Goal: Task Accomplishment & Management: Manage account settings

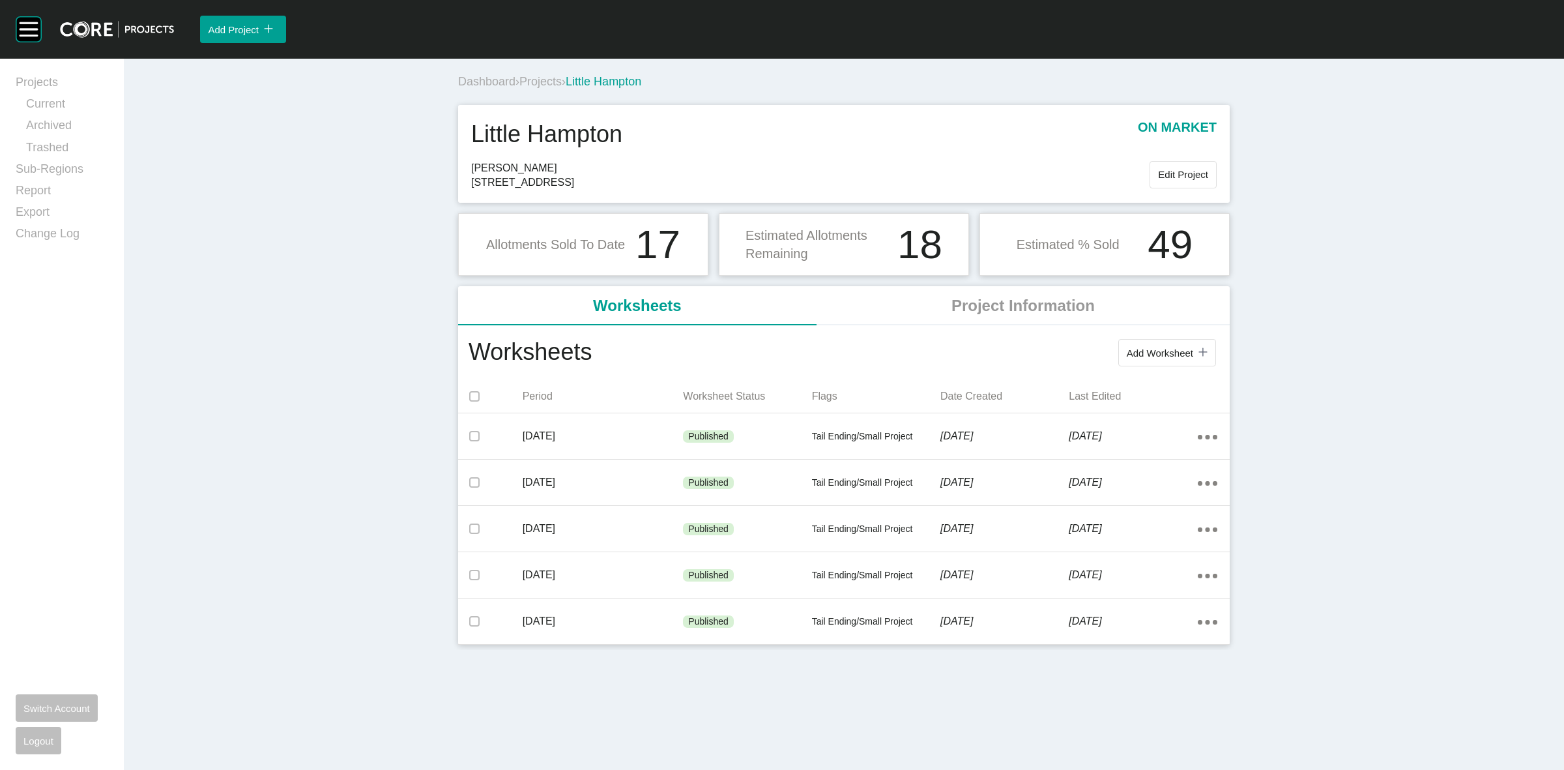
click at [546, 85] on span "Projects" at bounding box center [540, 81] width 42 height 13
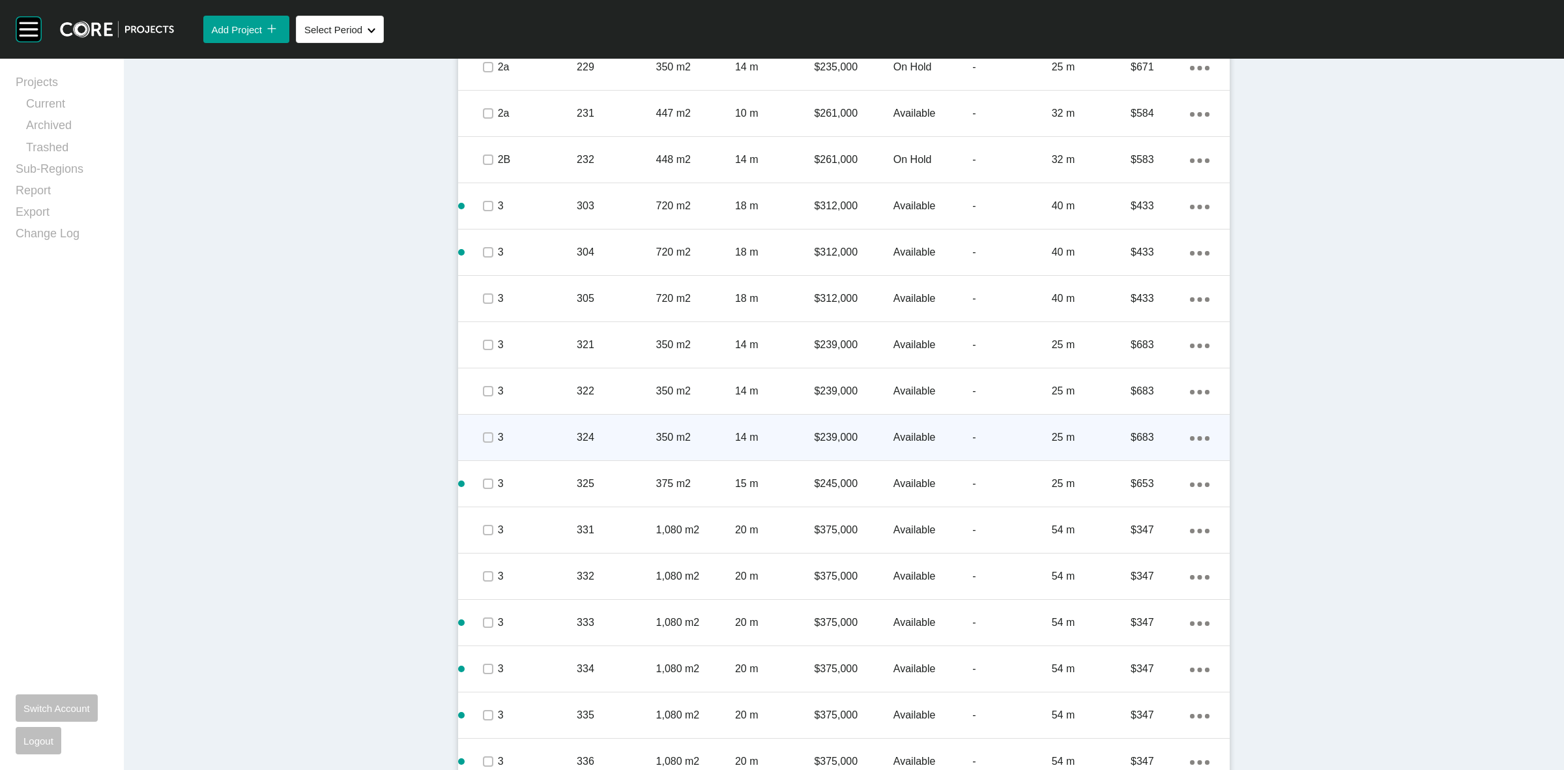
scroll to position [3581, 0]
click at [483, 444] on label at bounding box center [488, 442] width 10 height 10
click at [498, 441] on p "3" at bounding box center [537, 442] width 79 height 14
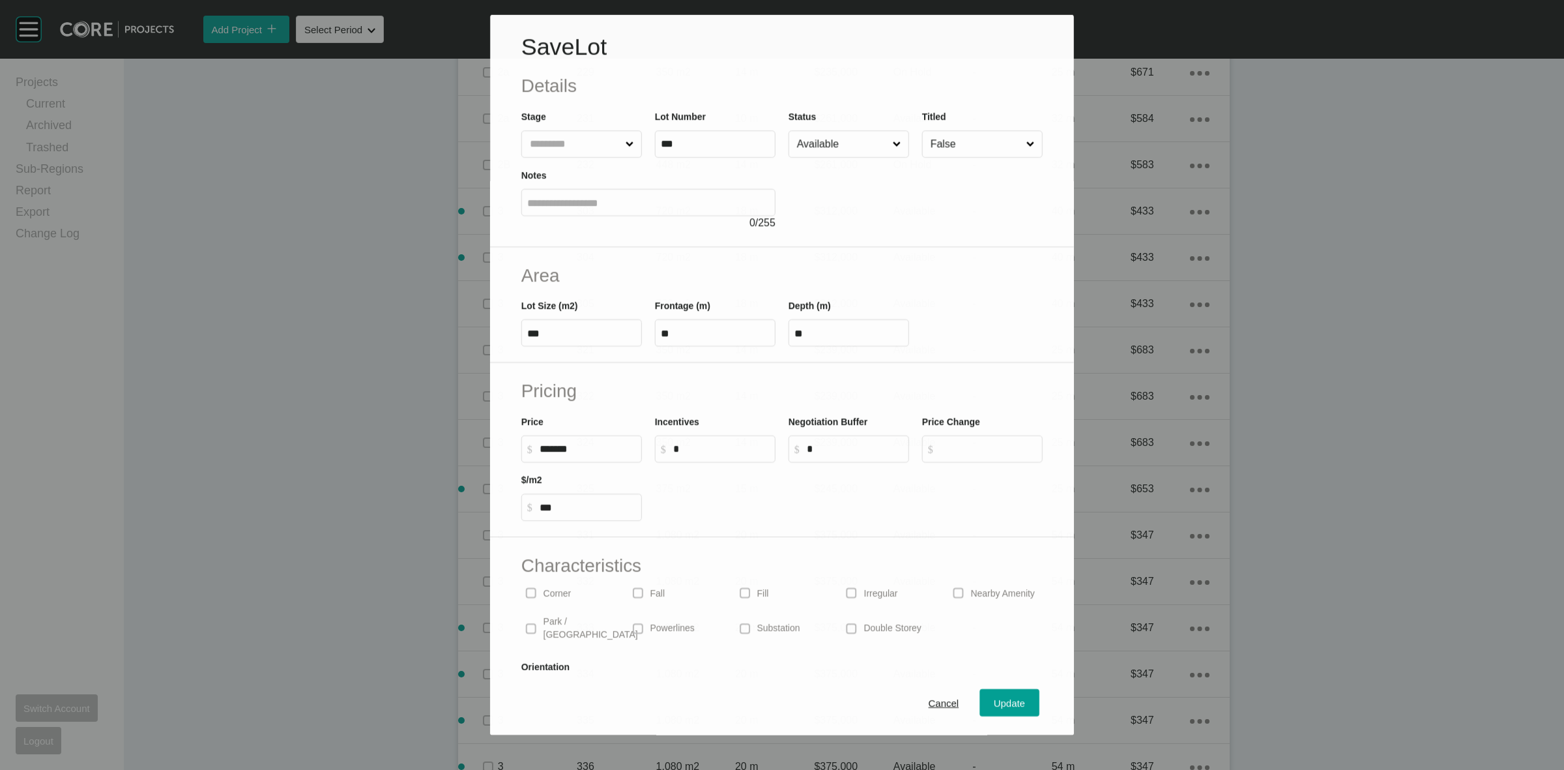
click at [821, 131] on input "Available" at bounding box center [842, 144] width 96 height 26
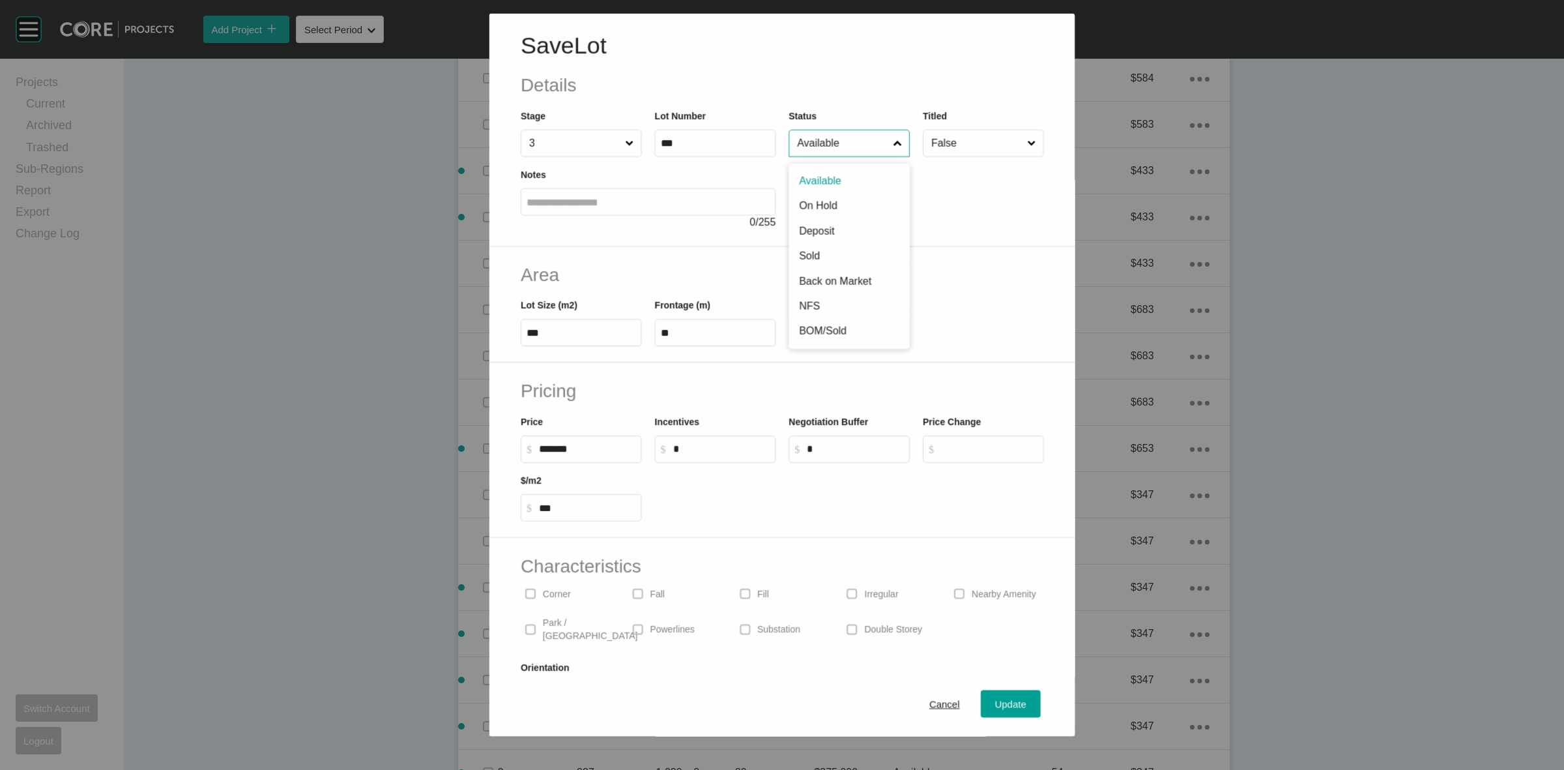
scroll to position [3541, 0]
click at [995, 704] on span "Update" at bounding box center [1010, 704] width 31 height 11
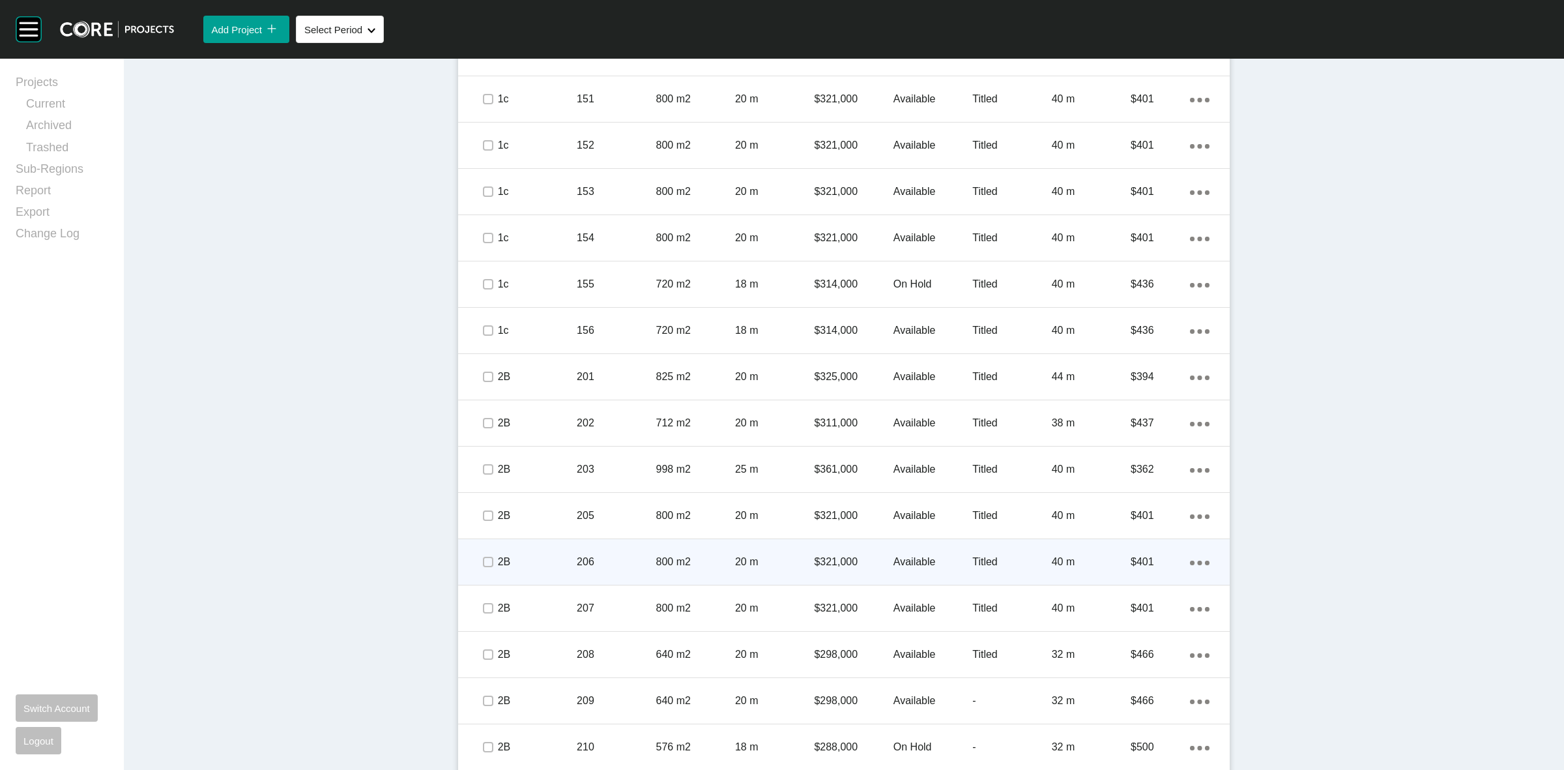
scroll to position [2278, 0]
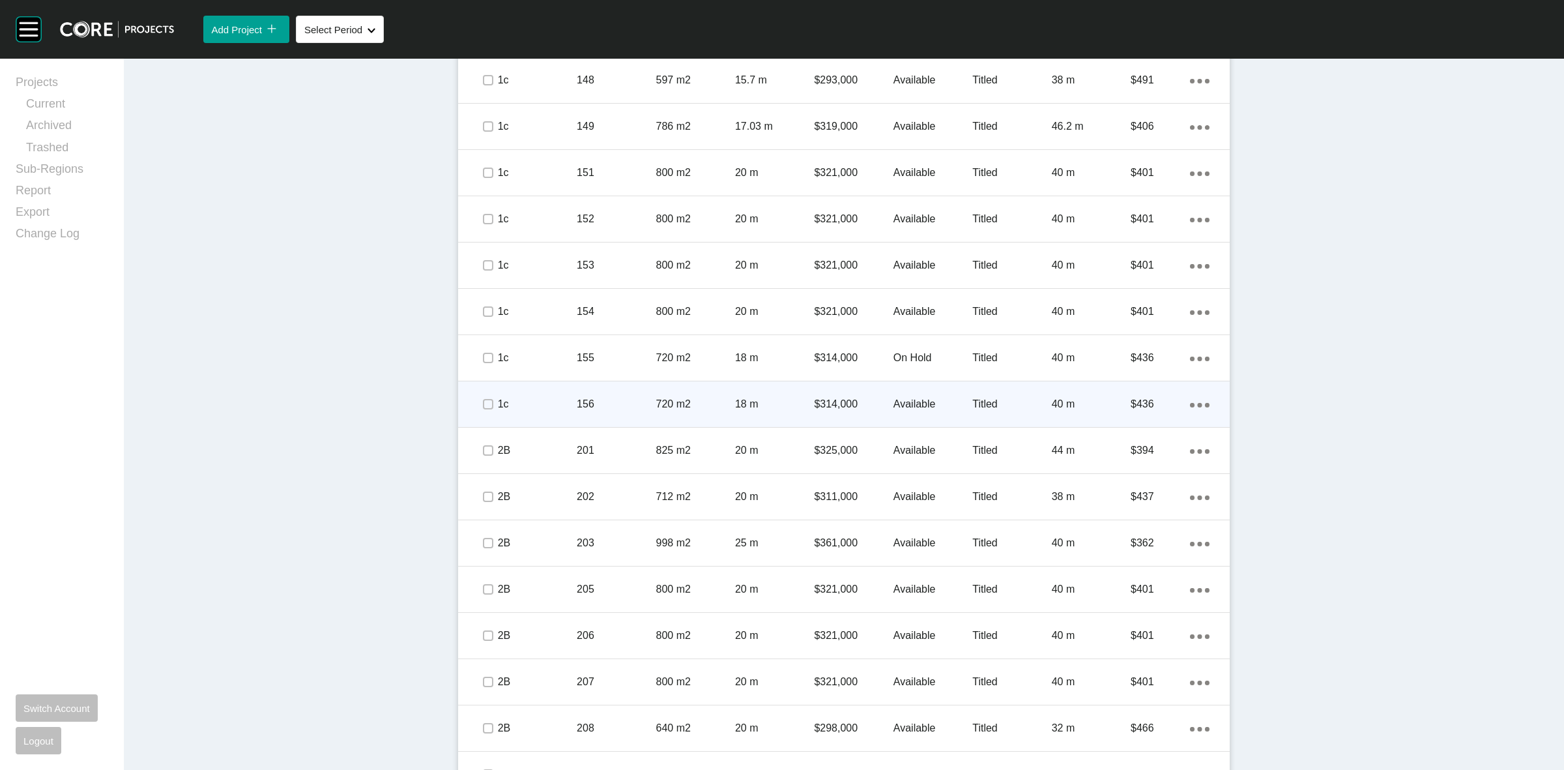
click at [617, 409] on p "156" at bounding box center [616, 404] width 79 height 14
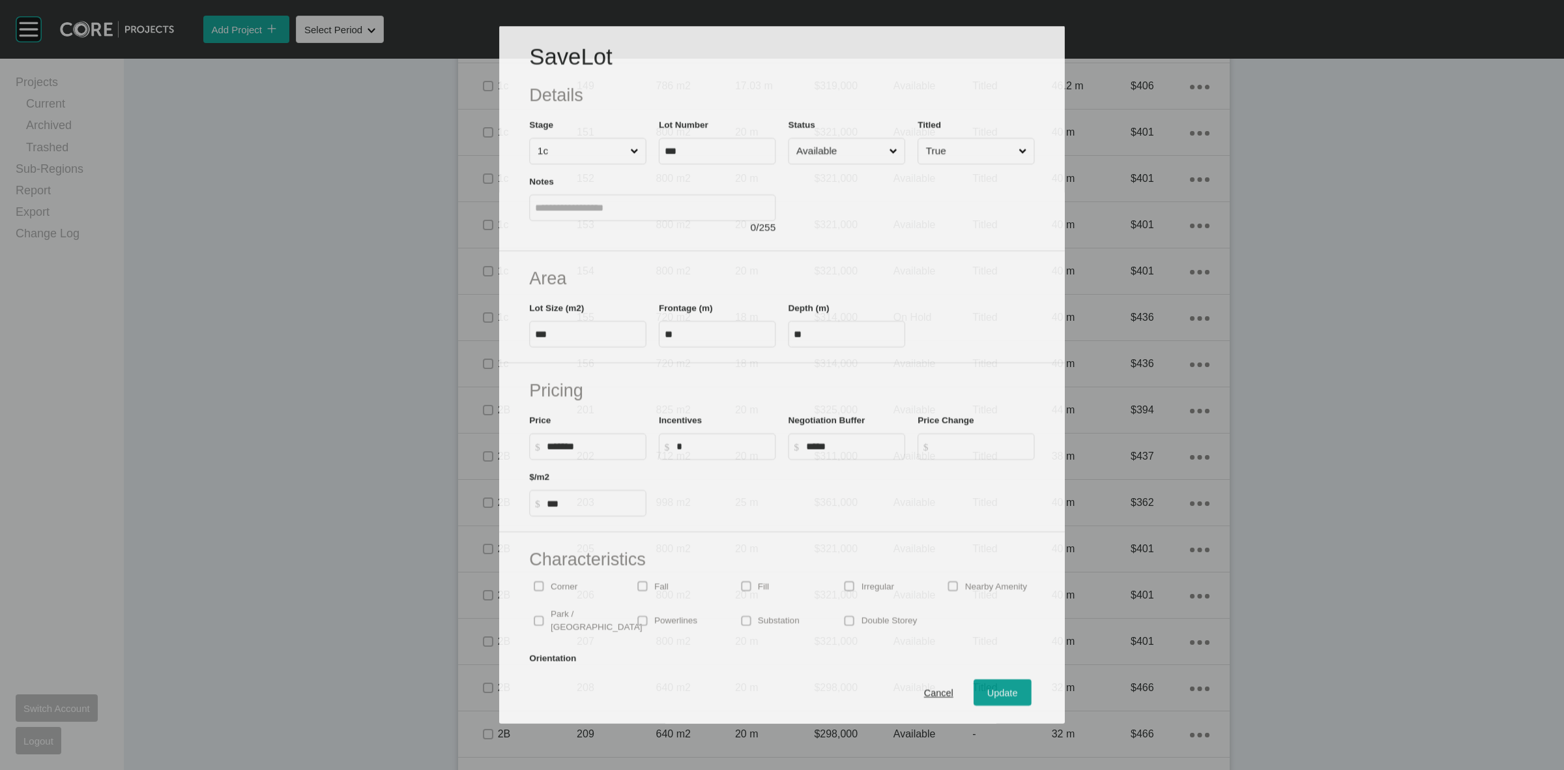
scroll to position [2237, 0]
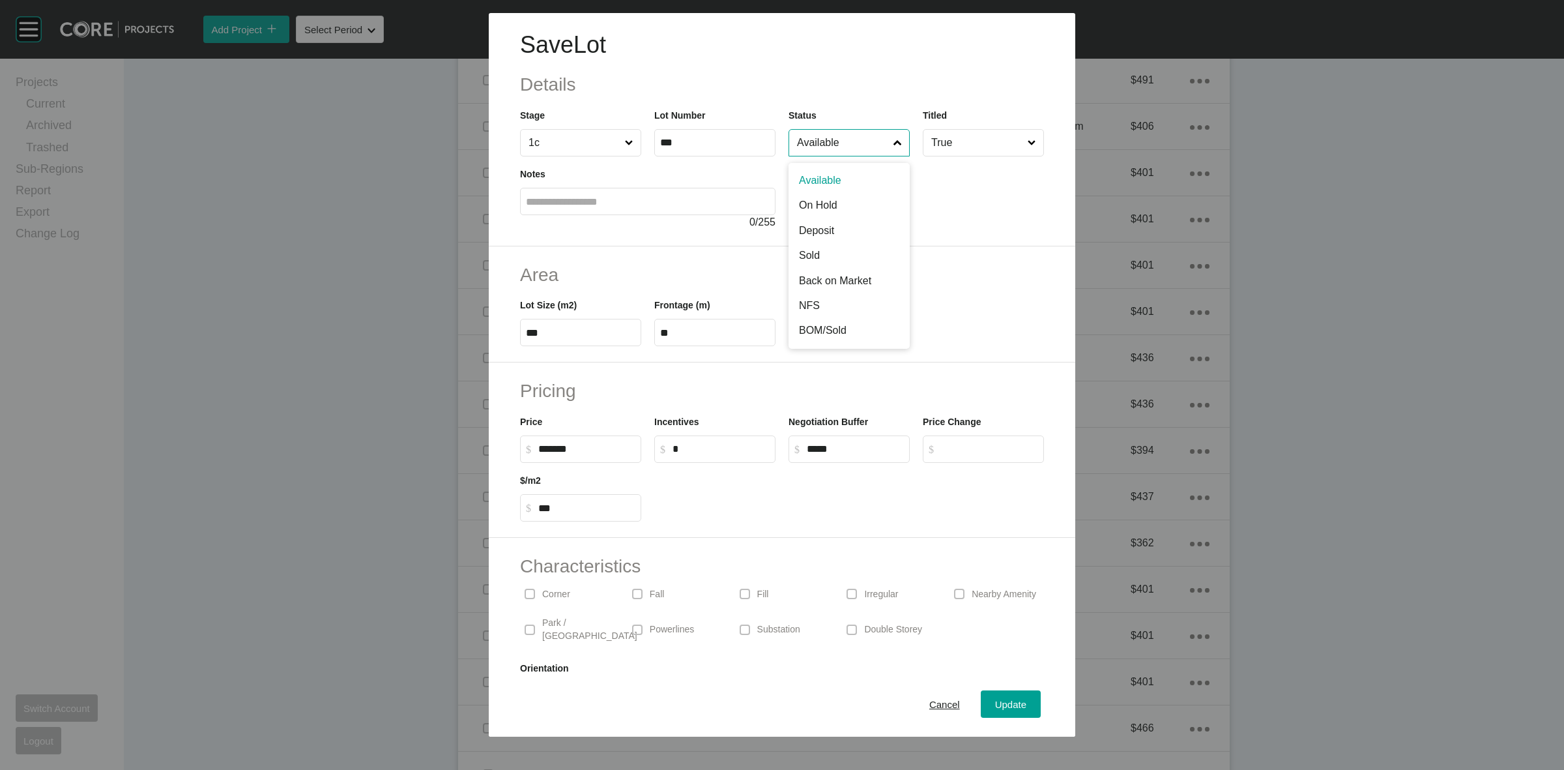
click at [828, 147] on input "Available" at bounding box center [842, 143] width 96 height 26
click at [999, 697] on div "Update" at bounding box center [1011, 704] width 38 height 18
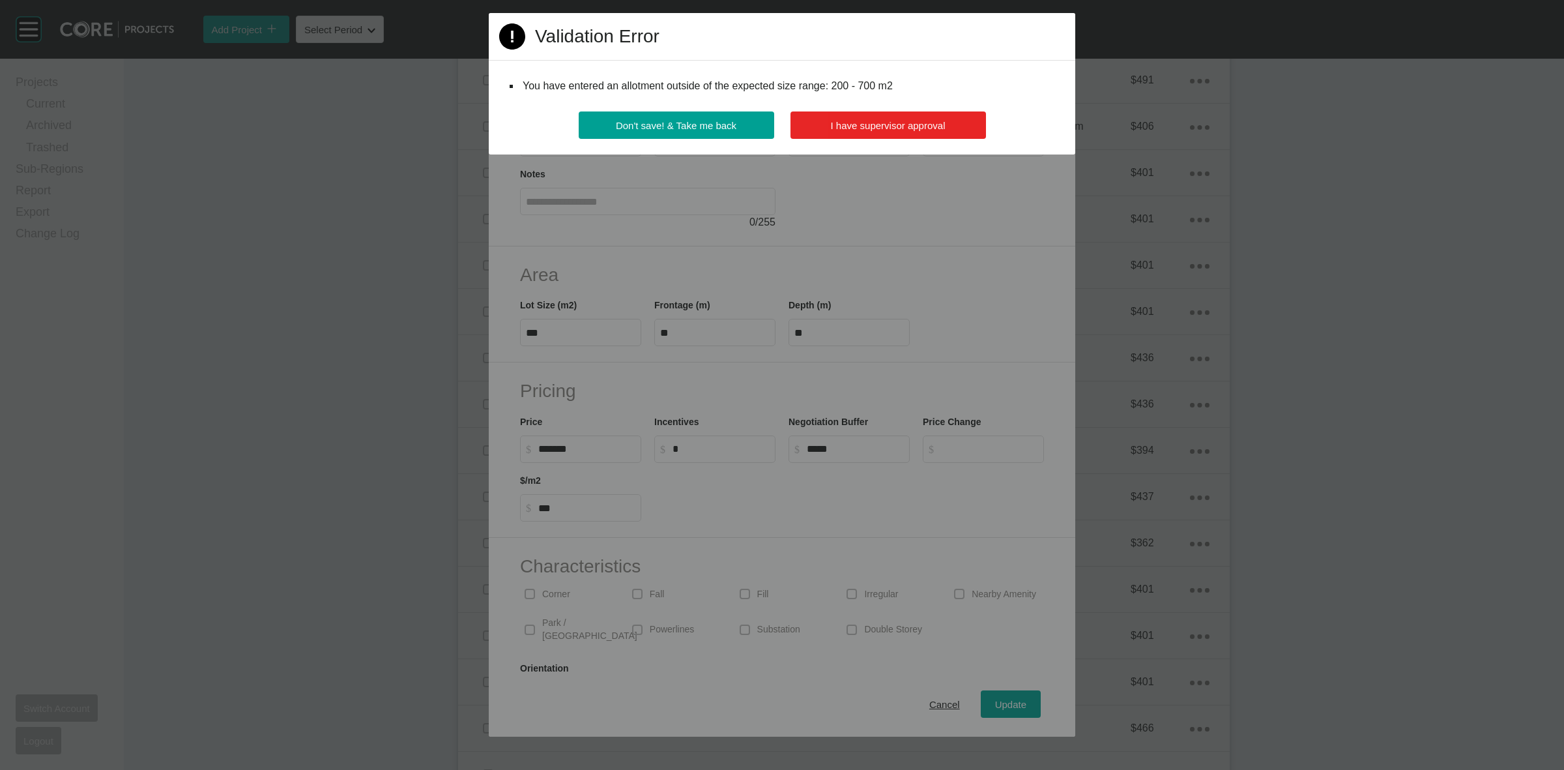
click at [867, 124] on span "I have supervisor approval" at bounding box center [888, 125] width 115 height 11
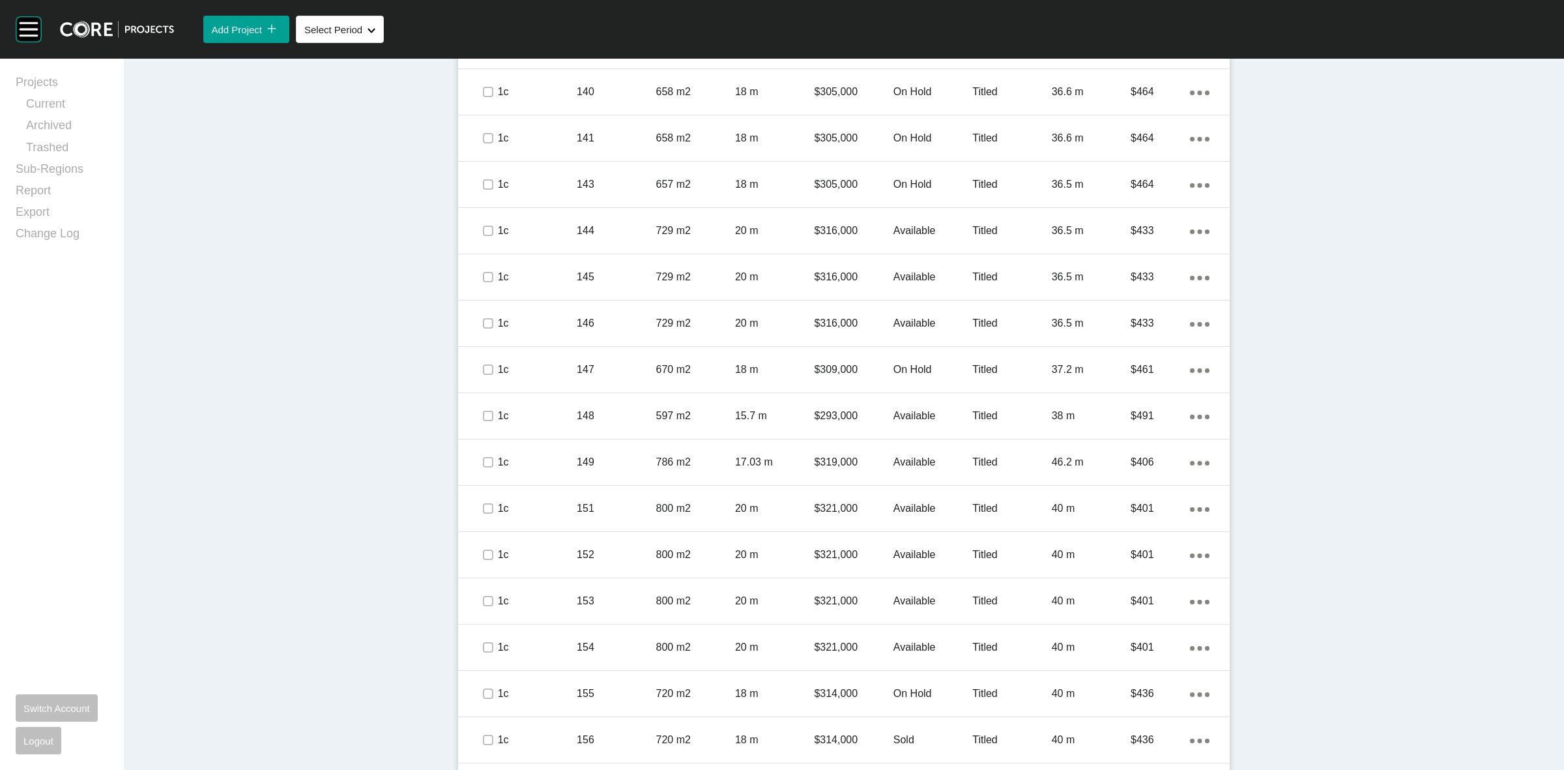
scroll to position [2037, 0]
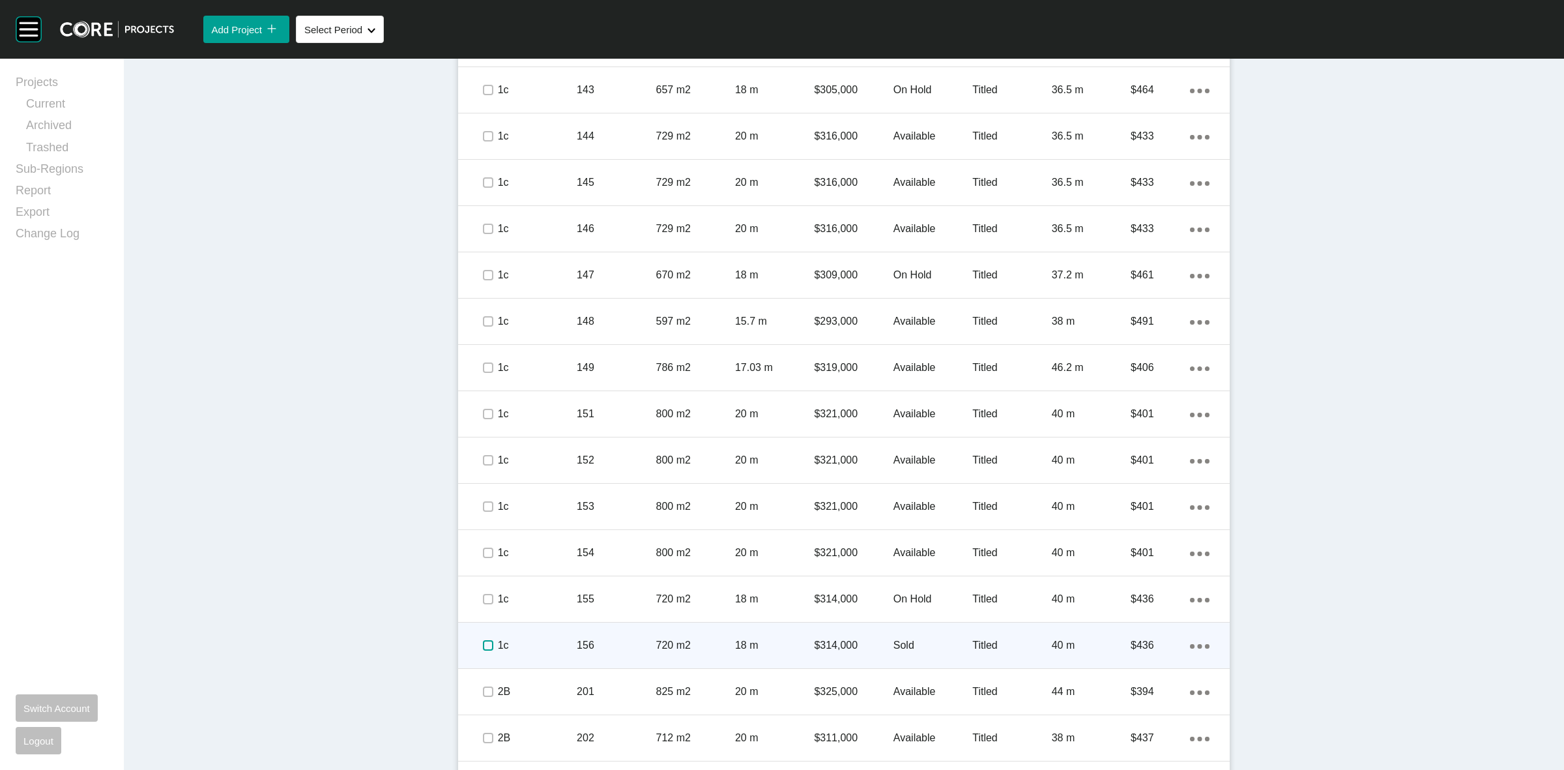
click at [483, 648] on label at bounding box center [488, 645] width 10 height 10
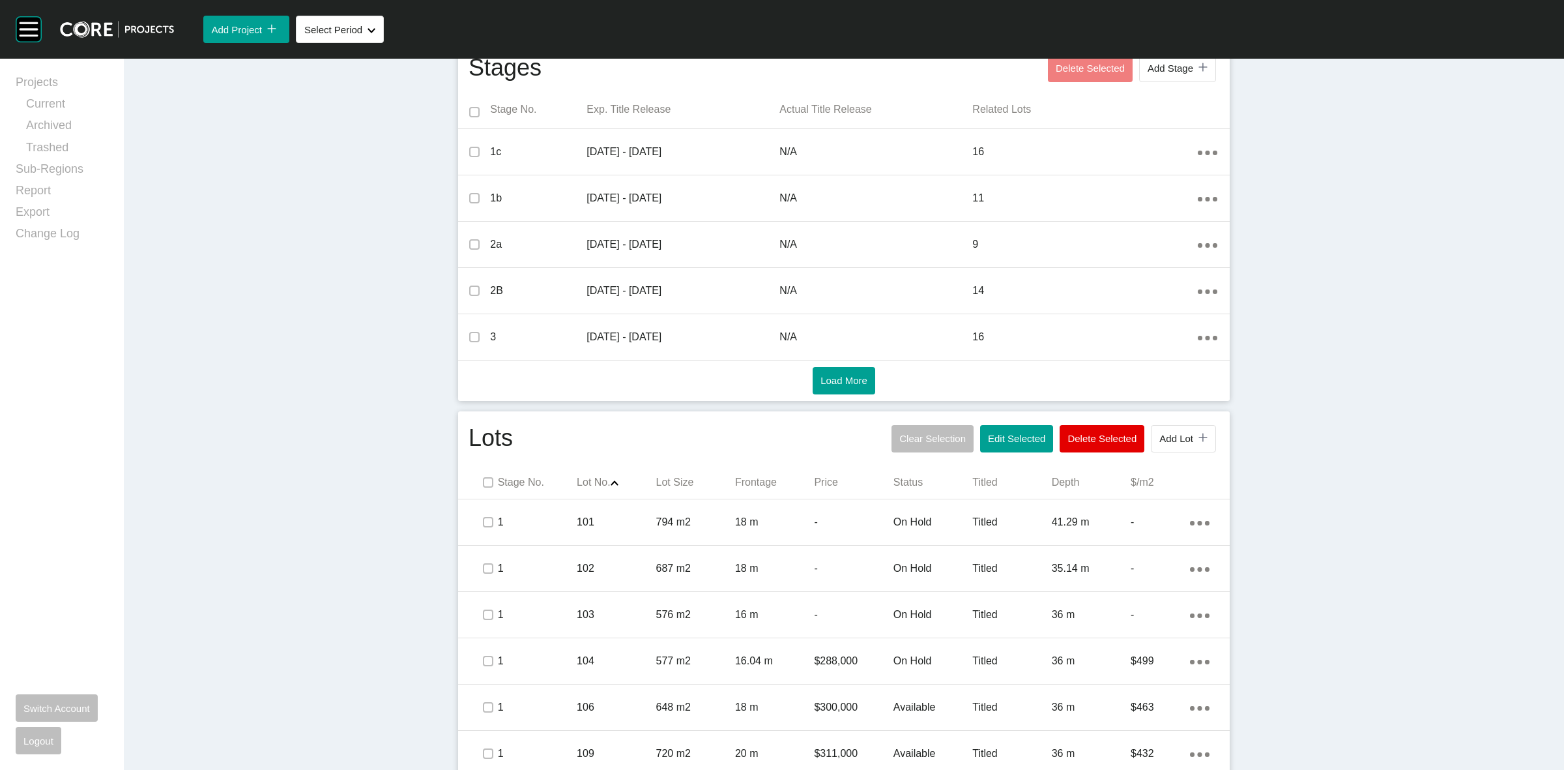
scroll to position [652, 0]
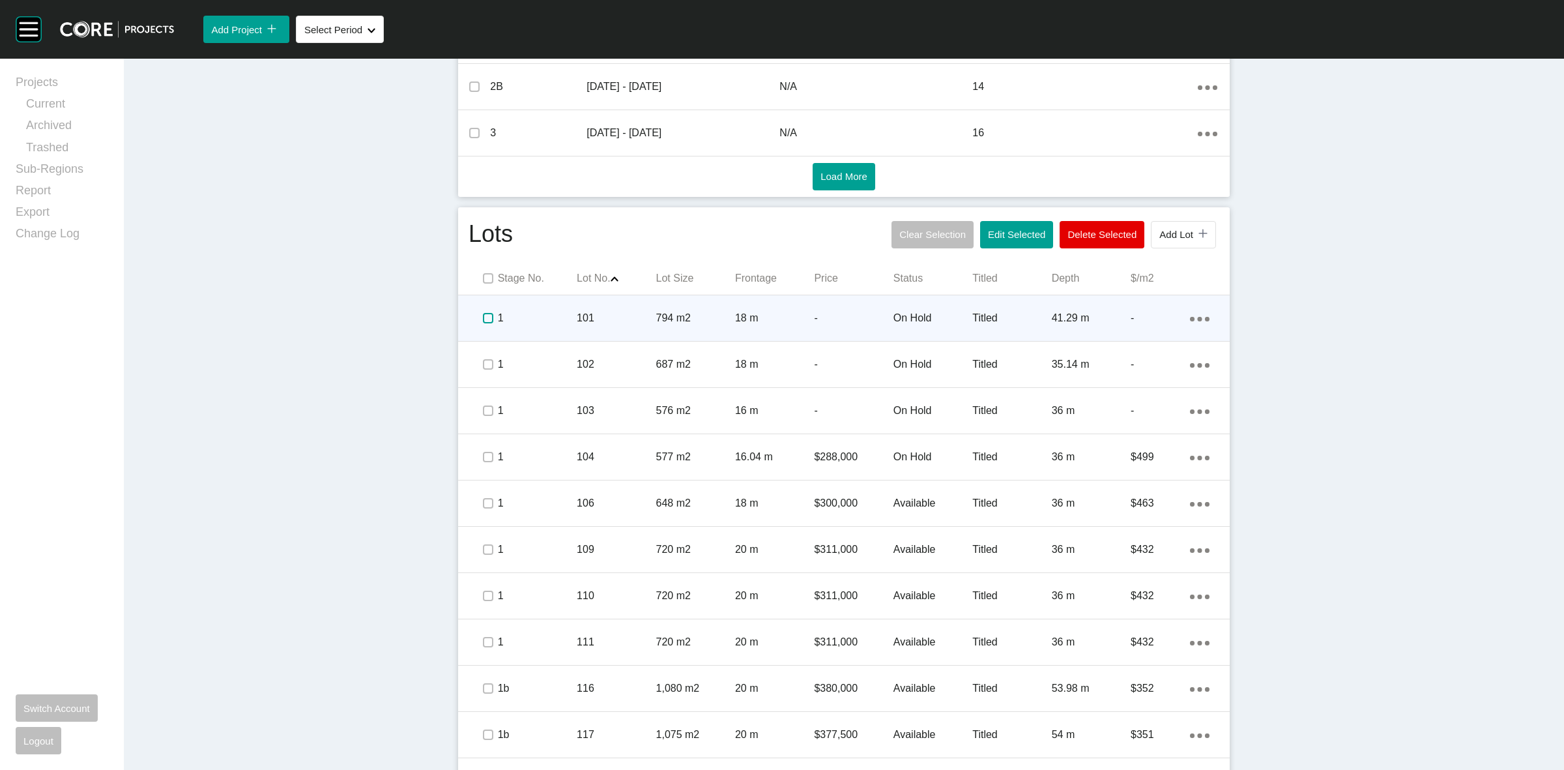
click at [486, 321] on label at bounding box center [488, 318] width 10 height 10
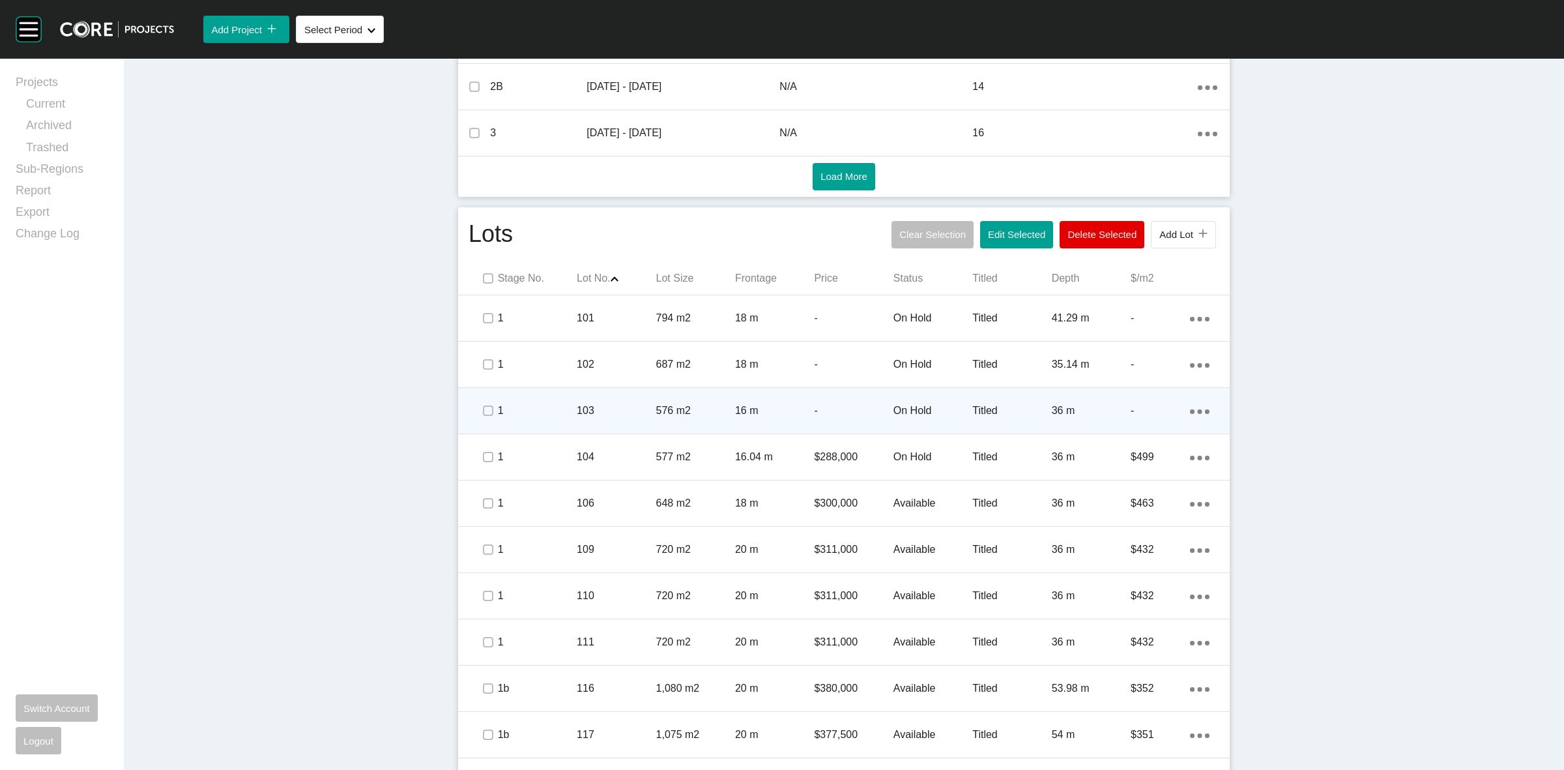
drag, startPoint x: 480, startPoint y: 373, endPoint x: 484, endPoint y: 409, distance: 35.4
click at [480, 376] on div at bounding box center [488, 364] width 20 height 46
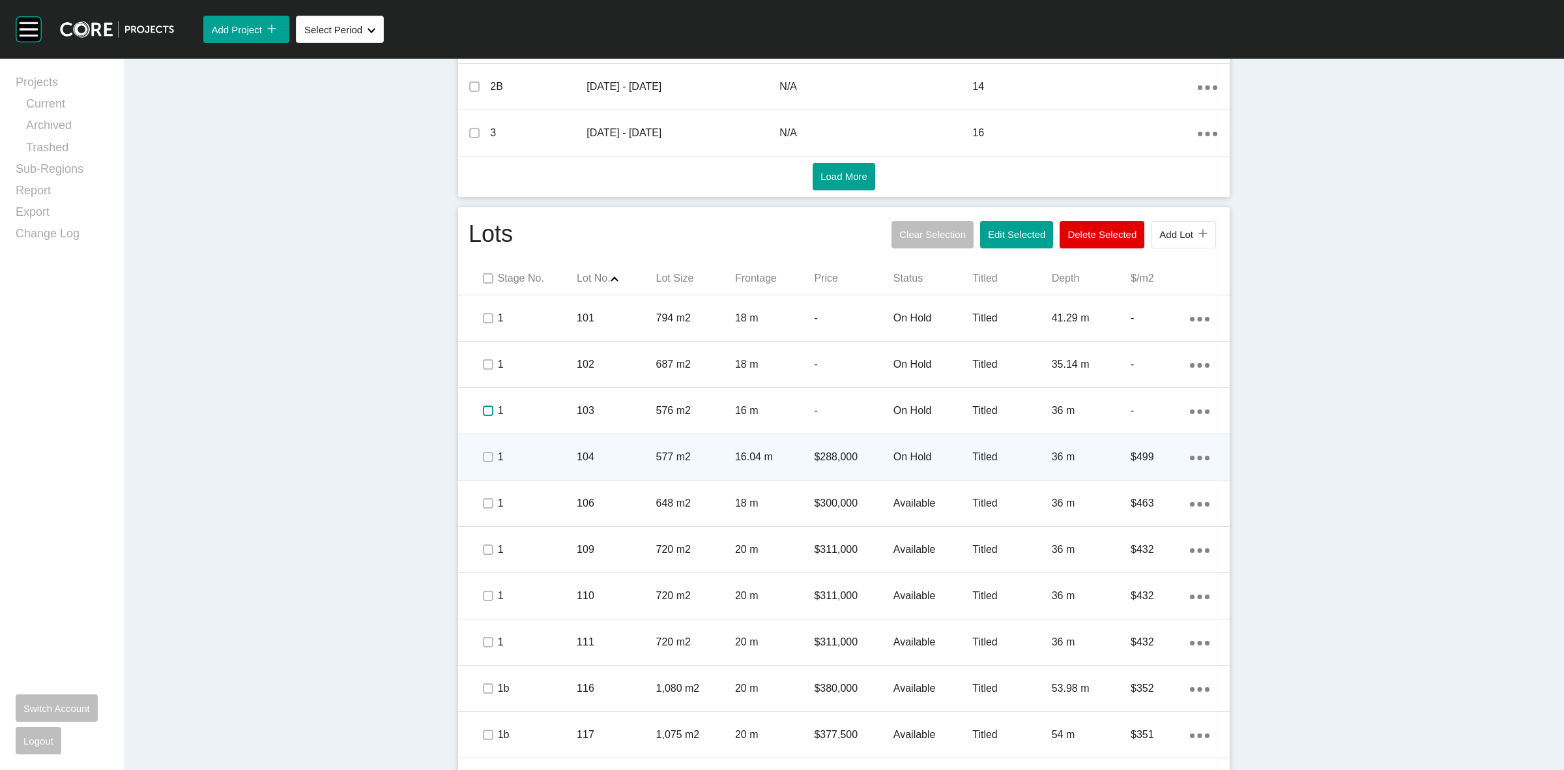
drag, startPoint x: 484, startPoint y: 409, endPoint x: 486, endPoint y: 442, distance: 33.3
click at [486, 411] on label at bounding box center [488, 410] width 10 height 10
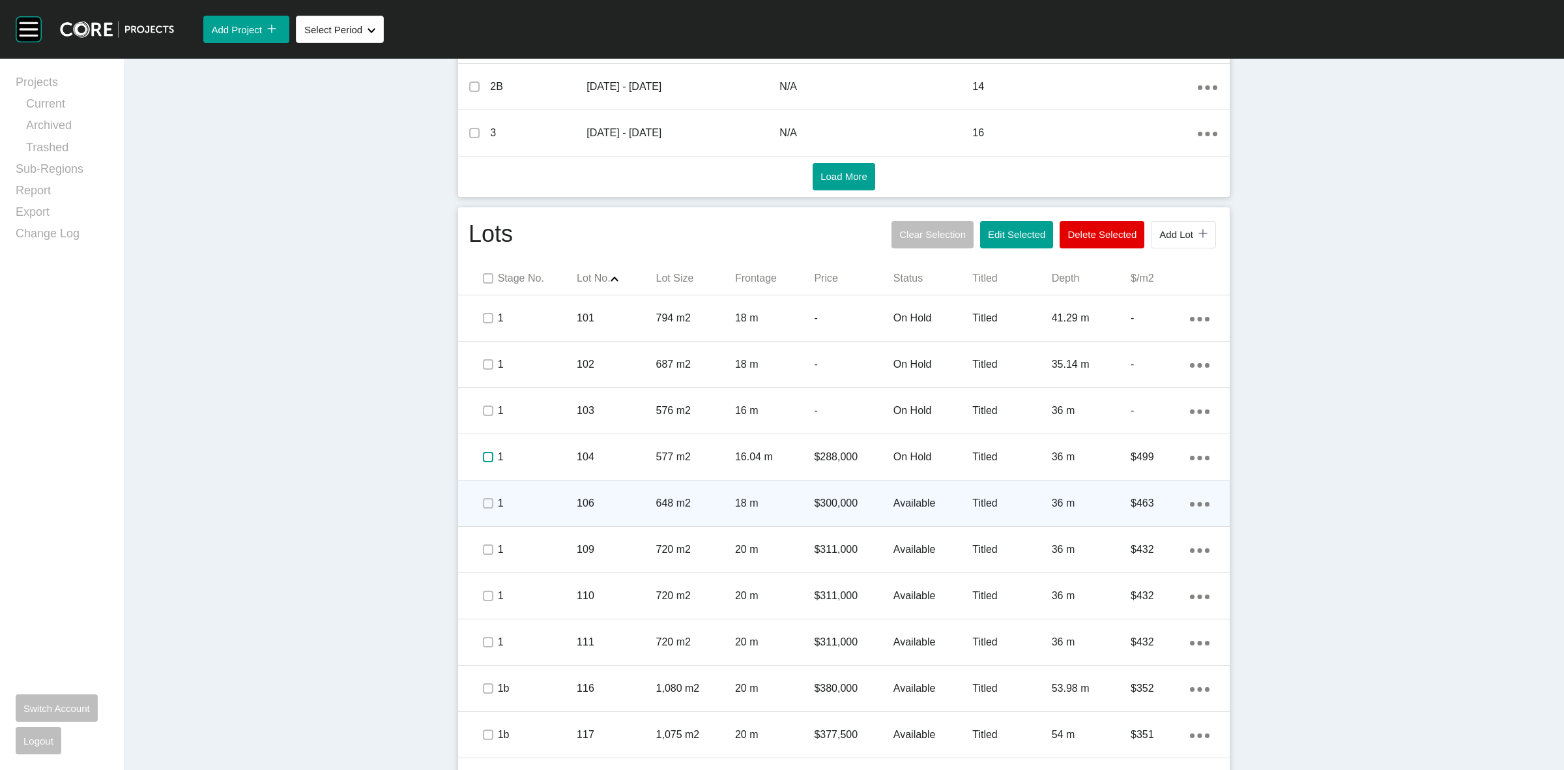
drag, startPoint x: 486, startPoint y: 450, endPoint x: 480, endPoint y: 483, distance: 33.8
click at [486, 454] on label at bounding box center [488, 457] width 10 height 10
drag, startPoint x: 474, startPoint y: 500, endPoint x: 476, endPoint y: 551, distance: 50.9
click at [483, 507] on label at bounding box center [488, 503] width 10 height 10
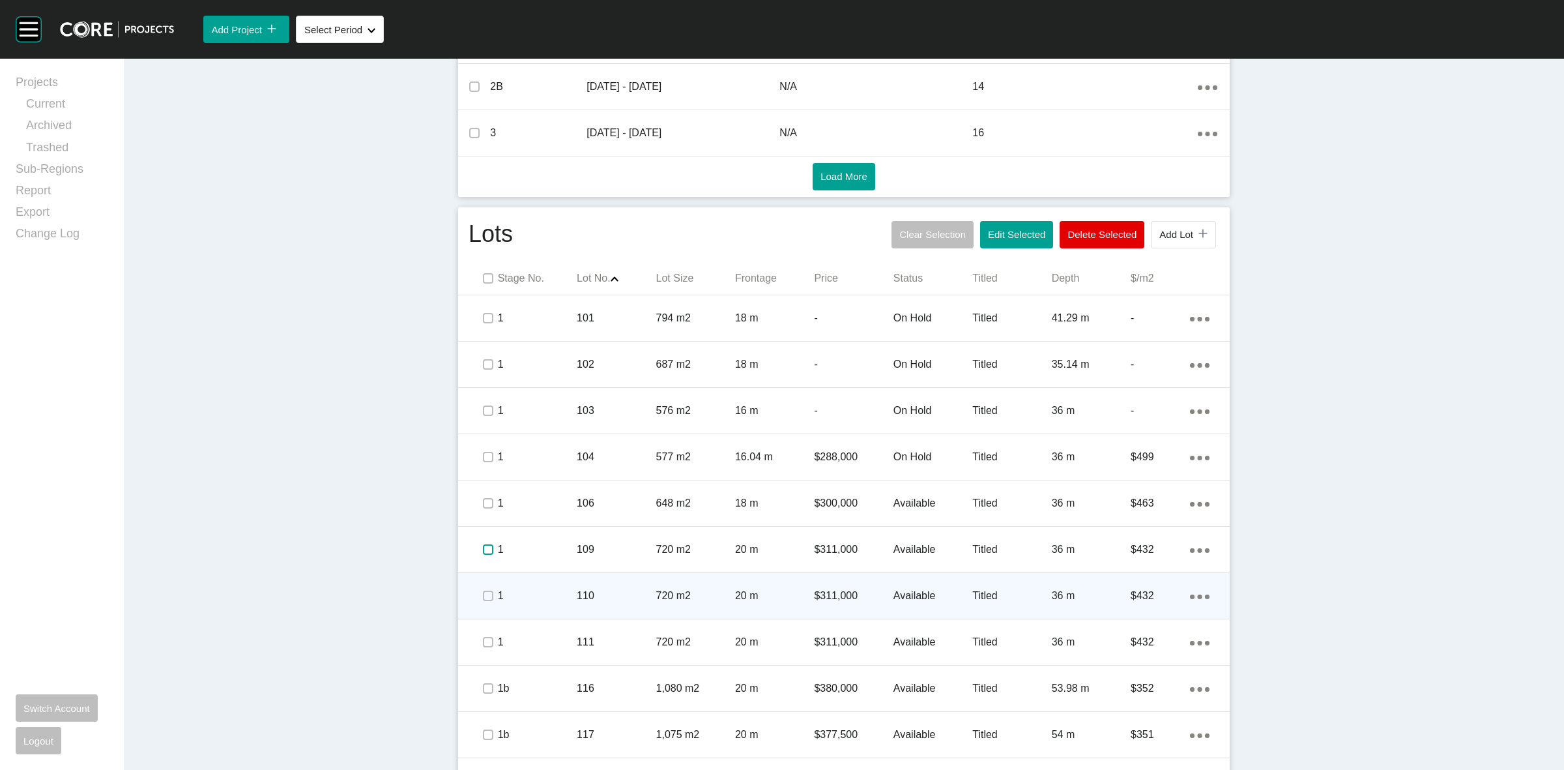
drag, startPoint x: 476, startPoint y: 555, endPoint x: 476, endPoint y: 611, distance: 56.7
click at [478, 562] on div at bounding box center [488, 550] width 20 height 46
click at [478, 616] on div at bounding box center [488, 596] width 20 height 46
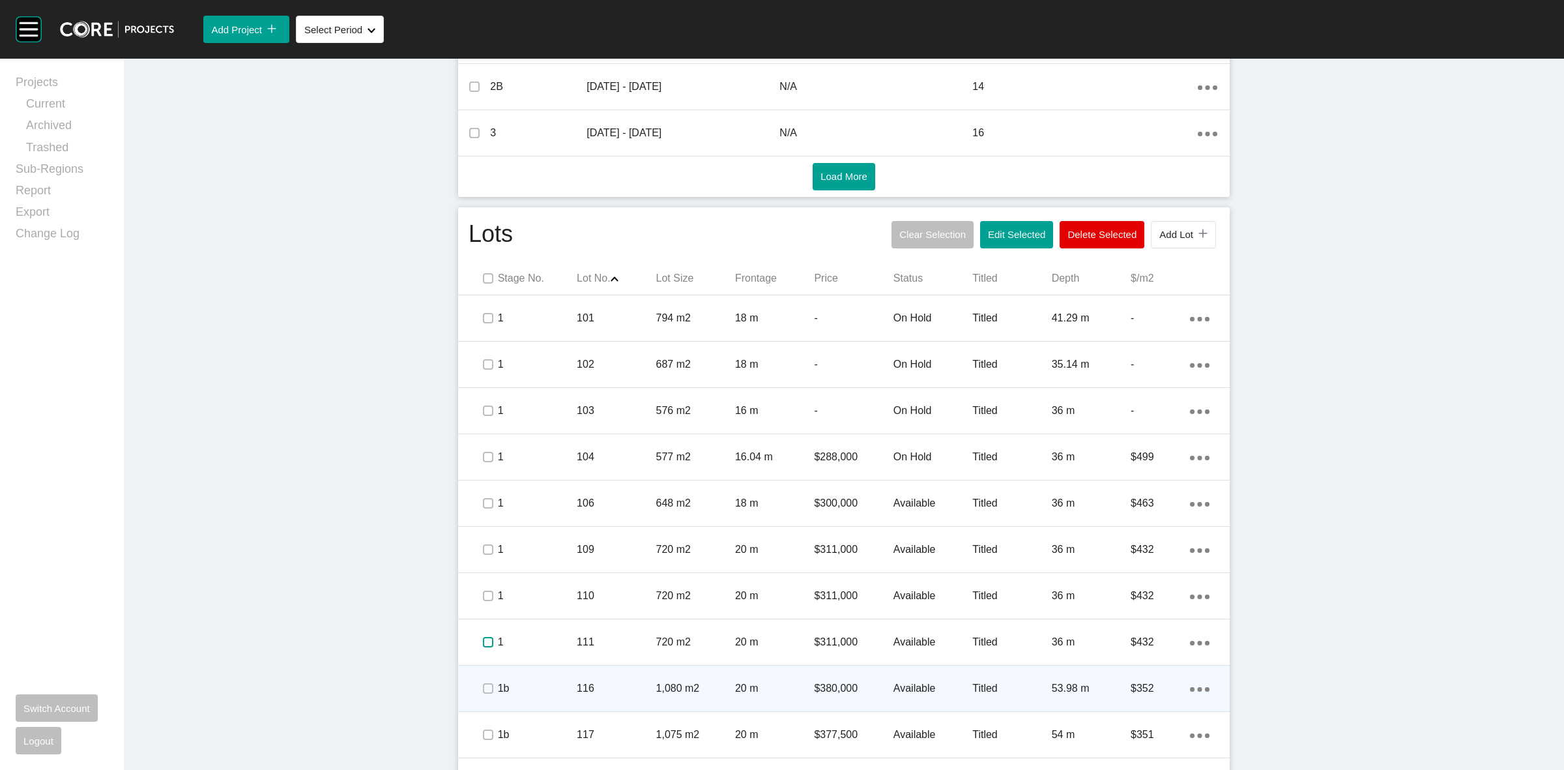
drag, startPoint x: 474, startPoint y: 647, endPoint x: 481, endPoint y: 680, distance: 33.2
click at [478, 650] on span at bounding box center [488, 642] width 20 height 20
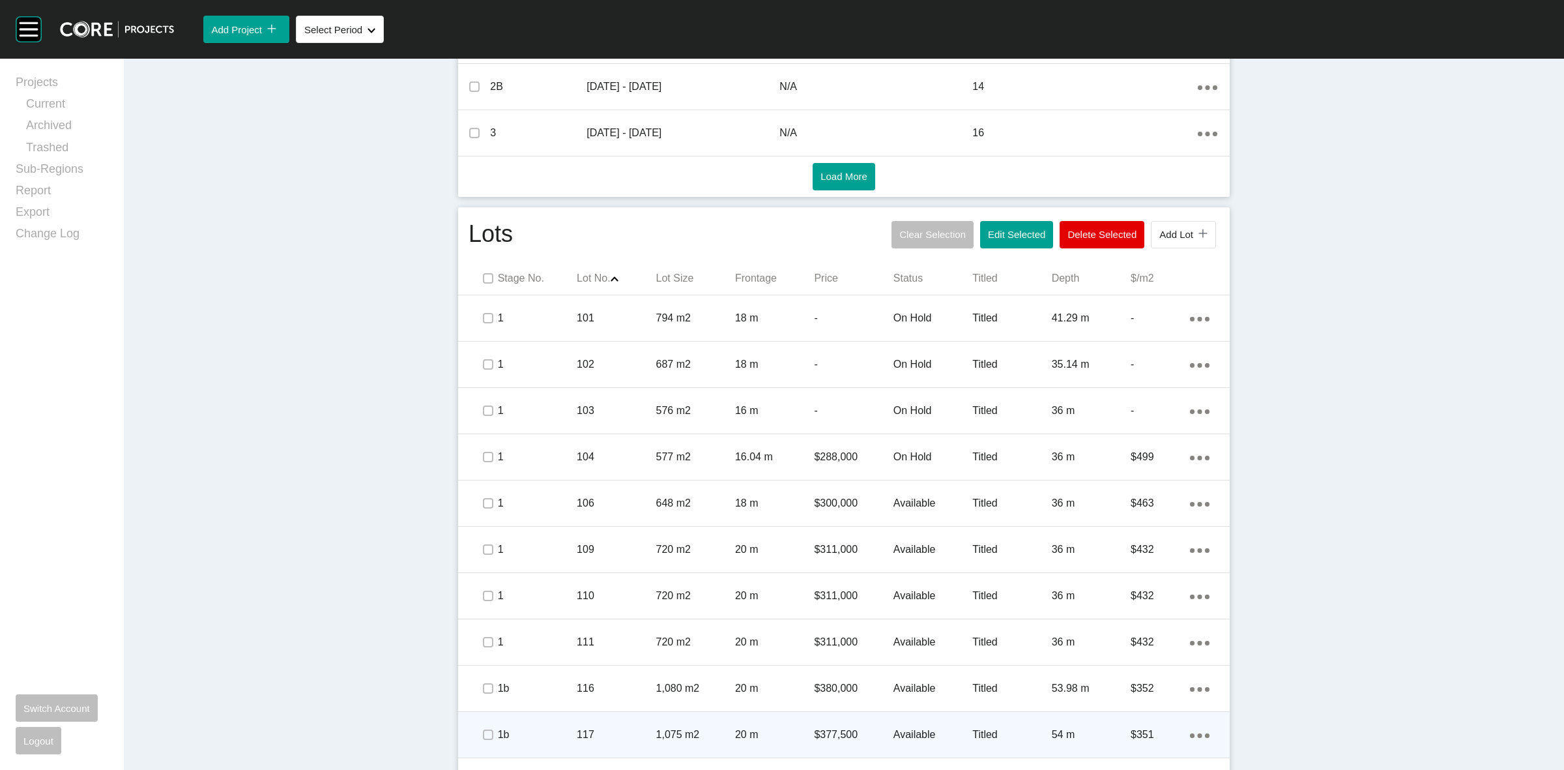
drag, startPoint x: 484, startPoint y: 699, endPoint x: 484, endPoint y: 743, distance: 43.7
click at [484, 743] on span at bounding box center [488, 735] width 20 height 20
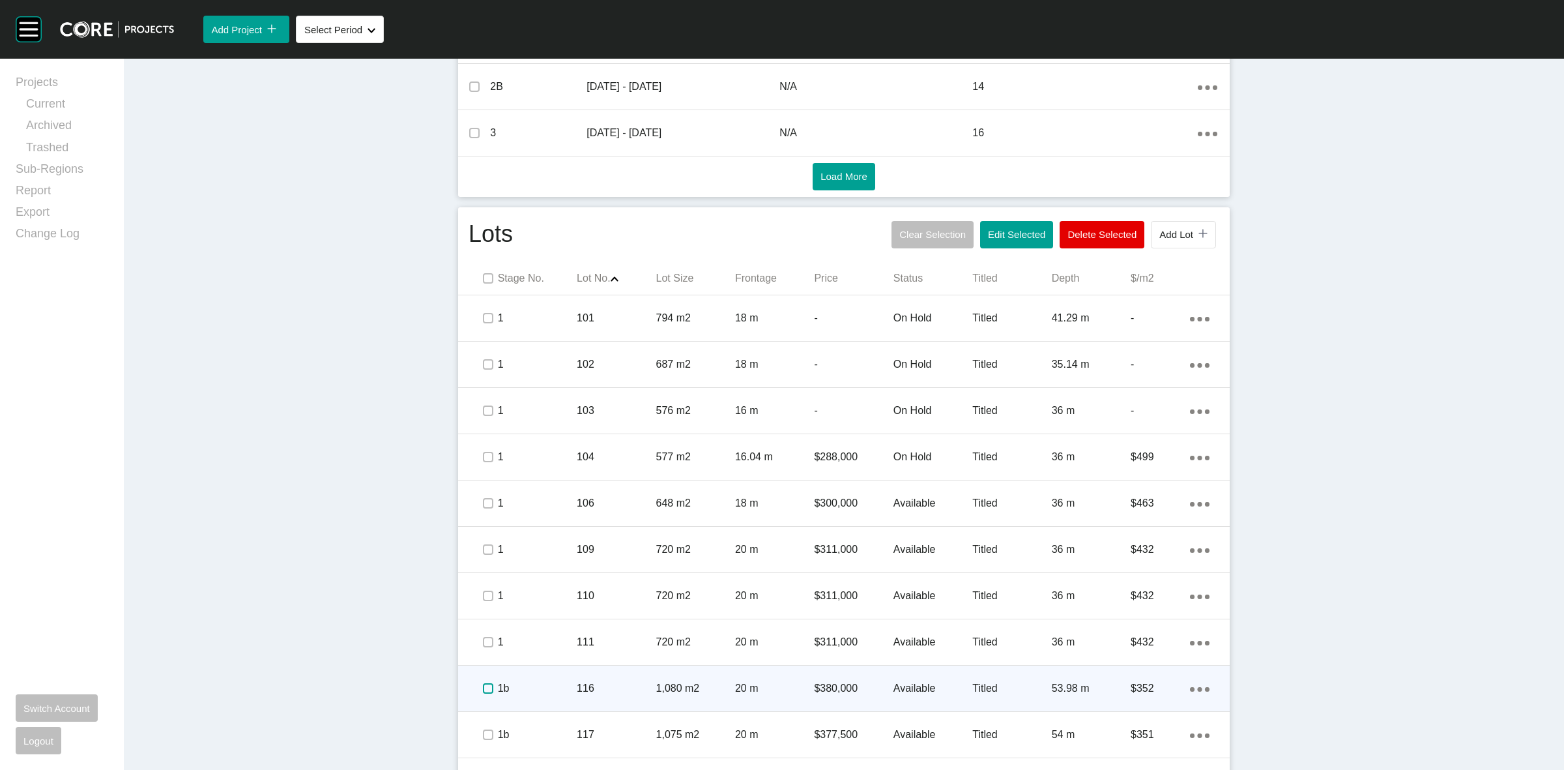
click at [483, 688] on label at bounding box center [488, 688] width 10 height 10
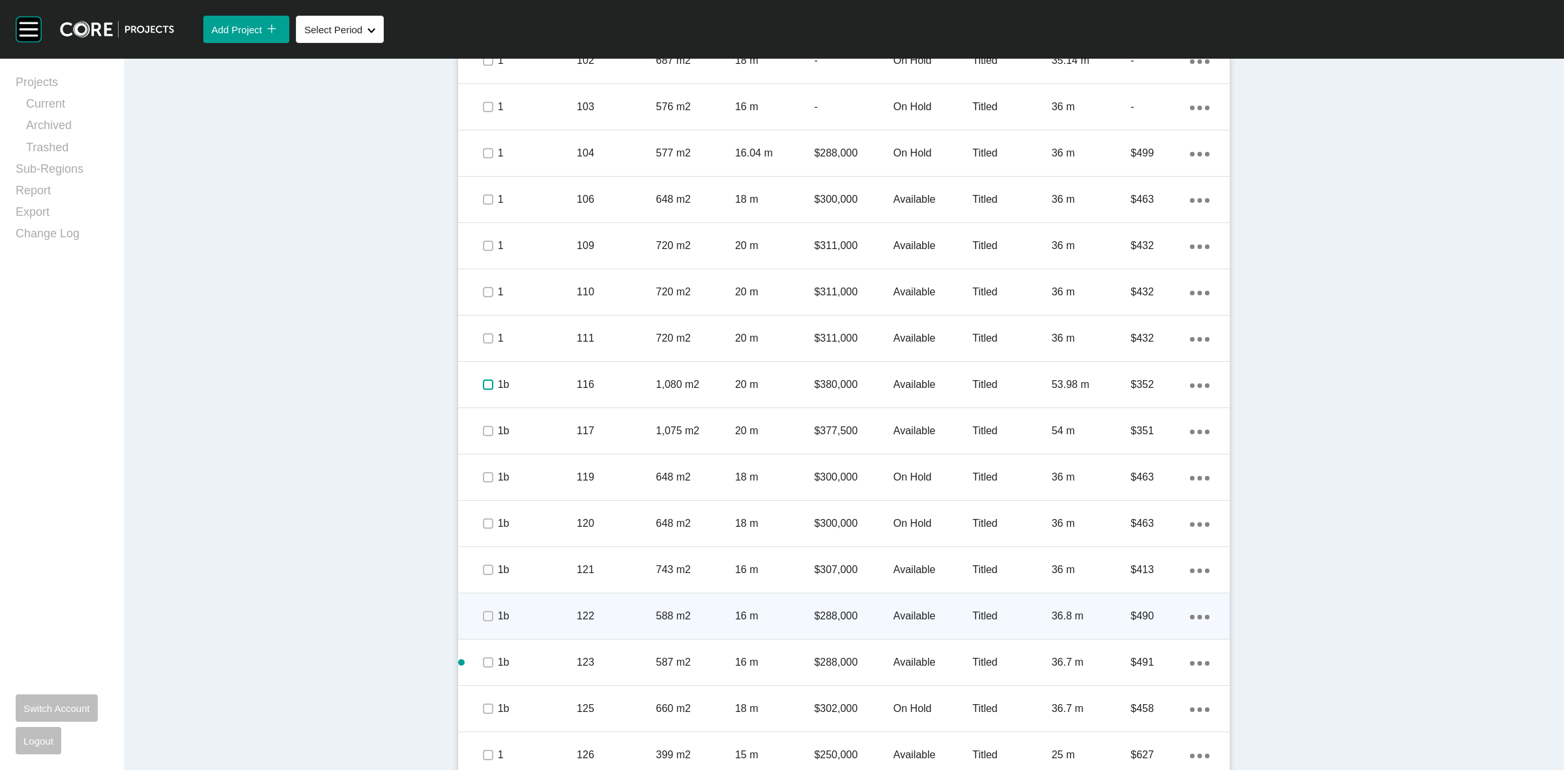
scroll to position [978, 0]
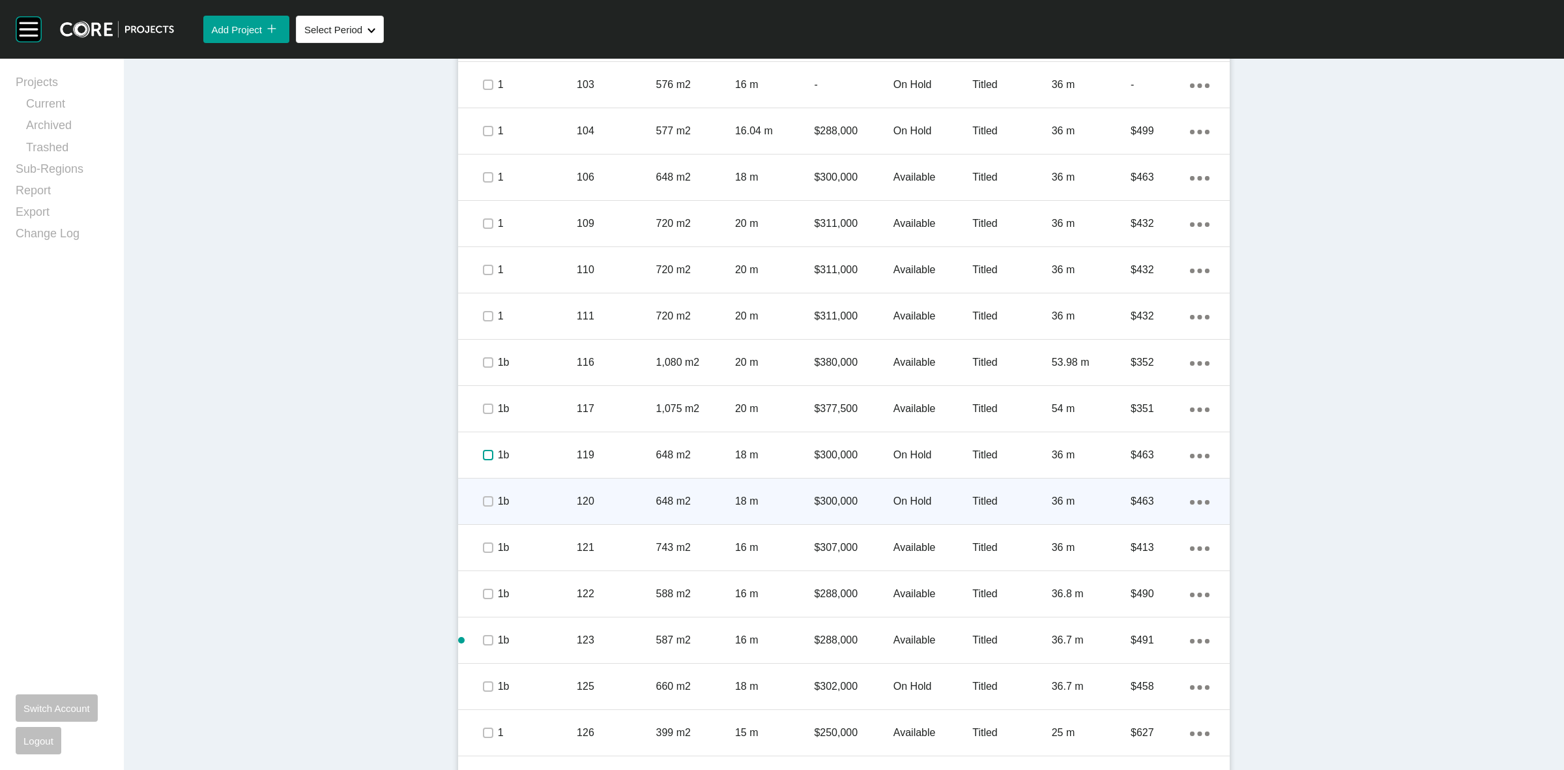
drag, startPoint x: 484, startPoint y: 452, endPoint x: 478, endPoint y: 481, distance: 30.0
click at [483, 452] on label at bounding box center [488, 455] width 10 height 10
click at [483, 497] on label at bounding box center [488, 501] width 10 height 10
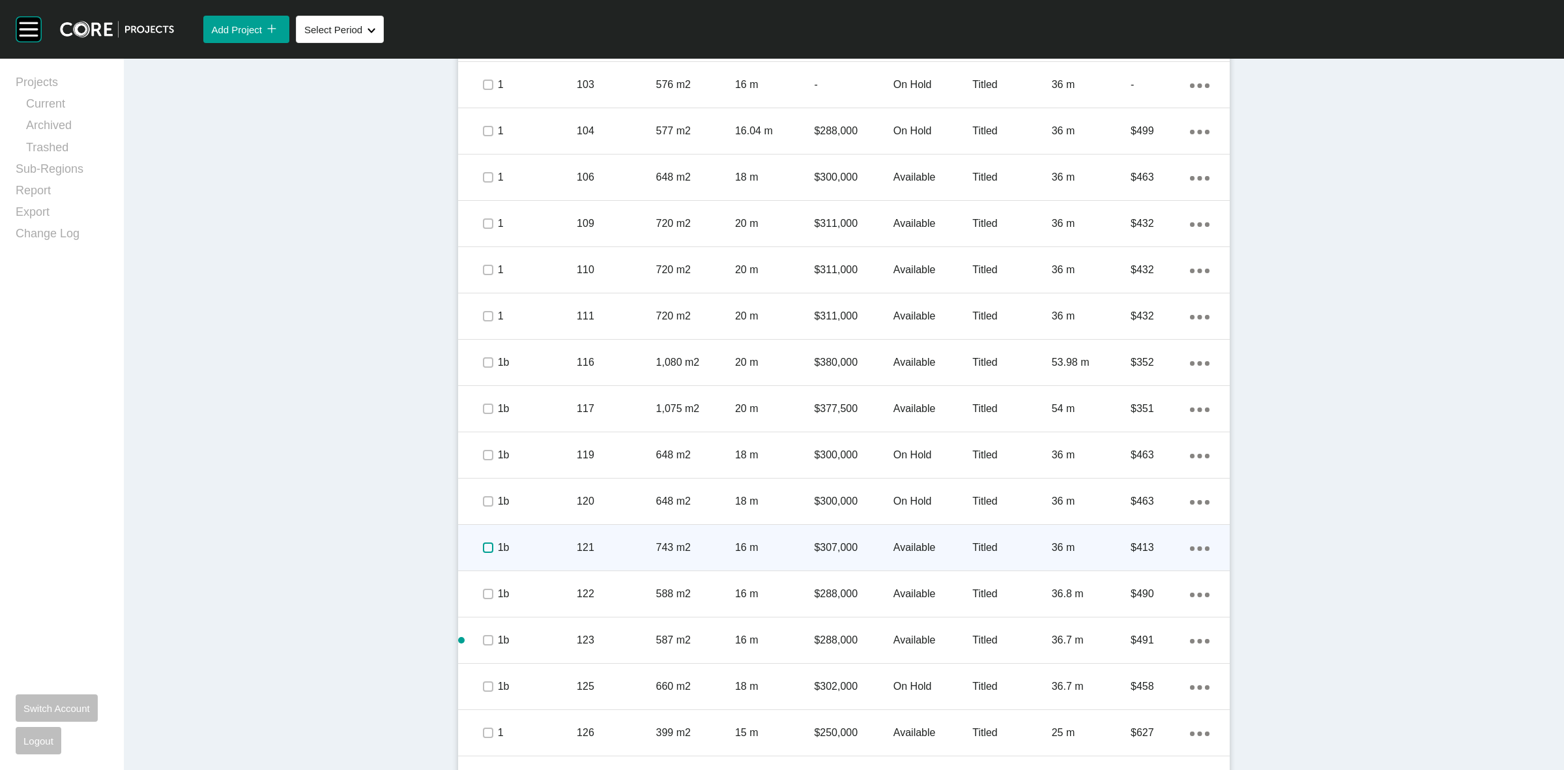
drag, startPoint x: 482, startPoint y: 549, endPoint x: 480, endPoint y: 556, distance: 7.4
click at [483, 551] on label at bounding box center [488, 547] width 10 height 10
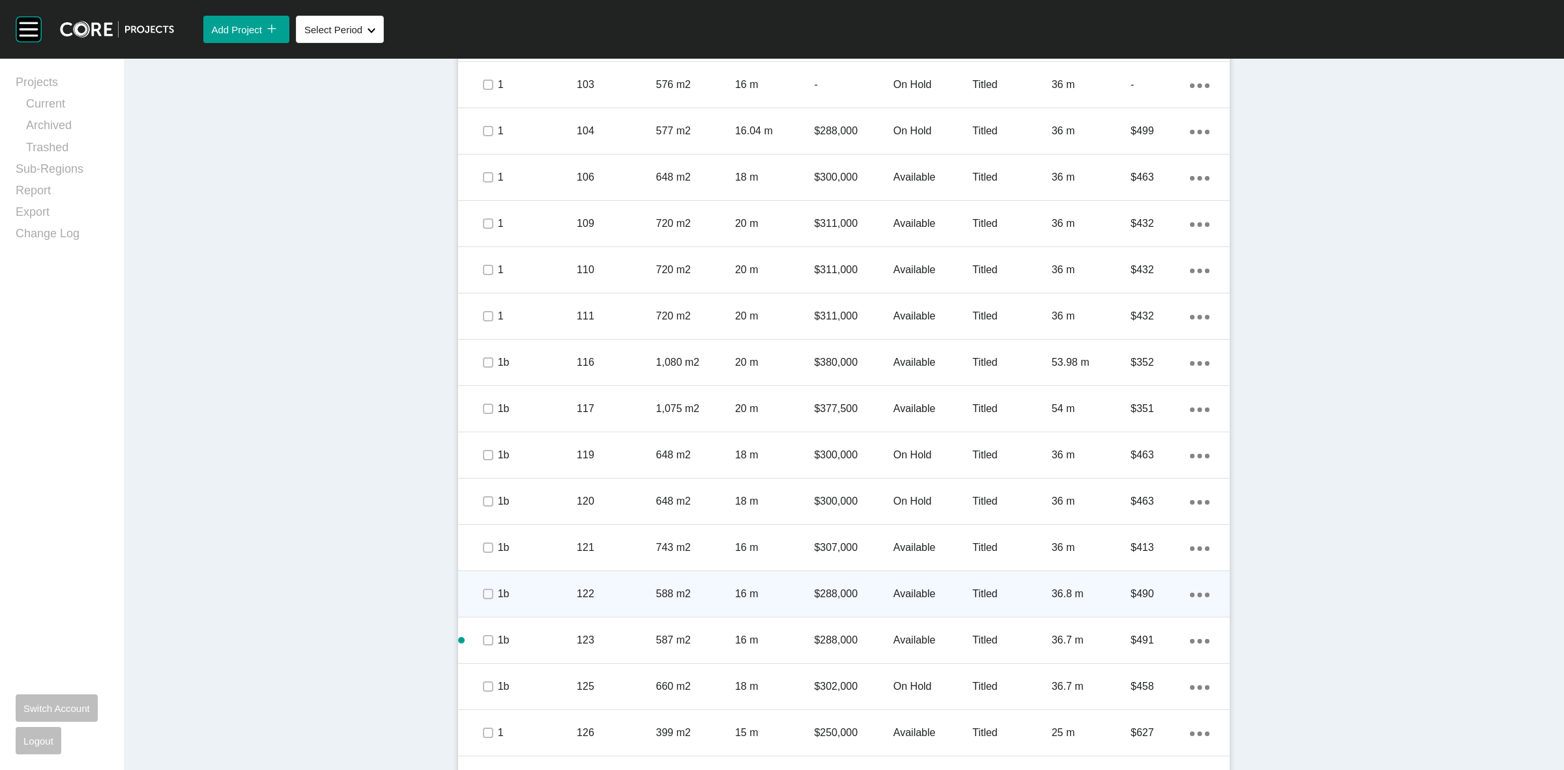
click at [478, 605] on div at bounding box center [488, 594] width 20 height 46
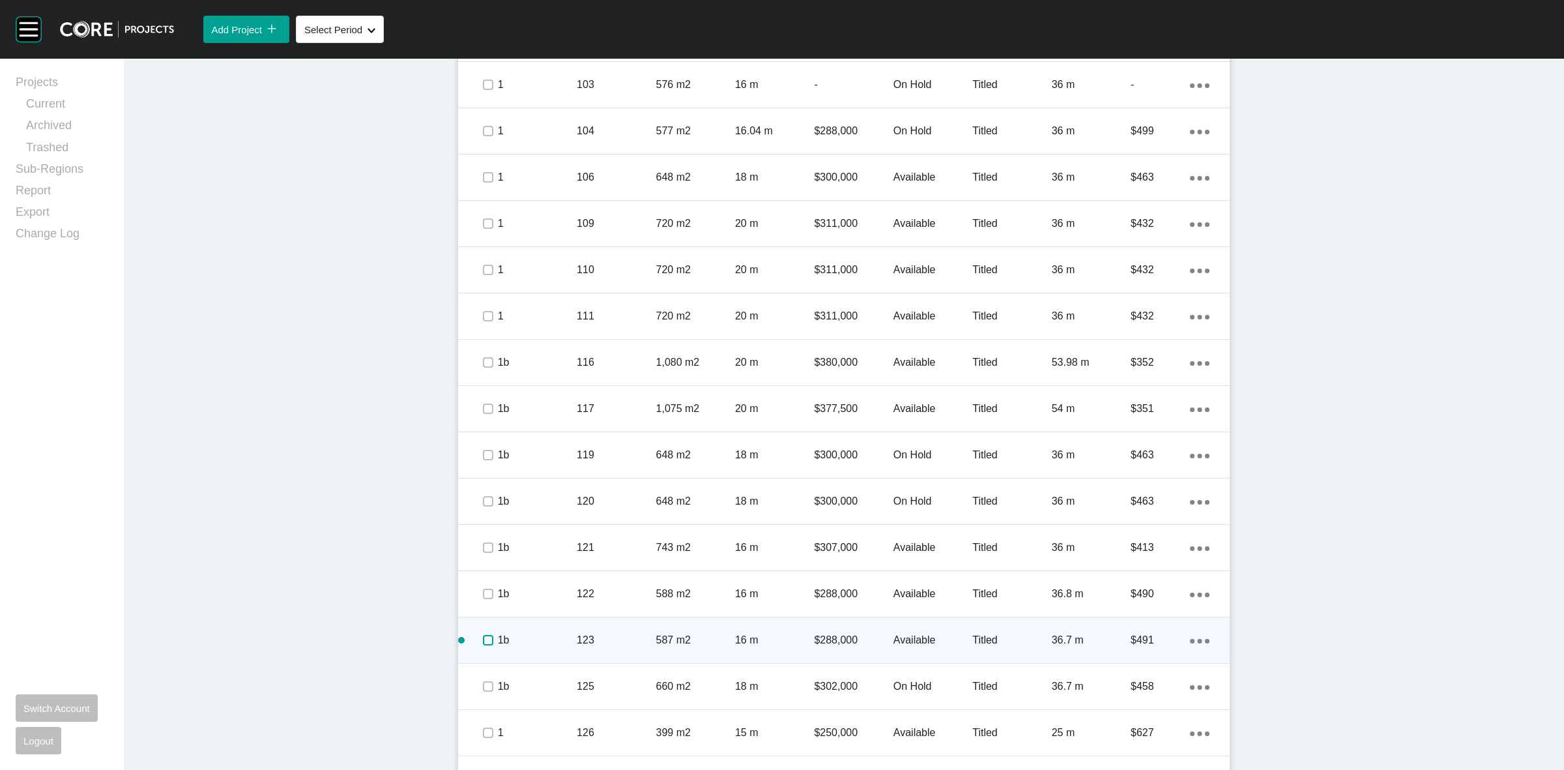
click at [483, 645] on label at bounding box center [488, 640] width 10 height 10
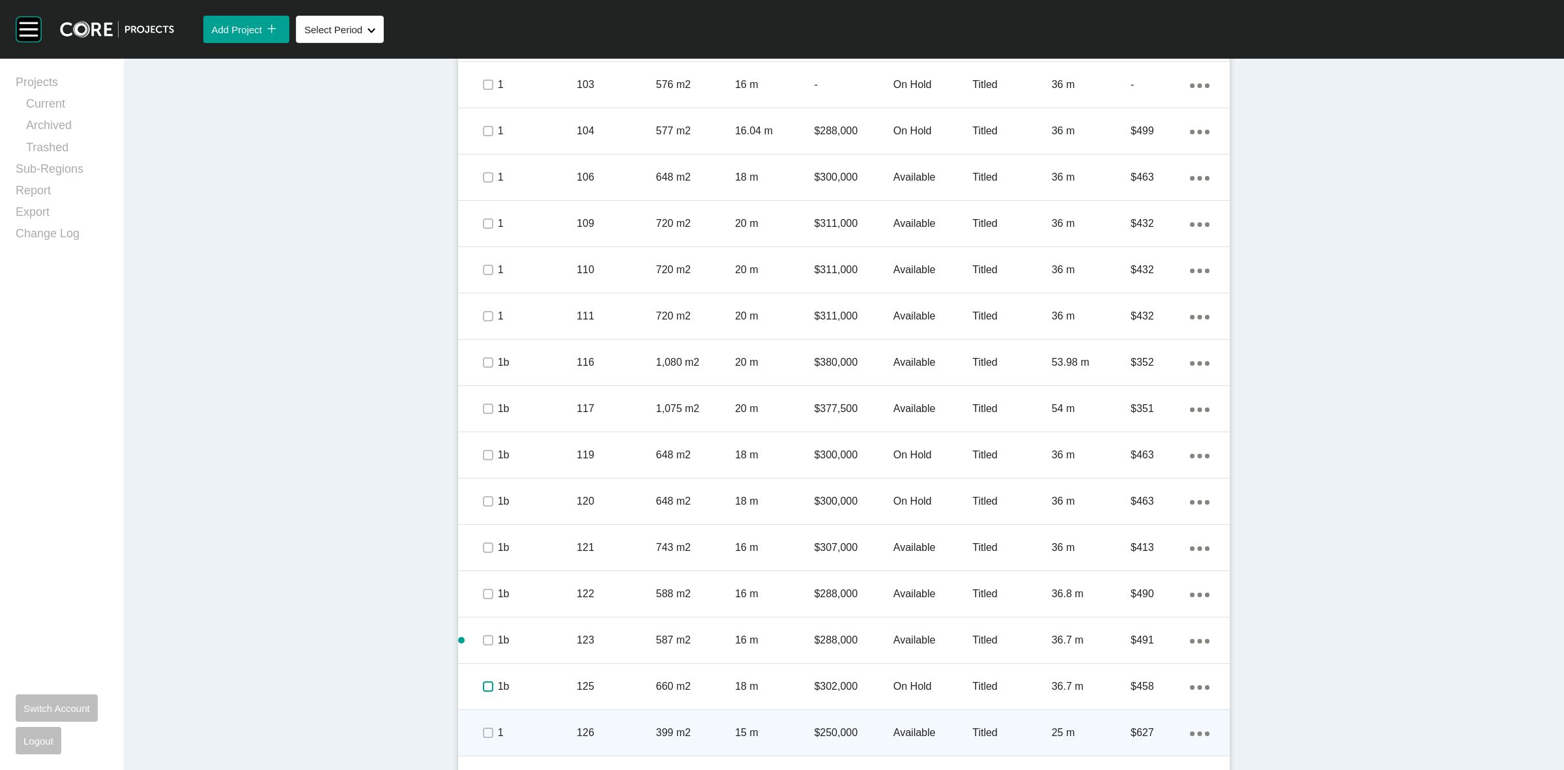
drag, startPoint x: 484, startPoint y: 688, endPoint x: 479, endPoint y: 719, distance: 31.1
click at [484, 693] on span at bounding box center [488, 686] width 20 height 20
click at [483, 734] on label at bounding box center [488, 732] width 10 height 10
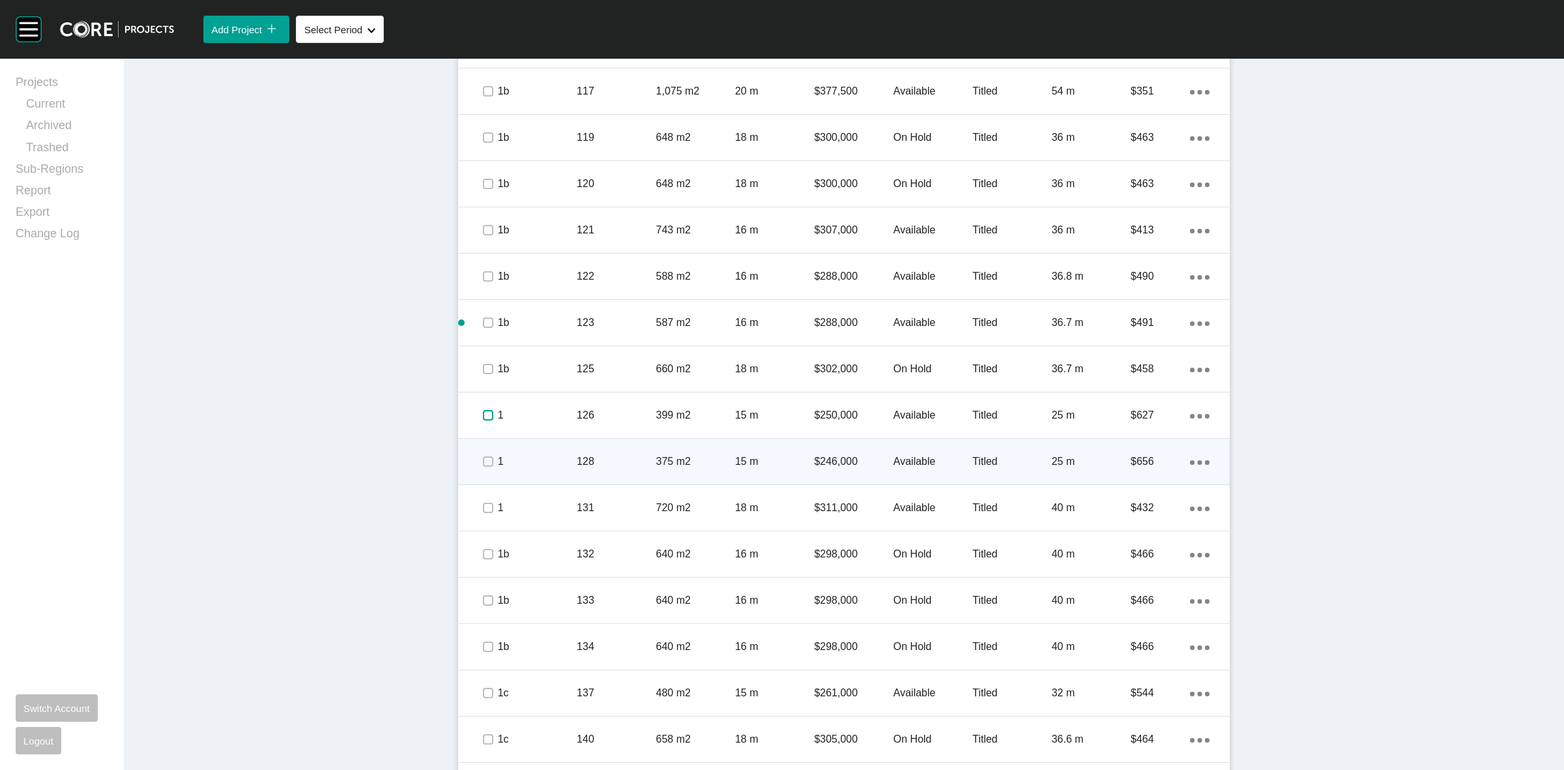
scroll to position [1303, 0]
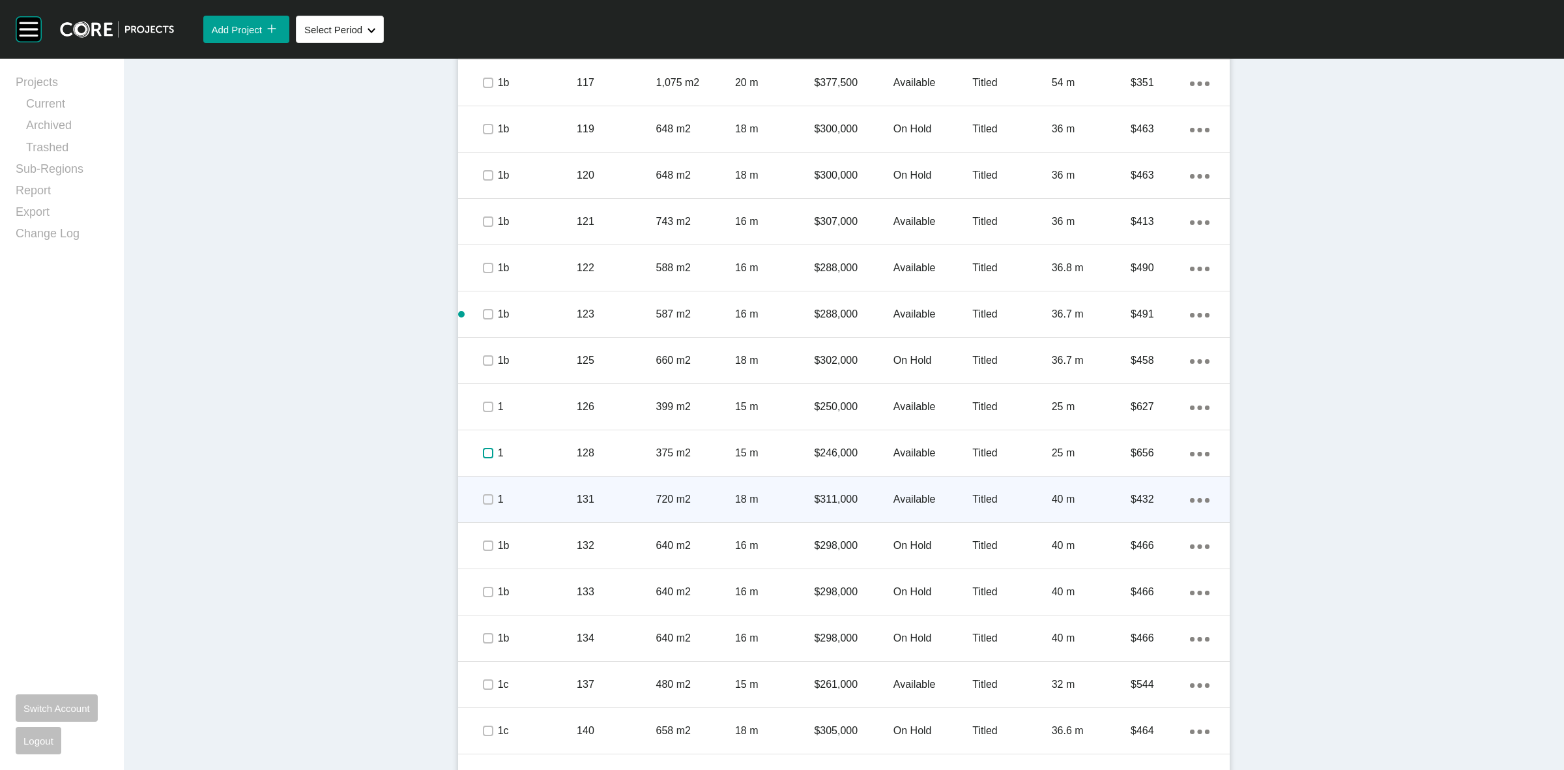
drag, startPoint x: 481, startPoint y: 445, endPoint x: 482, endPoint y: 500, distance: 54.8
click at [483, 448] on label at bounding box center [488, 453] width 10 height 10
drag, startPoint x: 479, startPoint y: 503, endPoint x: 479, endPoint y: 513, distance: 9.8
click at [483, 504] on label at bounding box center [488, 499] width 10 height 10
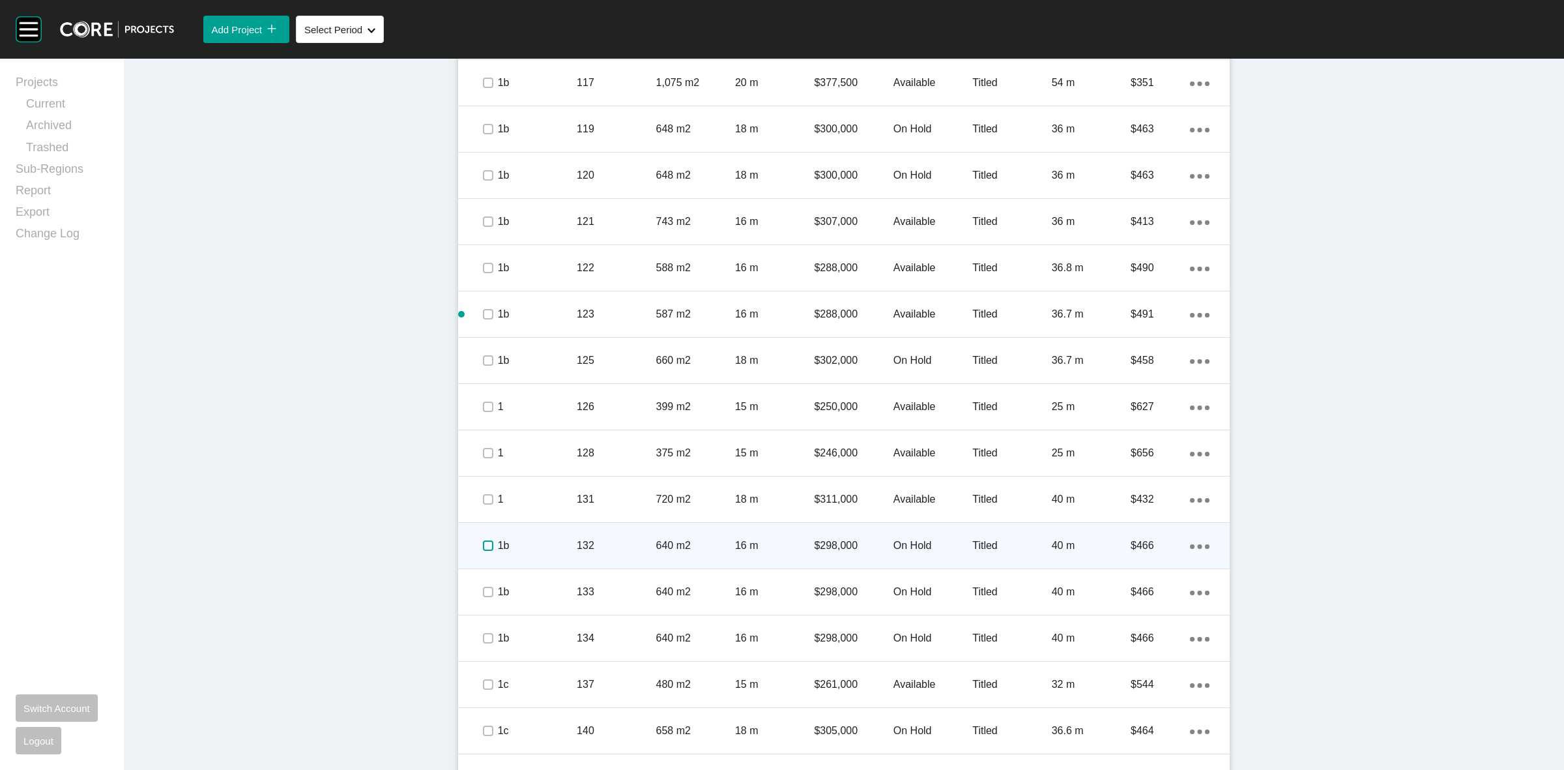
click at [483, 546] on label at bounding box center [488, 545] width 10 height 10
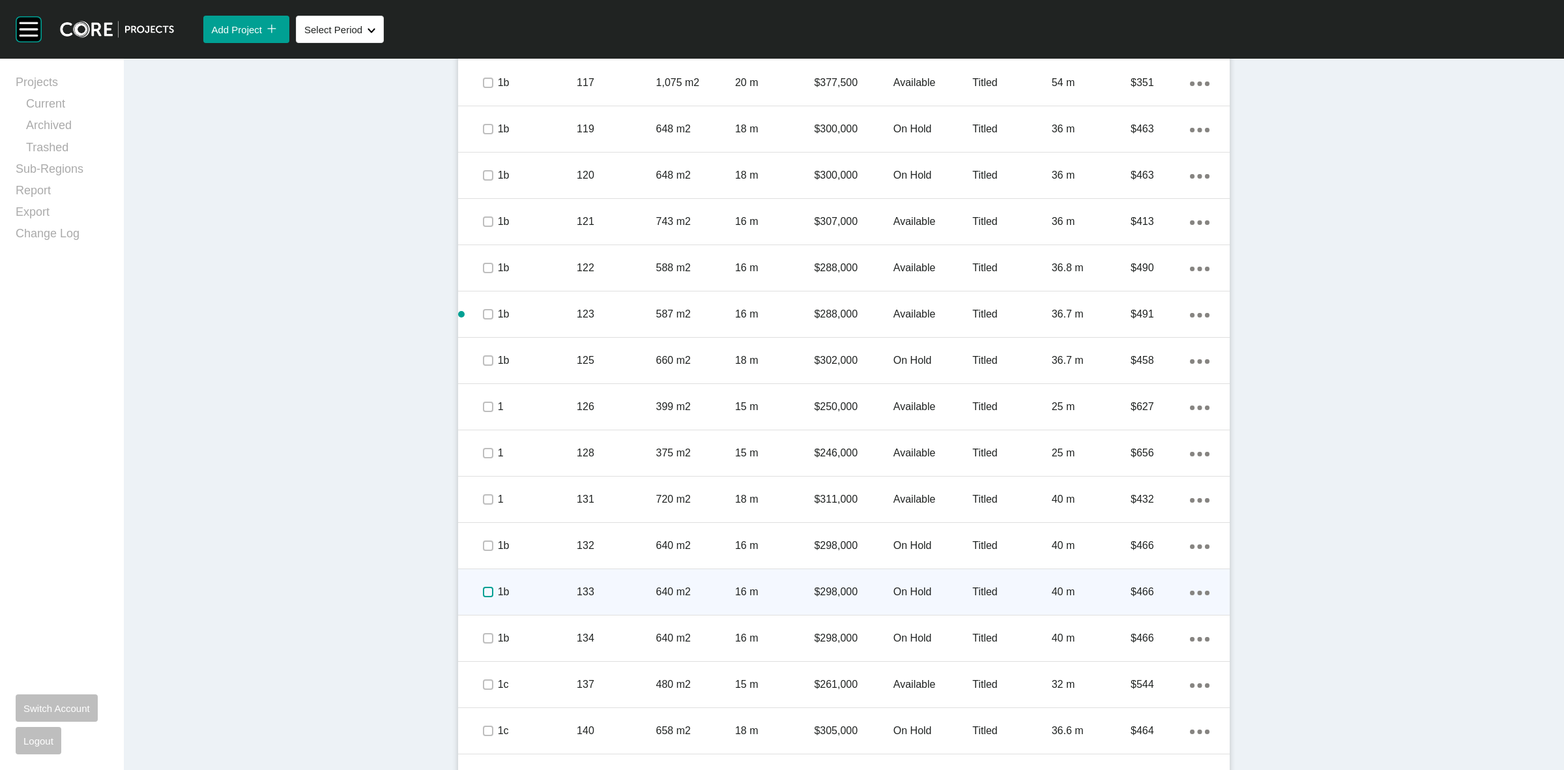
drag, startPoint x: 482, startPoint y: 594, endPoint x: 486, endPoint y: 633, distance: 39.2
click at [484, 597] on label at bounding box center [488, 592] width 10 height 10
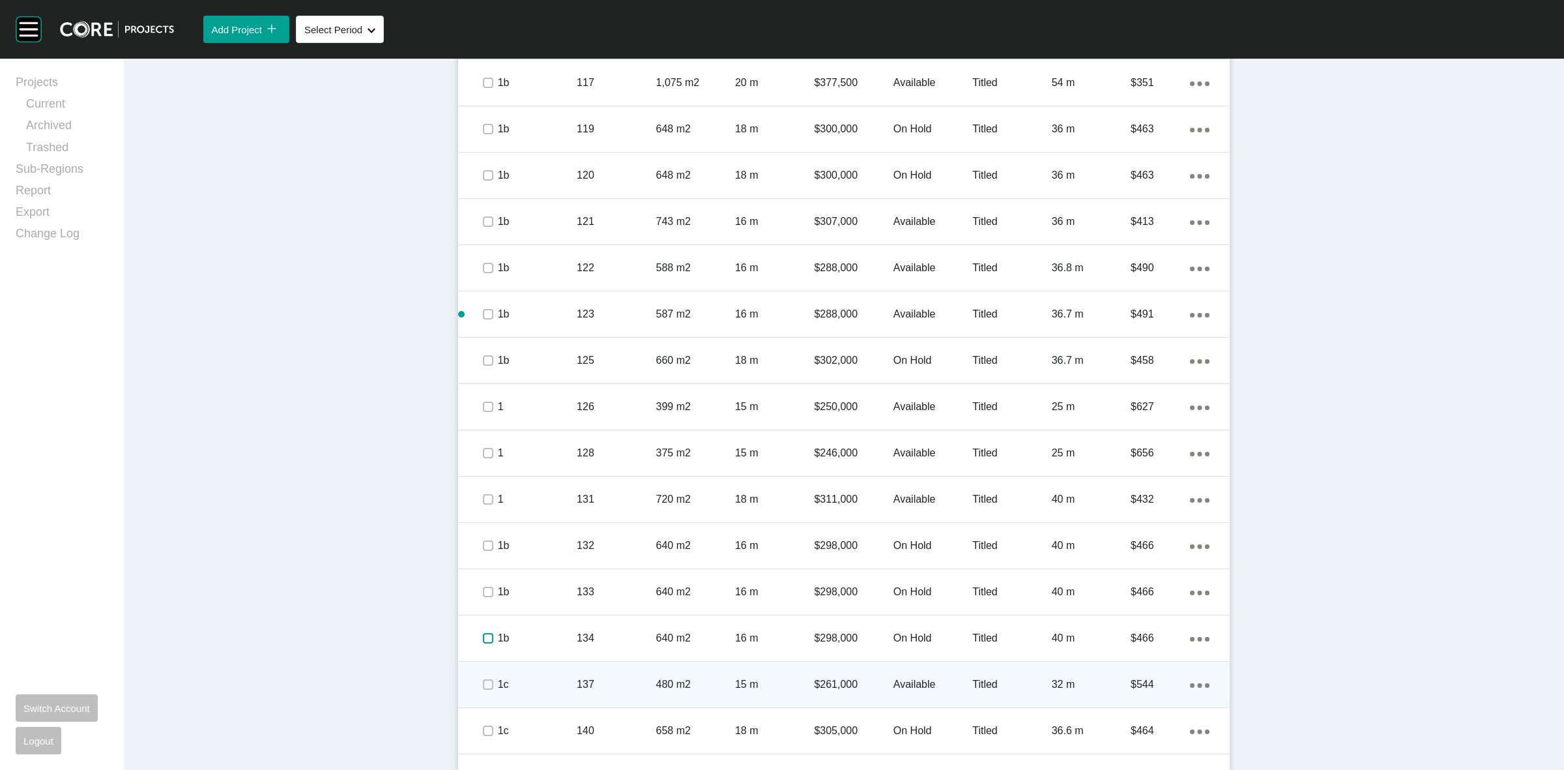
drag, startPoint x: 486, startPoint y: 641, endPoint x: 481, endPoint y: 671, distance: 31.0
click at [486, 643] on label at bounding box center [488, 638] width 10 height 10
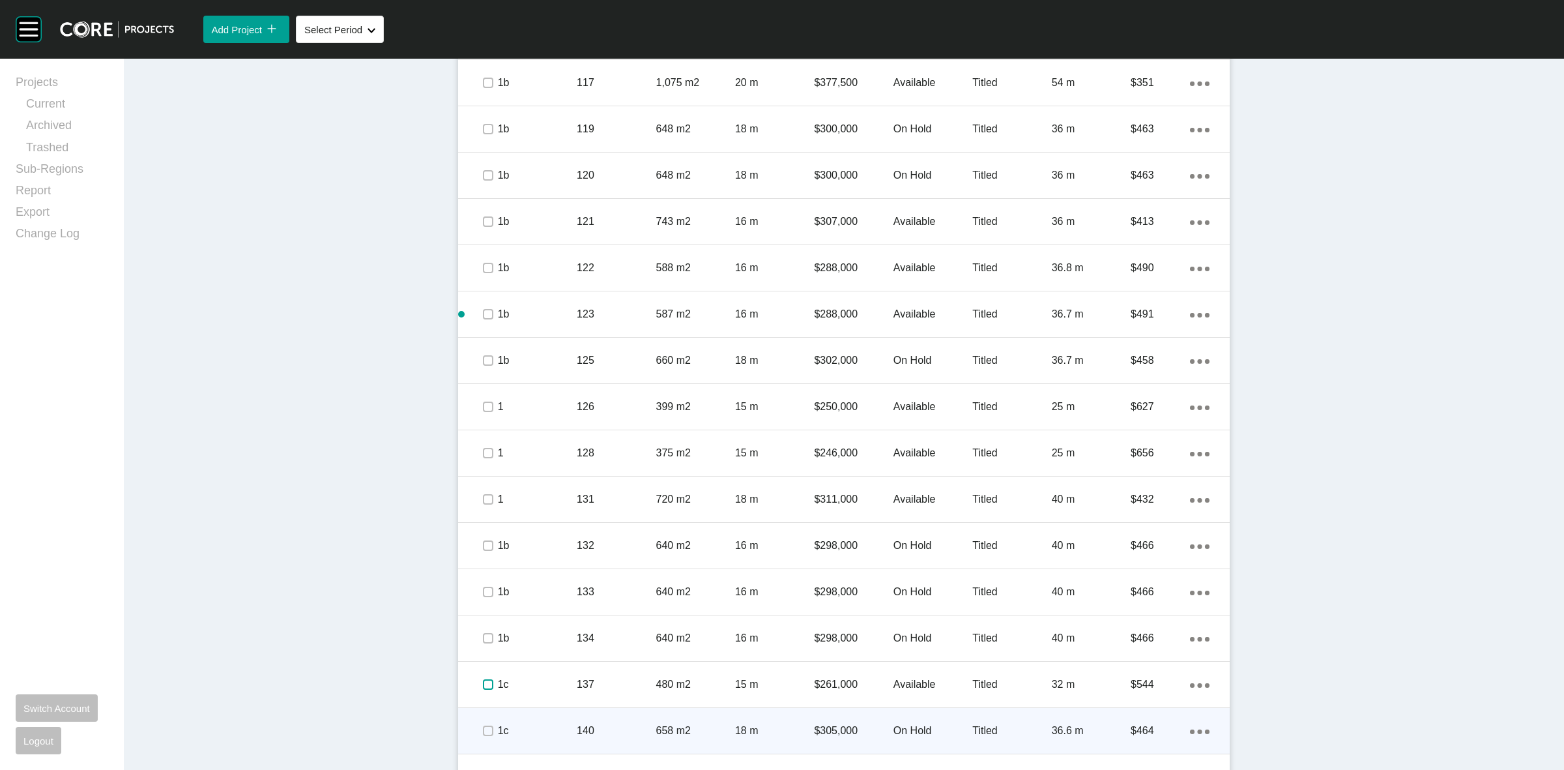
drag, startPoint x: 481, startPoint y: 682, endPoint x: 480, endPoint y: 708, distance: 26.1
click at [483, 685] on label at bounding box center [488, 684] width 10 height 10
click at [483, 728] on label at bounding box center [488, 730] width 10 height 10
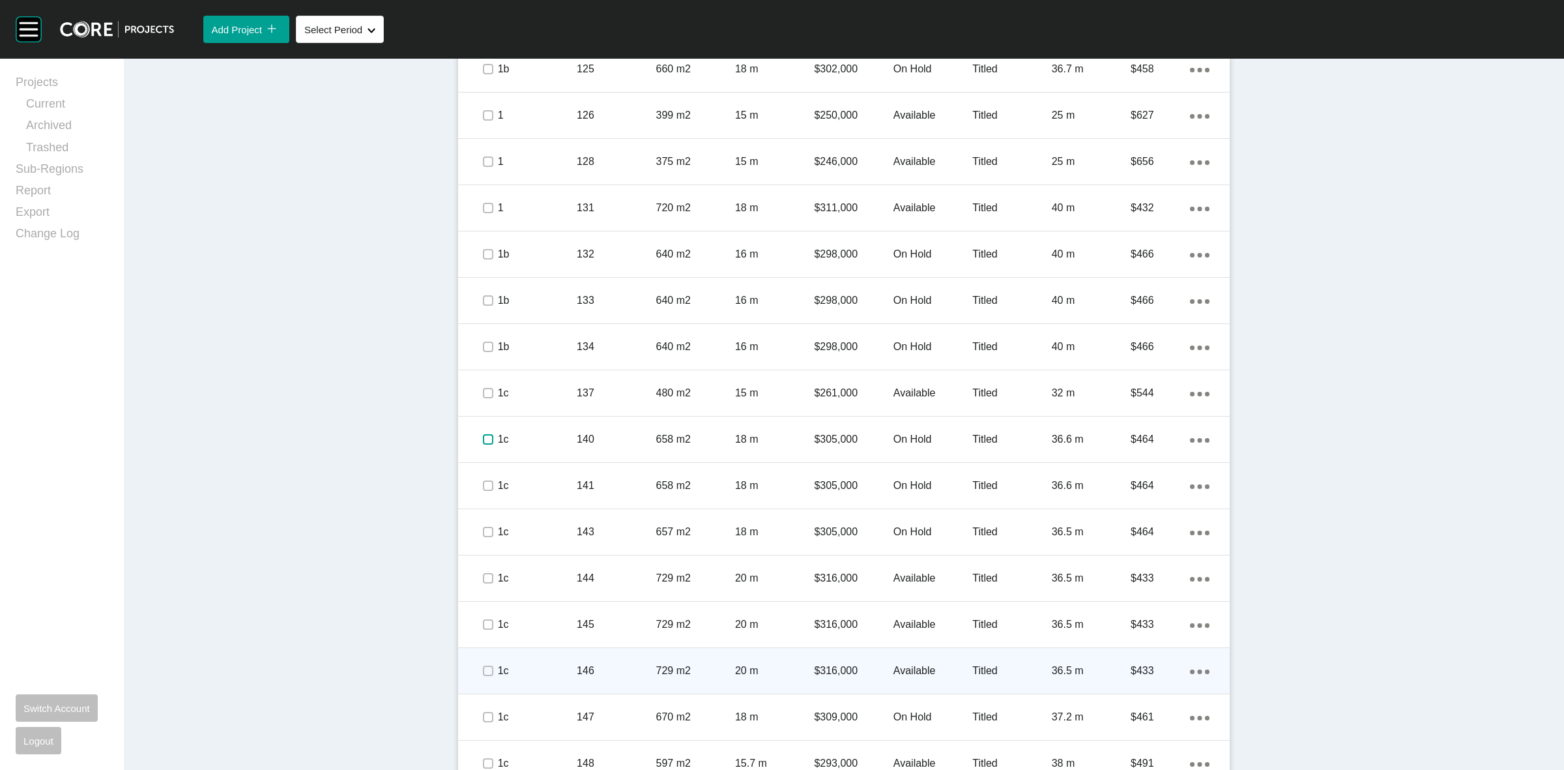
scroll to position [1629, 0]
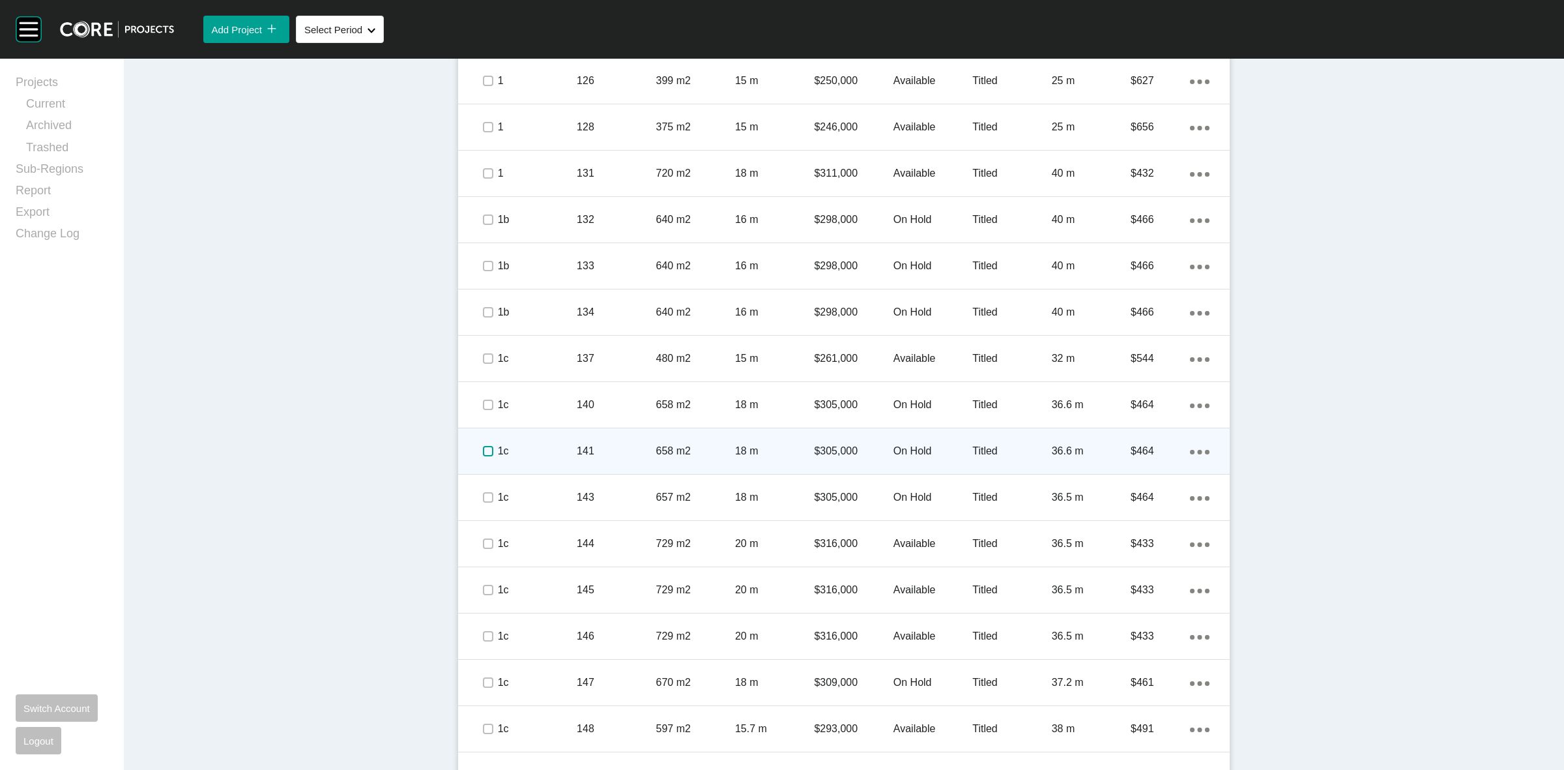
click at [483, 446] on label at bounding box center [488, 451] width 10 height 10
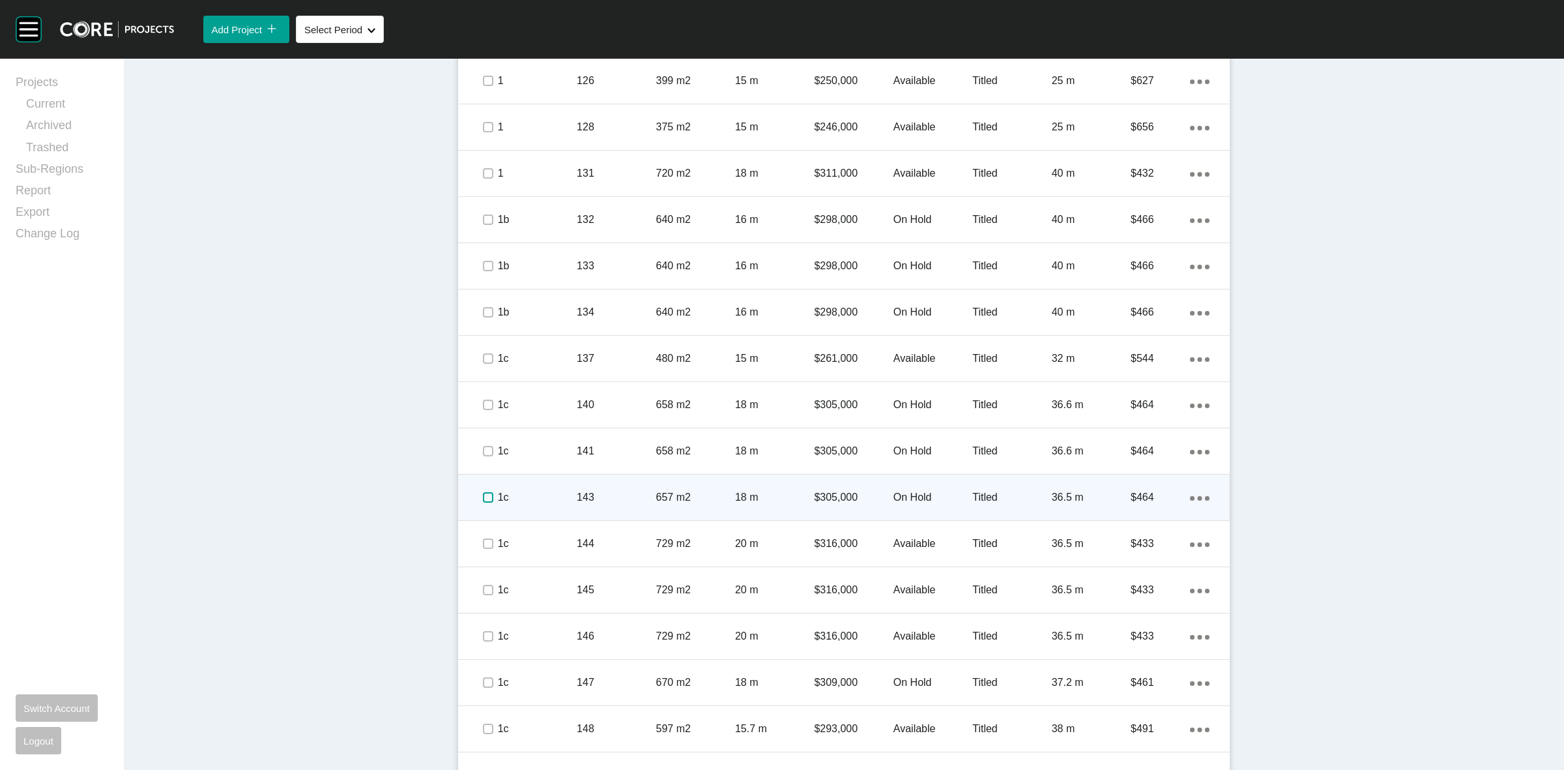
click at [483, 500] on label at bounding box center [488, 497] width 10 height 10
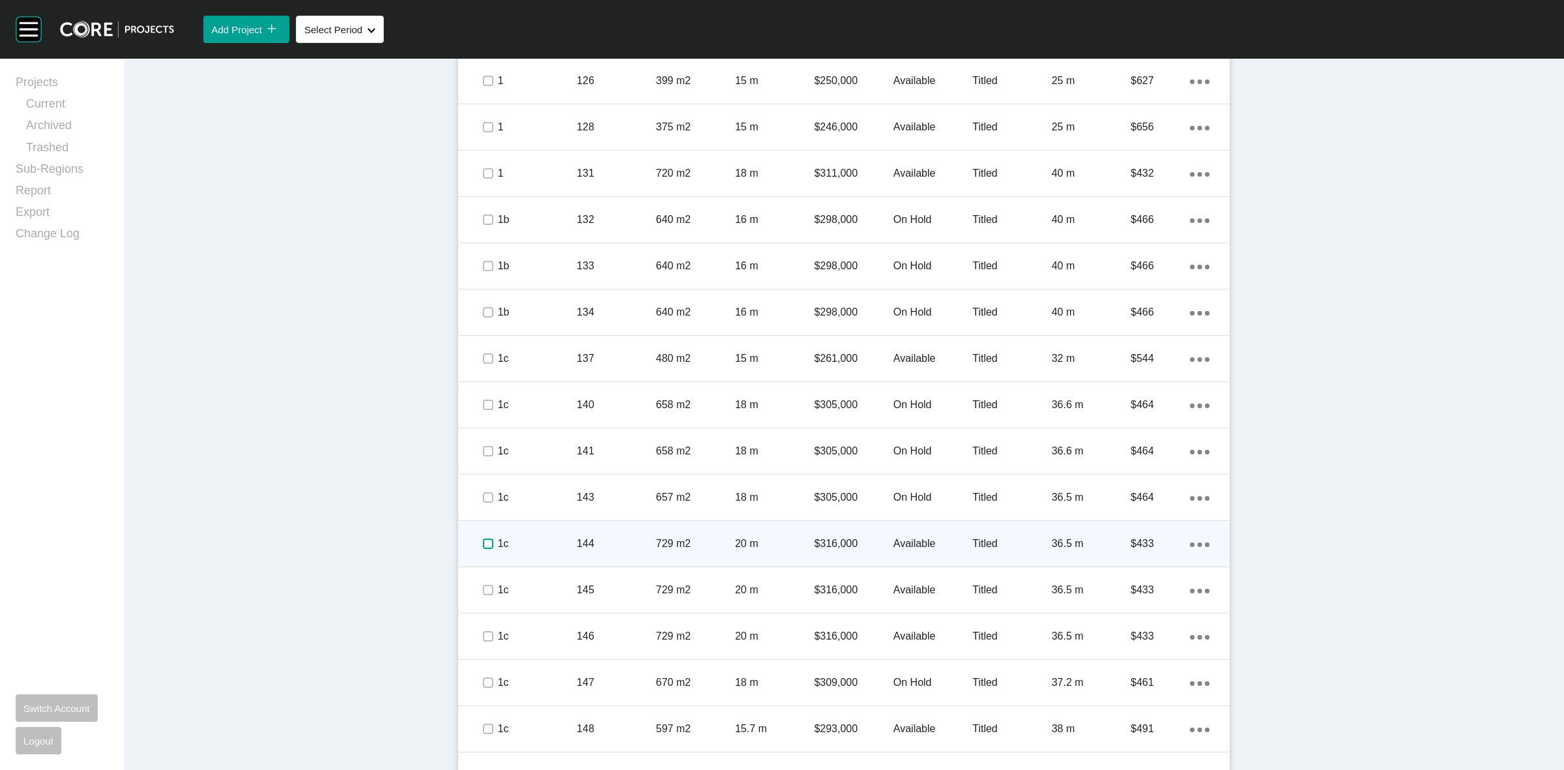
click at [483, 544] on label at bounding box center [488, 543] width 10 height 10
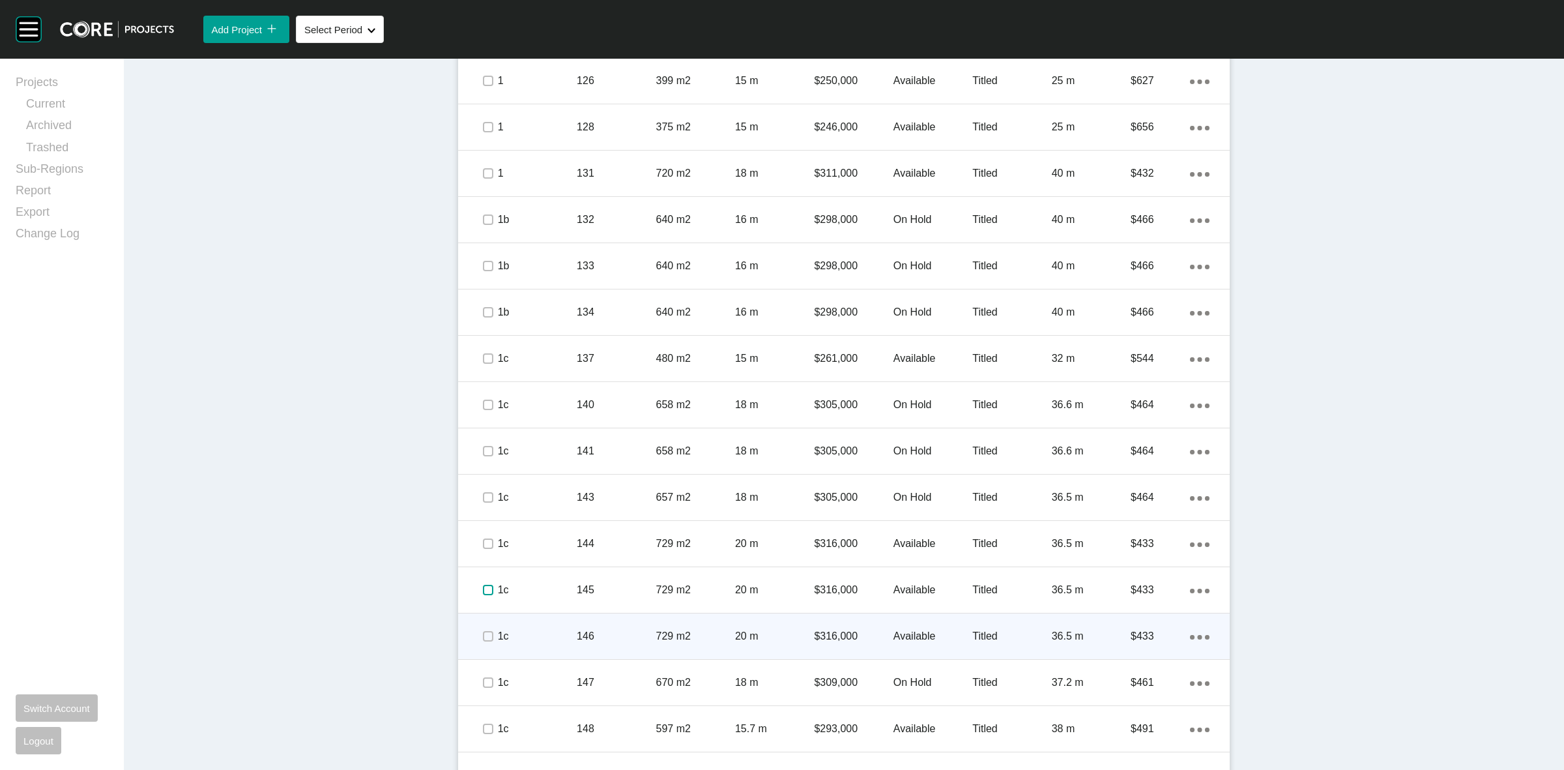
drag, startPoint x: 482, startPoint y: 588, endPoint x: 481, endPoint y: 624, distance: 35.9
click at [483, 592] on label at bounding box center [488, 590] width 10 height 10
drag, startPoint x: 481, startPoint y: 637, endPoint x: 480, endPoint y: 647, distance: 9.9
click at [480, 643] on span at bounding box center [488, 636] width 20 height 20
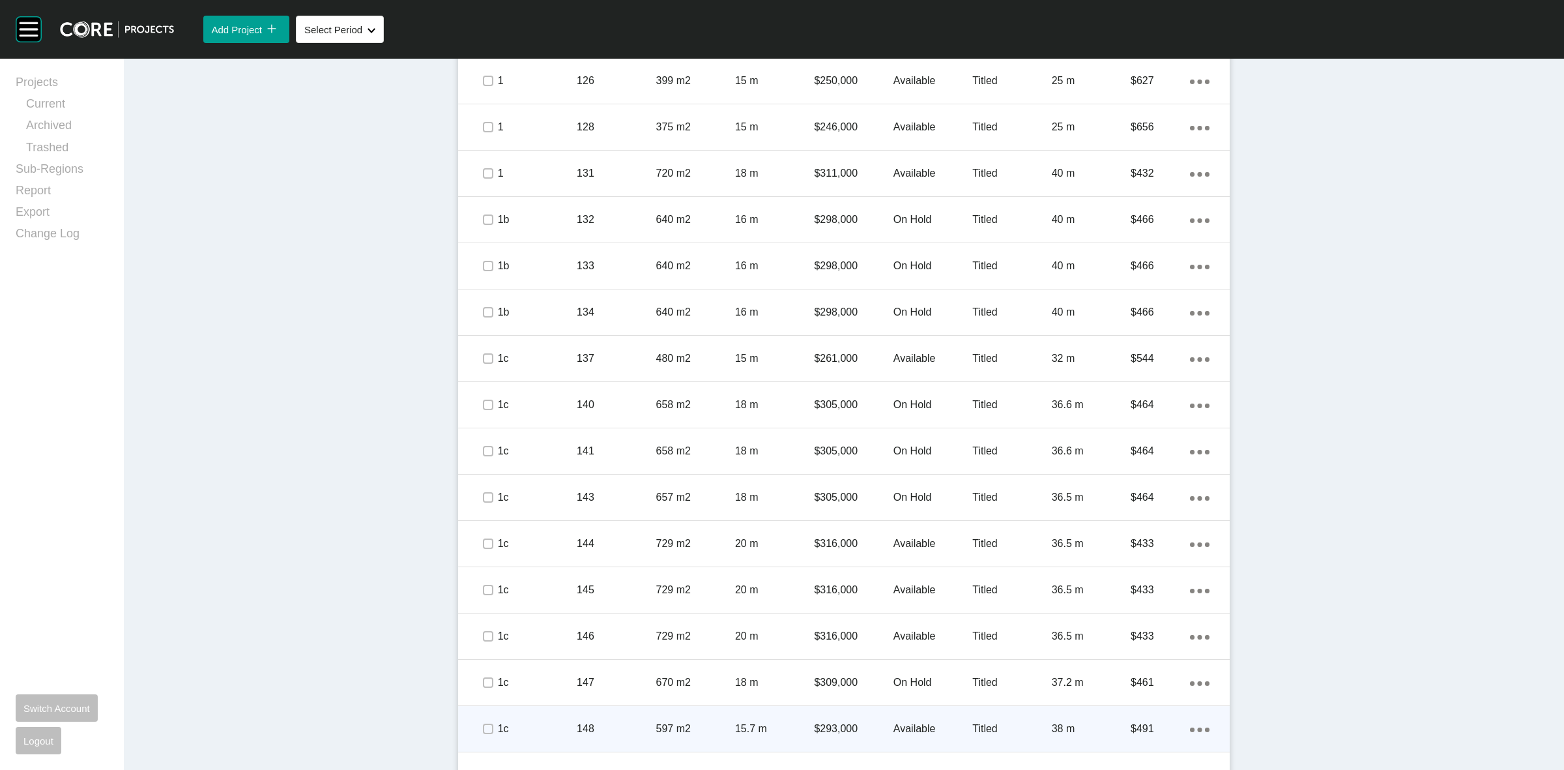
click at [480, 682] on span at bounding box center [488, 683] width 20 height 20
click at [483, 727] on label at bounding box center [488, 728] width 10 height 10
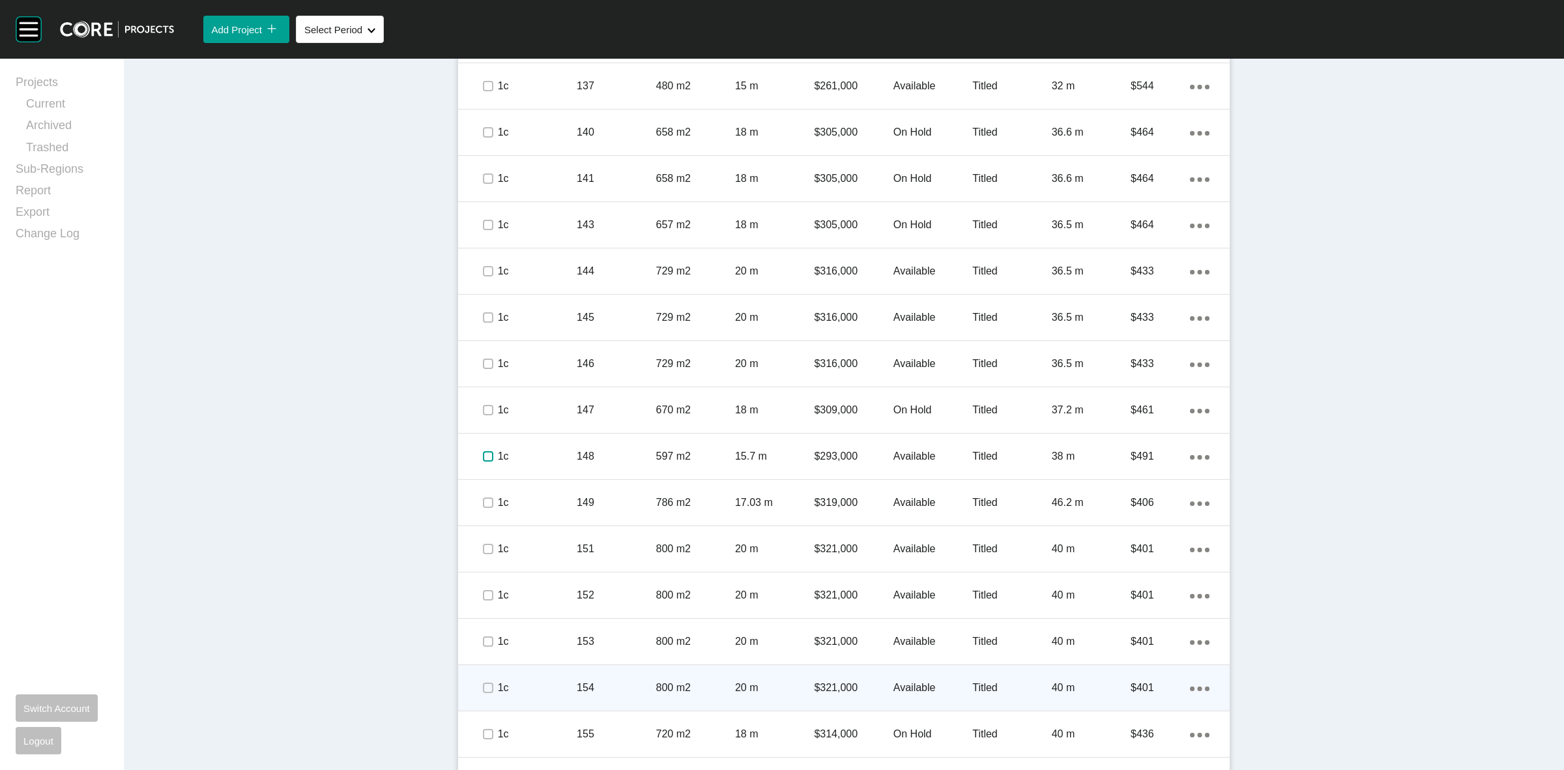
scroll to position [1955, 0]
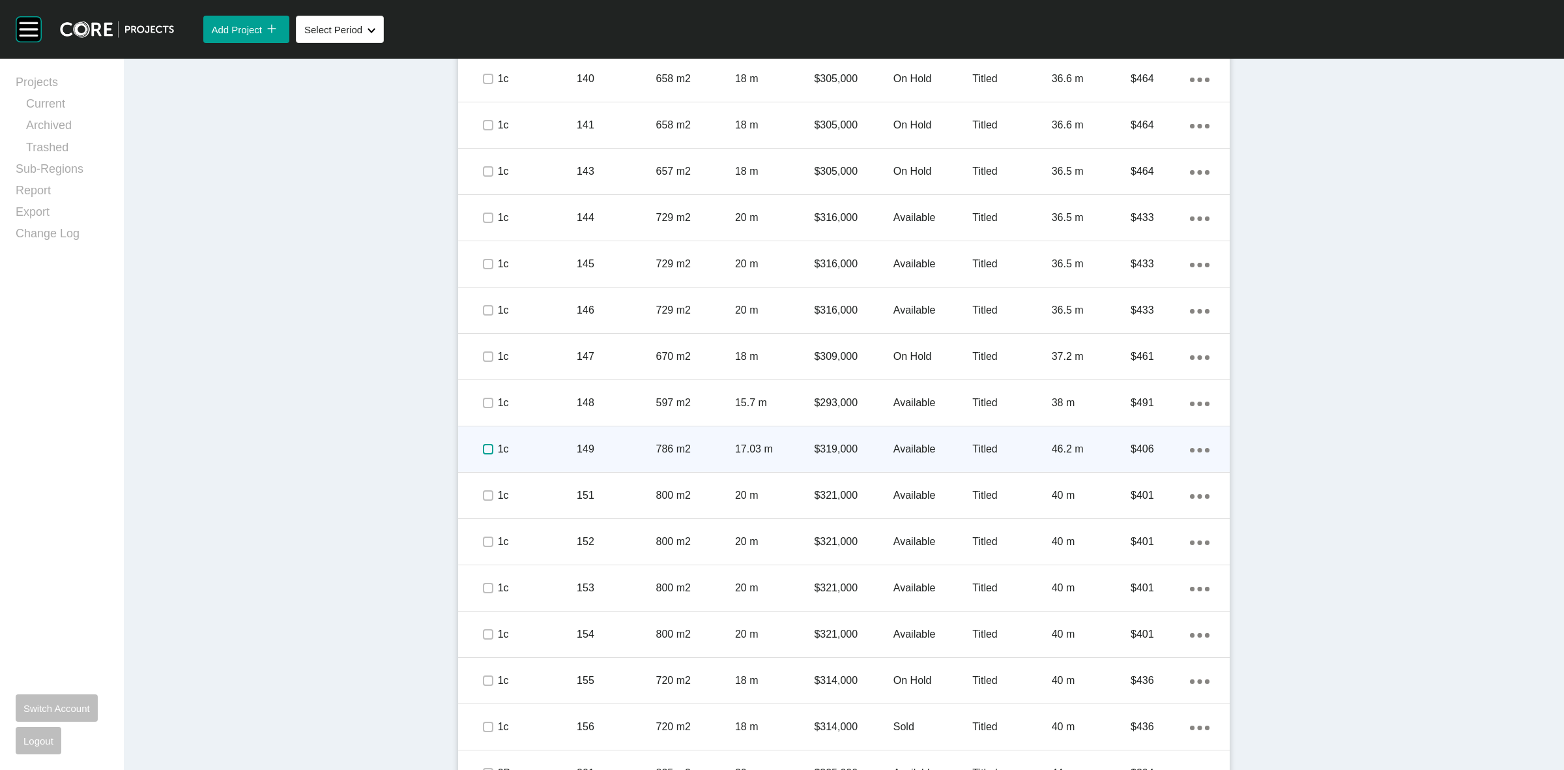
click at [484, 447] on label at bounding box center [488, 449] width 10 height 10
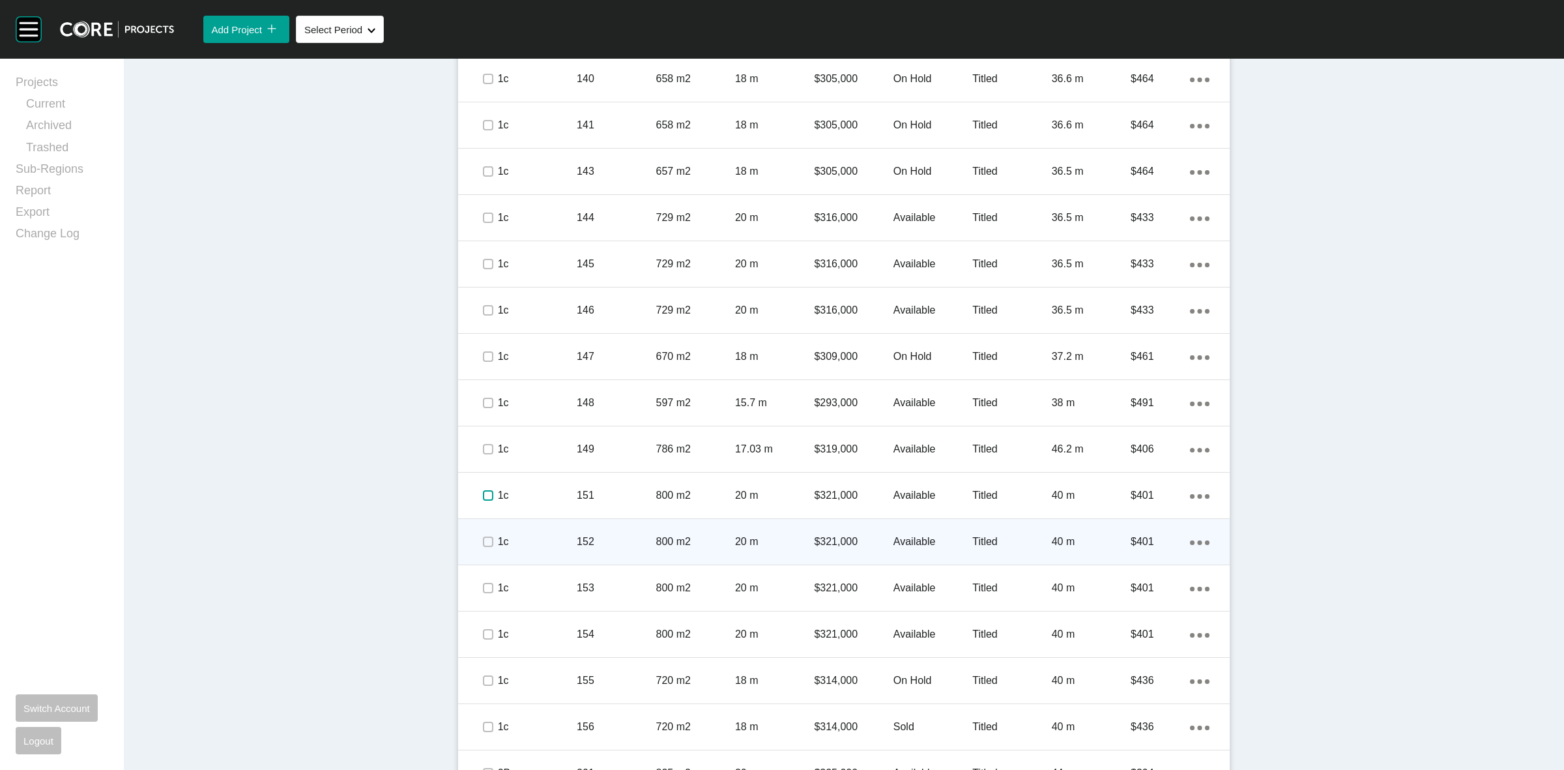
drag, startPoint x: 482, startPoint y: 494, endPoint x: 481, endPoint y: 534, distance: 40.4
click at [483, 497] on label at bounding box center [488, 495] width 10 height 10
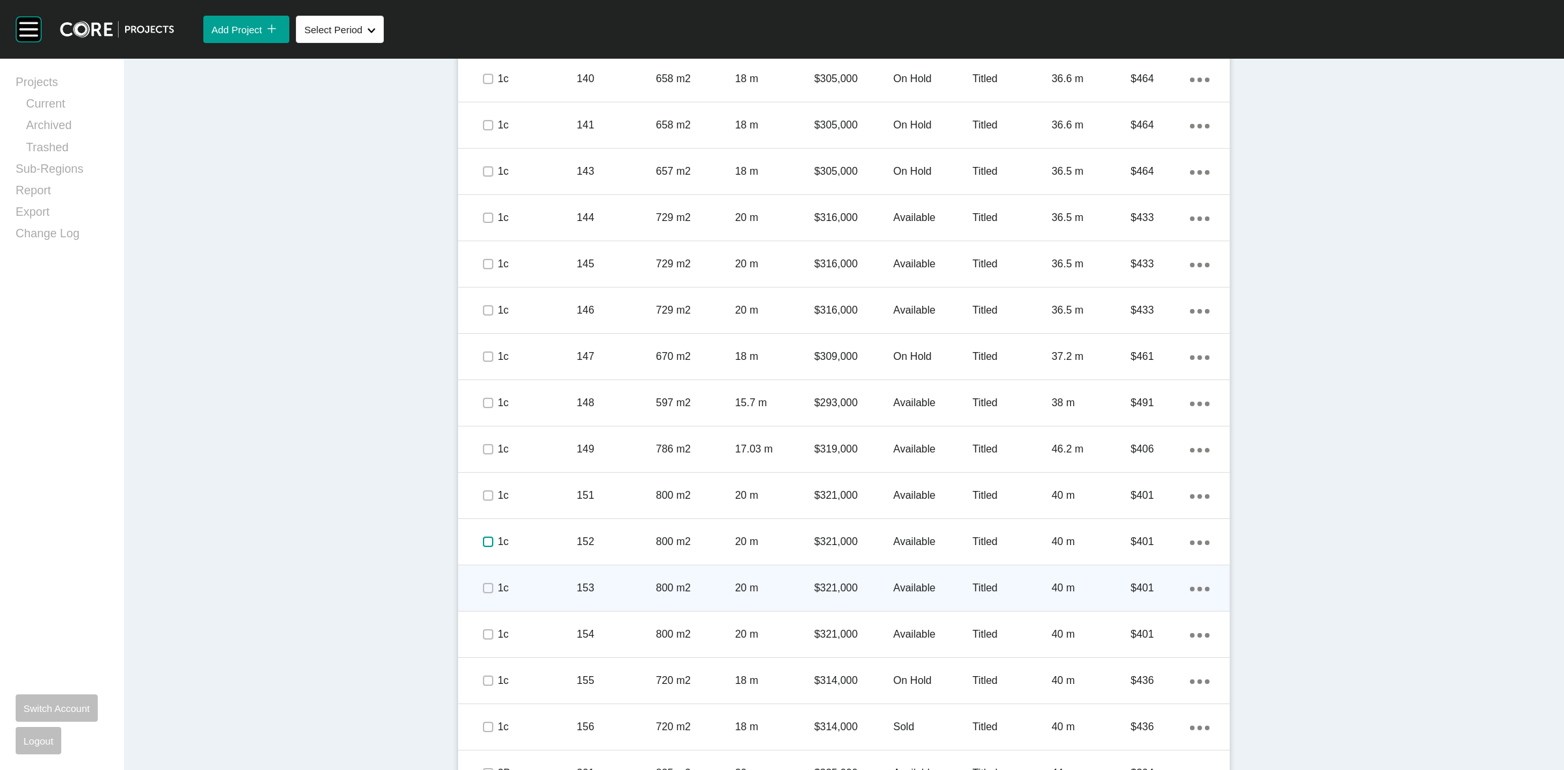
drag, startPoint x: 481, startPoint y: 540, endPoint x: 482, endPoint y: 577, distance: 37.8
click at [483, 542] on label at bounding box center [488, 541] width 10 height 10
drag, startPoint x: 482, startPoint y: 587, endPoint x: 486, endPoint y: 601, distance: 14.1
click at [484, 593] on label at bounding box center [488, 588] width 10 height 10
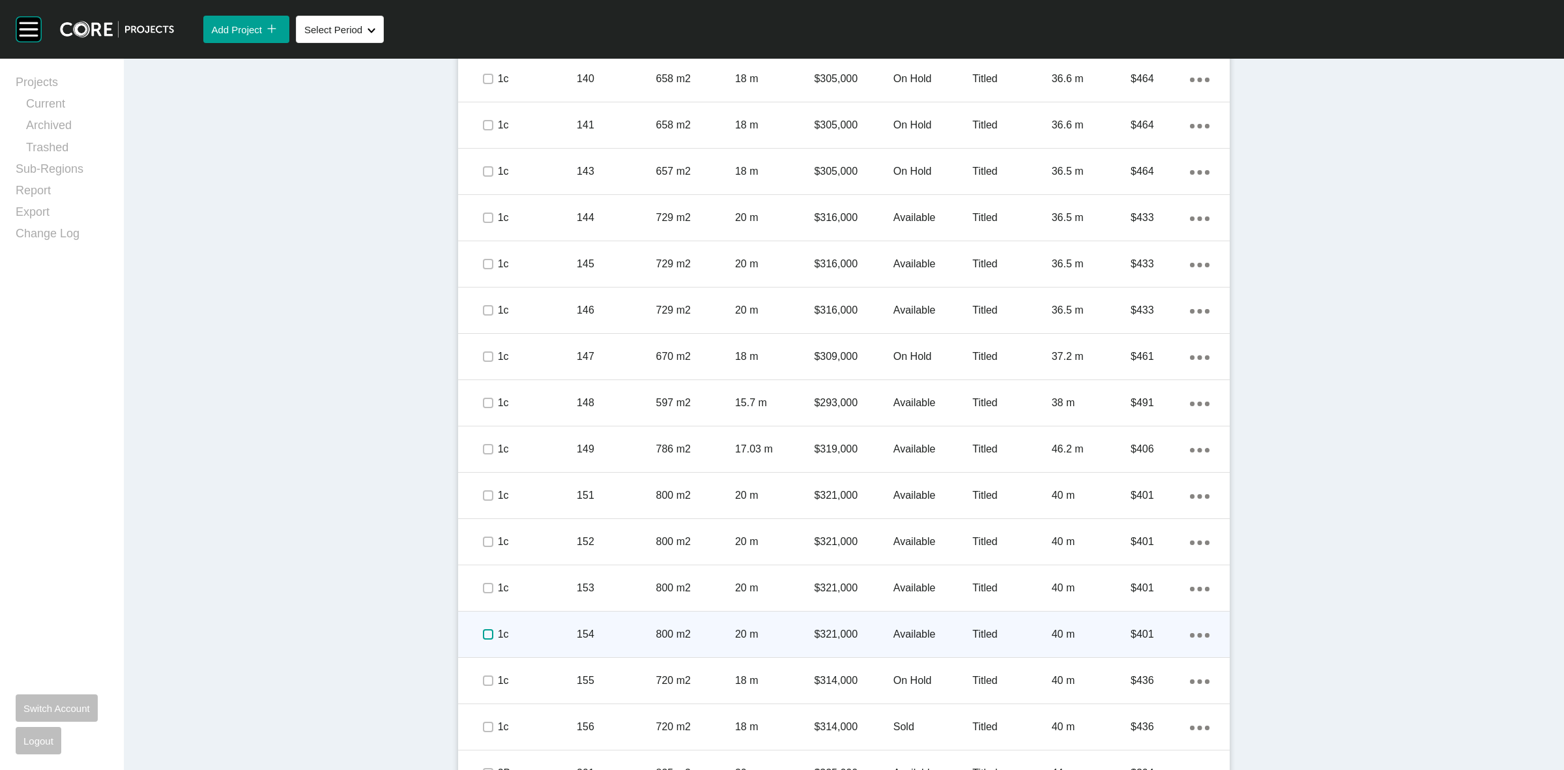
drag, startPoint x: 484, startPoint y: 632, endPoint x: 484, endPoint y: 647, distance: 14.3
click at [484, 639] on label at bounding box center [488, 634] width 10 height 10
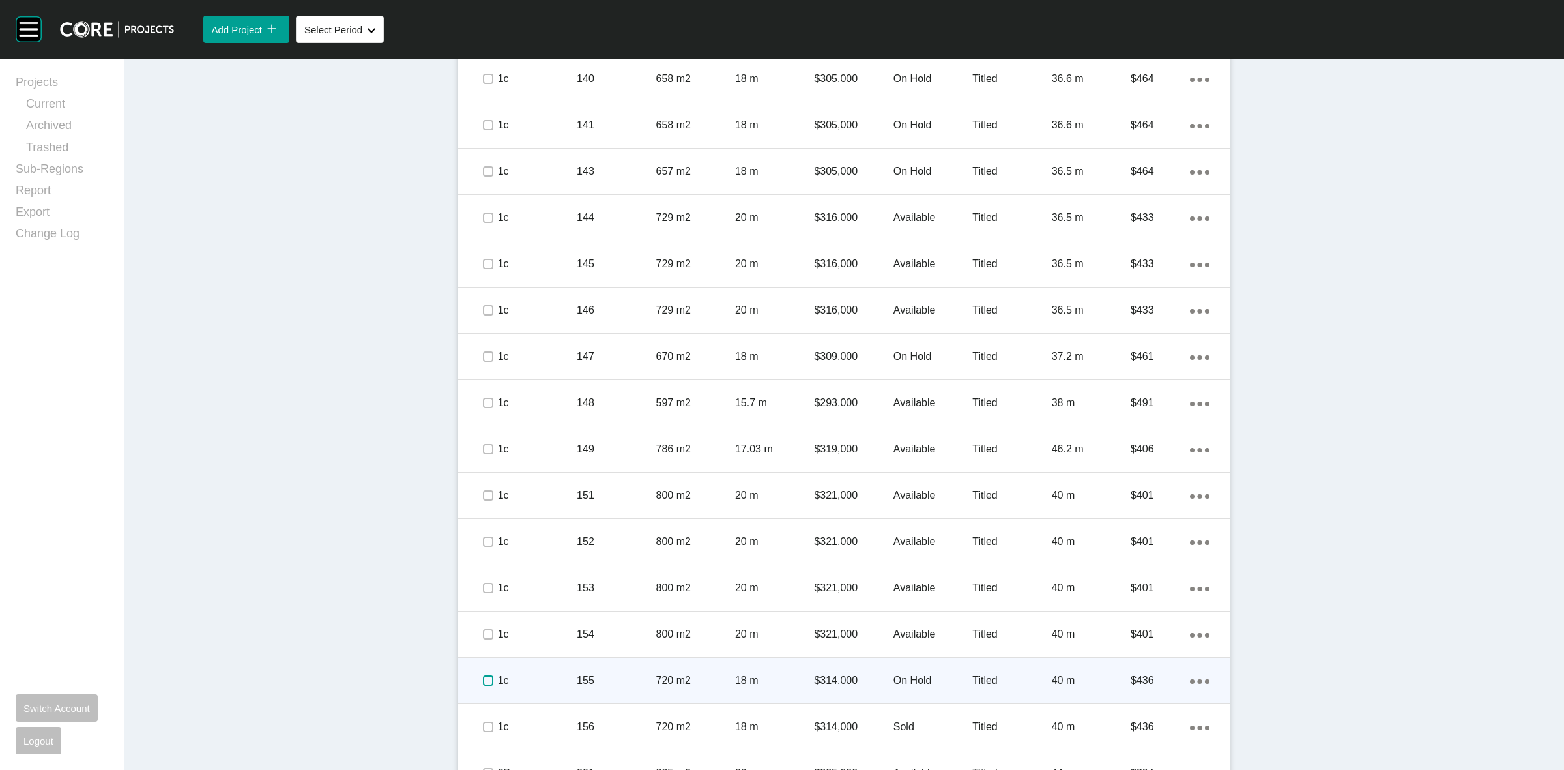
click at [484, 681] on label at bounding box center [488, 680] width 10 height 10
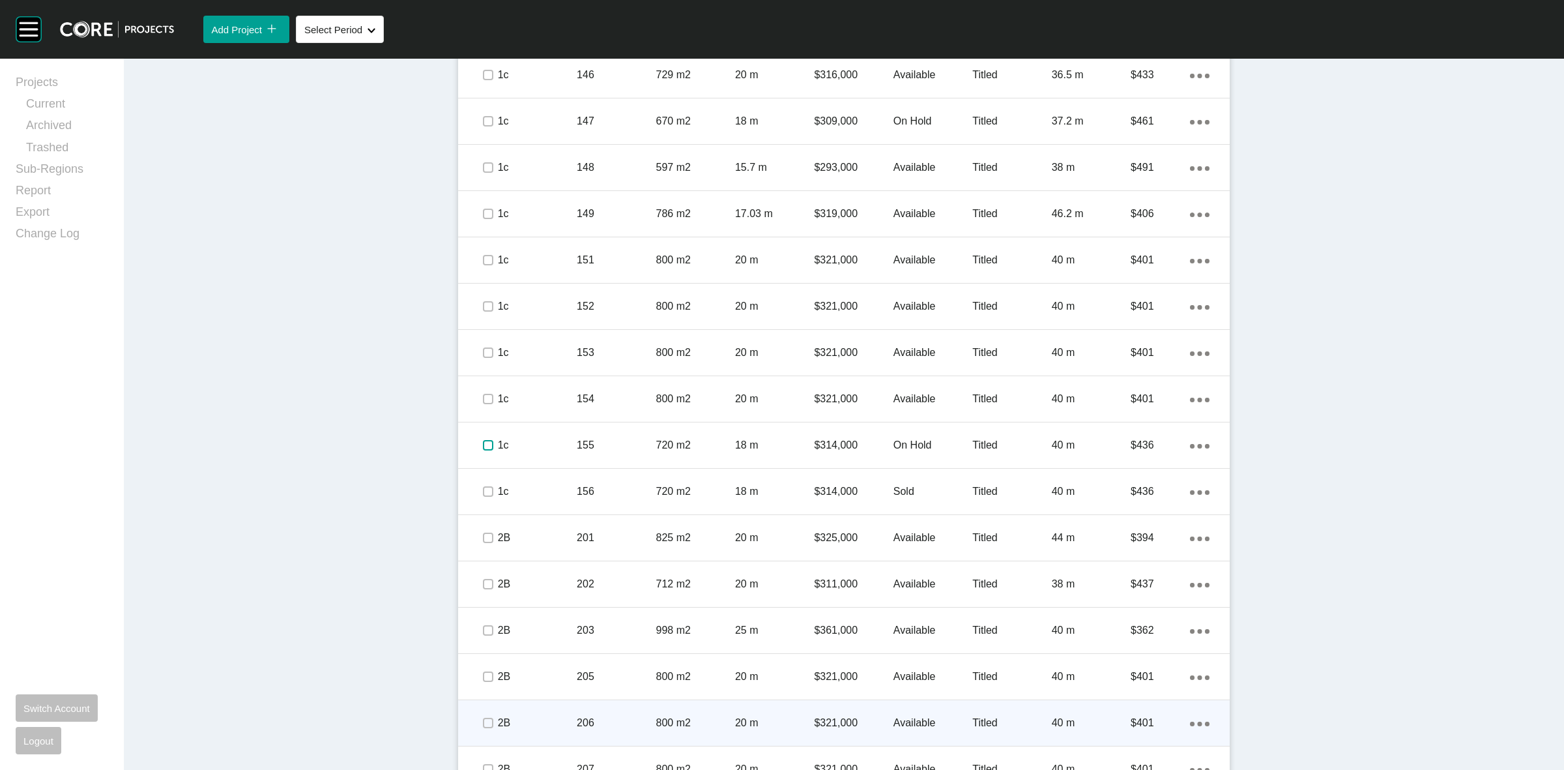
scroll to position [2281, 0]
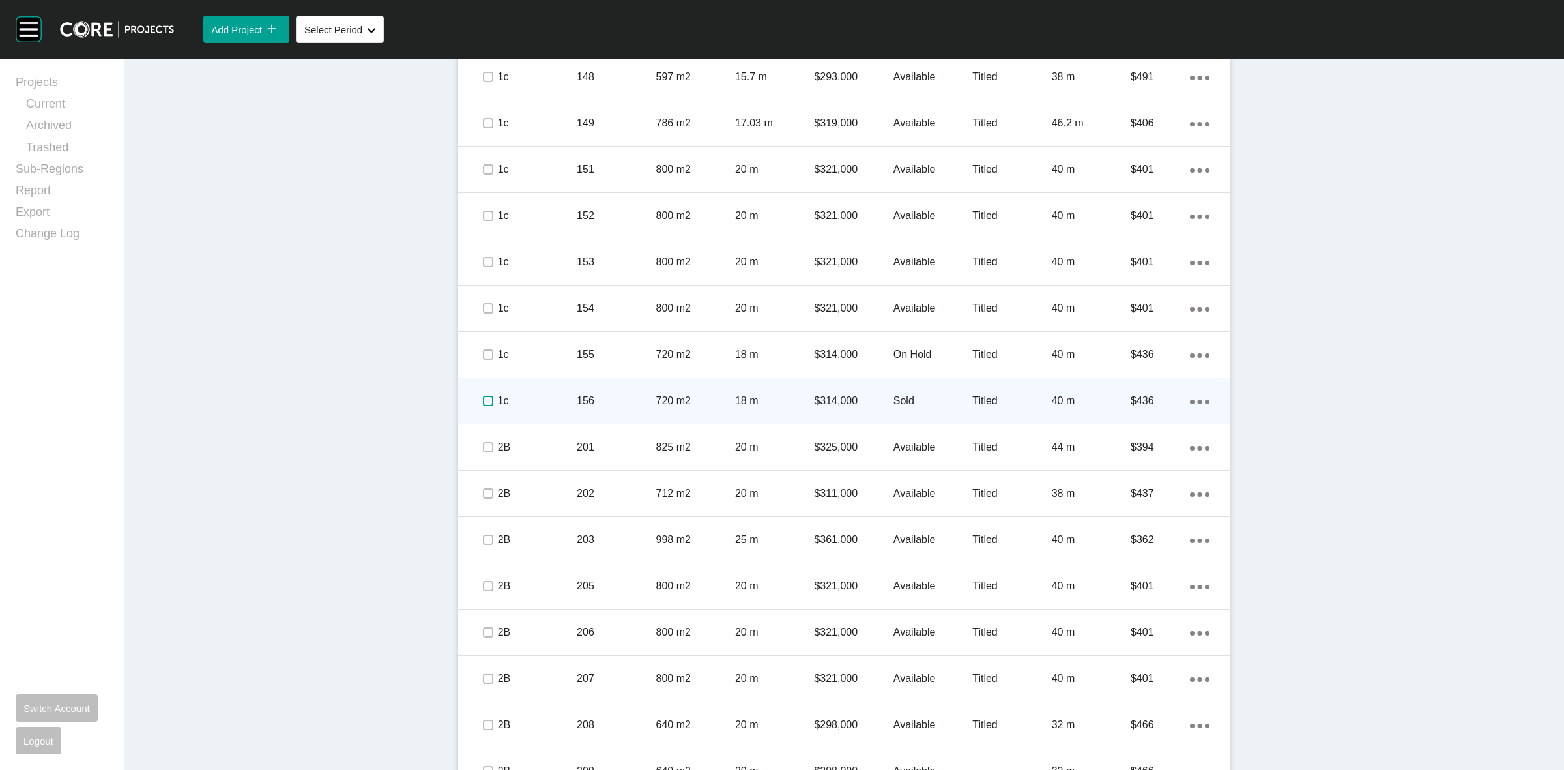
click at [484, 398] on label at bounding box center [488, 401] width 10 height 10
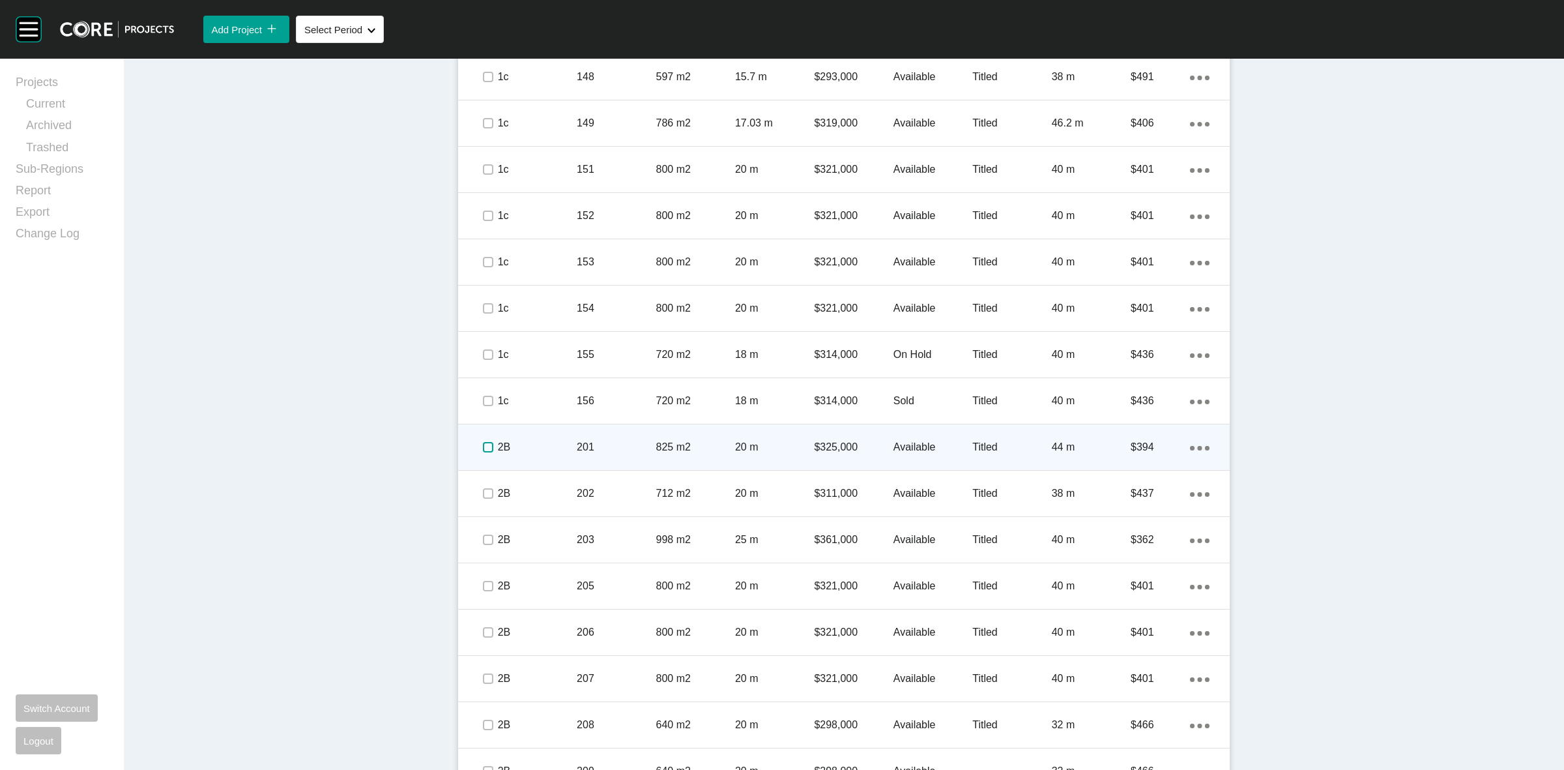
click at [483, 450] on label at bounding box center [488, 447] width 10 height 10
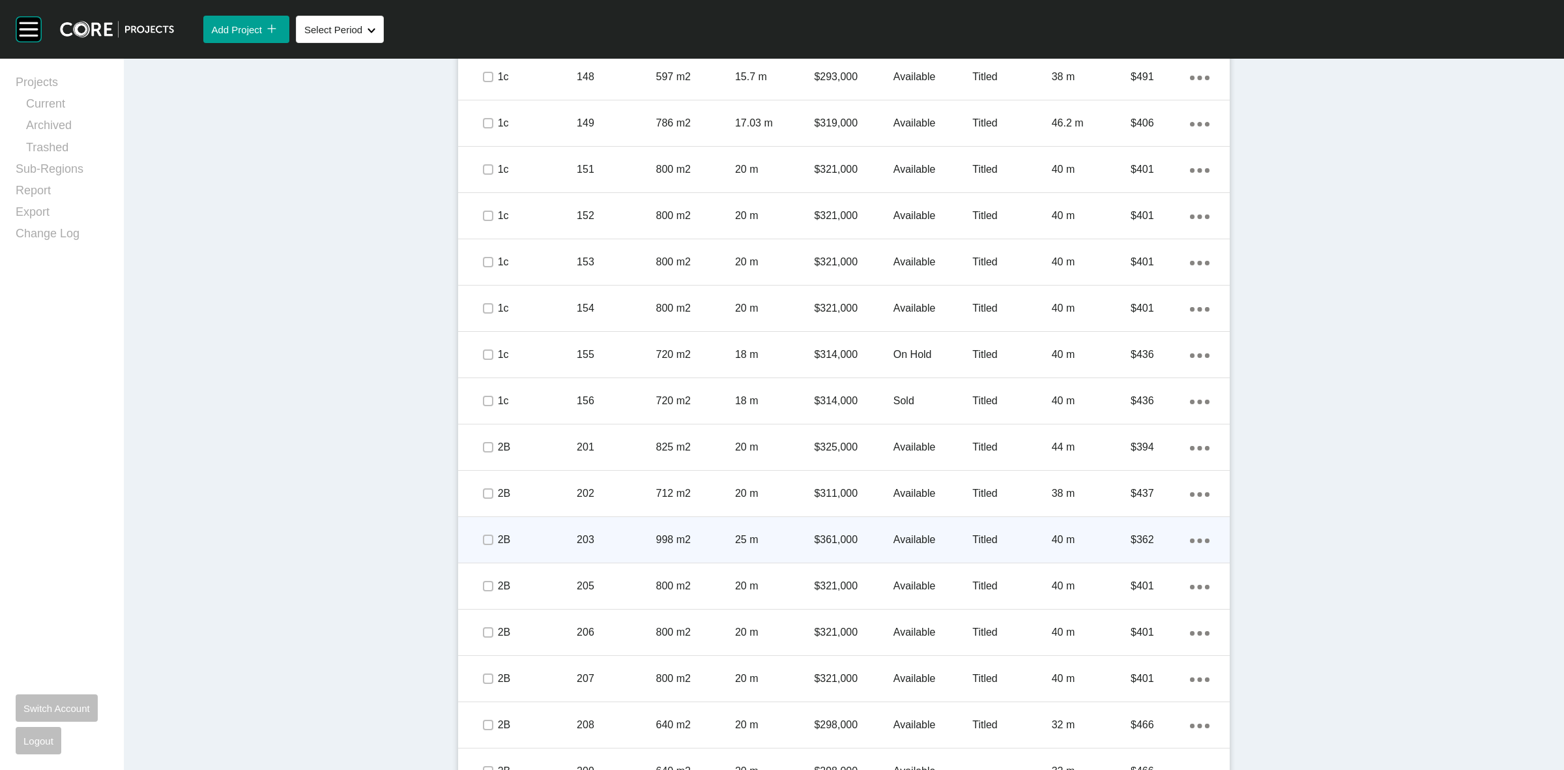
drag, startPoint x: 484, startPoint y: 502, endPoint x: 486, endPoint y: 530, distance: 28.1
click at [484, 506] on div at bounding box center [488, 494] width 20 height 46
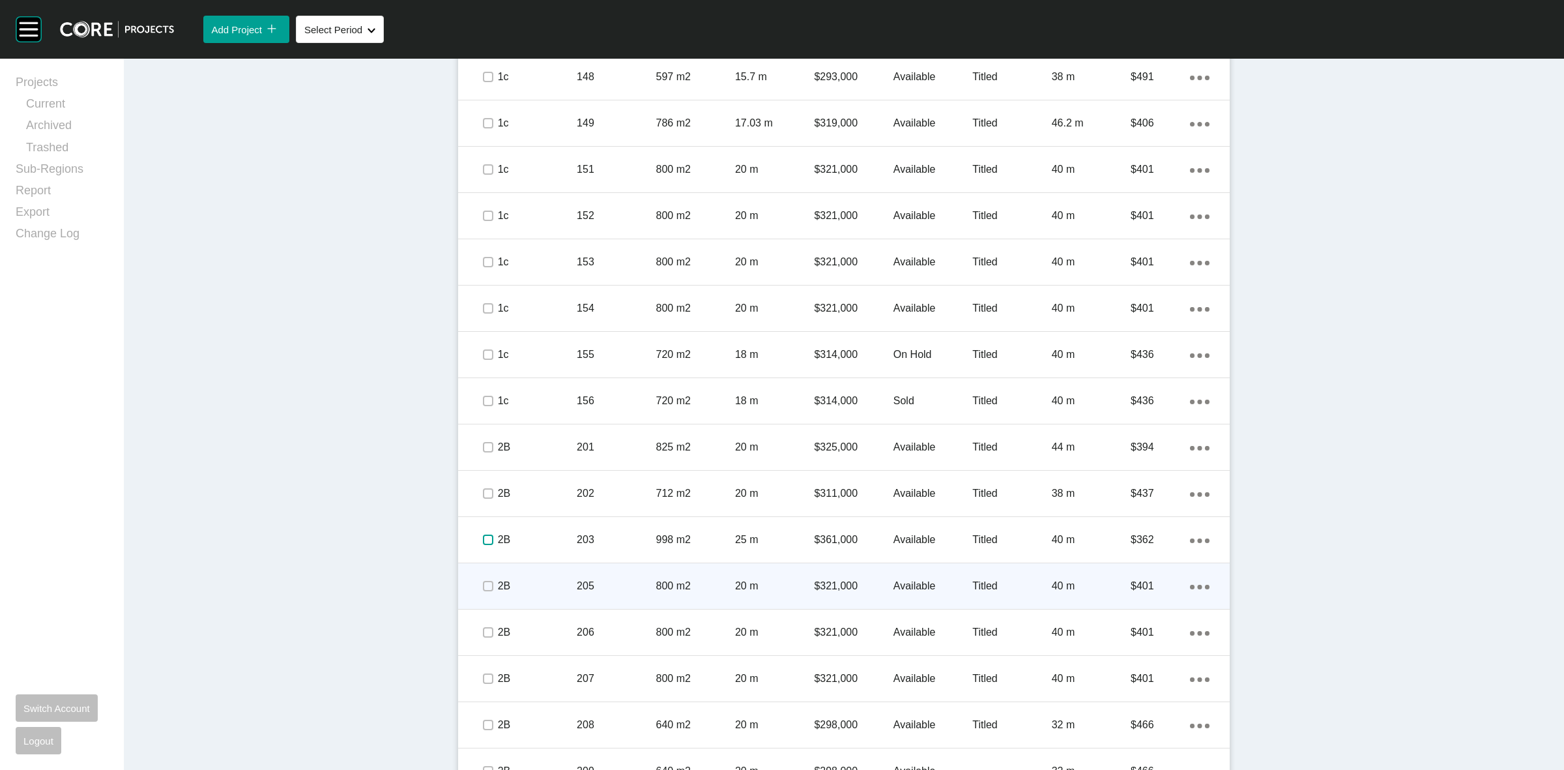
drag, startPoint x: 484, startPoint y: 542, endPoint x: 482, endPoint y: 572, distance: 30.0
click at [484, 542] on label at bounding box center [488, 539] width 10 height 10
drag, startPoint x: 482, startPoint y: 582, endPoint x: 482, endPoint y: 594, distance: 12.4
click at [483, 585] on label at bounding box center [488, 586] width 10 height 10
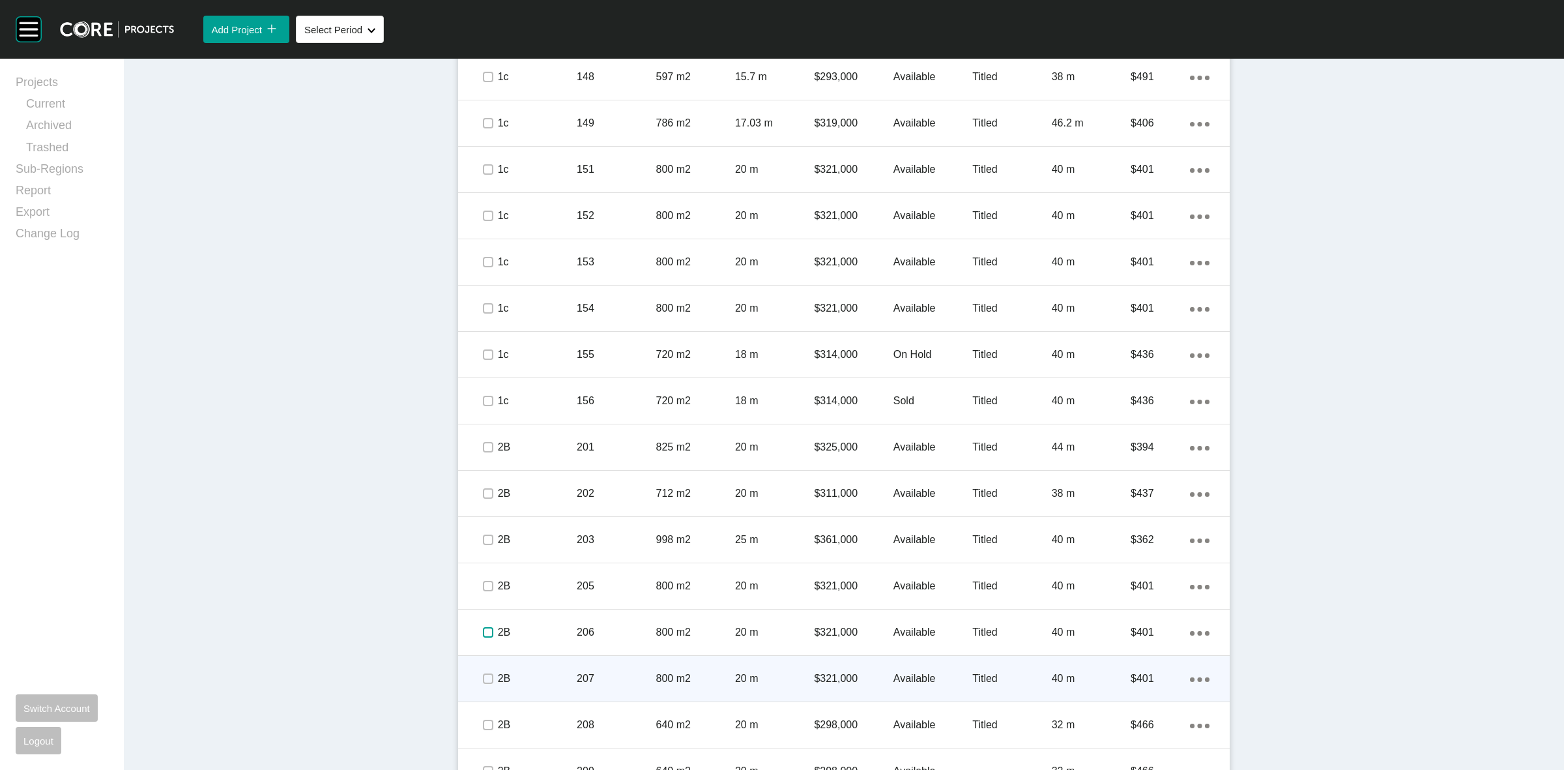
drag, startPoint x: 484, startPoint y: 633, endPoint x: 484, endPoint y: 658, distance: 25.4
click at [484, 637] on label at bounding box center [488, 632] width 10 height 10
click at [483, 675] on label at bounding box center [488, 678] width 10 height 10
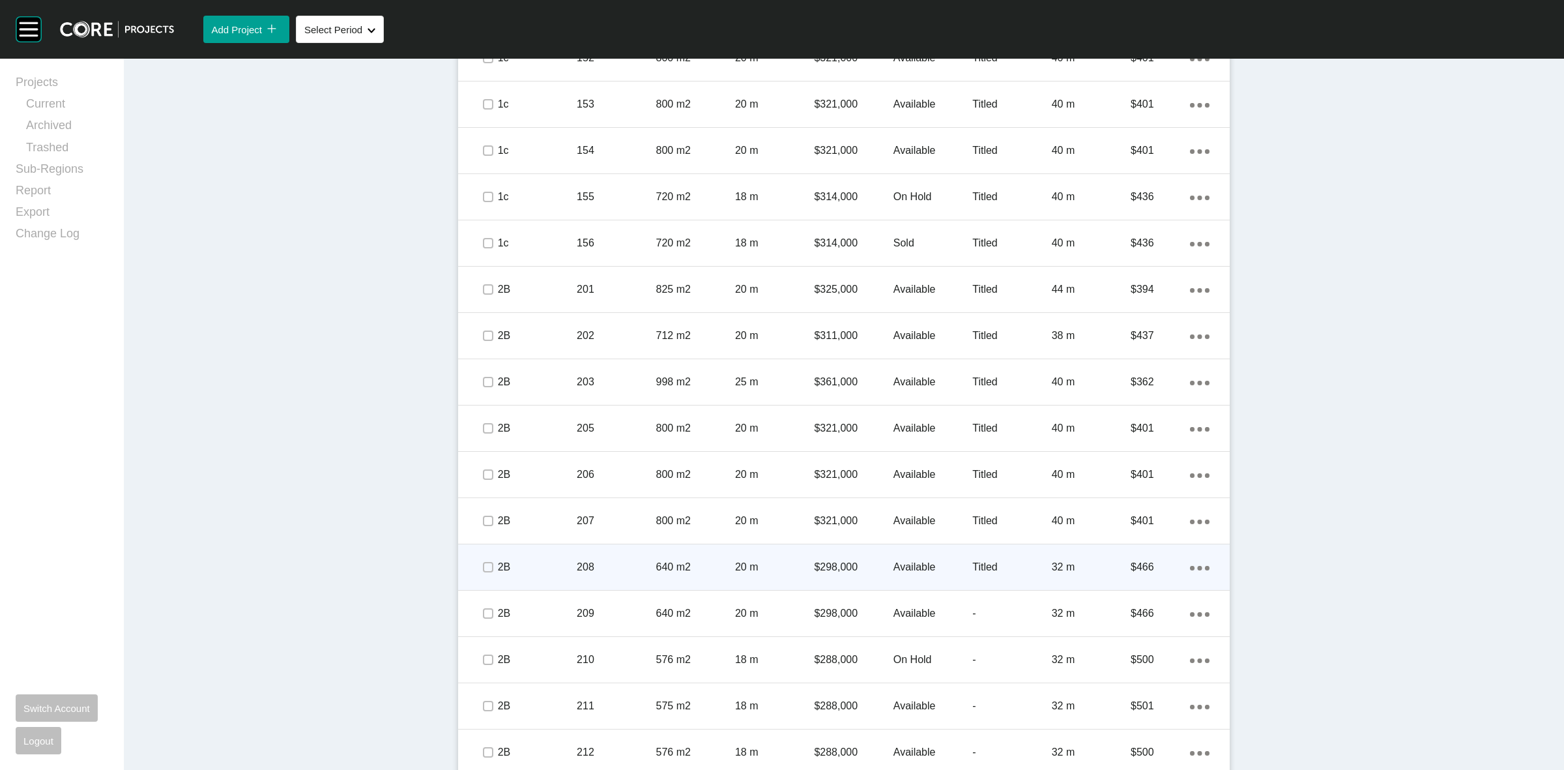
scroll to position [2444, 0]
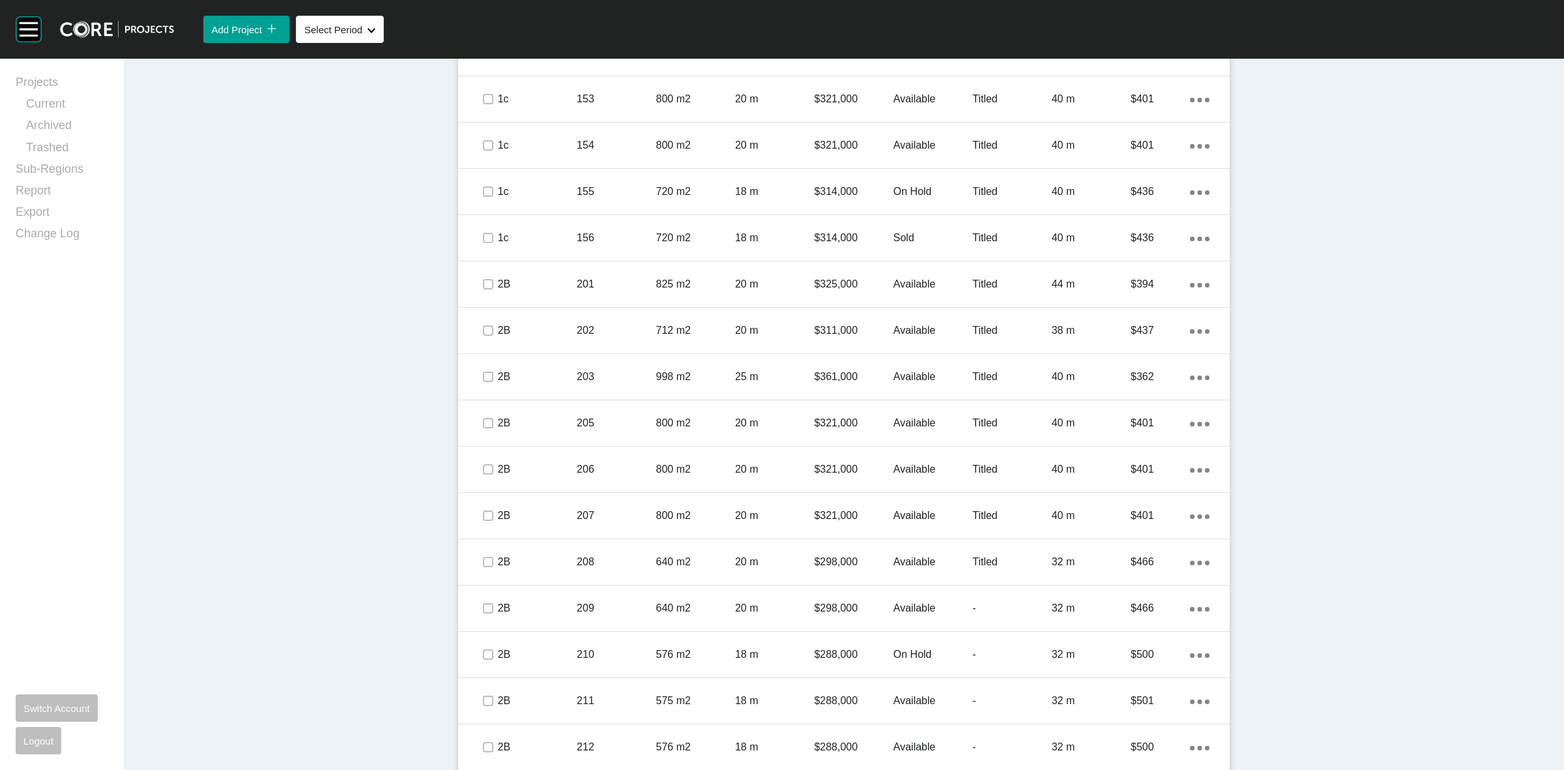
drag, startPoint x: 486, startPoint y: 670, endPoint x: 434, endPoint y: 560, distance: 121.3
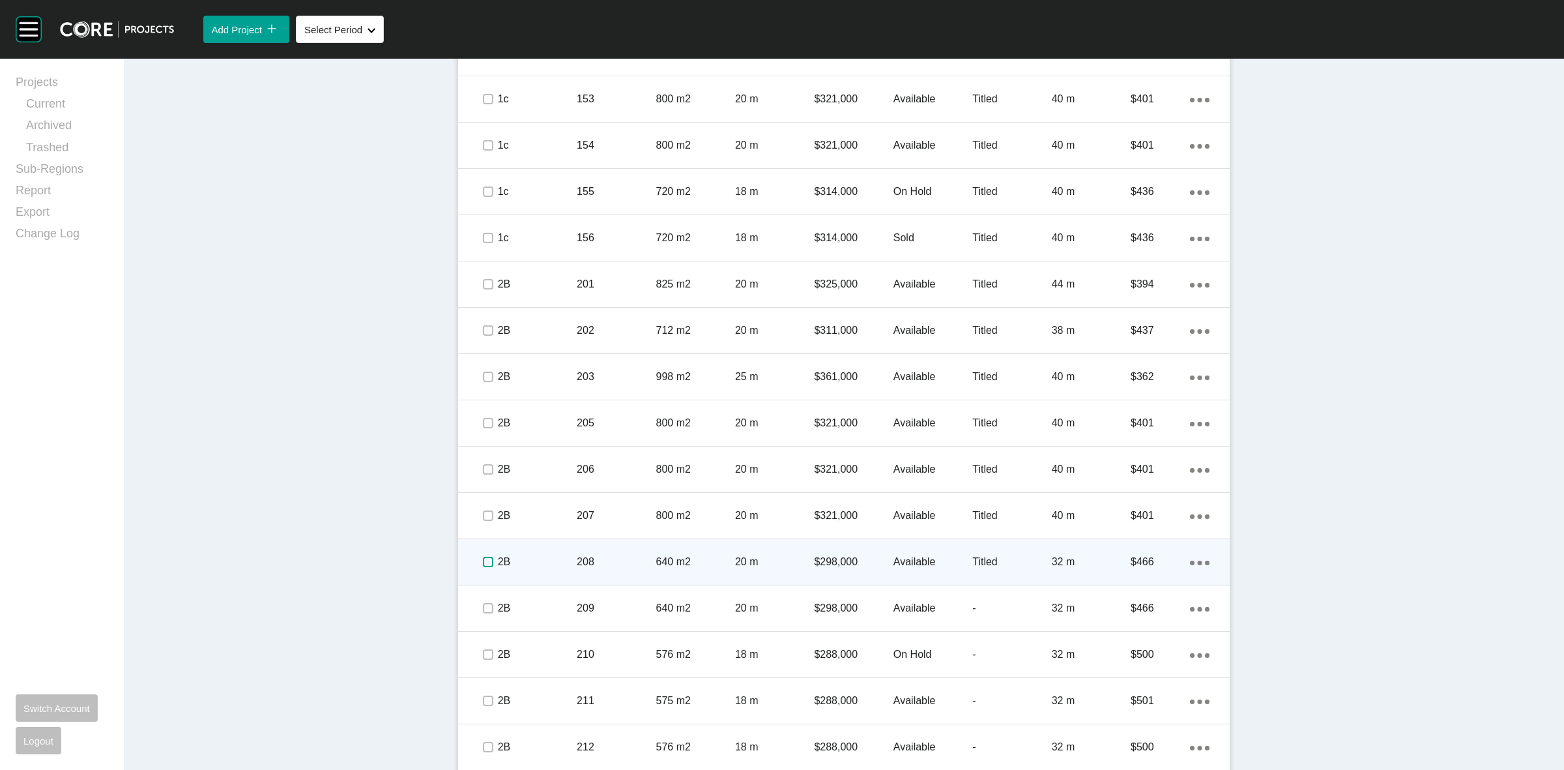
click at [483, 557] on label at bounding box center [488, 562] width 10 height 10
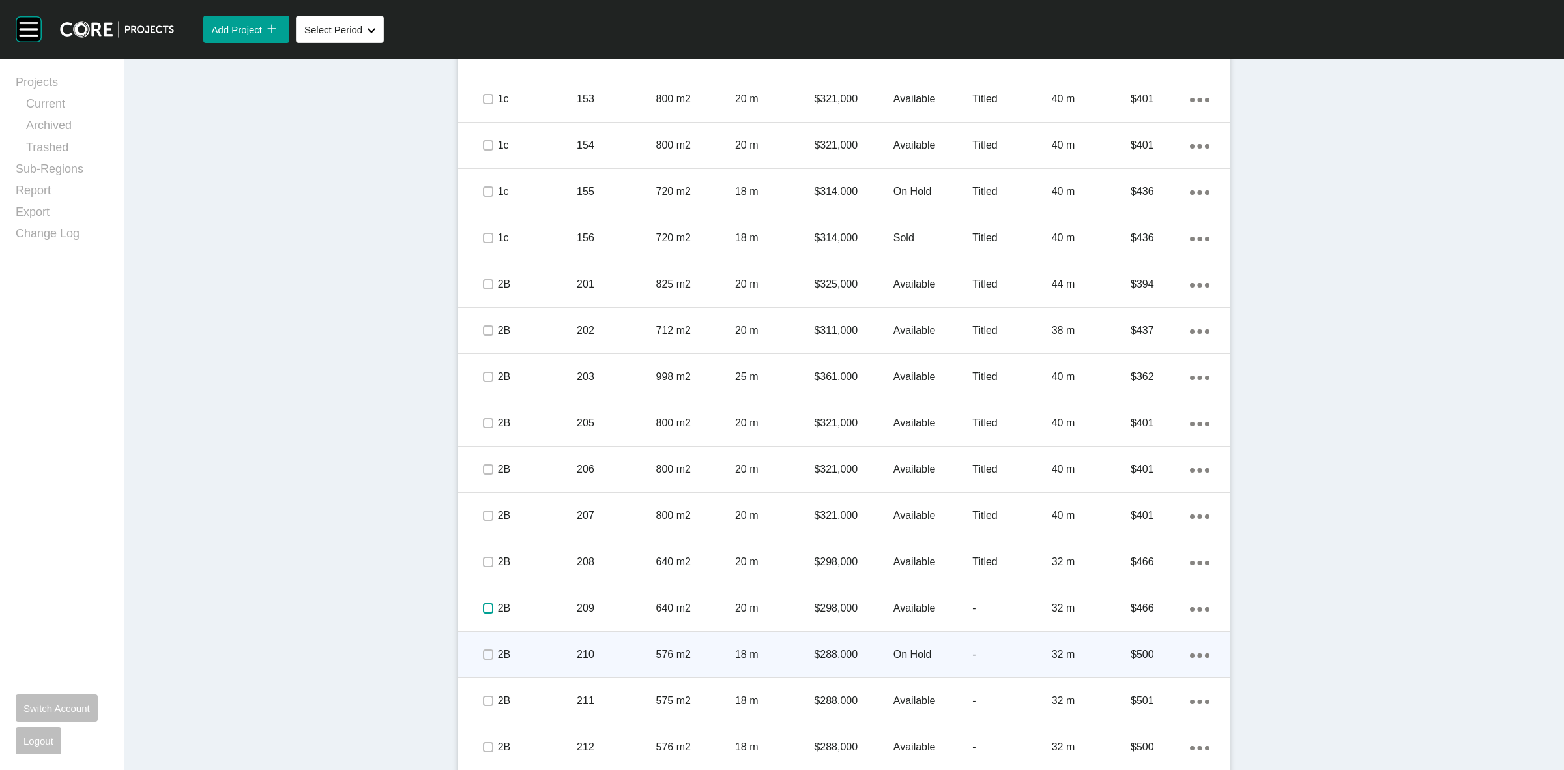
drag, startPoint x: 480, startPoint y: 601, endPoint x: 478, endPoint y: 639, distance: 38.5
click at [483, 609] on label at bounding box center [488, 608] width 10 height 10
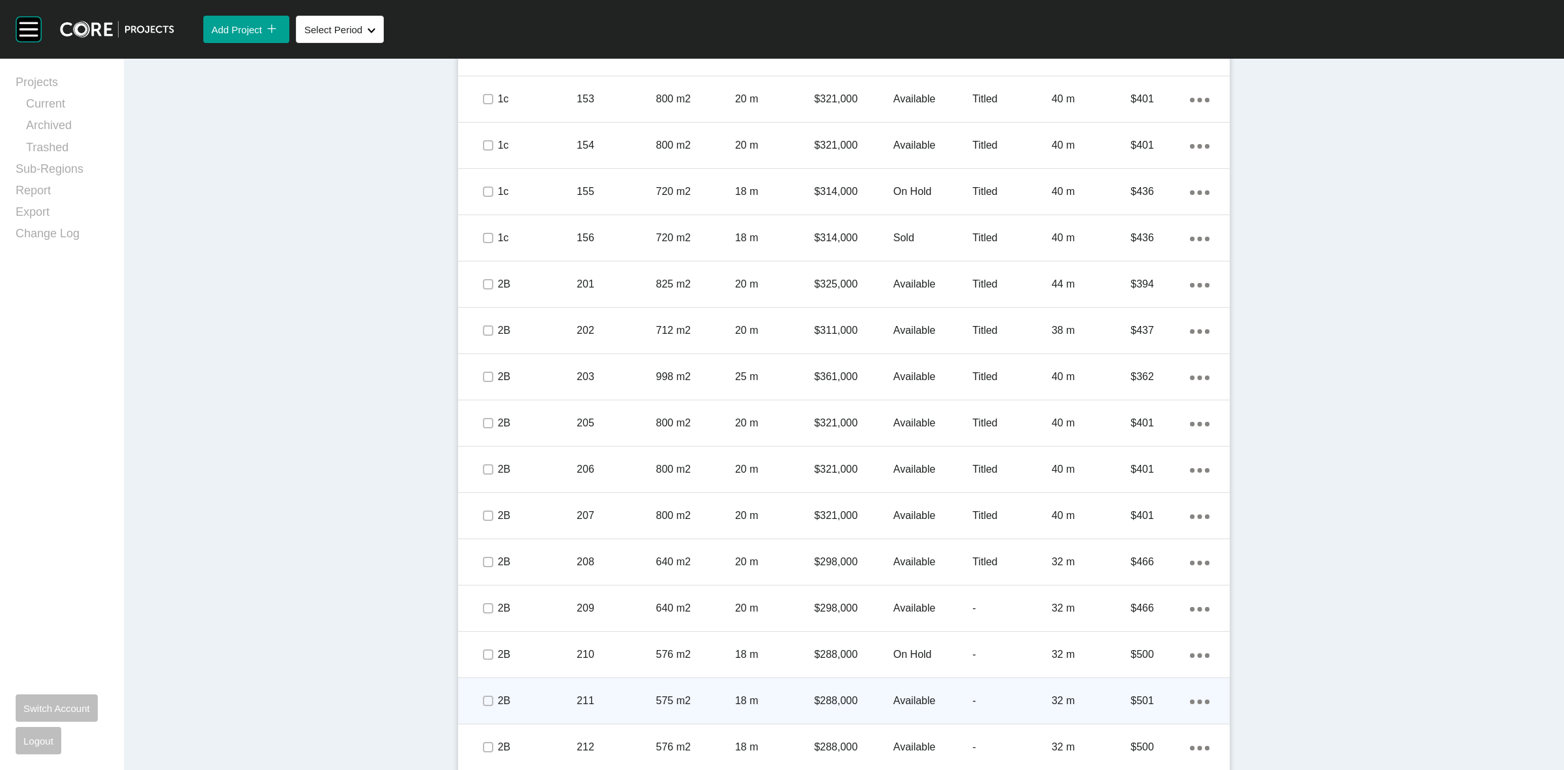
drag, startPoint x: 480, startPoint y: 660, endPoint x: 480, endPoint y: 690, distance: 29.3
click at [480, 665] on div at bounding box center [488, 655] width 20 height 46
drag, startPoint x: 481, startPoint y: 695, endPoint x: 480, endPoint y: 746, distance: 50.8
click at [483, 701] on label at bounding box center [488, 700] width 10 height 10
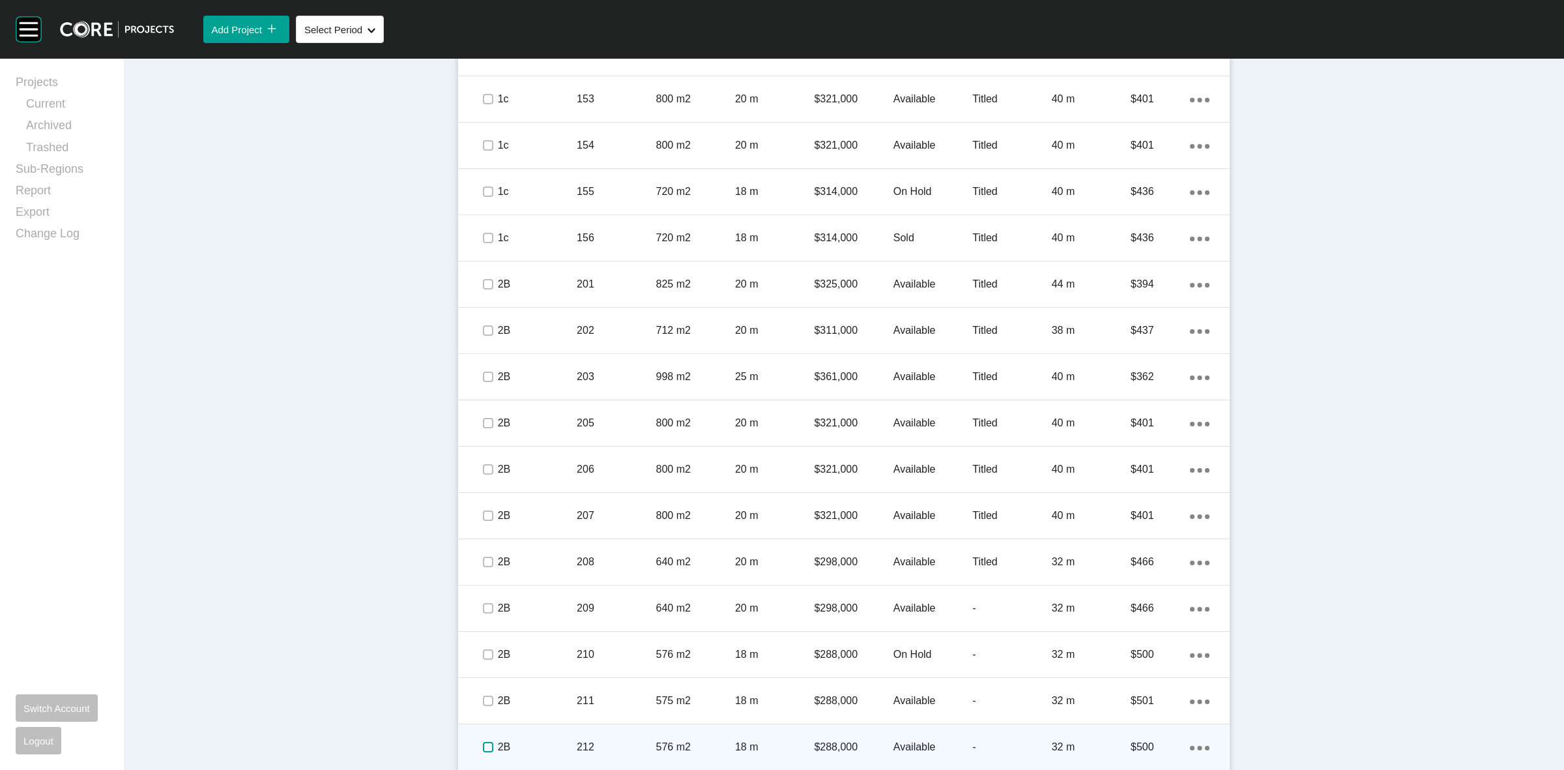
click at [483, 748] on label at bounding box center [488, 747] width 10 height 10
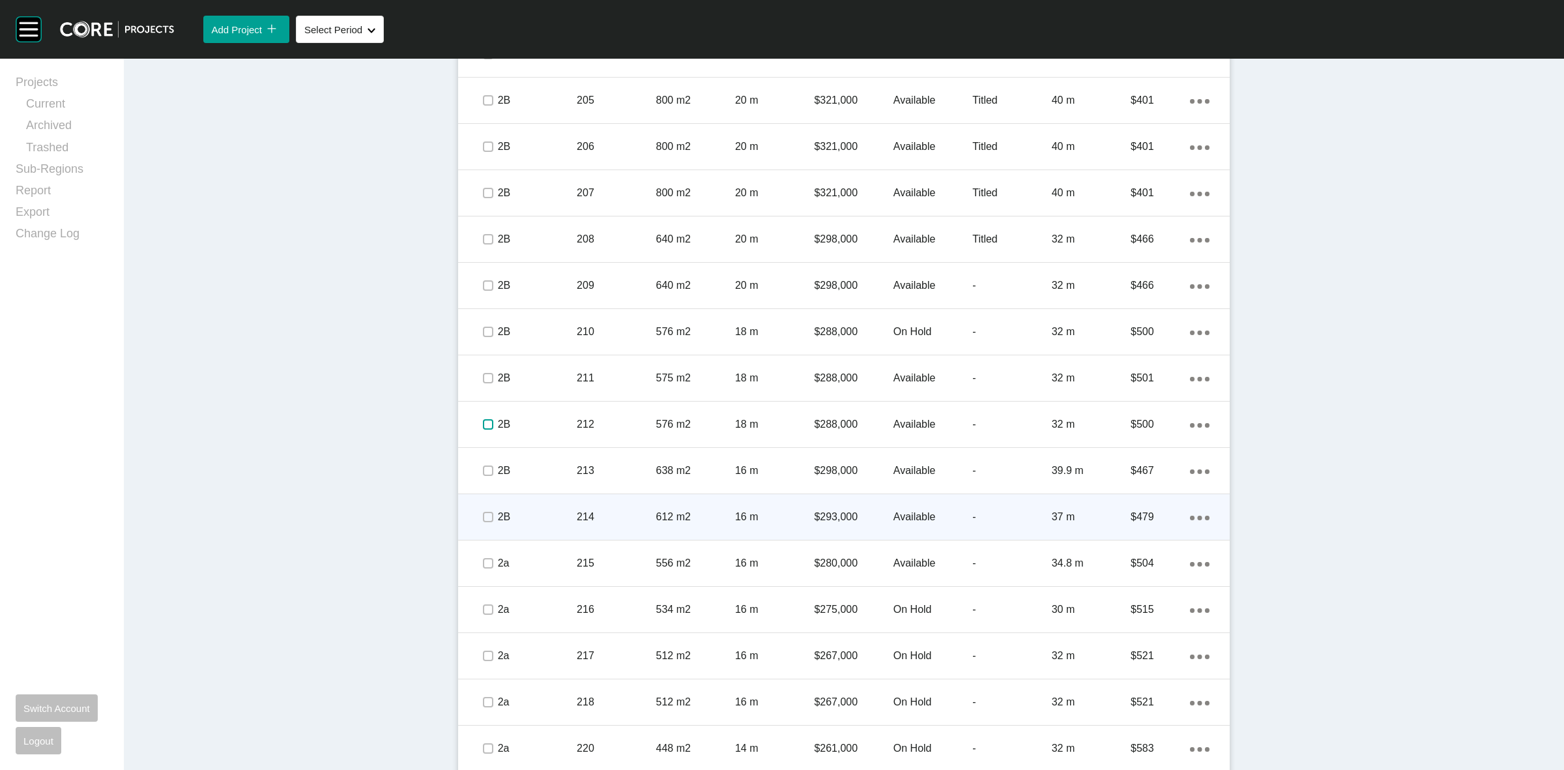
scroll to position [2770, 0]
drag, startPoint x: 484, startPoint y: 461, endPoint x: 481, endPoint y: 514, distance: 52.2
click at [483, 465] on label at bounding box center [488, 467] width 10 height 10
click at [483, 515] on label at bounding box center [488, 513] width 10 height 10
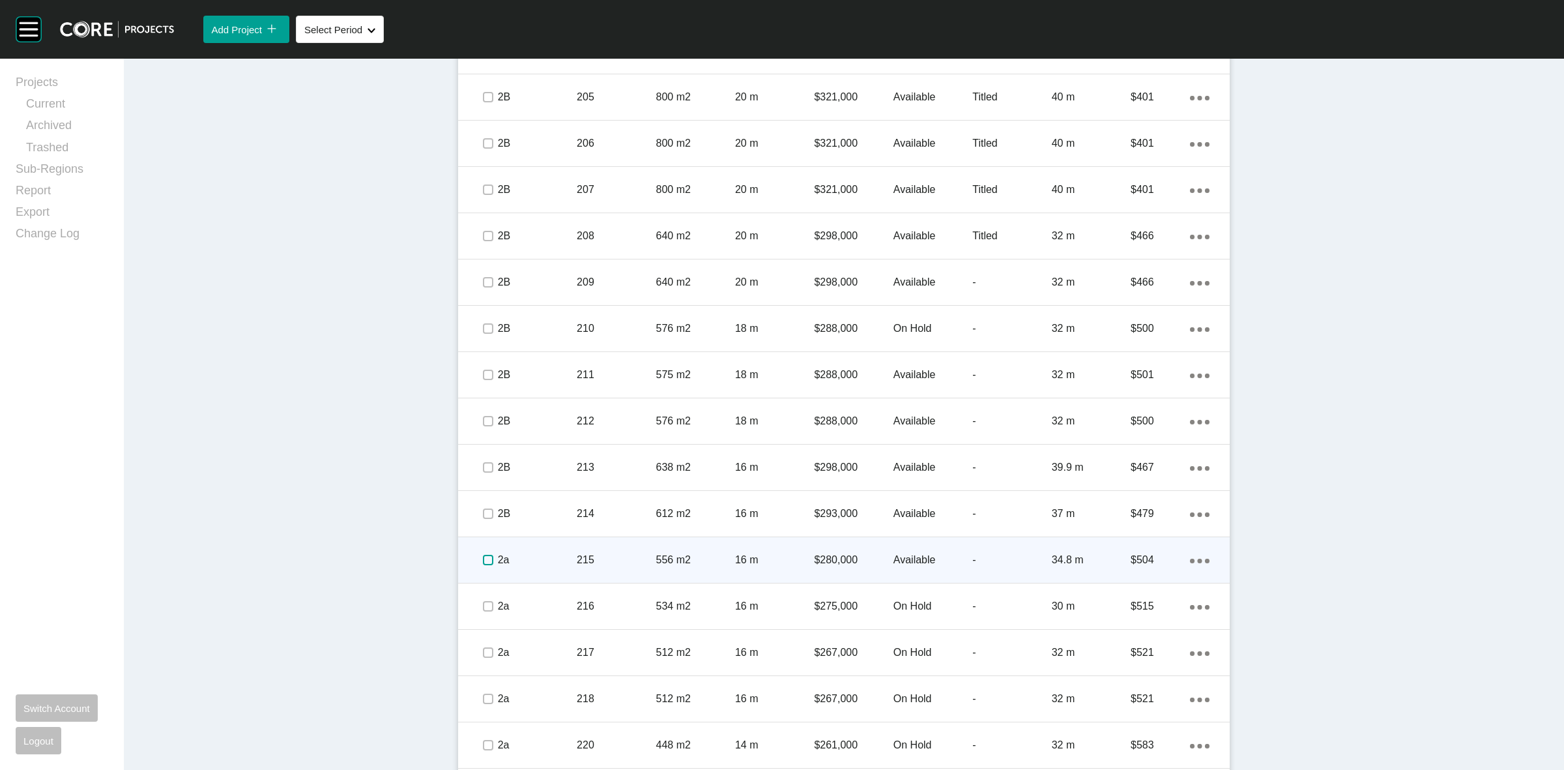
click at [483, 557] on label at bounding box center [488, 560] width 10 height 10
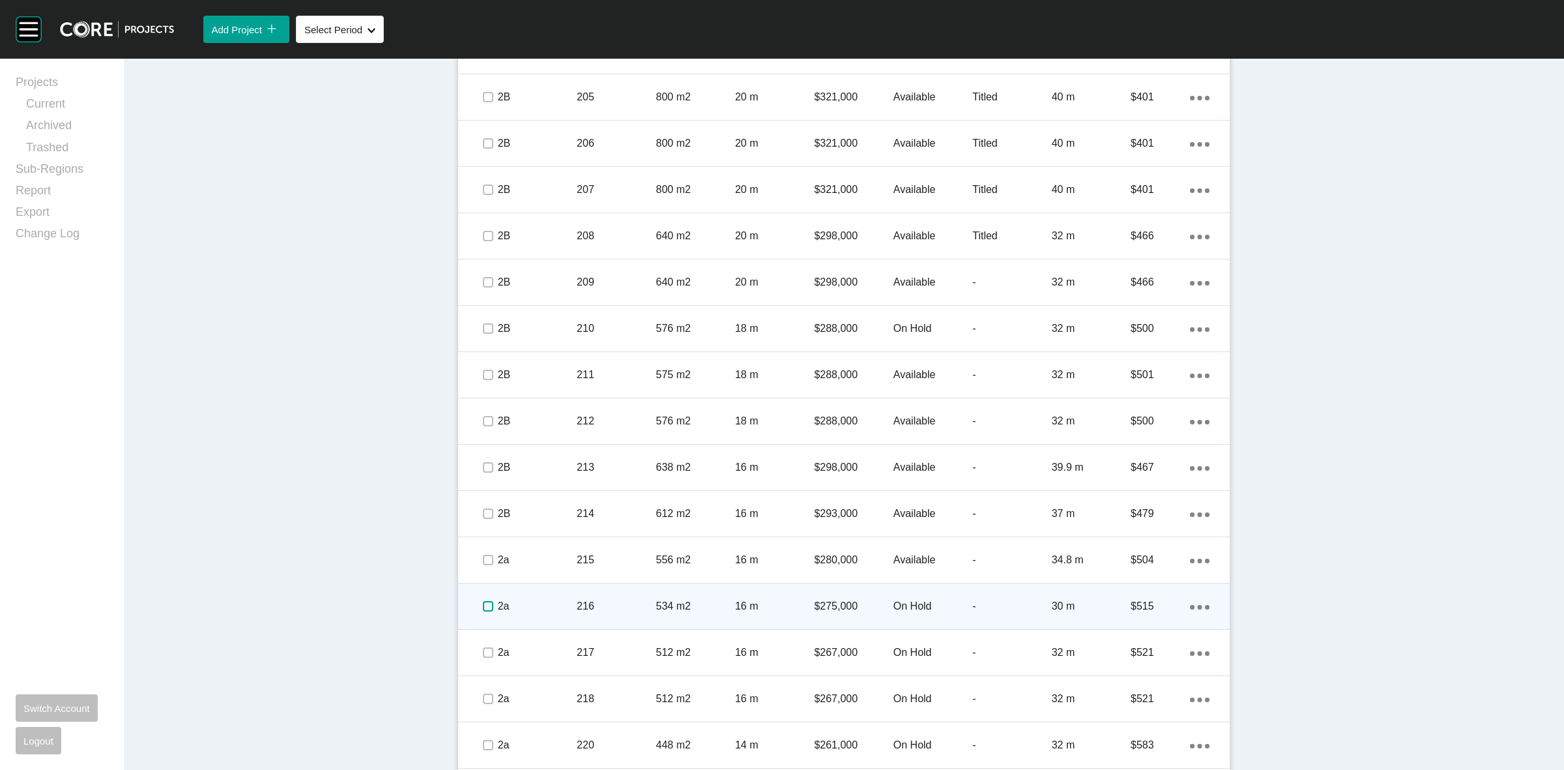
drag
click at [483, 611] on label at bounding box center [488, 606] width 10 height 10
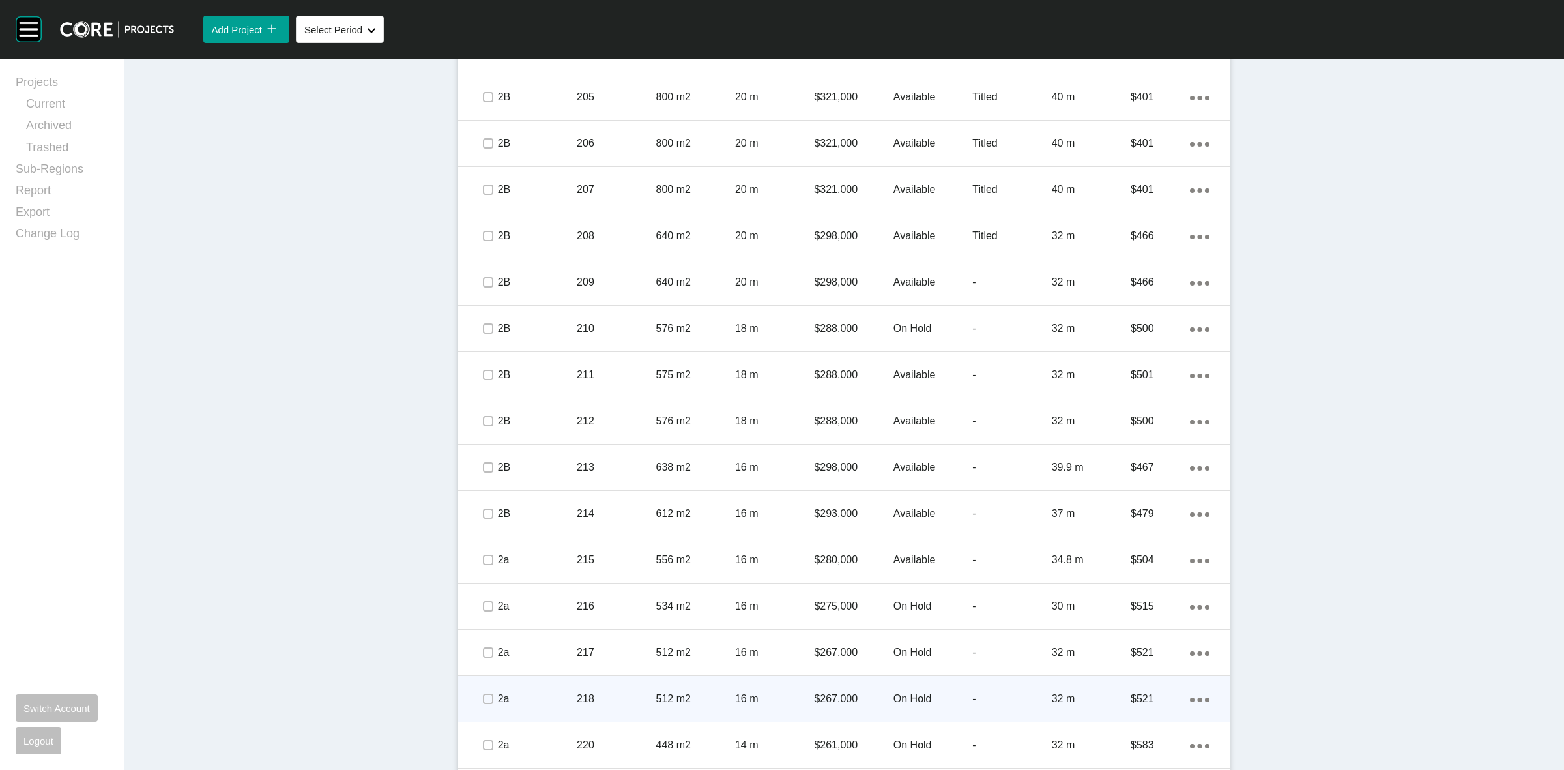
click at [480, 665] on div at bounding box center [488, 653] width 20 height 46
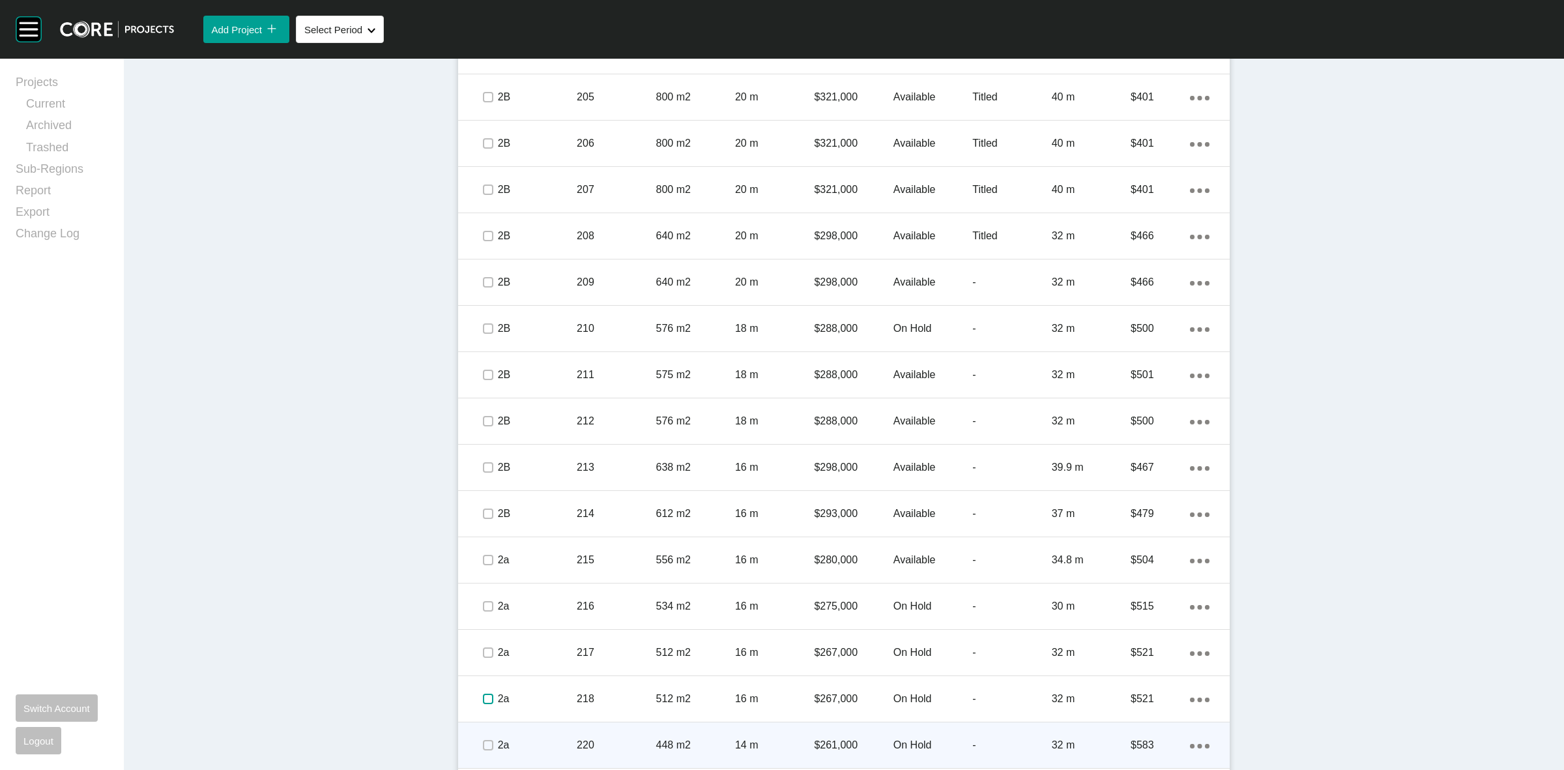
click at [480, 708] on div at bounding box center [488, 699] width 20 height 46
click at [483, 740] on label at bounding box center [488, 745] width 10 height 10
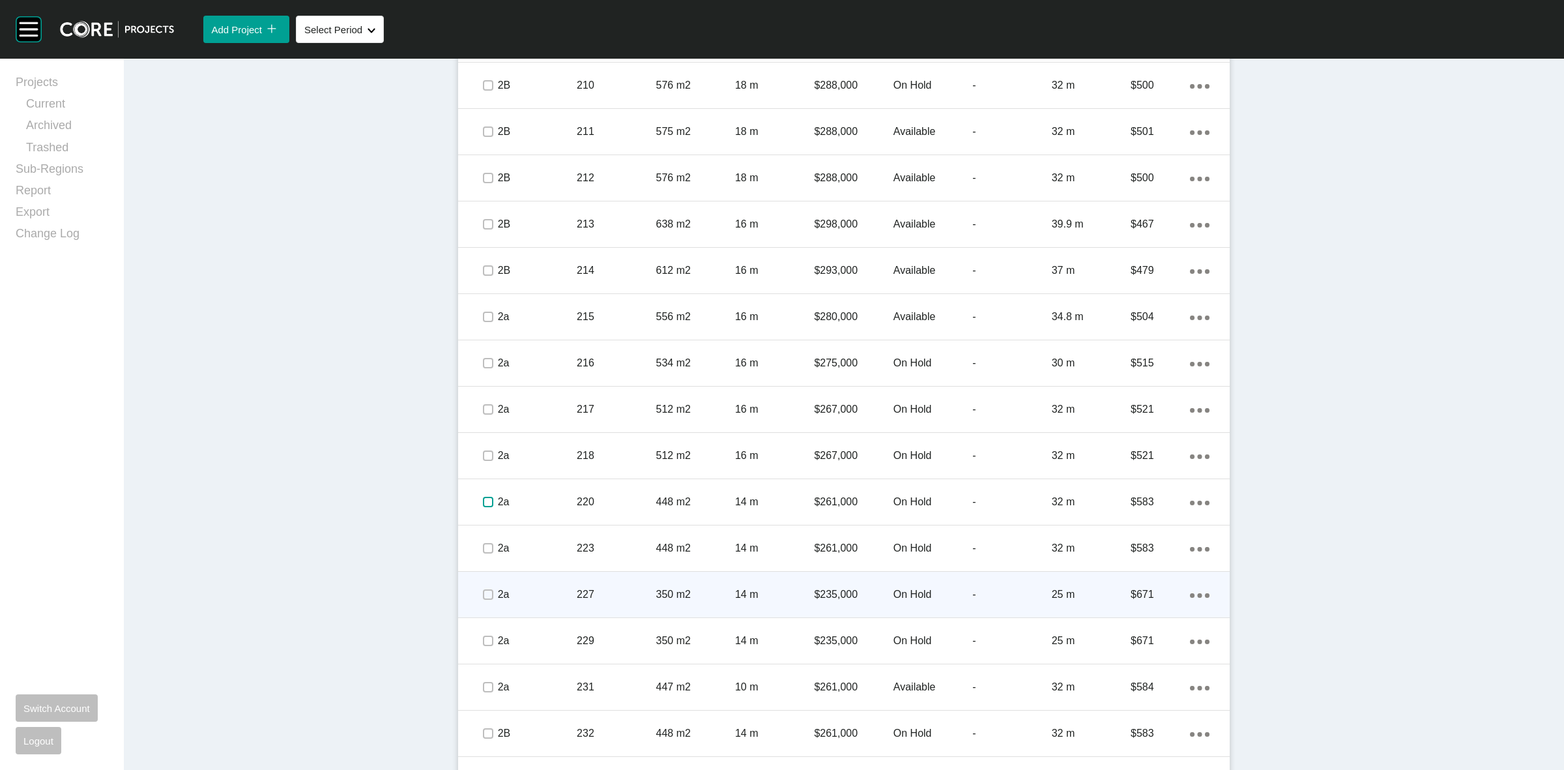
scroll to position [3014, 0]
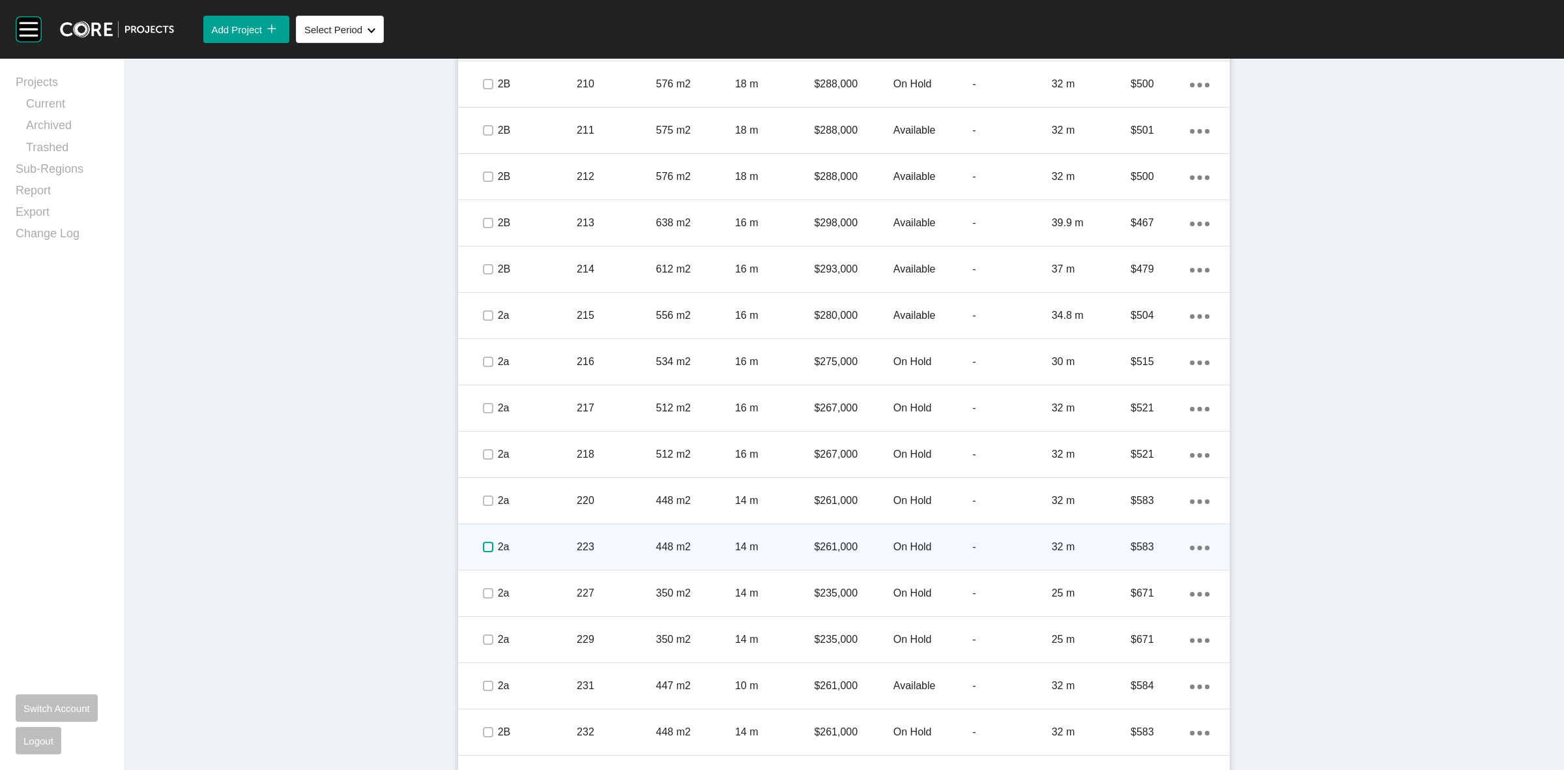
click at [486, 545] on label at bounding box center [488, 547] width 10 height 10
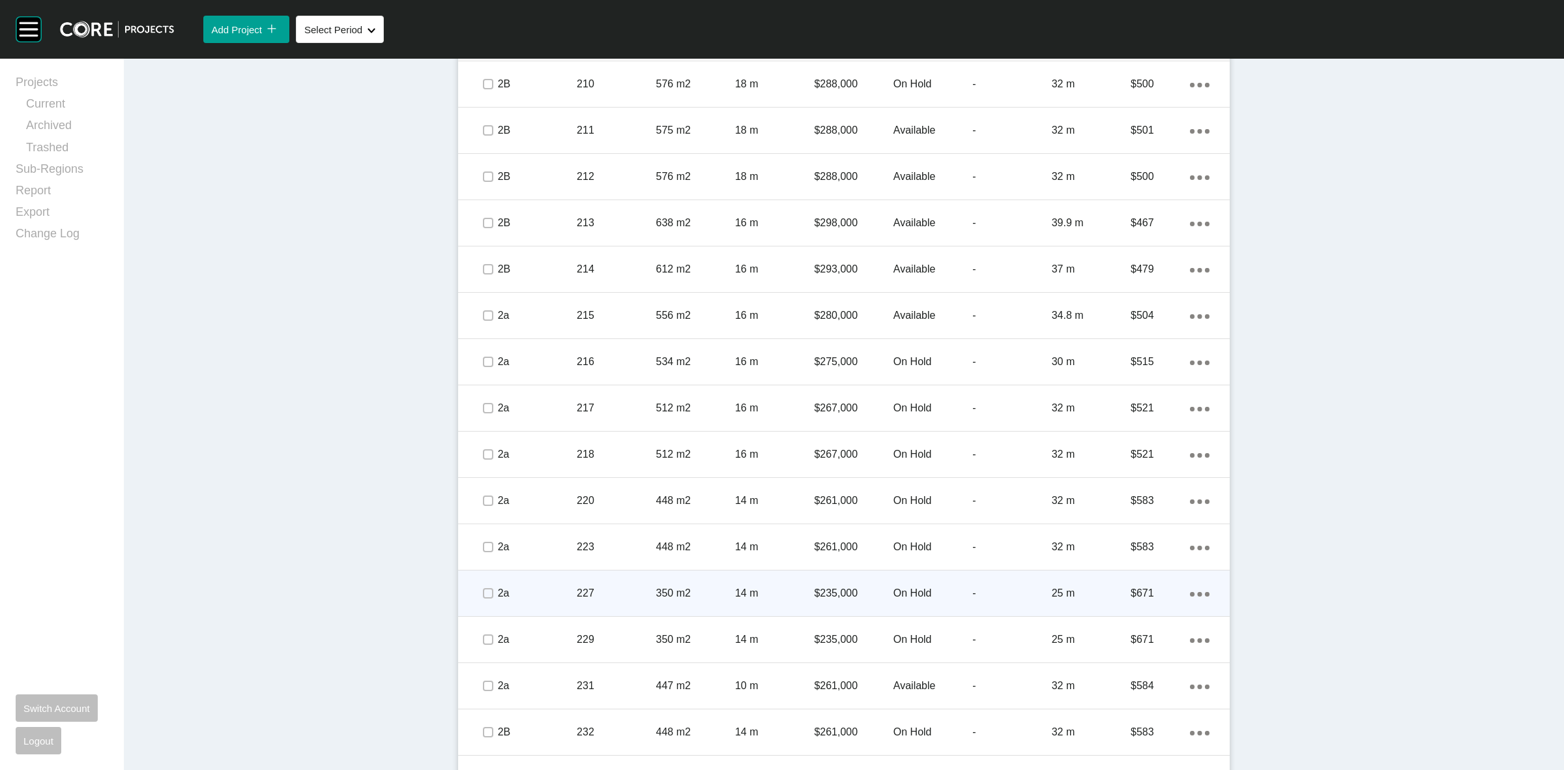
click at [482, 585] on span at bounding box center [488, 593] width 20 height 20
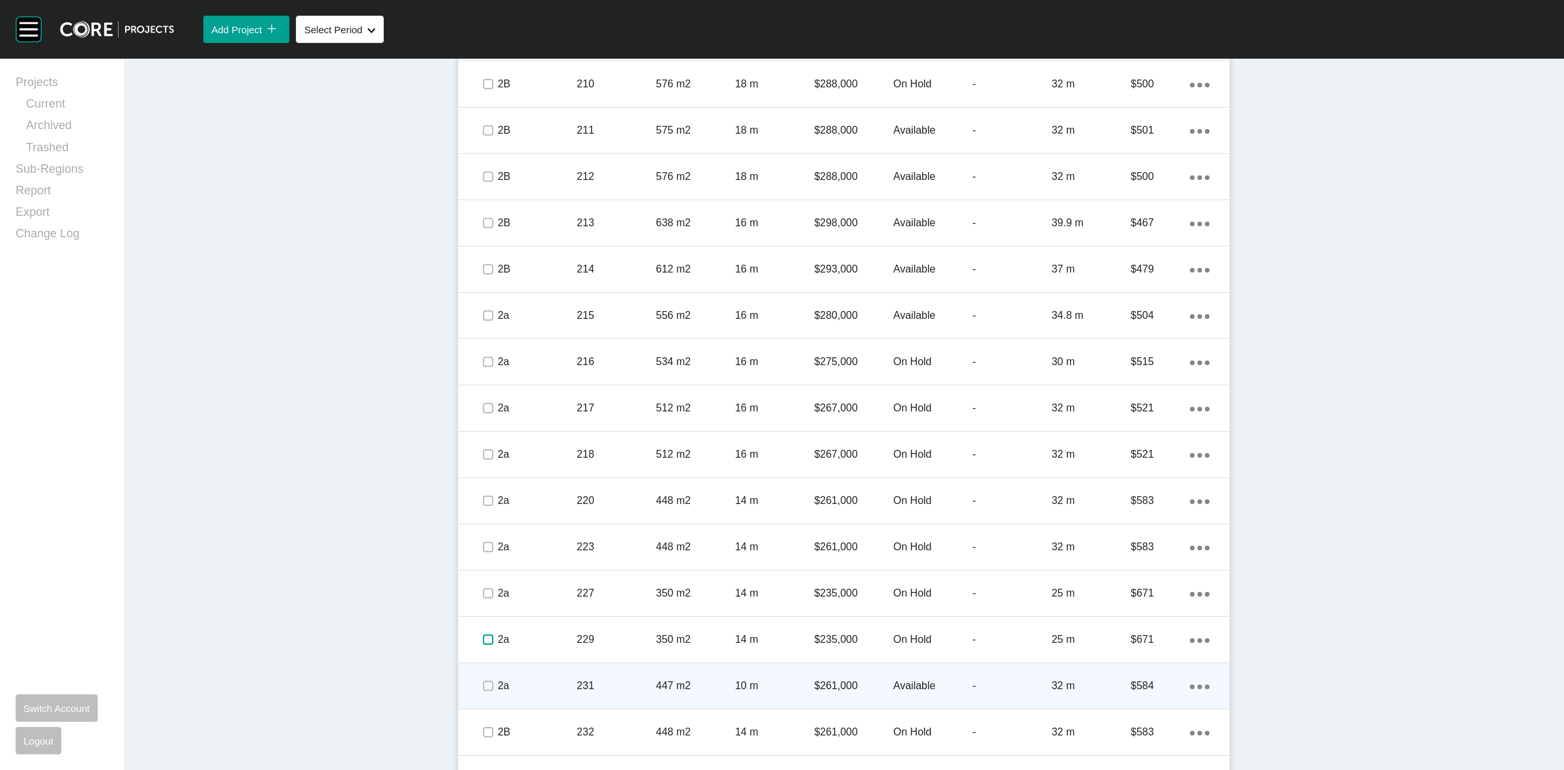
click at [483, 640] on label at bounding box center [488, 639] width 10 height 10
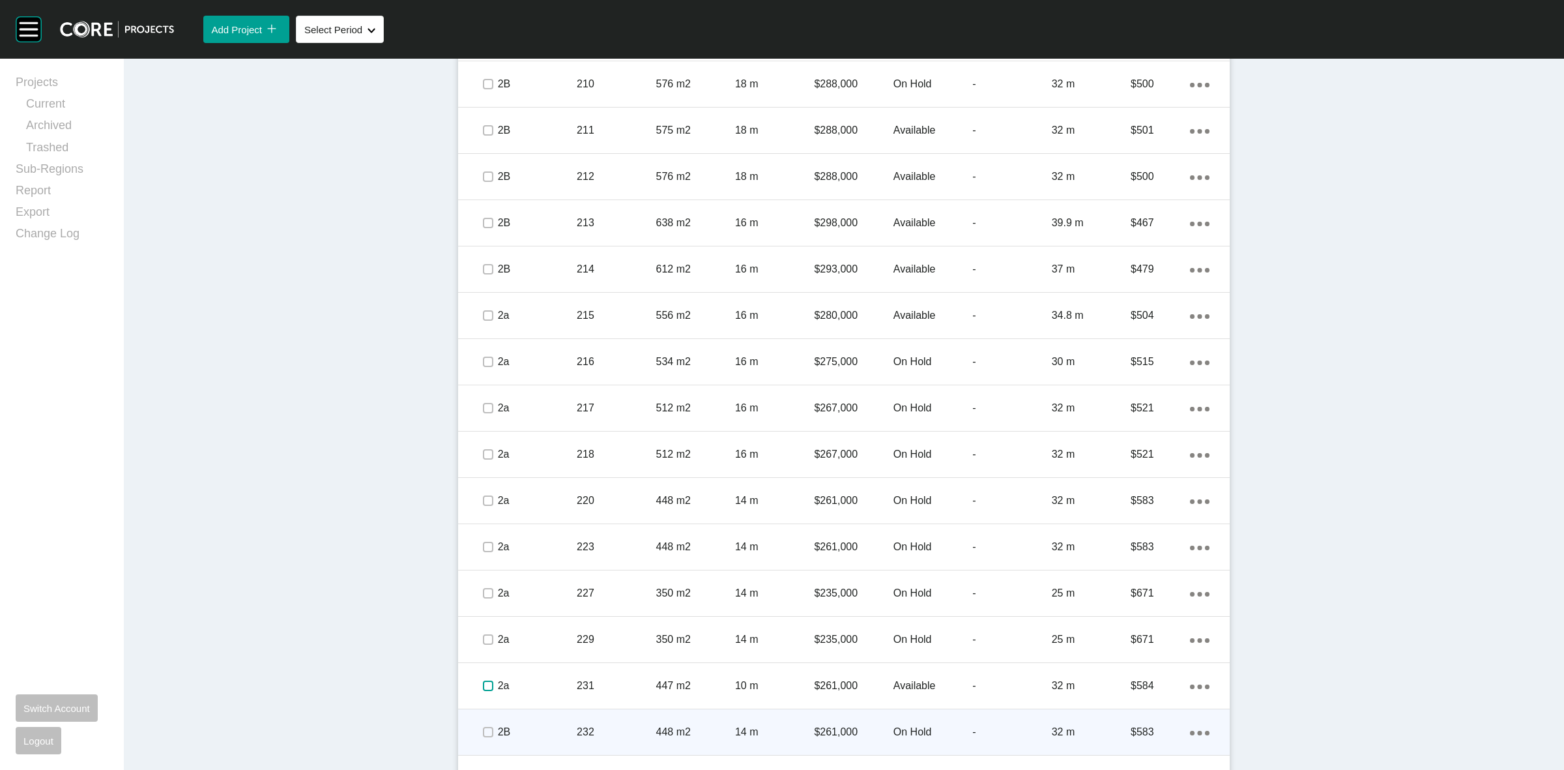
click at [483, 684] on label at bounding box center [488, 685] width 10 height 10
click at [486, 727] on label at bounding box center [488, 732] width 10 height 10
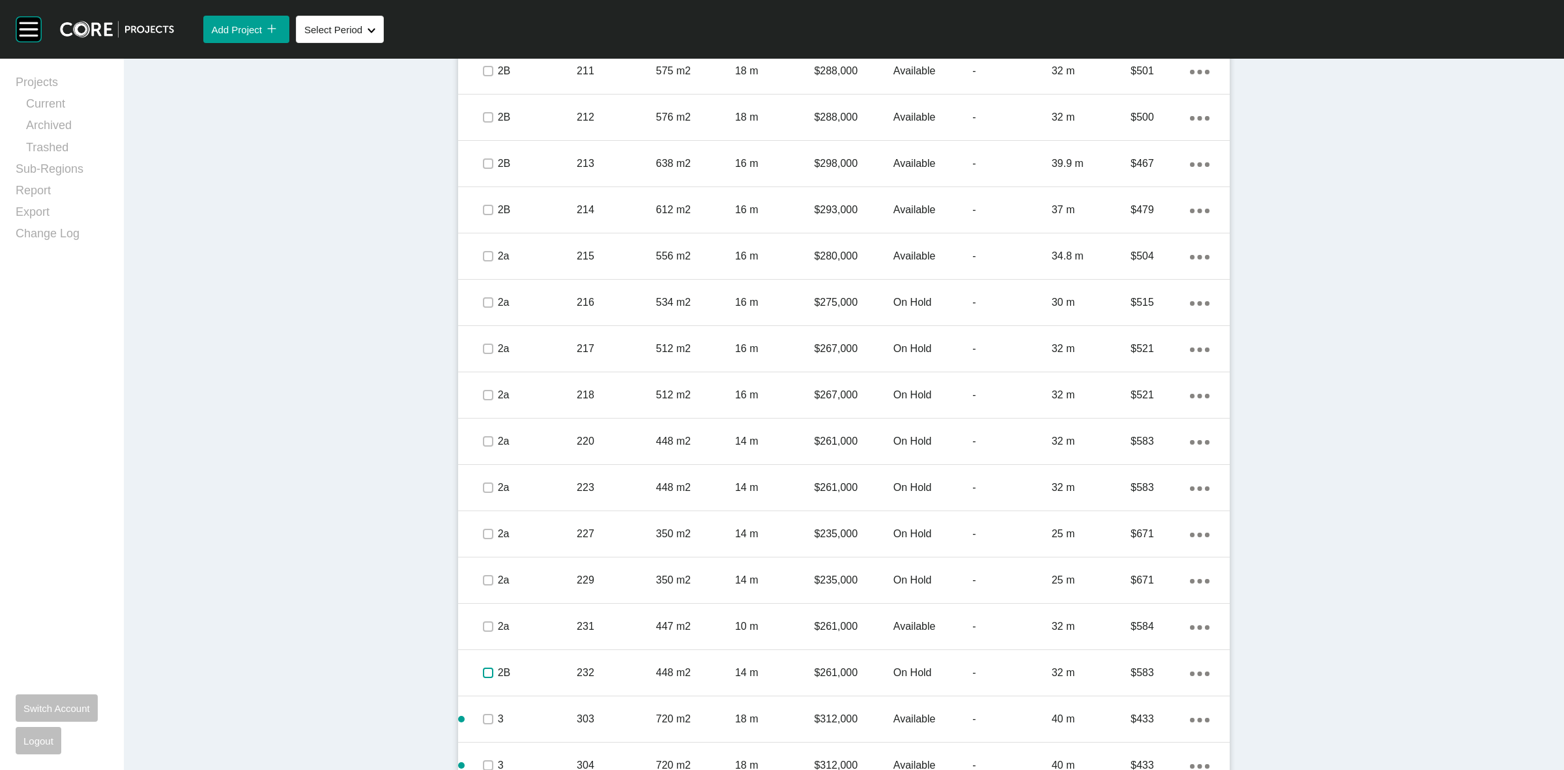
scroll to position [3259, 0]
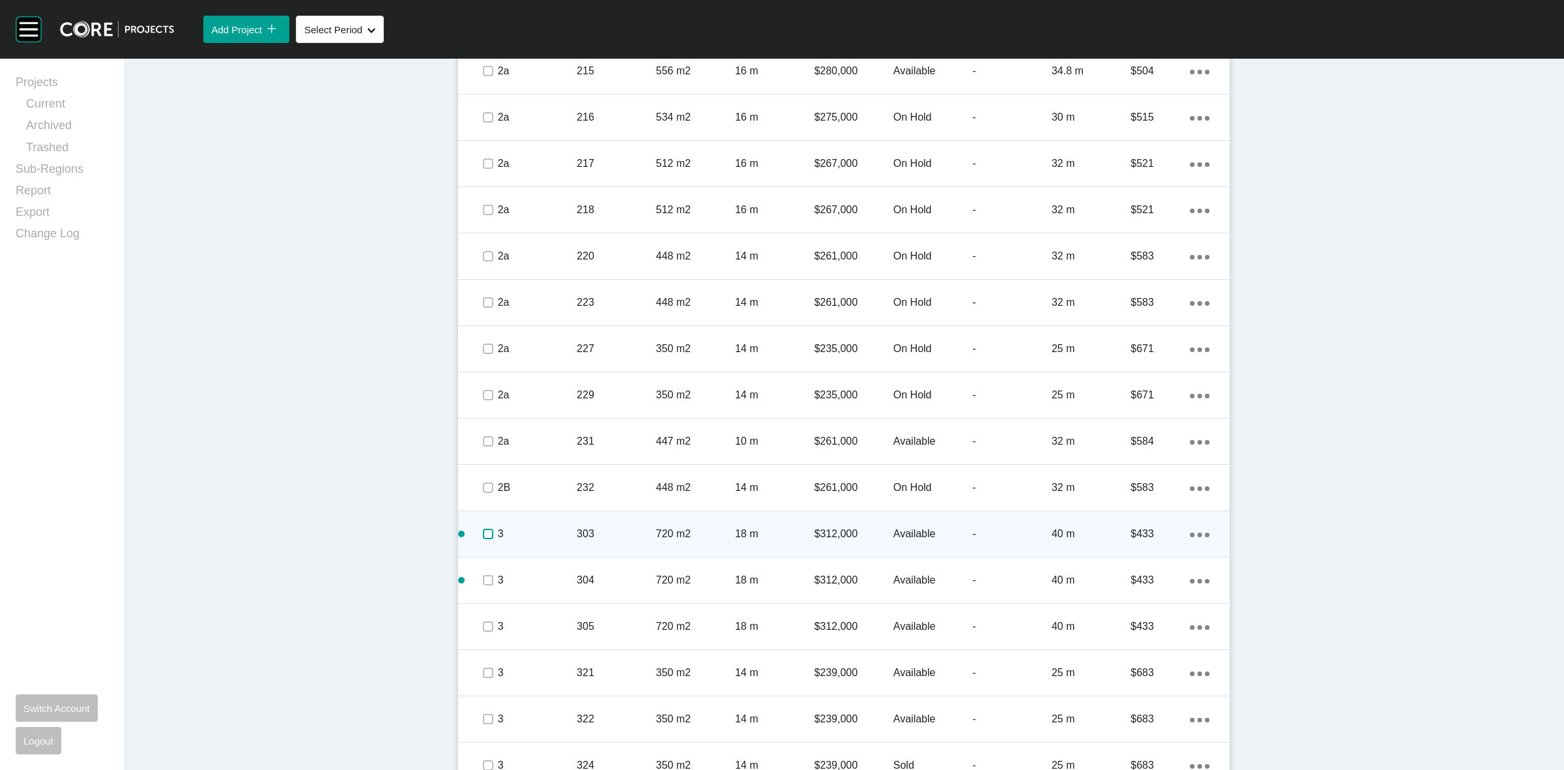
click at [483, 530] on label at bounding box center [488, 534] width 10 height 10
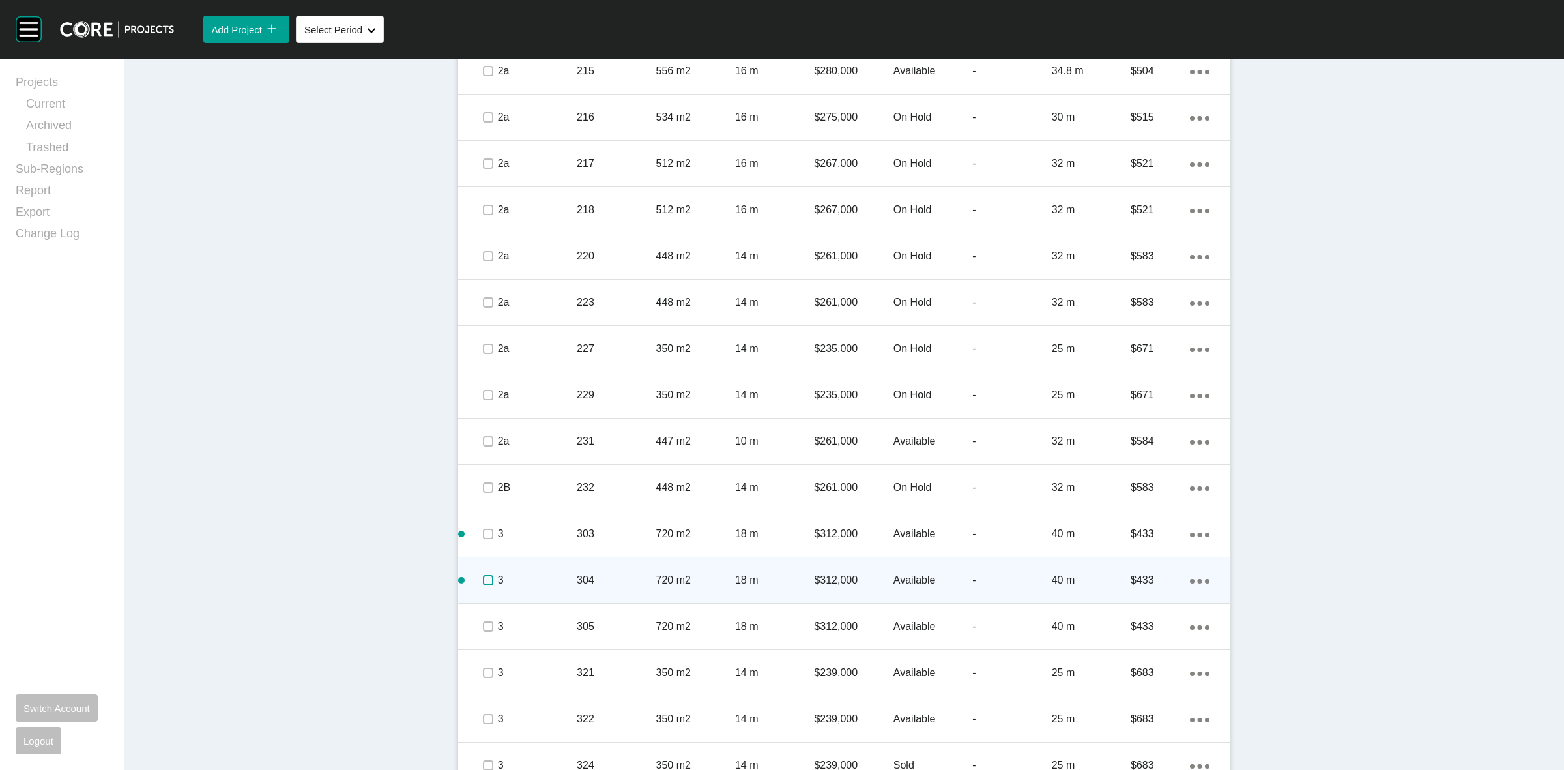
click at [483, 575] on label at bounding box center [488, 580] width 10 height 10
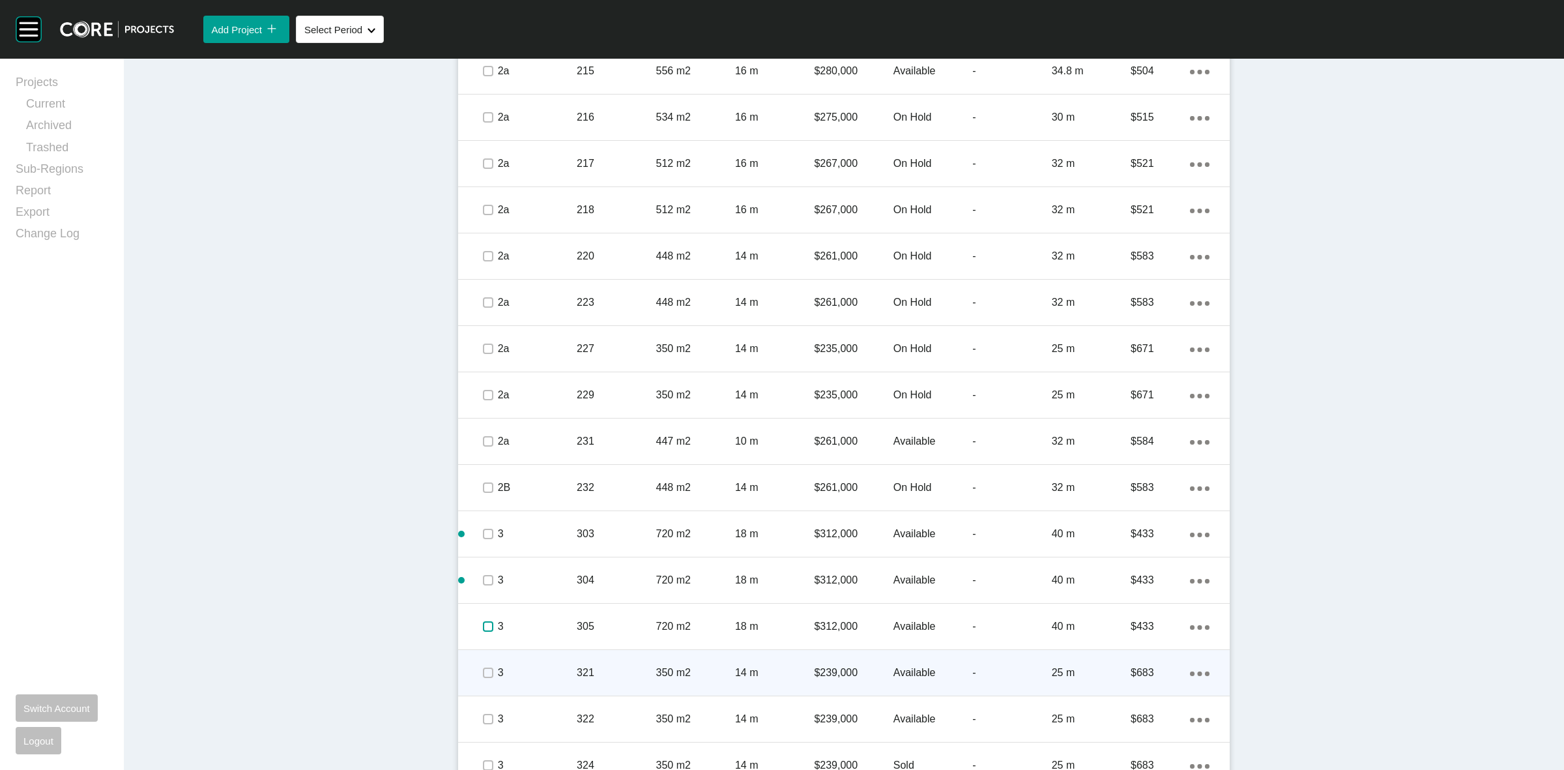
click at [483, 629] on label at bounding box center [488, 626] width 10 height 10
click at [486, 675] on label at bounding box center [488, 672] width 10 height 10
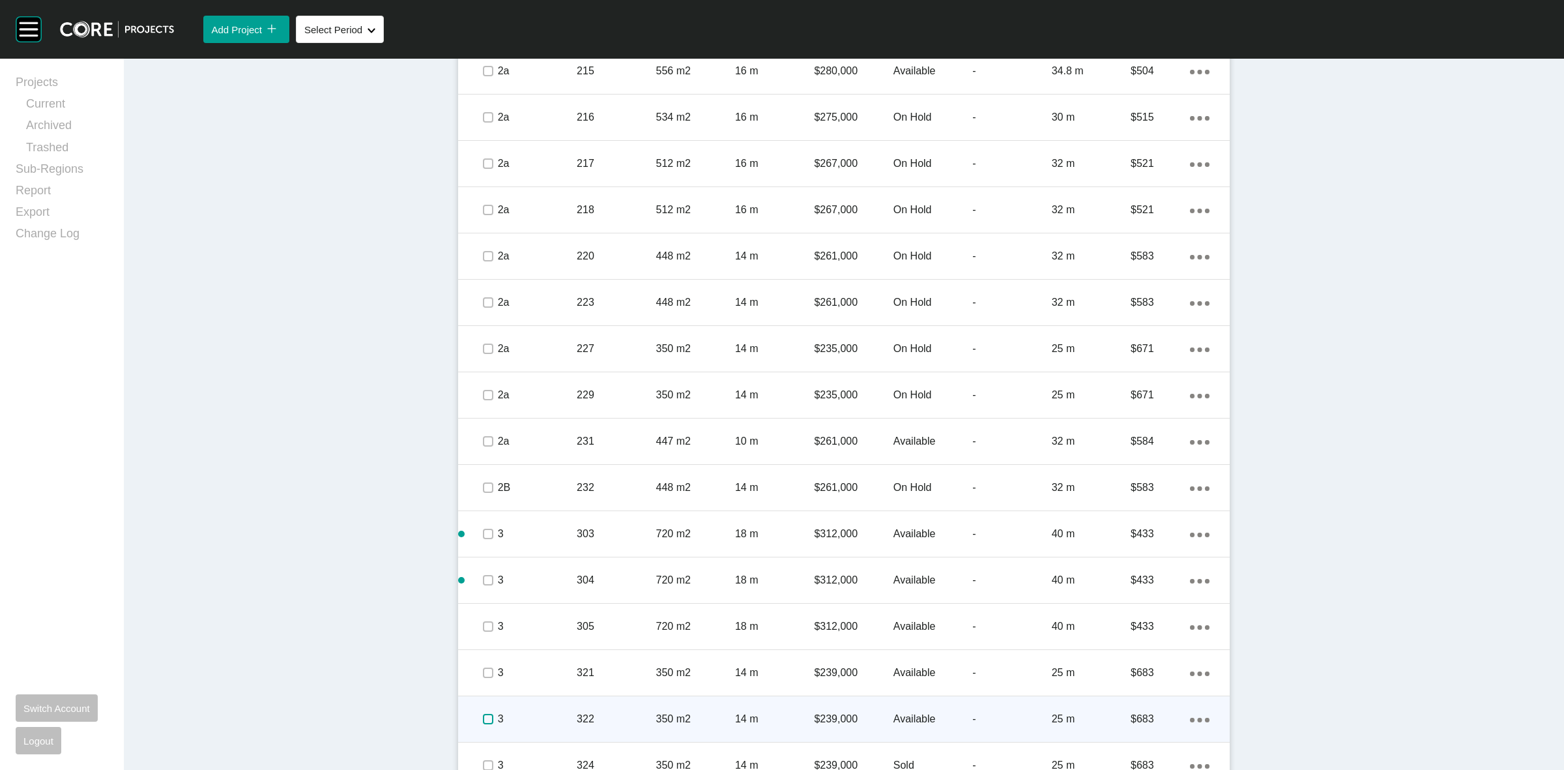
click at [483, 714] on label at bounding box center [488, 719] width 10 height 10
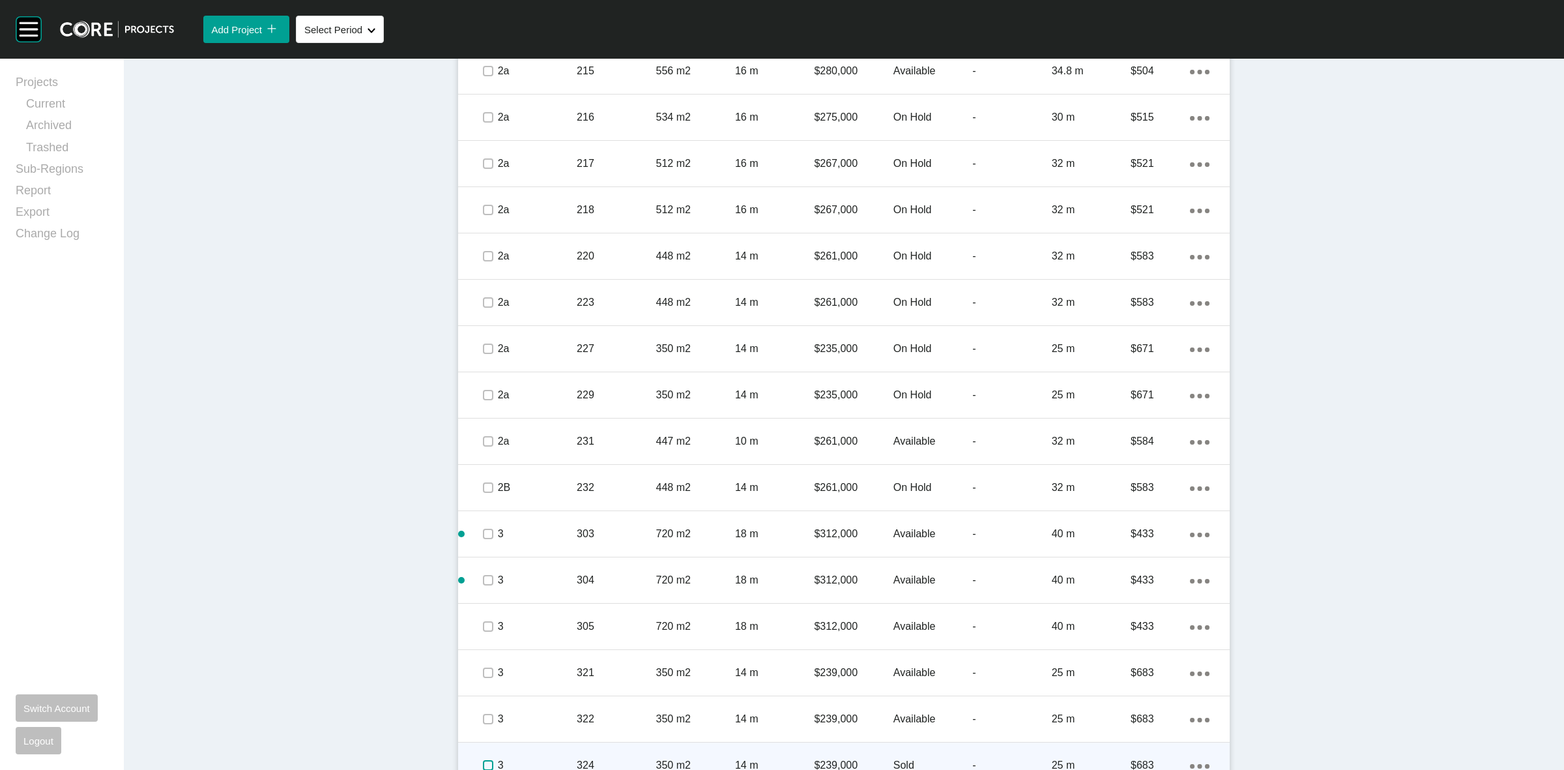
click at [484, 760] on label at bounding box center [488, 765] width 10 height 10
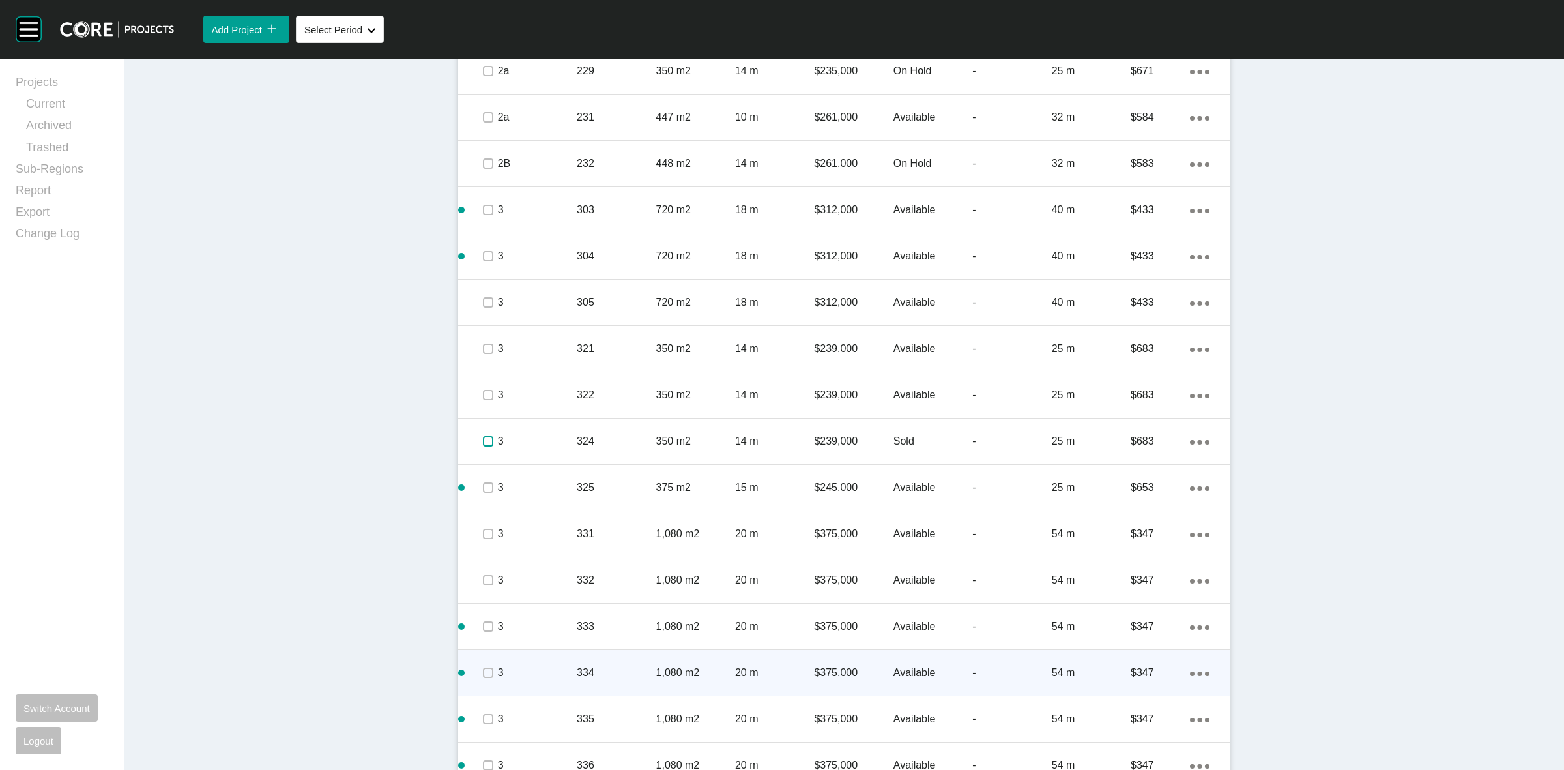
scroll to position [3584, 0]
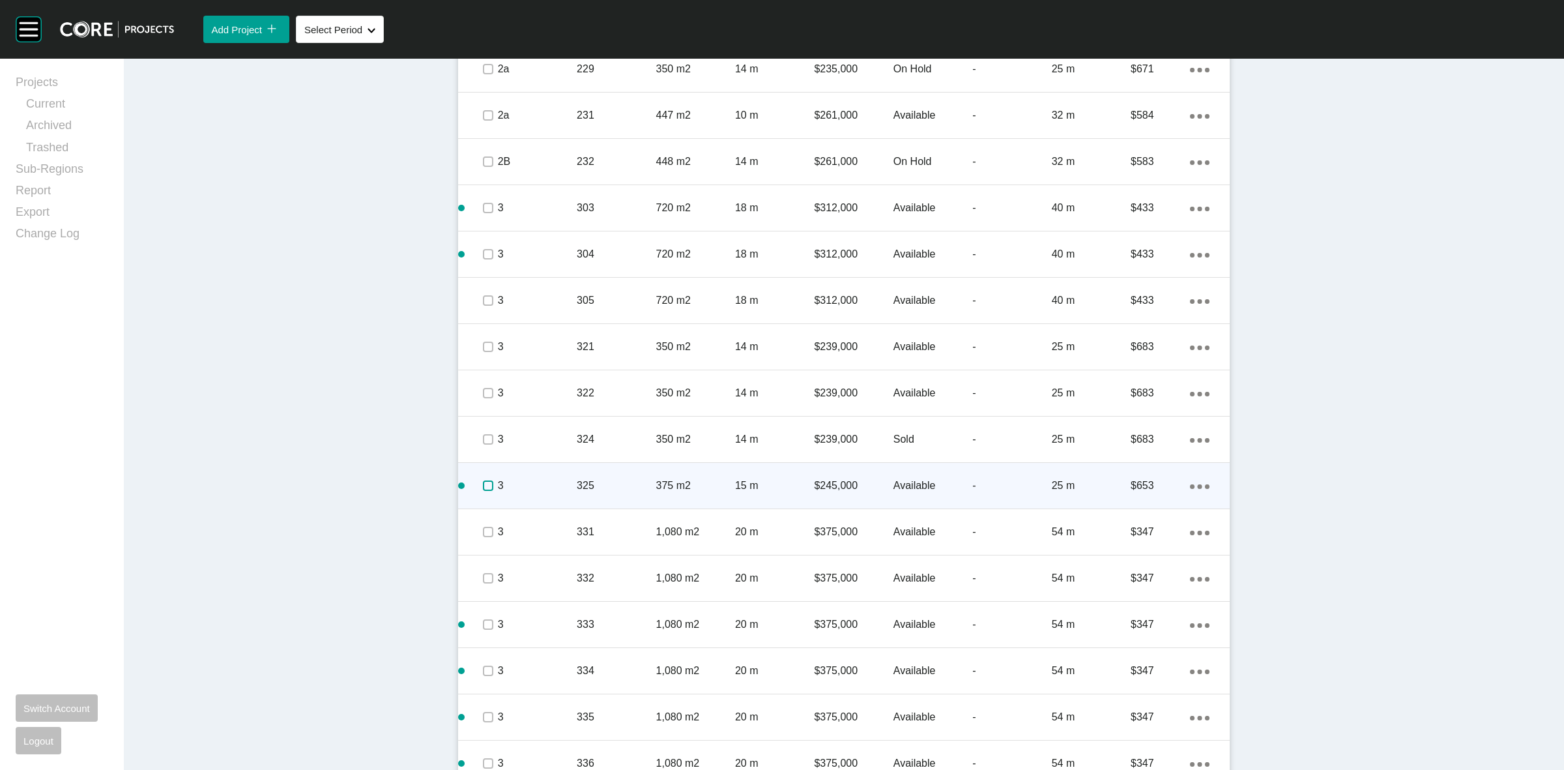
click at [483, 481] on label at bounding box center [488, 485] width 10 height 10
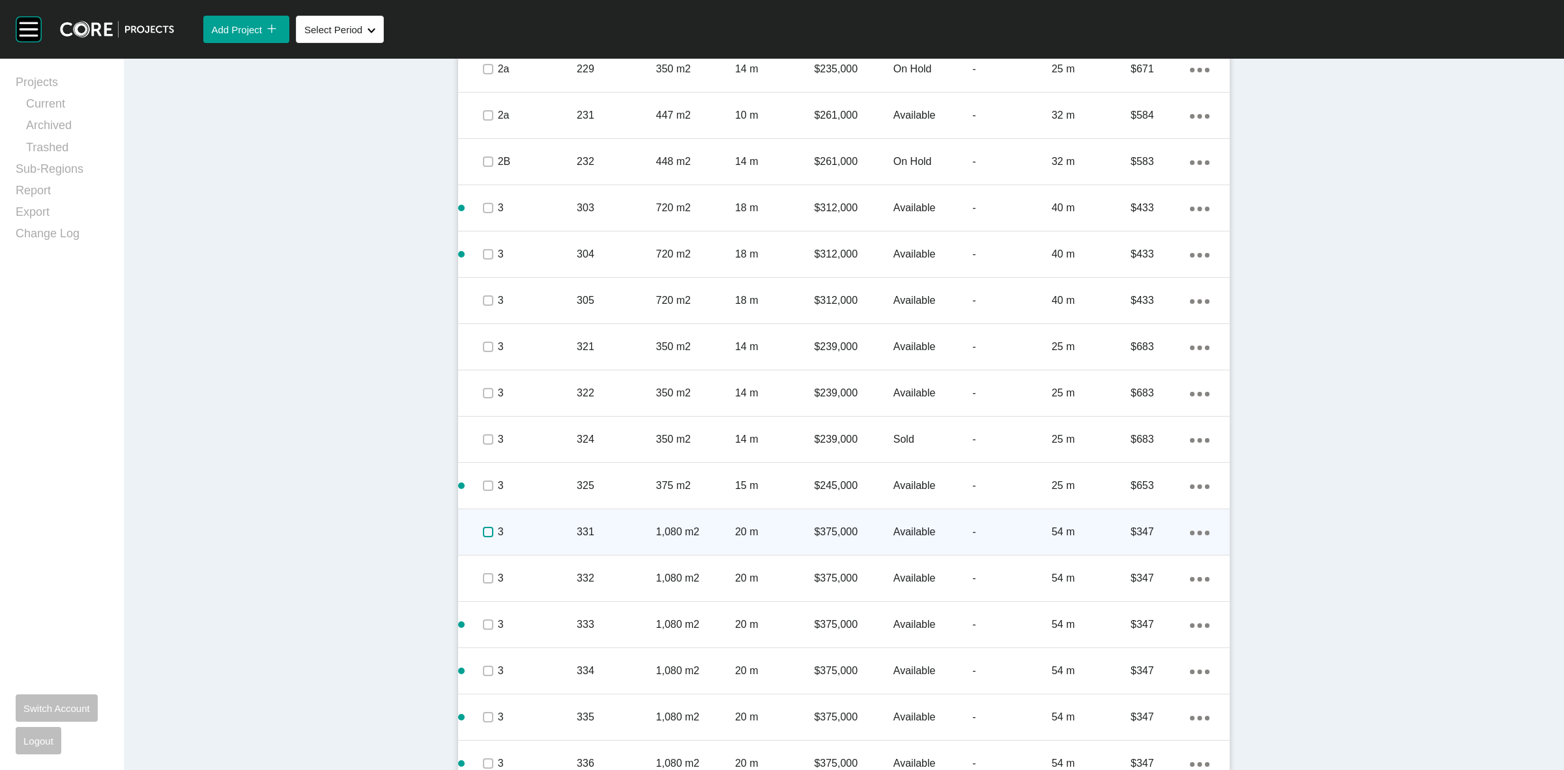
click at [483, 530] on label at bounding box center [488, 532] width 10 height 10
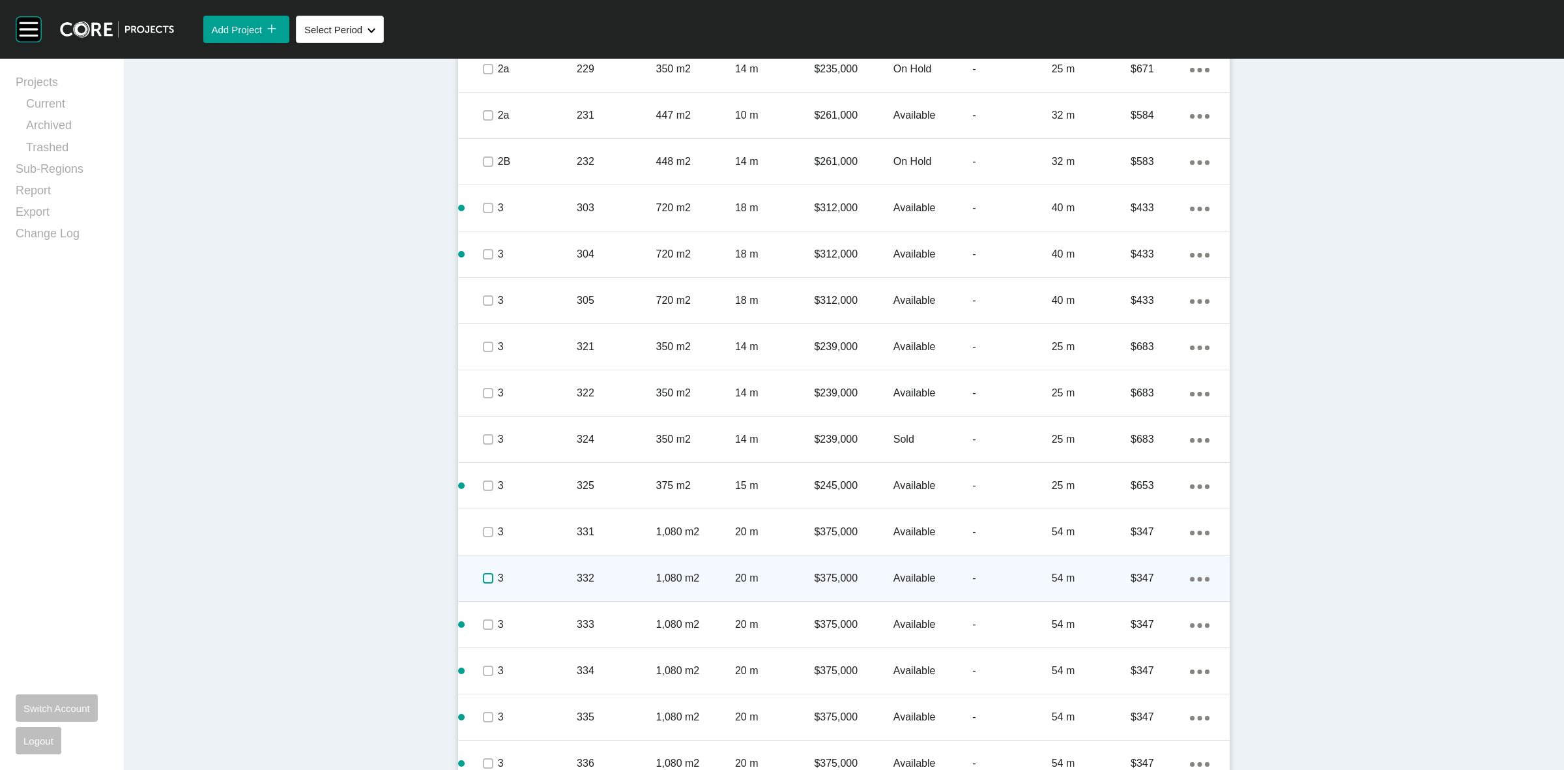
click at [486, 573] on label at bounding box center [488, 578] width 10 height 10
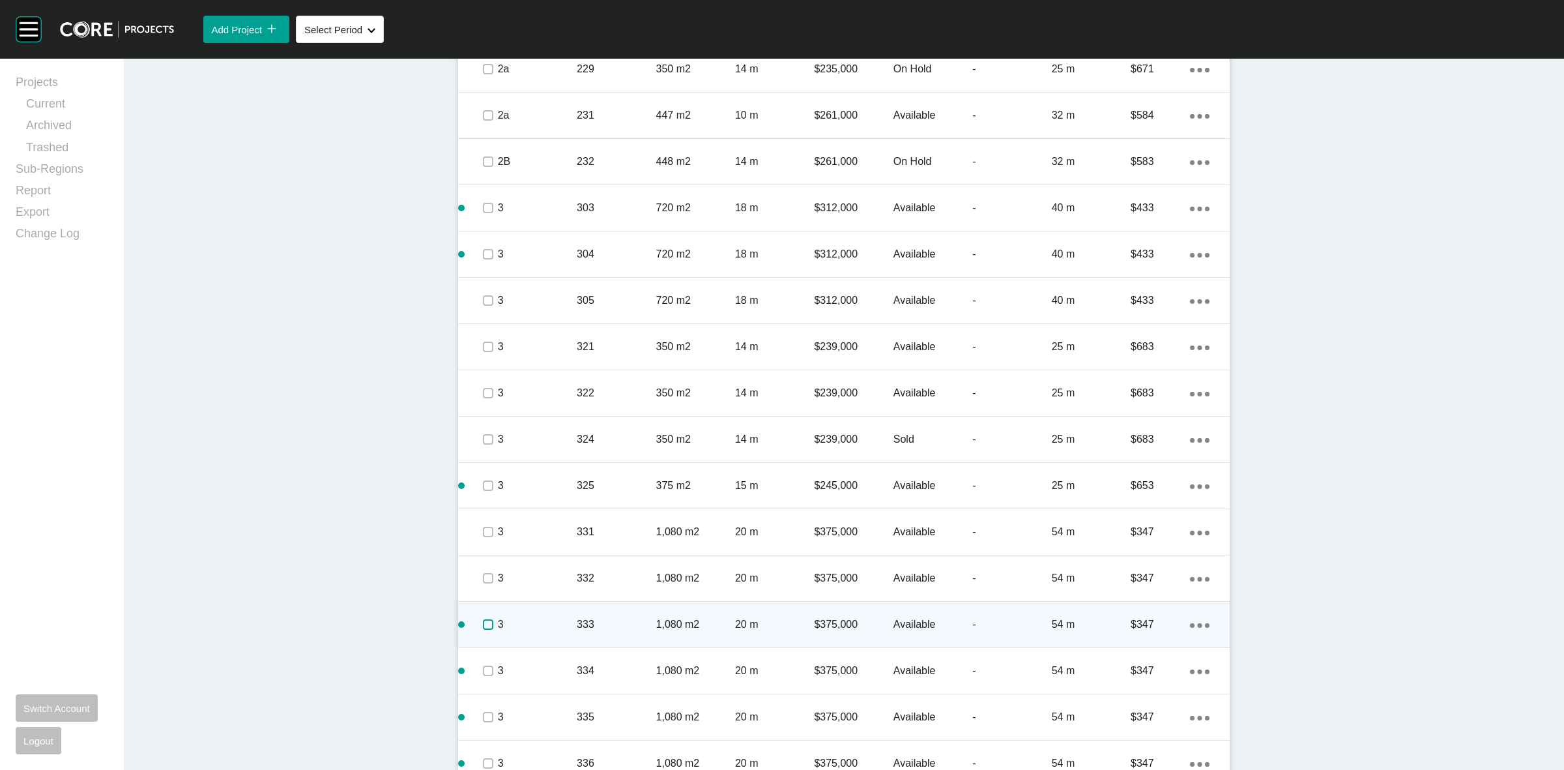
click at [483, 628] on label at bounding box center [488, 624] width 10 height 10
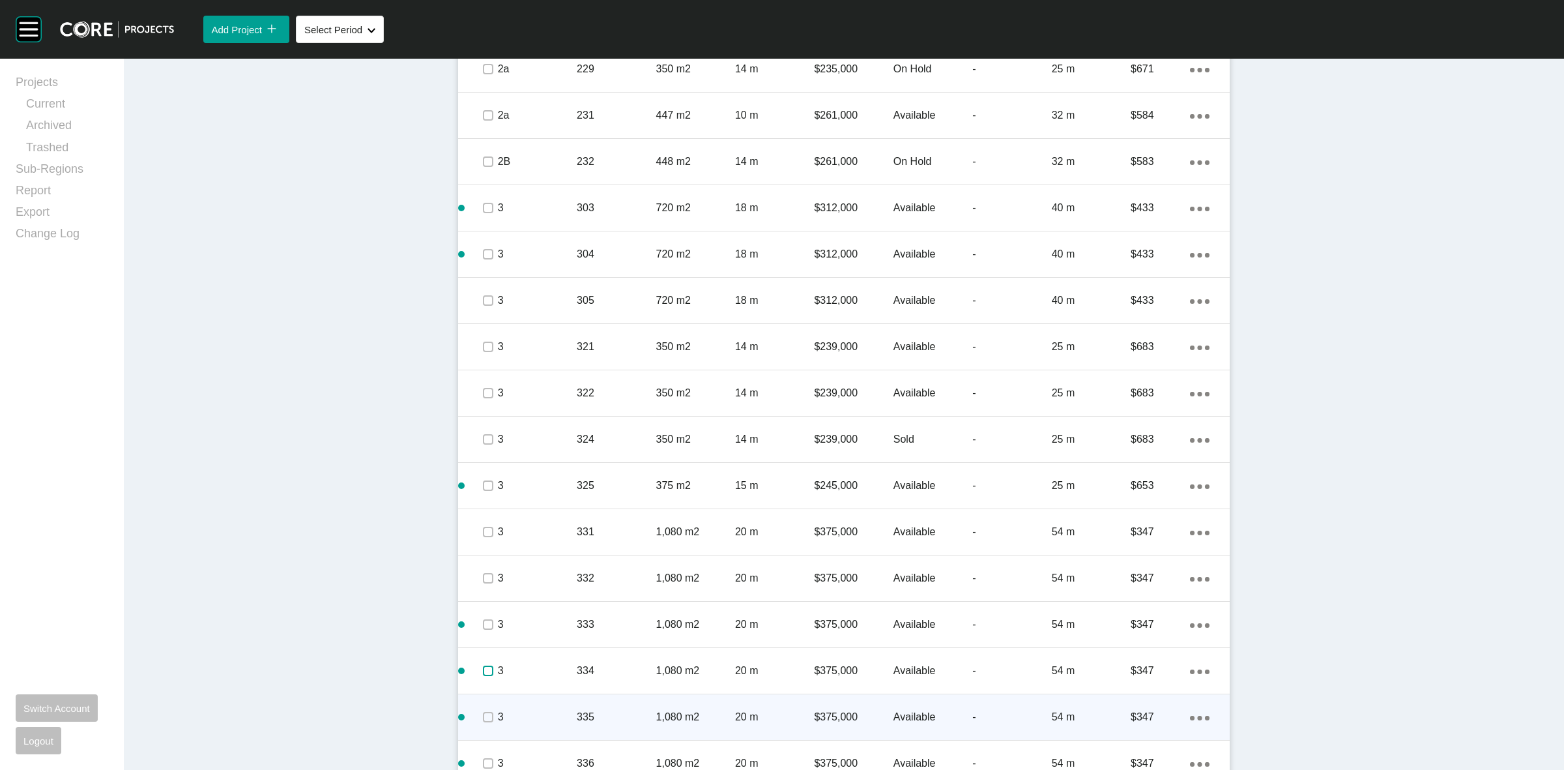
click at [483, 673] on label at bounding box center [488, 670] width 10 height 10
click at [483, 716] on label at bounding box center [488, 717] width 10 height 10
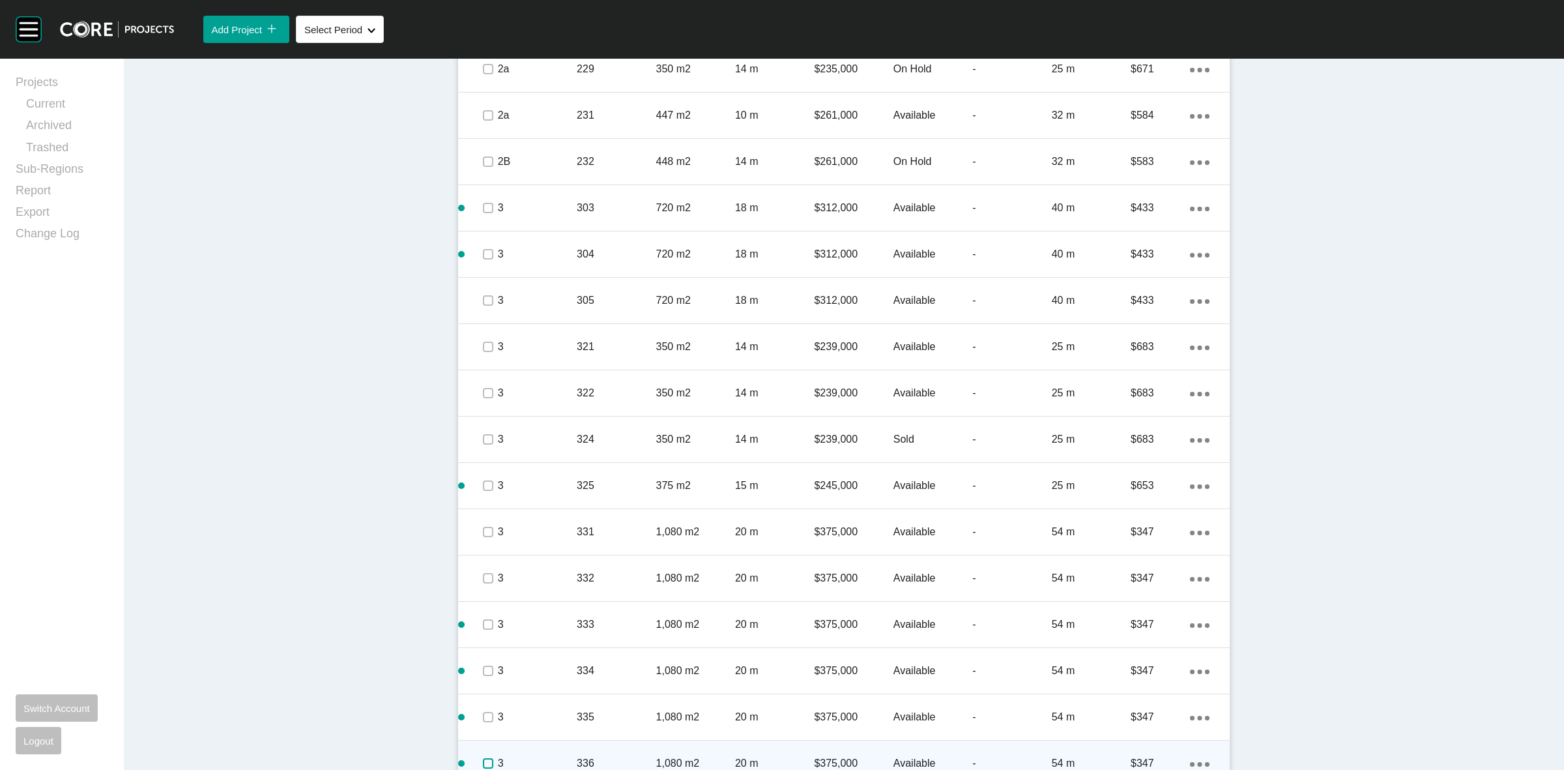
click at [483, 759] on label at bounding box center [488, 763] width 10 height 10
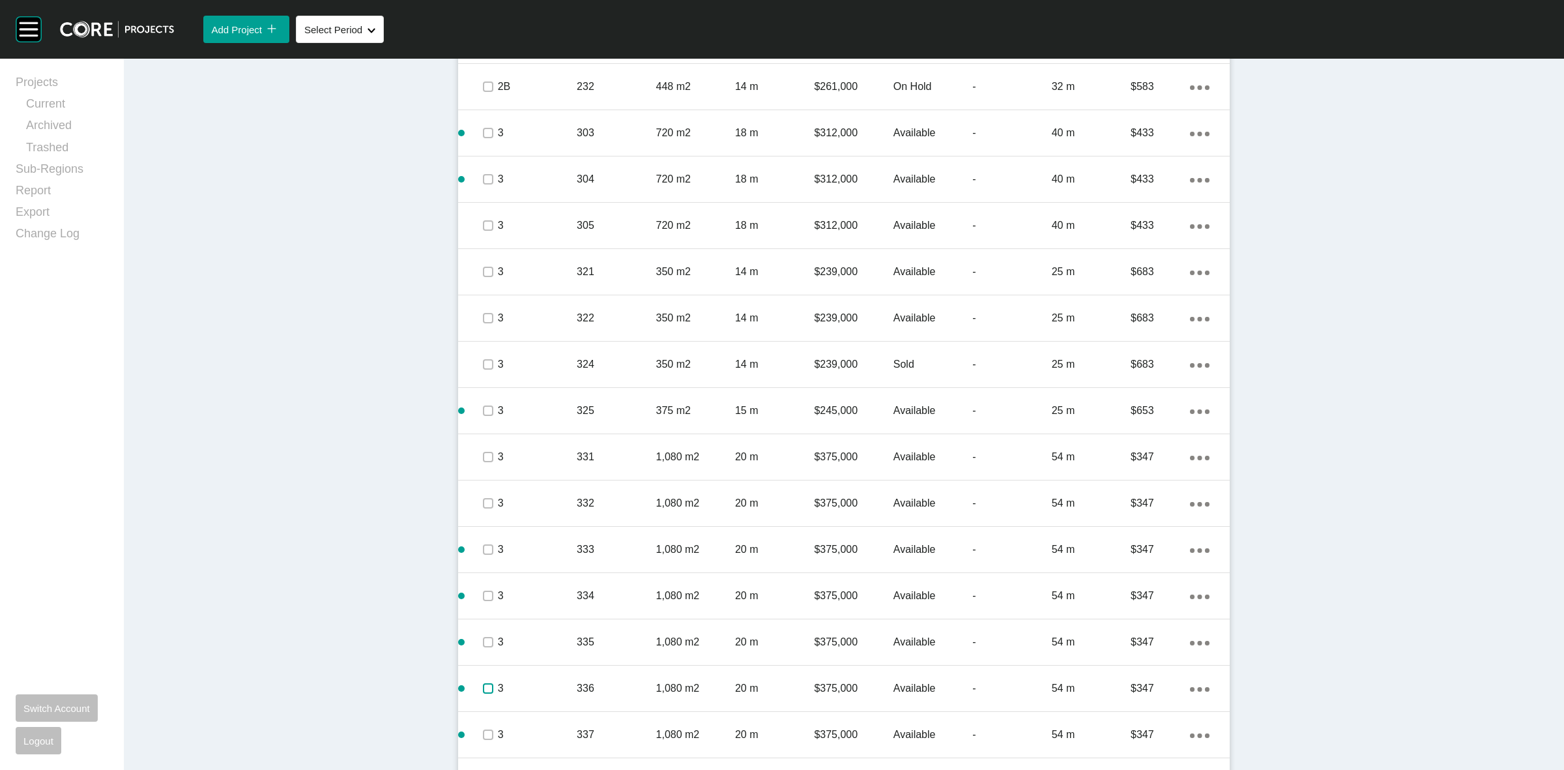
scroll to position [3744, 0]
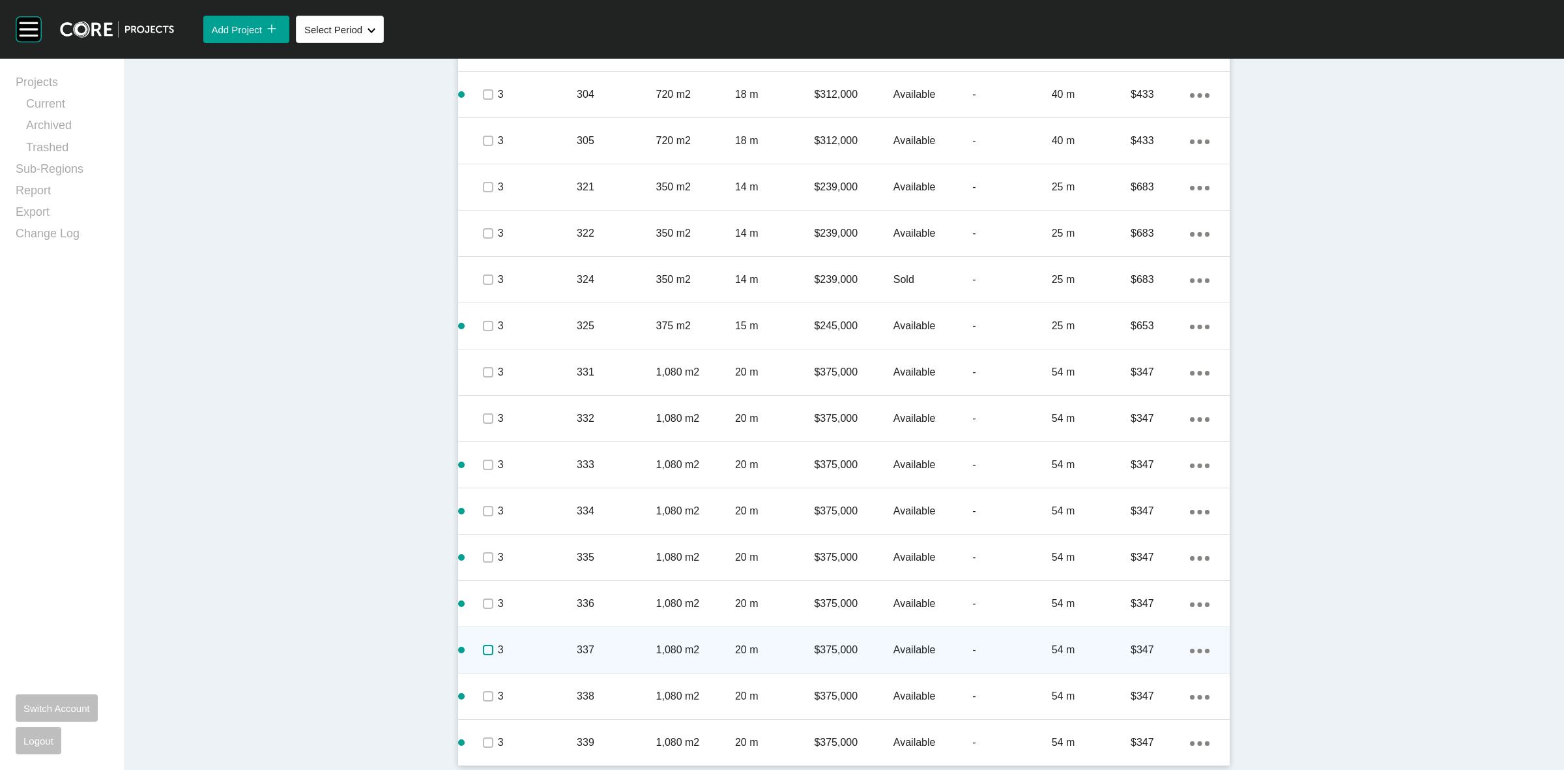
click at [483, 647] on label at bounding box center [488, 650] width 10 height 10
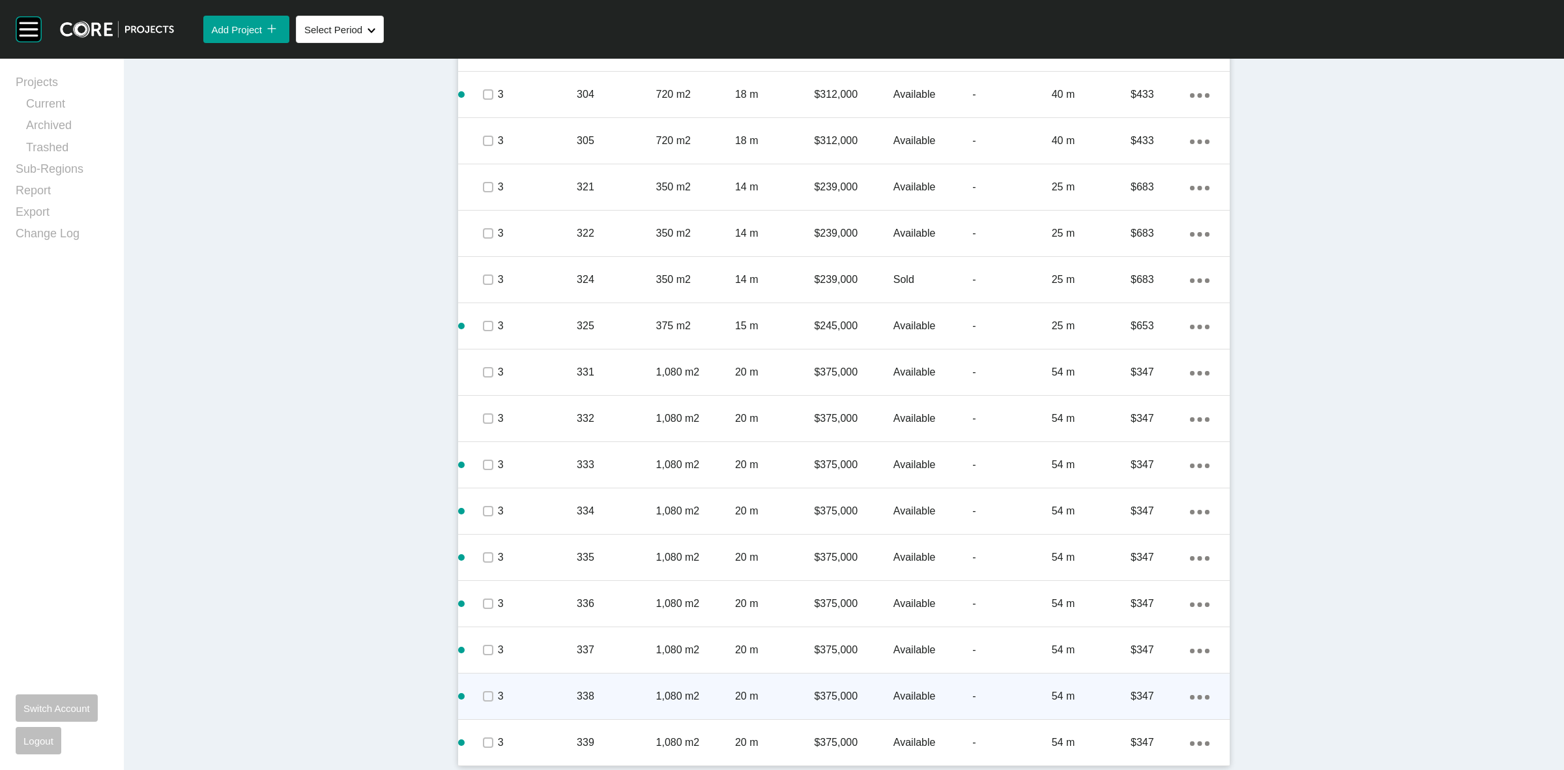
click at [479, 689] on span at bounding box center [488, 696] width 20 height 20
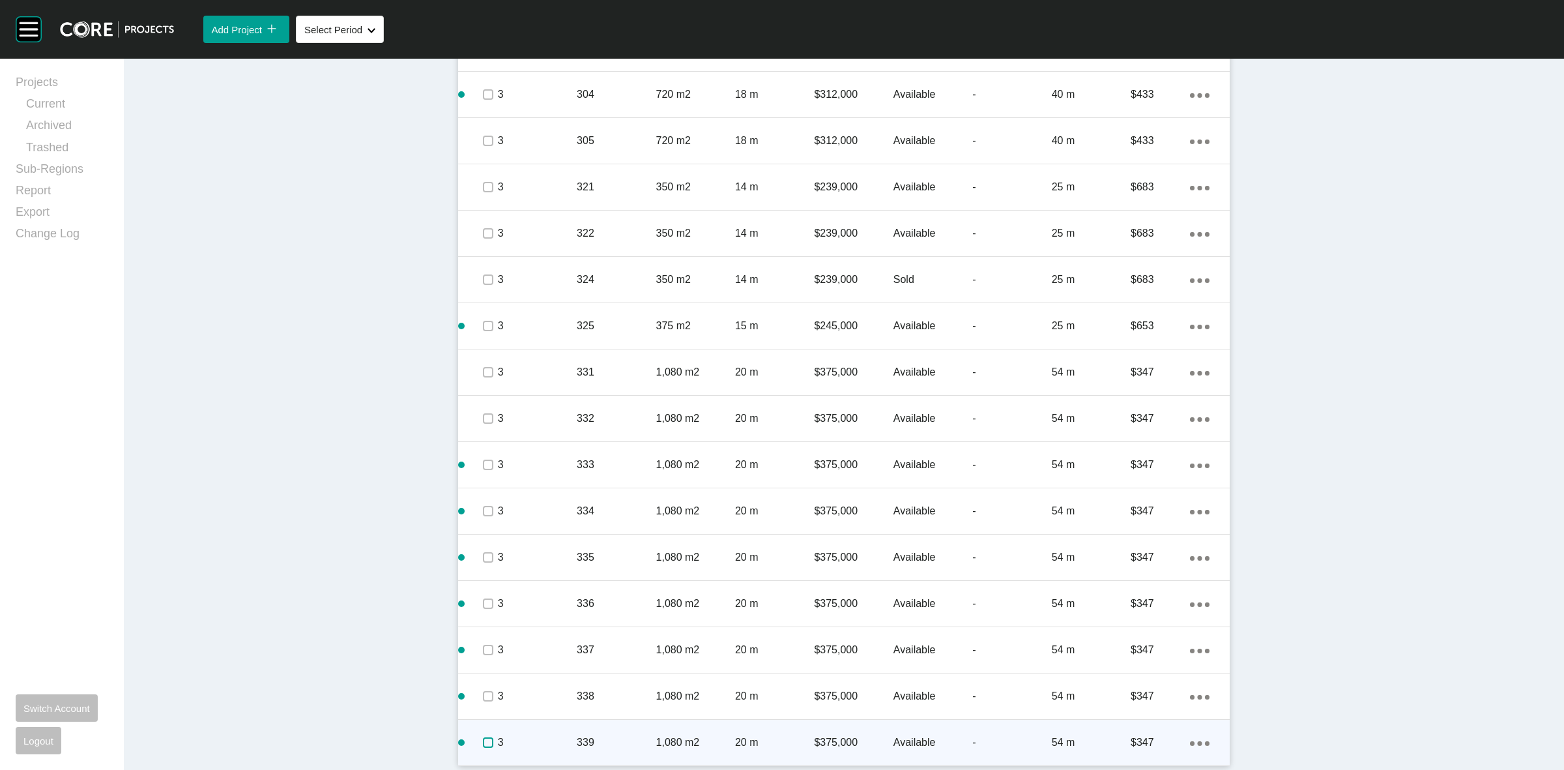
click at [483, 738] on label at bounding box center [488, 742] width 10 height 10
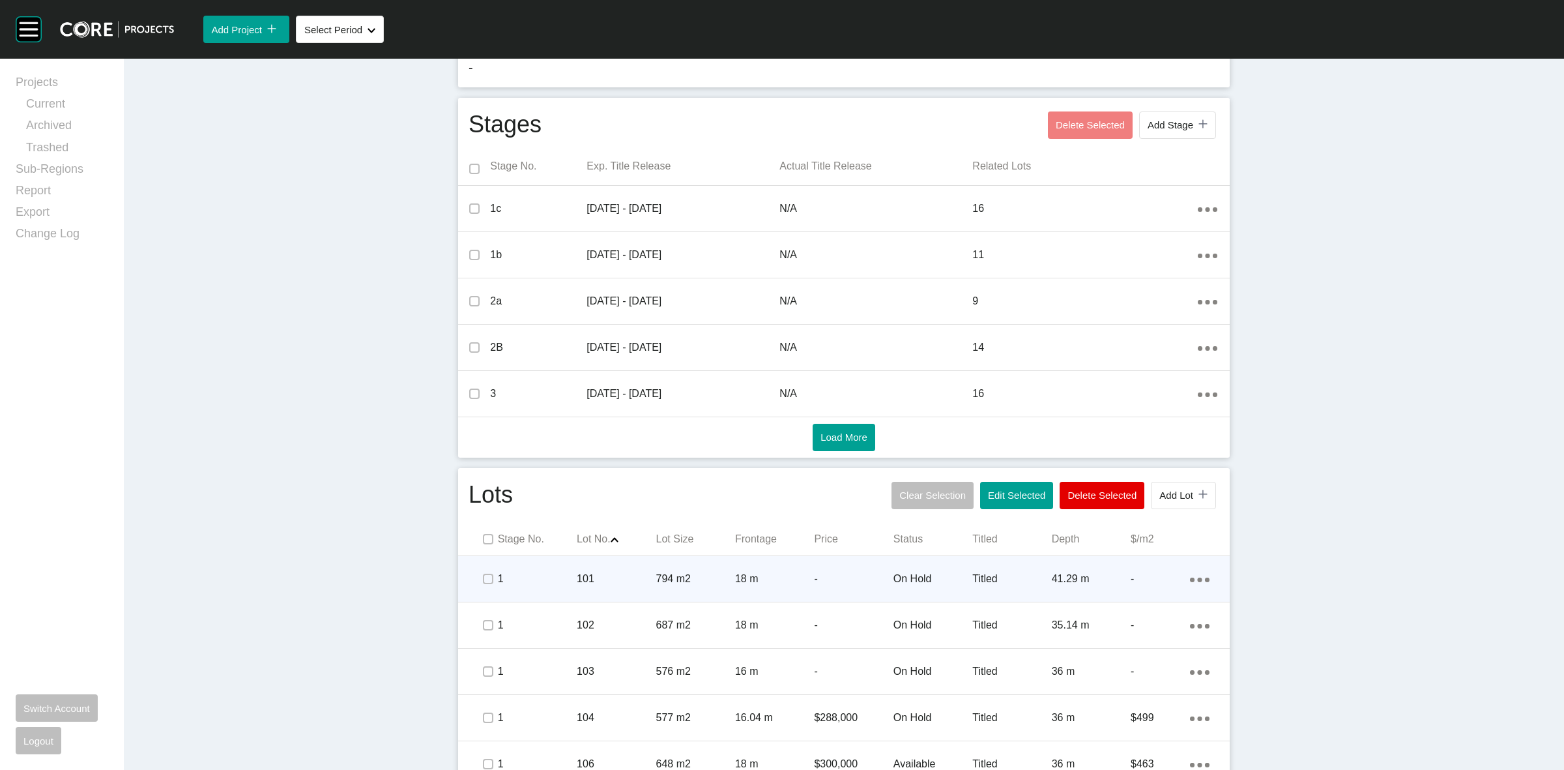
scroll to position [486, 0]
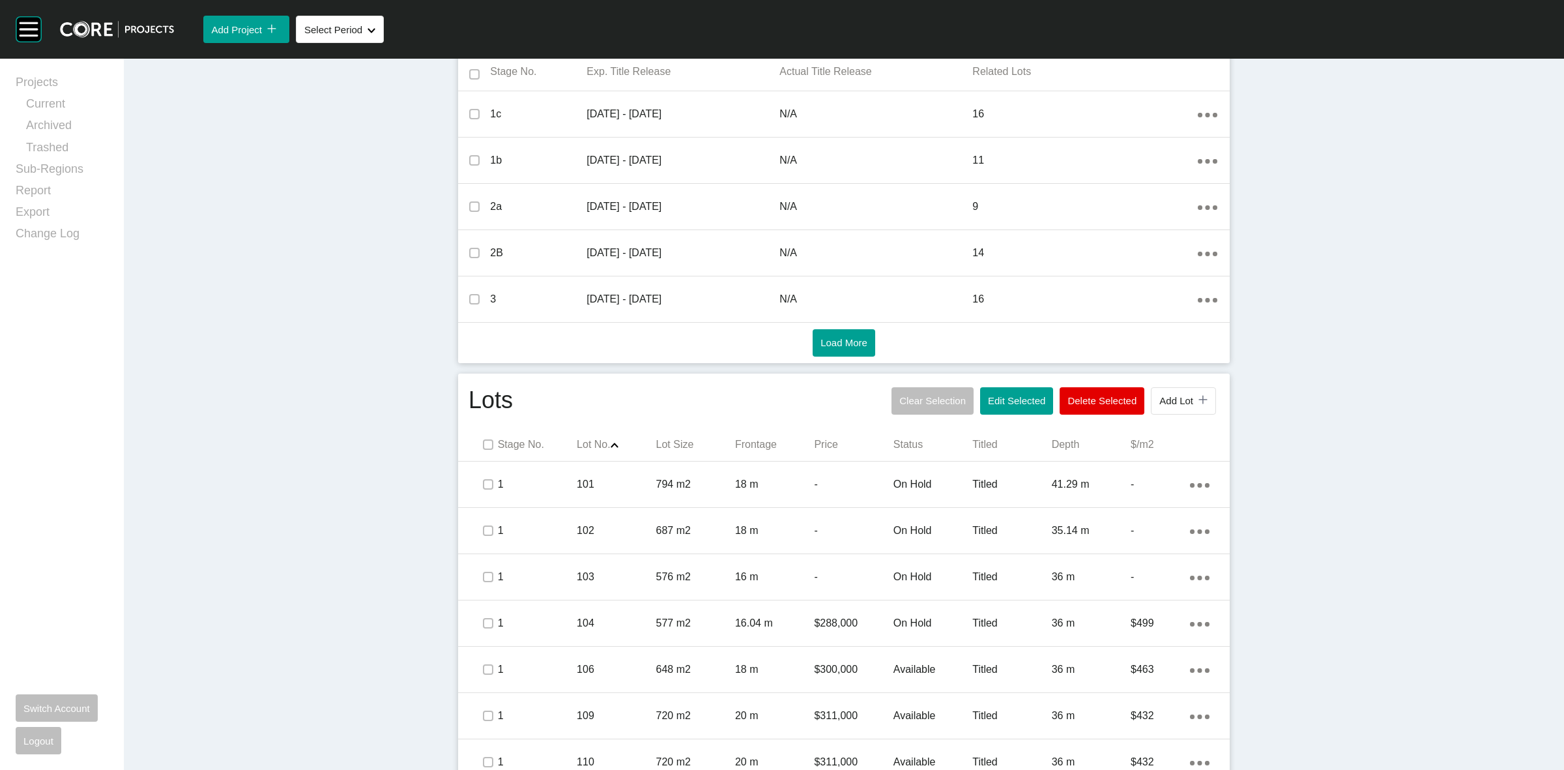
click at [1000, 393] on button "Edit Selected" at bounding box center [1016, 400] width 73 height 27
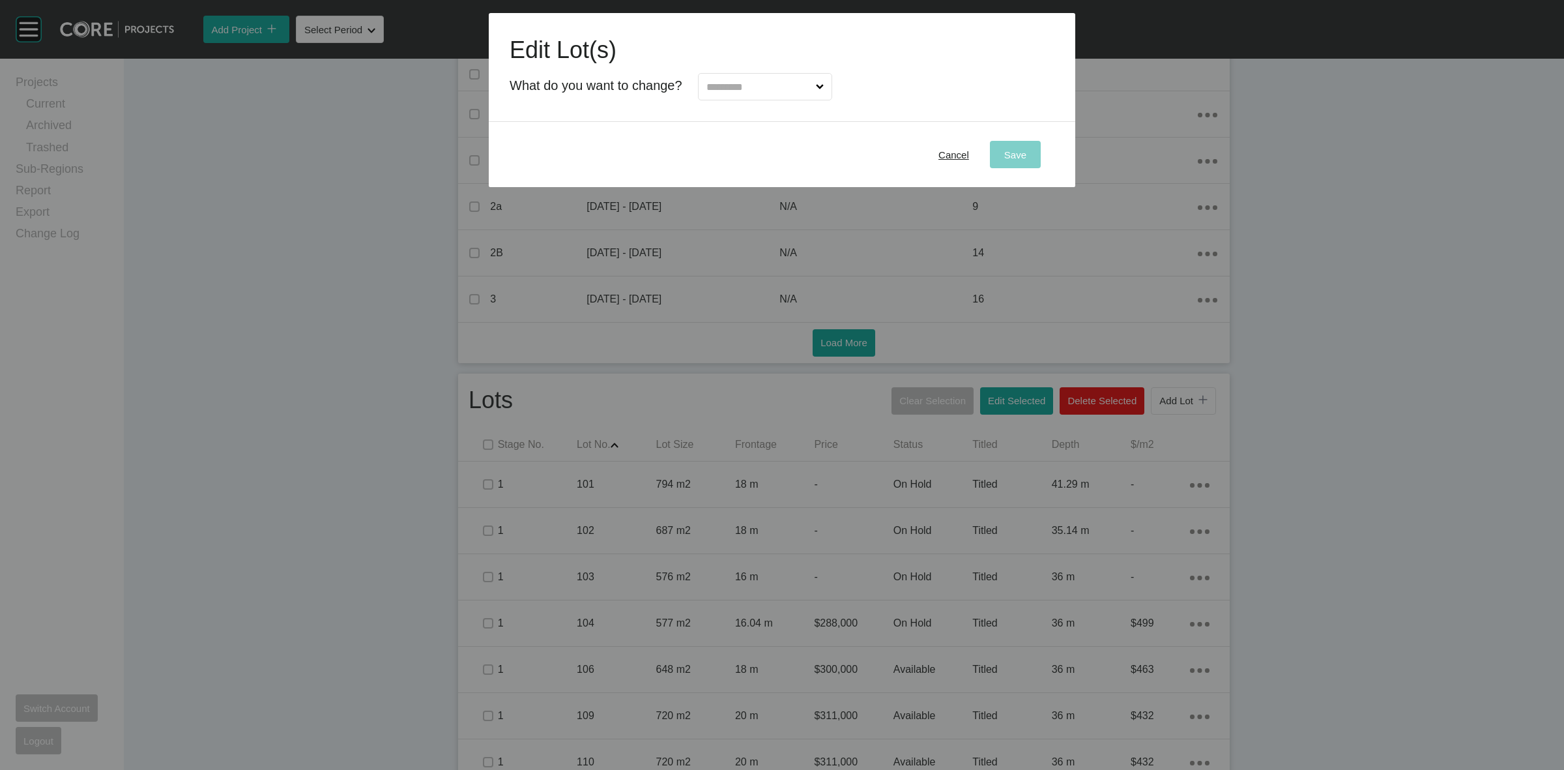
click at [725, 85] on input "text" at bounding box center [758, 87] width 109 height 26
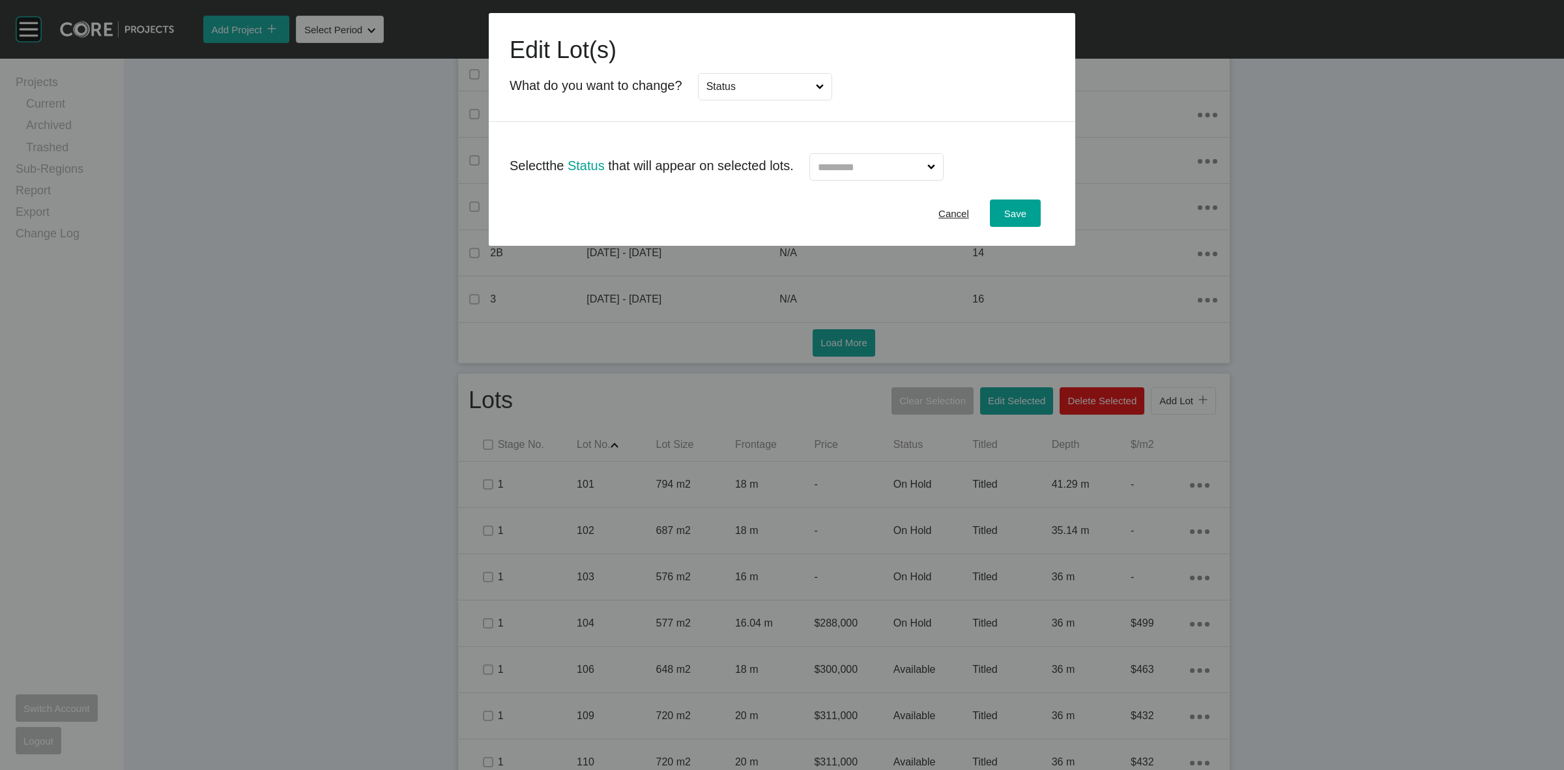
scroll to position [0, 0]
click at [847, 168] on input "text" at bounding box center [869, 167] width 109 height 26
click at [1020, 212] on span "Save" at bounding box center [1015, 213] width 22 height 11
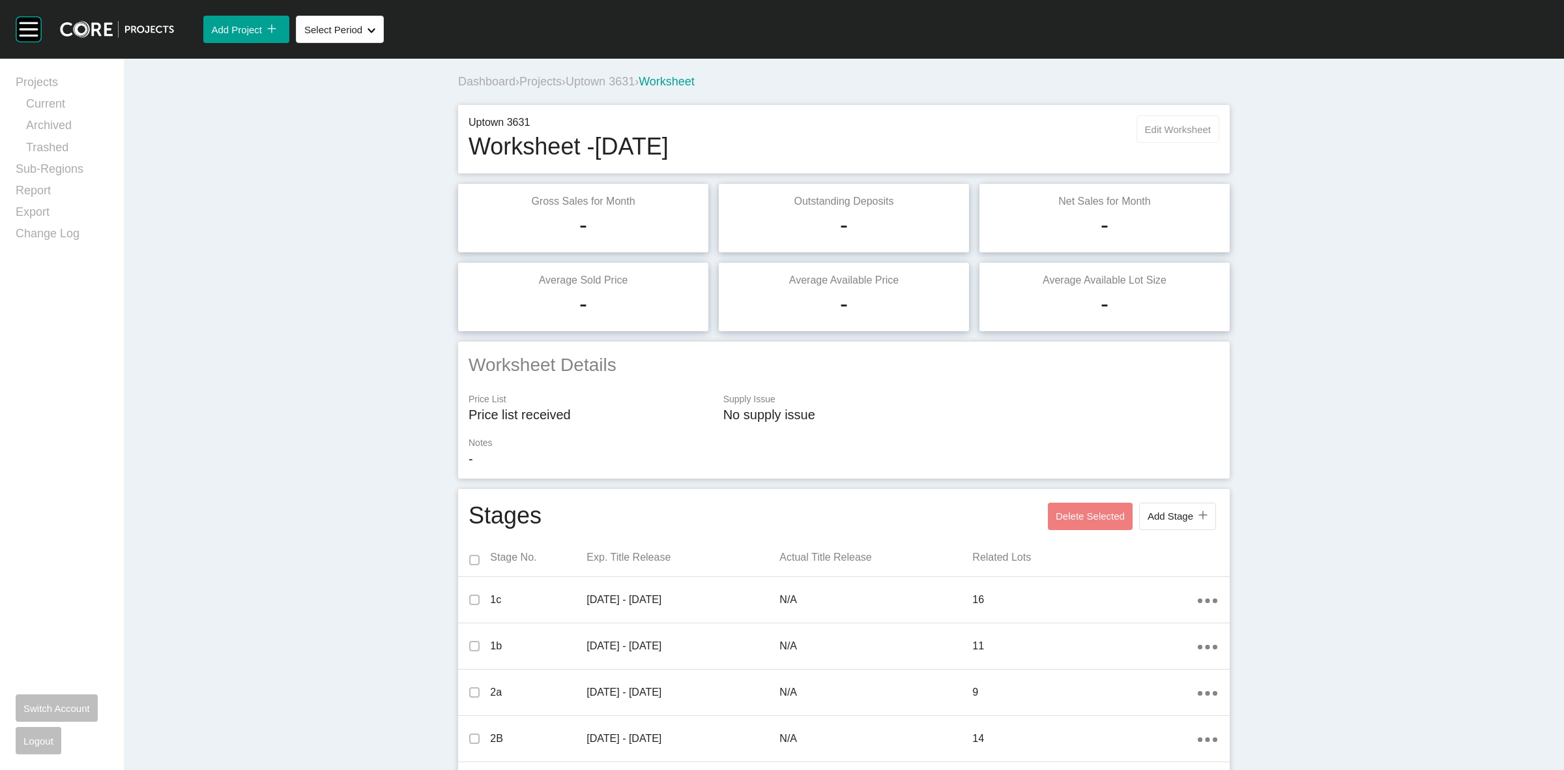
click at [1168, 128] on span "Edit Worksheet" at bounding box center [1178, 129] width 66 height 11
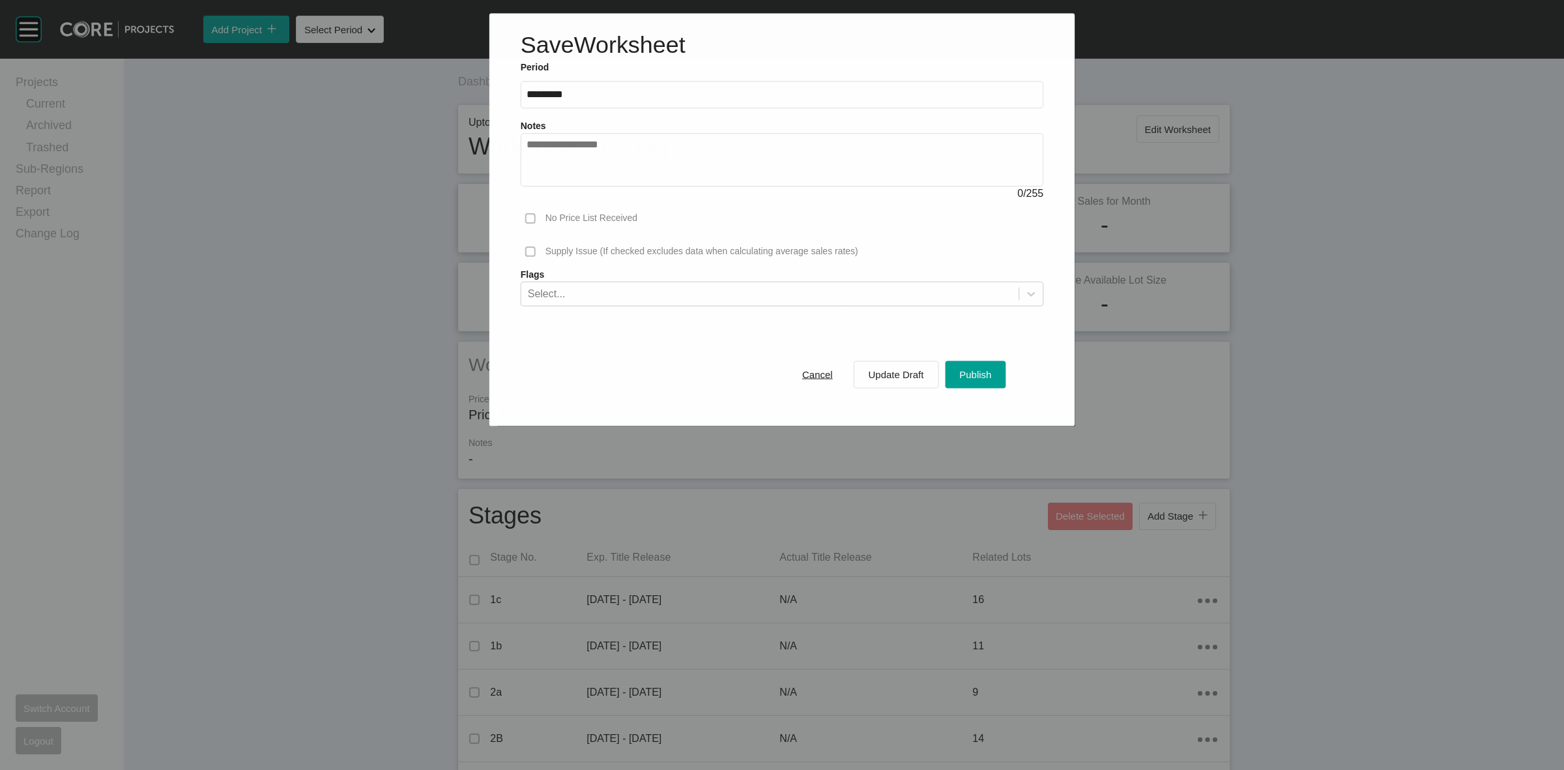
click at [959, 375] on span "Publish" at bounding box center [975, 374] width 32 height 11
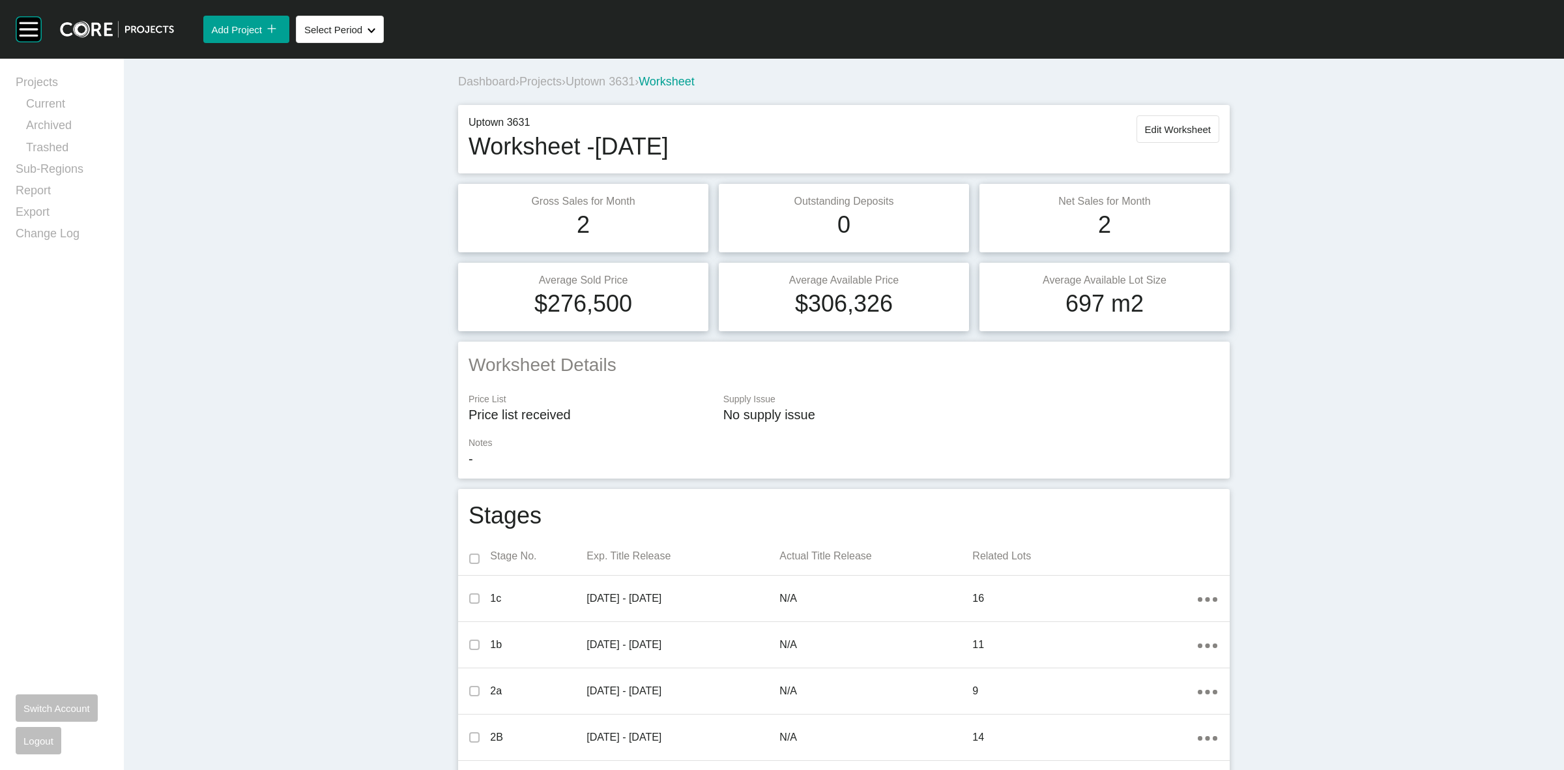
click at [536, 80] on span "Projects" at bounding box center [540, 81] width 42 height 13
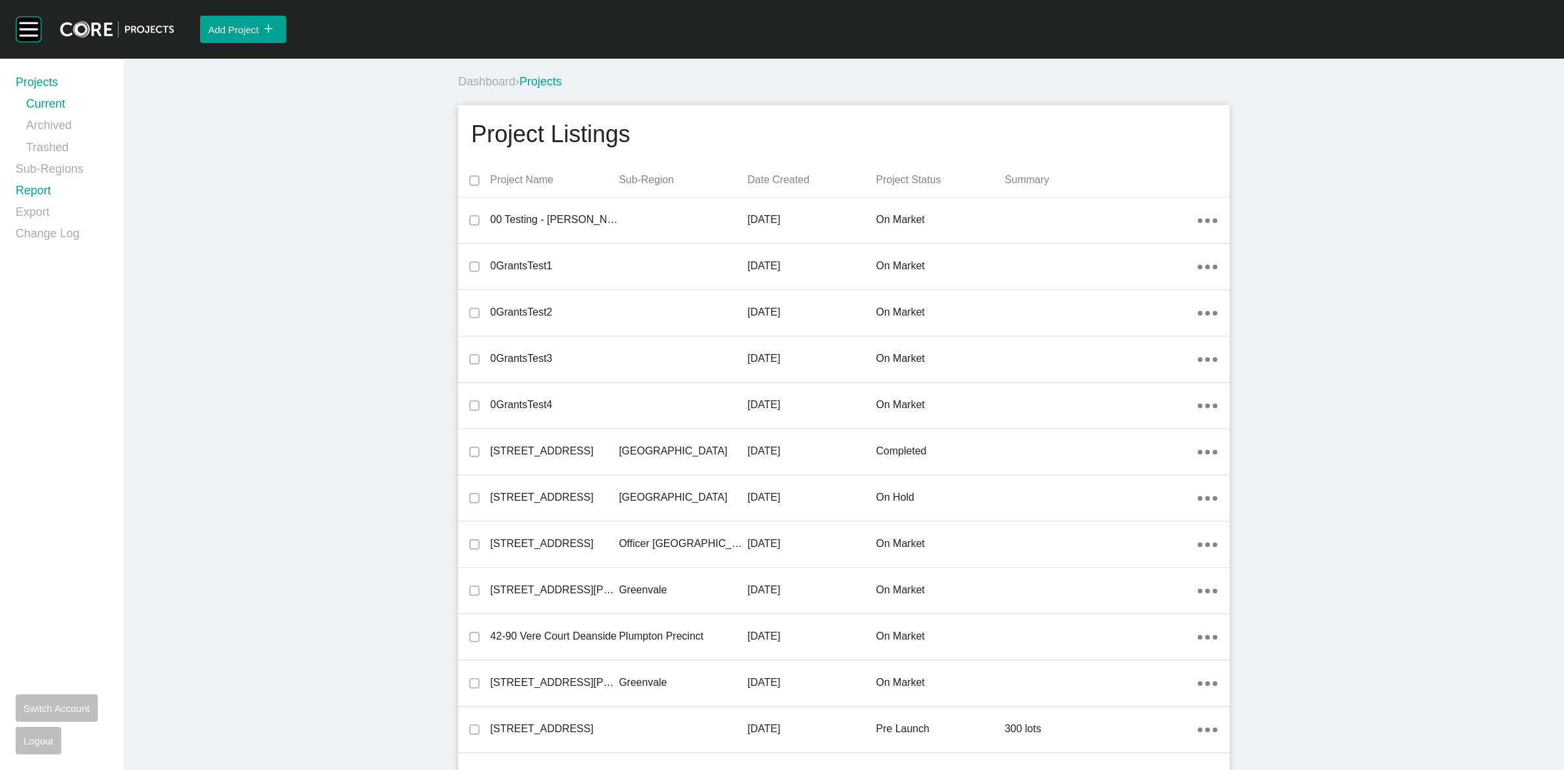
click at [31, 191] on link "Report" at bounding box center [62, 193] width 93 height 22
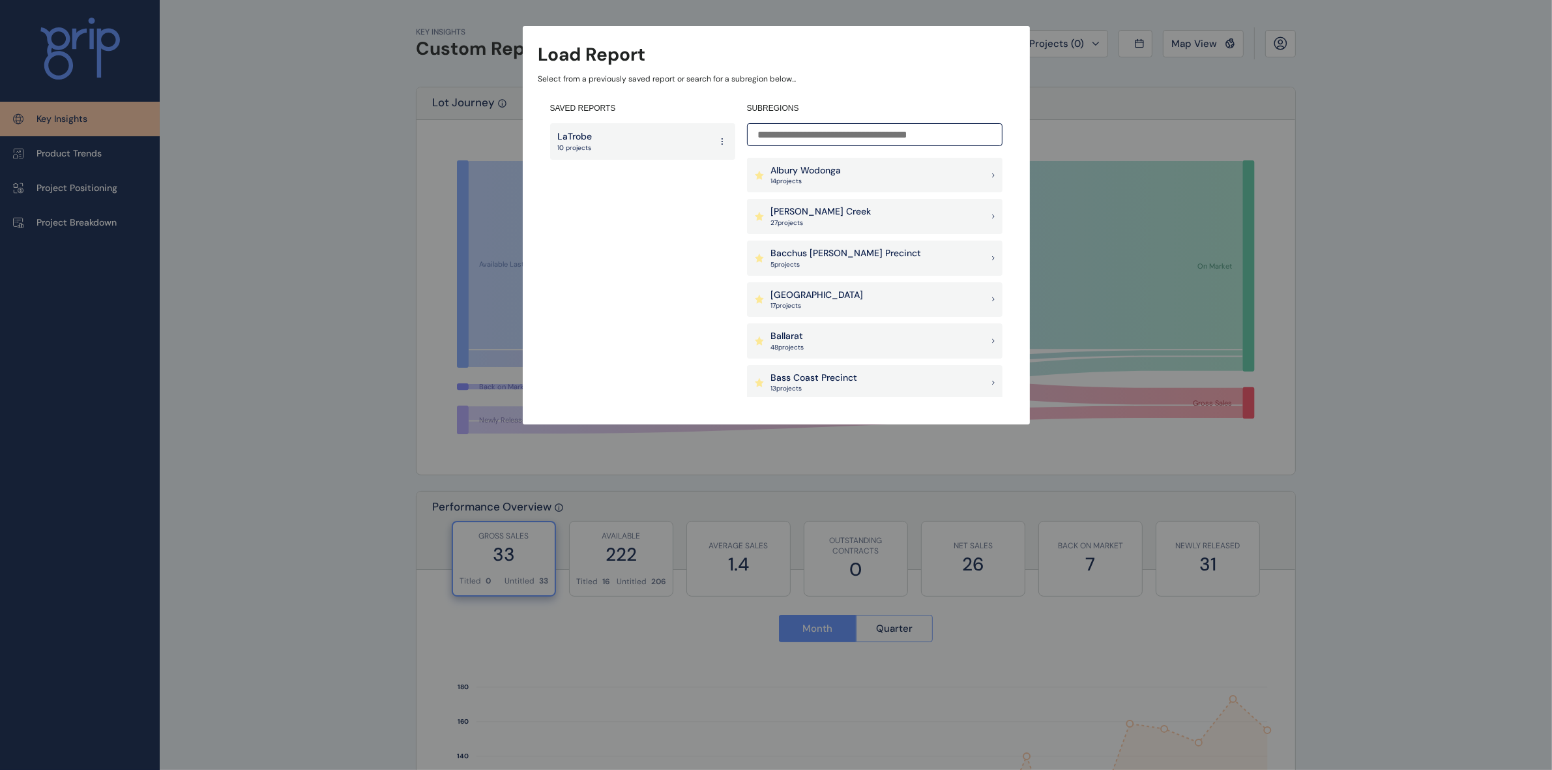
drag, startPoint x: 820, startPoint y: 129, endPoint x: 809, endPoint y: 115, distance: 17.6
click at [820, 128] on input at bounding box center [874, 134] width 255 height 23
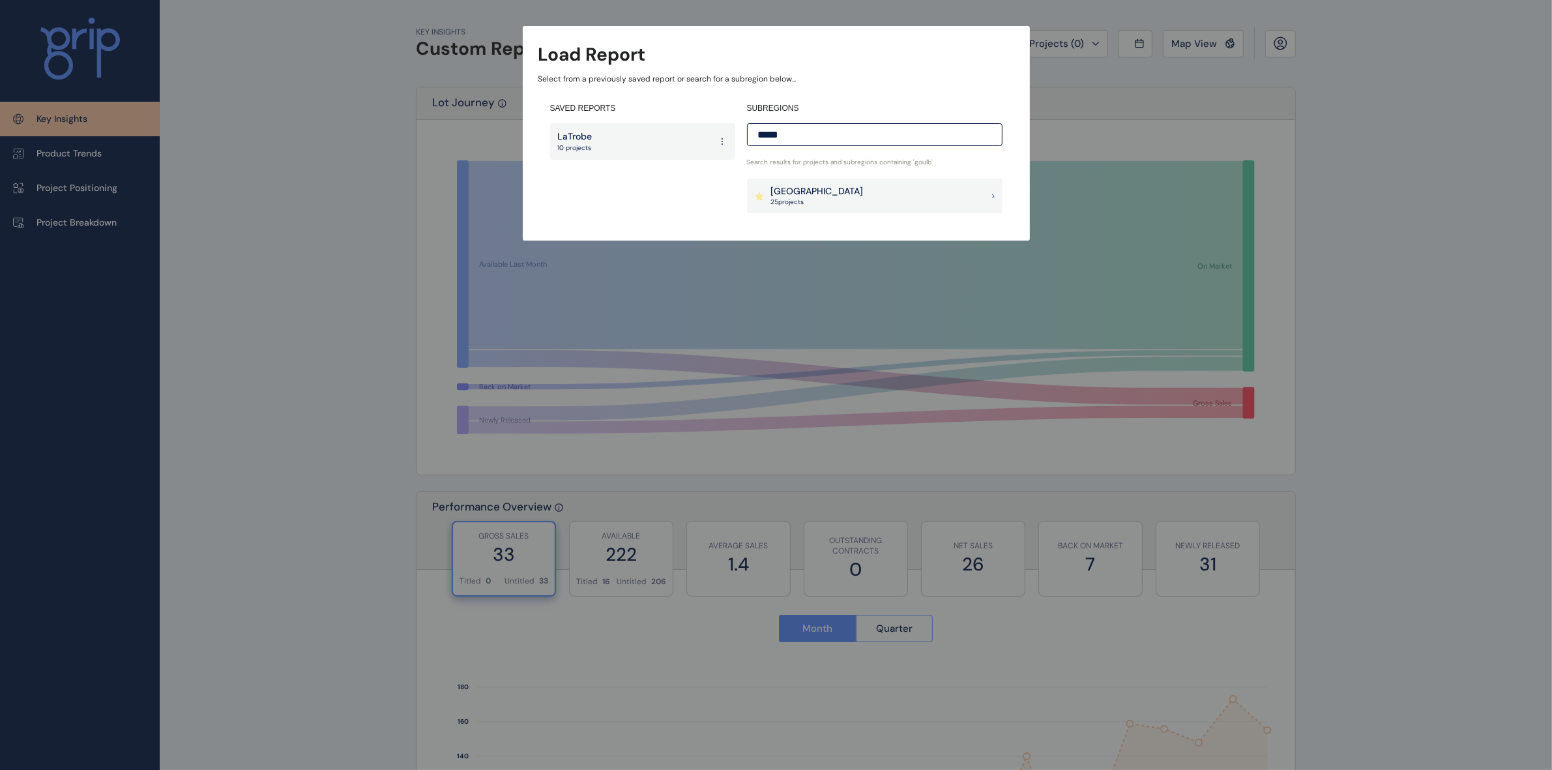
type input "*****"
click at [823, 197] on p "[GEOGRAPHIC_DATA]" at bounding box center [817, 191] width 93 height 13
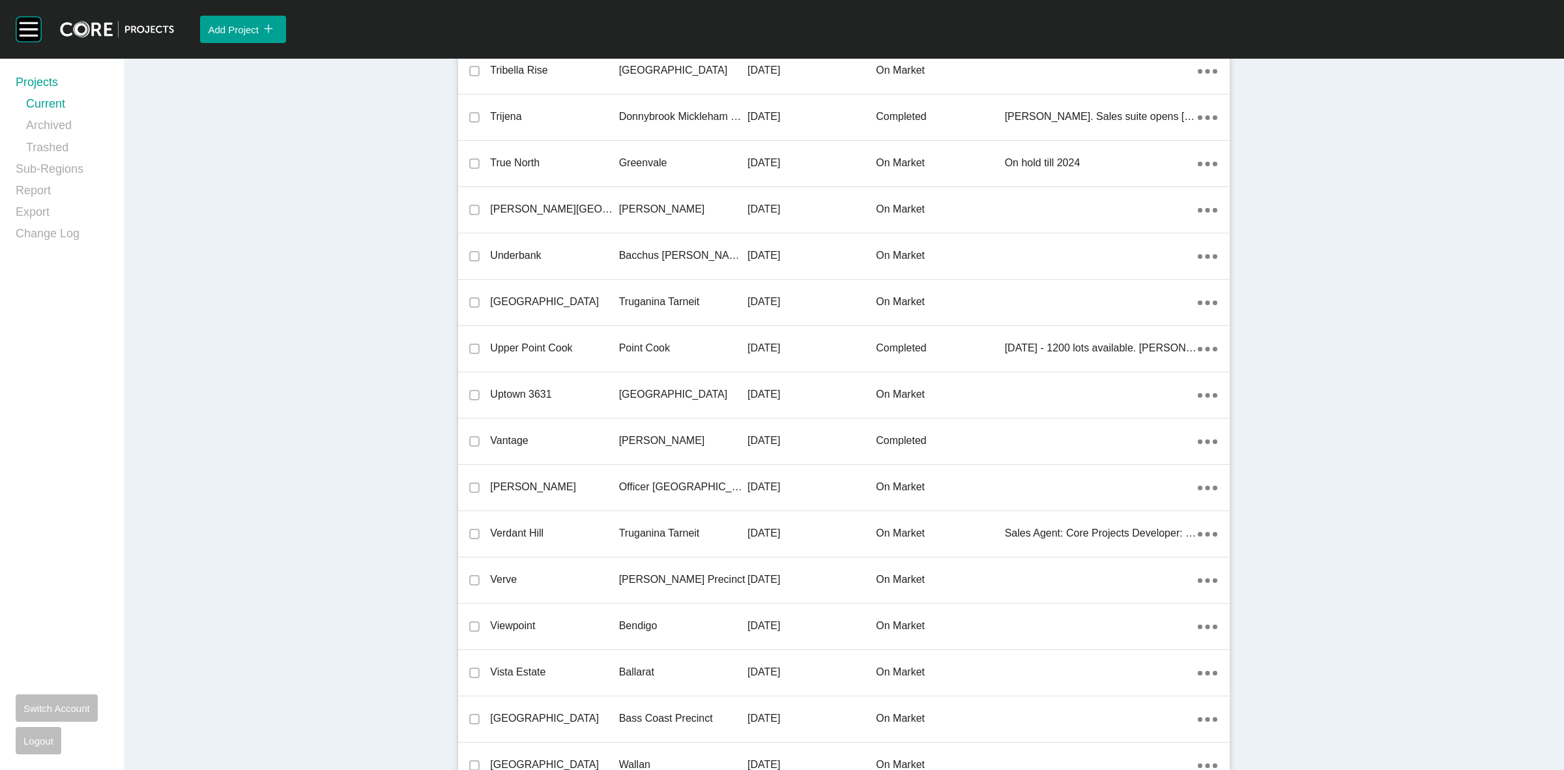
scroll to position [8855, 0]
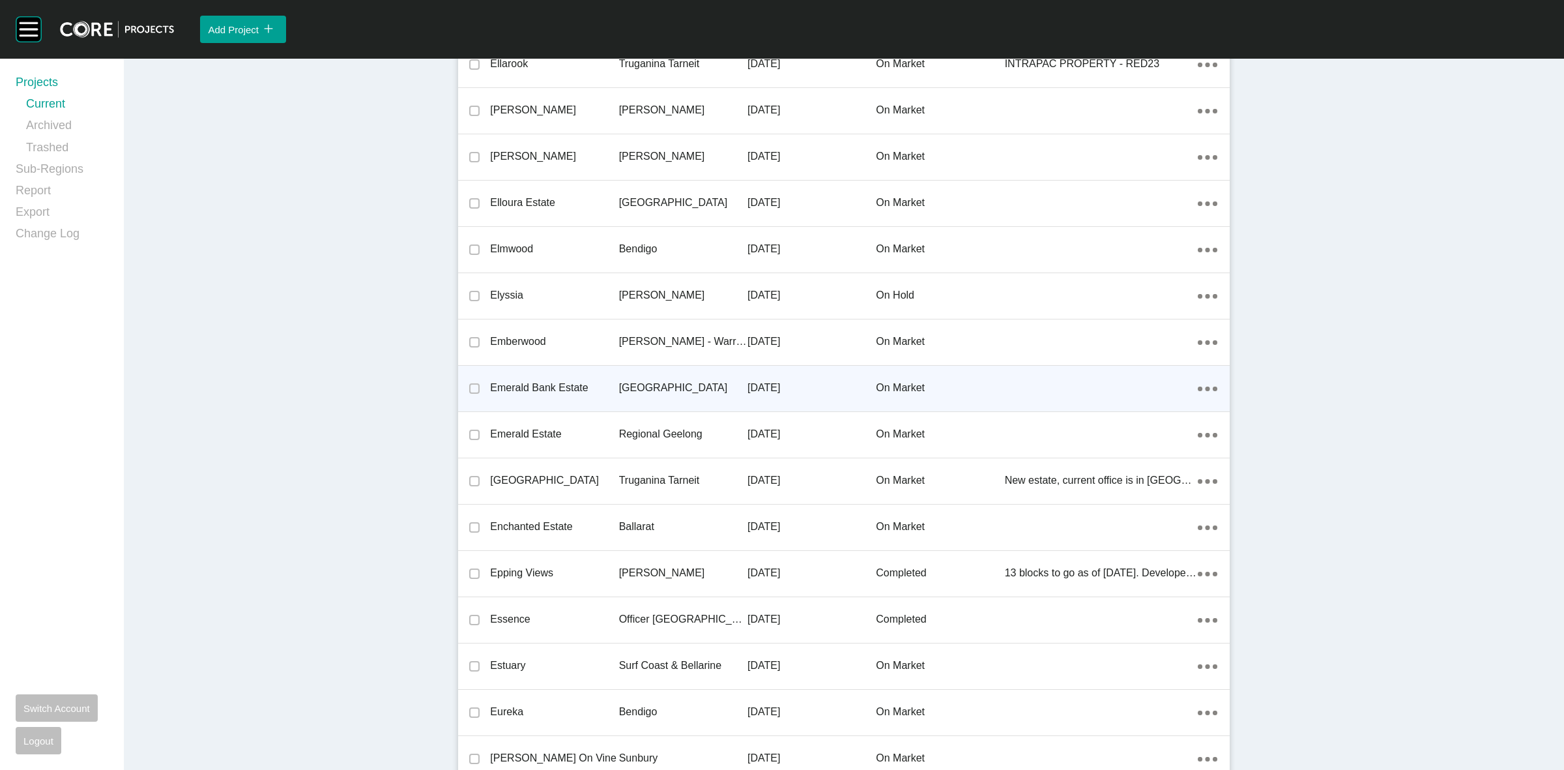
click at [633, 381] on p "[GEOGRAPHIC_DATA]" at bounding box center [683, 388] width 128 height 14
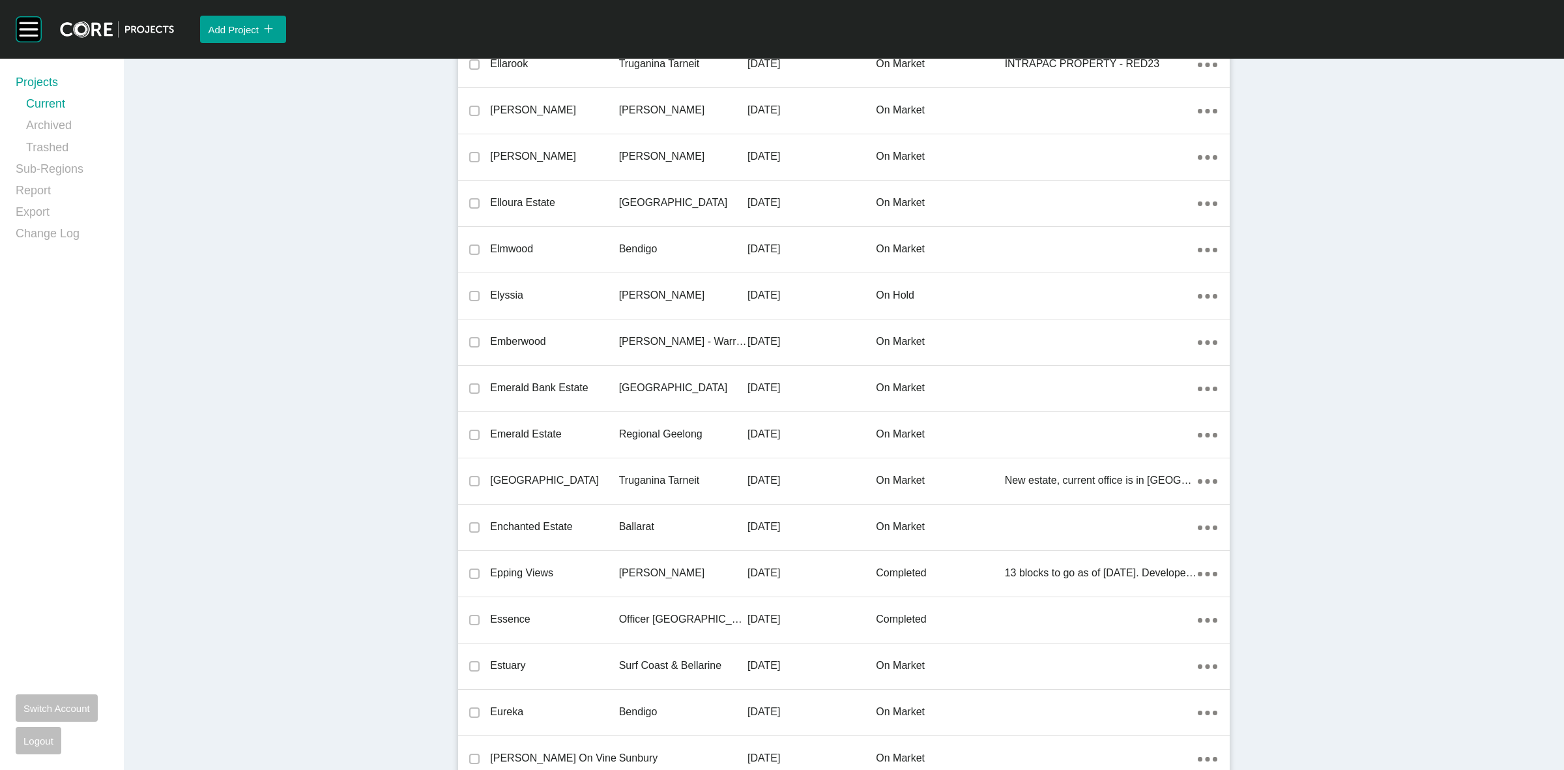
click at [652, 383] on div "Group 2 Created with Sketch. . Add Project icon/tick copy 11 Created with Sketc…" at bounding box center [782, 385] width 1564 height 770
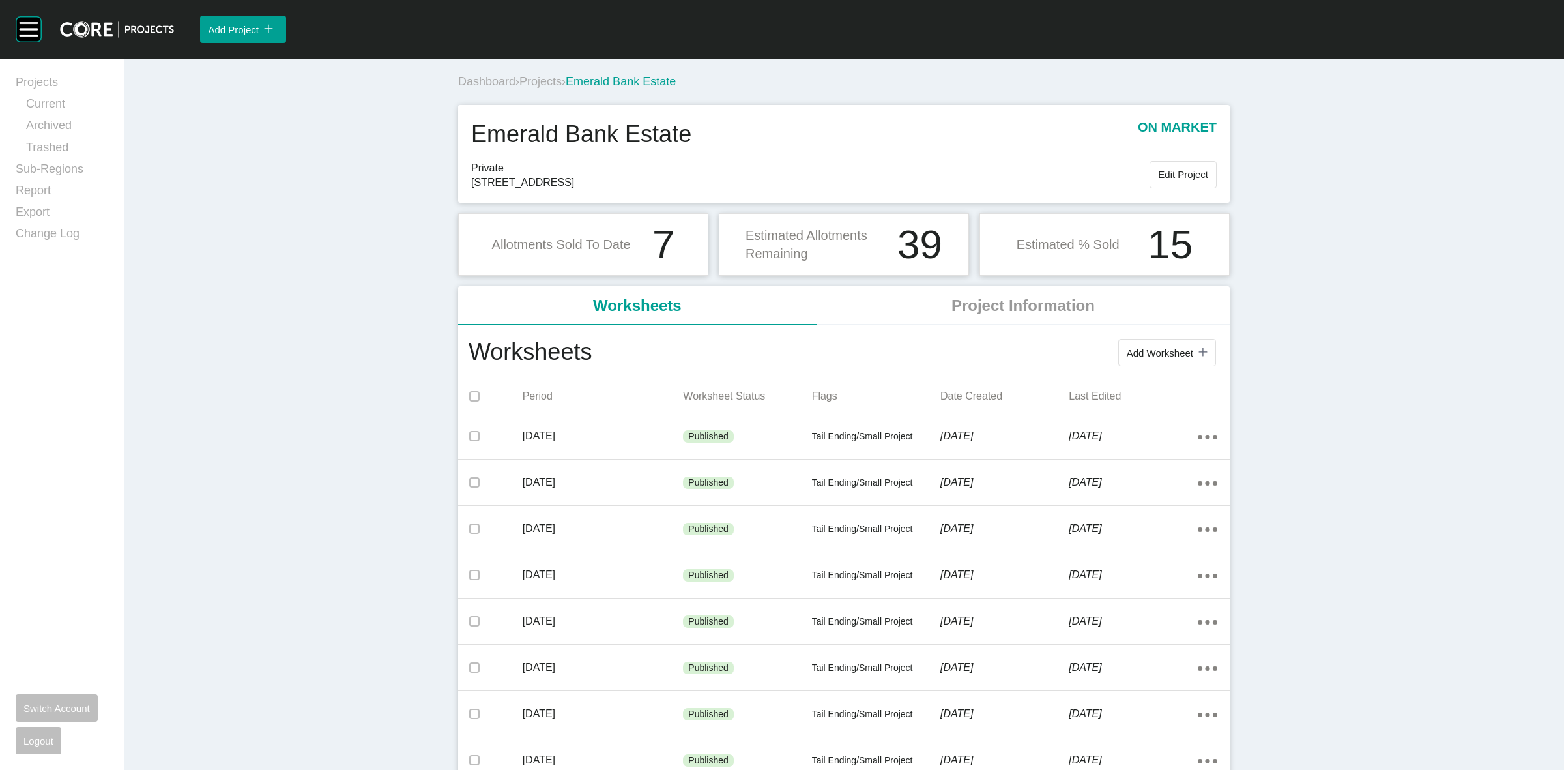
click at [530, 83] on span "Projects" at bounding box center [540, 81] width 42 height 13
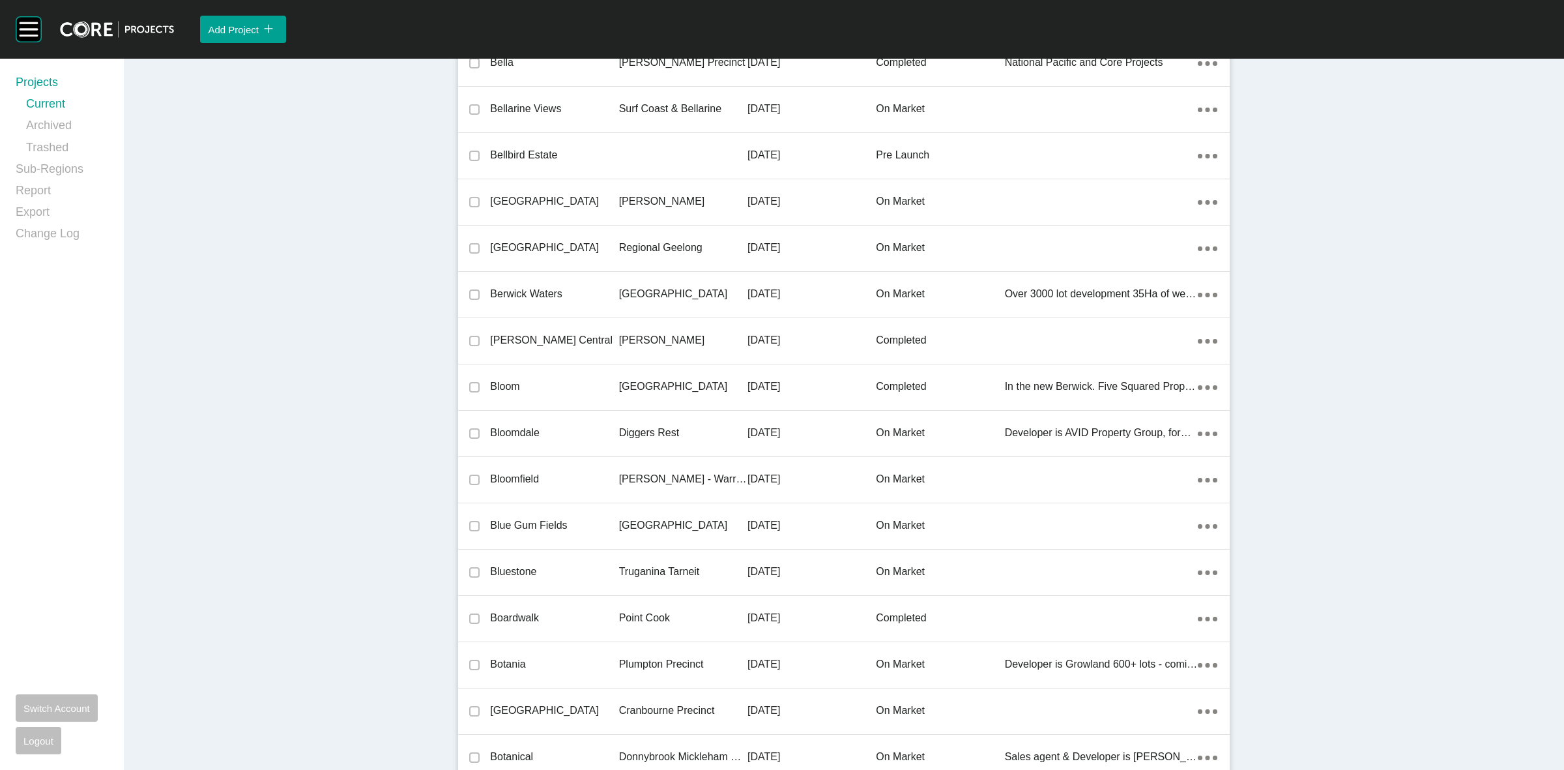
scroll to position [27034, 0]
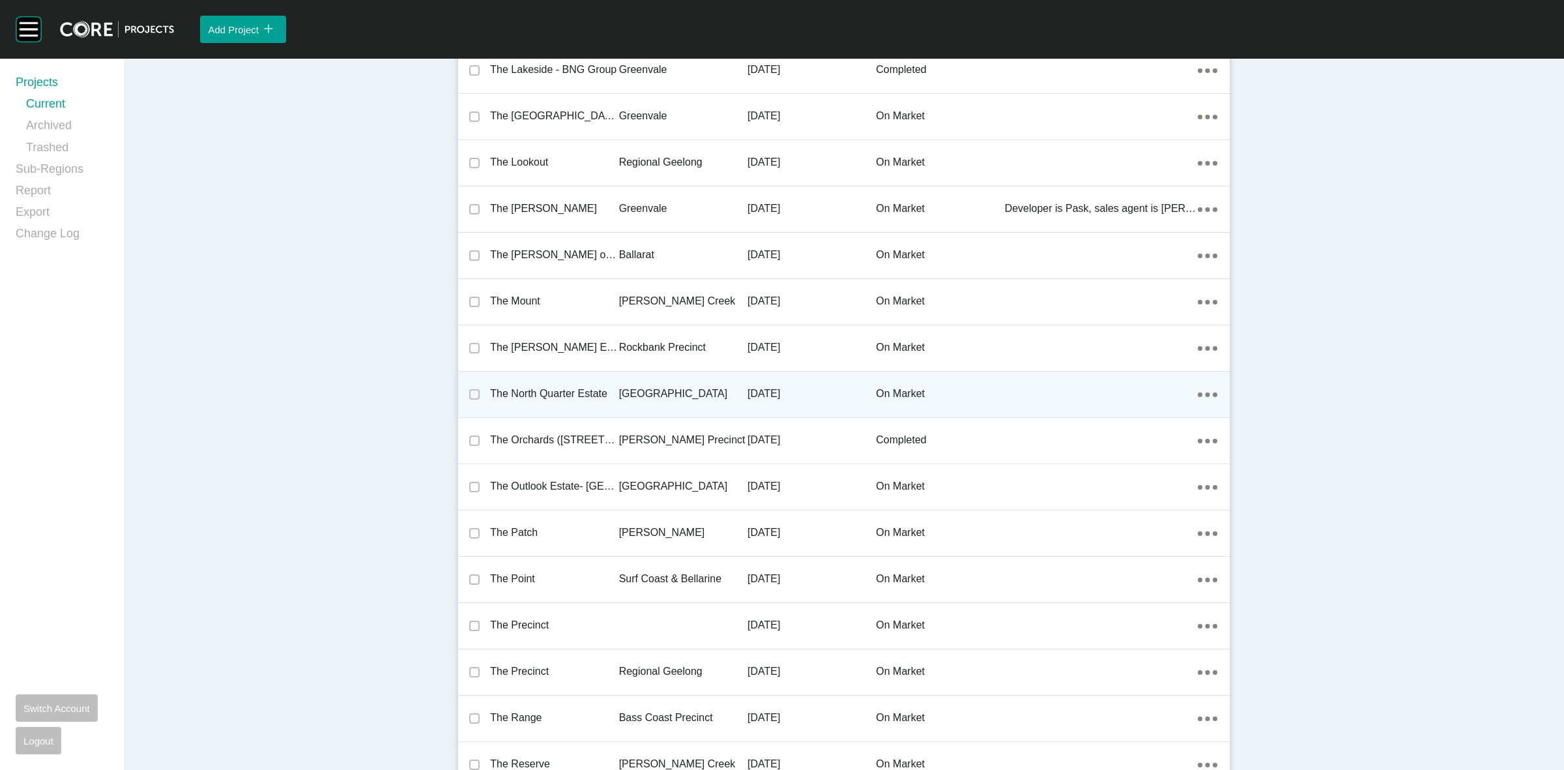
click at [624, 386] on p "[GEOGRAPHIC_DATA]" at bounding box center [683, 393] width 128 height 14
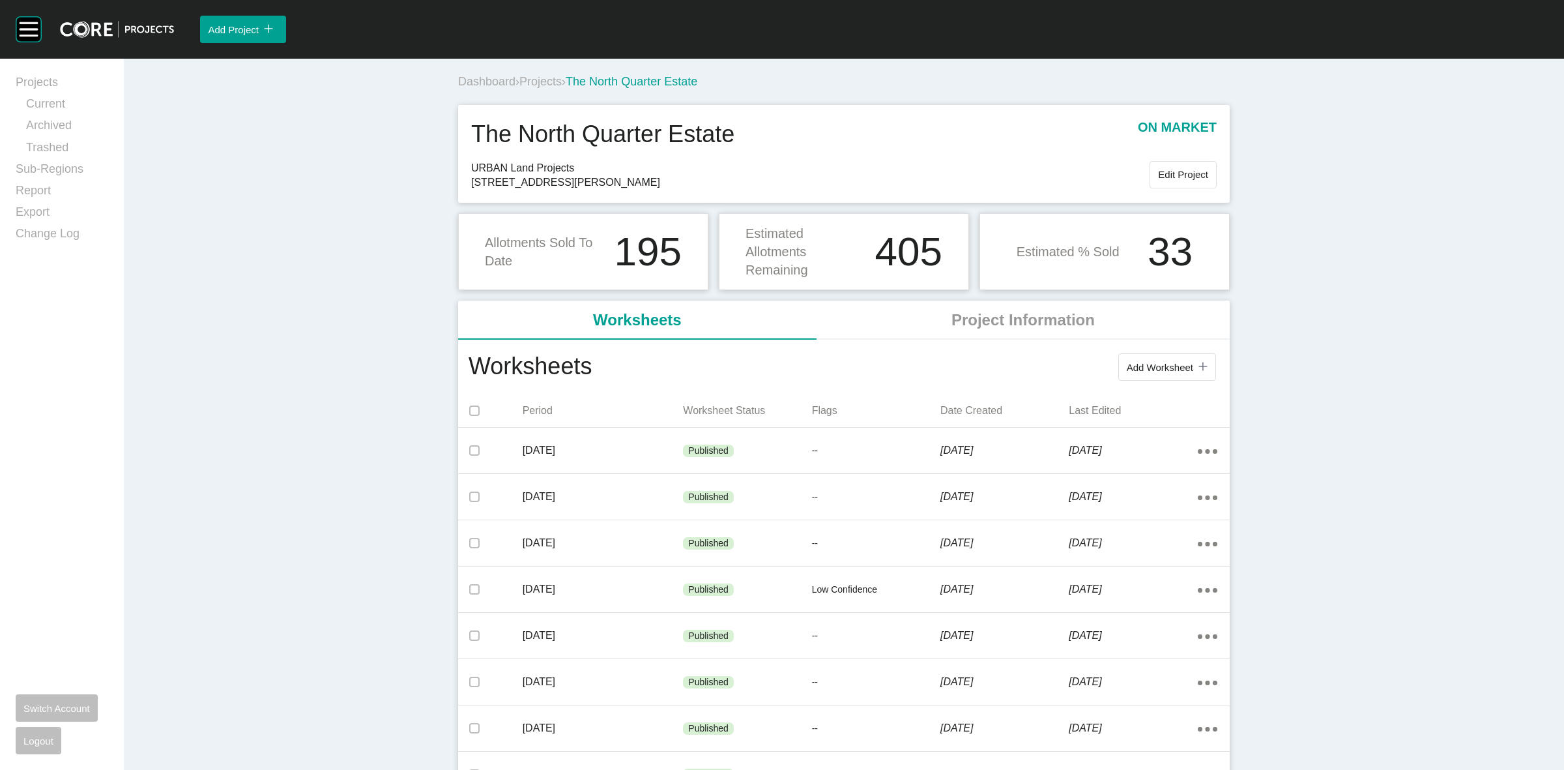
click at [541, 82] on span "Projects" at bounding box center [540, 81] width 42 height 13
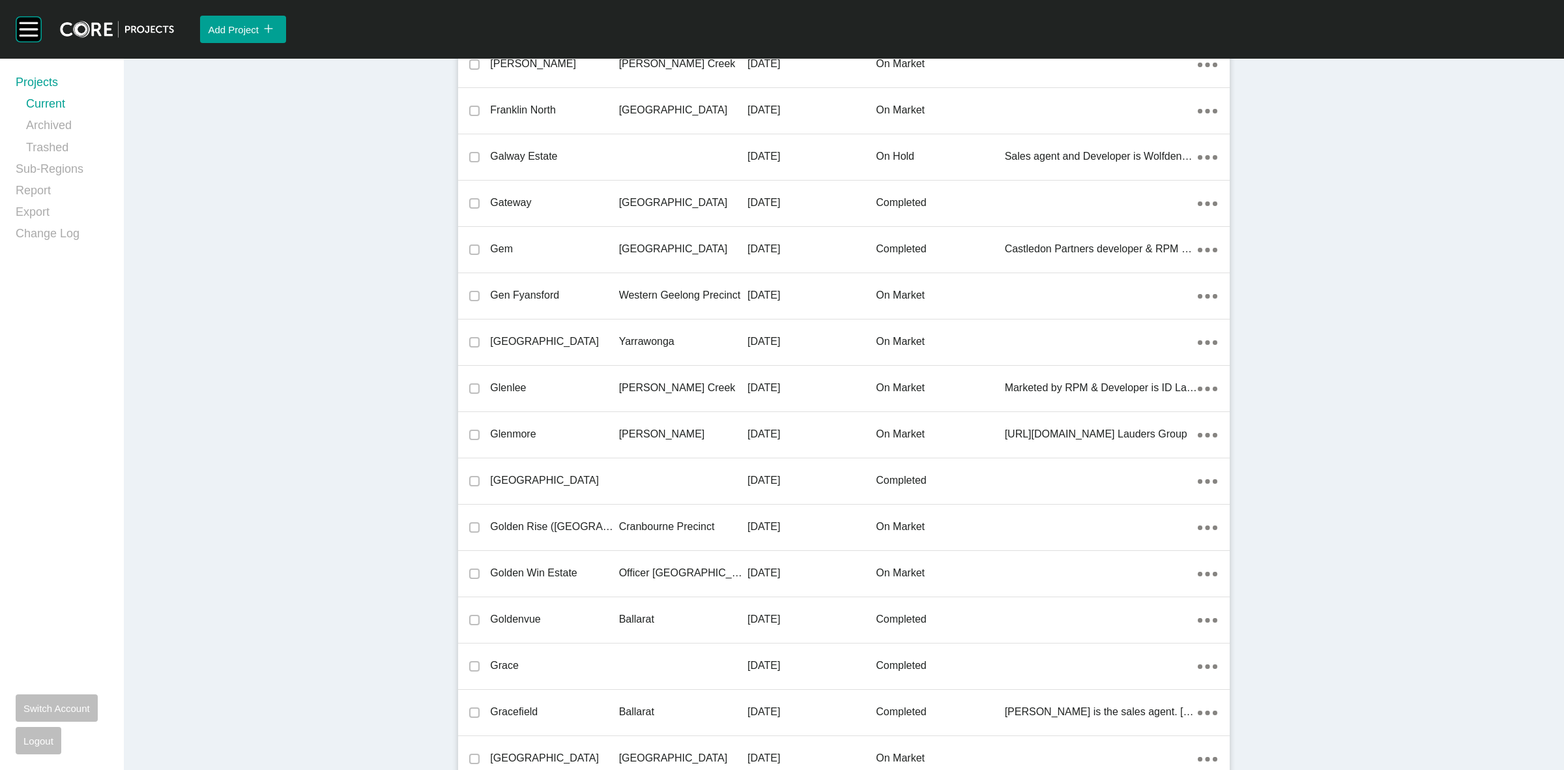
scroll to position [27126, 0]
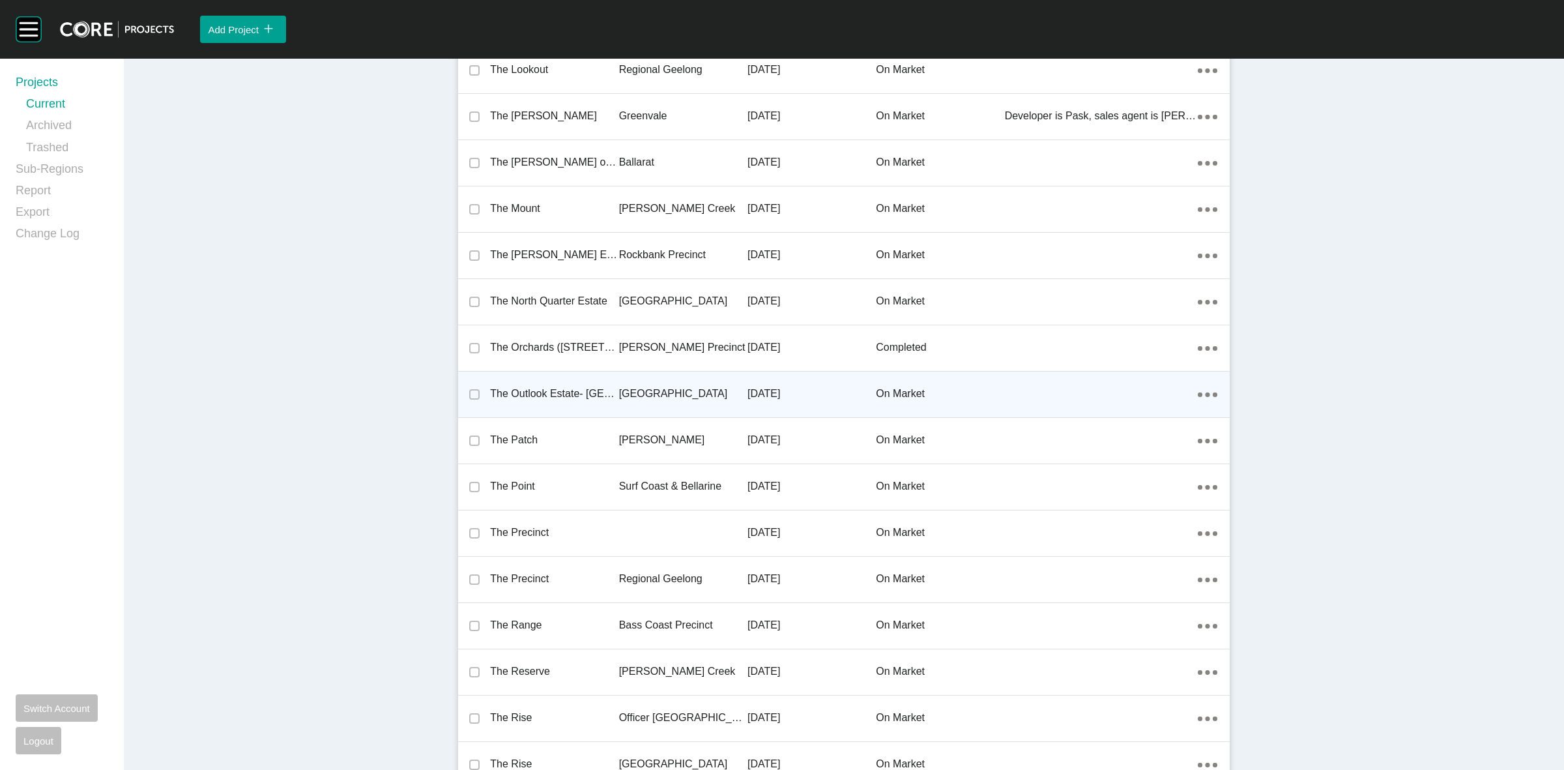
click at [643, 386] on p "[GEOGRAPHIC_DATA]" at bounding box center [683, 393] width 128 height 14
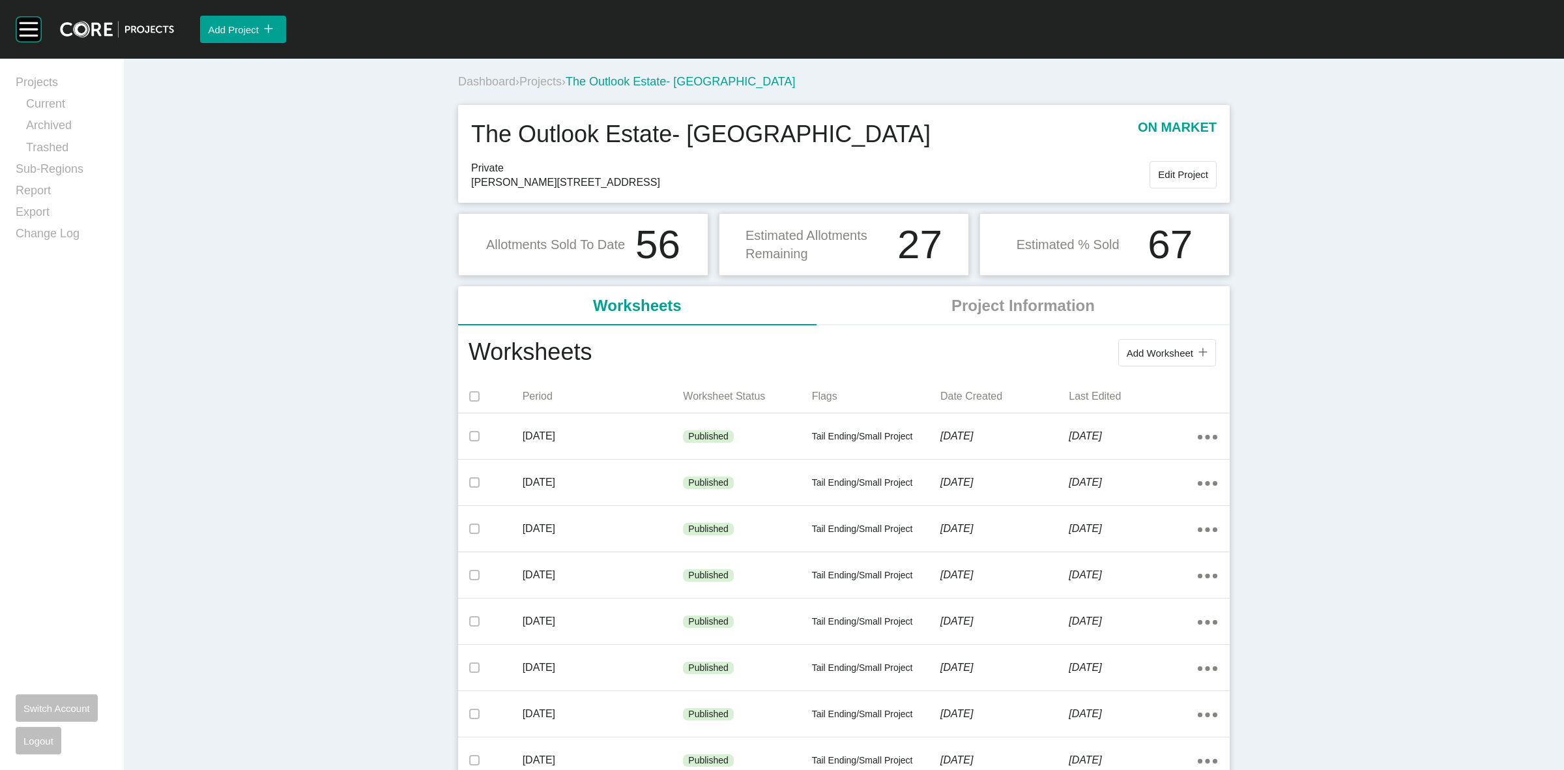
click at [551, 80] on span "Projects" at bounding box center [540, 81] width 42 height 13
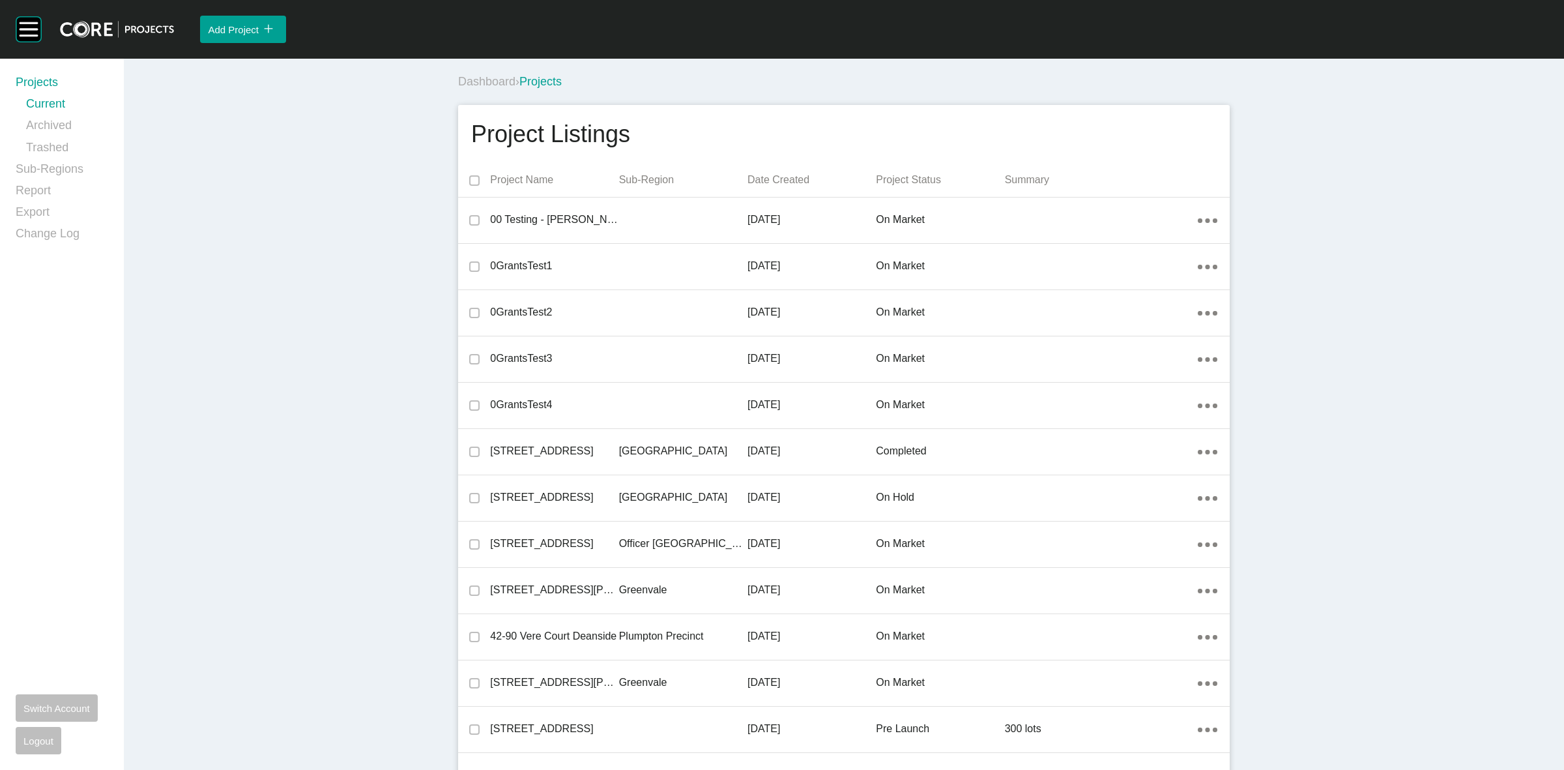
scroll to position [23795, 0]
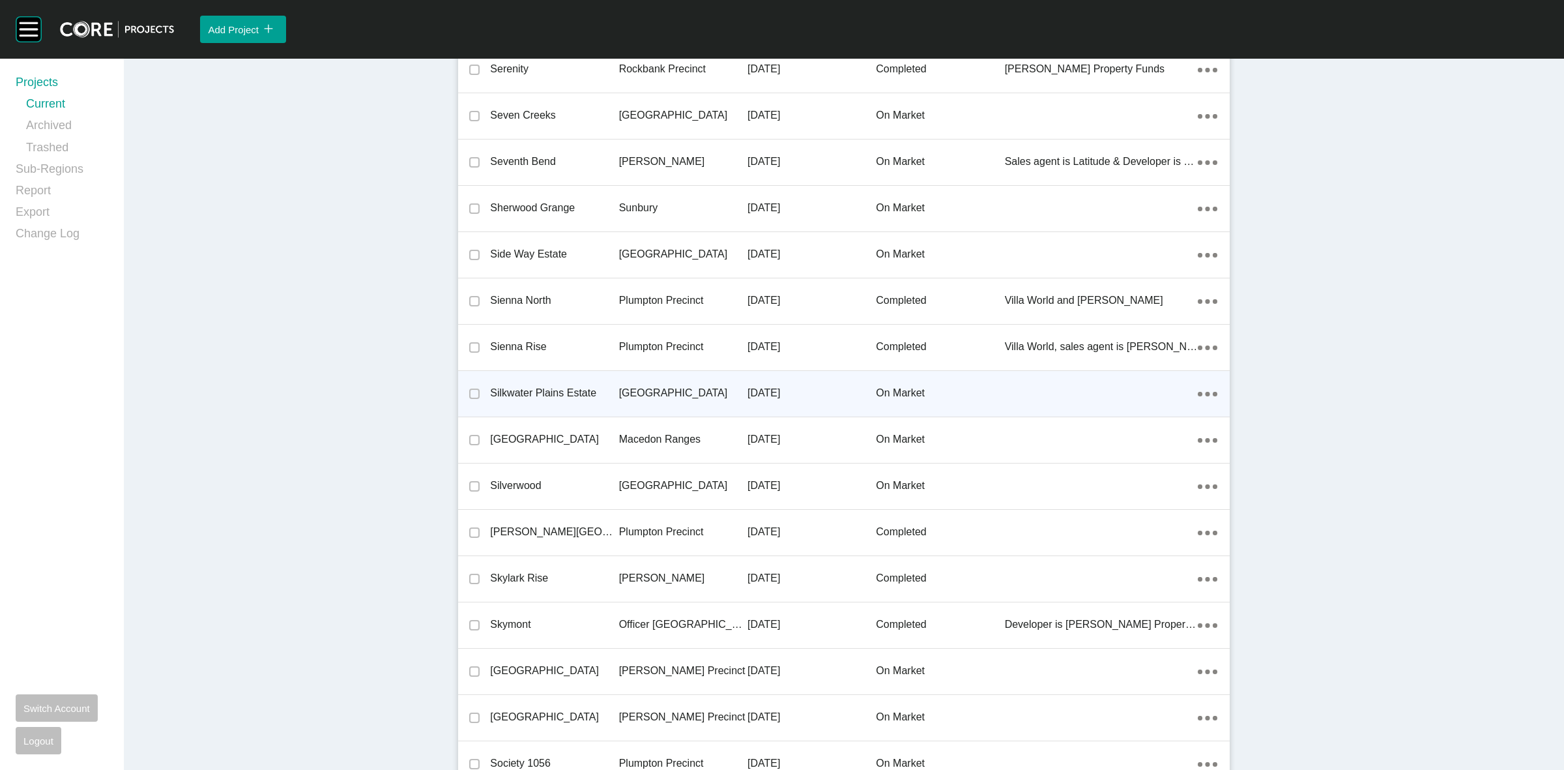
click at [655, 386] on p "[GEOGRAPHIC_DATA]" at bounding box center [683, 393] width 128 height 14
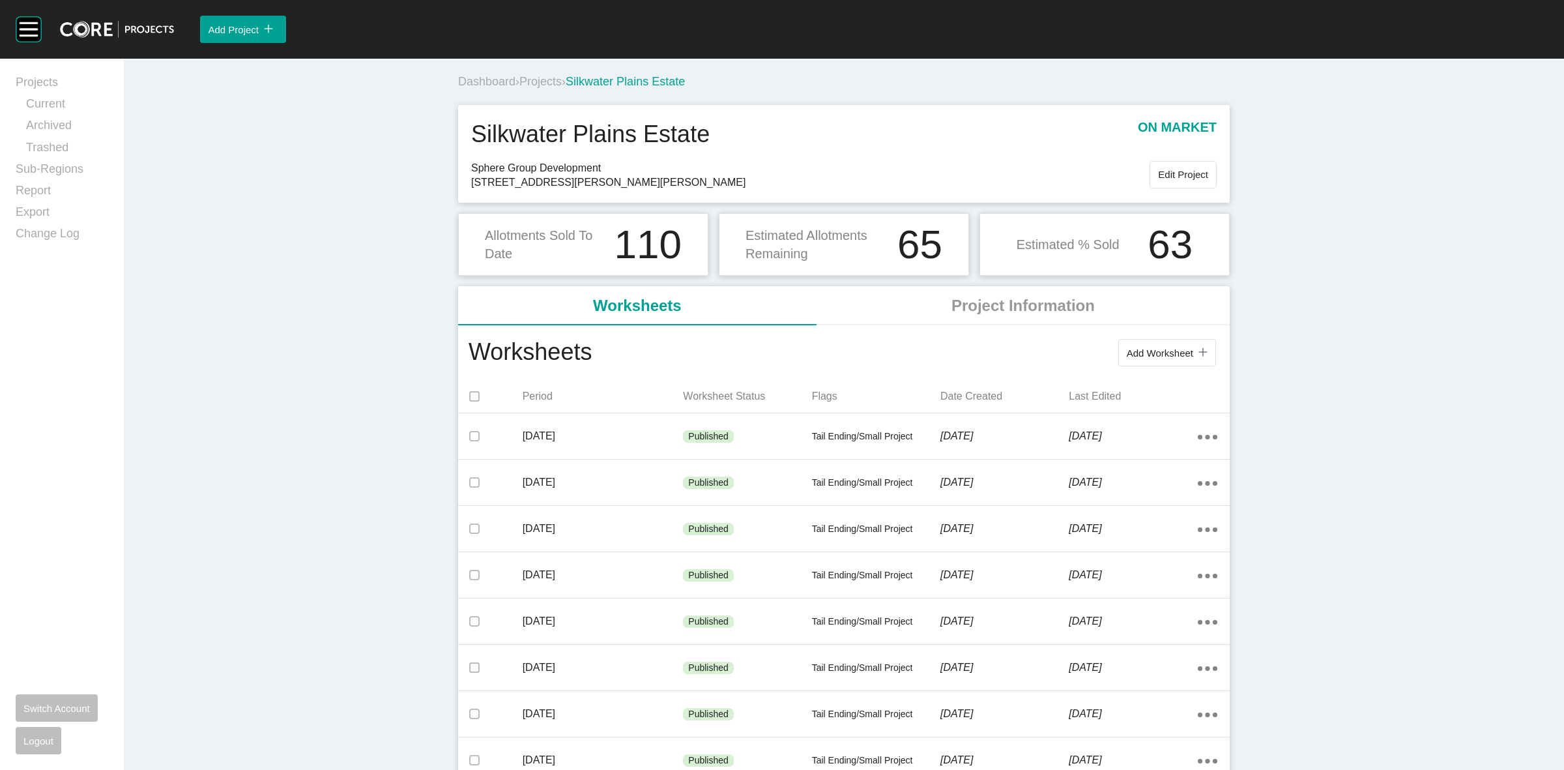
click at [536, 85] on span "Projects" at bounding box center [540, 81] width 42 height 13
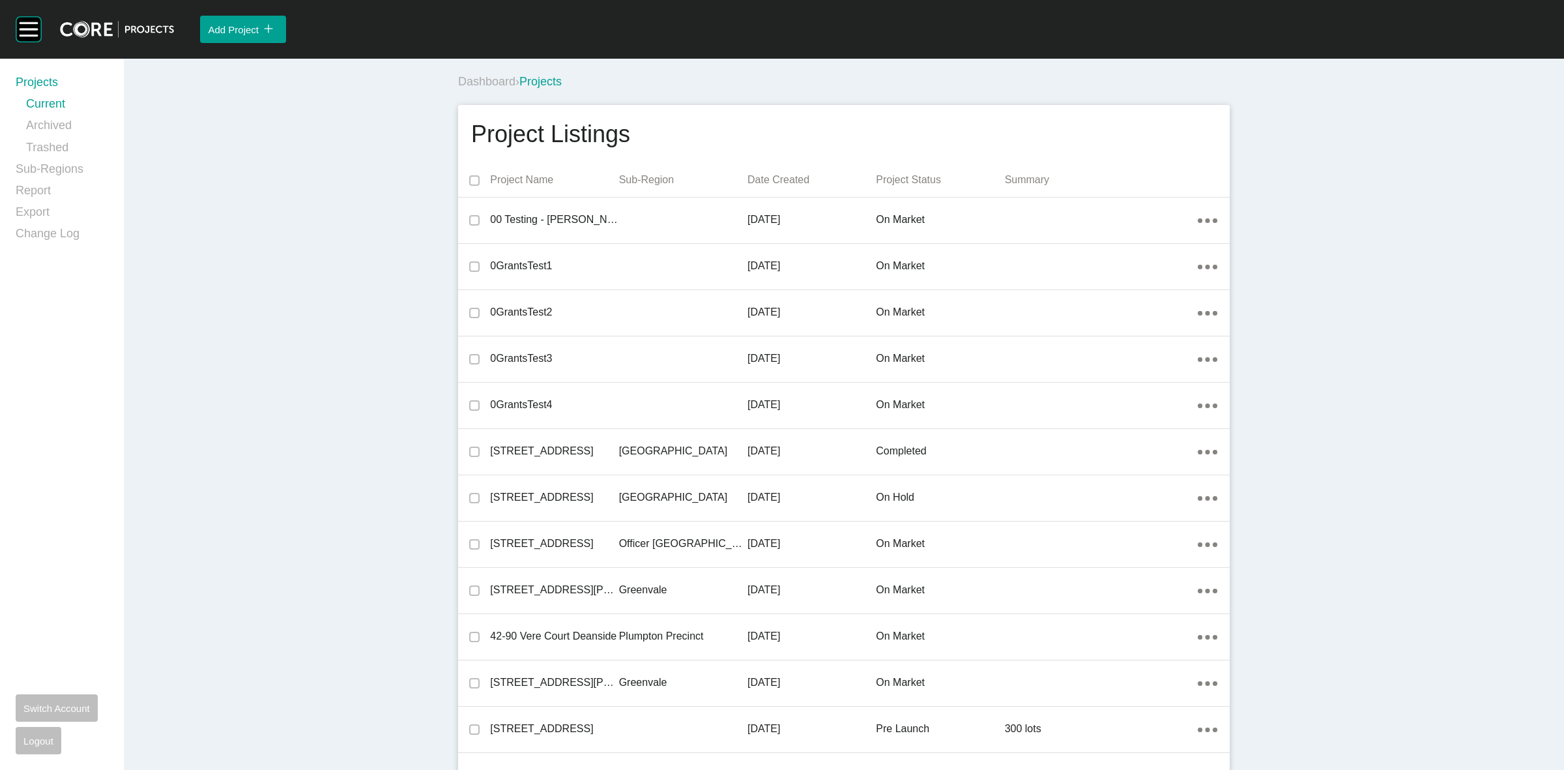
scroll to position [25554, 0]
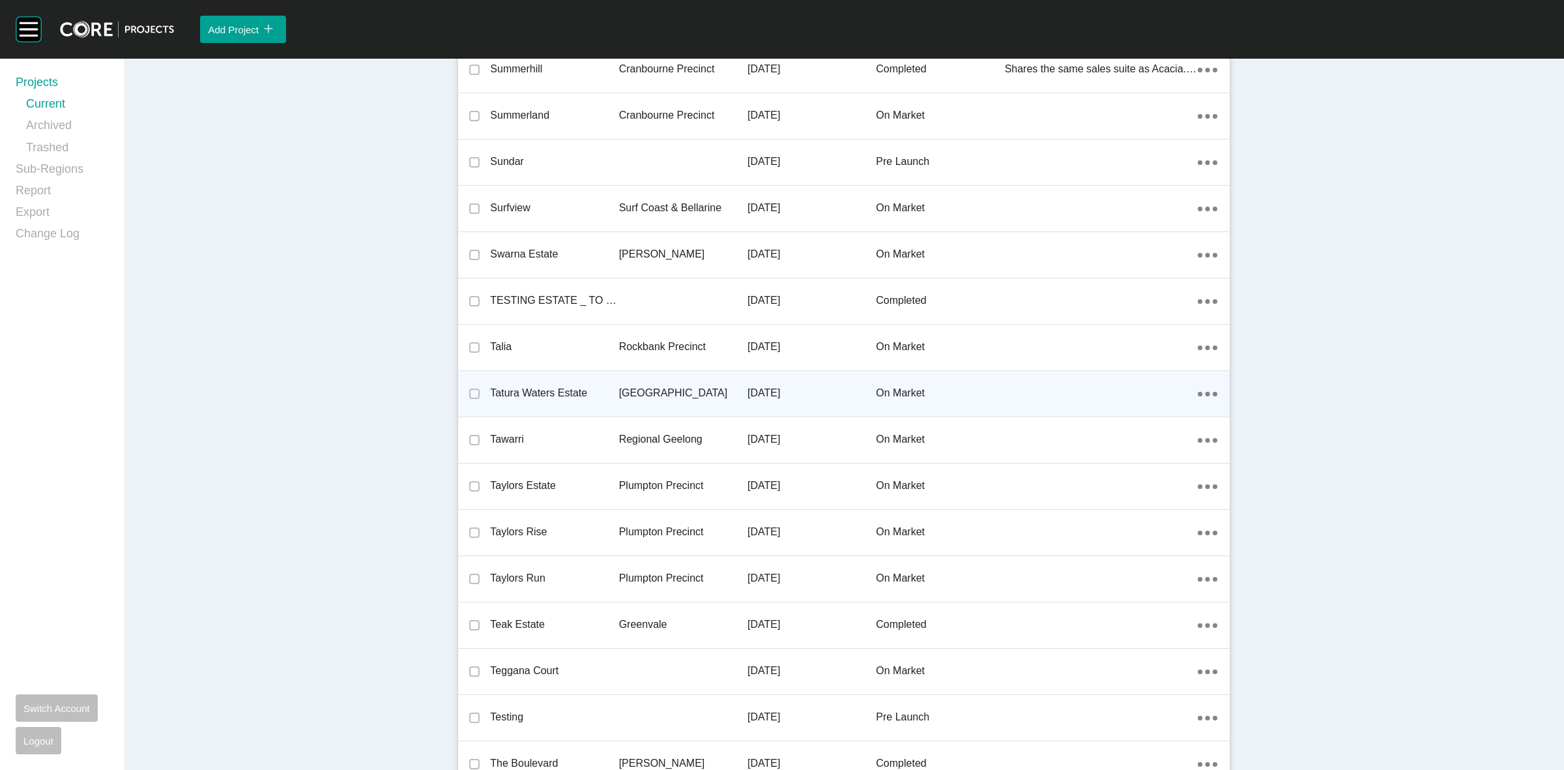
click at [659, 386] on p "[GEOGRAPHIC_DATA]" at bounding box center [683, 393] width 128 height 14
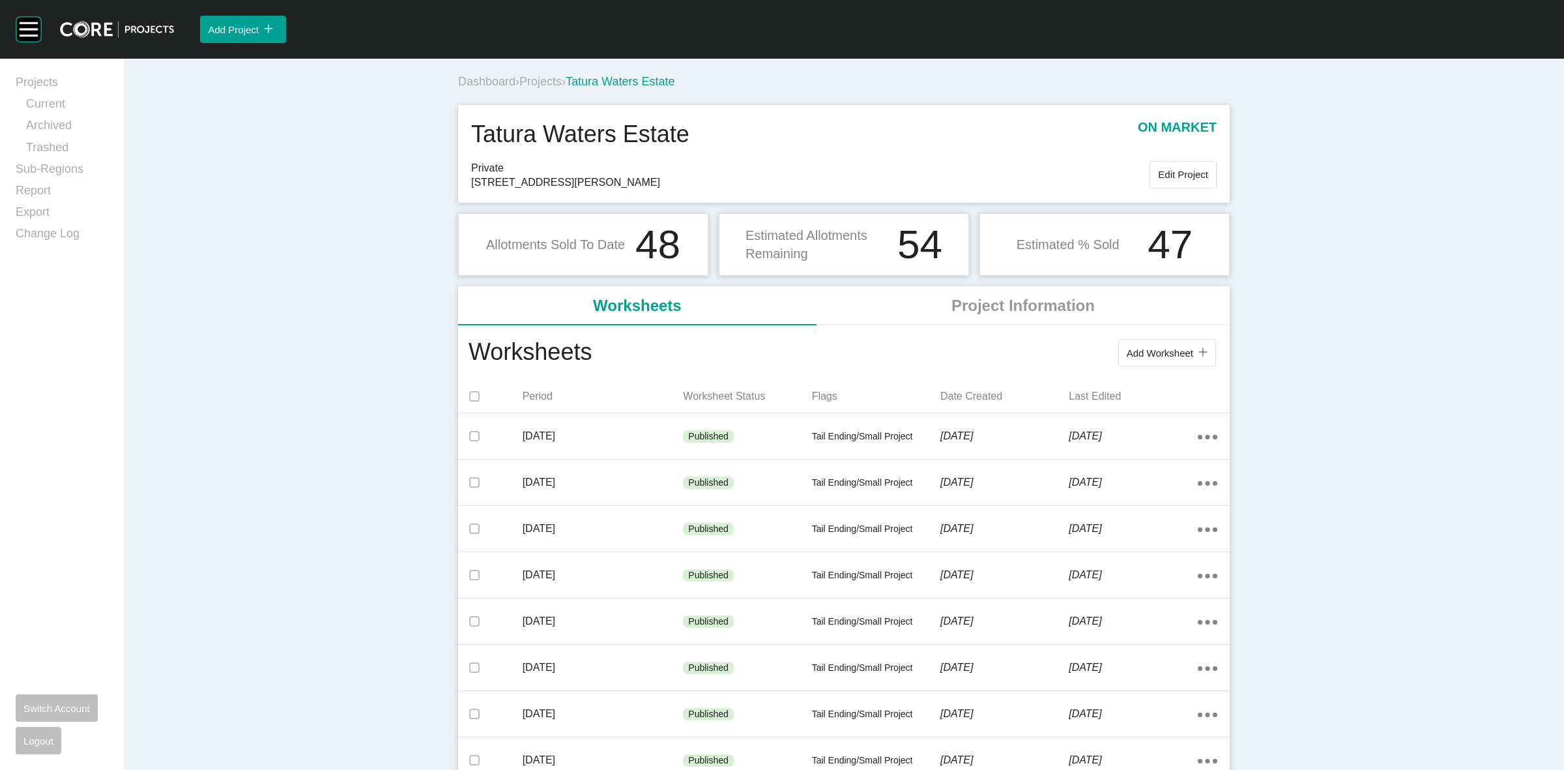
click at [529, 81] on span "Projects" at bounding box center [540, 81] width 42 height 13
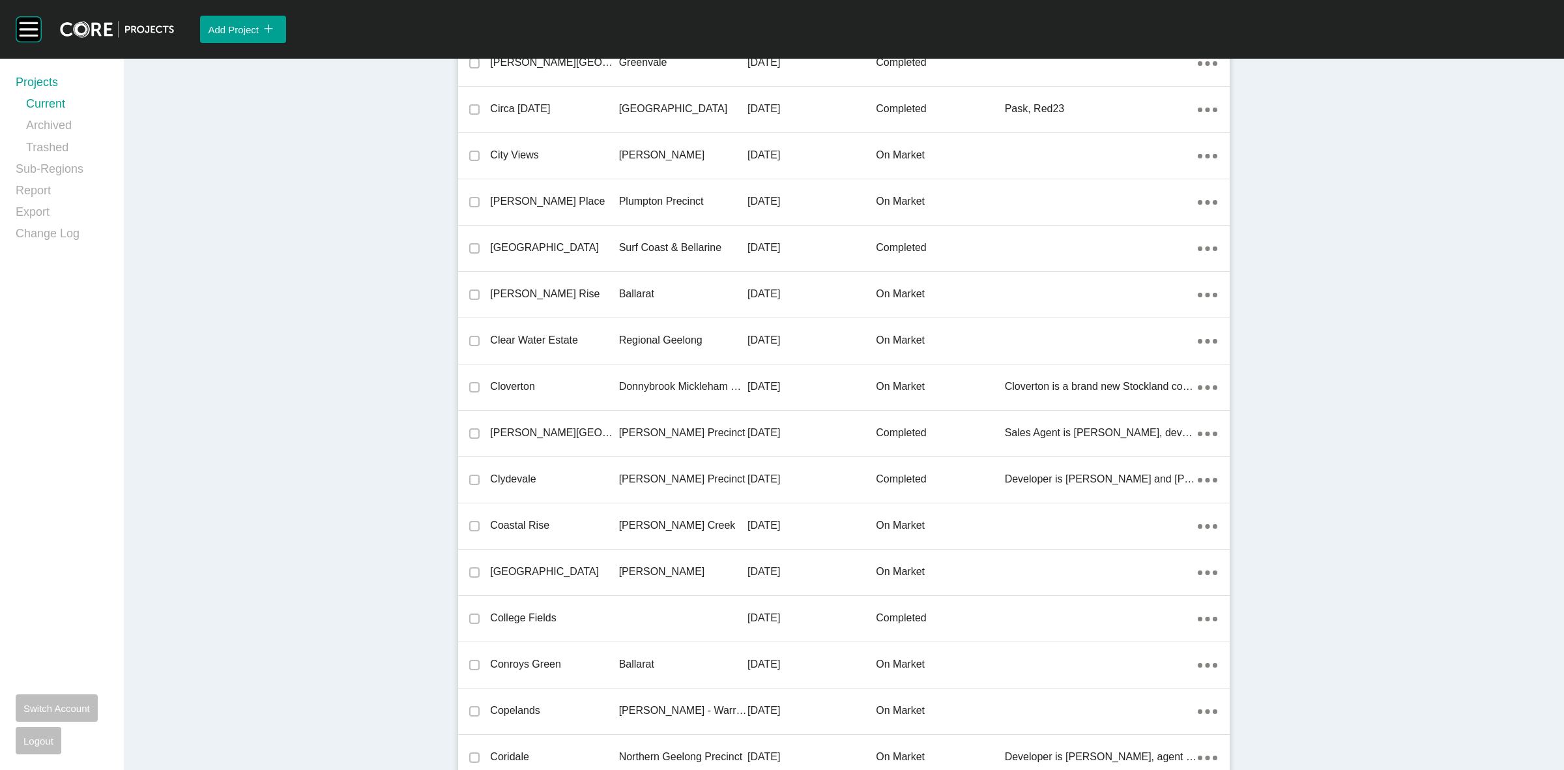
scroll to position [27635, 0]
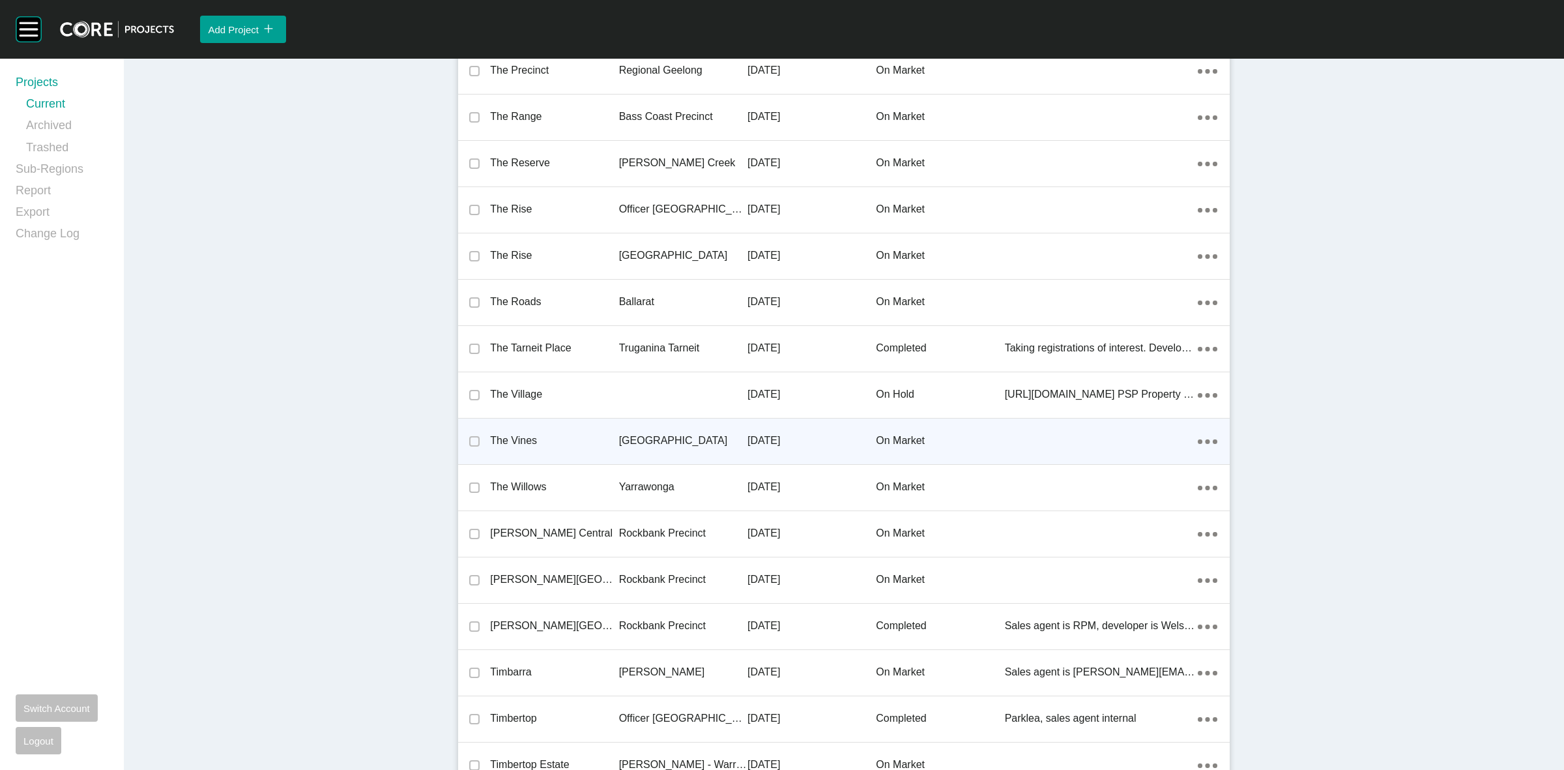
click at [632, 434] on p "[GEOGRAPHIC_DATA]" at bounding box center [683, 440] width 128 height 14
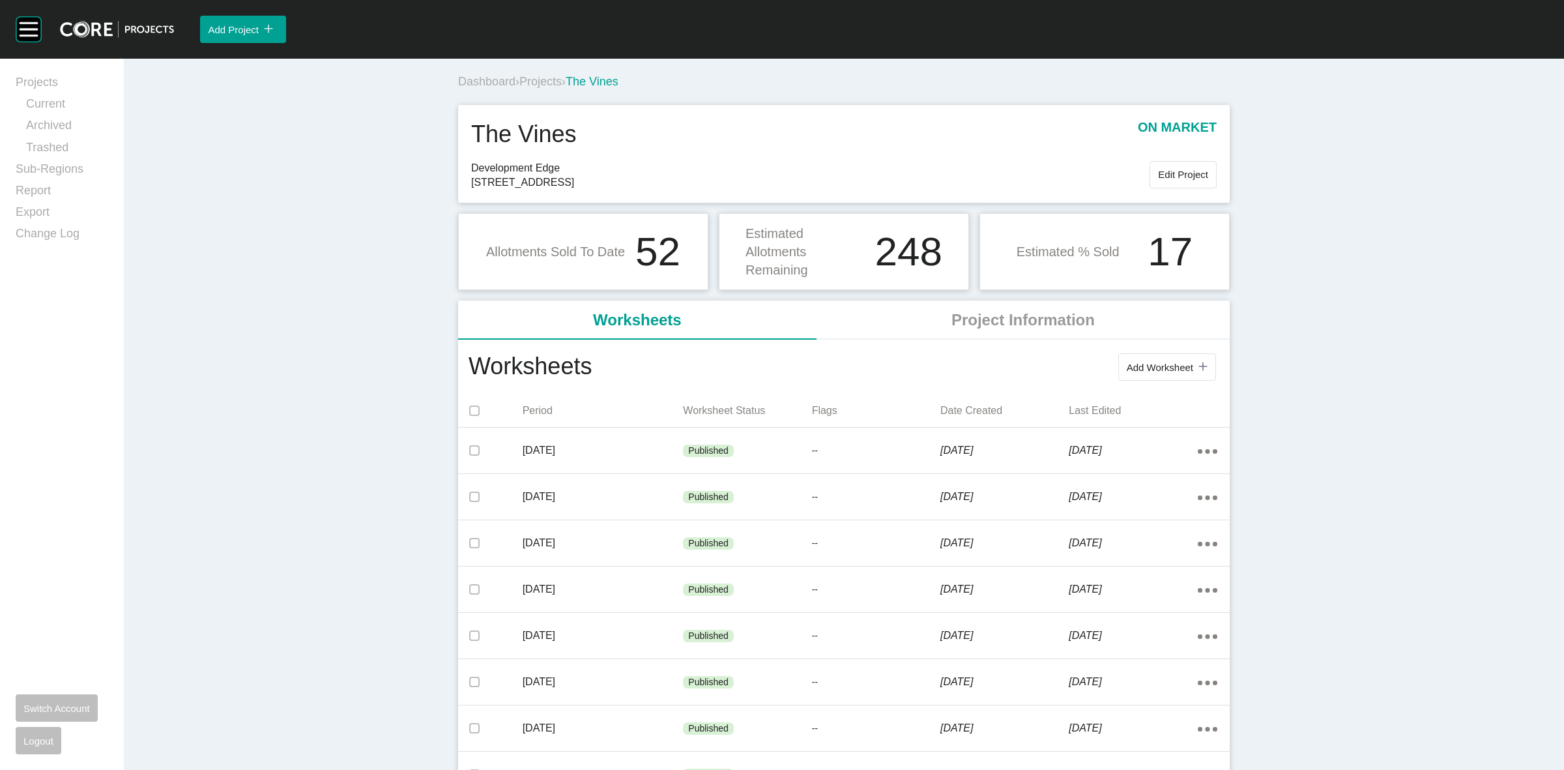
click at [539, 80] on span "Projects" at bounding box center [540, 81] width 42 height 13
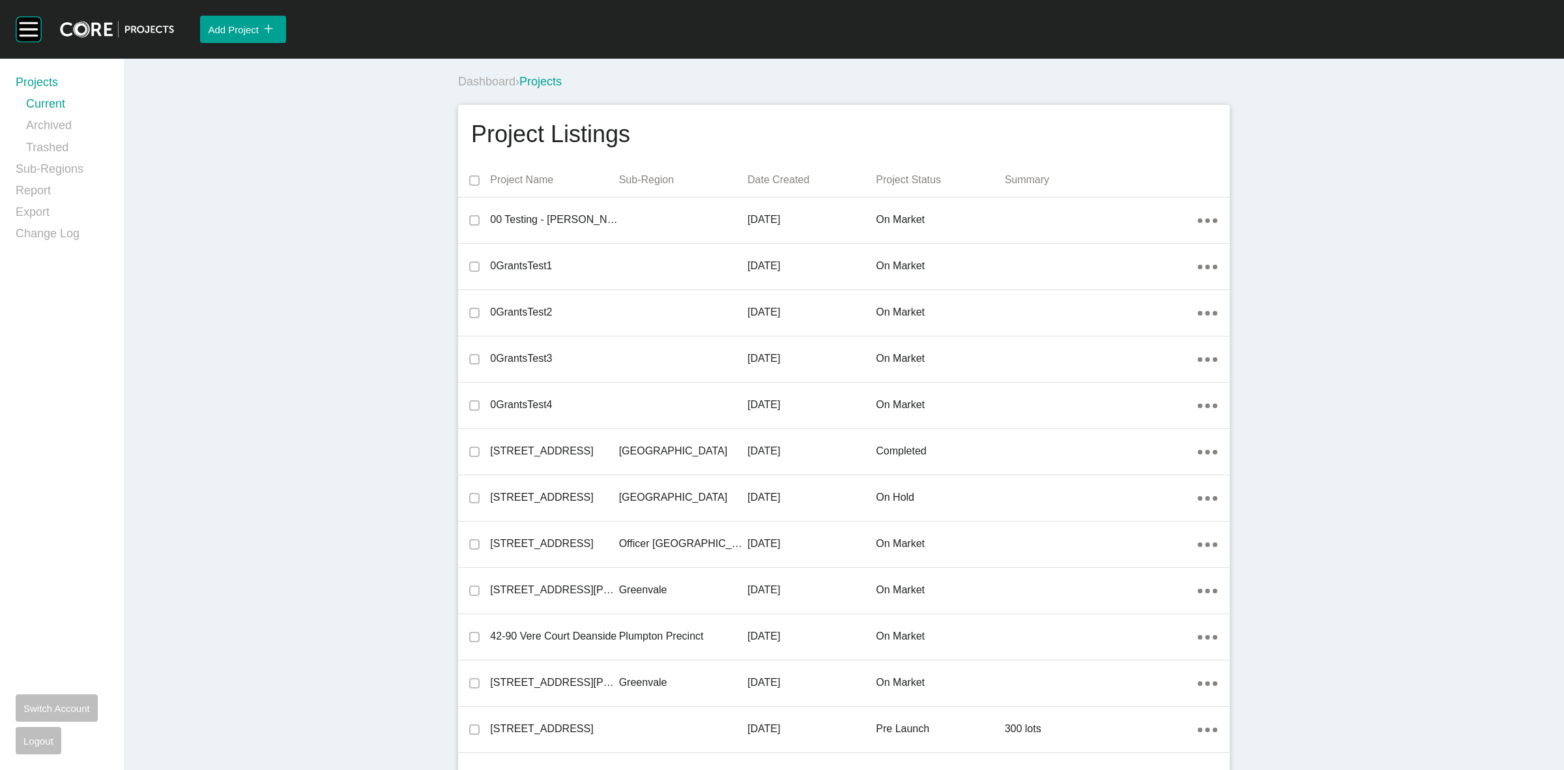
scroll to position [806, 0]
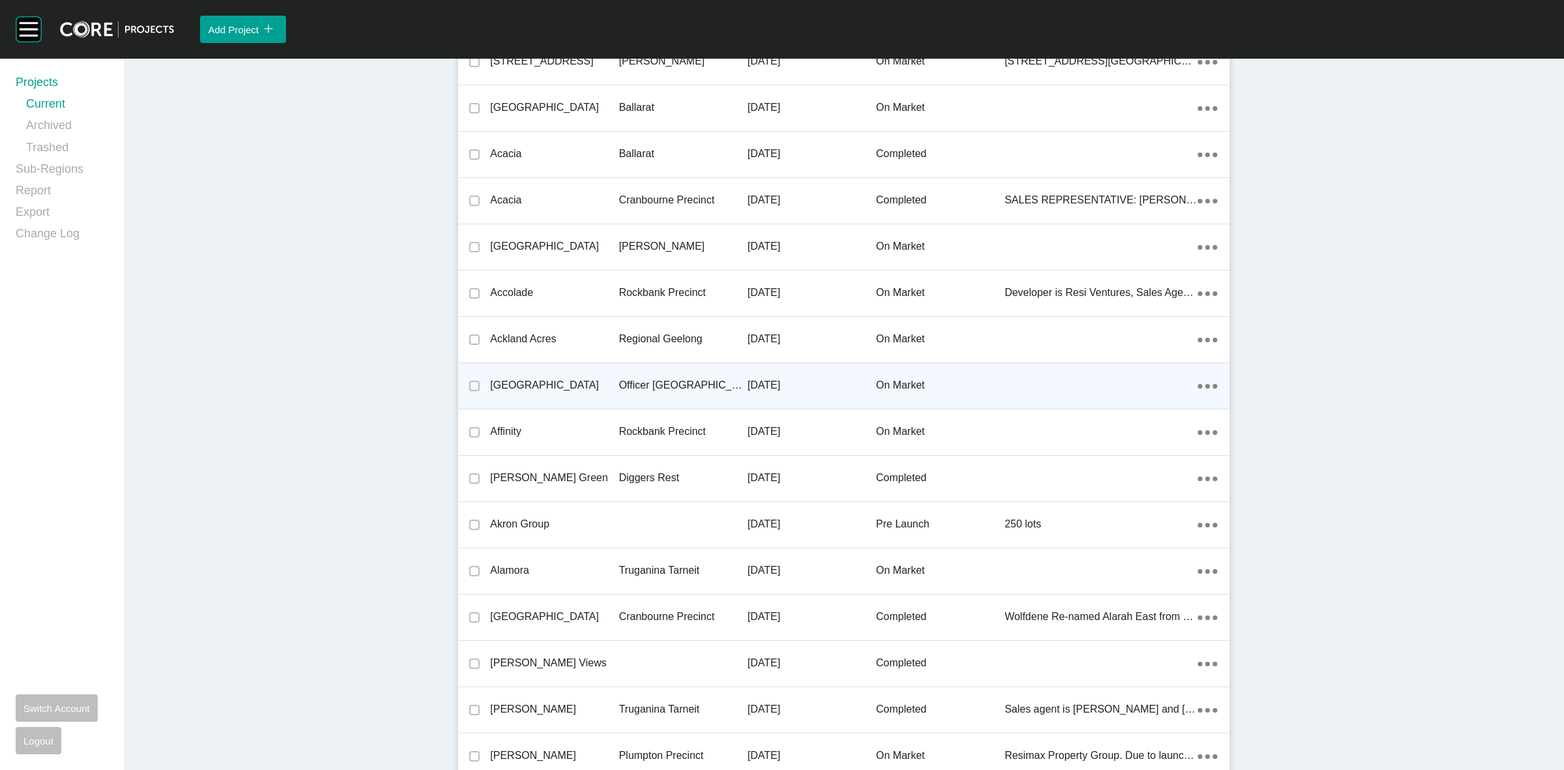
click at [672, 385] on p "Officer [GEOGRAPHIC_DATA]" at bounding box center [683, 385] width 128 height 14
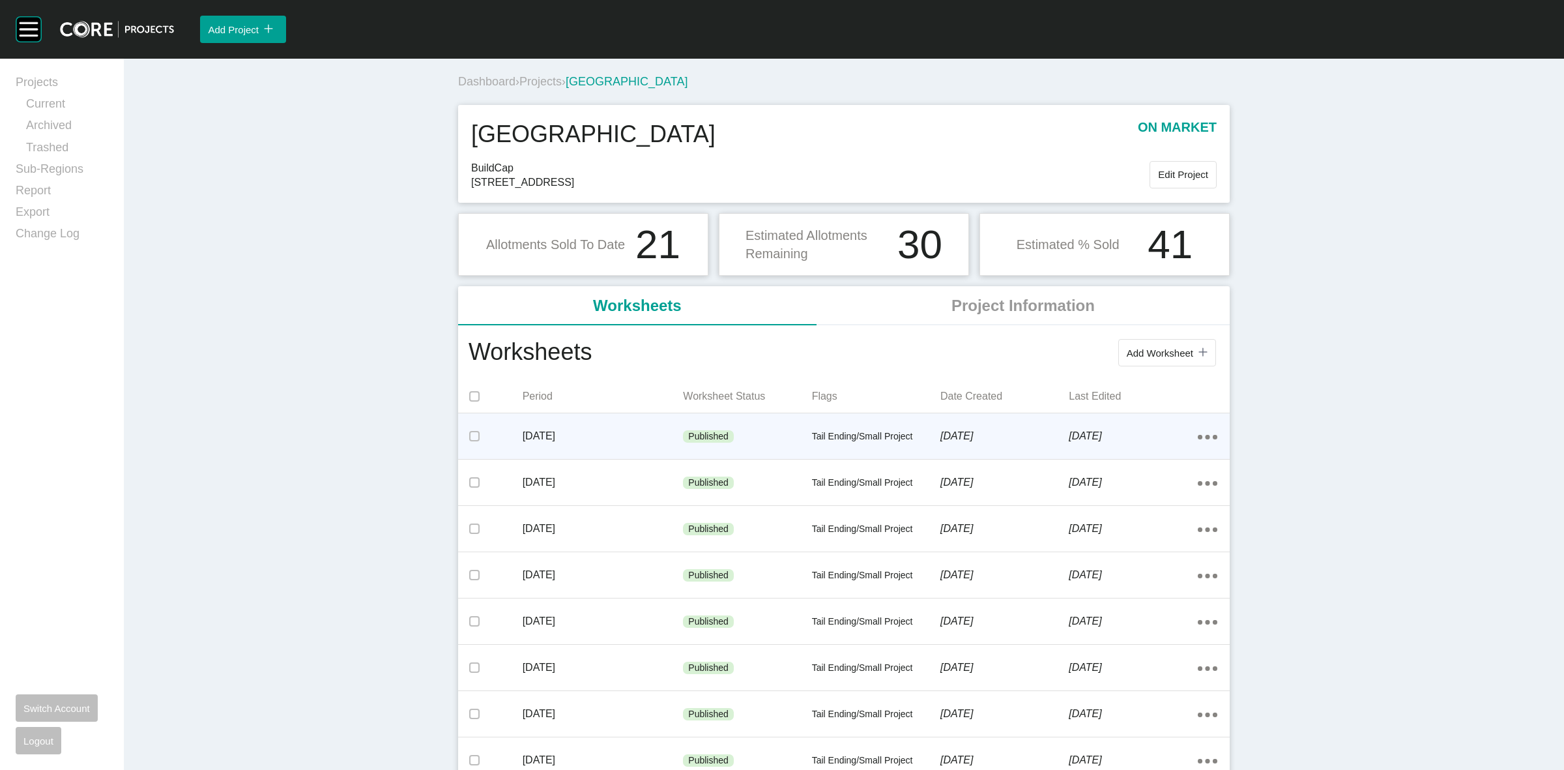
click at [652, 424] on div "[DATE]" at bounding box center [603, 436] width 161 height 40
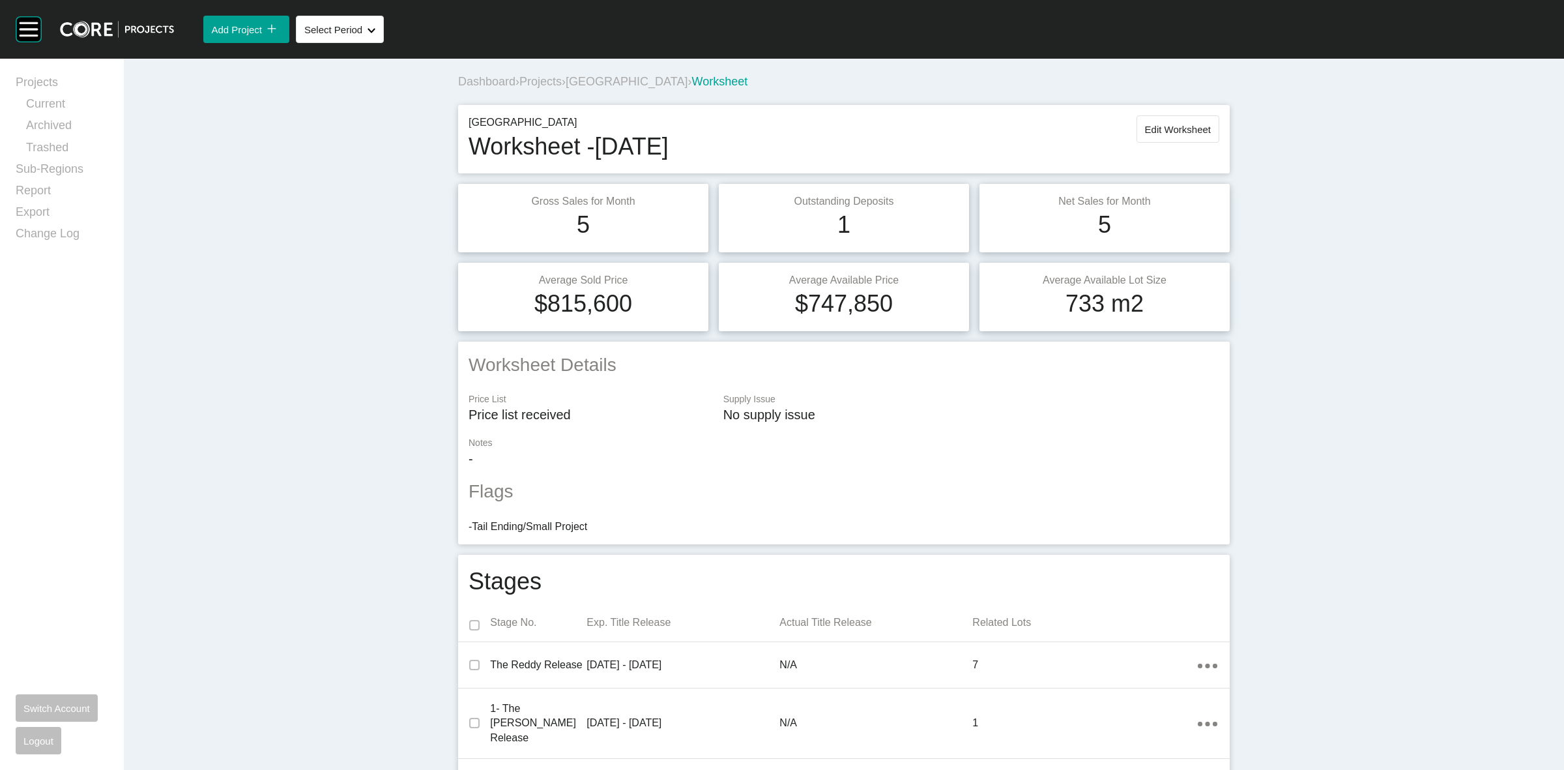
click at [581, 80] on span "[GEOGRAPHIC_DATA]" at bounding box center [627, 81] width 122 height 13
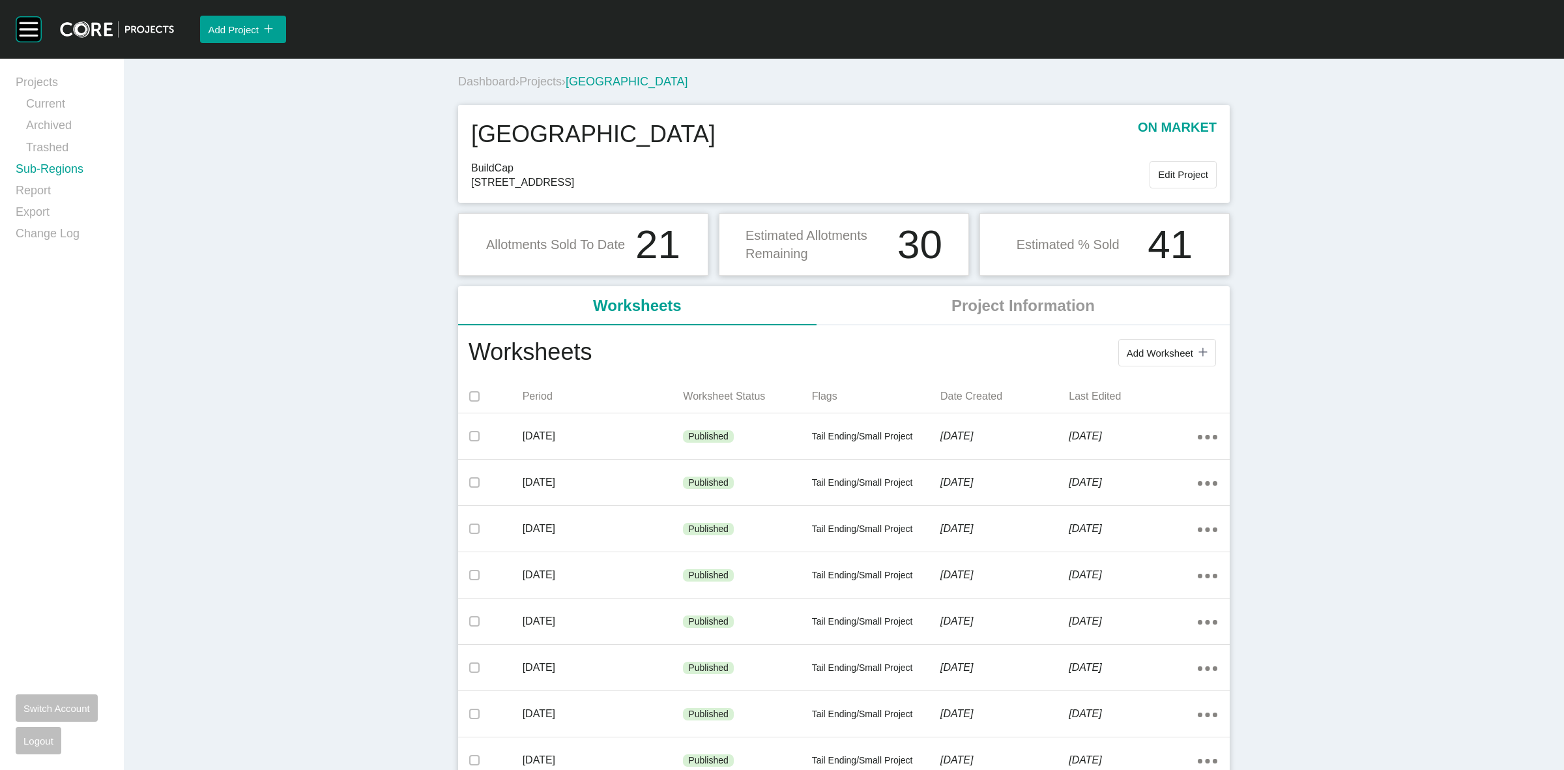
click at [44, 170] on link "Sub-Regions" at bounding box center [62, 172] width 93 height 22
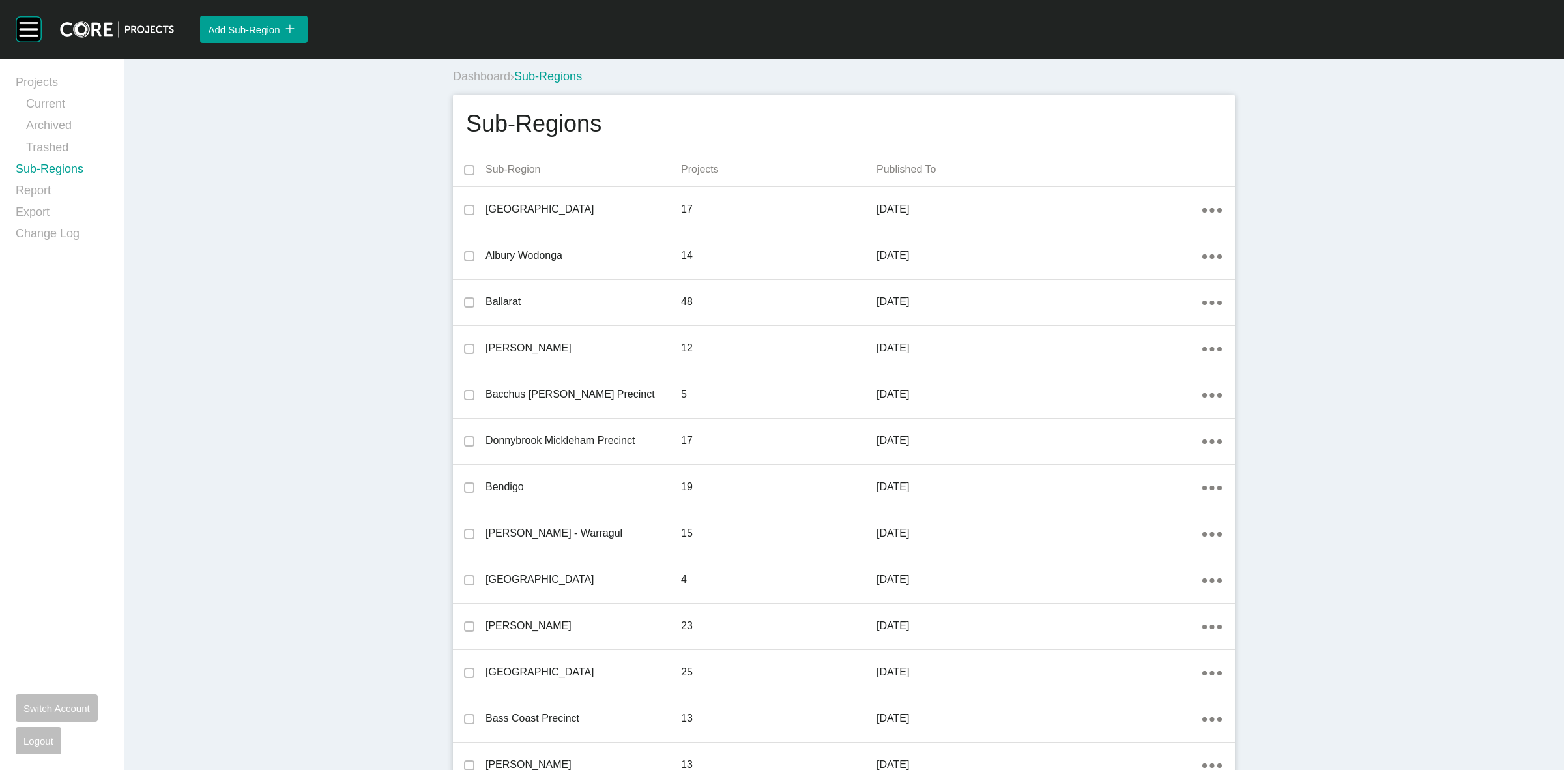
scroll to position [704, 0]
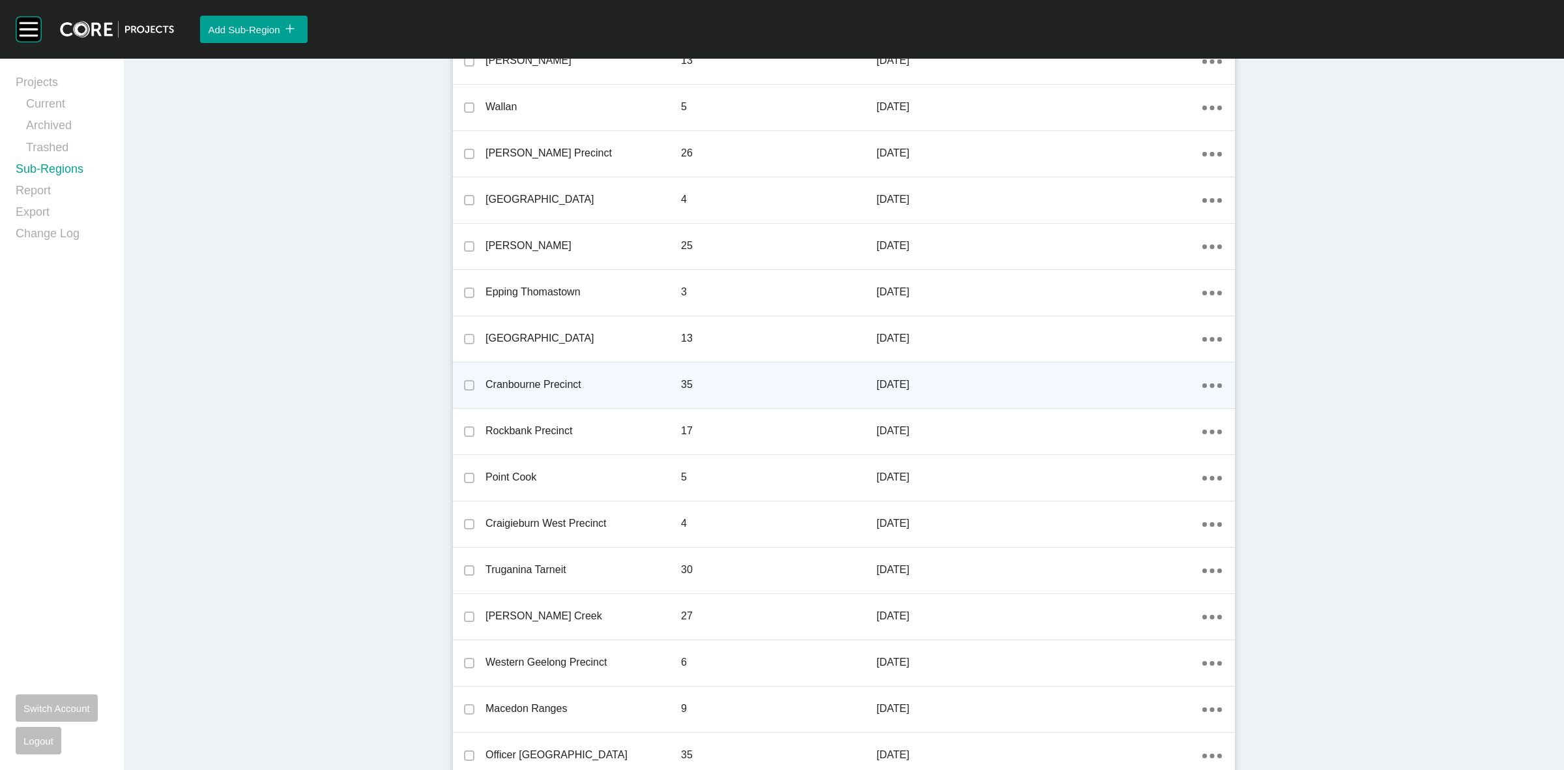
click at [1209, 388] on icon "Action Menu Dots Copy 6 Created with Sketch." at bounding box center [1212, 385] width 20 height 5
click at [1157, 386] on link "Edit" at bounding box center [1159, 387] width 35 height 20
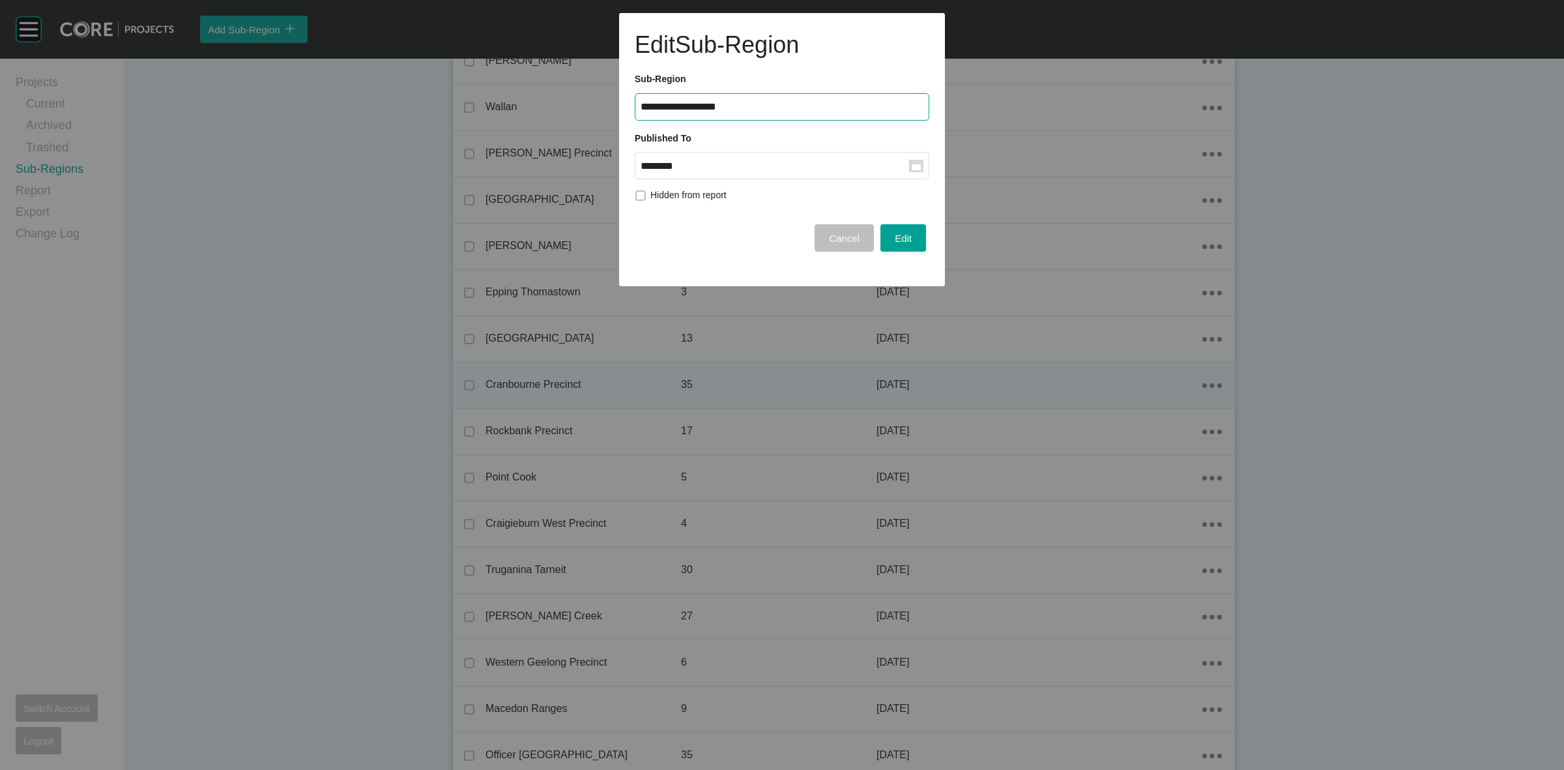
click at [780, 167] on input "********" at bounding box center [775, 165] width 269 height 11
click at [663, 265] on div "[DATE]" at bounding box center [662, 273] width 33 height 20
click at [908, 236] on span "Edit" at bounding box center [903, 238] width 17 height 11
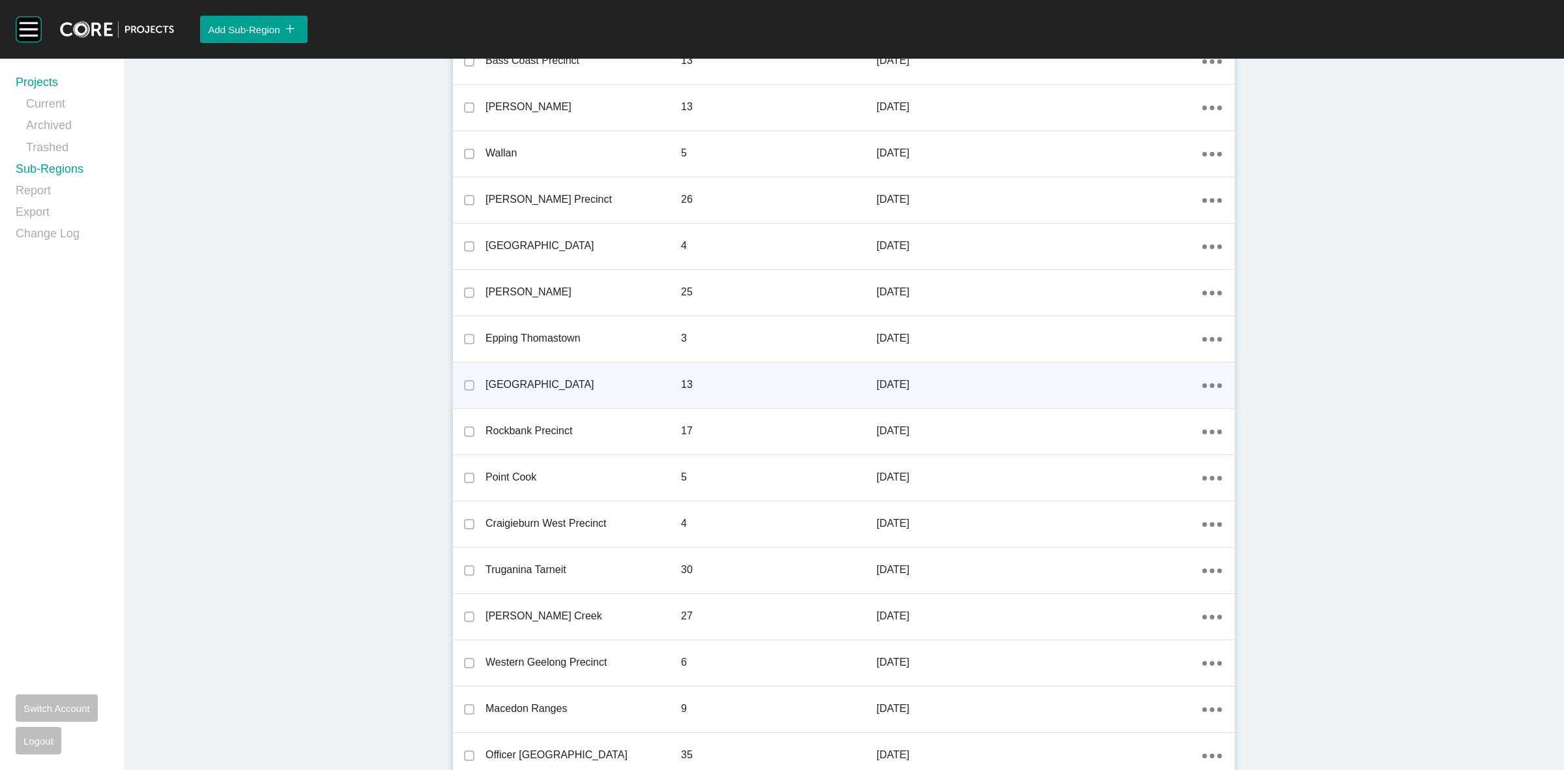
click at [31, 80] on link "Projects" at bounding box center [62, 85] width 93 height 22
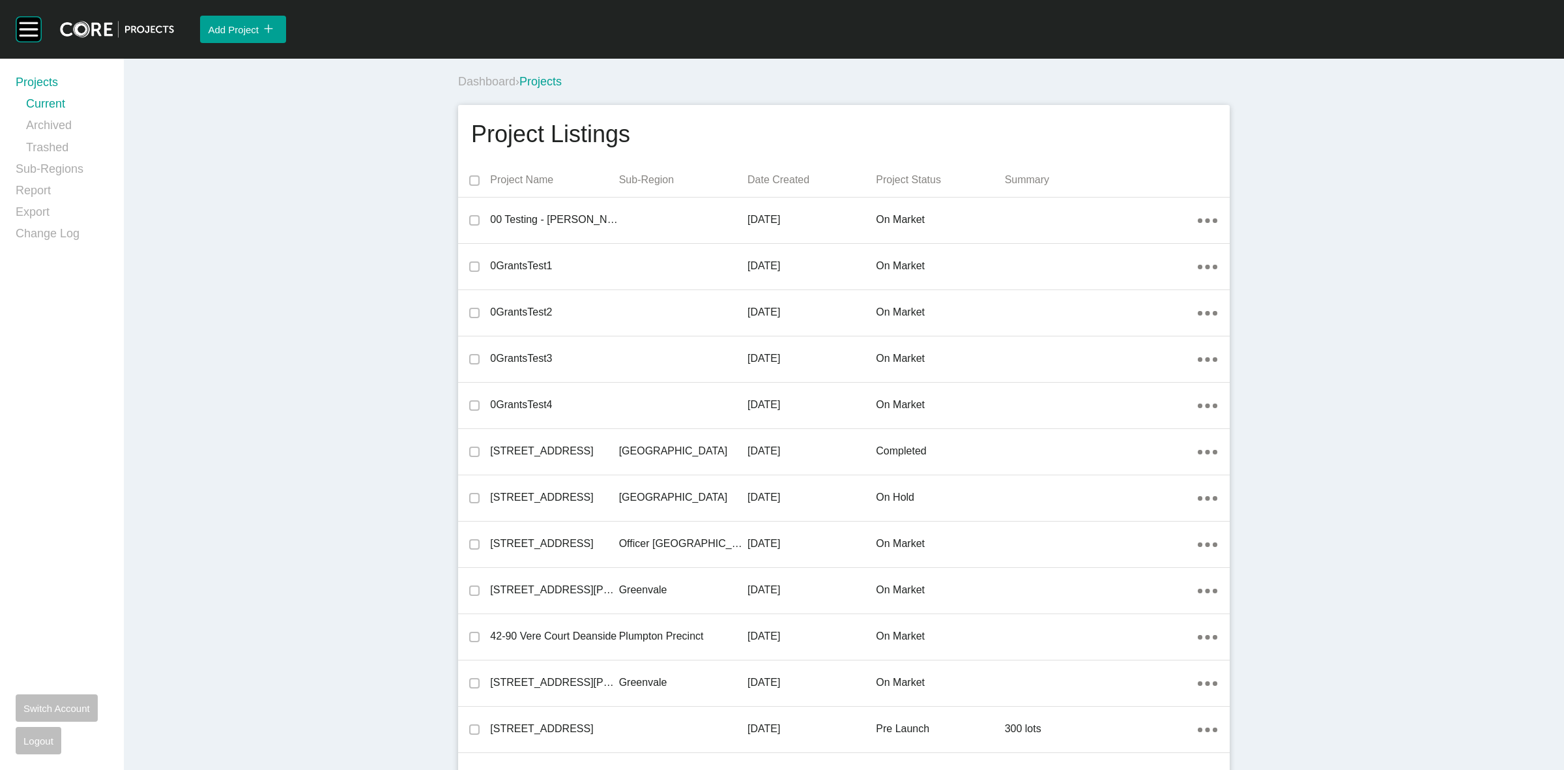
scroll to position [15053, 0]
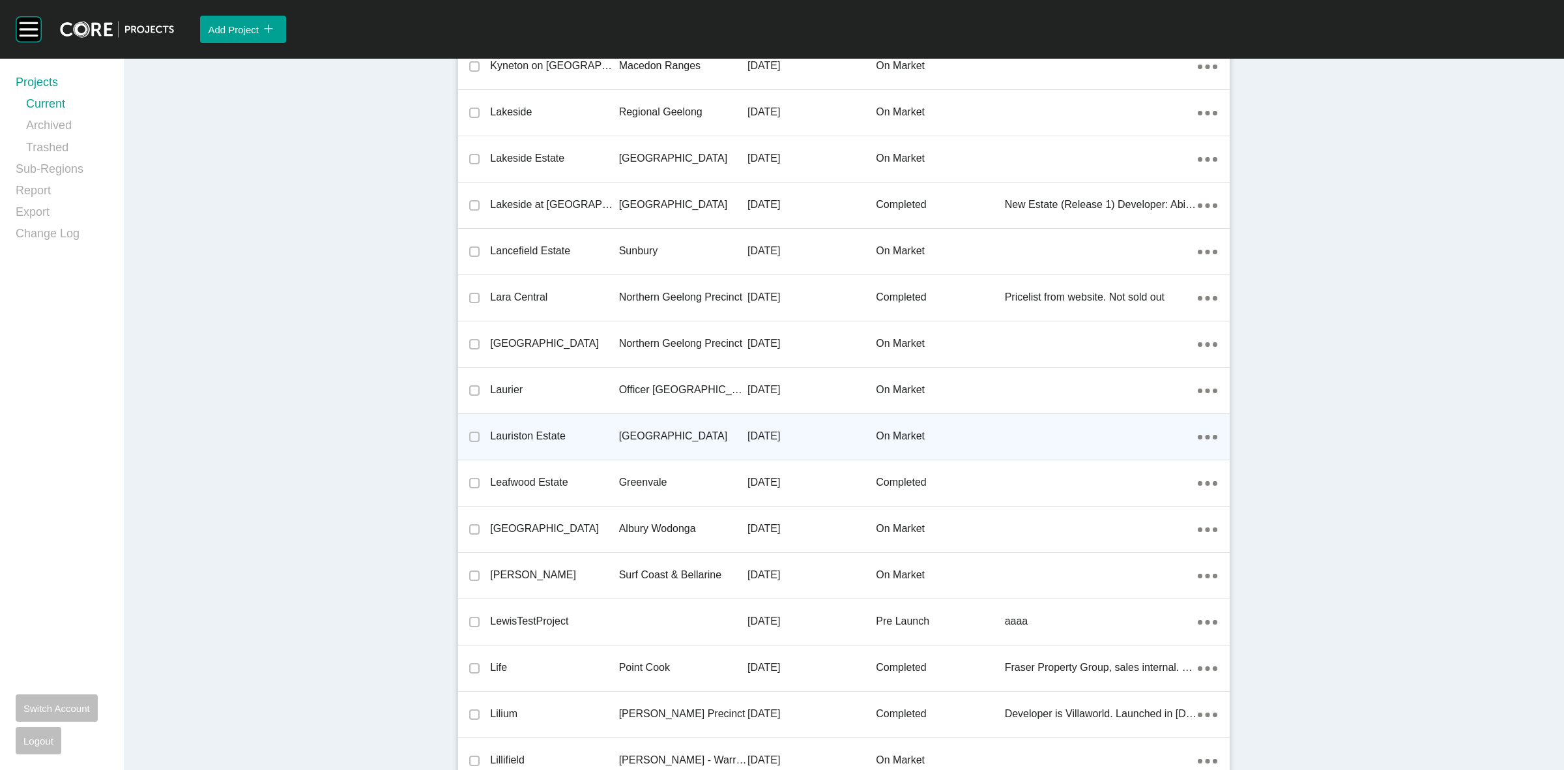
click at [628, 435] on p "[GEOGRAPHIC_DATA]" at bounding box center [683, 436] width 128 height 14
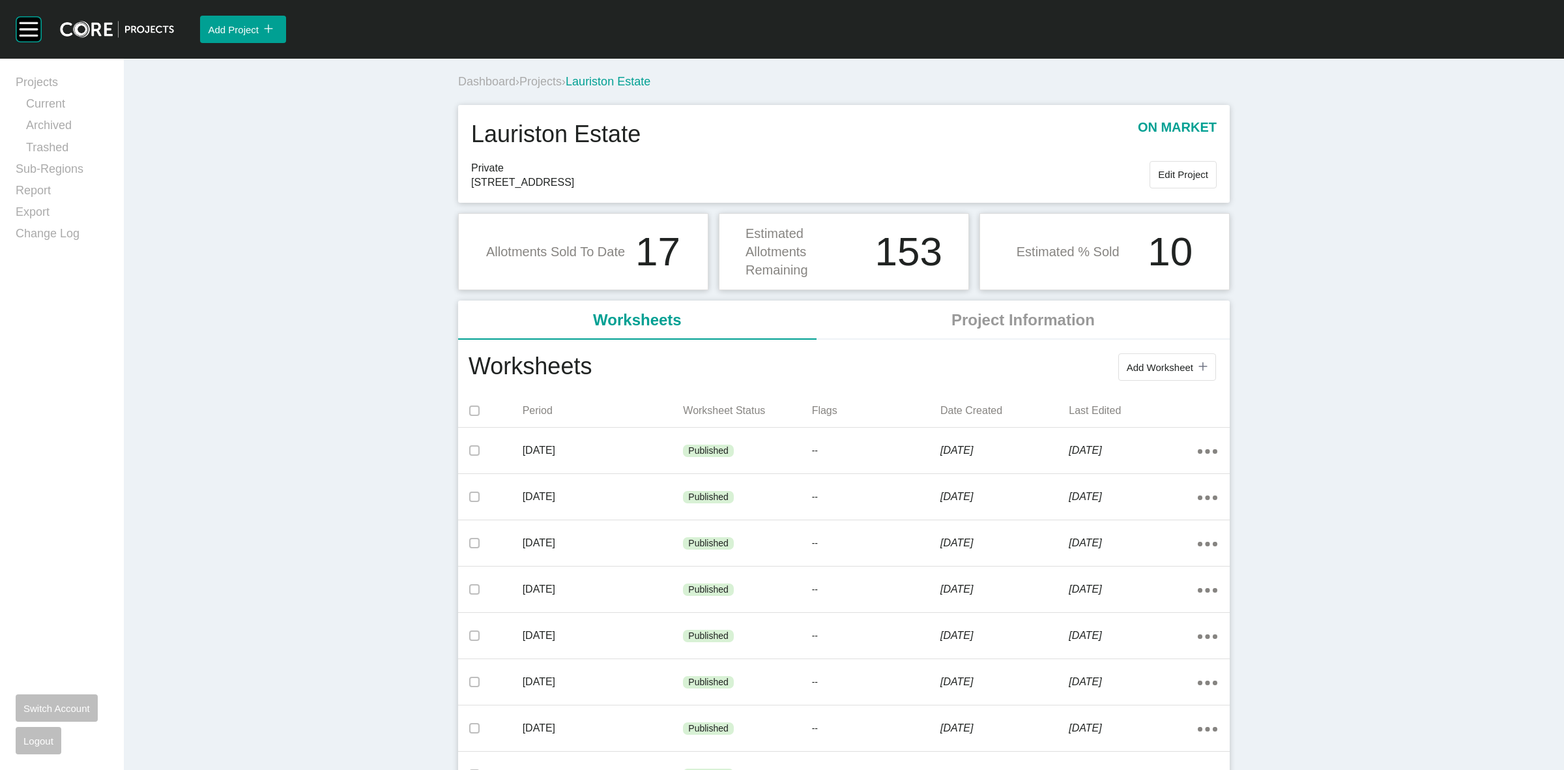
click at [534, 76] on span "Projects" at bounding box center [540, 81] width 42 height 13
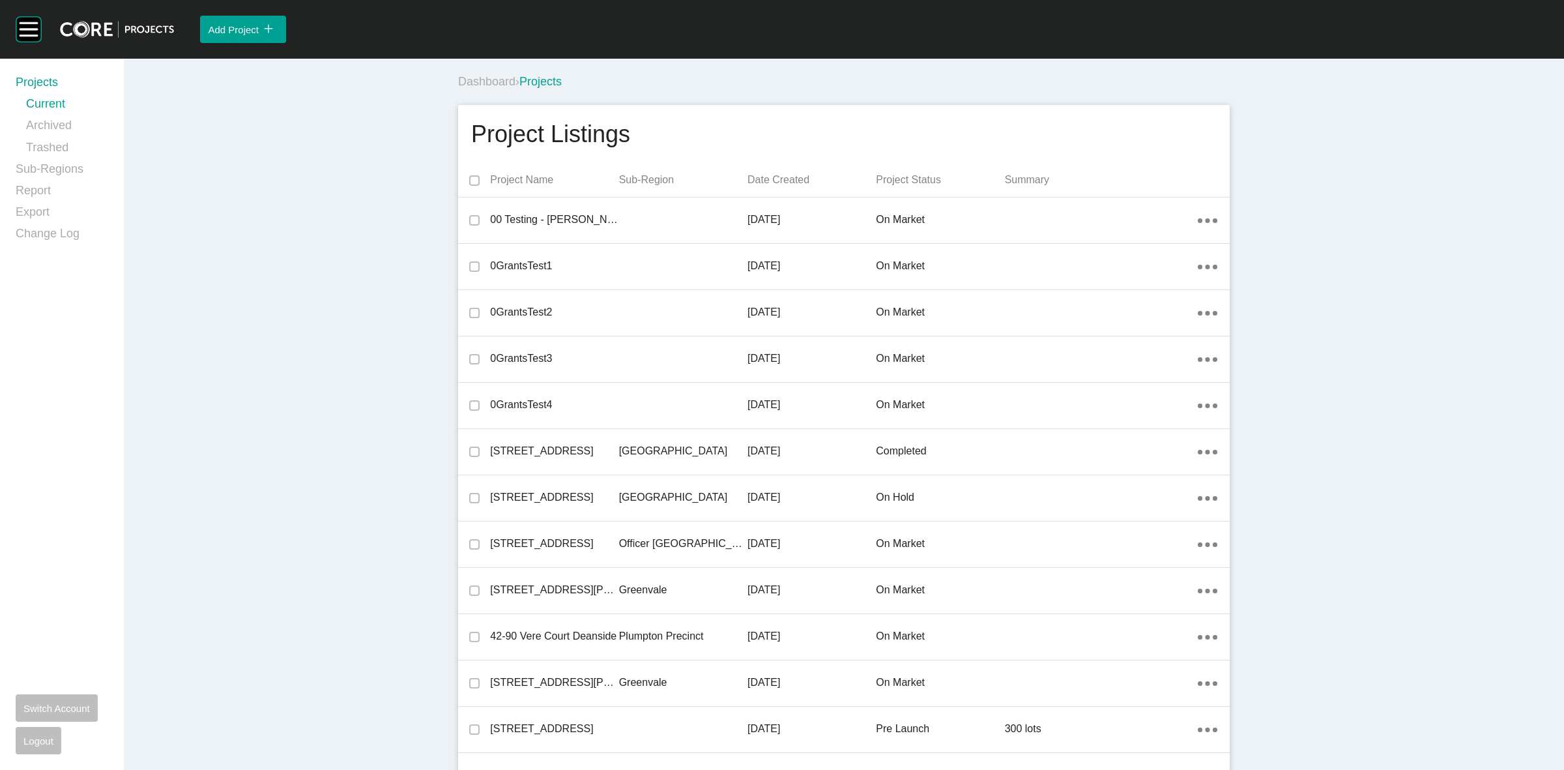
scroll to position [23518, 0]
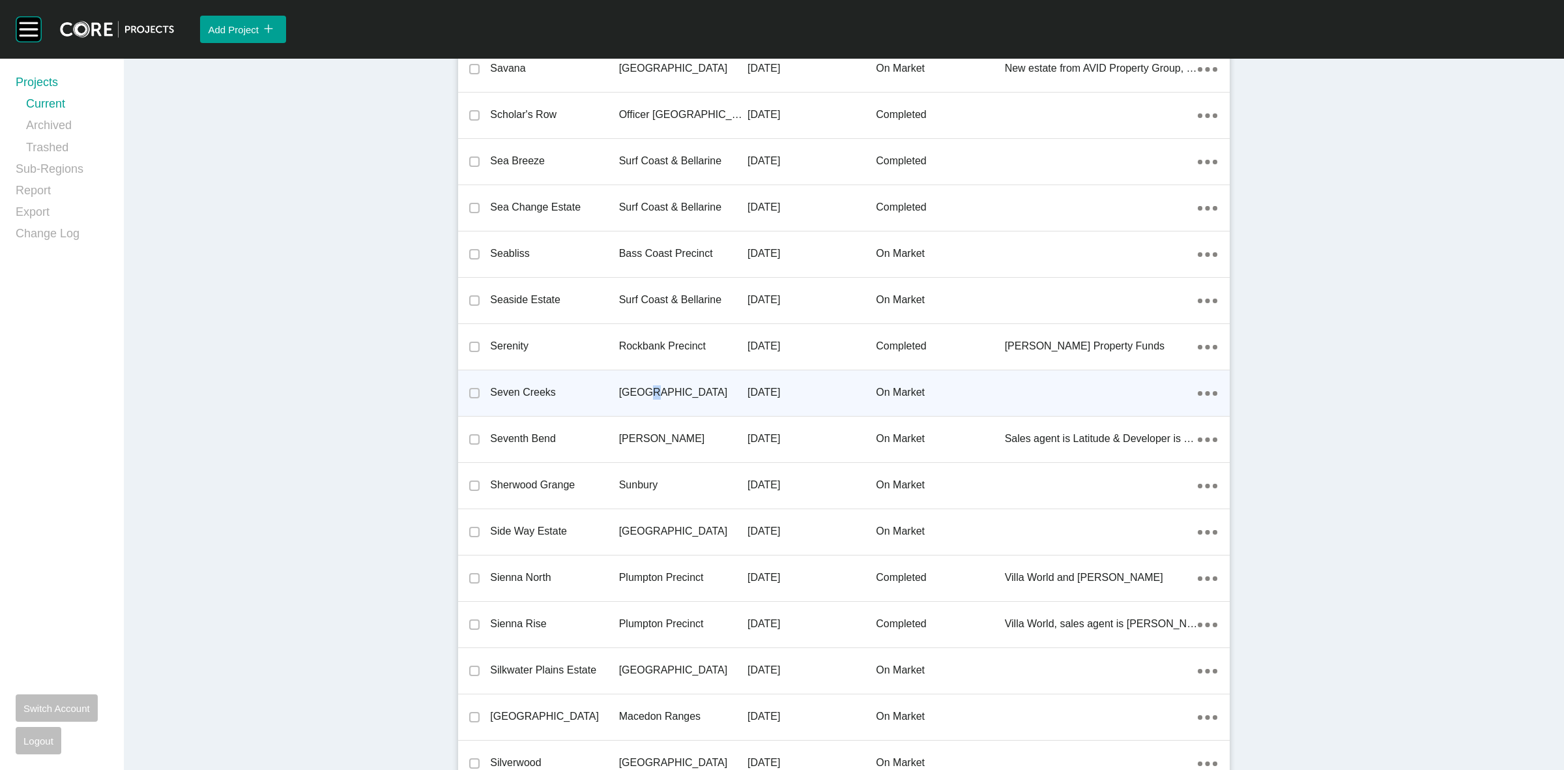
click at [643, 376] on div "[GEOGRAPHIC_DATA]" at bounding box center [683, 392] width 128 height 40
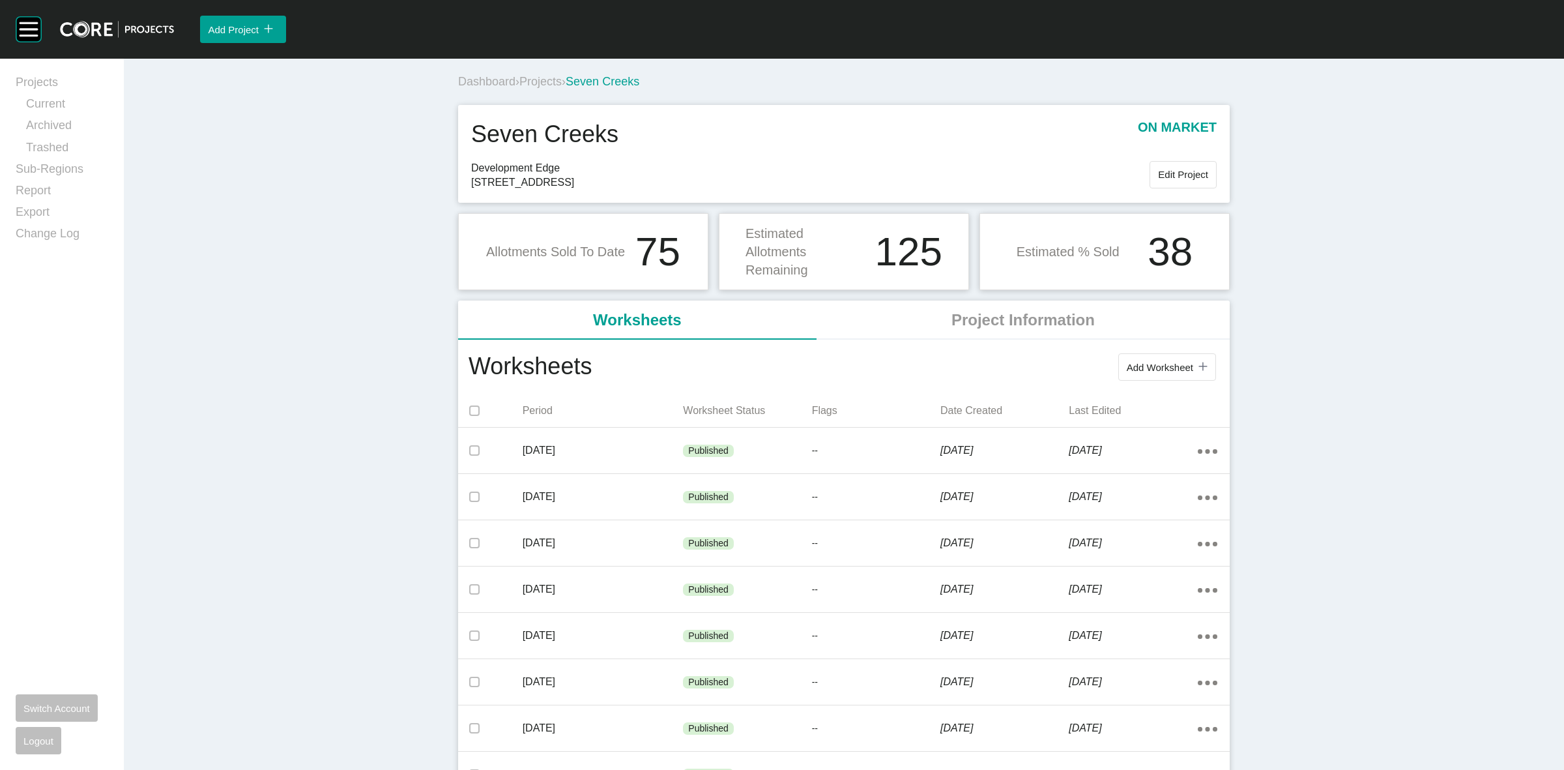
click at [529, 85] on span "Projects" at bounding box center [540, 81] width 42 height 13
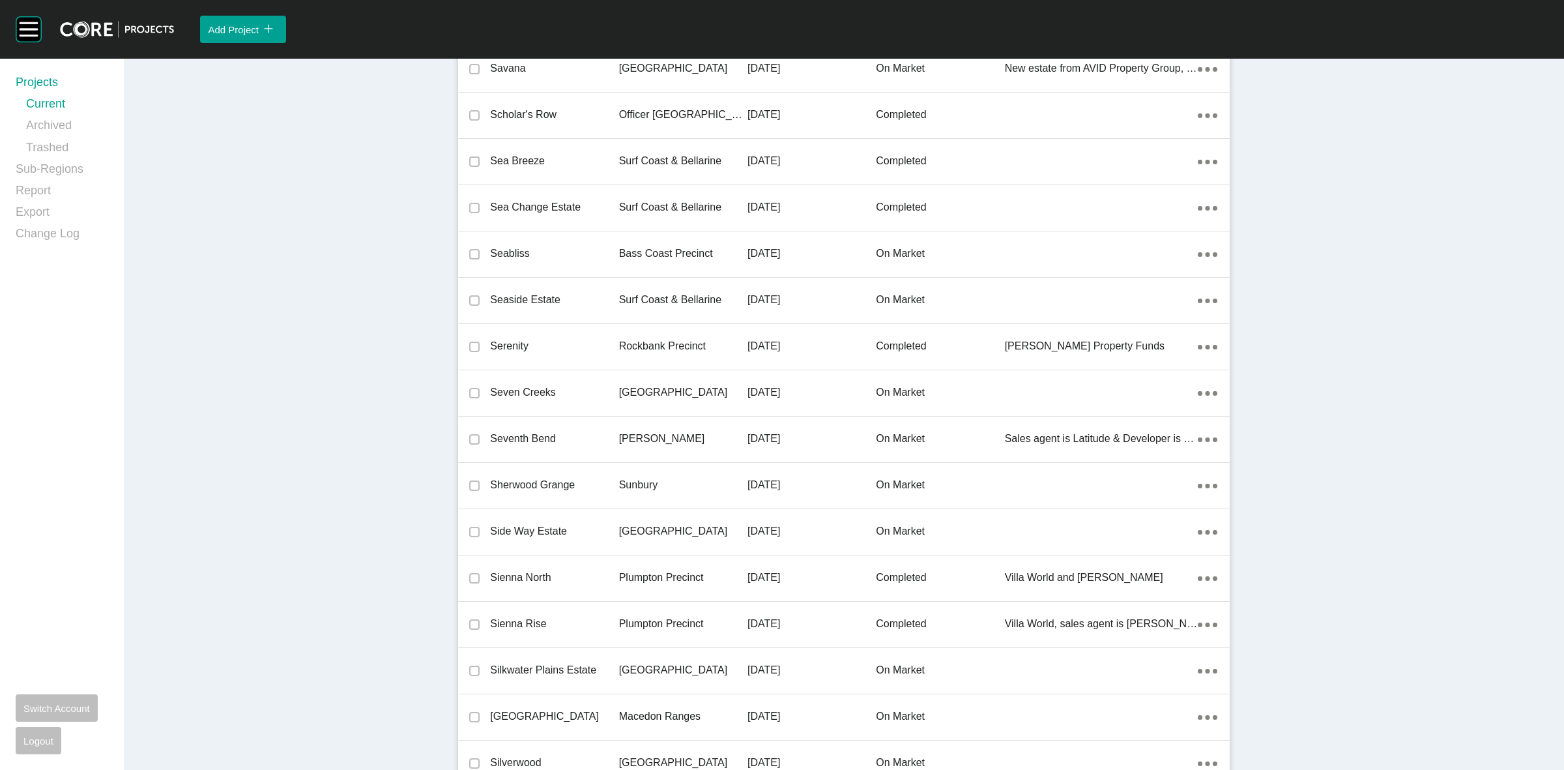
scroll to position [23009, 0]
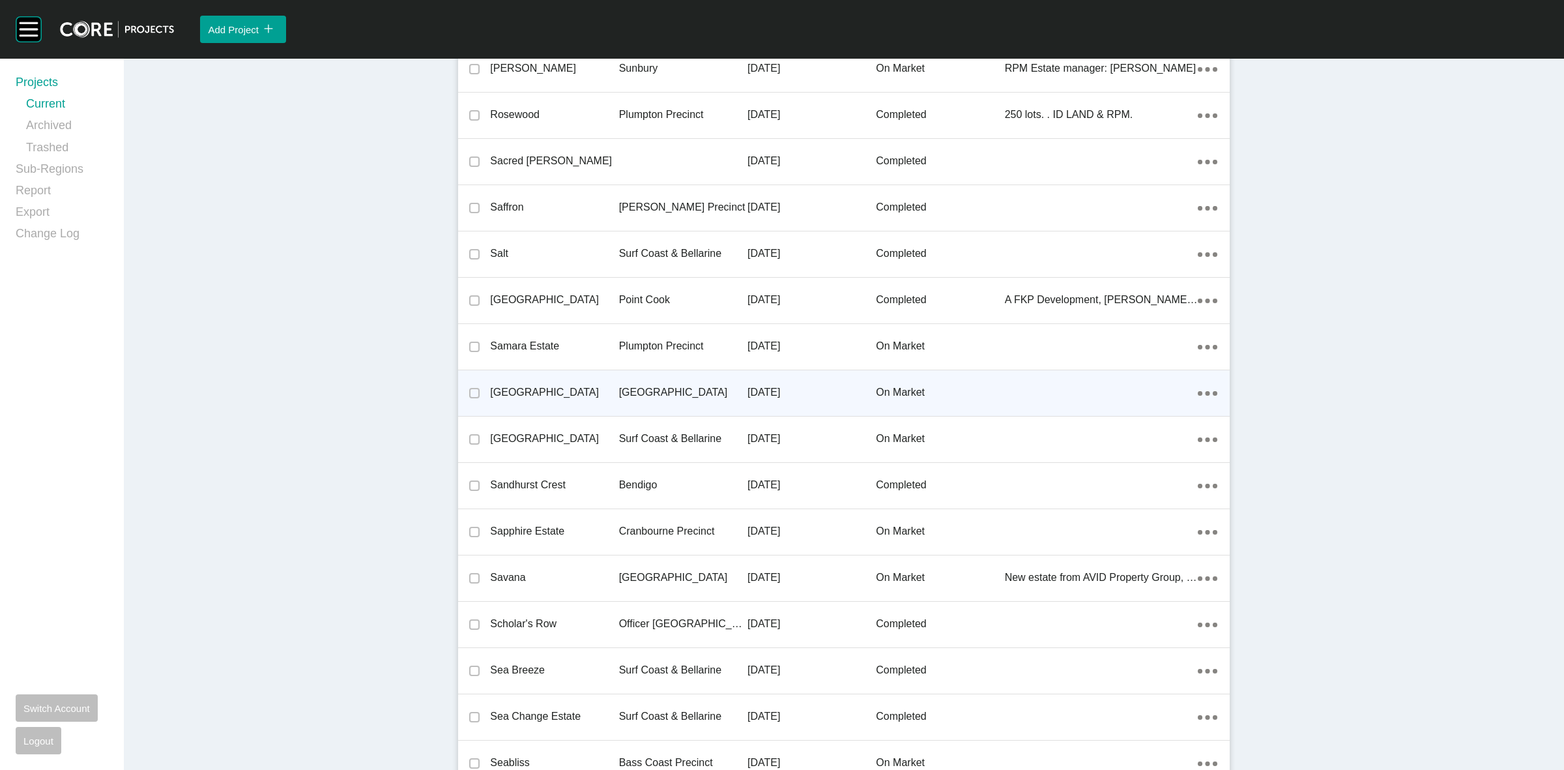
click at [632, 386] on p "[GEOGRAPHIC_DATA]" at bounding box center [683, 392] width 128 height 14
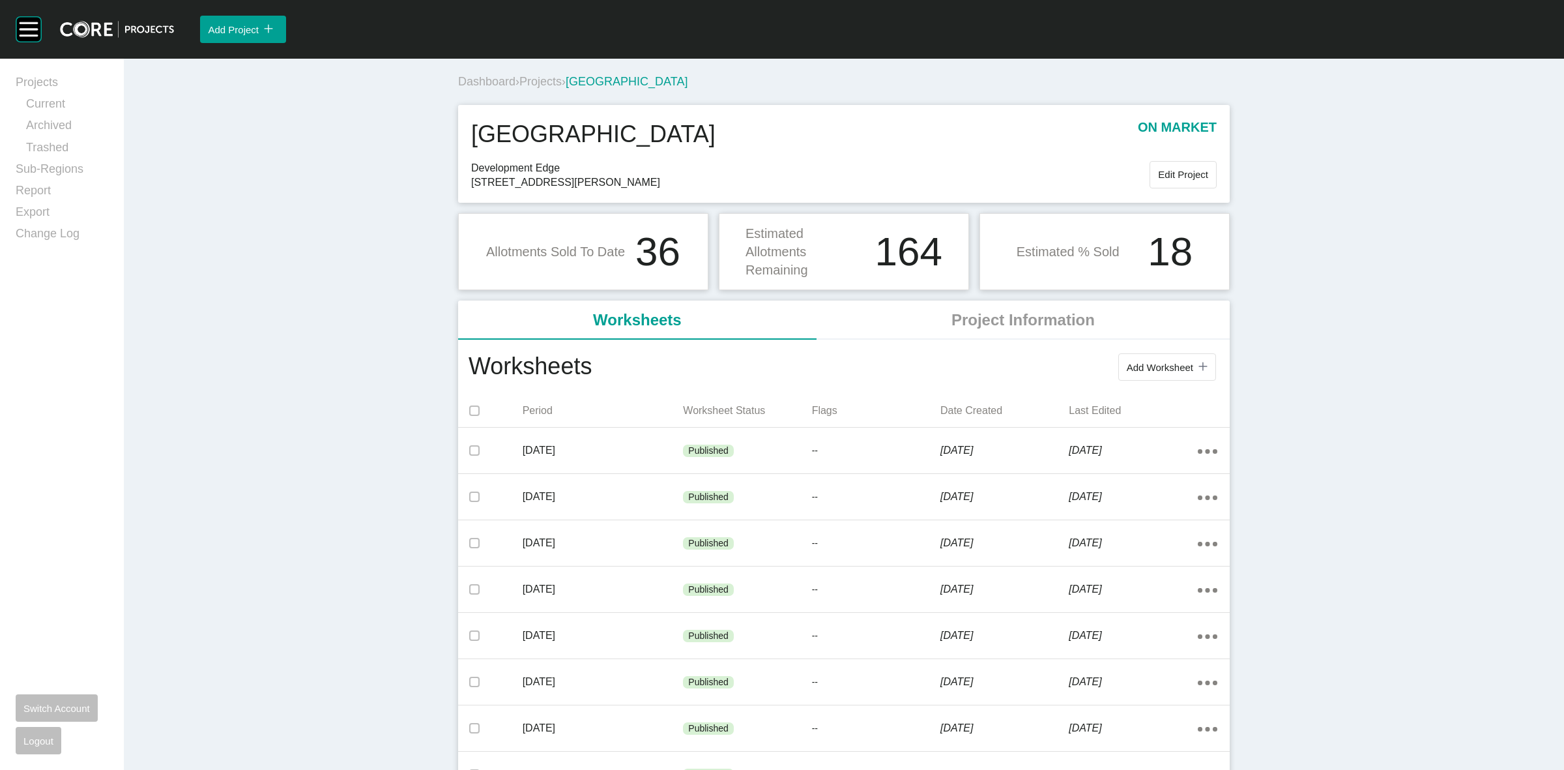
click at [534, 77] on span "Projects" at bounding box center [540, 81] width 42 height 13
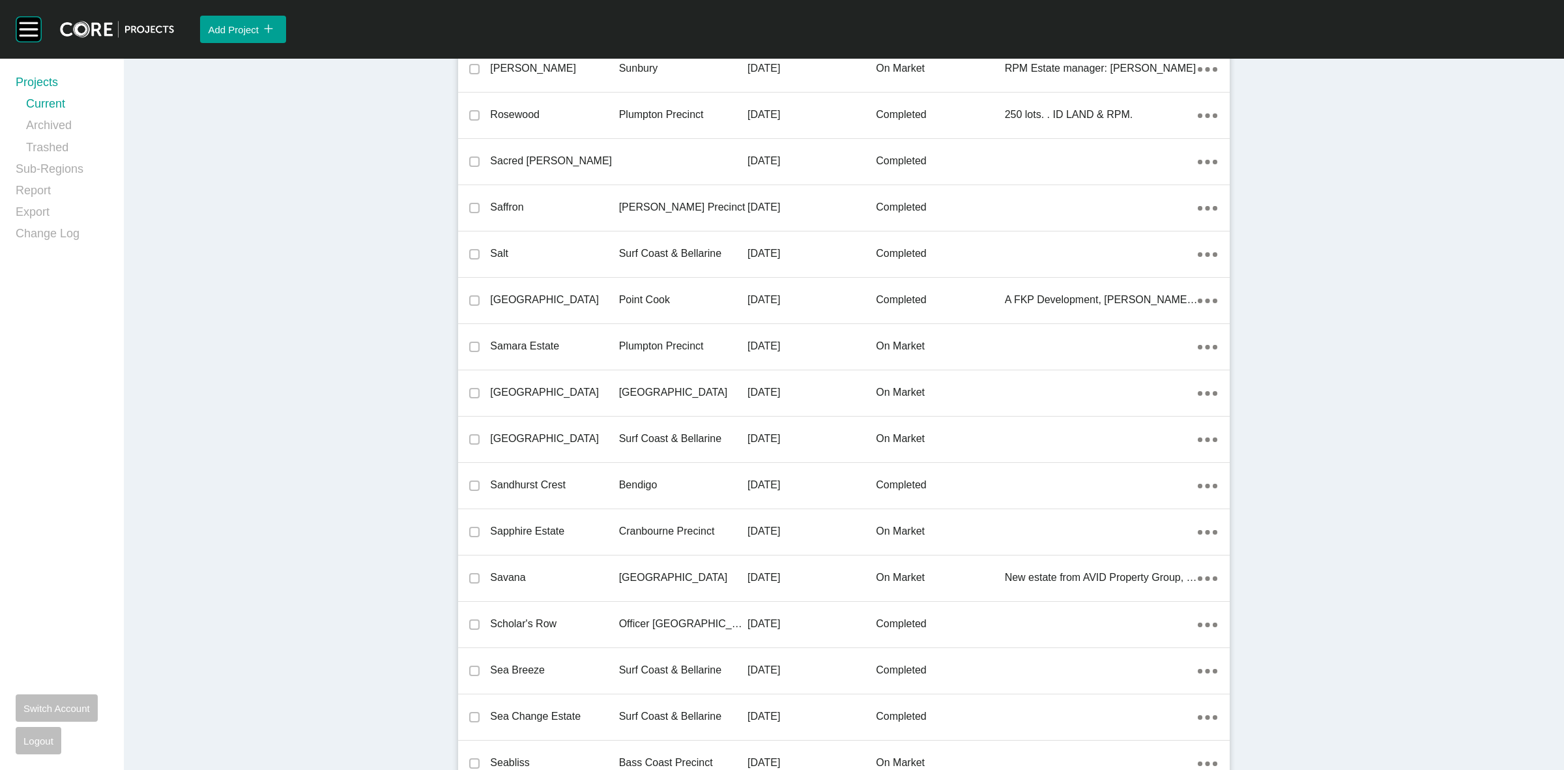
scroll to position [14776, 0]
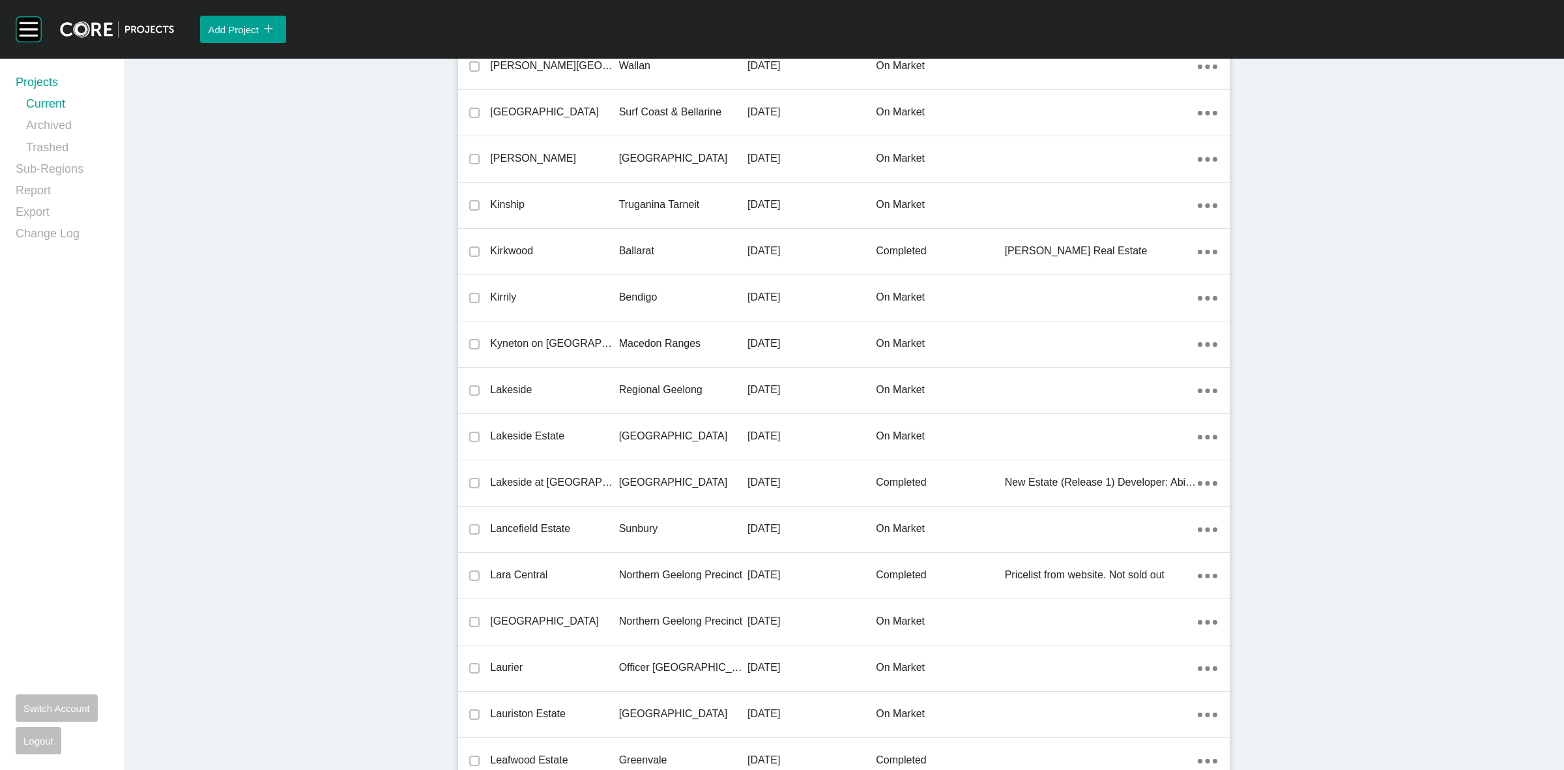
click at [655, 429] on p "[GEOGRAPHIC_DATA]" at bounding box center [683, 436] width 128 height 14
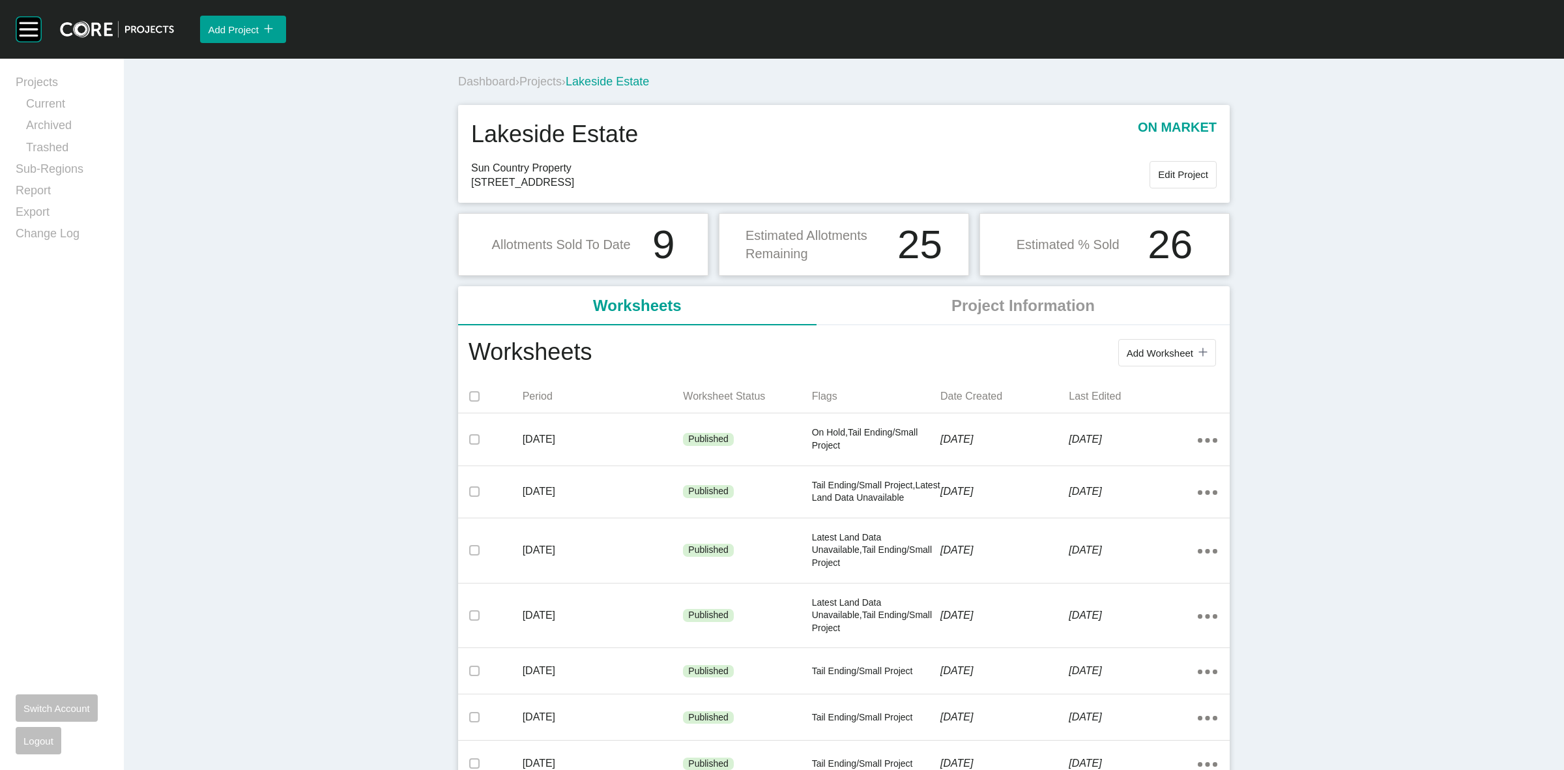
click at [536, 76] on span "Projects" at bounding box center [540, 81] width 42 height 13
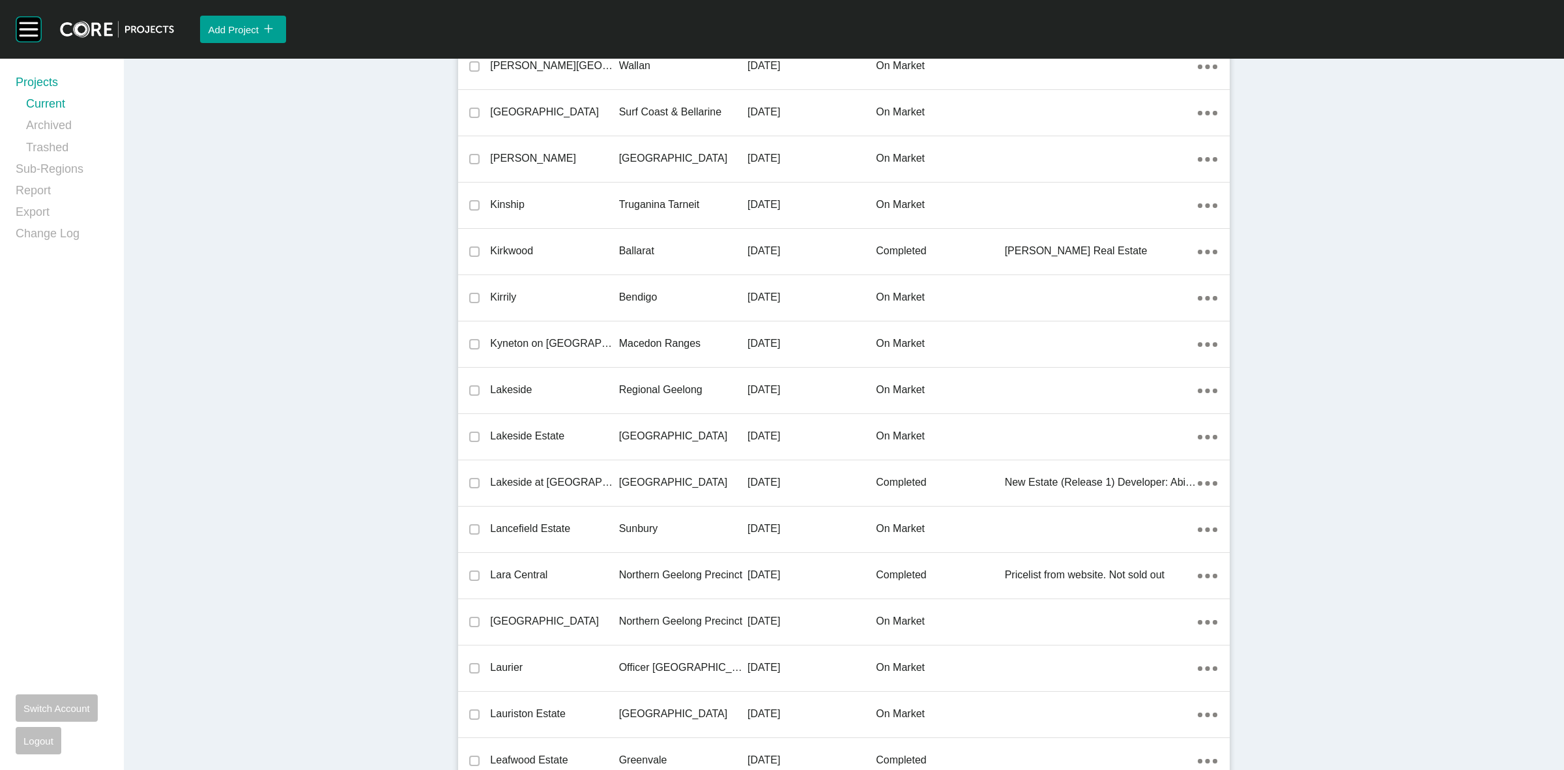
scroll to position [8069, 0]
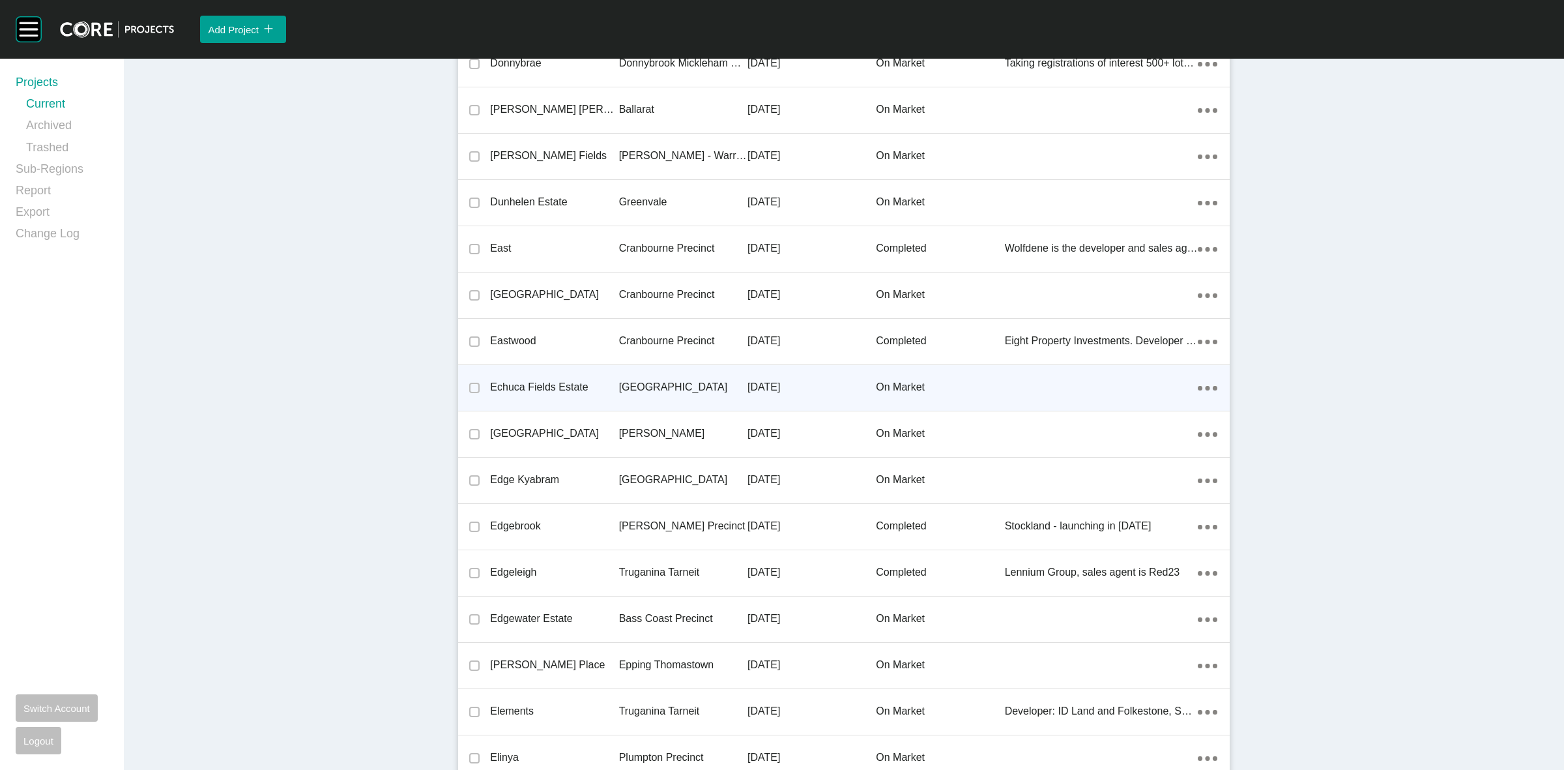
click at [628, 382] on p "[GEOGRAPHIC_DATA]" at bounding box center [683, 387] width 128 height 14
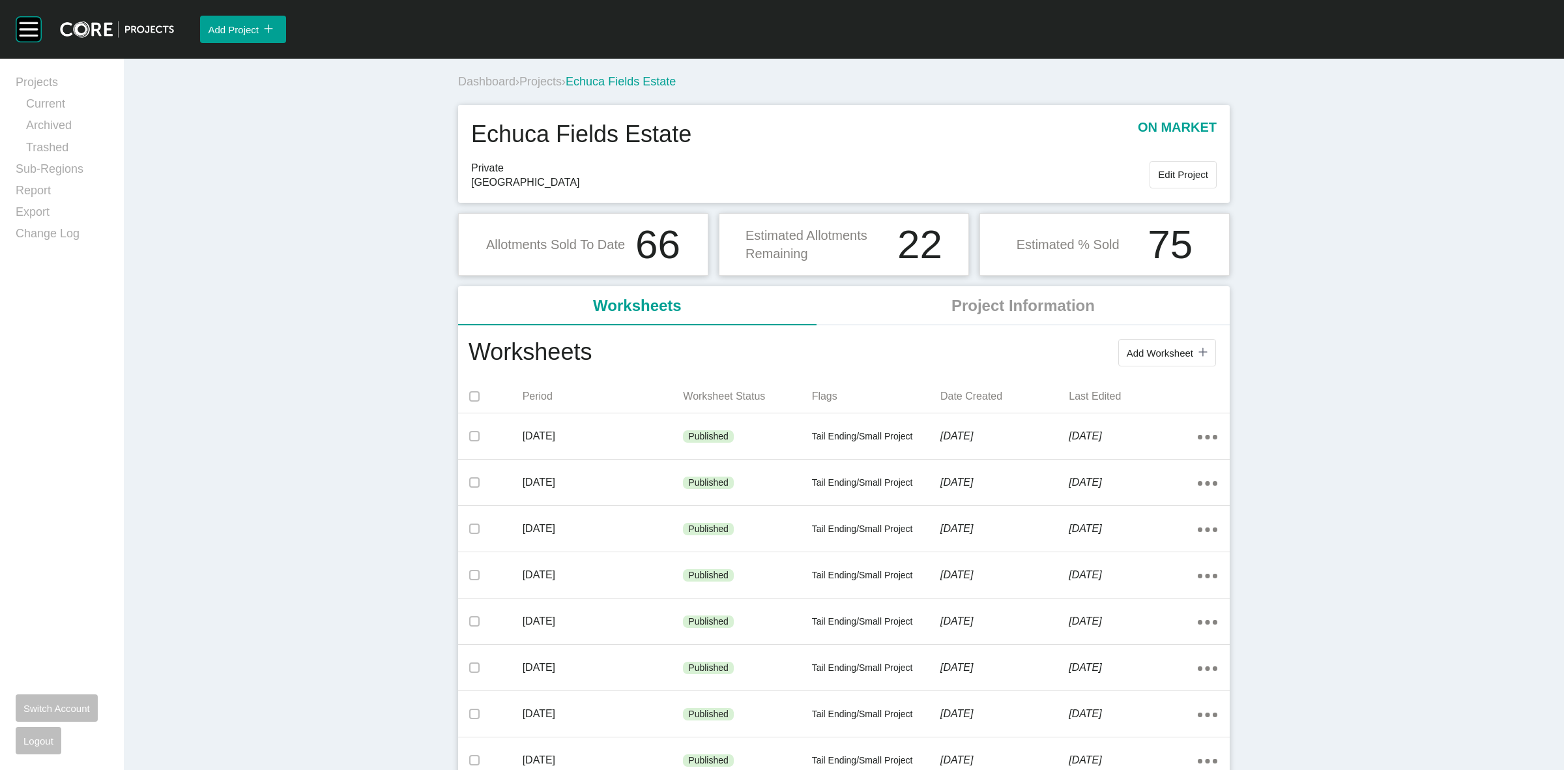
click at [545, 81] on span "Projects" at bounding box center [540, 81] width 42 height 13
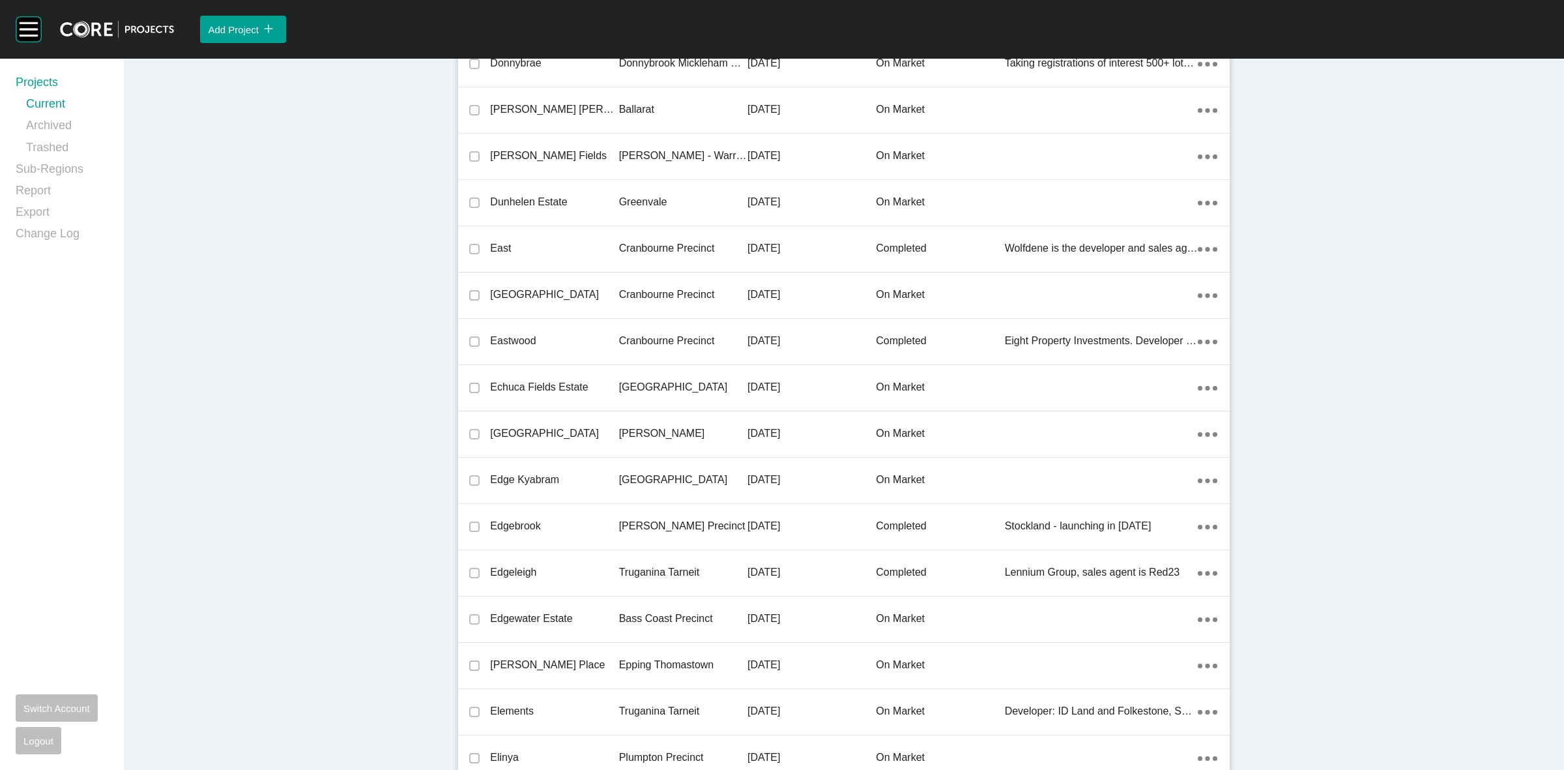
scroll to position [30980, 0]
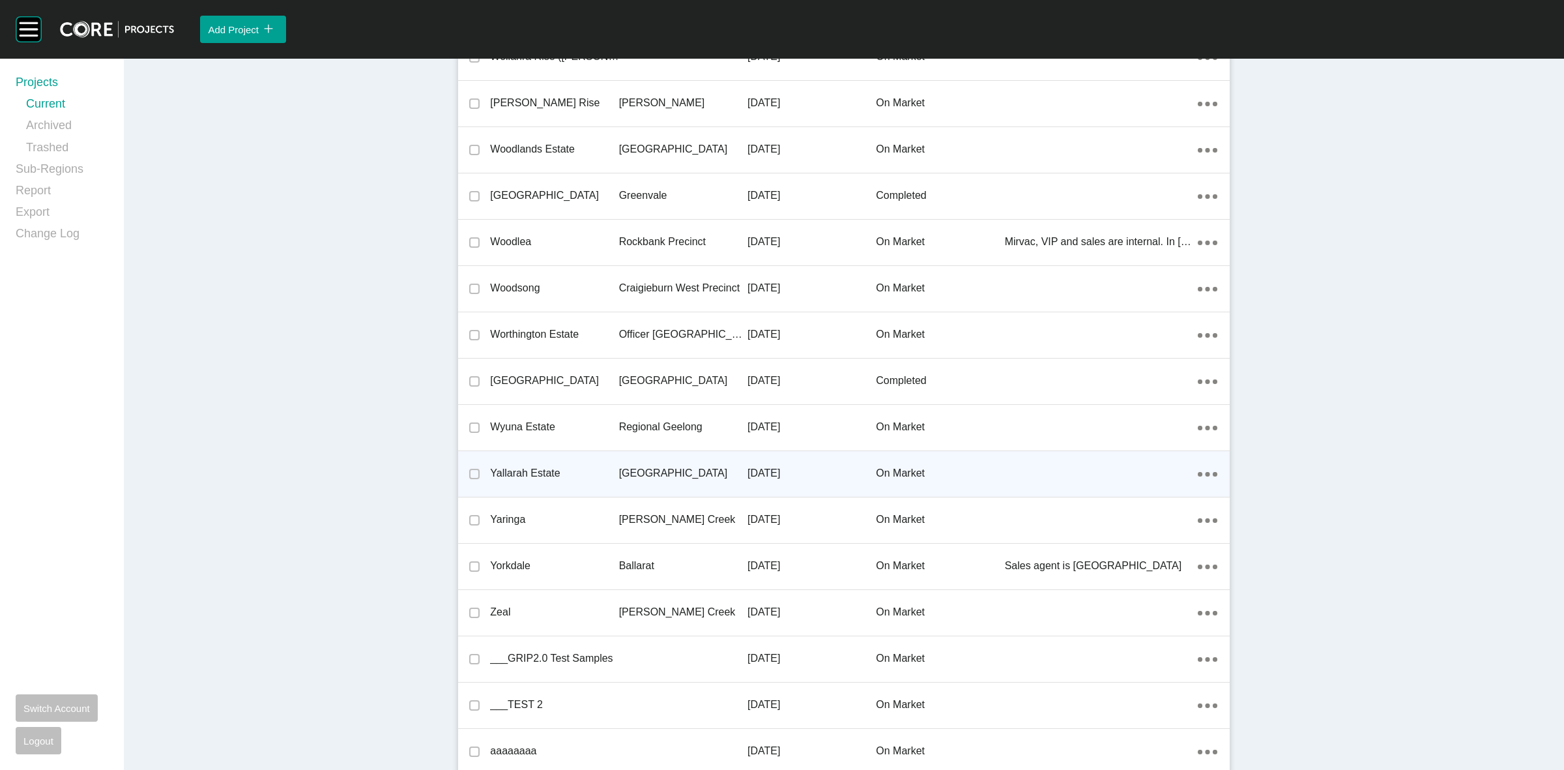
click at [671, 466] on p "[GEOGRAPHIC_DATA]" at bounding box center [683, 473] width 128 height 14
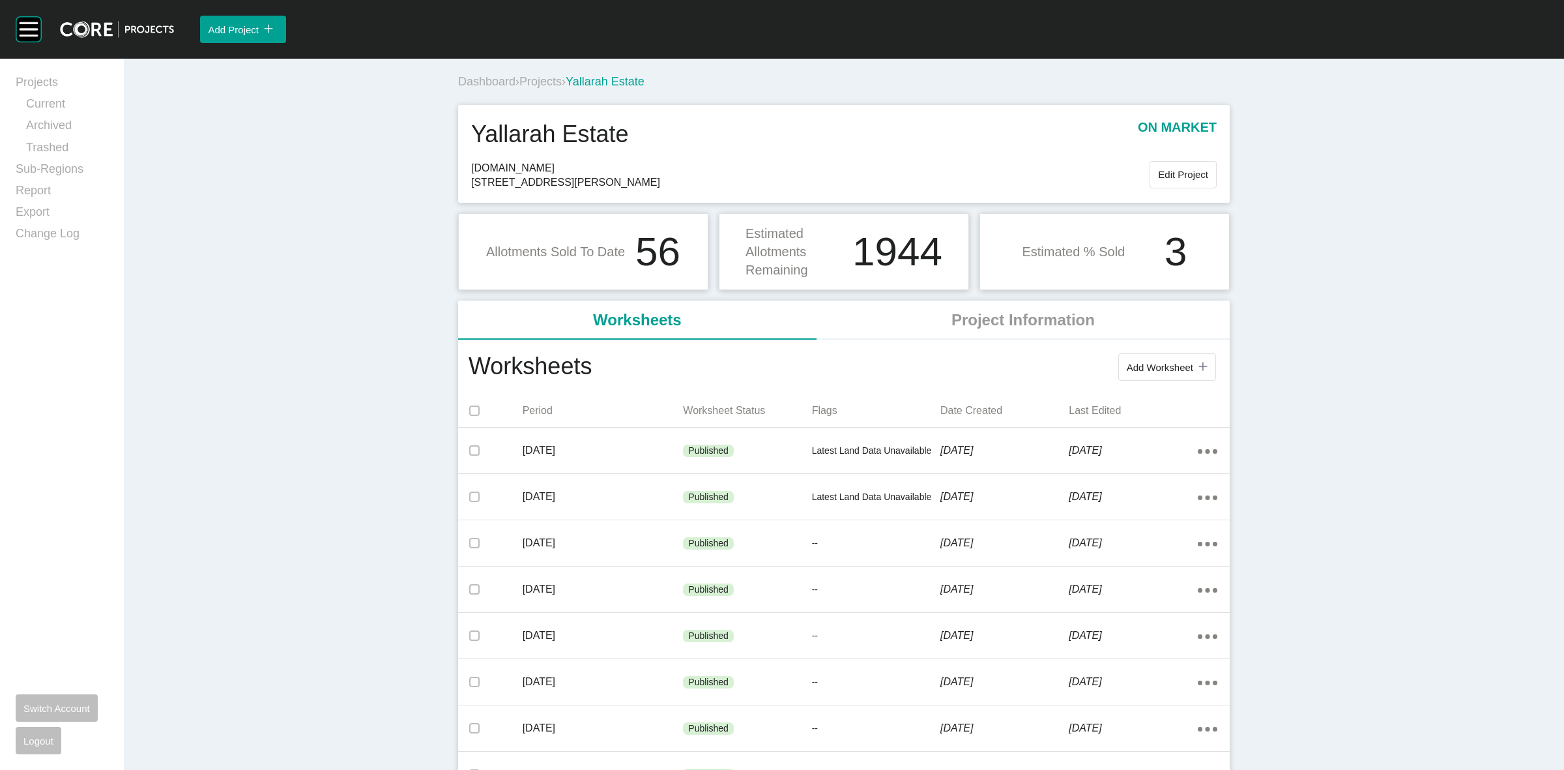
click at [541, 81] on span "Projects" at bounding box center [540, 81] width 42 height 13
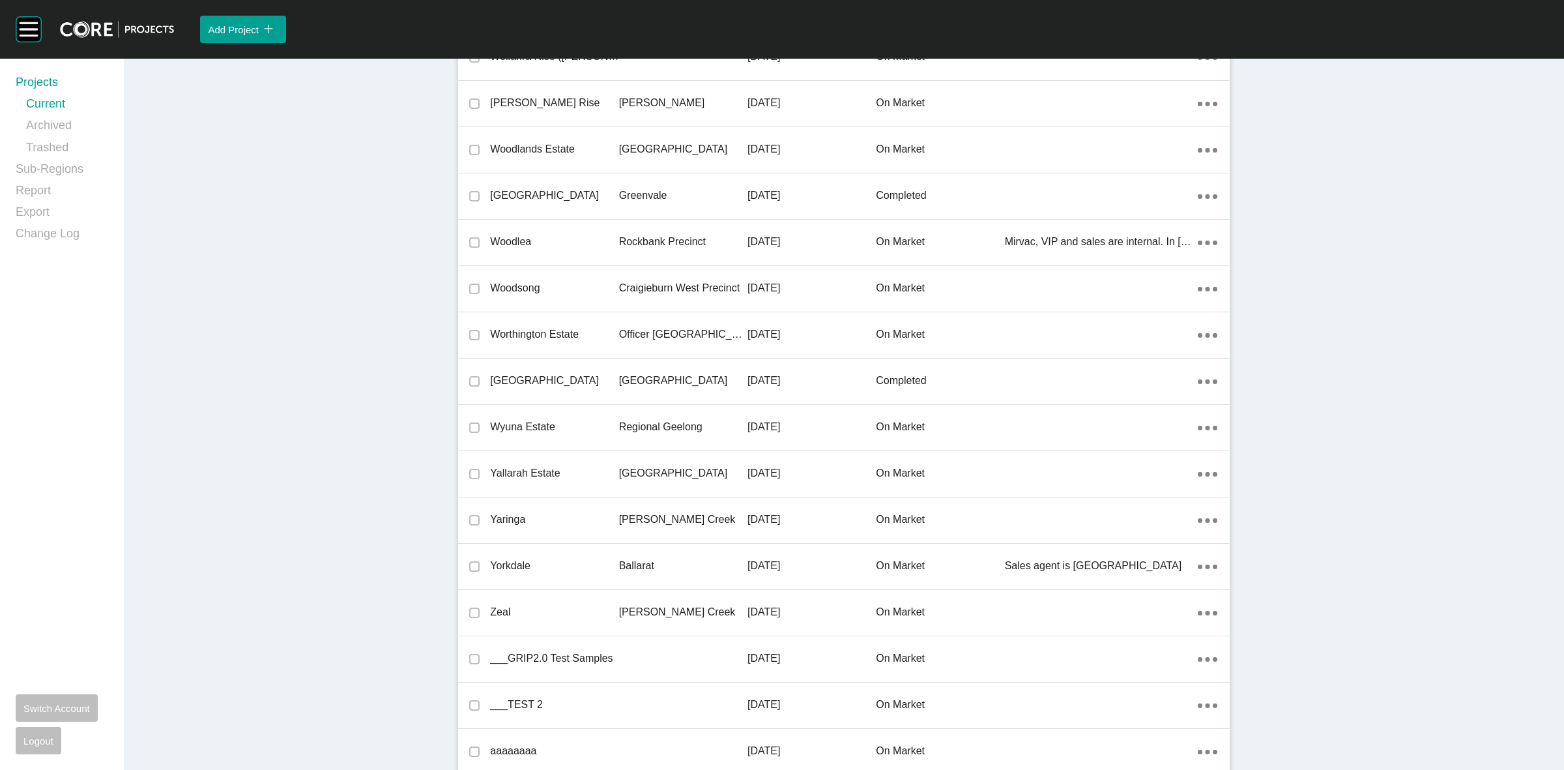
scroll to position [19586, 0]
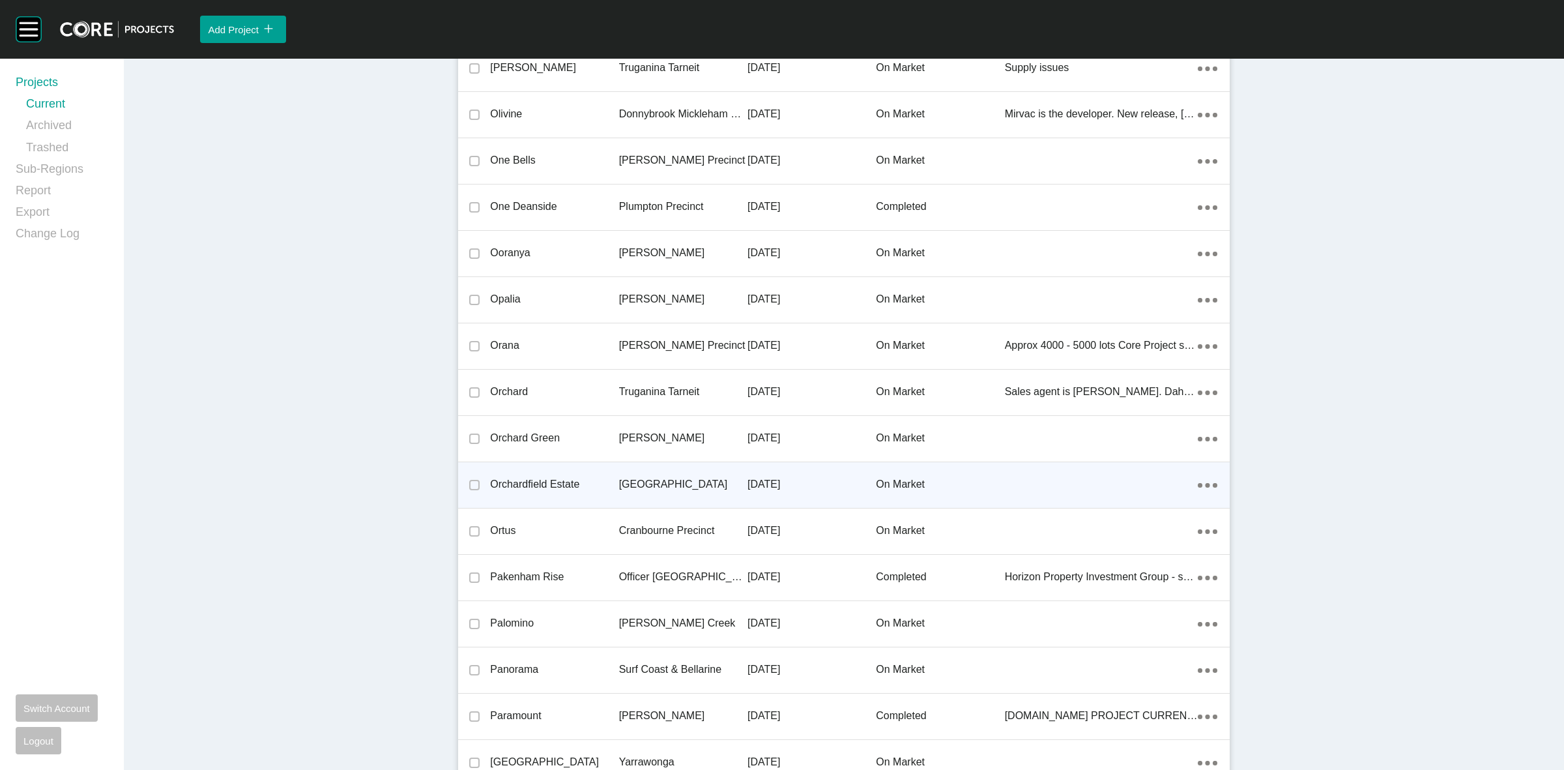
click at [645, 477] on p "[GEOGRAPHIC_DATA]" at bounding box center [683, 484] width 128 height 14
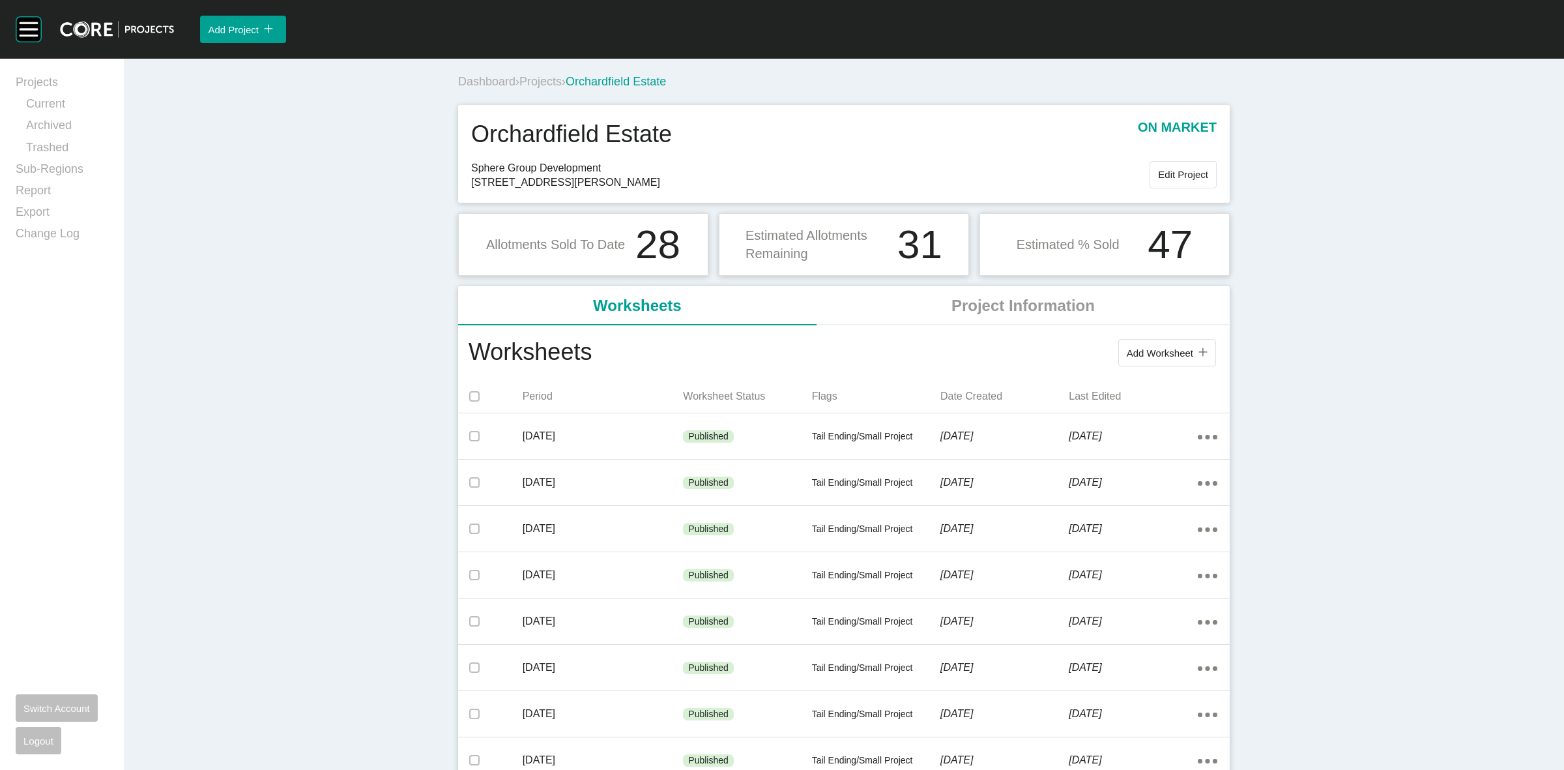
click at [545, 75] on span "Projects" at bounding box center [540, 81] width 42 height 13
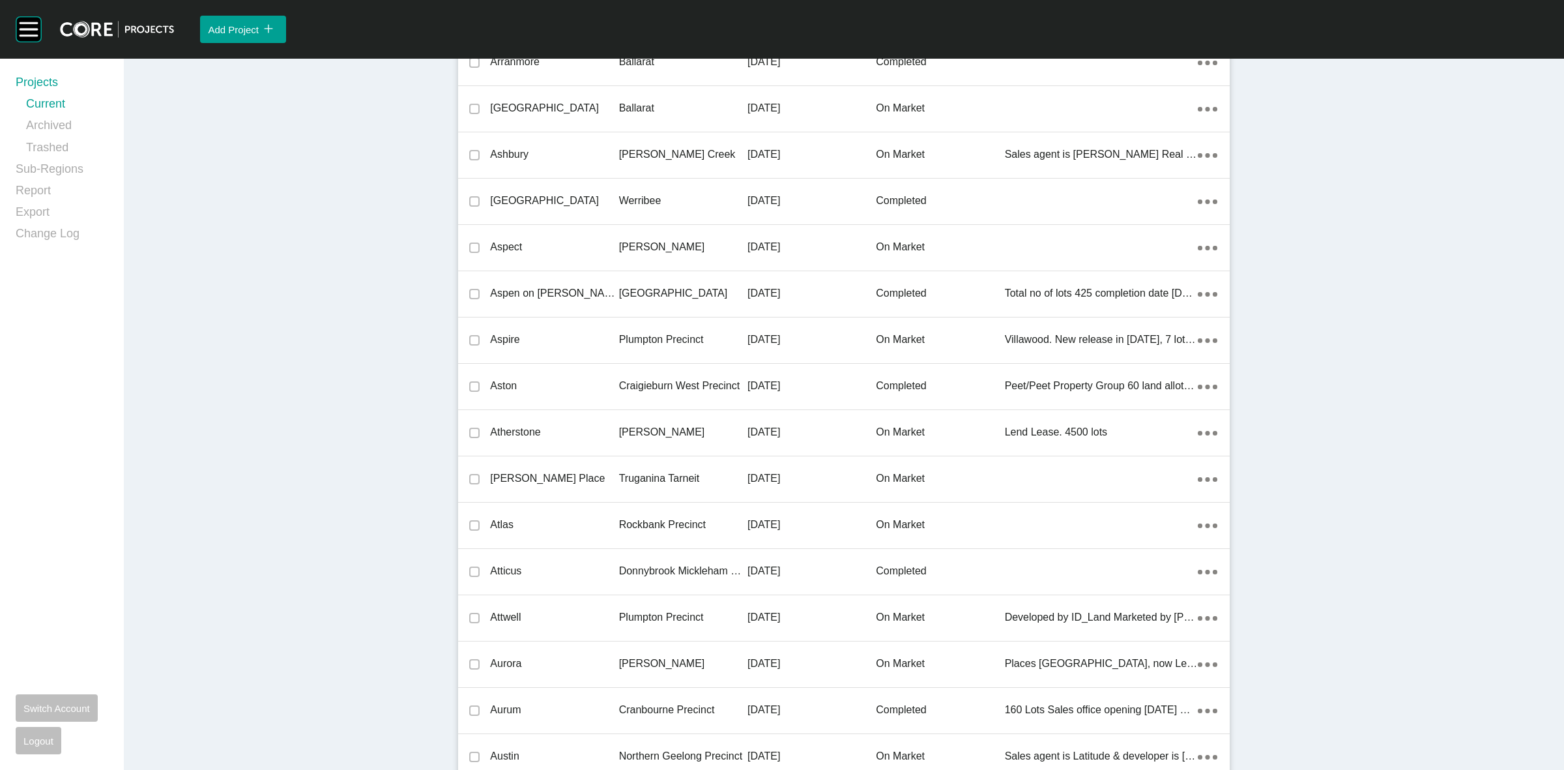
scroll to position [29809, 0]
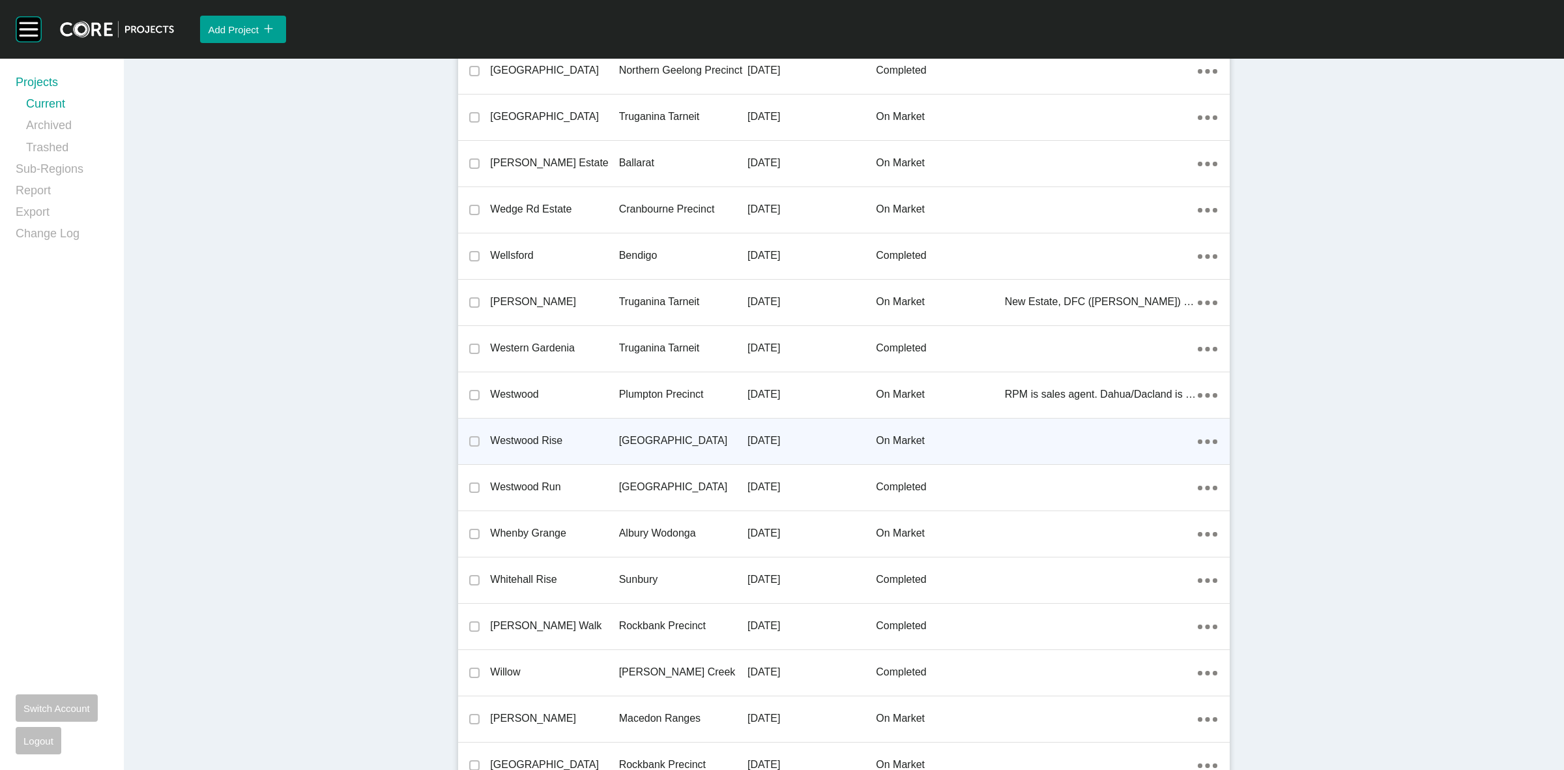
click at [652, 433] on p "[GEOGRAPHIC_DATA]" at bounding box center [683, 440] width 128 height 14
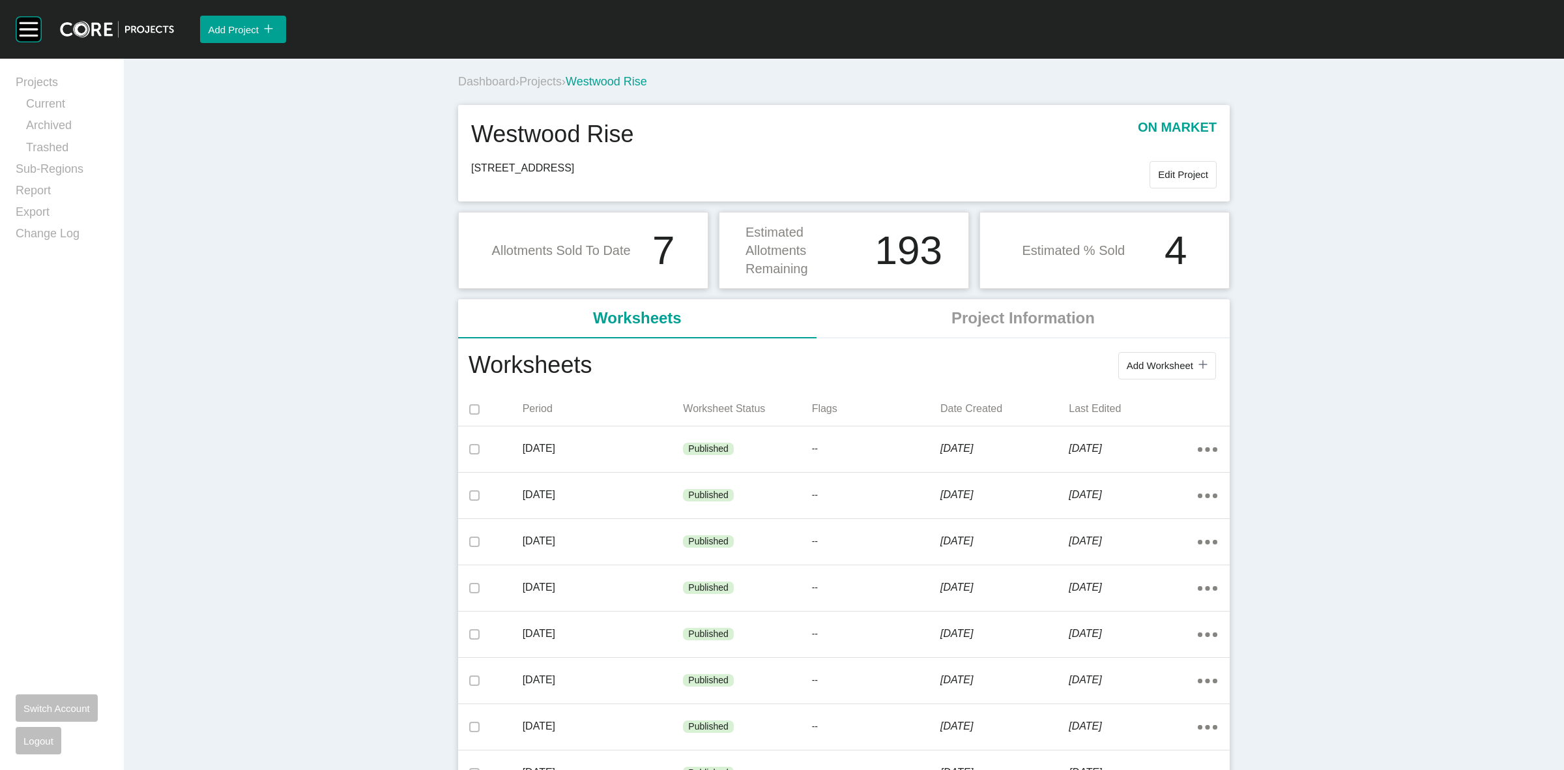
click at [540, 77] on span "Projects" at bounding box center [540, 81] width 42 height 13
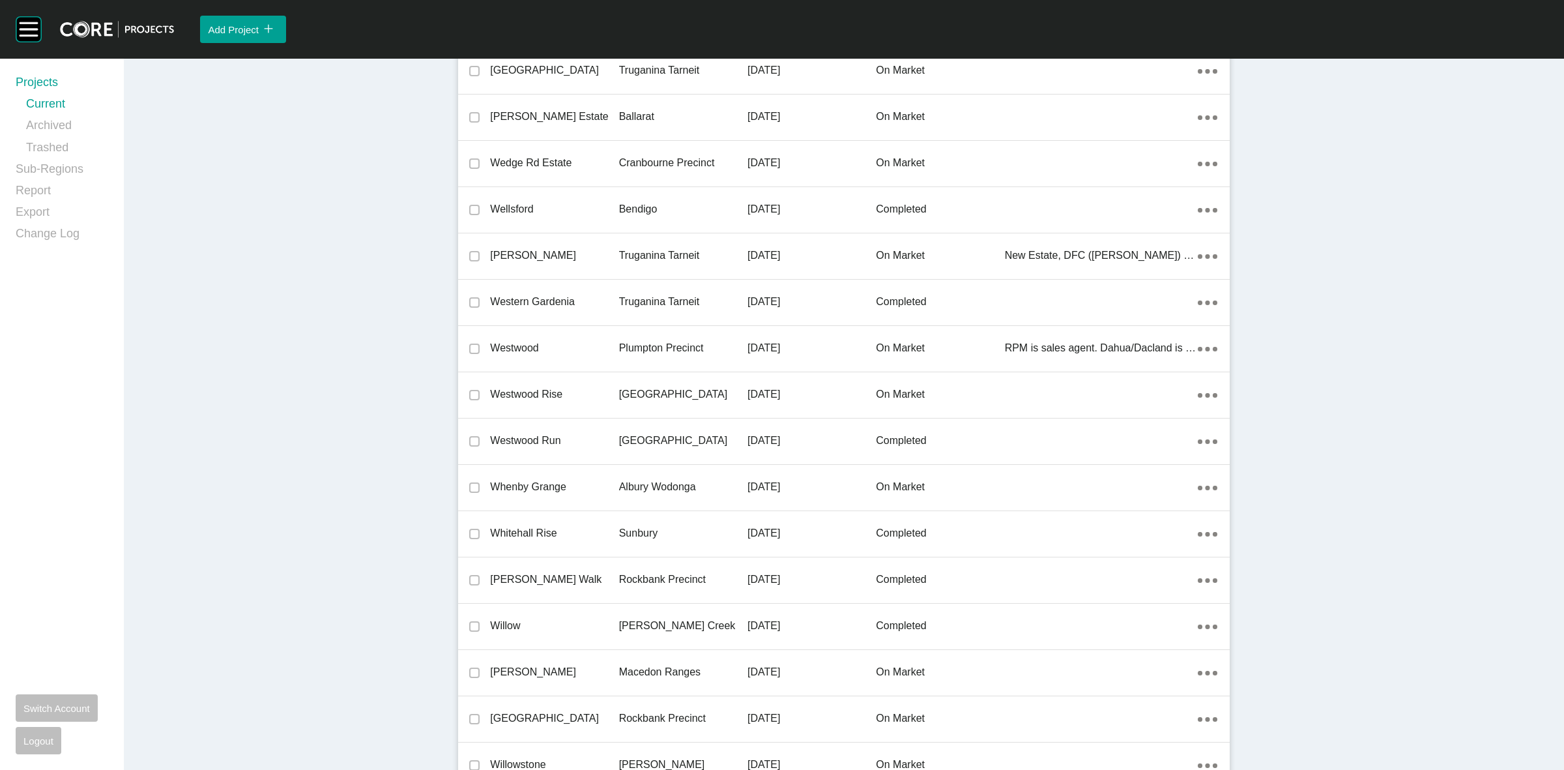
scroll to position [8161, 0]
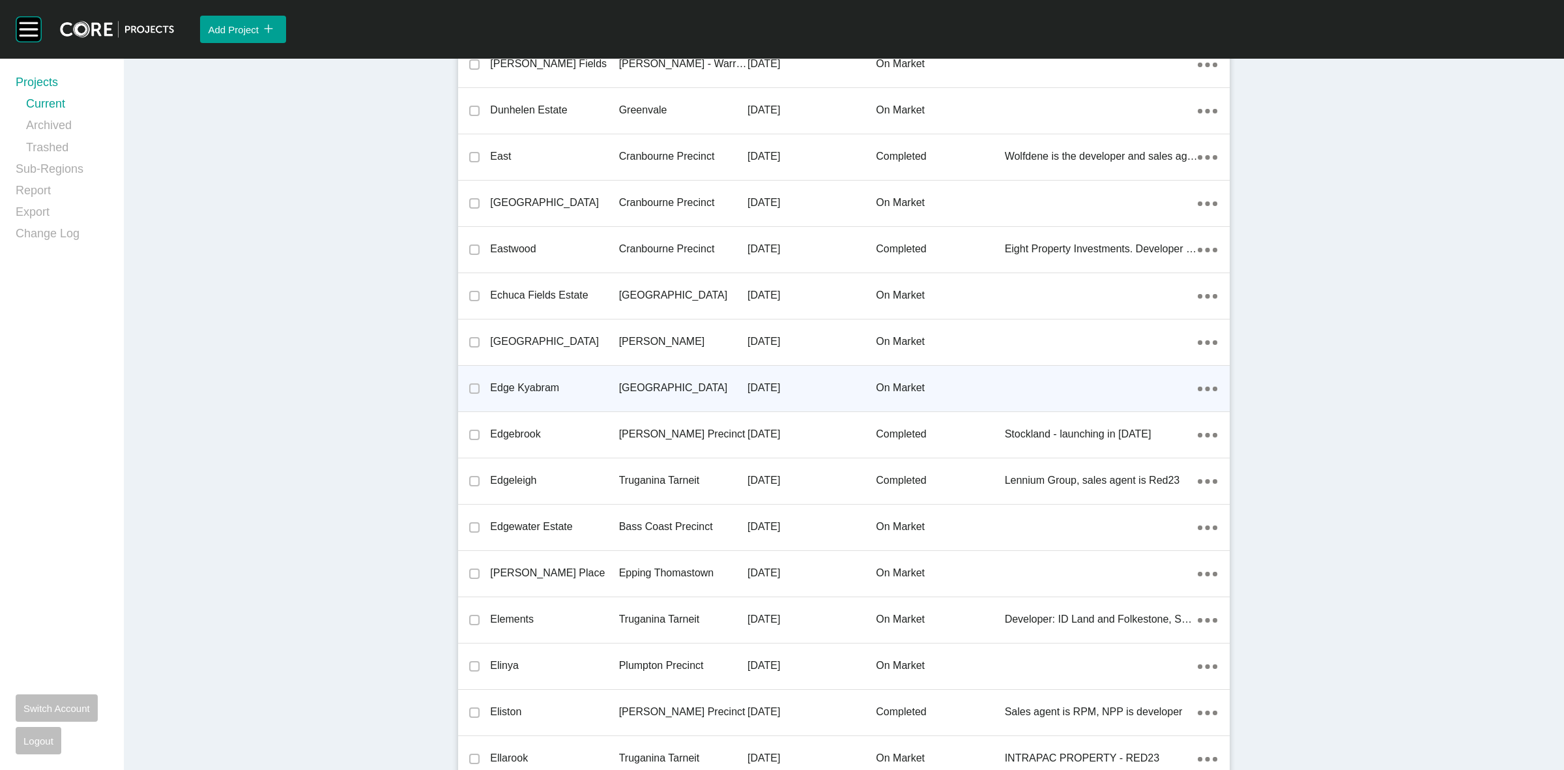
click at [647, 382] on p "[GEOGRAPHIC_DATA]" at bounding box center [683, 388] width 128 height 14
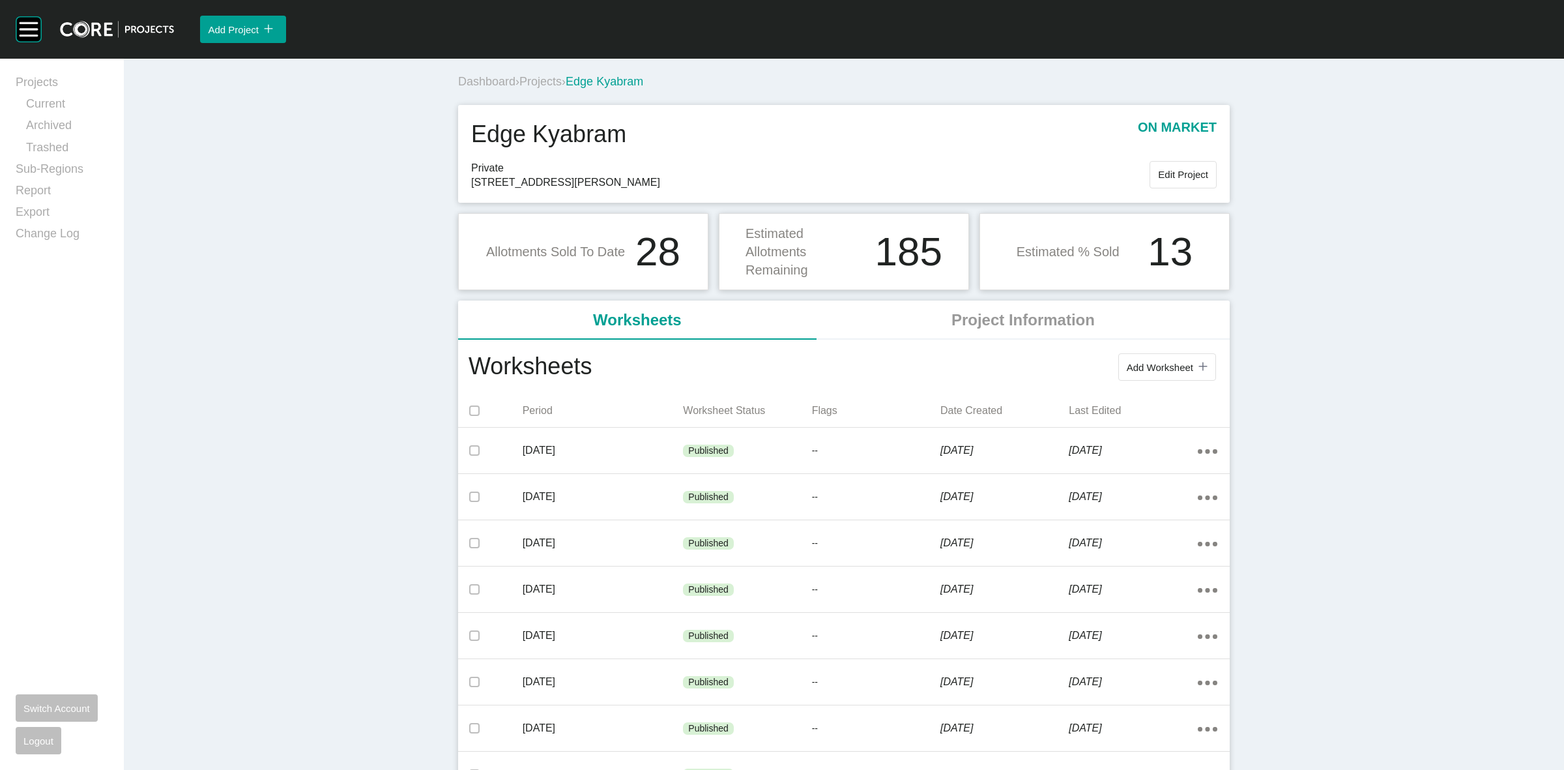
click at [549, 81] on span "Projects" at bounding box center [540, 81] width 42 height 13
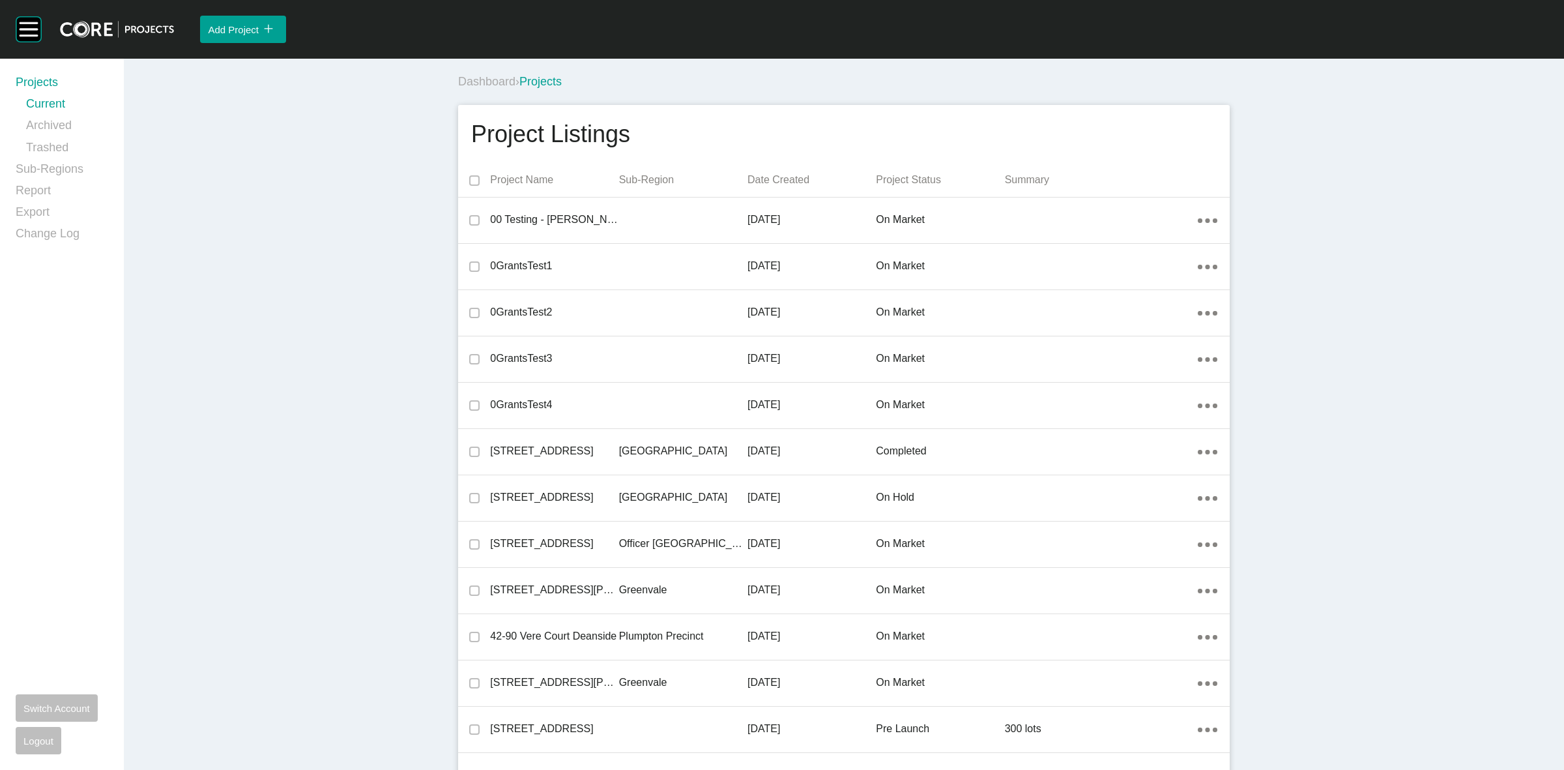
scroll to position [4507, 0]
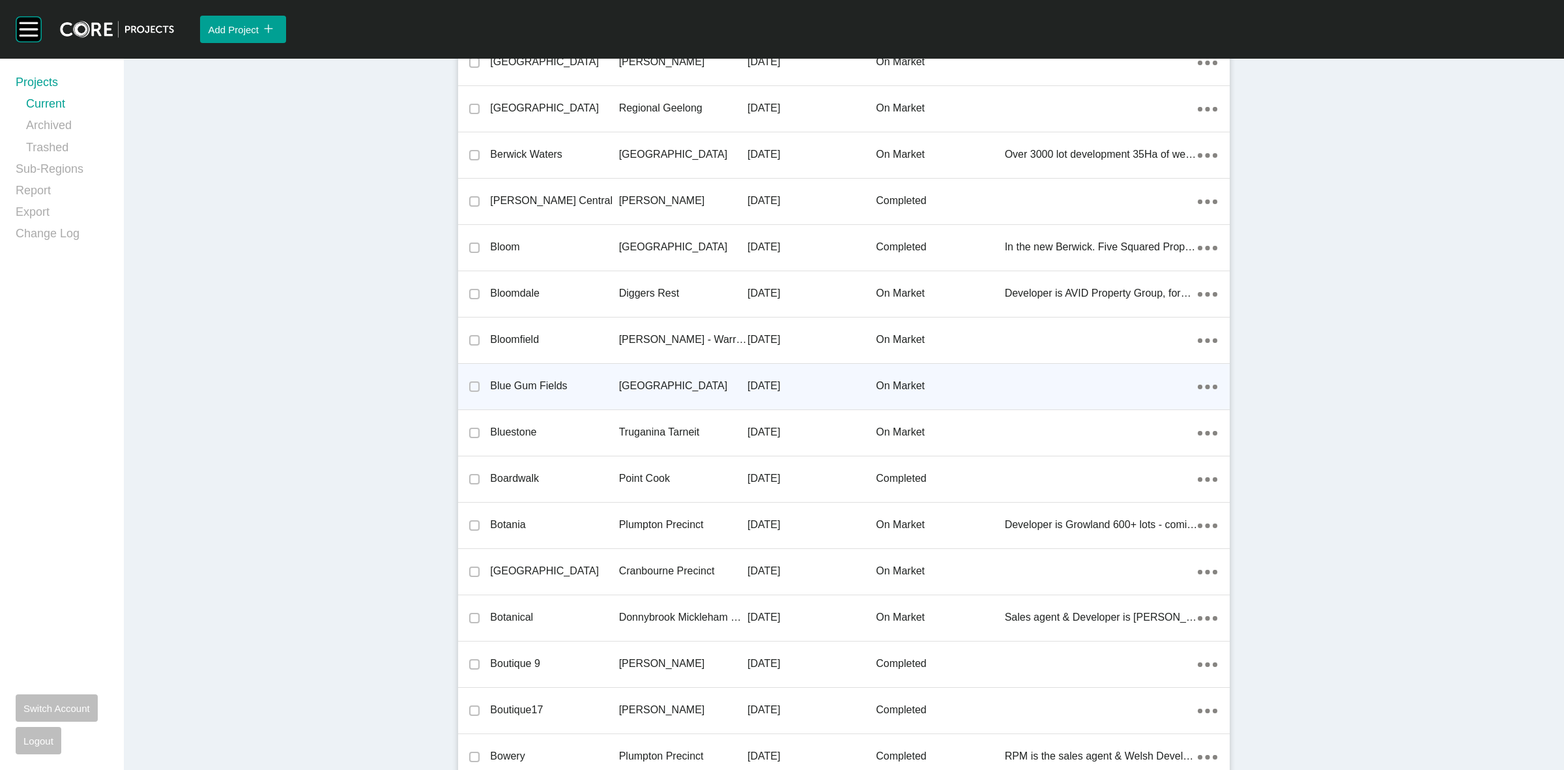
click at [661, 386] on p "[GEOGRAPHIC_DATA]" at bounding box center [683, 386] width 128 height 14
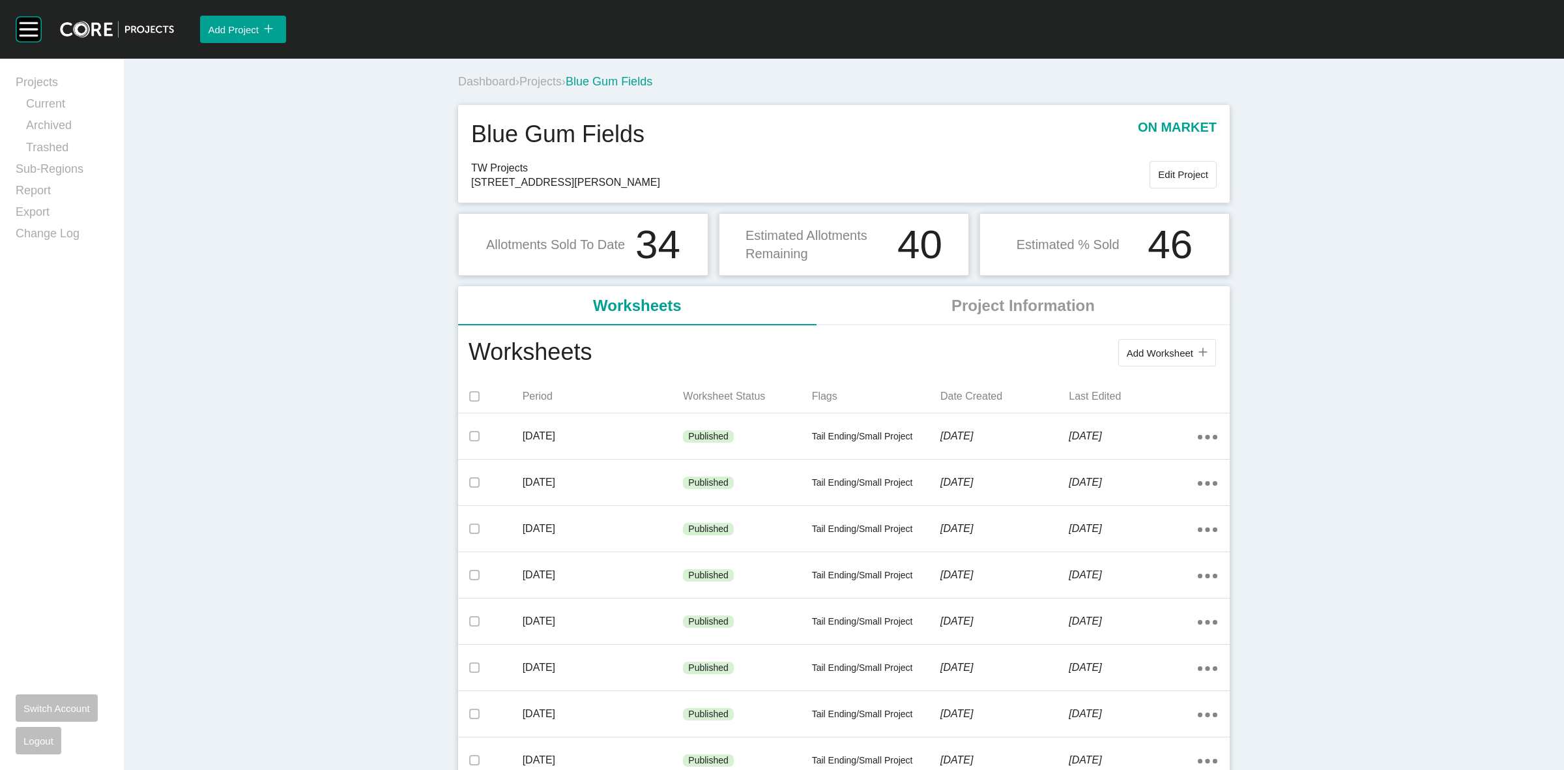
click at [532, 80] on span "Projects" at bounding box center [540, 81] width 42 height 13
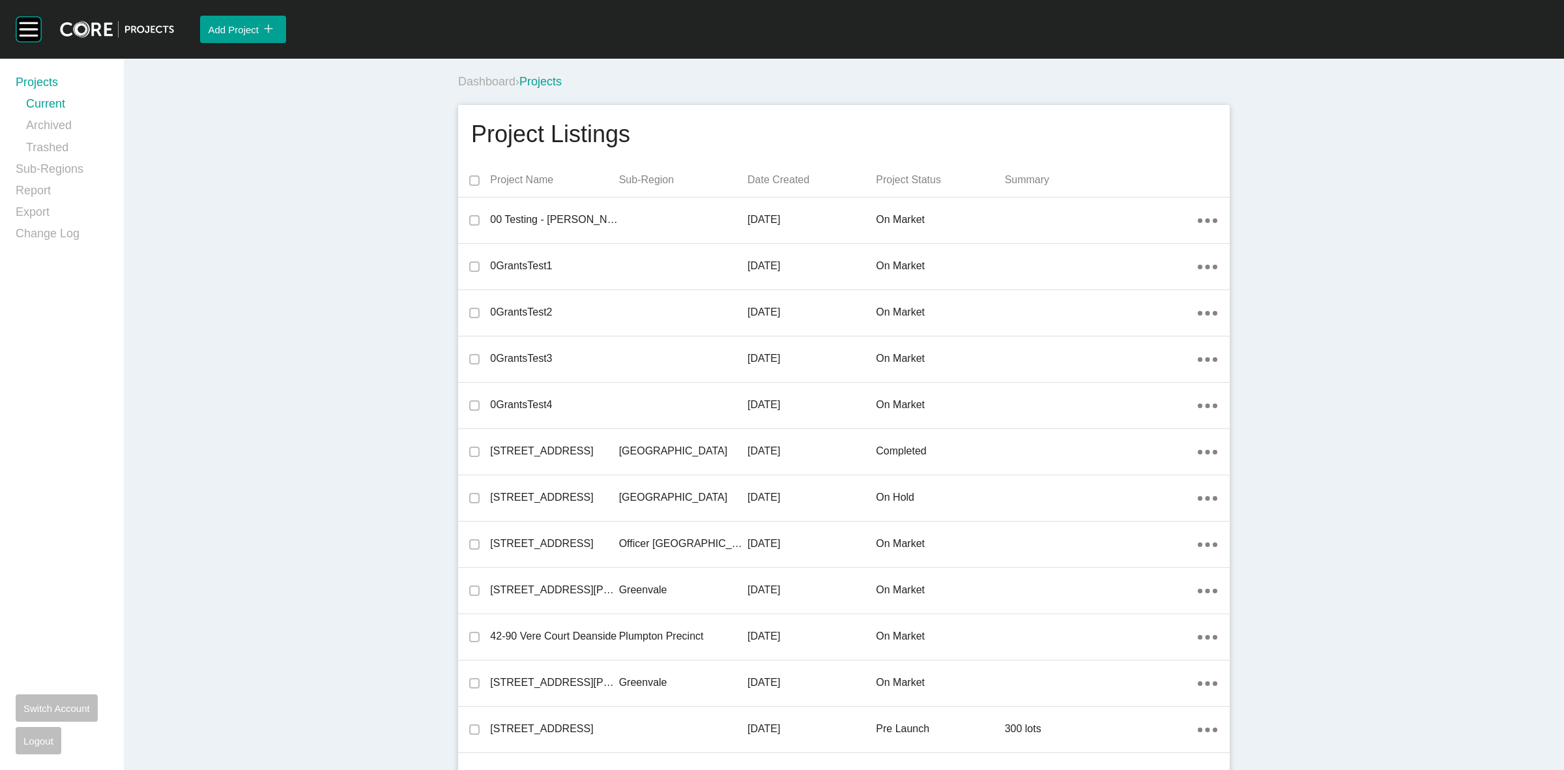
scroll to position [8670, 0]
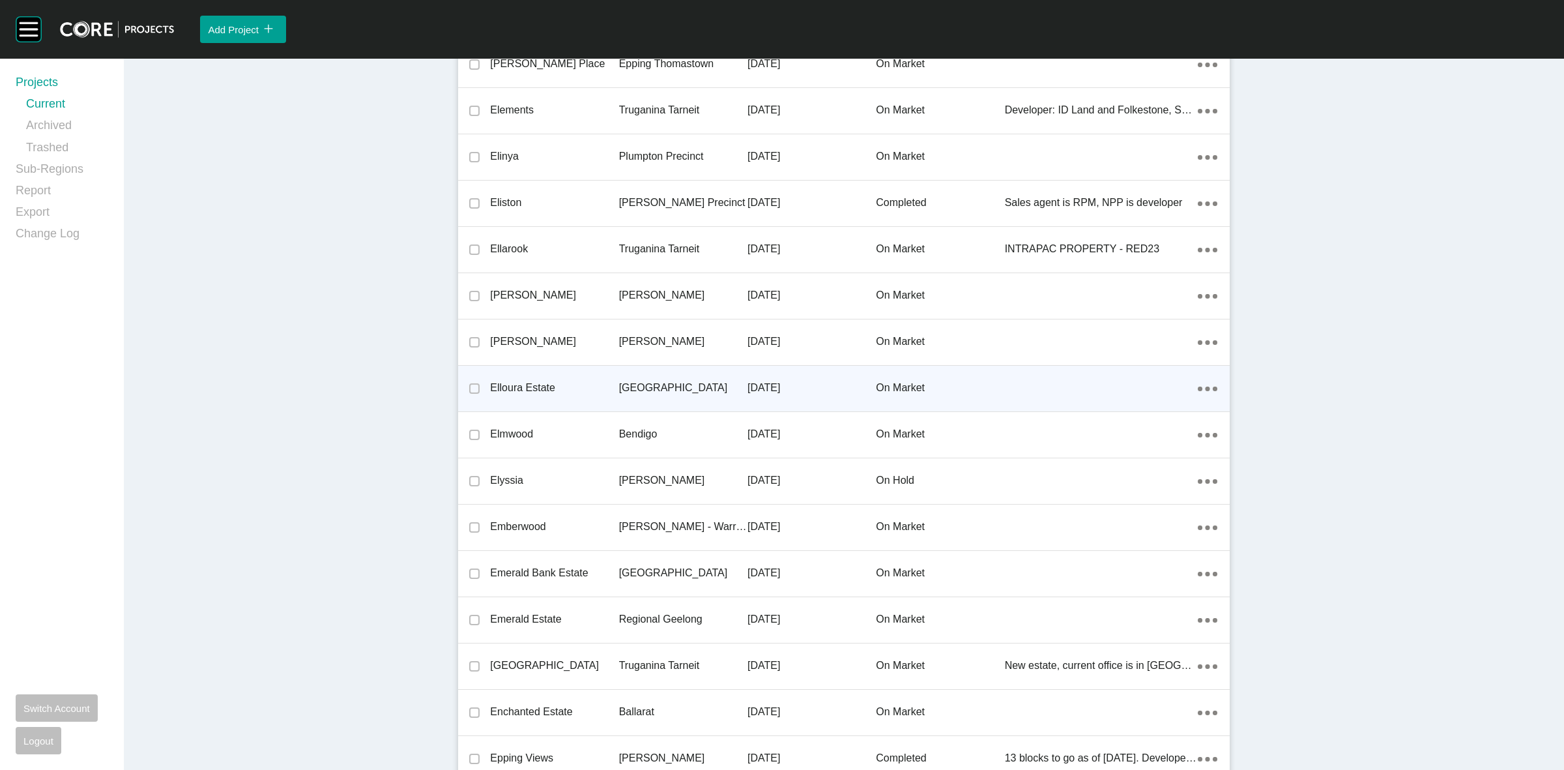
click at [642, 386] on p "[GEOGRAPHIC_DATA]" at bounding box center [683, 388] width 128 height 14
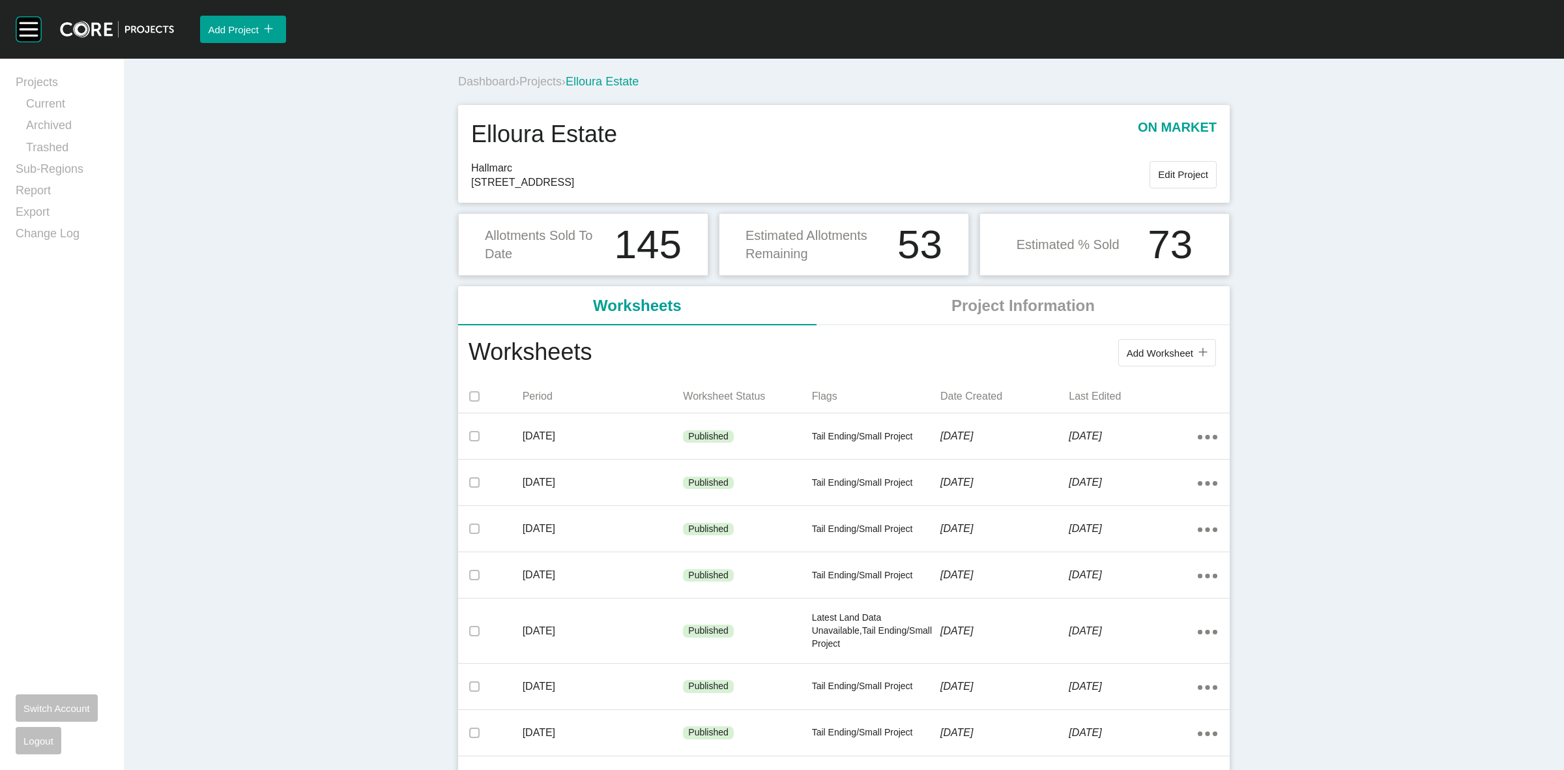
click at [532, 78] on span "Projects" at bounding box center [540, 81] width 42 height 13
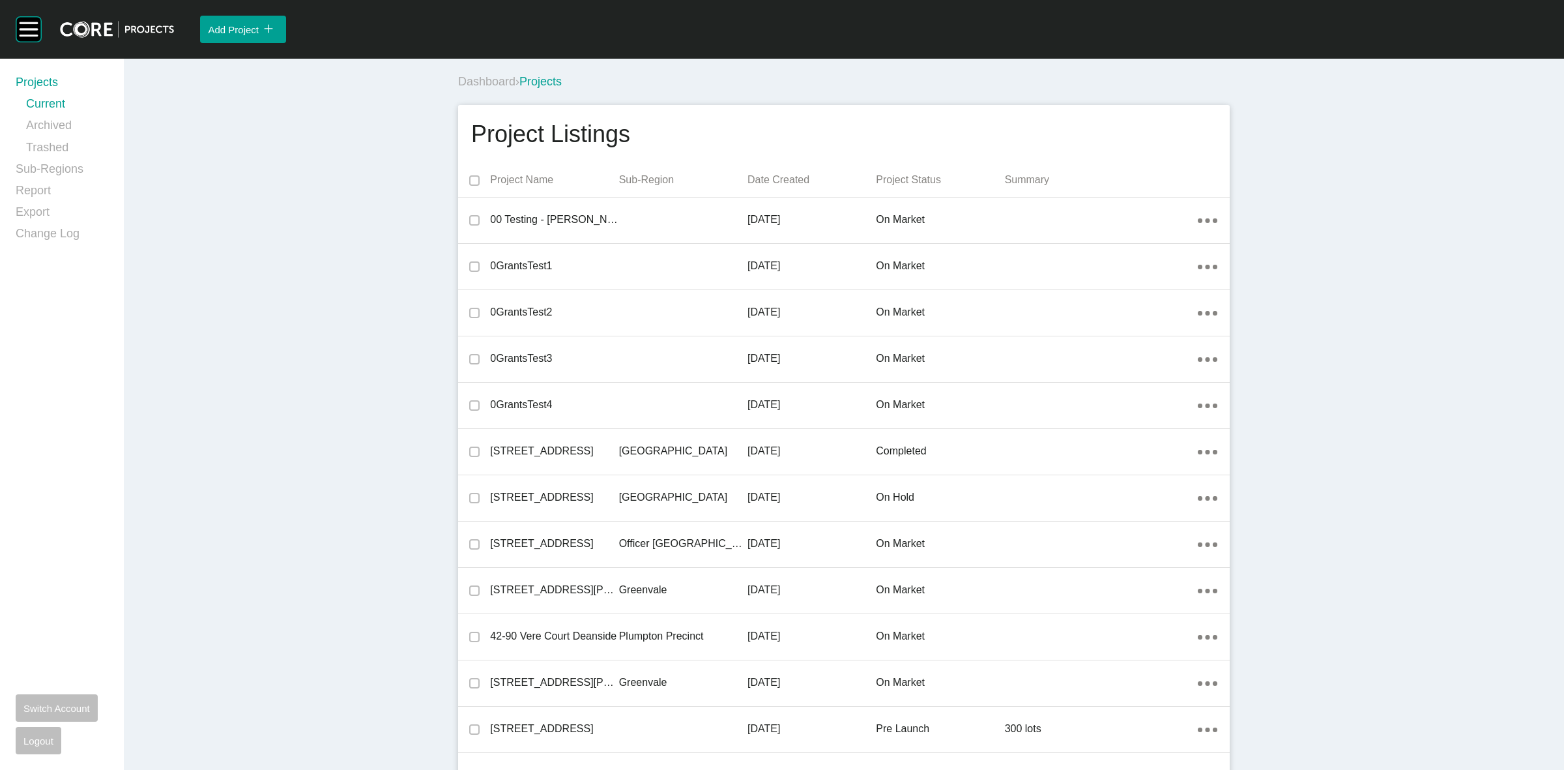
scroll to position [30735, 0]
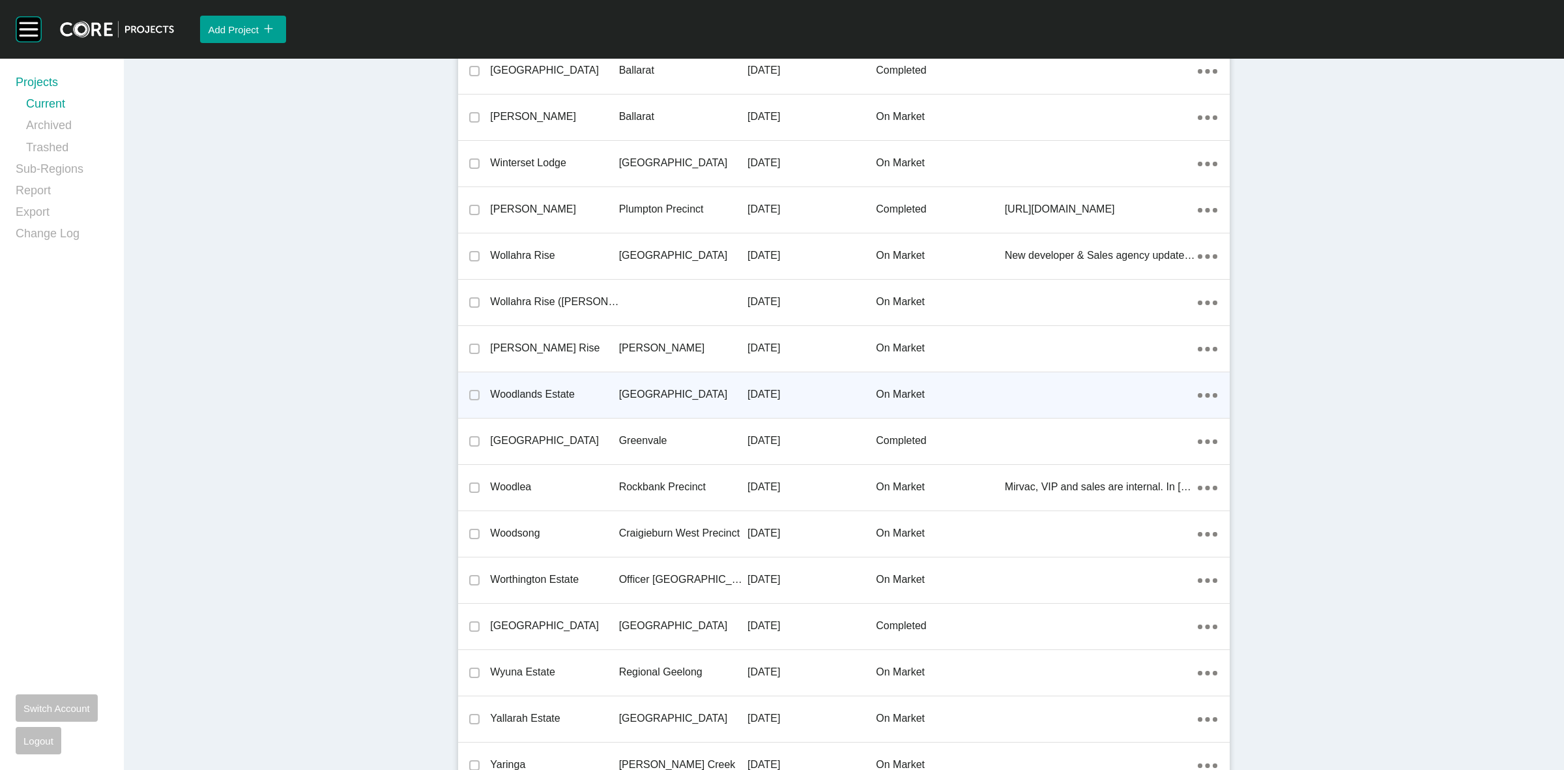
click at [653, 387] on p "[GEOGRAPHIC_DATA]" at bounding box center [683, 394] width 128 height 14
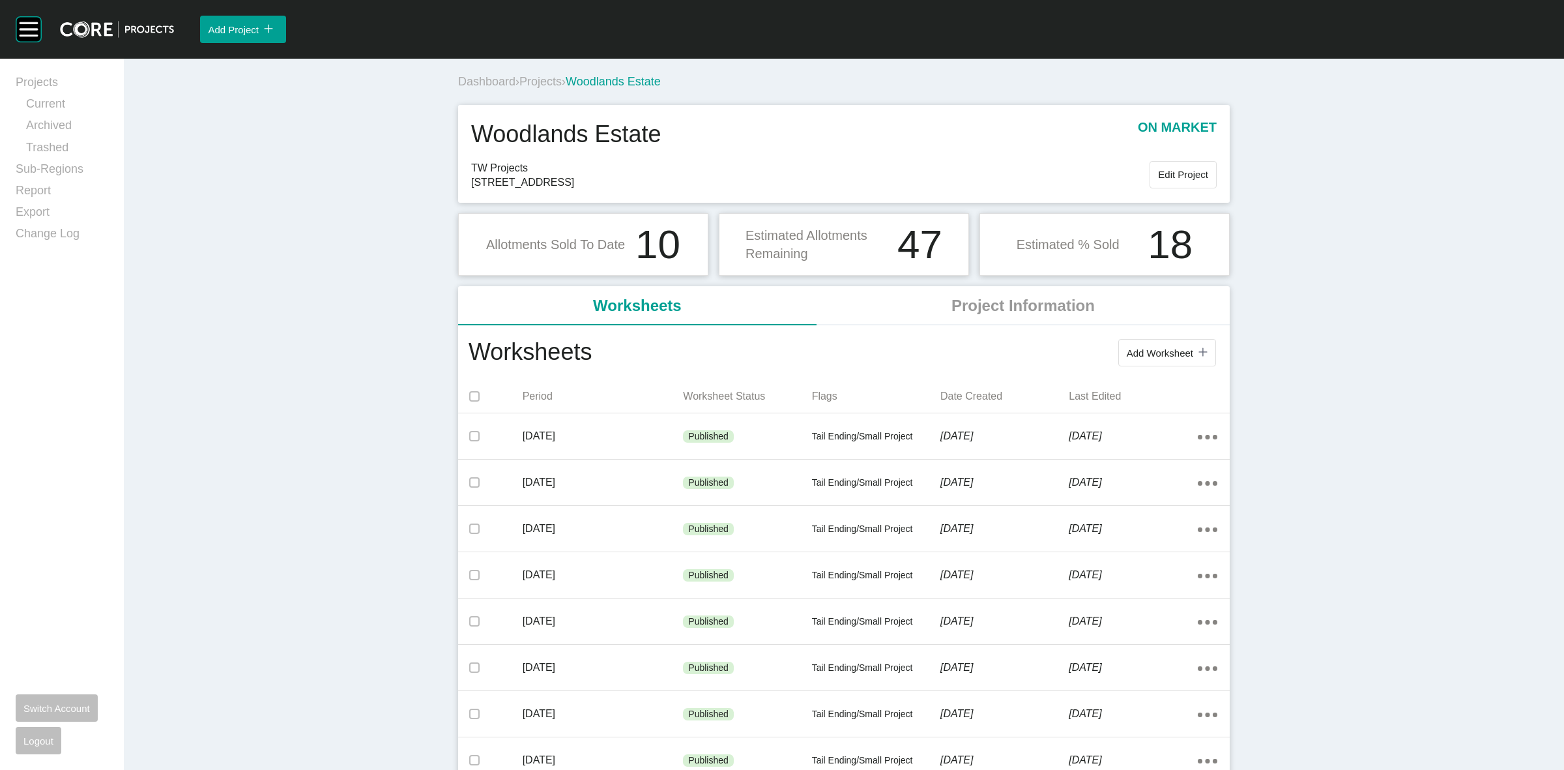
click at [539, 77] on span "Projects" at bounding box center [540, 81] width 42 height 13
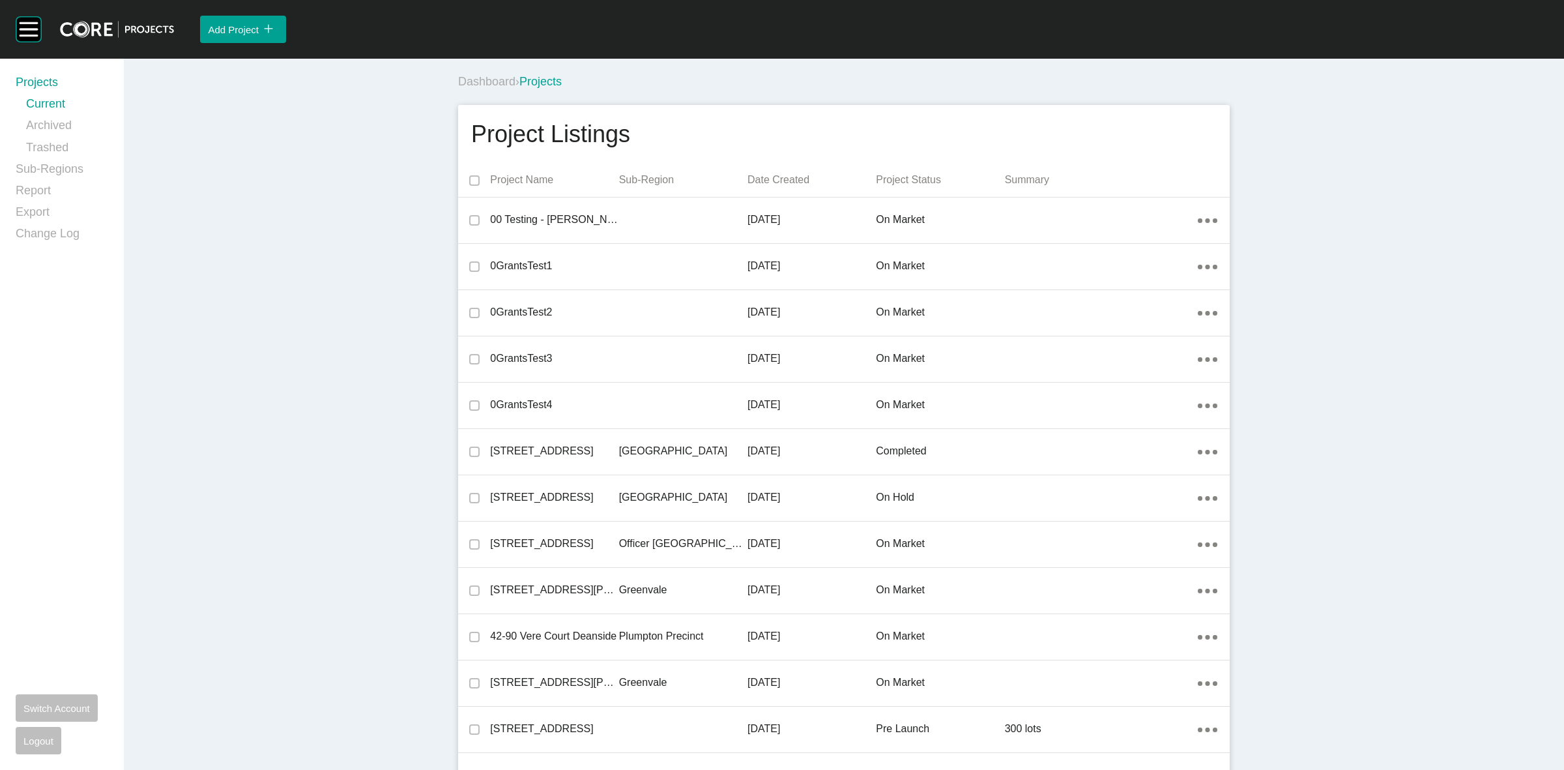
scroll to position [28514, 0]
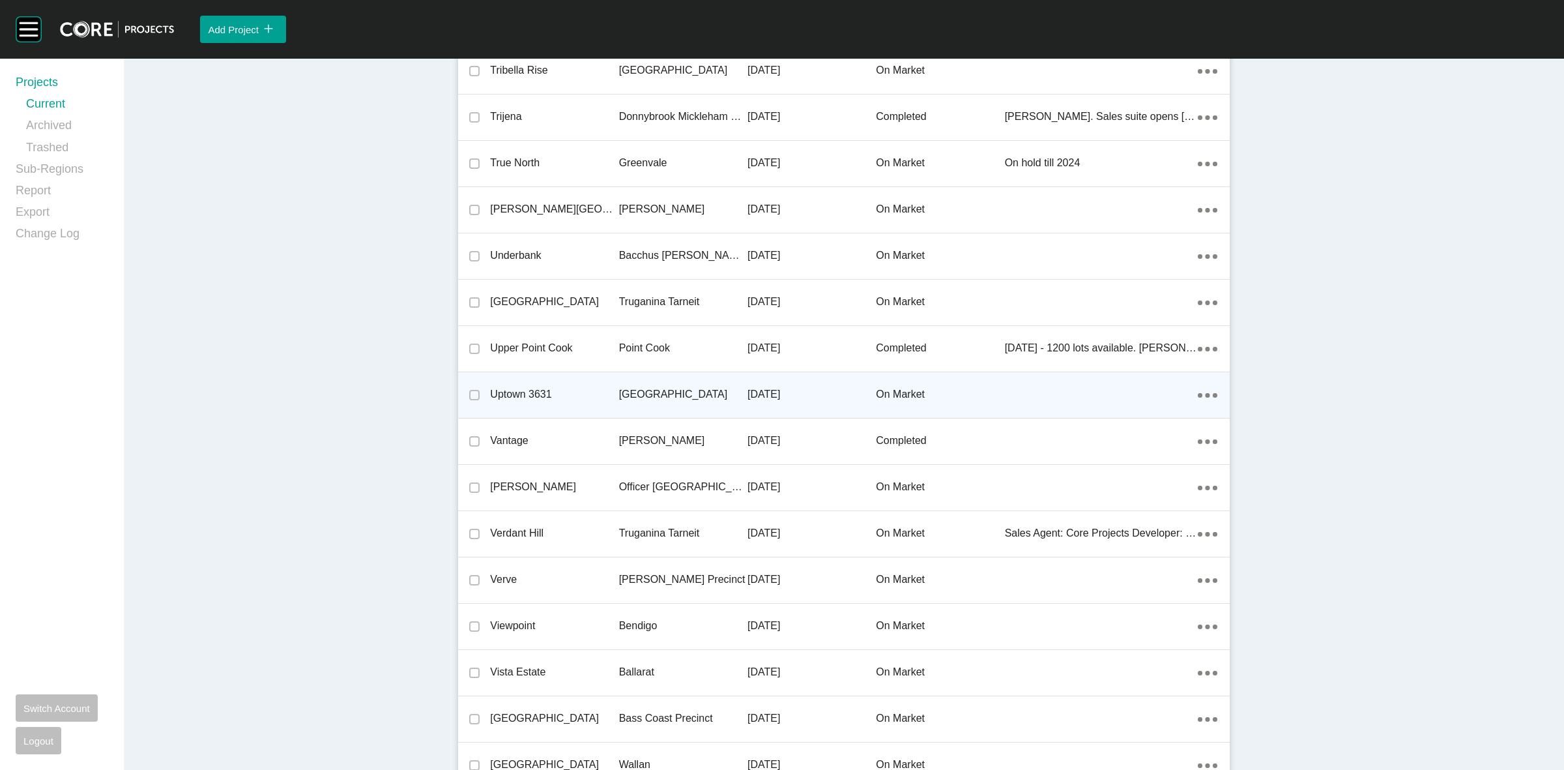
click at [653, 387] on p "[GEOGRAPHIC_DATA]" at bounding box center [683, 394] width 128 height 14
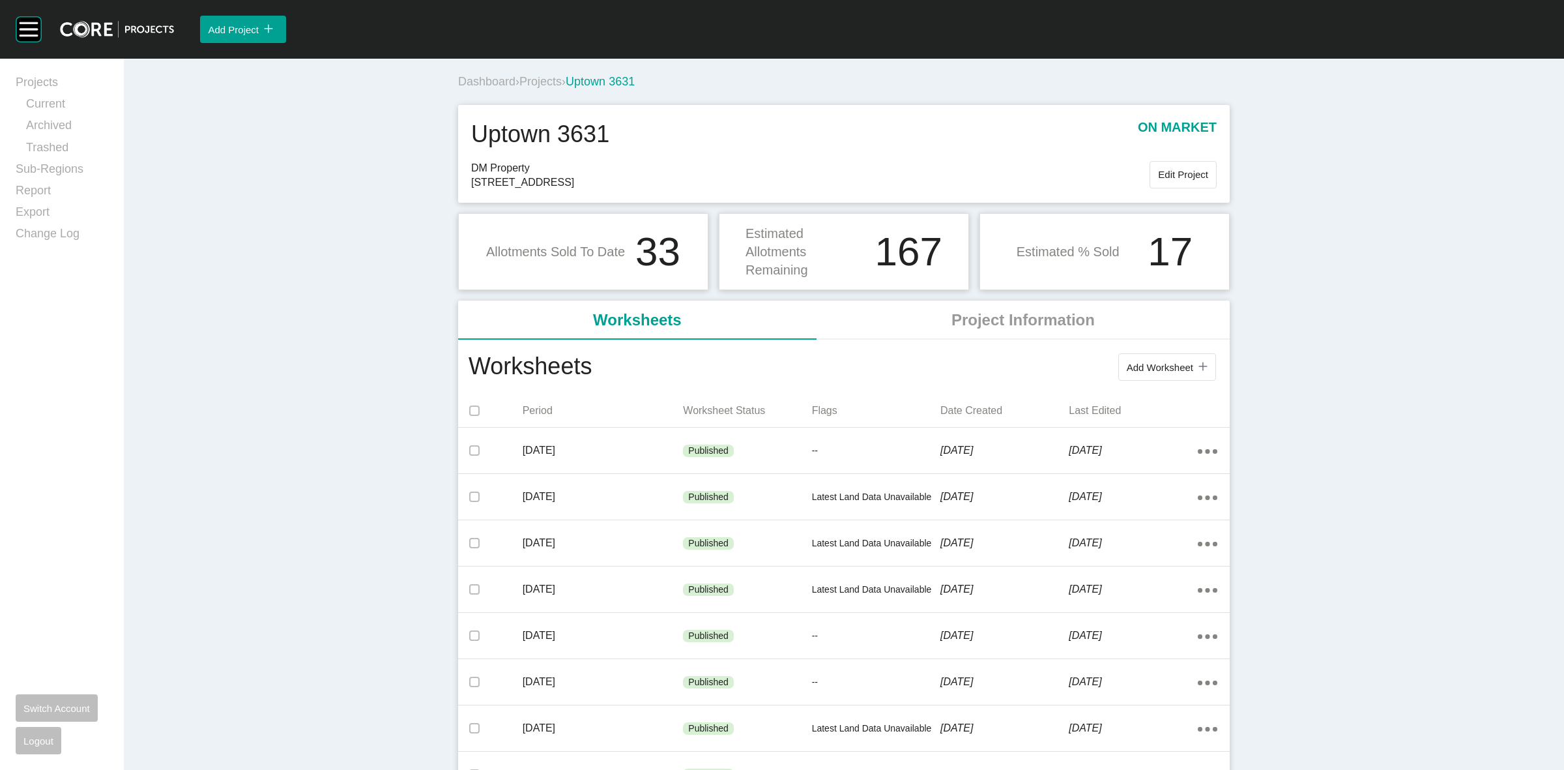
click at [530, 79] on span "Projects" at bounding box center [540, 81] width 42 height 13
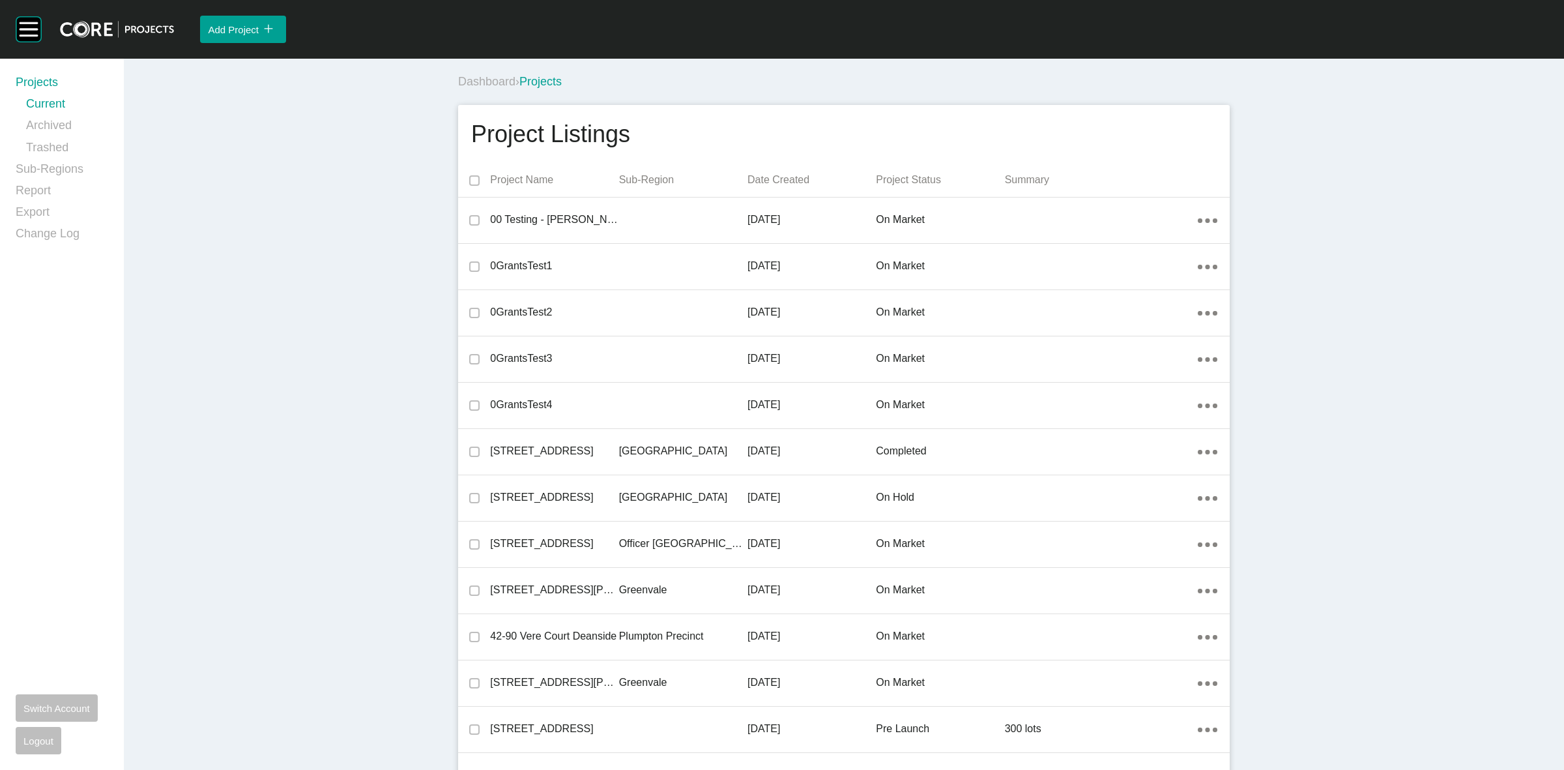
scroll to position [16997, 0]
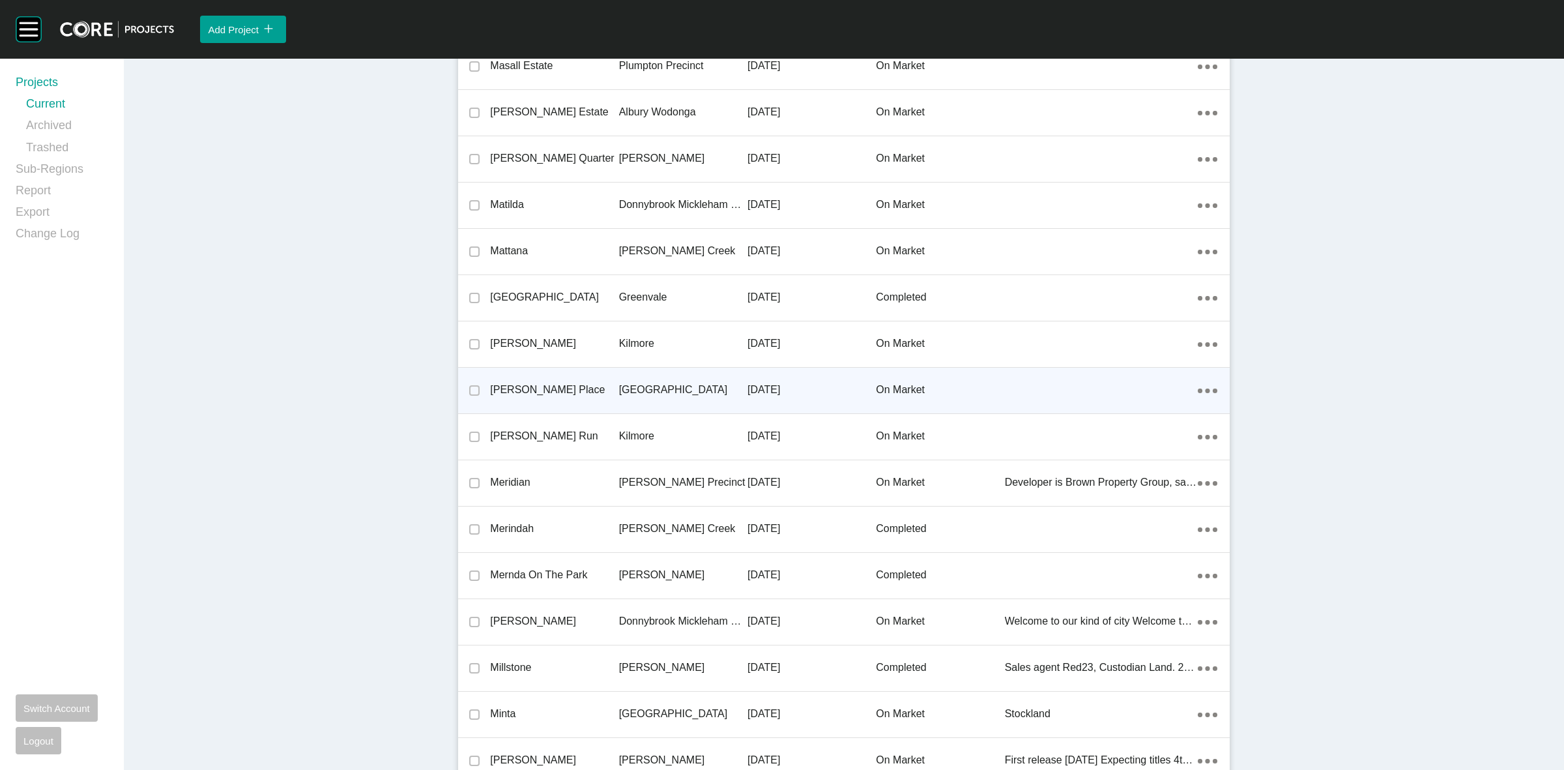
click at [655, 383] on p "[GEOGRAPHIC_DATA]" at bounding box center [683, 390] width 128 height 14
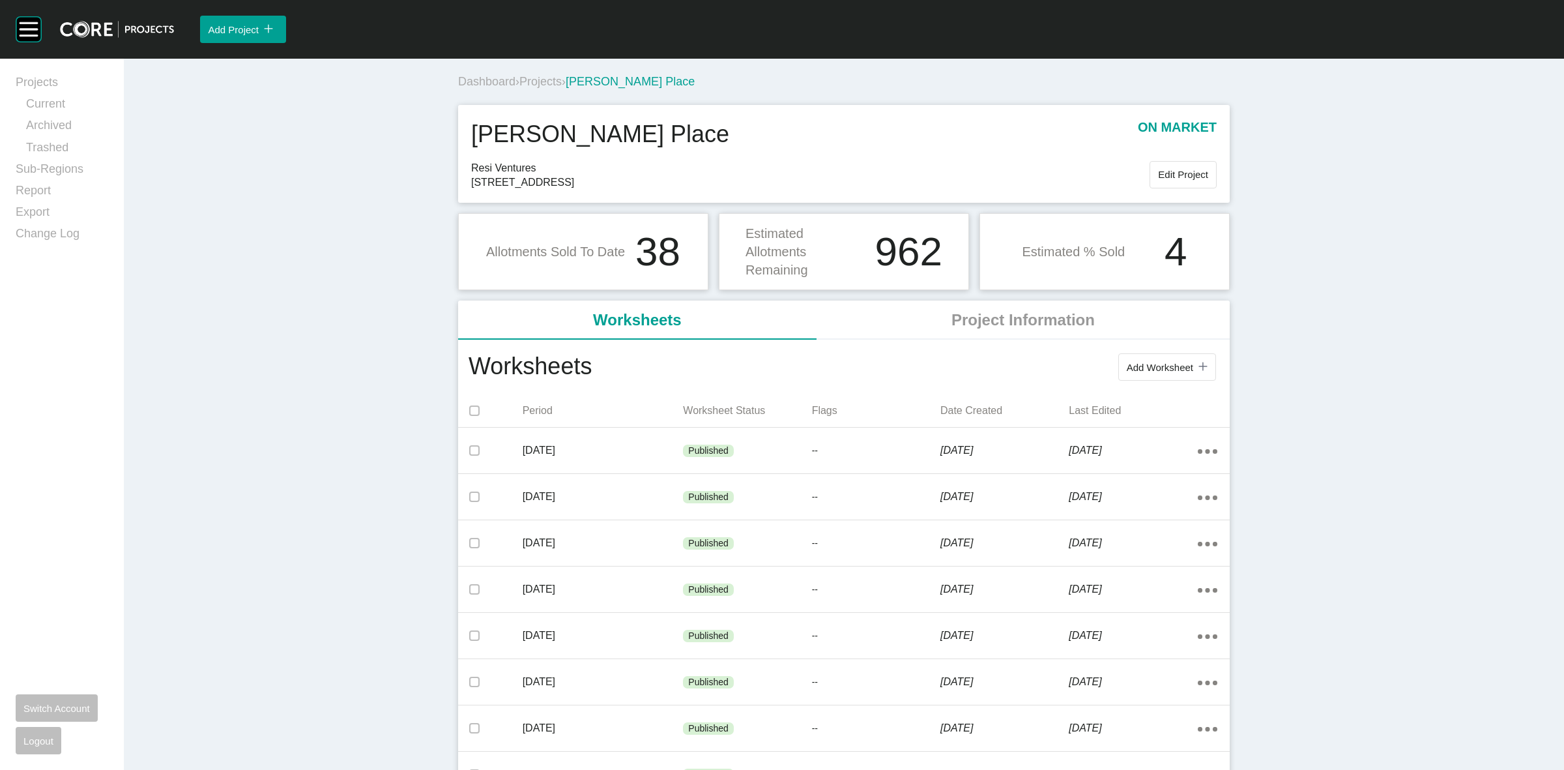
click at [525, 77] on span "Projects" at bounding box center [540, 81] width 42 height 13
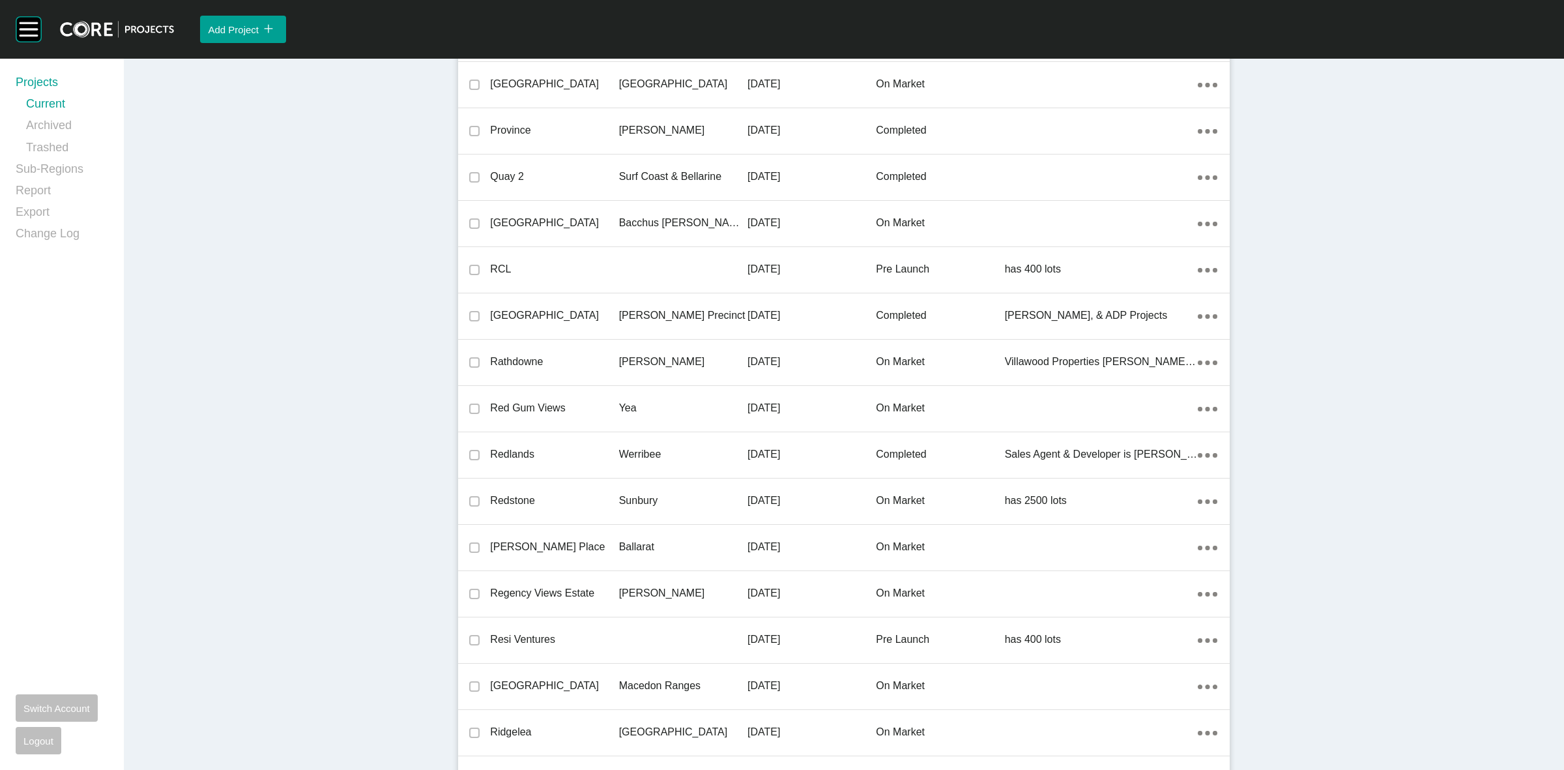
scroll to position [21245, 0]
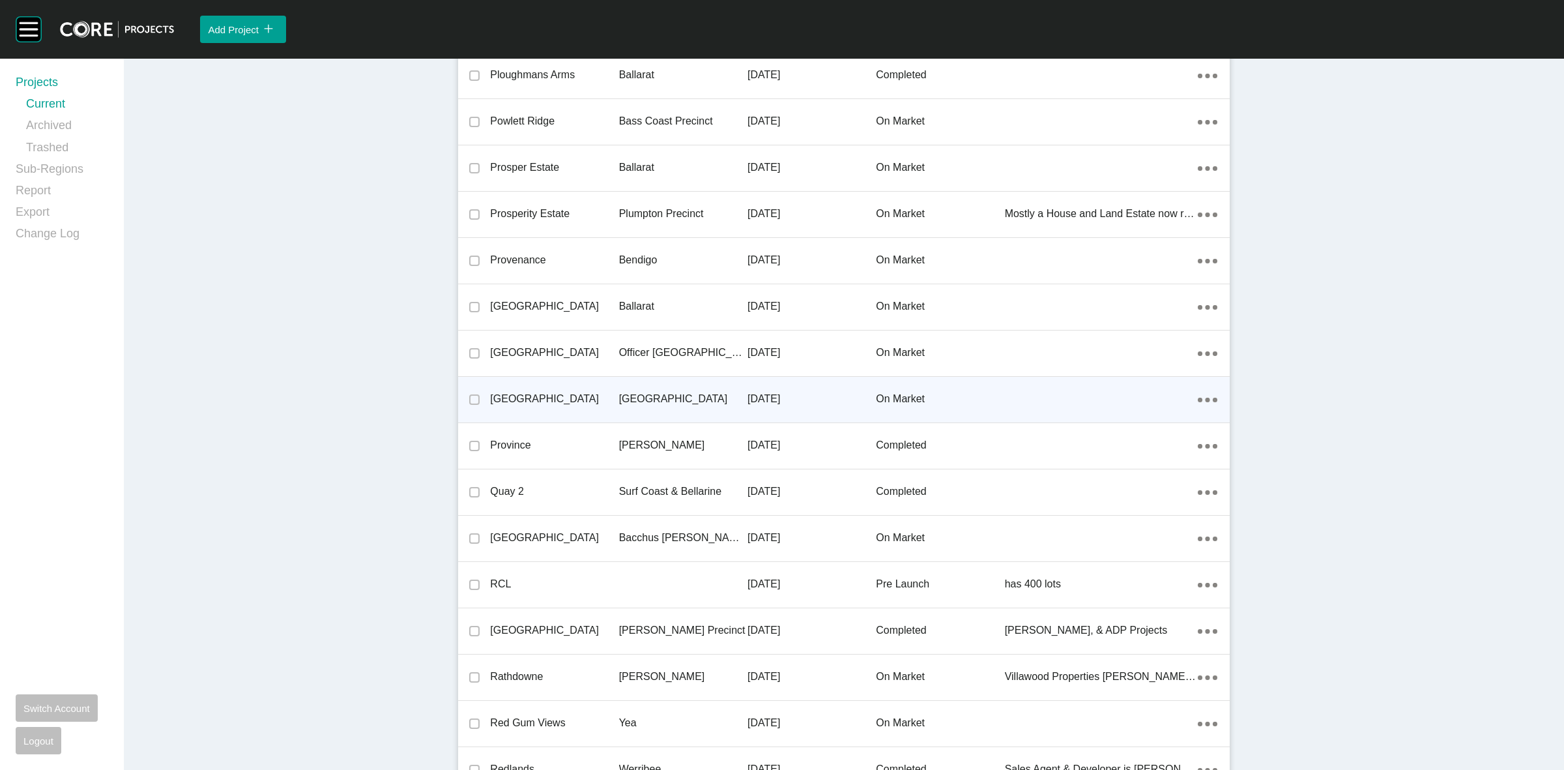
click at [669, 392] on p "[GEOGRAPHIC_DATA]" at bounding box center [683, 399] width 128 height 14
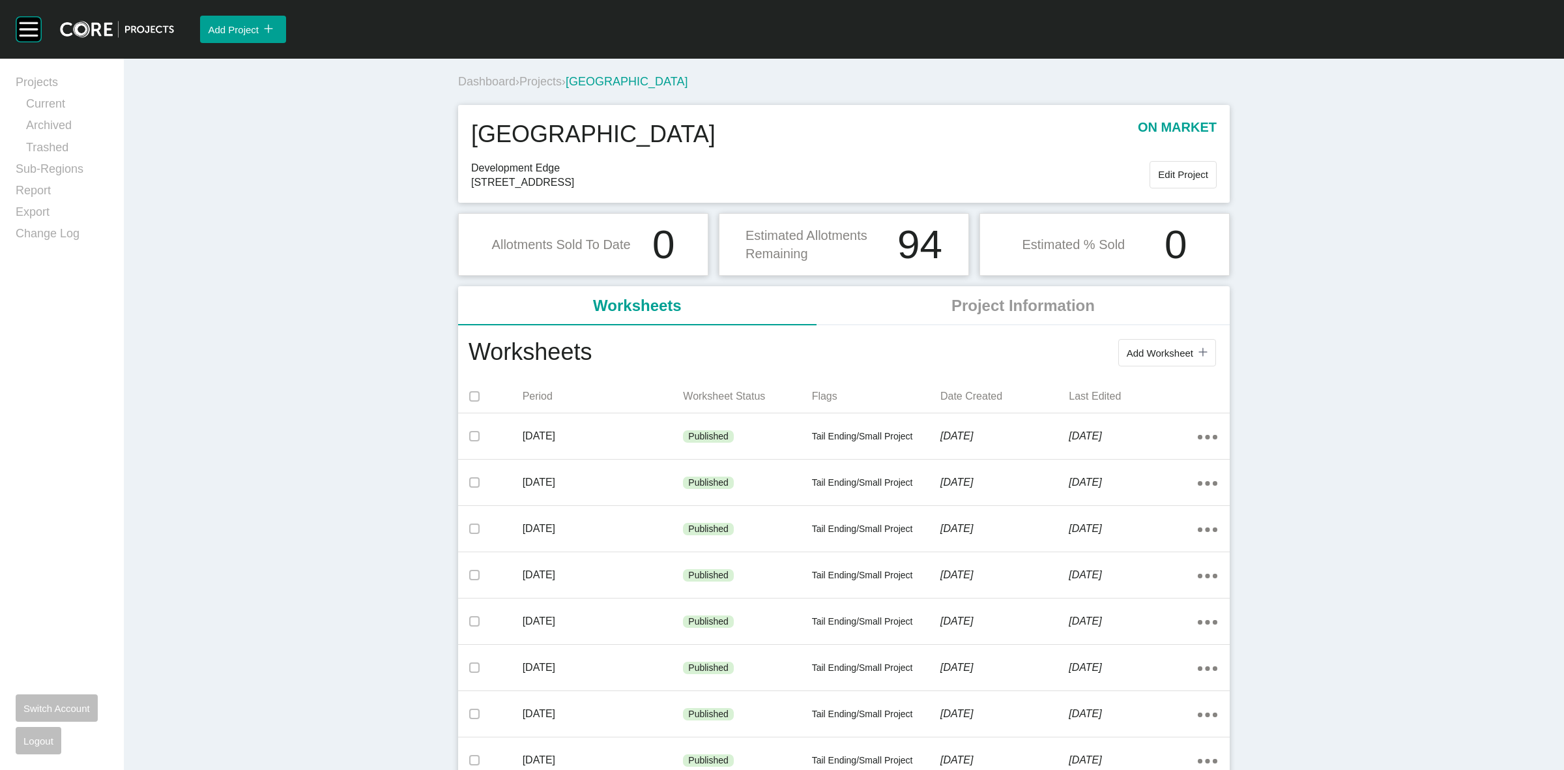
click at [544, 83] on span "Projects" at bounding box center [540, 81] width 42 height 13
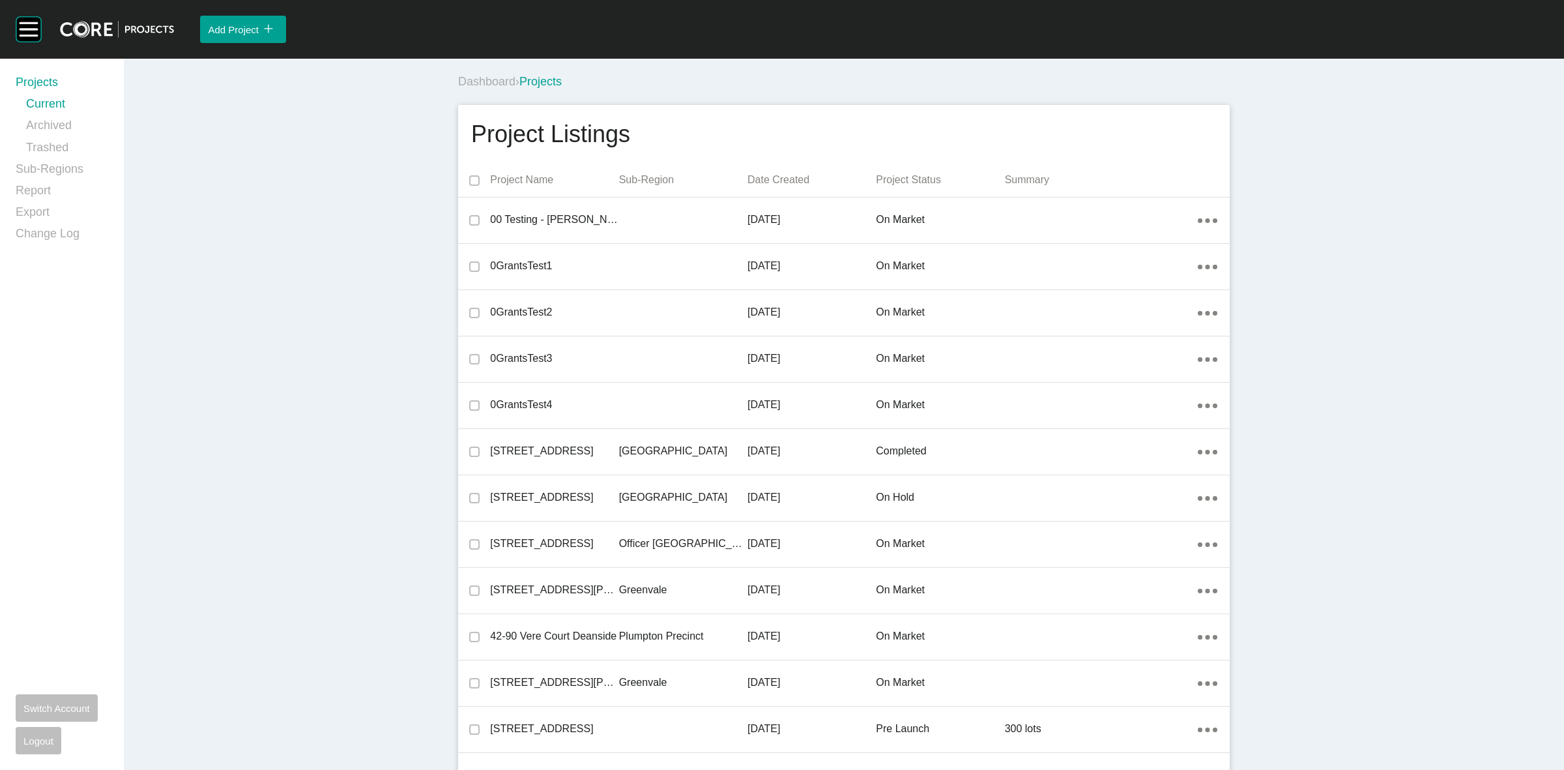
scroll to position [18060, 0]
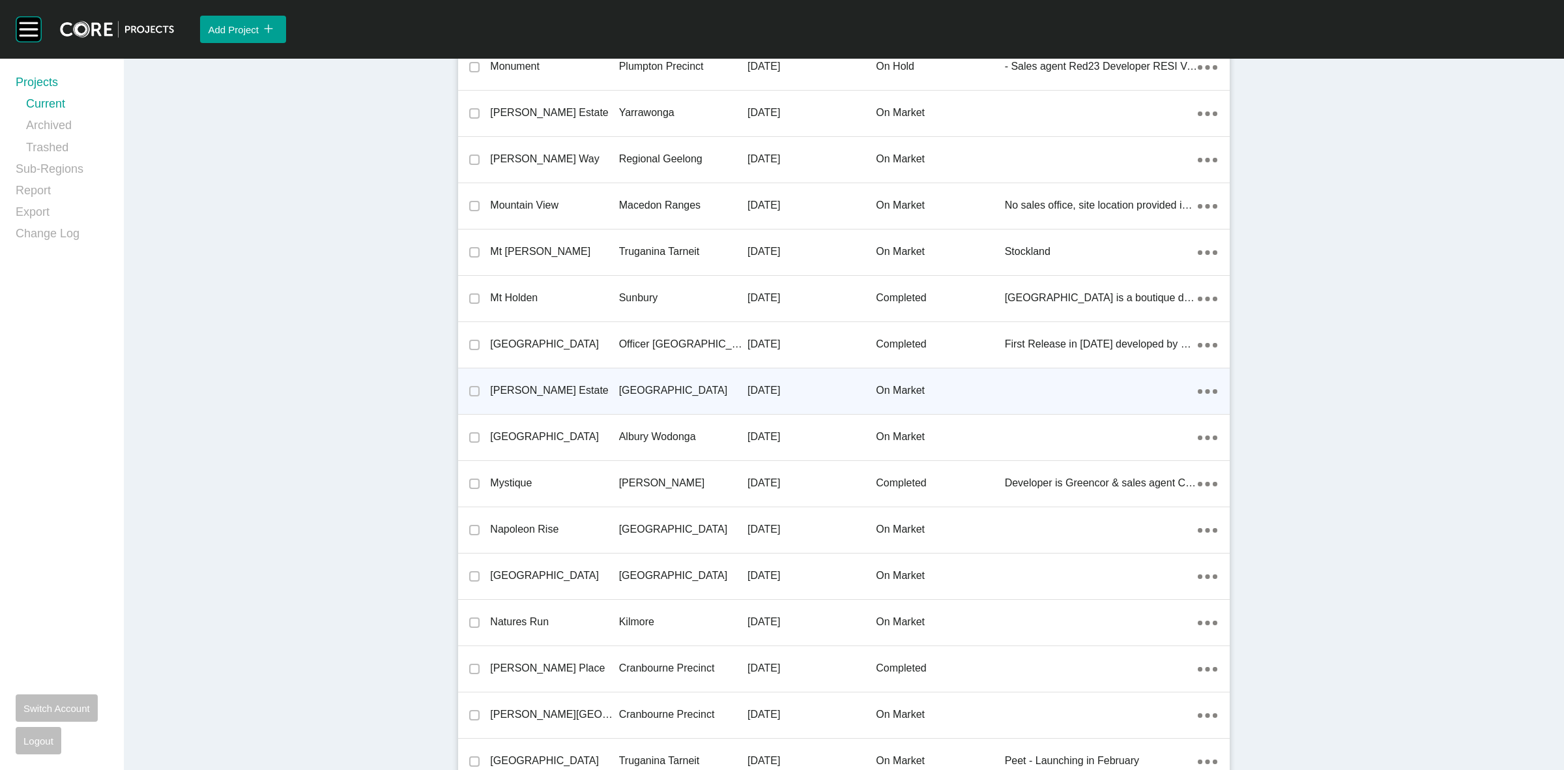
click at [628, 383] on p "[GEOGRAPHIC_DATA]" at bounding box center [683, 390] width 128 height 14
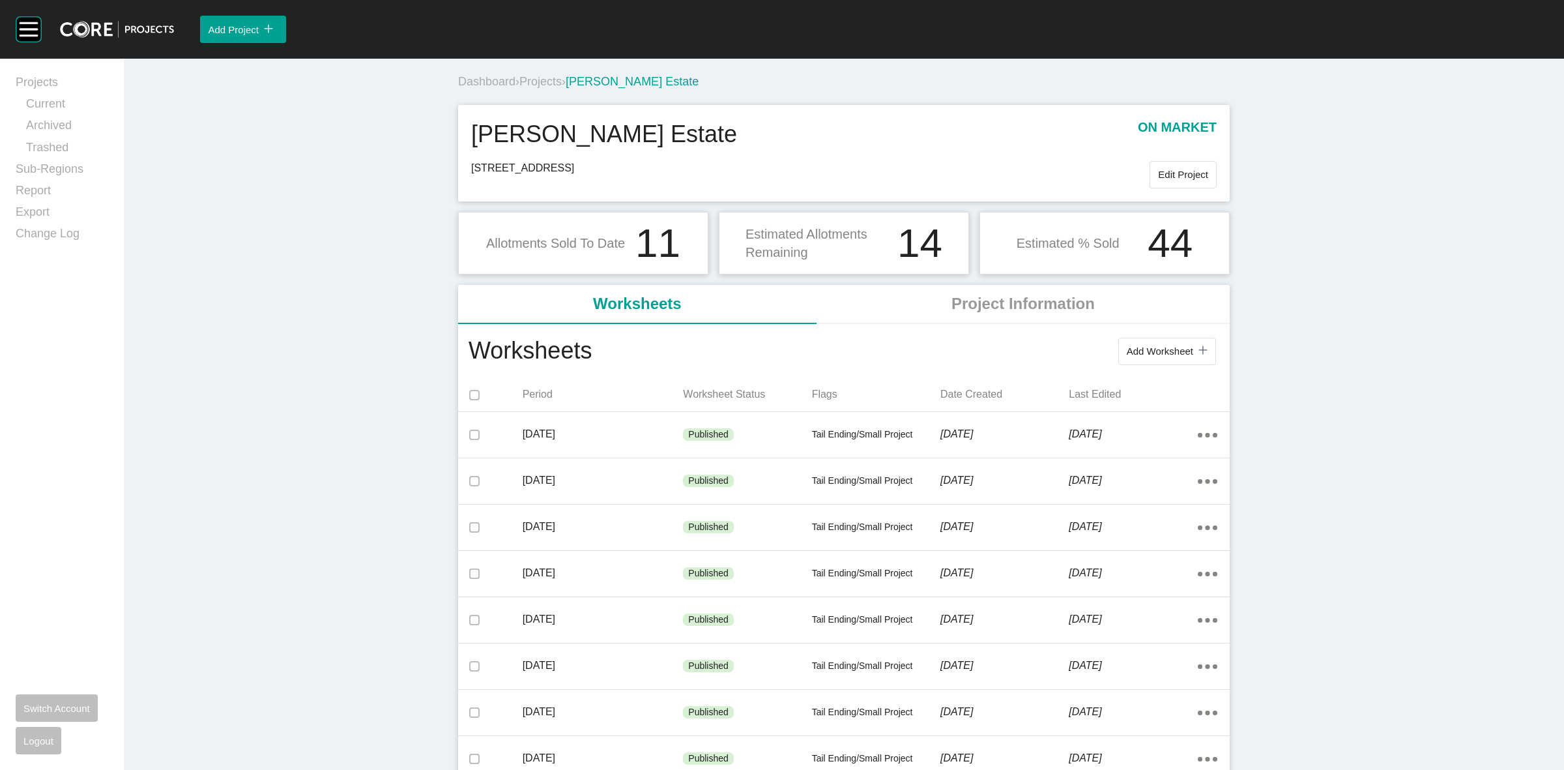
click at [535, 78] on span "Projects" at bounding box center [540, 81] width 42 height 13
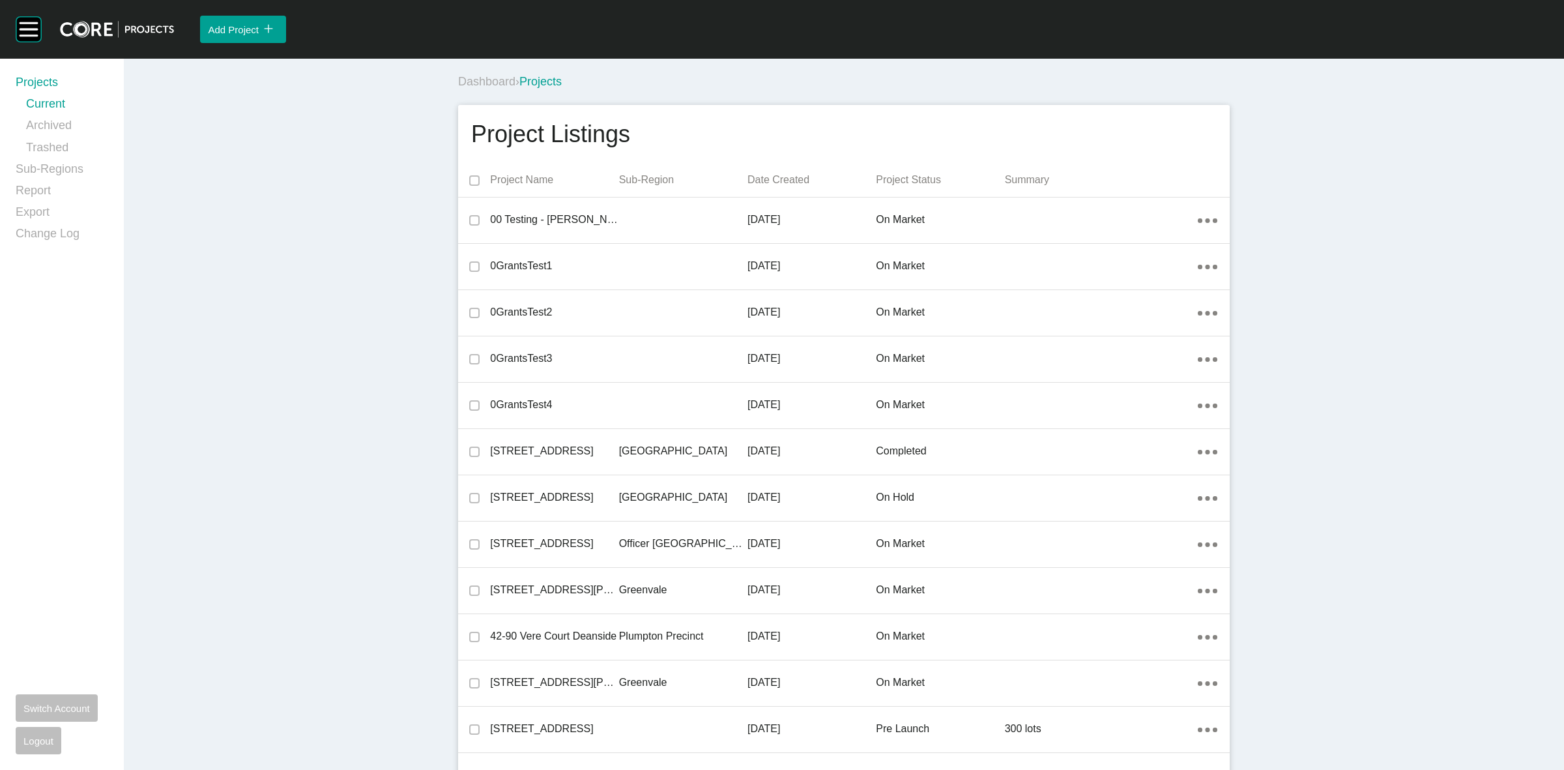
scroll to position [10798, 0]
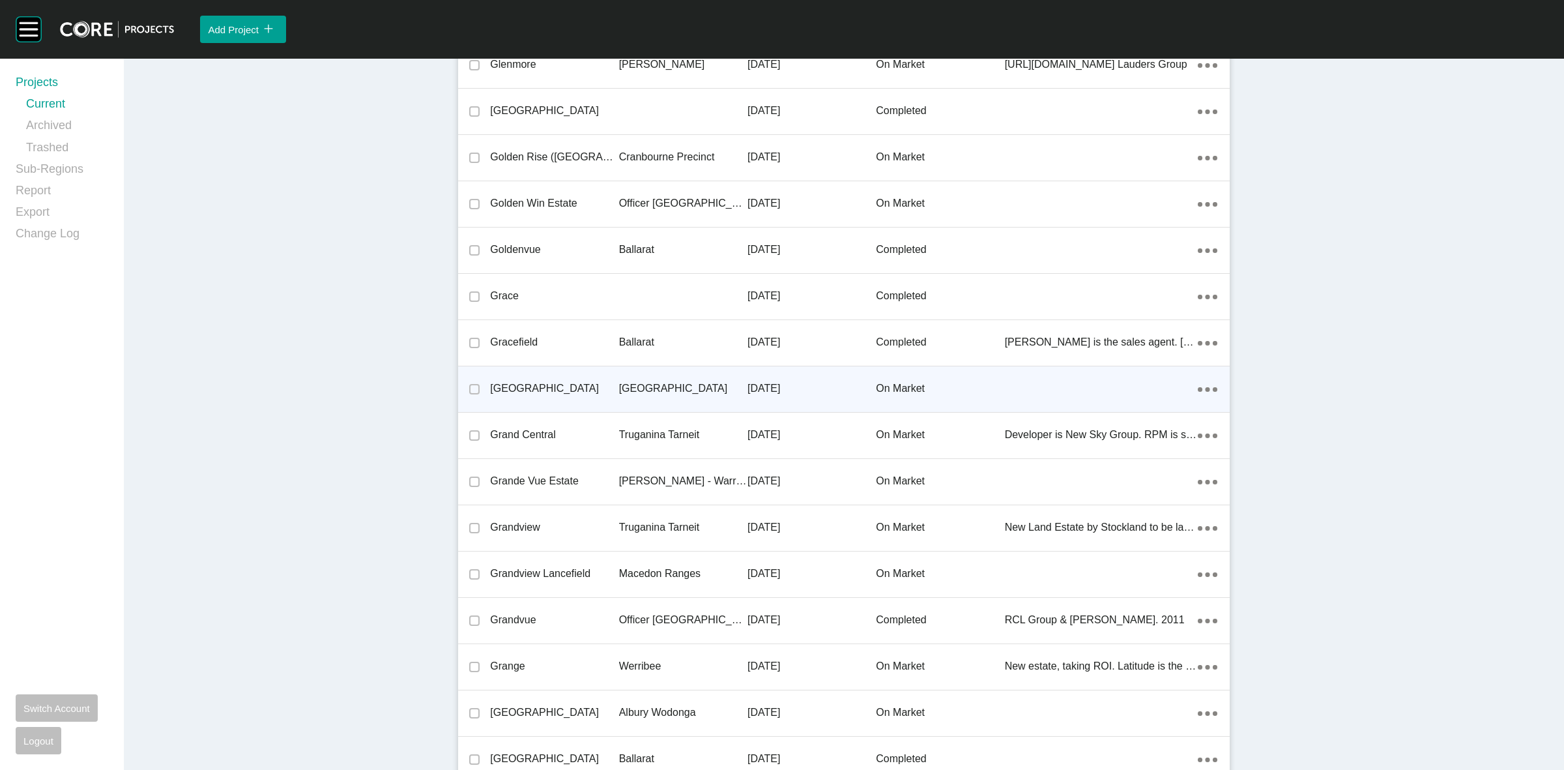
click at [676, 383] on p "[GEOGRAPHIC_DATA]" at bounding box center [683, 388] width 128 height 14
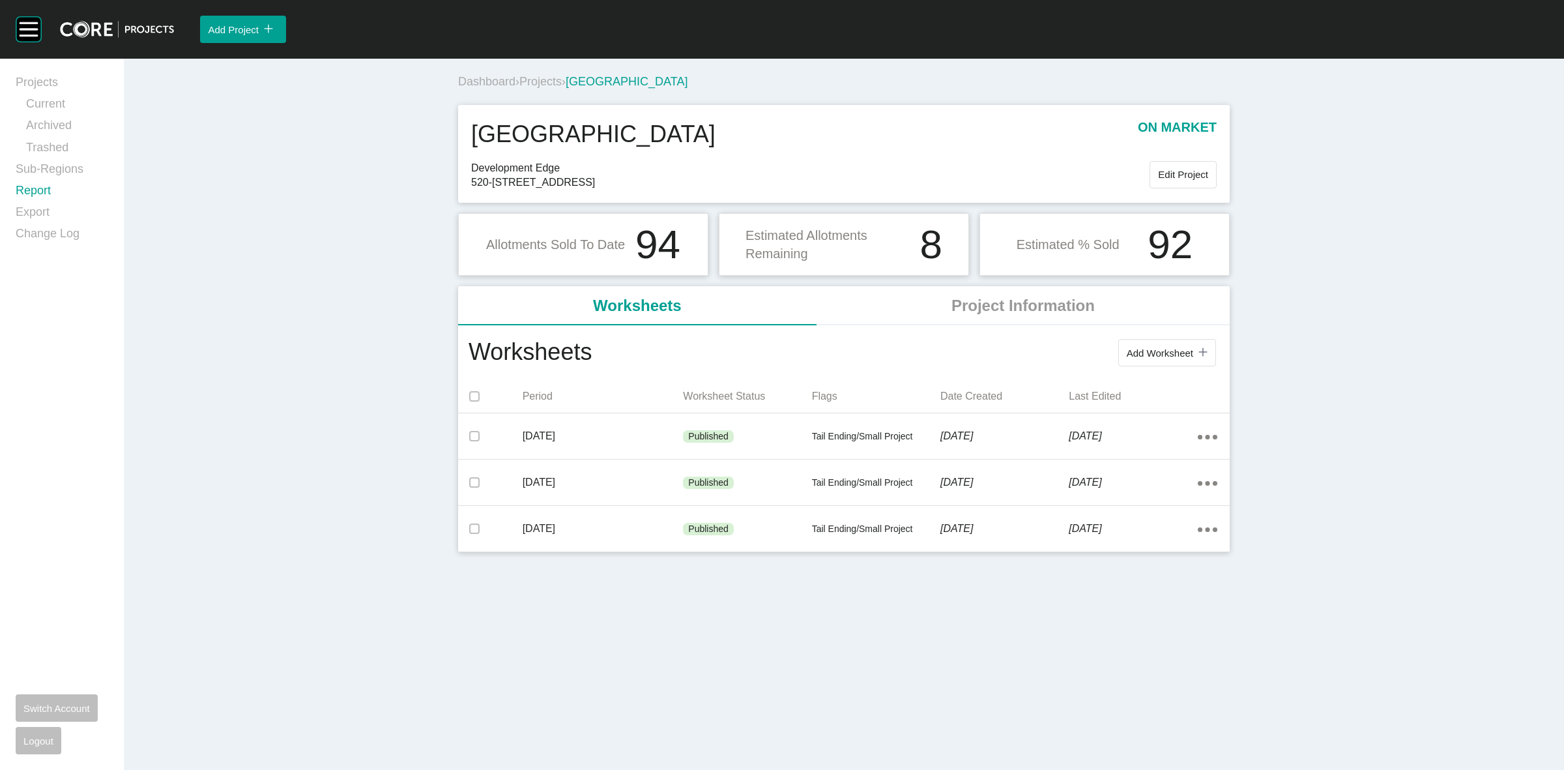
click at [36, 188] on link "Report" at bounding box center [62, 193] width 93 height 22
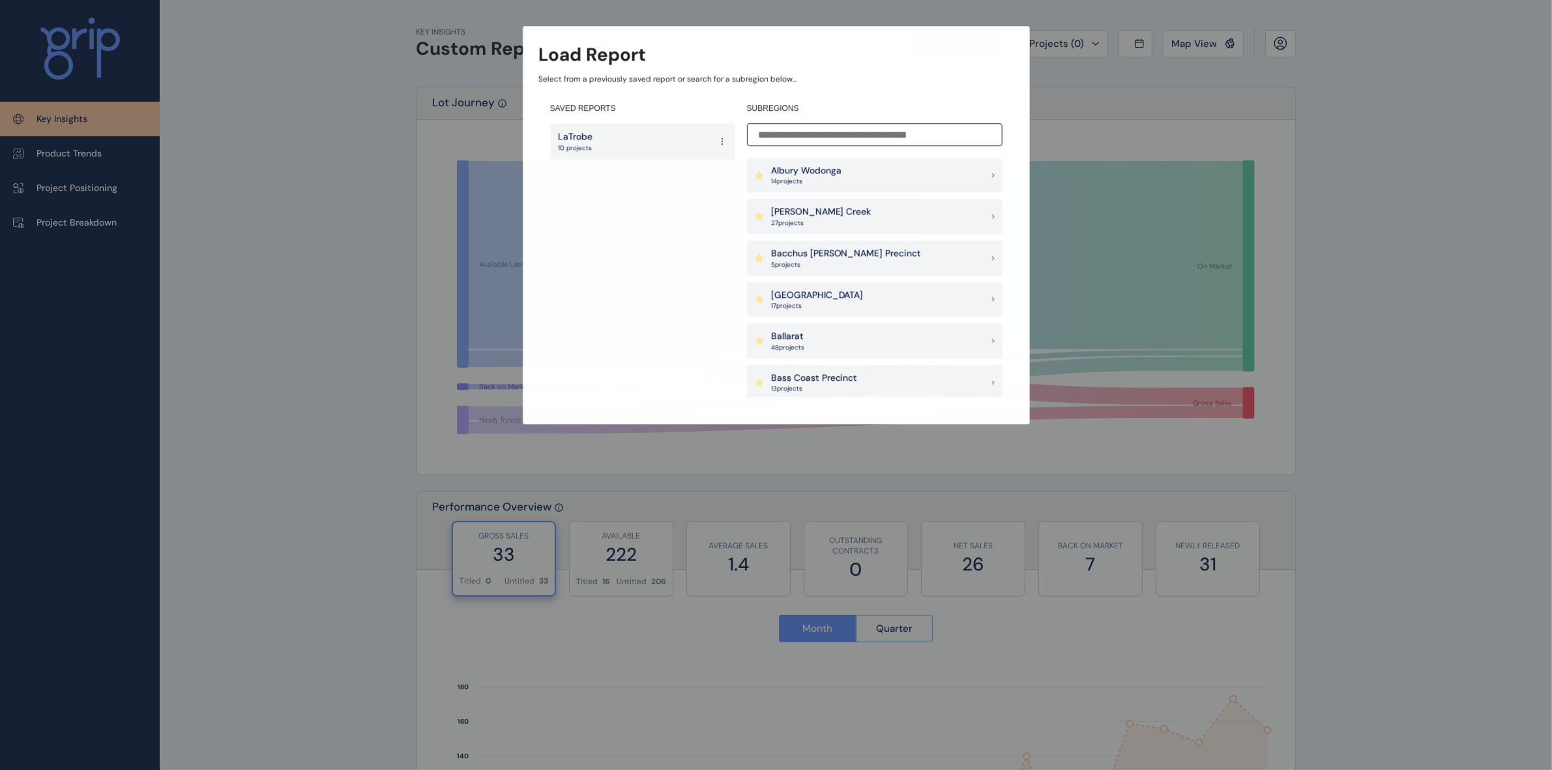
click at [844, 132] on input at bounding box center [874, 134] width 255 height 23
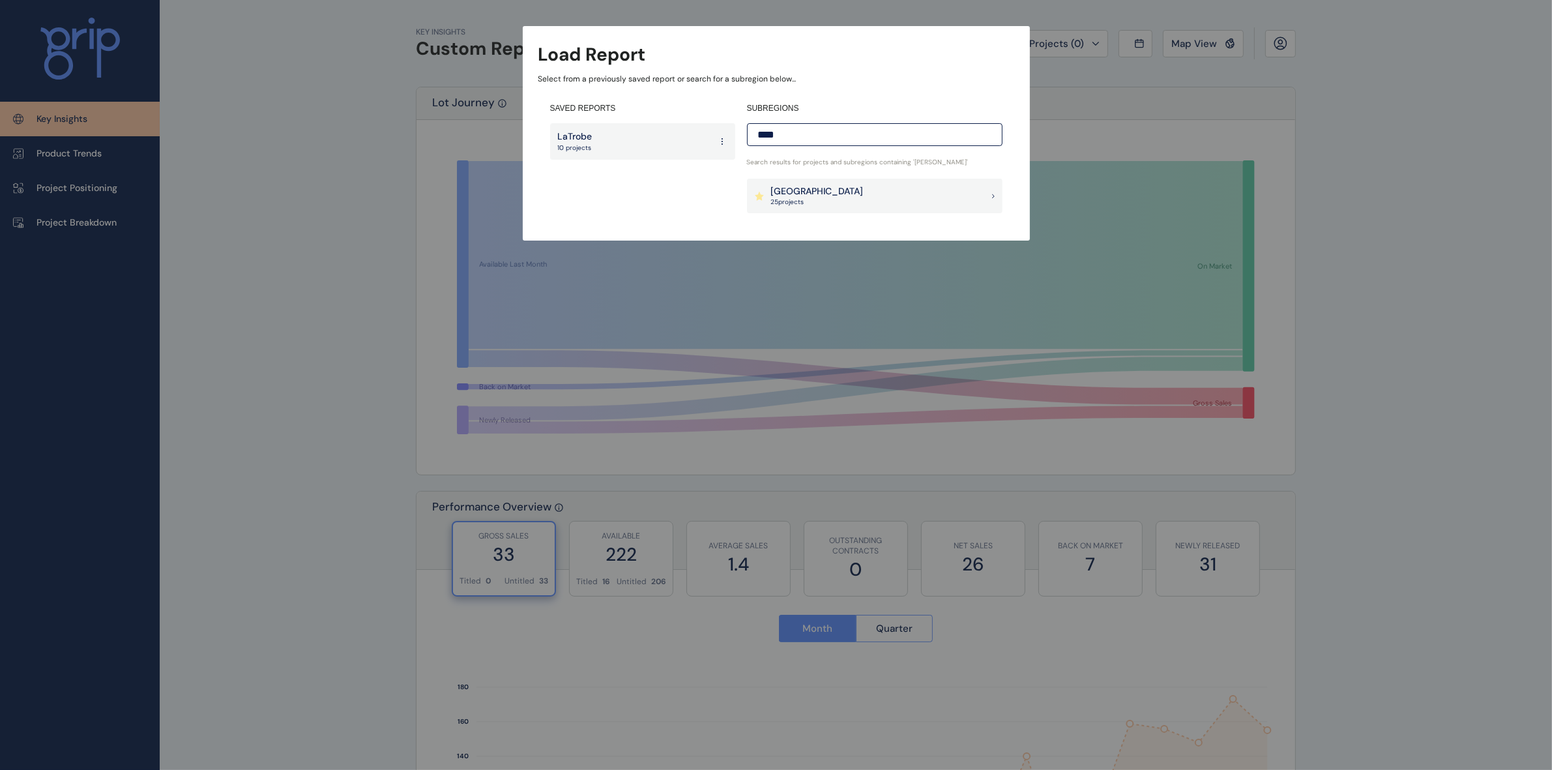
type input "****"
click at [763, 199] on icon at bounding box center [759, 196] width 9 height 9
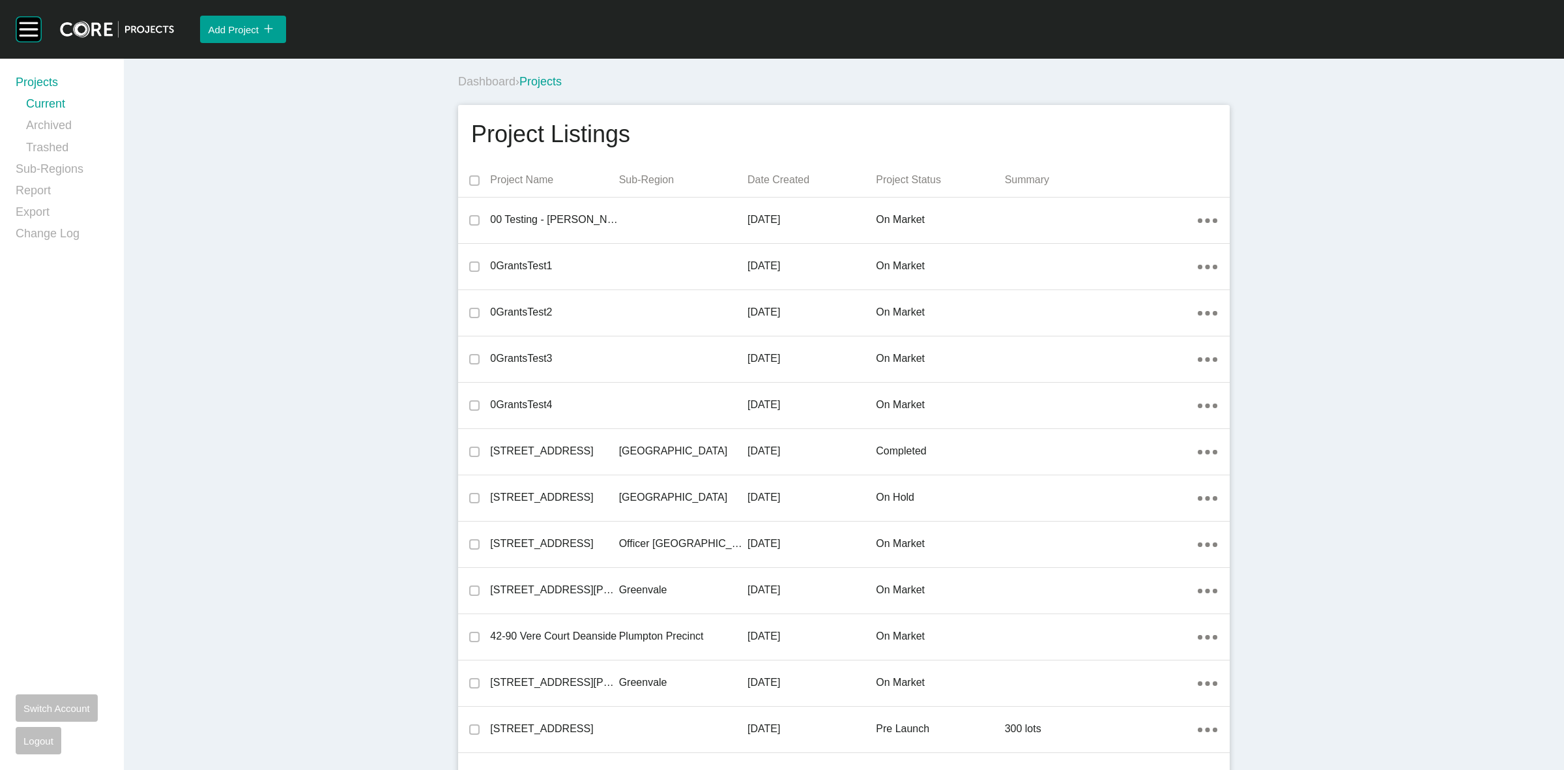
scroll to position [8855, 0]
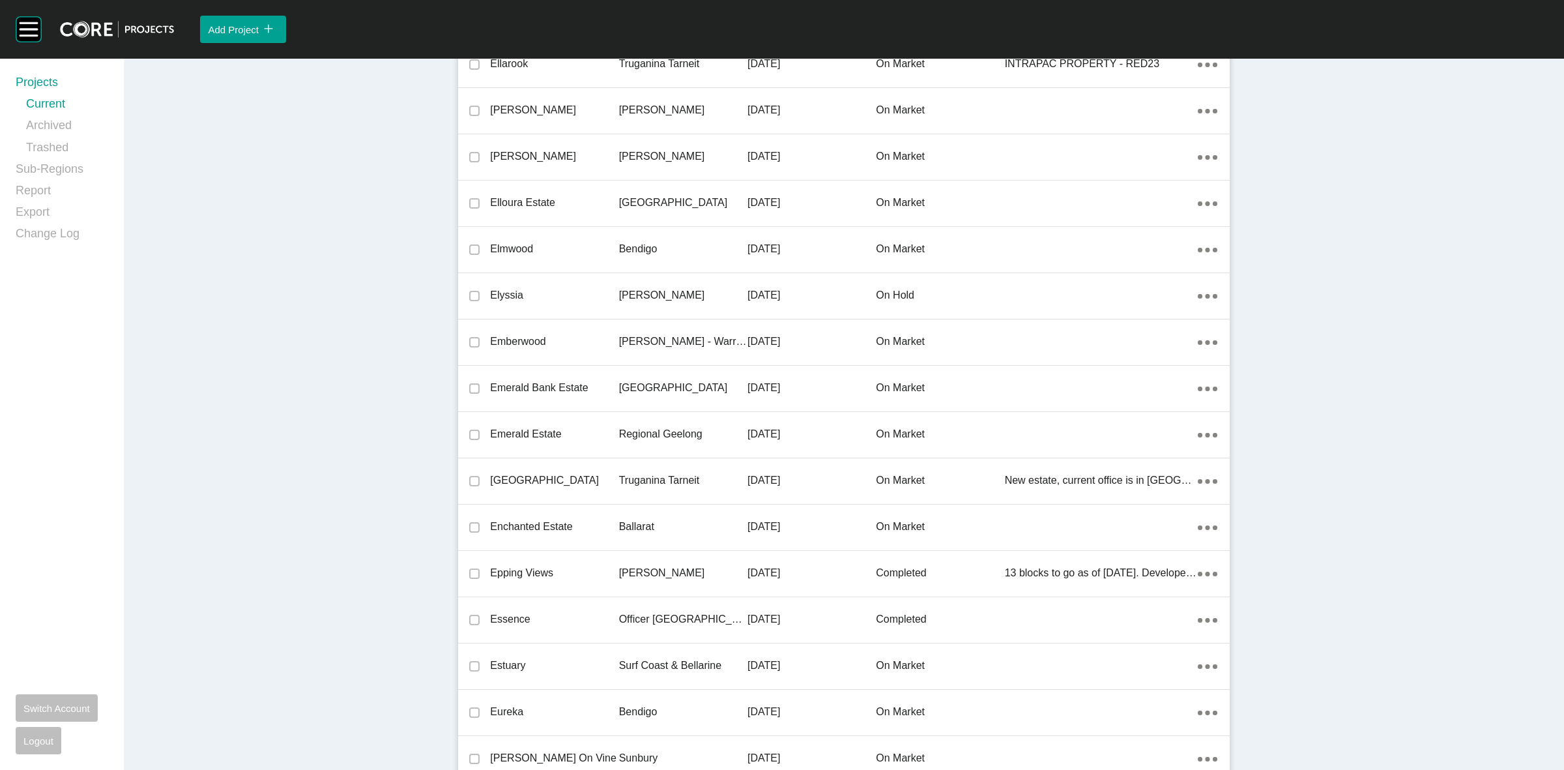
click at [656, 383] on p "[GEOGRAPHIC_DATA]" at bounding box center [683, 388] width 128 height 14
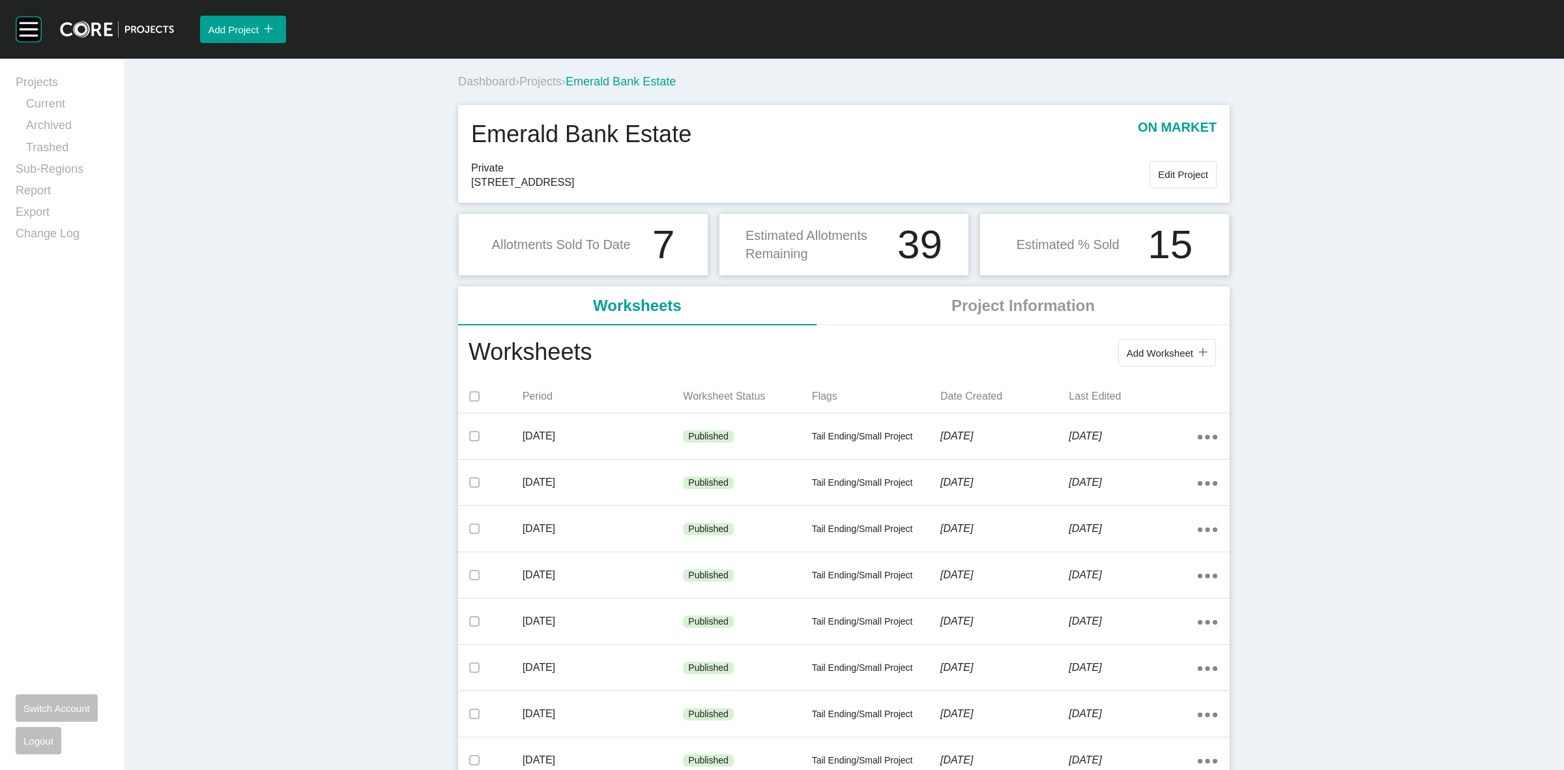
click at [527, 80] on span "Projects" at bounding box center [540, 81] width 42 height 13
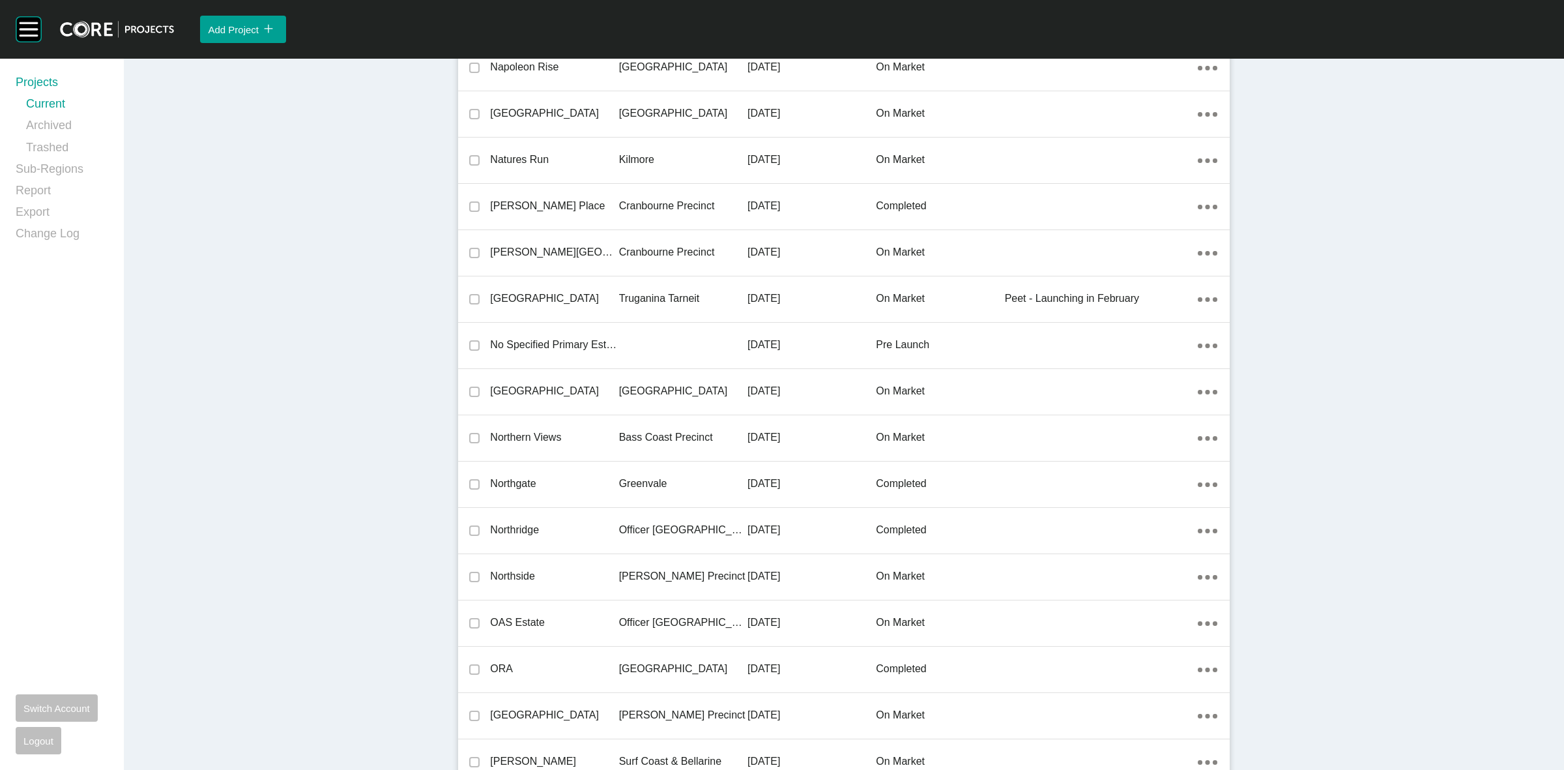
scroll to position [27034, 0]
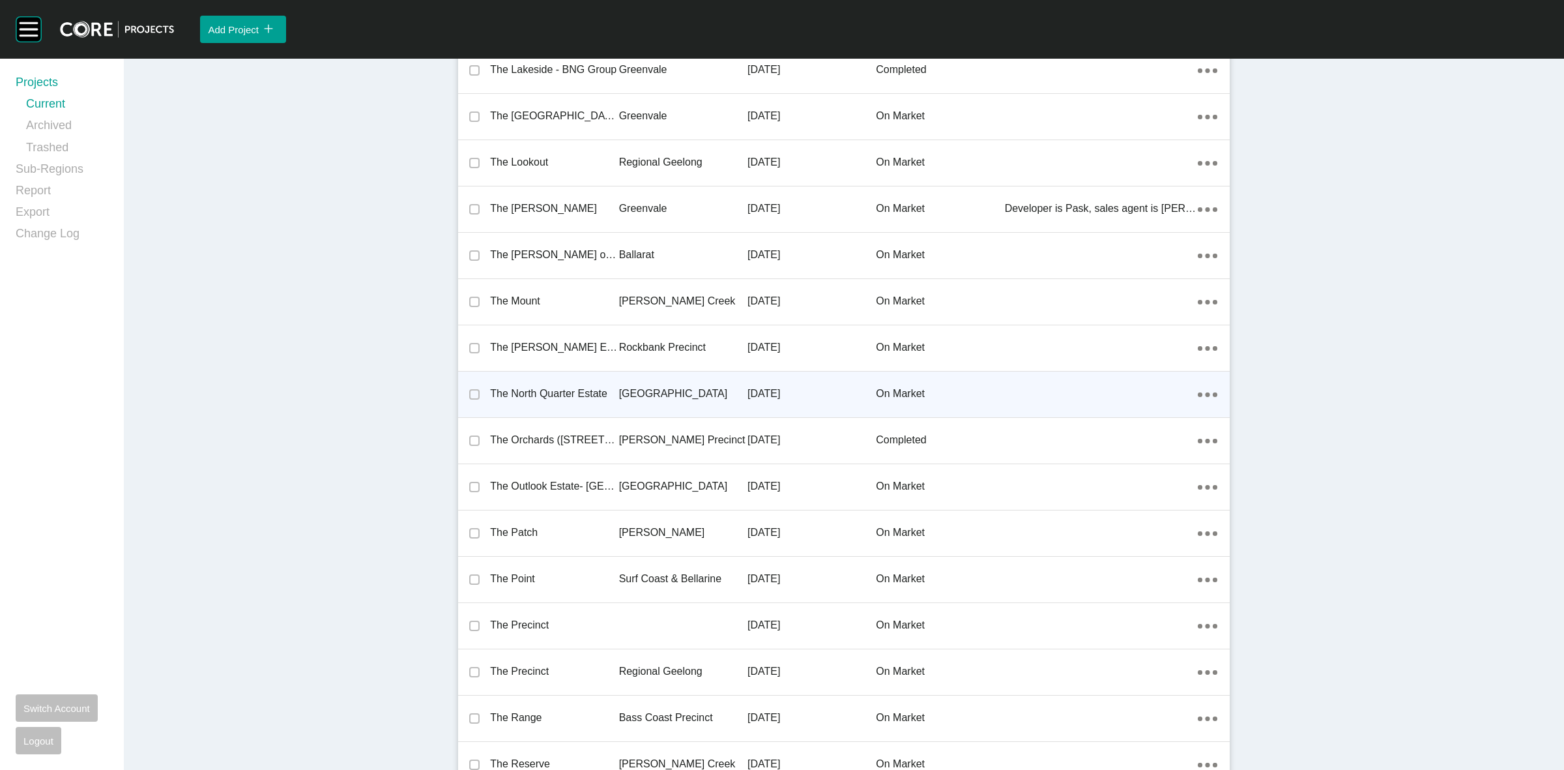
click at [681, 386] on p "[GEOGRAPHIC_DATA]" at bounding box center [683, 393] width 128 height 14
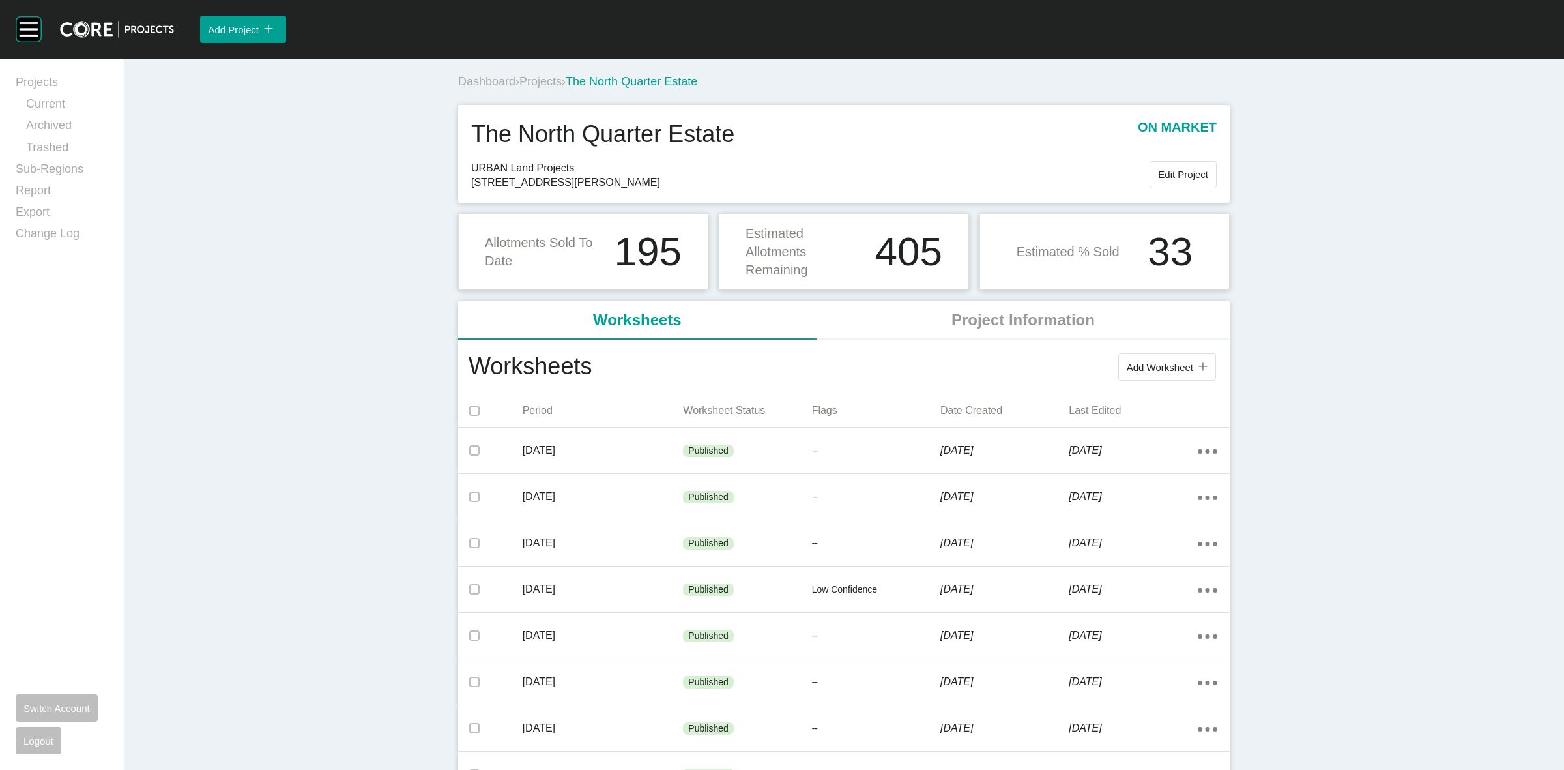
click at [536, 85] on span "Projects" at bounding box center [540, 81] width 42 height 13
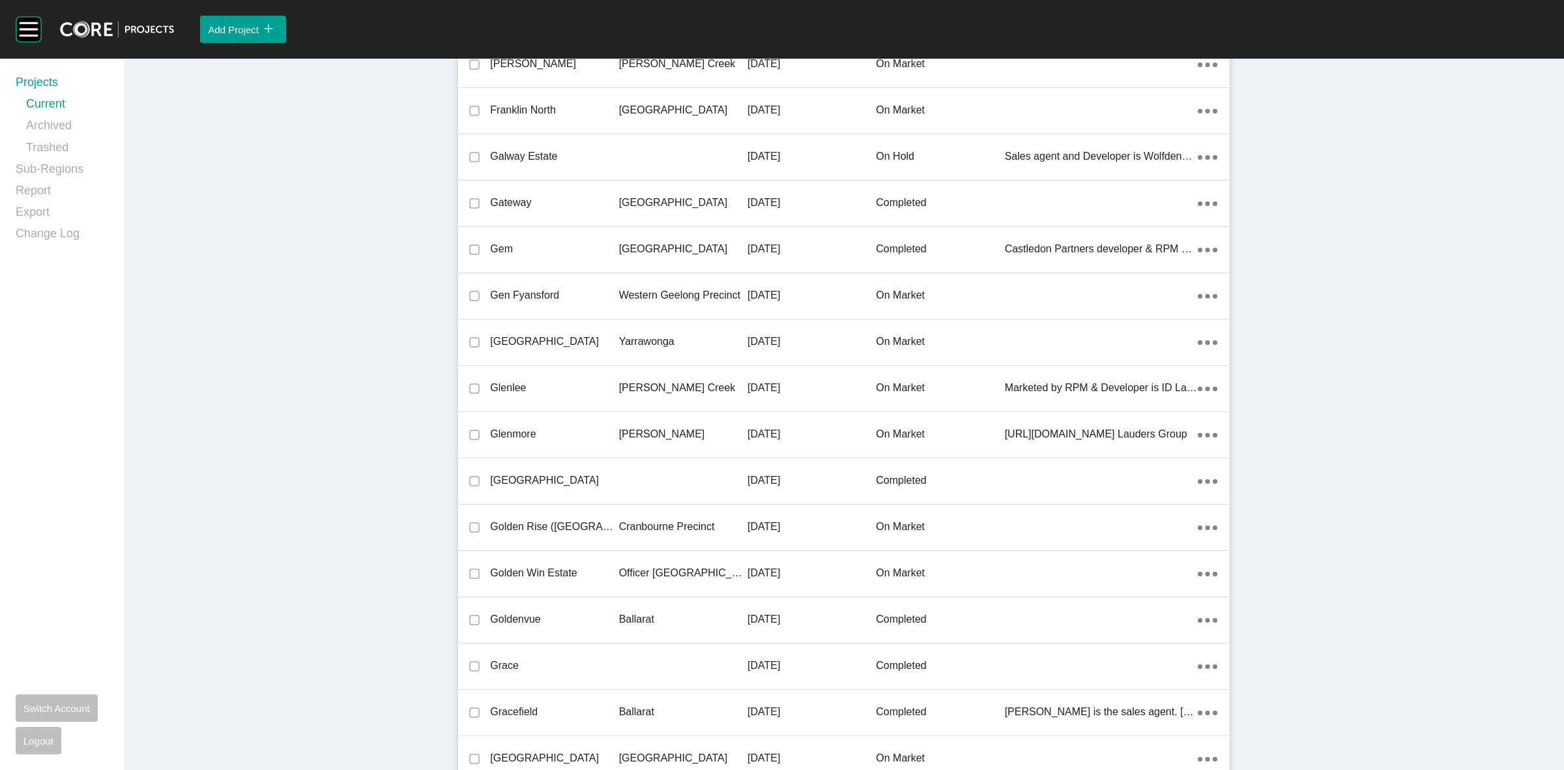
scroll to position [27126, 0]
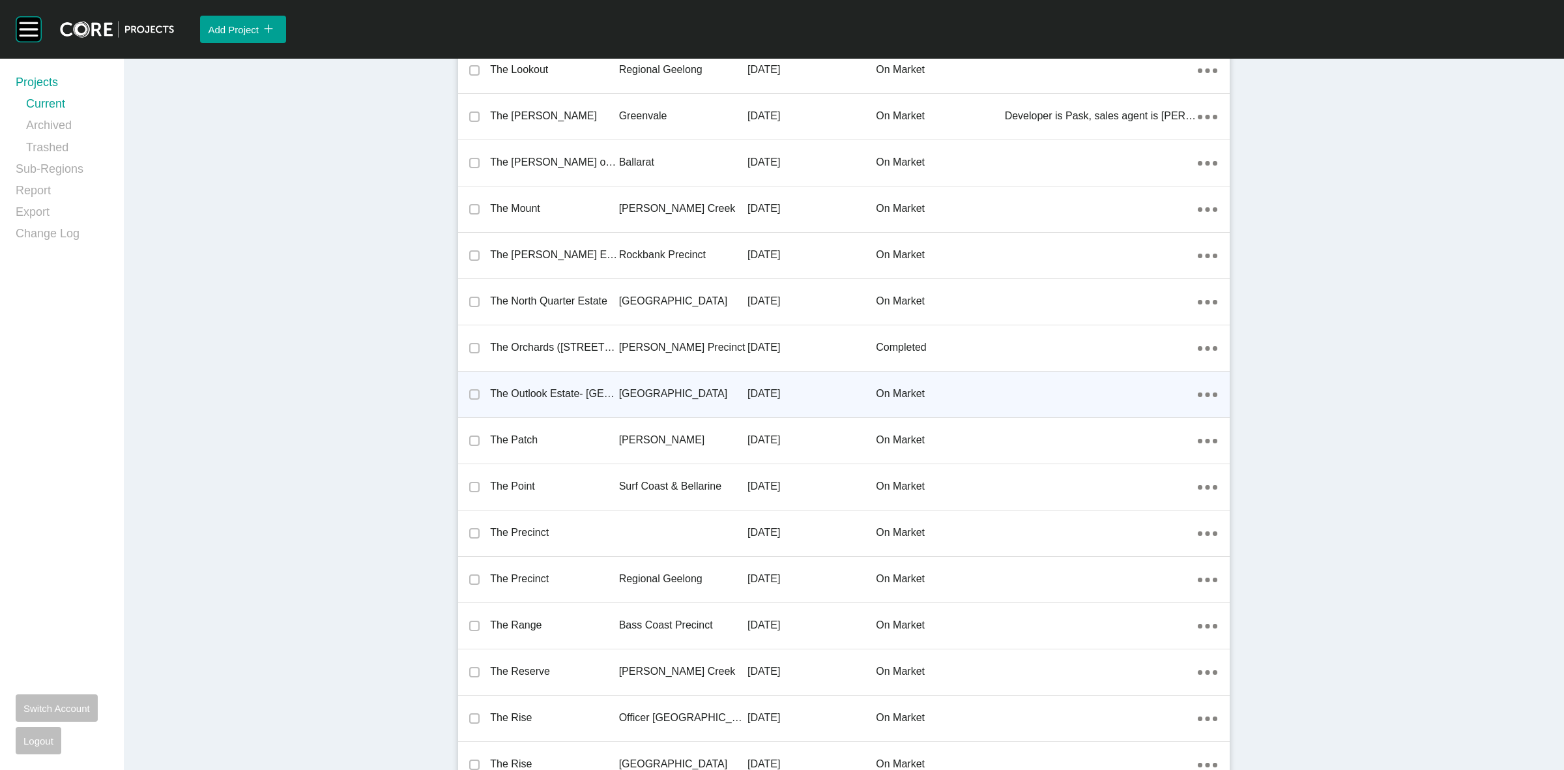
click at [640, 386] on p "[GEOGRAPHIC_DATA]" at bounding box center [683, 393] width 128 height 14
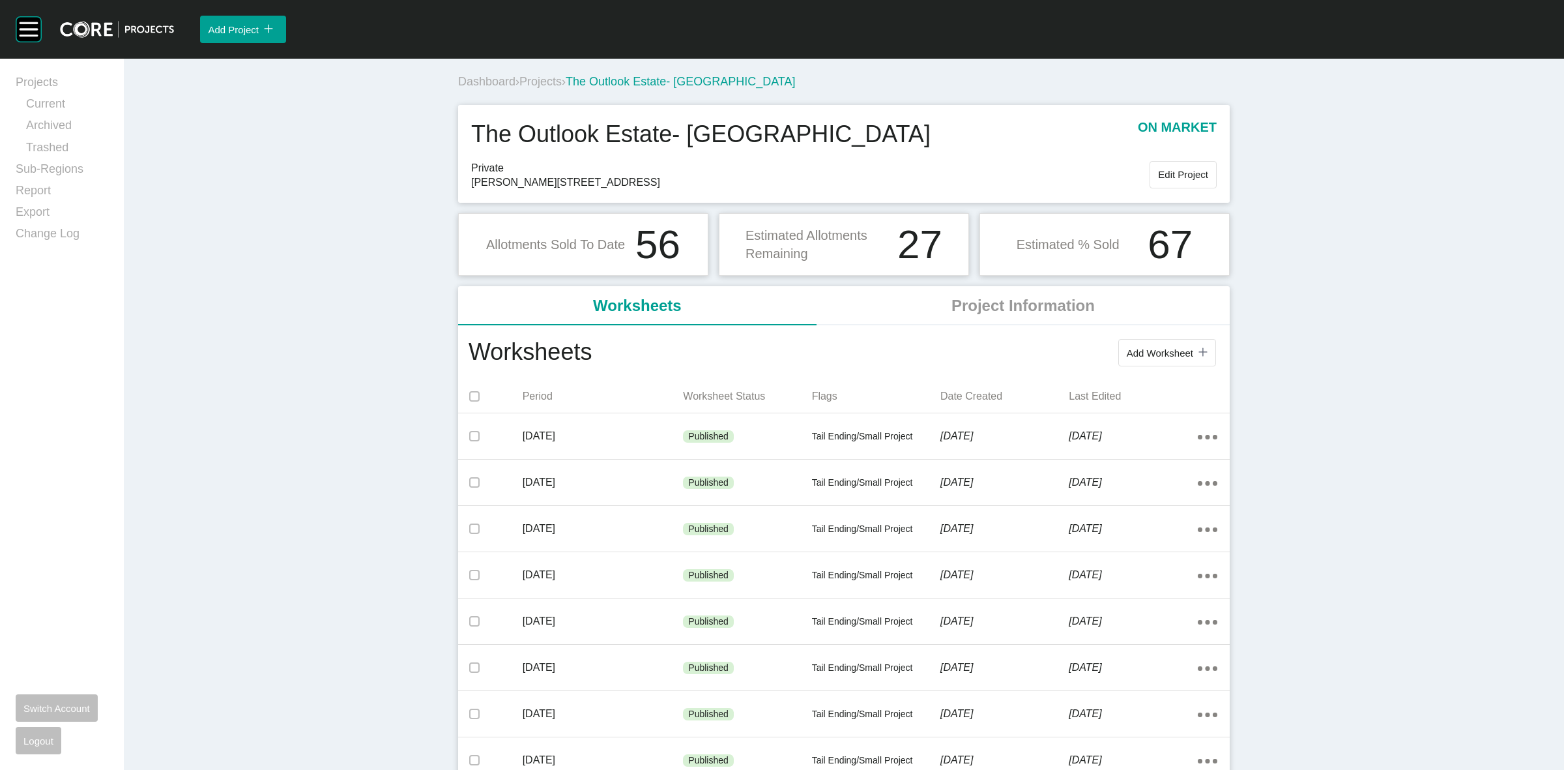
click at [536, 80] on span "Projects" at bounding box center [540, 81] width 42 height 13
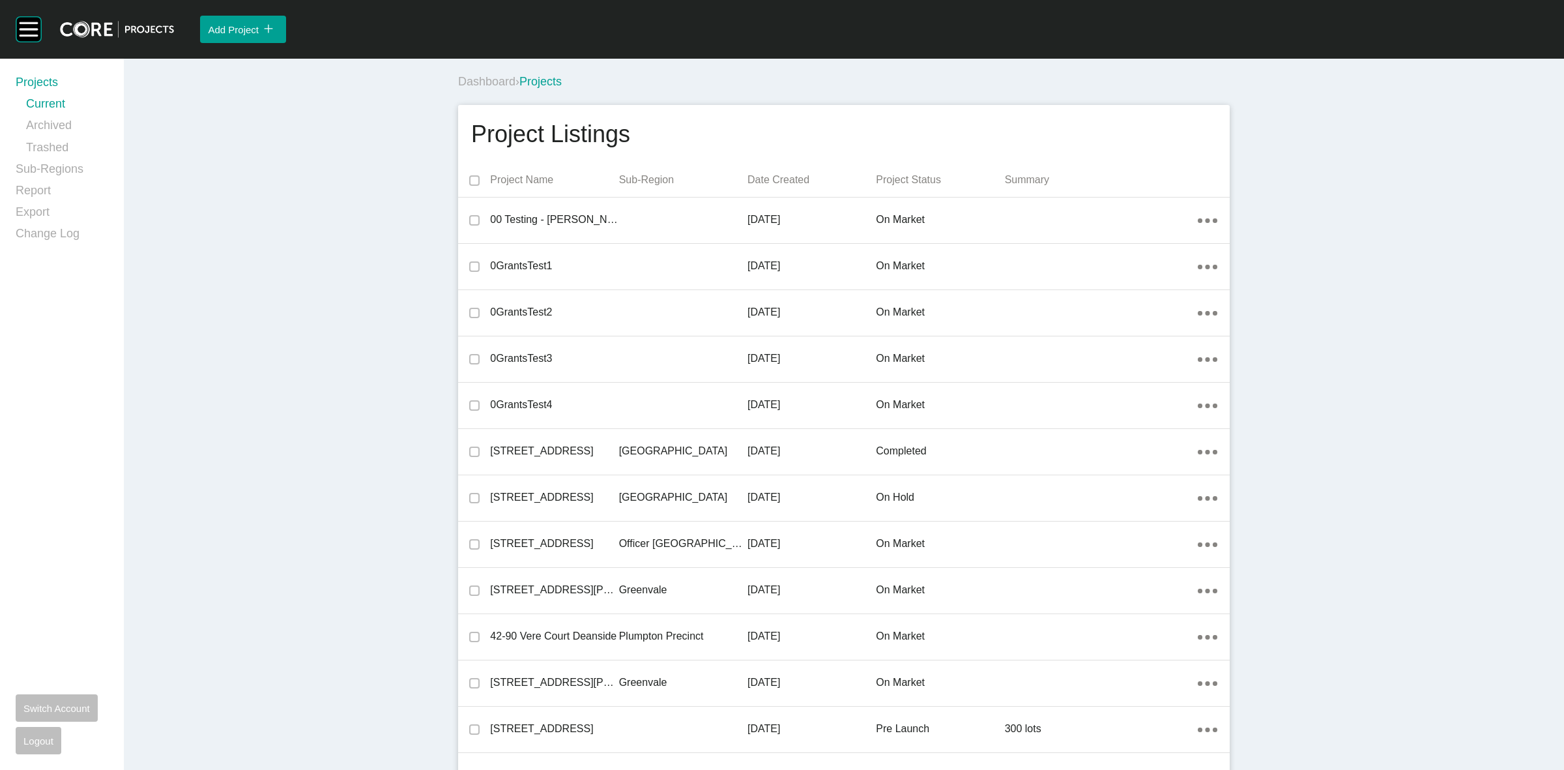
scroll to position [23795, 0]
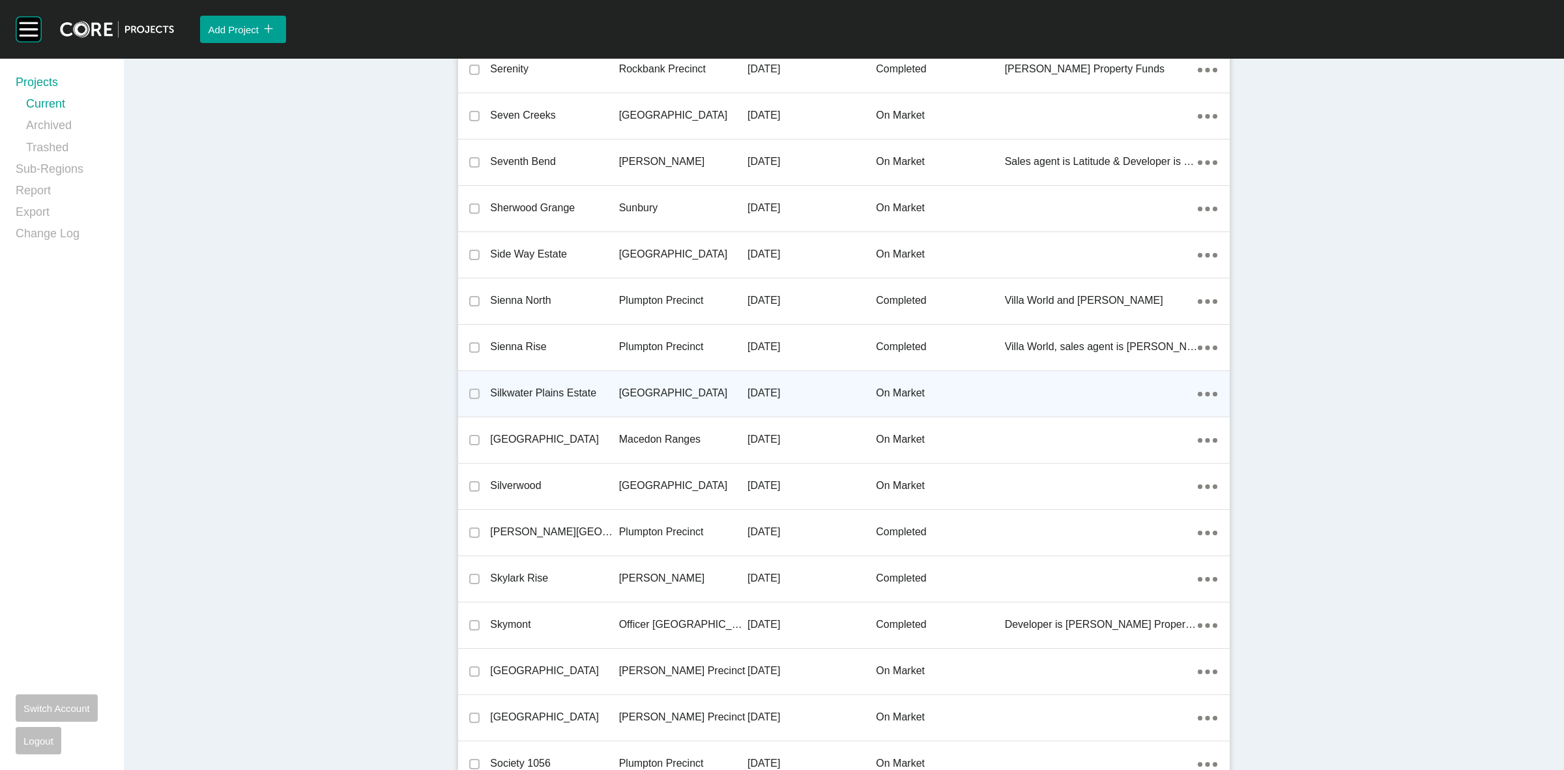
click at [640, 386] on p "[GEOGRAPHIC_DATA]" at bounding box center [683, 393] width 128 height 14
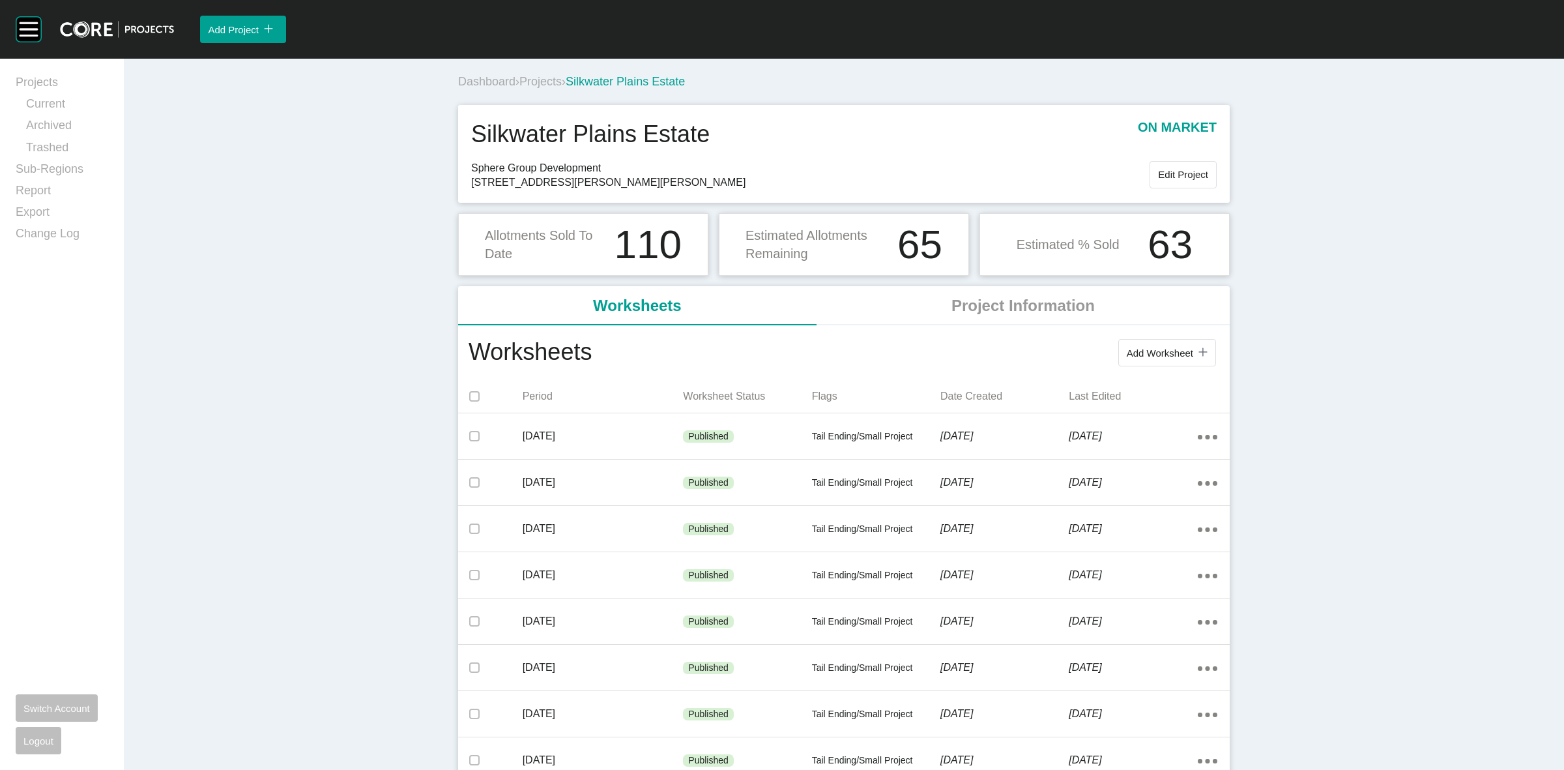
click at [547, 80] on span "Projects" at bounding box center [540, 81] width 42 height 13
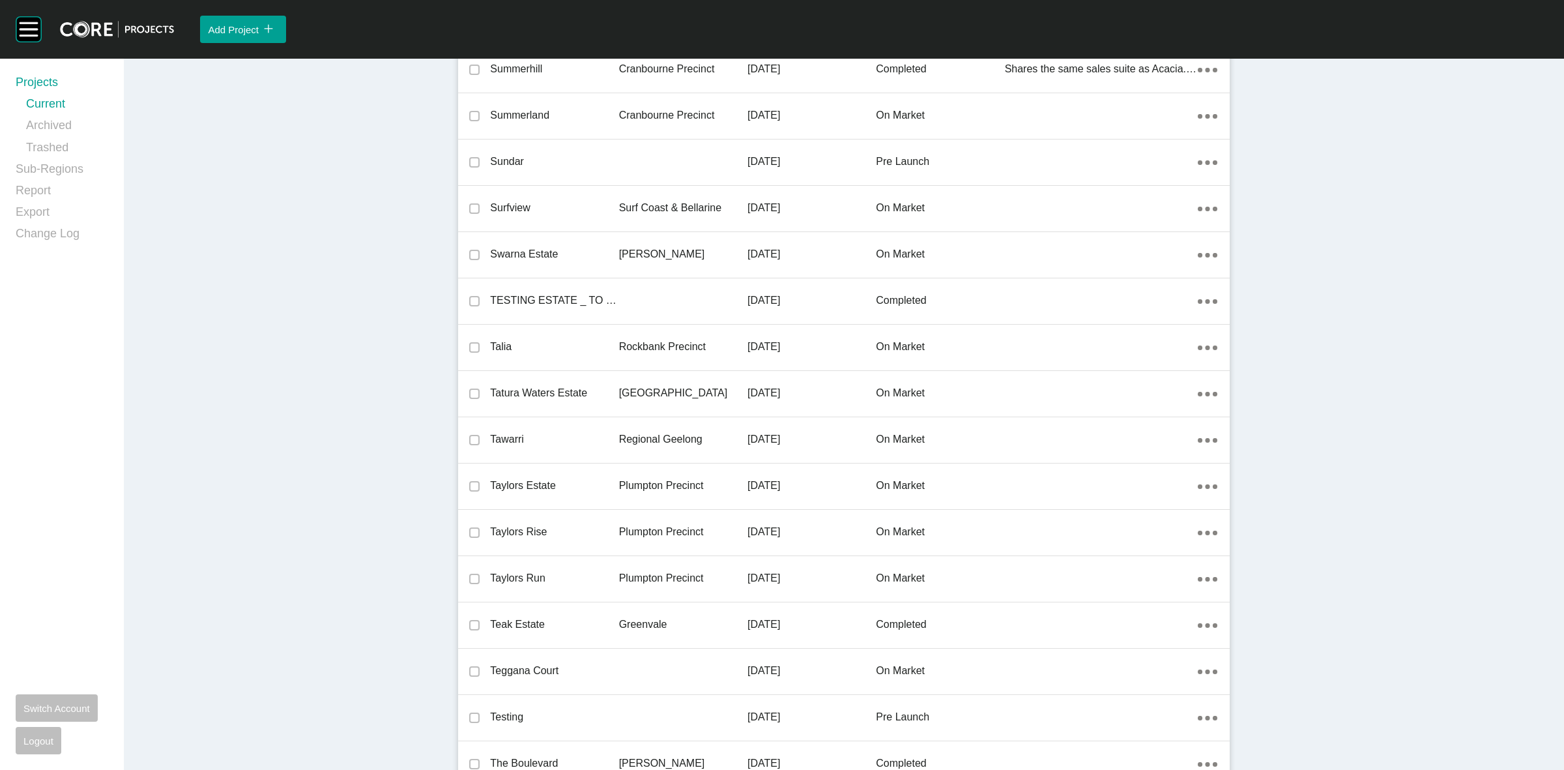
scroll to position [25554, 0]
click at [646, 386] on p "[GEOGRAPHIC_DATA]" at bounding box center [683, 393] width 128 height 14
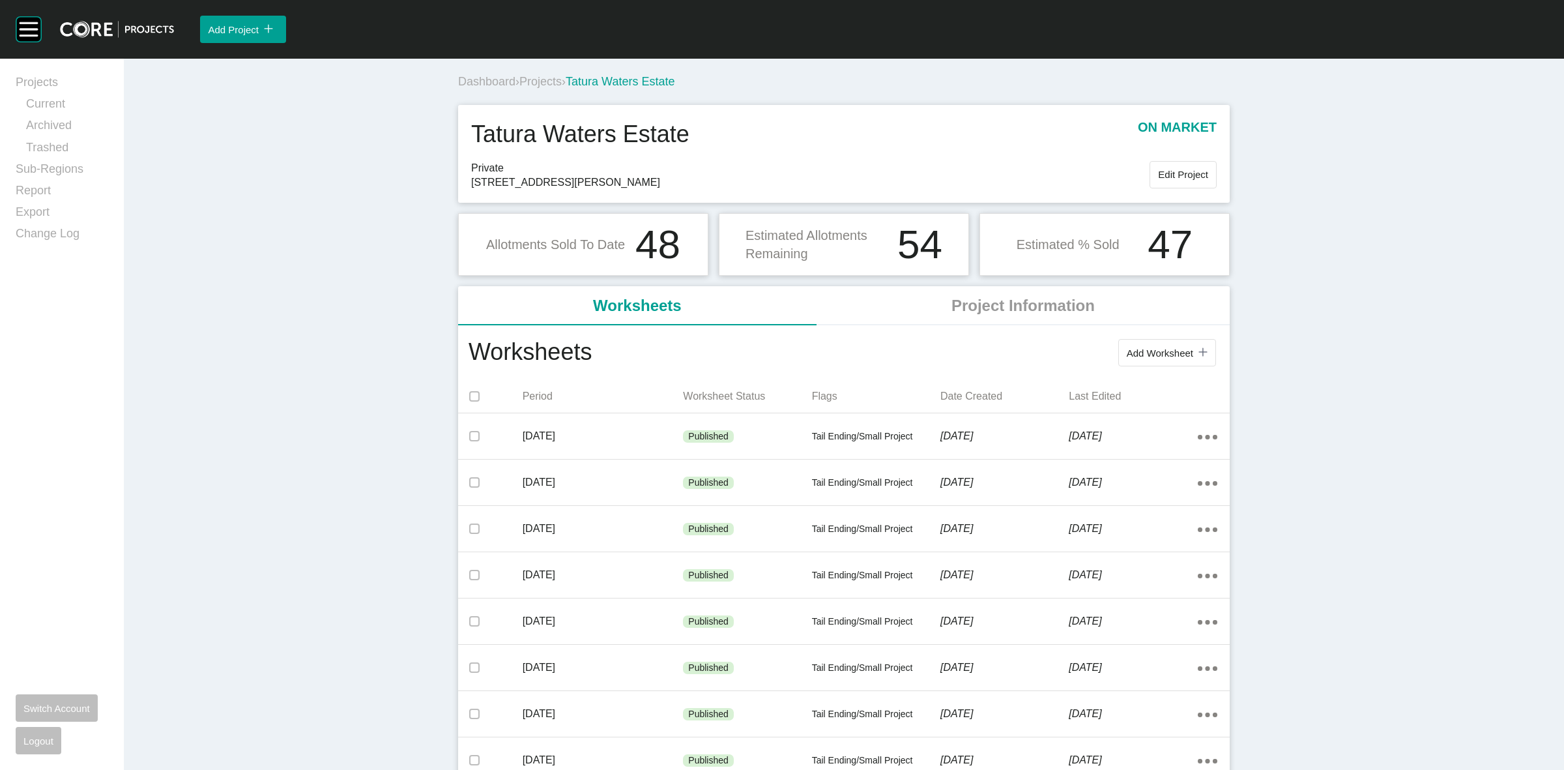
click at [535, 76] on span "Projects" at bounding box center [540, 81] width 42 height 13
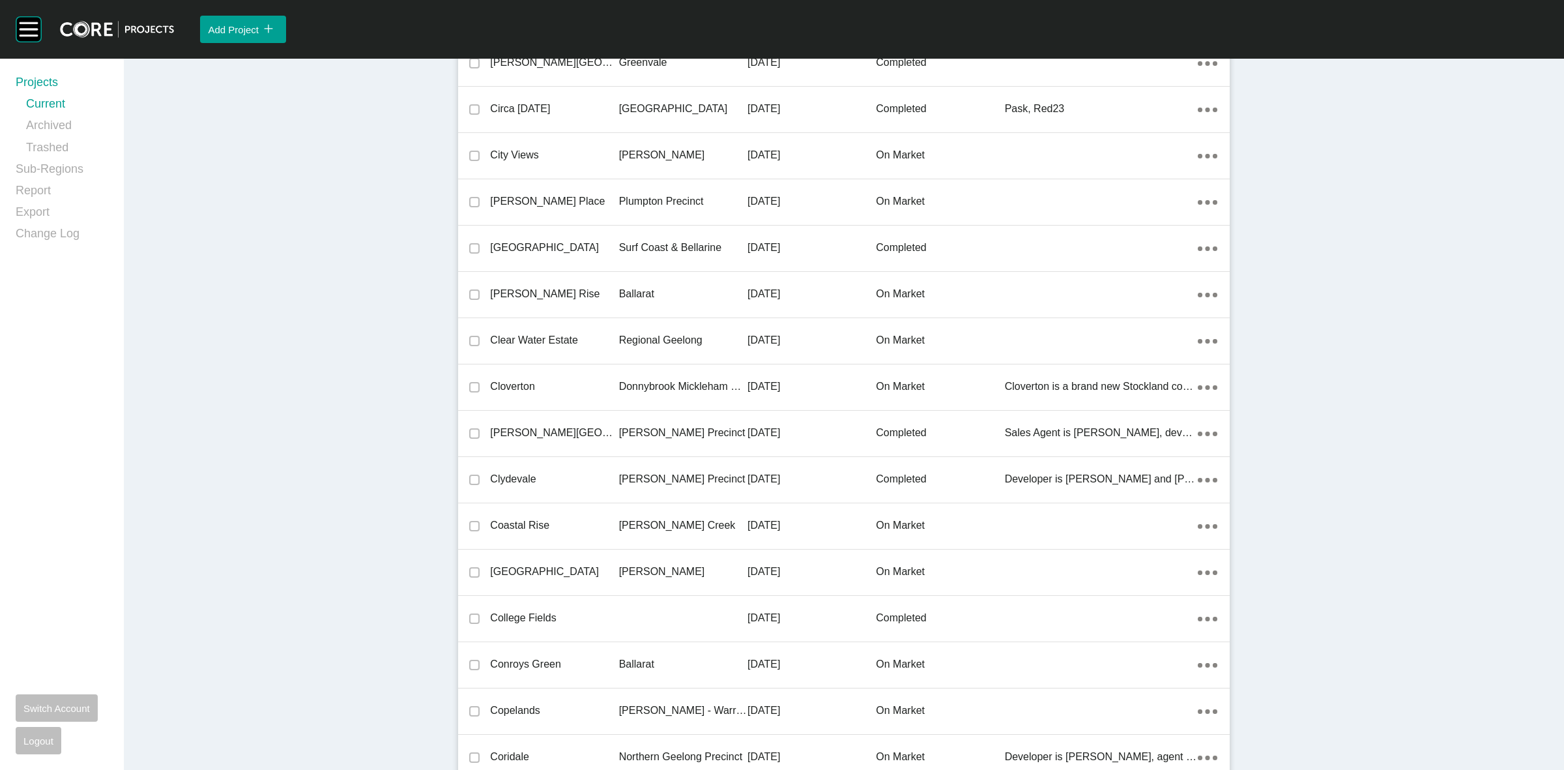
scroll to position [27635, 0]
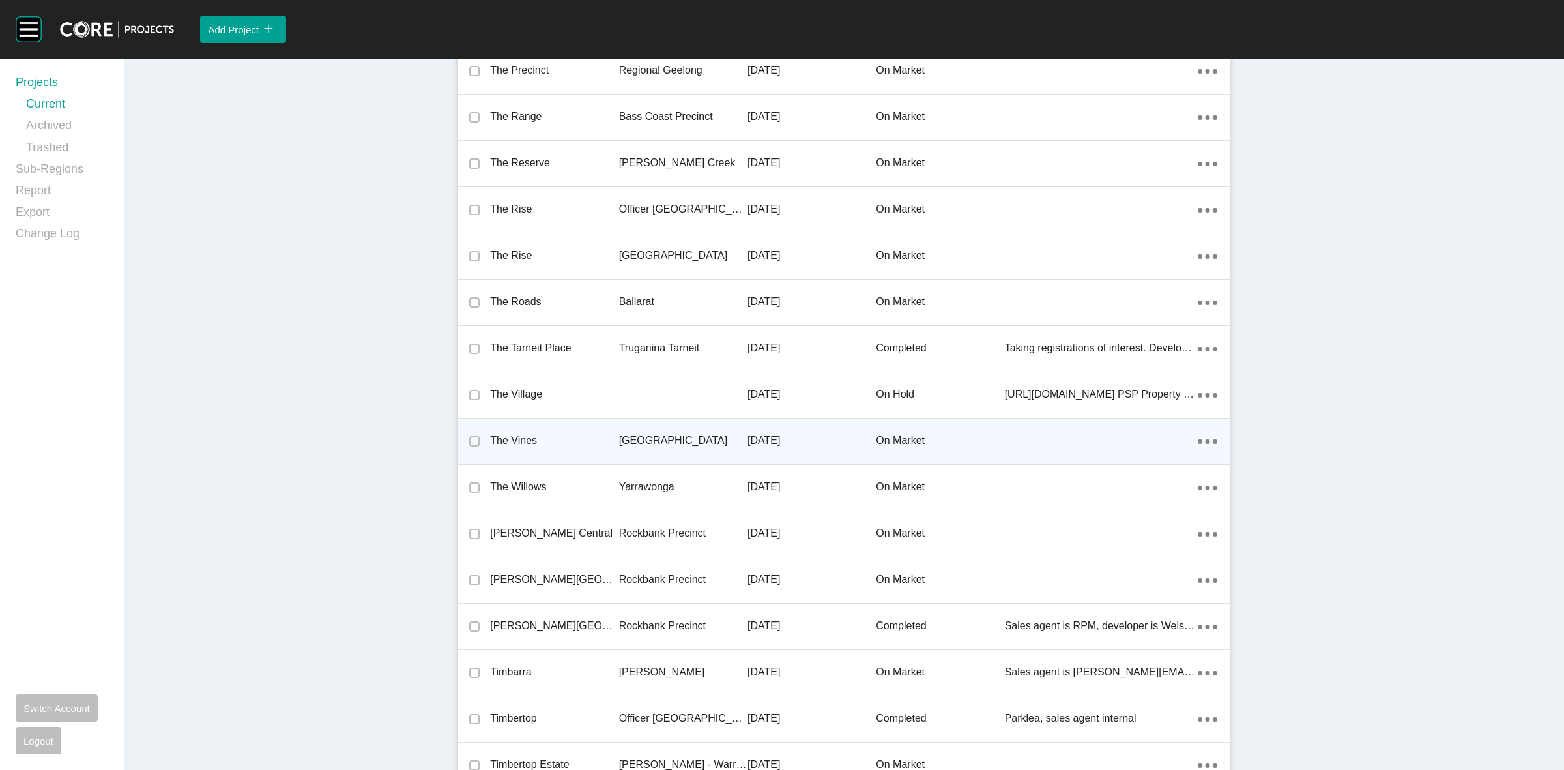
click at [645, 435] on p "[GEOGRAPHIC_DATA]" at bounding box center [683, 440] width 128 height 14
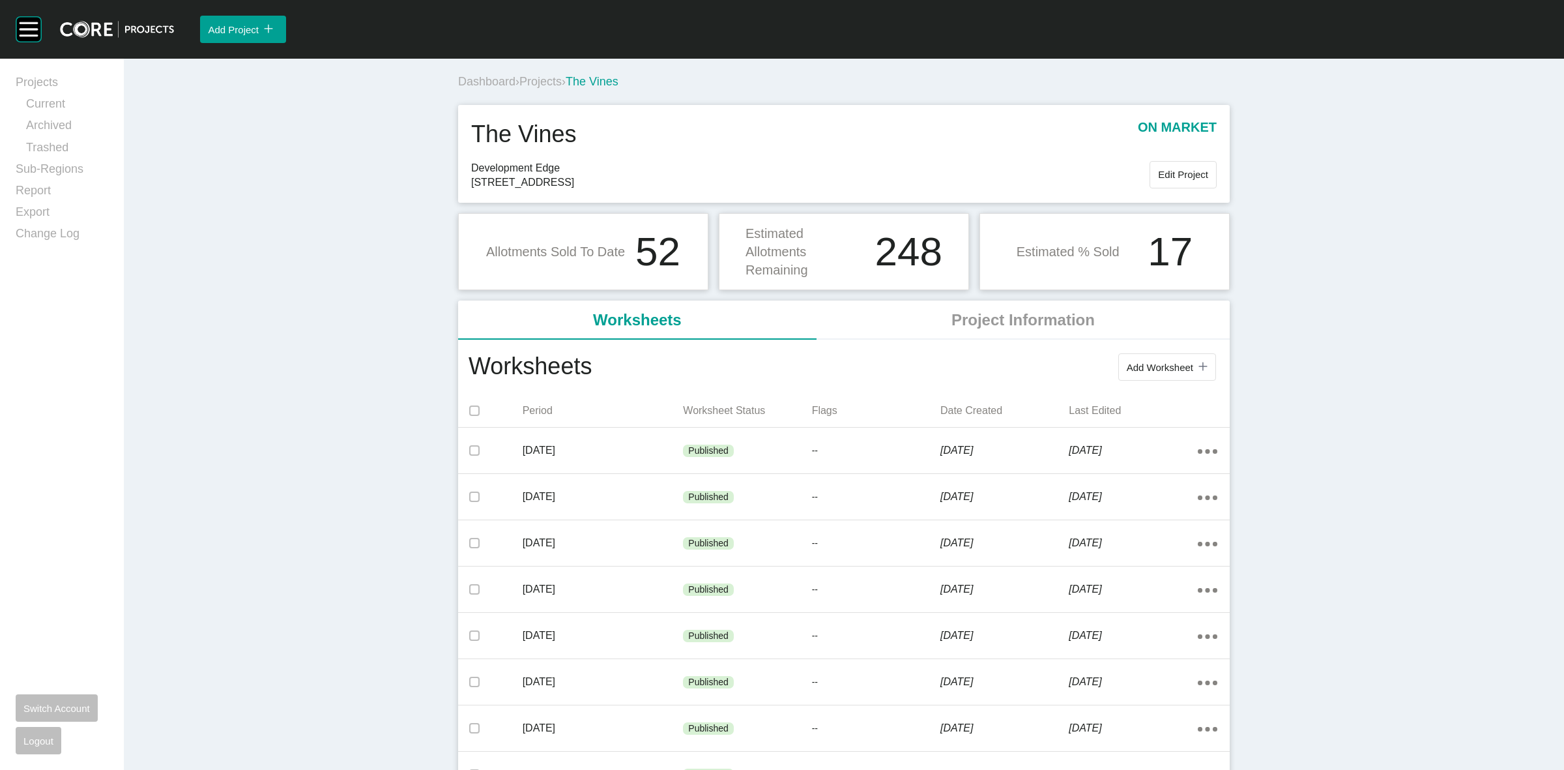
click at [532, 79] on span "Projects" at bounding box center [540, 81] width 42 height 13
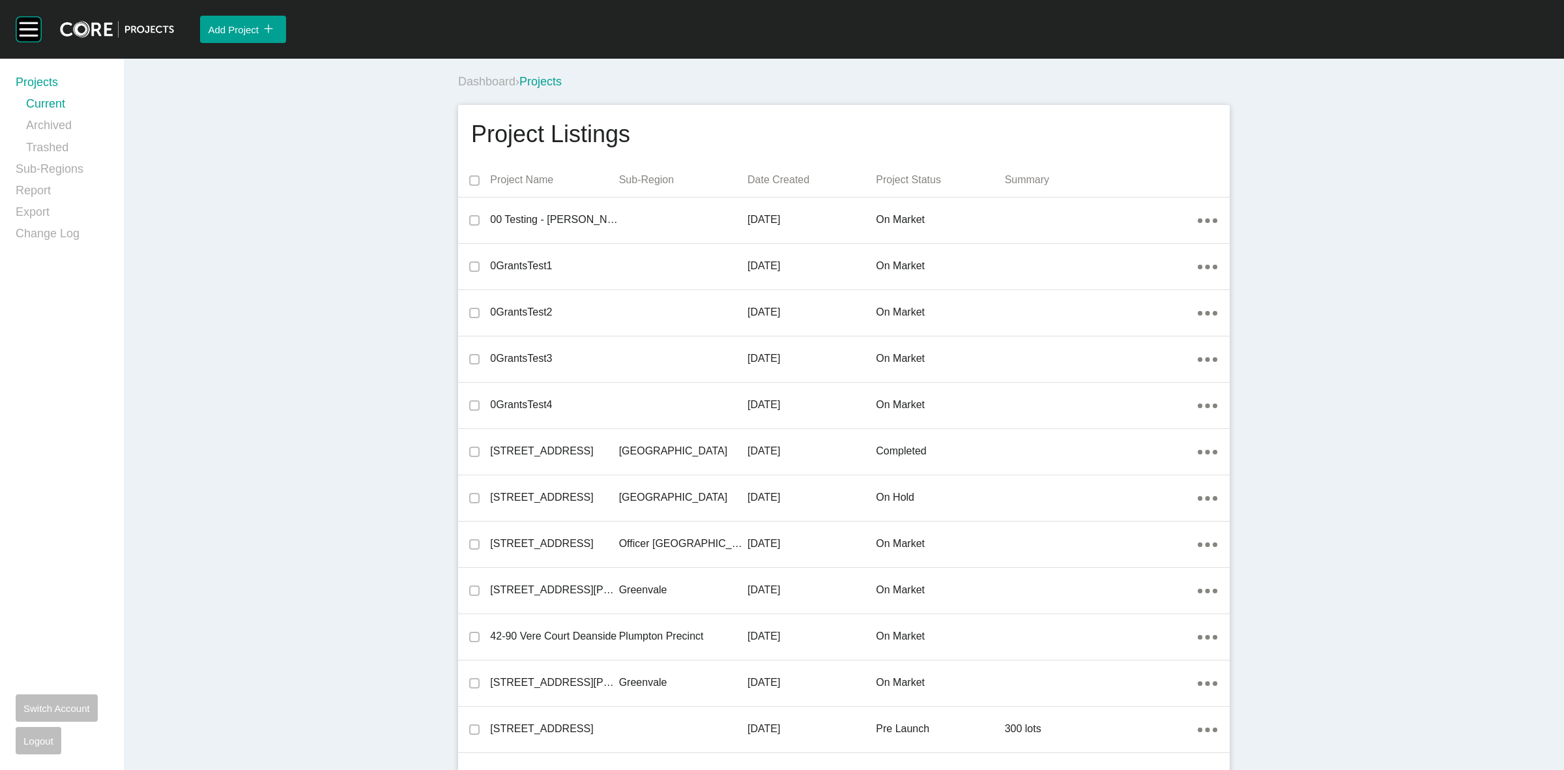
scroll to position [15053, 0]
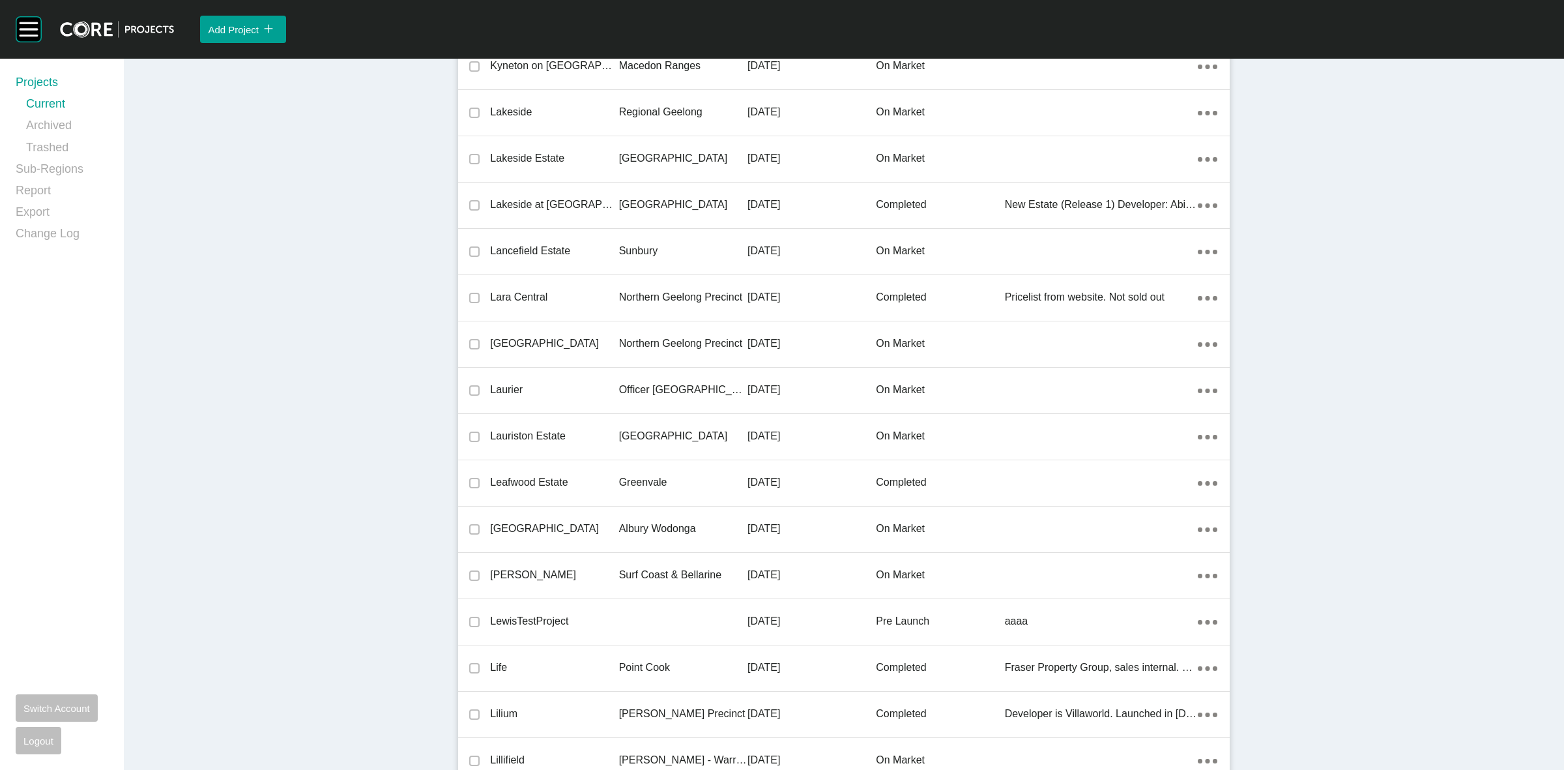
click at [663, 431] on p "[GEOGRAPHIC_DATA]" at bounding box center [683, 436] width 128 height 14
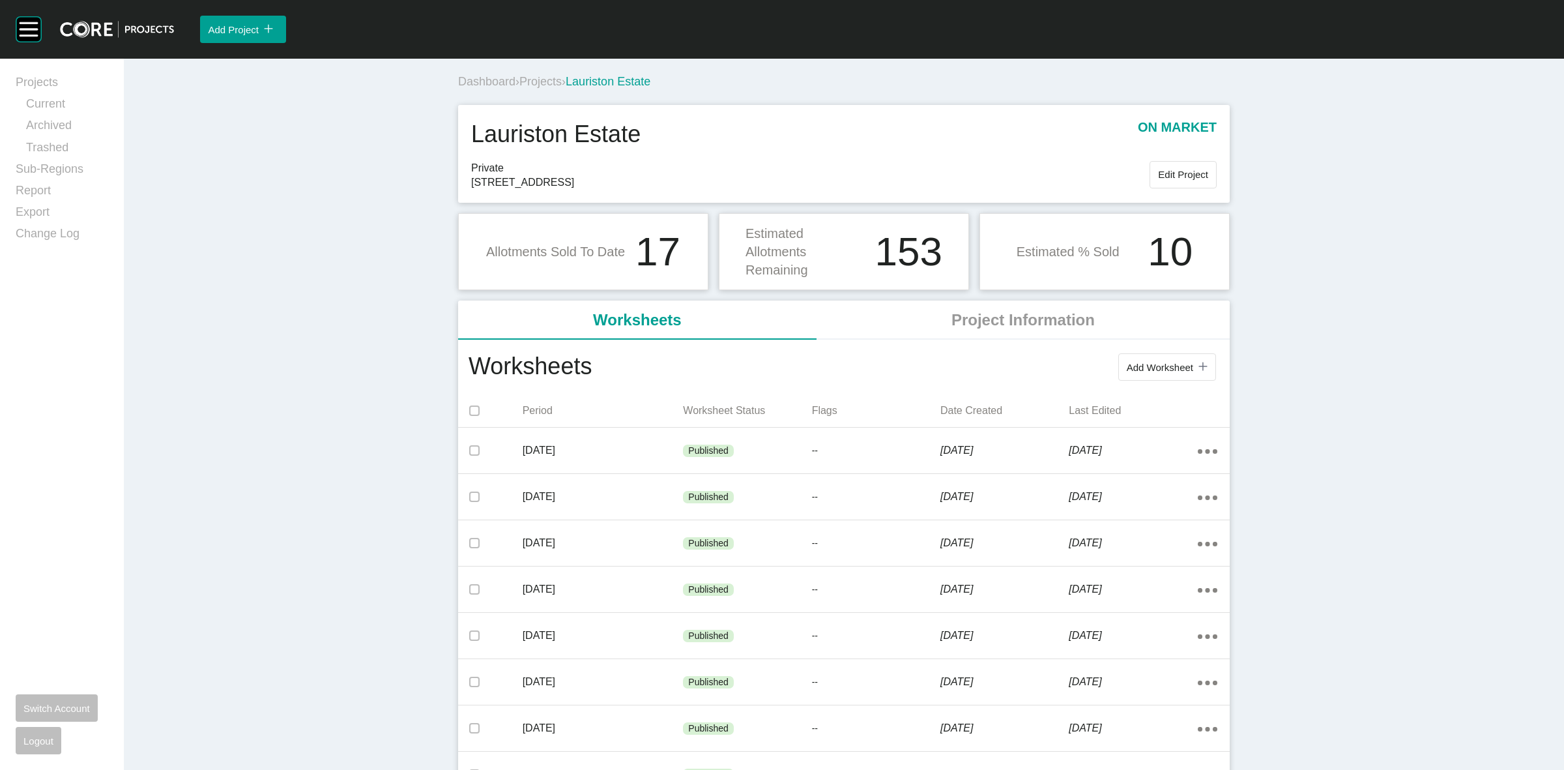
click at [539, 80] on span "Projects" at bounding box center [540, 81] width 42 height 13
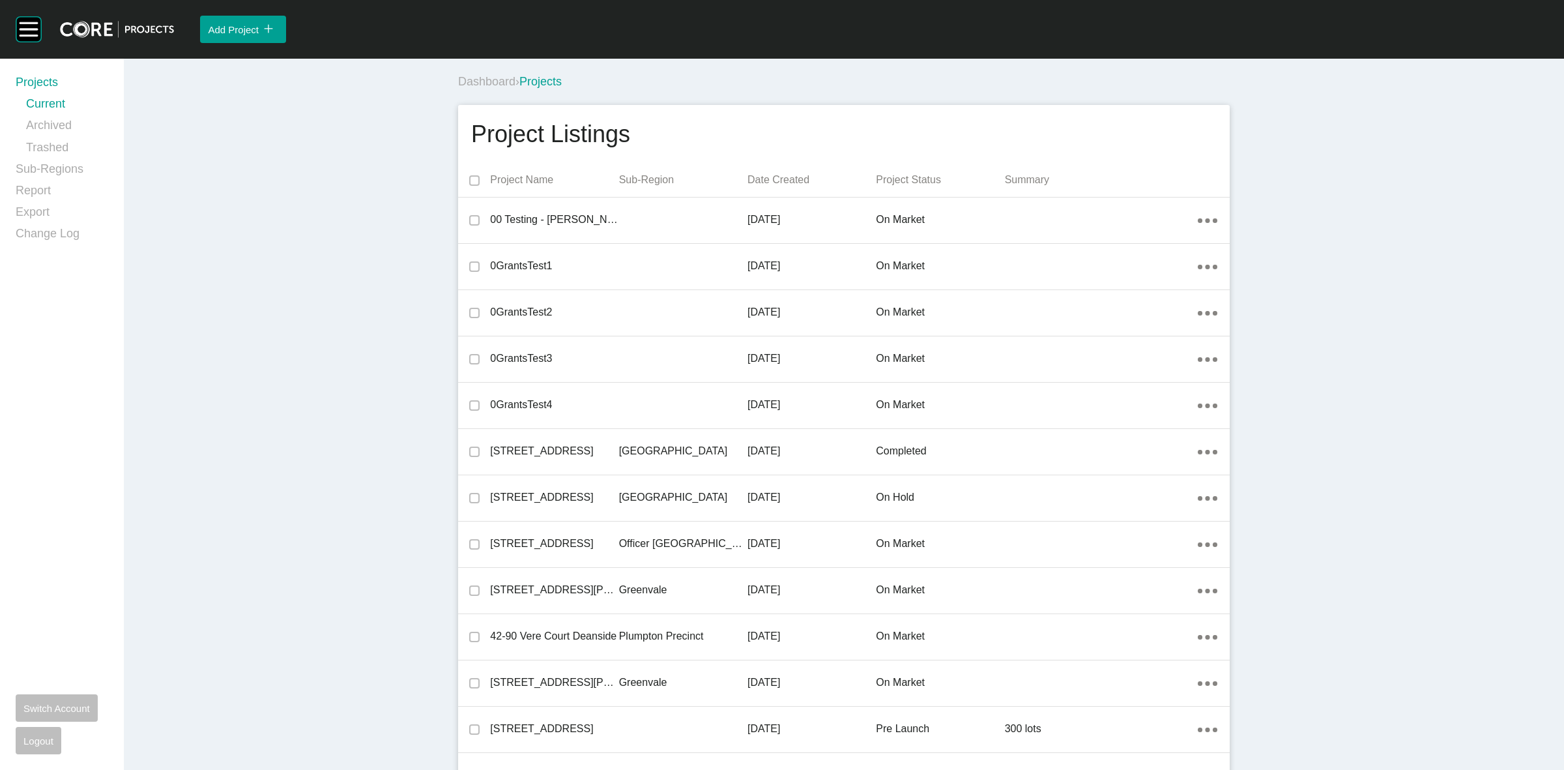
scroll to position [23518, 0]
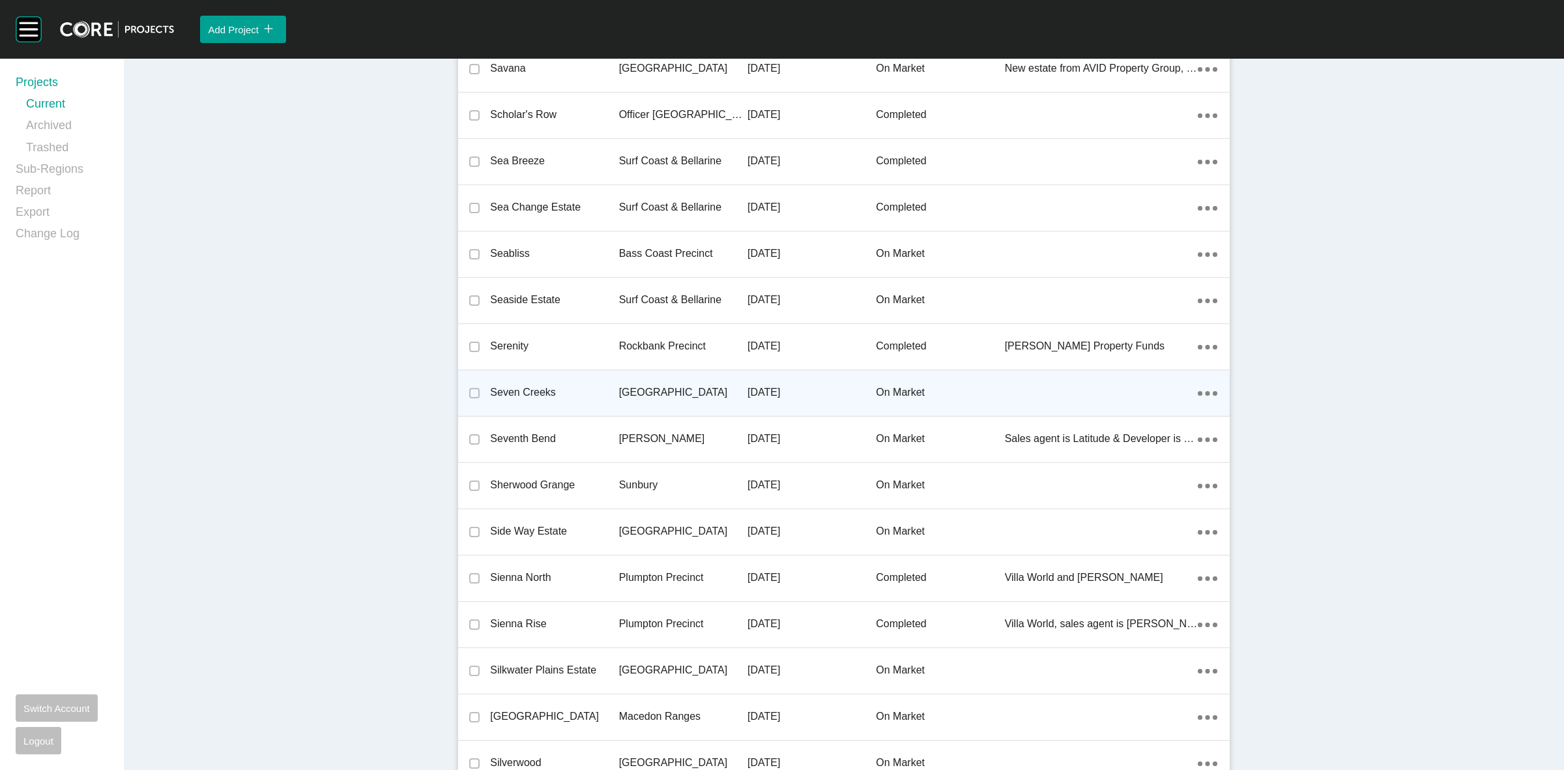
click at [647, 385] on p "[GEOGRAPHIC_DATA]" at bounding box center [683, 392] width 128 height 14
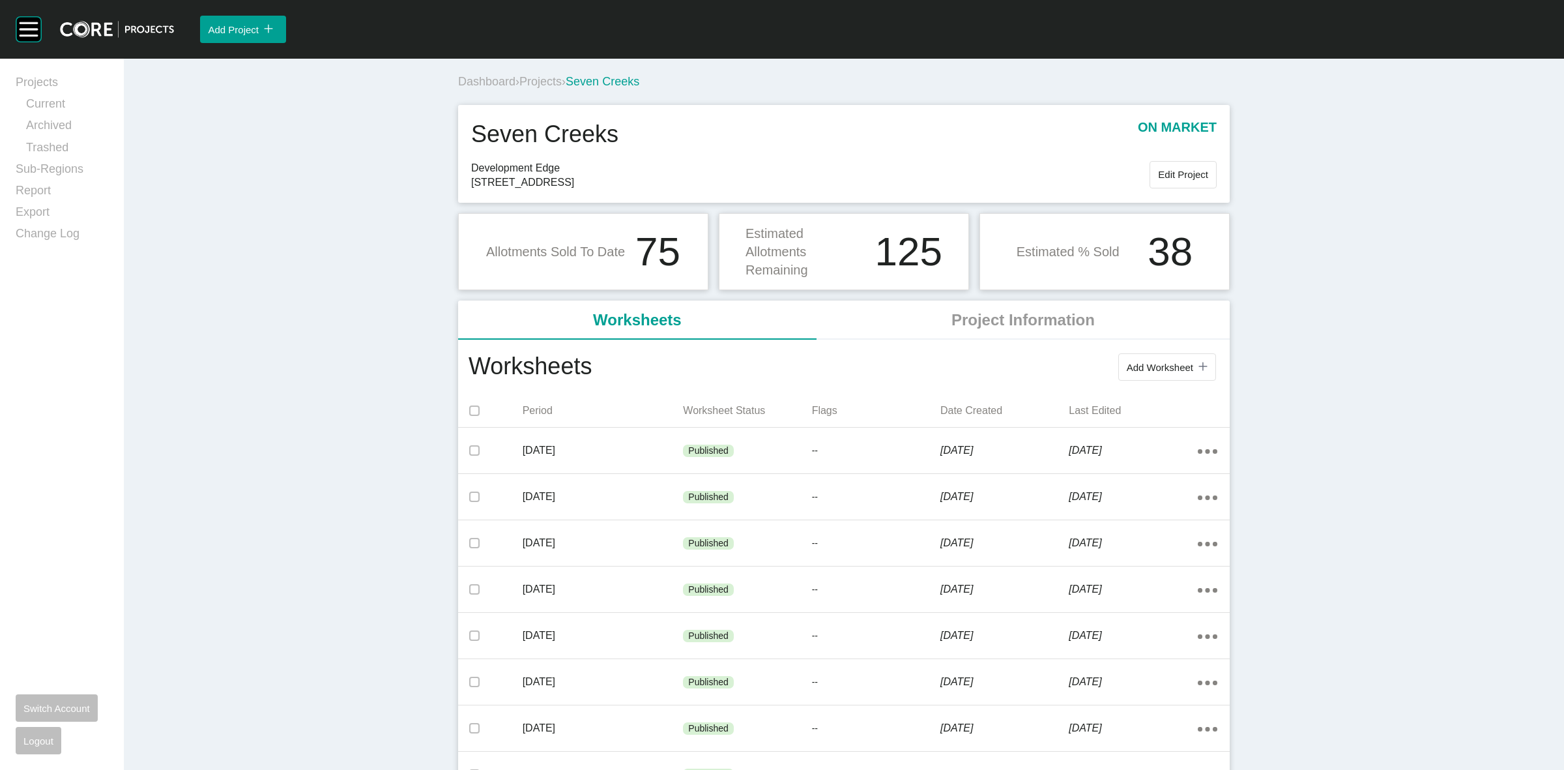
click at [540, 78] on span "Projects" at bounding box center [540, 81] width 42 height 13
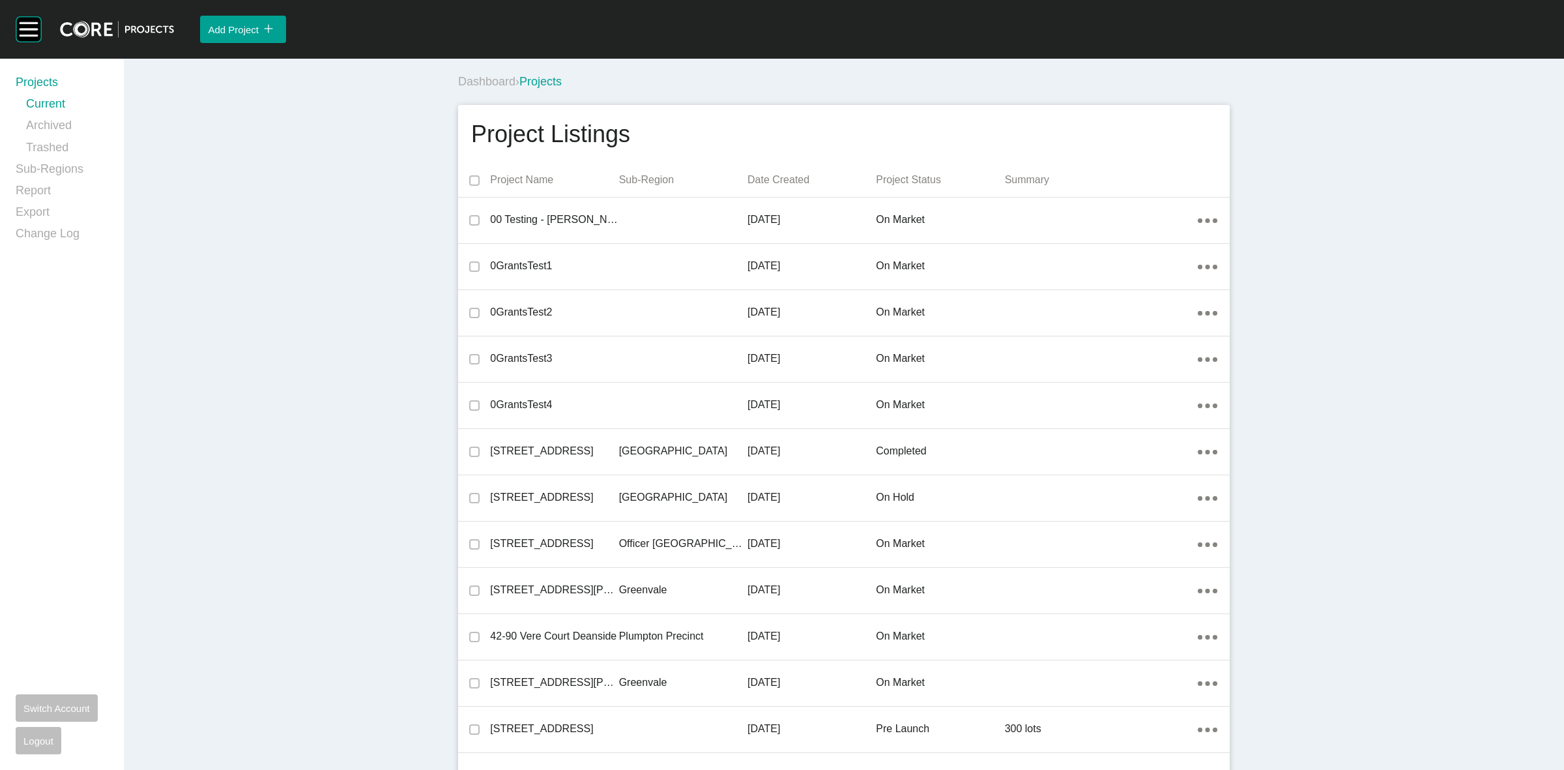
scroll to position [23009, 0]
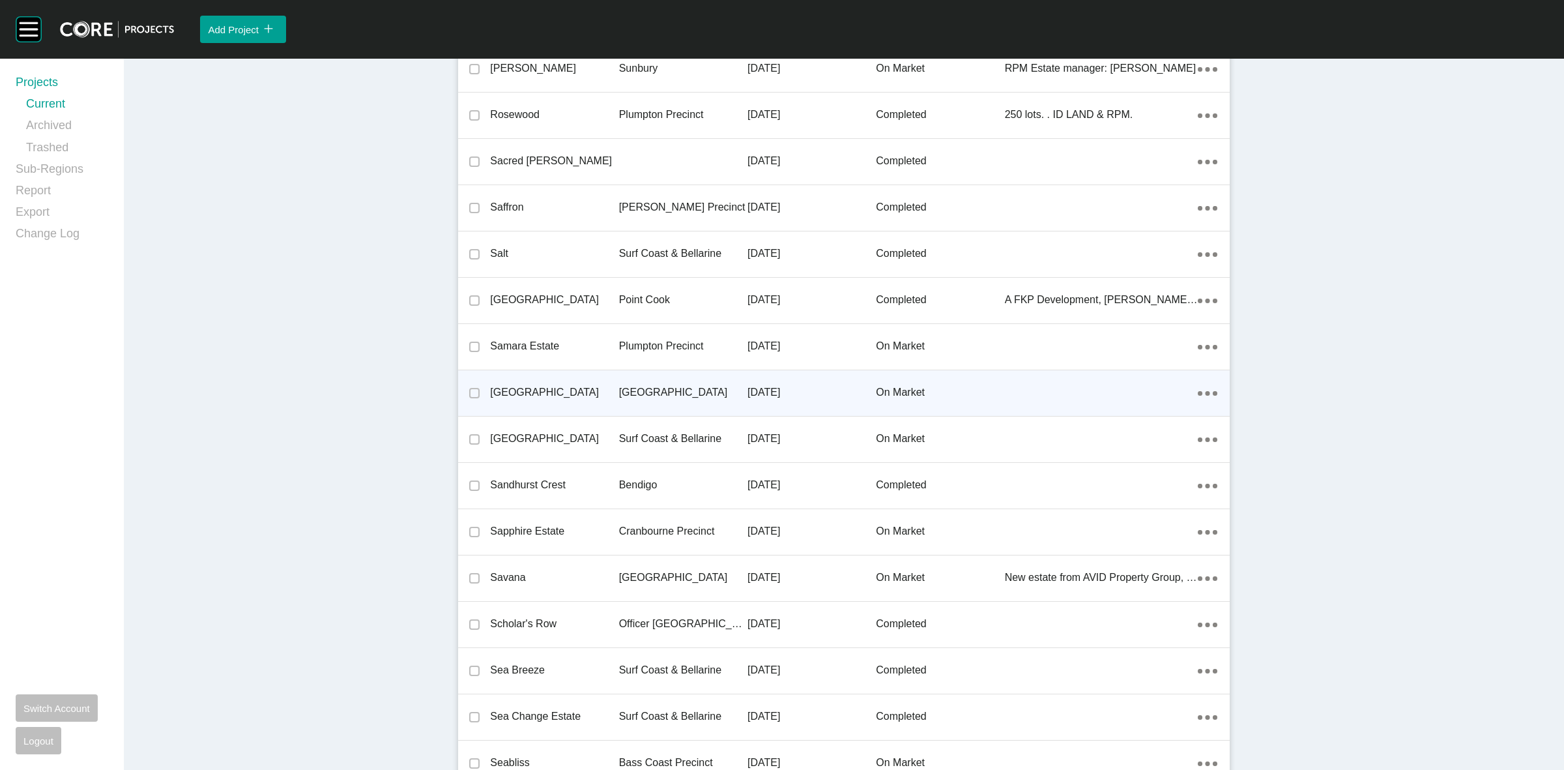
click at [647, 386] on p "[GEOGRAPHIC_DATA]" at bounding box center [683, 392] width 128 height 14
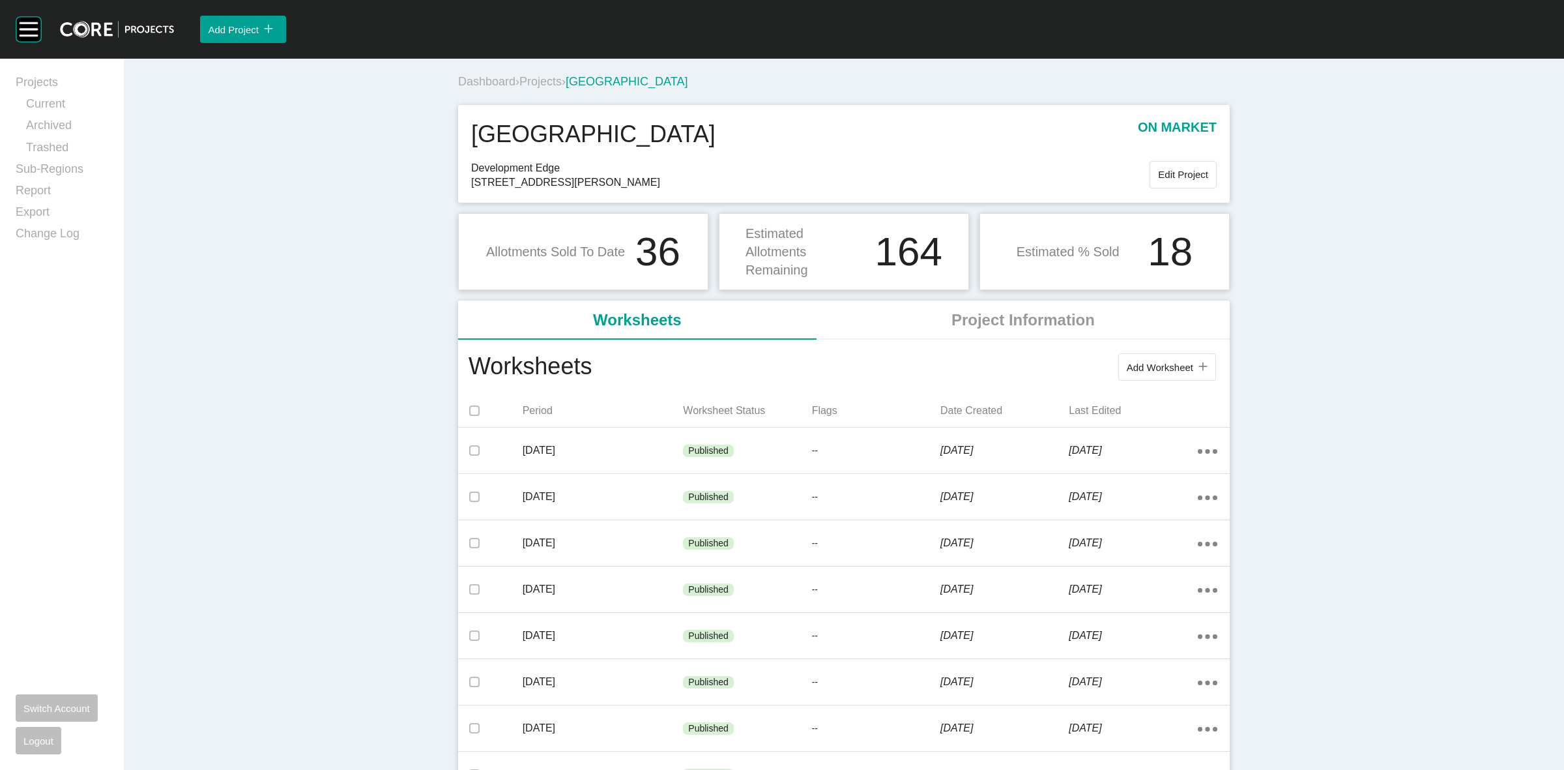
click at [536, 76] on span "Projects" at bounding box center [540, 81] width 42 height 13
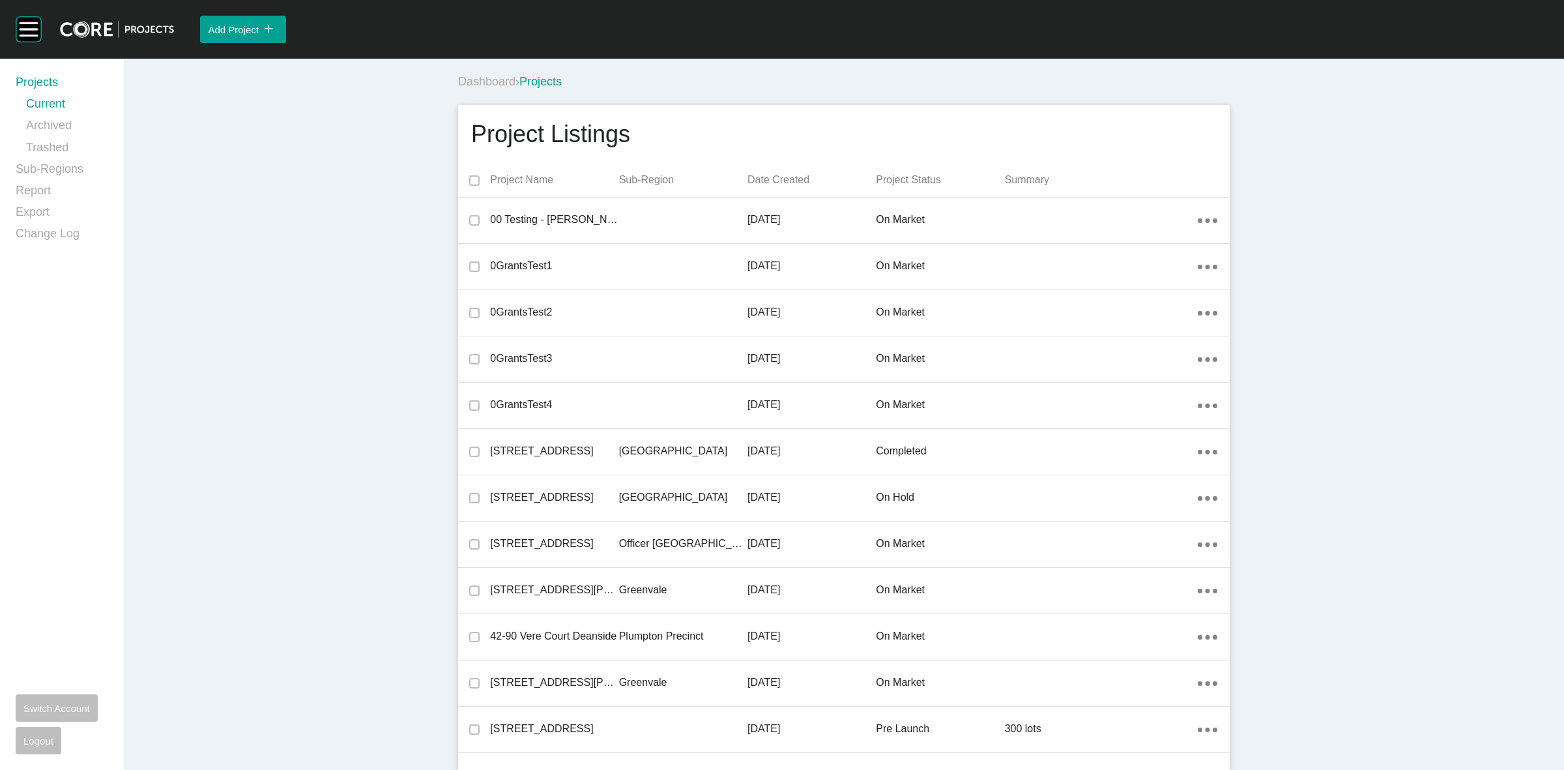
scroll to position [14776, 0]
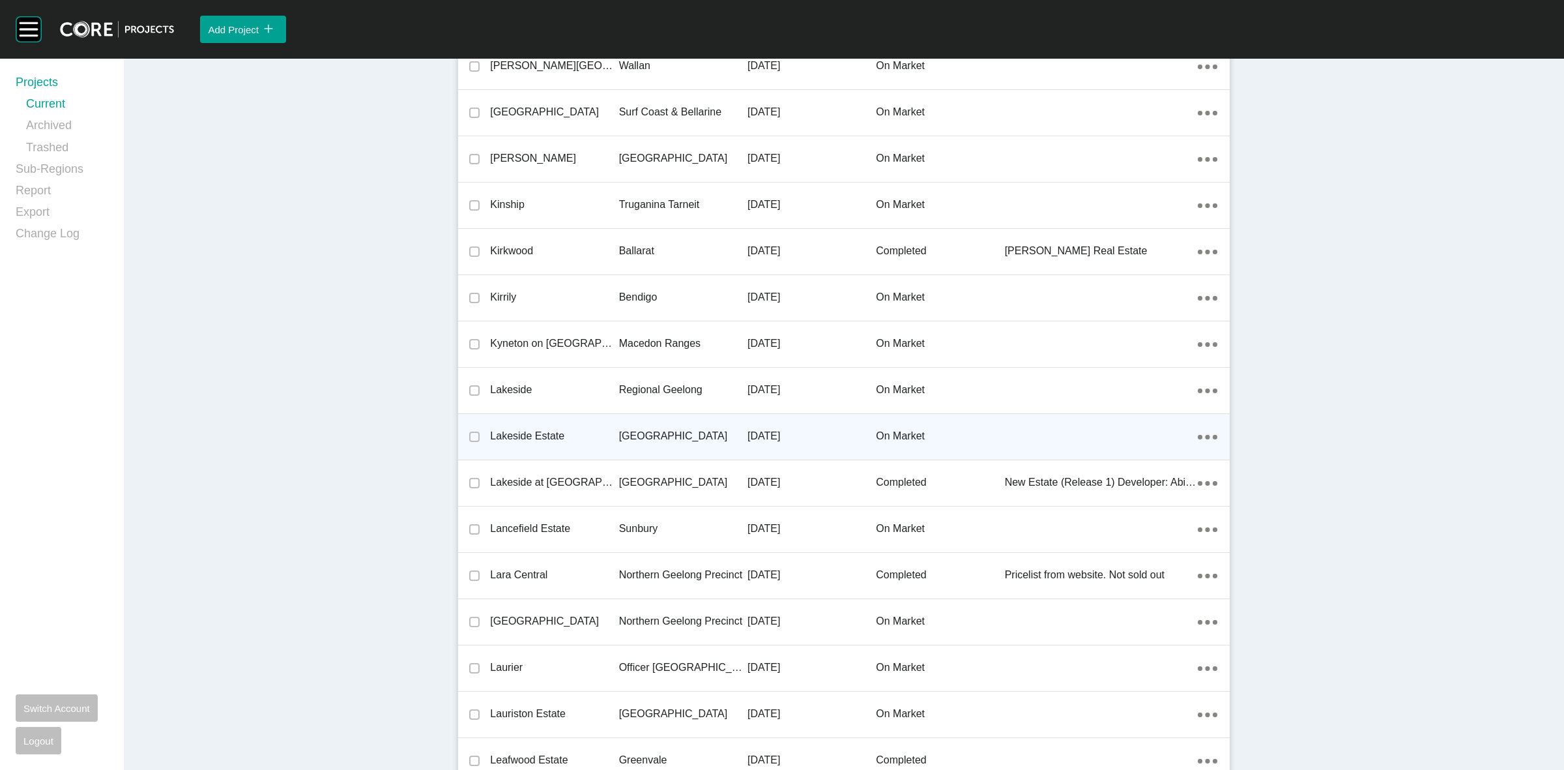
click at [633, 429] on p "[GEOGRAPHIC_DATA]" at bounding box center [683, 436] width 128 height 14
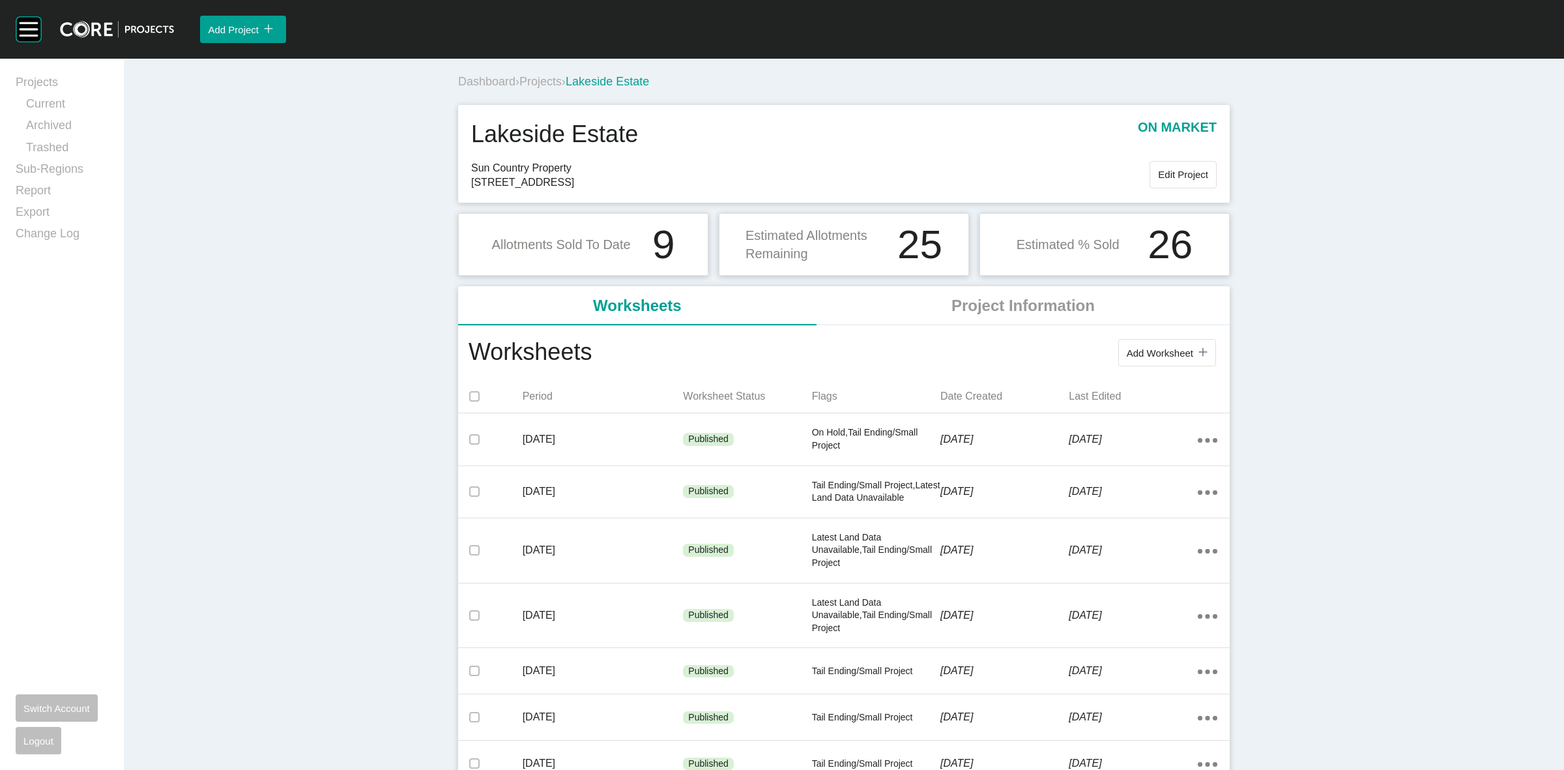
click at [538, 80] on span "Projects" at bounding box center [540, 81] width 42 height 13
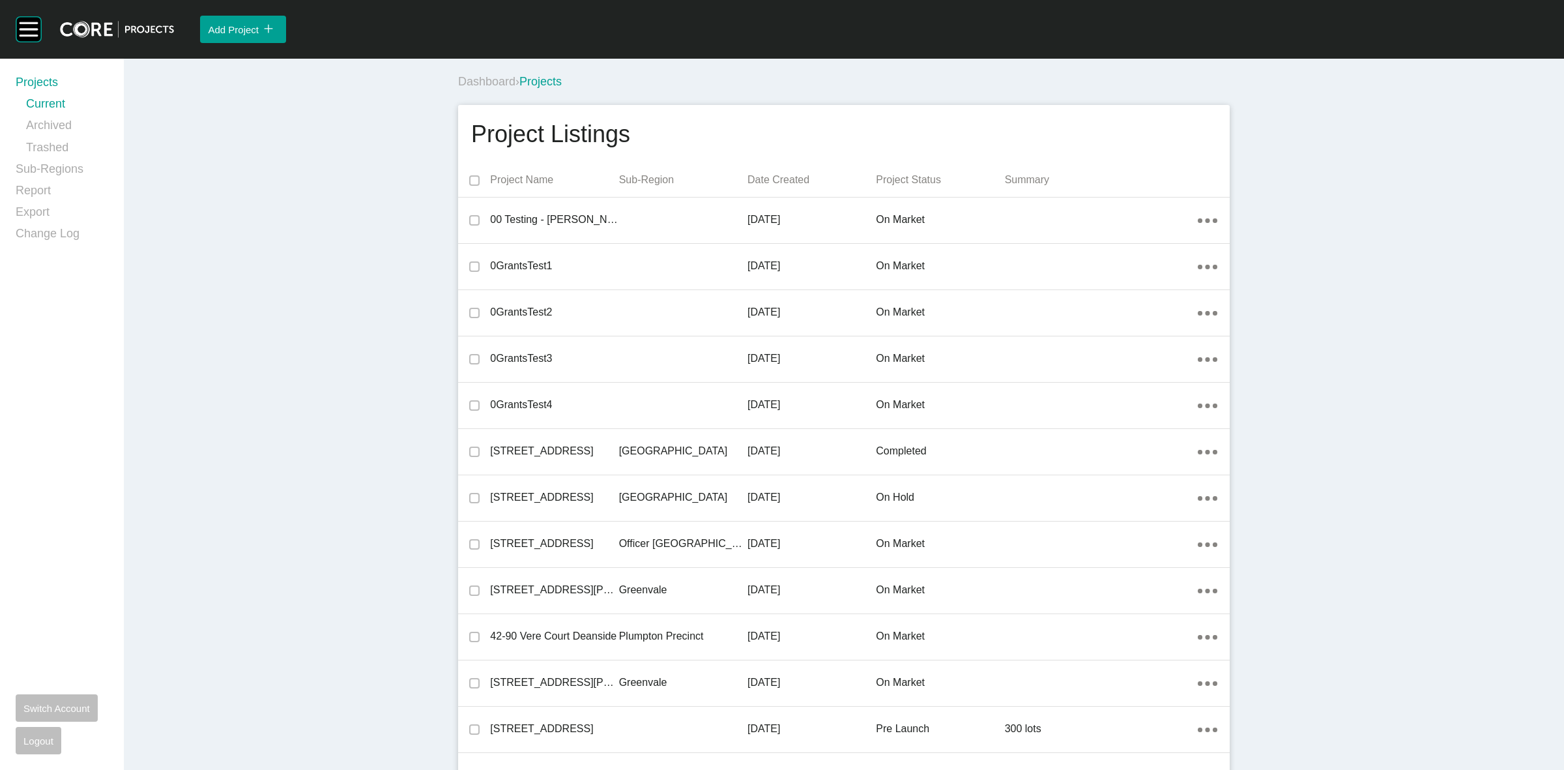
scroll to position [8069, 0]
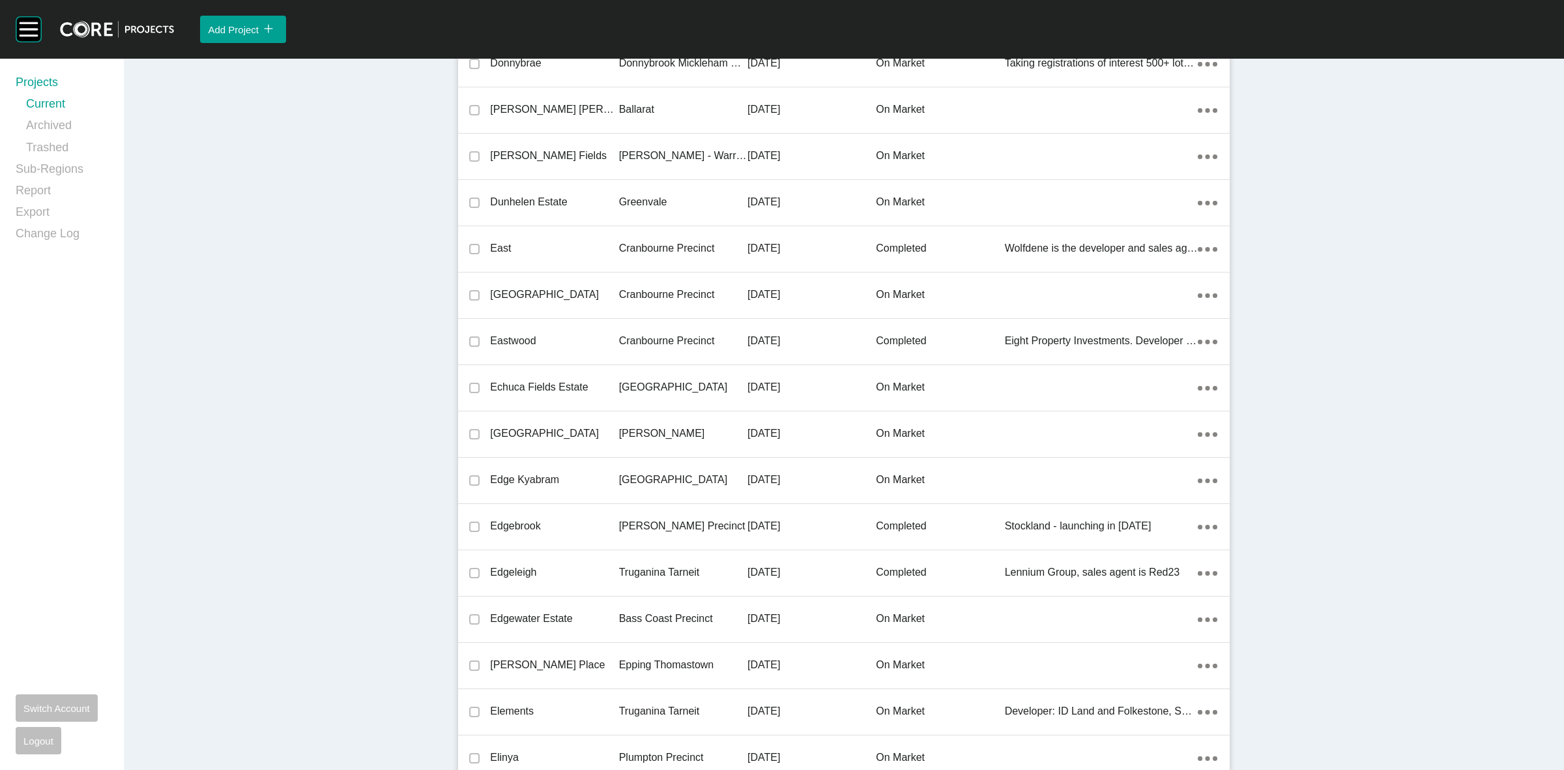
click at [652, 383] on p "[GEOGRAPHIC_DATA]" at bounding box center [683, 387] width 128 height 14
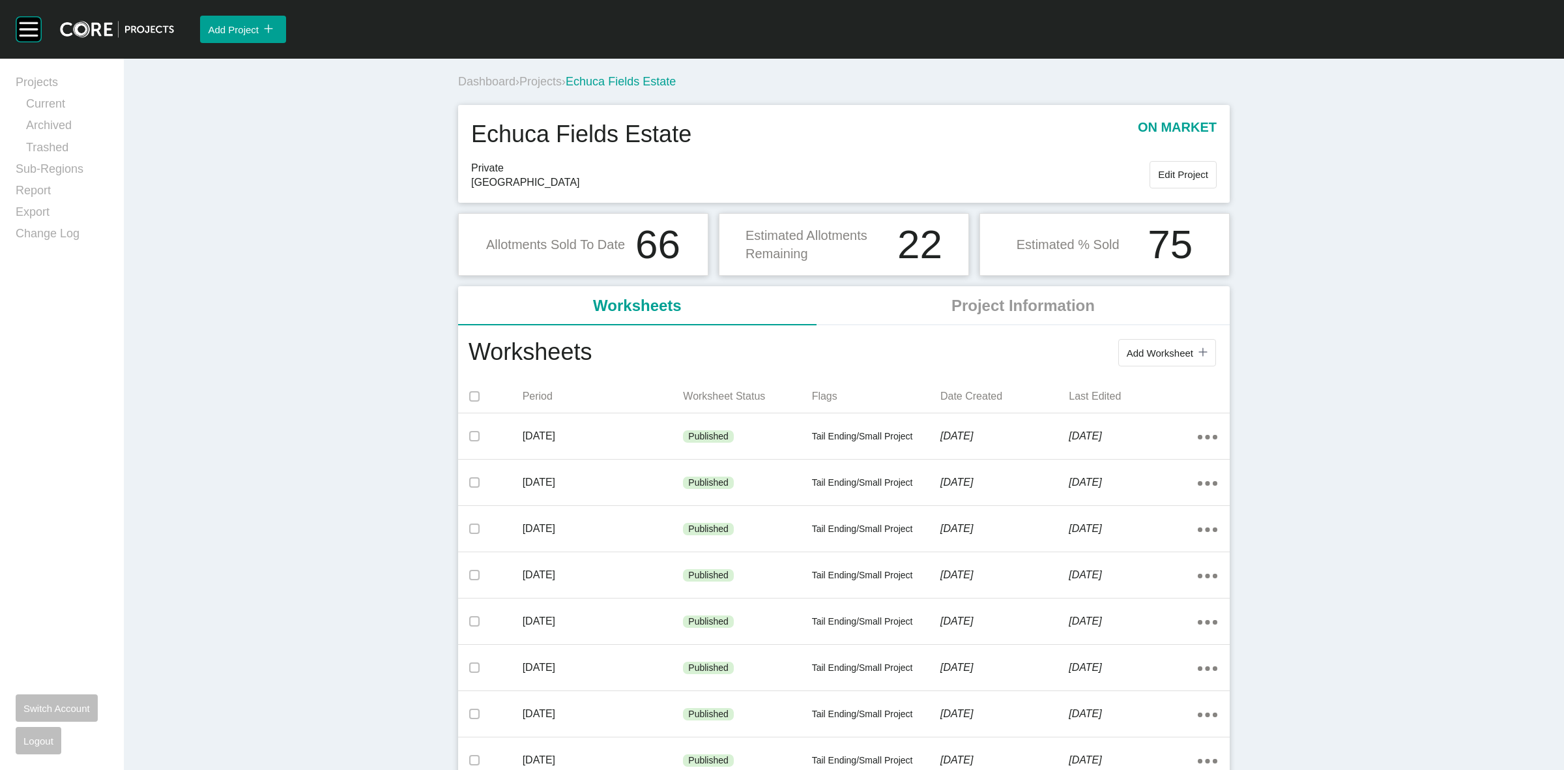
click at [534, 85] on span "Projects" at bounding box center [540, 81] width 42 height 13
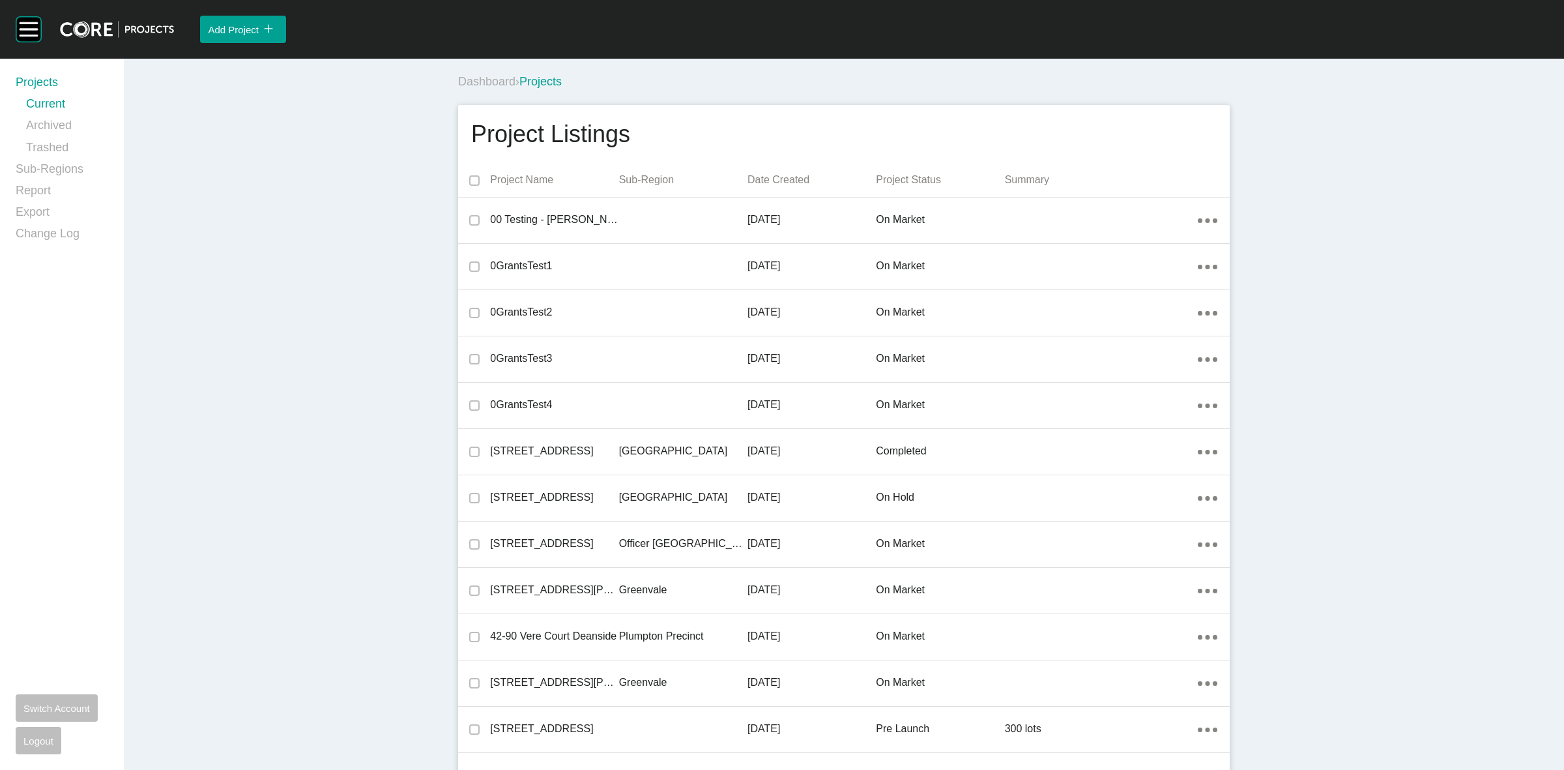
scroll to position [30980, 0]
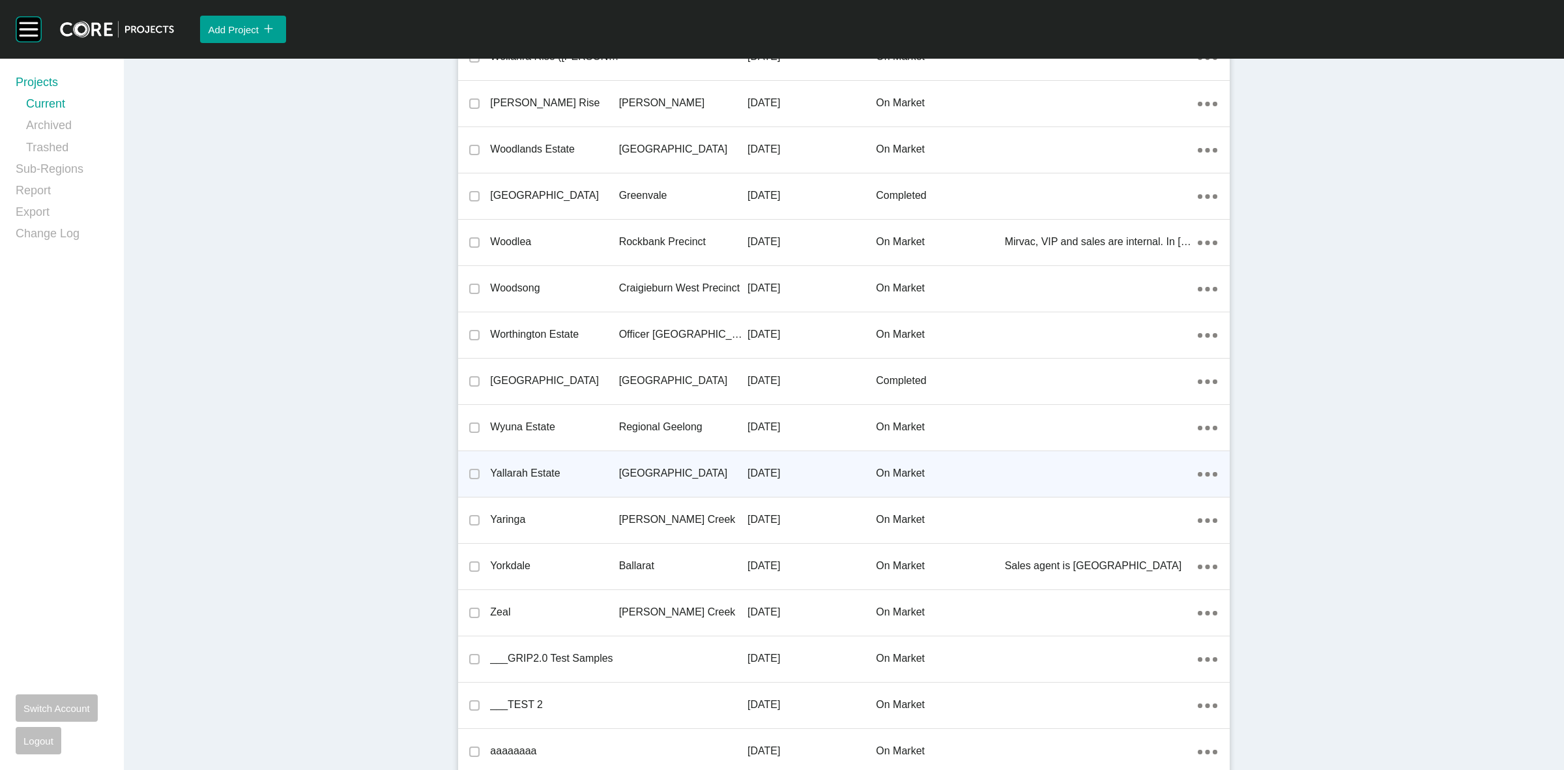
click at [656, 454] on div "[GEOGRAPHIC_DATA]" at bounding box center [683, 473] width 128 height 40
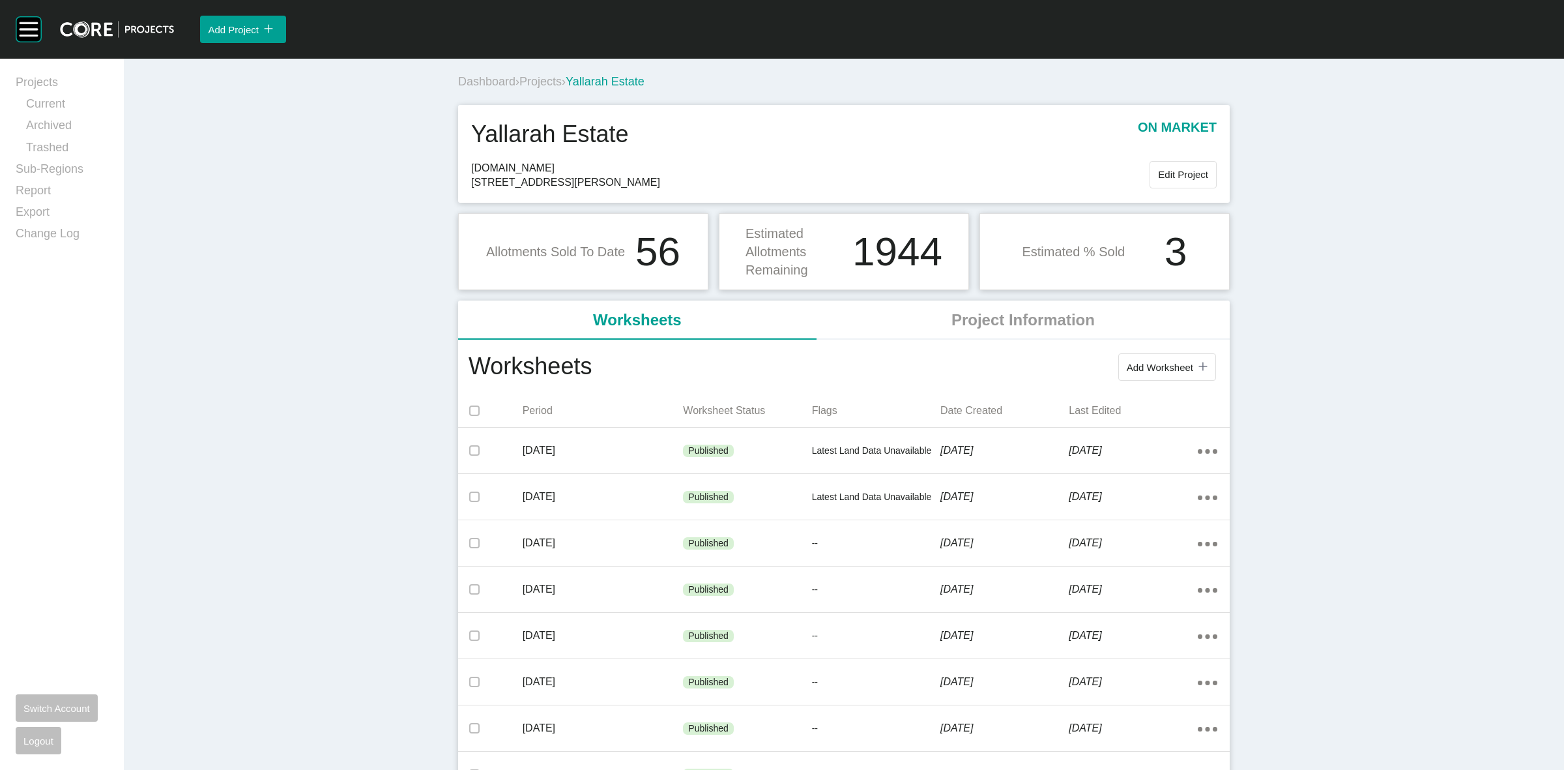
click at [545, 83] on span "Projects" at bounding box center [540, 81] width 42 height 13
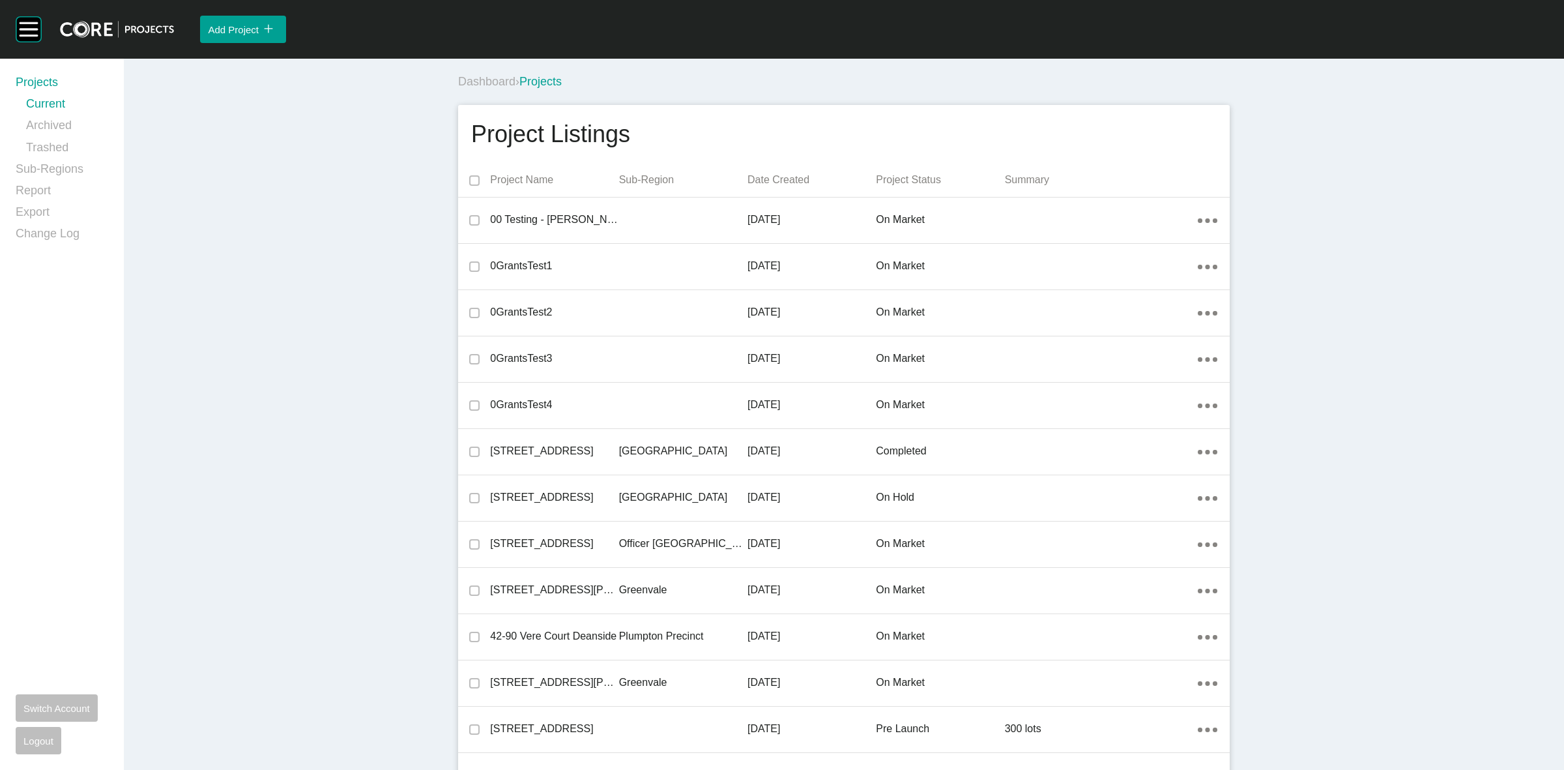
scroll to position [19586, 0]
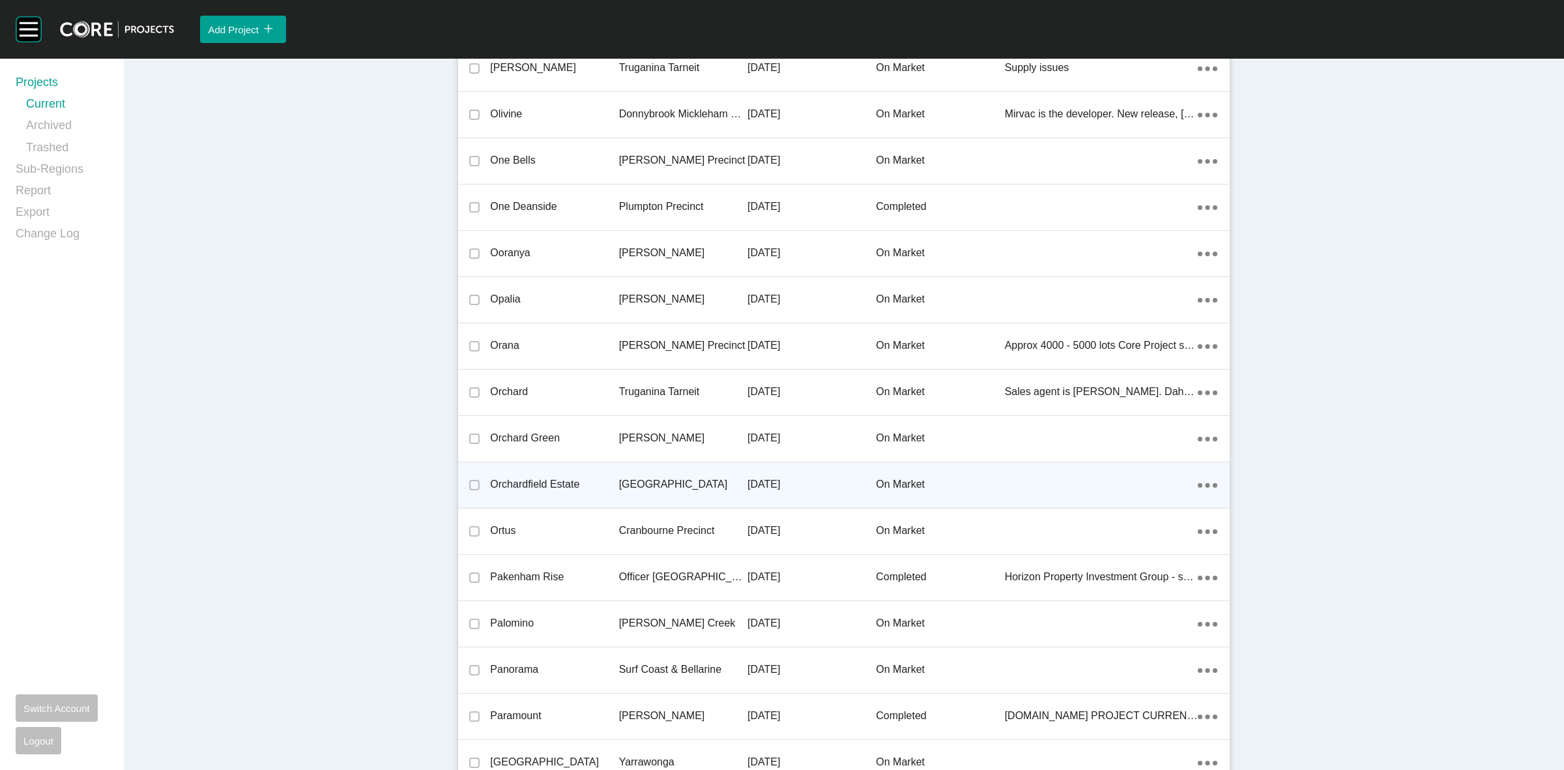
click at [623, 477] on p "[GEOGRAPHIC_DATA]" at bounding box center [683, 484] width 128 height 14
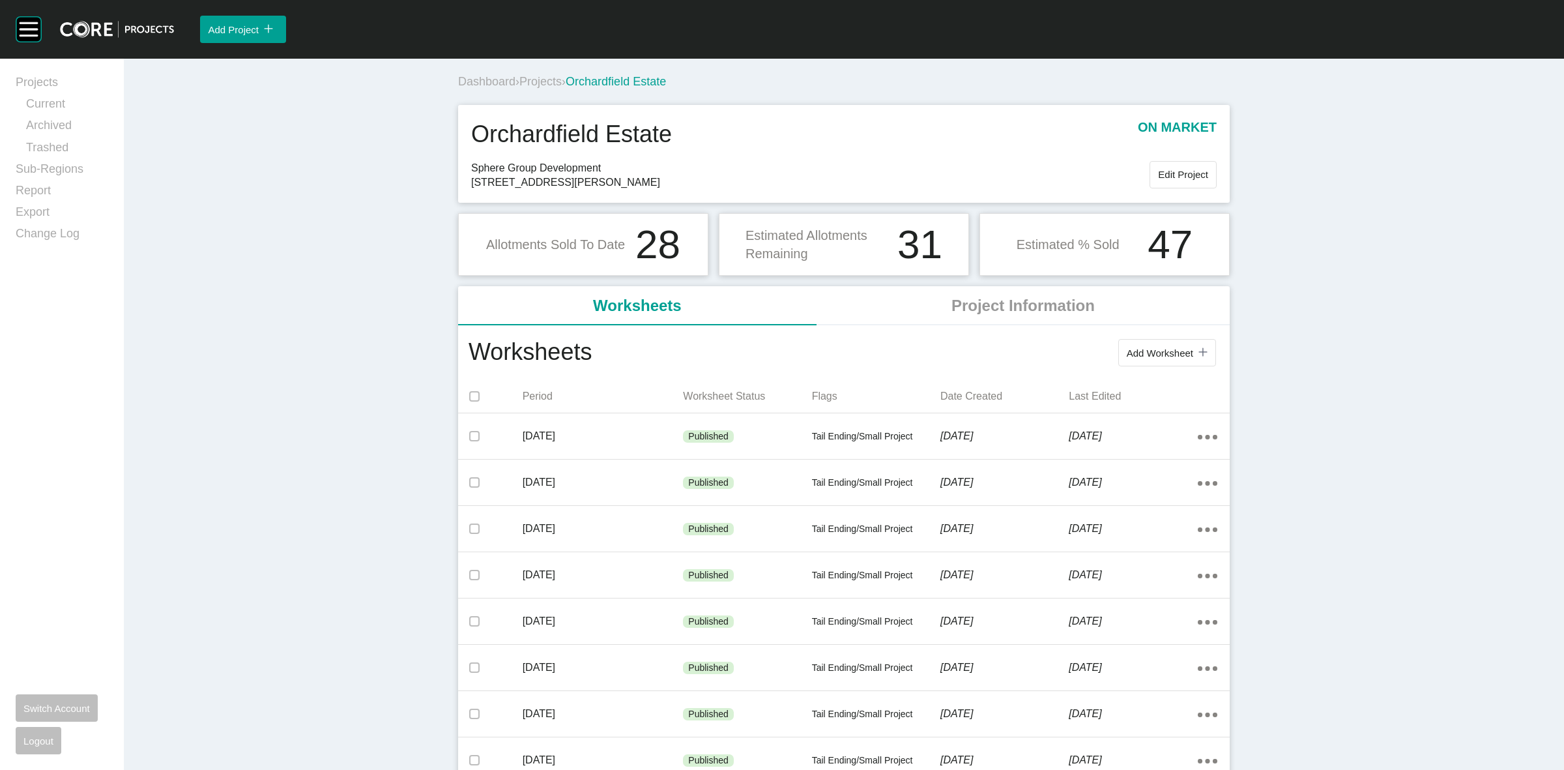
click at [545, 80] on span "Projects" at bounding box center [540, 81] width 42 height 13
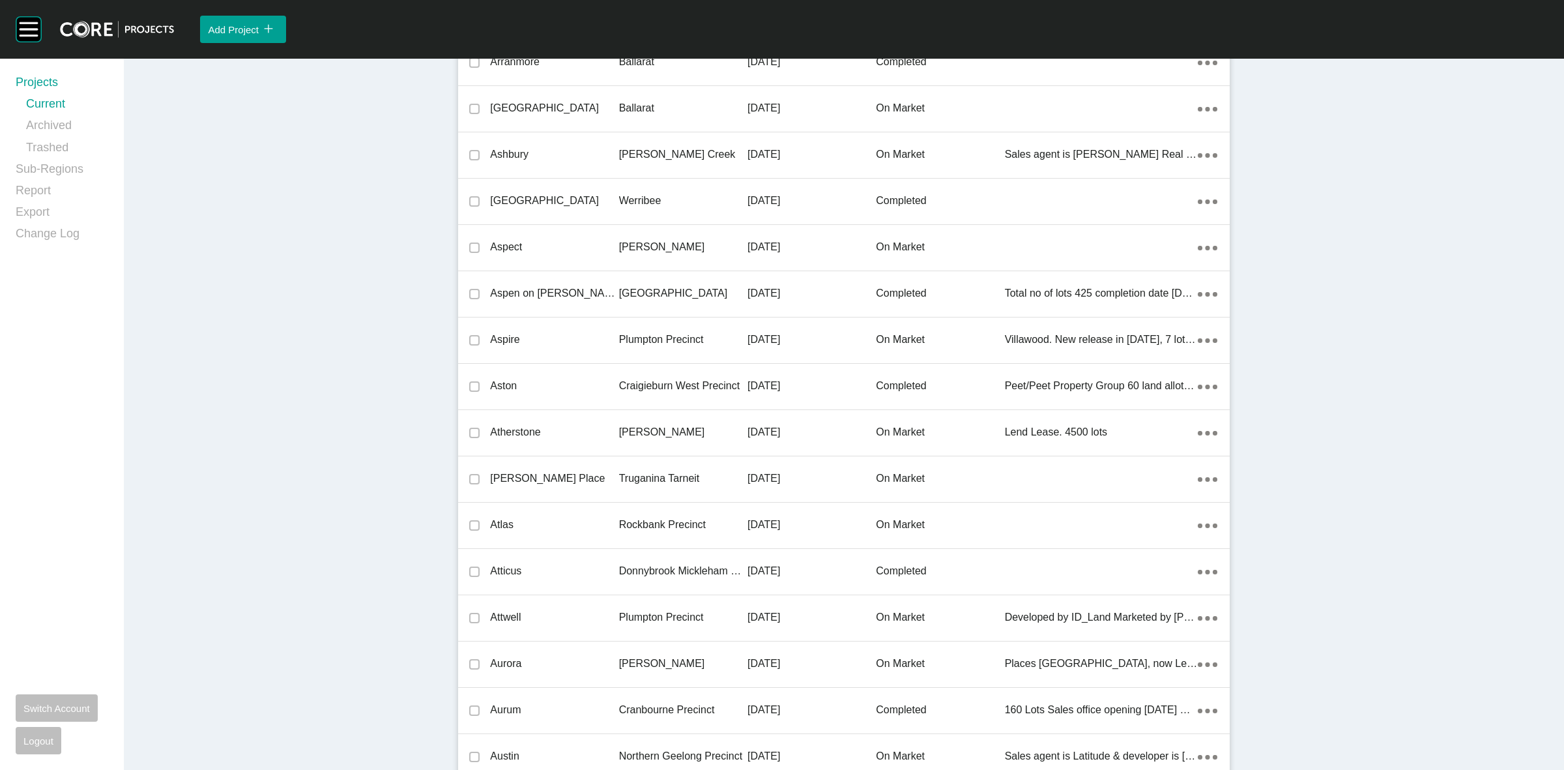
scroll to position [29809, 0]
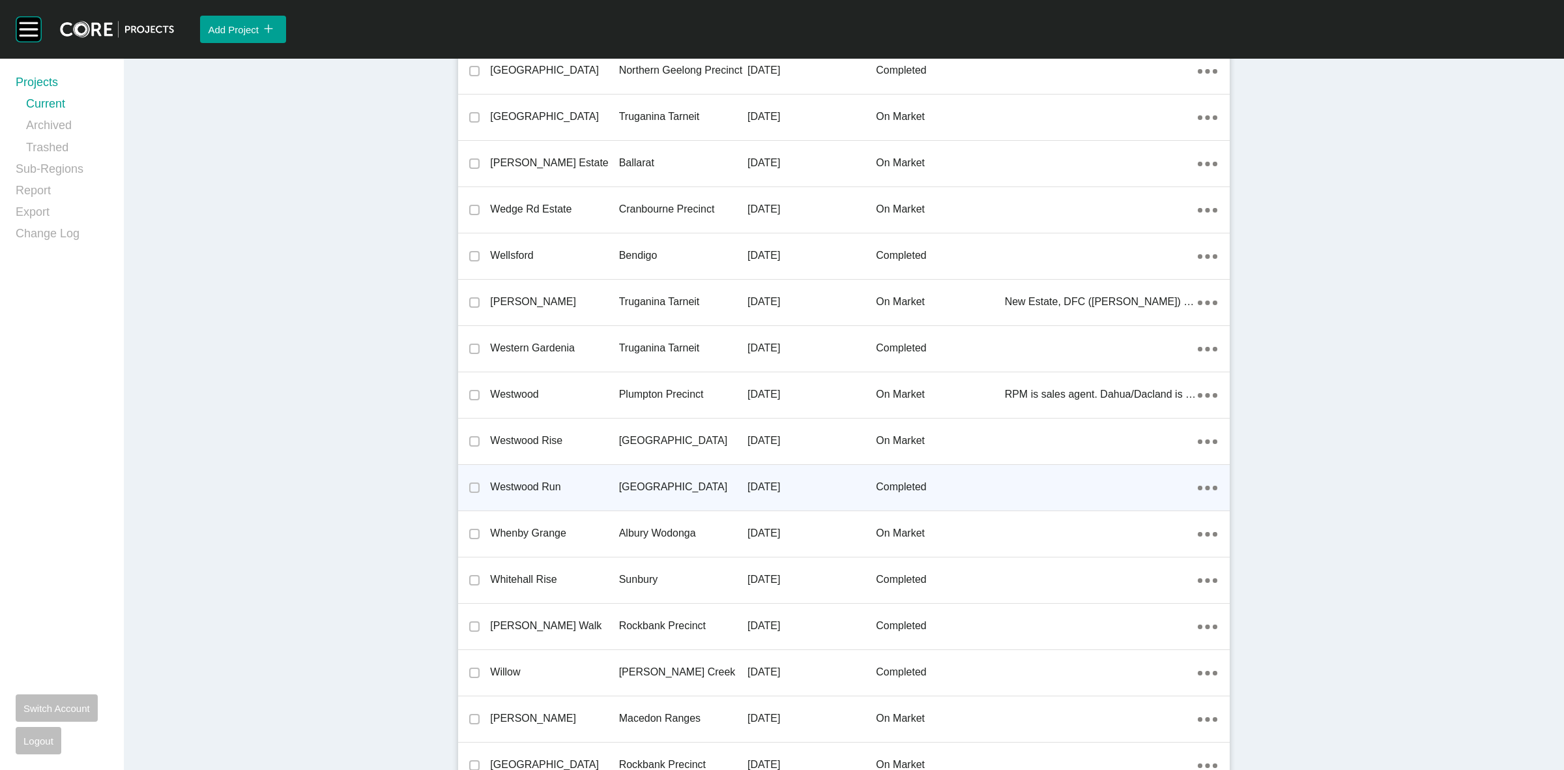
click at [637, 480] on p "[GEOGRAPHIC_DATA]" at bounding box center [683, 487] width 128 height 14
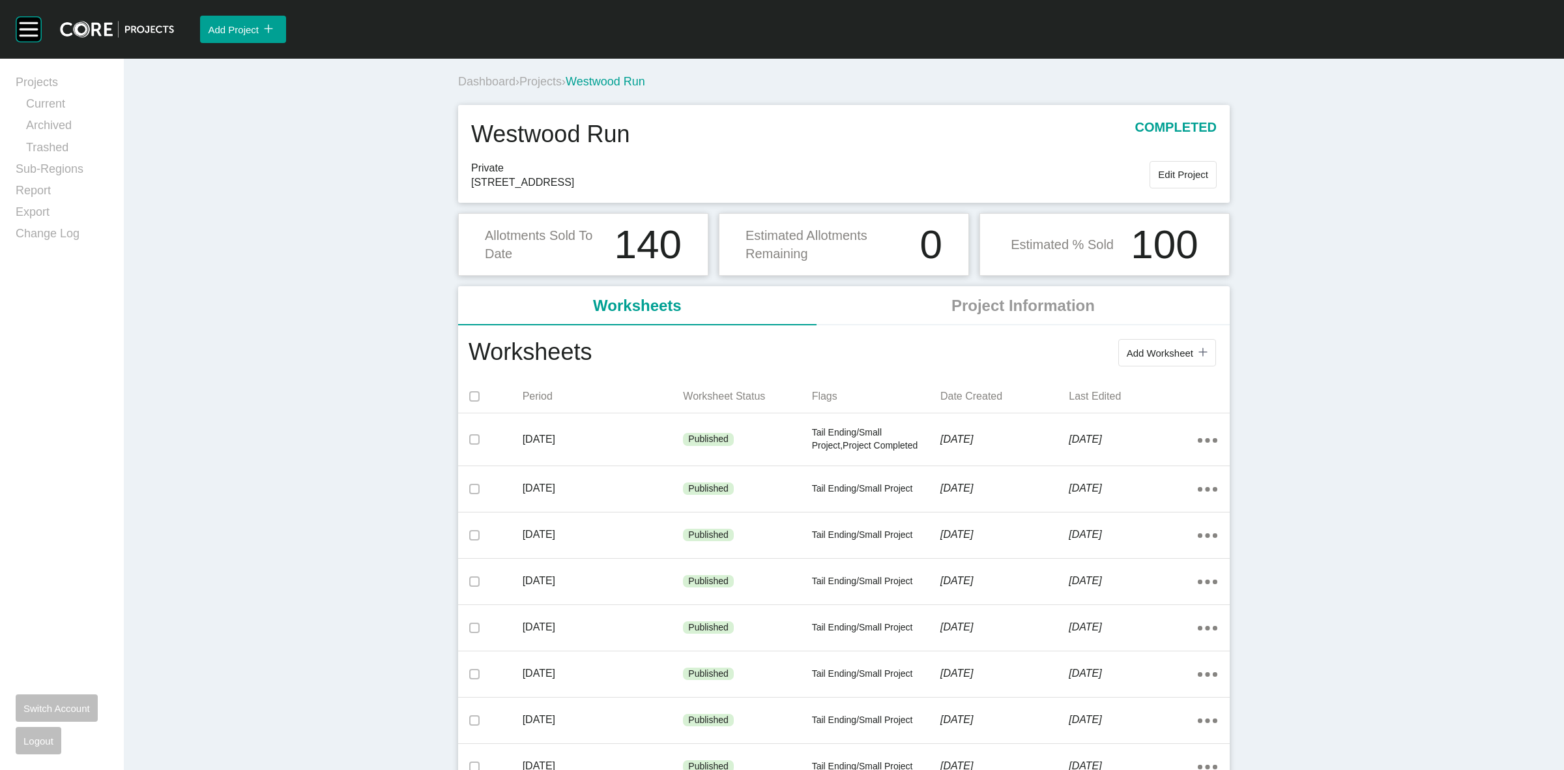
click at [538, 78] on span "Projects" at bounding box center [540, 81] width 42 height 13
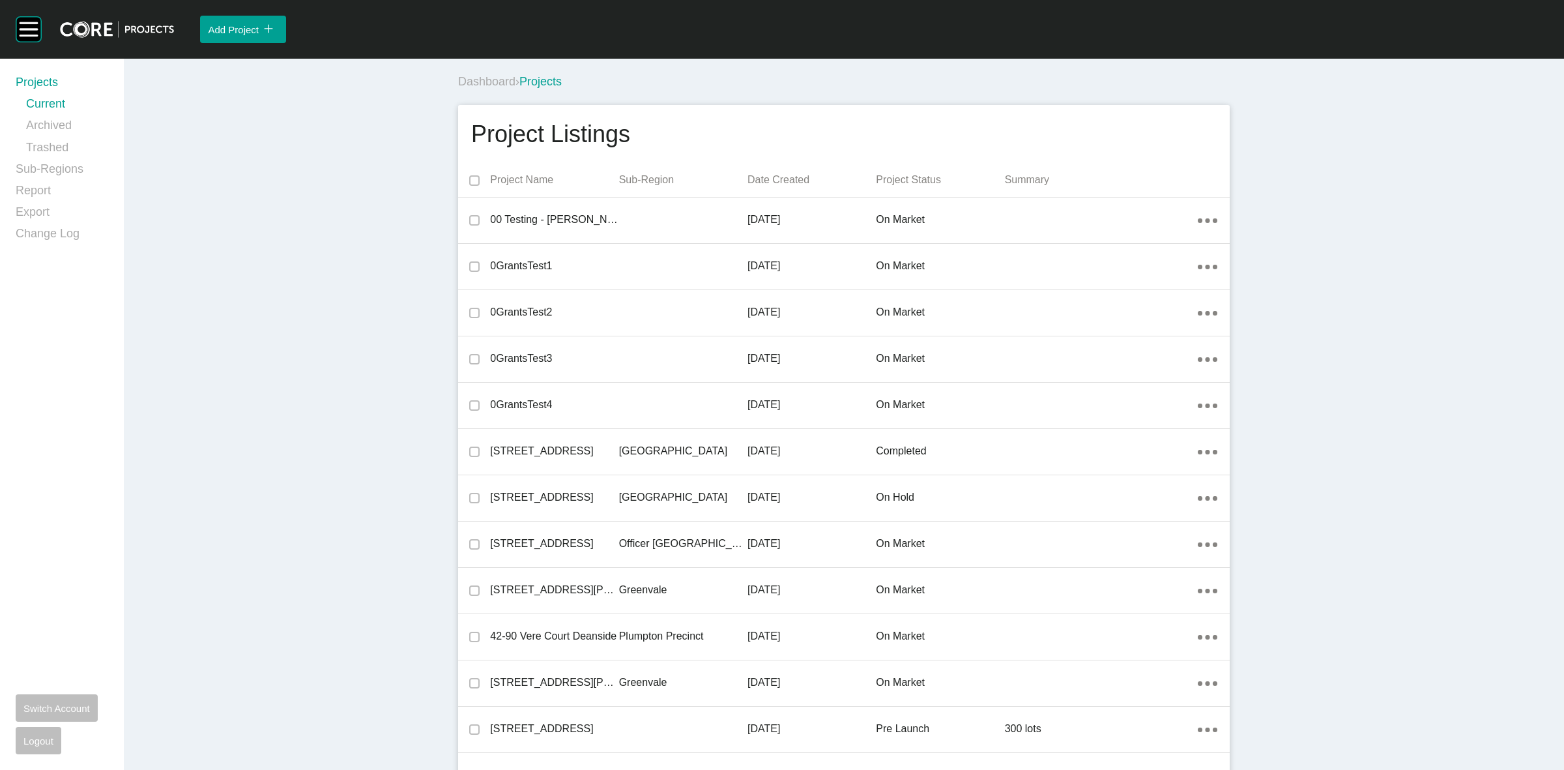
scroll to position [29902, 0]
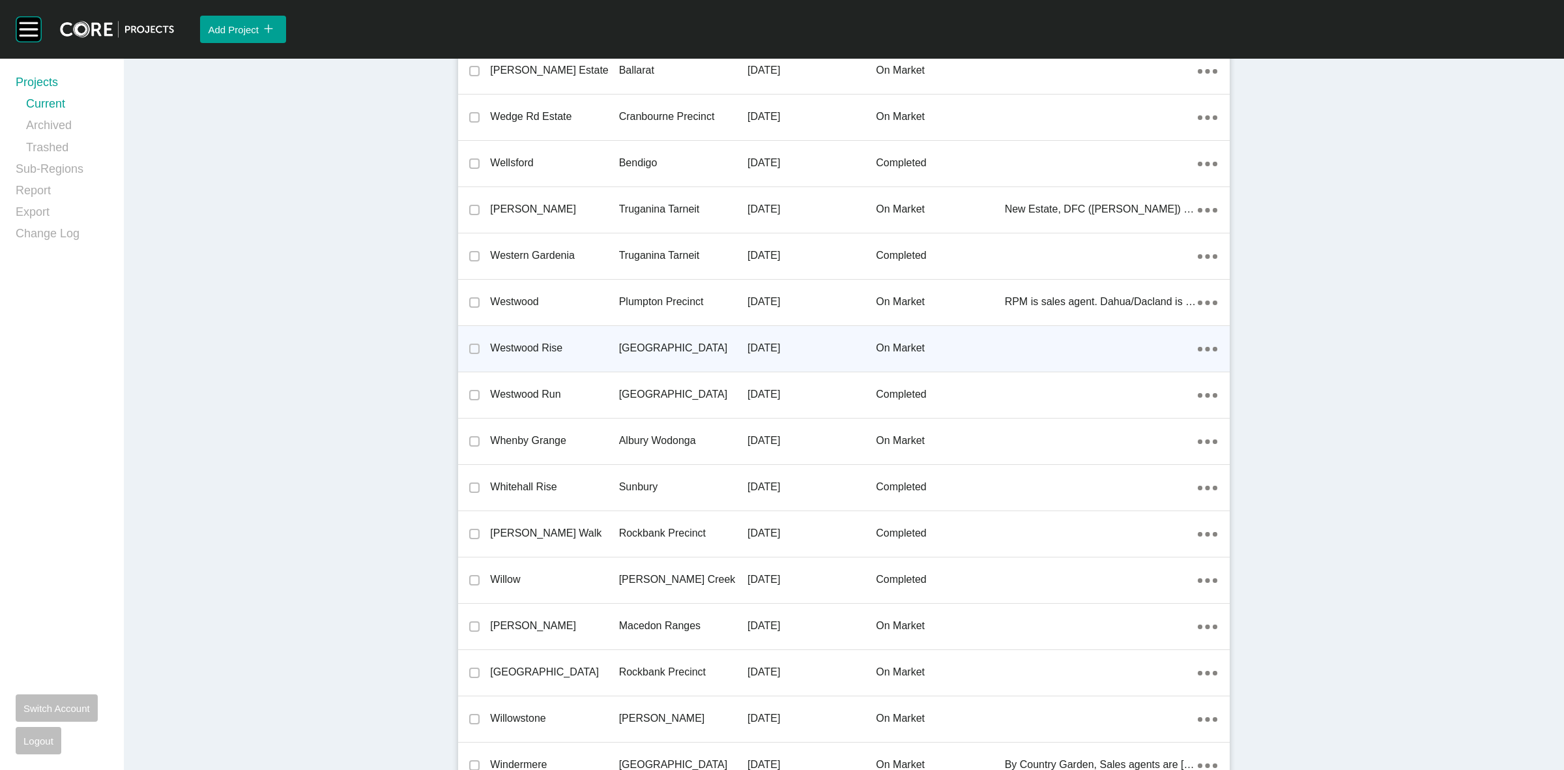
click at [650, 341] on p "[GEOGRAPHIC_DATA]" at bounding box center [683, 348] width 128 height 14
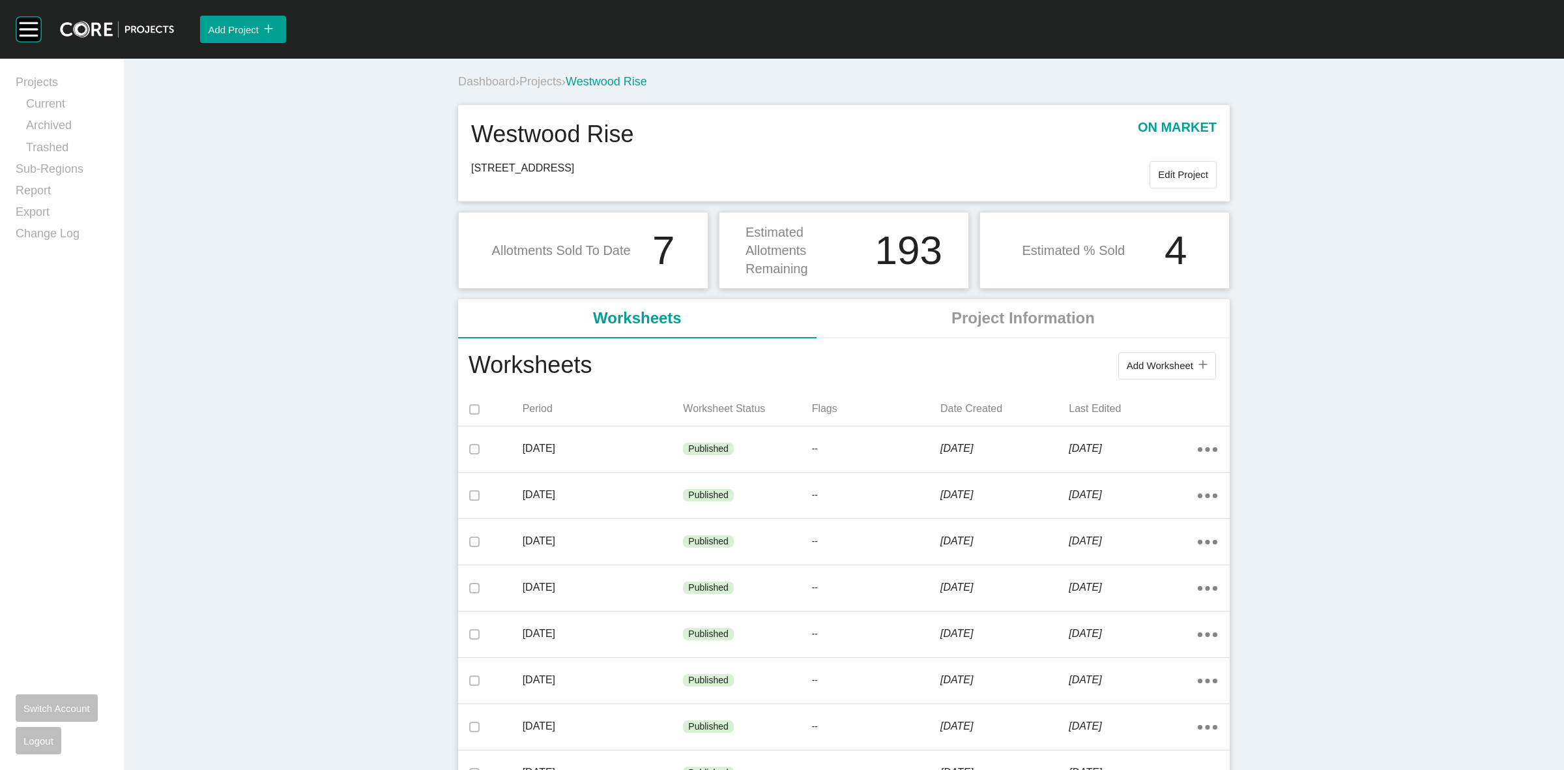
click at [544, 81] on span "Projects" at bounding box center [540, 81] width 42 height 13
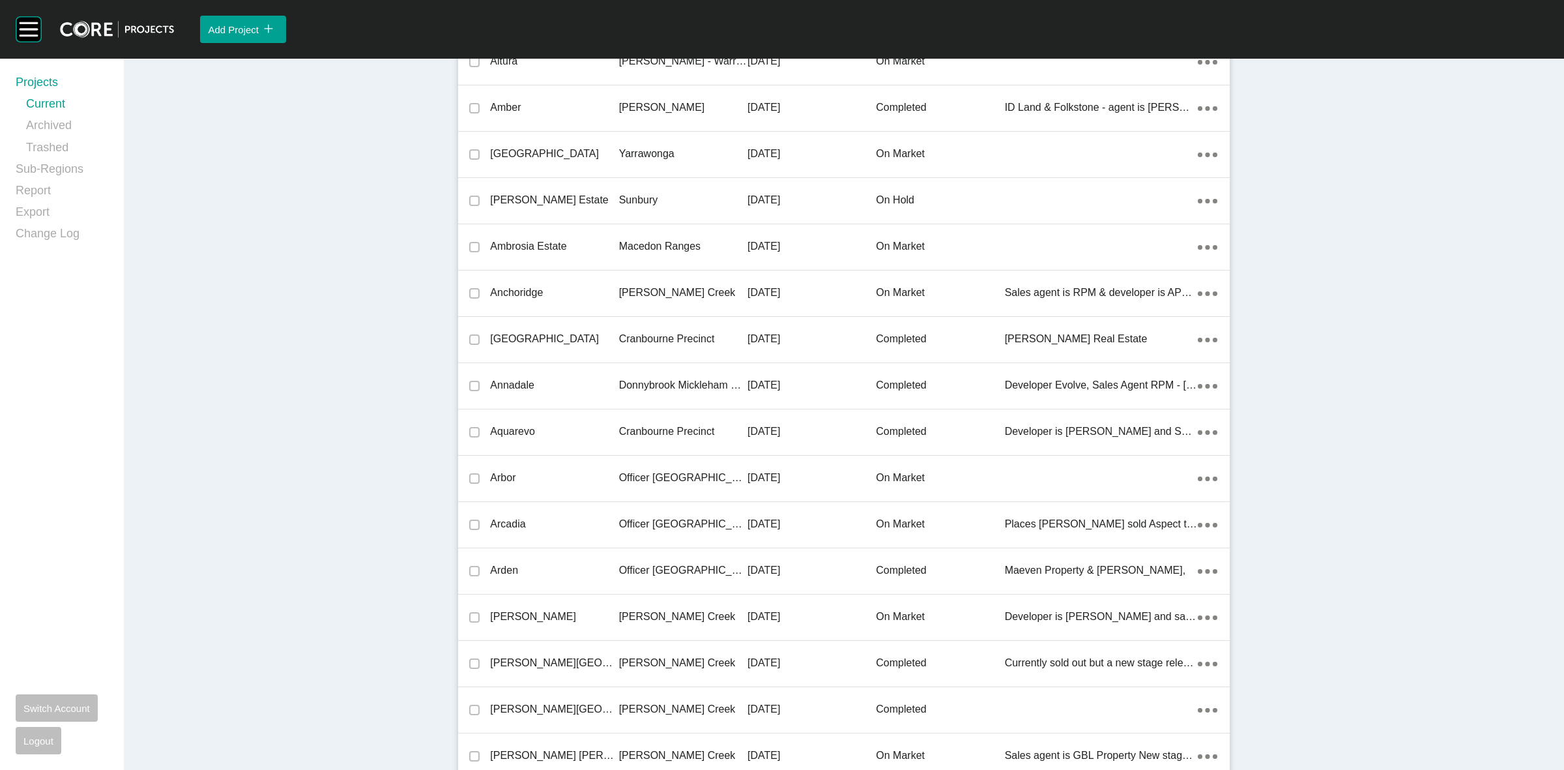
scroll to position [8161, 0]
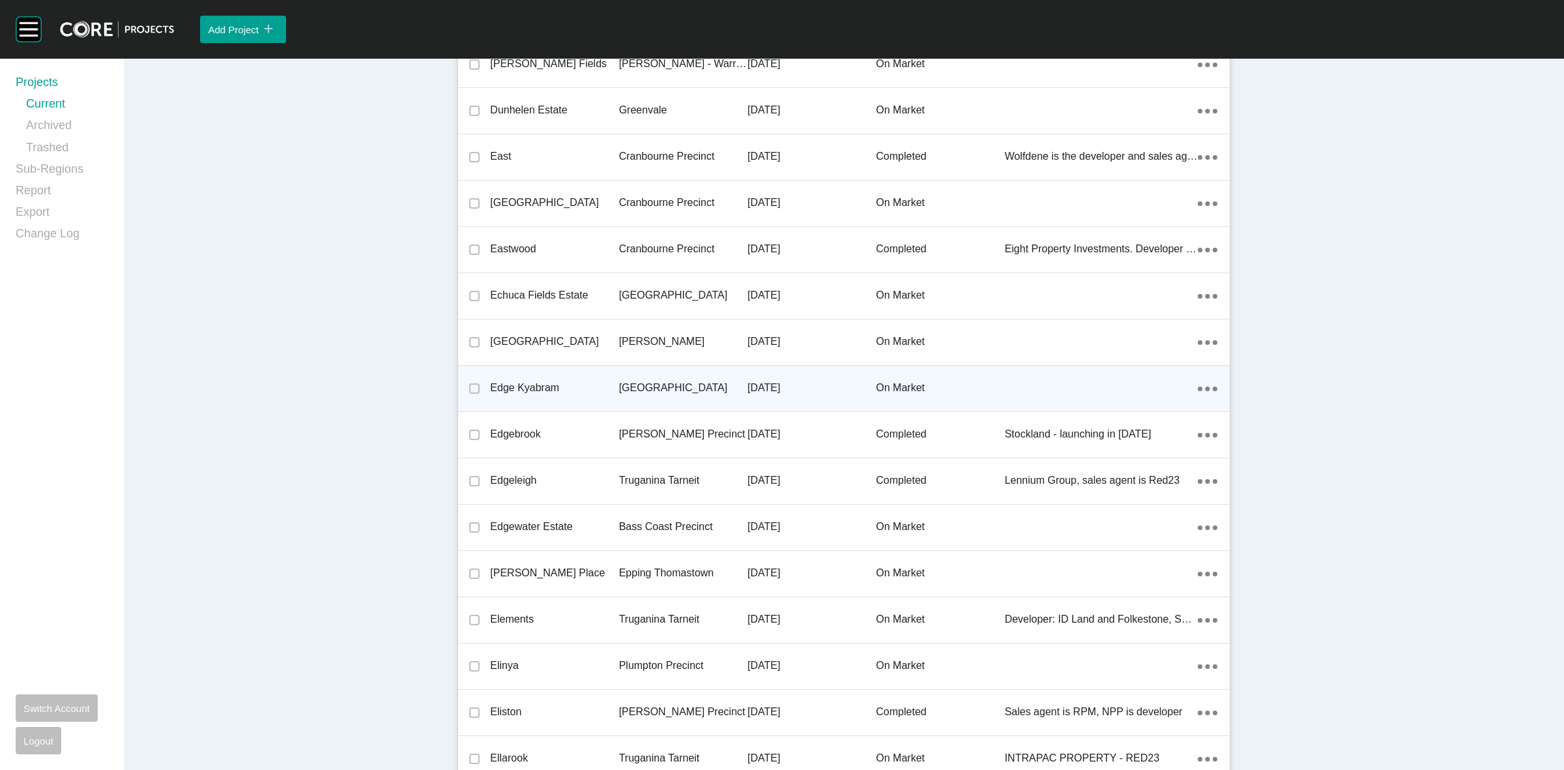
click at [652, 383] on p "[GEOGRAPHIC_DATA]" at bounding box center [683, 388] width 128 height 14
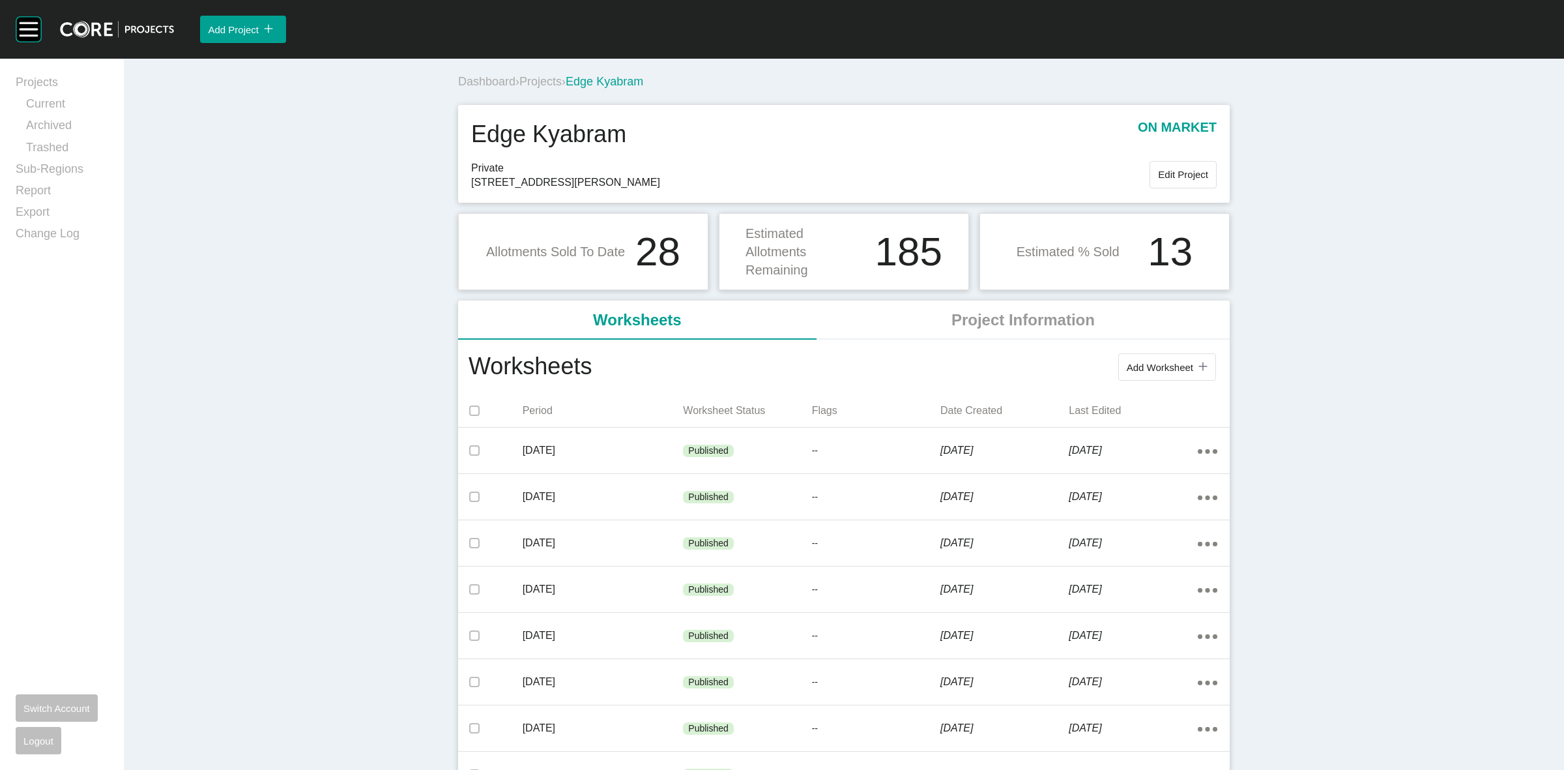
click at [543, 85] on span "Projects" at bounding box center [540, 81] width 42 height 13
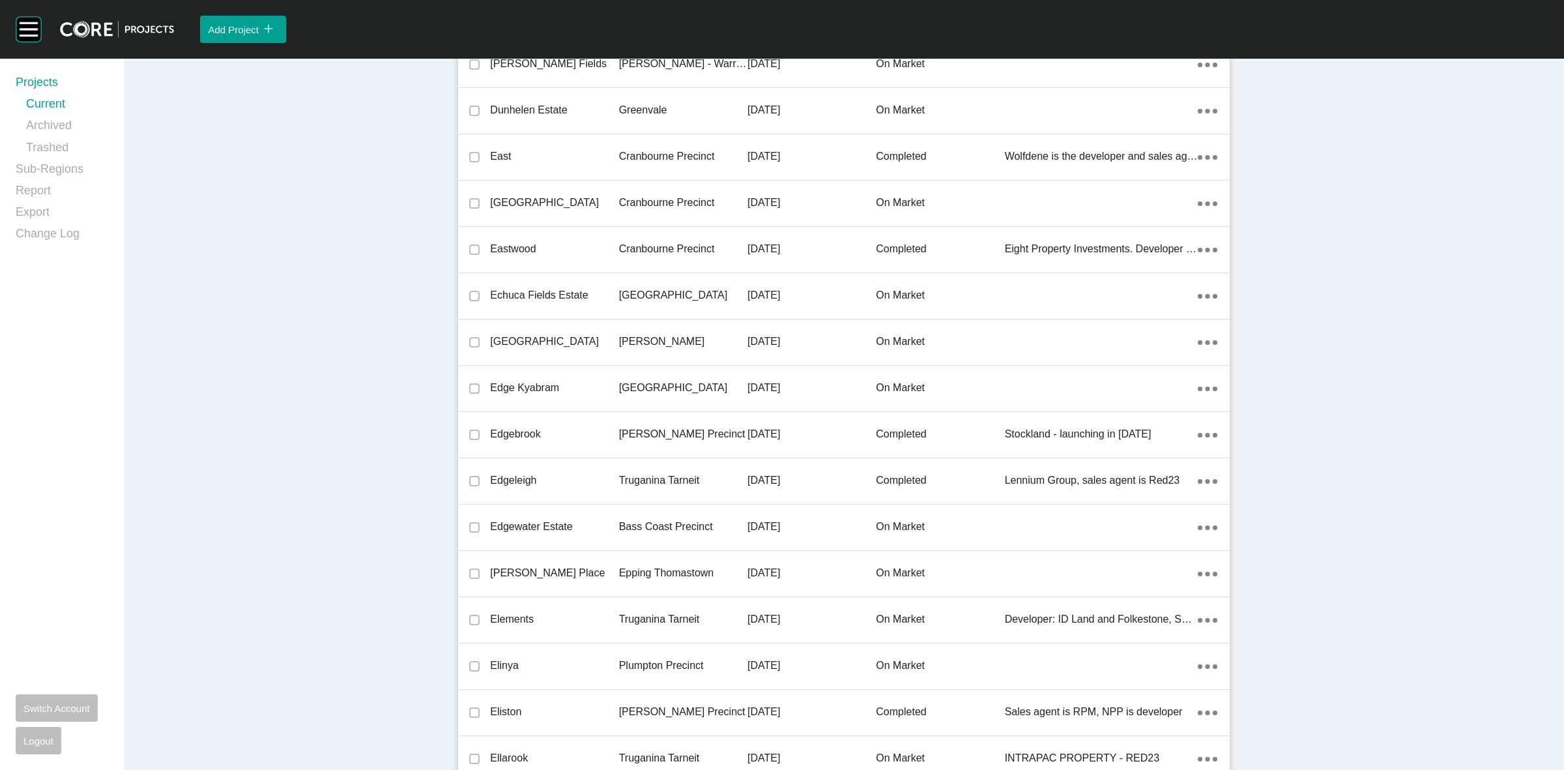
scroll to position [4507, 0]
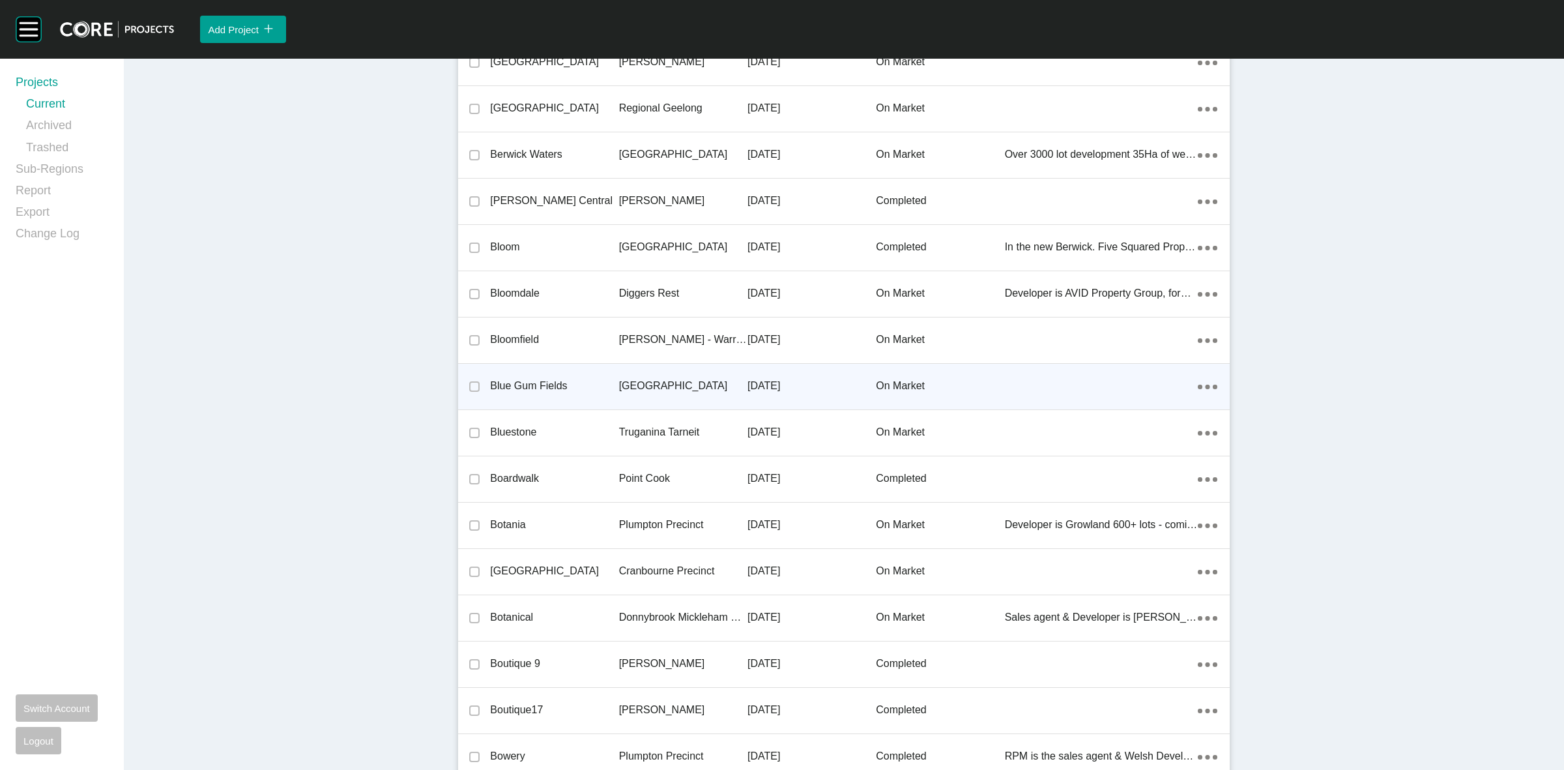
click at [660, 385] on p "[GEOGRAPHIC_DATA]" at bounding box center [683, 386] width 128 height 14
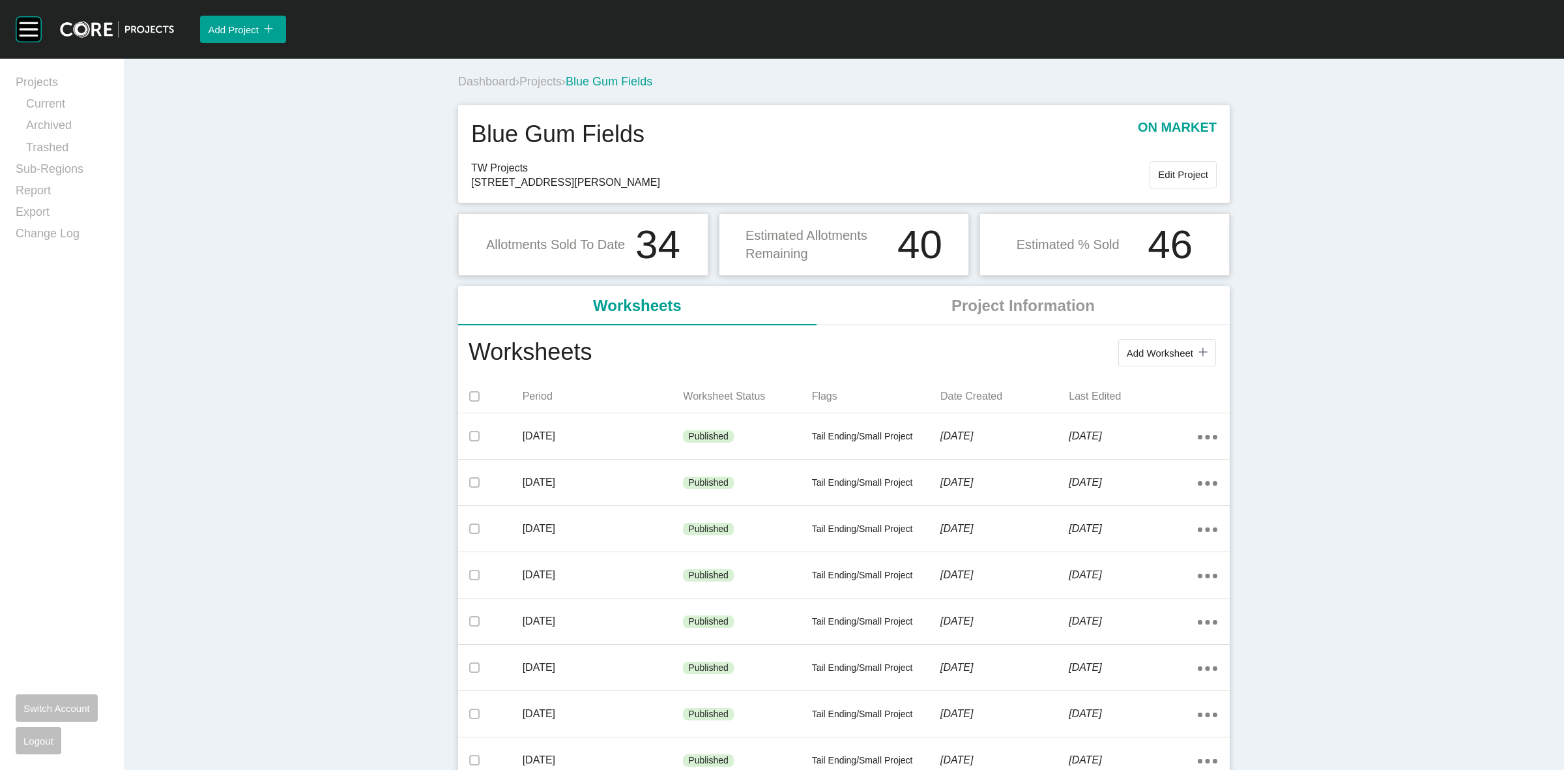
click at [547, 77] on span "Projects" at bounding box center [540, 81] width 42 height 13
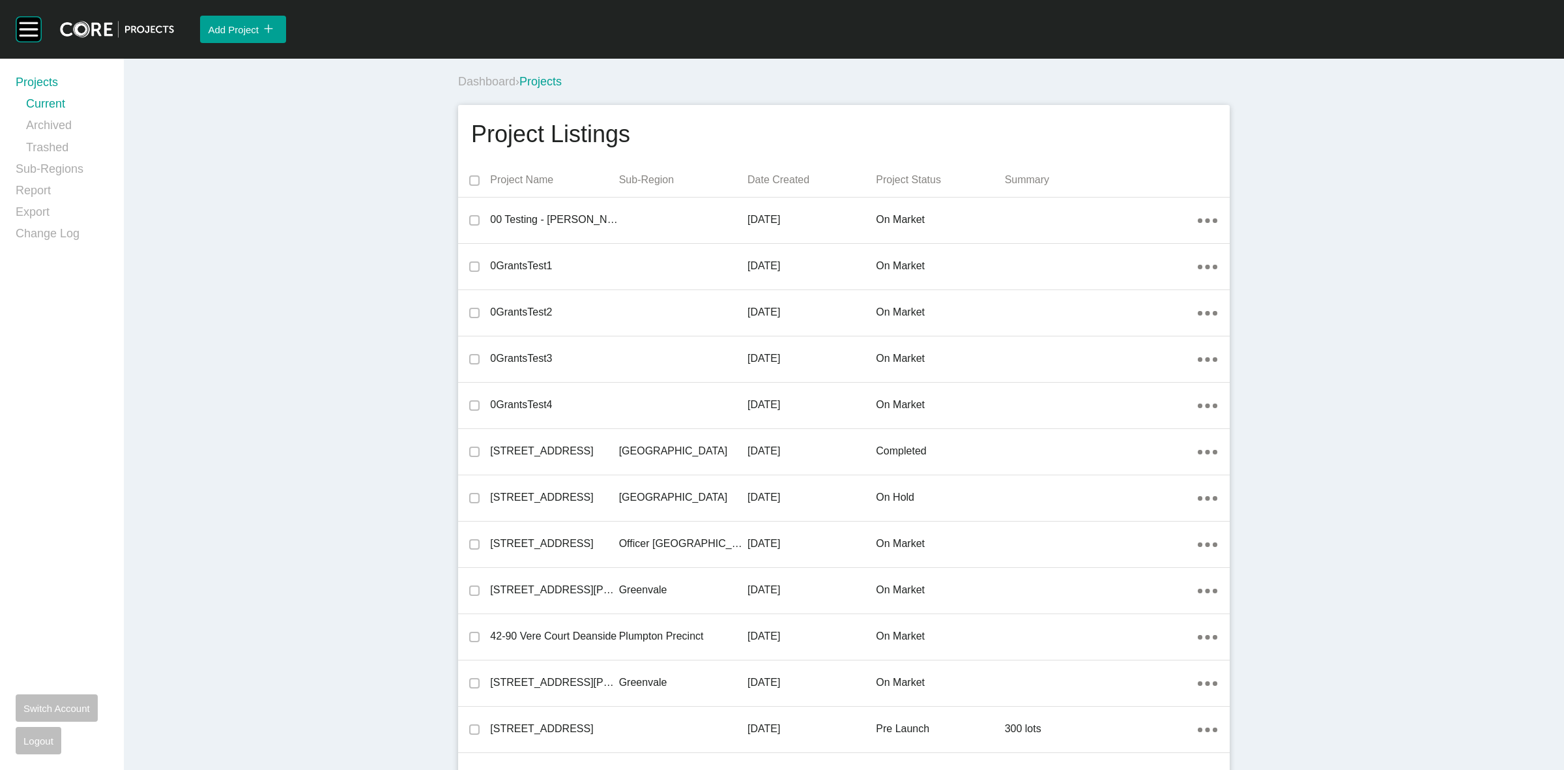
scroll to position [8670, 0]
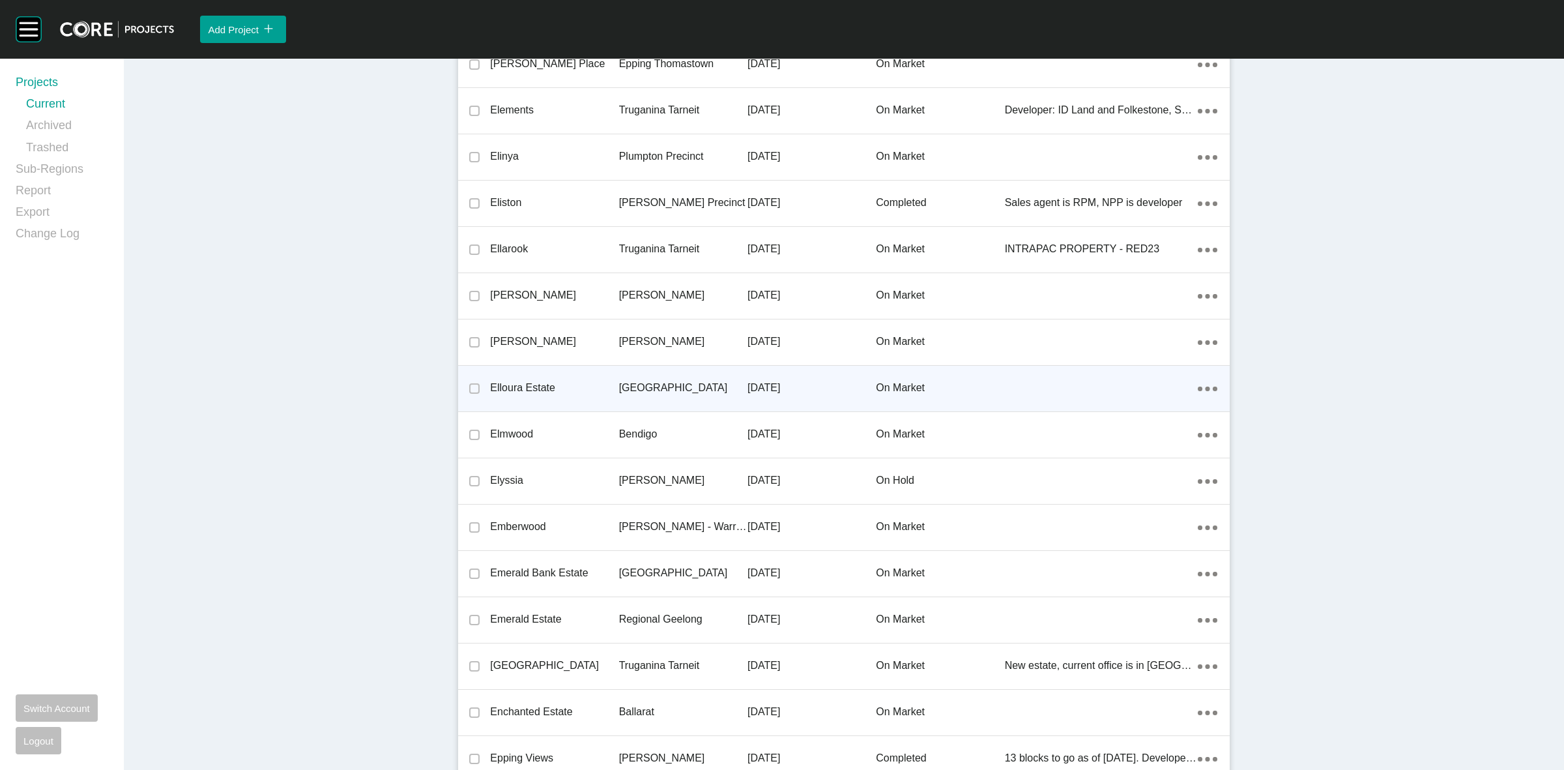
click at [630, 389] on p "[GEOGRAPHIC_DATA]" at bounding box center [683, 388] width 128 height 14
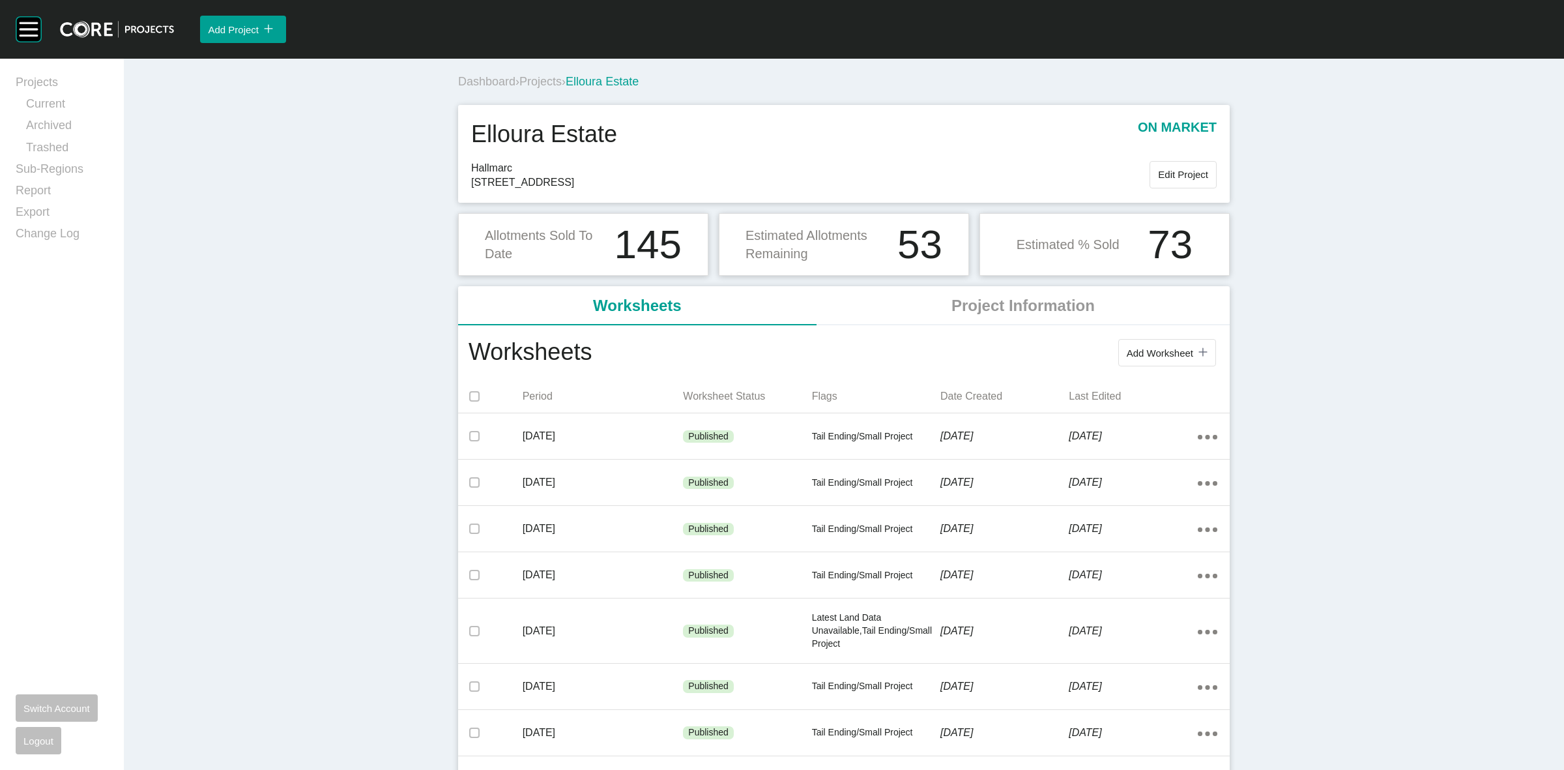
click at [534, 80] on span "Projects" at bounding box center [540, 81] width 42 height 13
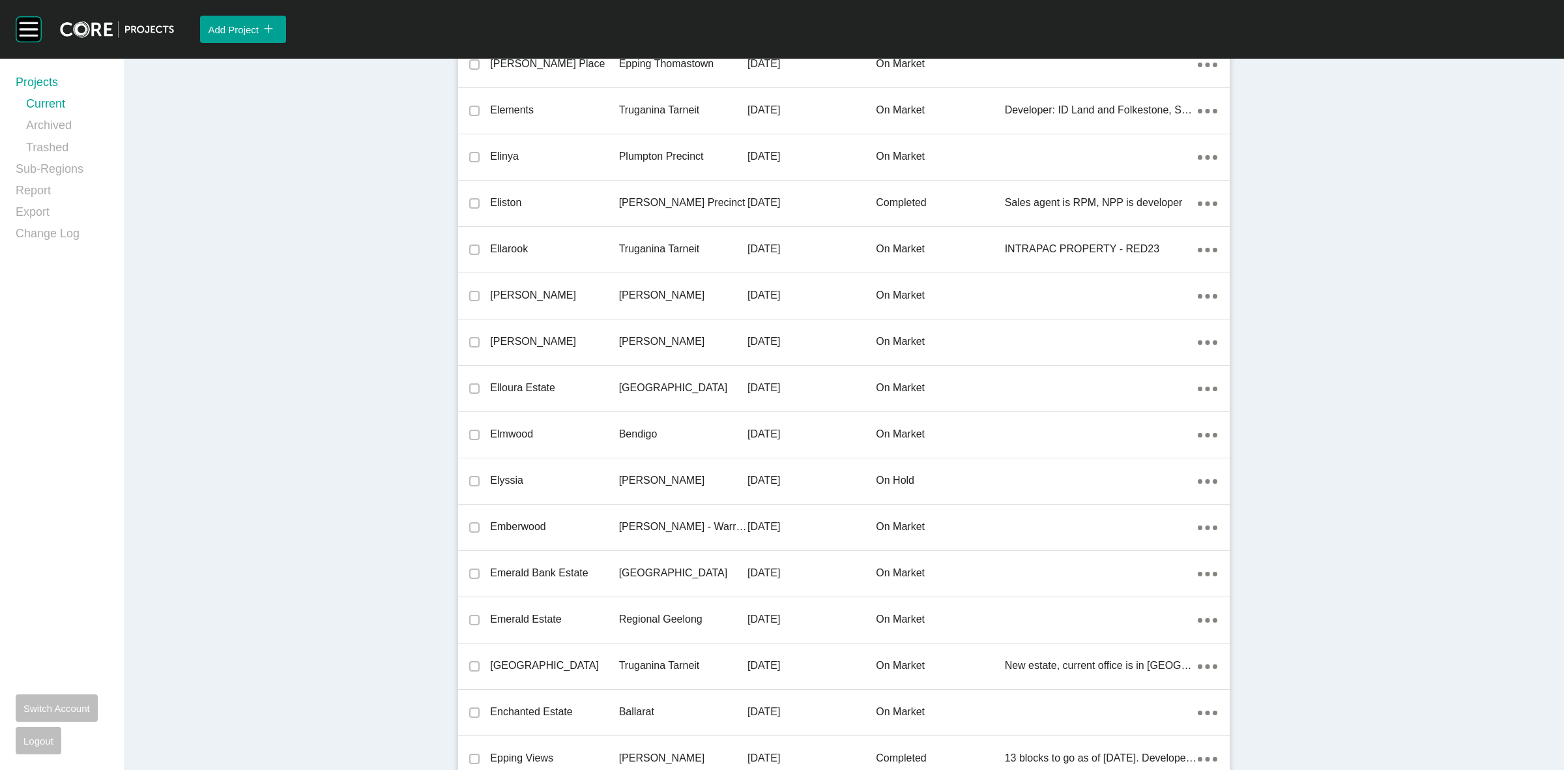
scroll to position [30735, 0]
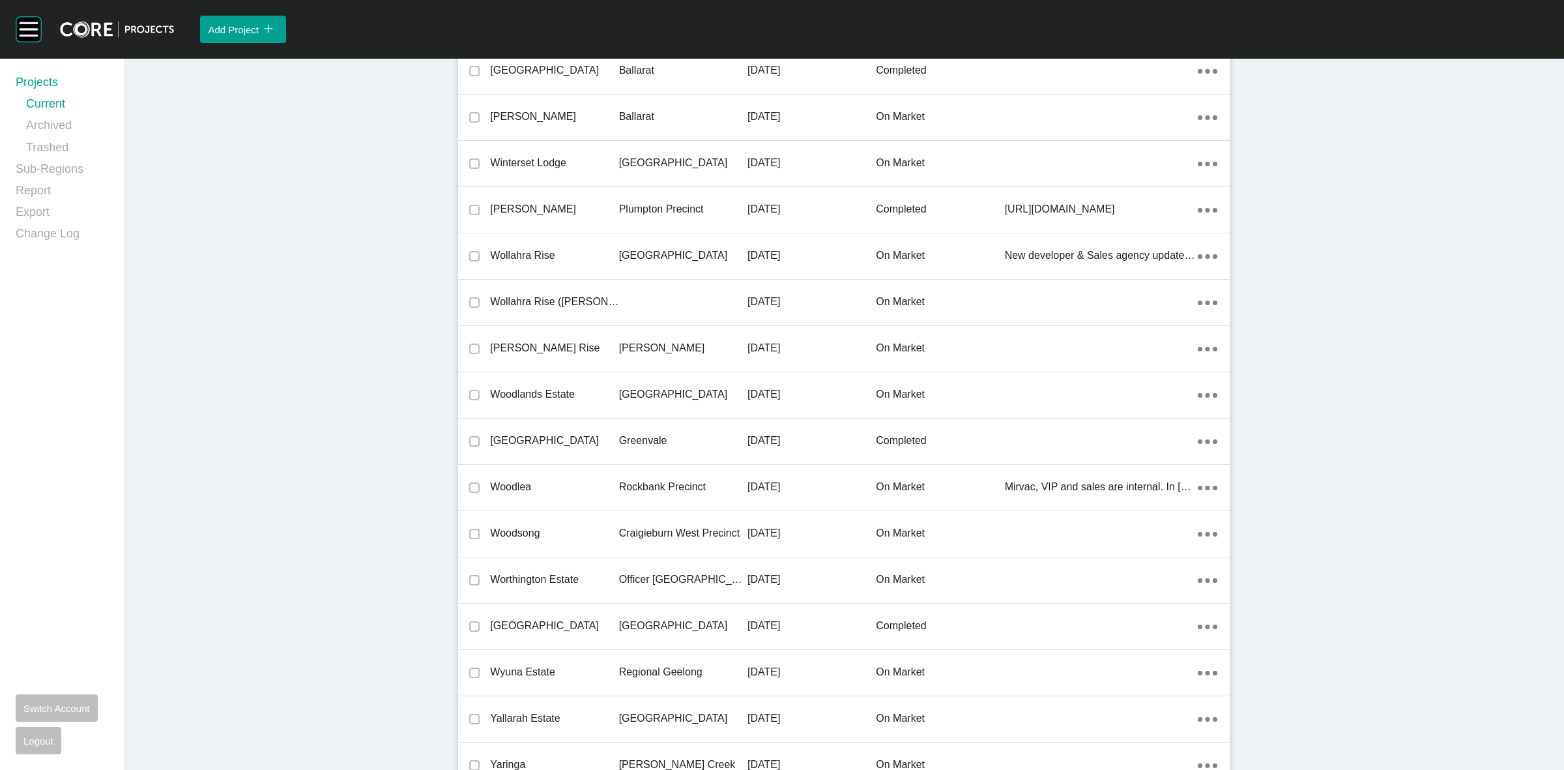
click at [646, 387] on p "[GEOGRAPHIC_DATA]" at bounding box center [683, 394] width 128 height 14
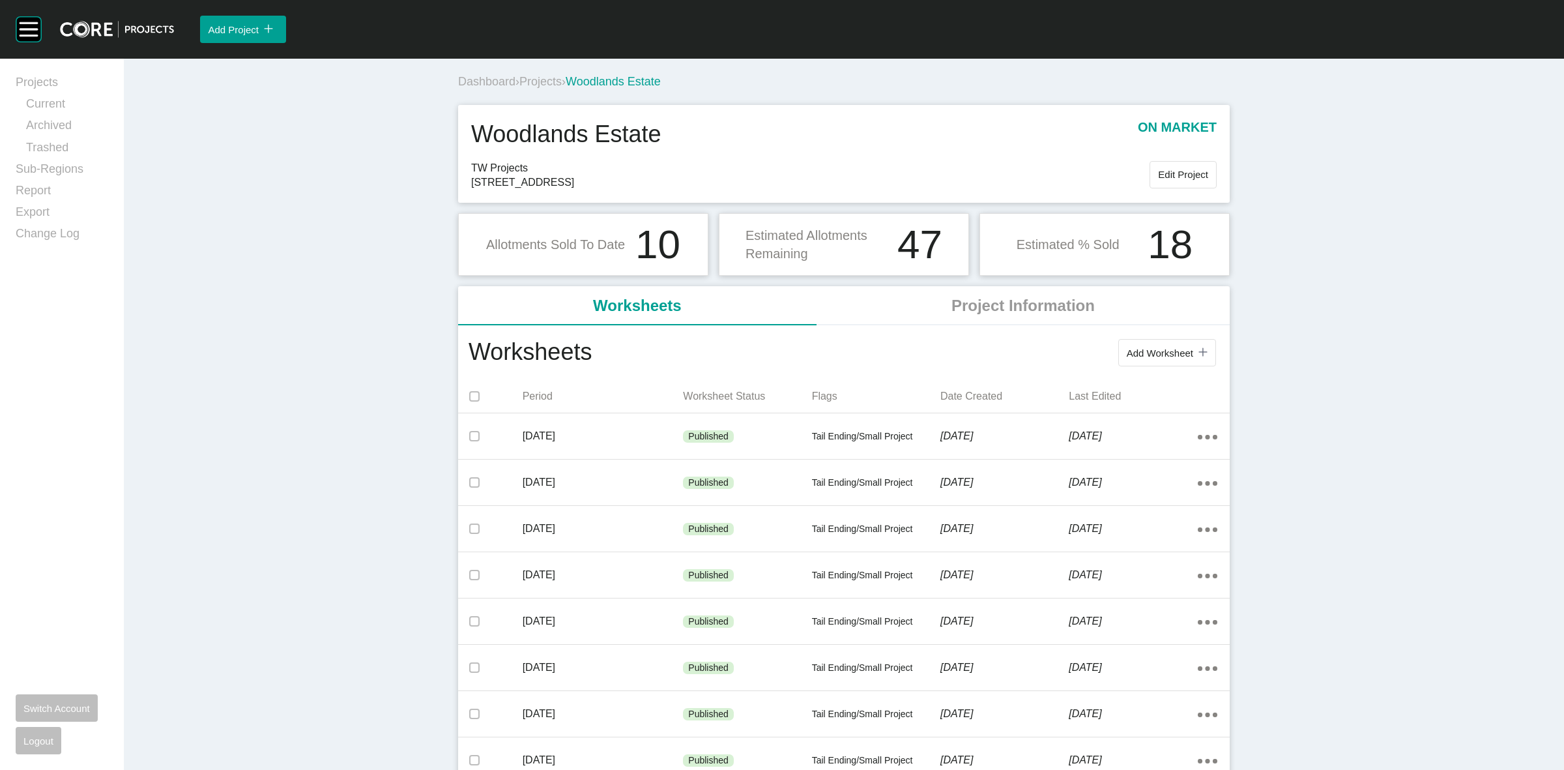
click at [542, 81] on span "Projects" at bounding box center [540, 81] width 42 height 13
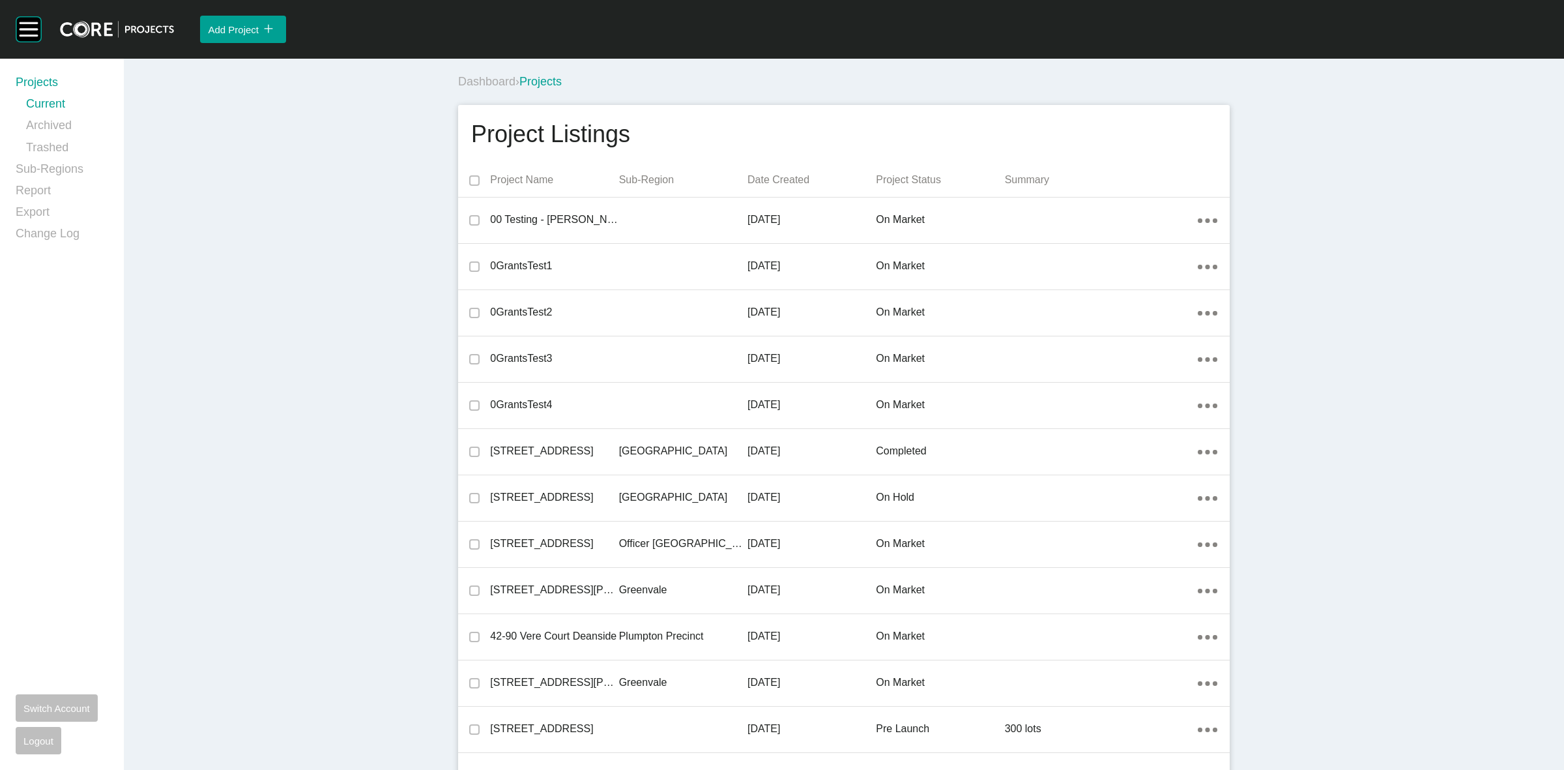
scroll to position [28514, 0]
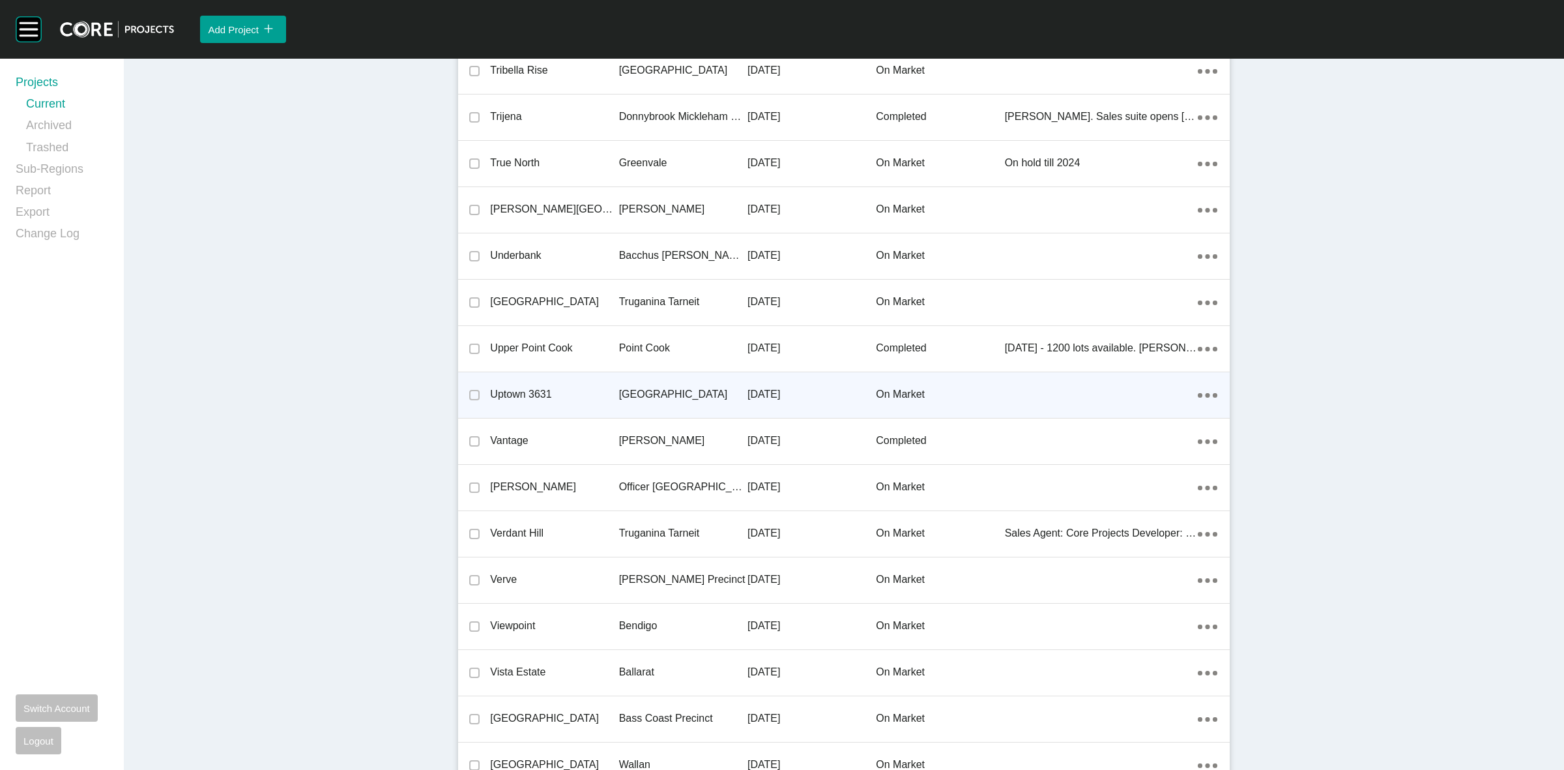
click at [633, 388] on p "[GEOGRAPHIC_DATA]" at bounding box center [683, 394] width 128 height 14
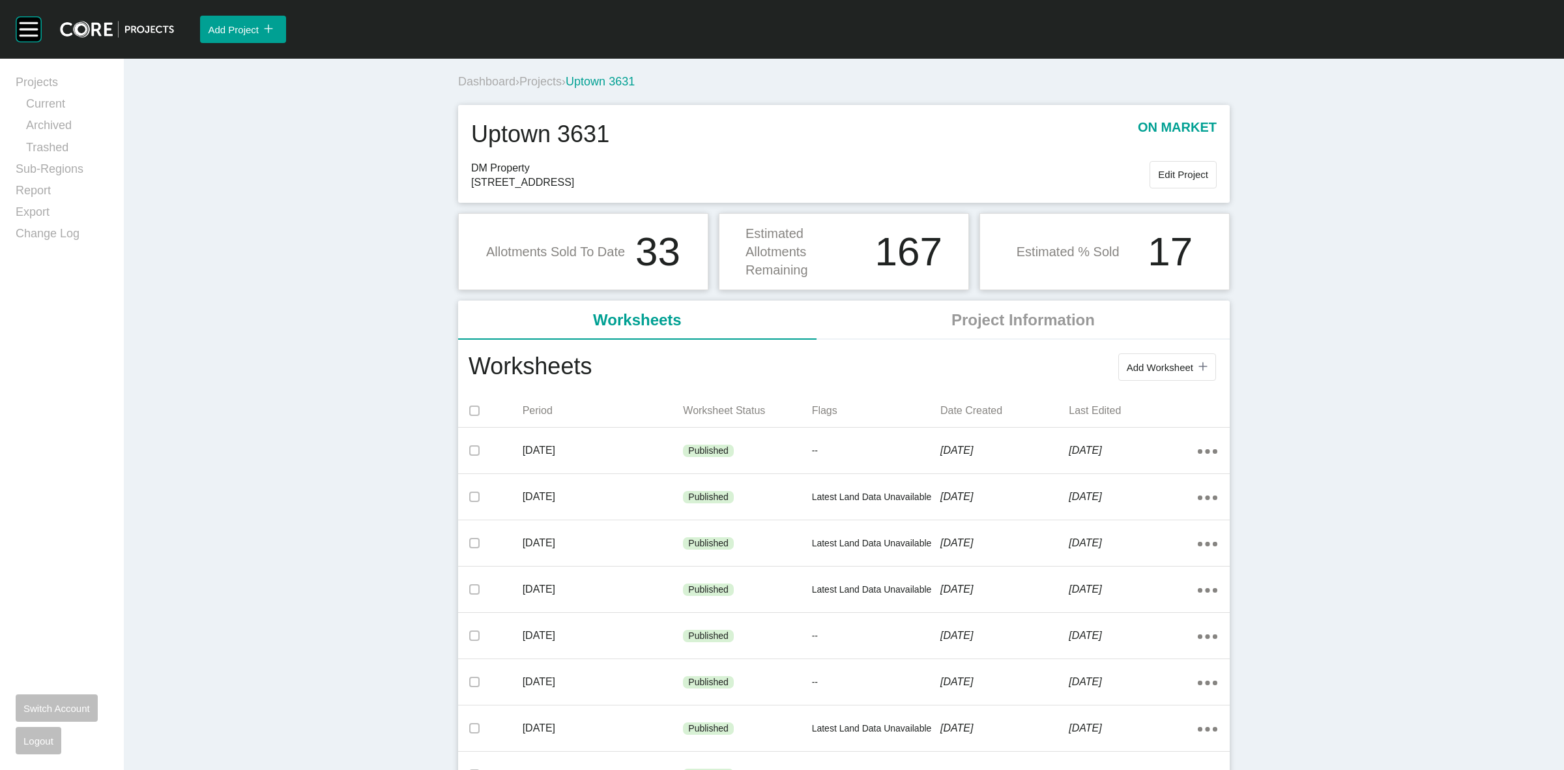
click at [535, 78] on span "Projects" at bounding box center [540, 81] width 42 height 13
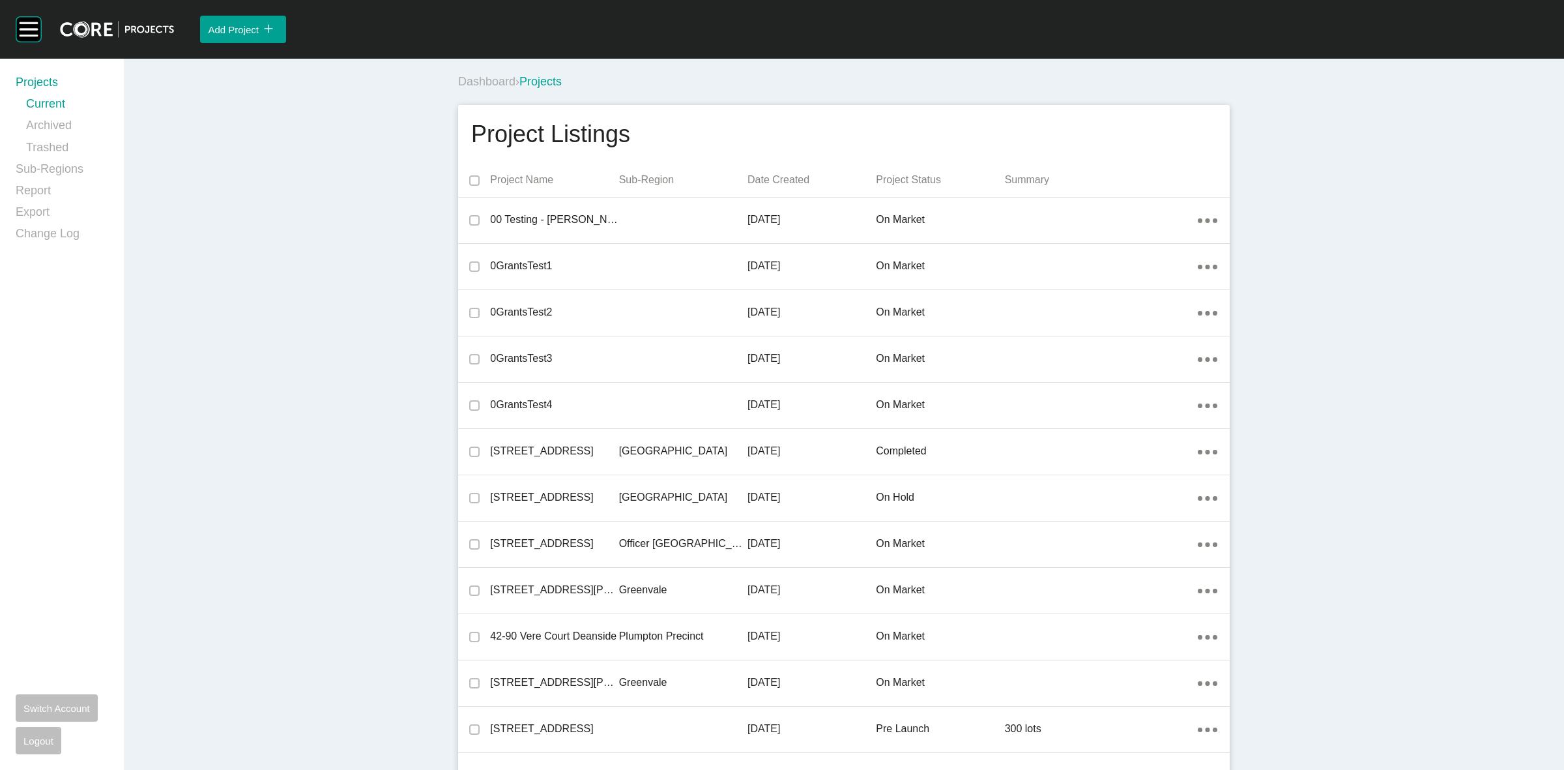
scroll to position [16997, 0]
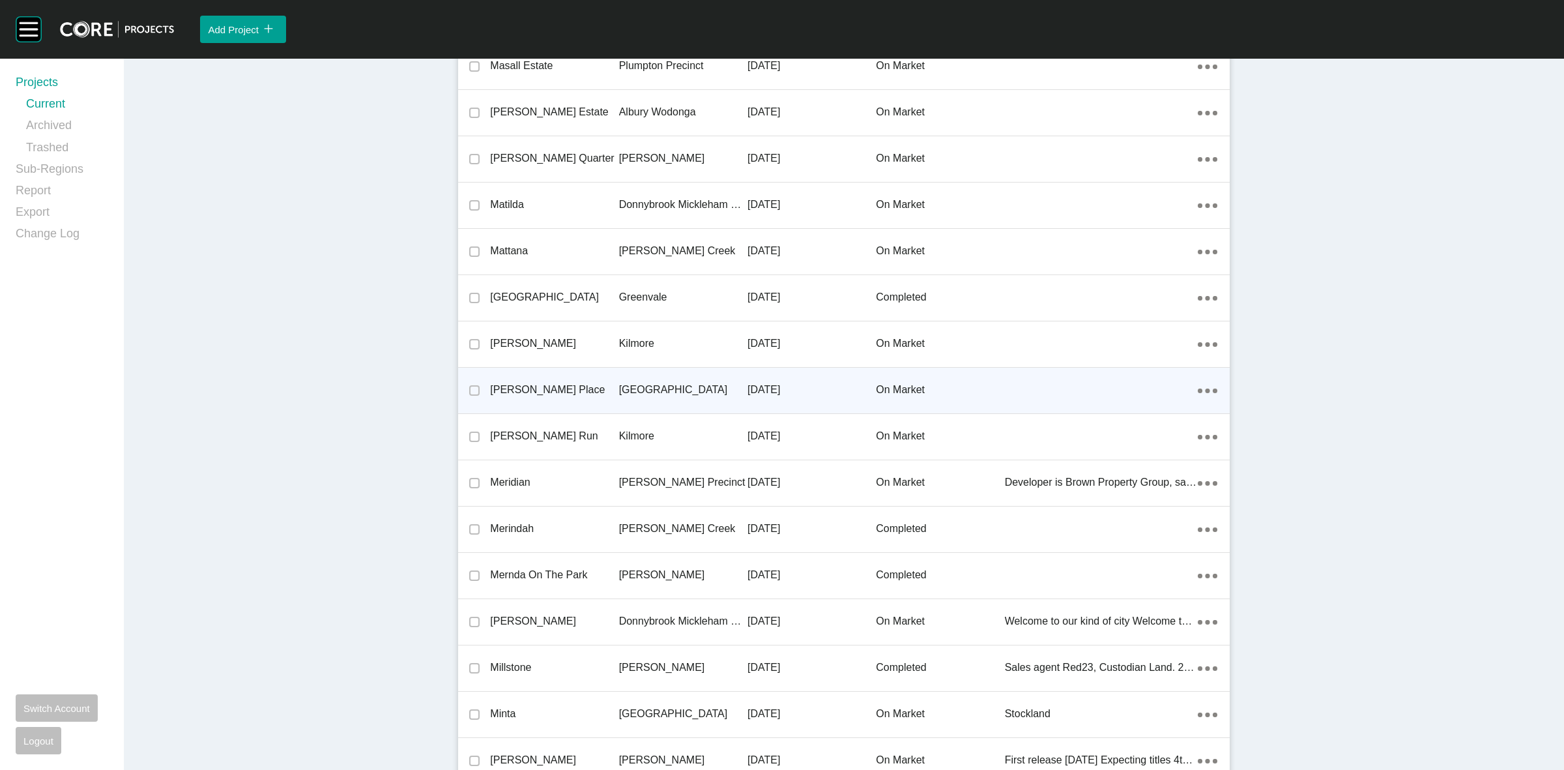
click at [631, 391] on p "[GEOGRAPHIC_DATA]" at bounding box center [683, 390] width 128 height 14
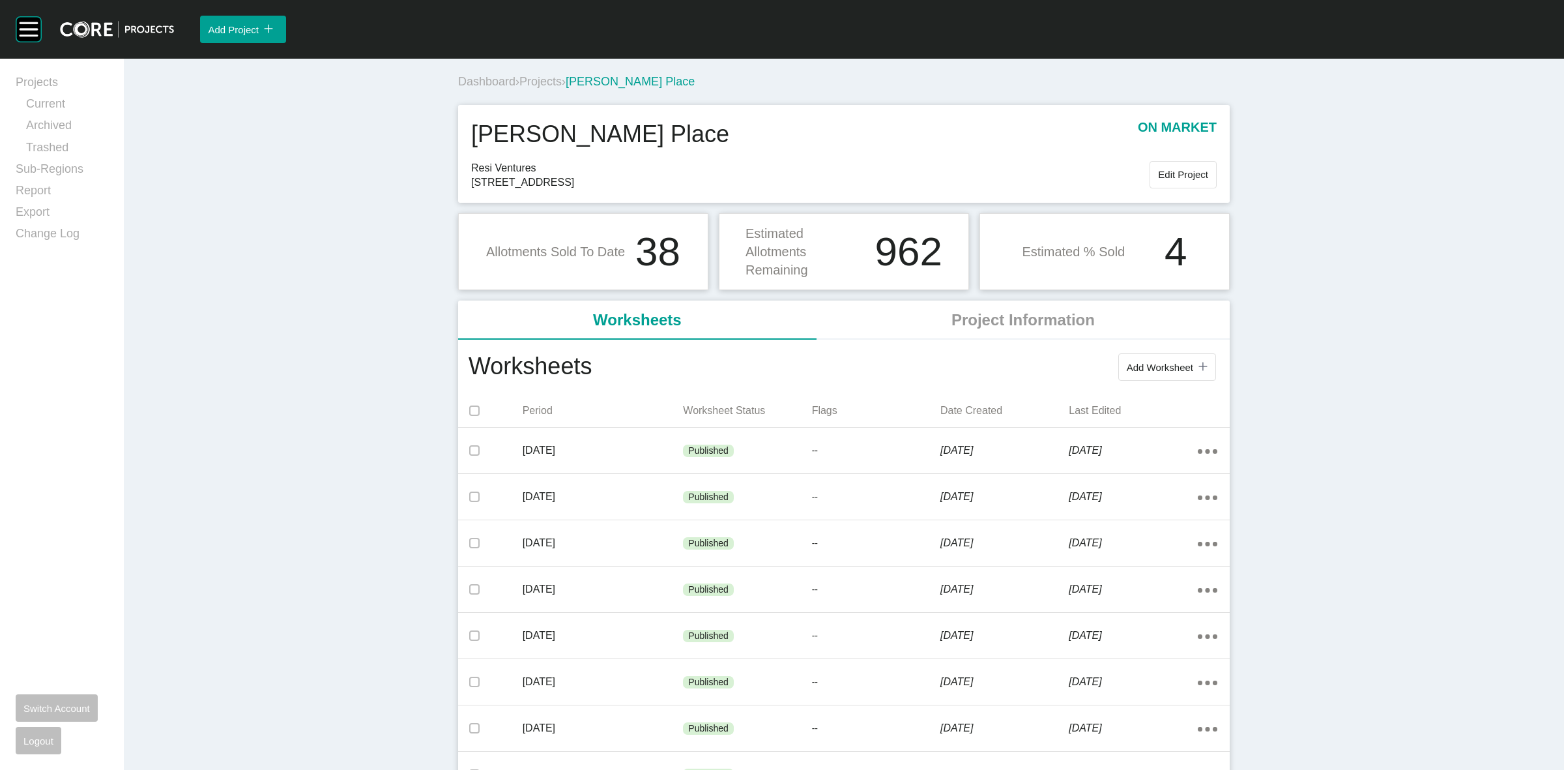
click at [536, 77] on span "Projects" at bounding box center [540, 81] width 42 height 13
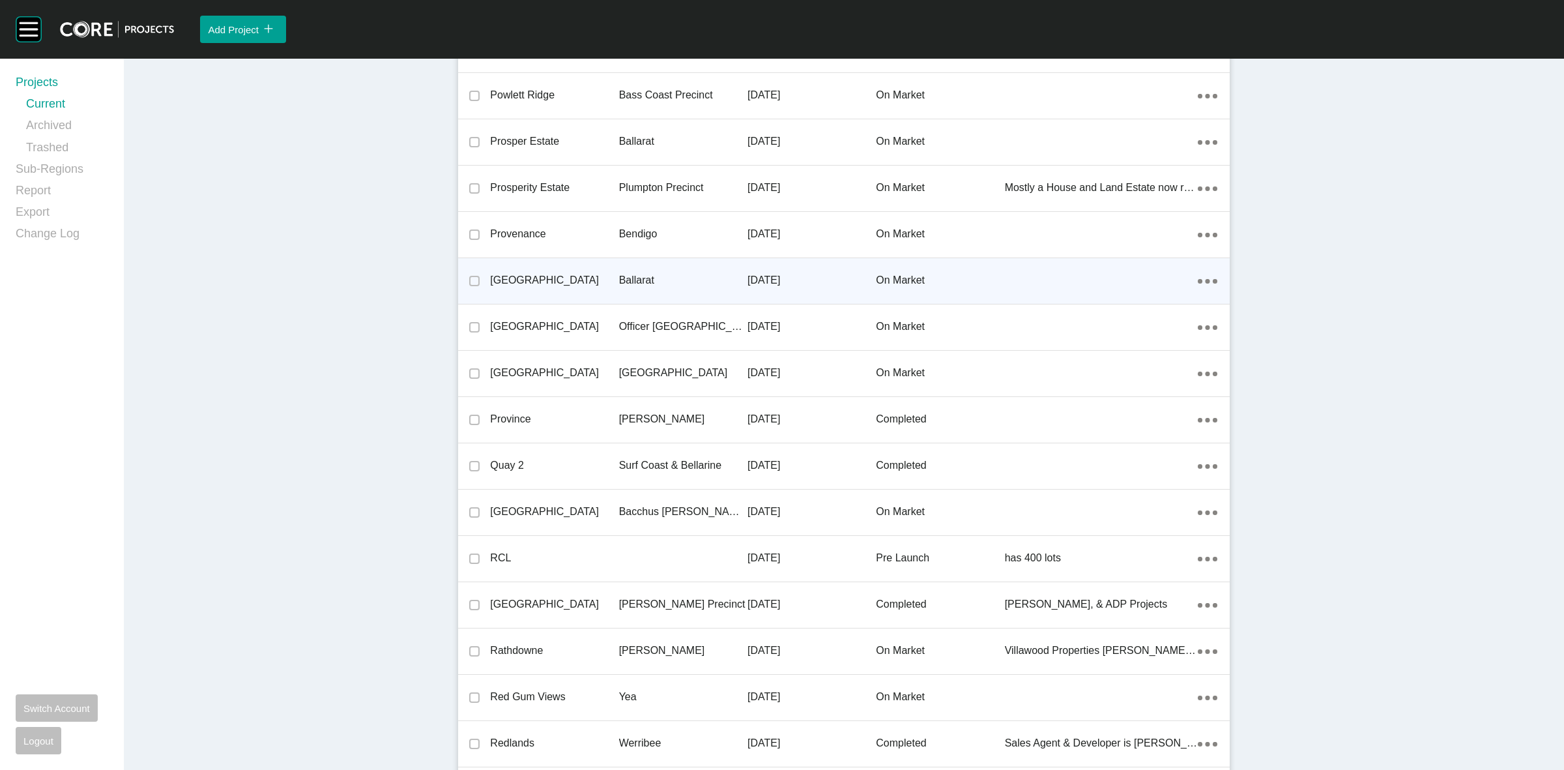
scroll to position [21091, 0]
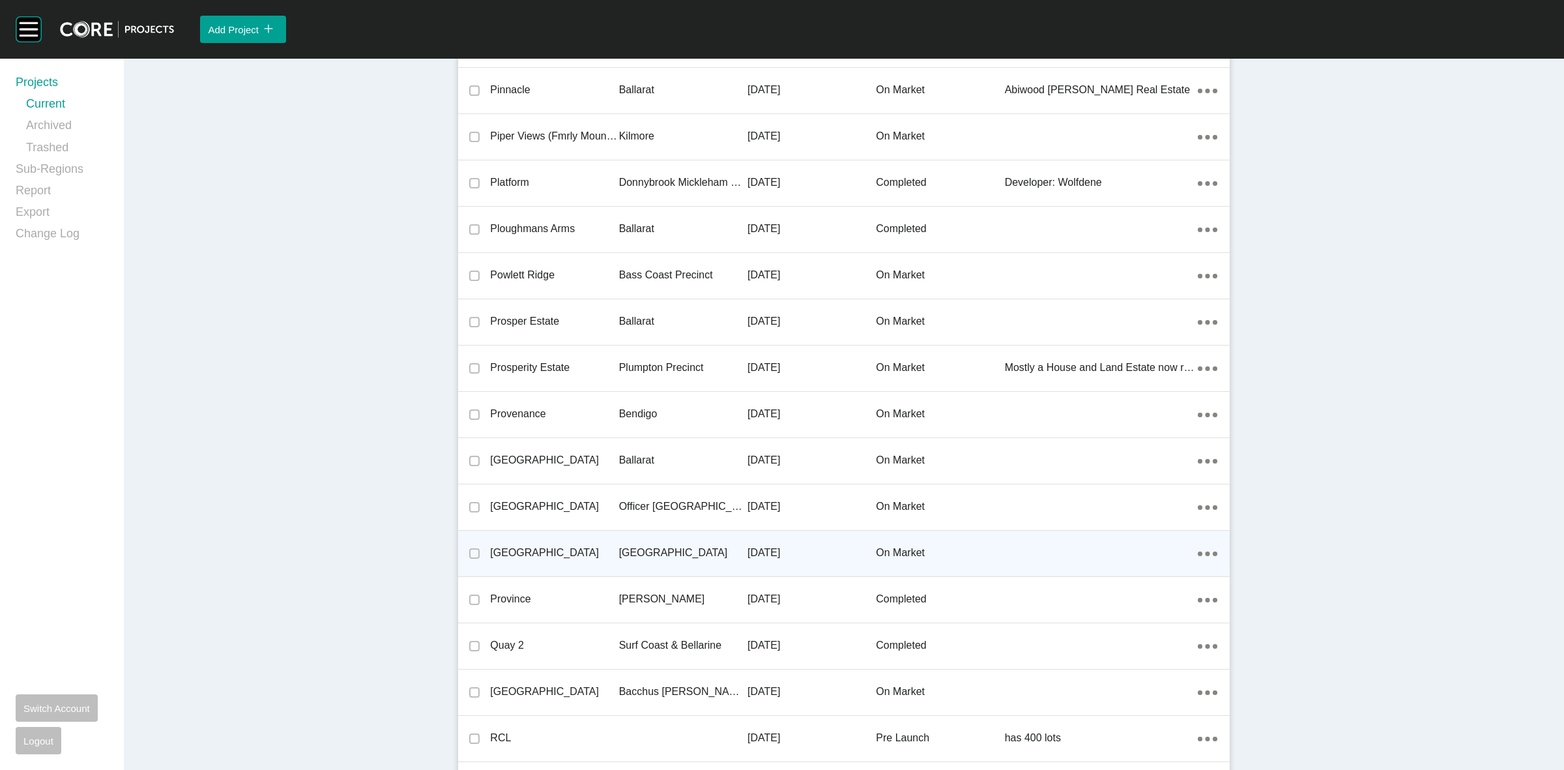
click at [640, 546] on p "[GEOGRAPHIC_DATA]" at bounding box center [683, 552] width 128 height 14
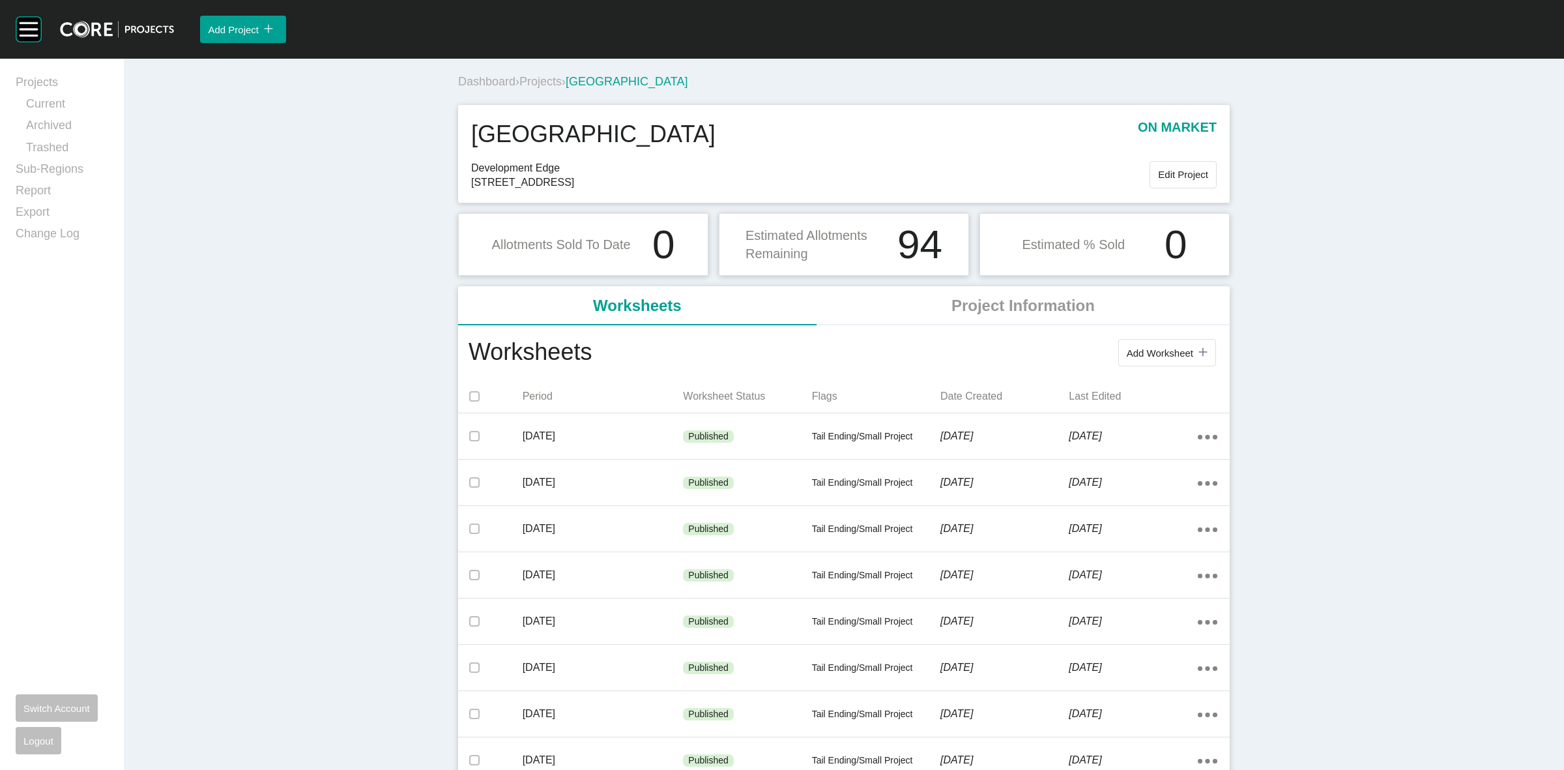
click at [536, 83] on span "Projects" at bounding box center [540, 81] width 42 height 13
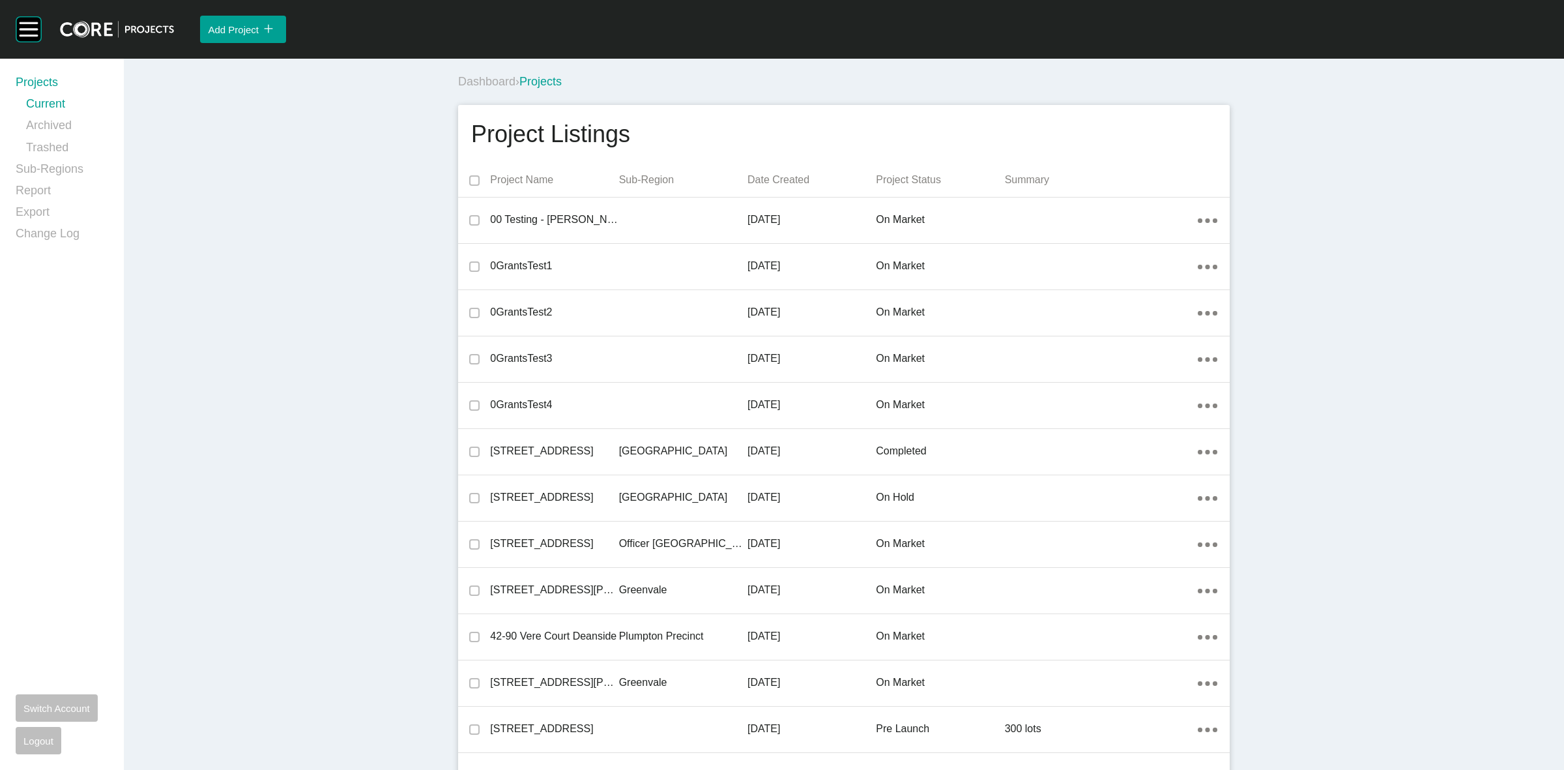
scroll to position [18060, 0]
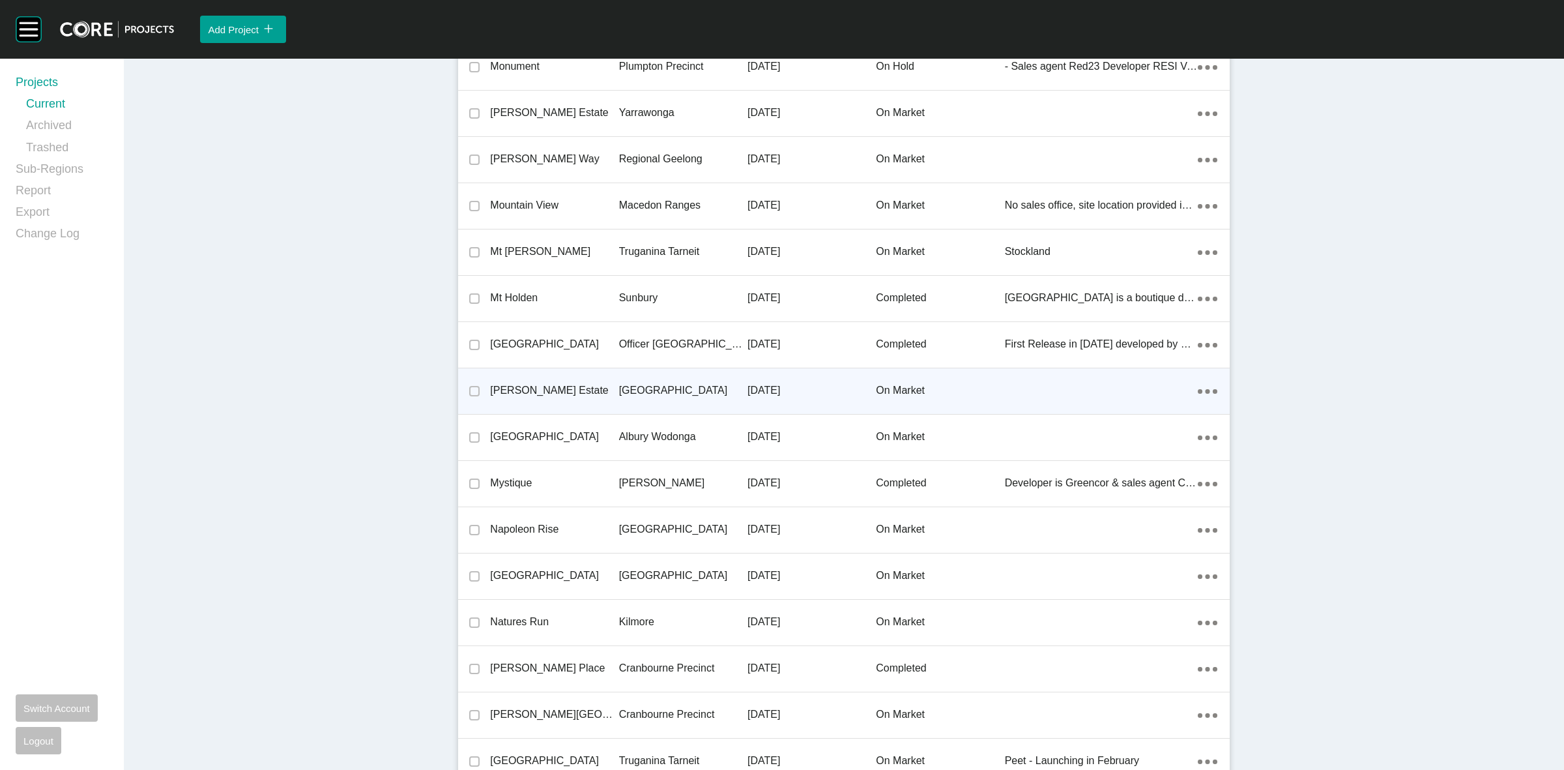
click at [656, 383] on p "[GEOGRAPHIC_DATA]" at bounding box center [683, 390] width 128 height 14
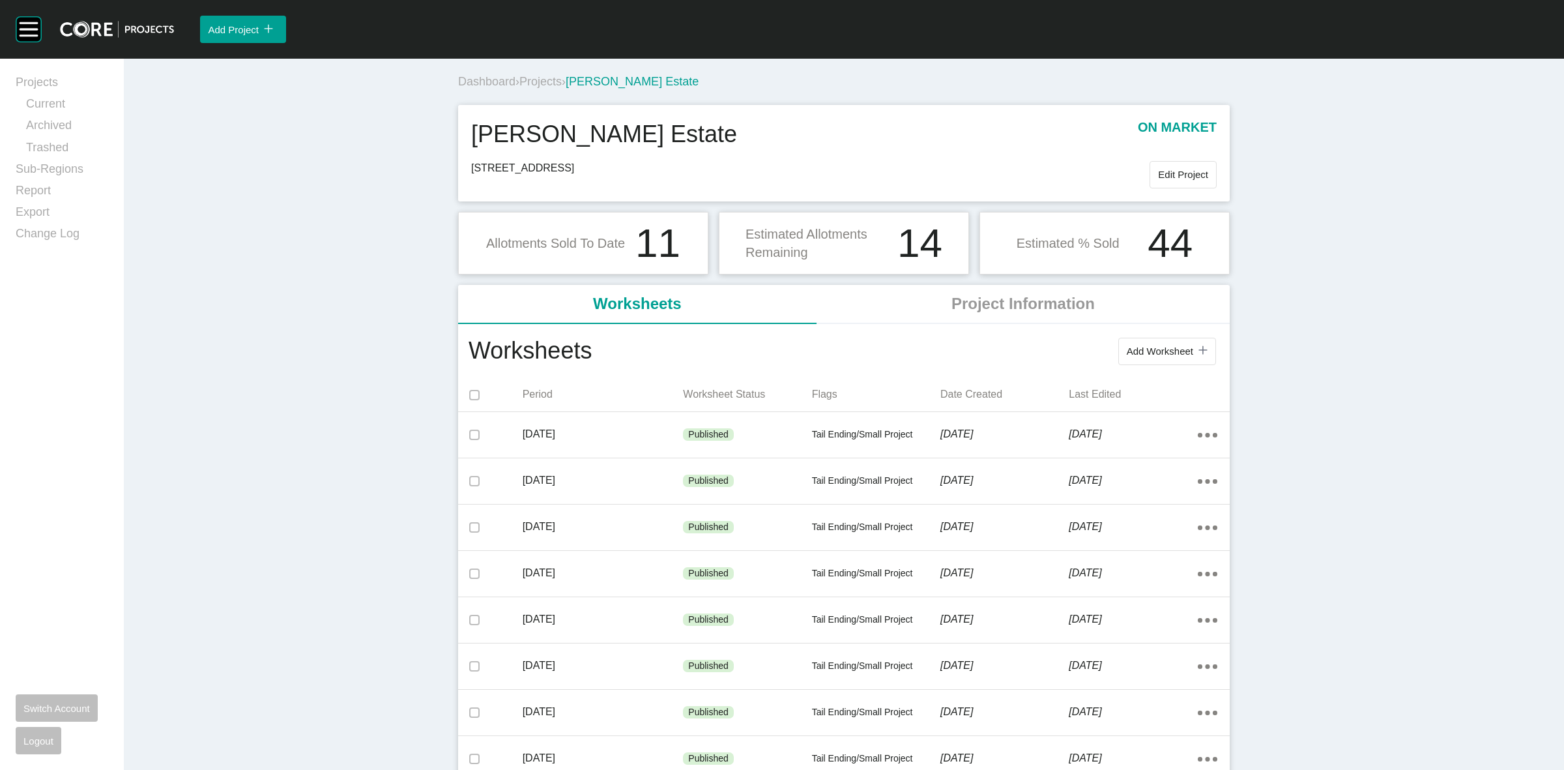
click at [540, 79] on span "Projects" at bounding box center [540, 81] width 42 height 13
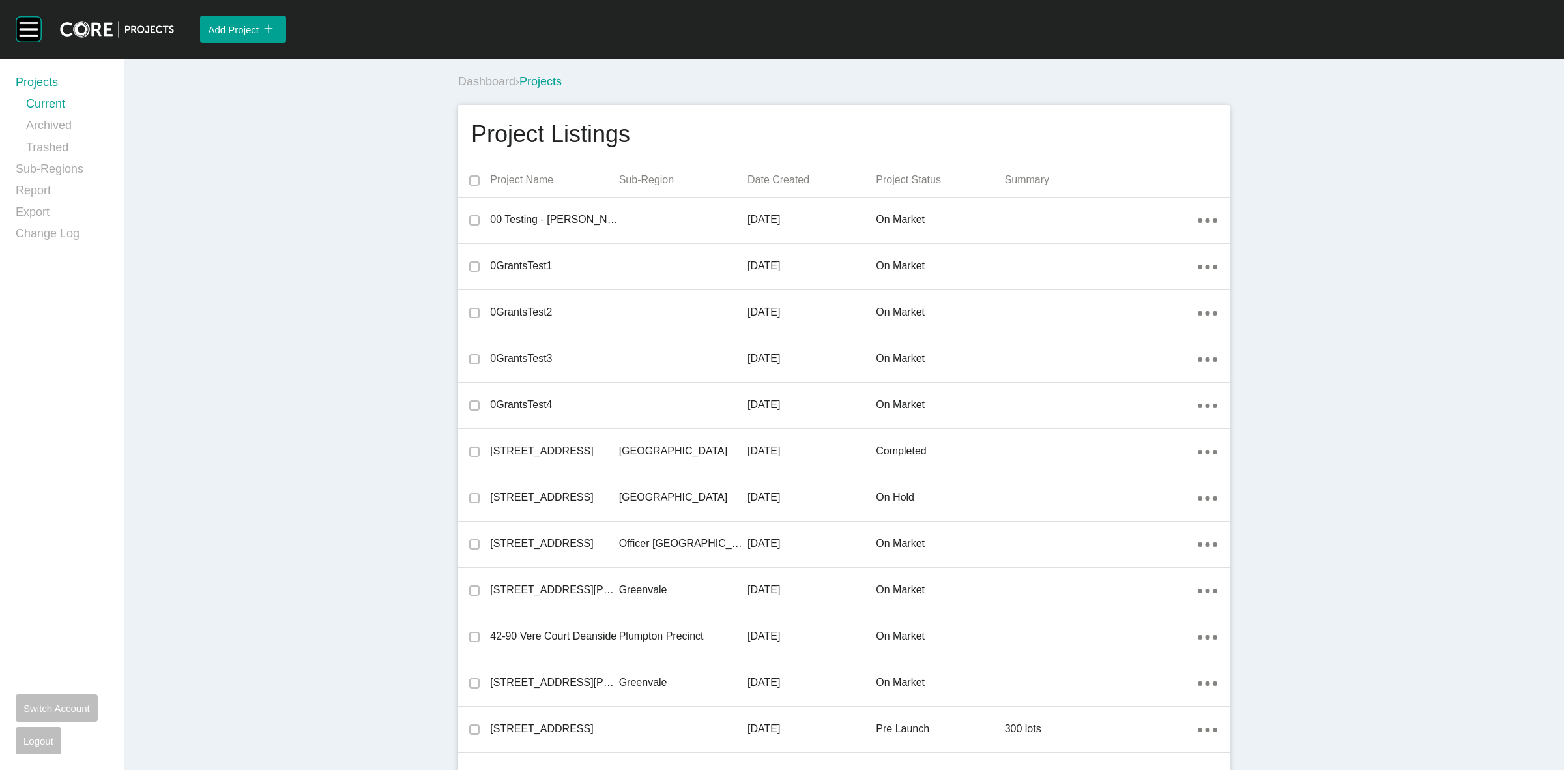
click at [648, 383] on div "Group 2 Created with Sketch. . Add Project icon/tick copy 11 Created with Sketc…" at bounding box center [782, 385] width 1564 height 770
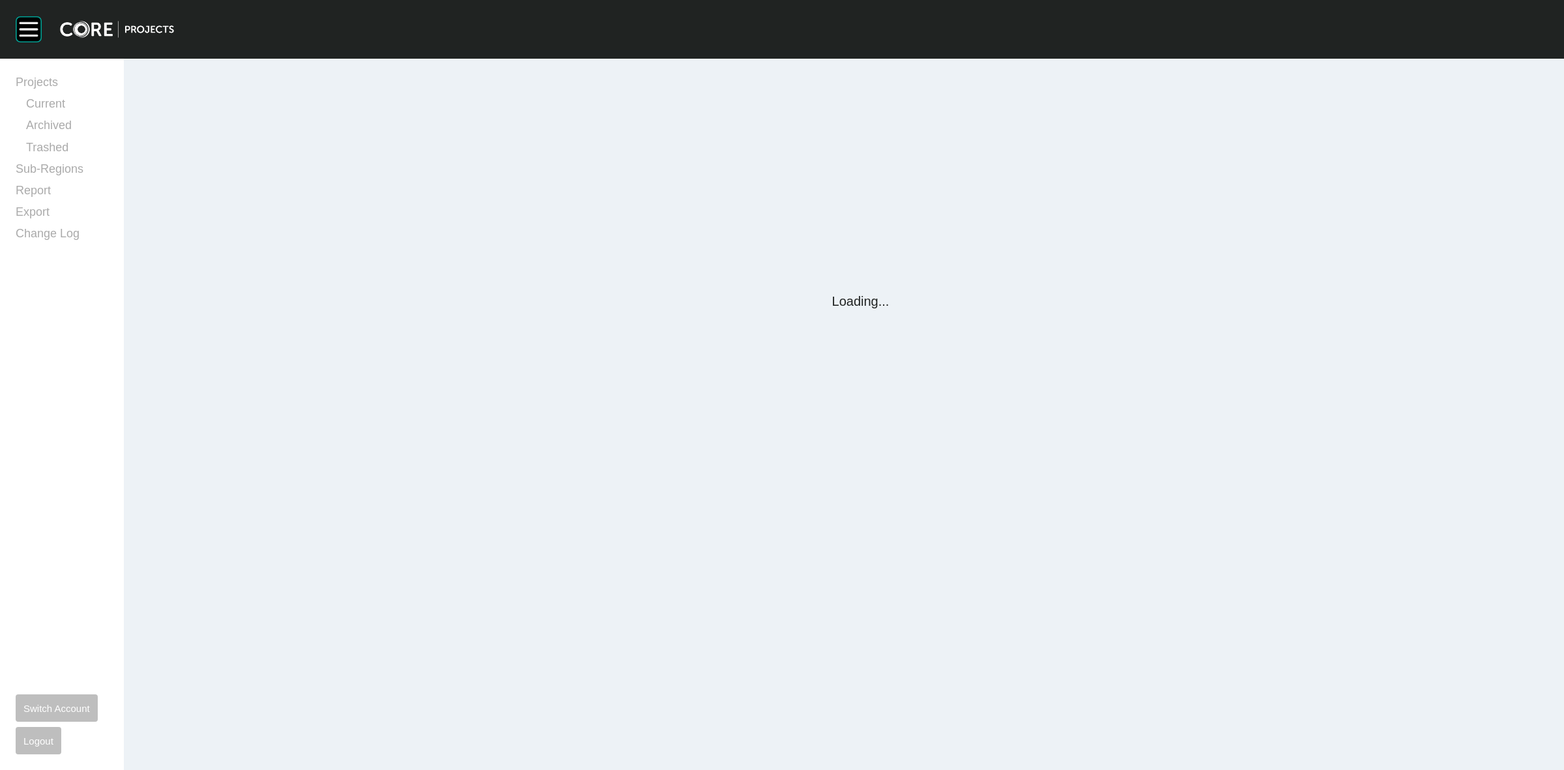
click at [585, 383] on div "Group 2 Created with Sketch. . Projects Current Archived Trashed Sub-Regions Re…" at bounding box center [782, 385] width 1564 height 770
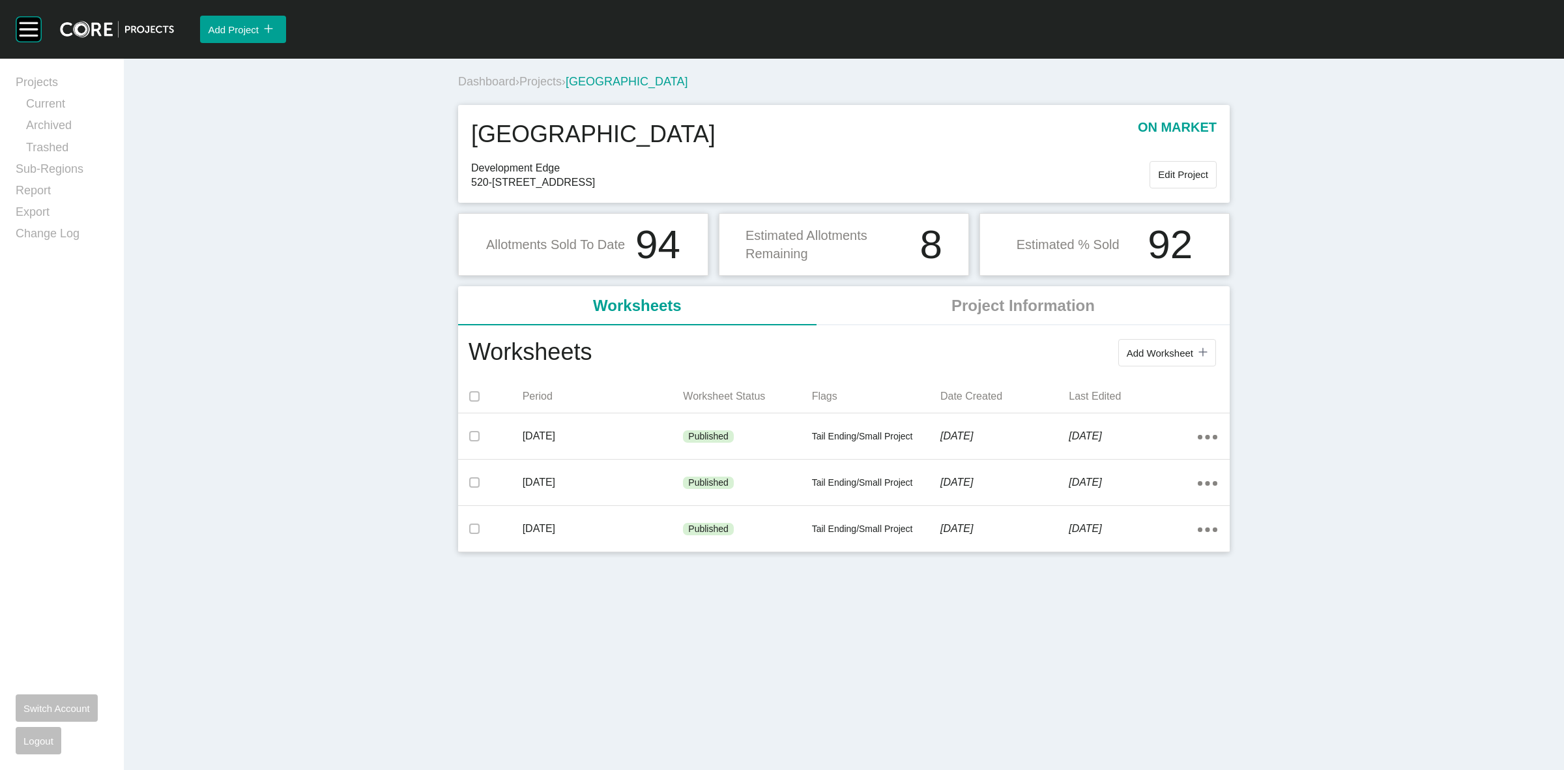
click at [538, 82] on span "Projects" at bounding box center [540, 81] width 42 height 13
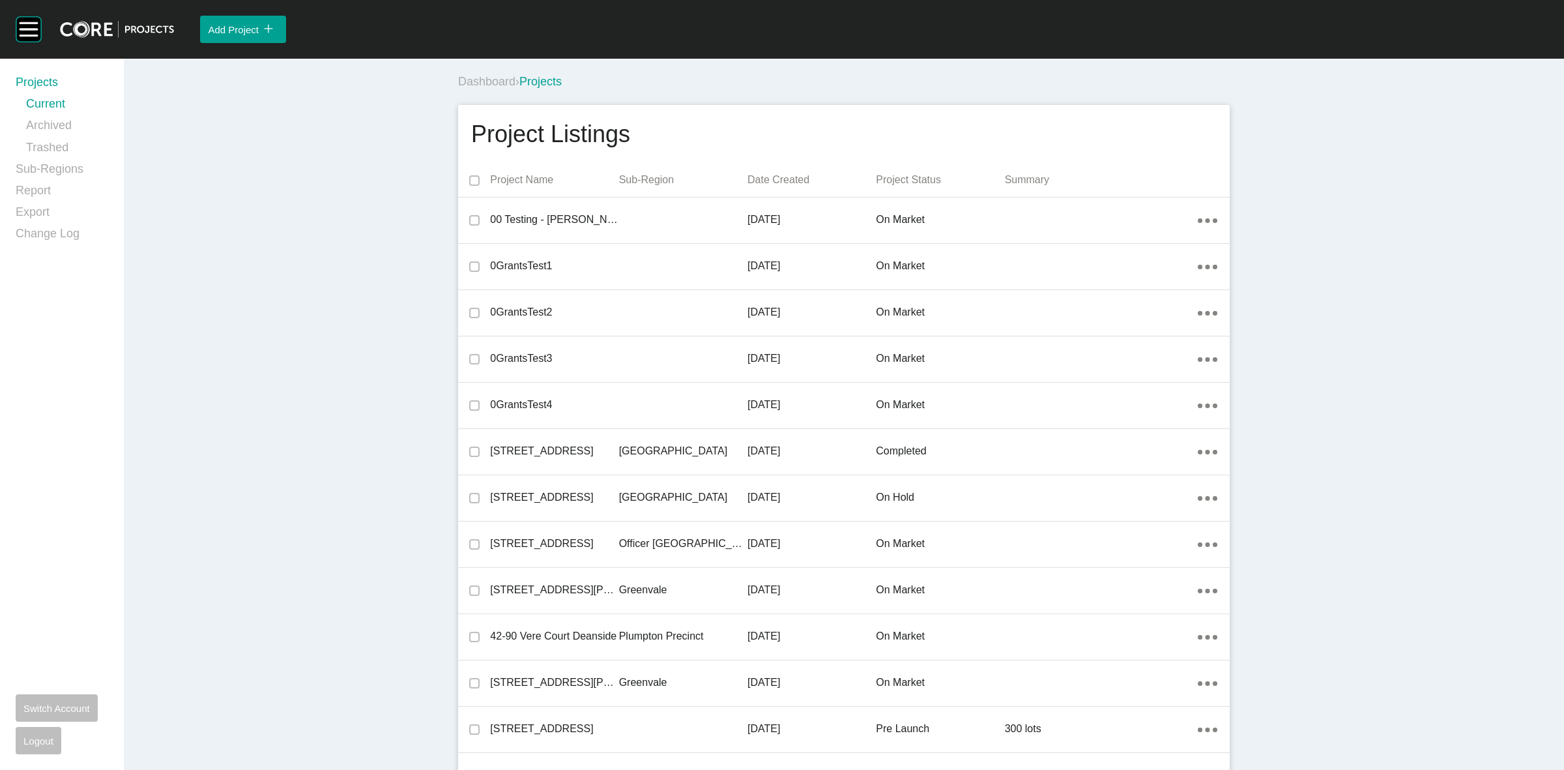
scroll to position [23379, 0]
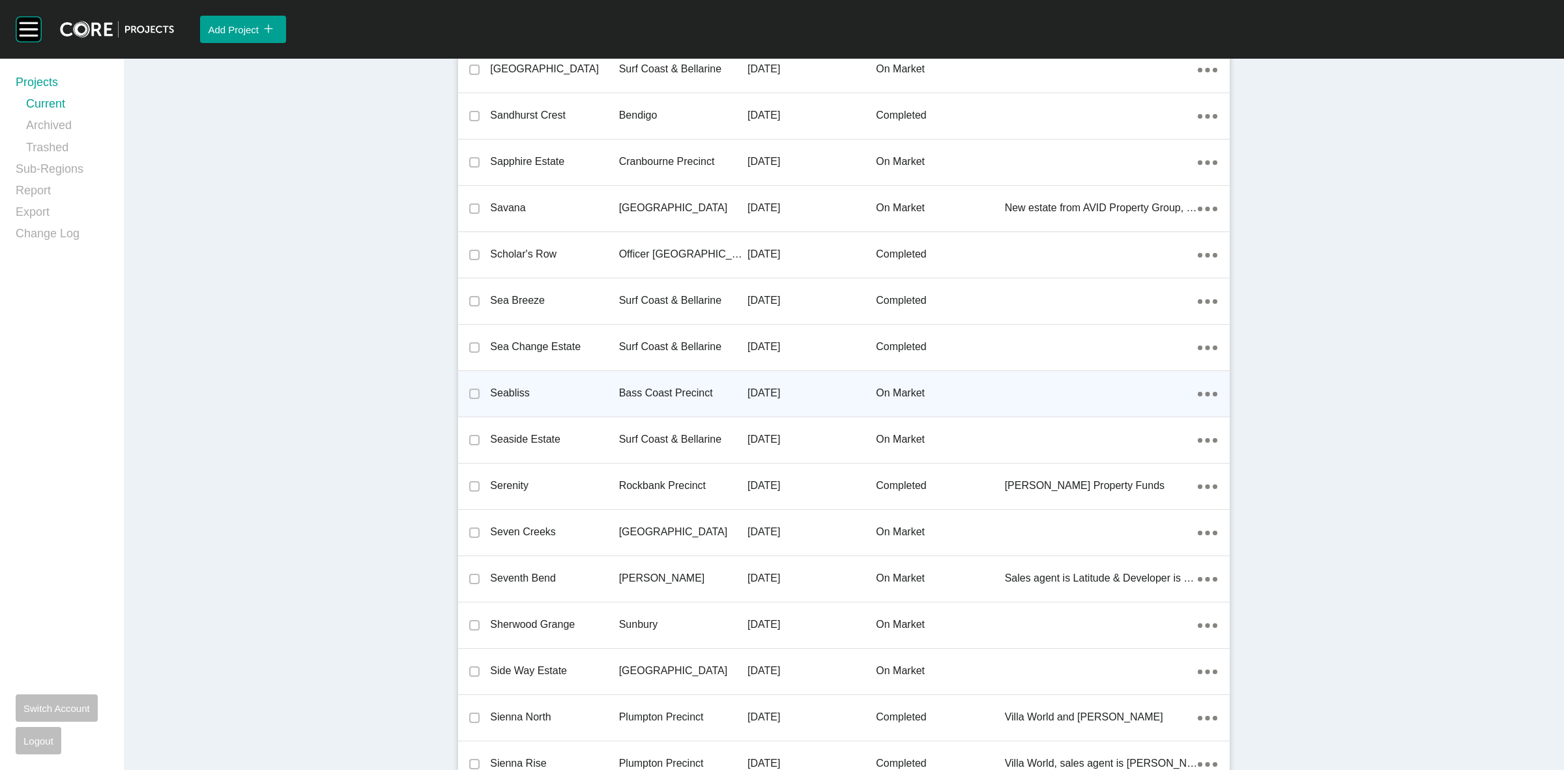
click at [680, 386] on p "Bass Coast Precinct" at bounding box center [683, 393] width 128 height 14
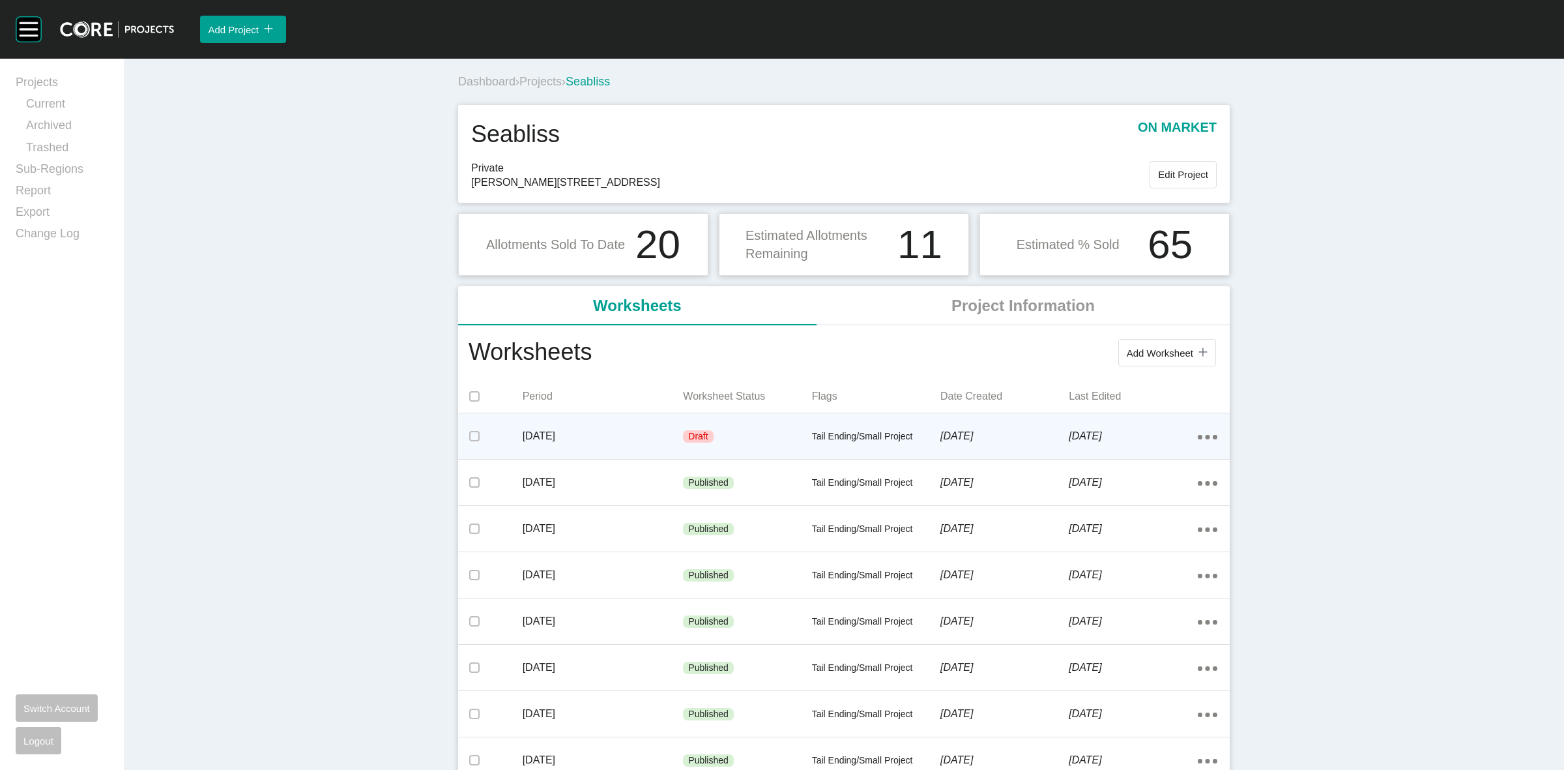
click at [1200, 435] on icon "Action Menu Dots Copy 6 Created with Sketch." at bounding box center [1208, 437] width 20 height 5
click at [1152, 438] on link "Edit" at bounding box center [1154, 439] width 35 height 20
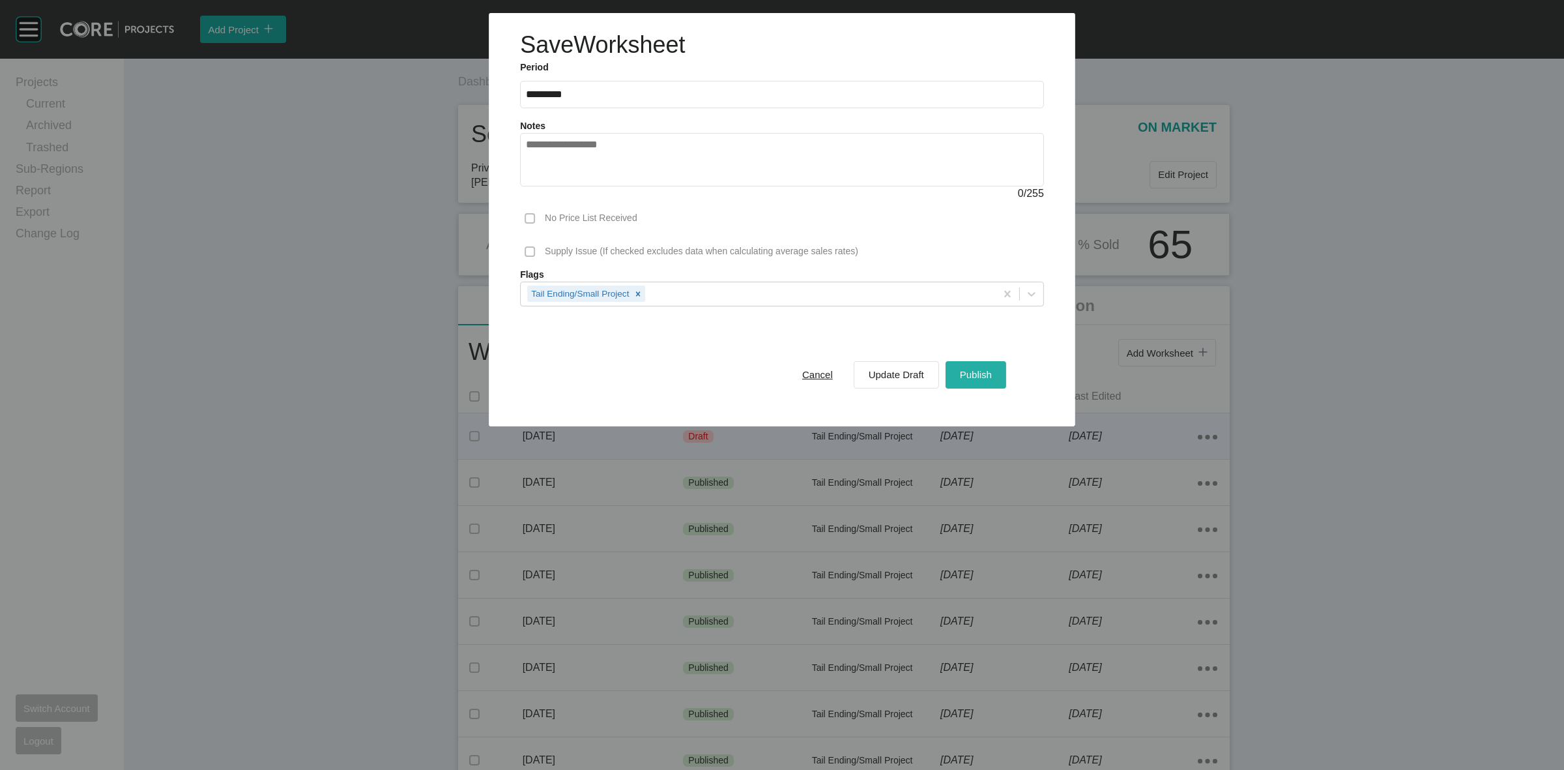
click at [970, 369] on span "Publish" at bounding box center [976, 374] width 32 height 11
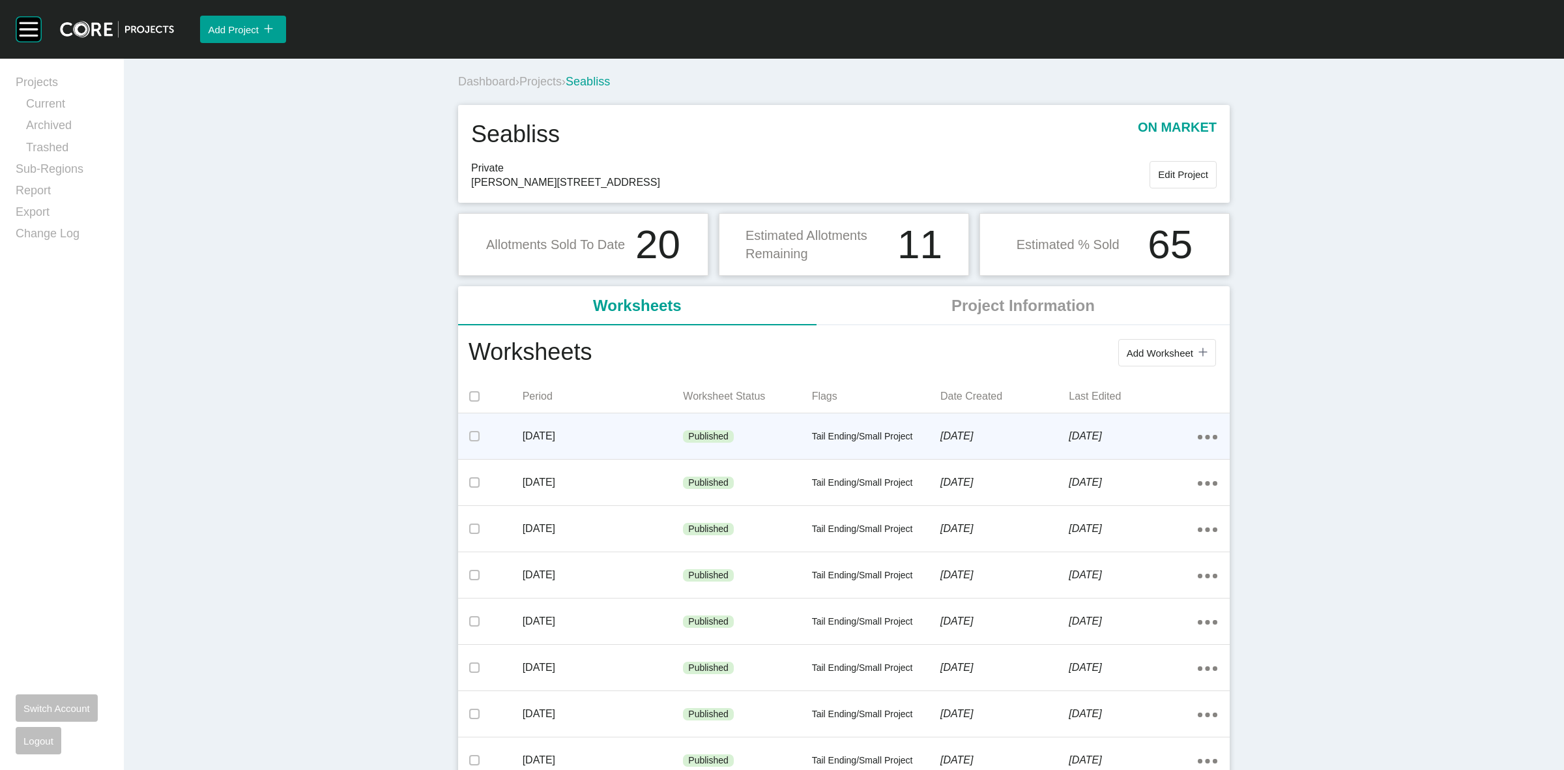
click at [533, 78] on span "Projects" at bounding box center [540, 81] width 42 height 13
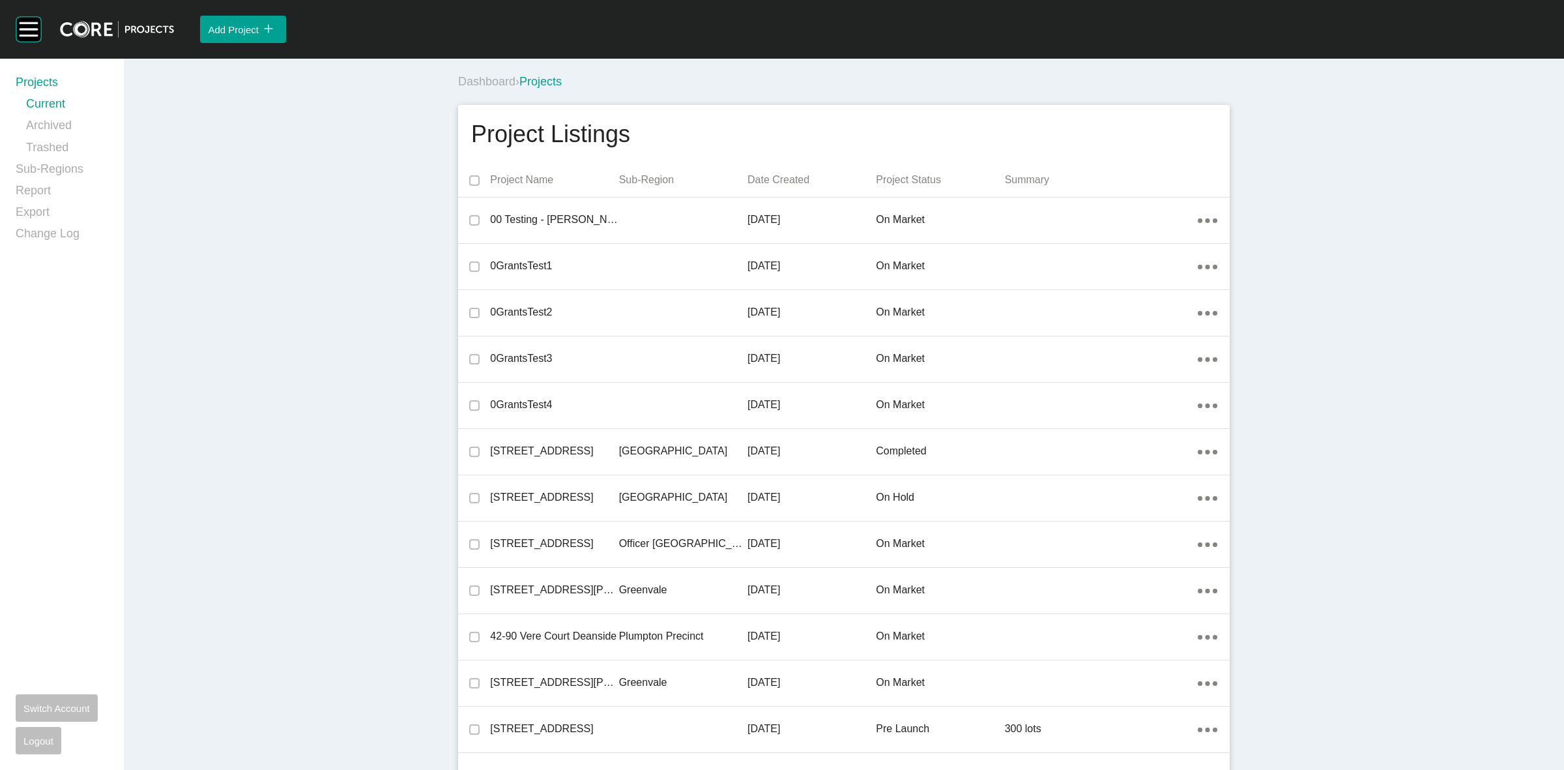
scroll to position [13388, 0]
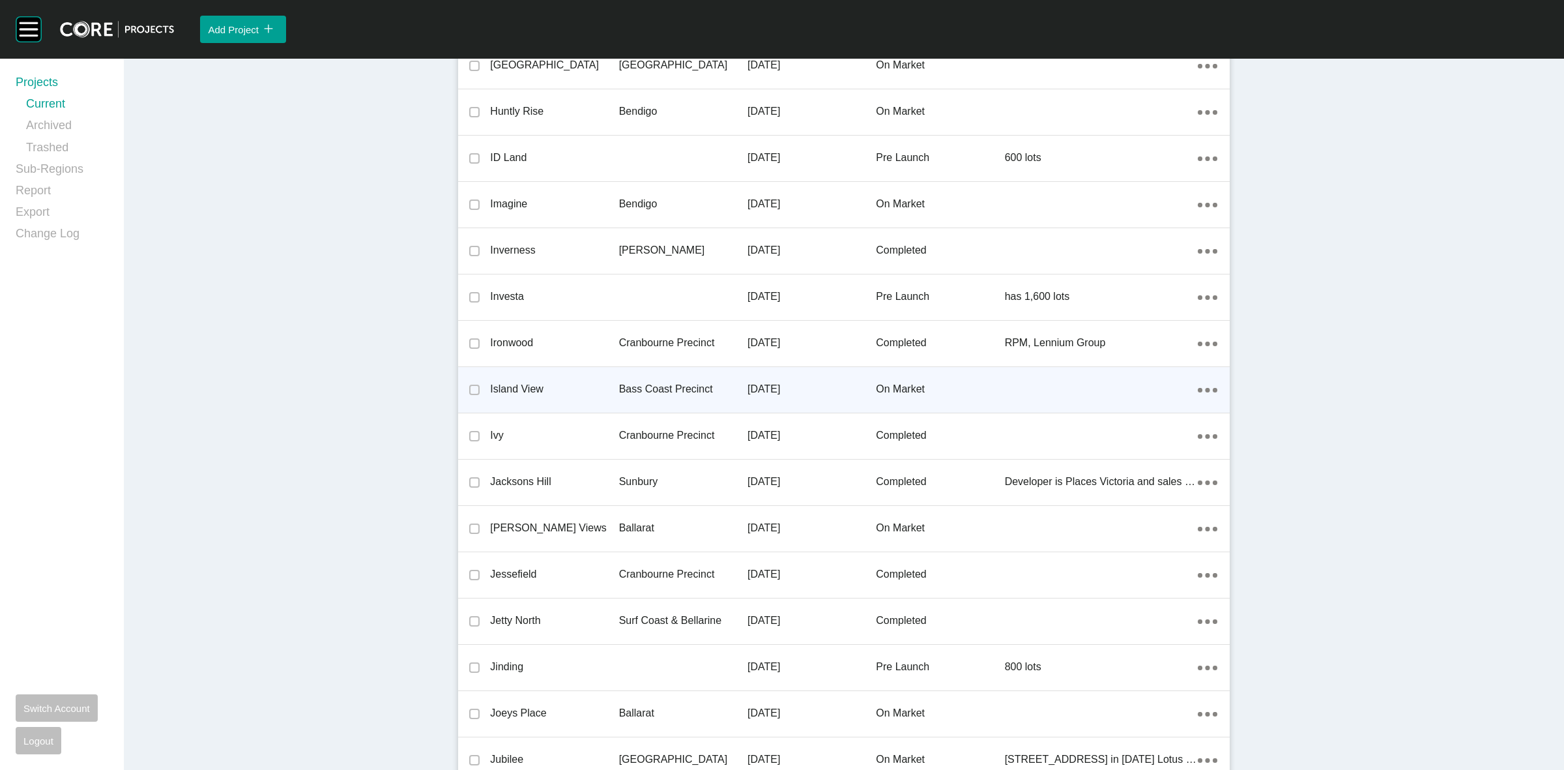
click at [686, 386] on p "Bass Coast Precinct" at bounding box center [683, 389] width 128 height 14
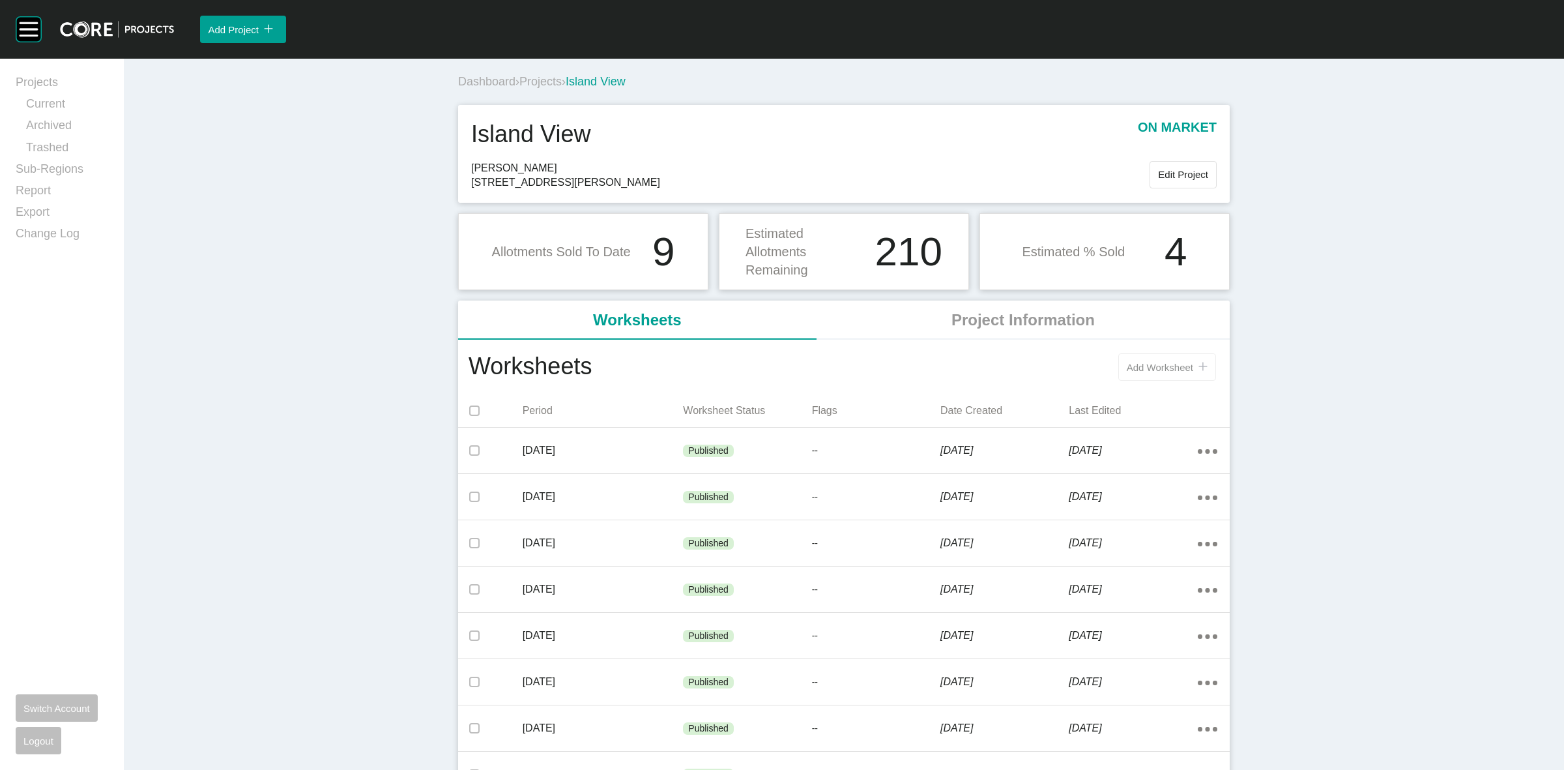
click at [1151, 366] on span "Add Worksheet" at bounding box center [1160, 367] width 66 height 11
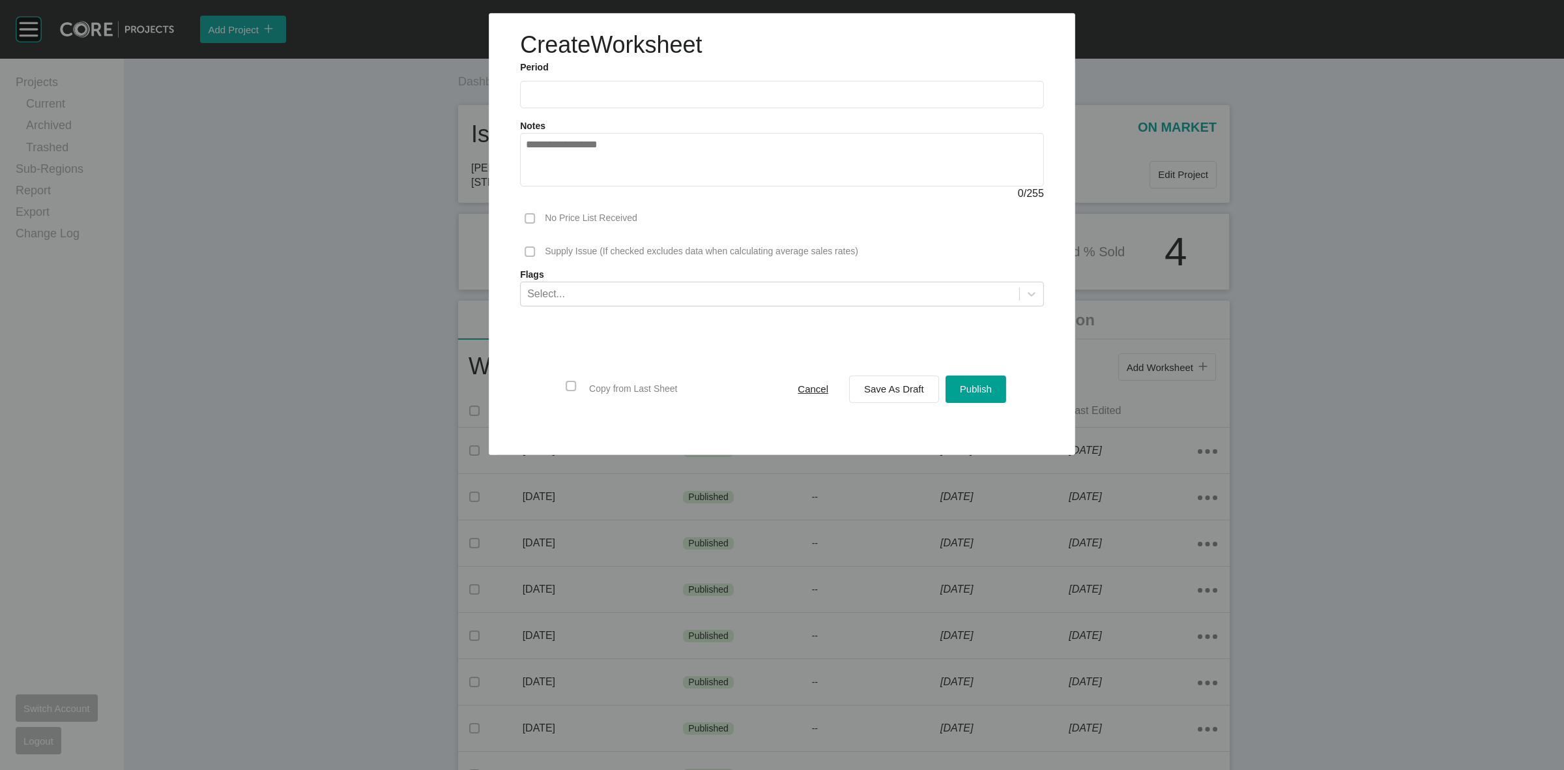
click at [643, 106] on label at bounding box center [782, 94] width 524 height 27
click at [643, 100] on input "text" at bounding box center [782, 94] width 512 height 11
drag, startPoint x: 545, startPoint y: 187, endPoint x: 854, endPoint y: 320, distance: 336.3
click at [546, 187] on li "[DATE]" at bounding box center [545, 190] width 44 height 22
type input "*********"
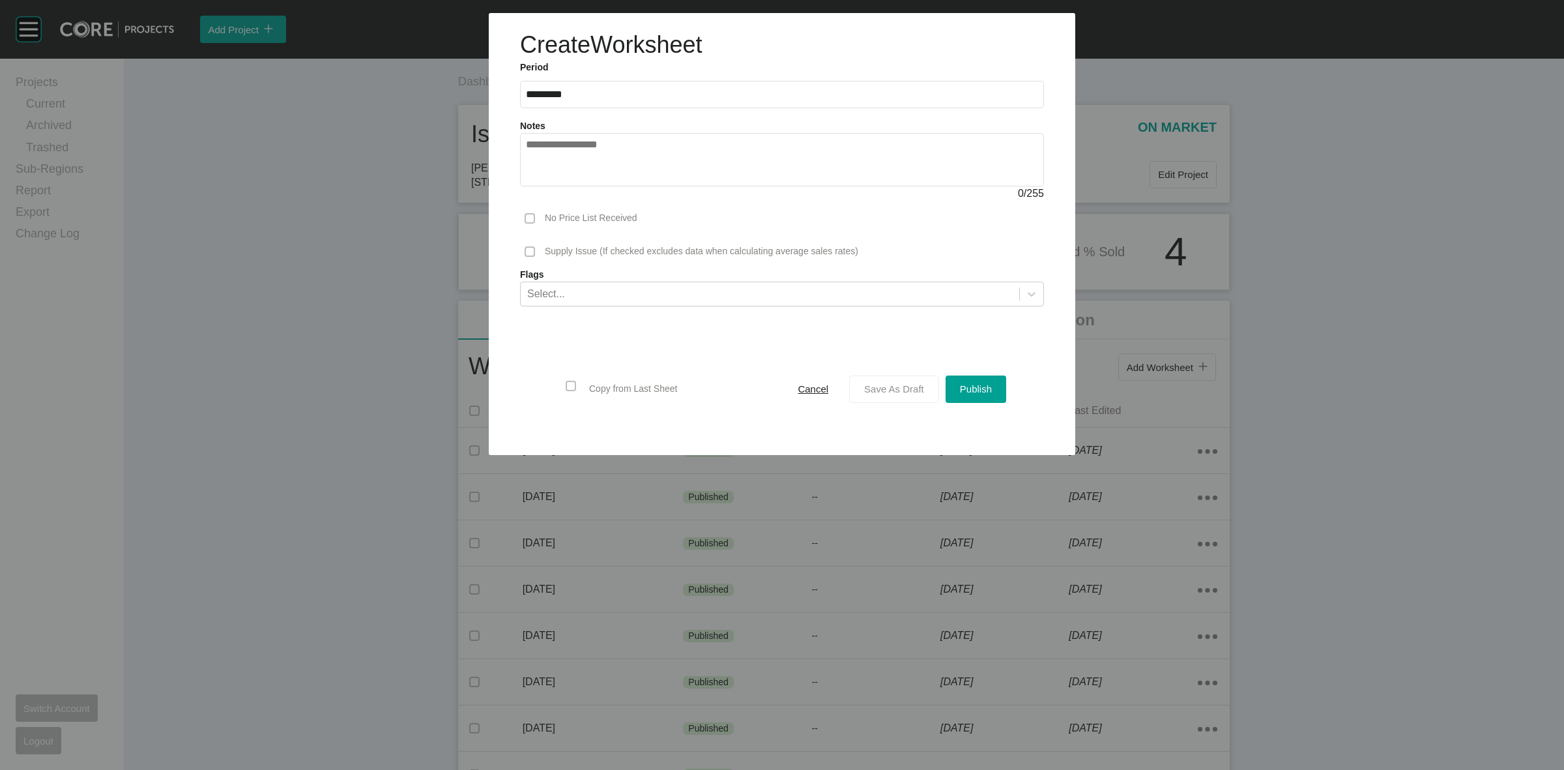
click at [904, 388] on span "Save As Draft" at bounding box center [894, 388] width 60 height 11
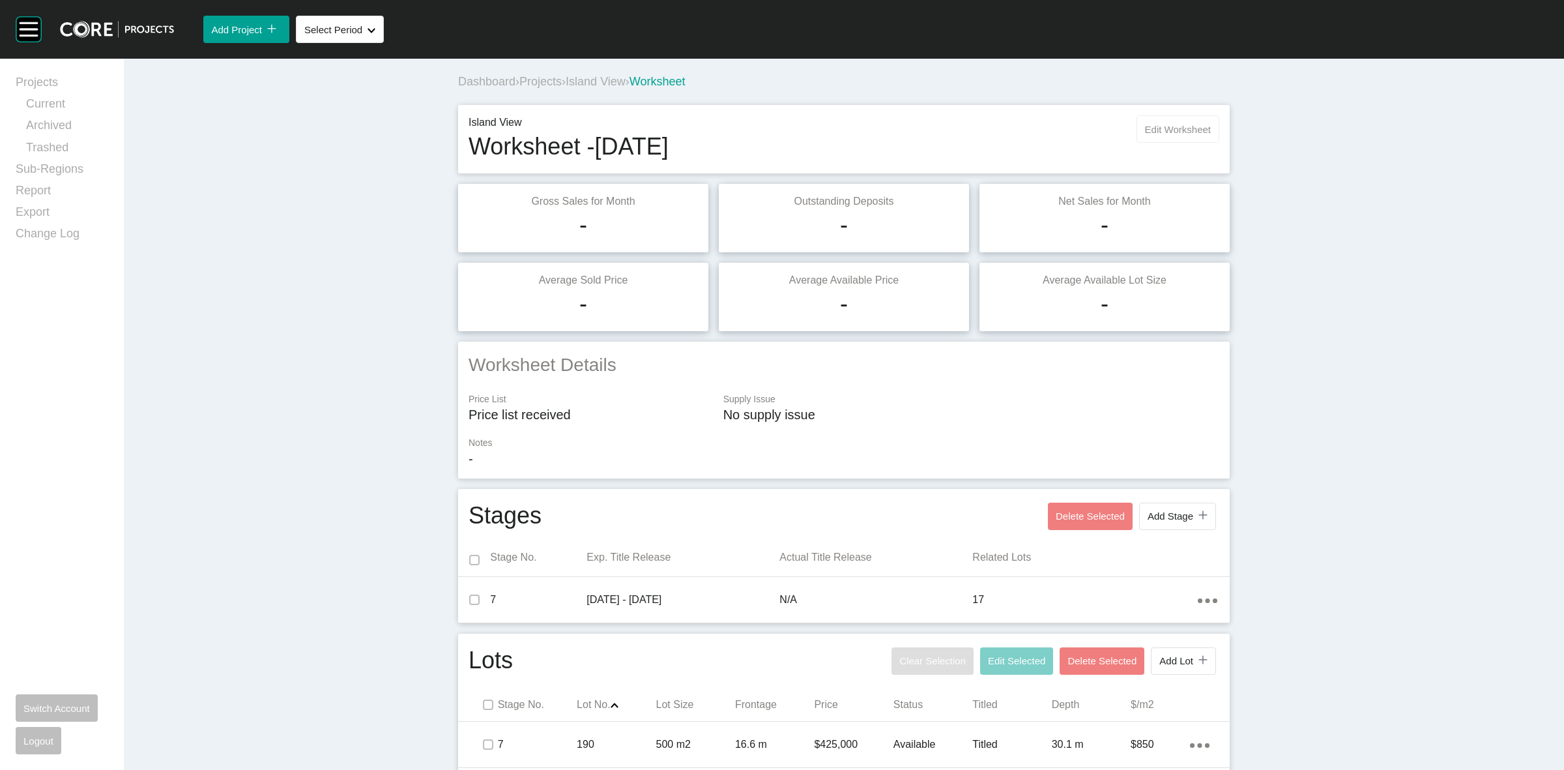
click at [1174, 121] on button "Edit Worksheet" at bounding box center [1178, 128] width 83 height 27
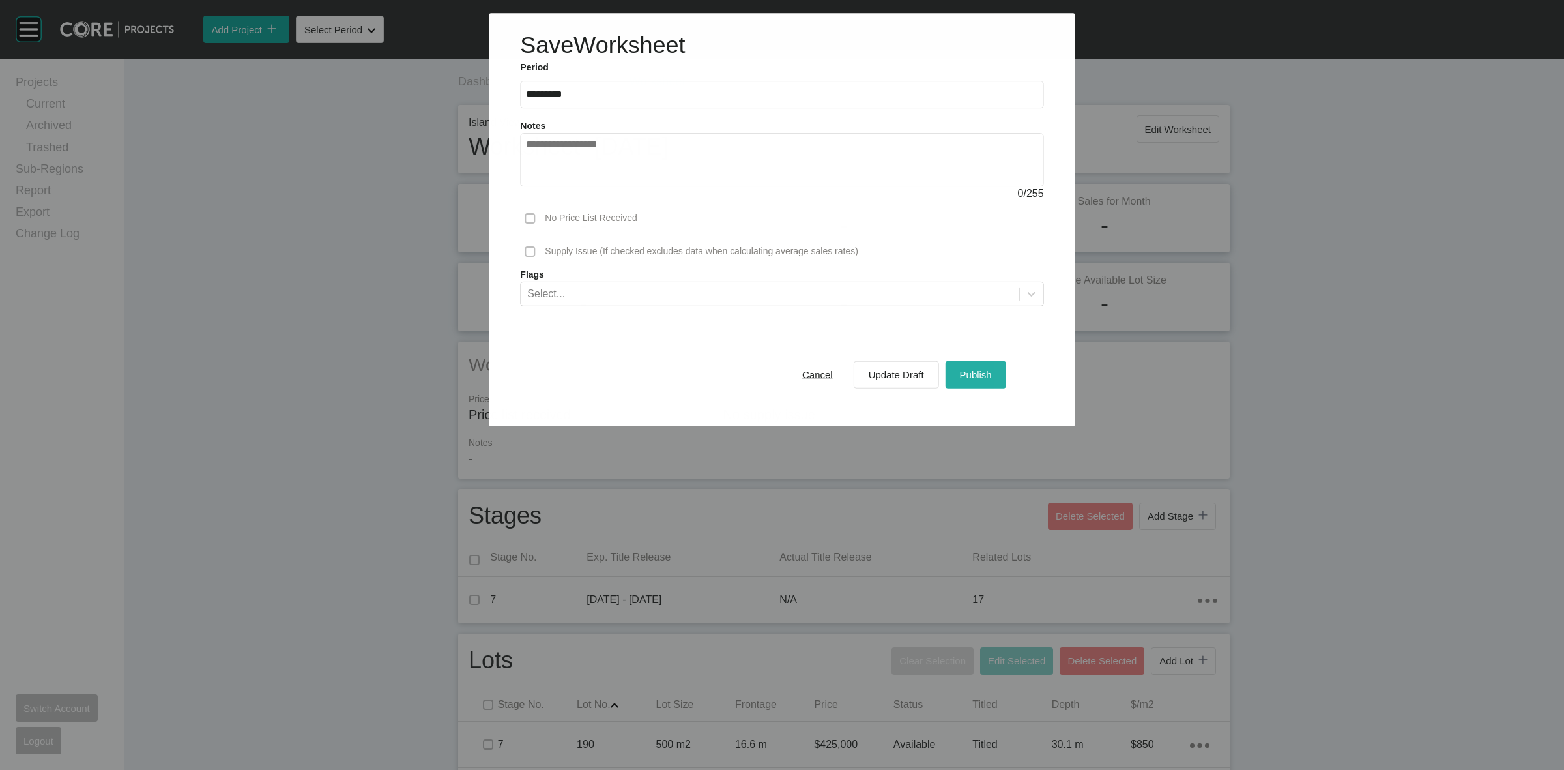
click at [953, 367] on button "Publish" at bounding box center [976, 373] width 61 height 27
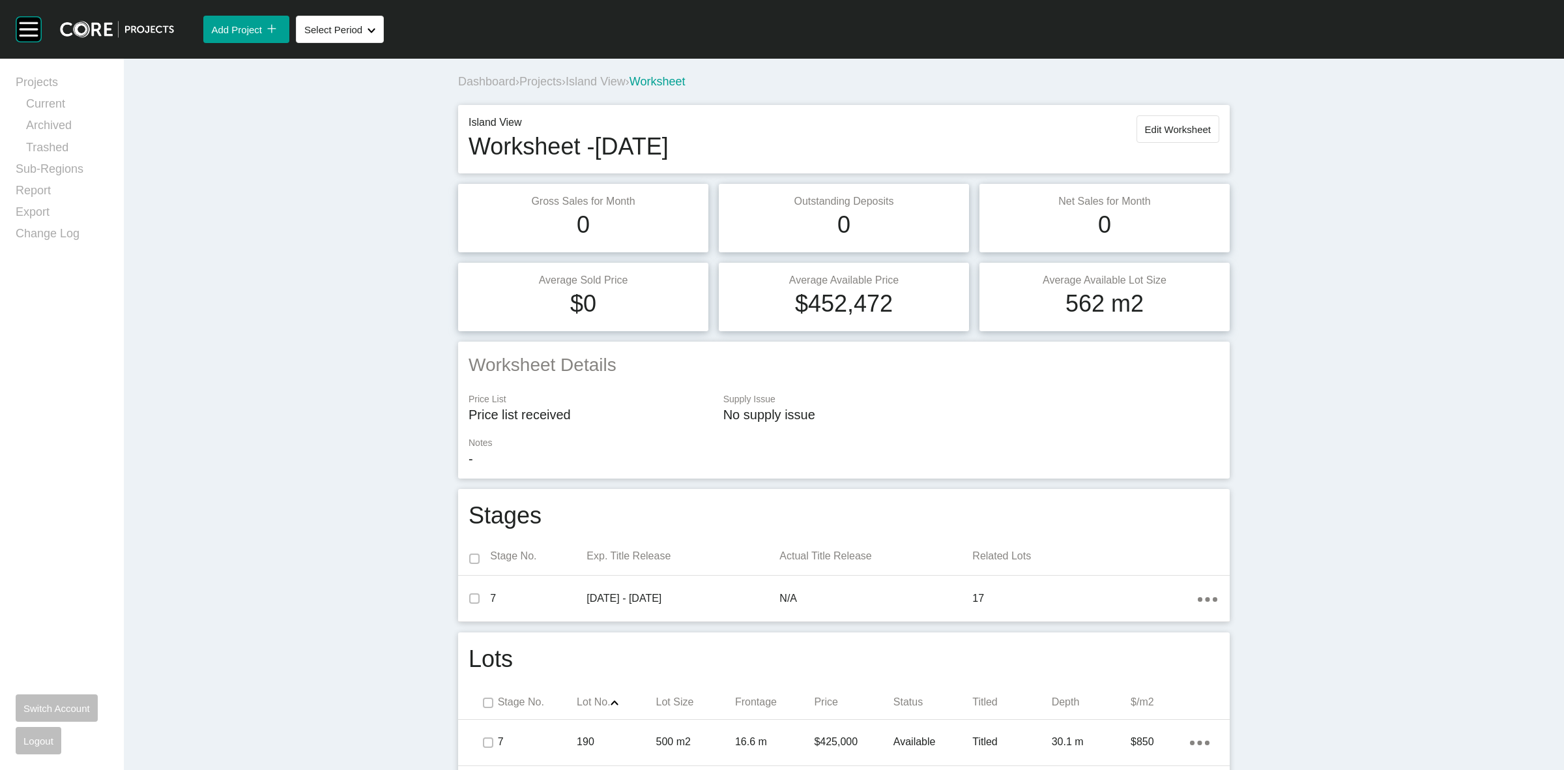
click at [595, 77] on span "Island View" at bounding box center [596, 81] width 60 height 13
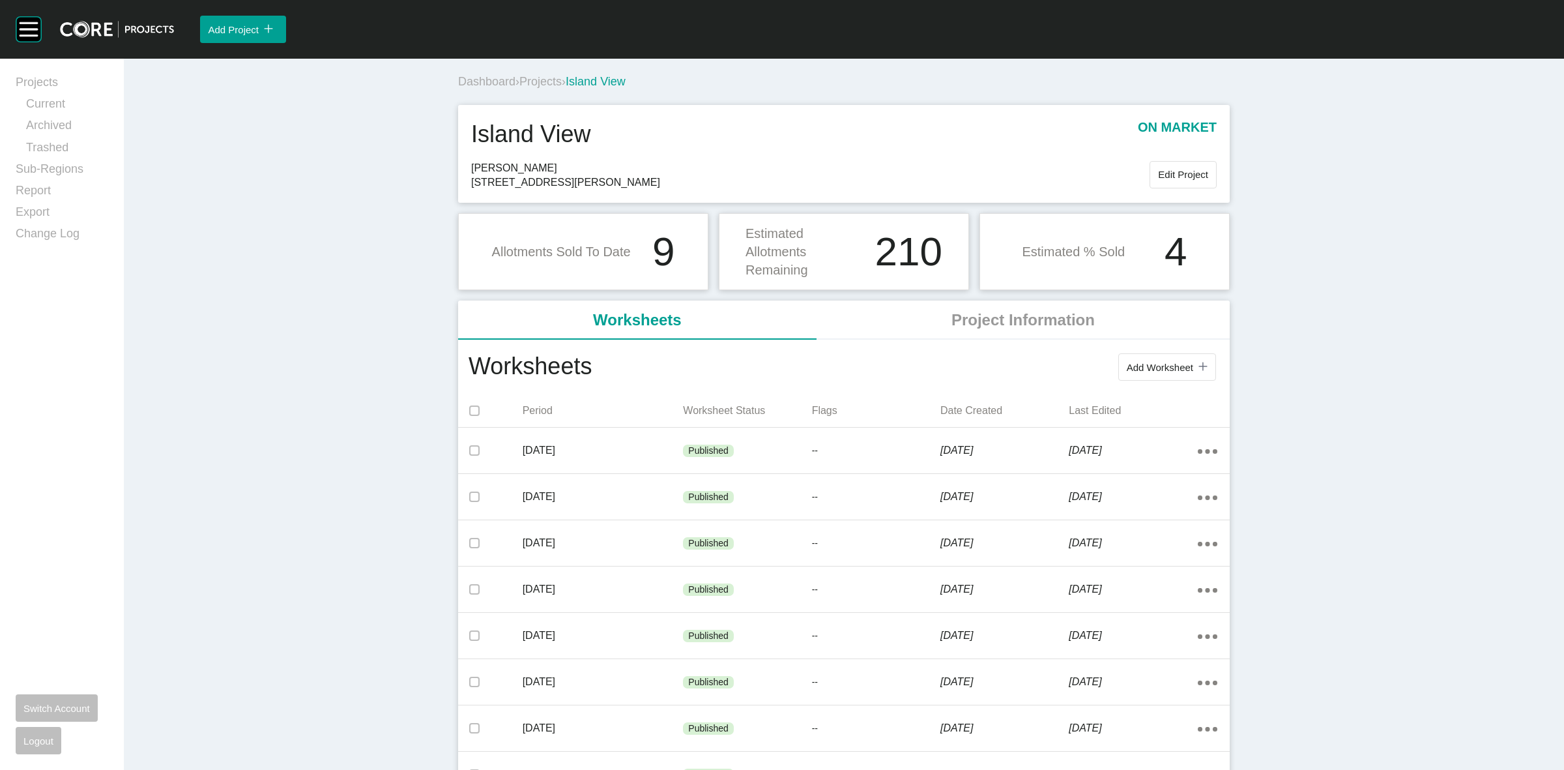
click at [540, 81] on span "Projects" at bounding box center [540, 81] width 42 height 13
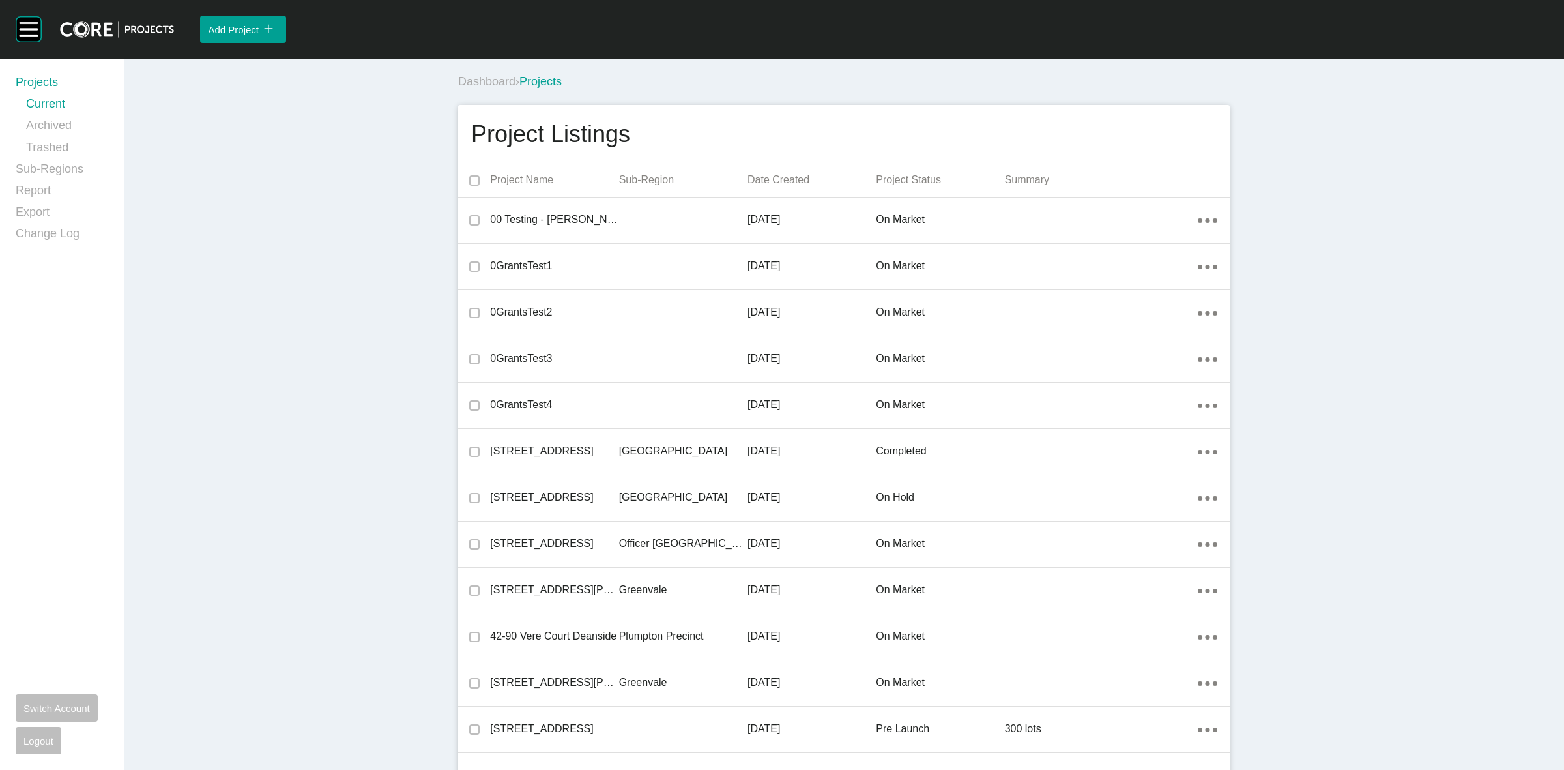
scroll to position [28791, 0]
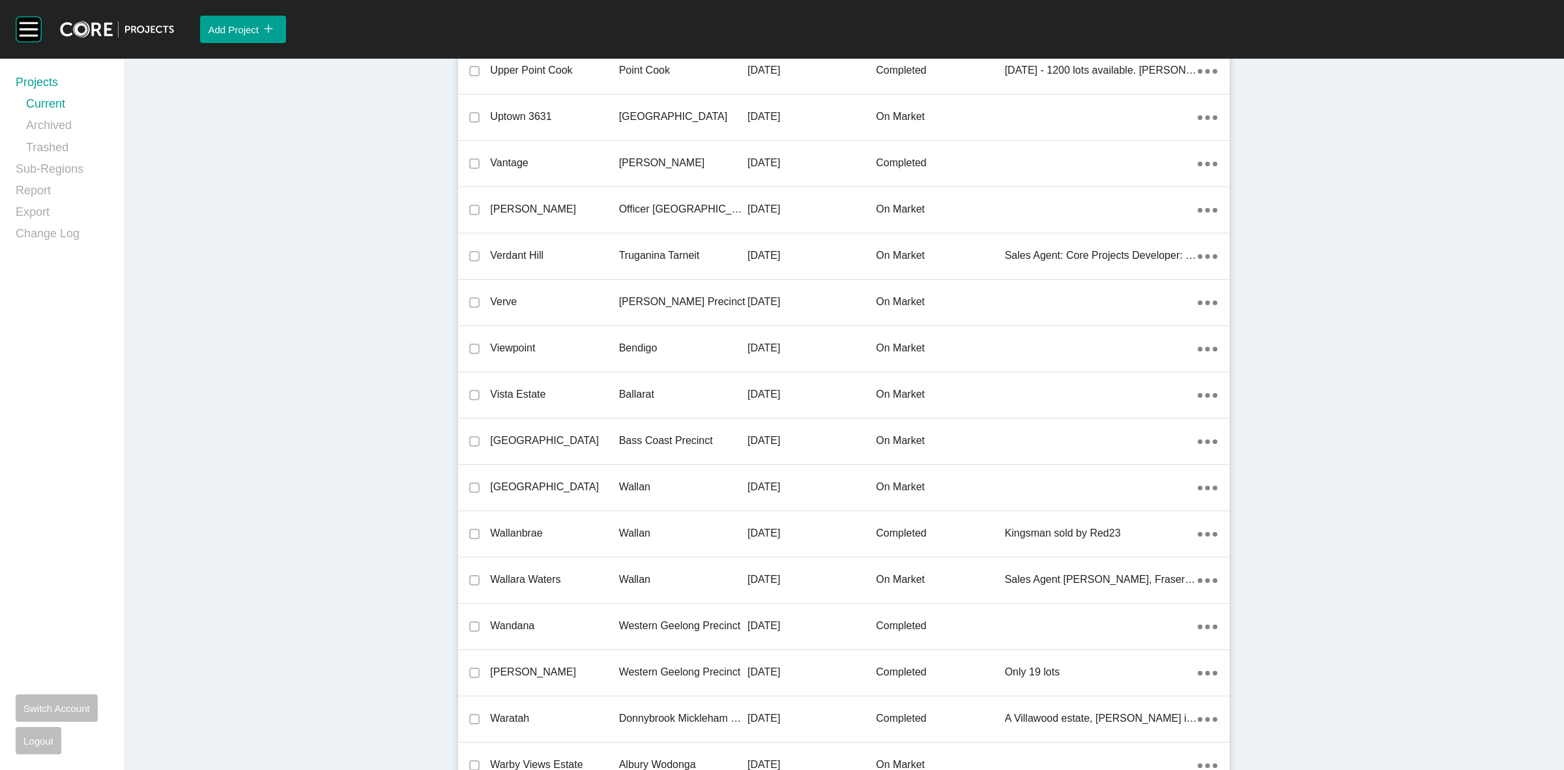
click at [643, 433] on p "Bass Coast Precinct" at bounding box center [683, 440] width 128 height 14
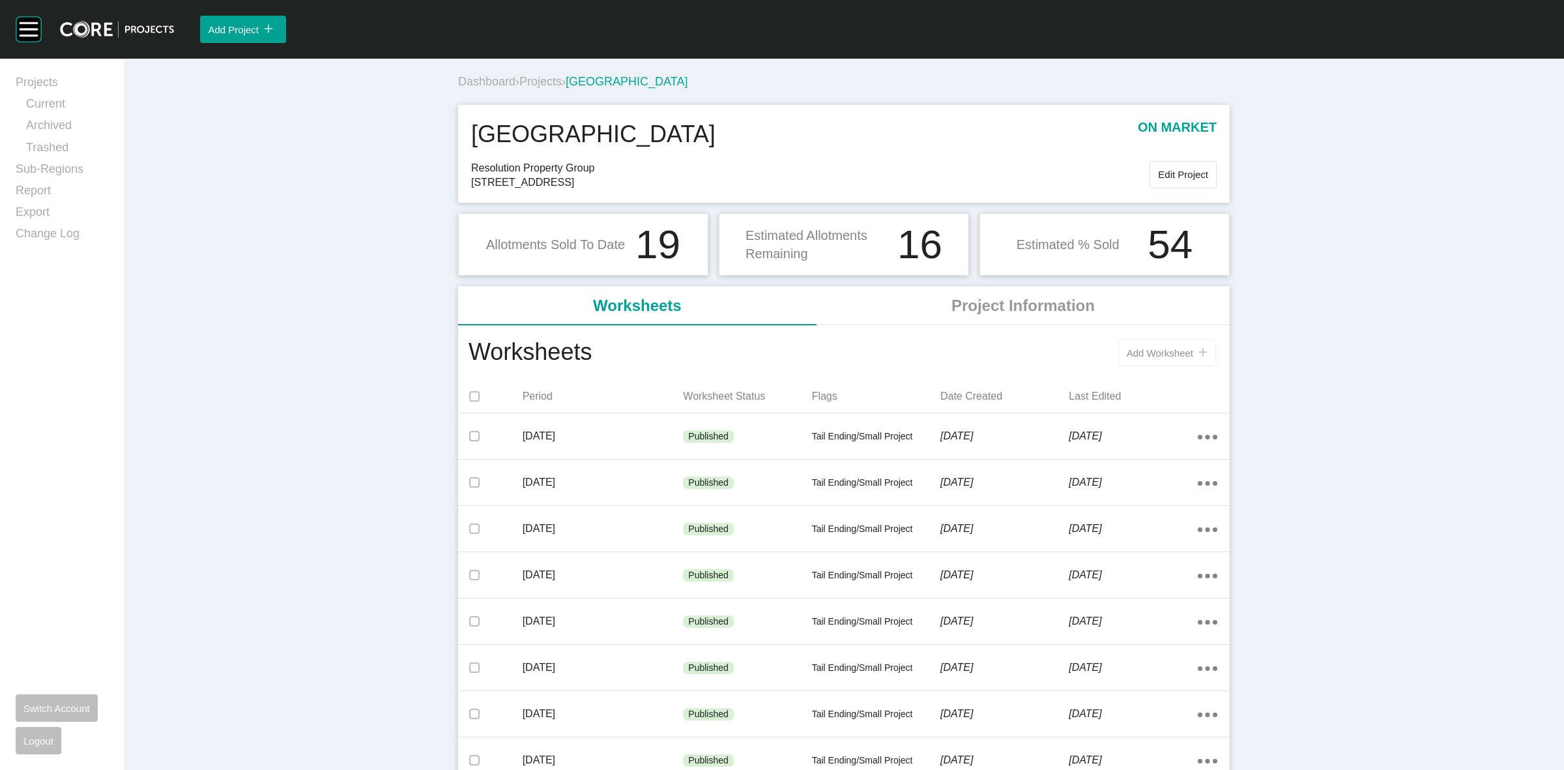
click at [1167, 353] on span "Add Worksheet" at bounding box center [1160, 352] width 66 height 11
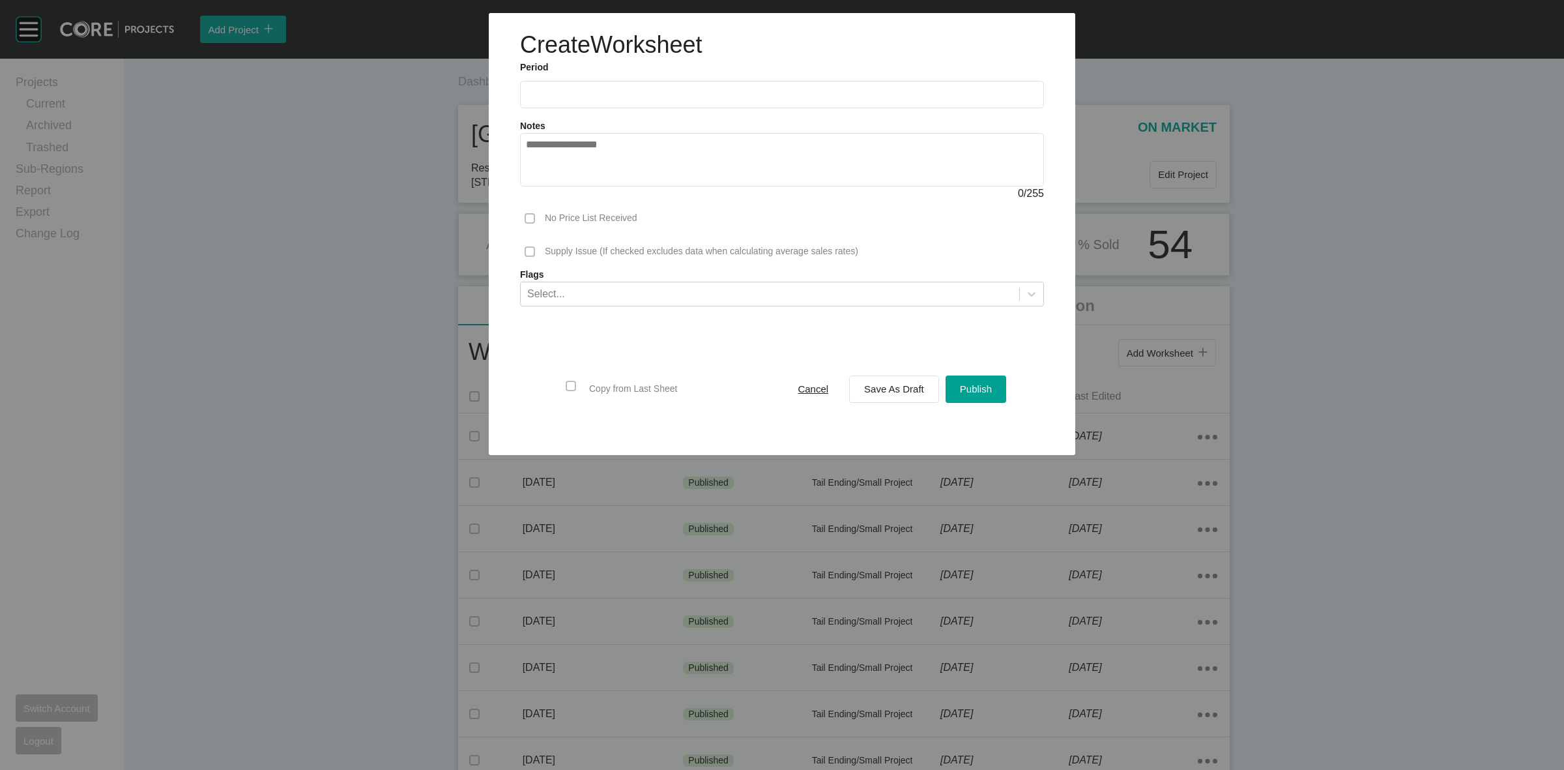
click at [564, 91] on input "text" at bounding box center [782, 94] width 512 height 11
click at [547, 181] on li "[DATE]" at bounding box center [545, 190] width 44 height 22
type input "*********"
click at [898, 386] on span "Save As Draft" at bounding box center [894, 388] width 60 height 11
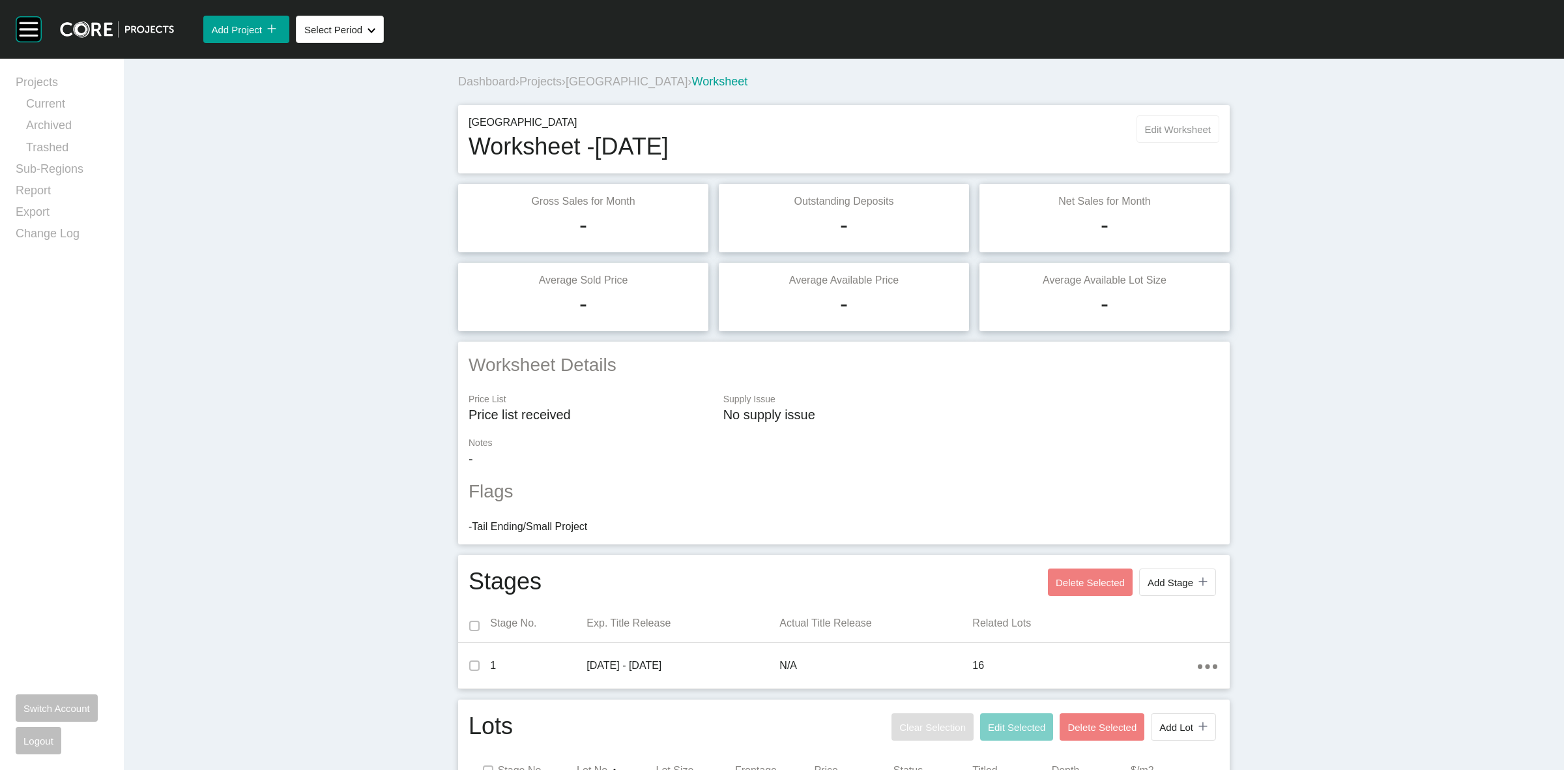
click at [1149, 130] on span "Edit Worksheet" at bounding box center [1178, 129] width 66 height 11
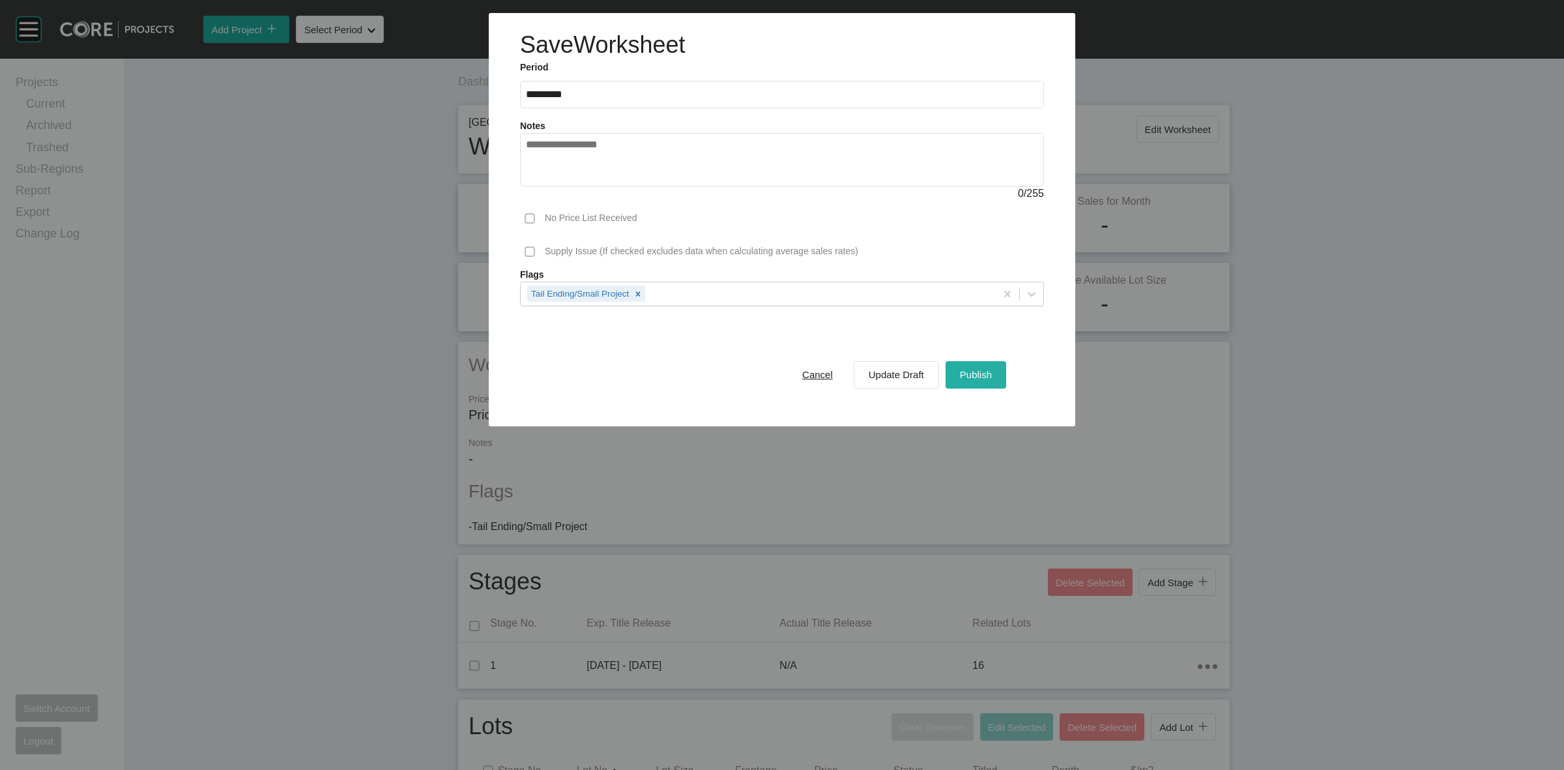
click at [973, 373] on span "Publish" at bounding box center [976, 374] width 32 height 11
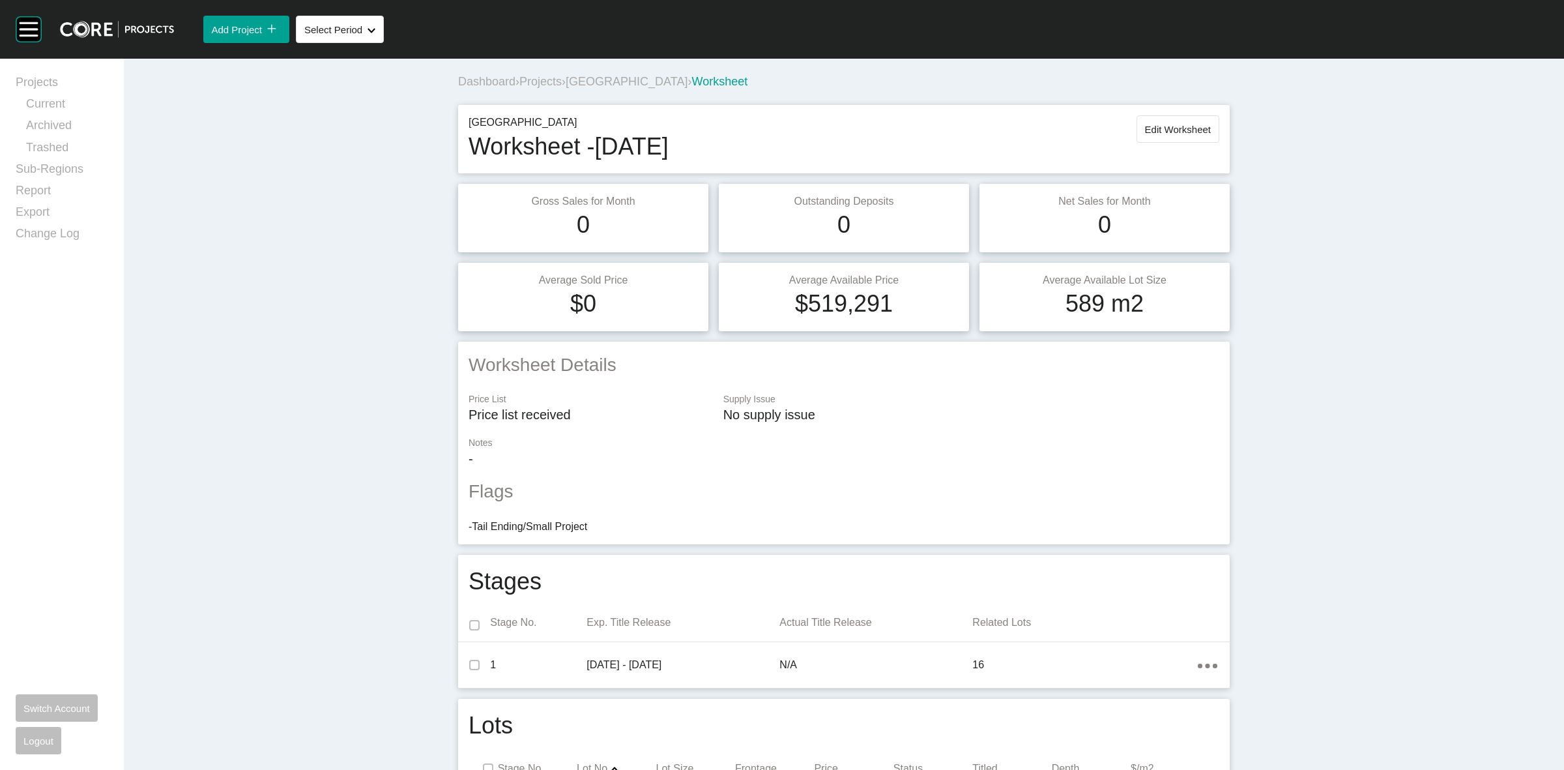
click at [611, 79] on span "[GEOGRAPHIC_DATA]" at bounding box center [627, 81] width 122 height 13
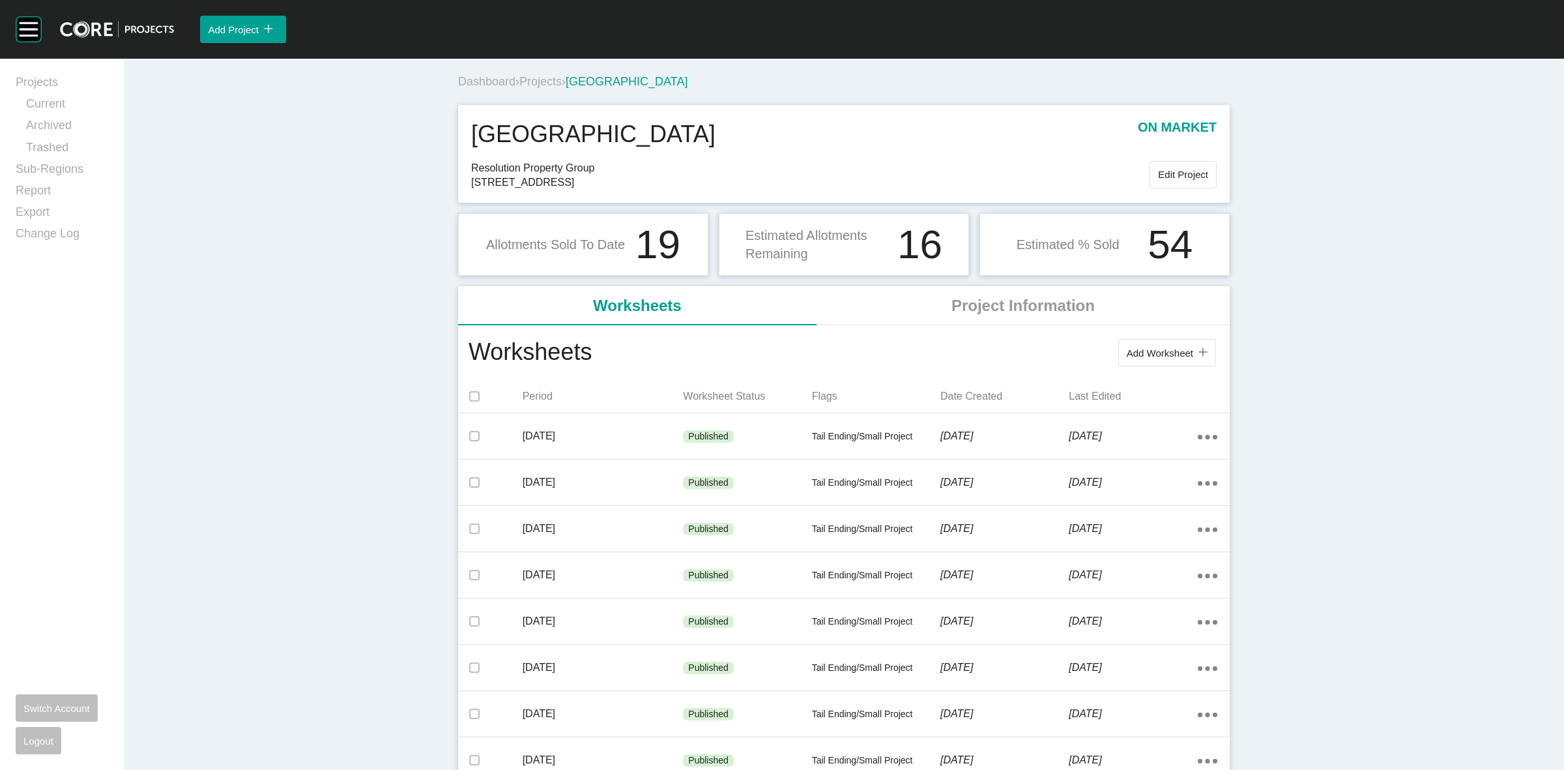
click at [540, 79] on span "Projects" at bounding box center [540, 81] width 42 height 13
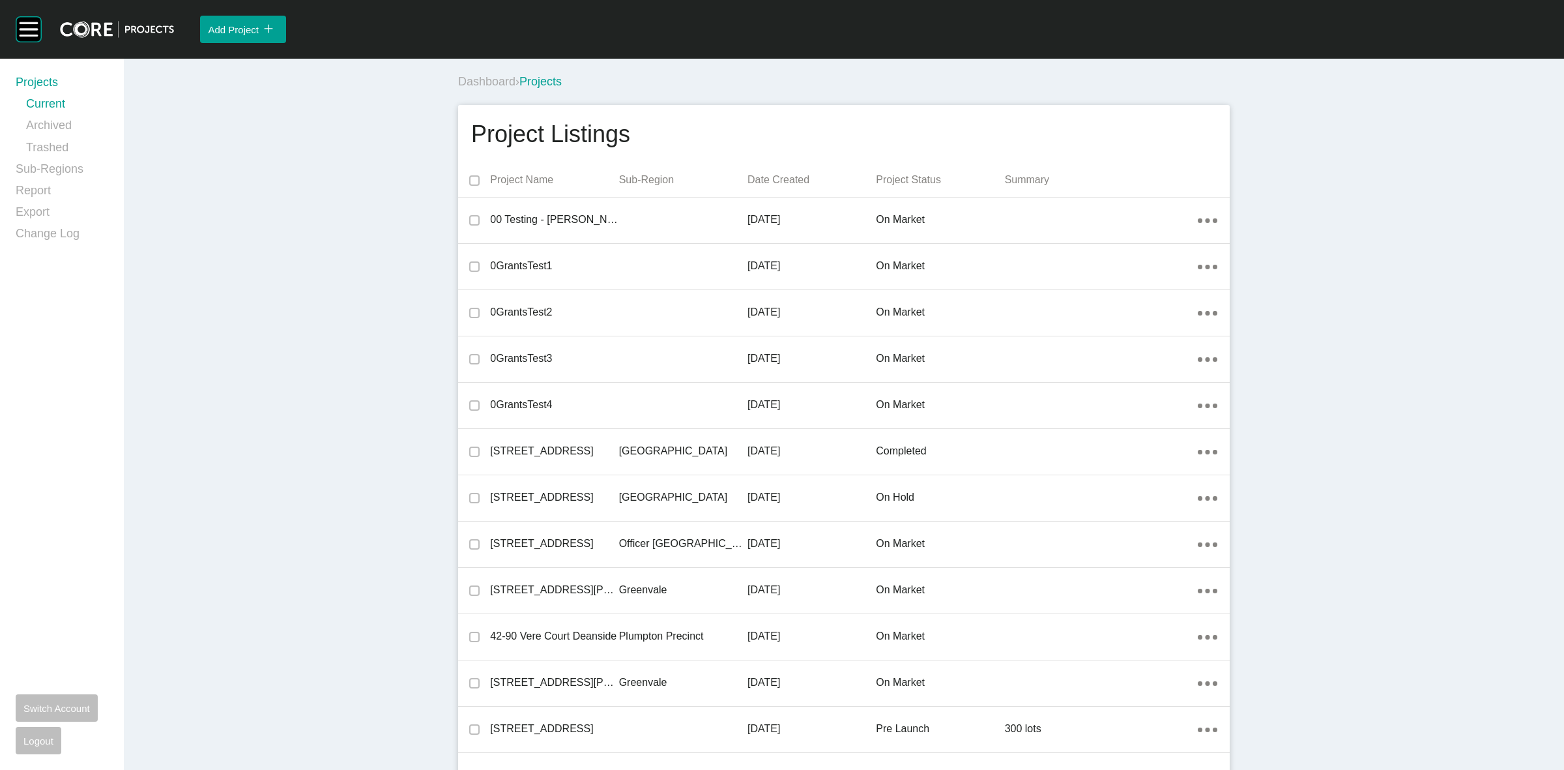
scroll to position [8161, 0]
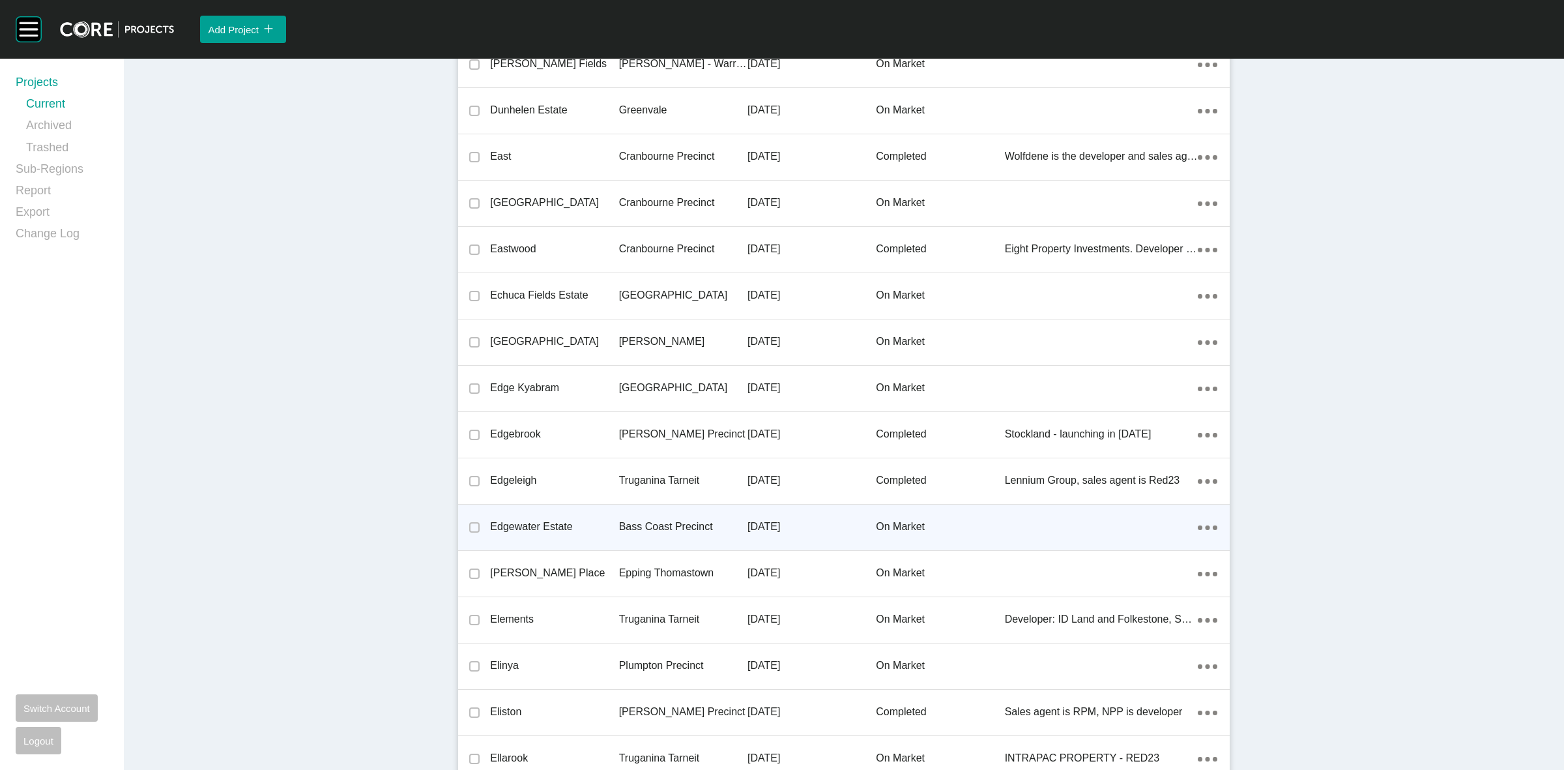
click at [653, 528] on p "Bass Coast Precinct" at bounding box center [683, 526] width 128 height 14
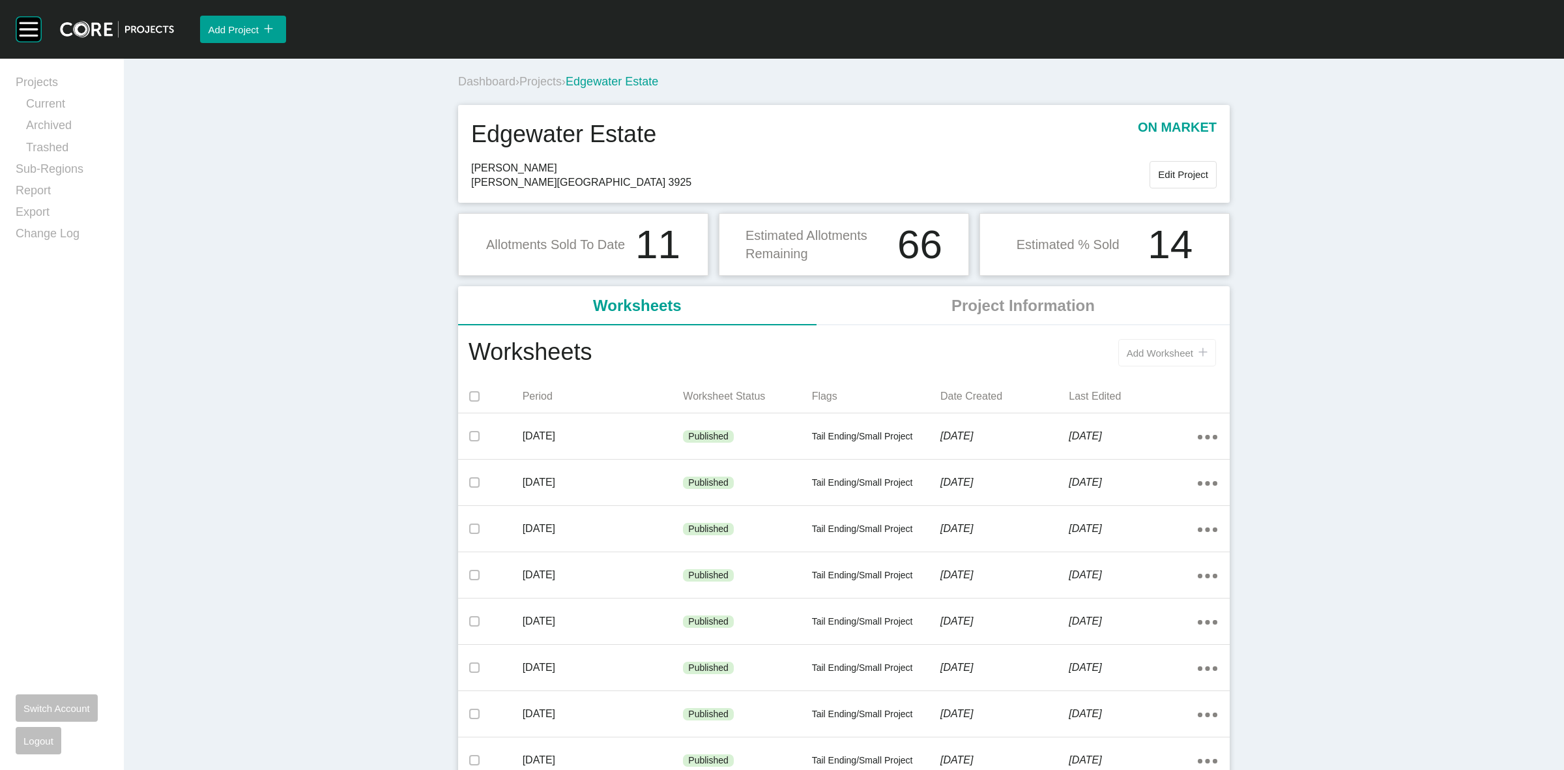
click at [1164, 353] on span "Add Worksheet" at bounding box center [1160, 352] width 66 height 11
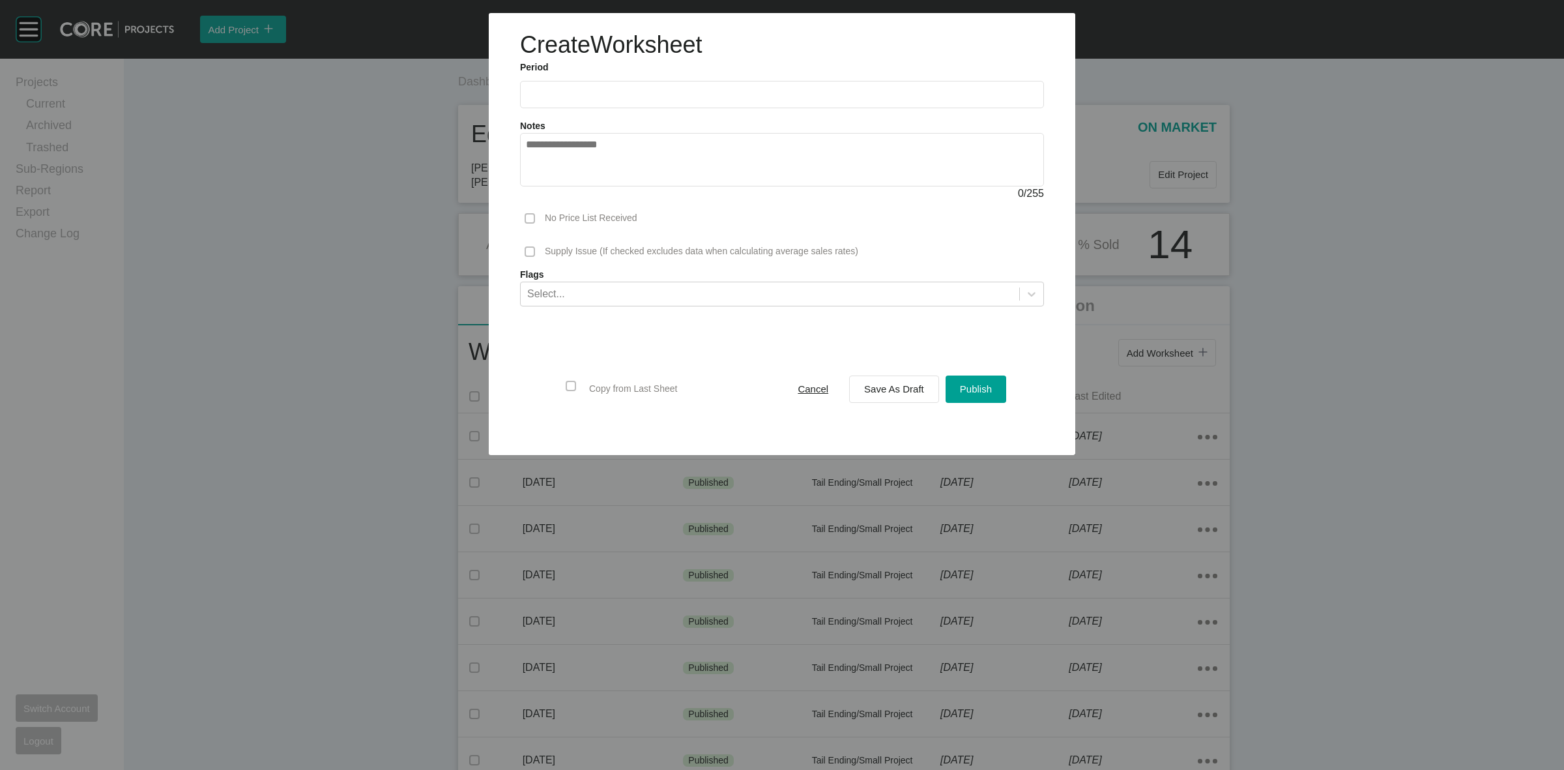
click at [605, 91] on input "text" at bounding box center [782, 94] width 512 height 11
click at [549, 181] on li "[DATE]" at bounding box center [545, 190] width 44 height 22
type input "*********"
click at [903, 394] on span "Save As Draft" at bounding box center [894, 388] width 60 height 11
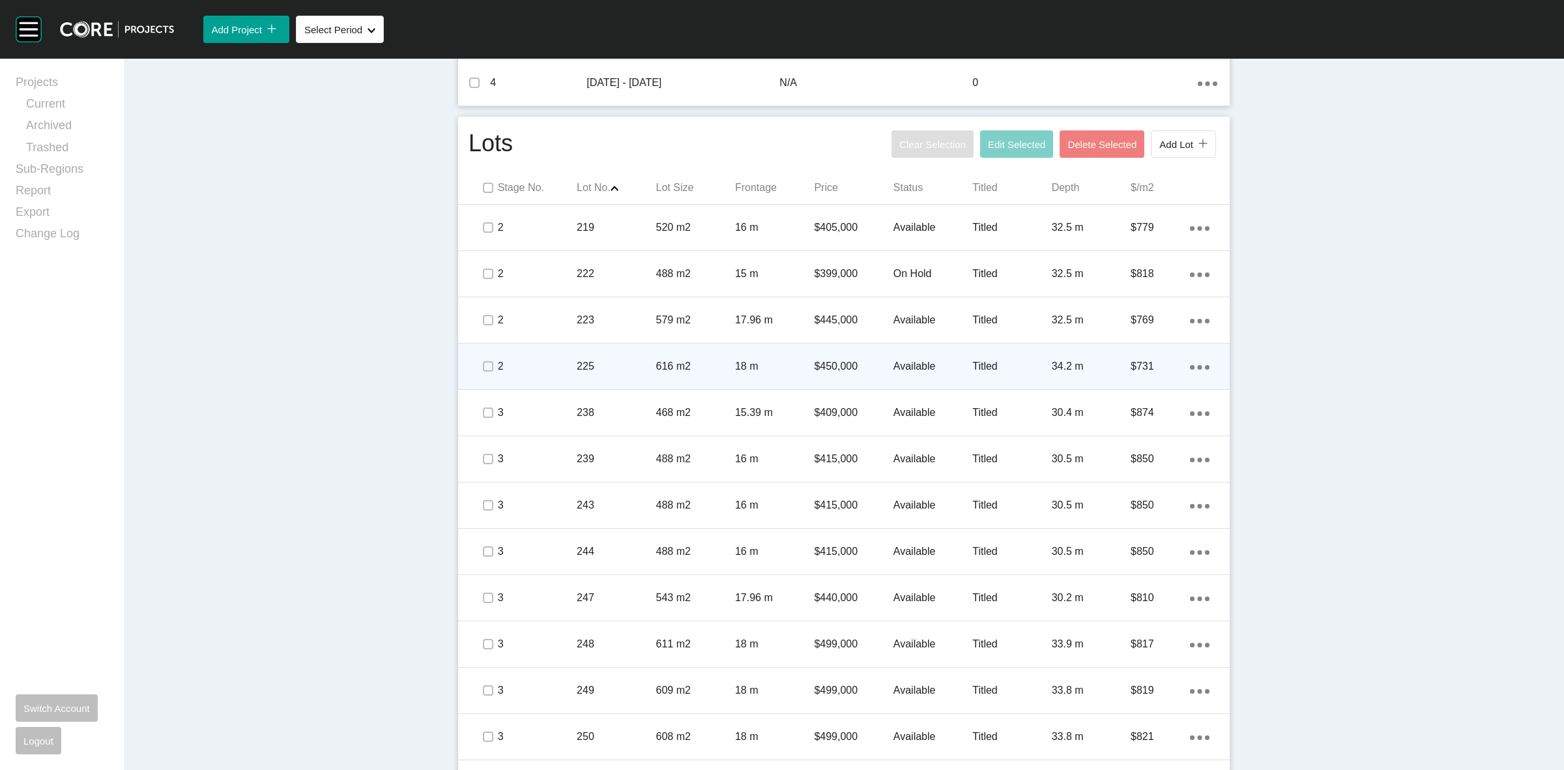
scroll to position [733, 0]
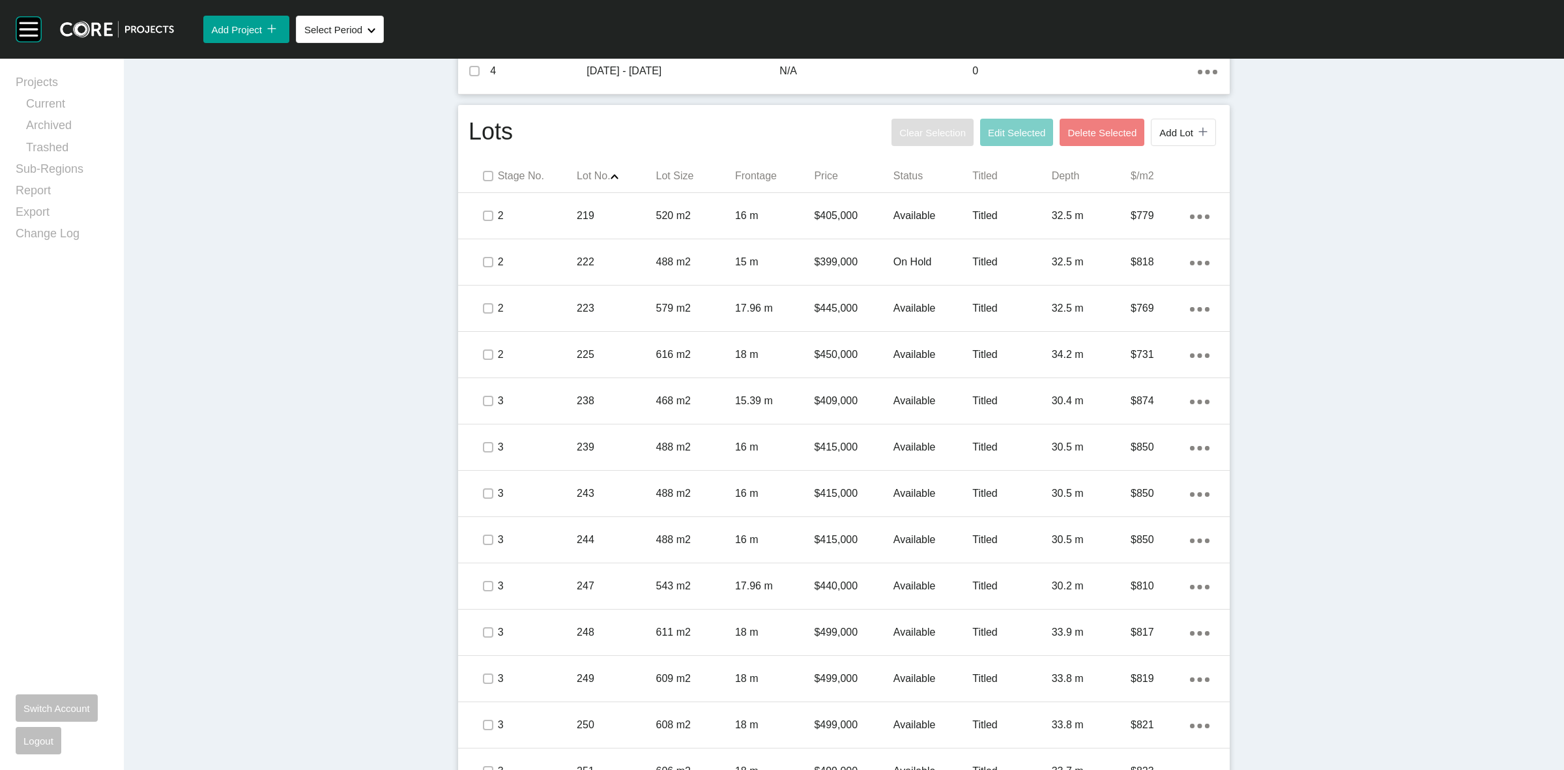
drag, startPoint x: 620, startPoint y: 308, endPoint x: 227, endPoint y: 353, distance: 396.1
click at [211, 356] on div "Dashboard › Projects › Edgewater Estate › Worksheet Edgewater Estate Worksheet …" at bounding box center [844, 363] width 1440 height 2076
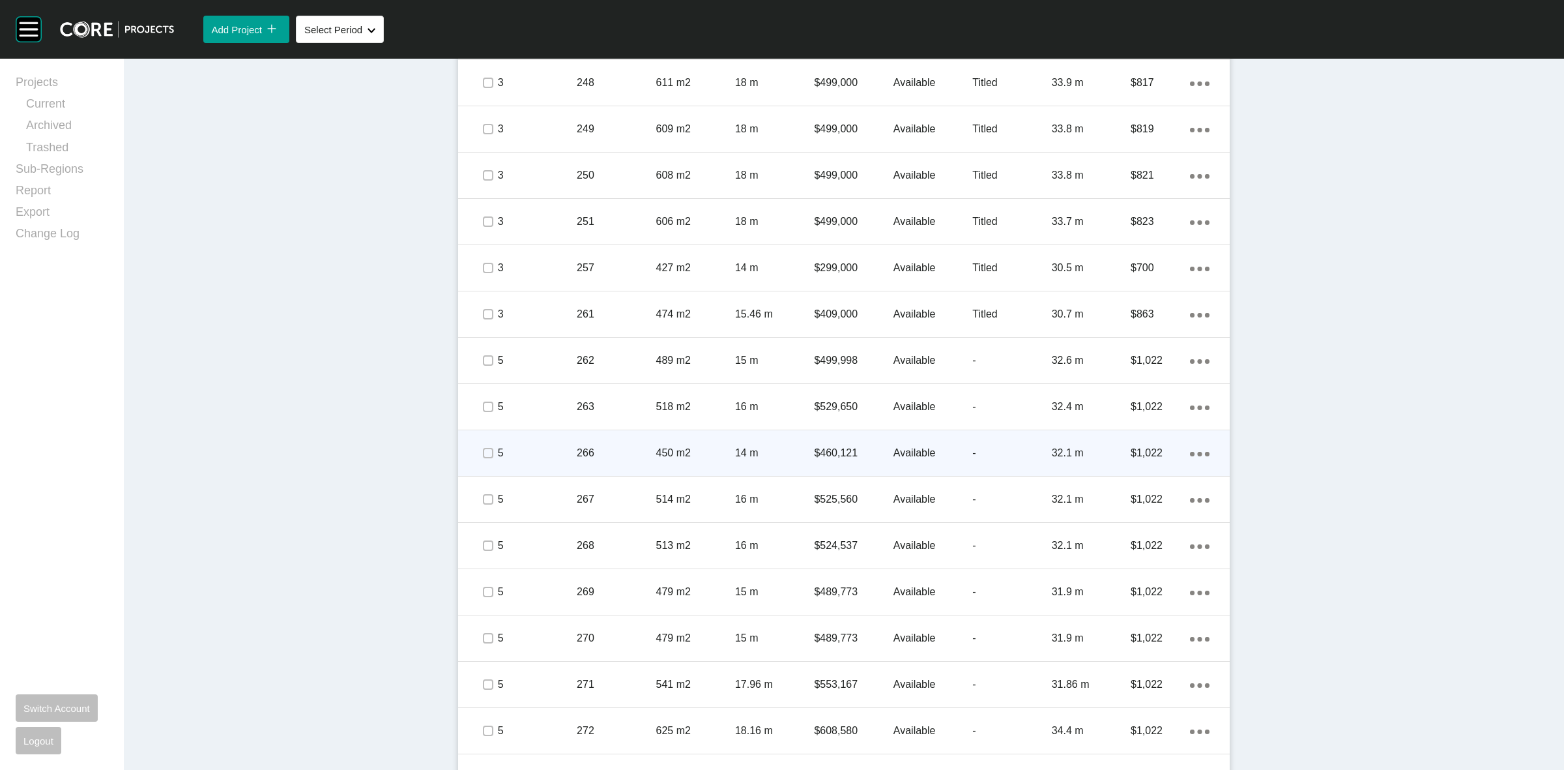
scroll to position [1303, 0]
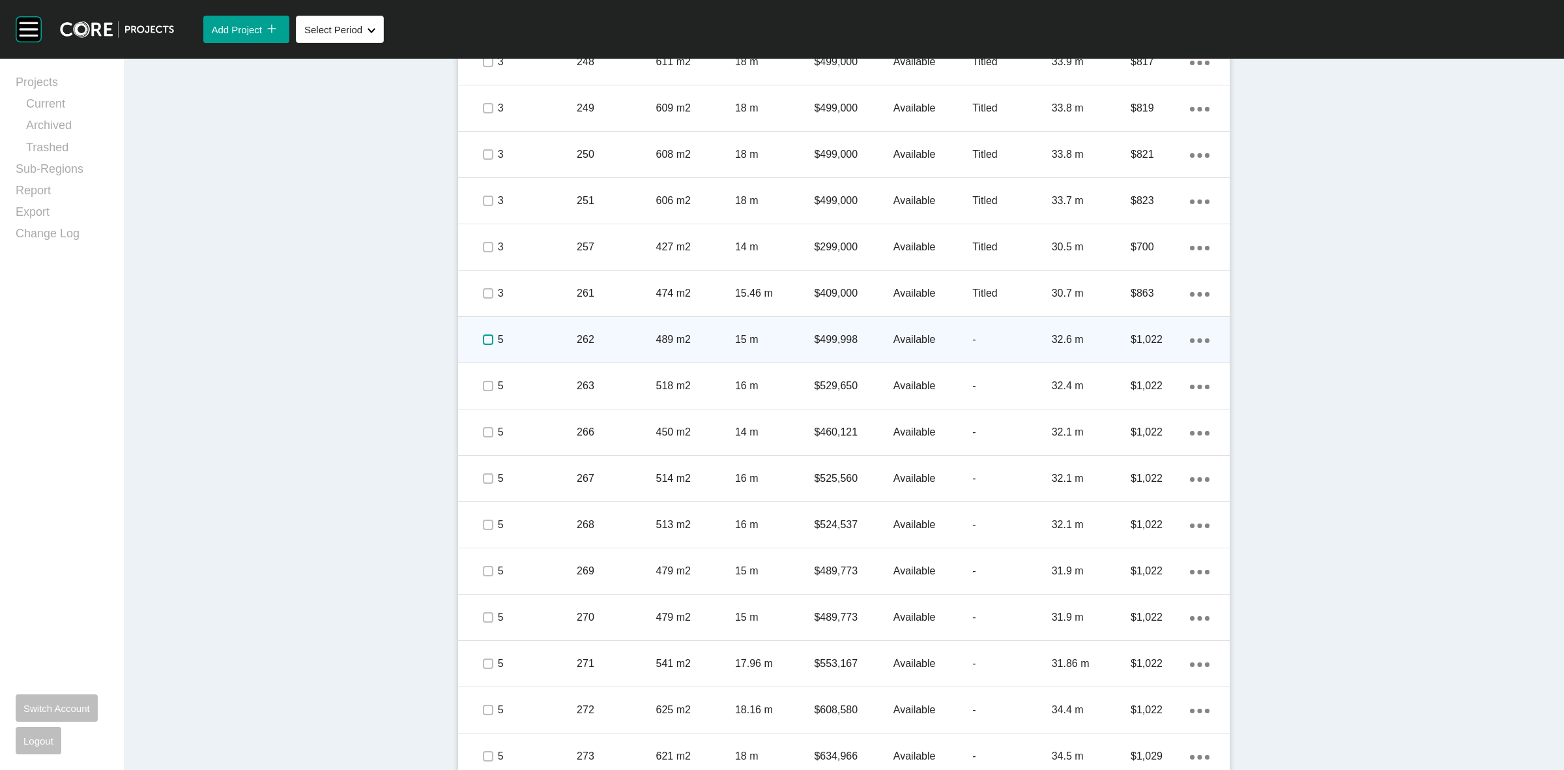
click at [483, 339] on label at bounding box center [488, 339] width 10 height 10
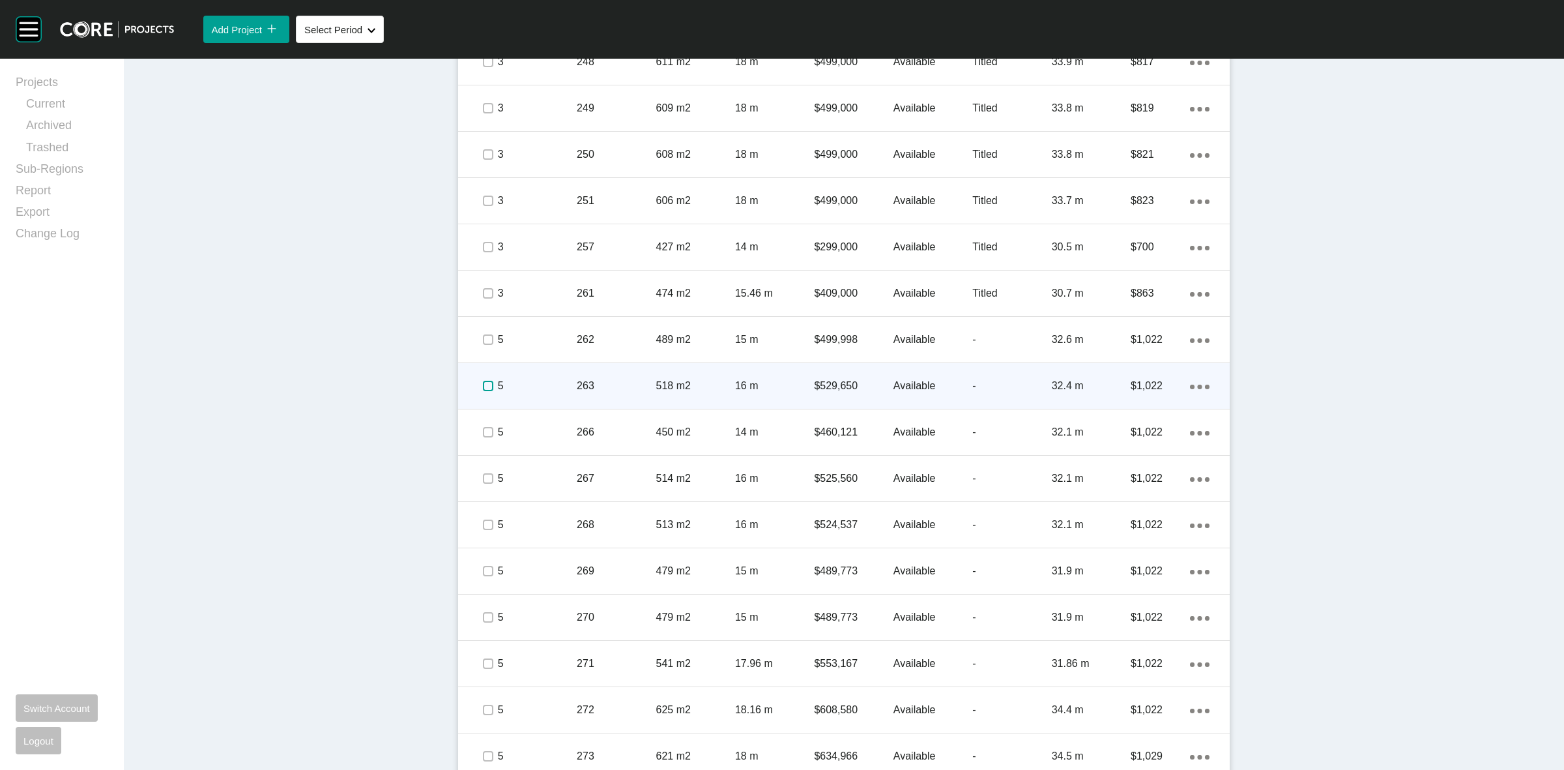
click at [483, 388] on label at bounding box center [488, 386] width 10 height 10
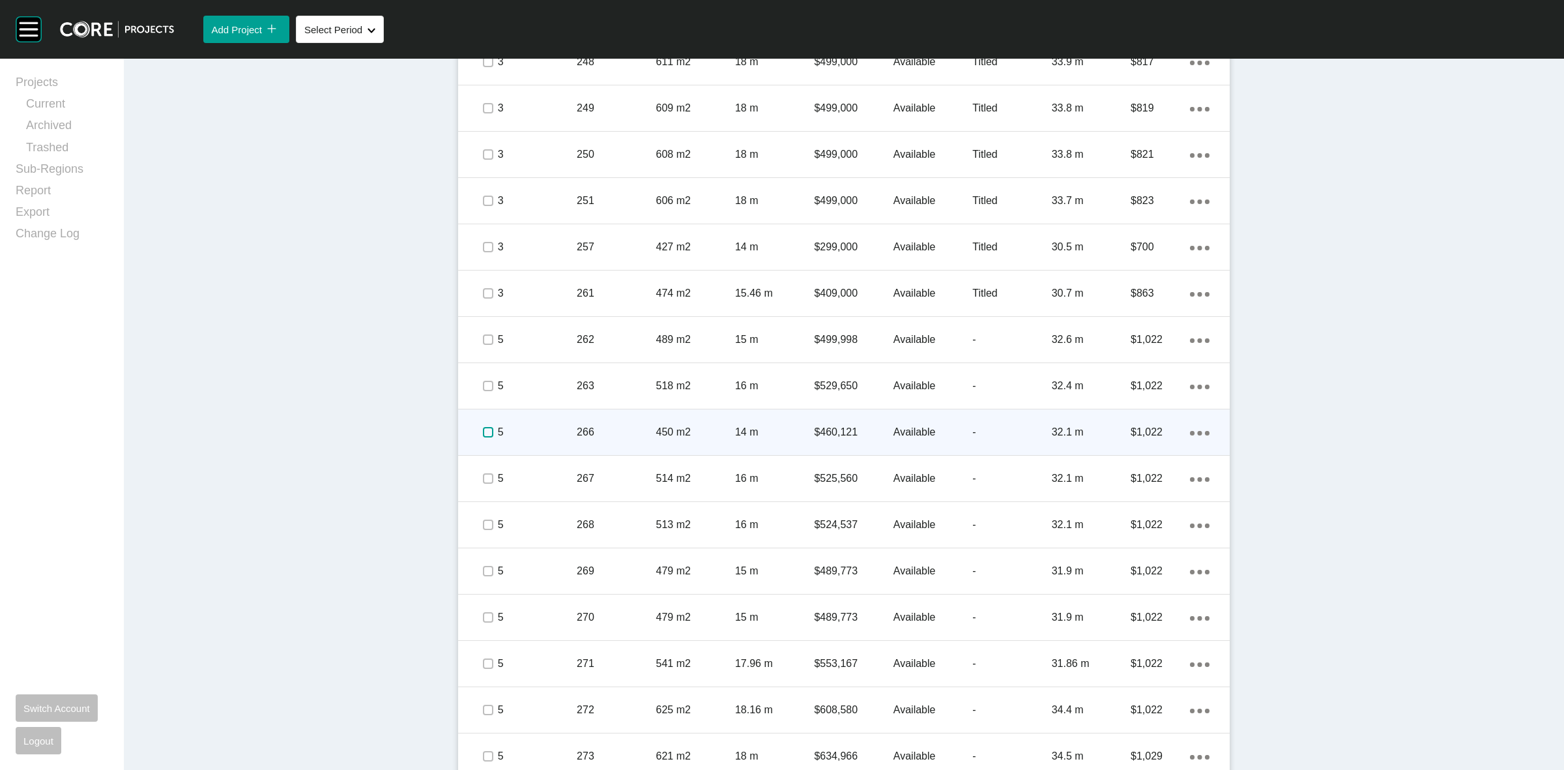
click at [483, 427] on label at bounding box center [488, 432] width 10 height 10
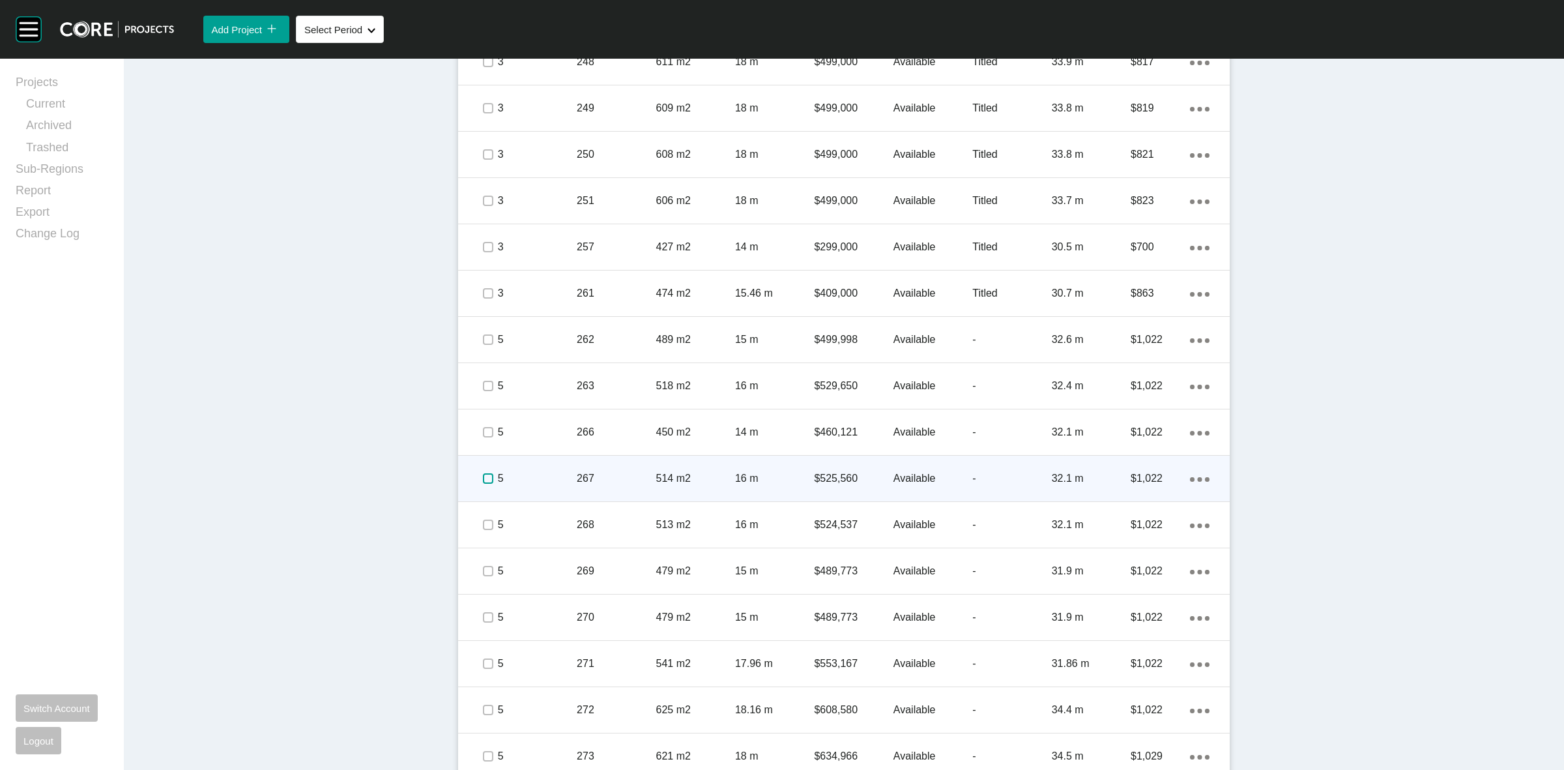
click at [487, 476] on label at bounding box center [488, 478] width 10 height 10
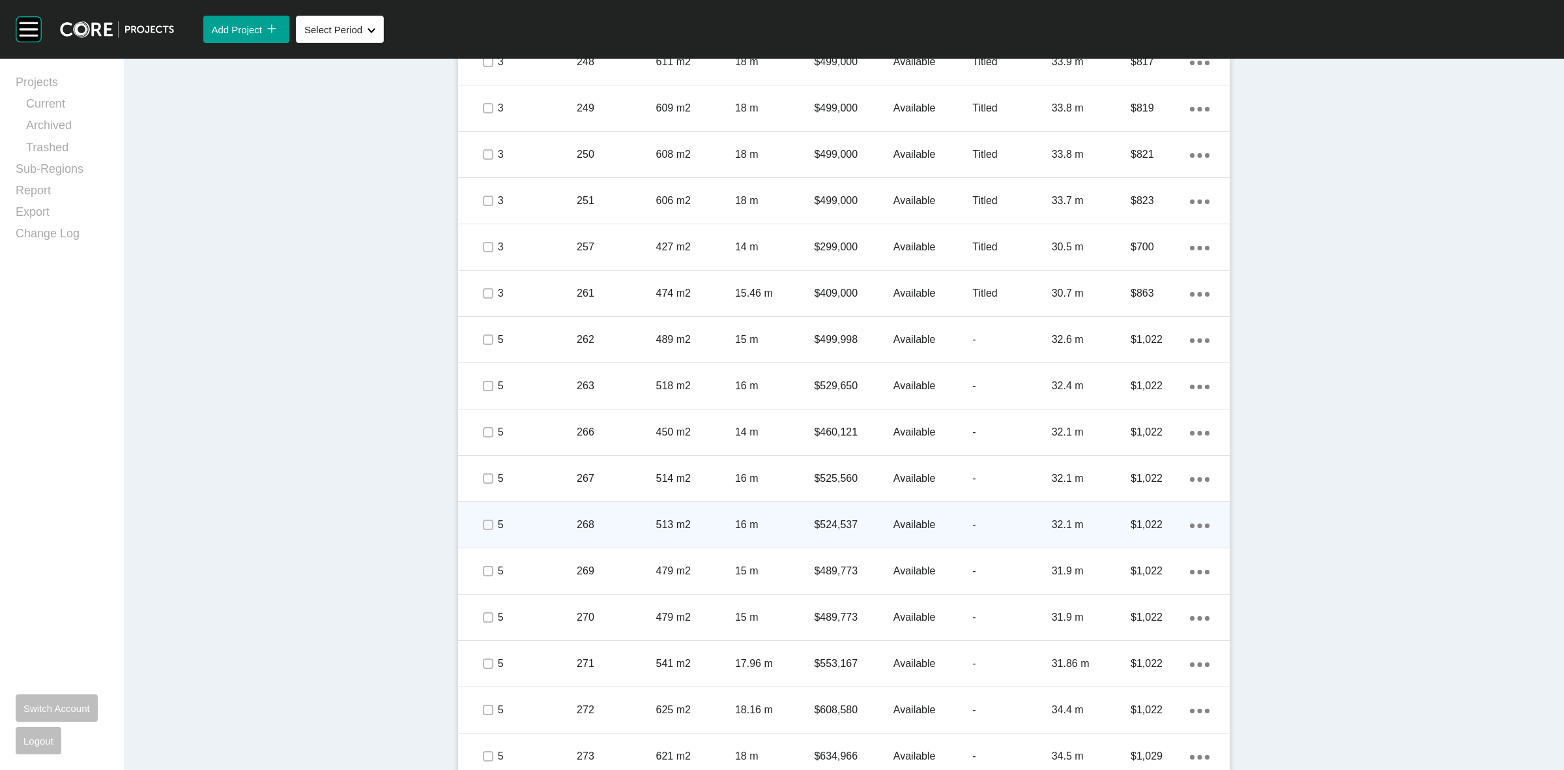
drag, startPoint x: 491, startPoint y: 526, endPoint x: 490, endPoint y: 535, distance: 9.1
click at [490, 535] on div "5 268 513 m2 16 m $524,537 Available - 32.1 m $1,022 Action Menu Dots Copy 6 Cr…" at bounding box center [844, 525] width 772 height 46
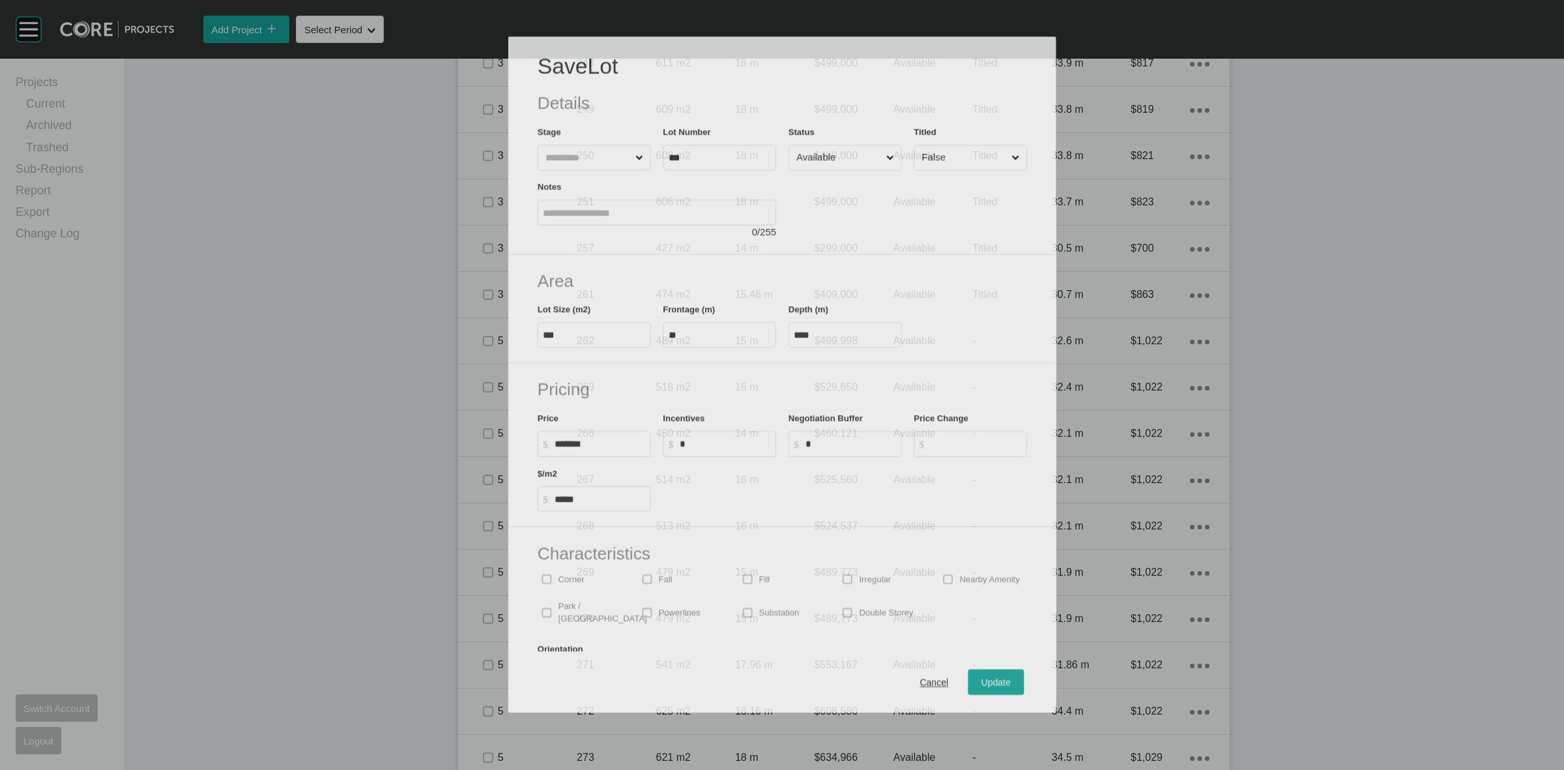
click at [482, 575] on div "Save Lot Details Stage Lot Number *** Status Available Titled False Notes 0 / 2…" at bounding box center [781, 368] width 1461 height 688
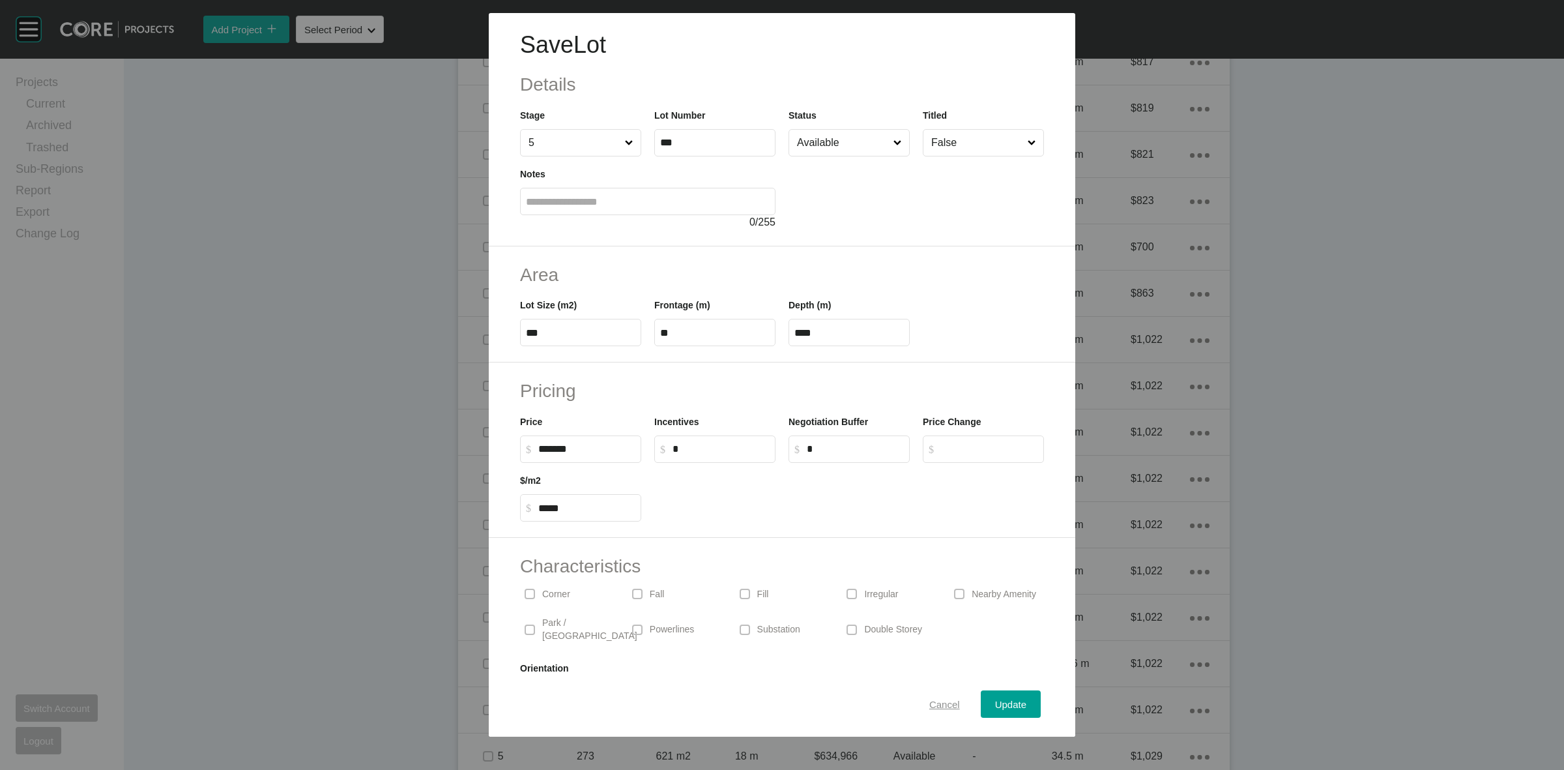
click at [929, 706] on span "Cancel" at bounding box center [944, 704] width 31 height 11
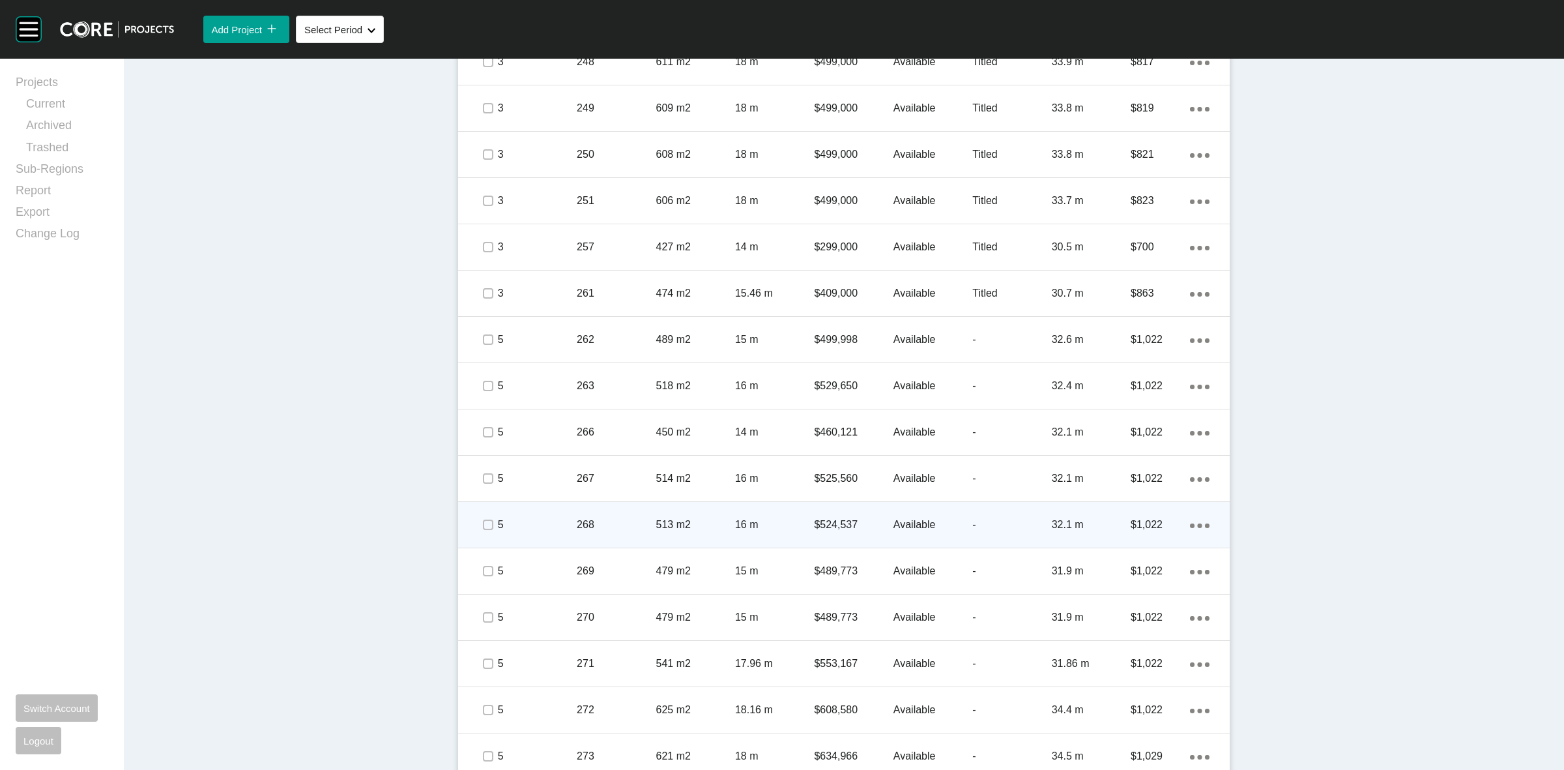
click at [478, 527] on span at bounding box center [488, 525] width 20 height 20
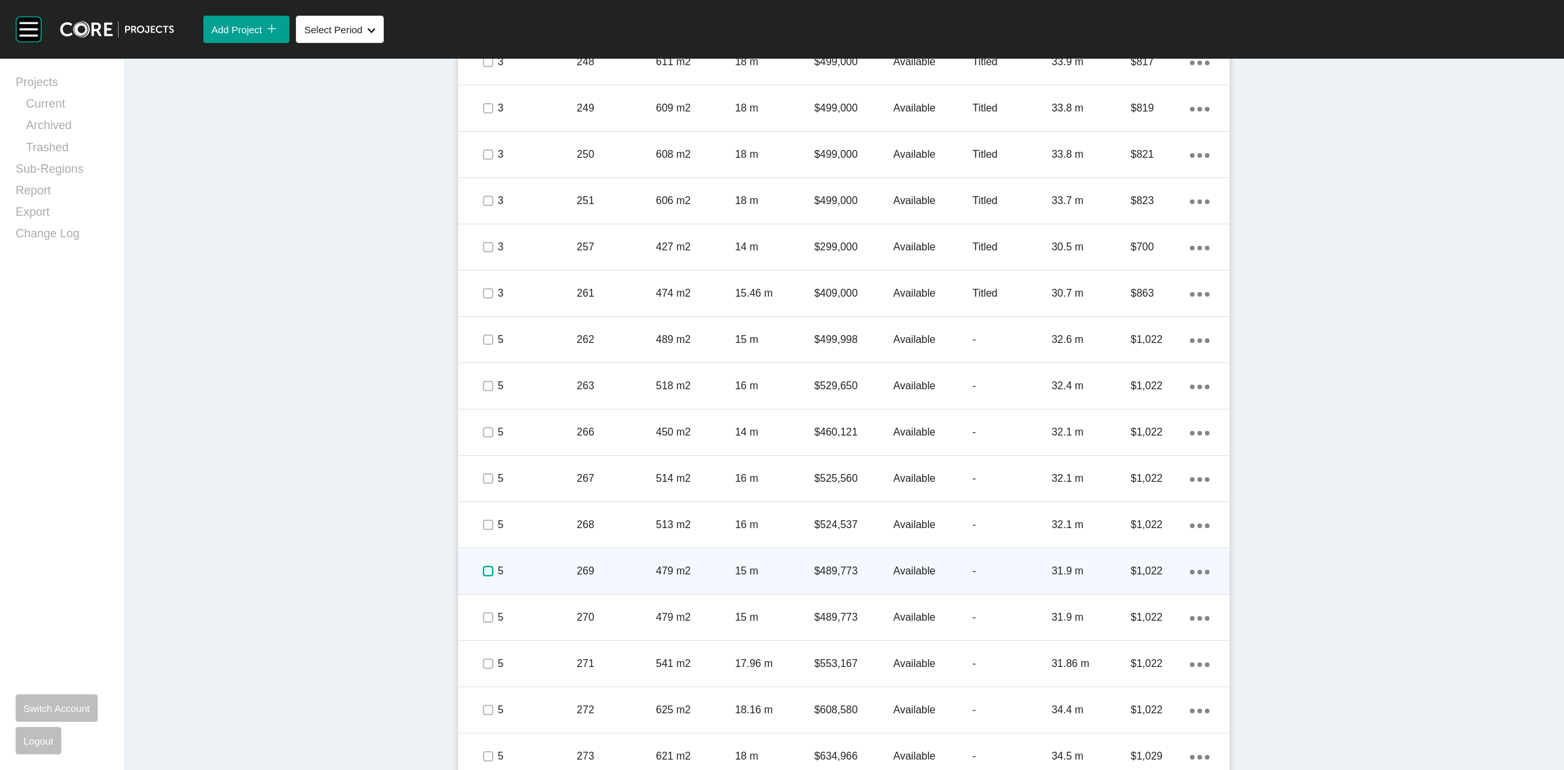
click at [483, 574] on label at bounding box center [488, 571] width 10 height 10
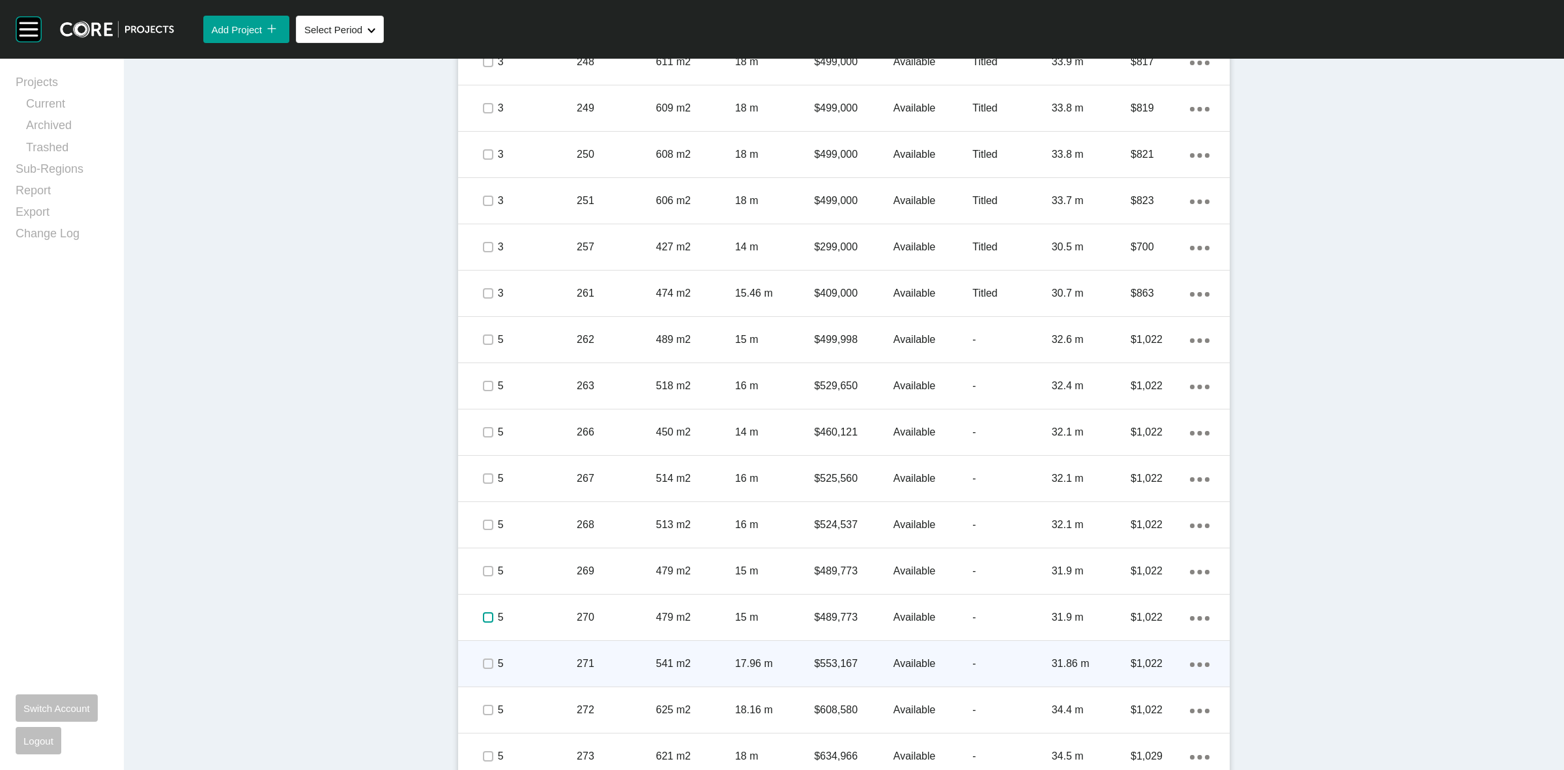
drag, startPoint x: 477, startPoint y: 617, endPoint x: 493, endPoint y: 657, distance: 43.6
click at [483, 617] on label at bounding box center [488, 617] width 10 height 10
click at [486, 662] on label at bounding box center [488, 663] width 10 height 10
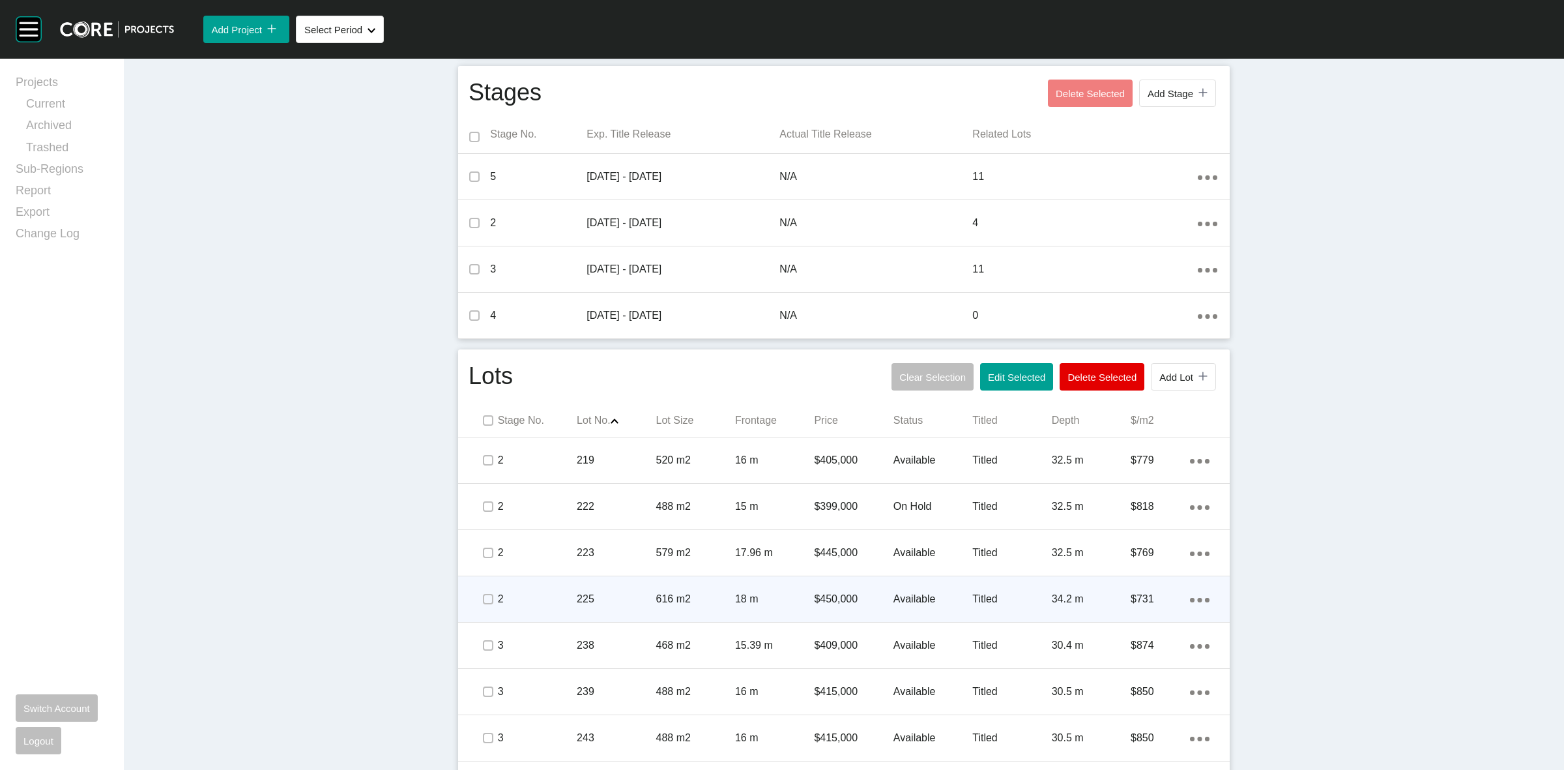
scroll to position [570, 0]
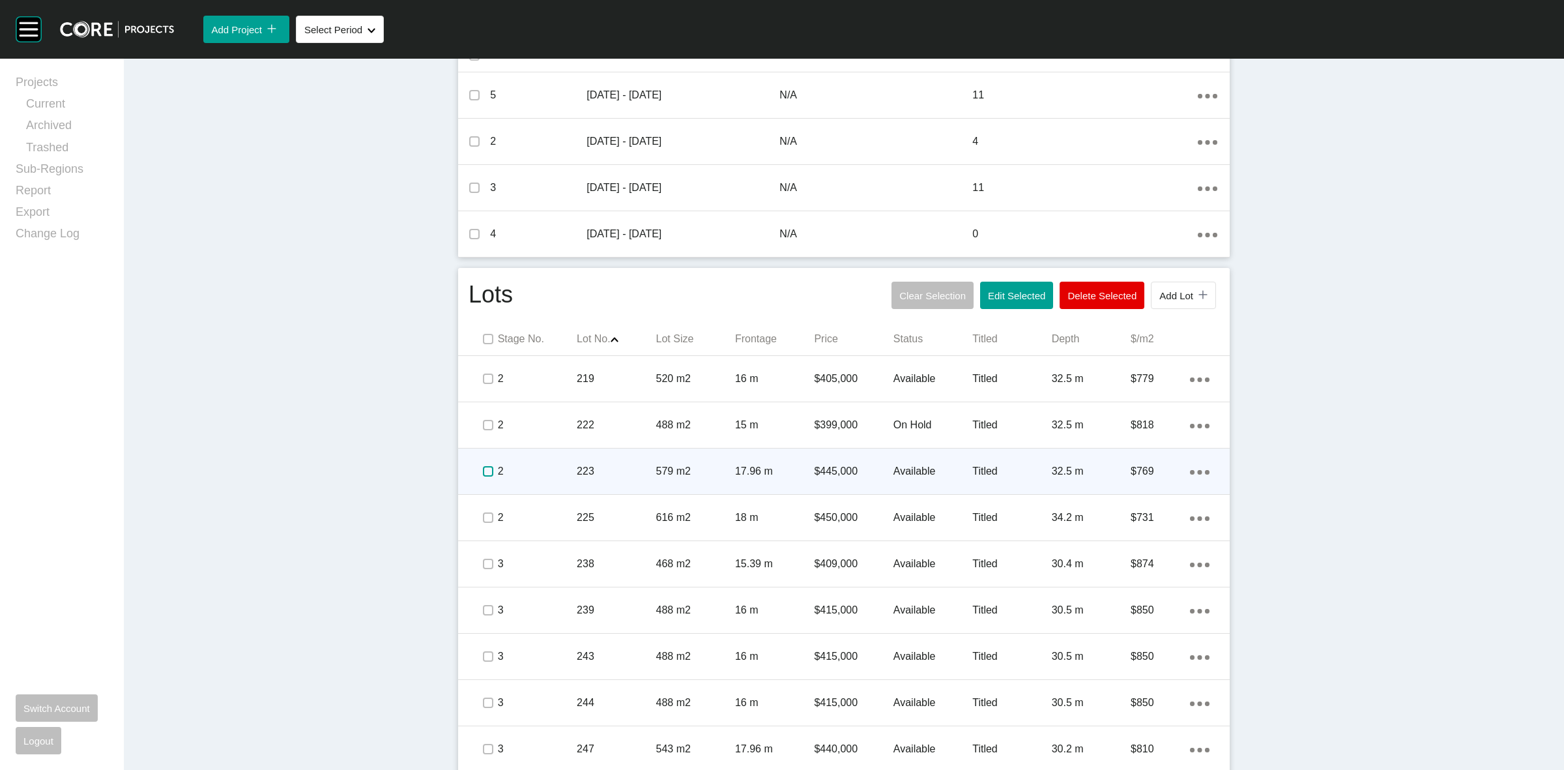
click at [483, 473] on label at bounding box center [488, 471] width 10 height 10
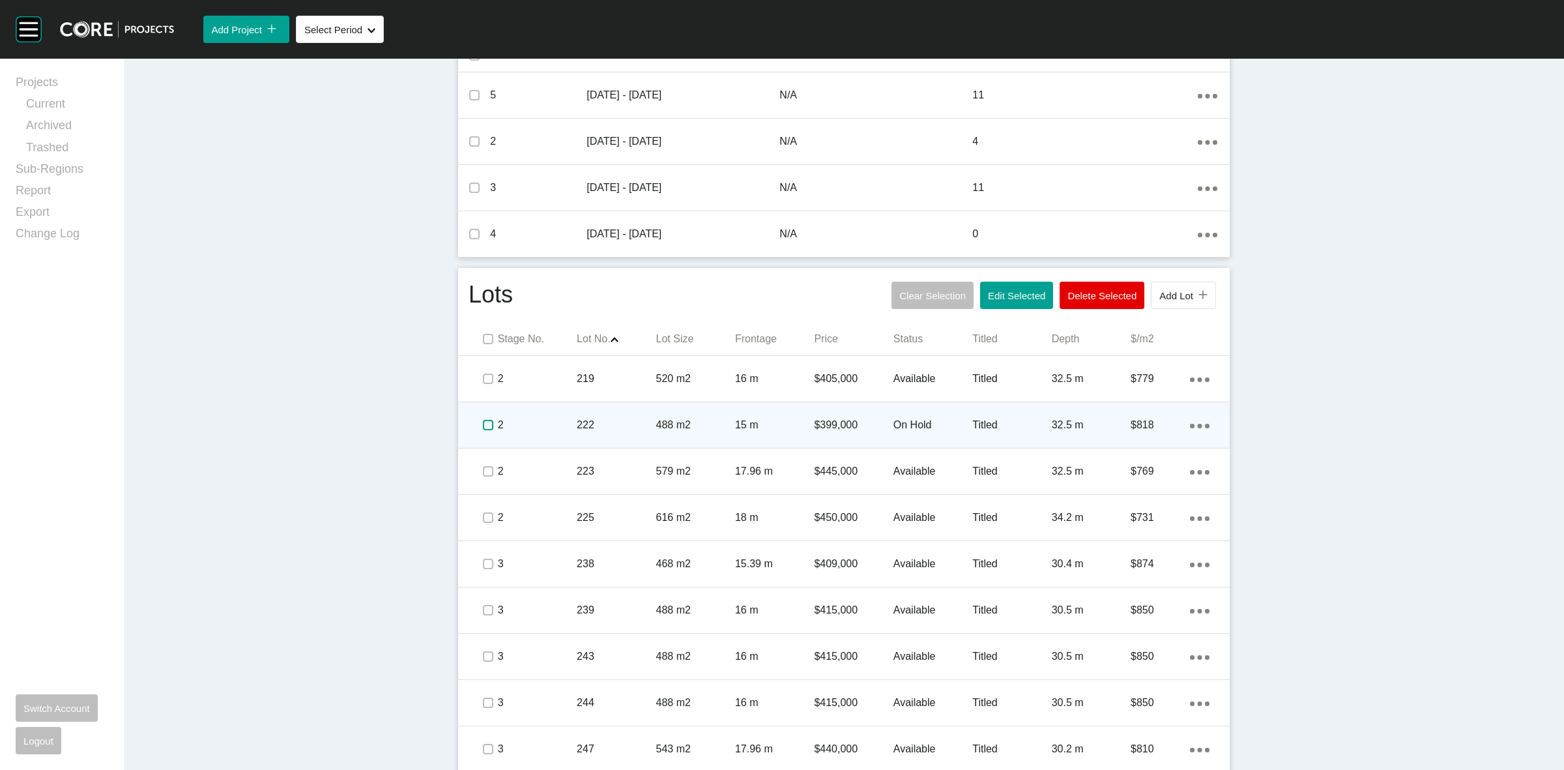
click at [483, 429] on label at bounding box center [488, 425] width 10 height 10
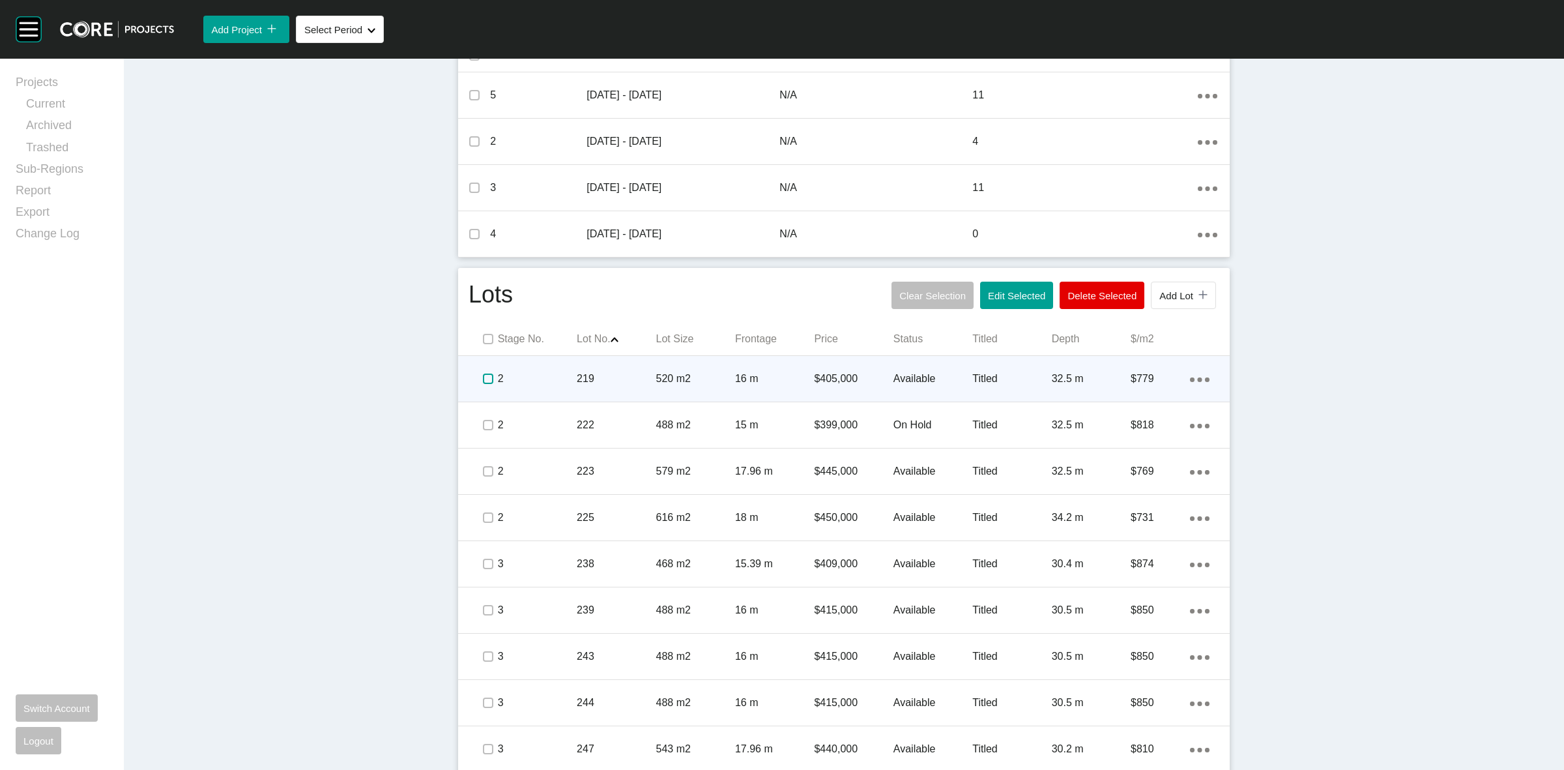
click at [483, 375] on label at bounding box center [488, 378] width 10 height 10
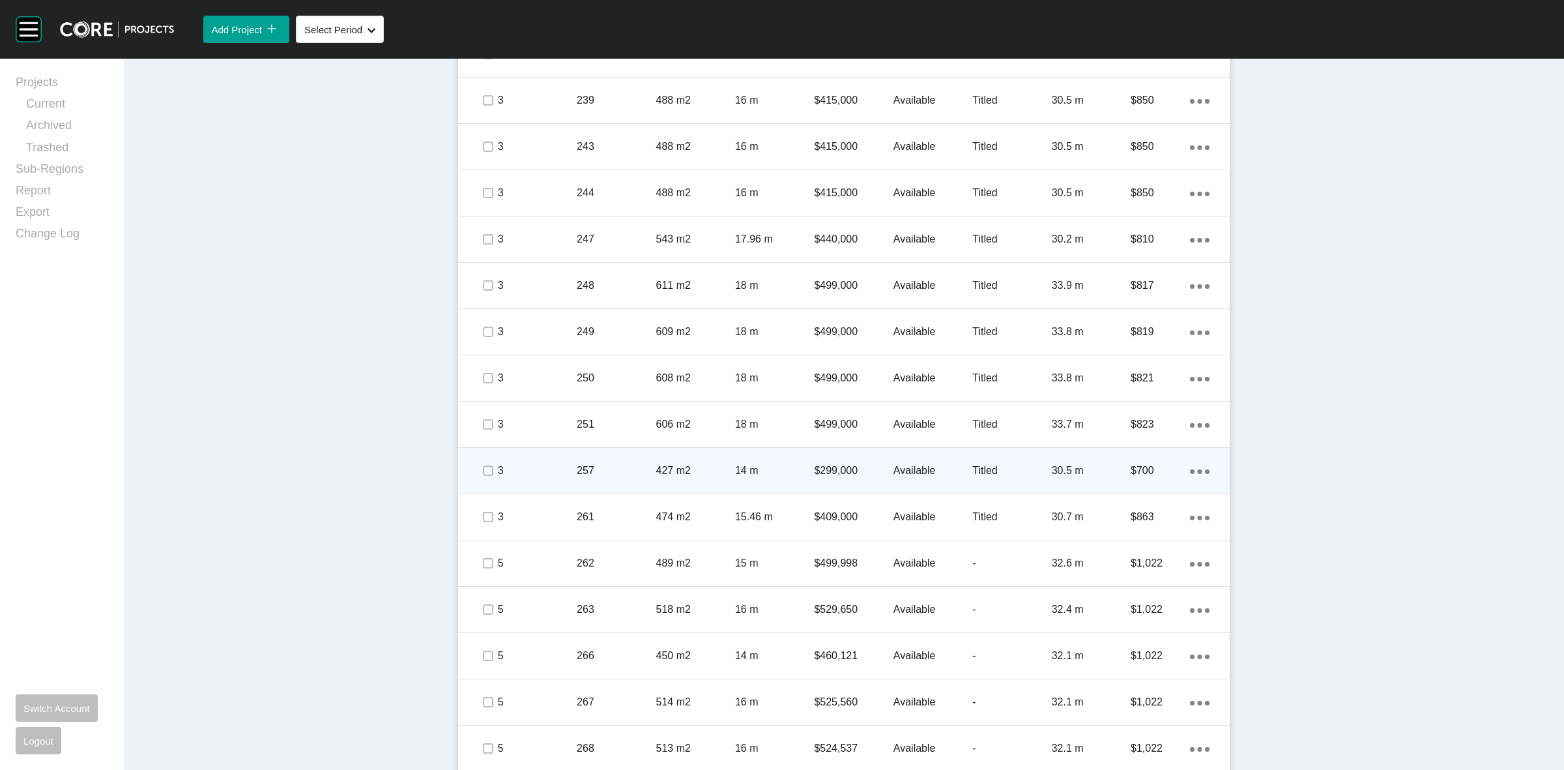
scroll to position [978, 0]
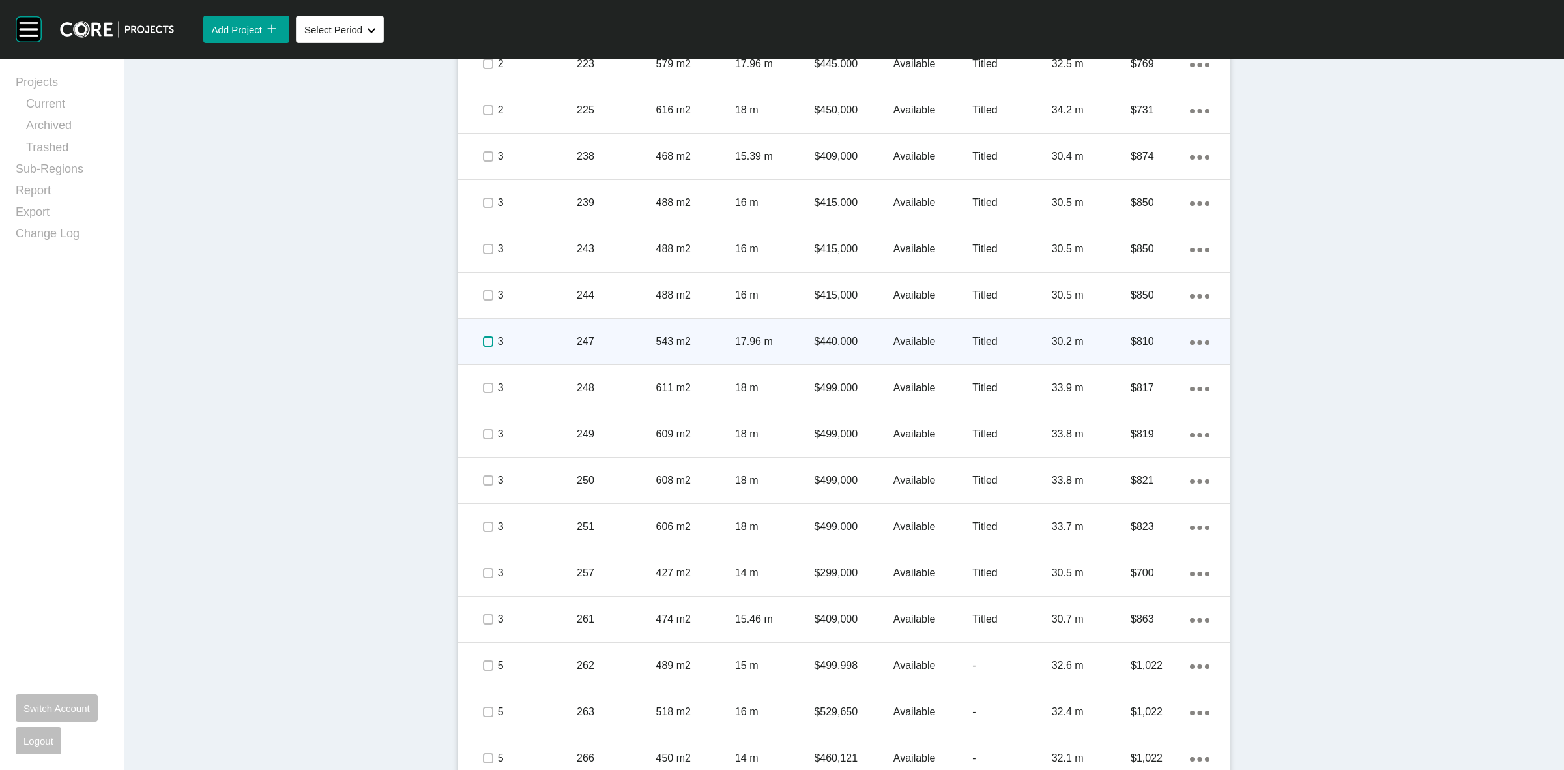
click at [483, 342] on label at bounding box center [488, 341] width 10 height 10
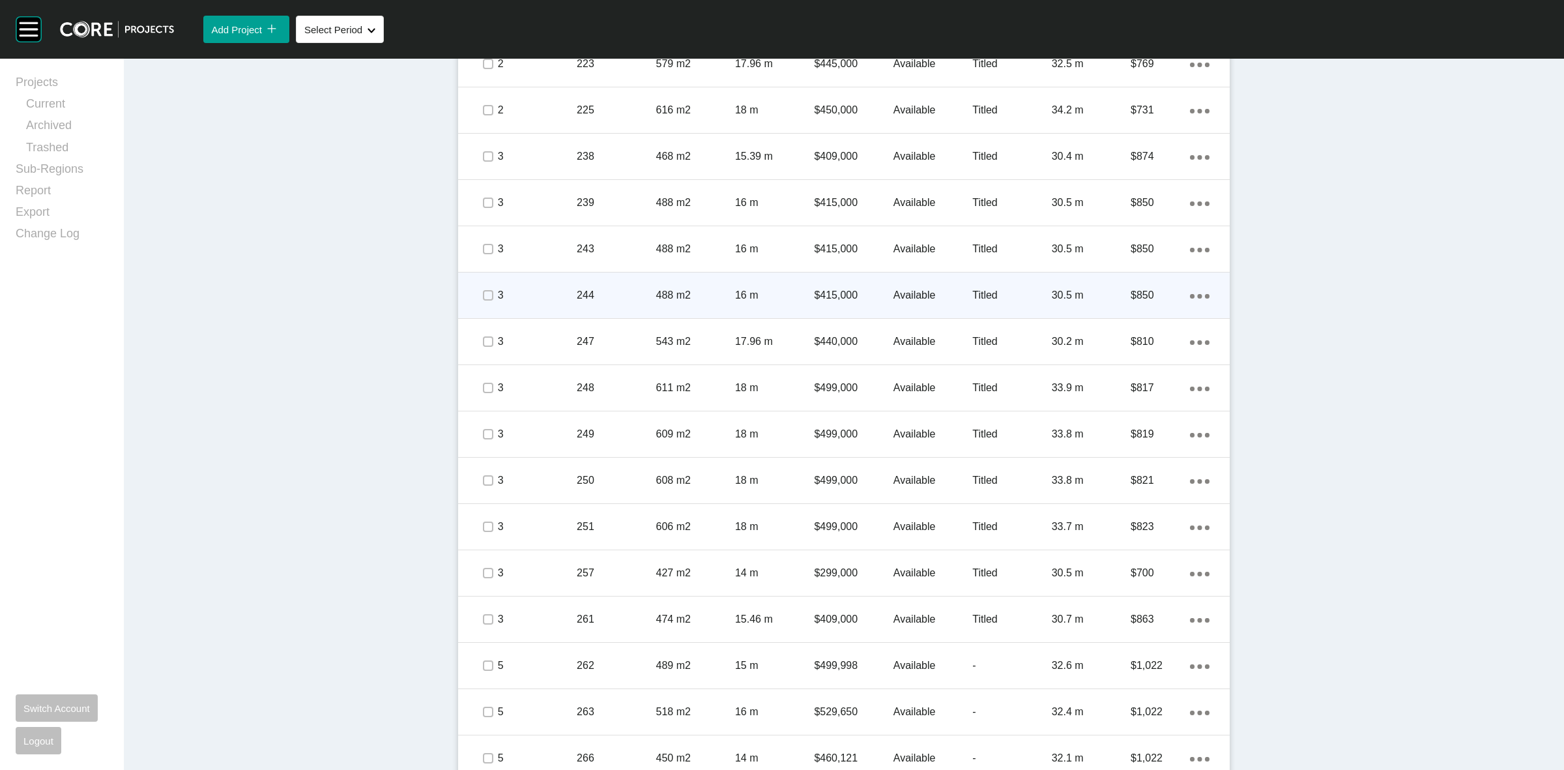
click at [490, 301] on span at bounding box center [488, 295] width 20 height 20
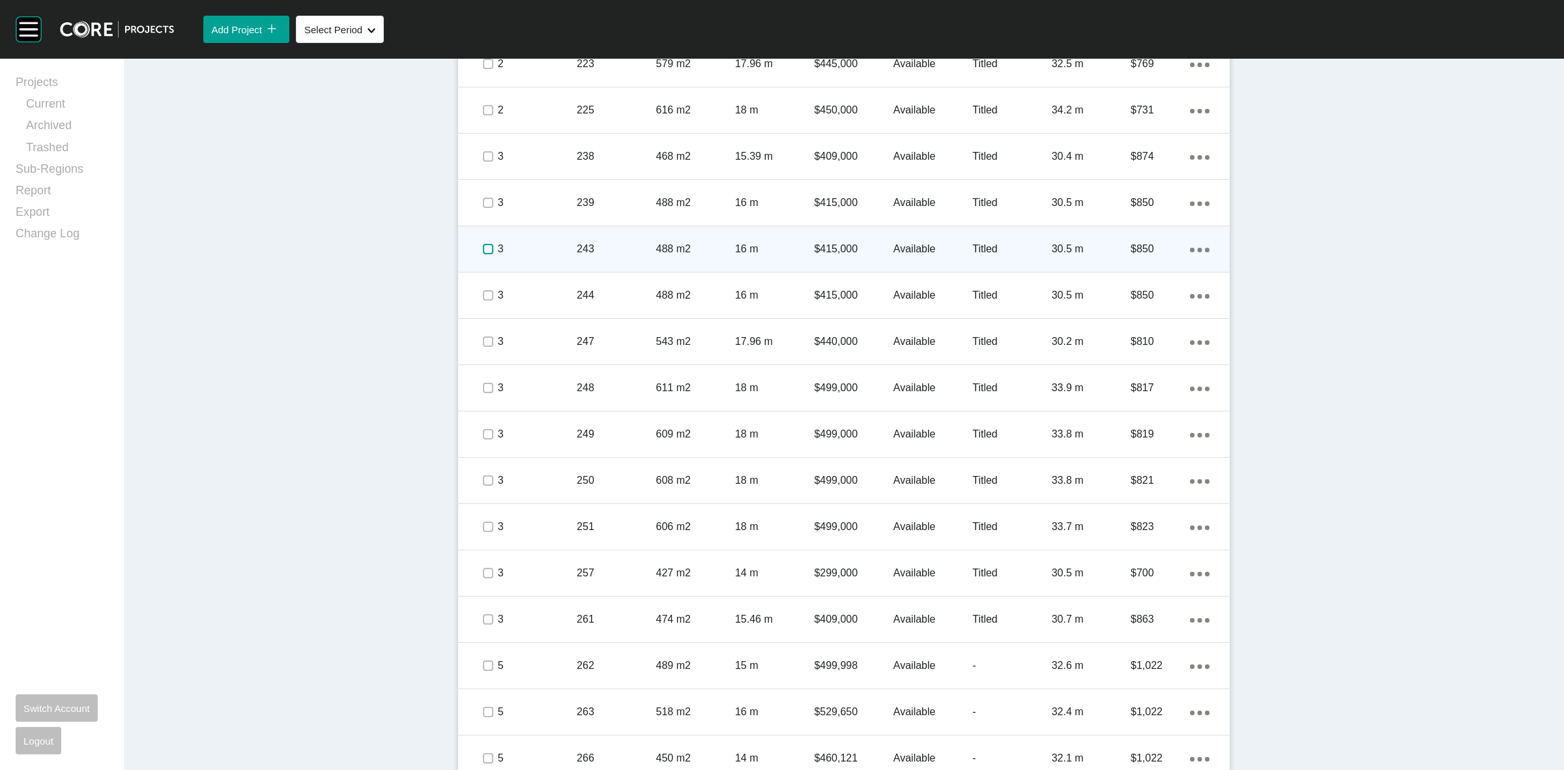
click at [484, 246] on label at bounding box center [488, 249] width 10 height 10
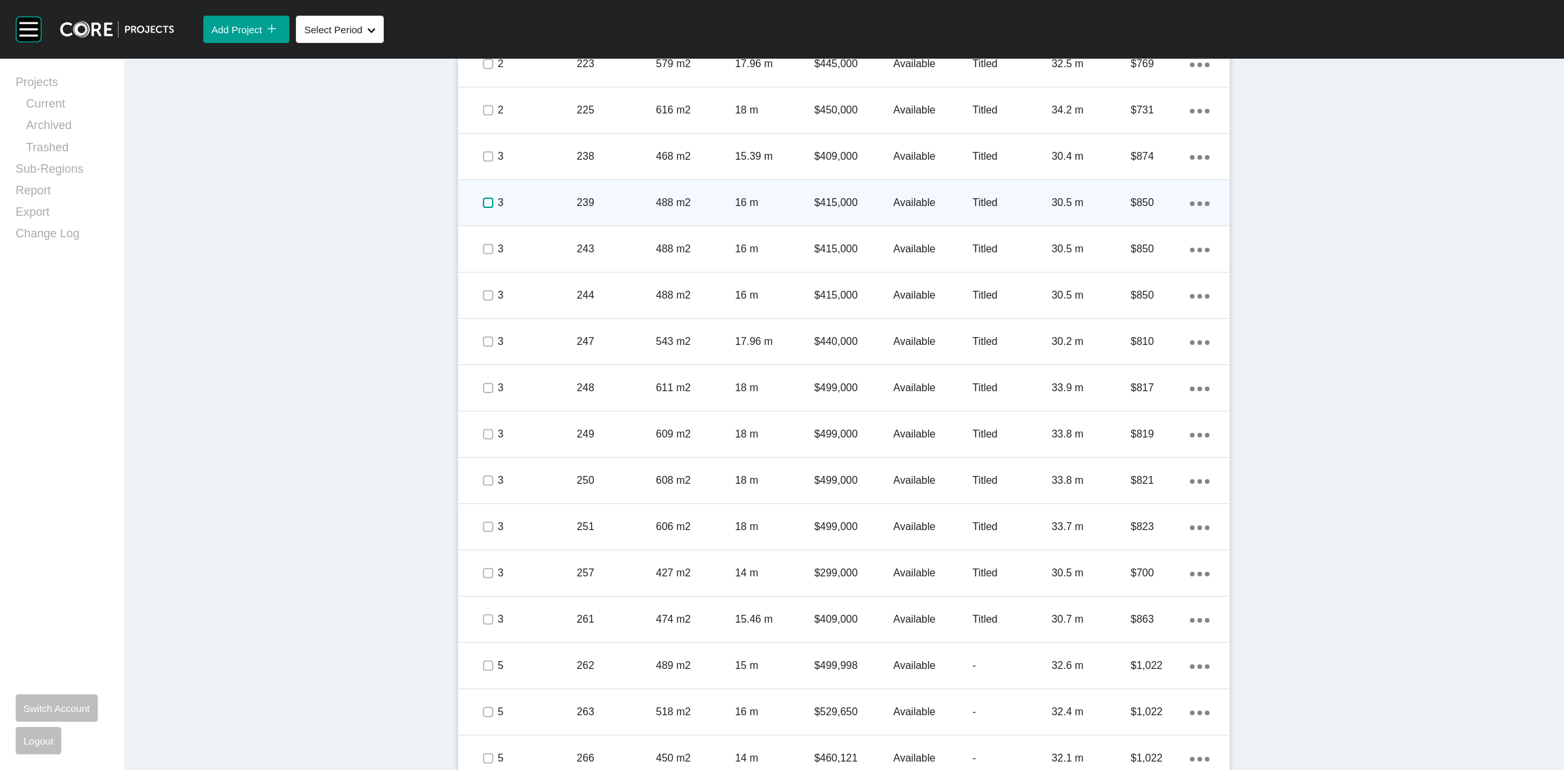
click at [484, 197] on label at bounding box center [488, 202] width 10 height 10
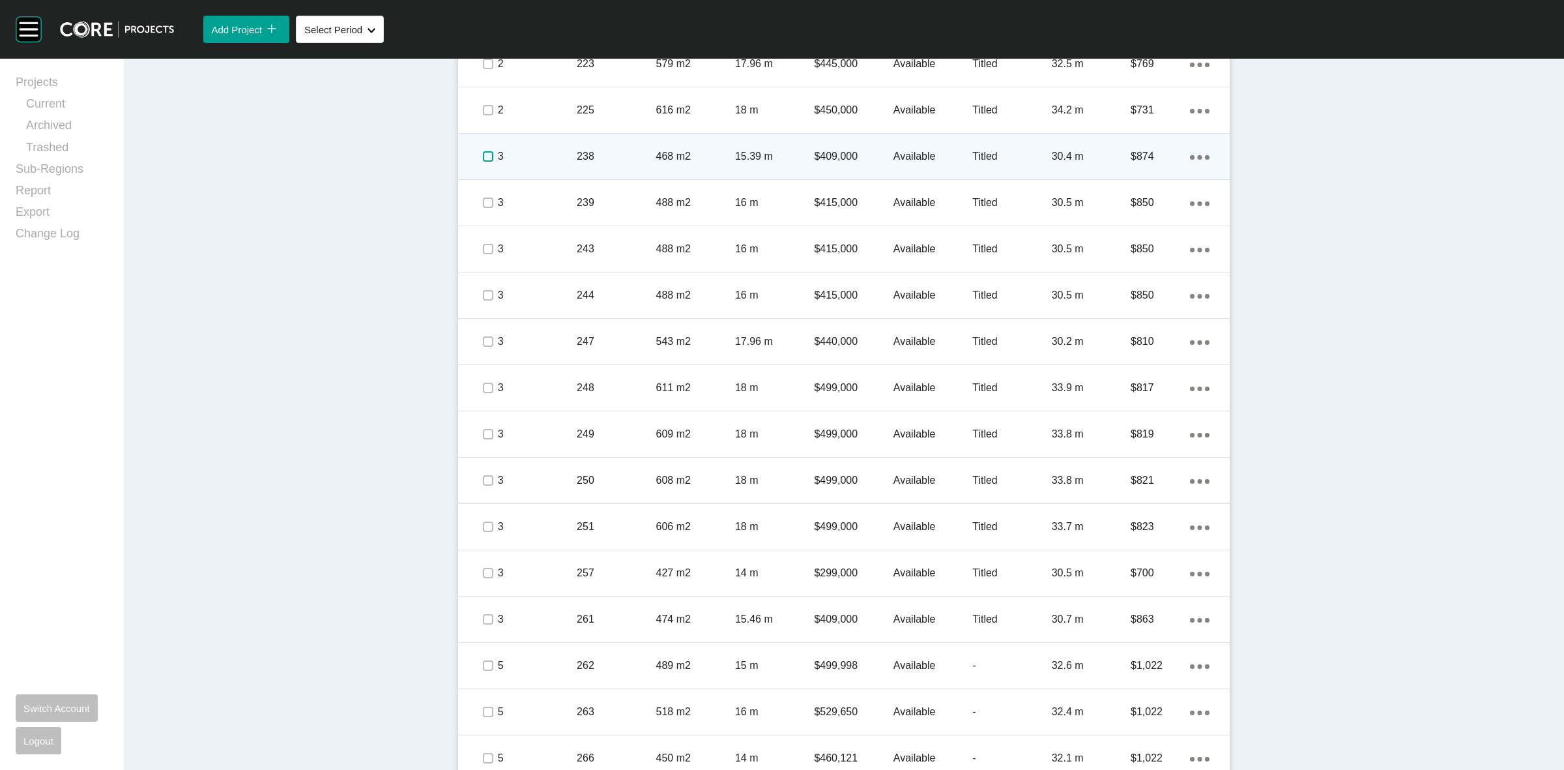
click at [483, 155] on label at bounding box center [488, 156] width 10 height 10
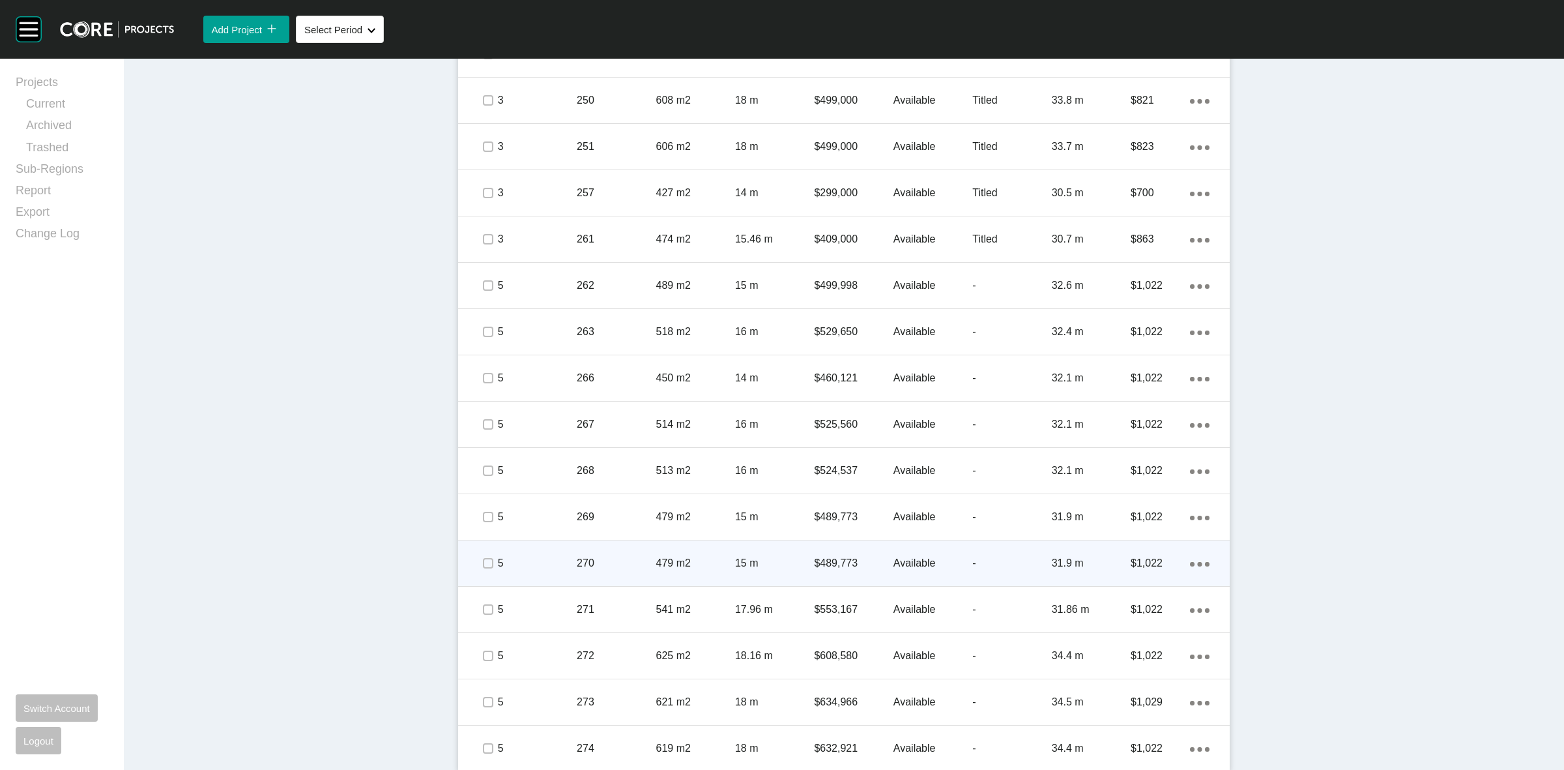
scroll to position [1364, 0]
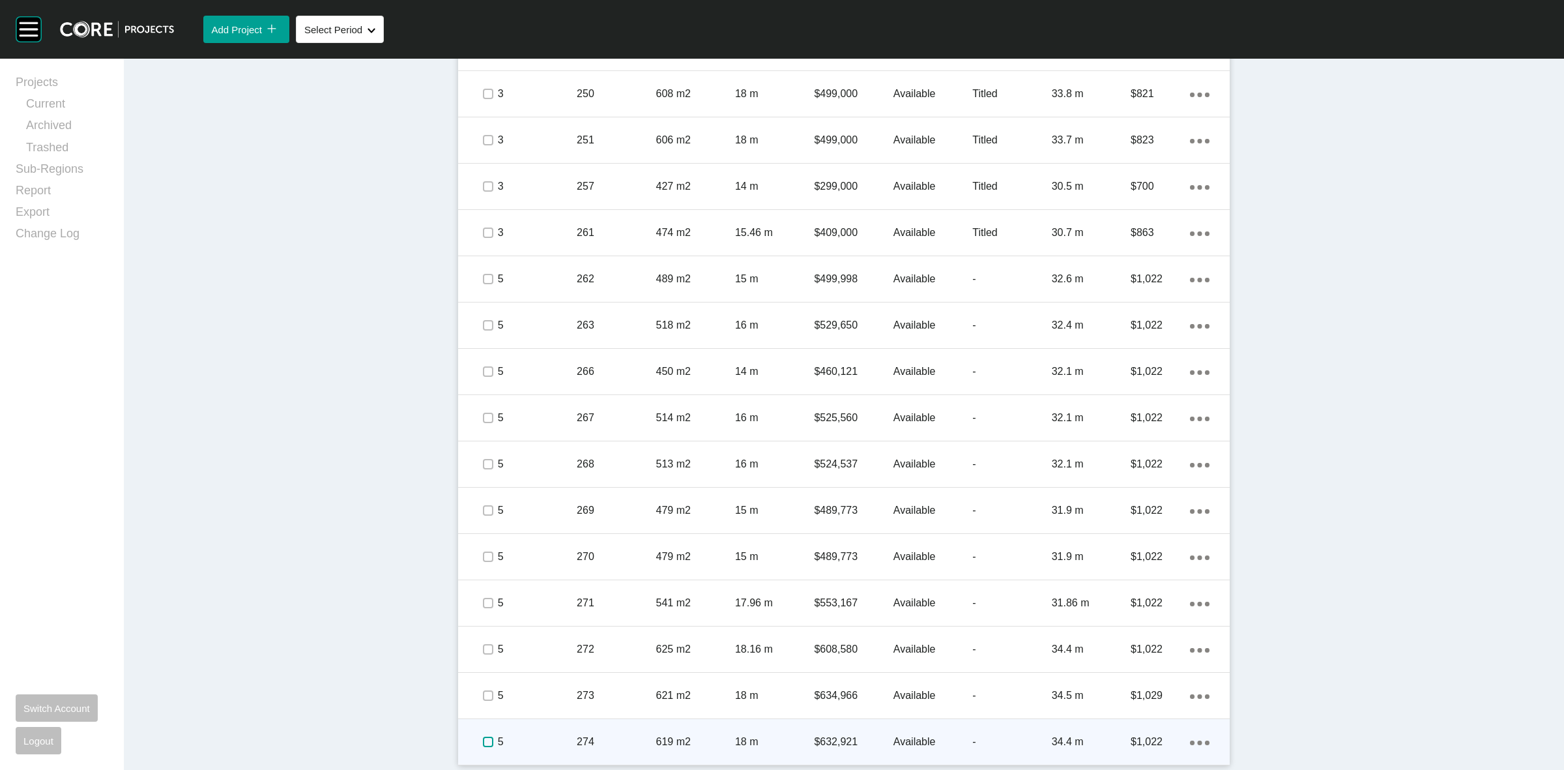
click at [483, 742] on label at bounding box center [488, 741] width 10 height 10
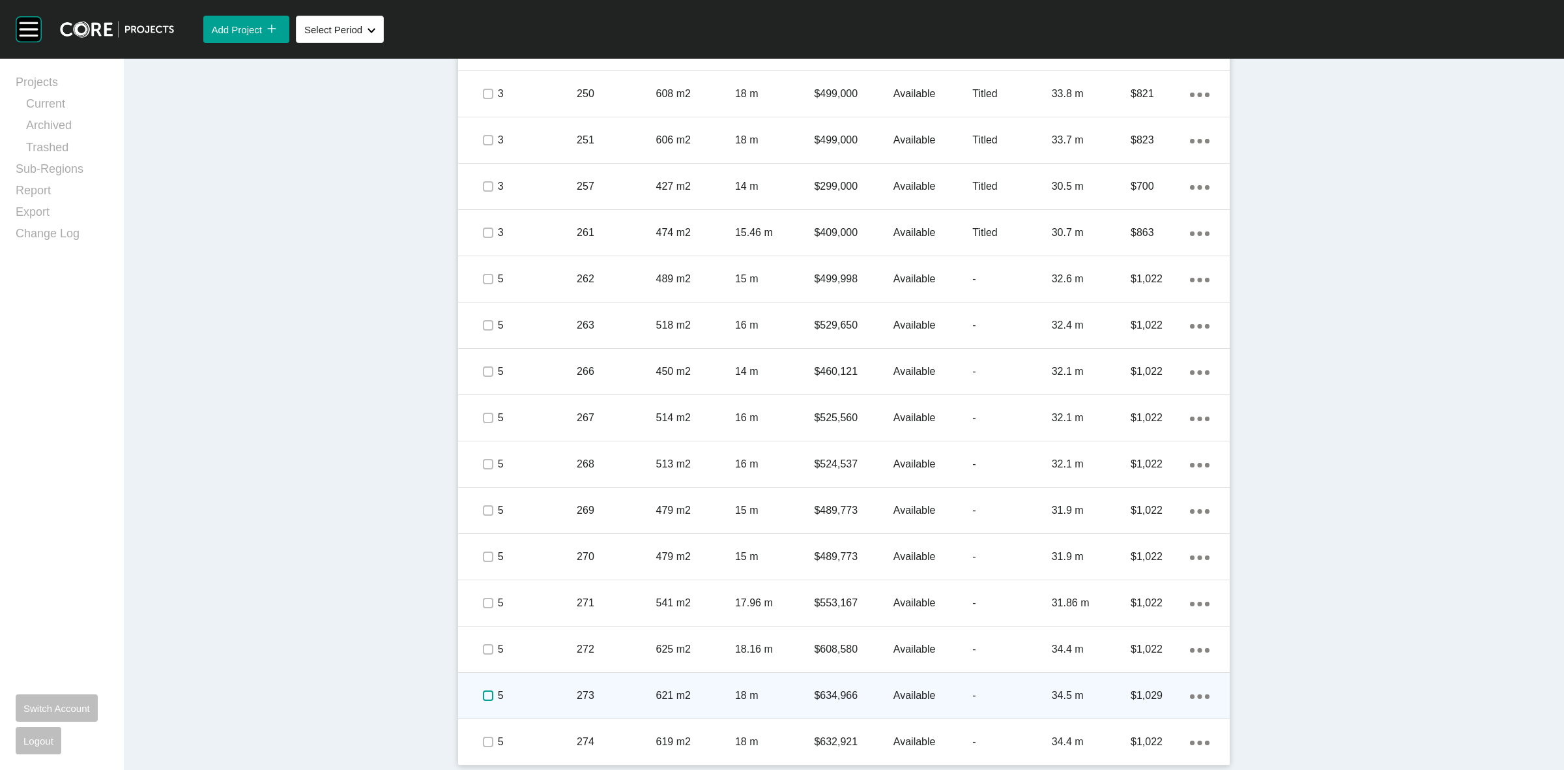
drag, startPoint x: 477, startPoint y: 691, endPoint x: 483, endPoint y: 679, distance: 13.1
click at [483, 691] on label at bounding box center [488, 695] width 10 height 10
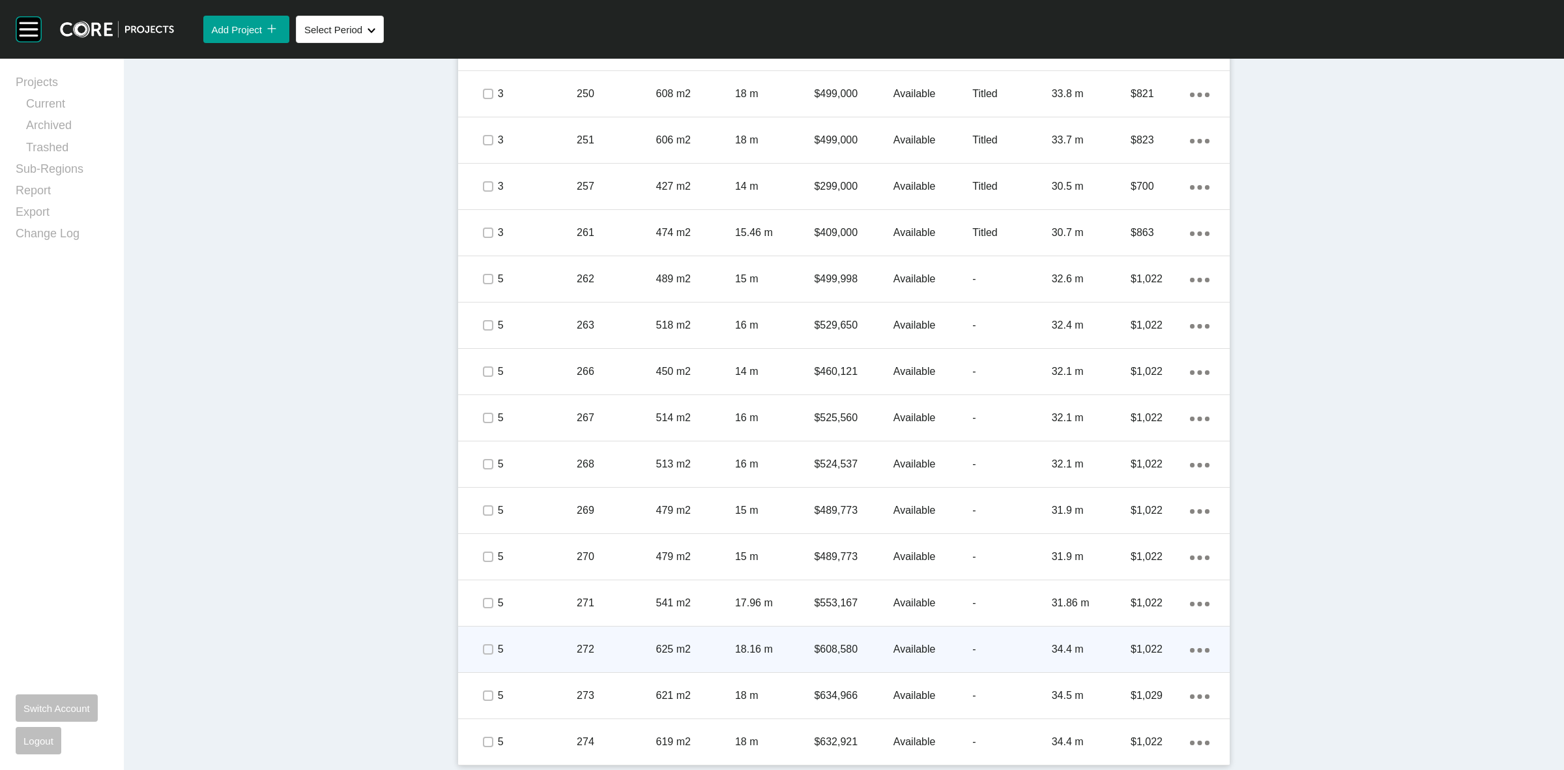
click at [481, 635] on div at bounding box center [488, 649] width 20 height 46
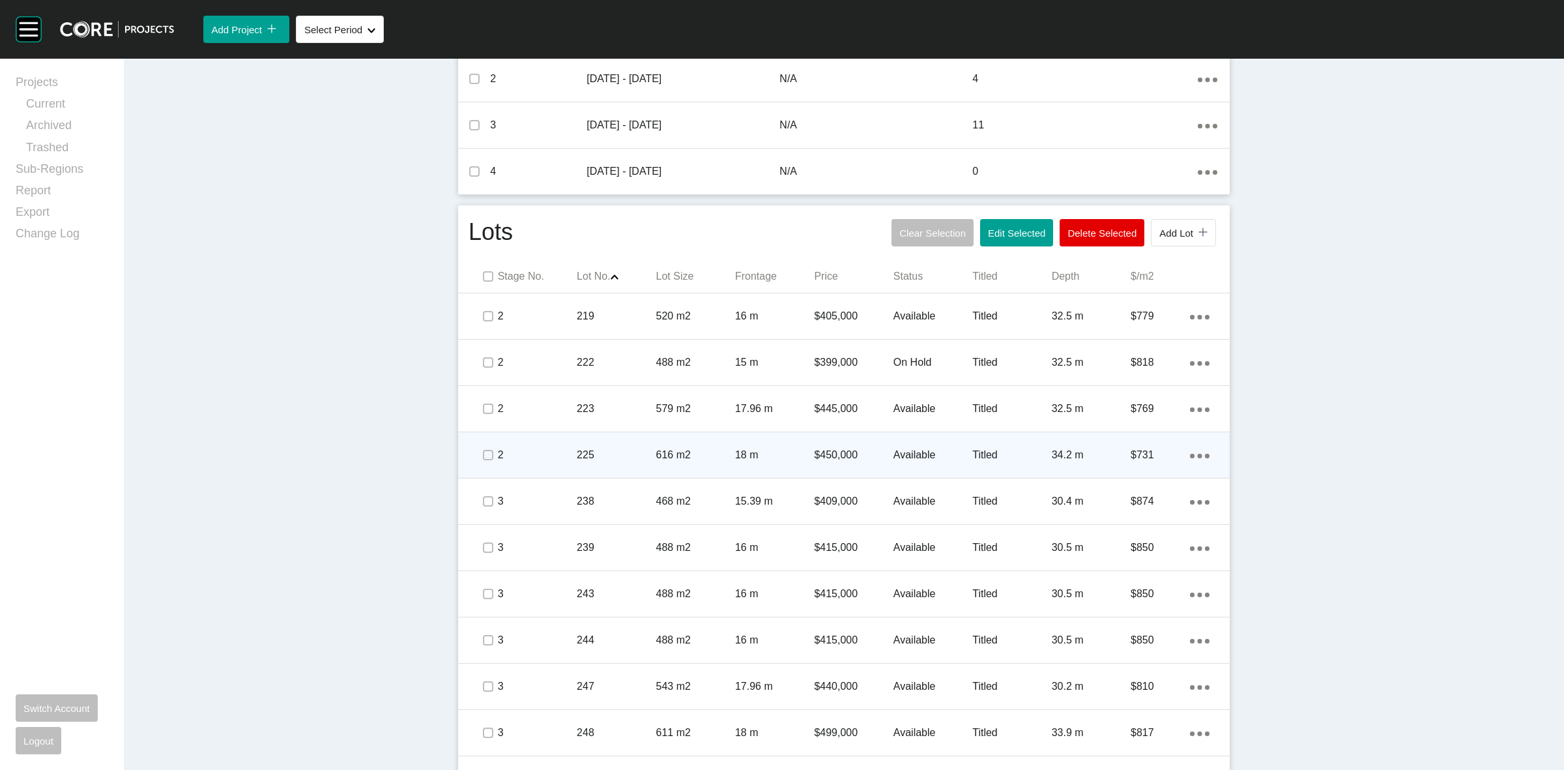
scroll to position [631, 0]
click at [483, 452] on label at bounding box center [488, 457] width 10 height 10
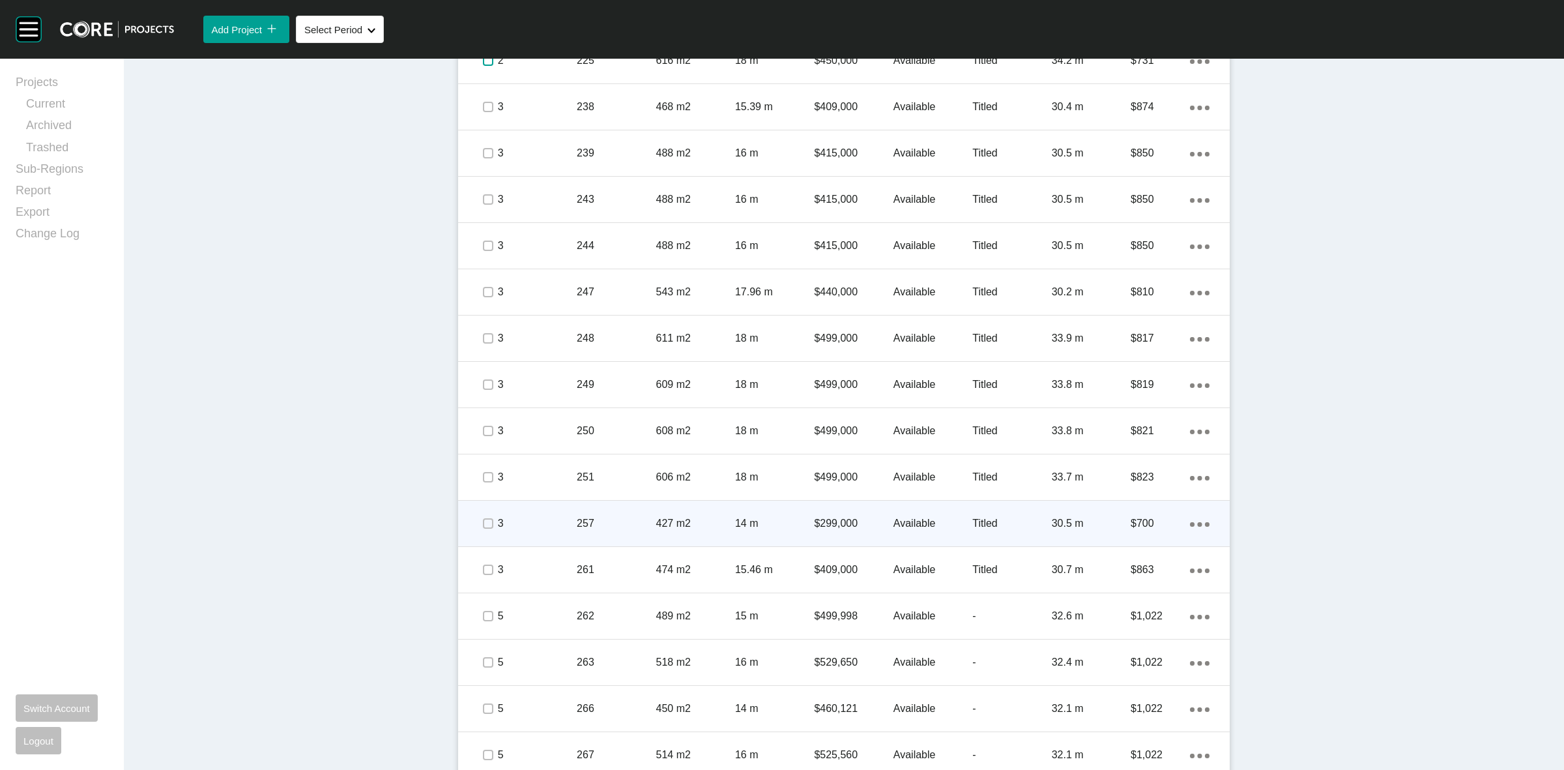
scroll to position [1038, 0]
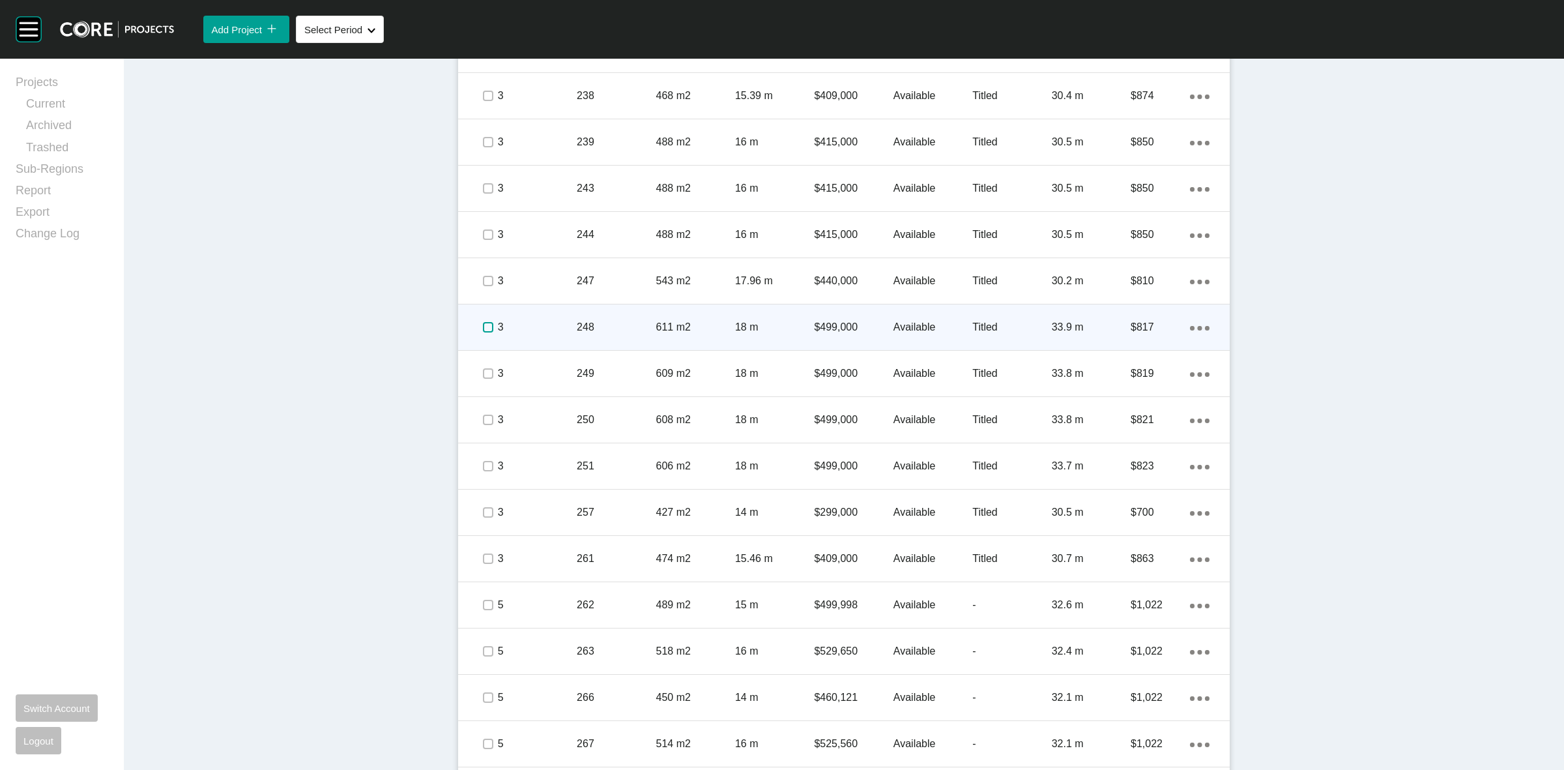
click at [483, 322] on label at bounding box center [488, 327] width 10 height 10
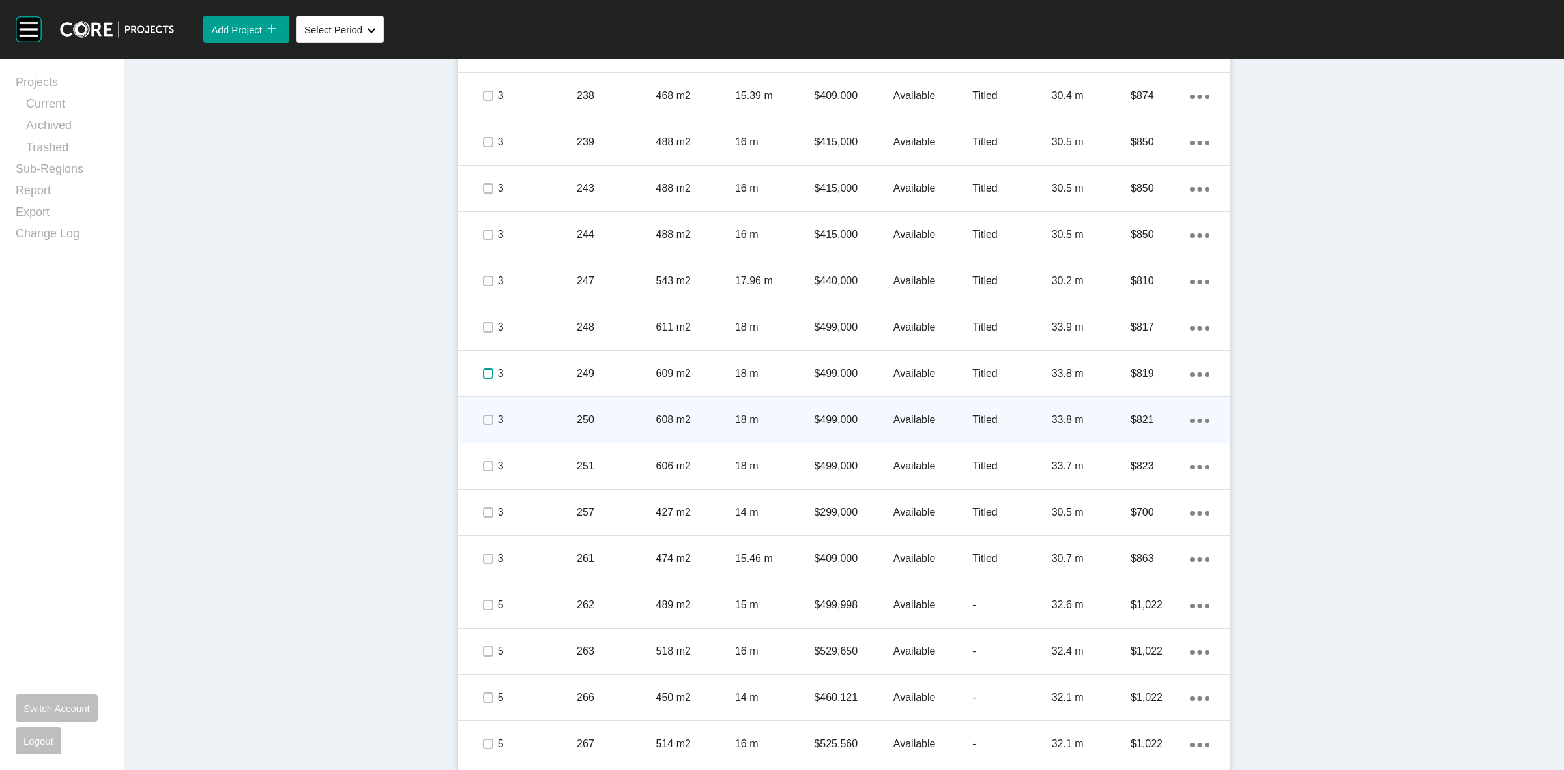
drag, startPoint x: 484, startPoint y: 373, endPoint x: 490, endPoint y: 402, distance: 30.0
click at [484, 373] on label at bounding box center [488, 373] width 10 height 10
click at [487, 418] on label at bounding box center [488, 419] width 10 height 10
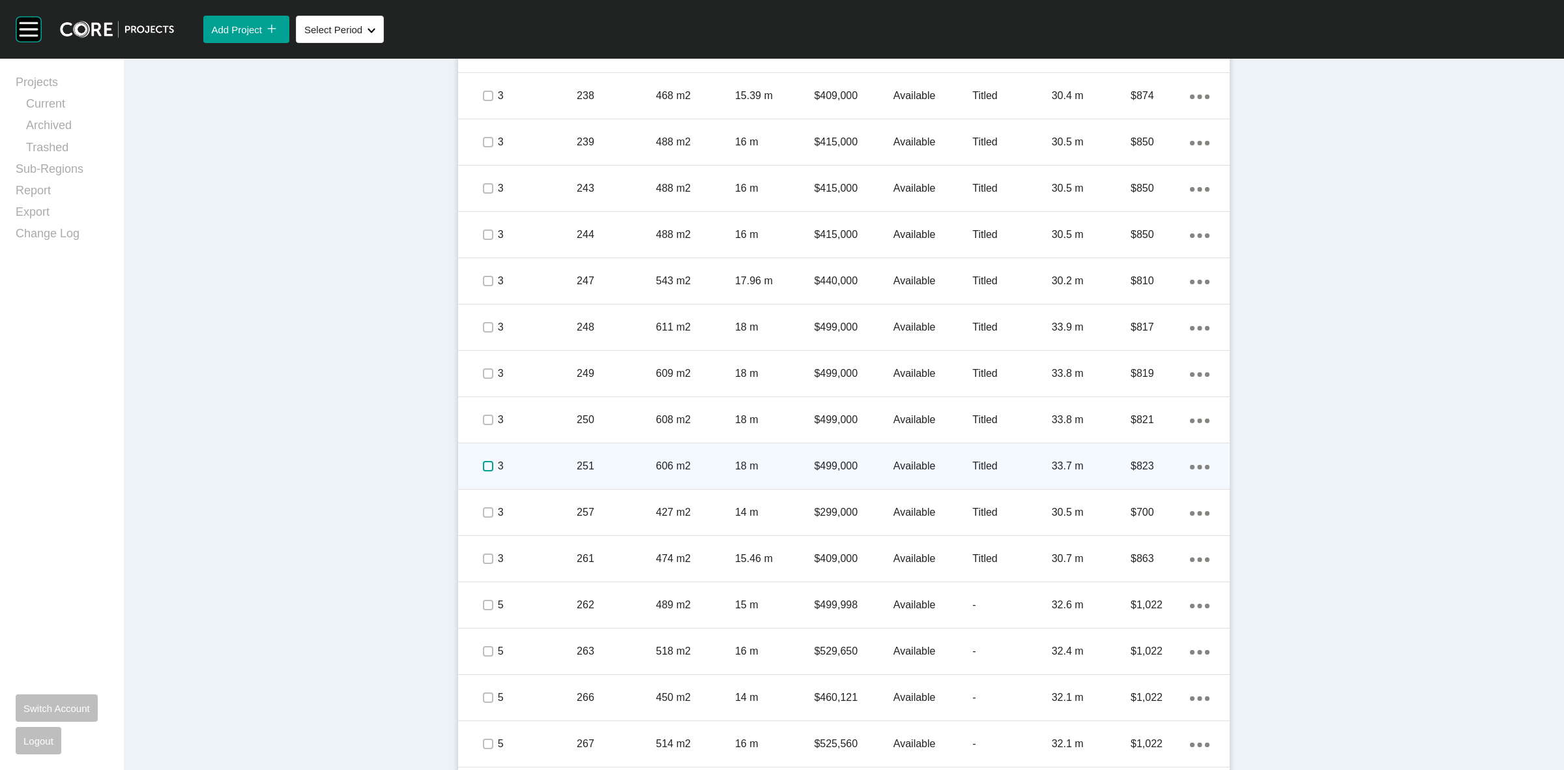
click at [483, 469] on label at bounding box center [488, 466] width 10 height 10
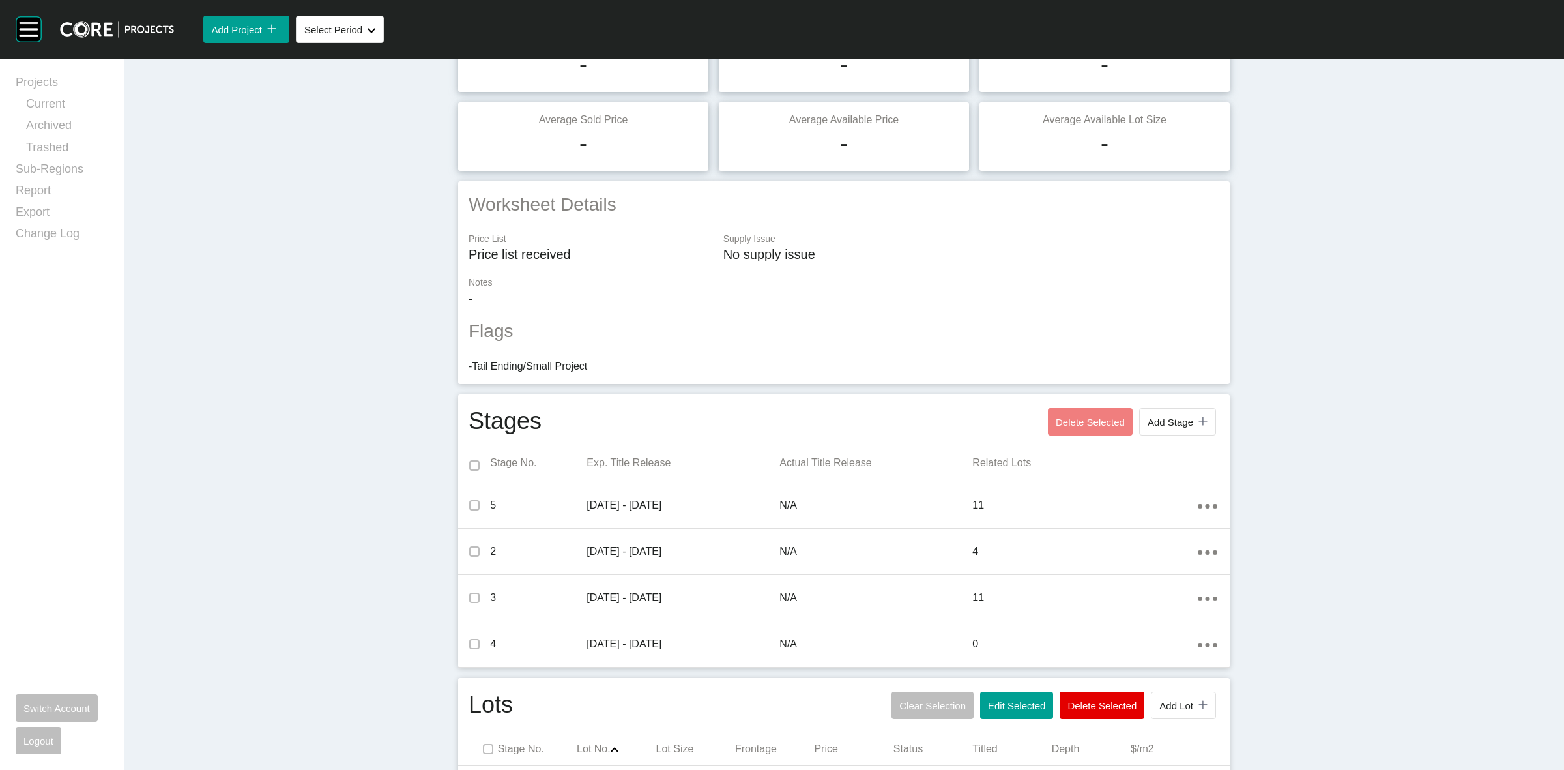
scroll to position [0, 0]
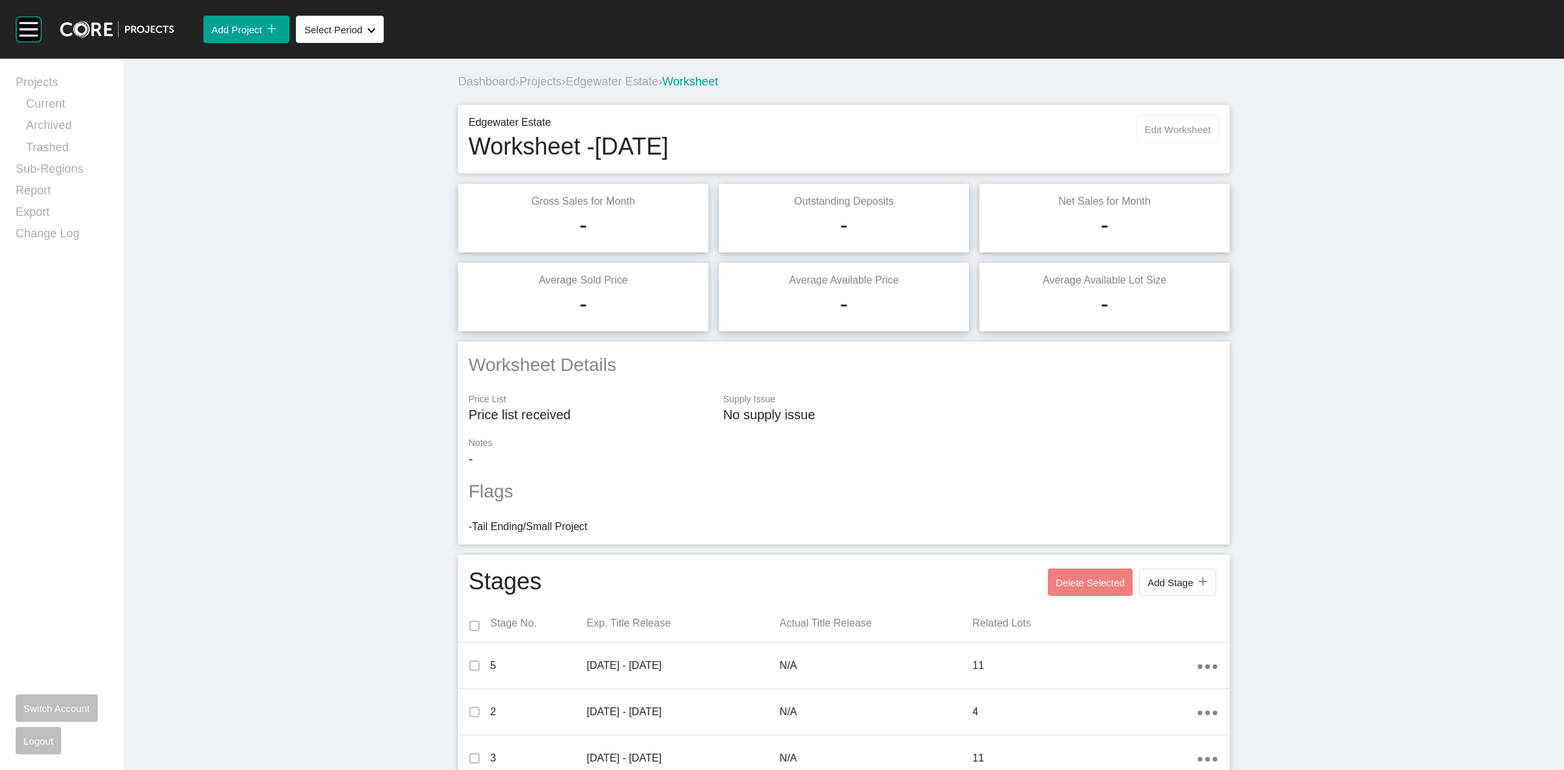
click at [1142, 122] on button "Edit Worksheet" at bounding box center [1178, 128] width 83 height 27
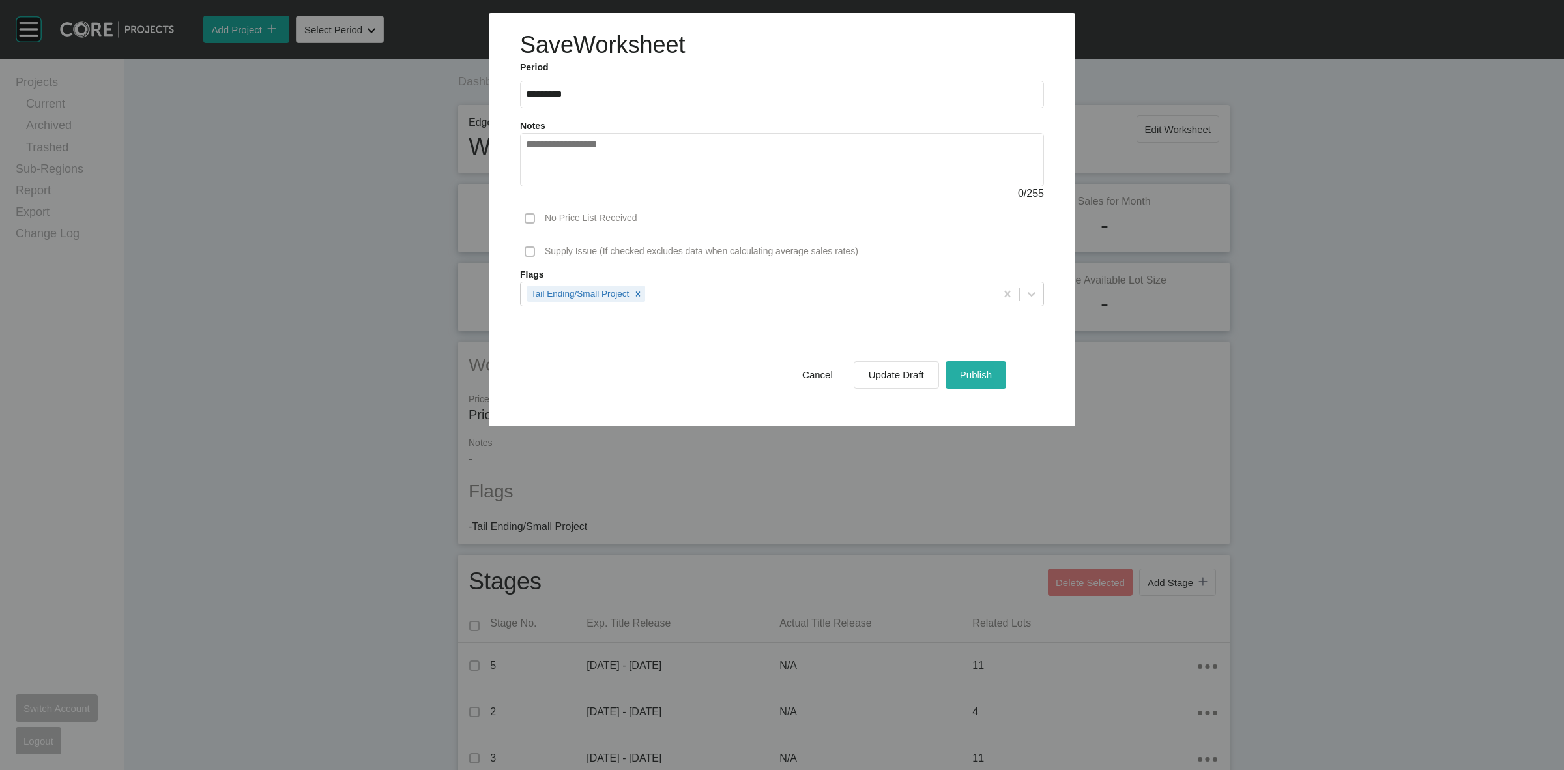
click at [963, 381] on div "Publish" at bounding box center [976, 375] width 38 height 18
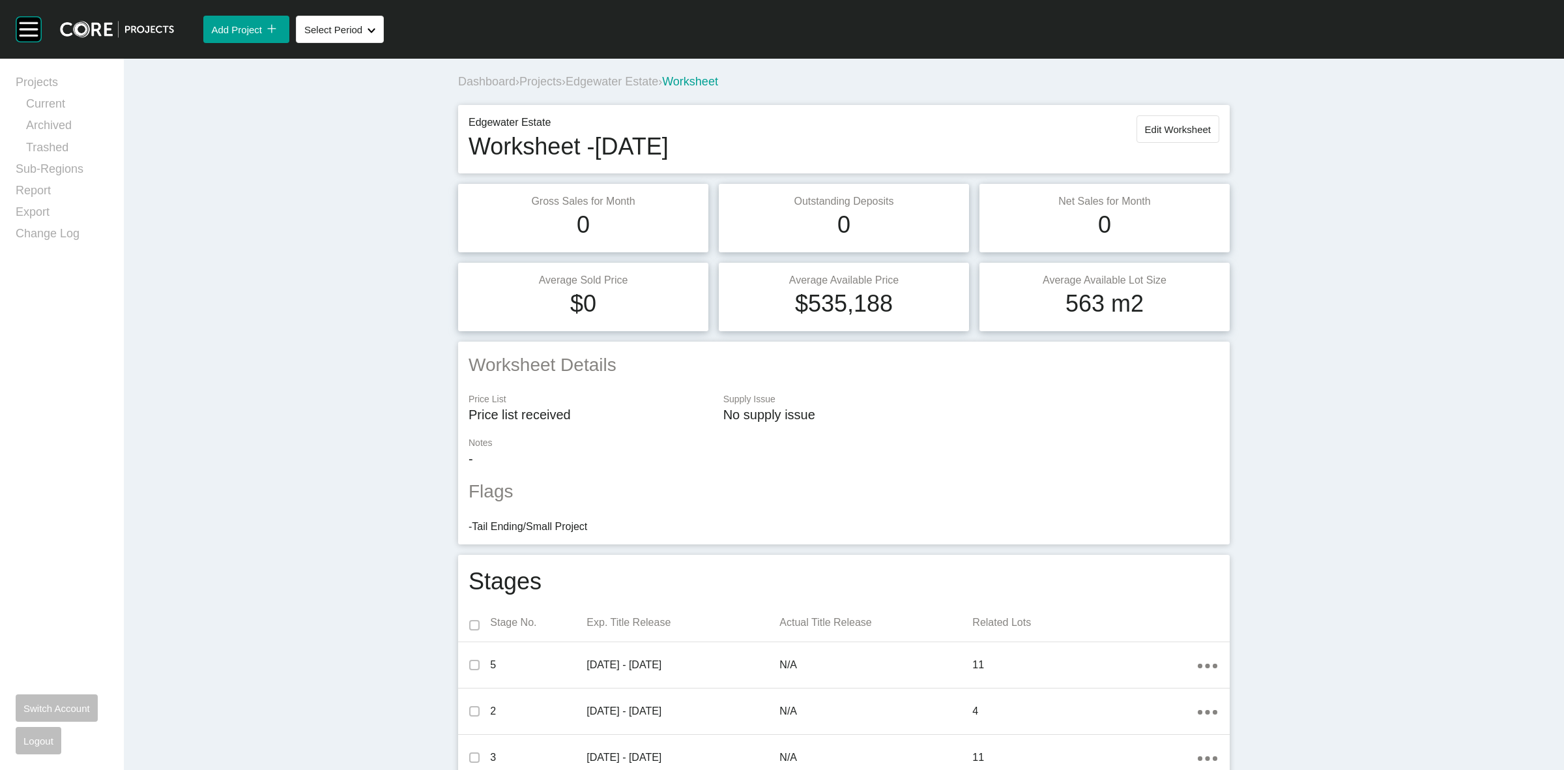
click at [626, 83] on span "Edgewater Estate" at bounding box center [612, 81] width 93 height 13
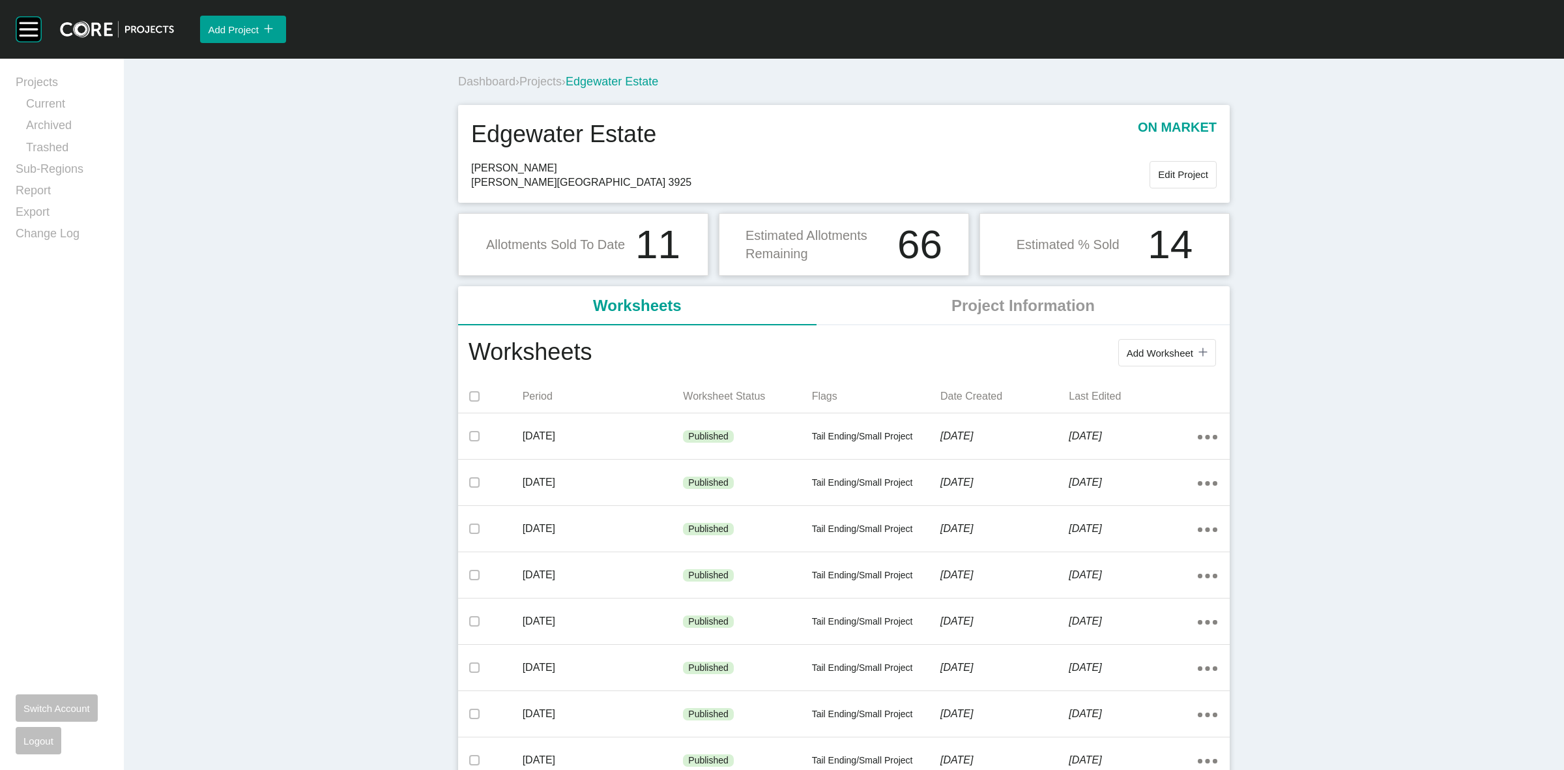
click at [540, 82] on span "Projects" at bounding box center [540, 81] width 42 height 13
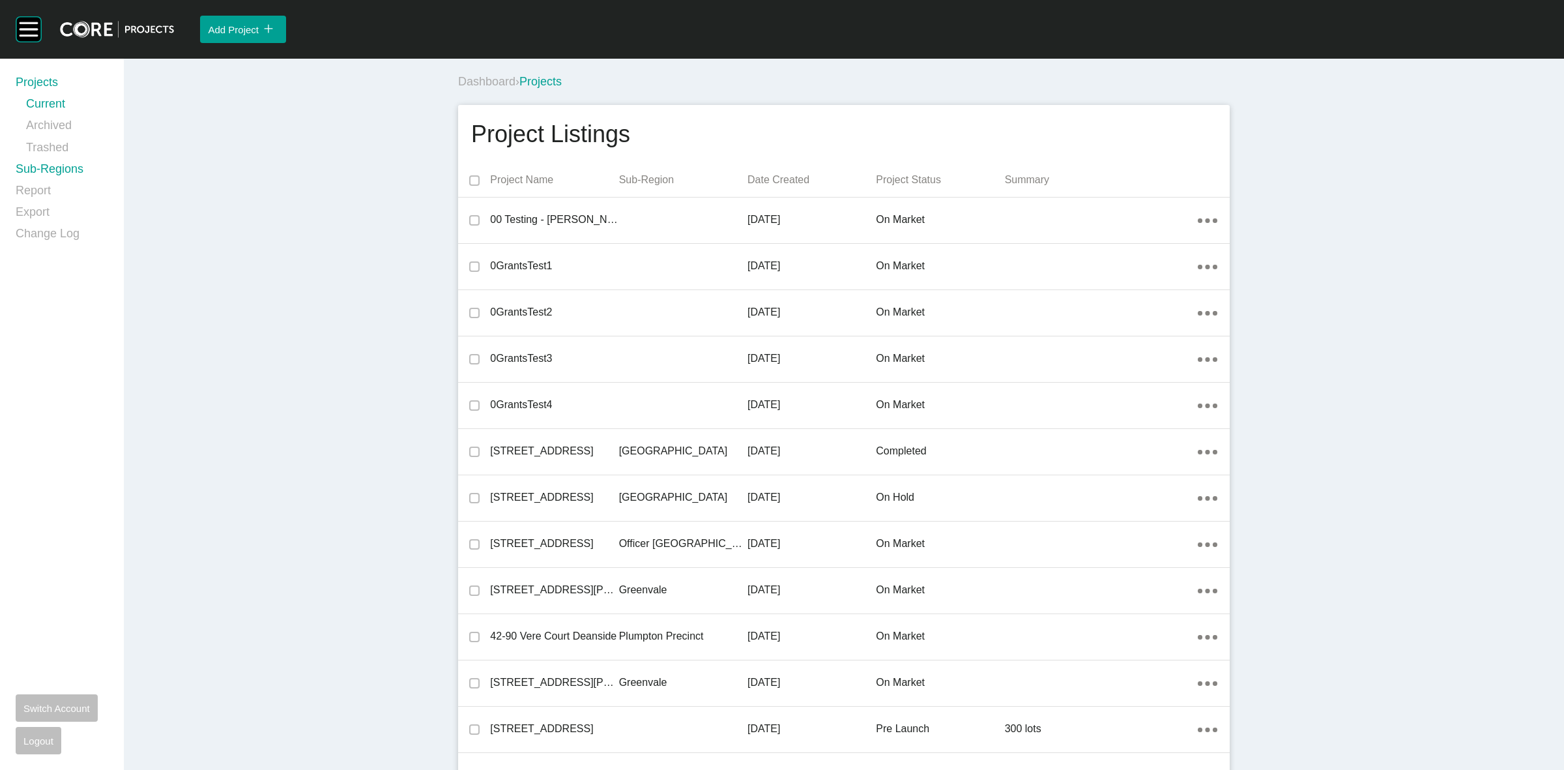
click at [43, 171] on link "Sub-Regions" at bounding box center [62, 172] width 93 height 22
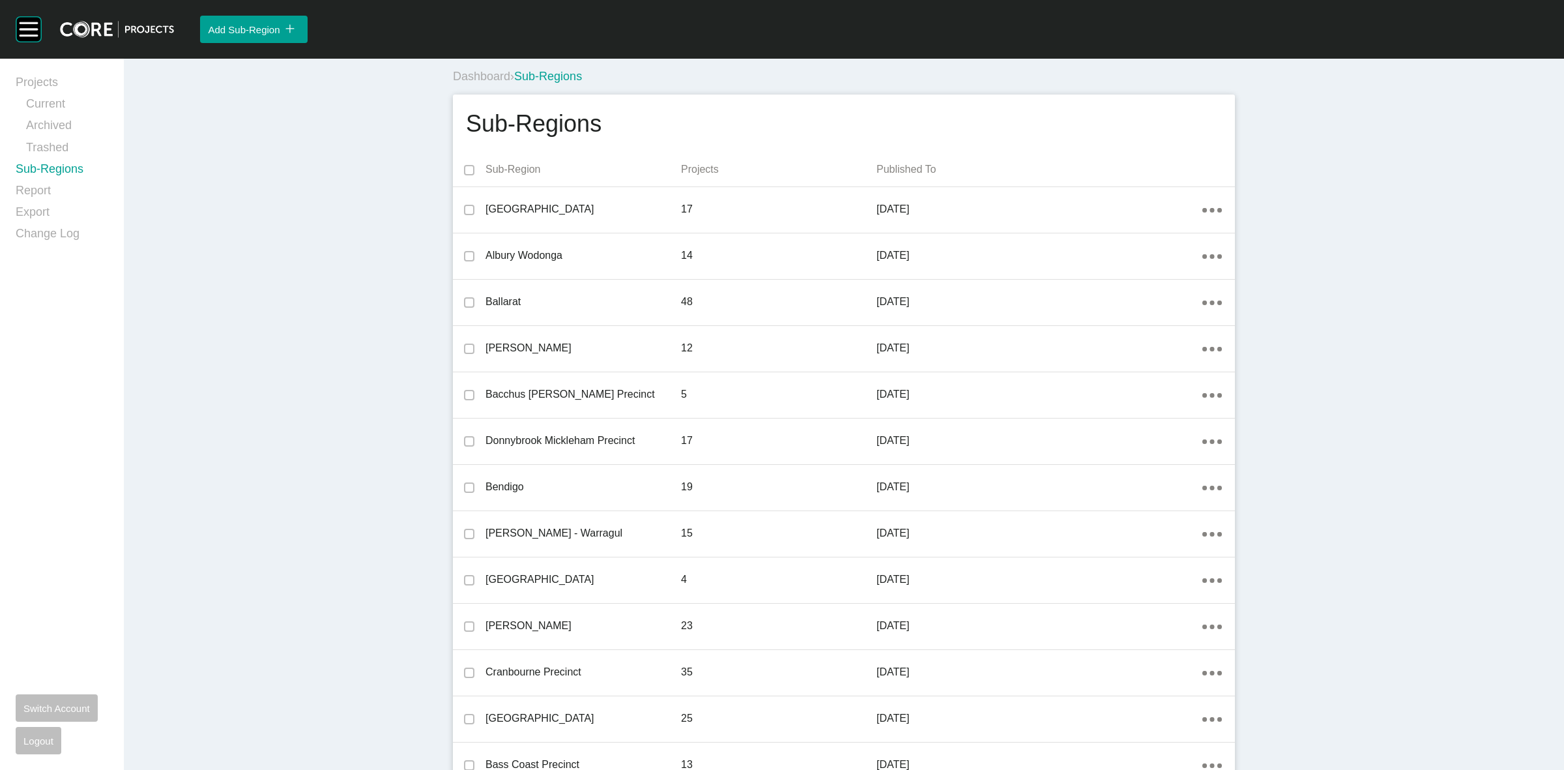
scroll to position [1073, 0]
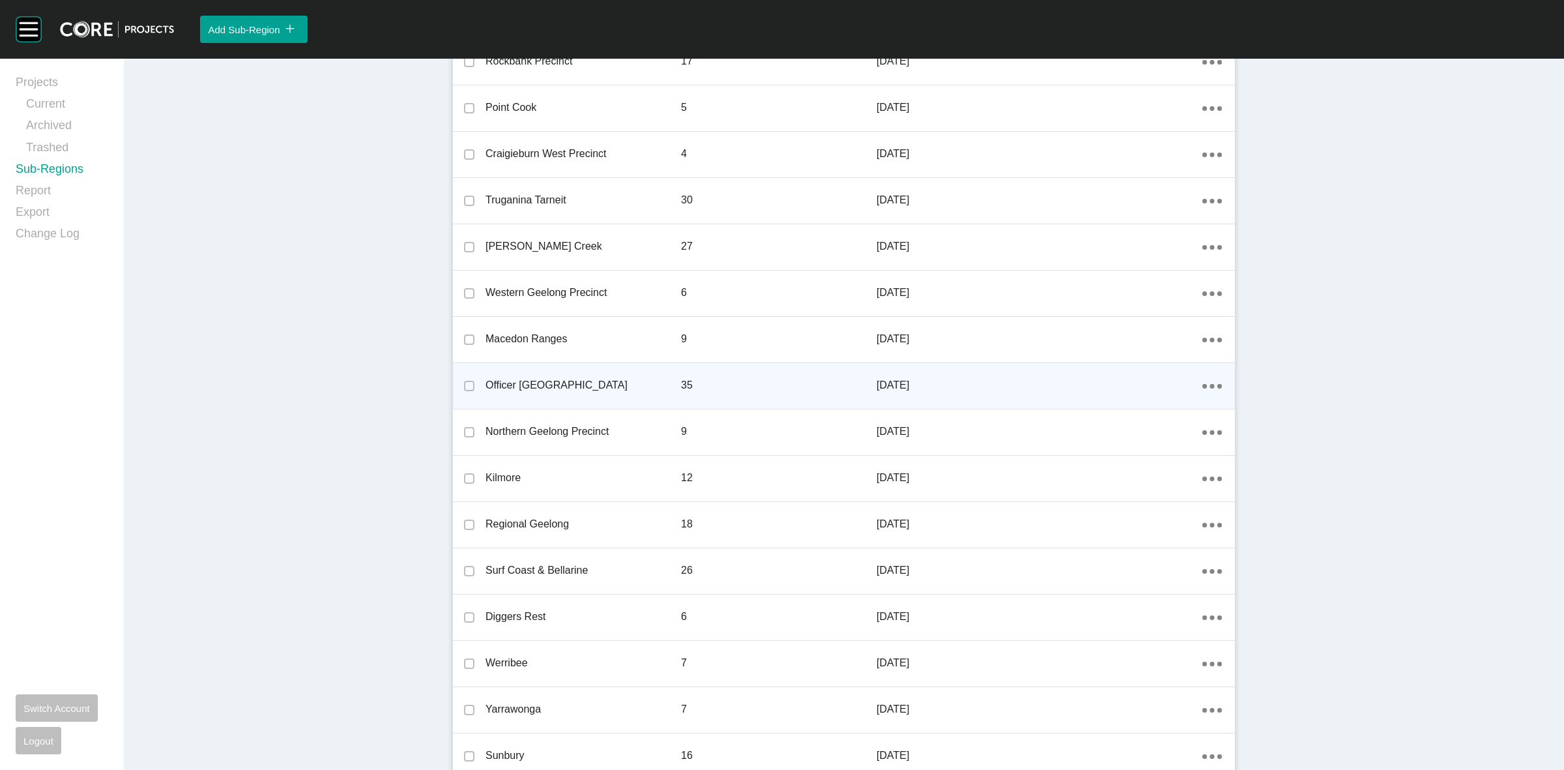
click at [1208, 384] on icon "Action Menu Dots Copy 6 Created with Sketch." at bounding box center [1212, 386] width 20 height 5
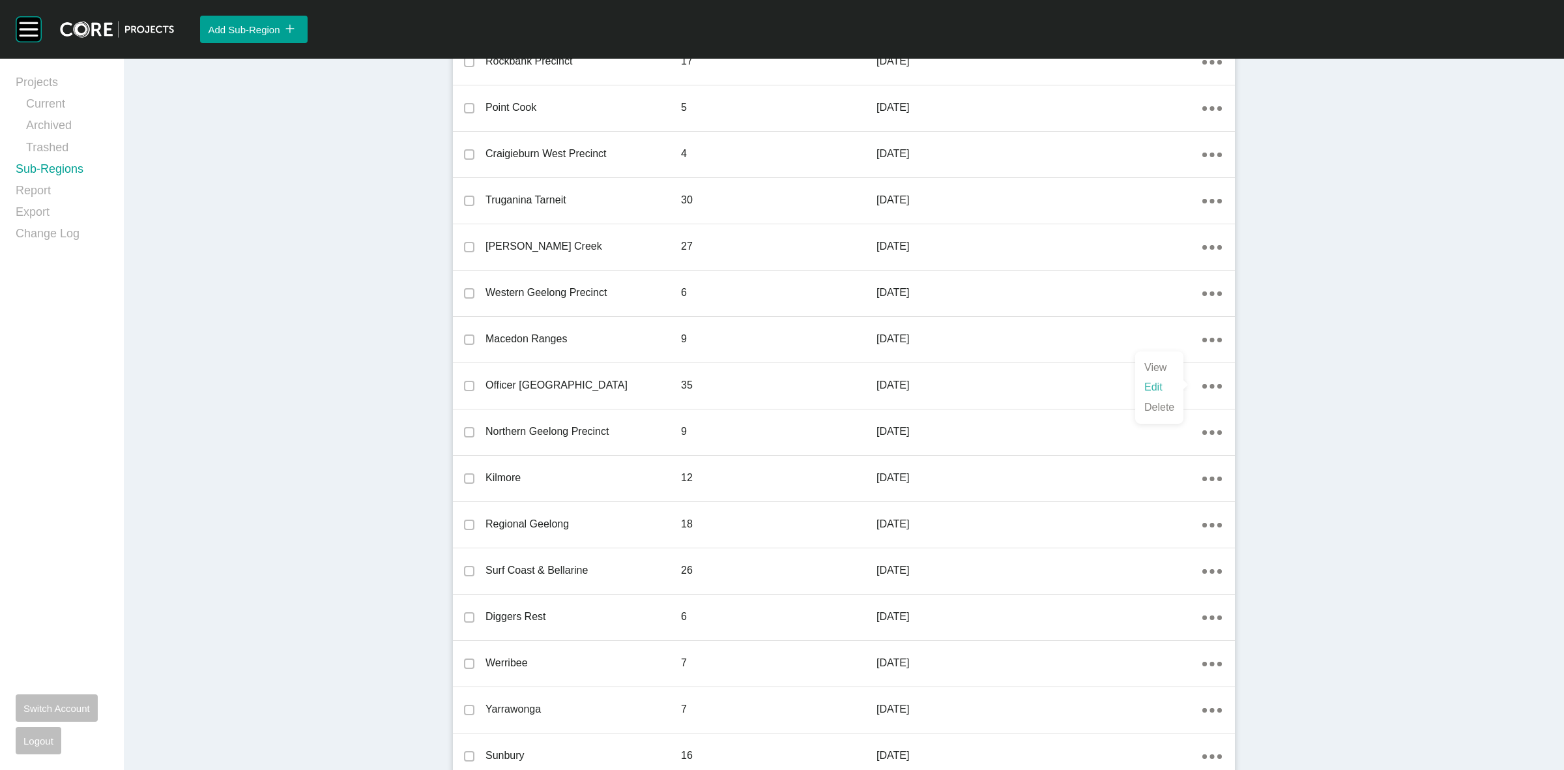
click at [1151, 390] on link "Edit" at bounding box center [1159, 387] width 35 height 20
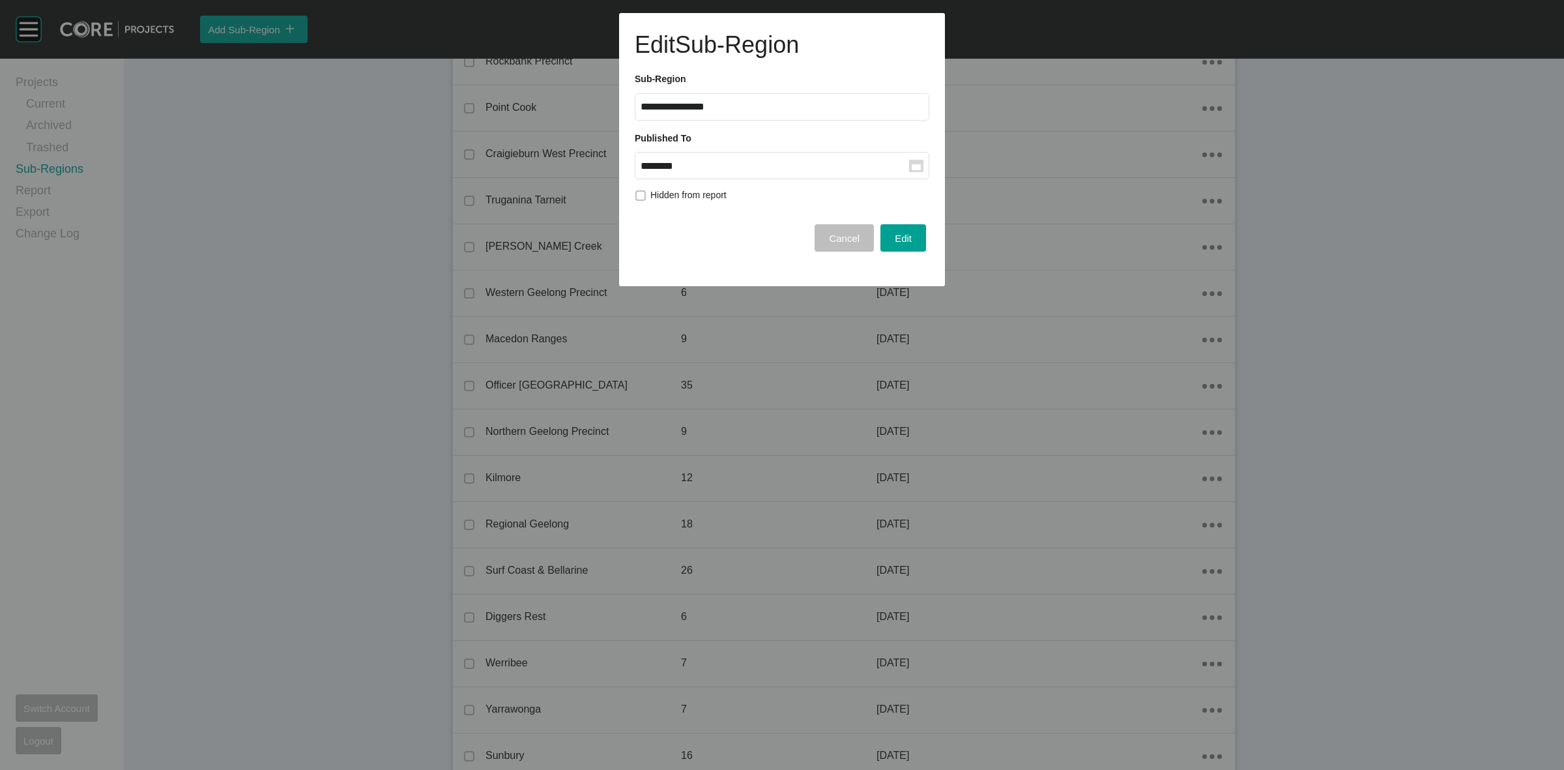
click at [761, 165] on input "********" at bounding box center [775, 165] width 269 height 11
drag, startPoint x: 663, startPoint y: 267, endPoint x: 727, endPoint y: 266, distance: 63.9
click at [661, 266] on div "[DATE]" at bounding box center [662, 273] width 33 height 20
click at [911, 238] on span "Edit" at bounding box center [903, 238] width 17 height 11
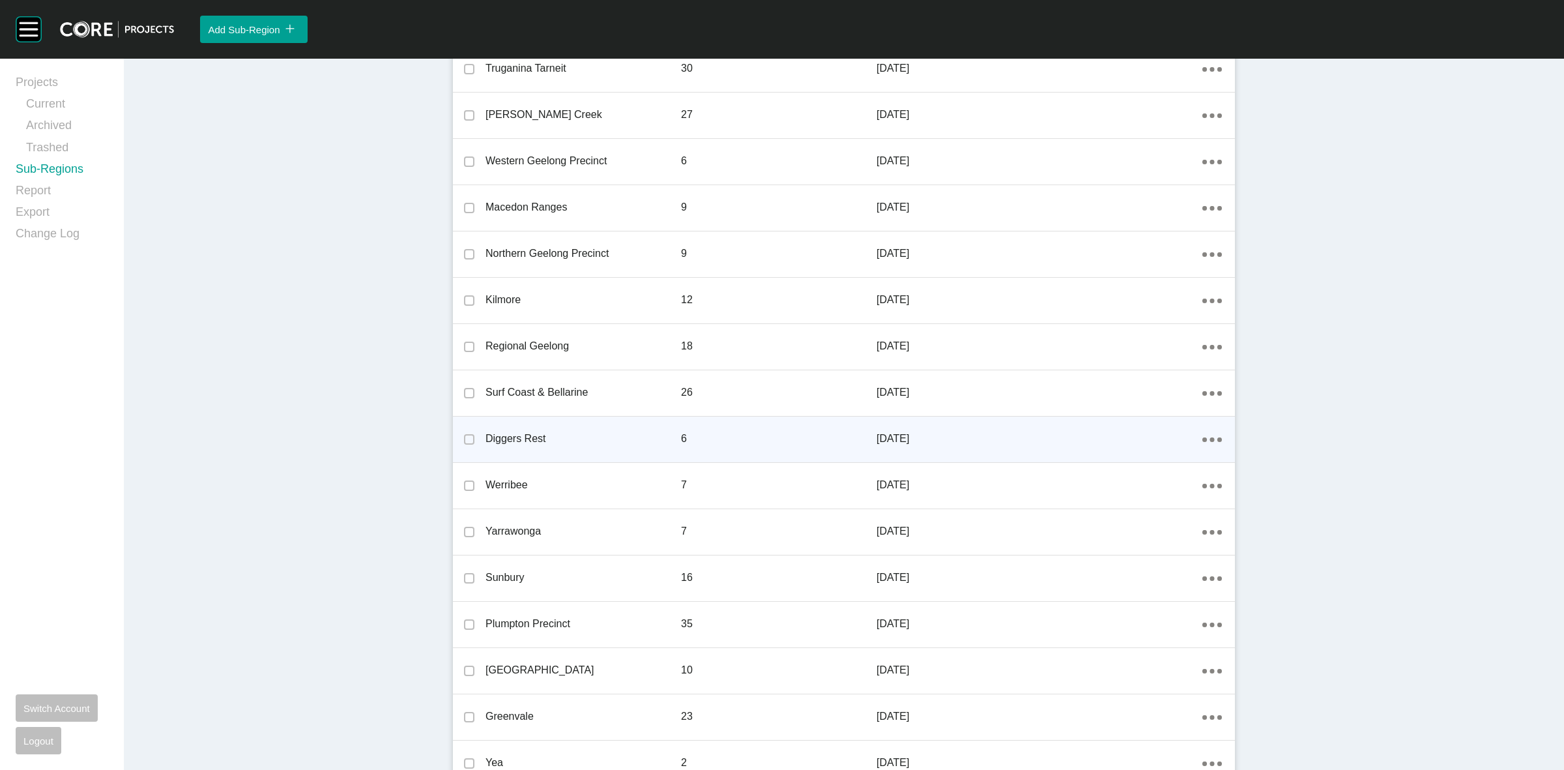
scroll to position [1268, 0]
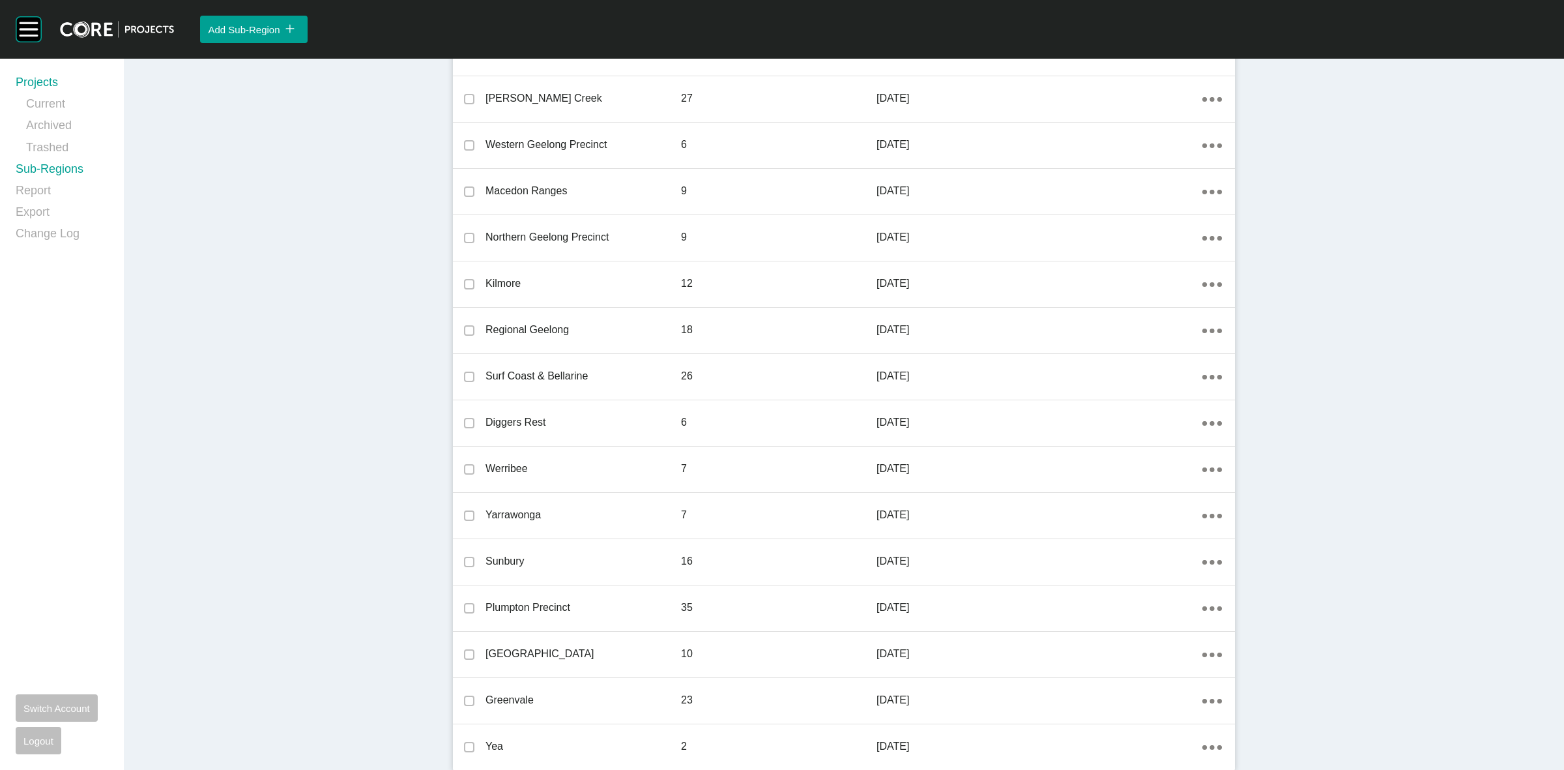
click at [43, 85] on link "Projects" at bounding box center [62, 85] width 93 height 22
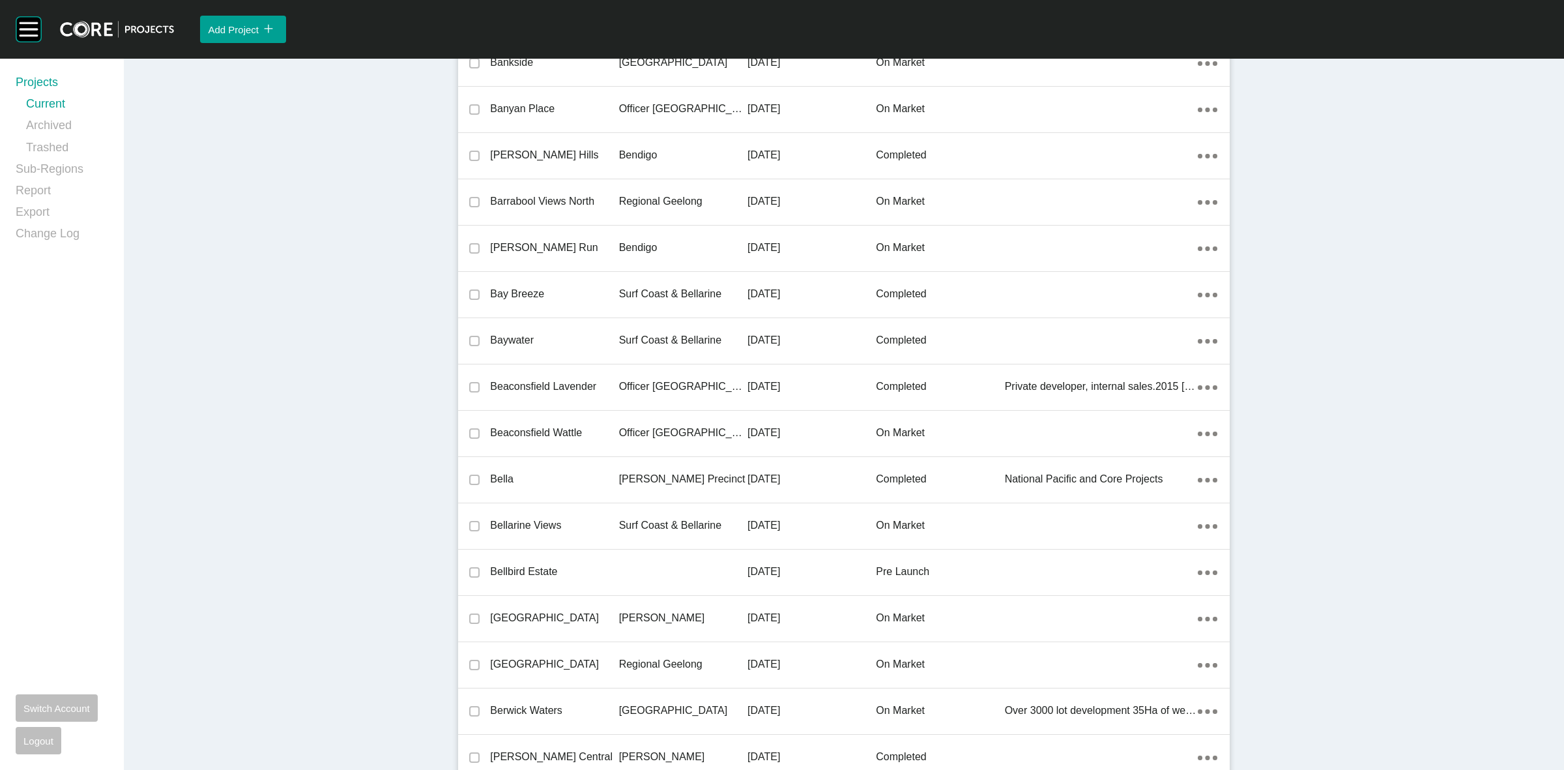
scroll to position [26016, 0]
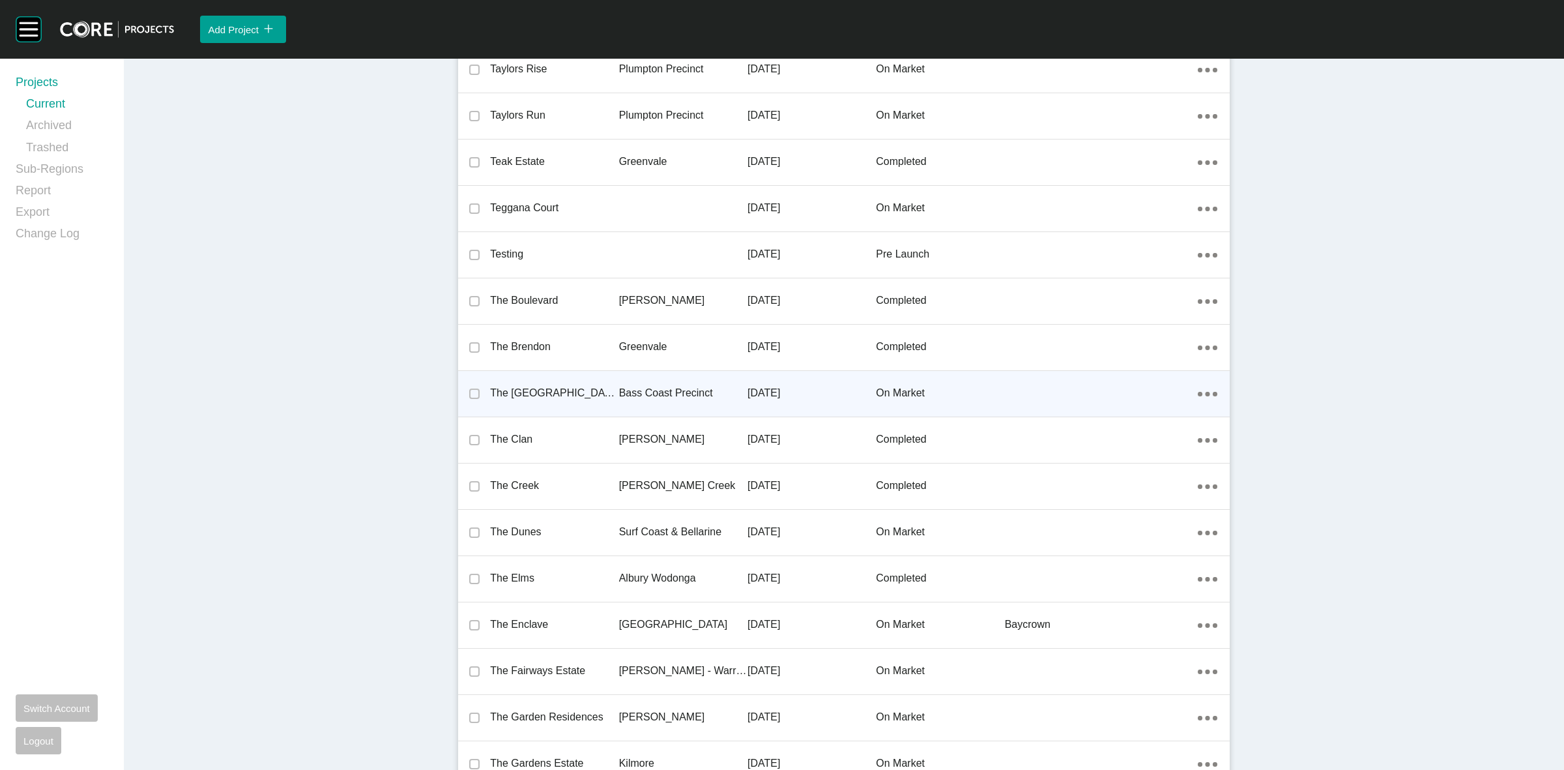
click at [675, 386] on p "Bass Coast Precinct" at bounding box center [683, 393] width 128 height 14
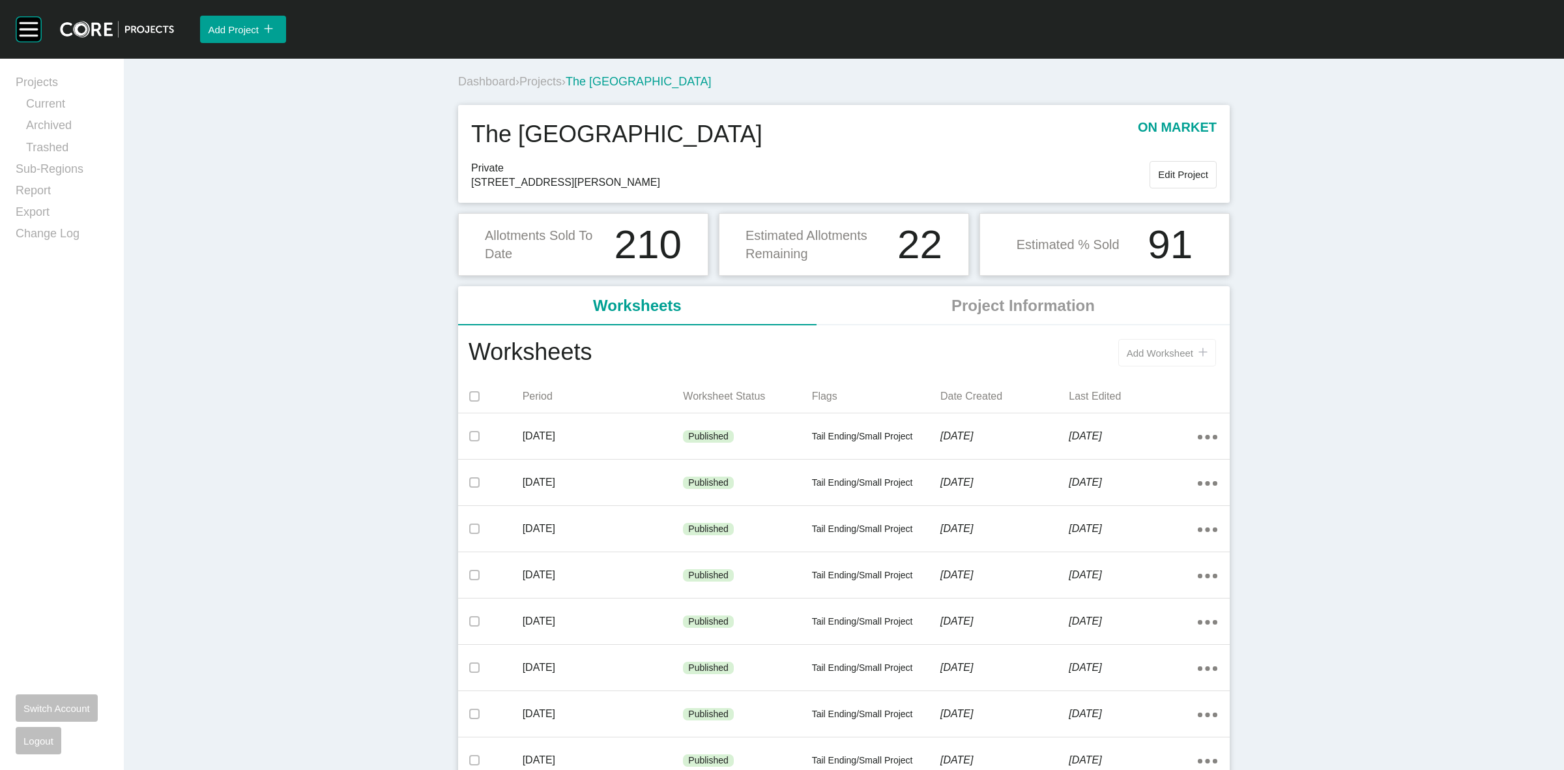
click at [1152, 340] on button "Add Worksheet icon/tick copy 11 Created with Sketch." at bounding box center [1167, 352] width 98 height 27
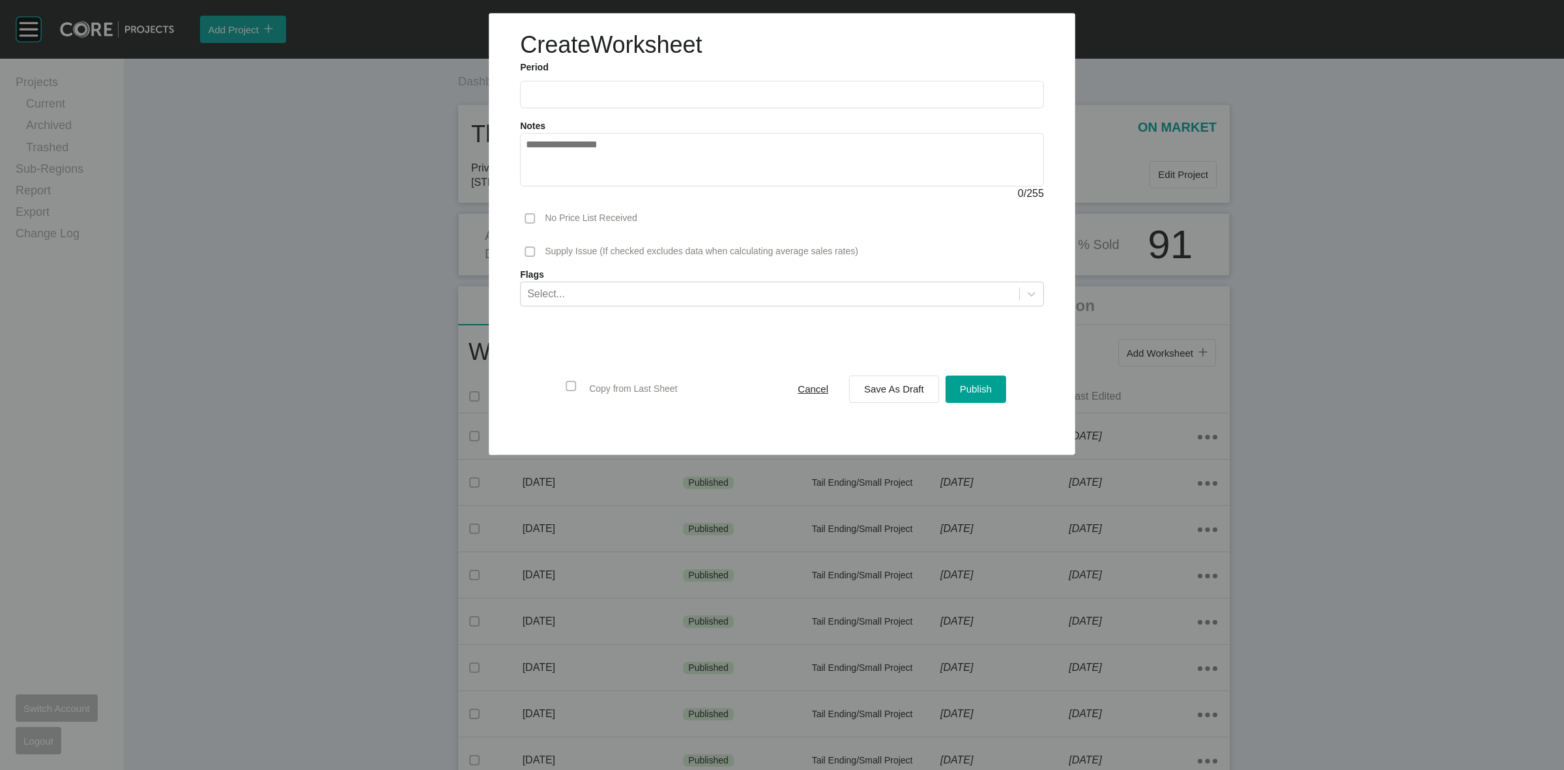
click at [590, 89] on input "text" at bounding box center [782, 94] width 512 height 11
click at [548, 190] on li "[DATE]" at bounding box center [545, 190] width 44 height 22
type input "*********"
click at [886, 385] on span "Save As Draft" at bounding box center [894, 388] width 60 height 11
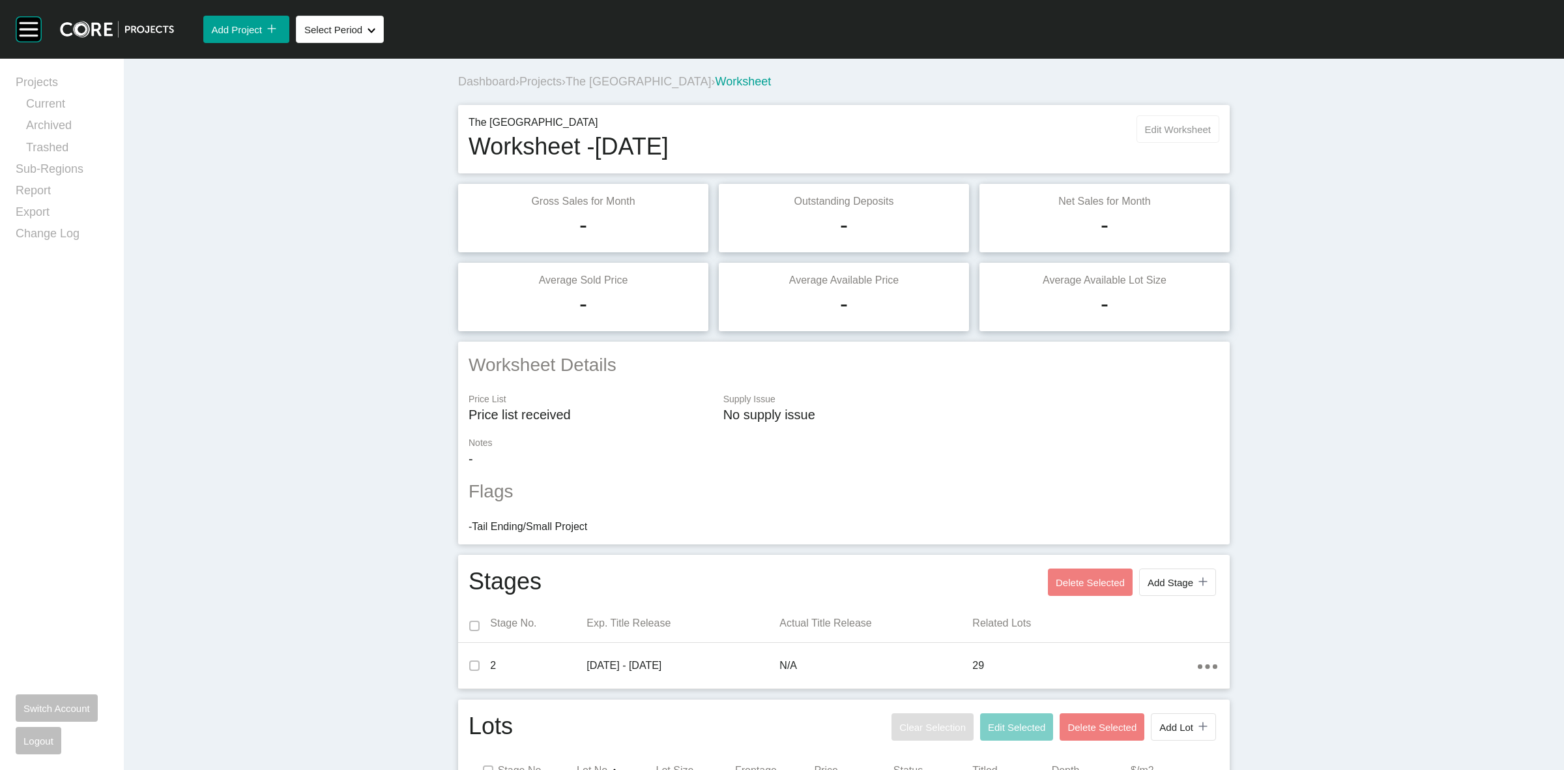
click at [1155, 139] on button "Edit Worksheet" at bounding box center [1178, 128] width 83 height 27
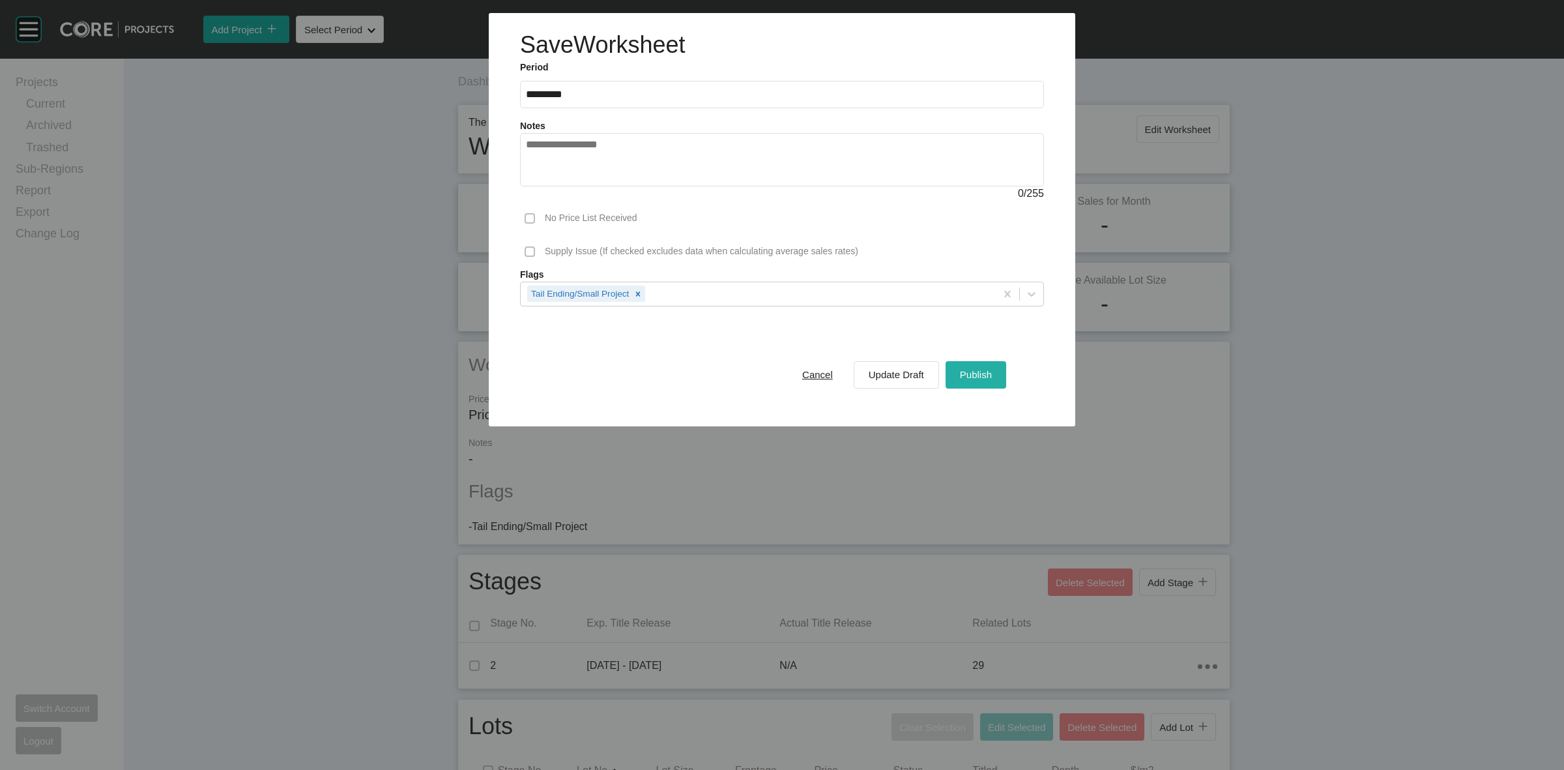
drag, startPoint x: 962, startPoint y: 379, endPoint x: 970, endPoint y: 380, distance: 7.9
click at [963, 379] on span "Publish" at bounding box center [976, 374] width 32 height 11
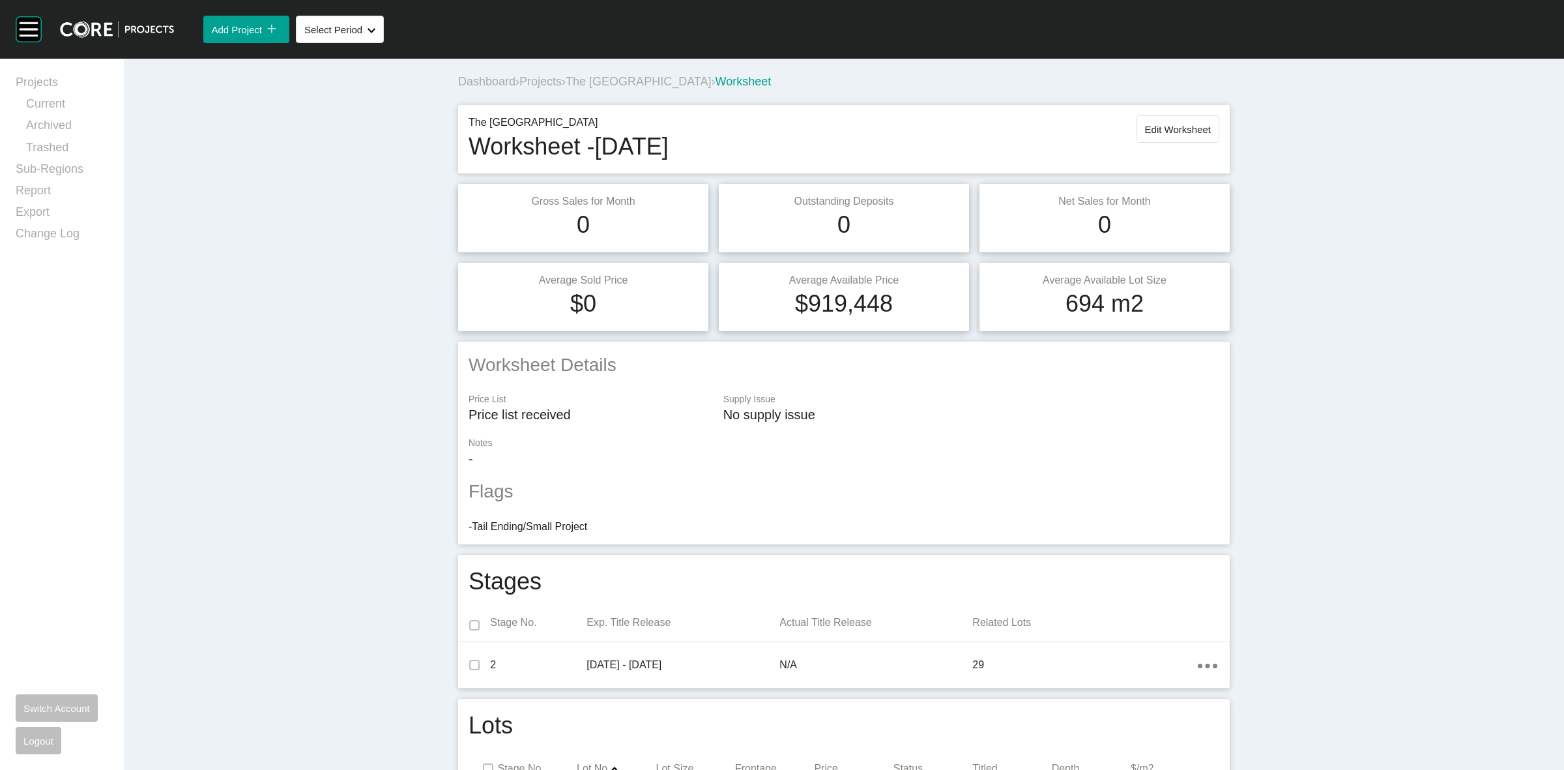
click at [609, 81] on span "The [GEOGRAPHIC_DATA]" at bounding box center [638, 81] width 145 height 13
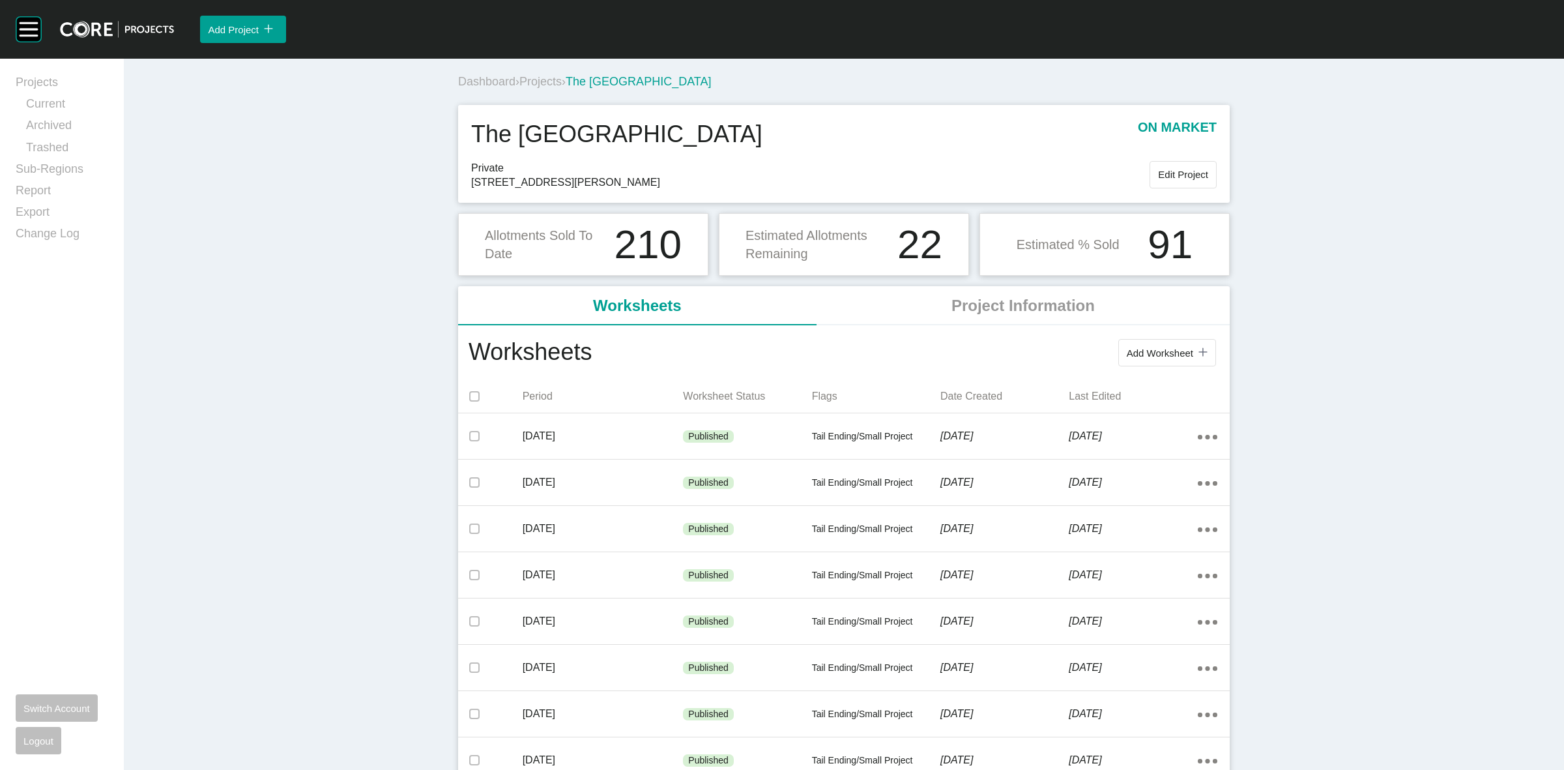
click at [543, 80] on span "Projects" at bounding box center [540, 81] width 42 height 13
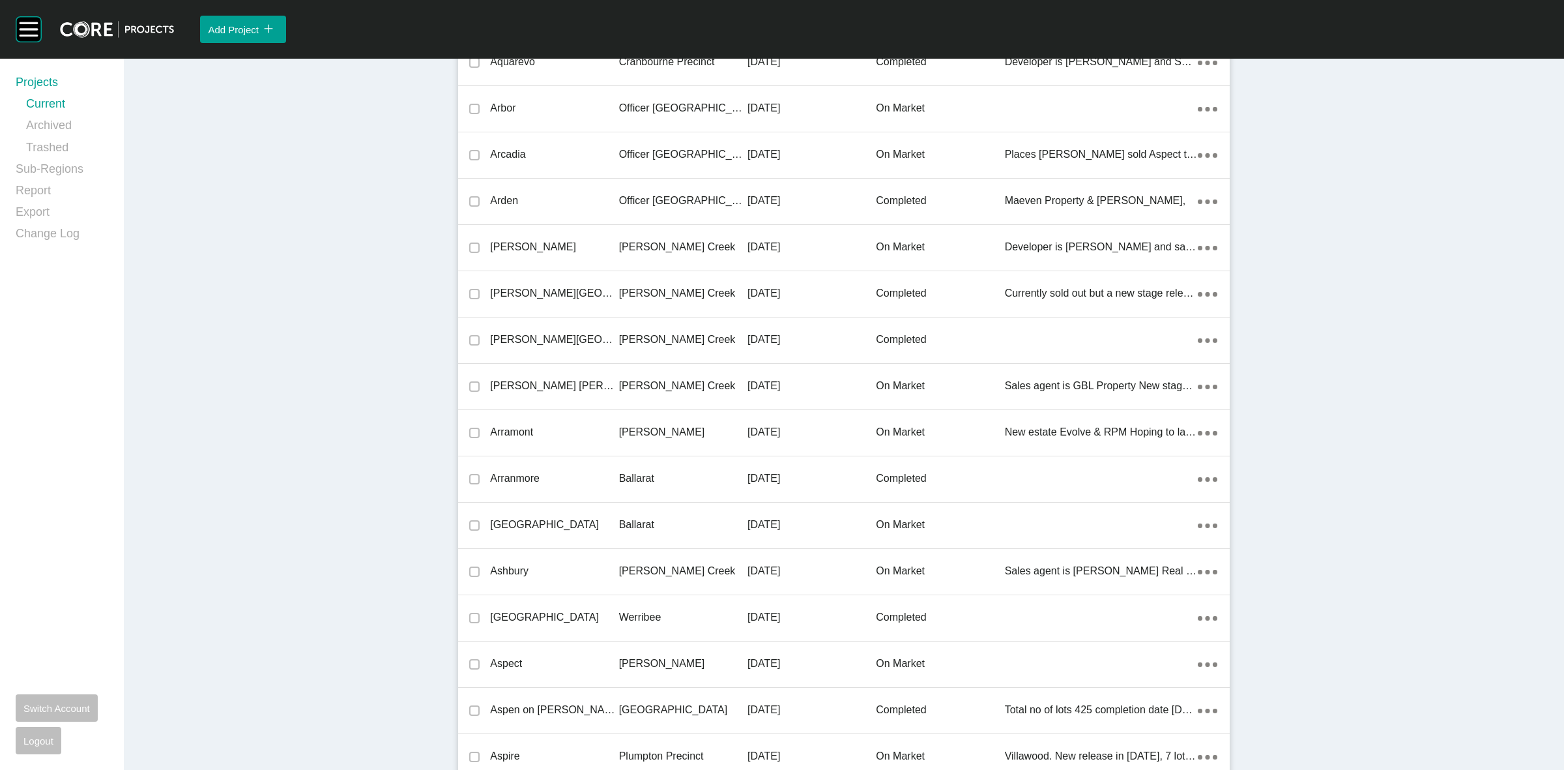
scroll to position [29347, 0]
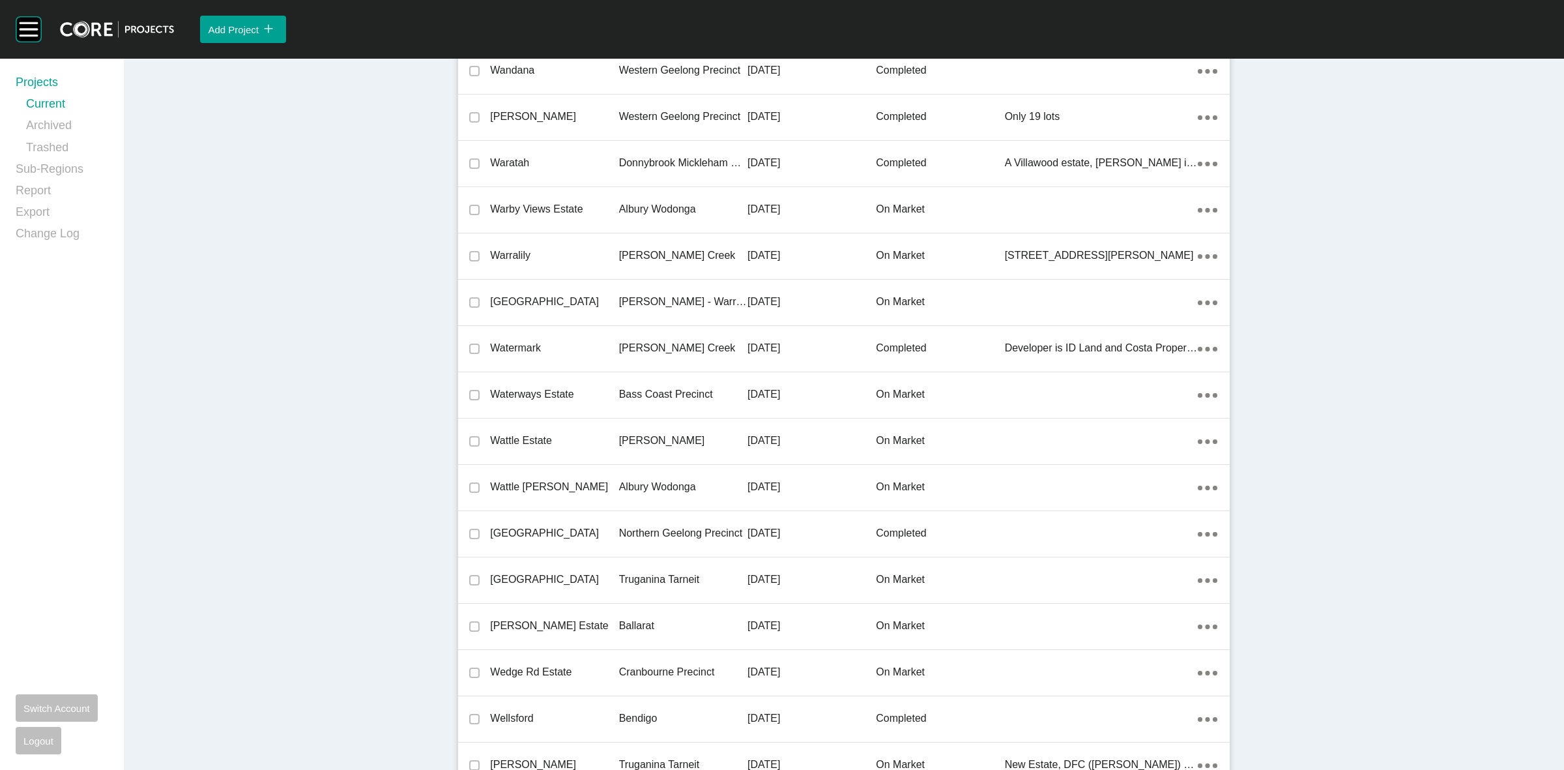
drag, startPoint x: 637, startPoint y: 376, endPoint x: 641, endPoint y: 385, distance: 9.9
click at [637, 376] on div "Bass Coast Precinct" at bounding box center [683, 394] width 128 height 40
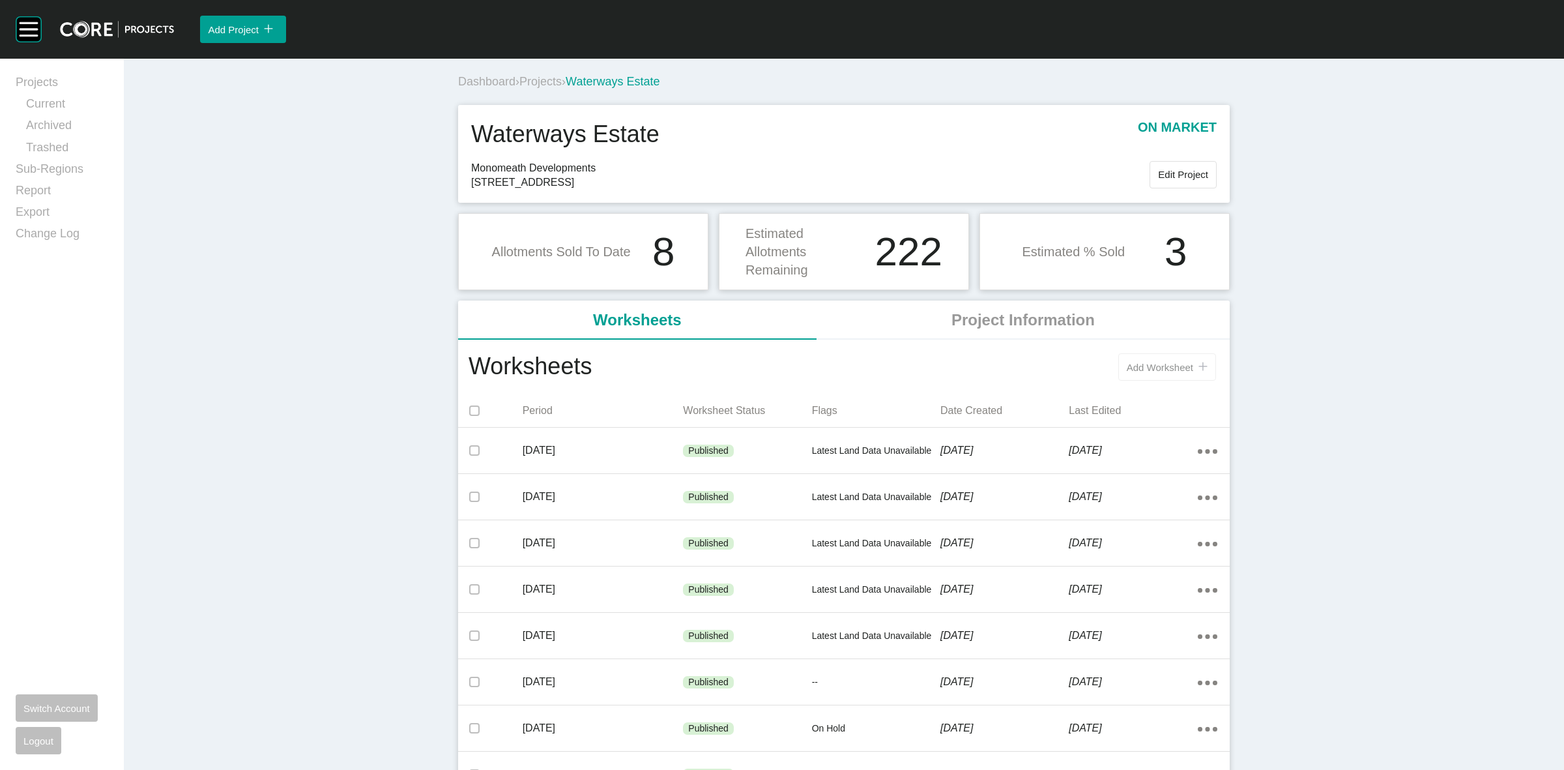
click at [1131, 370] on span "Add Worksheet" at bounding box center [1160, 367] width 66 height 11
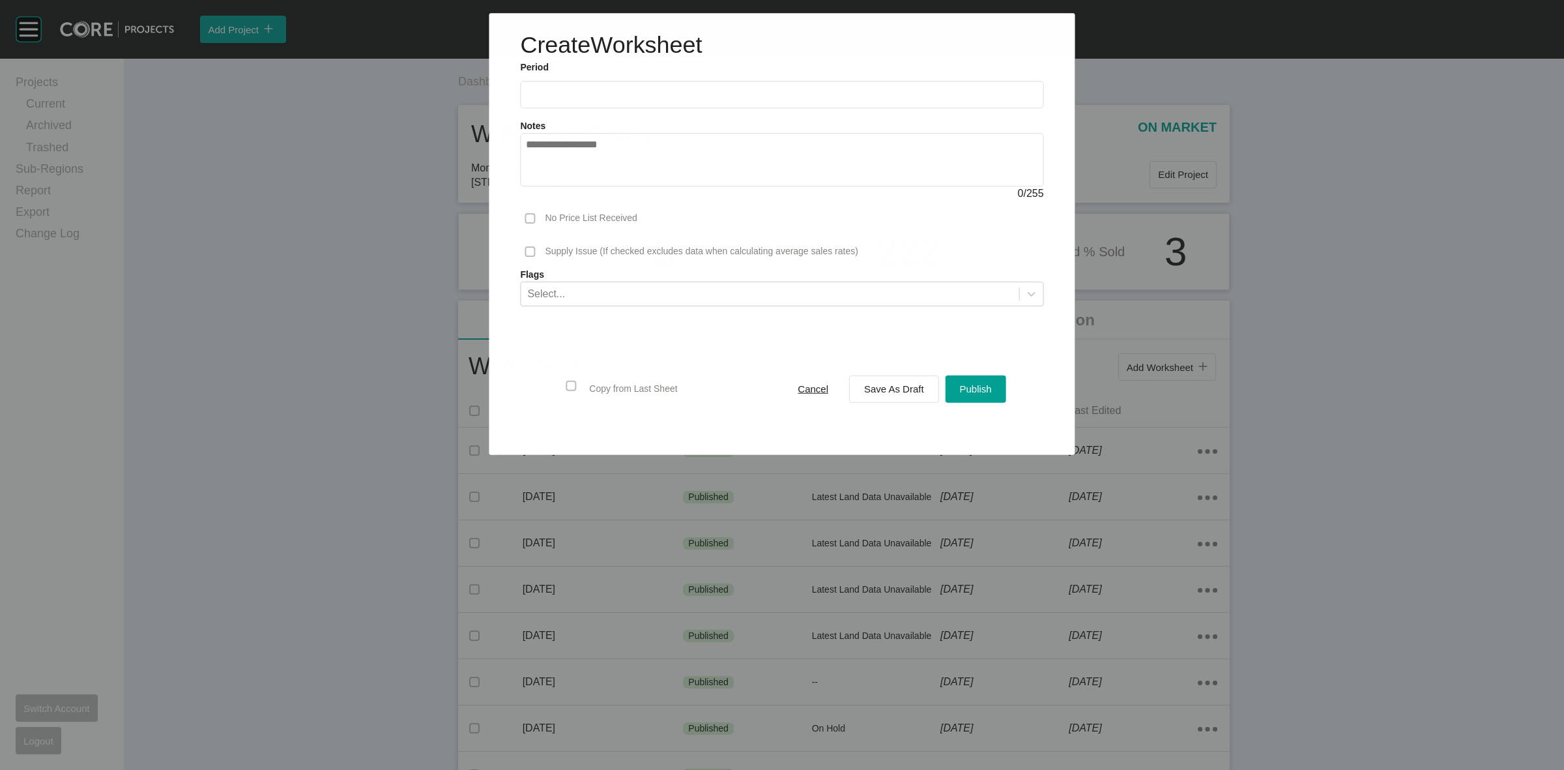
click at [607, 92] on input "text" at bounding box center [782, 94] width 512 height 11
click at [547, 186] on li "[DATE]" at bounding box center [545, 190] width 44 height 22
type input "*********"
drag, startPoint x: 867, startPoint y: 383, endPoint x: 869, endPoint y: 394, distance: 11.3
click at [867, 386] on span "Save As Draft" at bounding box center [894, 388] width 60 height 11
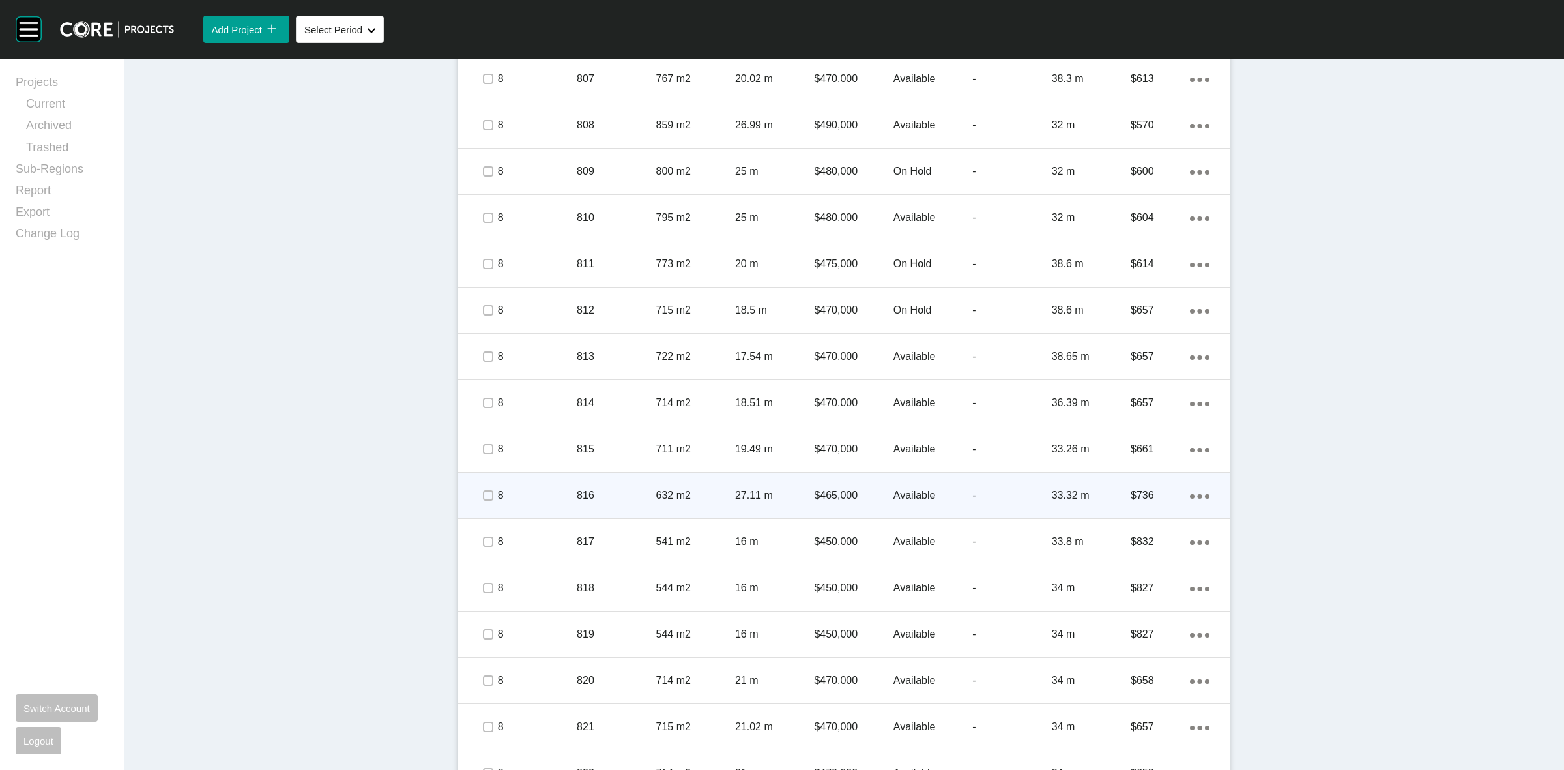
scroll to position [1222, 0]
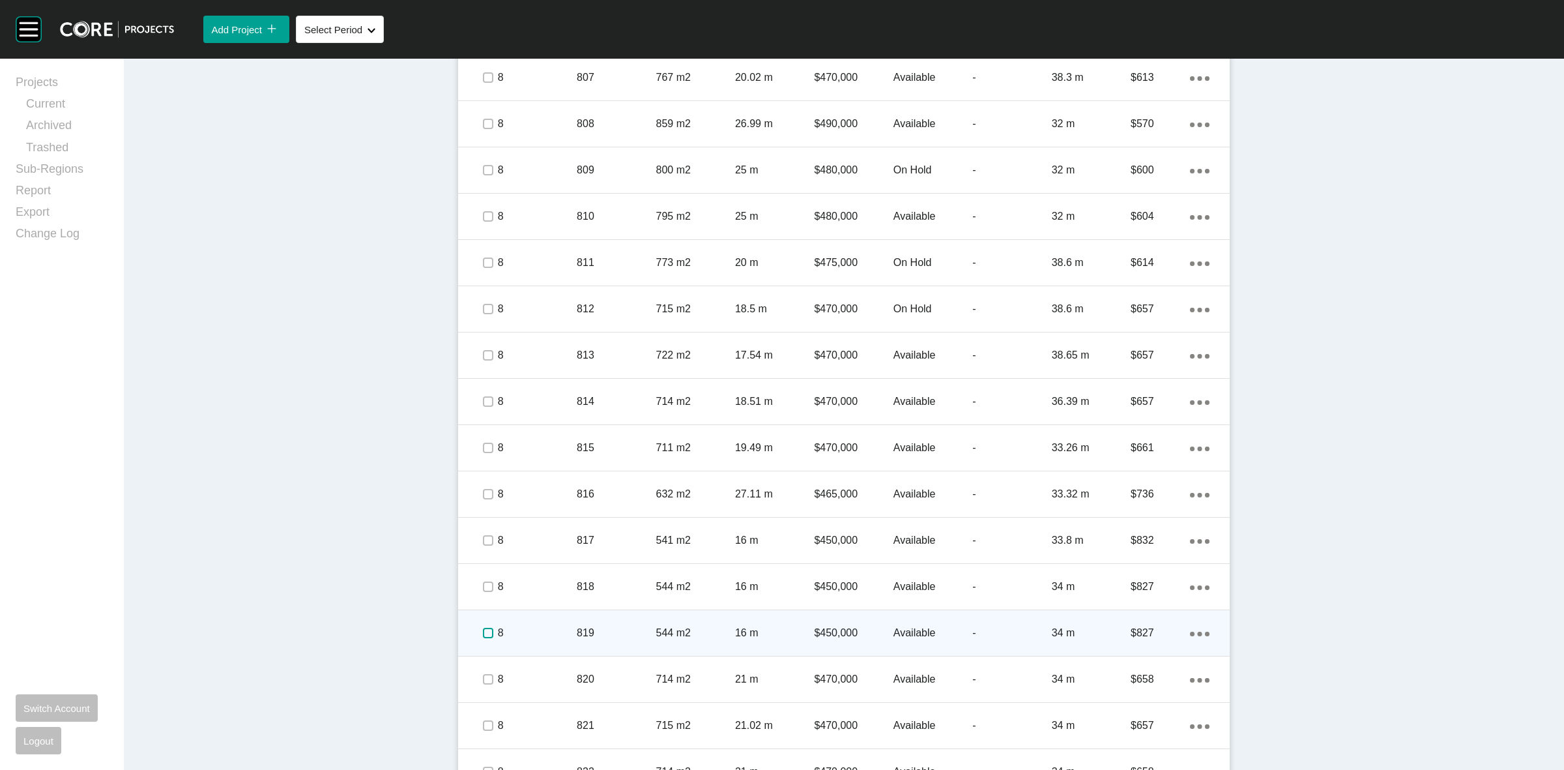
click at [484, 631] on label at bounding box center [488, 633] width 10 height 10
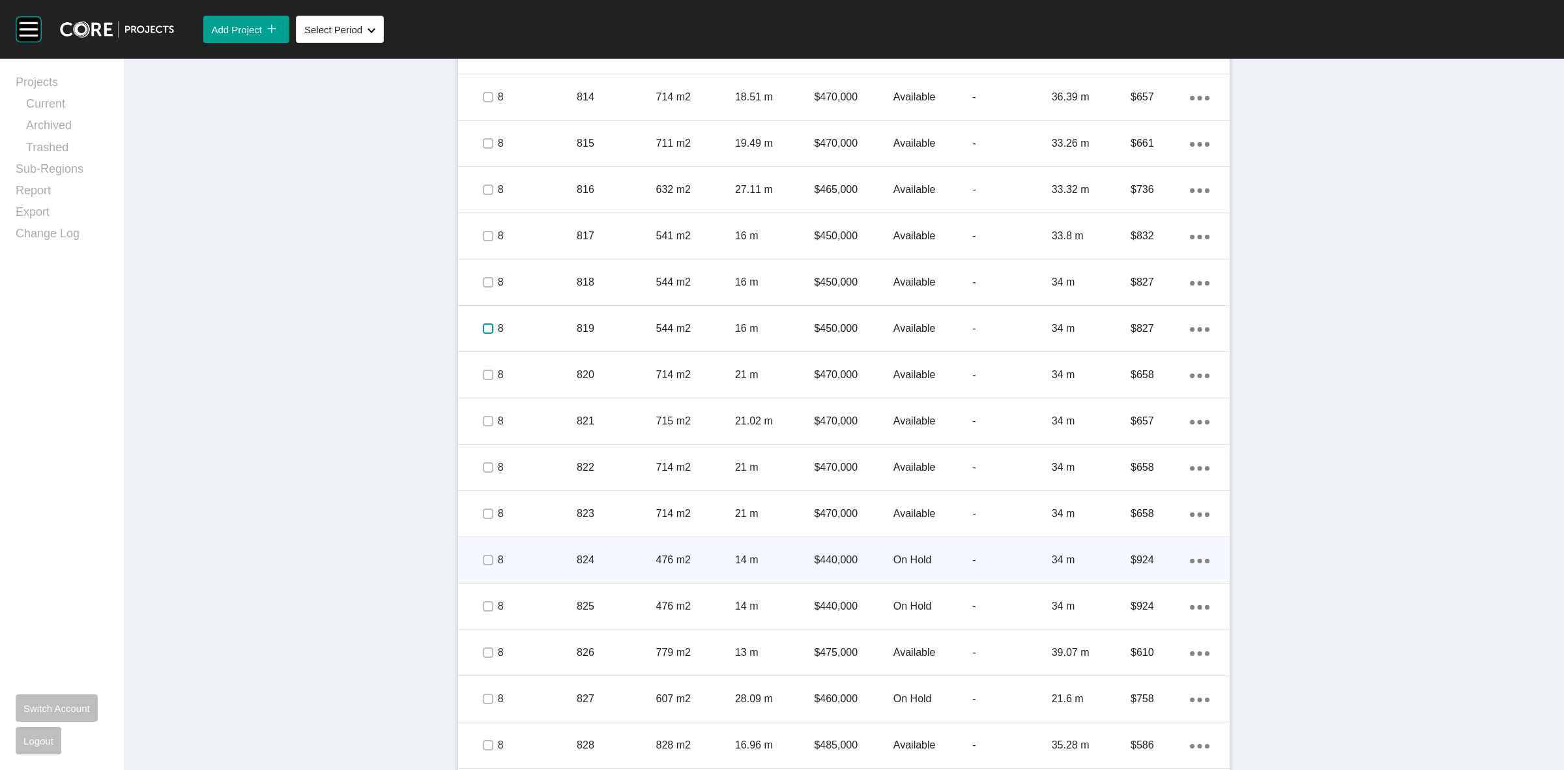
scroll to position [1629, 0]
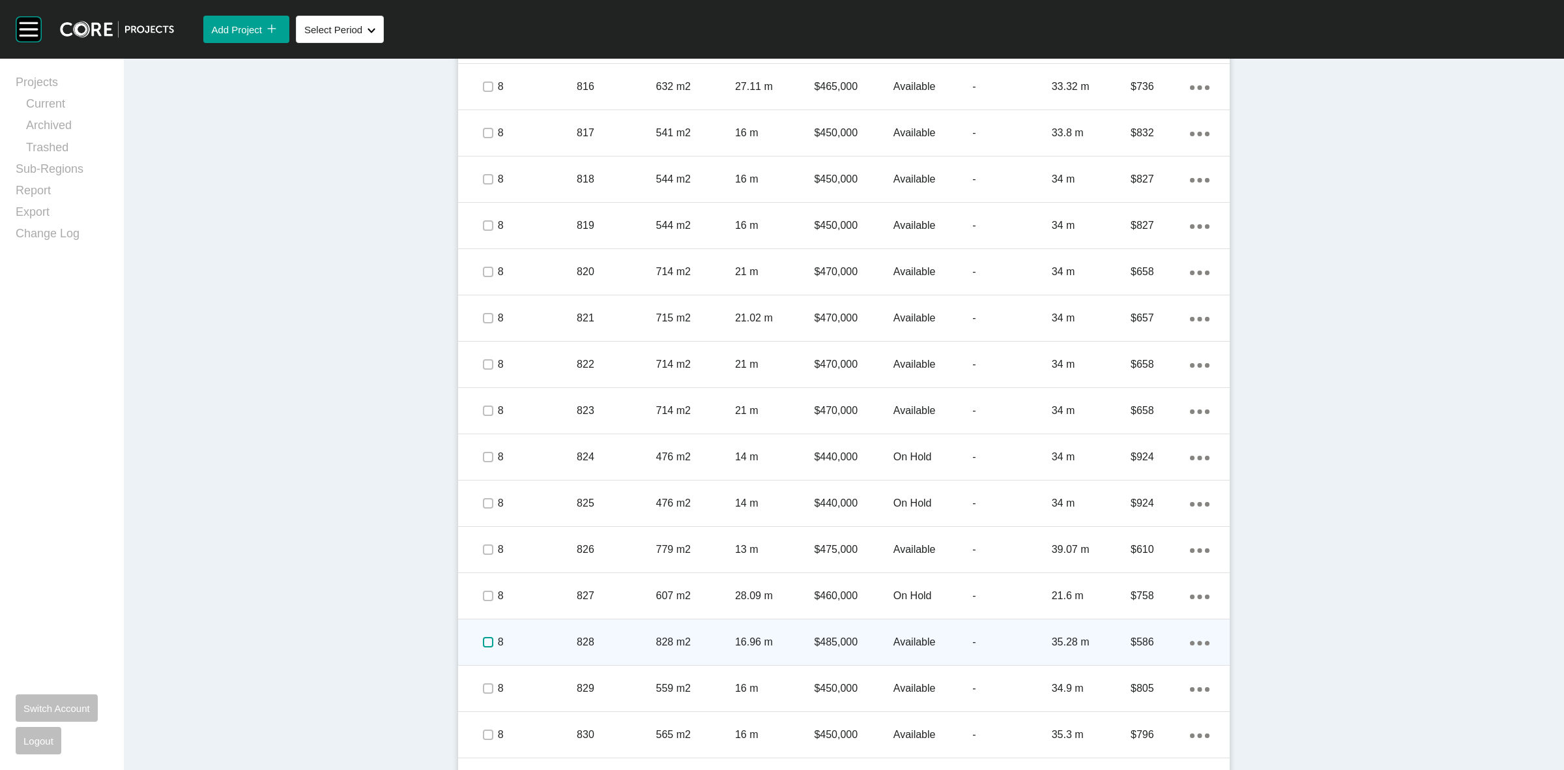
click at [483, 642] on label at bounding box center [488, 642] width 10 height 10
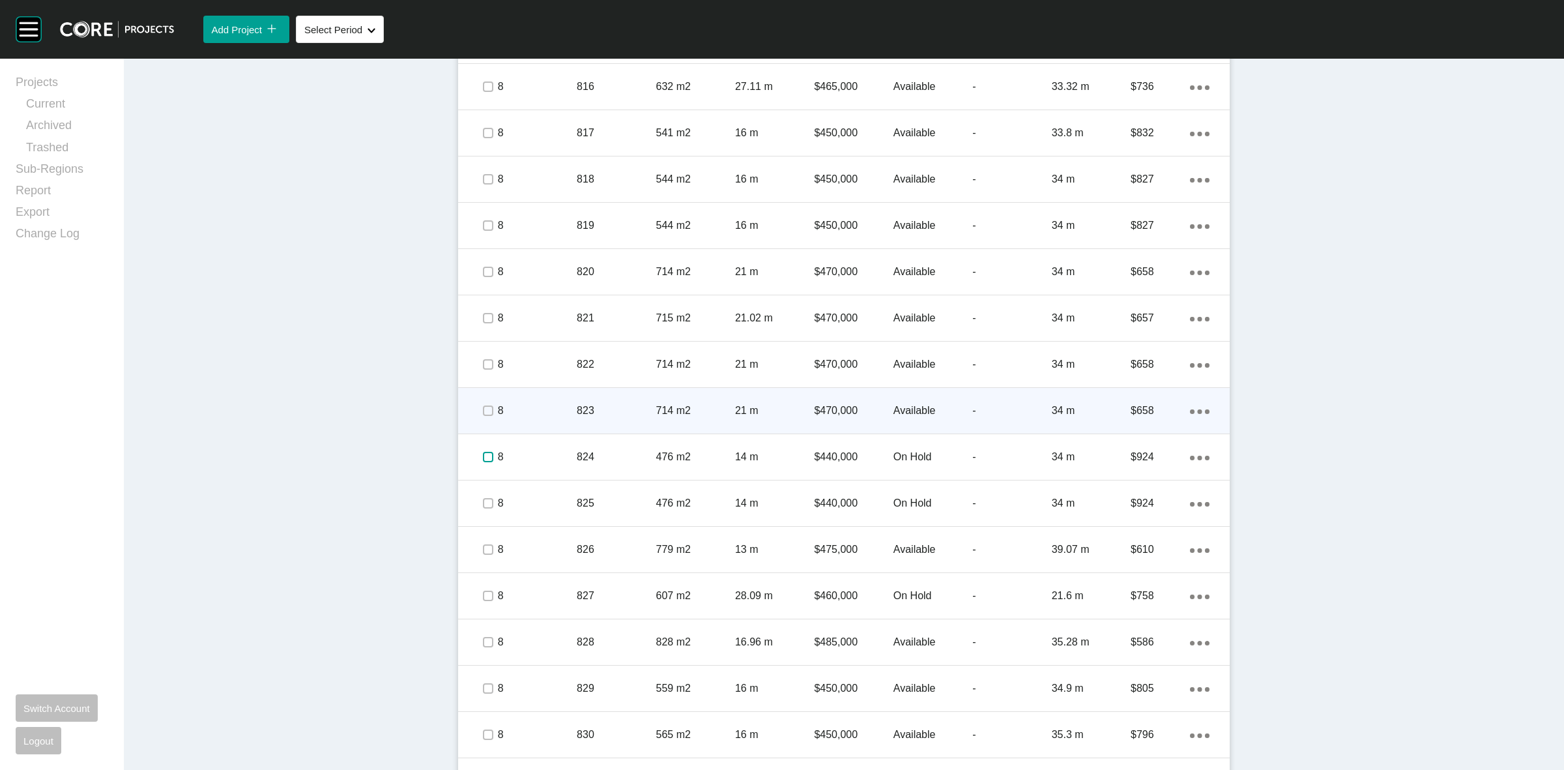
click at [483, 452] on label at bounding box center [488, 457] width 10 height 10
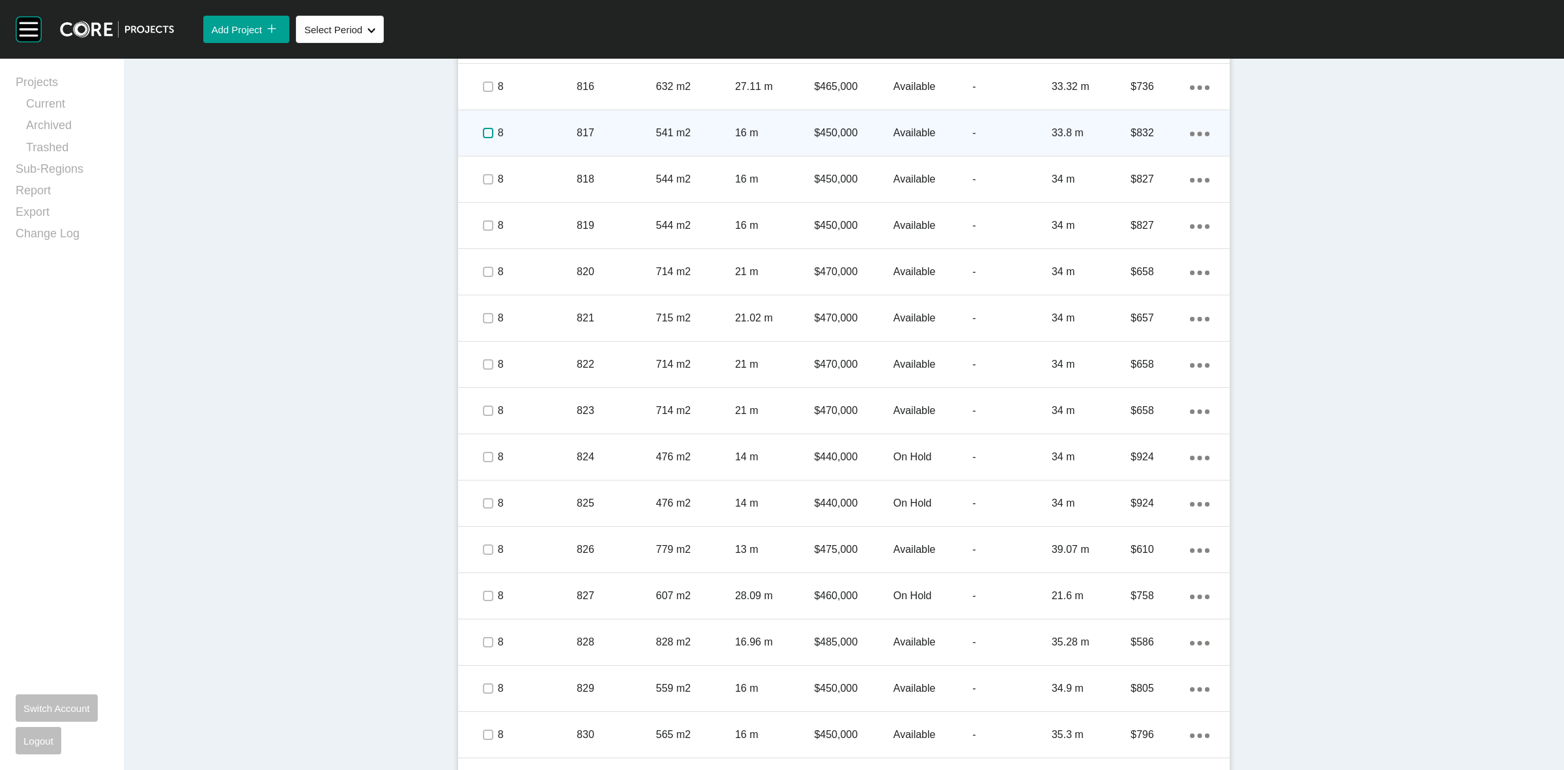
click at [483, 131] on label at bounding box center [488, 133] width 10 height 10
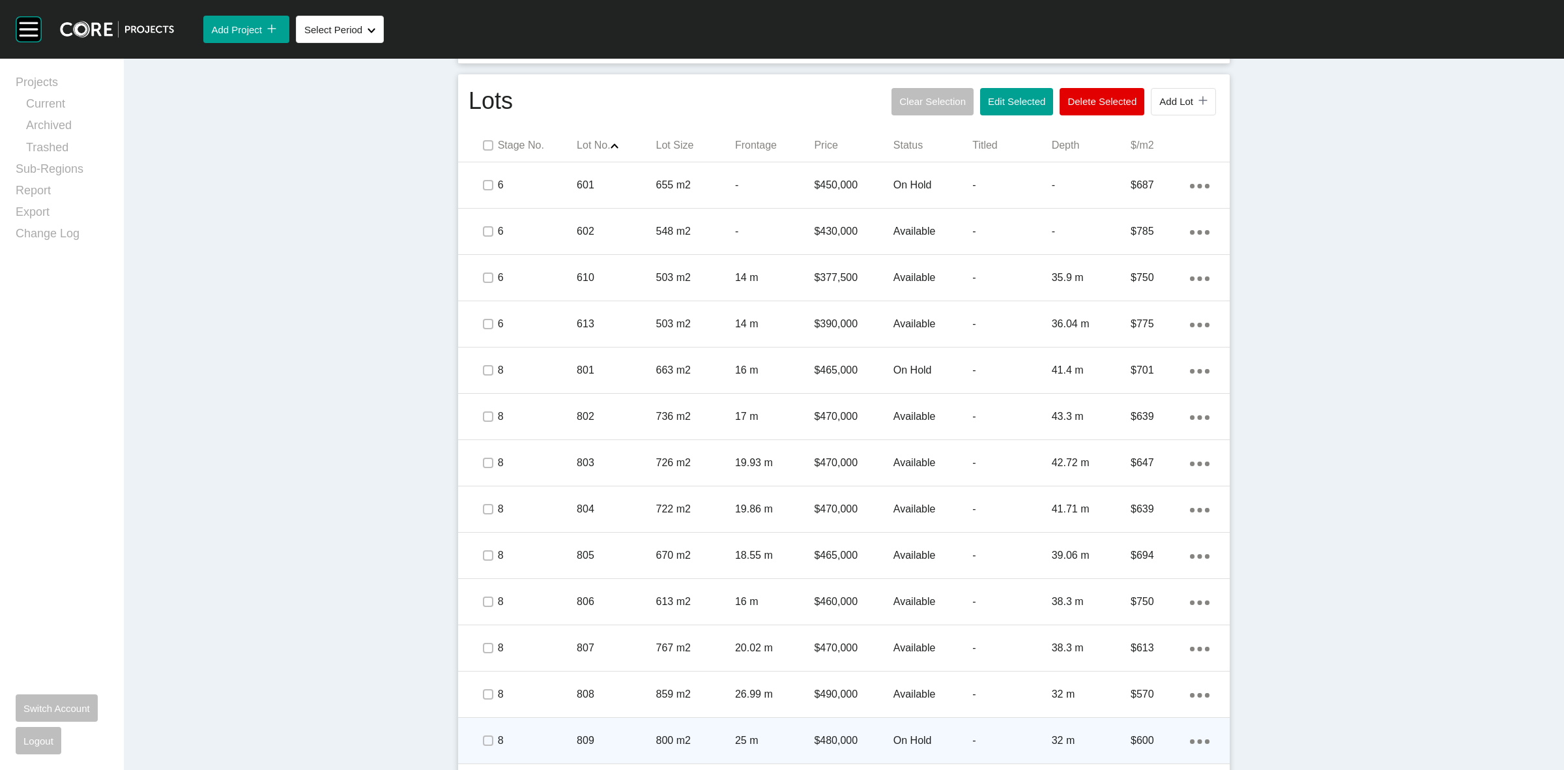
scroll to position [570, 0]
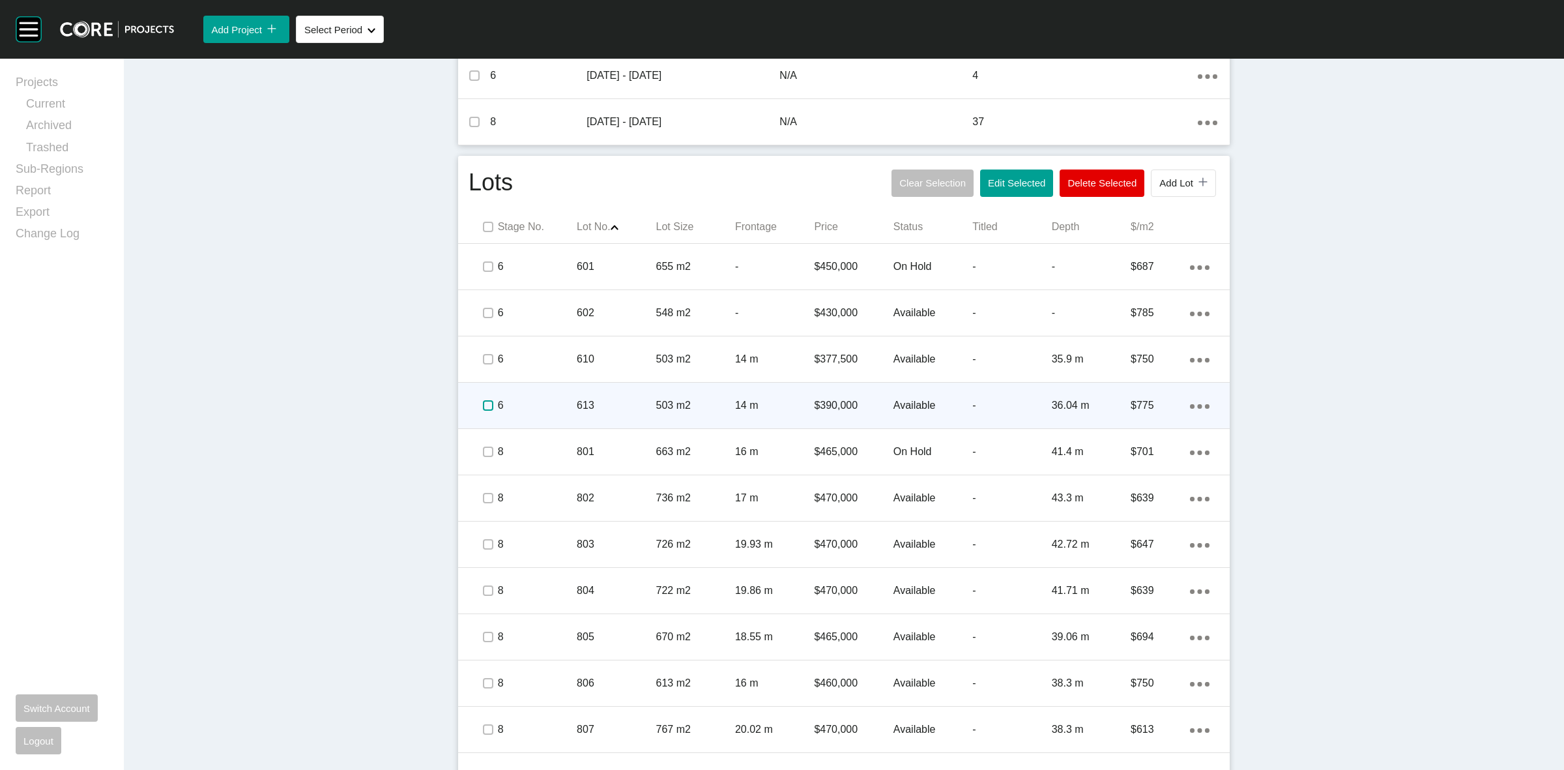
click at [483, 401] on label at bounding box center [488, 405] width 10 height 10
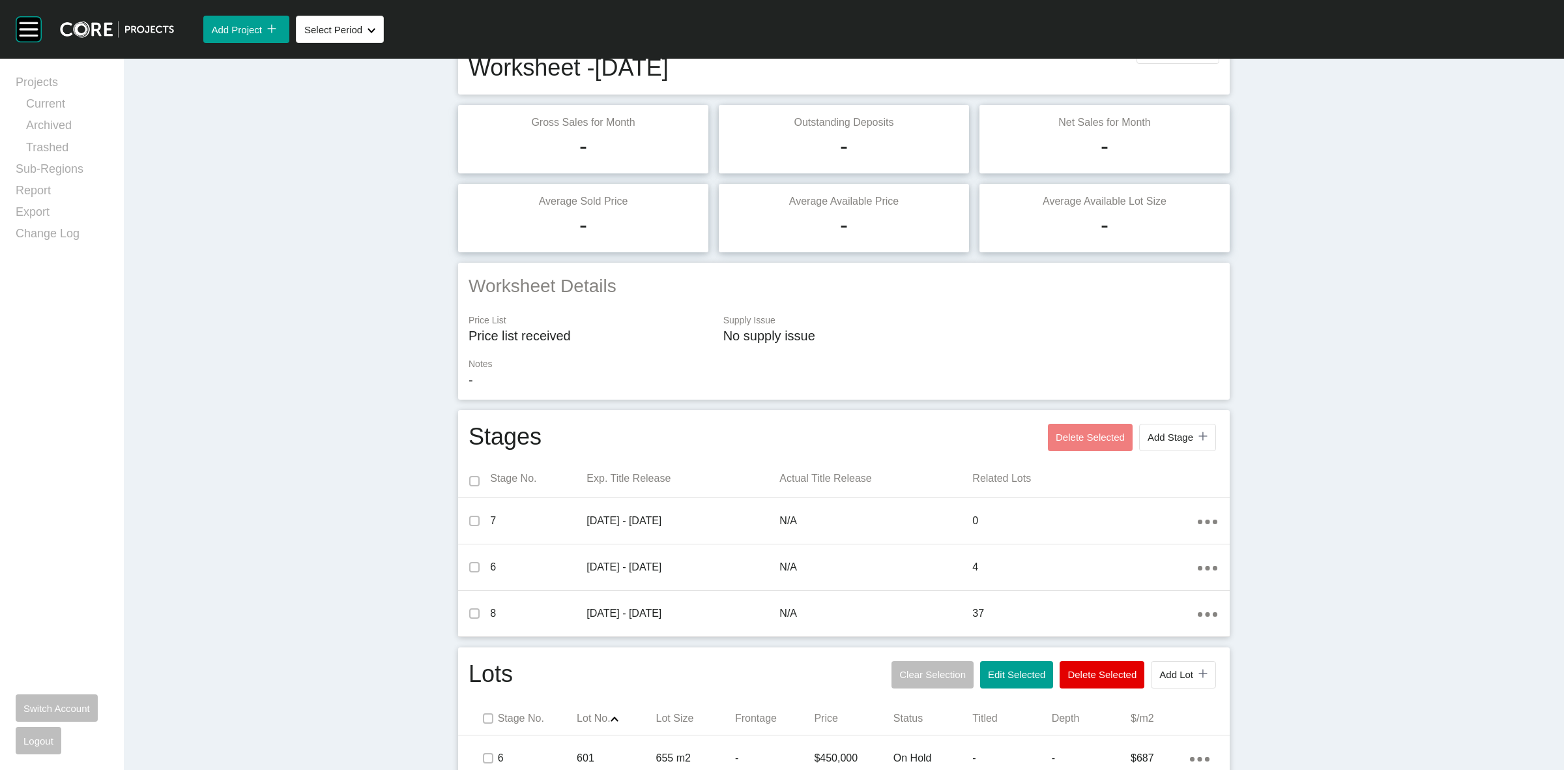
scroll to position [0, 0]
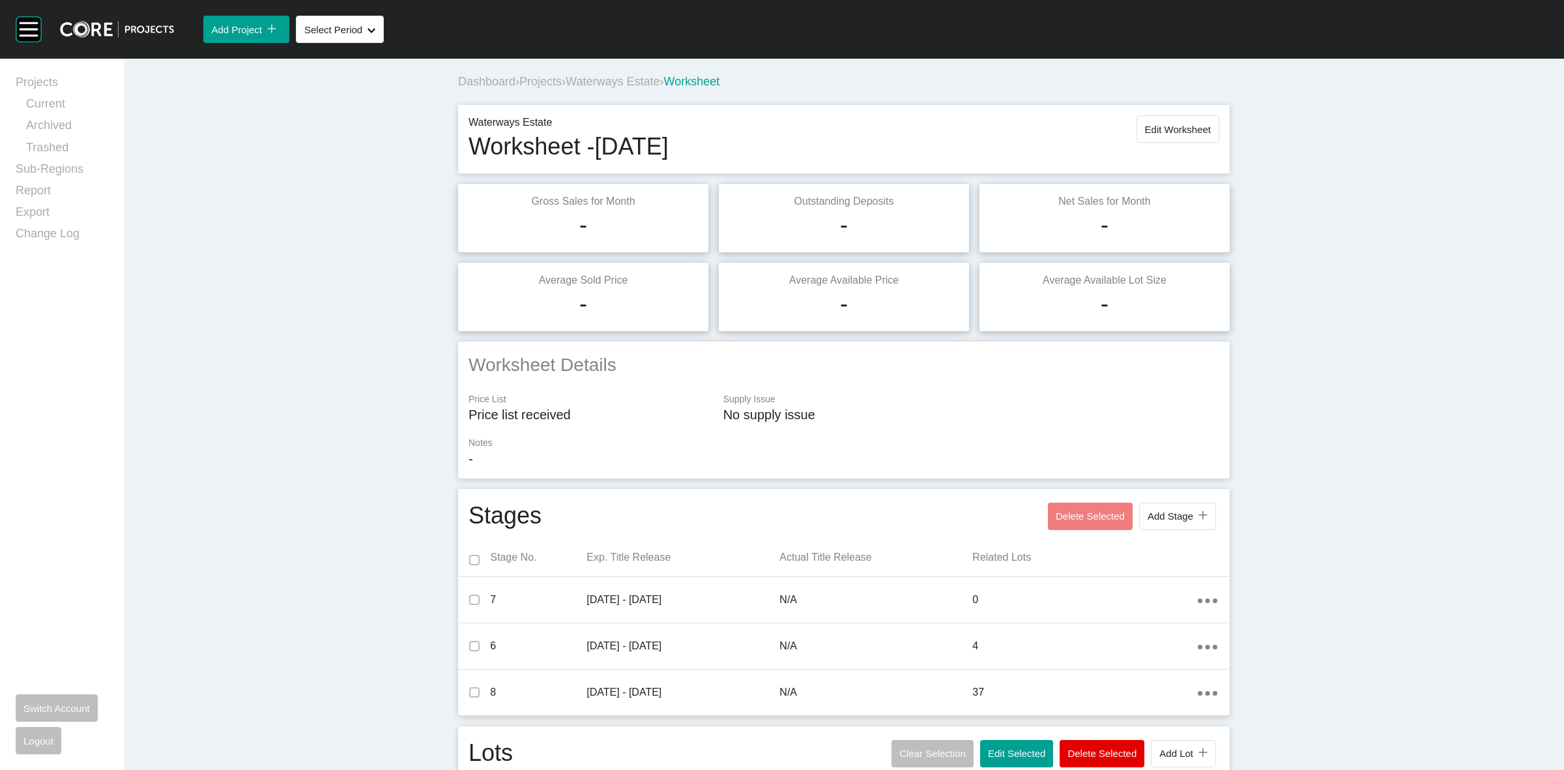
click at [611, 83] on span "Waterways Estate" at bounding box center [613, 81] width 94 height 13
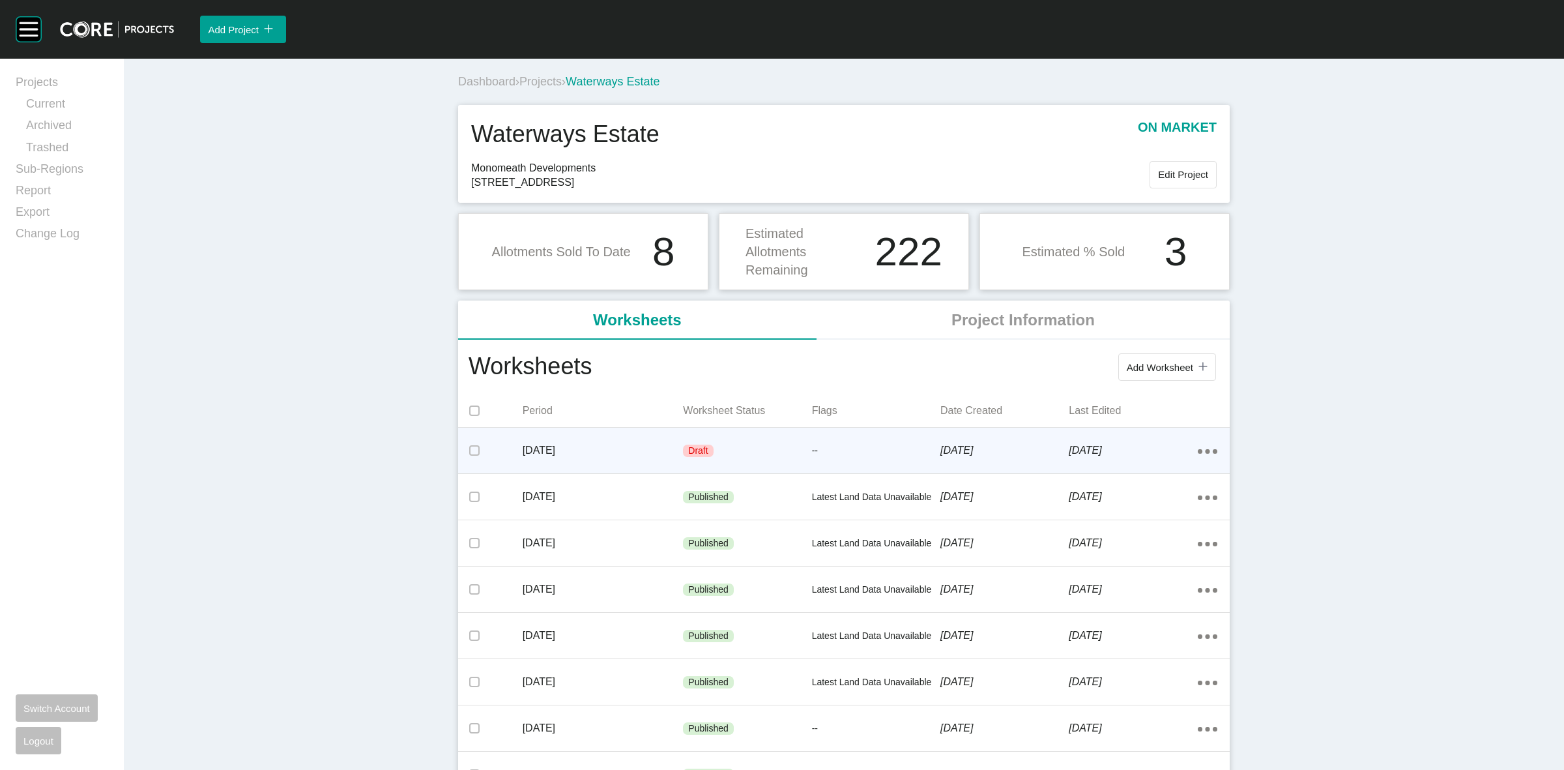
click at [1198, 448] on div "Action Menu Dots Copy 6 Created with Sketch." at bounding box center [1208, 450] width 20 height 14
click at [1152, 450] on link "Edit" at bounding box center [1154, 454] width 35 height 20
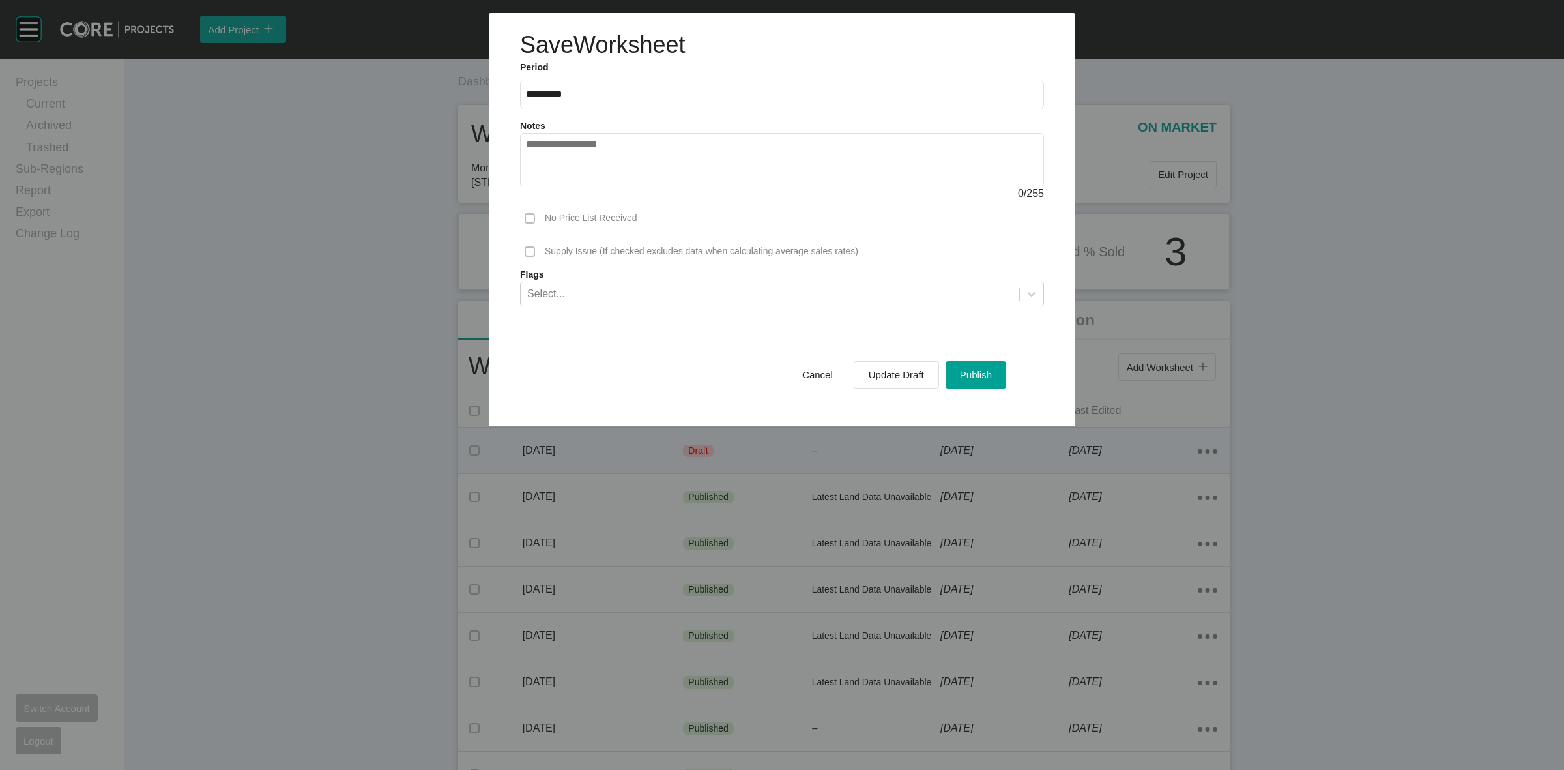
click at [525, 214] on label at bounding box center [530, 218] width 10 height 10
click at [594, 293] on div "Select..." at bounding box center [770, 293] width 499 height 22
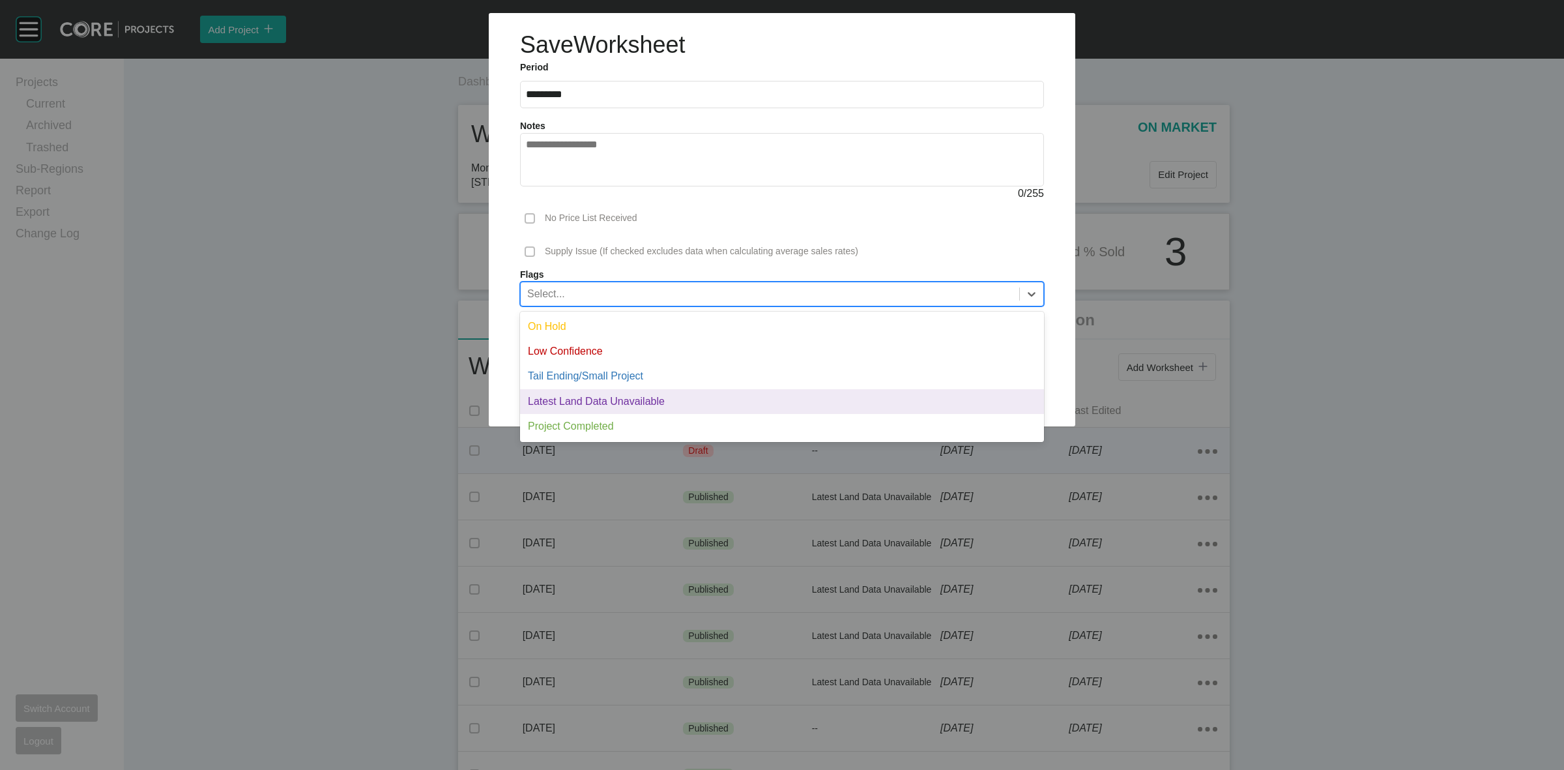
drag, startPoint x: 603, startPoint y: 404, endPoint x: 903, endPoint y: 405, distance: 300.4
click at [604, 403] on div "Latest Land Data Unavailable" at bounding box center [782, 401] width 524 height 25
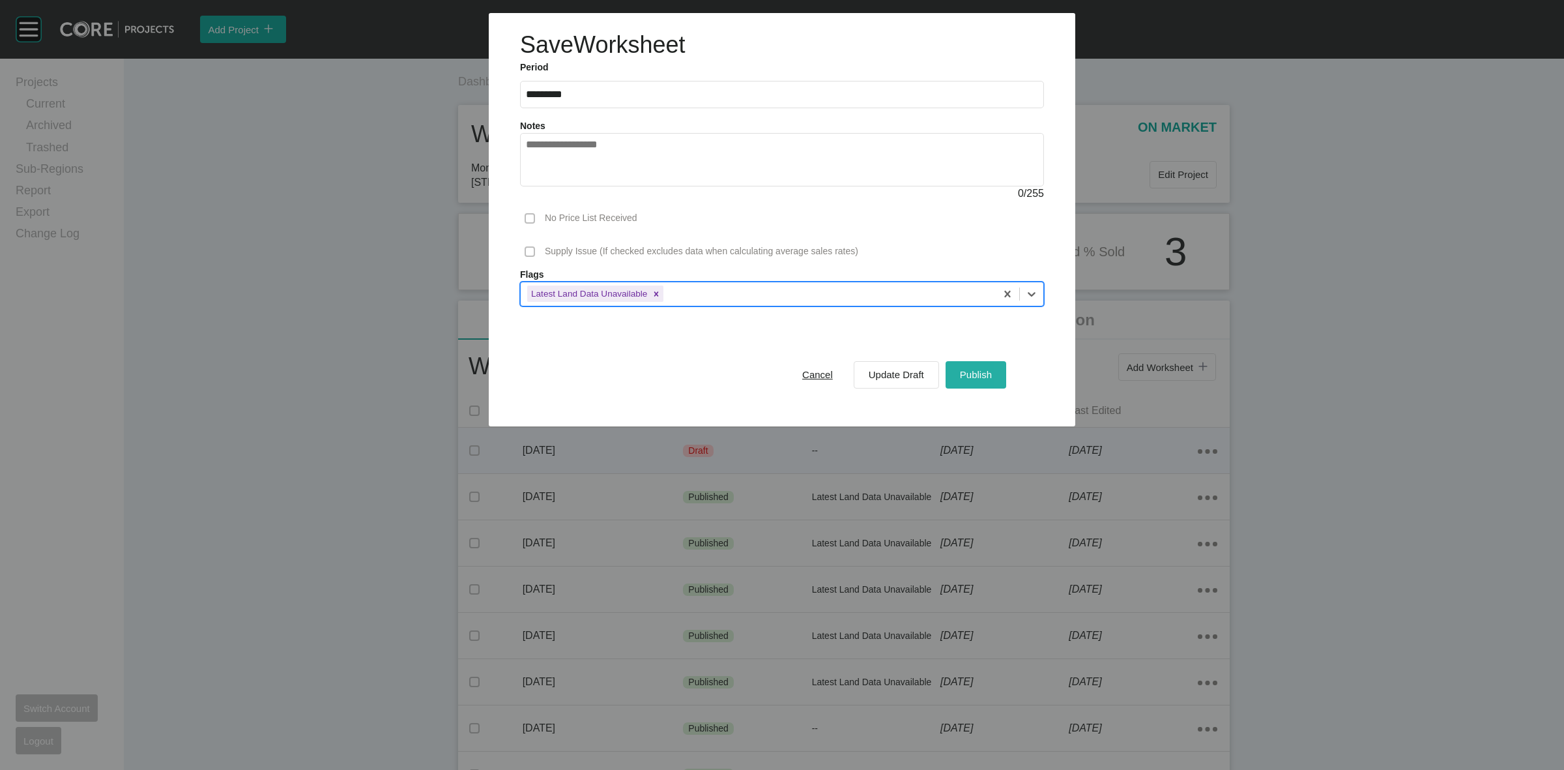
click at [972, 379] on span "Publish" at bounding box center [976, 374] width 32 height 11
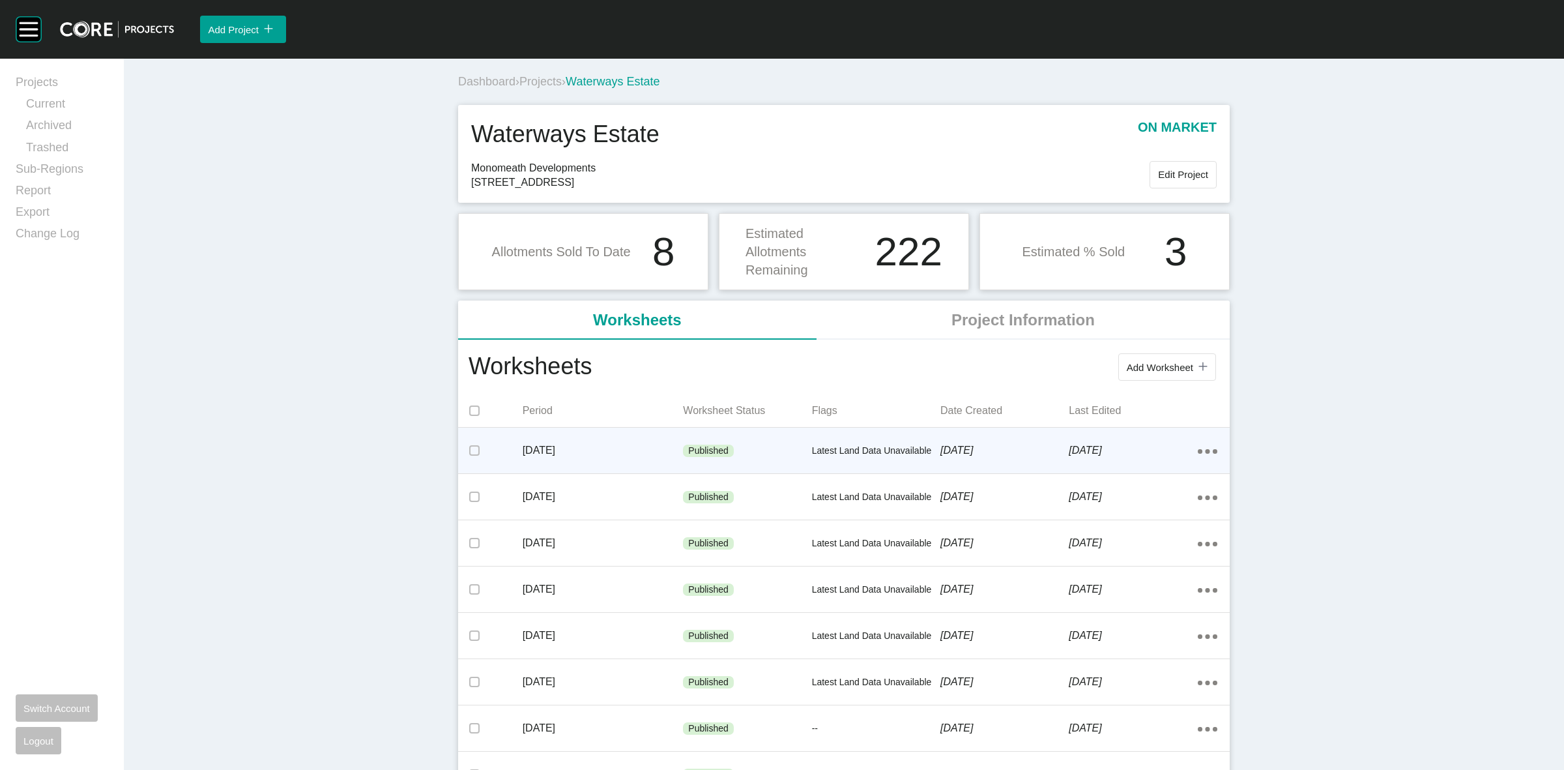
click at [533, 83] on span "Projects" at bounding box center [540, 81] width 42 height 13
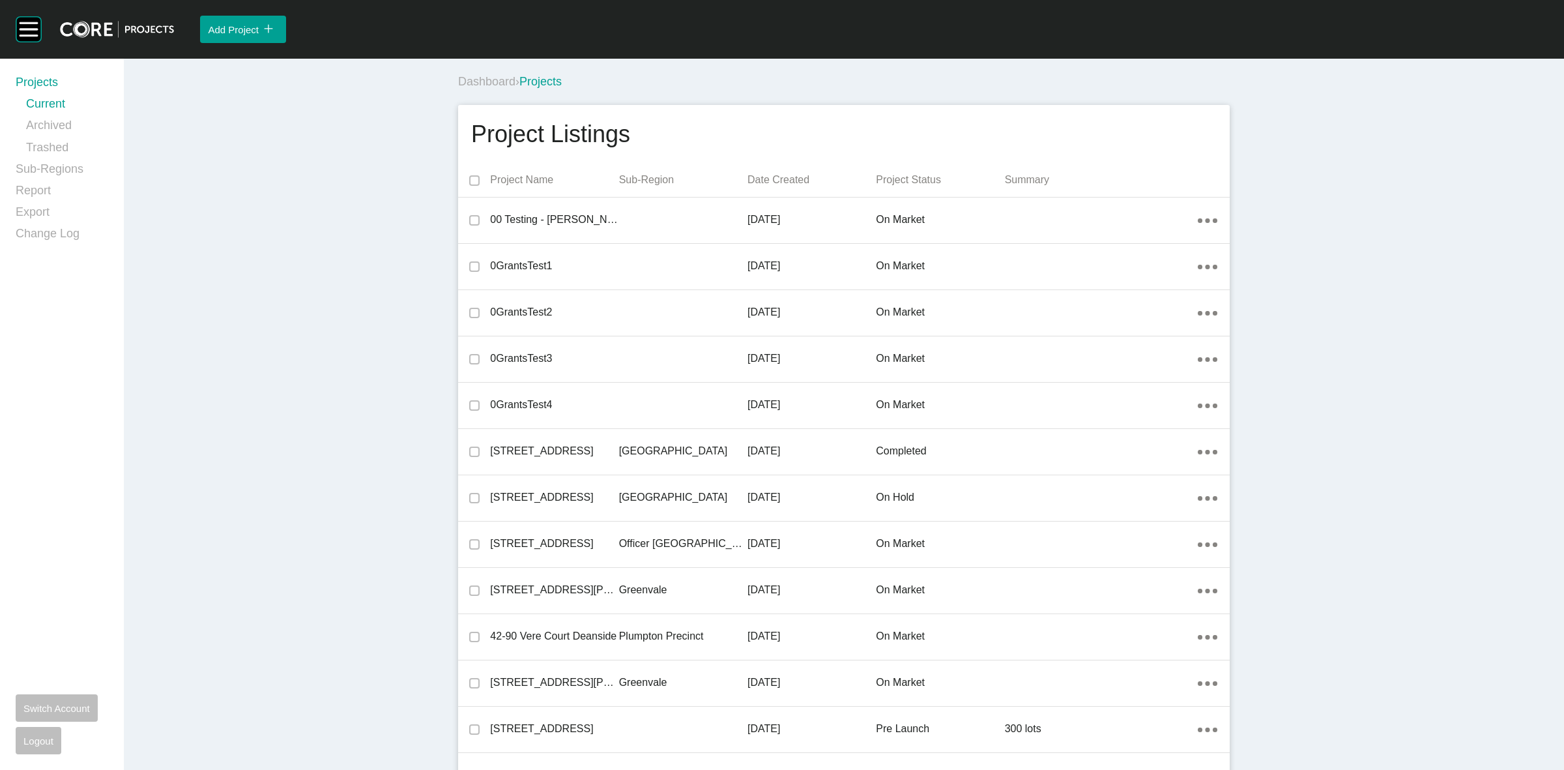
scroll to position [6912, 0]
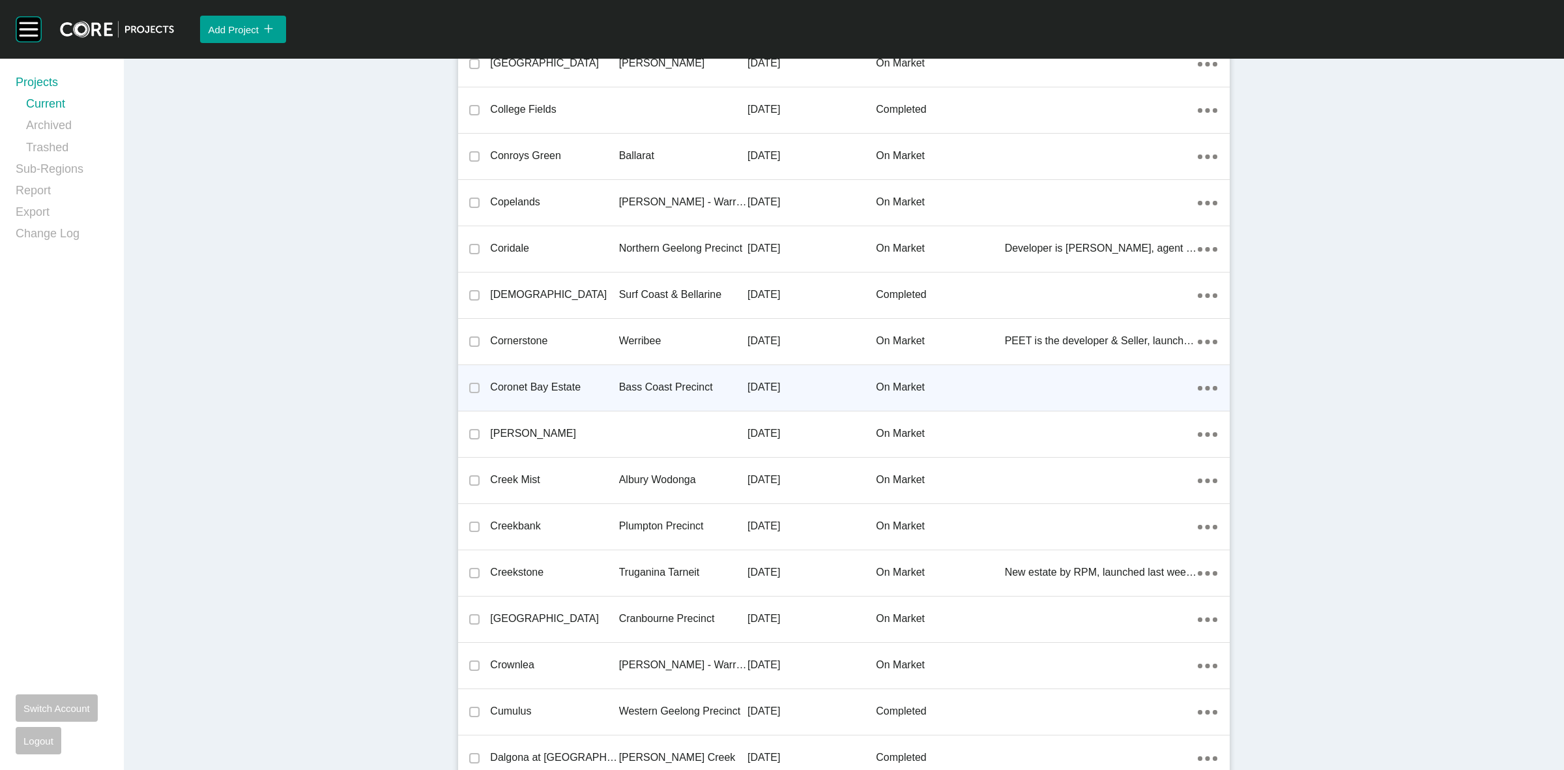
click at [632, 388] on p "Bass Coast Precinct" at bounding box center [683, 387] width 128 height 14
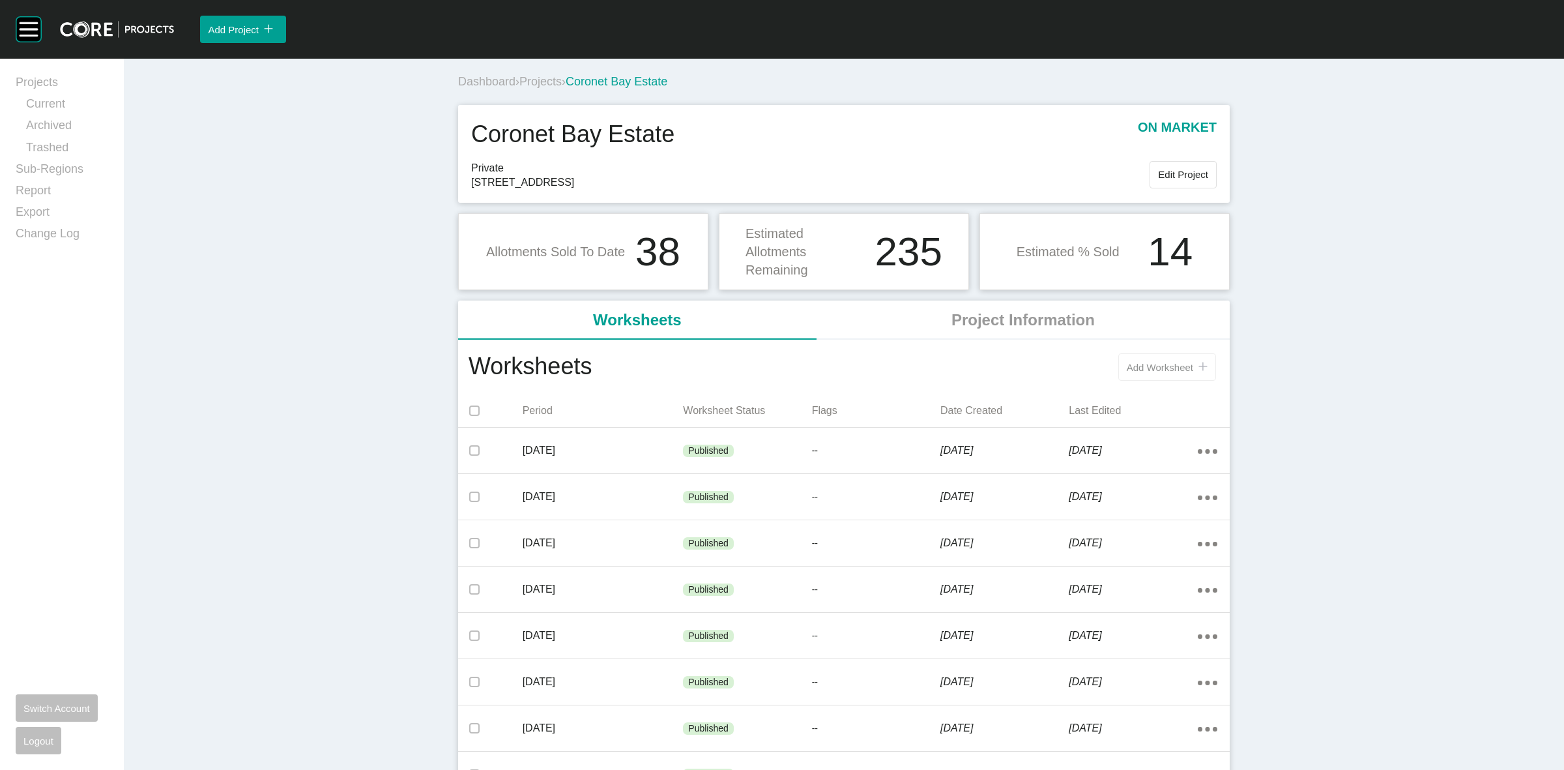
click at [1135, 354] on div "Add Worksheet icon/tick copy 11 Created with Sketch." at bounding box center [906, 367] width 628 height 34
click at [1132, 362] on span "Add Worksheet" at bounding box center [1160, 367] width 66 height 11
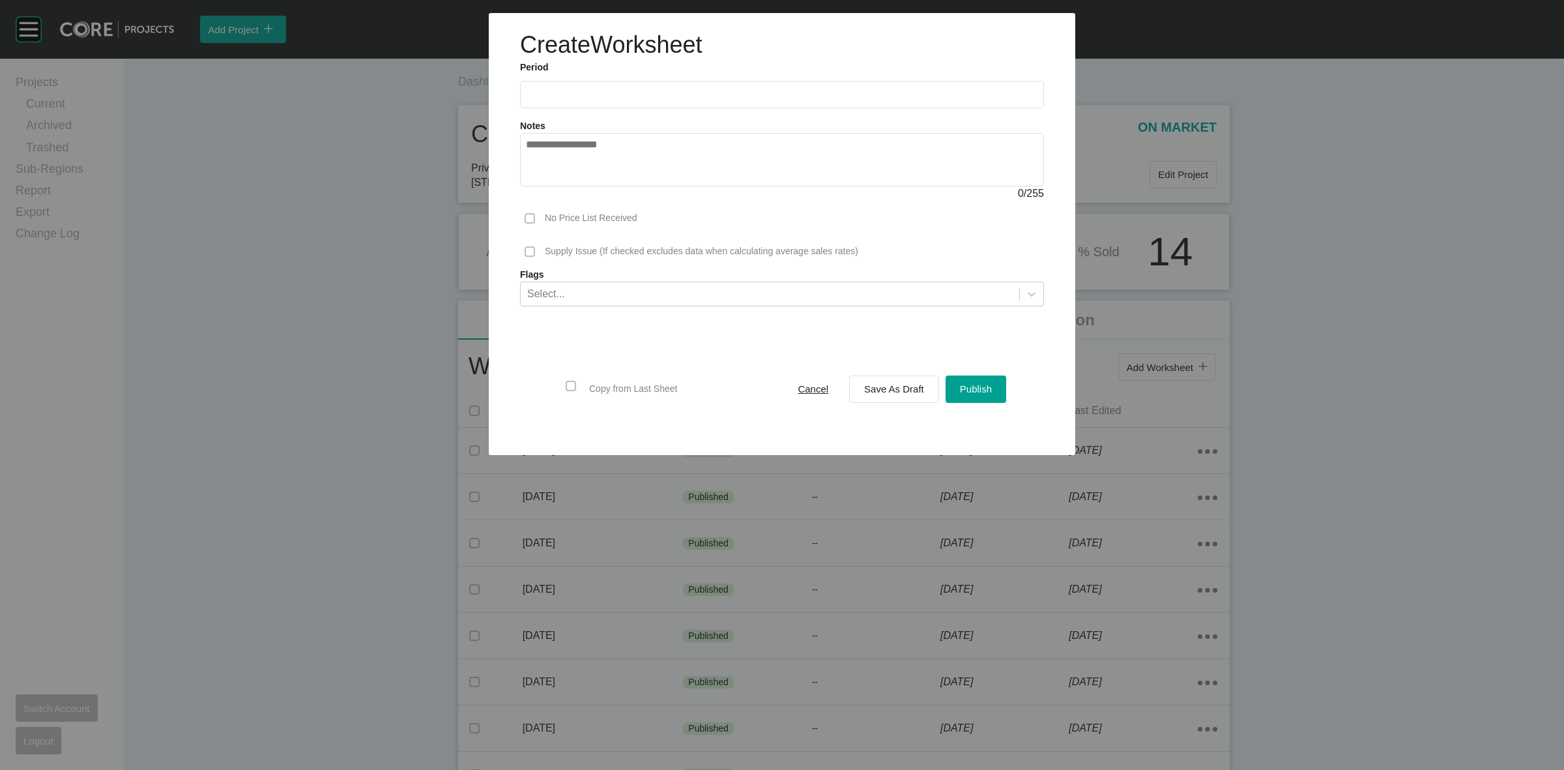
click at [595, 90] on input "text" at bounding box center [782, 94] width 512 height 11
click at [536, 188] on li "[DATE]" at bounding box center [545, 190] width 44 height 22
type input "*********"
click at [913, 401] on button "Save As Draft" at bounding box center [894, 388] width 90 height 27
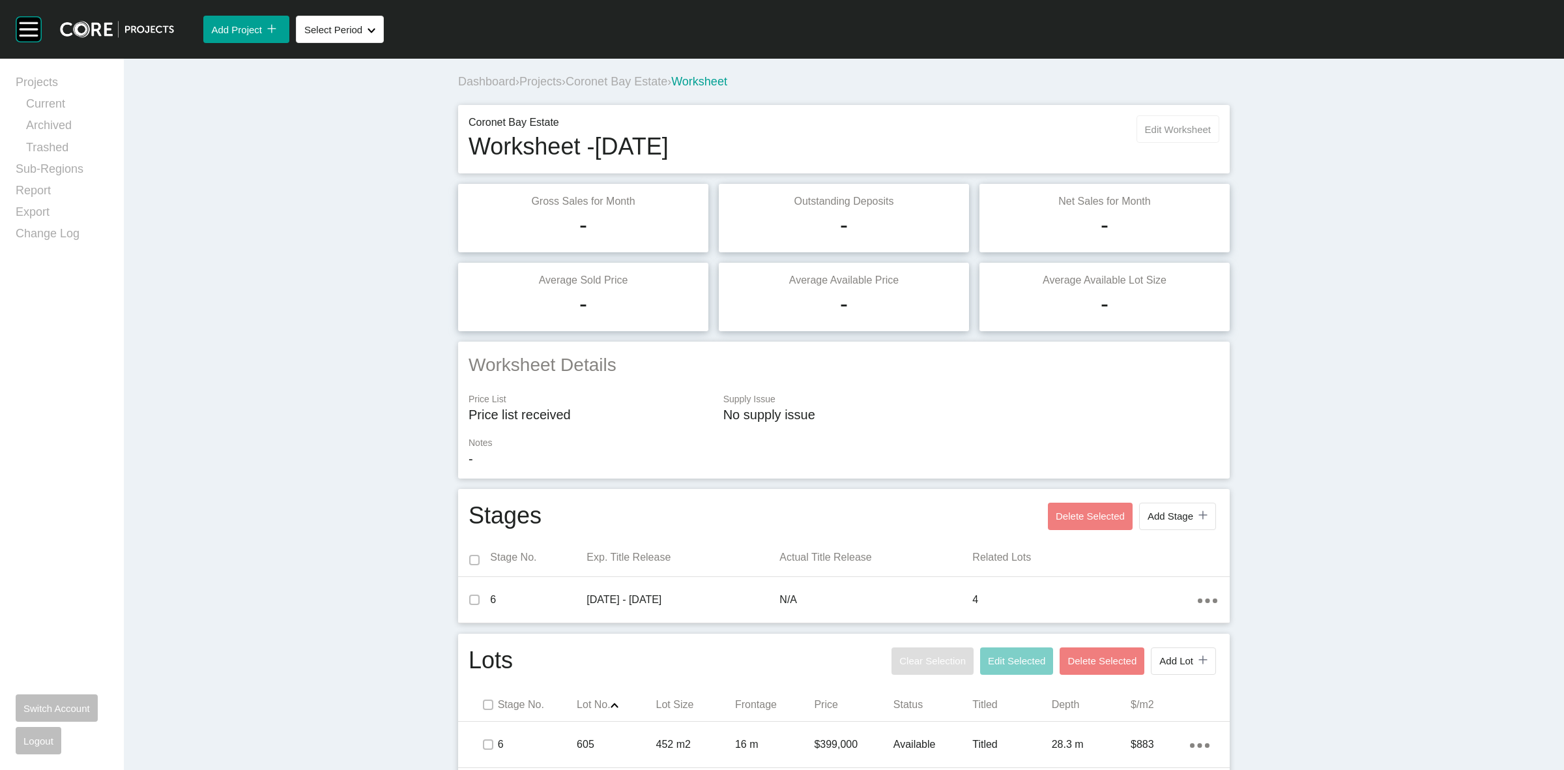
click at [1145, 130] on span "Edit Worksheet" at bounding box center [1178, 129] width 66 height 11
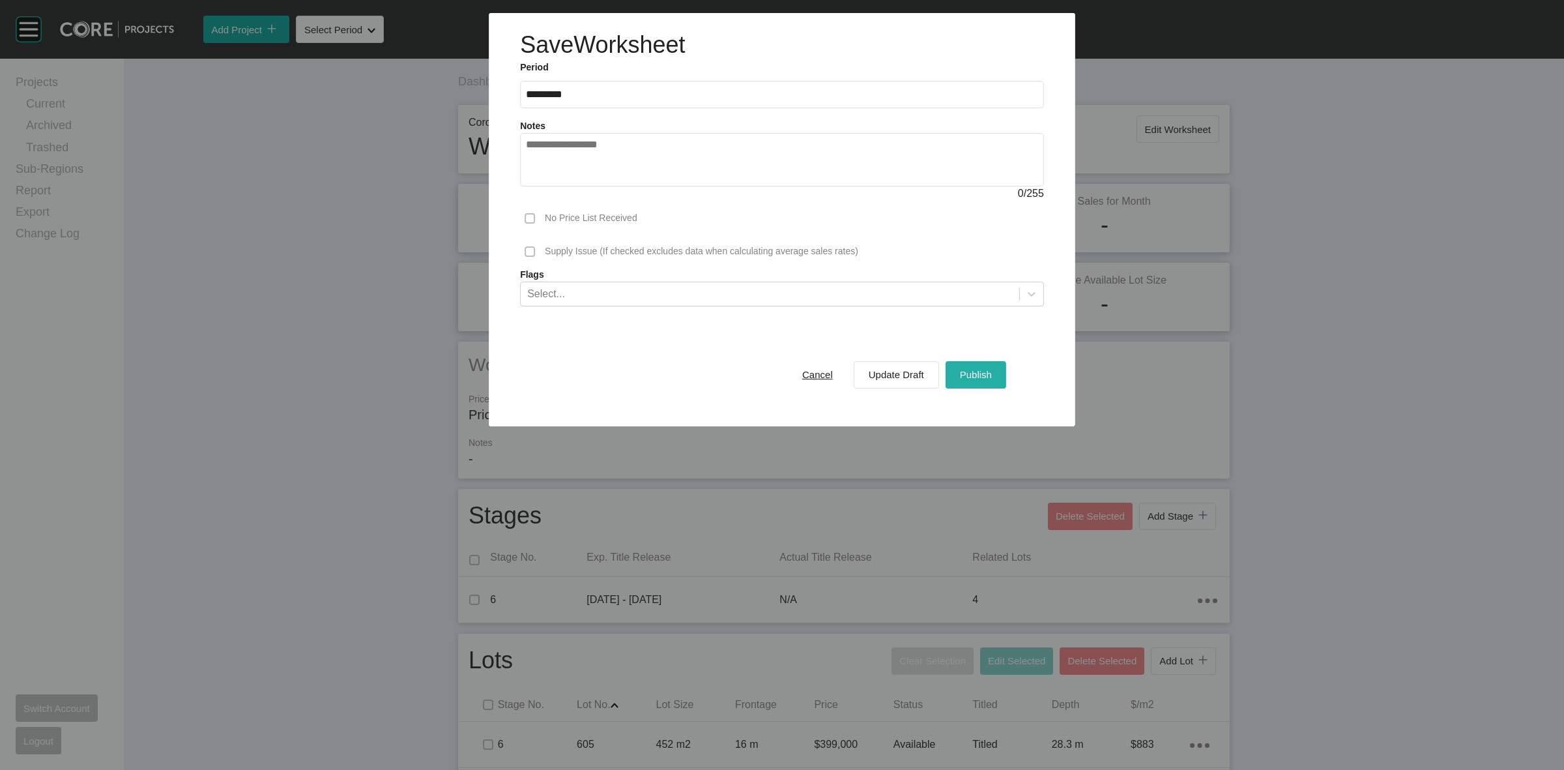
click at [979, 373] on span "Publish" at bounding box center [976, 374] width 32 height 11
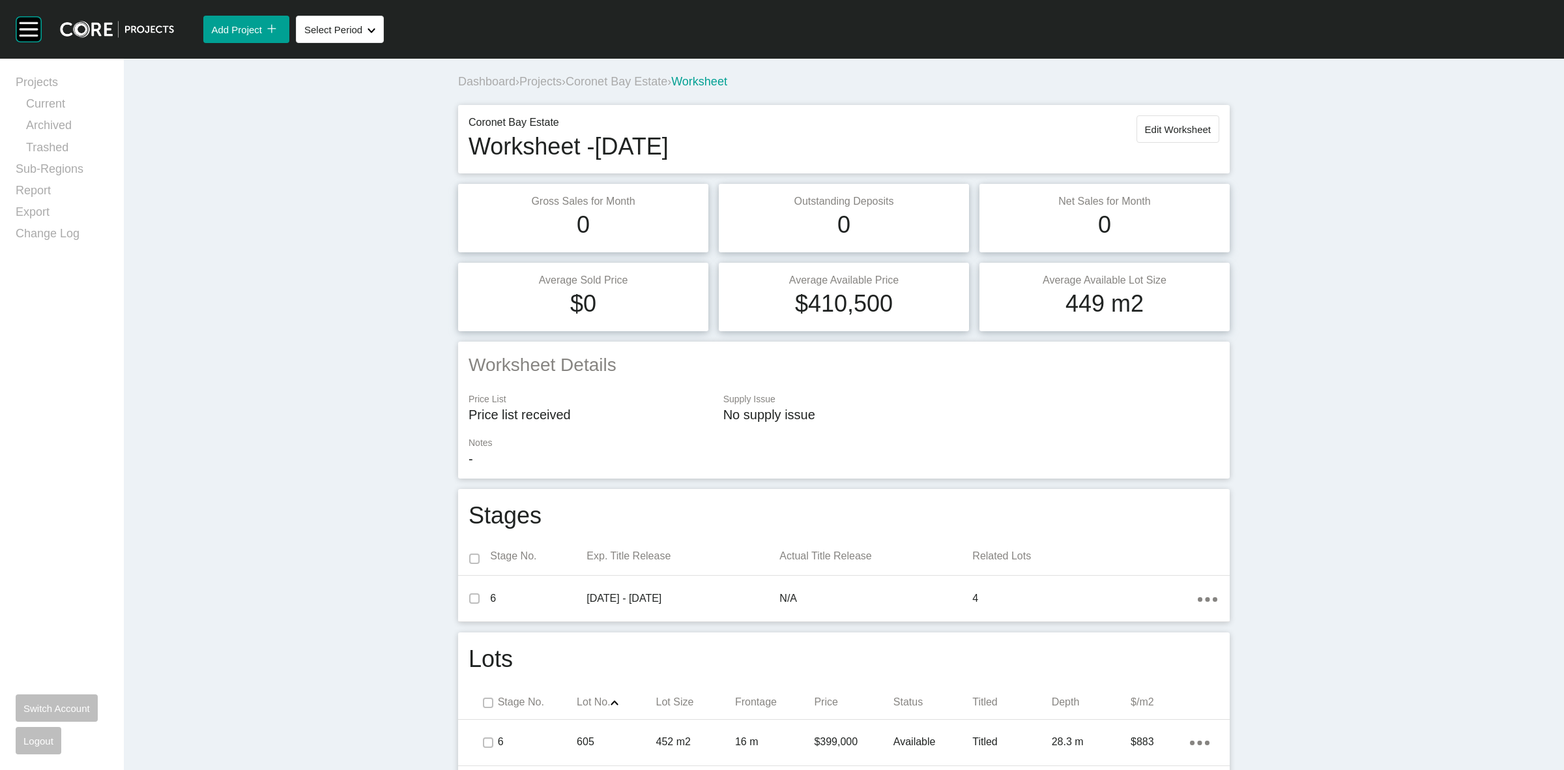
click at [531, 72] on div "Dashboard › Projects › Coronet Bay Estate › Worksheet" at bounding box center [846, 82] width 777 height 36
click at [538, 82] on span "Projects" at bounding box center [540, 81] width 42 height 13
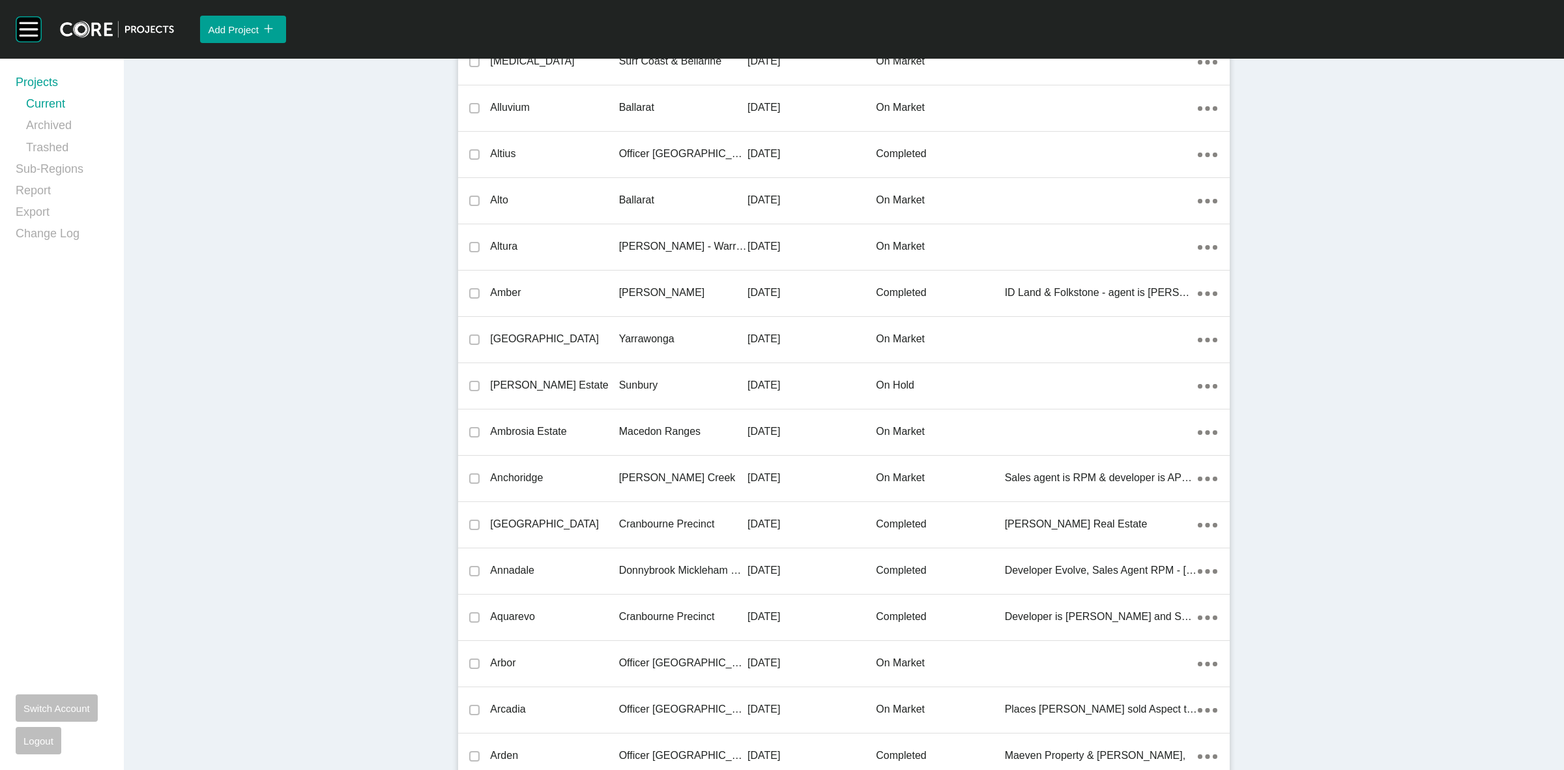
scroll to position [22593, 0]
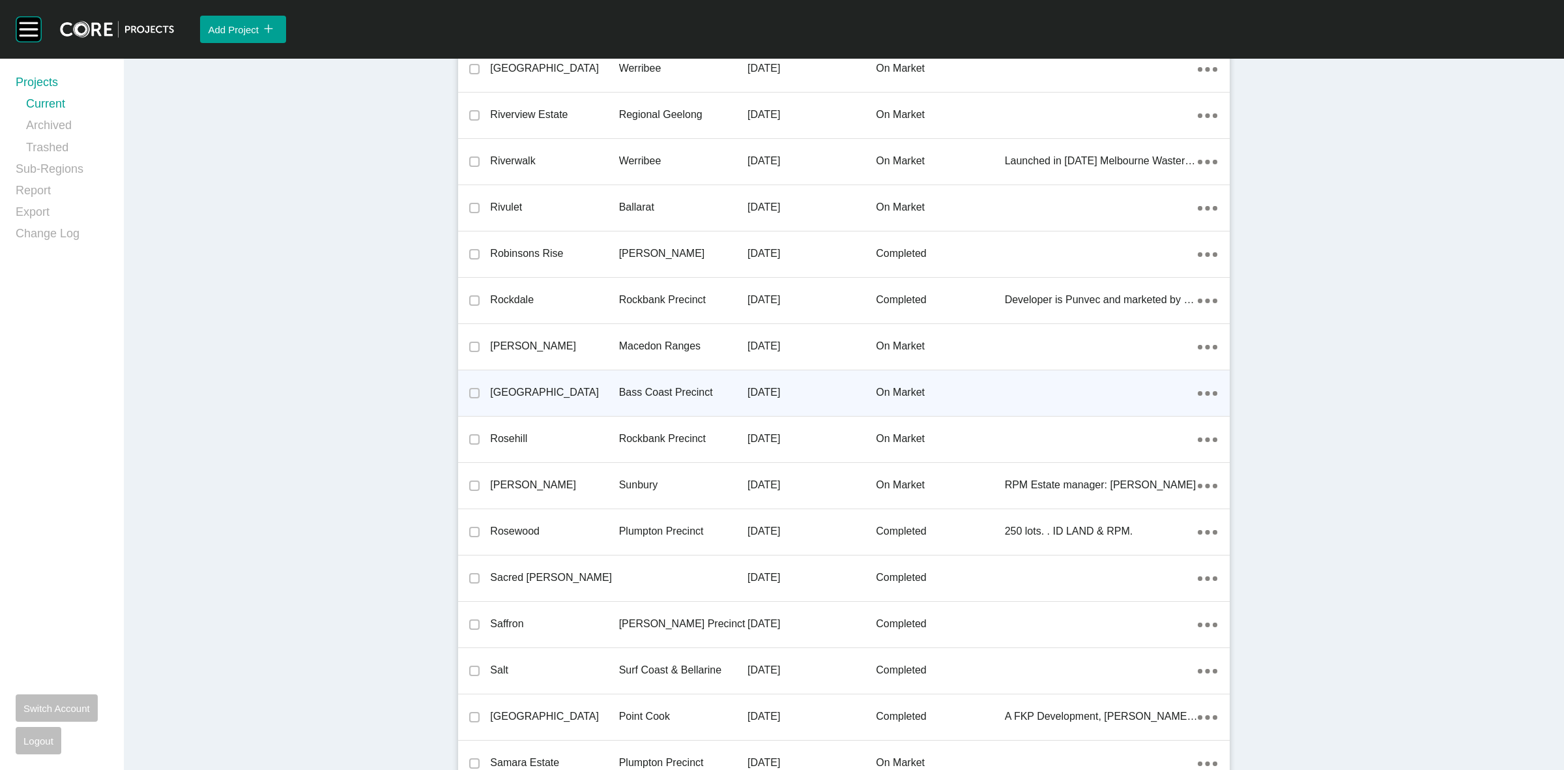
click at [678, 385] on p "Bass Coast Precinct" at bounding box center [683, 392] width 128 height 14
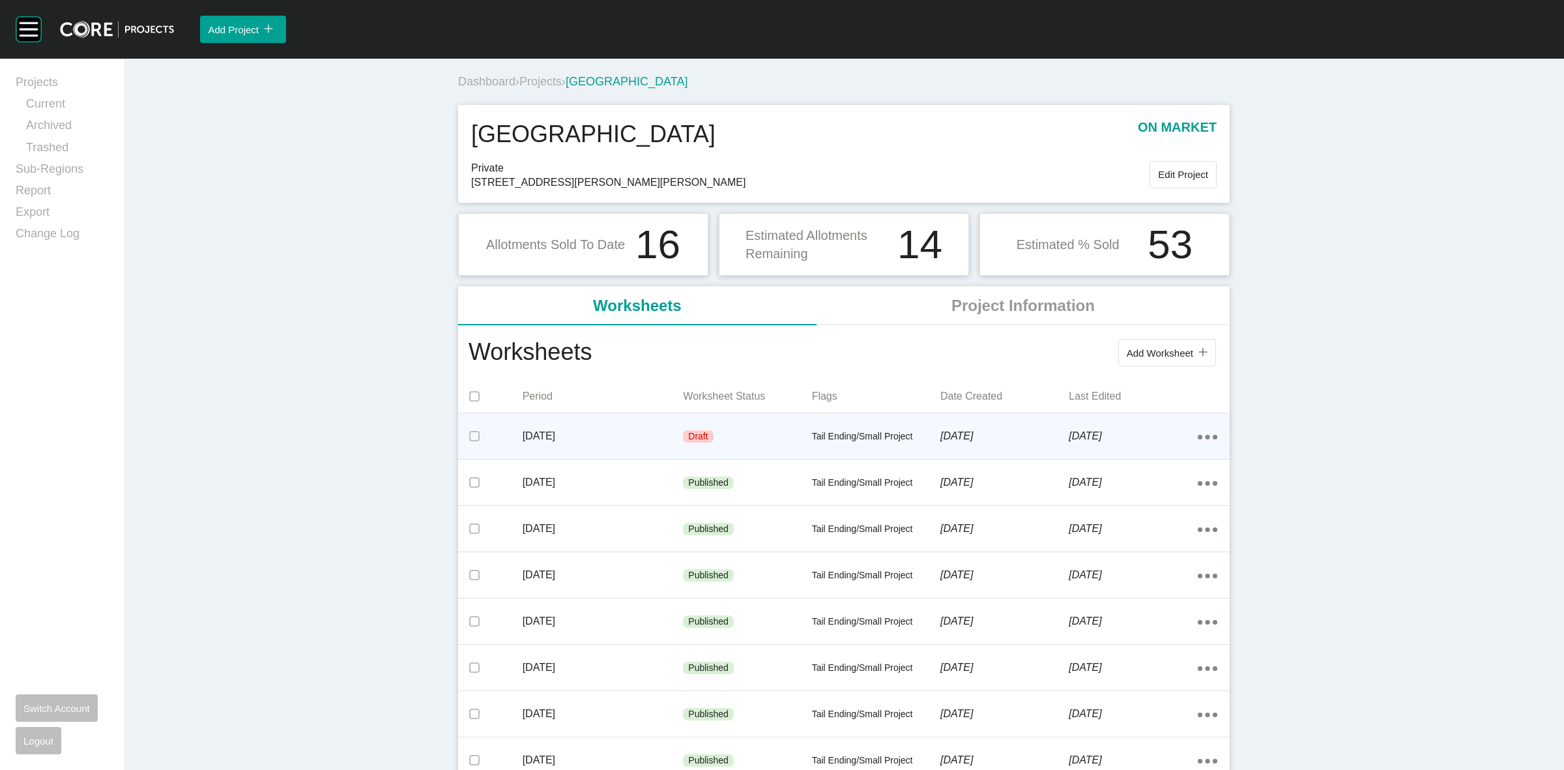
click at [952, 432] on p "[DATE]" at bounding box center [1004, 436] width 128 height 14
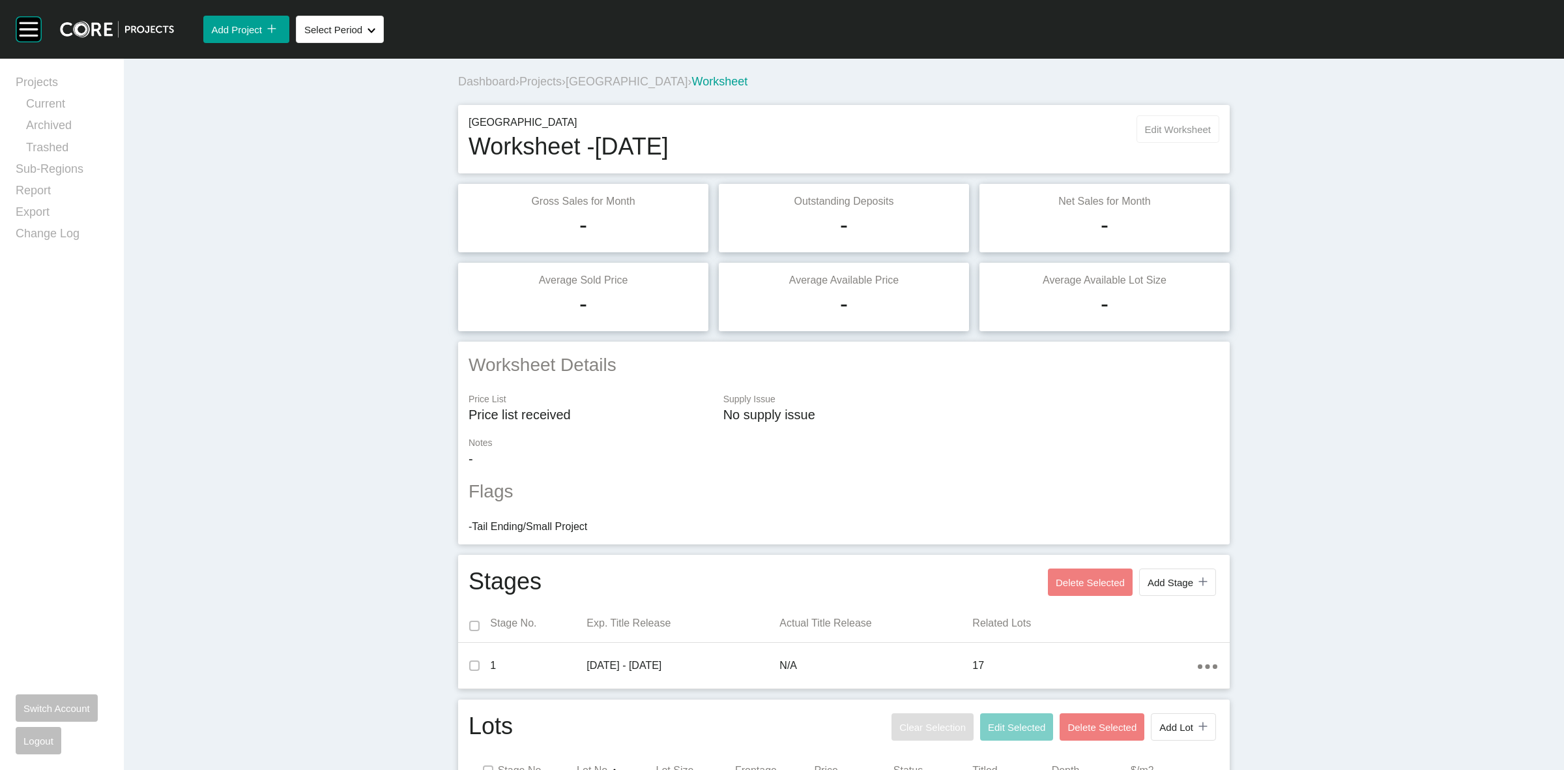
click at [1180, 132] on span "Edit Worksheet" at bounding box center [1178, 129] width 66 height 11
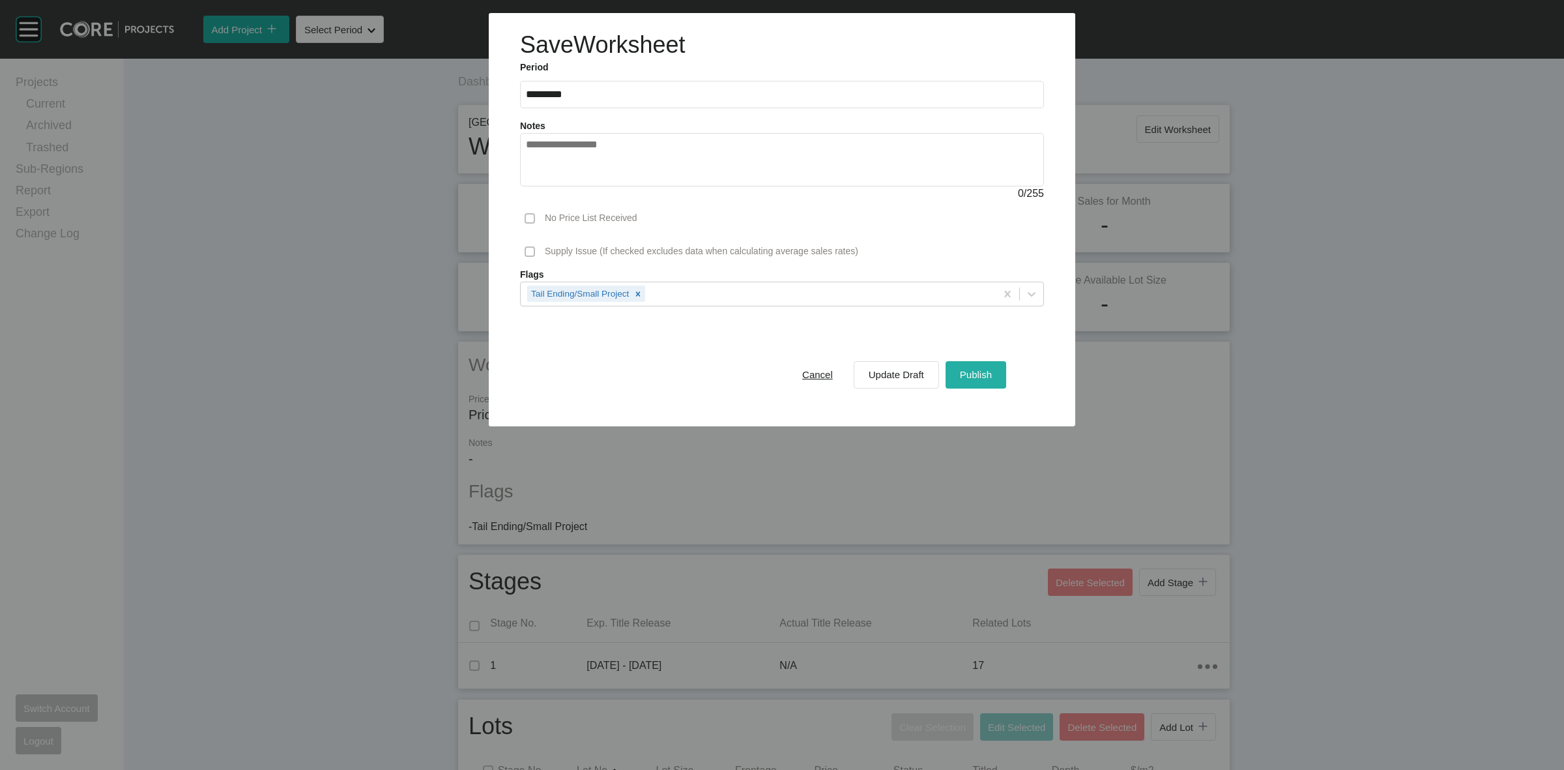
click at [953, 375] on button "Publish" at bounding box center [976, 374] width 61 height 27
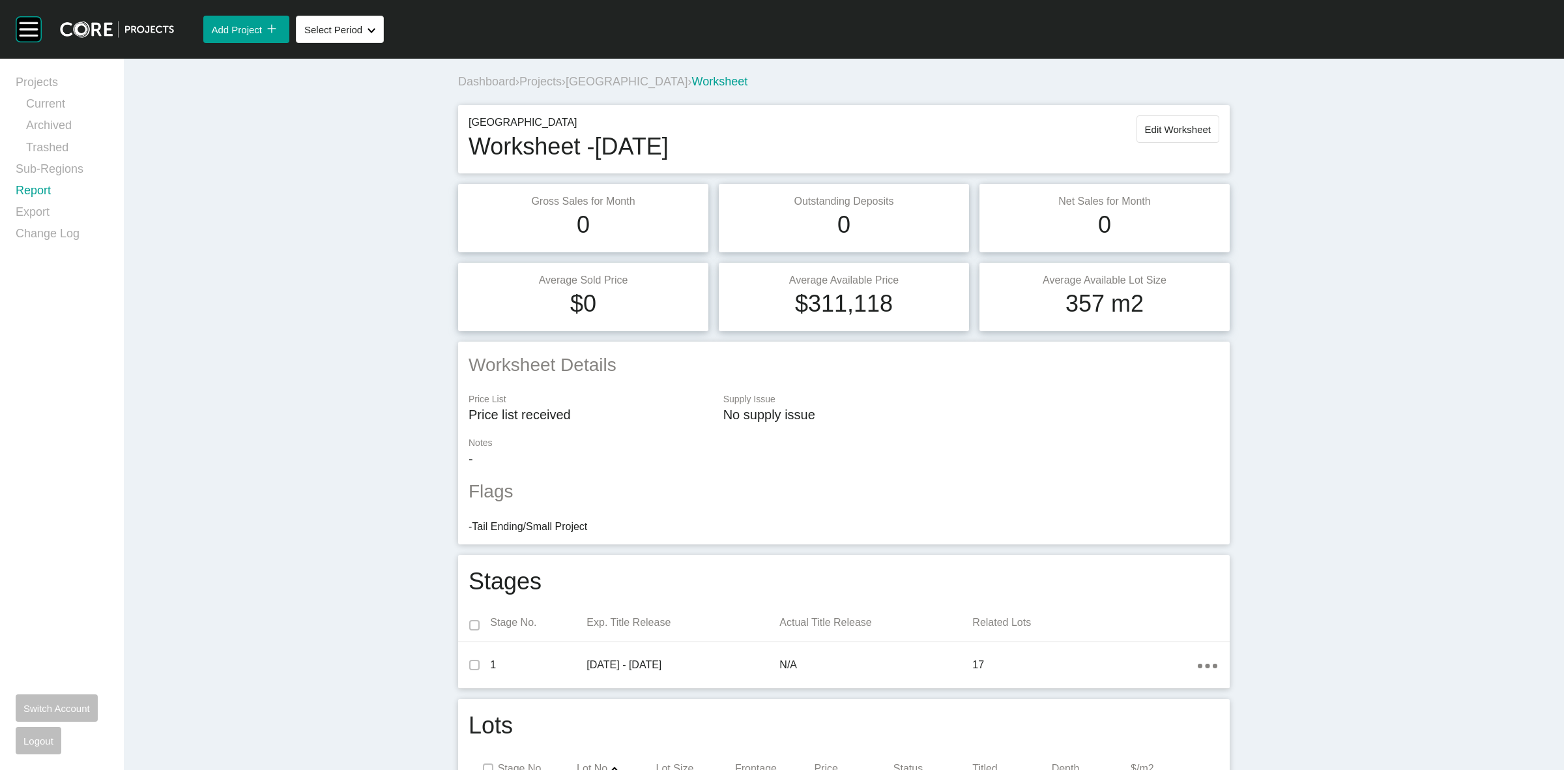
click at [34, 190] on link "Report" at bounding box center [62, 193] width 93 height 22
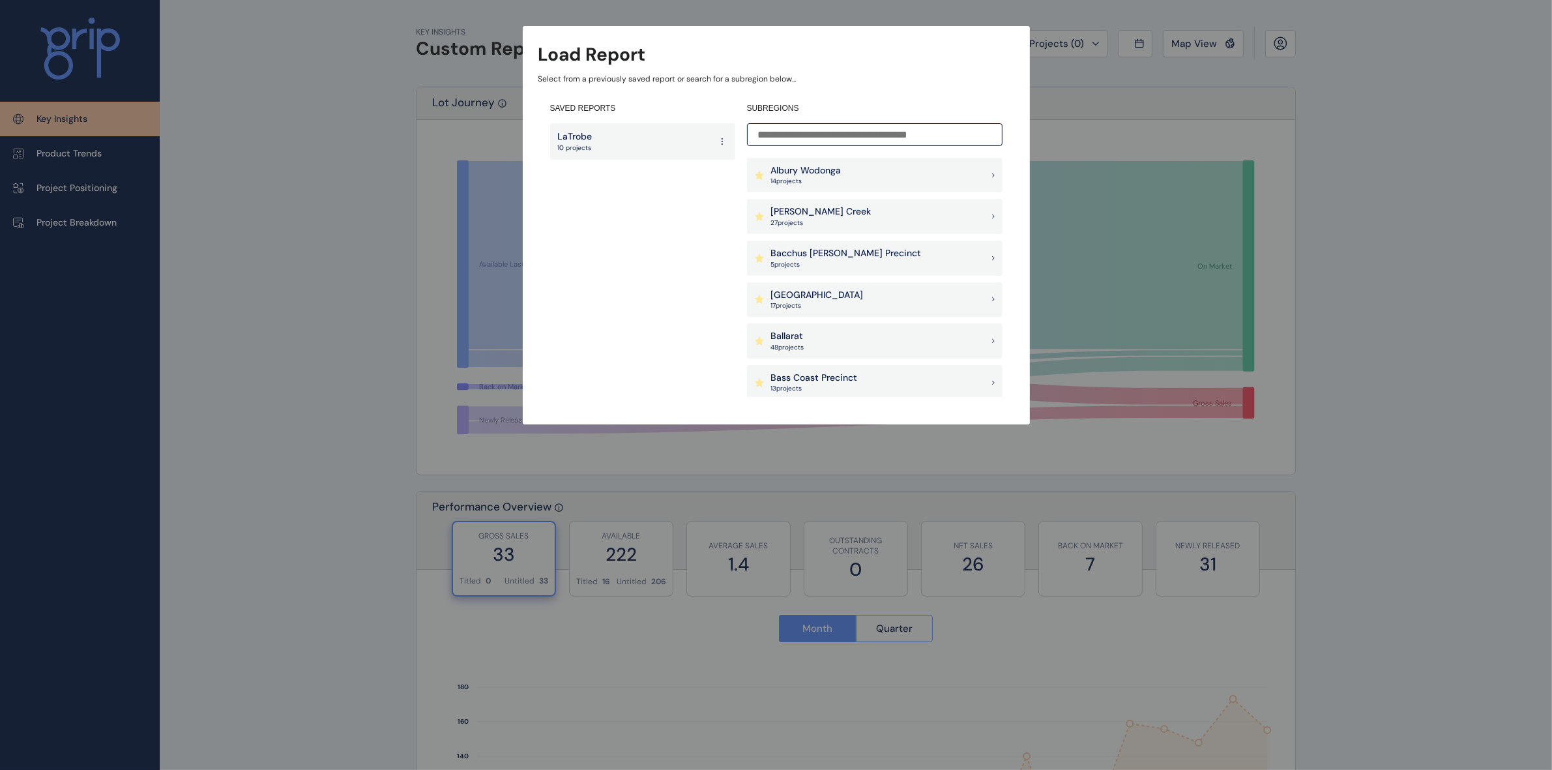
click at [848, 126] on input at bounding box center [874, 134] width 255 height 23
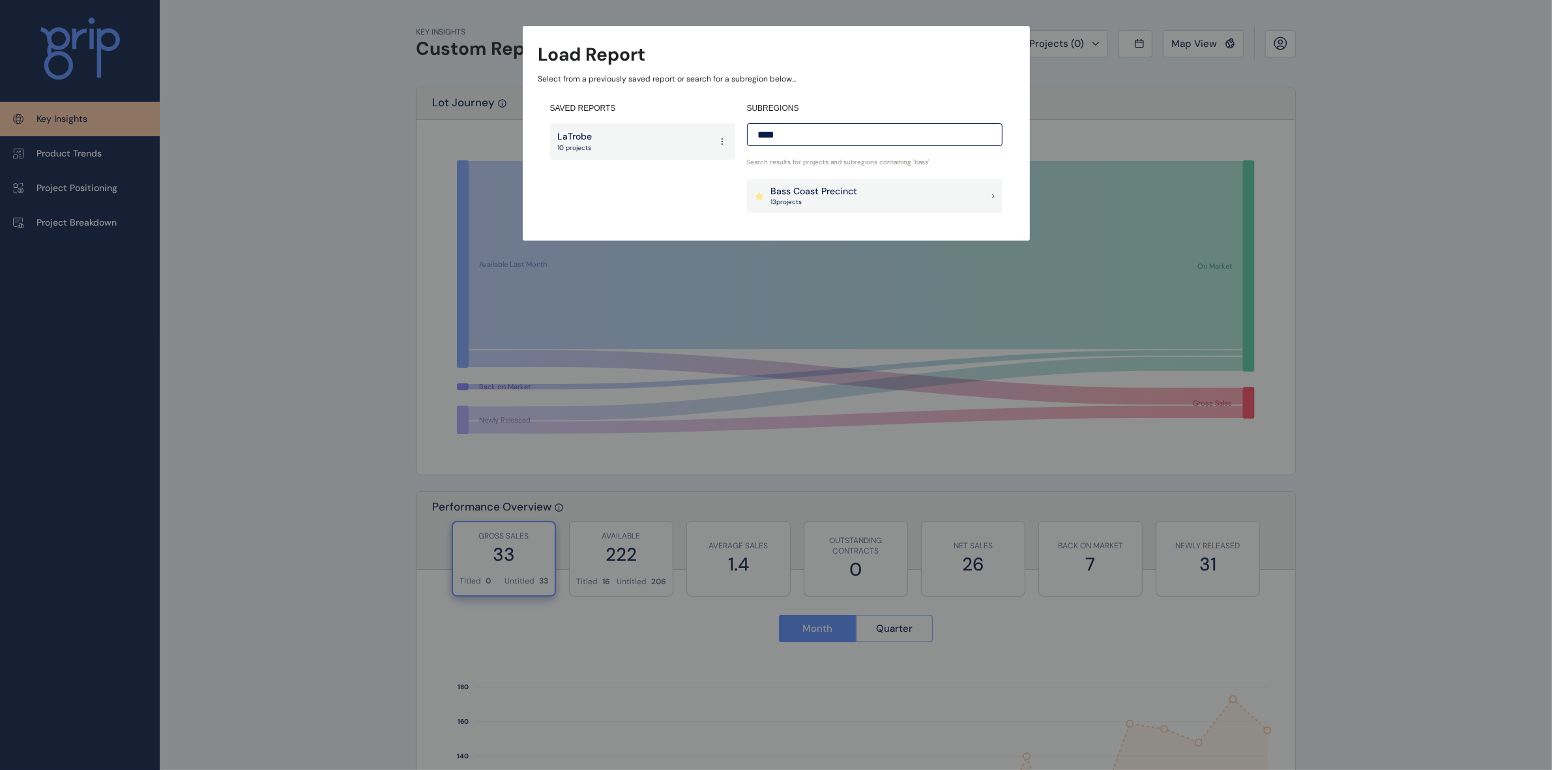
type input "****"
click at [850, 190] on p "Bass Coast Precinct" at bounding box center [814, 191] width 87 height 13
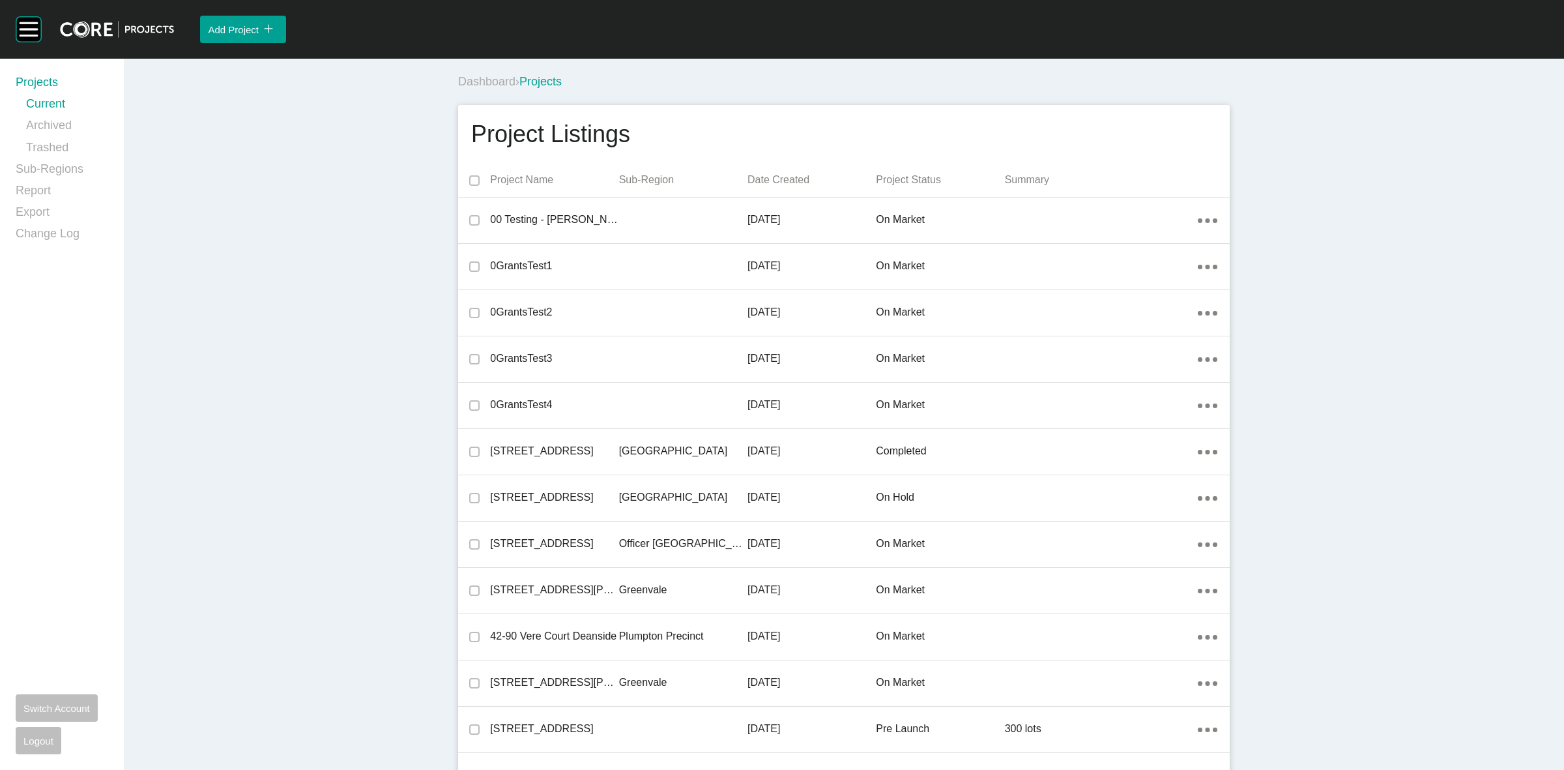
scroll to position [30980, 0]
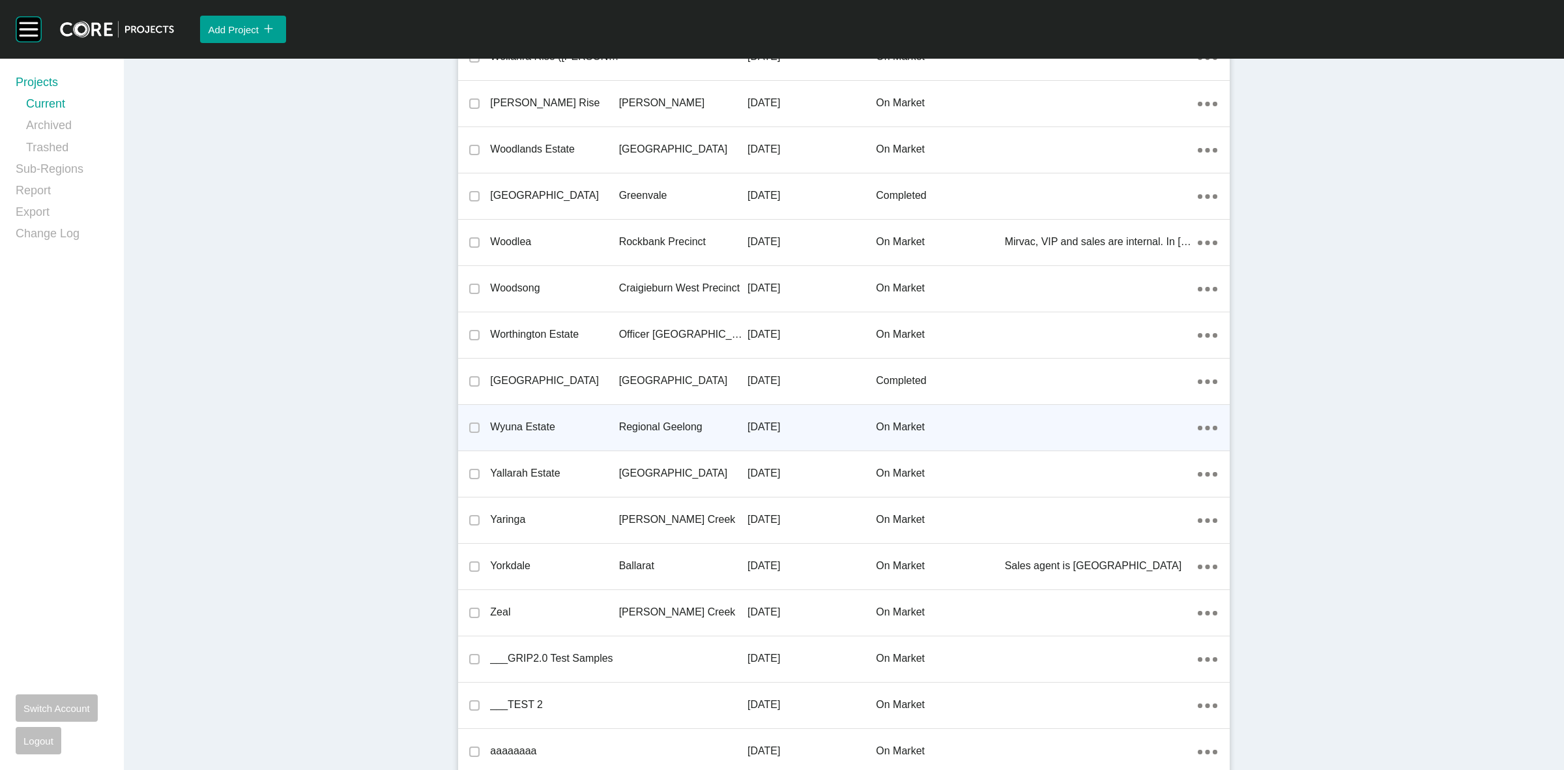
click at [669, 420] on p "Regional Geelong" at bounding box center [683, 427] width 128 height 14
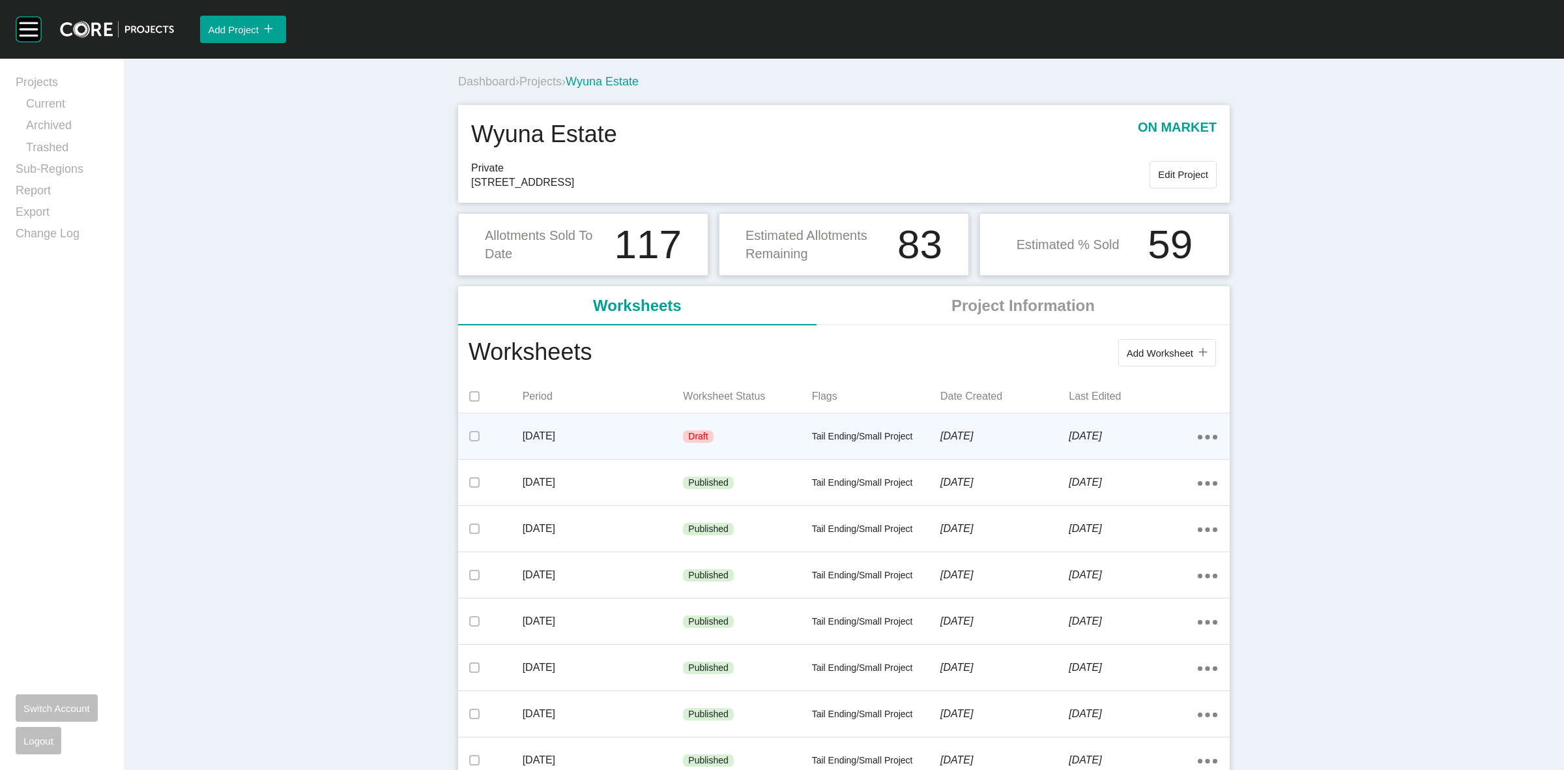
click at [851, 432] on p "Tail Ending/Small Project" at bounding box center [876, 436] width 128 height 13
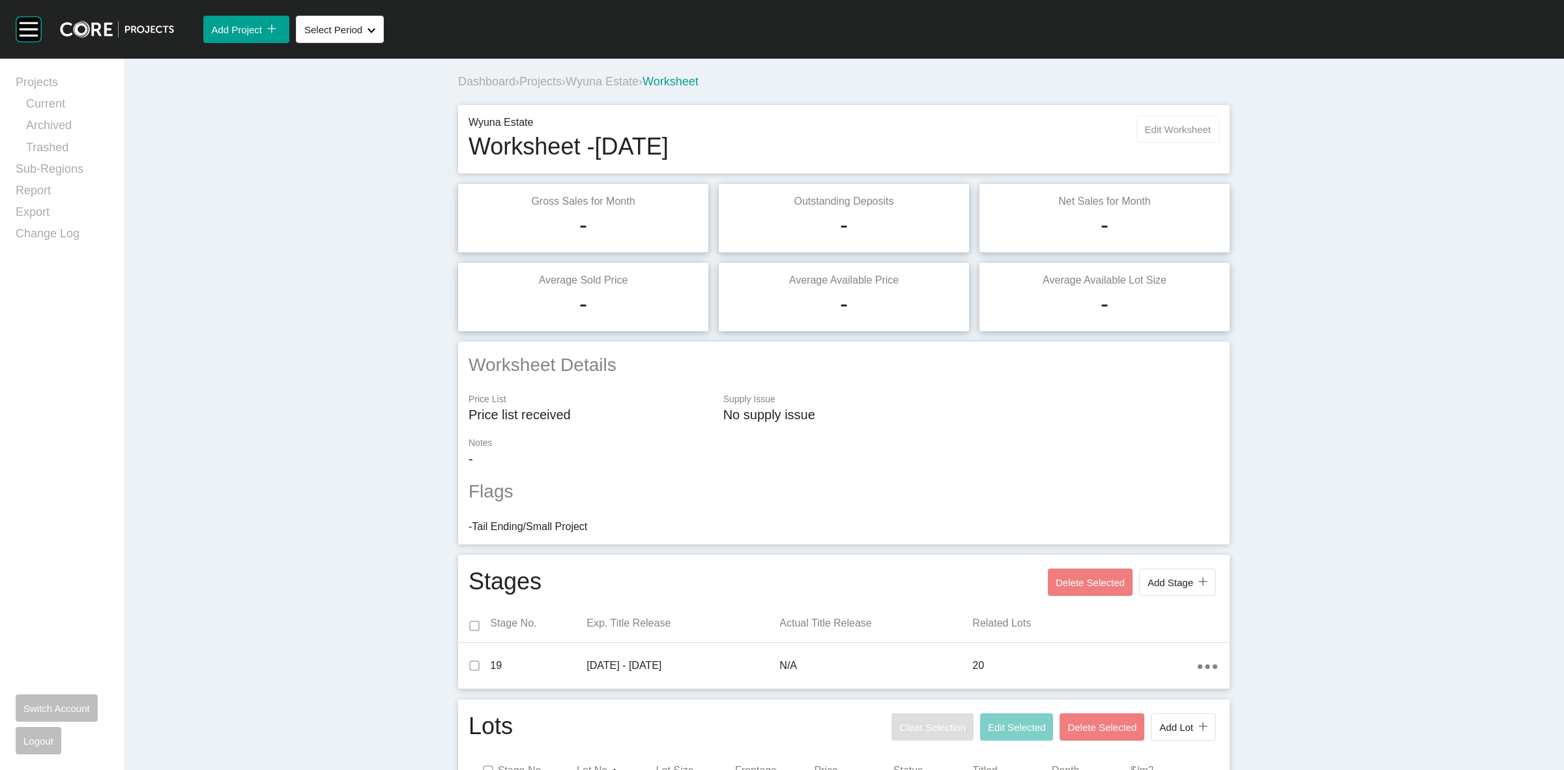
click at [1199, 127] on span "Edit Worksheet" at bounding box center [1178, 129] width 66 height 11
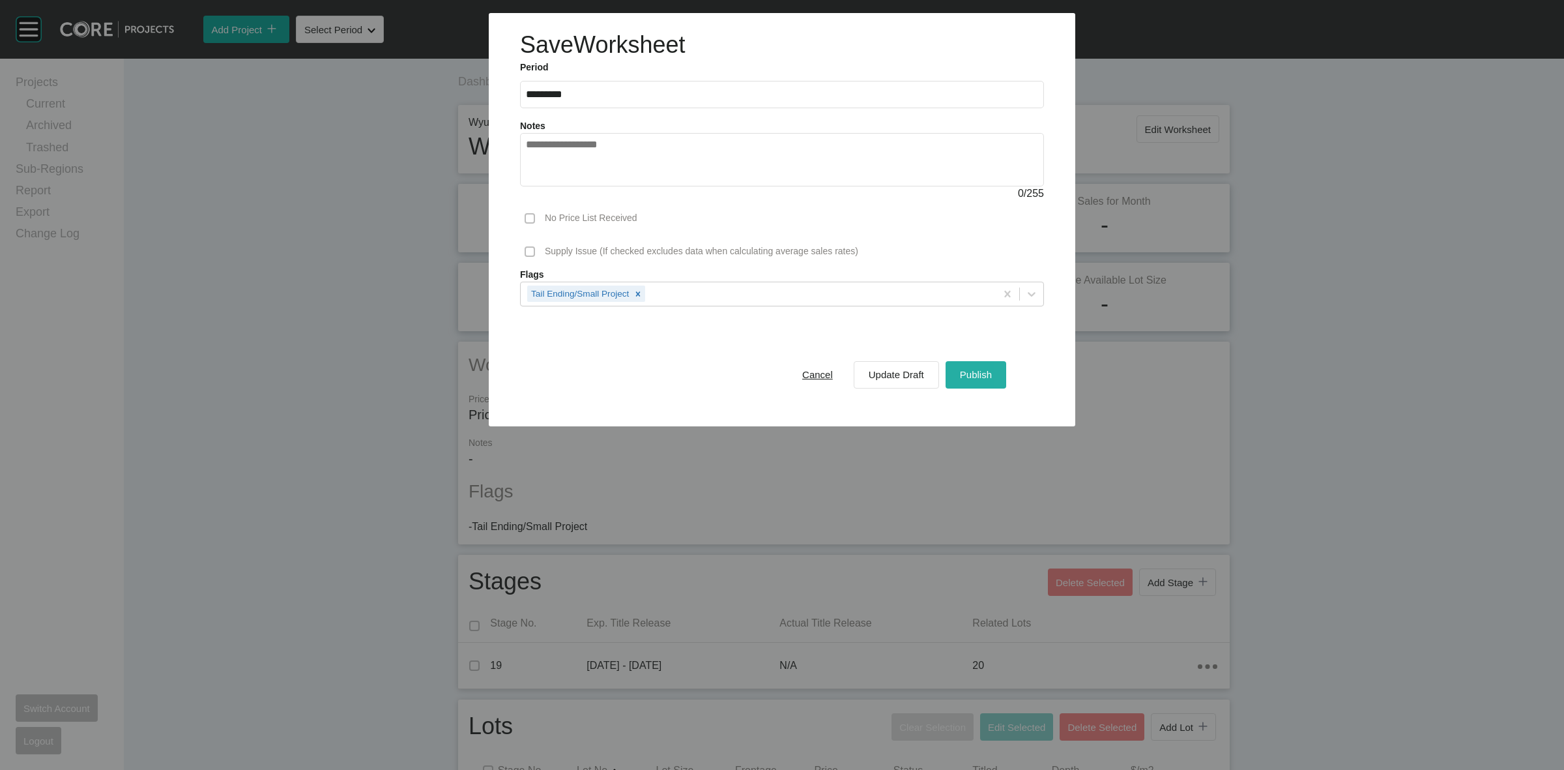
click at [987, 372] on span "Publish" at bounding box center [976, 374] width 32 height 11
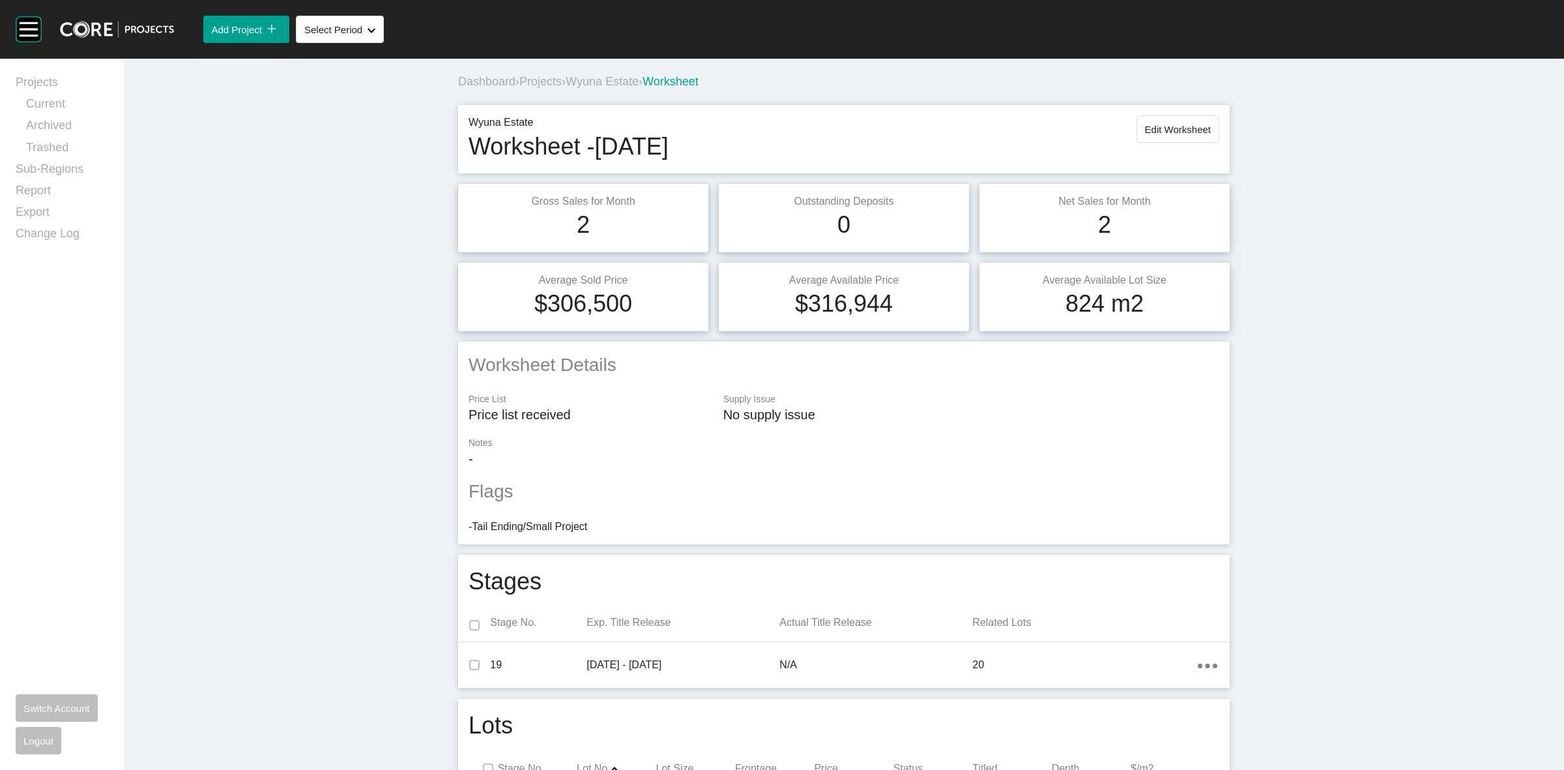
click at [535, 85] on span "Projects" at bounding box center [540, 81] width 42 height 13
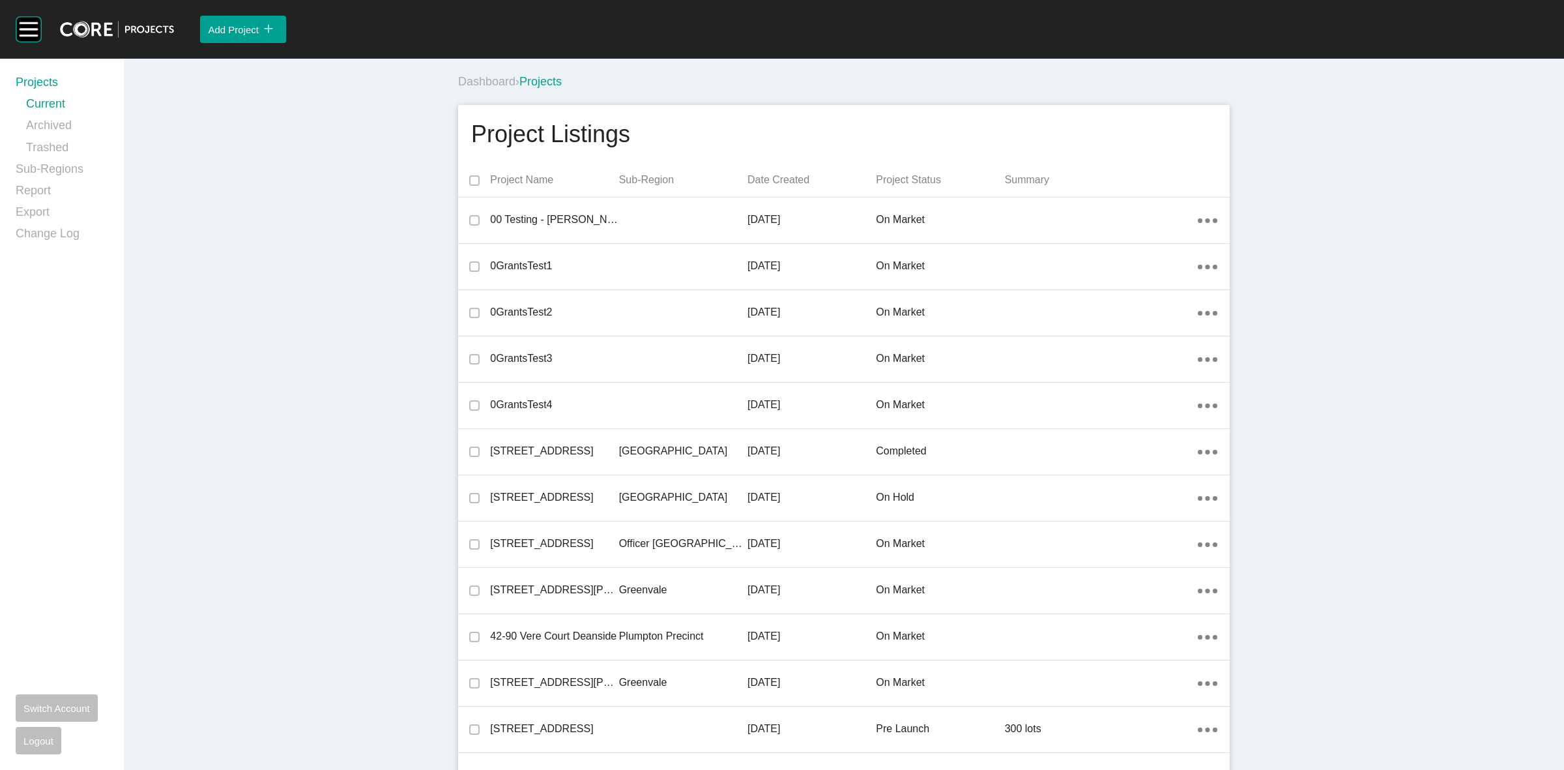
scroll to position [6357, 0]
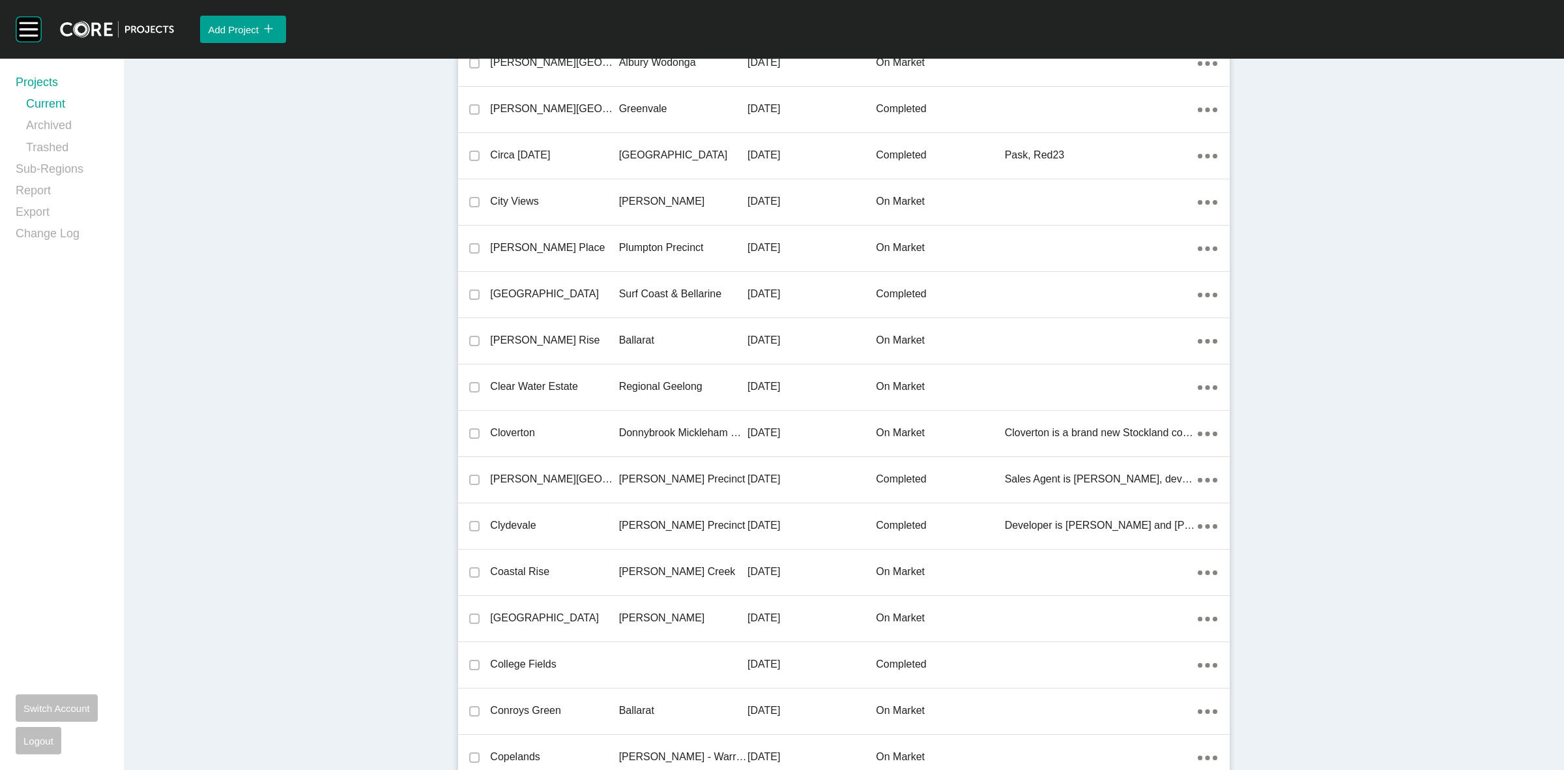
click at [643, 385] on p "Regional Geelong" at bounding box center [683, 386] width 128 height 14
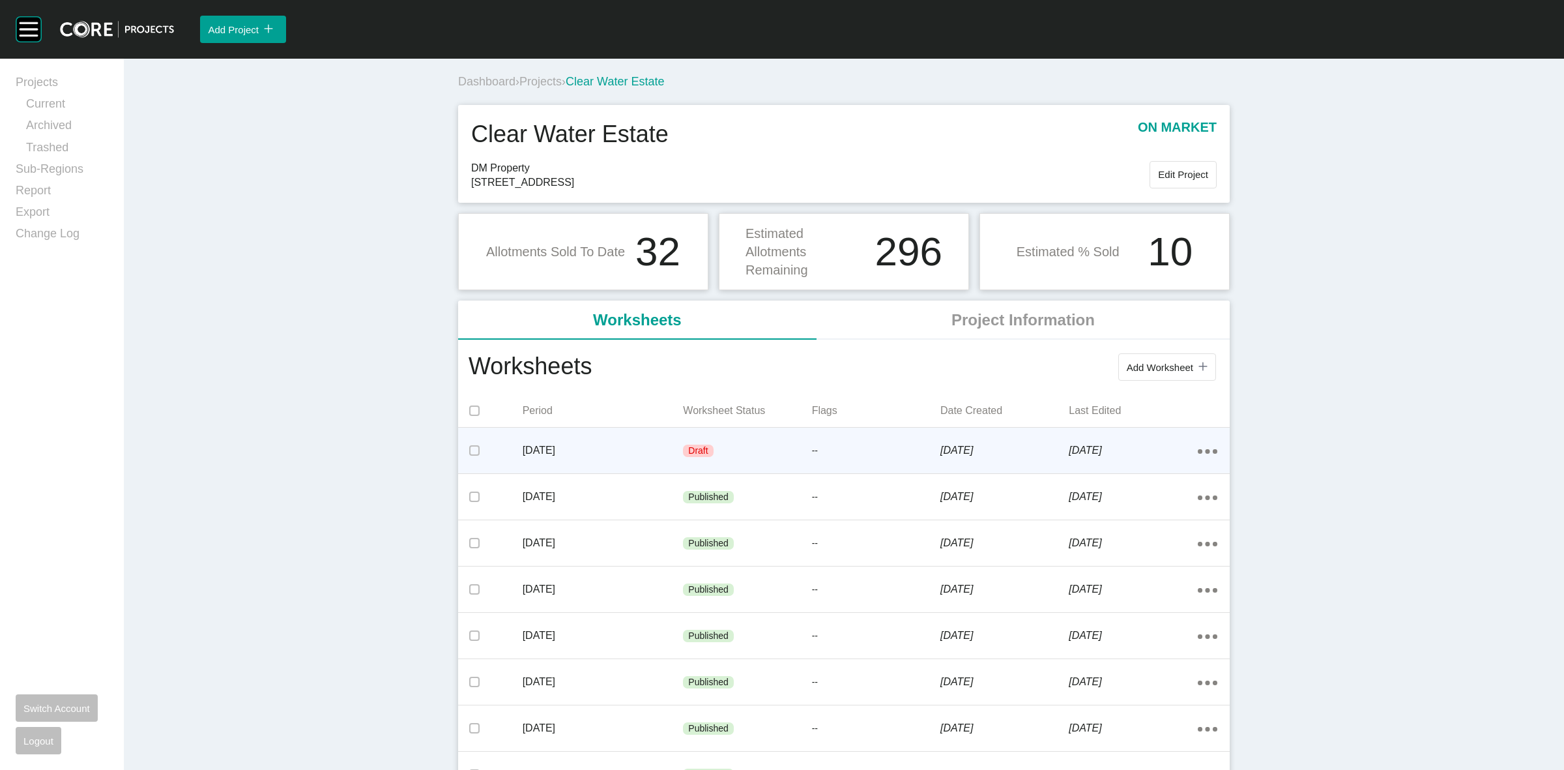
click at [751, 460] on div "Draft" at bounding box center [747, 450] width 128 height 39
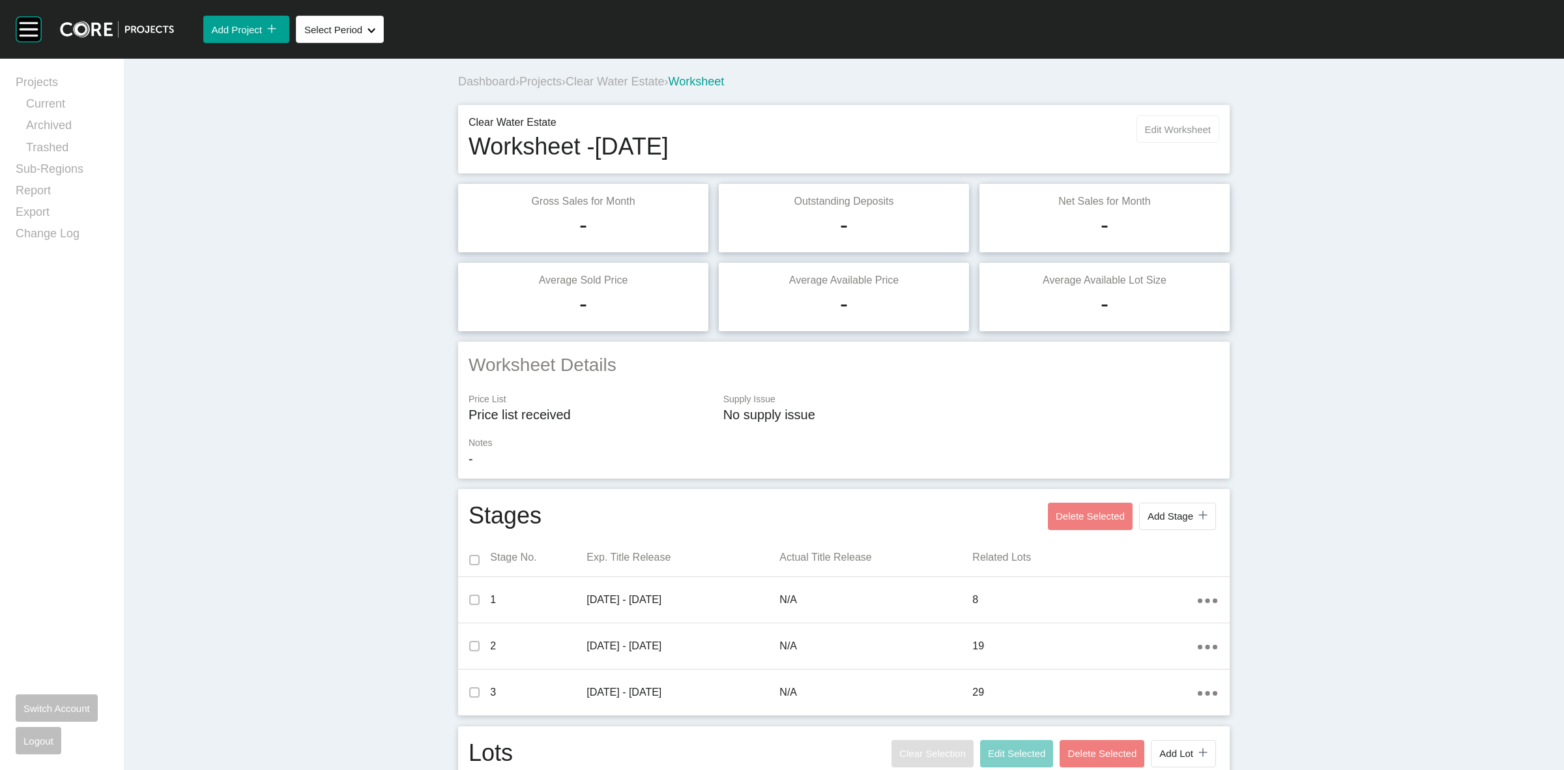
click at [1160, 132] on span "Edit Worksheet" at bounding box center [1178, 129] width 66 height 11
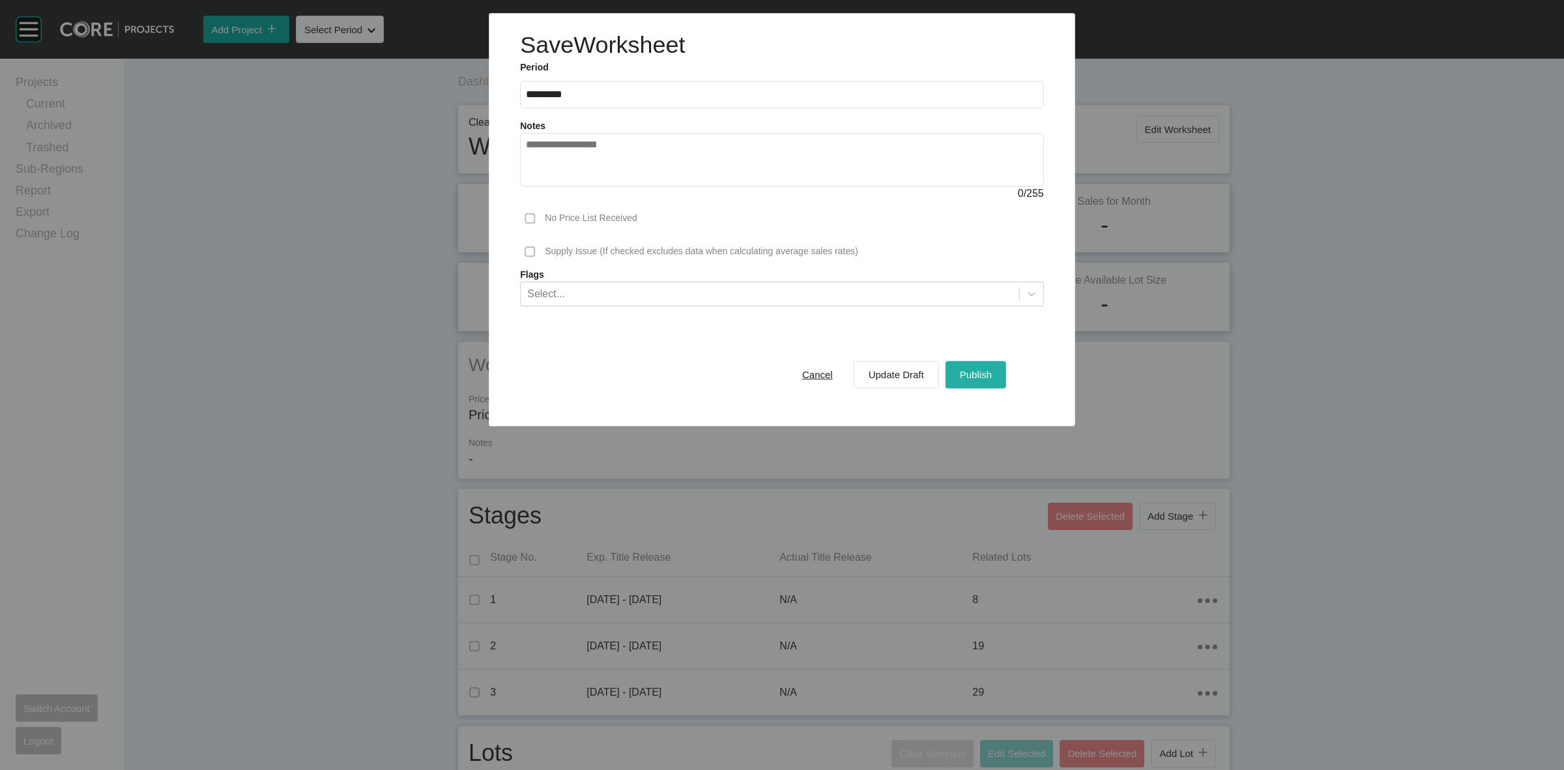
click at [978, 375] on span "Publish" at bounding box center [976, 374] width 32 height 11
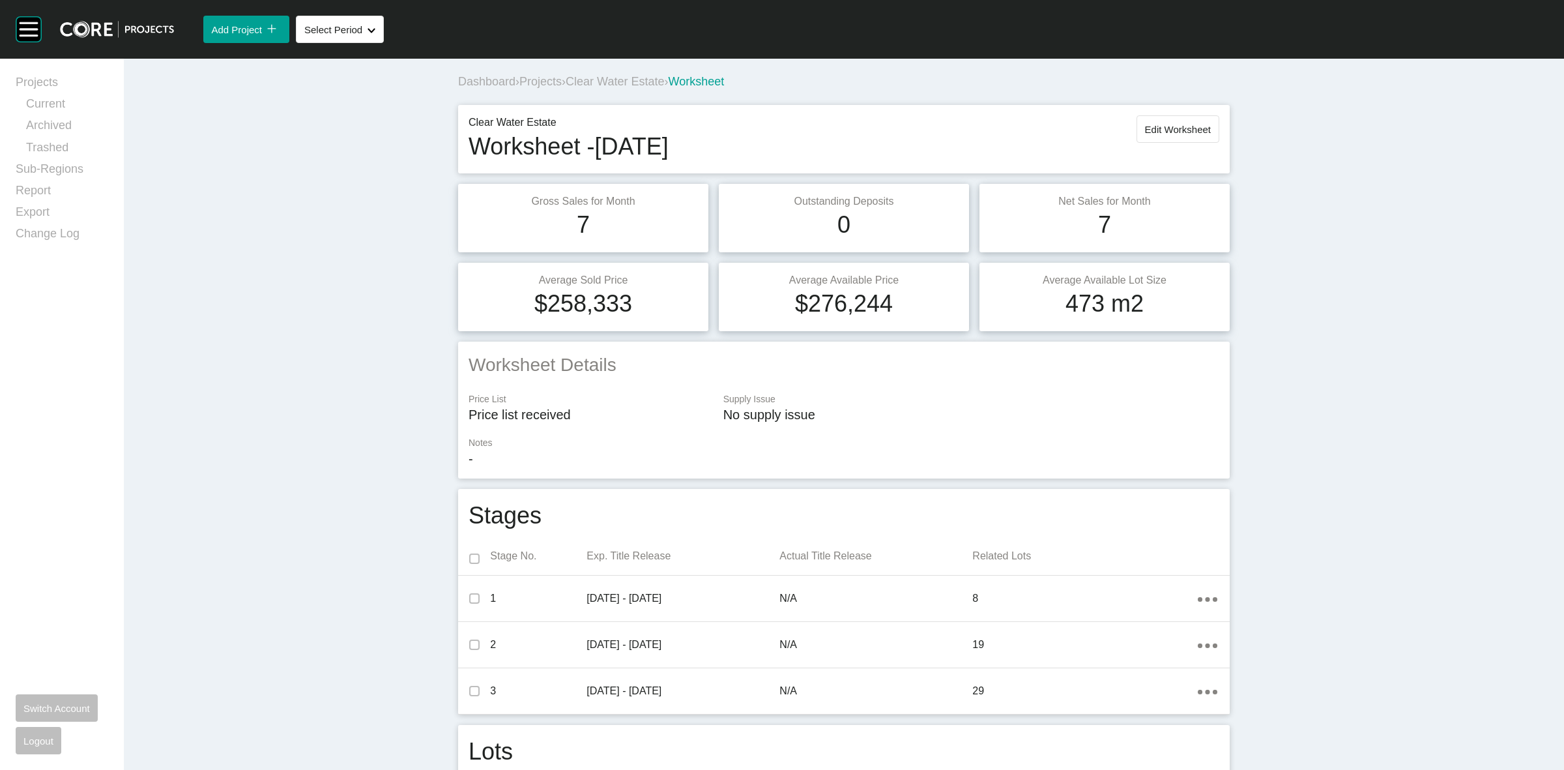
click at [626, 83] on span "Clear Water Estate" at bounding box center [615, 81] width 98 height 13
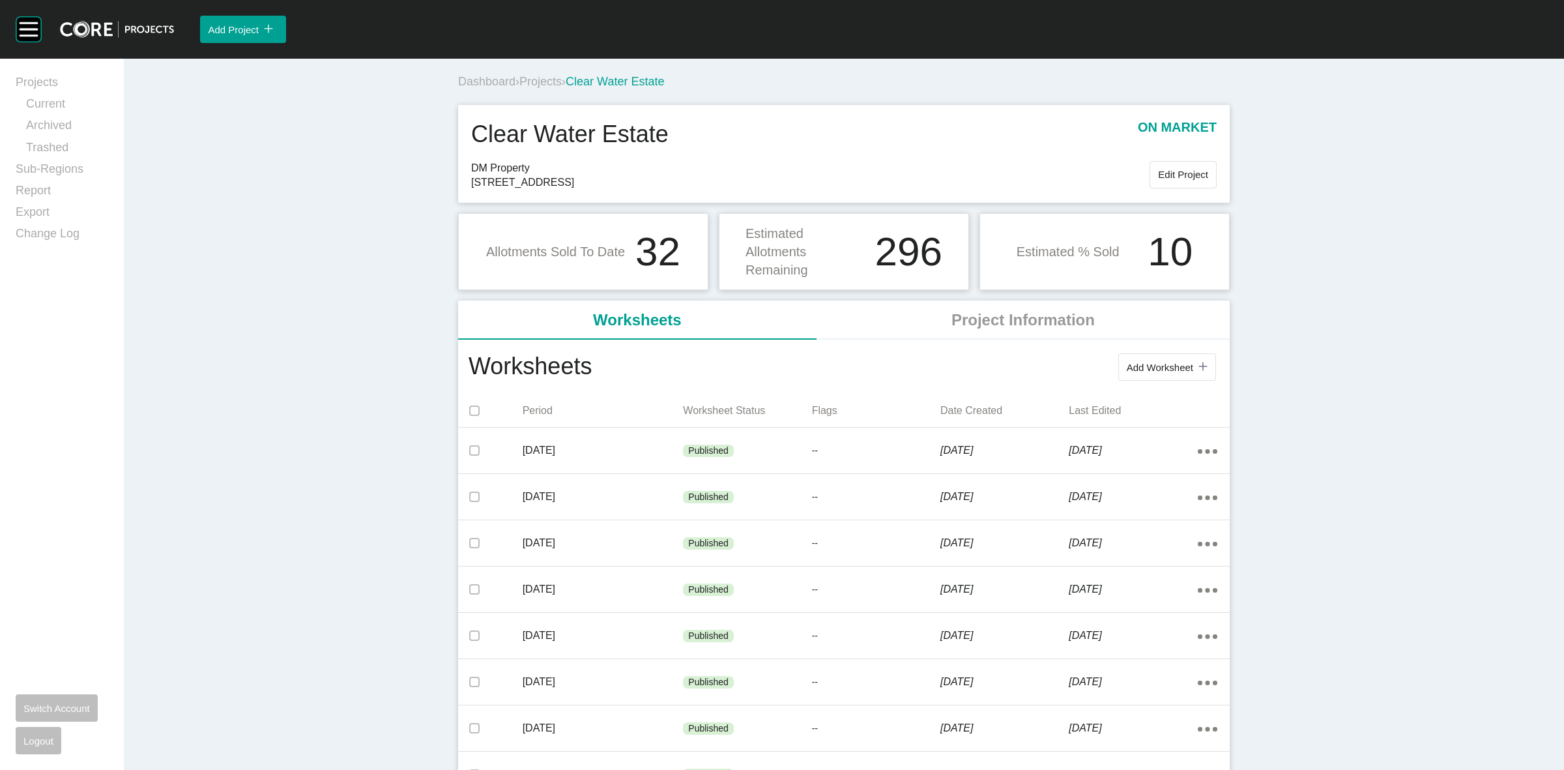
click at [542, 79] on span "Projects" at bounding box center [540, 81] width 42 height 13
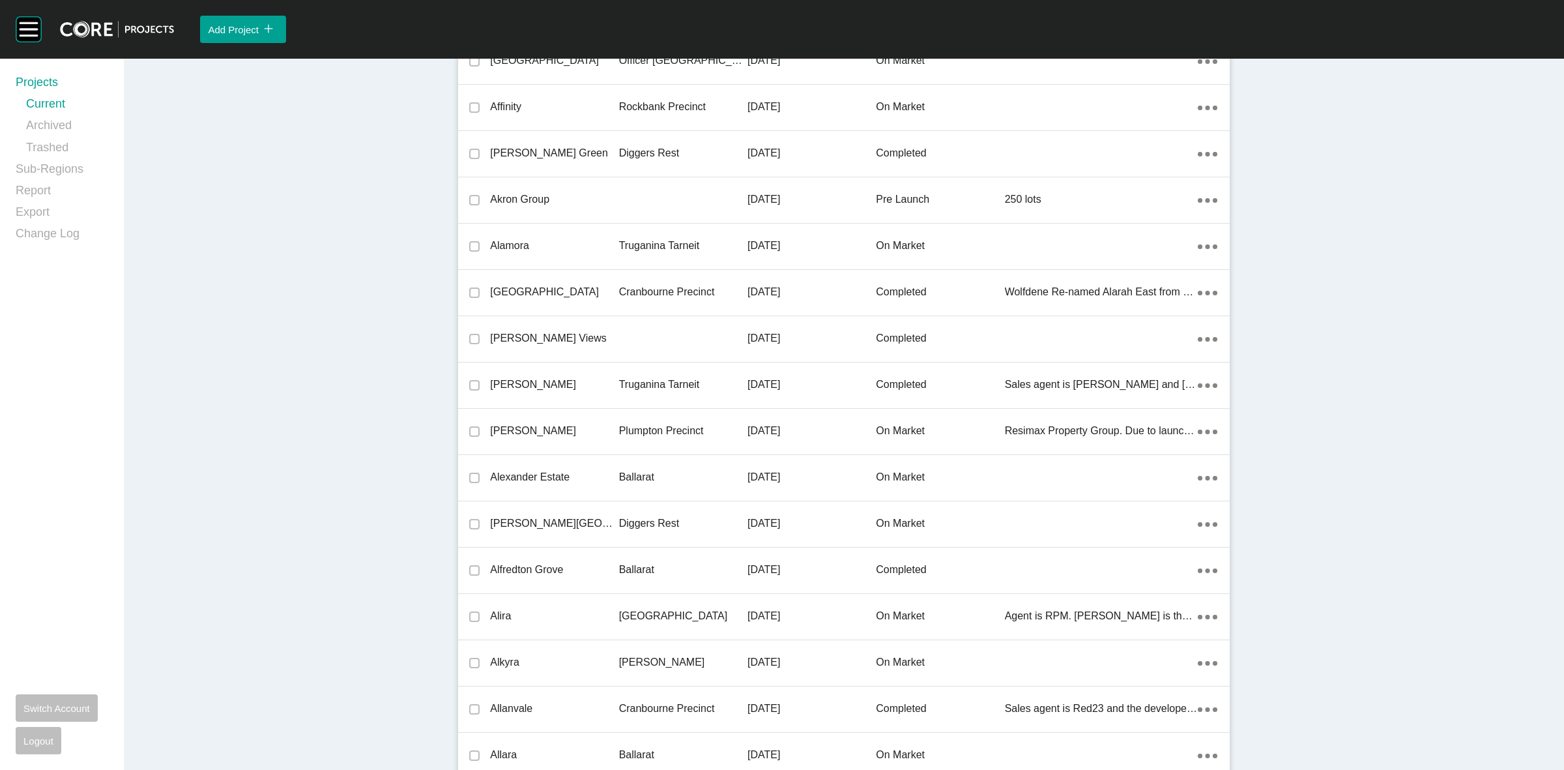
scroll to position [19216, 0]
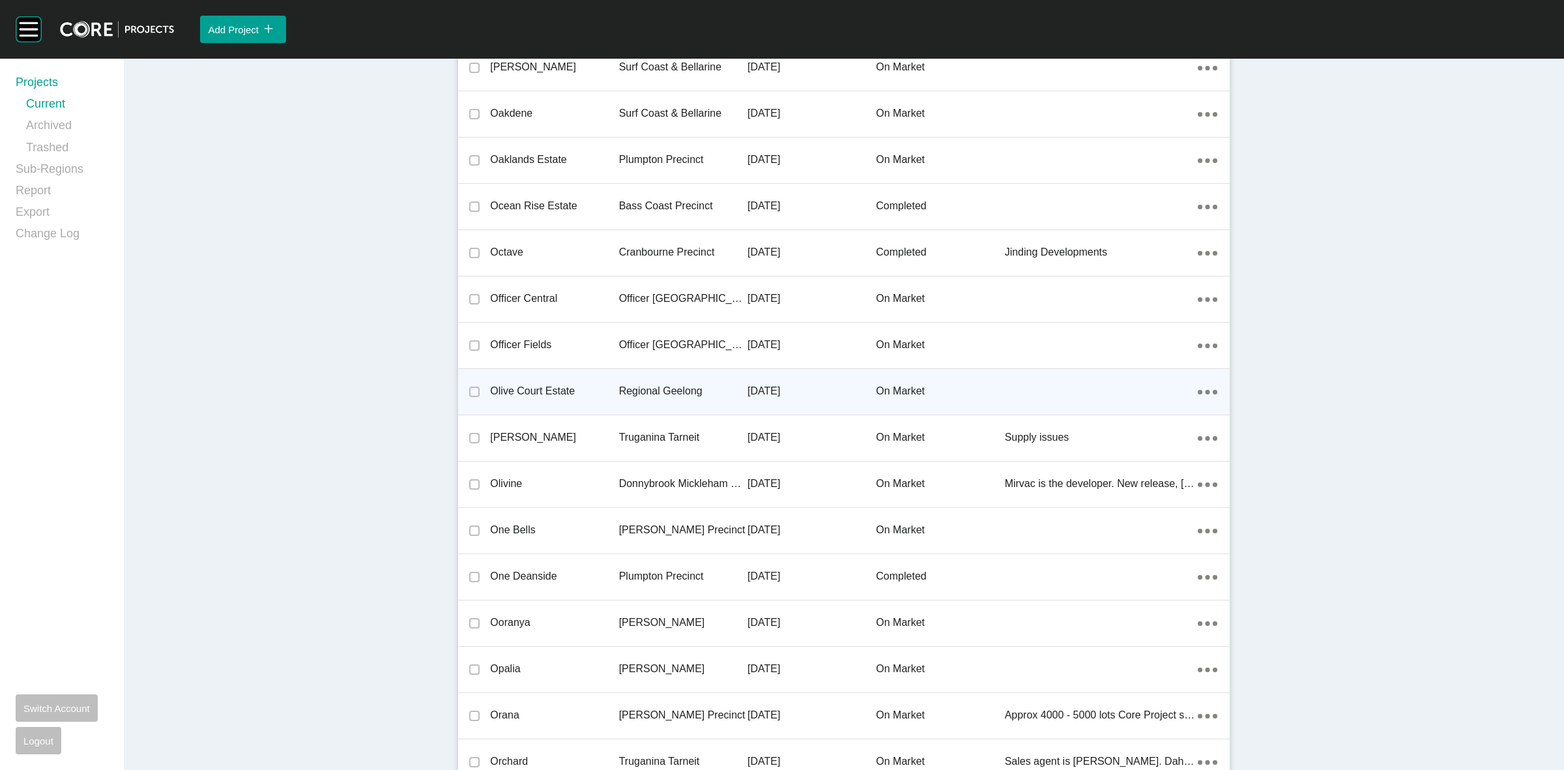
click at [663, 388] on p "Regional Geelong" at bounding box center [683, 391] width 128 height 14
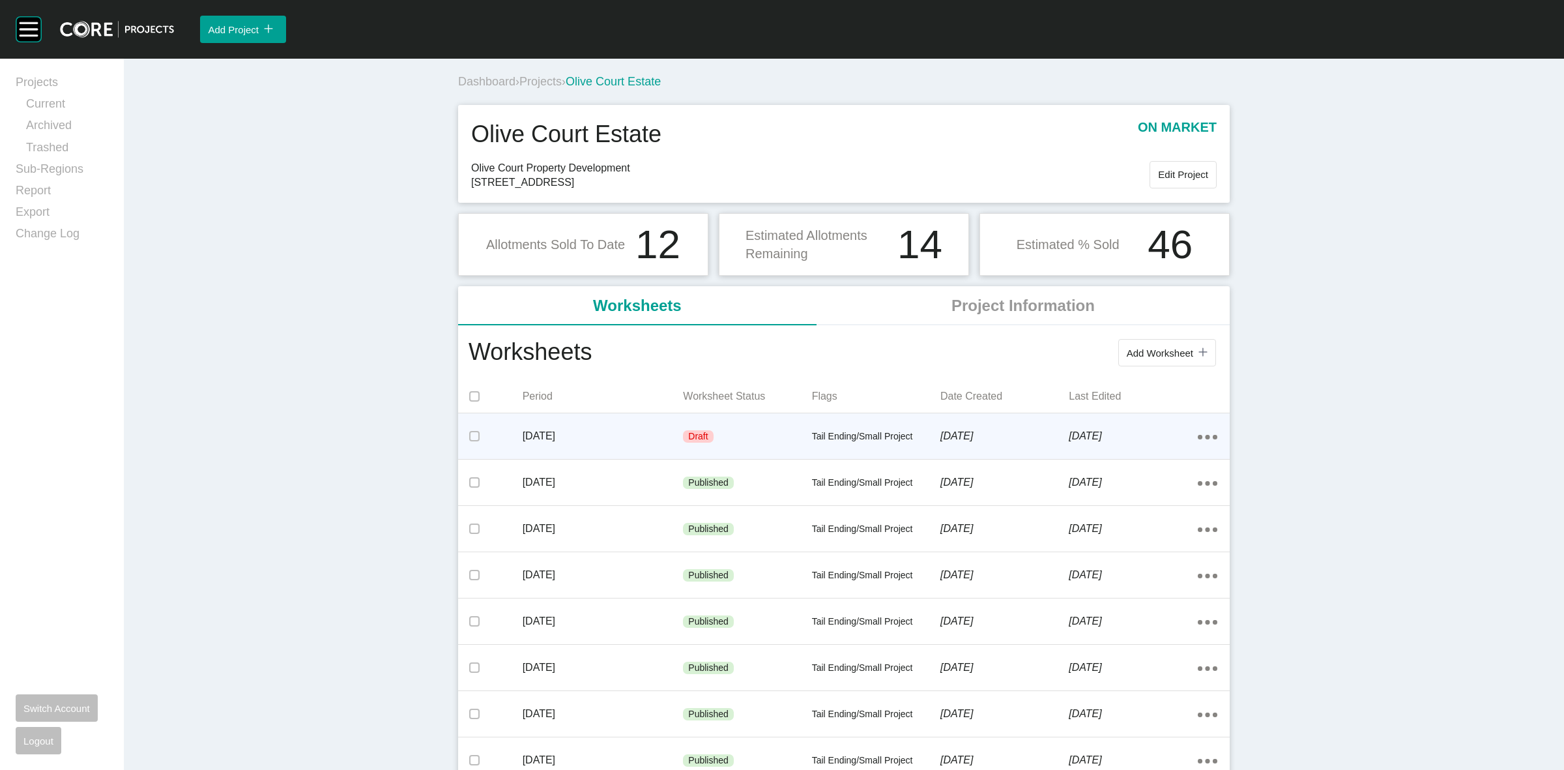
click at [639, 438] on p "[DATE]" at bounding box center [603, 436] width 161 height 14
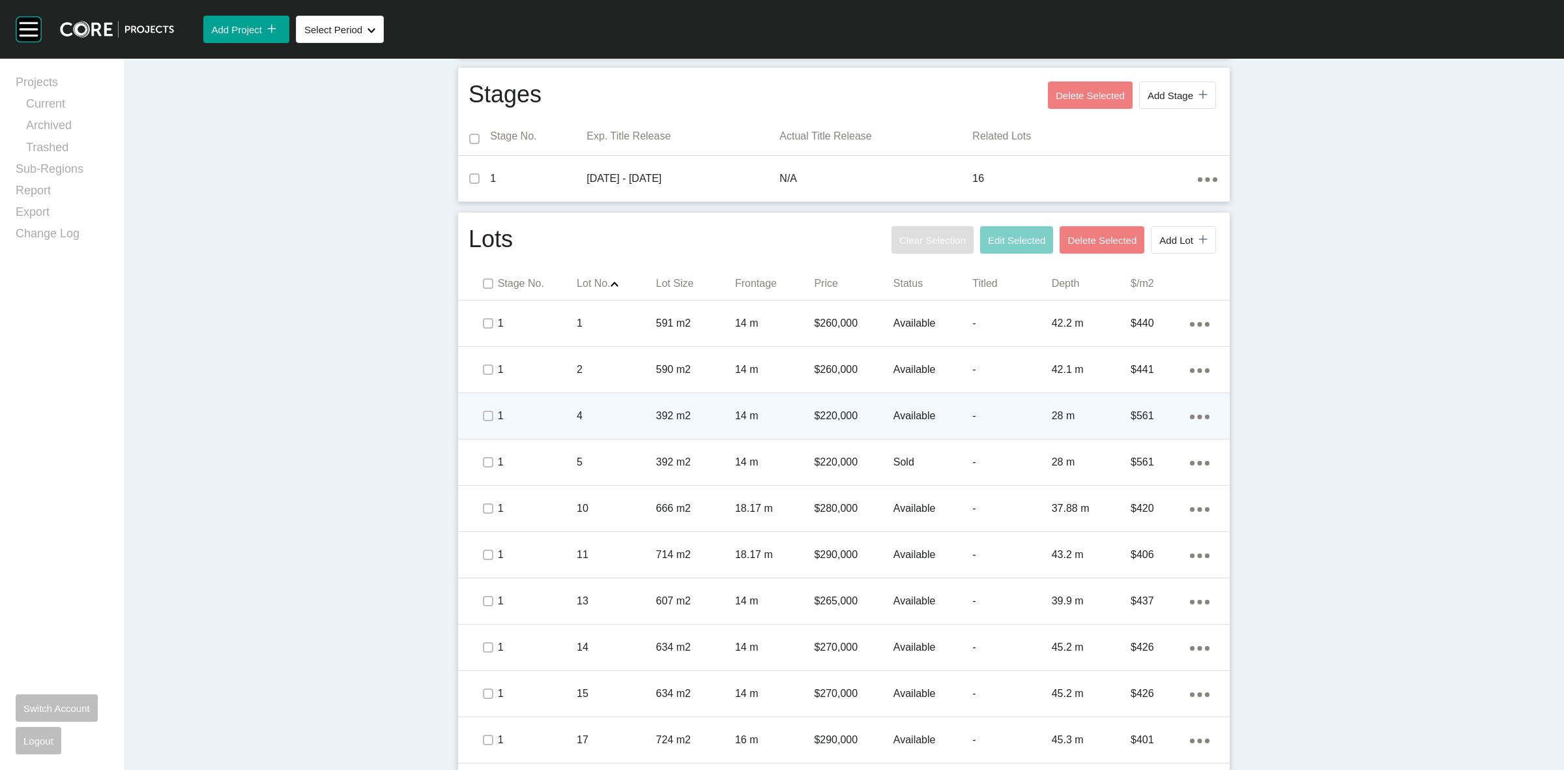
scroll to position [489, 0]
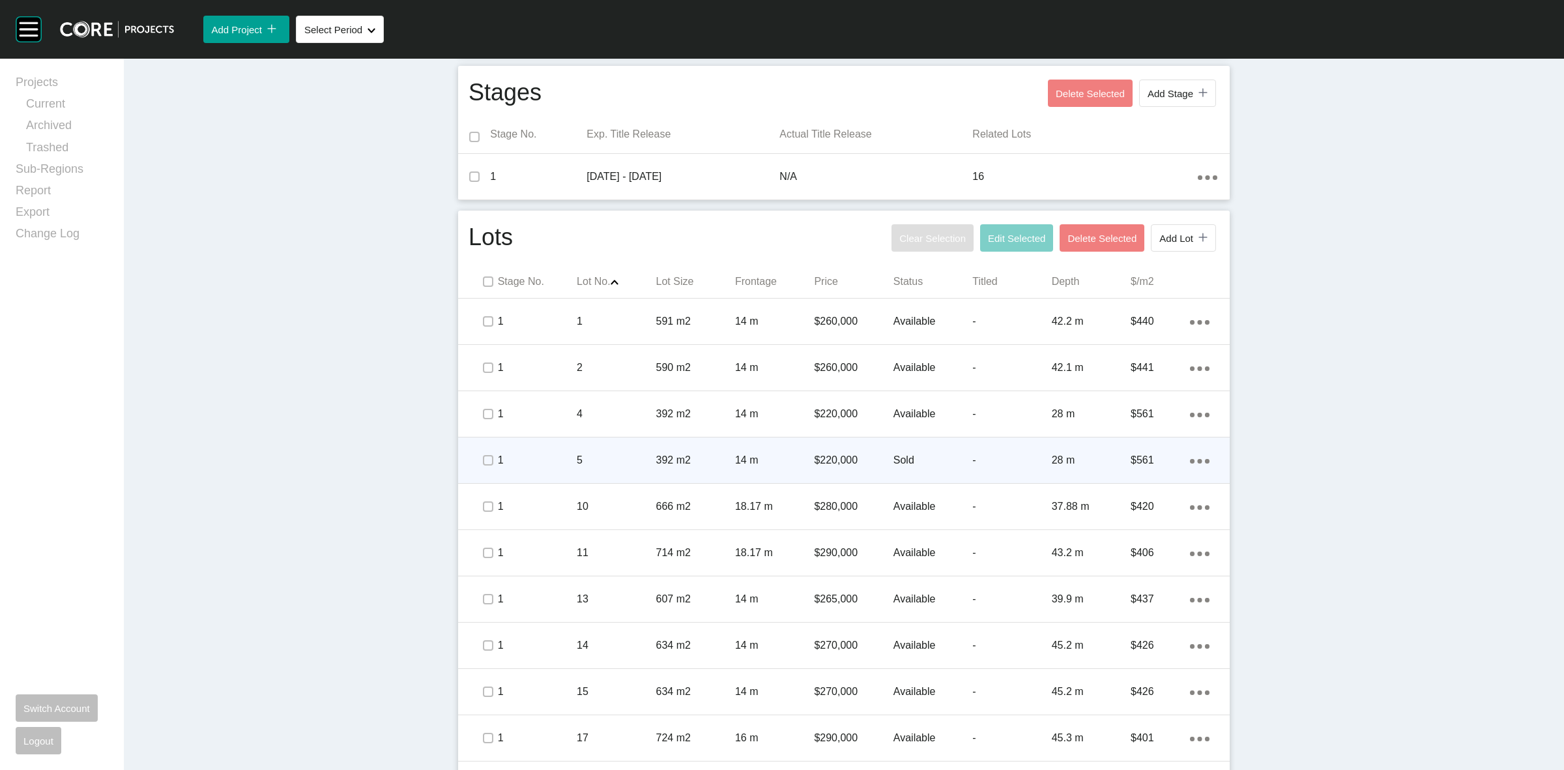
click at [608, 461] on p "5" at bounding box center [616, 460] width 79 height 14
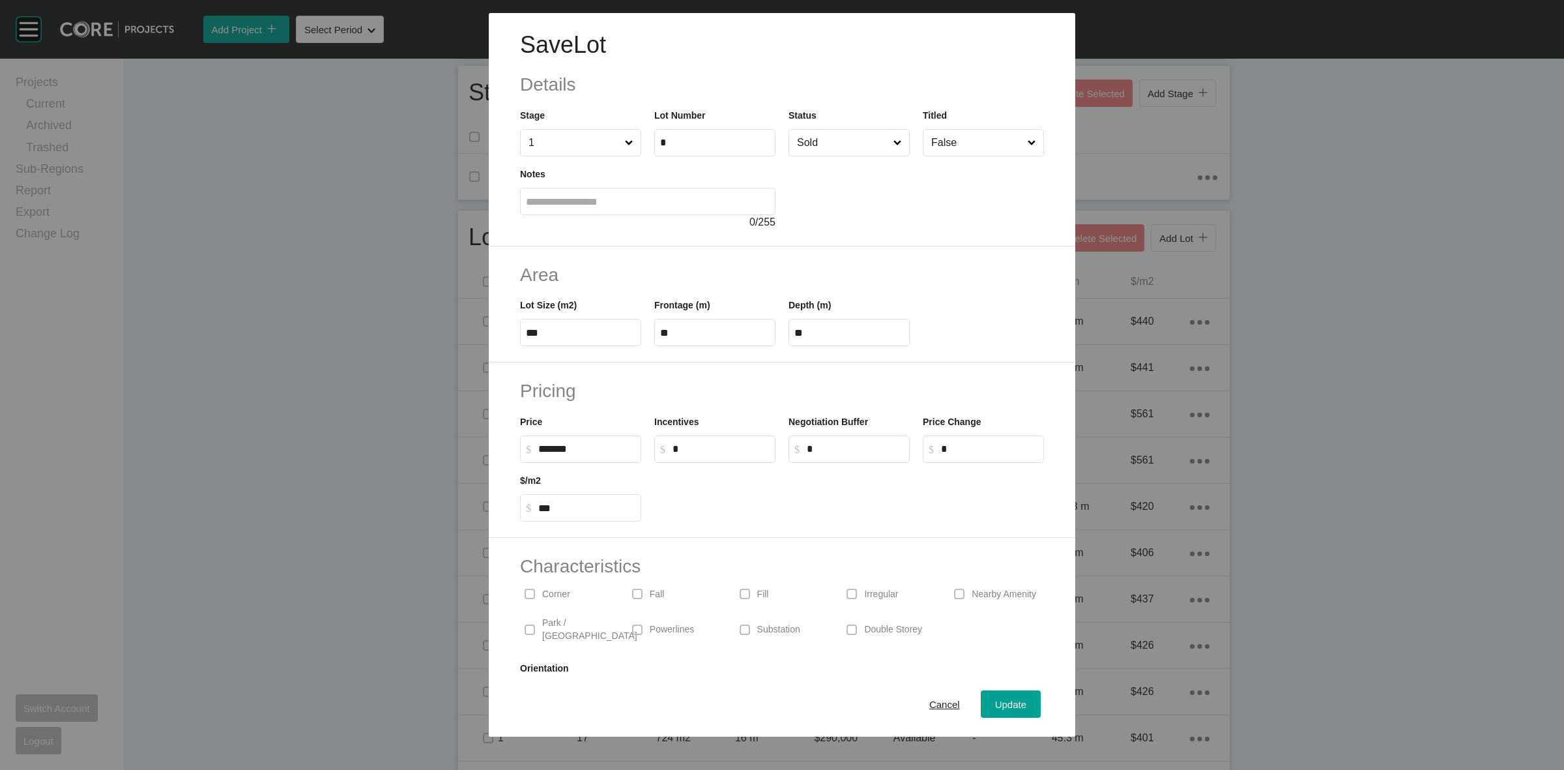
click at [833, 145] on input "Sold" at bounding box center [842, 143] width 96 height 26
drag, startPoint x: 1004, startPoint y: 703, endPoint x: 995, endPoint y: 695, distance: 12.0
click at [1002, 703] on span "Update" at bounding box center [1010, 704] width 31 height 11
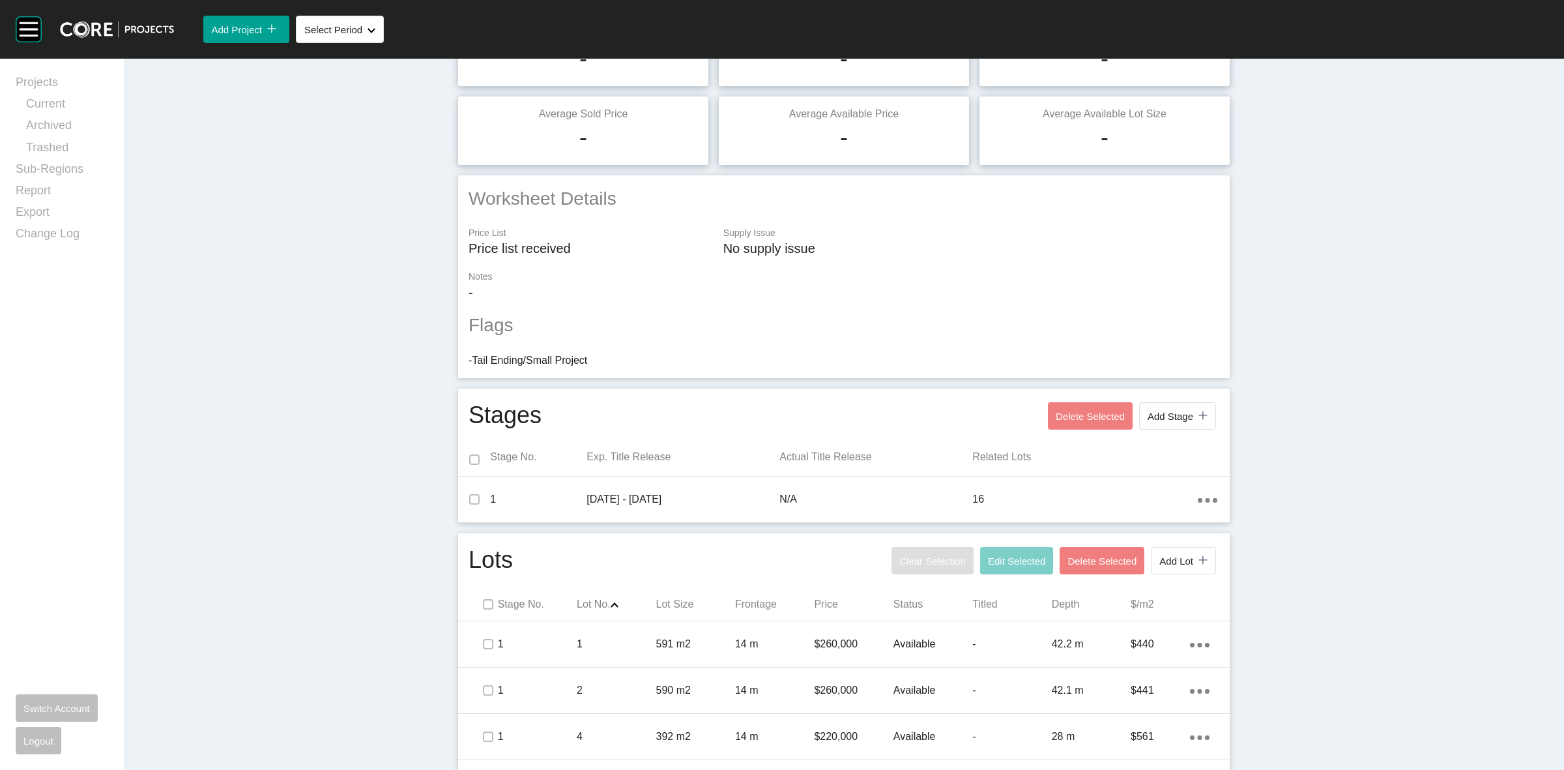
scroll to position [0, 0]
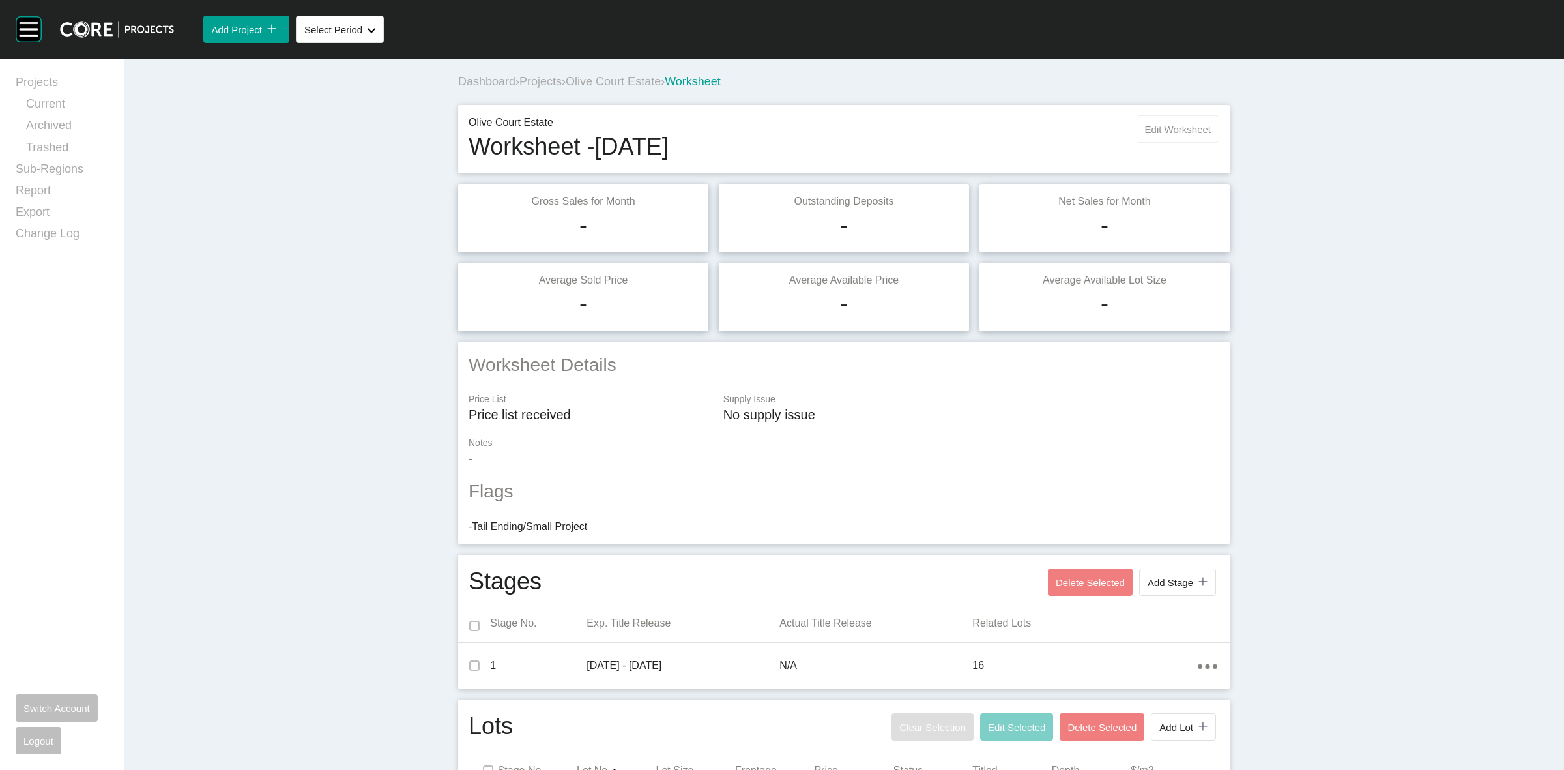
click at [1184, 124] on span "Edit Worksheet" at bounding box center [1178, 129] width 66 height 11
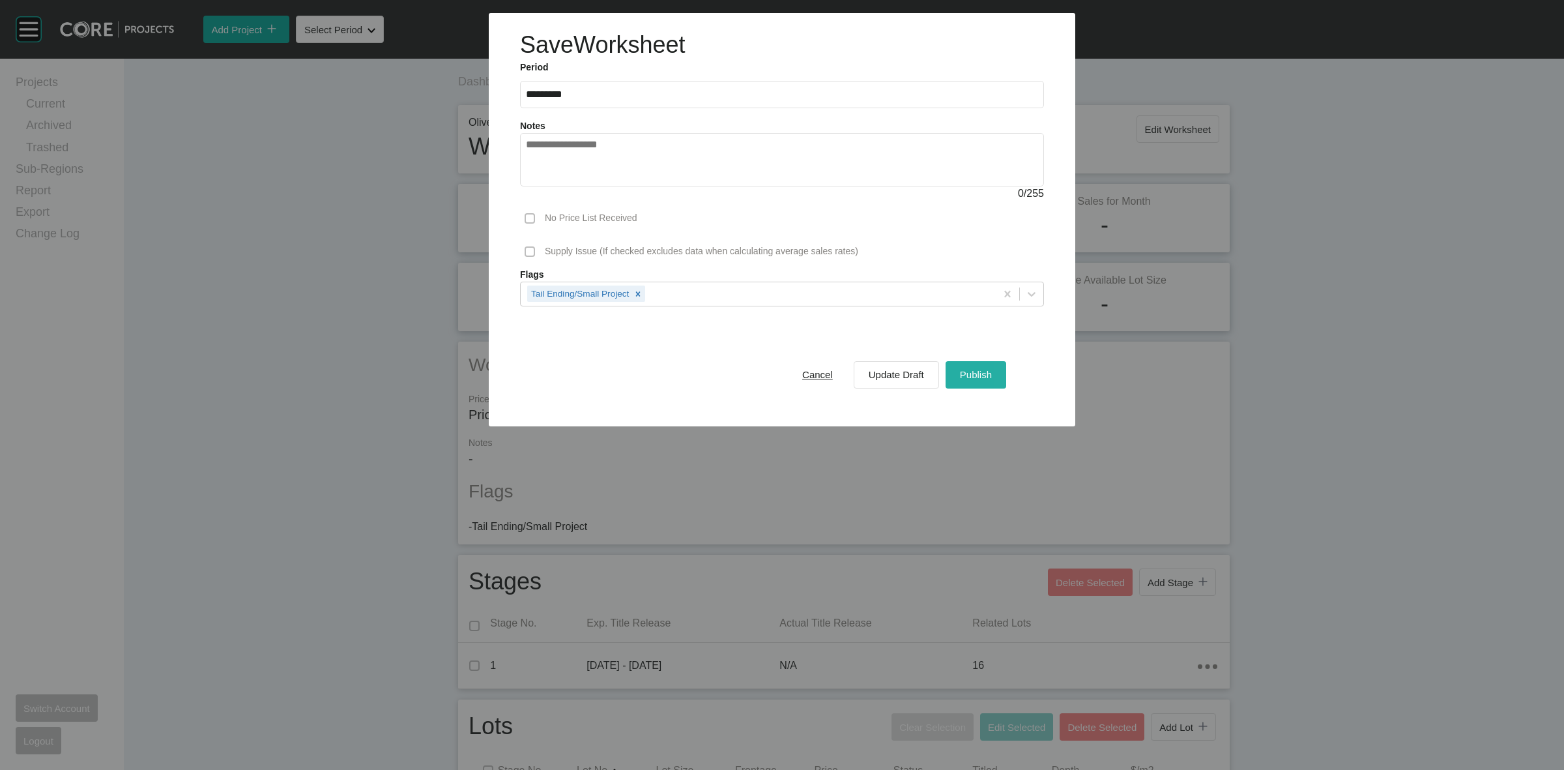
click at [986, 366] on div "Publish" at bounding box center [976, 375] width 38 height 18
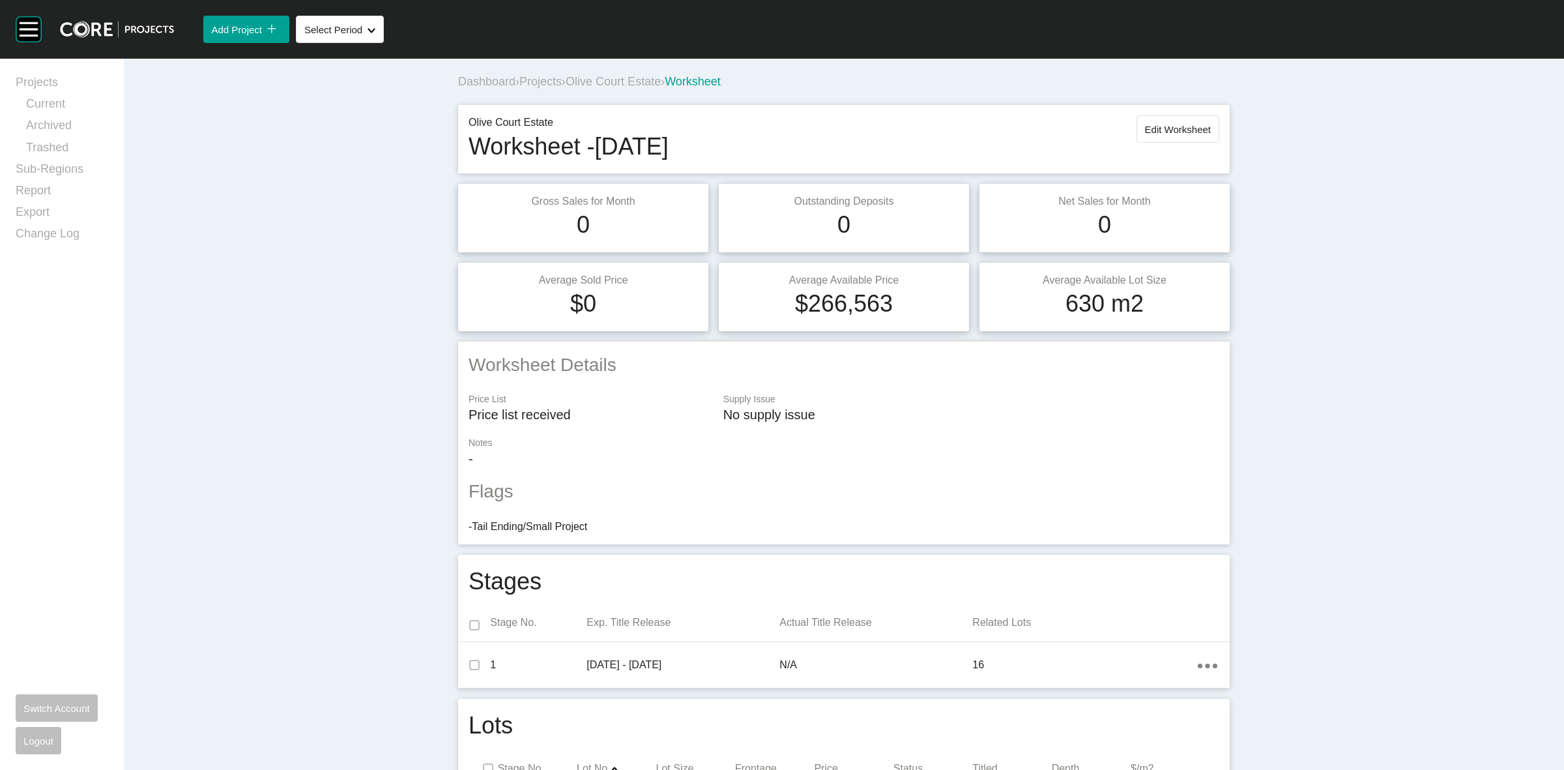
click at [580, 85] on span "Olive Court Estate" at bounding box center [613, 81] width 95 height 13
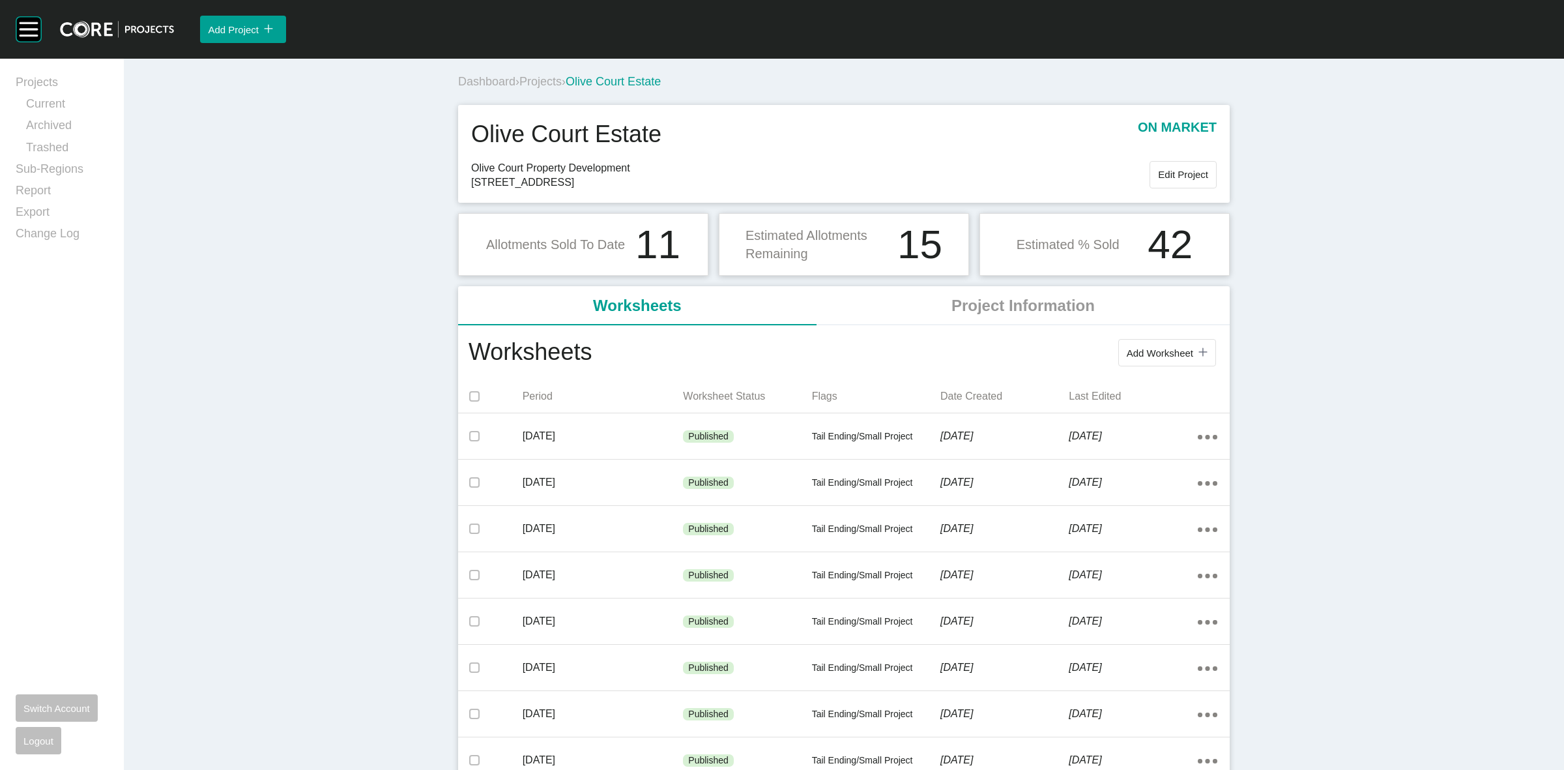
click at [528, 85] on span "Projects" at bounding box center [540, 81] width 42 height 13
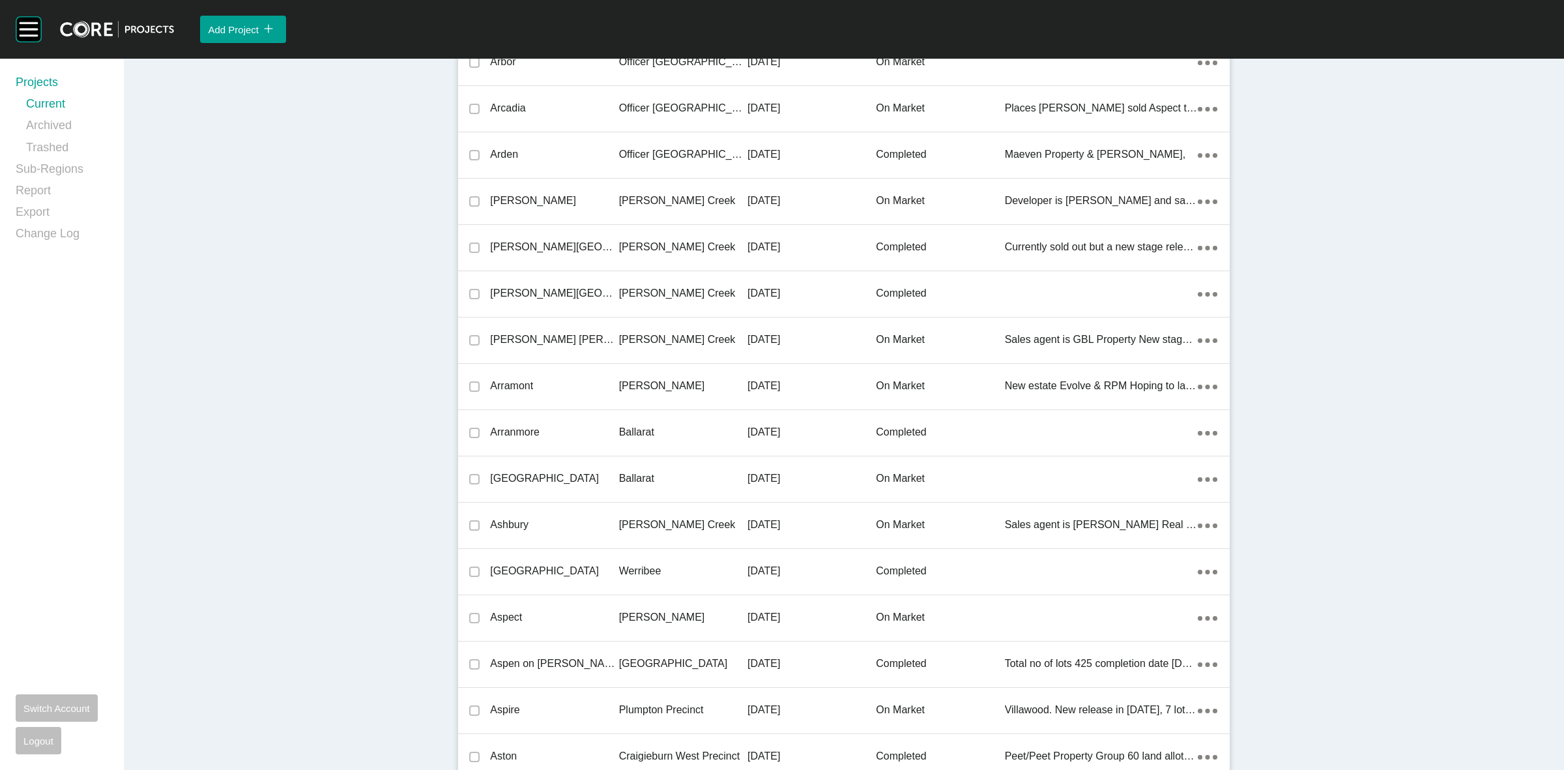
scroll to position [17644, 0]
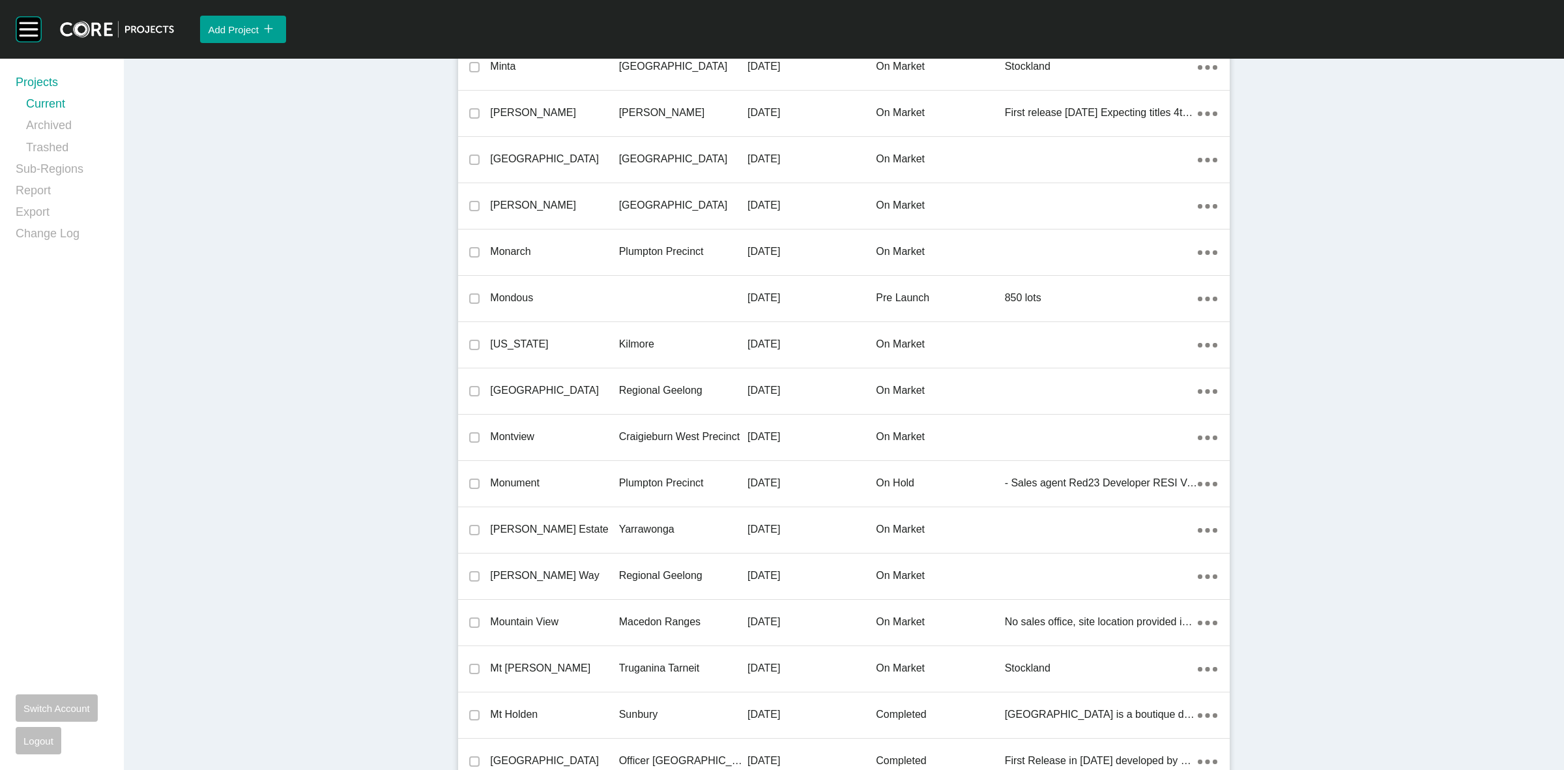
drag, startPoint x: 618, startPoint y: 386, endPoint x: 652, endPoint y: 379, distance: 35.3
click at [619, 386] on p "Regional Geelong" at bounding box center [683, 390] width 128 height 14
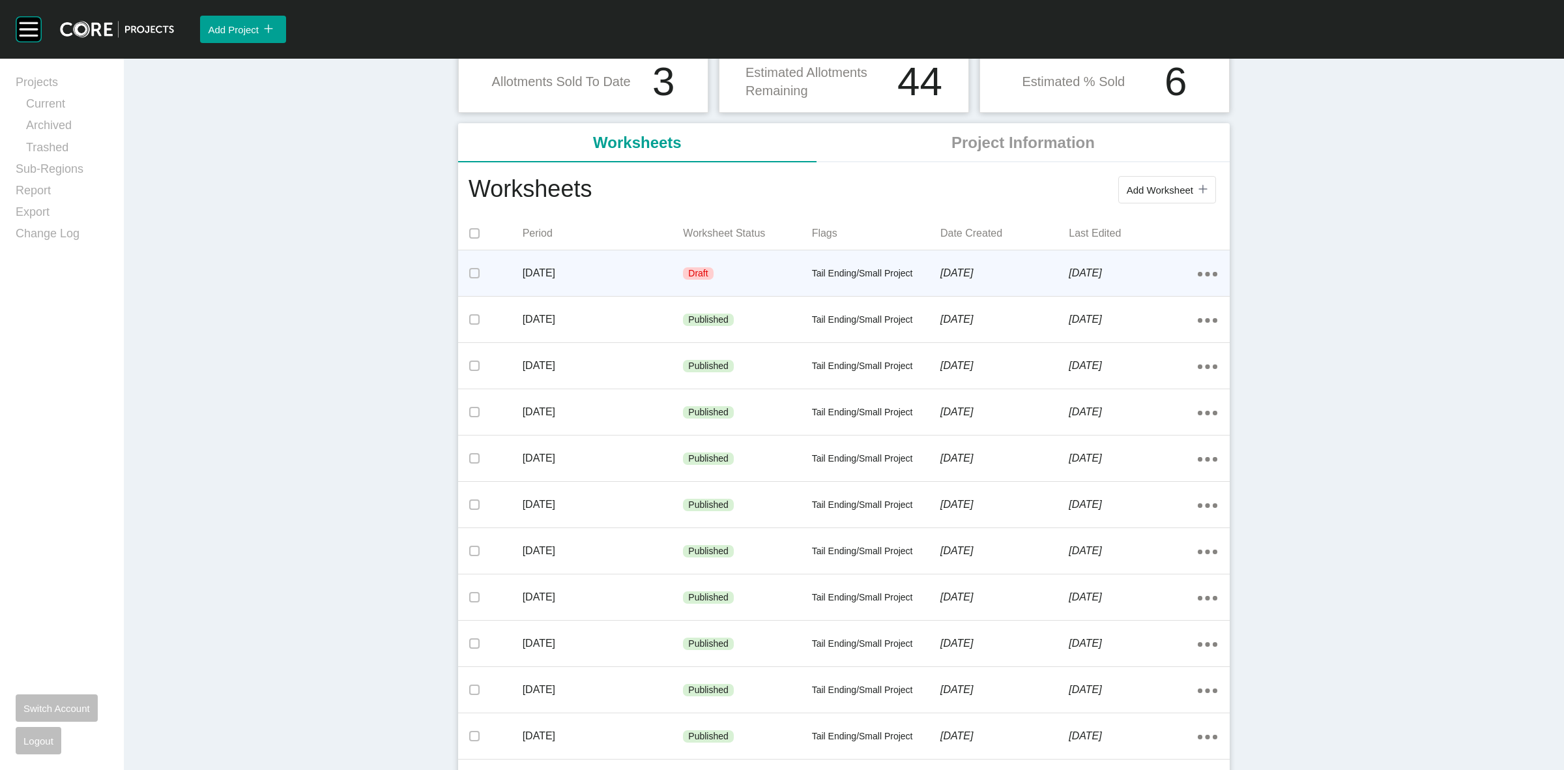
click at [636, 271] on p "[DATE]" at bounding box center [603, 273] width 161 height 14
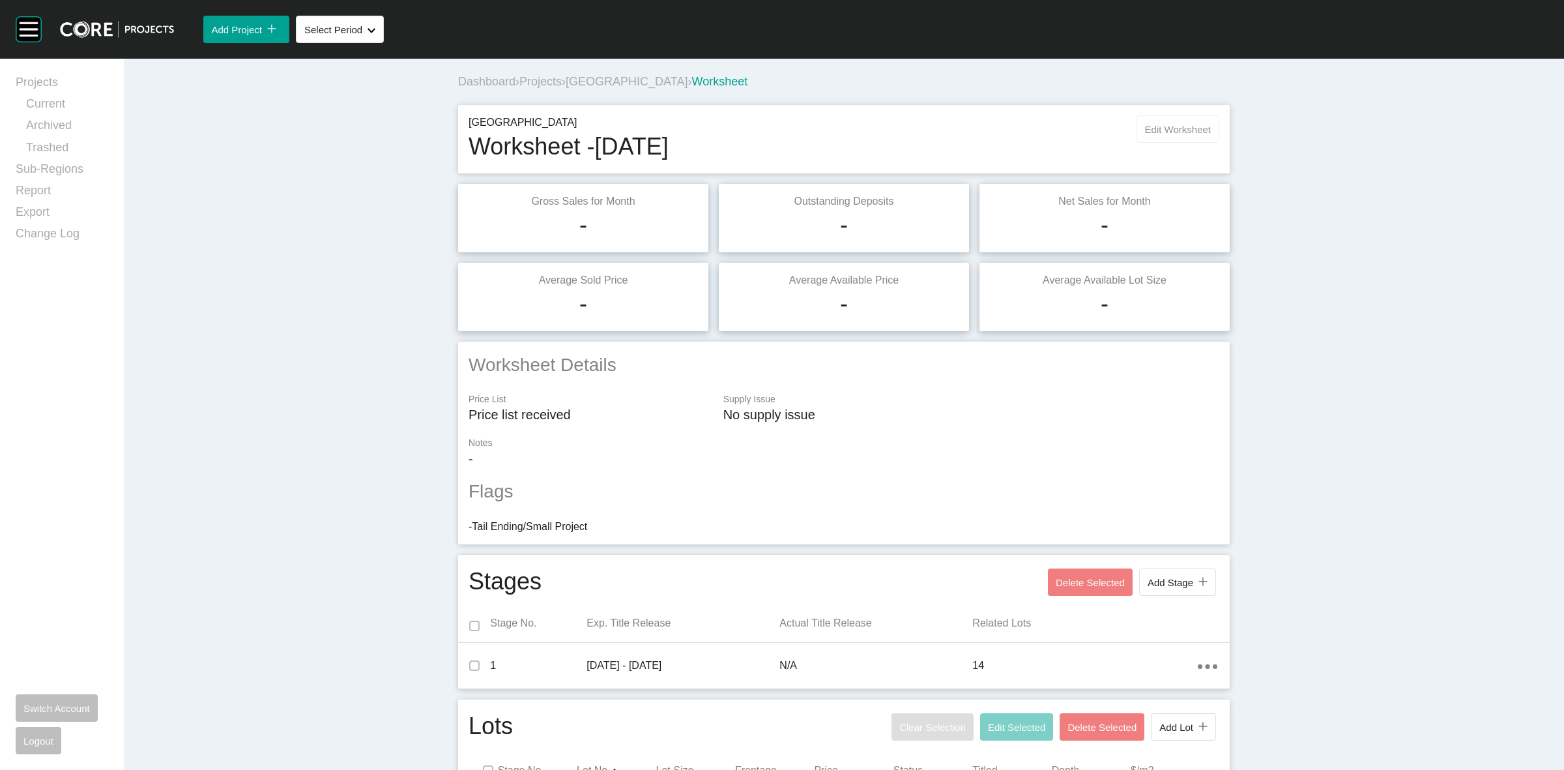
click at [1185, 129] on span "Edit Worksheet" at bounding box center [1178, 129] width 66 height 11
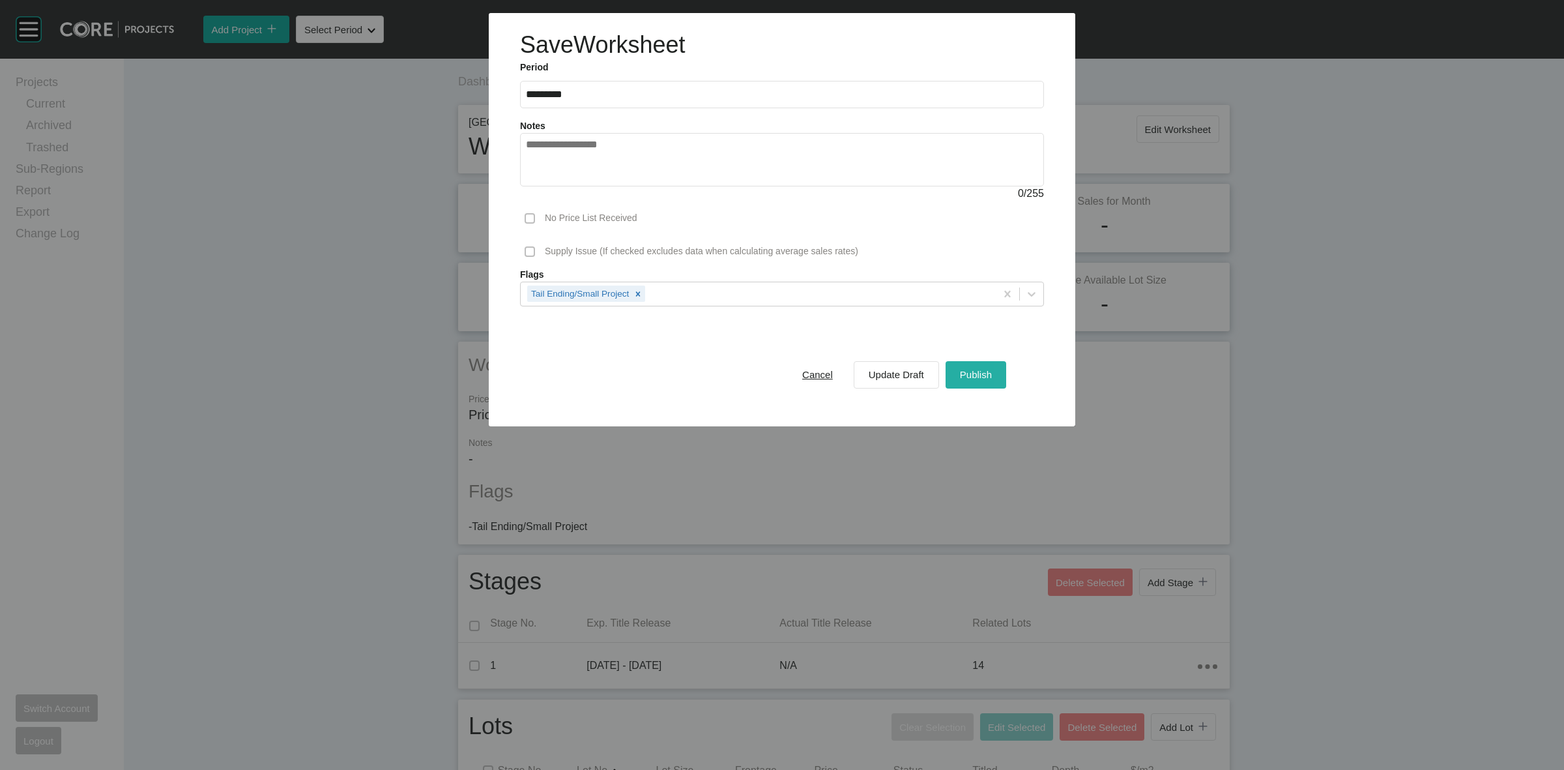
click at [966, 371] on span "Publish" at bounding box center [976, 374] width 32 height 11
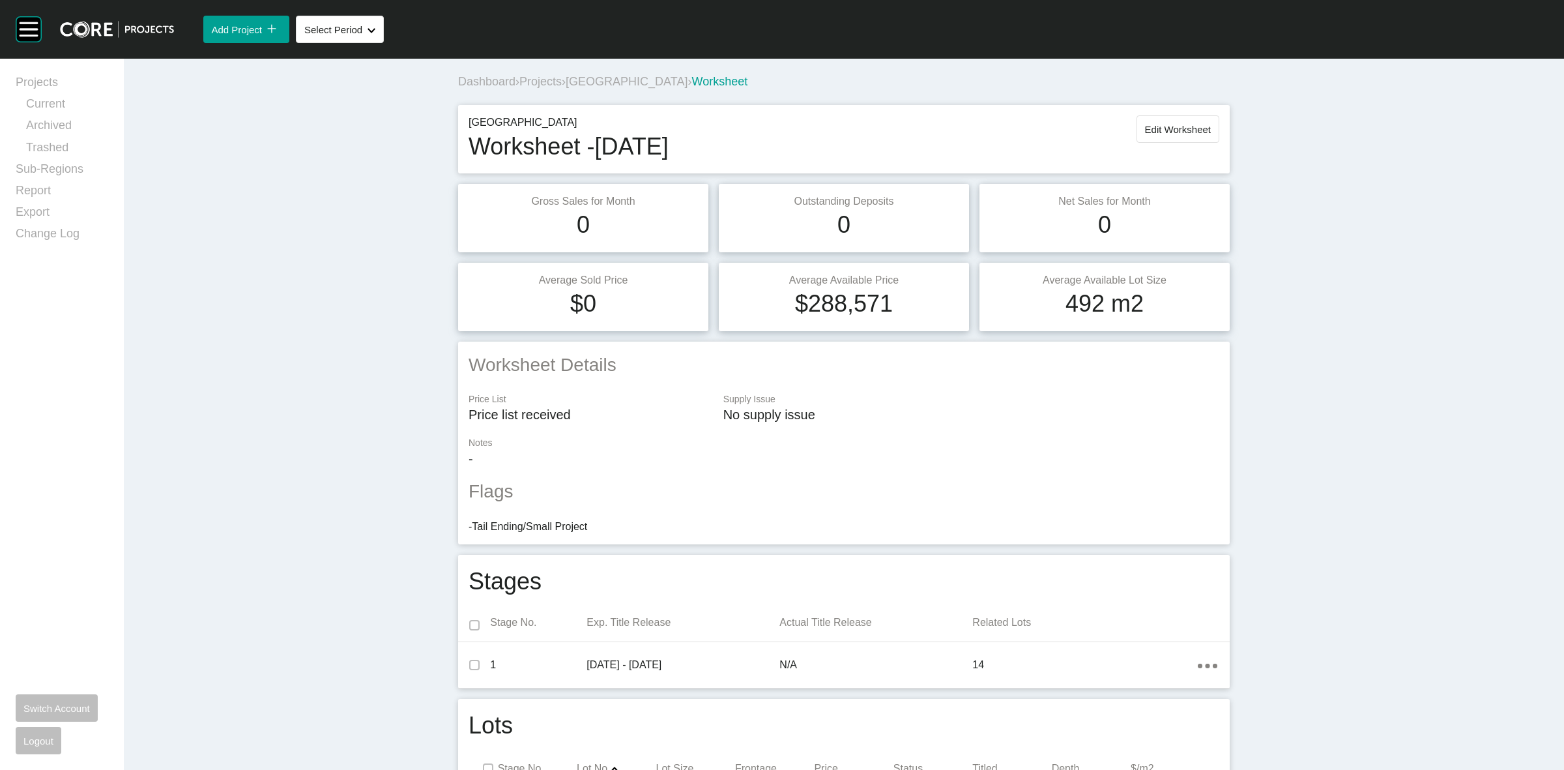
click at [579, 80] on span "[GEOGRAPHIC_DATA]" at bounding box center [627, 81] width 122 height 13
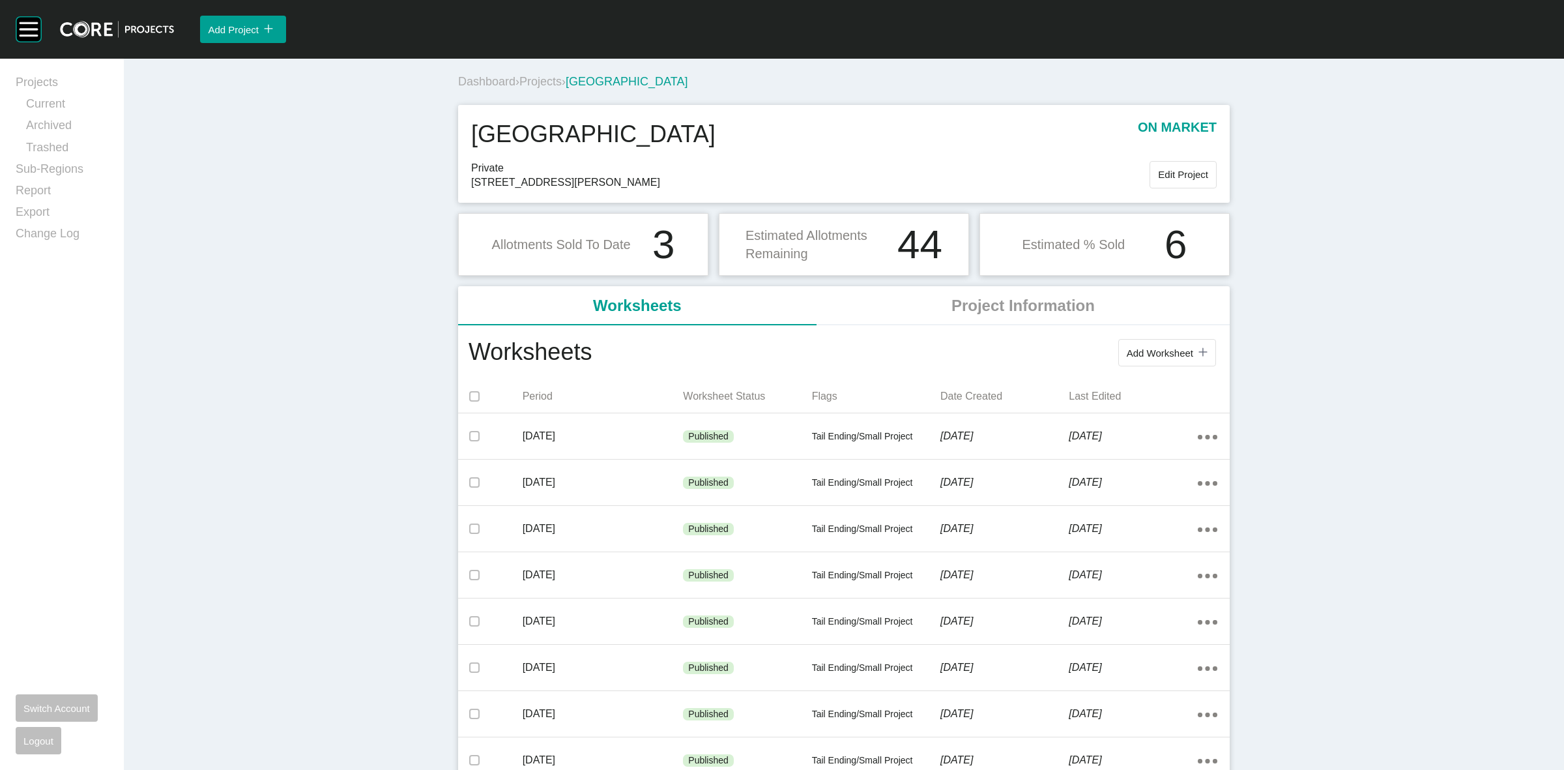
click at [536, 80] on span "Projects" at bounding box center [540, 81] width 42 height 13
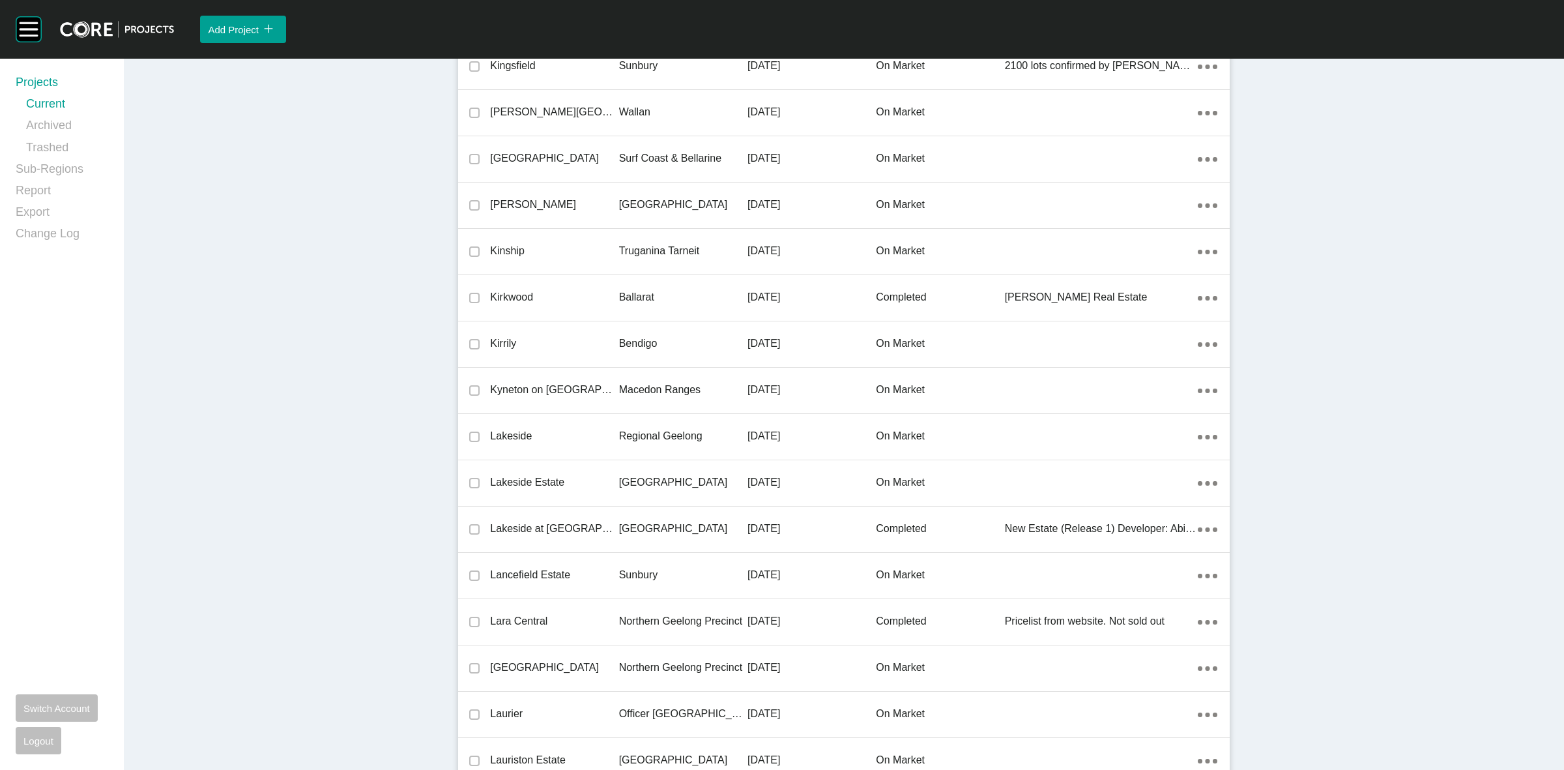
scroll to position [22315, 0]
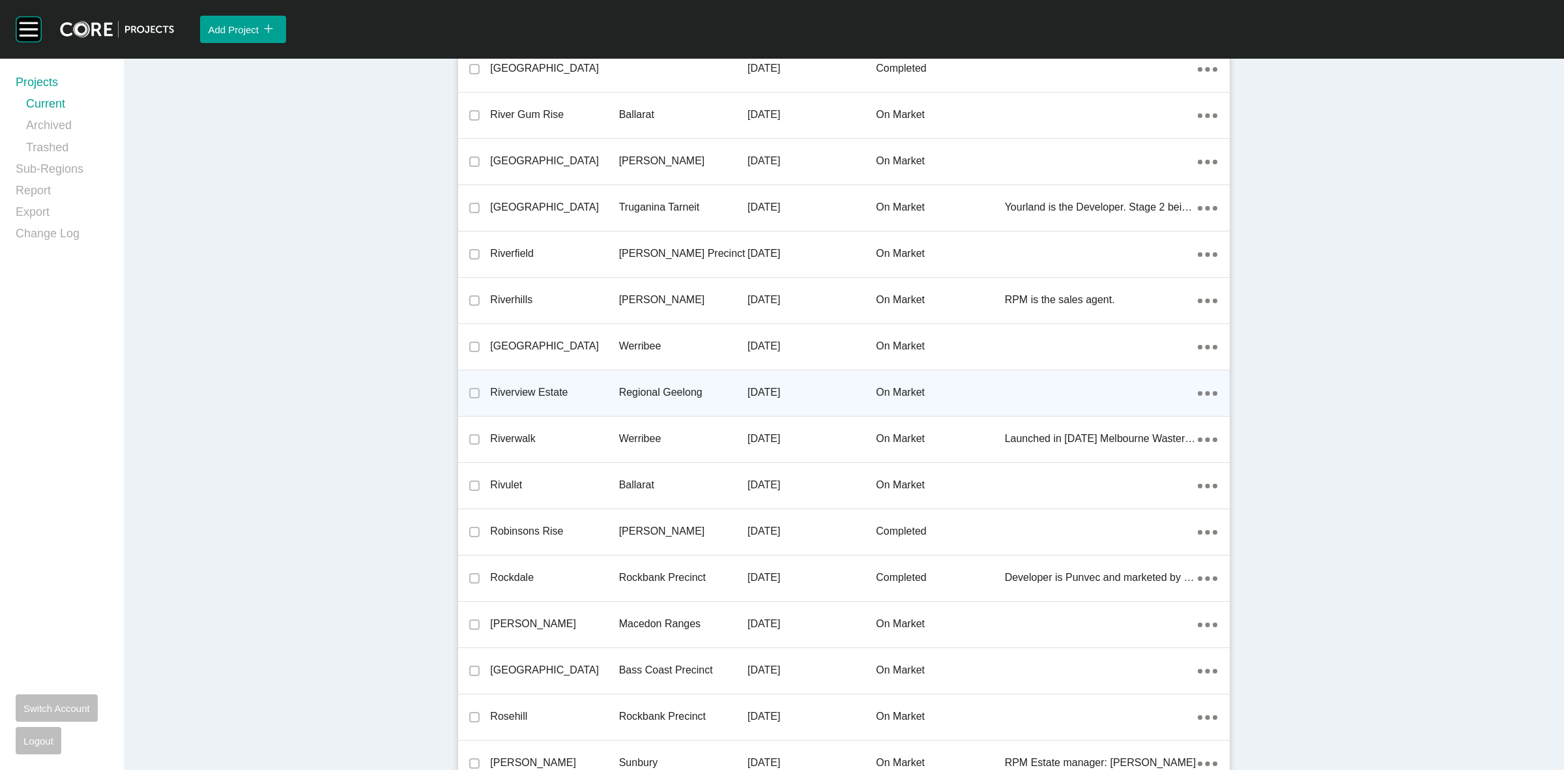
click at [673, 385] on p "Regional Geelong" at bounding box center [683, 392] width 128 height 14
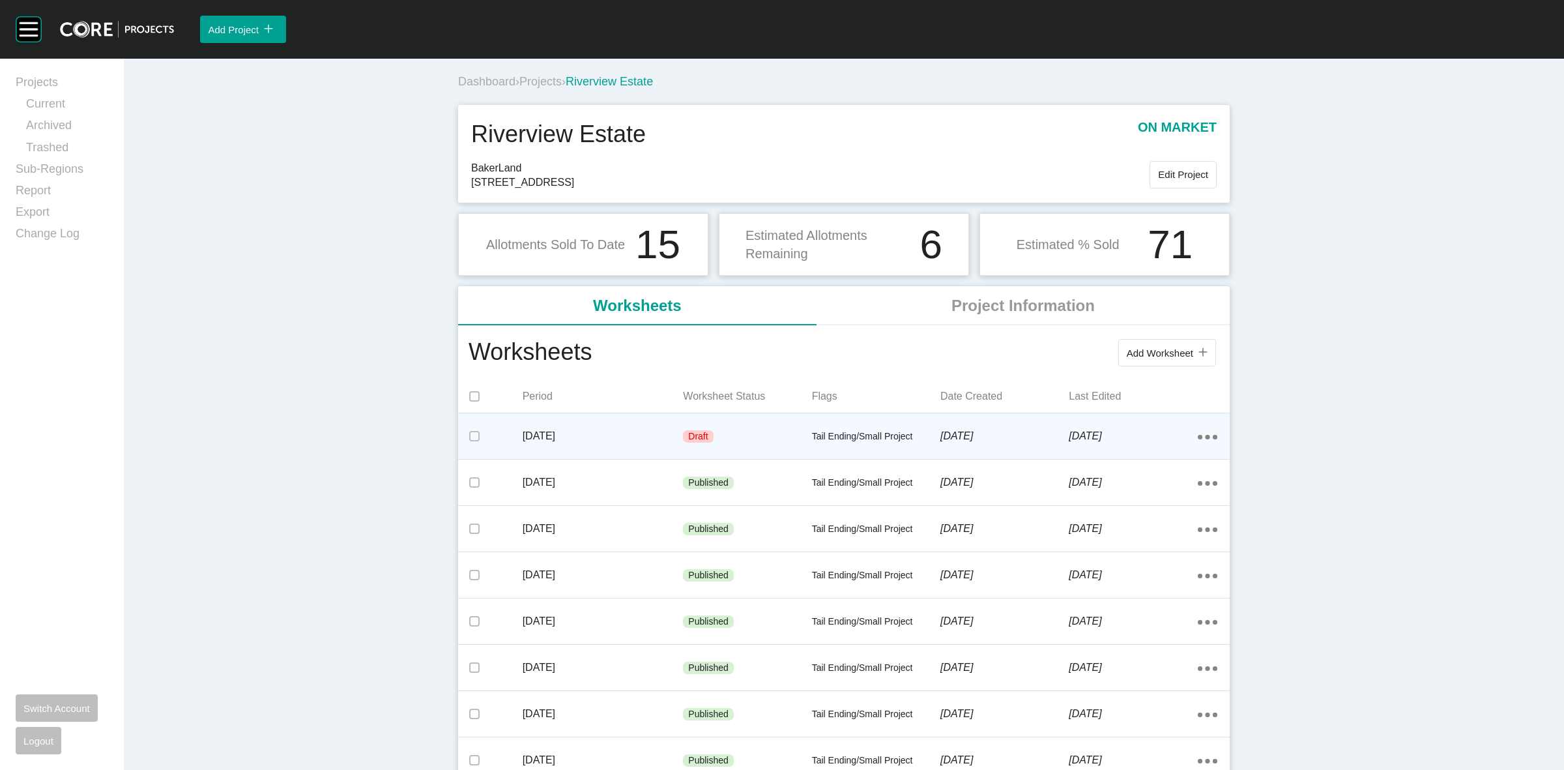
click at [591, 433] on p "[DATE]" at bounding box center [603, 436] width 161 height 14
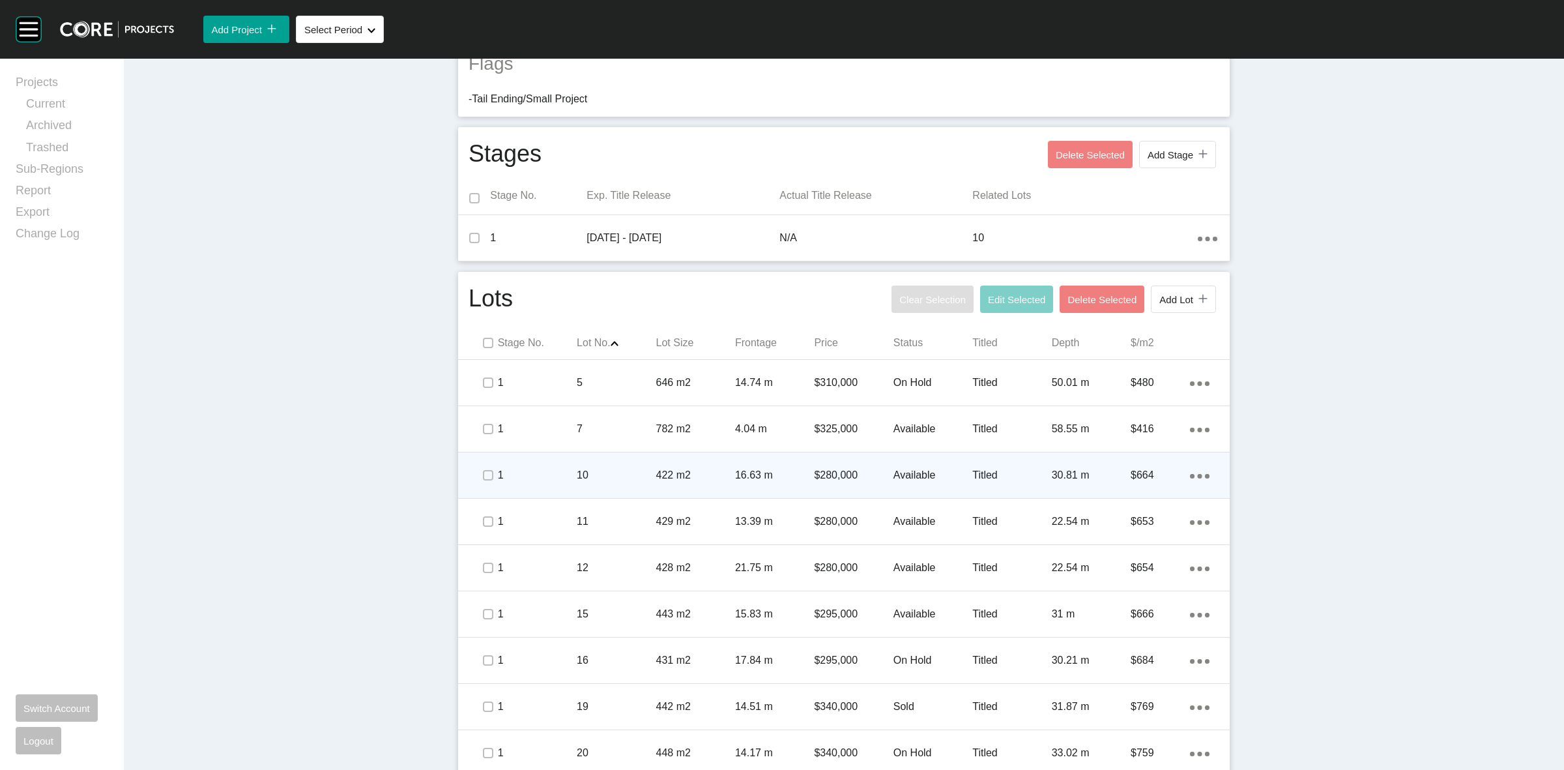
scroll to position [486, 0]
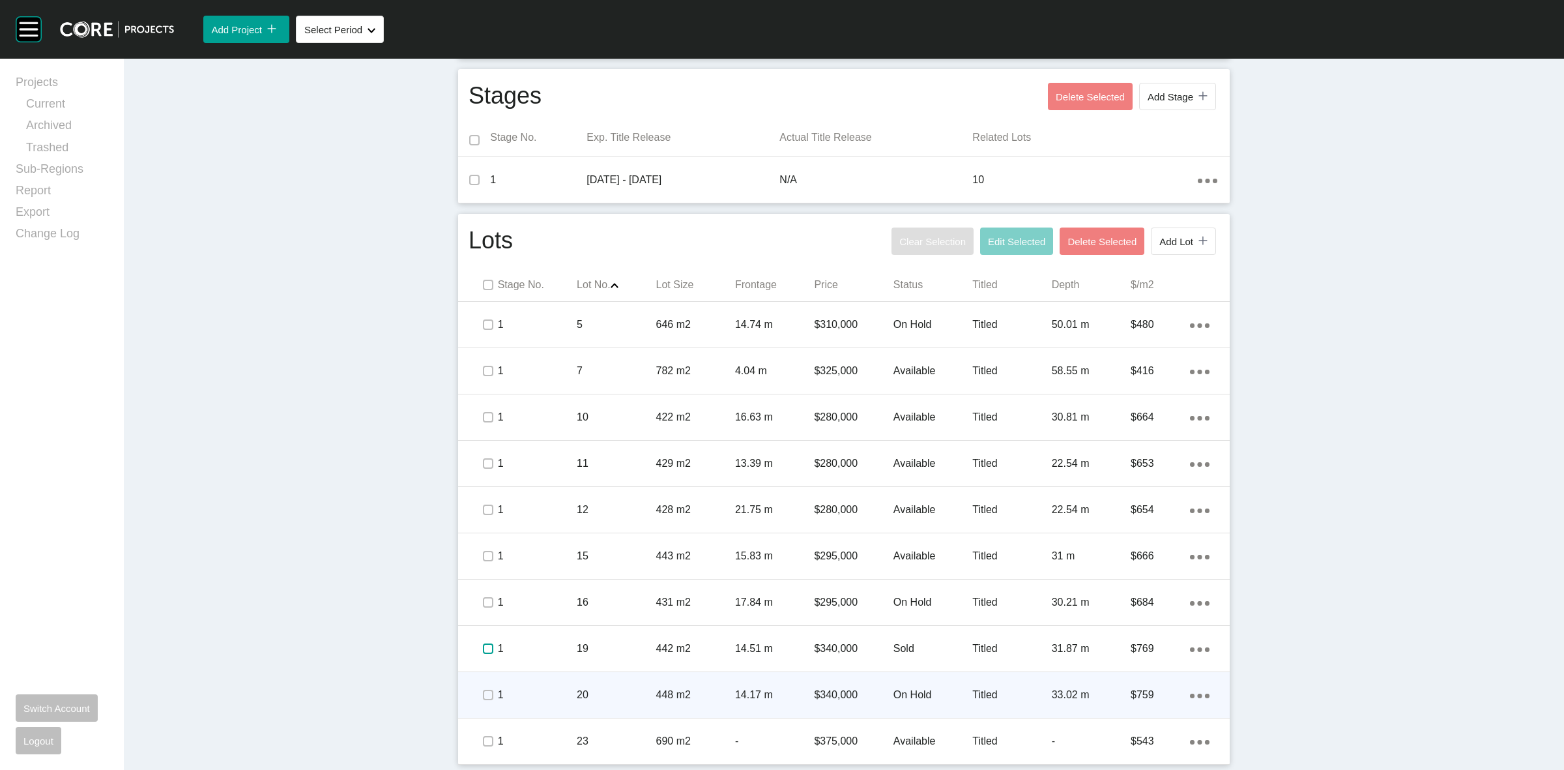
drag, startPoint x: 482, startPoint y: 648, endPoint x: 668, endPoint y: 686, distance: 189.4
click at [483, 648] on label at bounding box center [488, 648] width 10 height 10
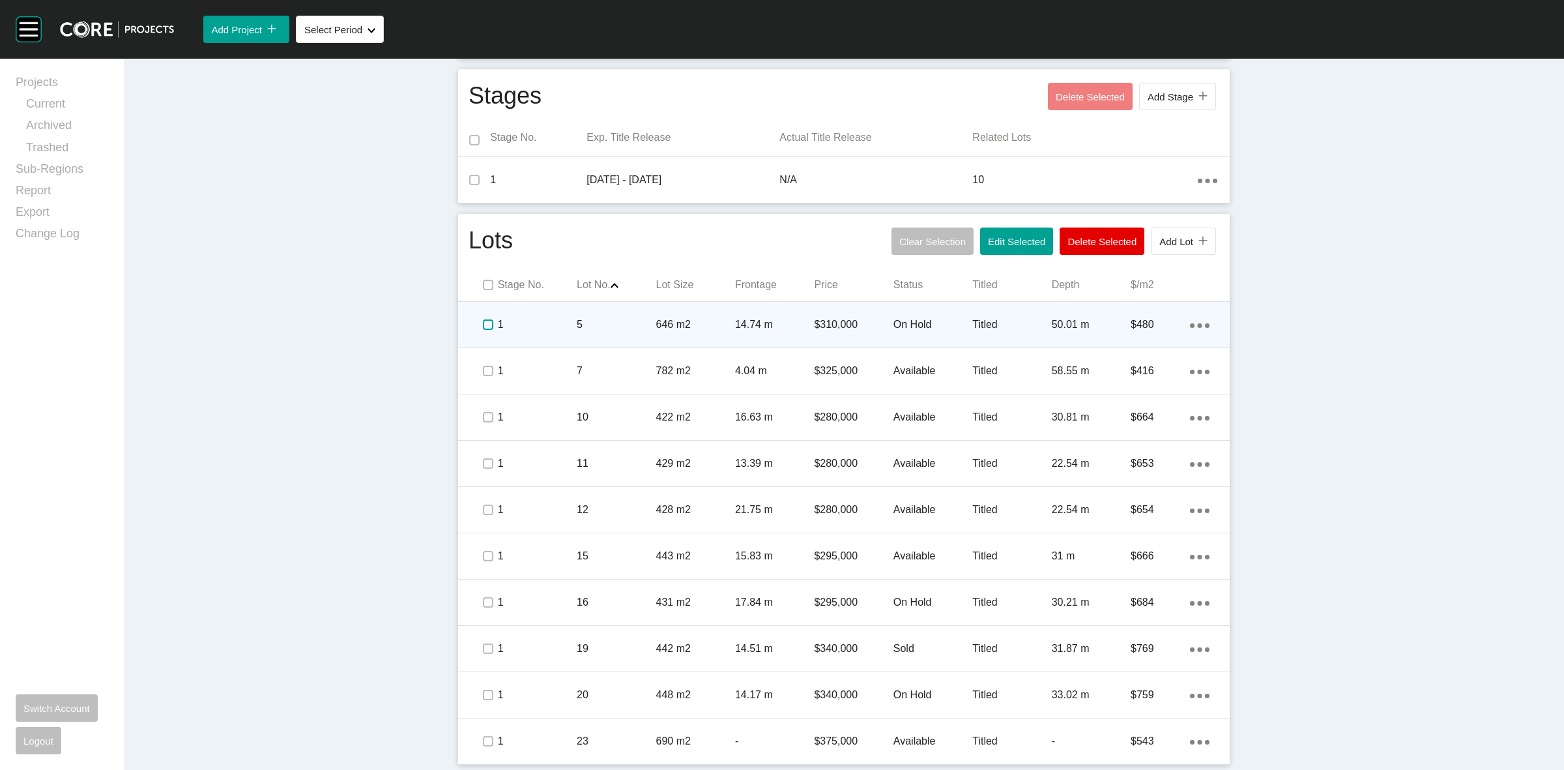
click at [487, 324] on label at bounding box center [488, 324] width 10 height 10
click at [541, 327] on p "1" at bounding box center [537, 324] width 79 height 14
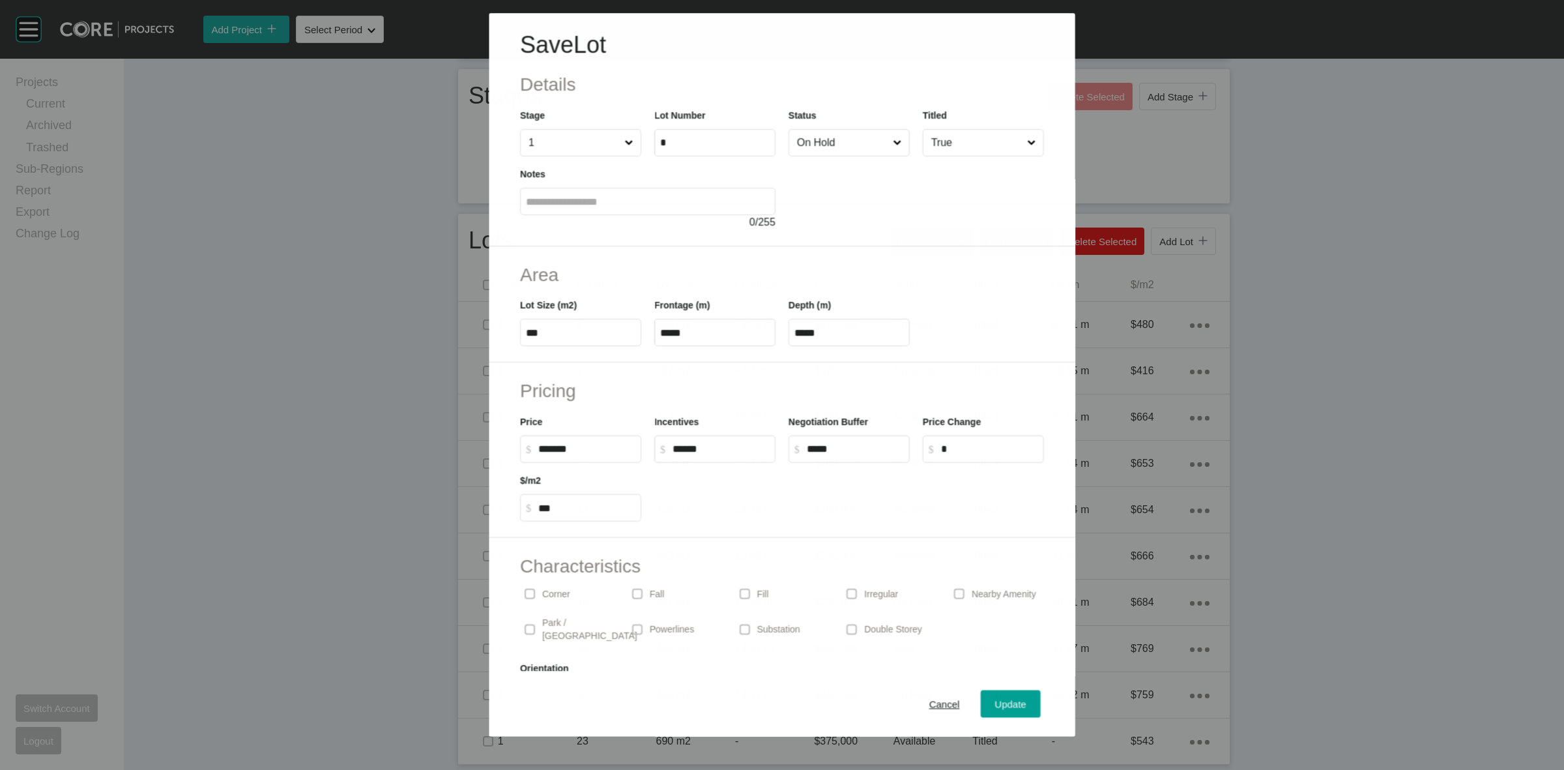
click at [819, 157] on div at bounding box center [916, 193] width 255 height 74
click at [812, 143] on input "On Hold" at bounding box center [842, 143] width 96 height 26
click at [995, 704] on span "Update" at bounding box center [1010, 704] width 31 height 11
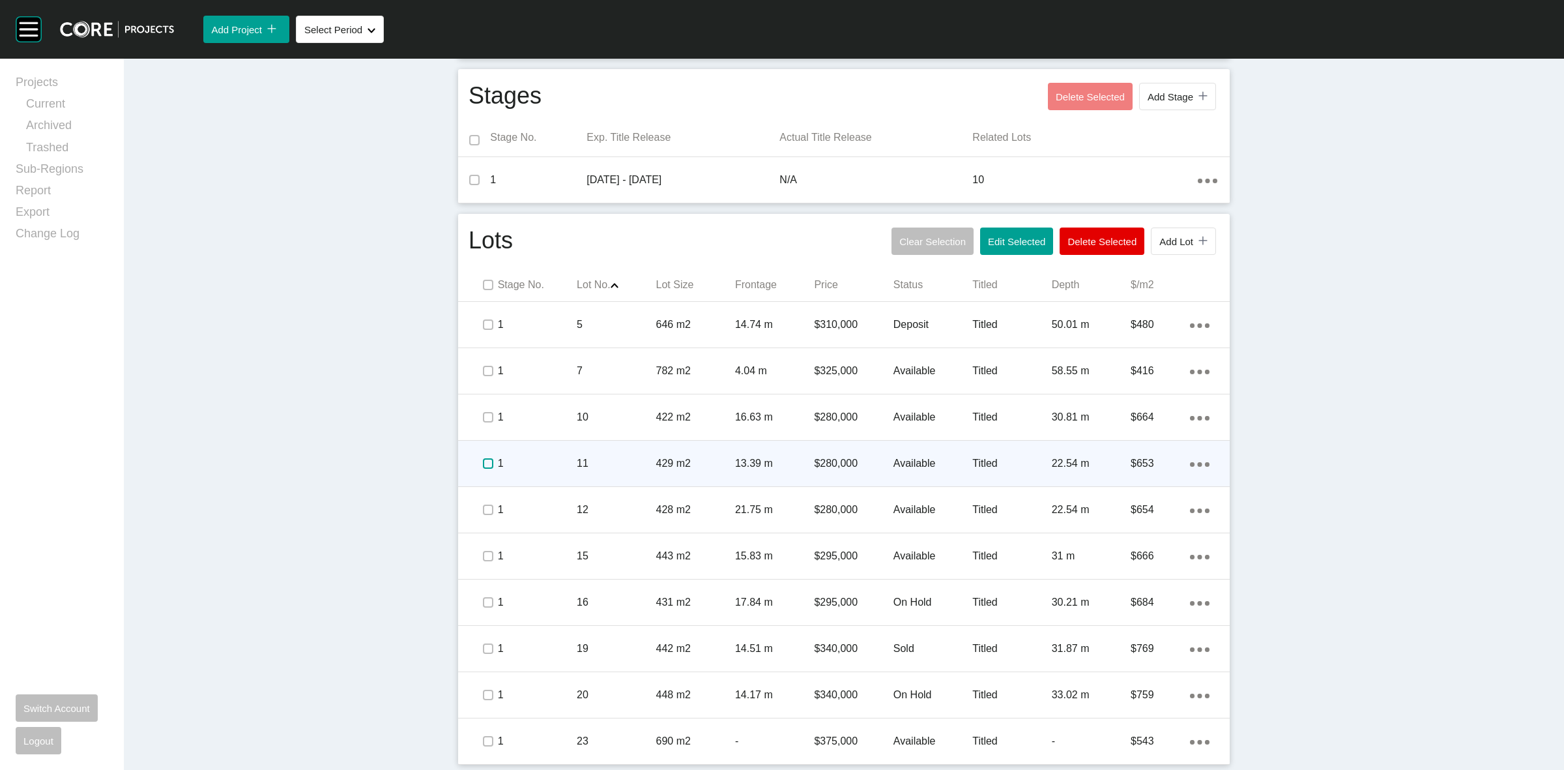
click at [486, 463] on label at bounding box center [488, 463] width 10 height 10
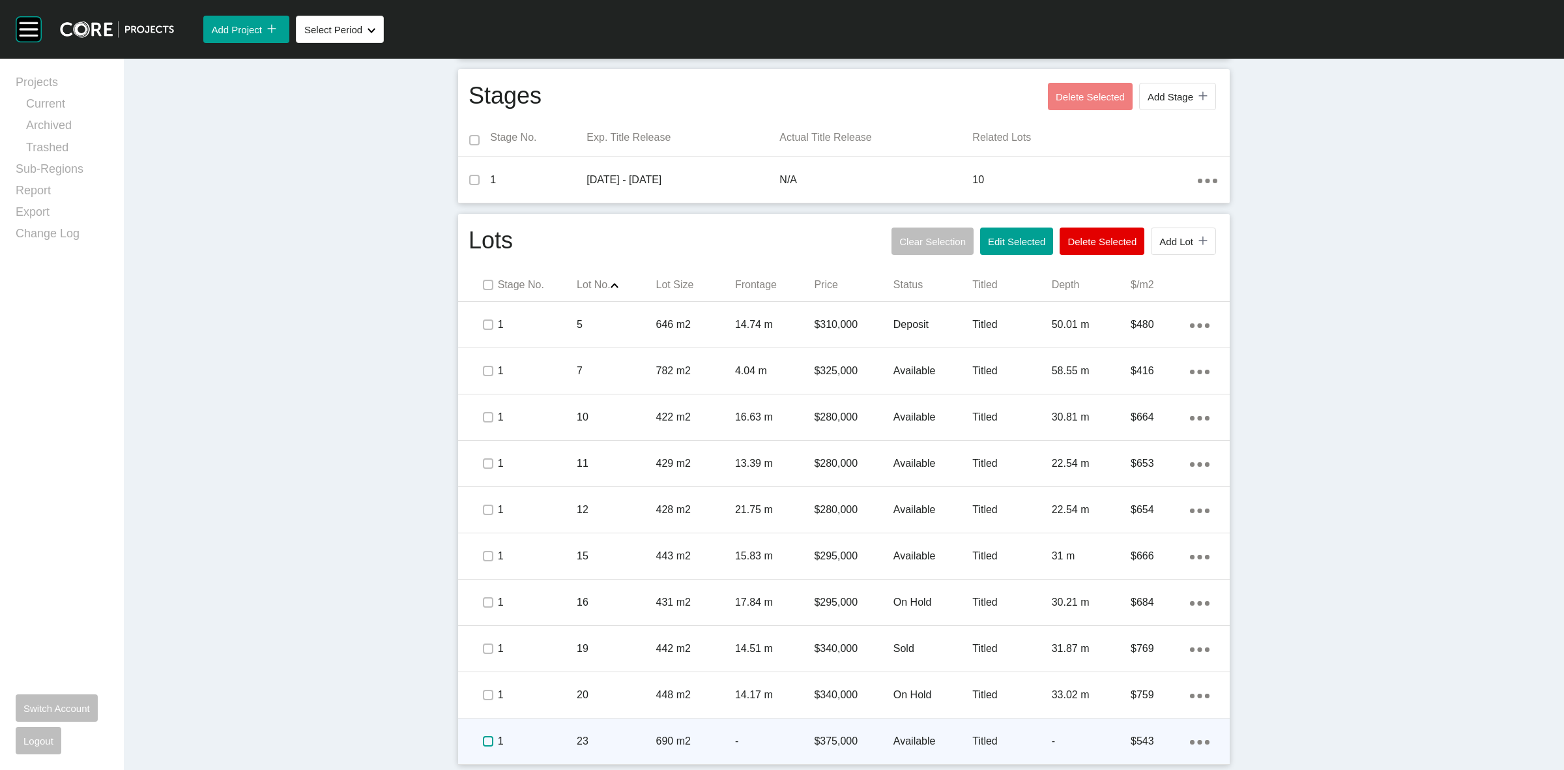
click at [483, 742] on label at bounding box center [488, 741] width 10 height 10
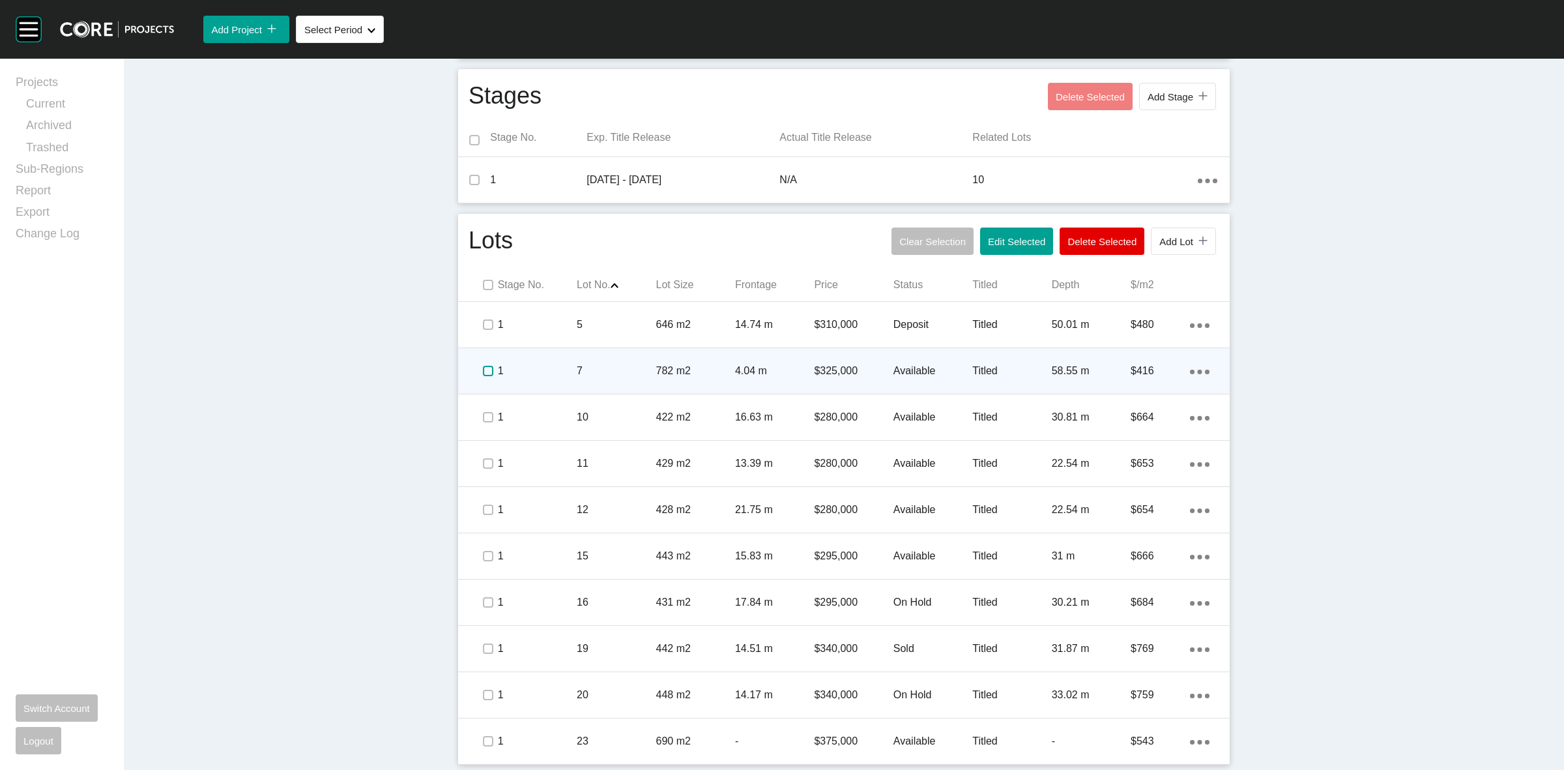
click at [484, 368] on label at bounding box center [488, 371] width 10 height 10
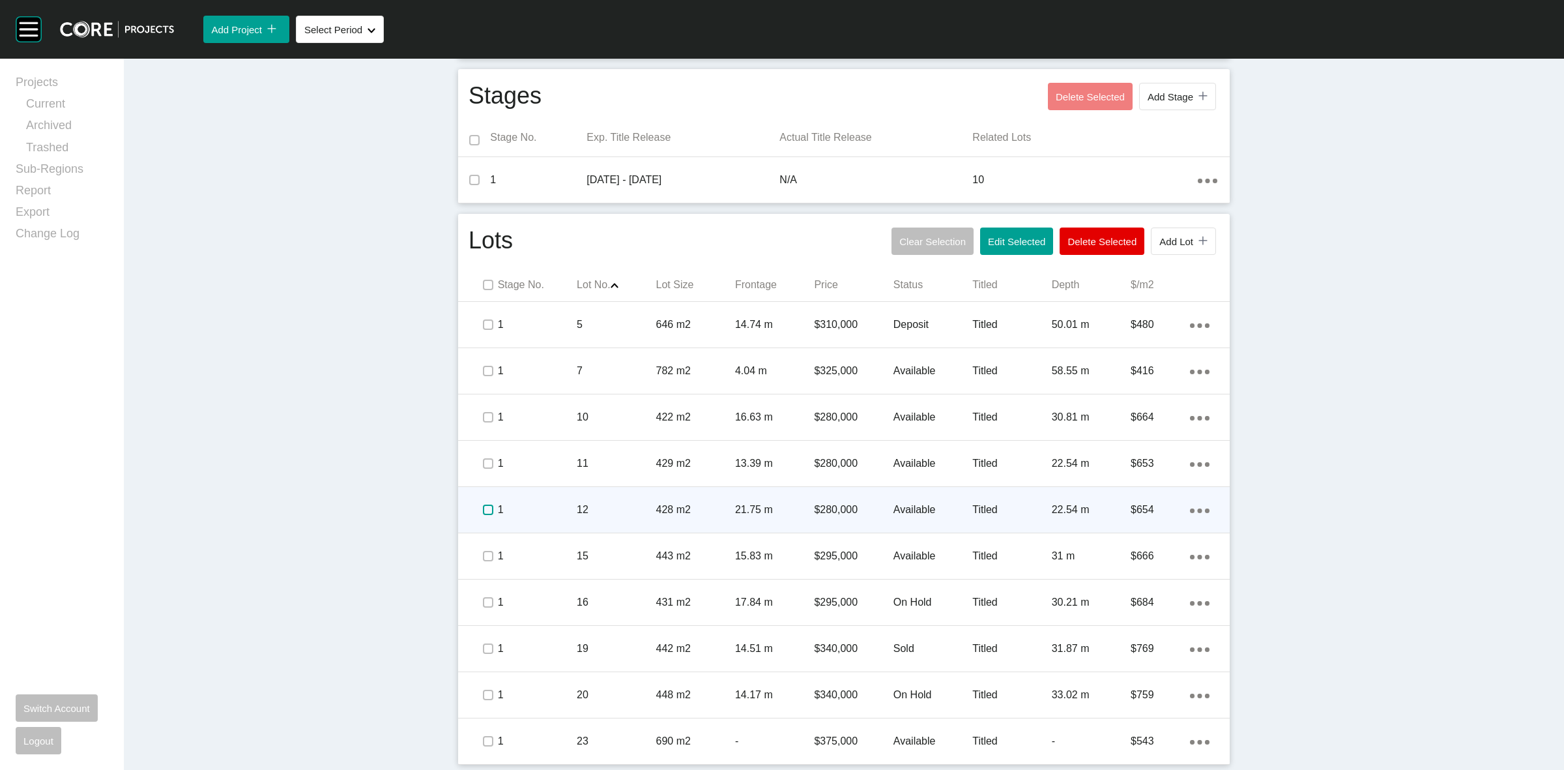
click at [483, 512] on label at bounding box center [488, 509] width 10 height 10
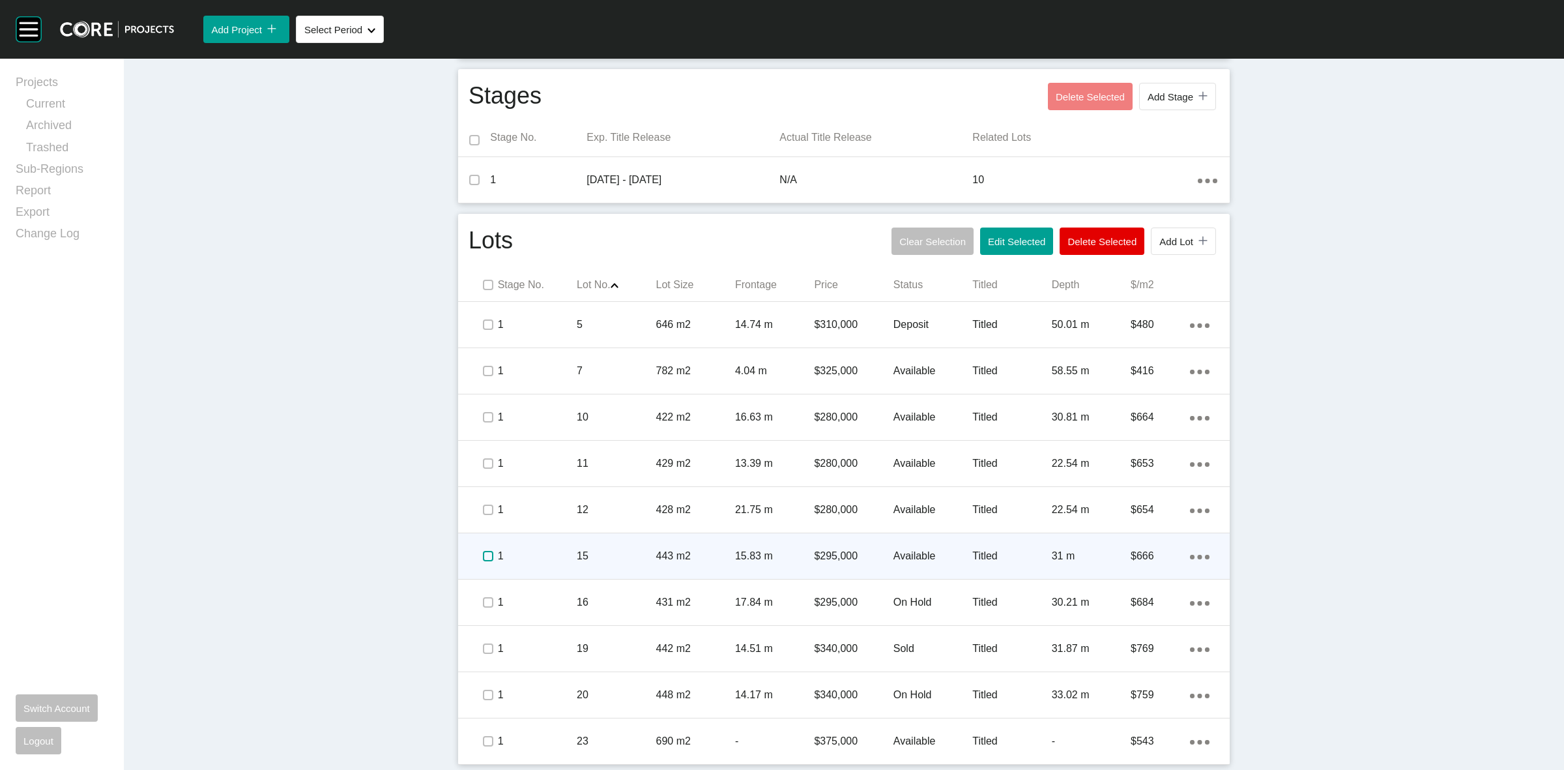
click at [483, 552] on label at bounding box center [488, 556] width 10 height 10
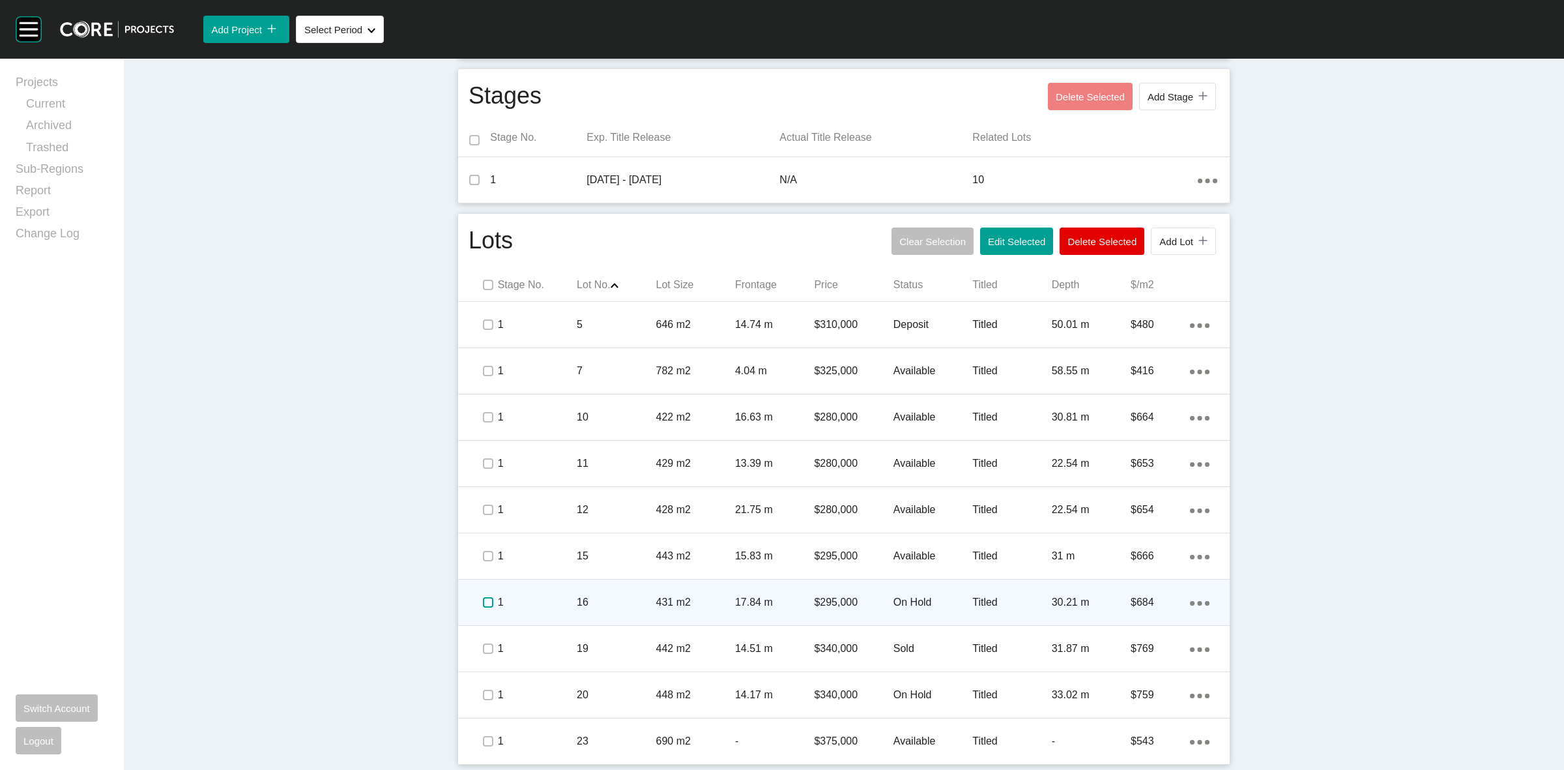
click at [483, 603] on label at bounding box center [488, 602] width 10 height 10
click at [553, 602] on p "1" at bounding box center [537, 602] width 79 height 14
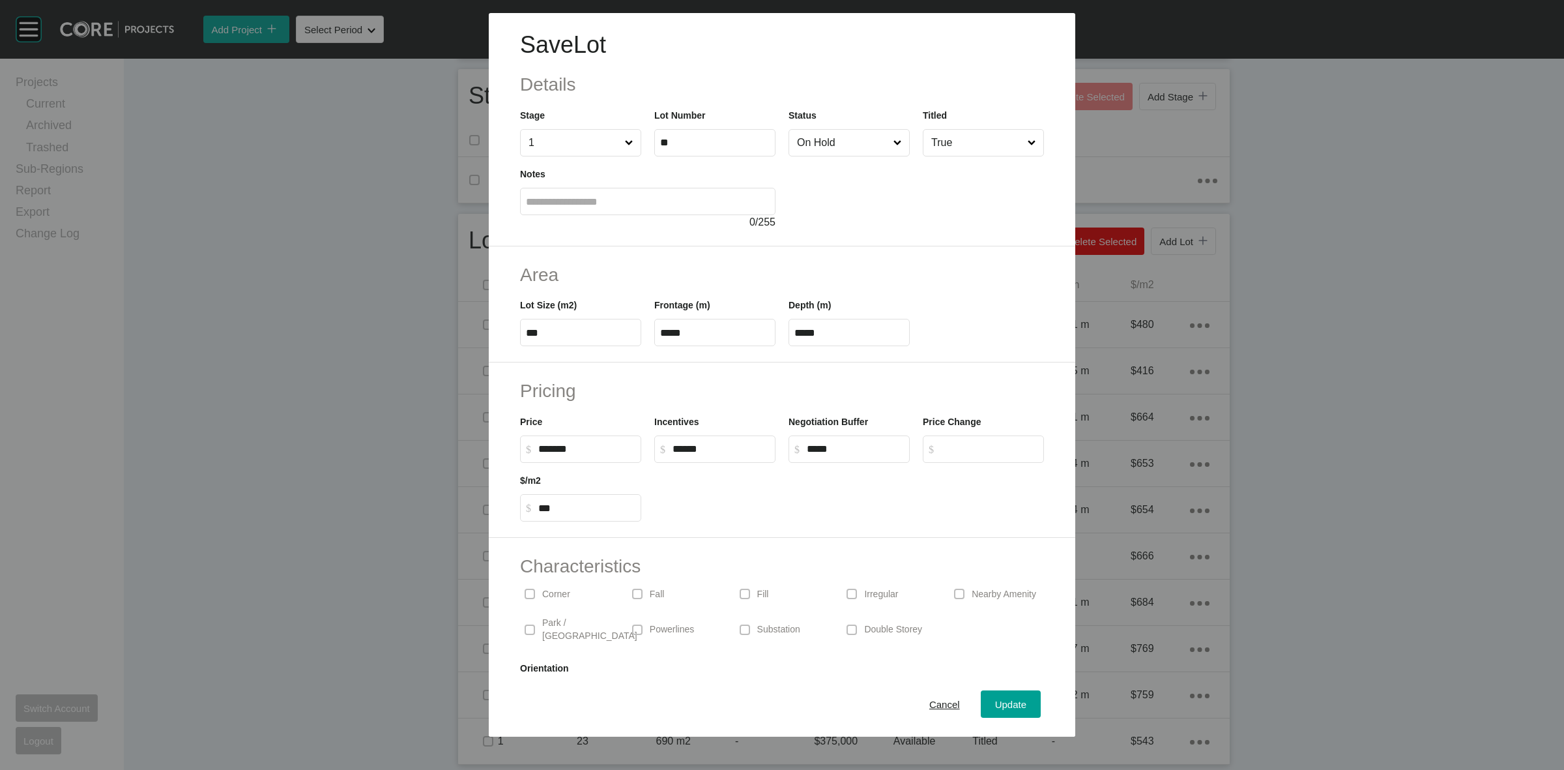
click at [849, 147] on input "On Hold" at bounding box center [842, 143] width 96 height 26
click at [995, 703] on span "Update" at bounding box center [1010, 704] width 31 height 11
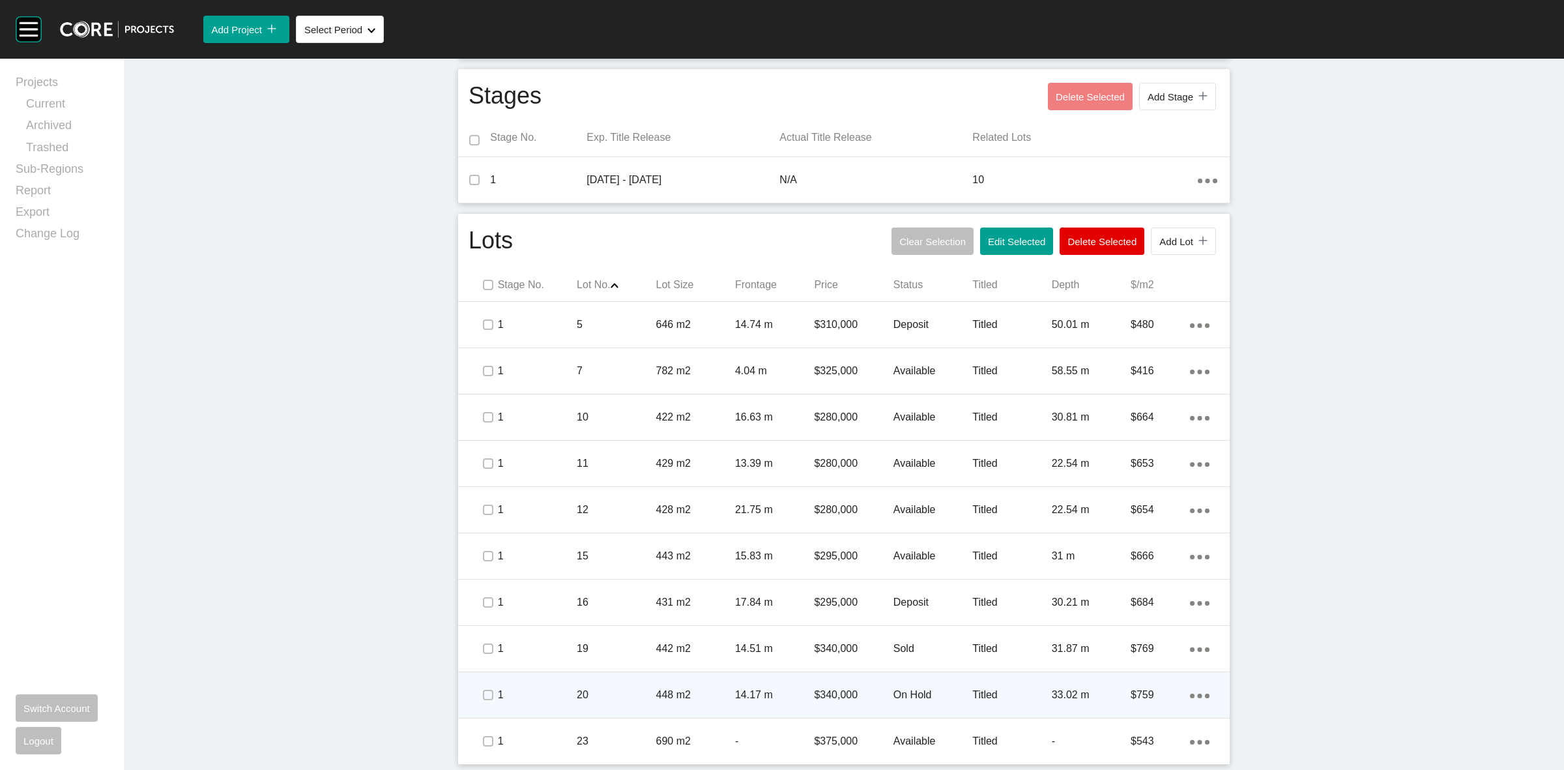
click at [662, 688] on p "448 m2" at bounding box center [695, 695] width 79 height 14
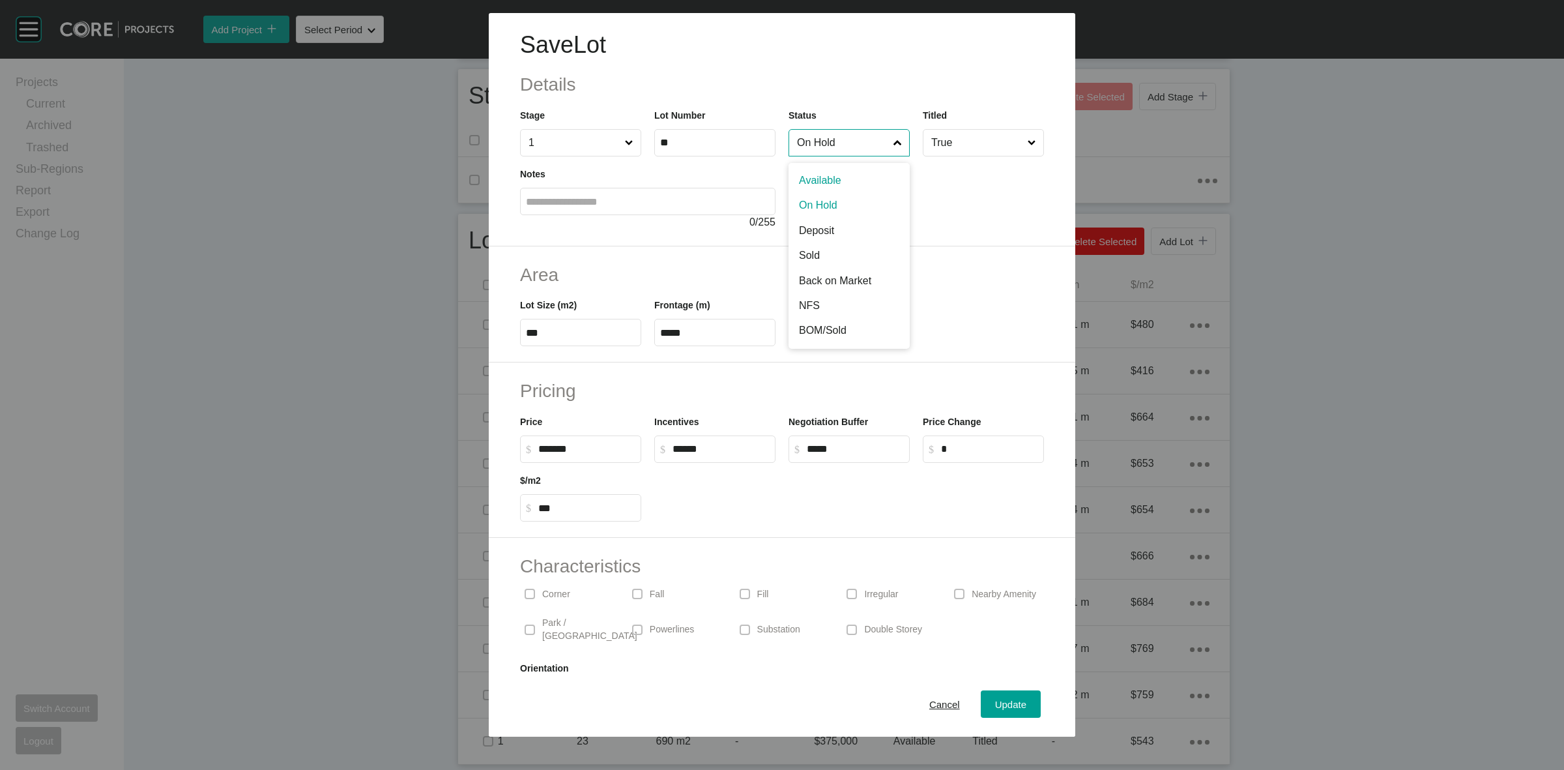
click at [830, 145] on input "On Hold" at bounding box center [842, 143] width 96 height 26
click at [1006, 707] on span "Update" at bounding box center [1010, 704] width 31 height 11
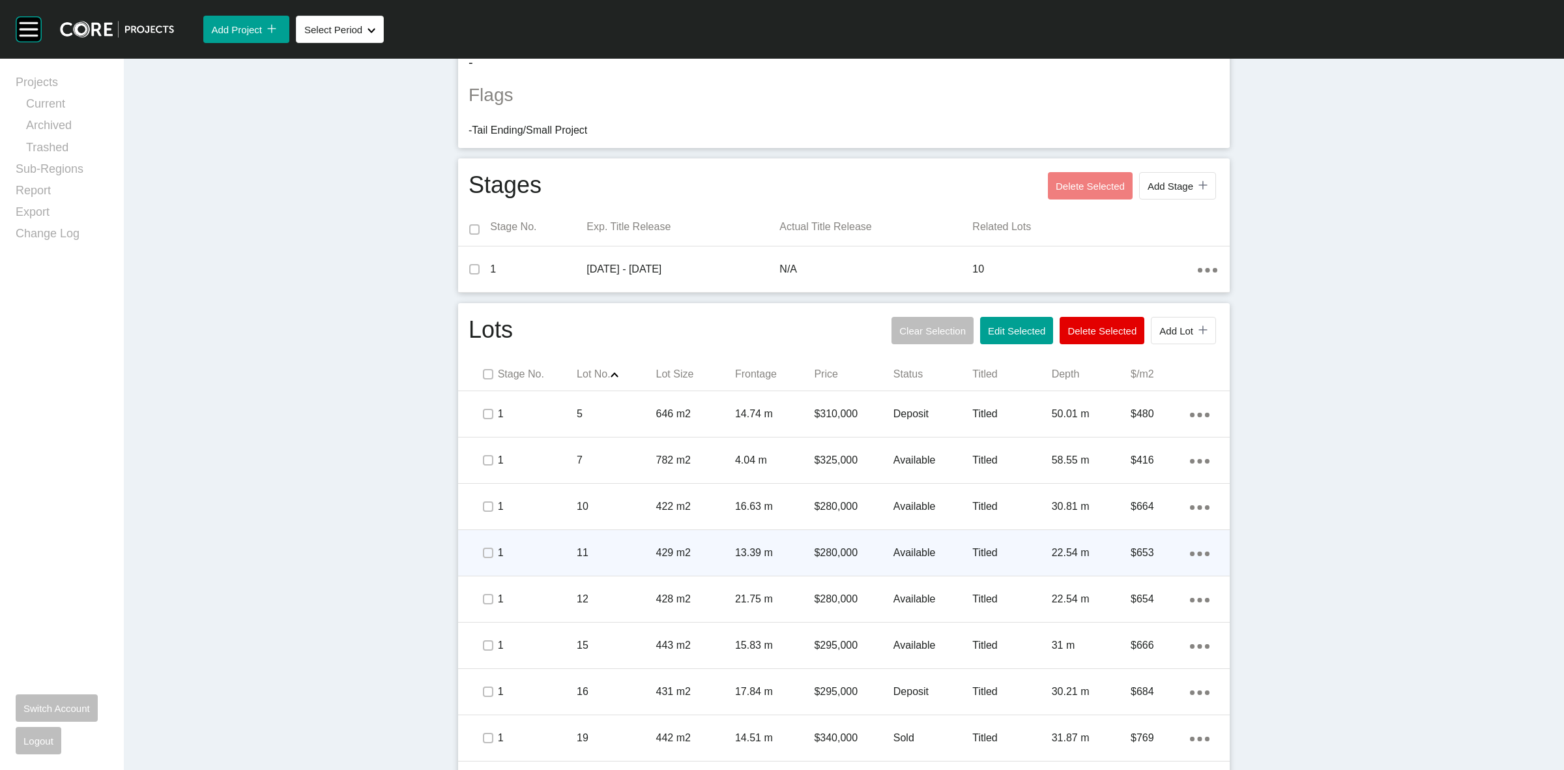
scroll to position [0, 0]
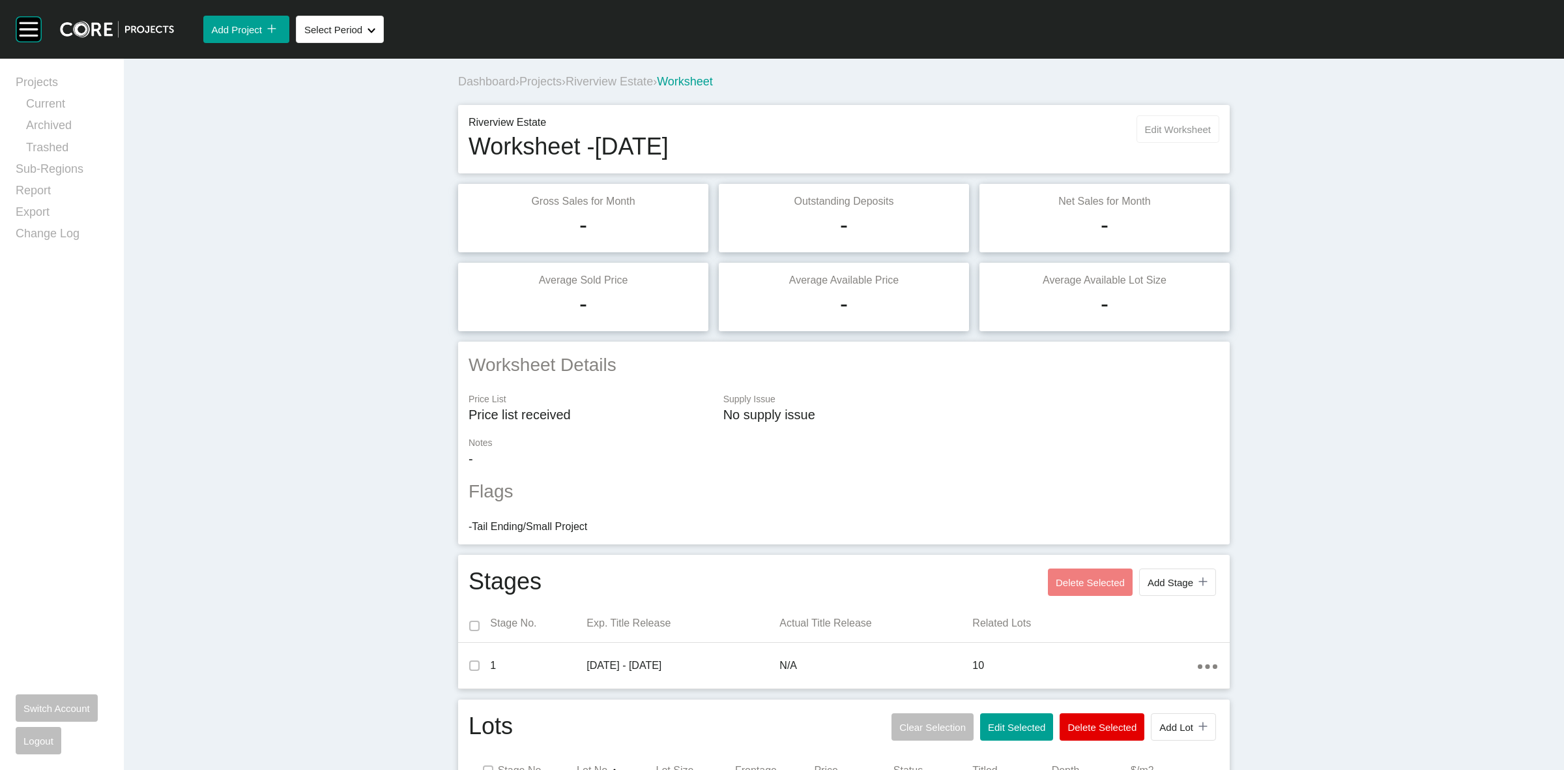
click at [1145, 127] on span "Edit Worksheet" at bounding box center [1178, 129] width 66 height 11
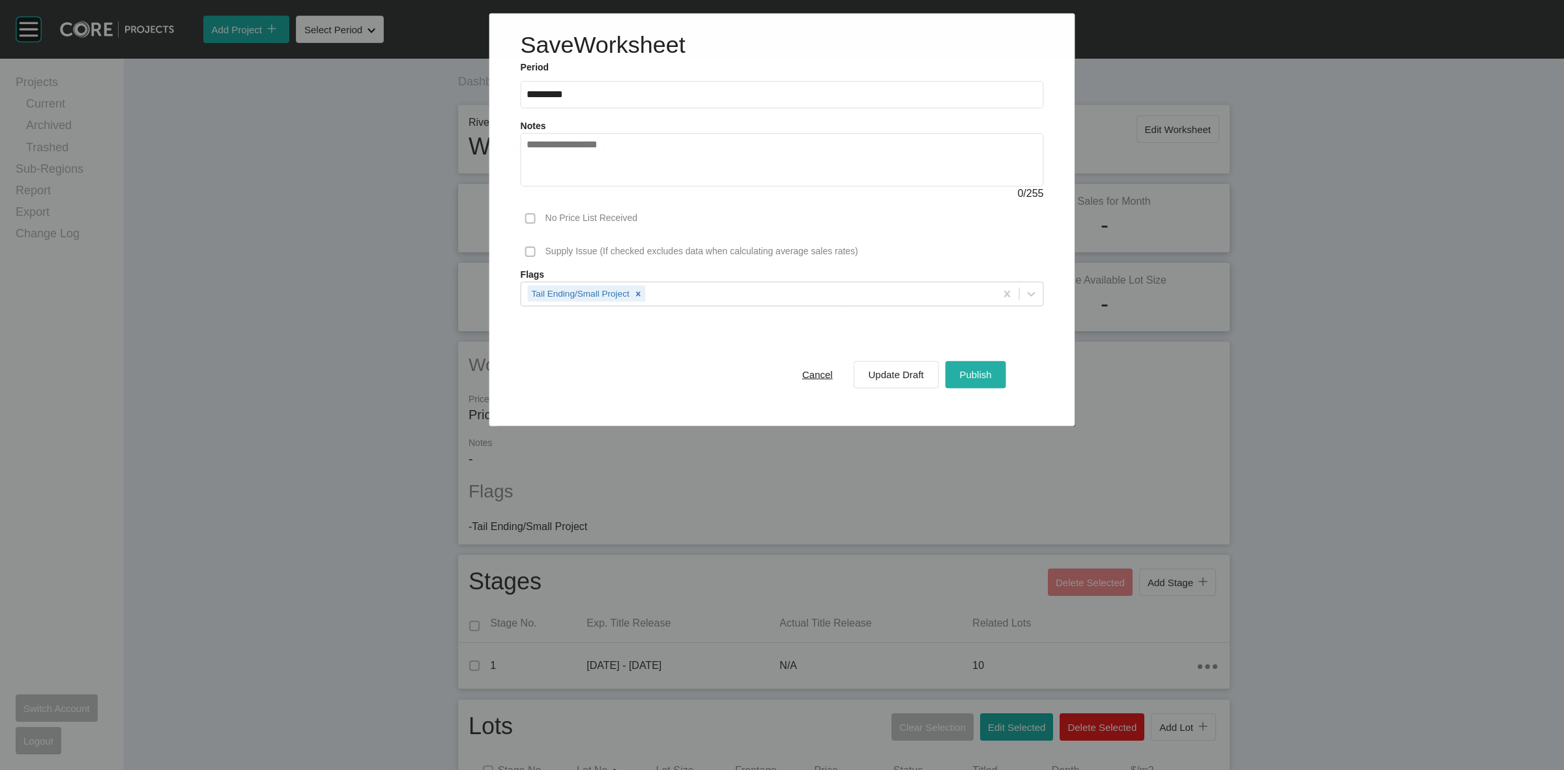
click at [988, 375] on span "Publish" at bounding box center [975, 374] width 32 height 11
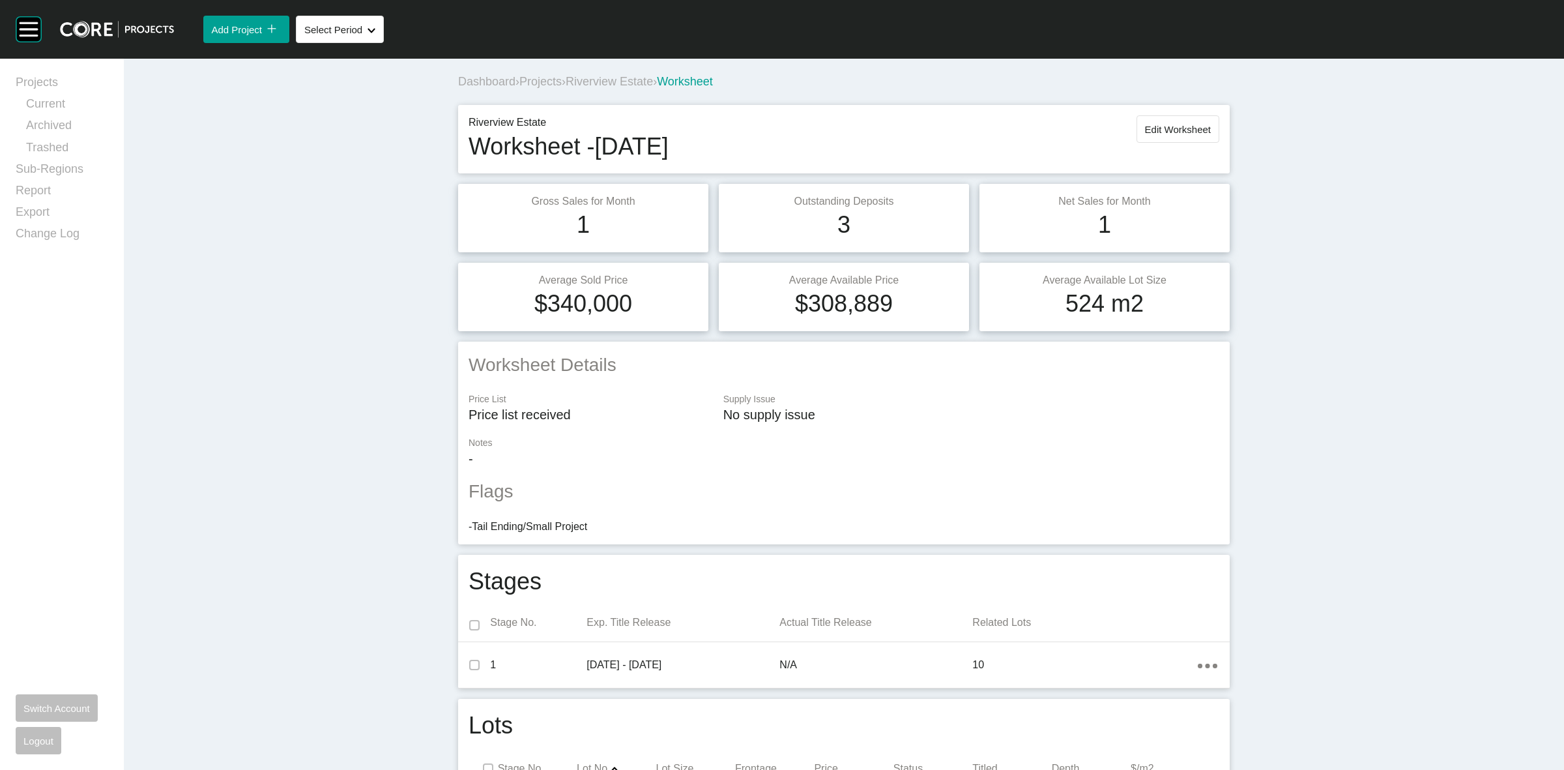
click at [598, 81] on span "Riverview Estate" at bounding box center [609, 81] width 87 height 13
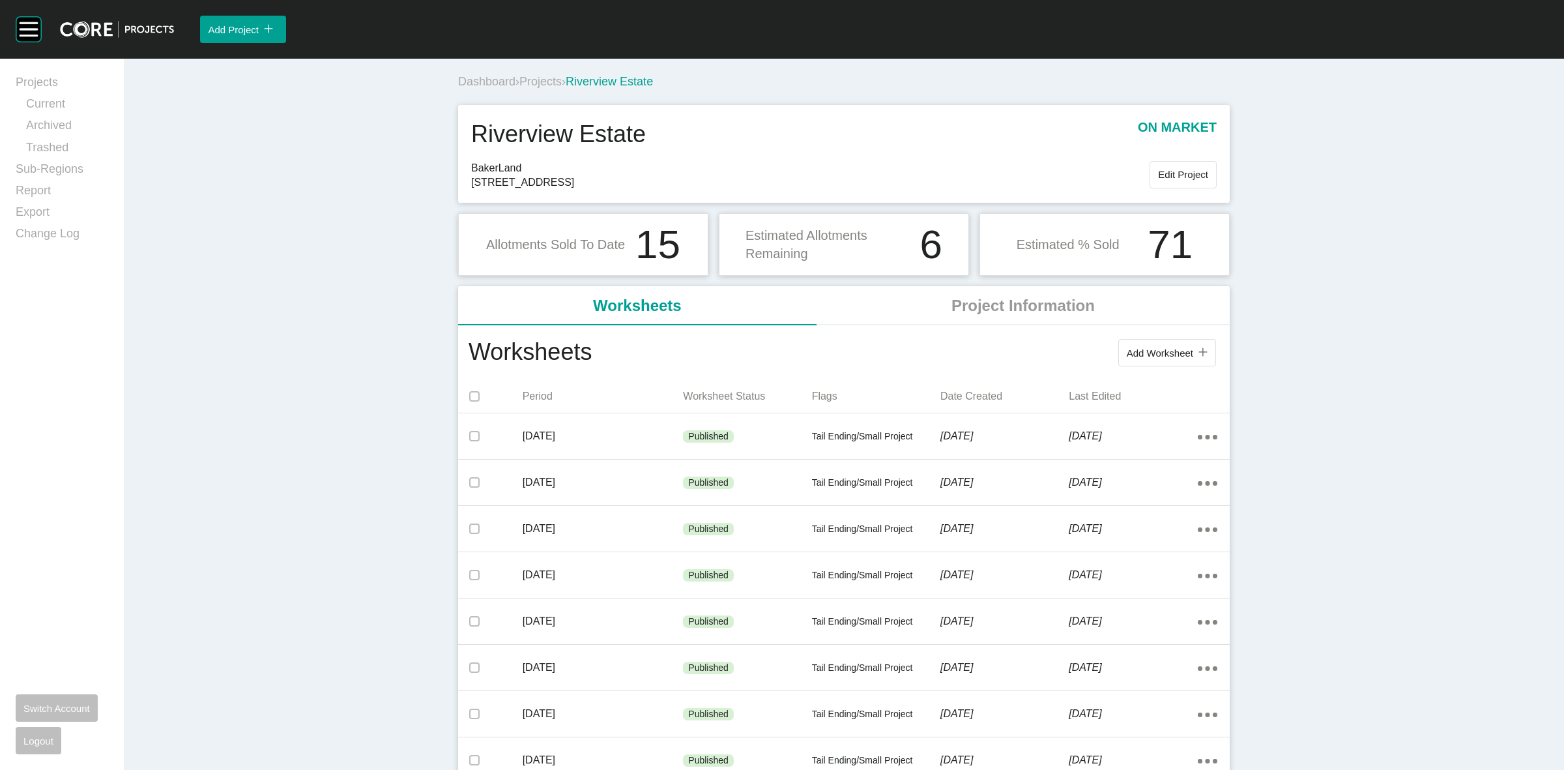
click at [536, 78] on span "Projects" at bounding box center [540, 81] width 42 height 13
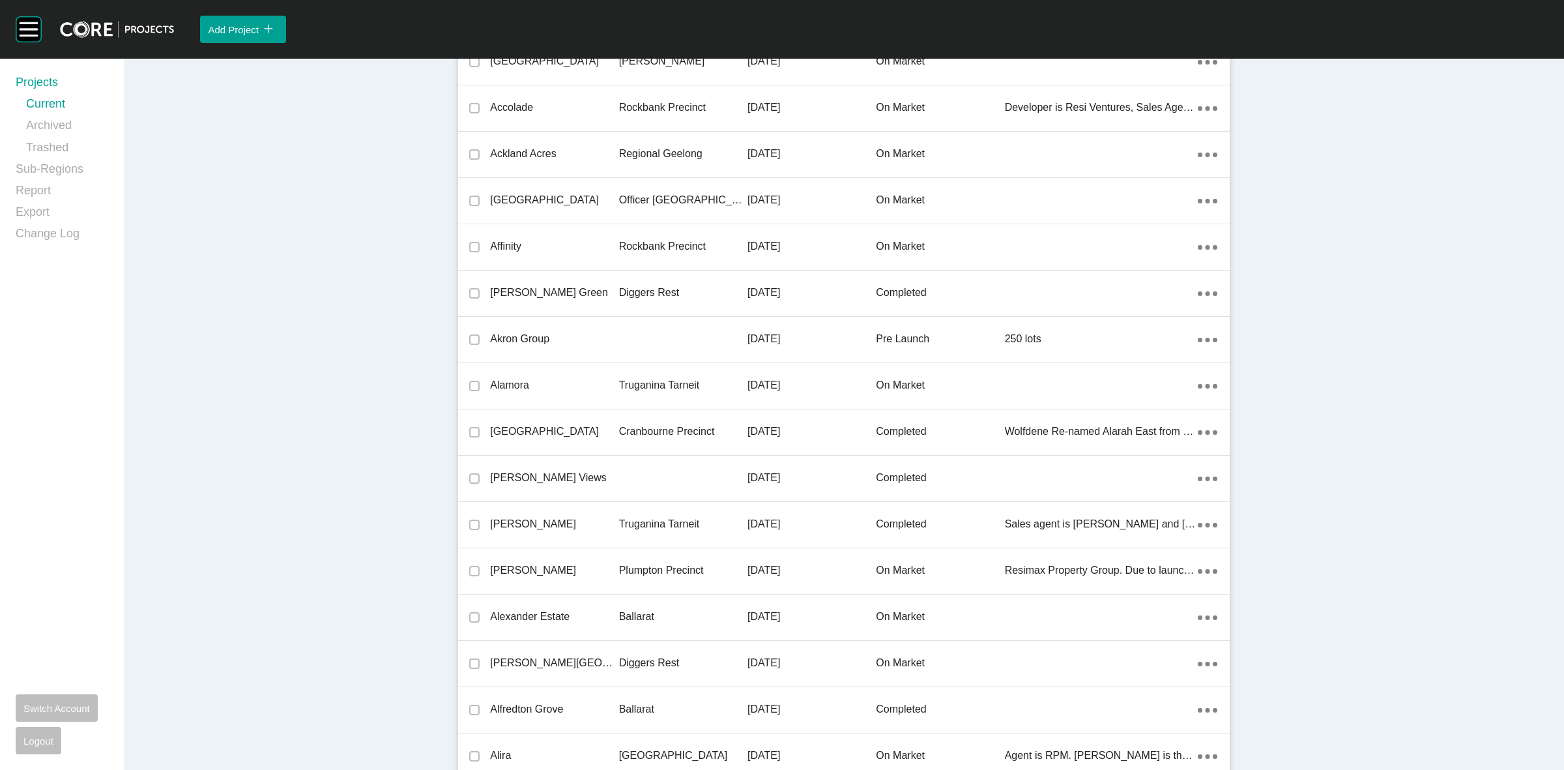
scroll to position [17783, 0]
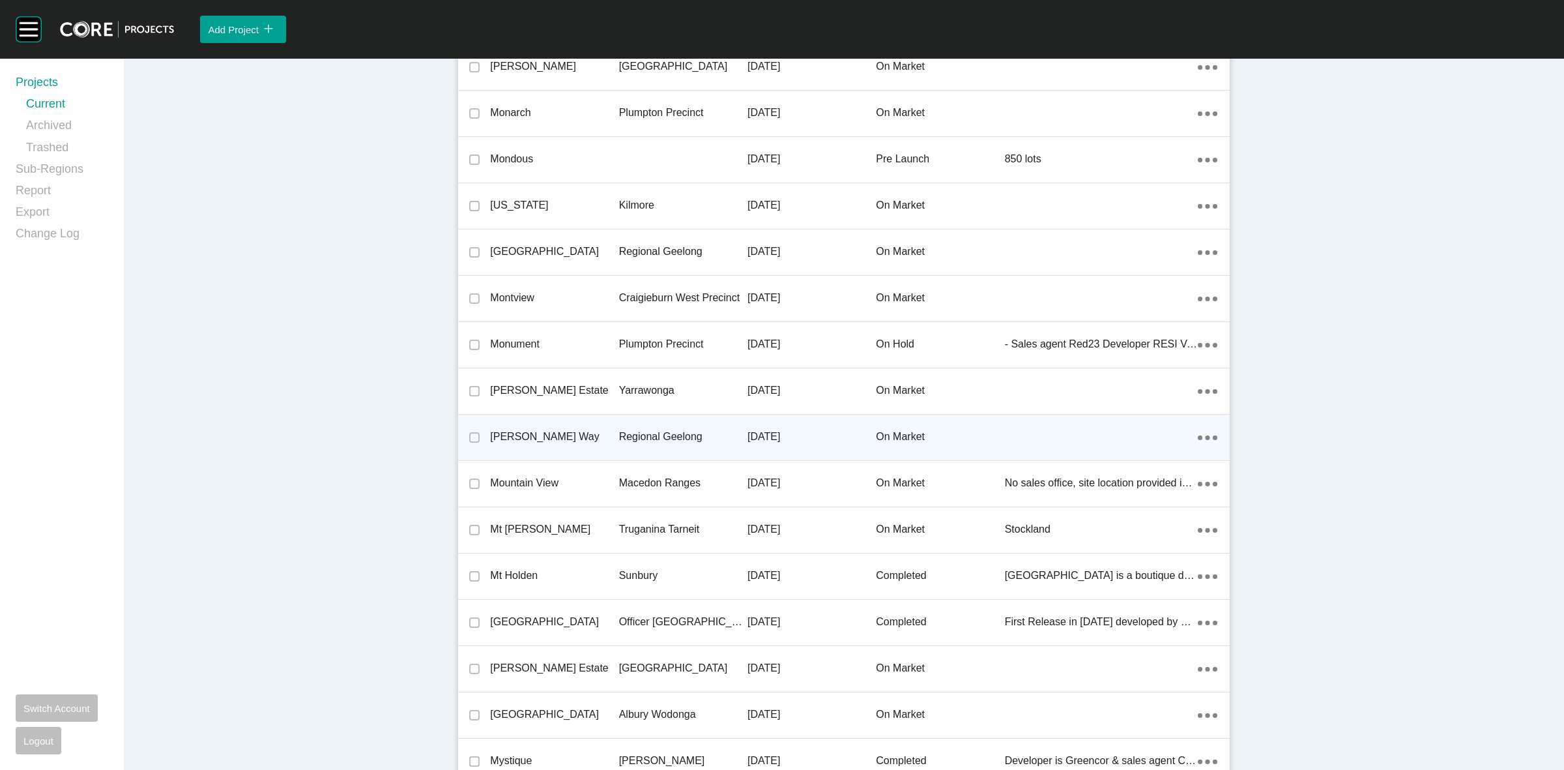
click at [635, 429] on p "Regional Geelong" at bounding box center [683, 436] width 128 height 14
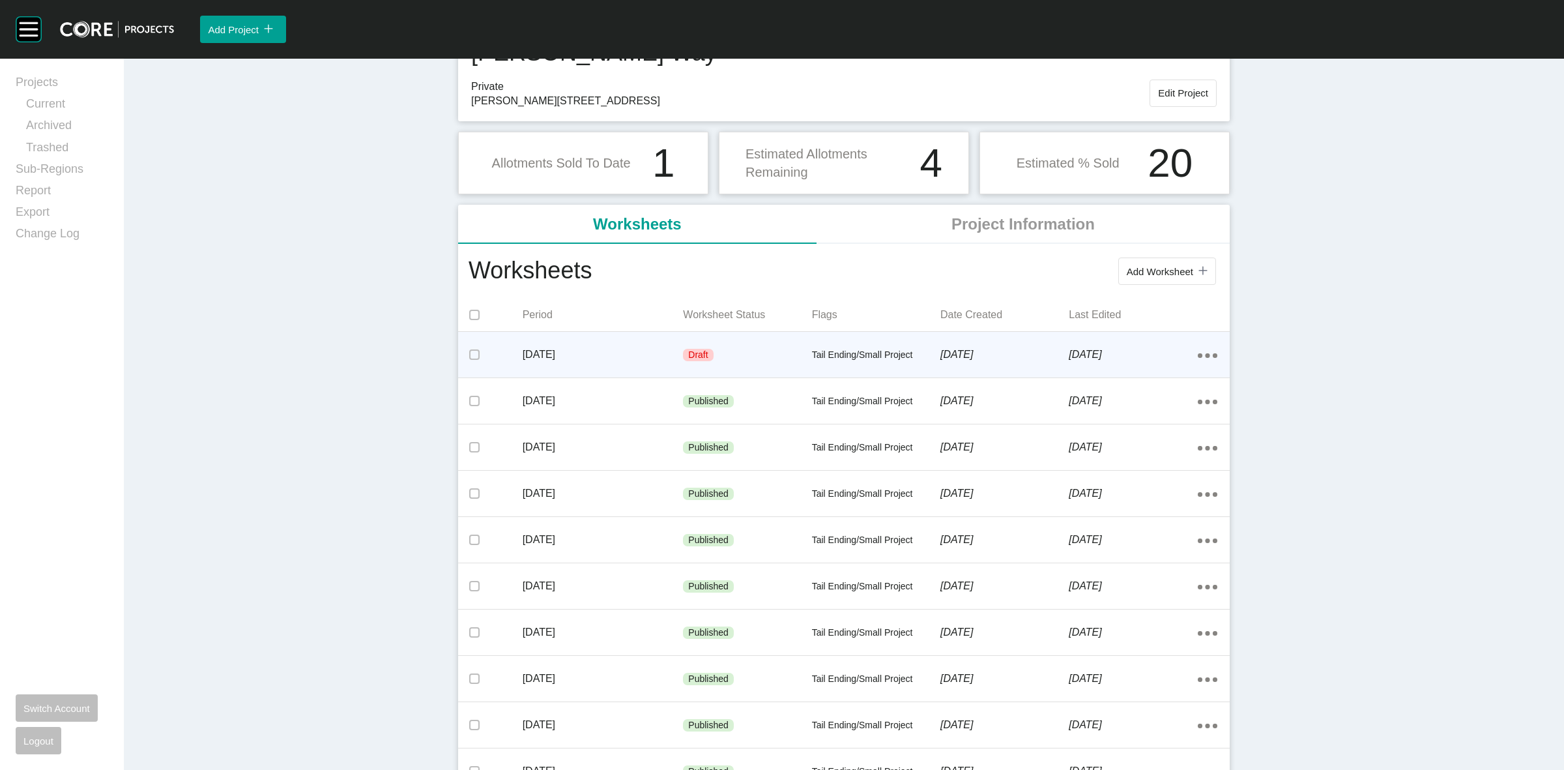
click at [660, 353] on p "[DATE]" at bounding box center [603, 354] width 161 height 14
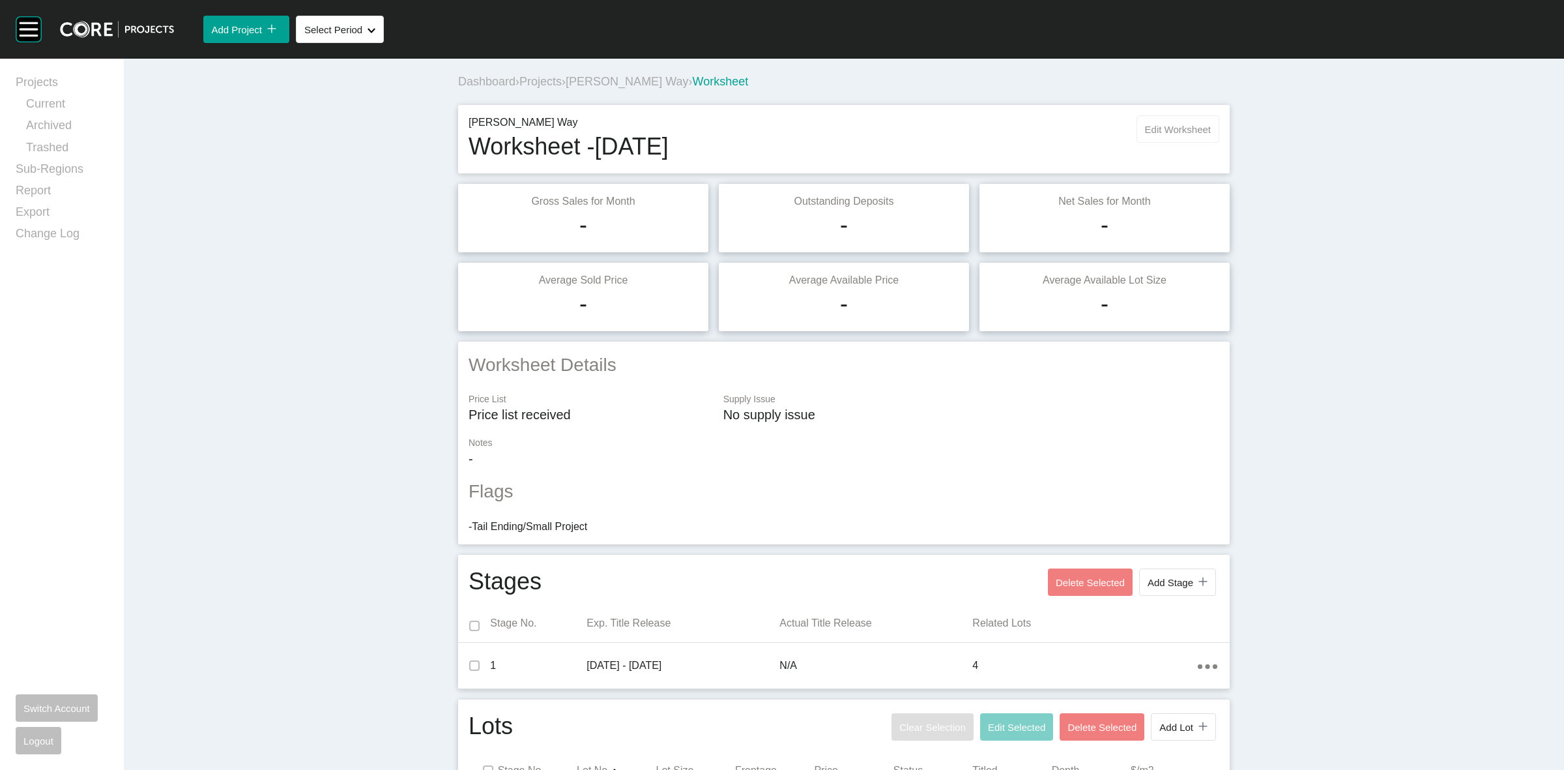
click at [1165, 134] on span "Edit Worksheet" at bounding box center [1178, 129] width 66 height 11
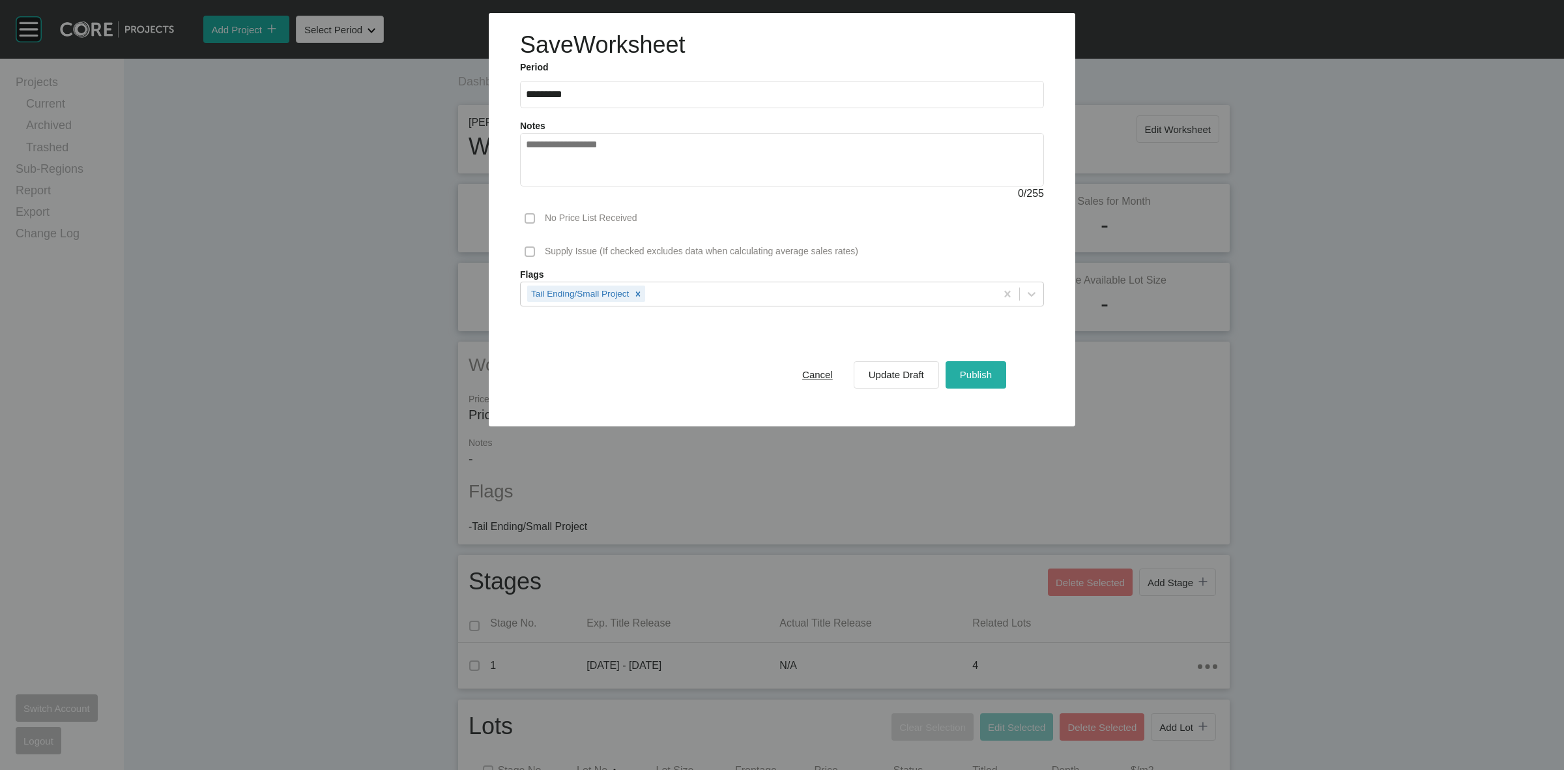
click at [966, 371] on span "Publish" at bounding box center [976, 374] width 32 height 11
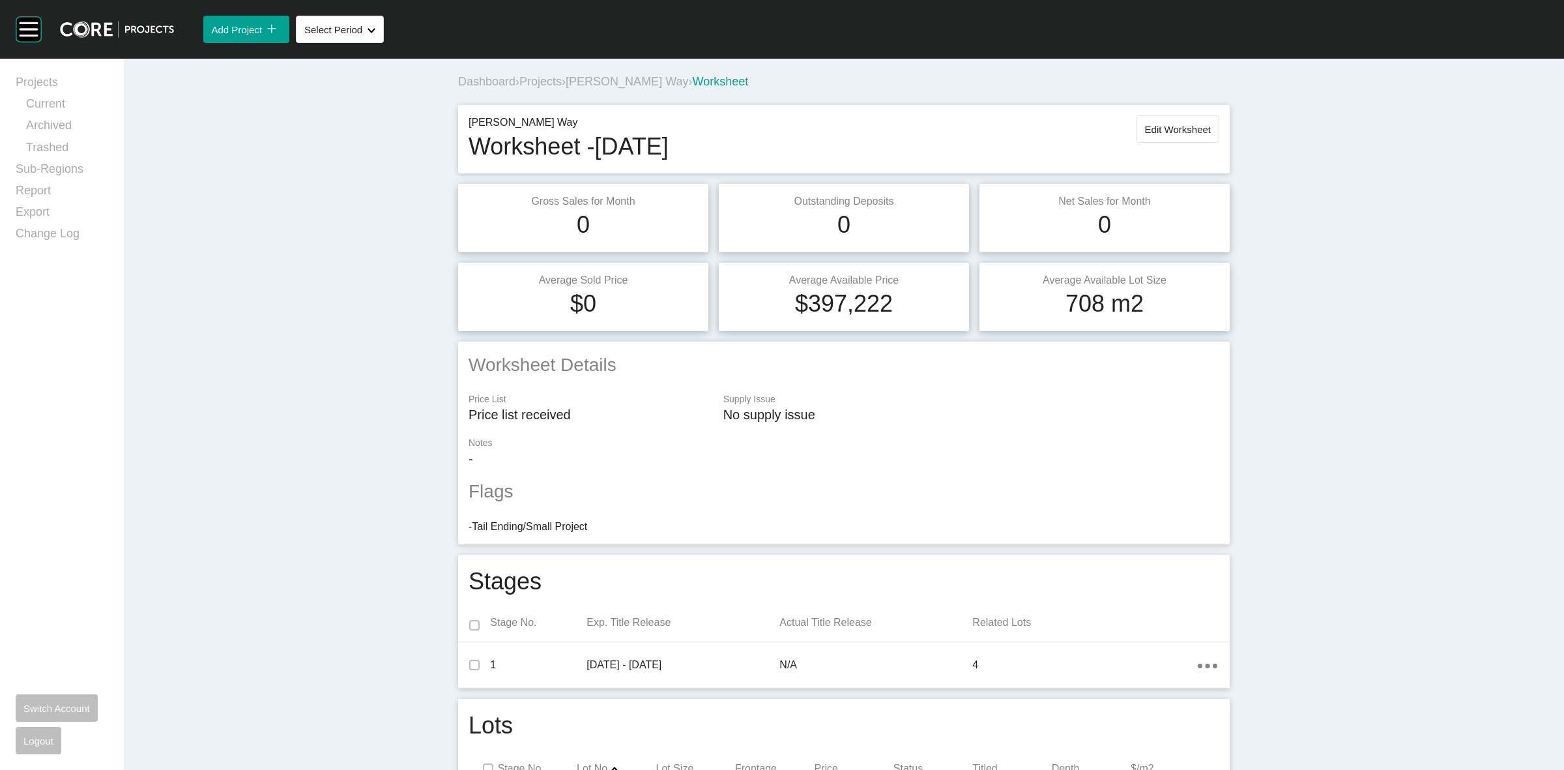
click at [590, 82] on span "[PERSON_NAME] Way" at bounding box center [627, 81] width 123 height 13
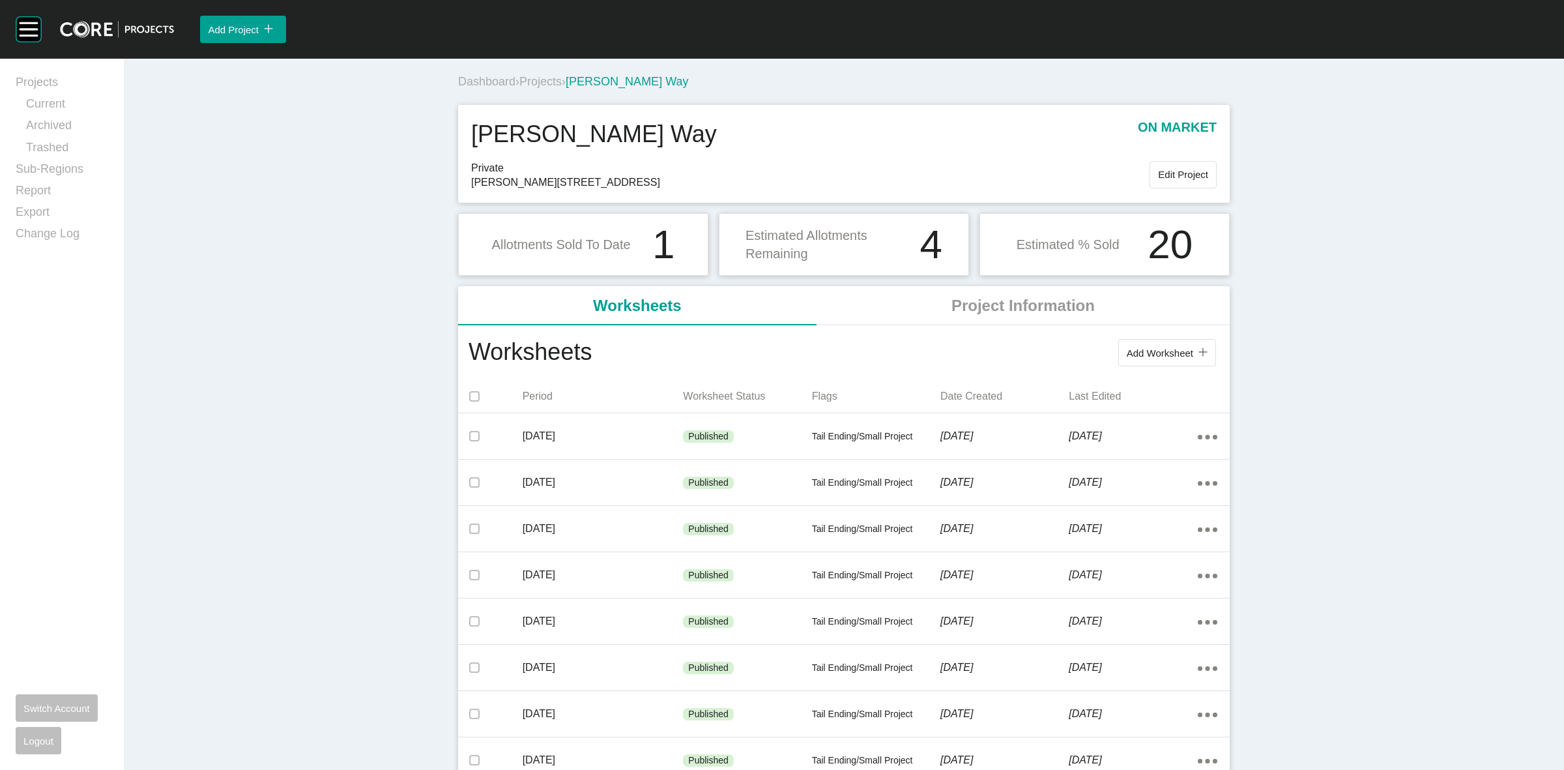
click at [535, 79] on span "Projects" at bounding box center [540, 81] width 42 height 13
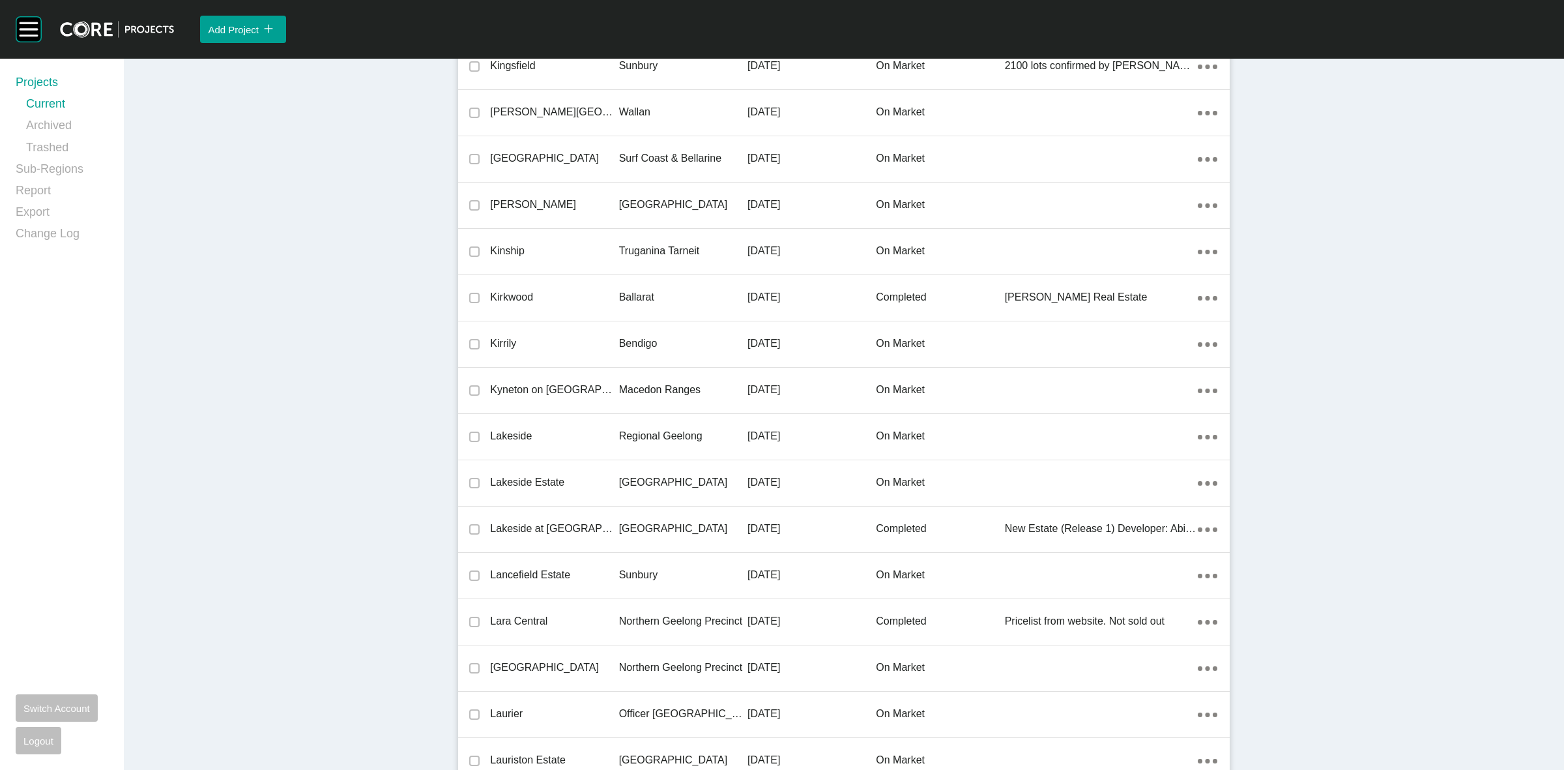
scroll to position [22315, 0]
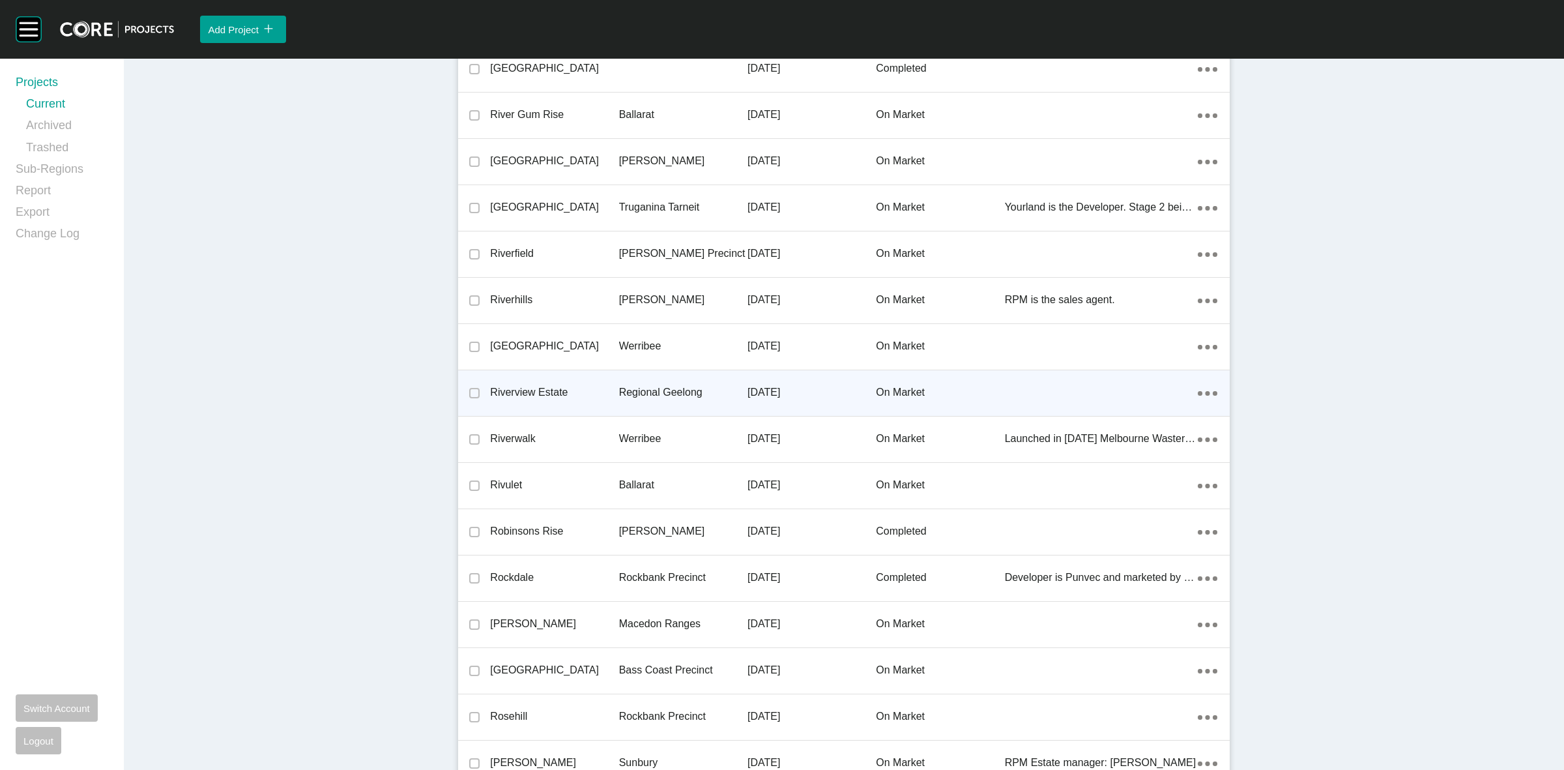
click at [663, 385] on p "Regional Geelong" at bounding box center [683, 392] width 128 height 14
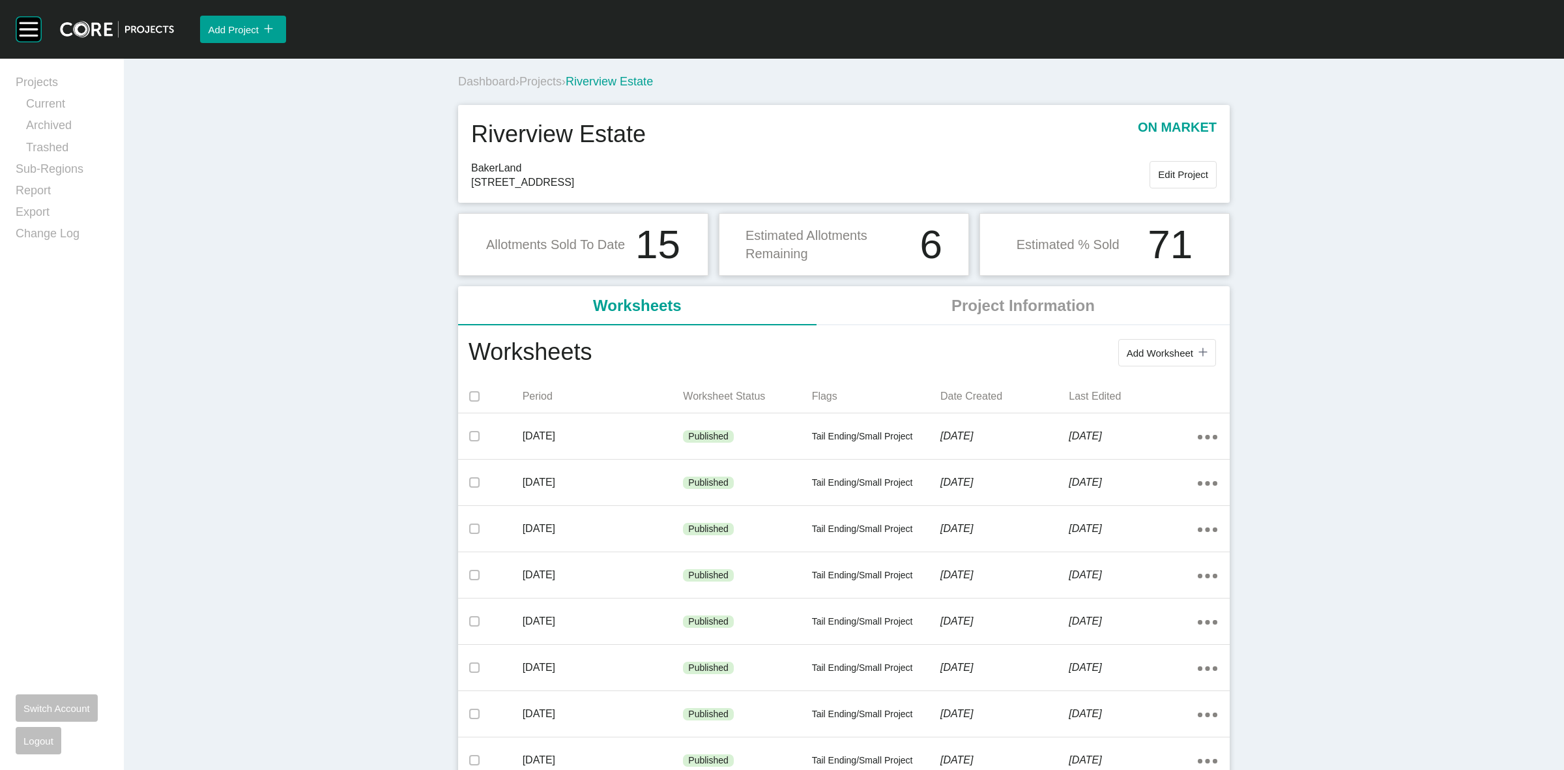
click at [545, 80] on span "Projects" at bounding box center [540, 81] width 42 height 13
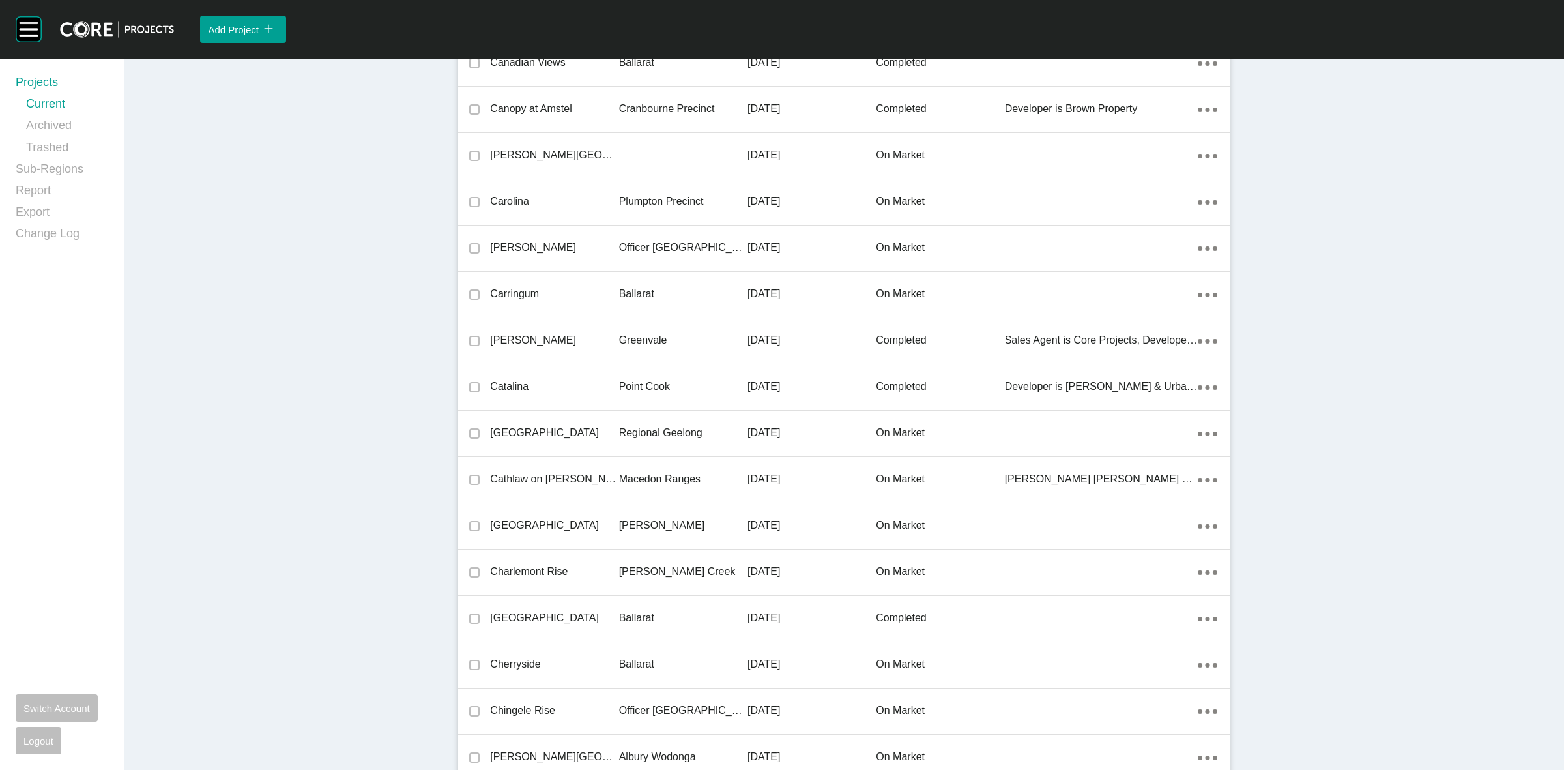
scroll to position [27265, 0]
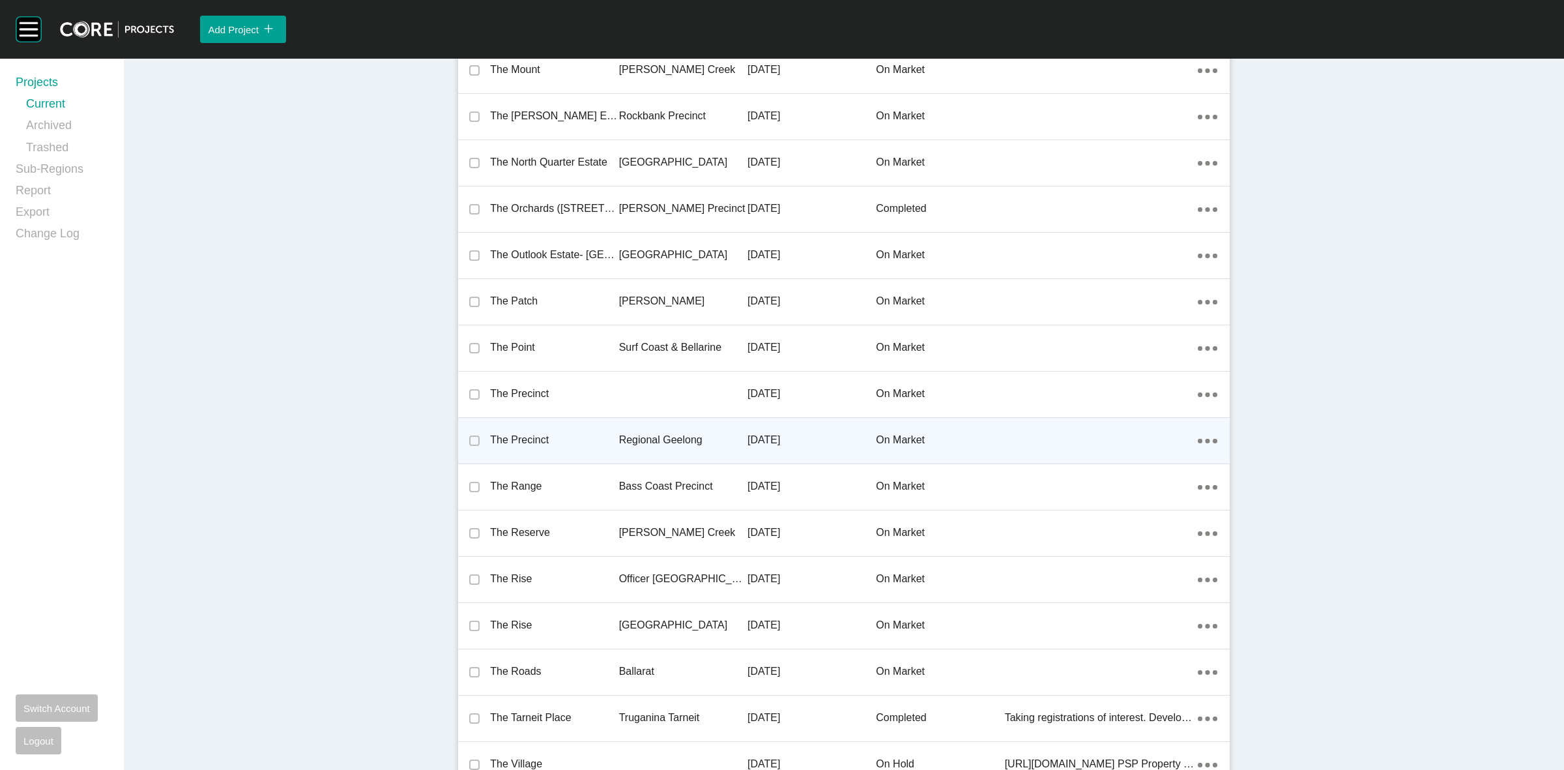
click at [659, 433] on p "Regional Geelong" at bounding box center [683, 440] width 128 height 14
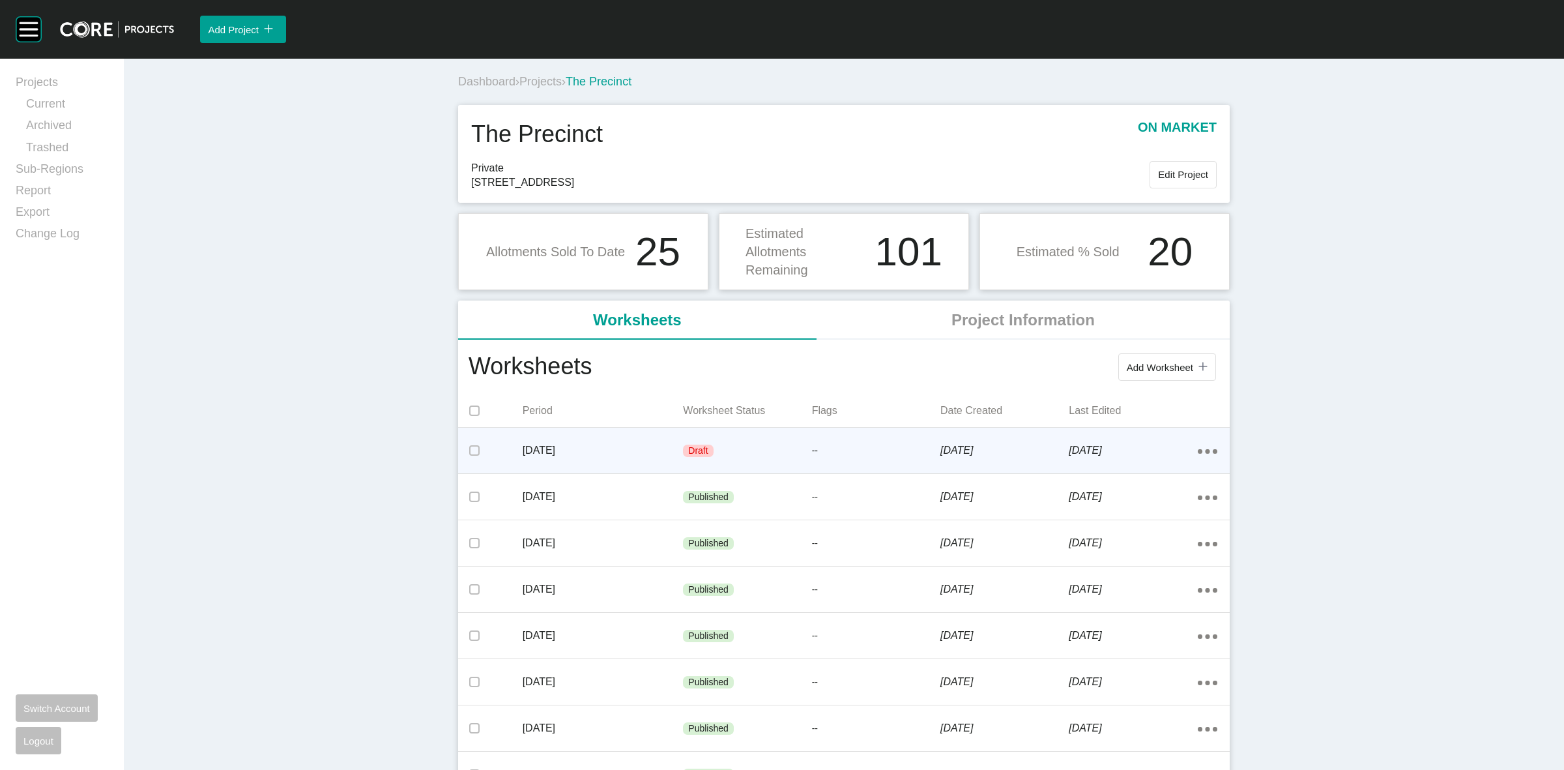
click at [649, 447] on p "[DATE]" at bounding box center [603, 450] width 161 height 14
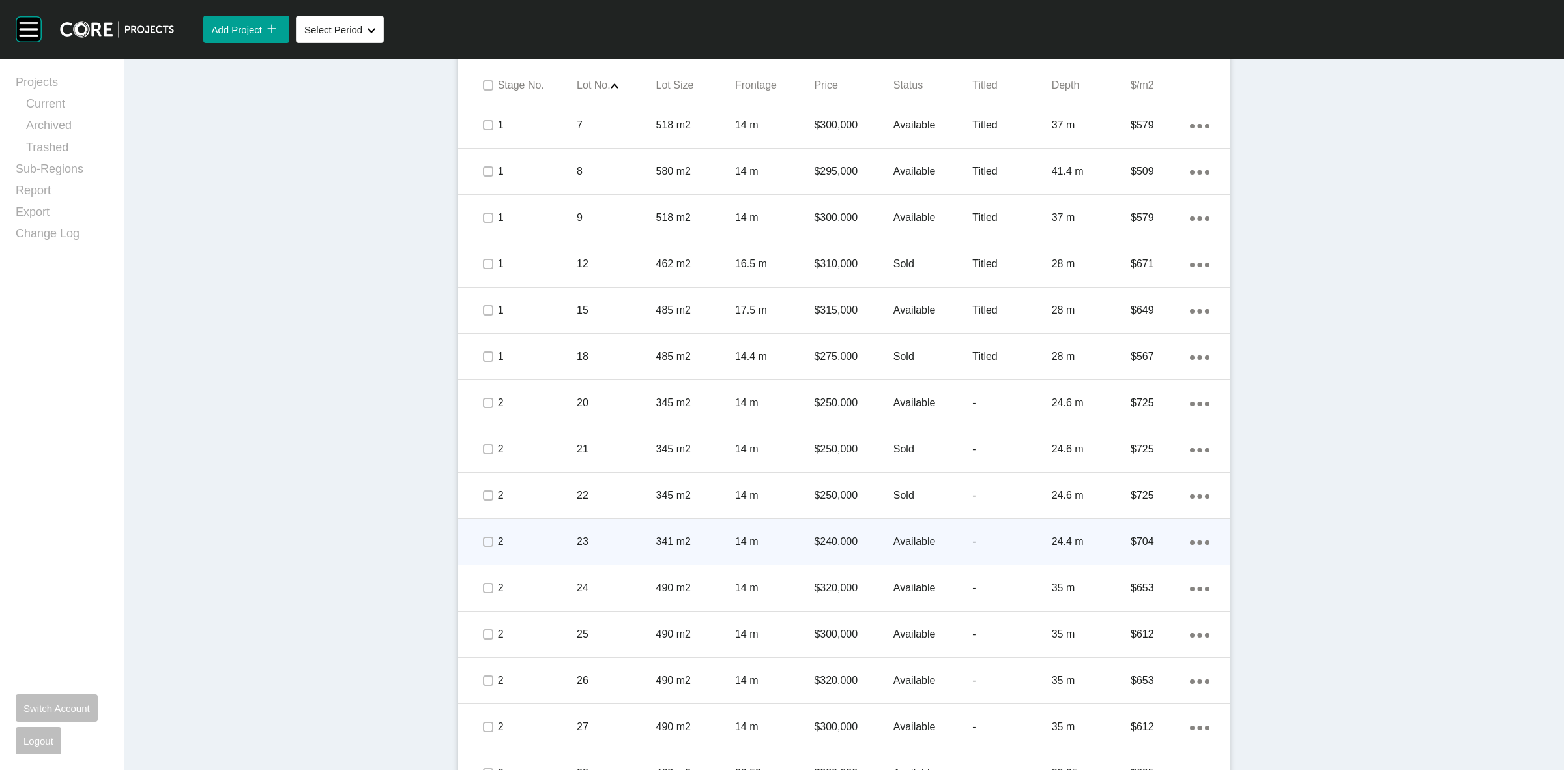
scroll to position [627, 0]
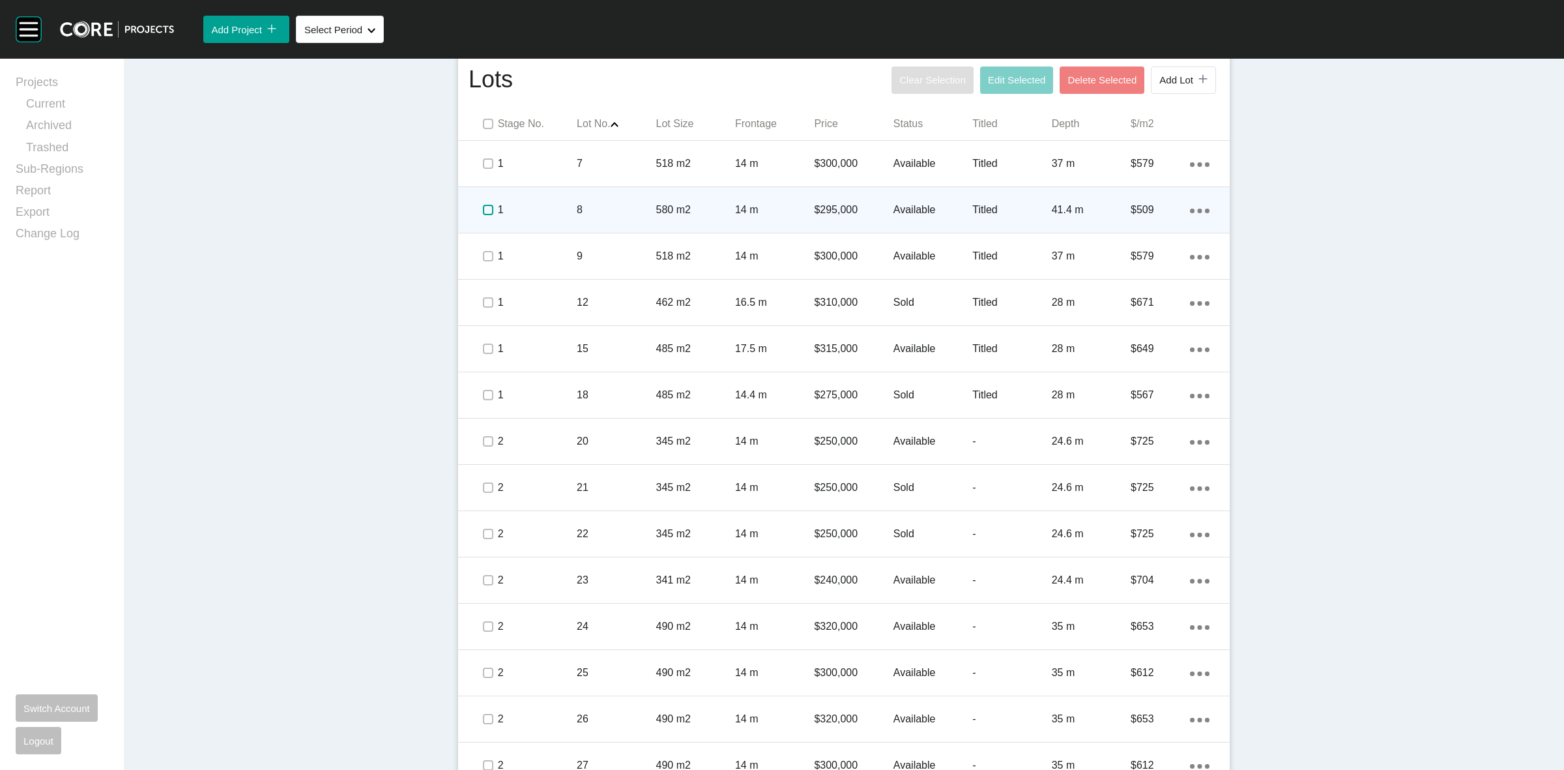
click at [483, 207] on label at bounding box center [488, 210] width 10 height 10
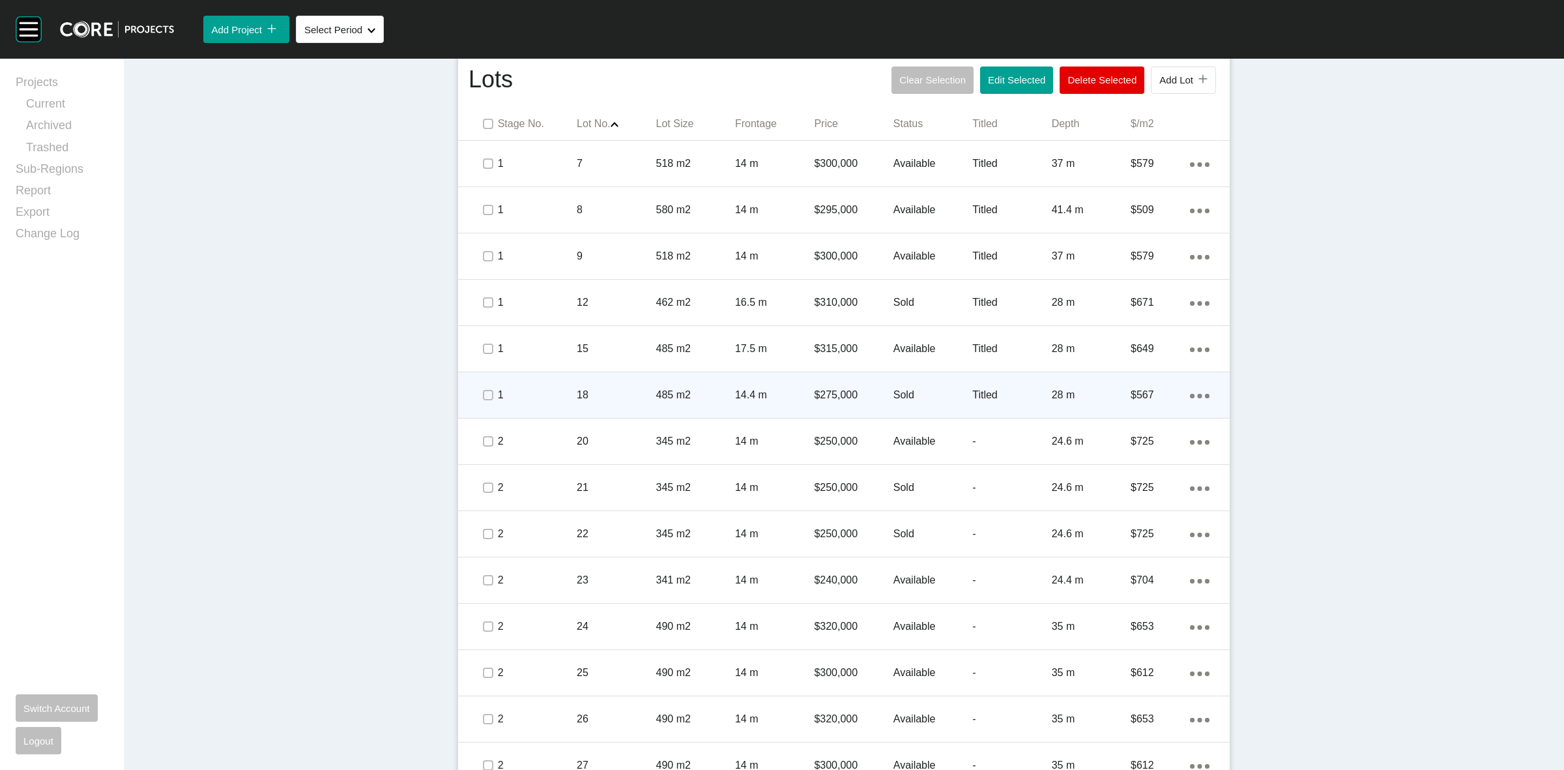
click at [478, 386] on span at bounding box center [488, 395] width 20 height 20
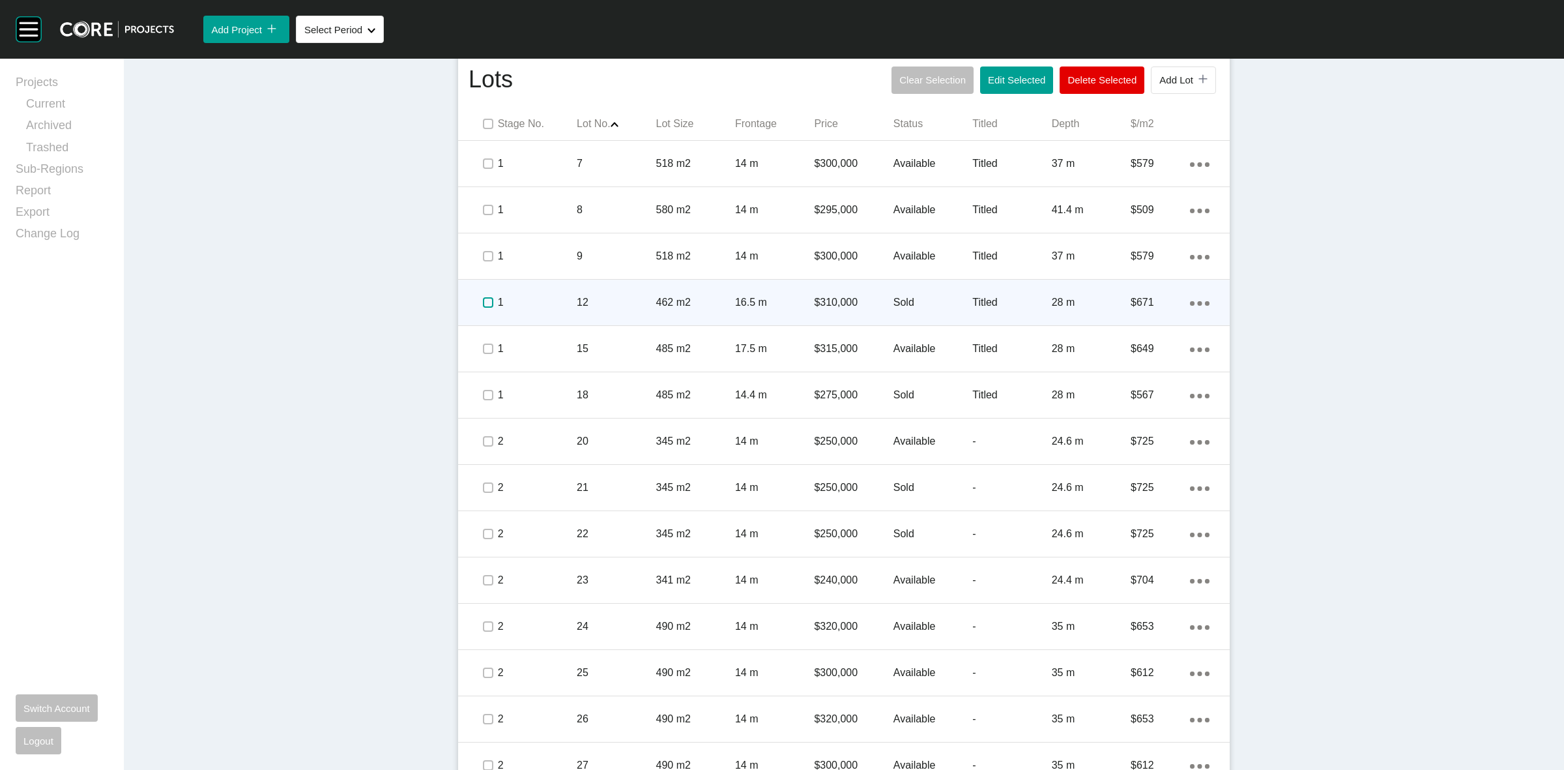
click at [483, 305] on label at bounding box center [488, 302] width 10 height 10
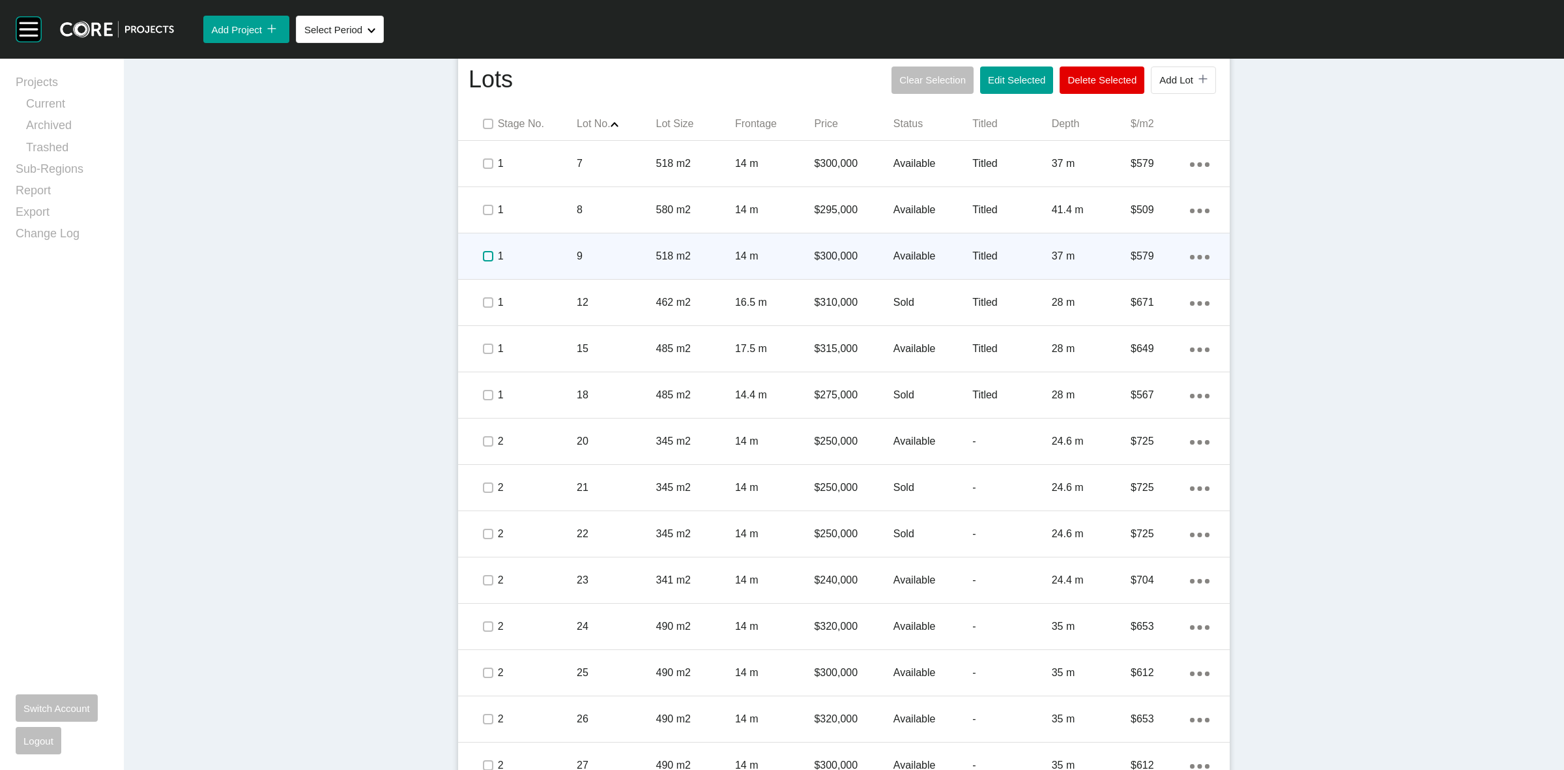
click at [483, 256] on label at bounding box center [488, 256] width 10 height 10
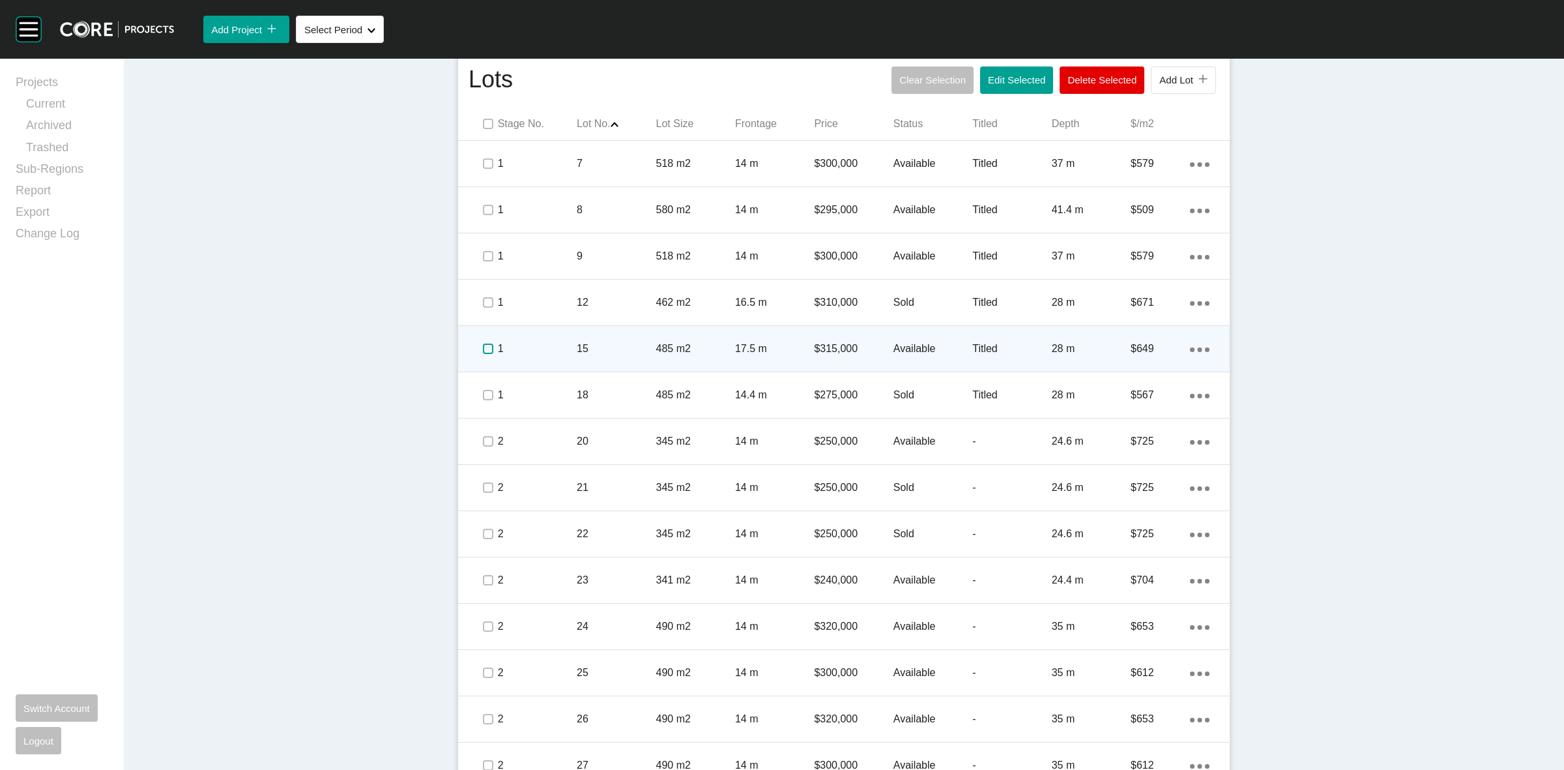
click at [483, 349] on label at bounding box center [488, 348] width 10 height 10
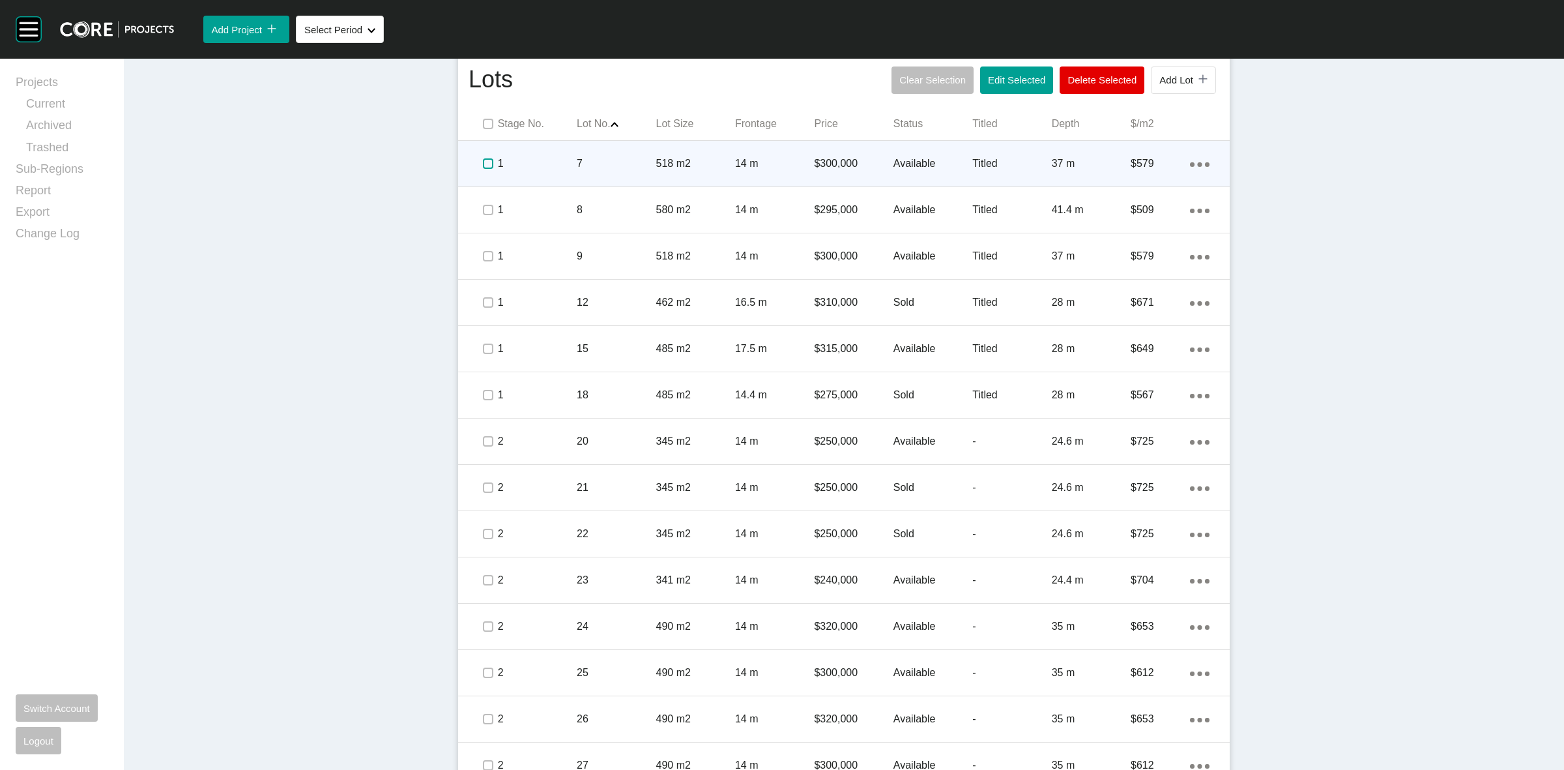
click at [483, 168] on label at bounding box center [488, 163] width 10 height 10
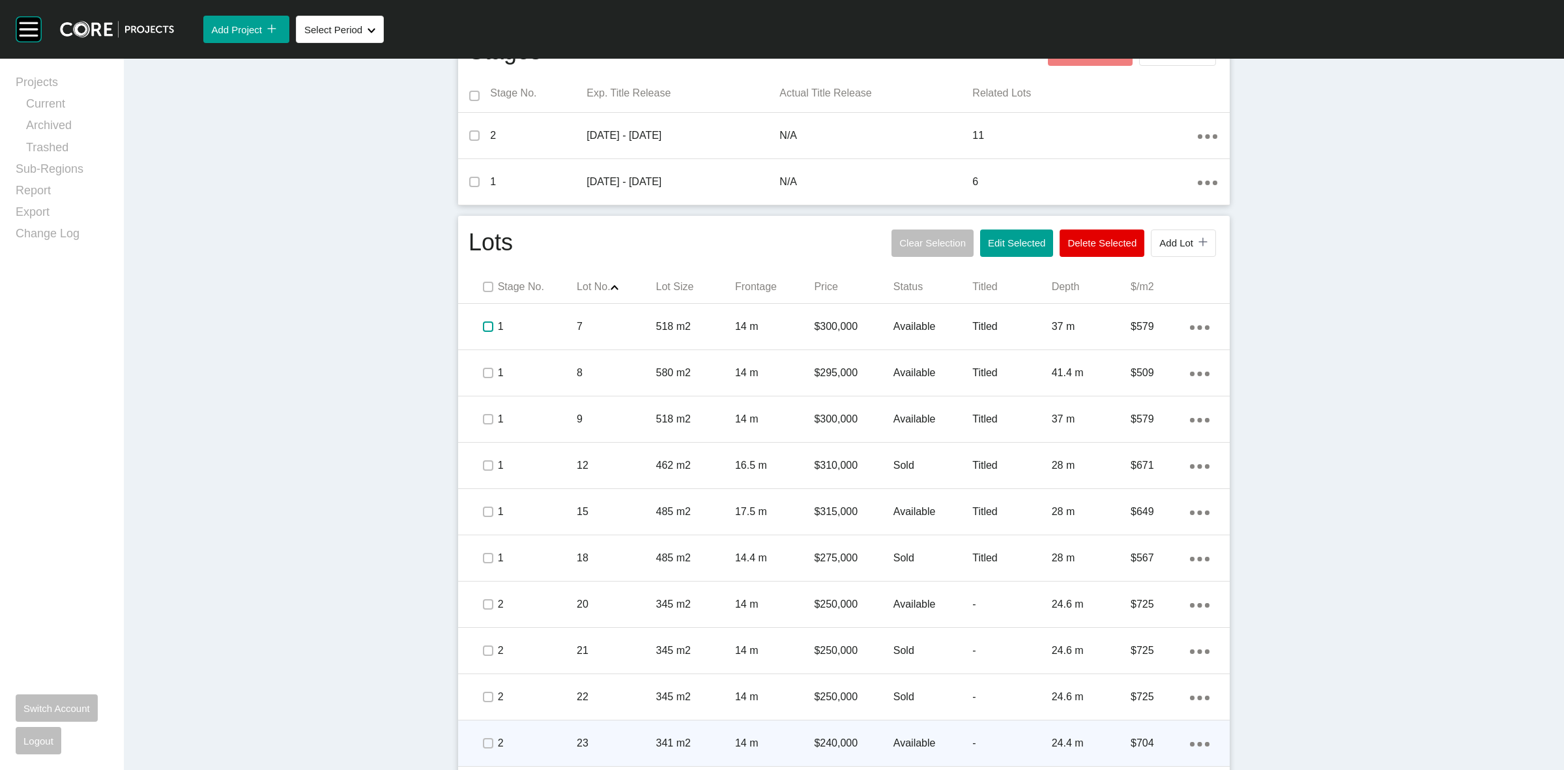
scroll to position [0, 0]
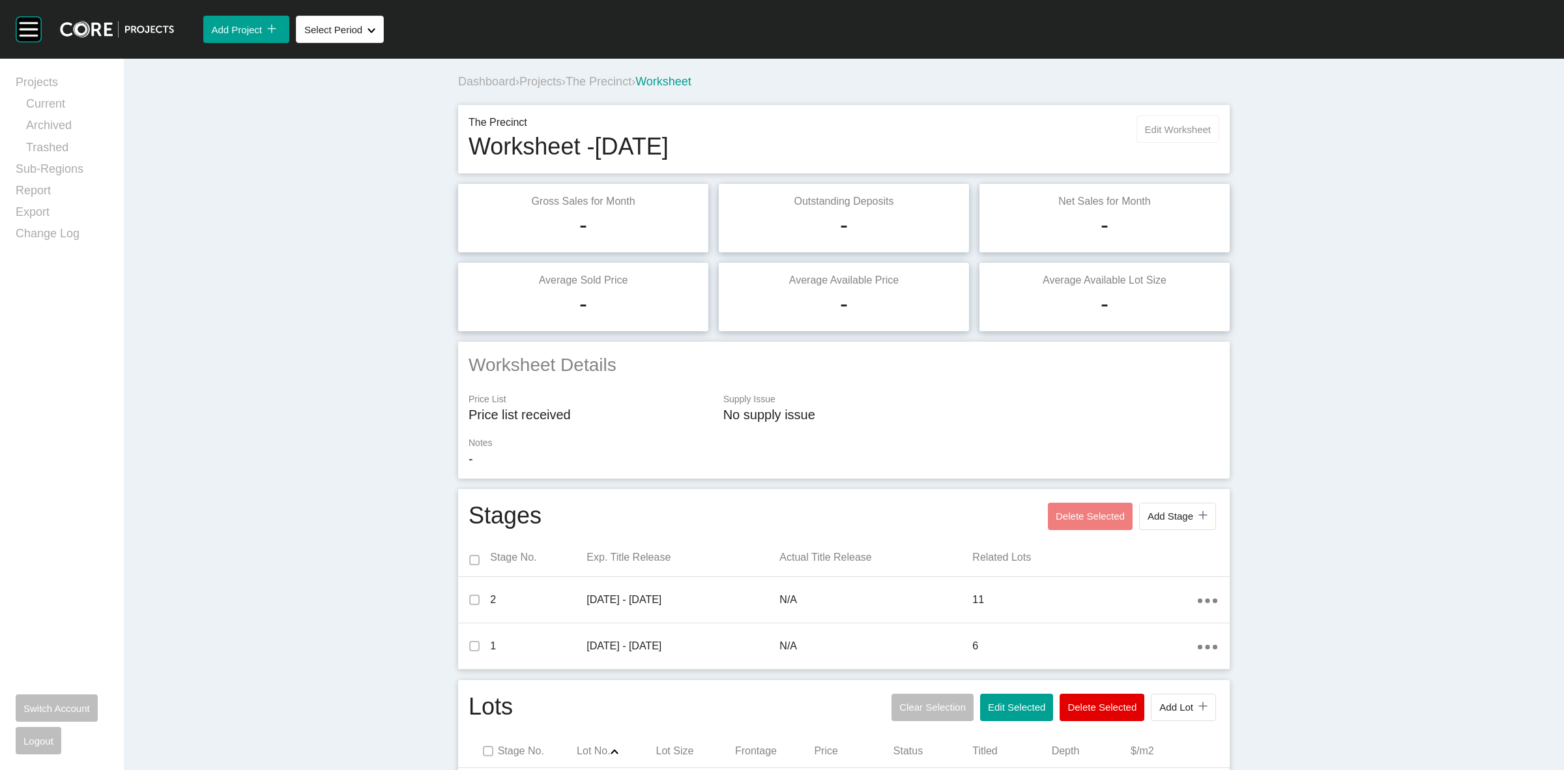
click at [1191, 134] on span "Edit Worksheet" at bounding box center [1178, 129] width 66 height 11
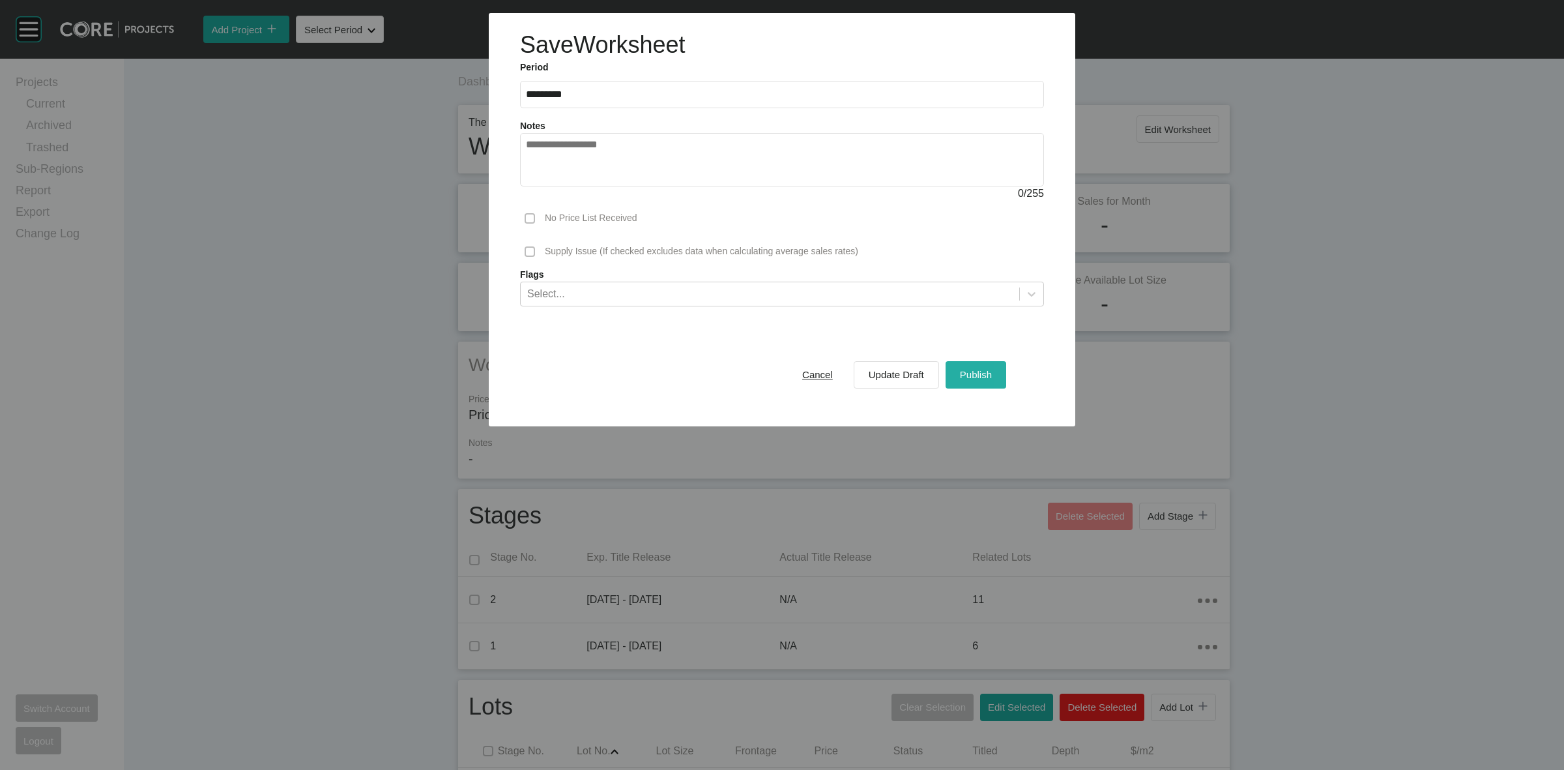
click at [963, 377] on span "Publish" at bounding box center [976, 374] width 32 height 11
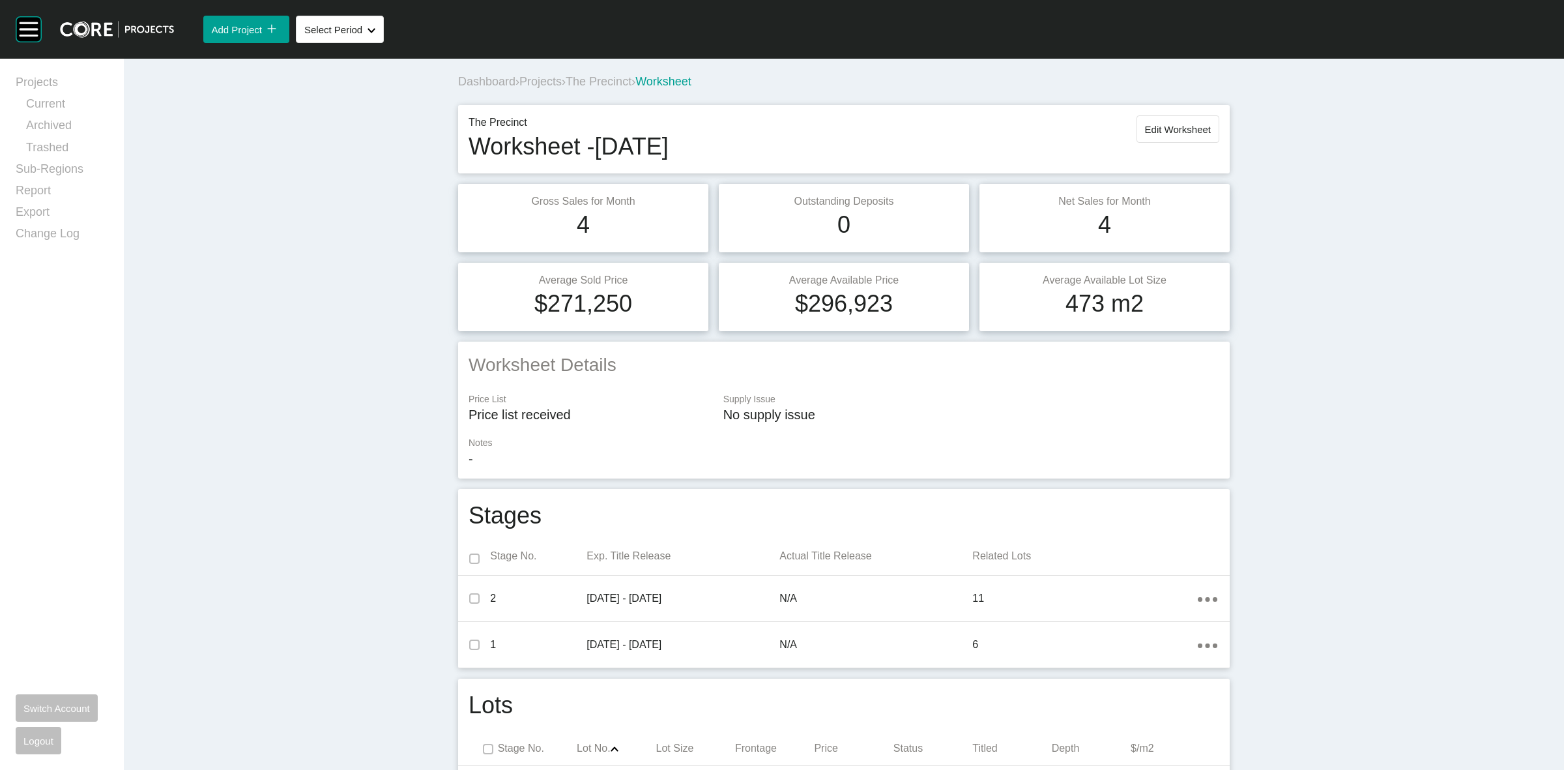
click at [602, 83] on span "The Precinct" at bounding box center [599, 81] width 66 height 13
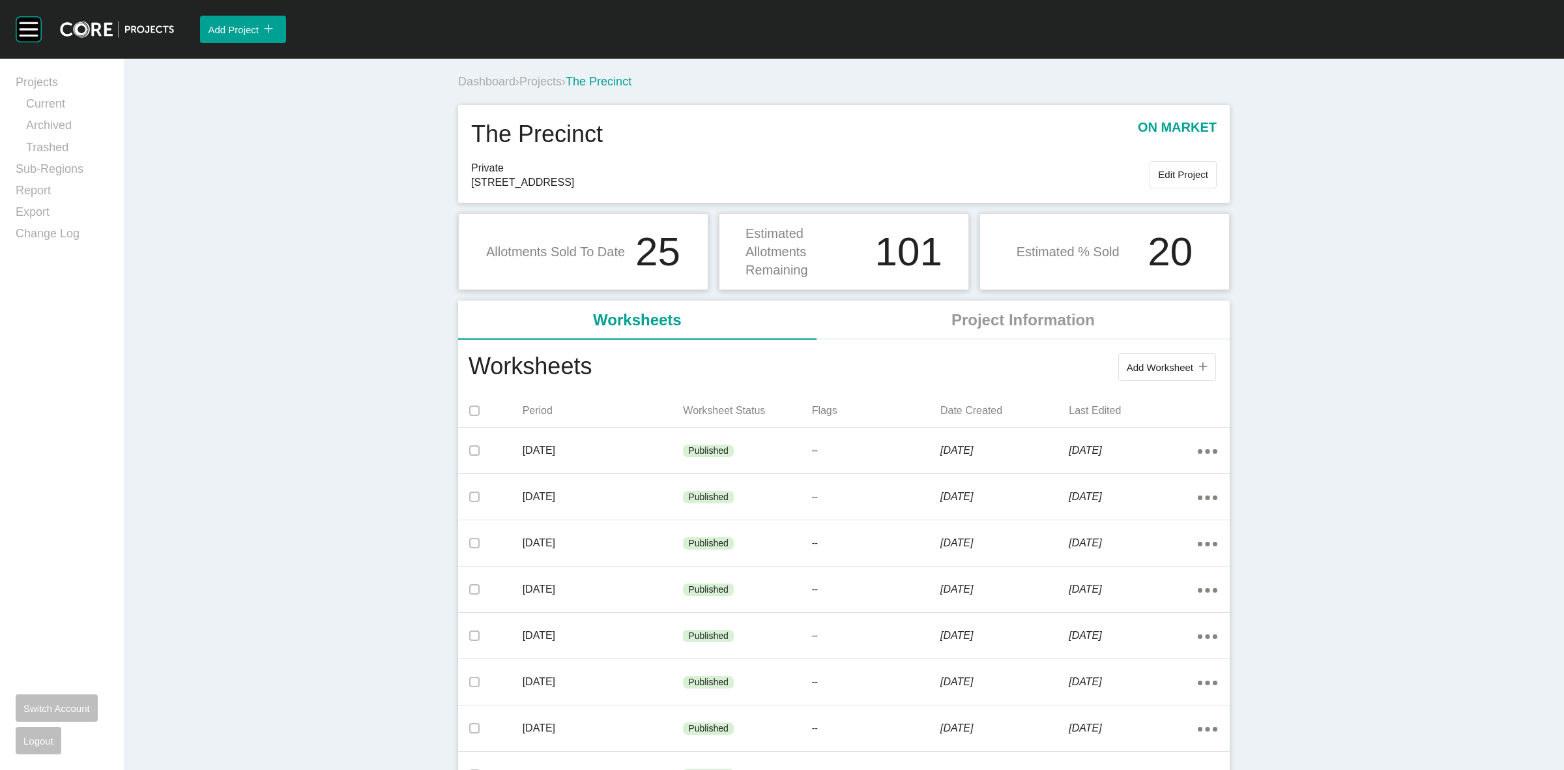
click at [545, 80] on span "Projects" at bounding box center [540, 81] width 42 height 13
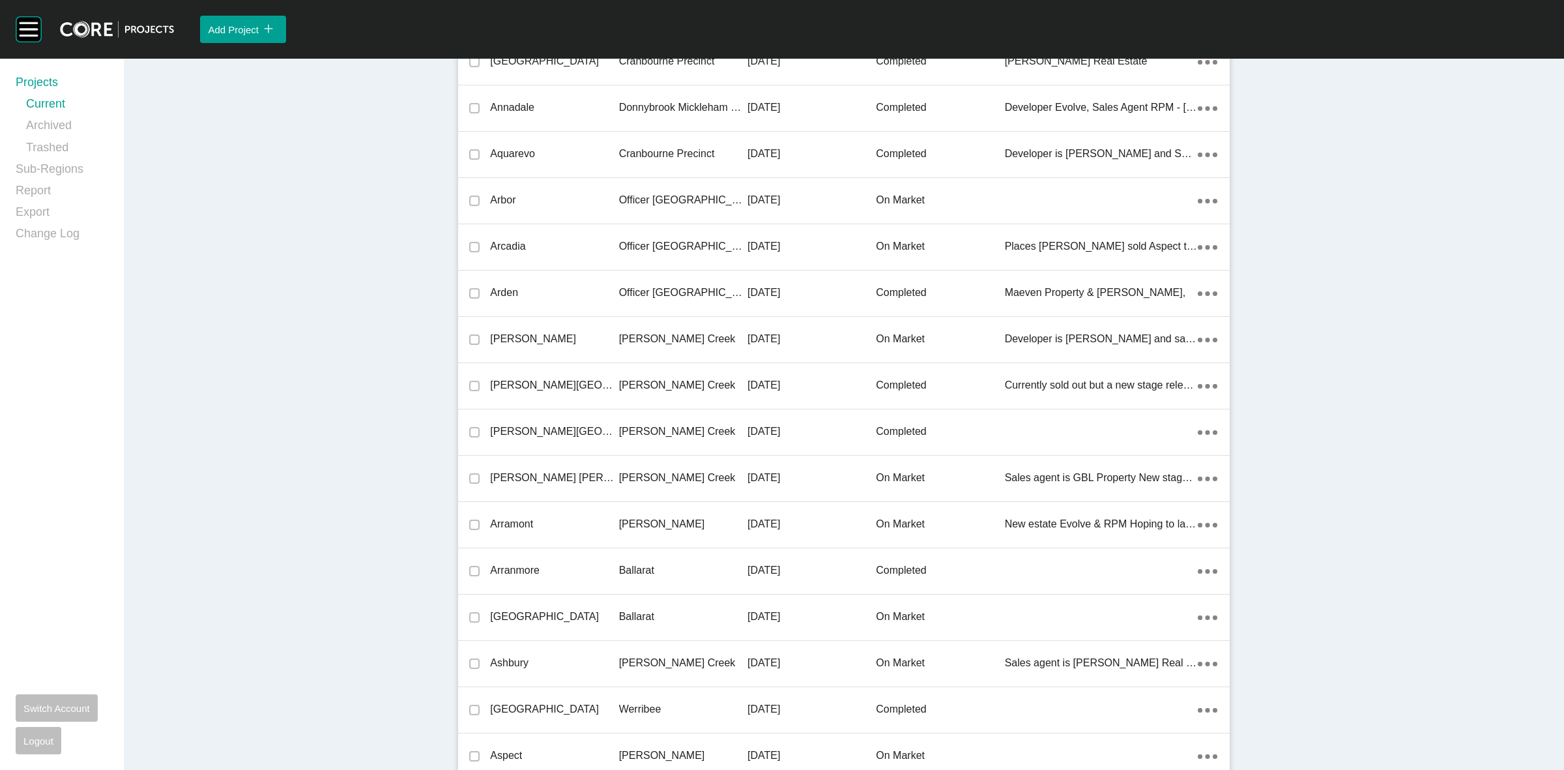
scroll to position [24212, 0]
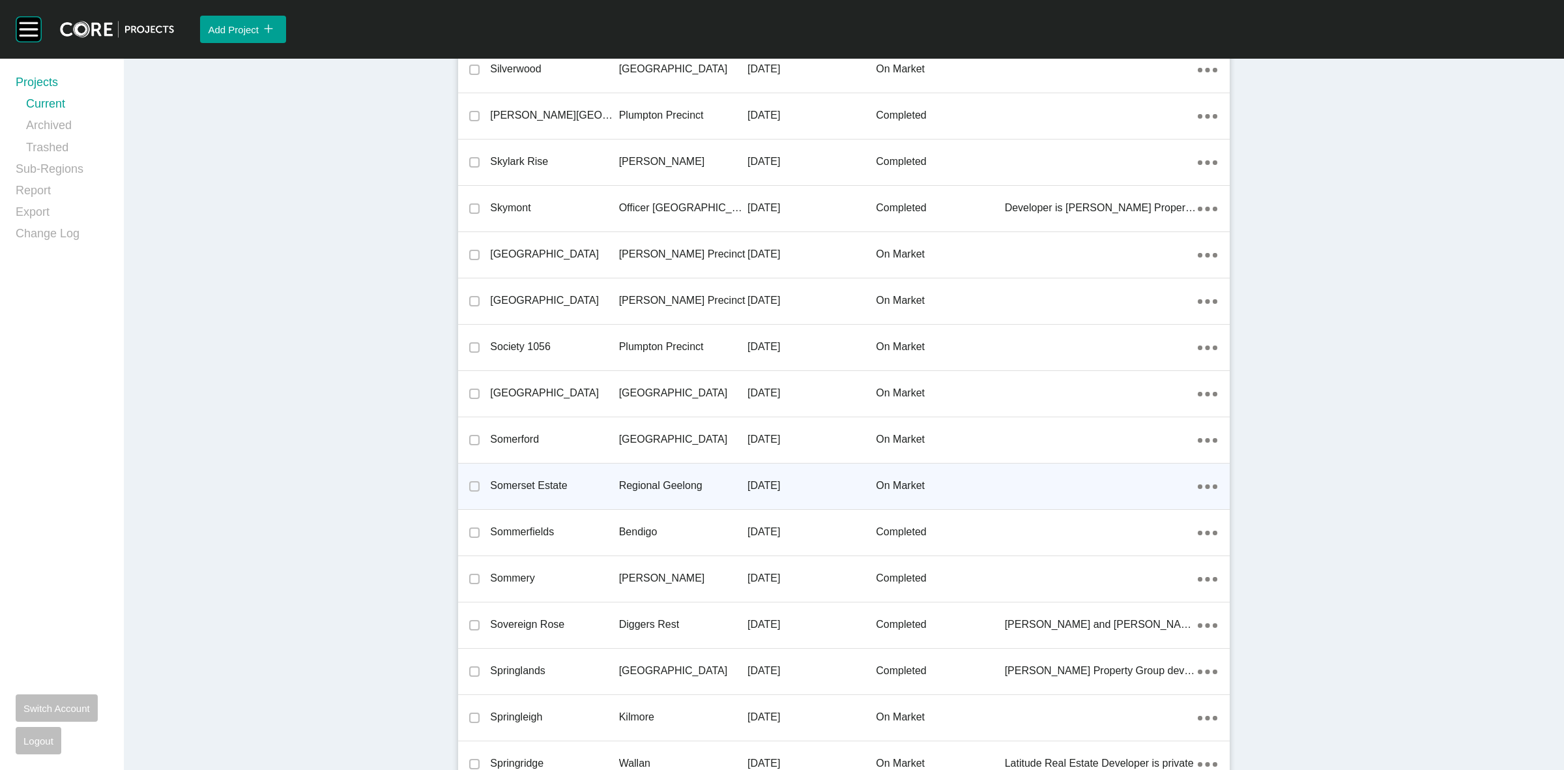
click at [654, 478] on p "Regional Geelong" at bounding box center [683, 485] width 128 height 14
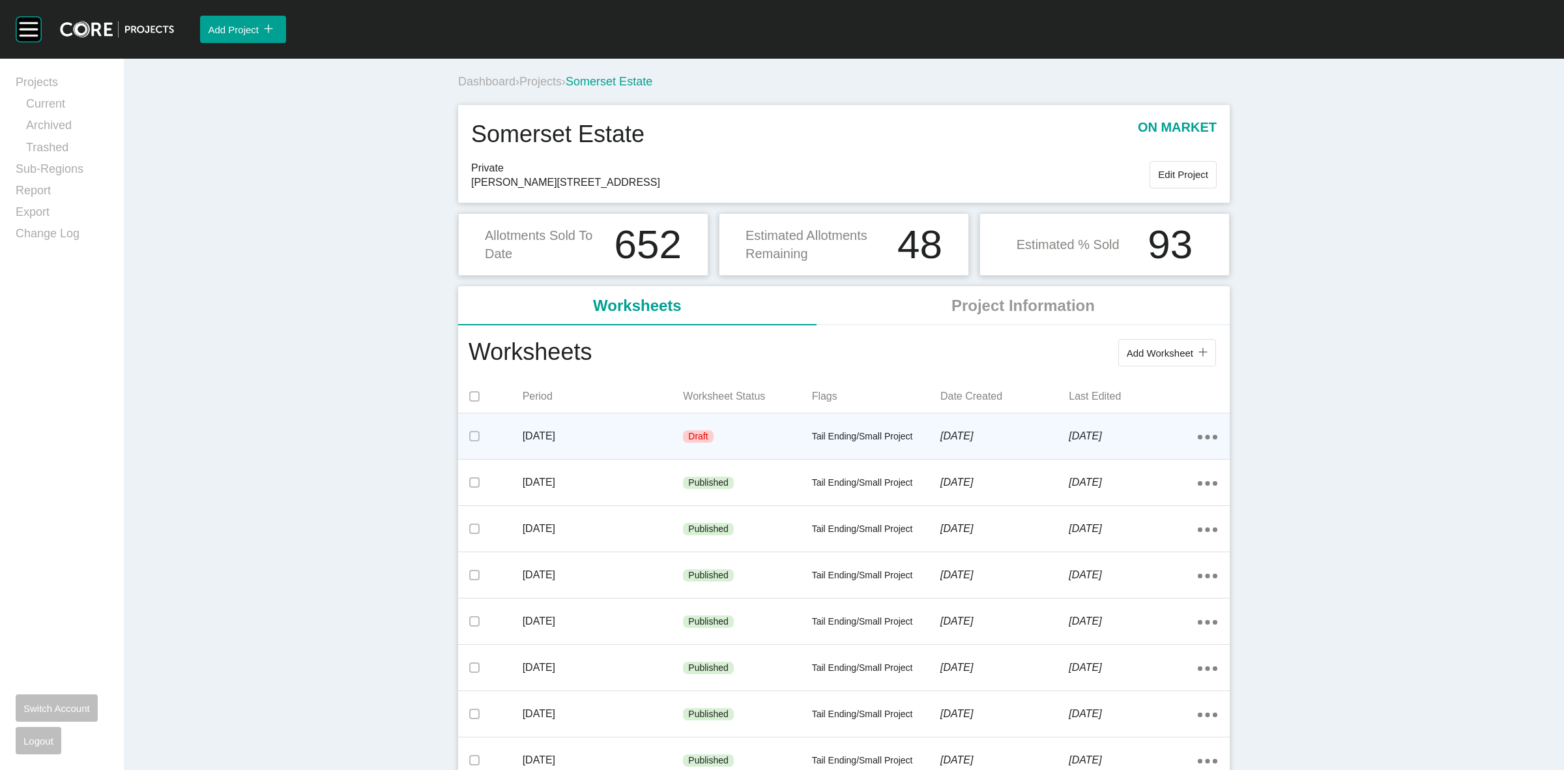
click at [728, 432] on div "Draft" at bounding box center [747, 436] width 128 height 39
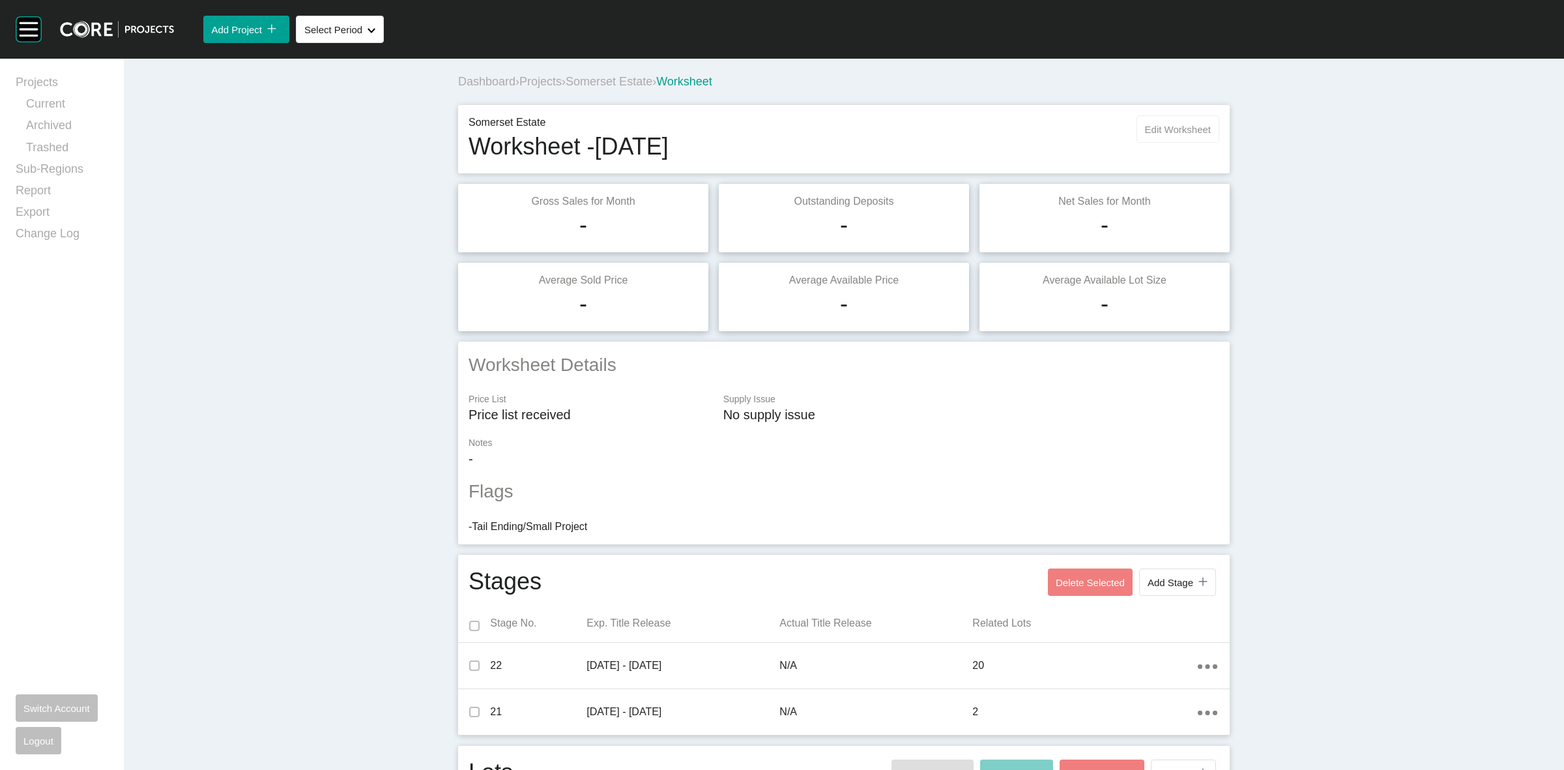
click at [1174, 124] on span "Edit Worksheet" at bounding box center [1178, 129] width 66 height 11
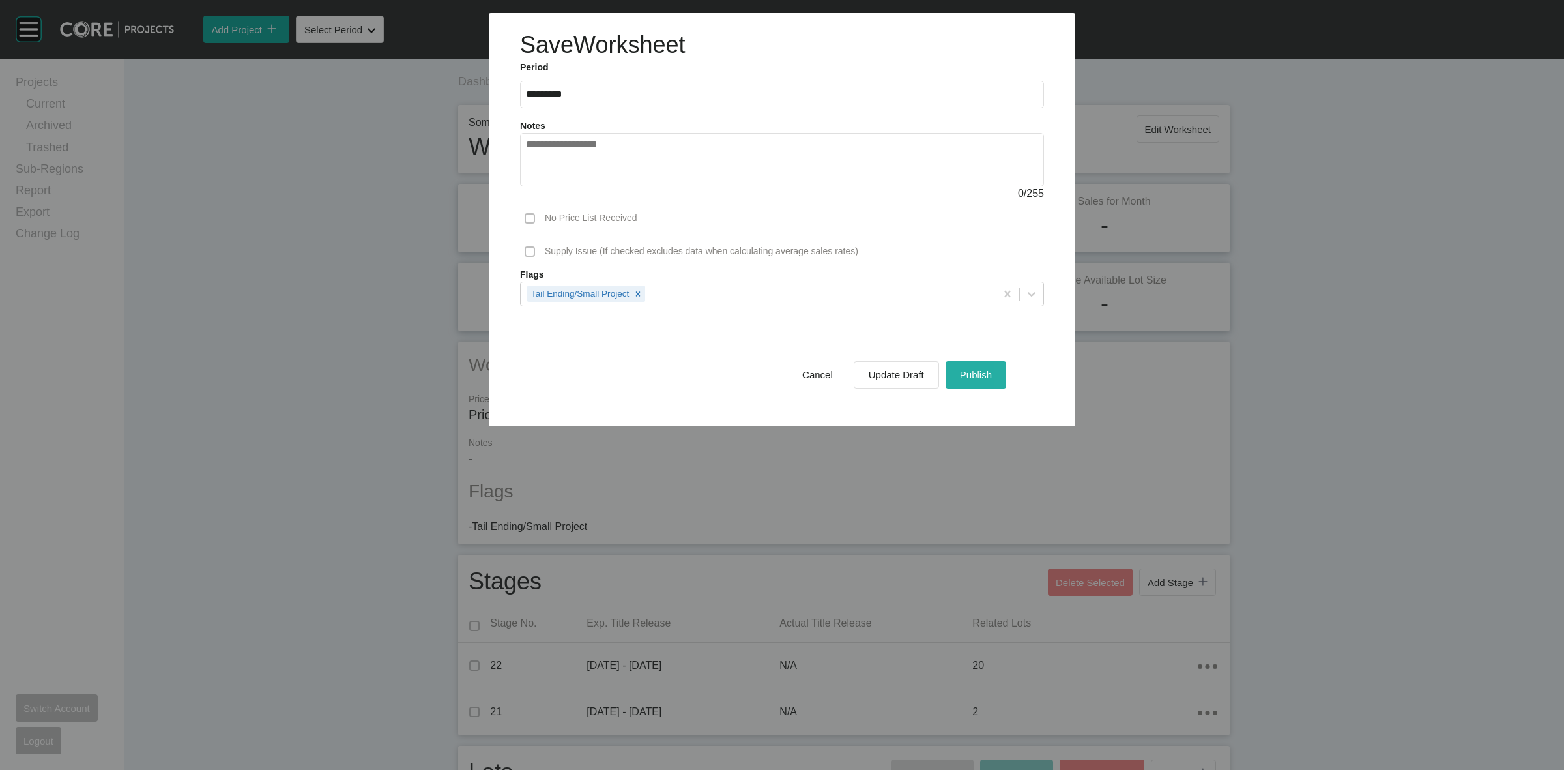
click at [982, 375] on span "Publish" at bounding box center [976, 374] width 32 height 11
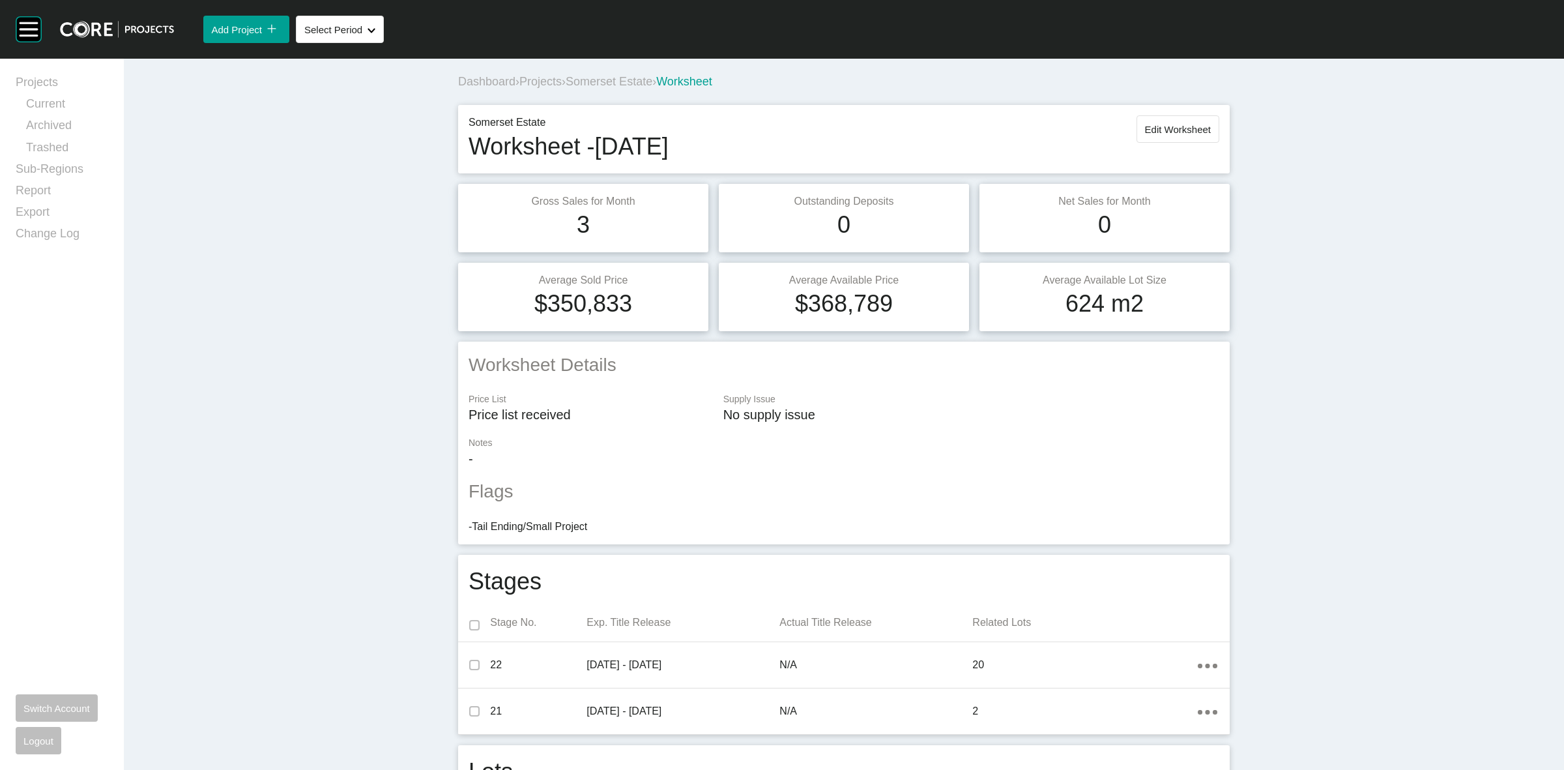
click at [616, 86] on span "Somerset Estate" at bounding box center [609, 81] width 87 height 13
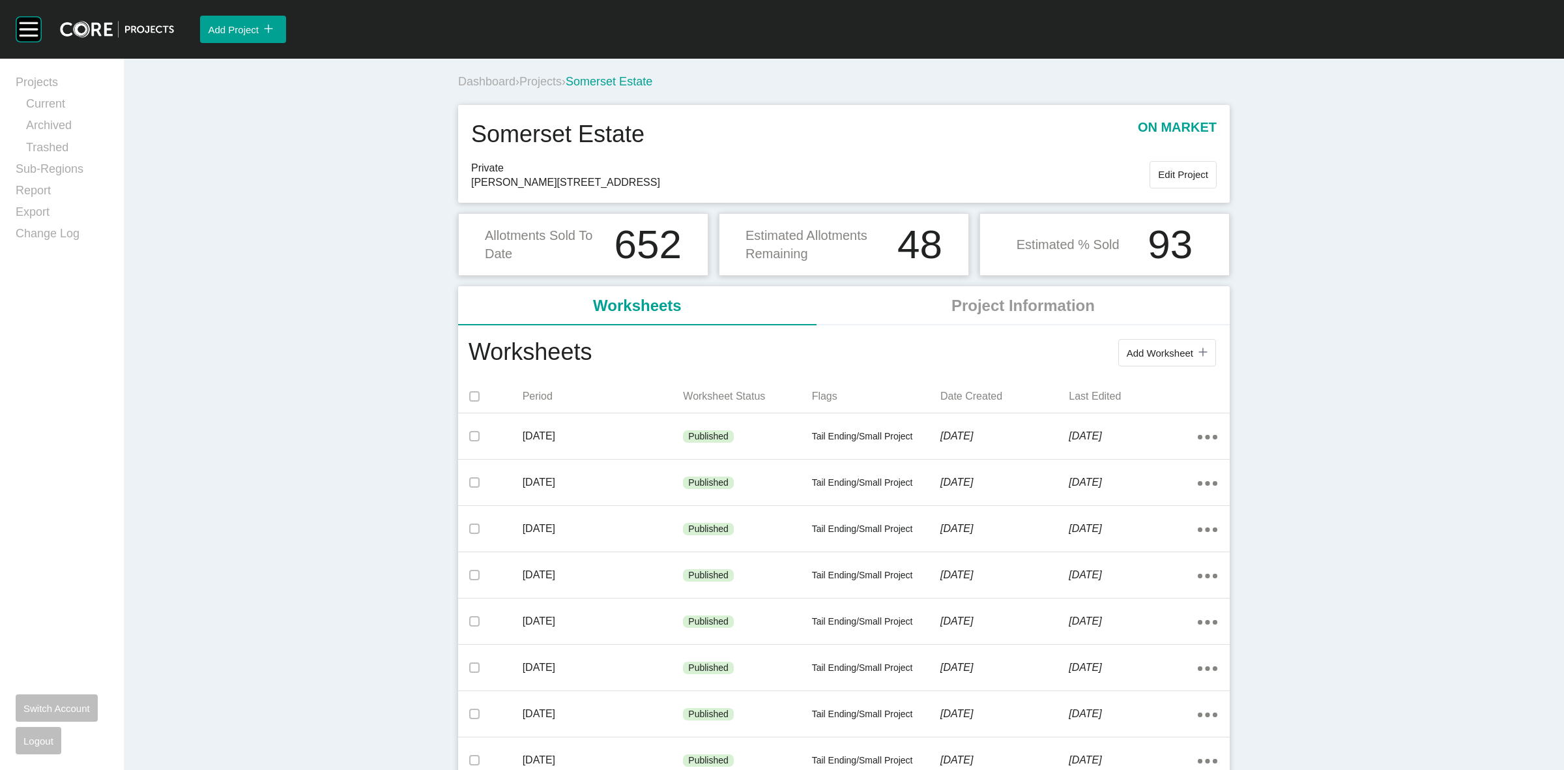
click at [544, 81] on span "Projects" at bounding box center [540, 81] width 42 height 13
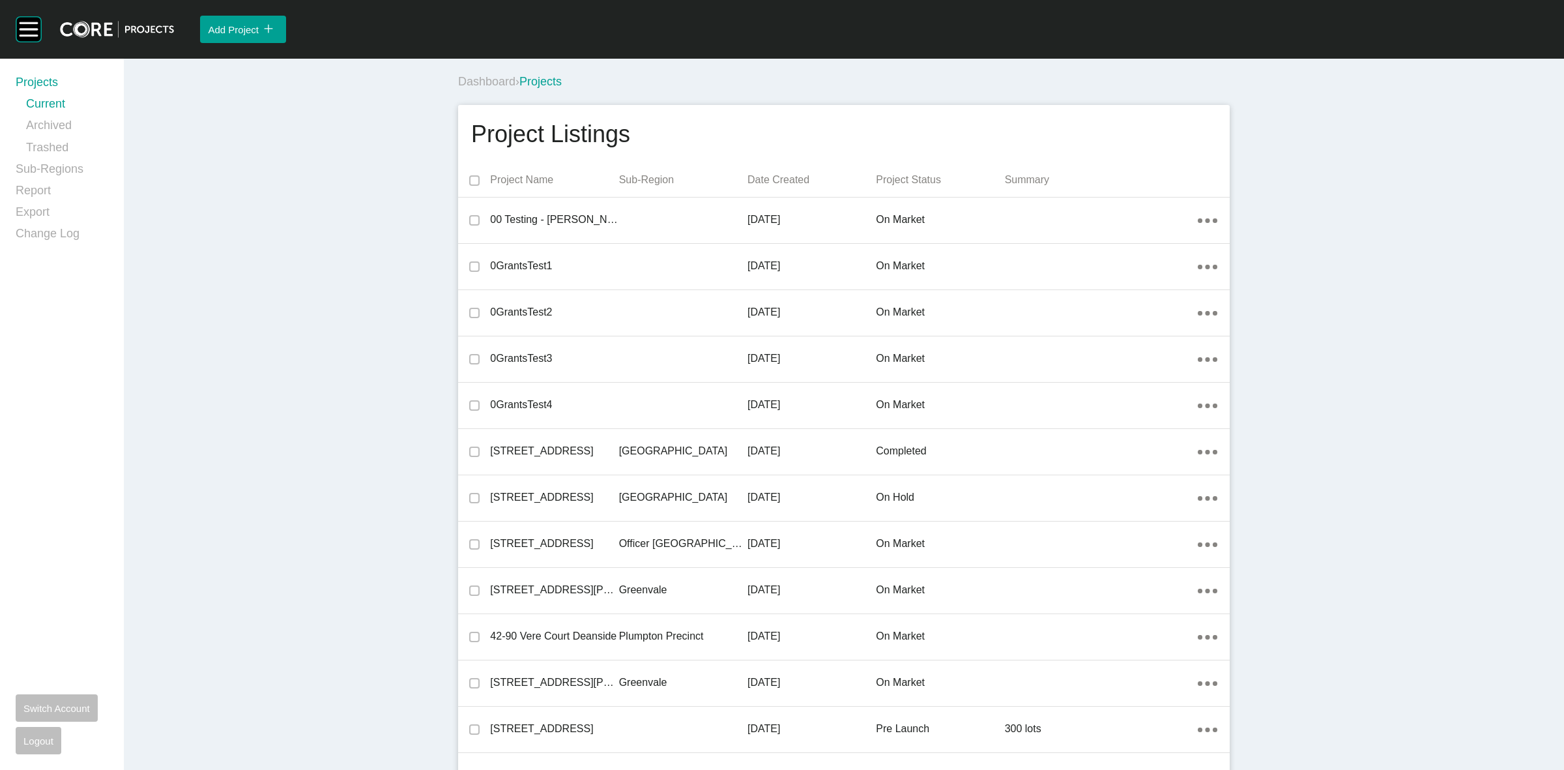
scroll to position [25600, 0]
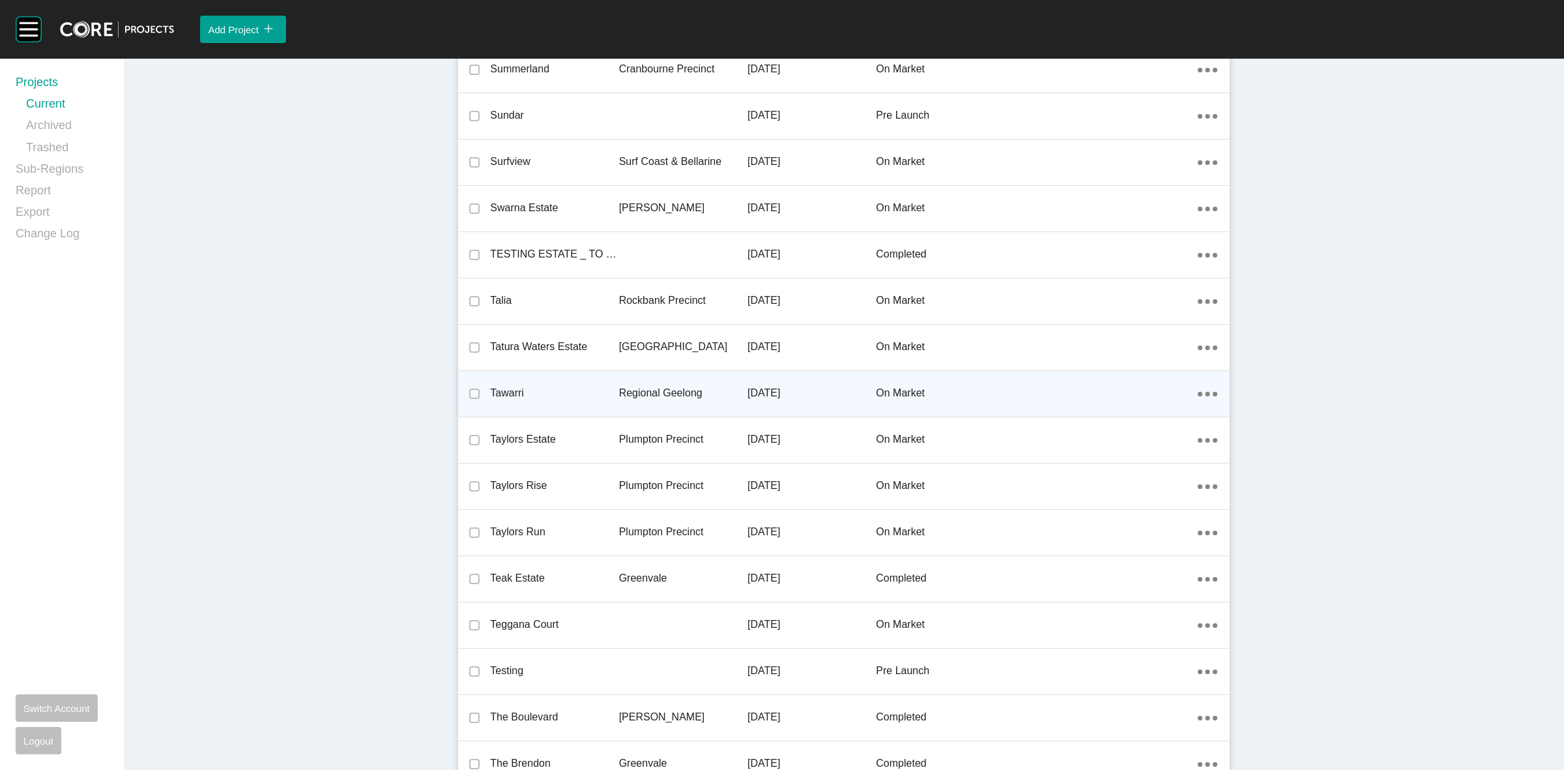
click at [643, 386] on p "Regional Geelong" at bounding box center [683, 393] width 128 height 14
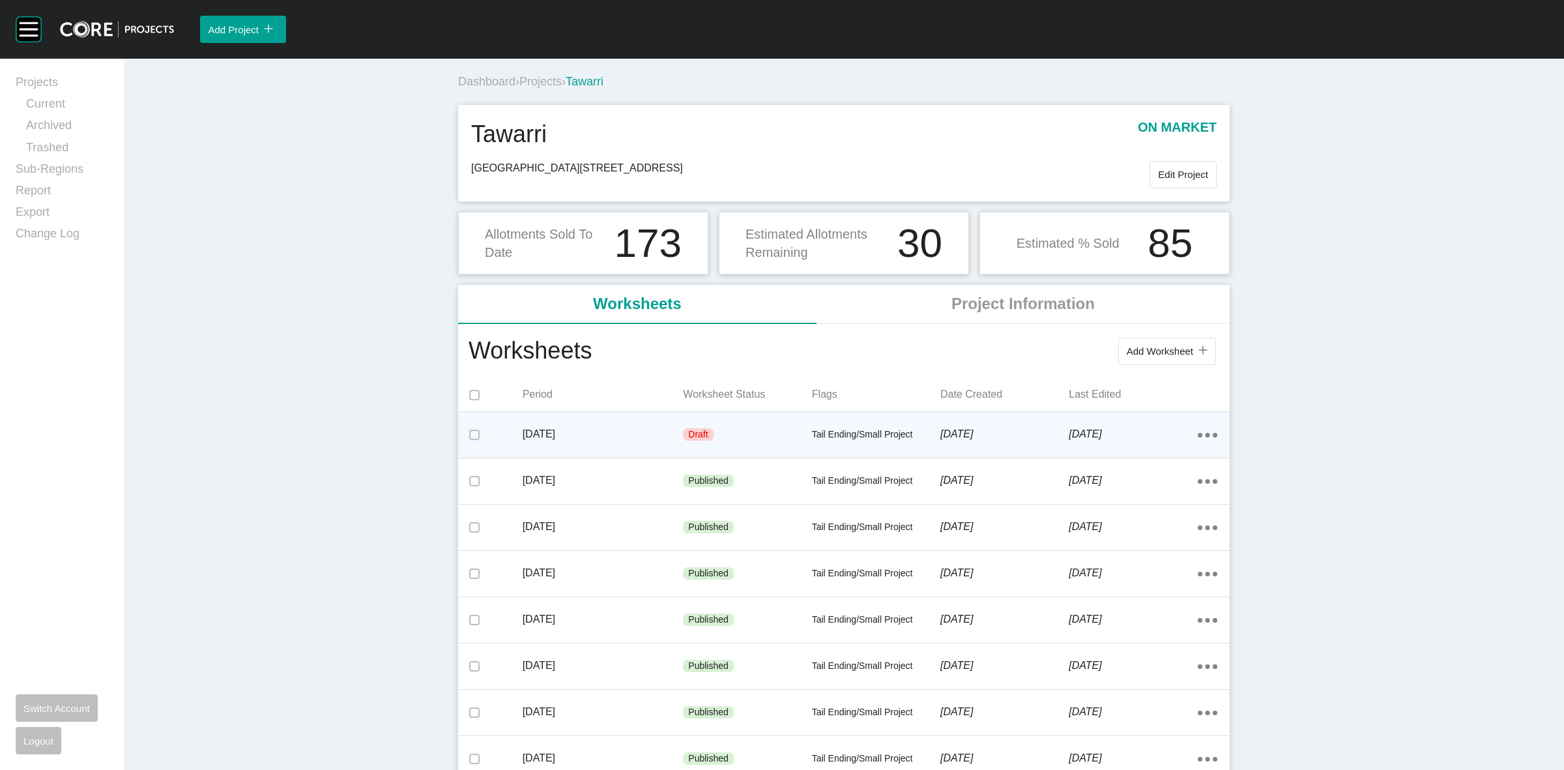
click at [711, 435] on div "Draft" at bounding box center [747, 434] width 128 height 39
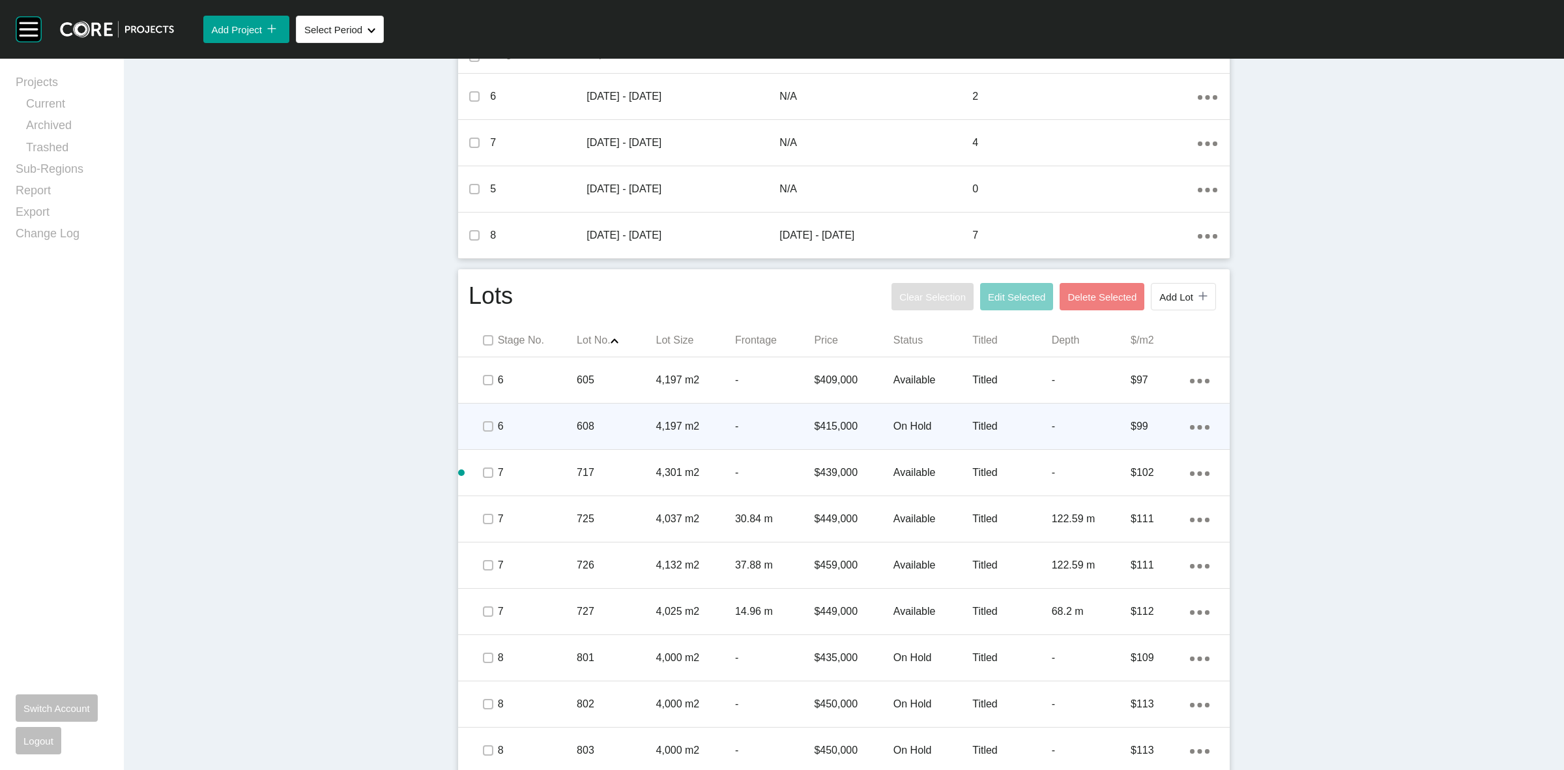
scroll to position [570, 0]
click at [610, 422] on p "608" at bounding box center [616, 425] width 79 height 14
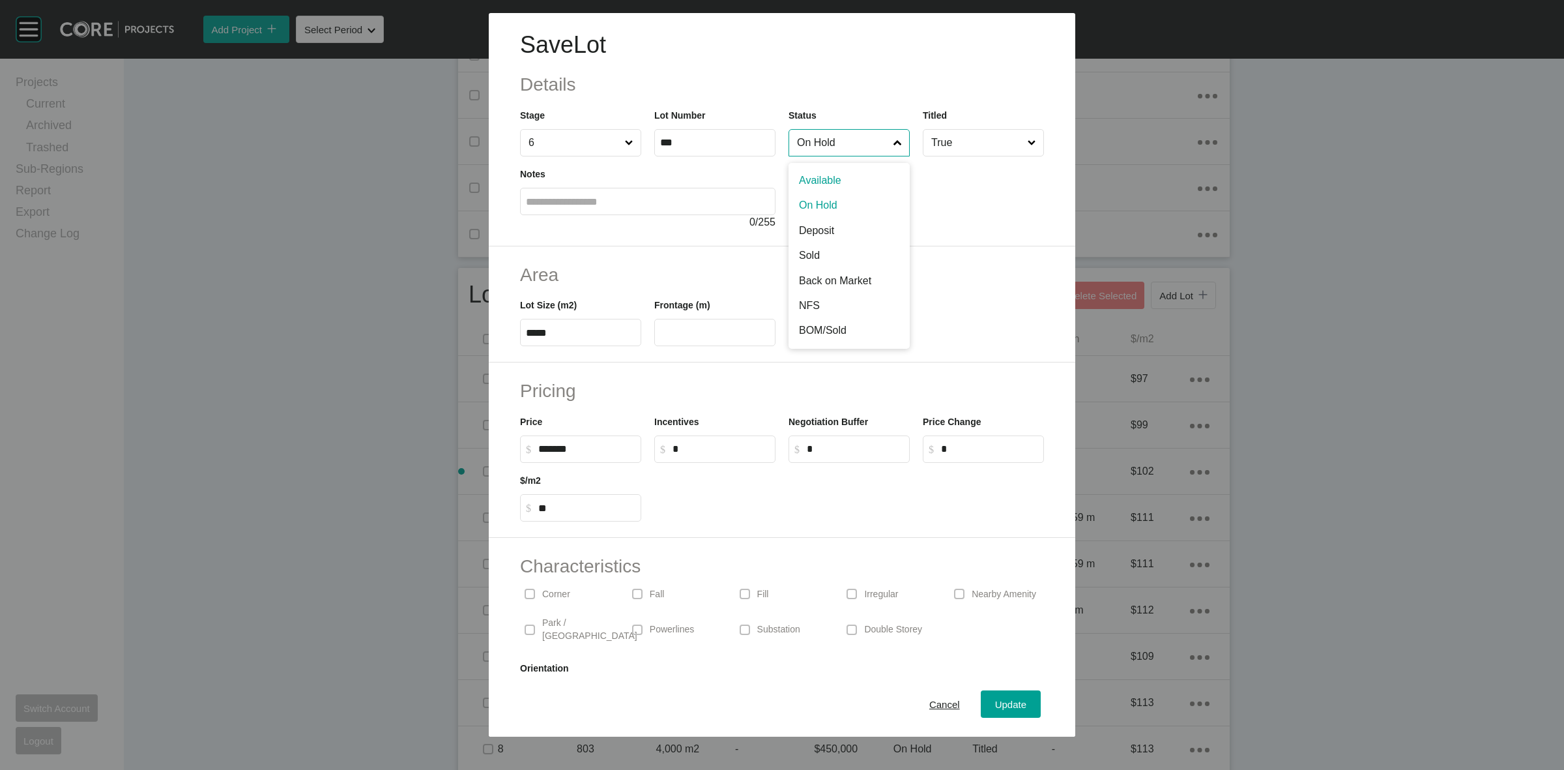
click at [830, 150] on input "On Hold" at bounding box center [842, 143] width 96 height 26
click at [994, 697] on div "Update" at bounding box center [1011, 704] width 38 height 18
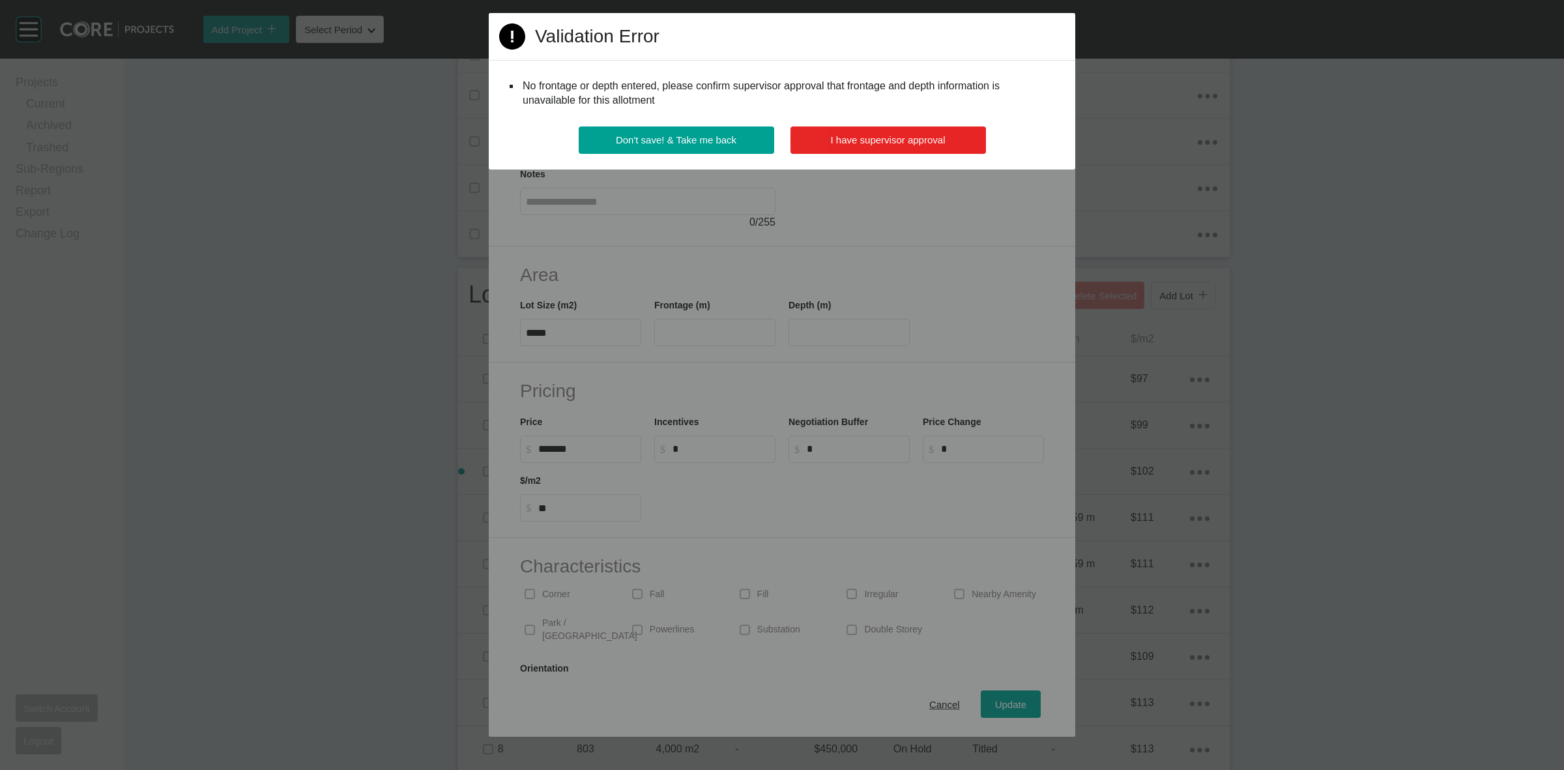
click at [829, 132] on button "I have supervisor approval" at bounding box center [889, 139] width 196 height 27
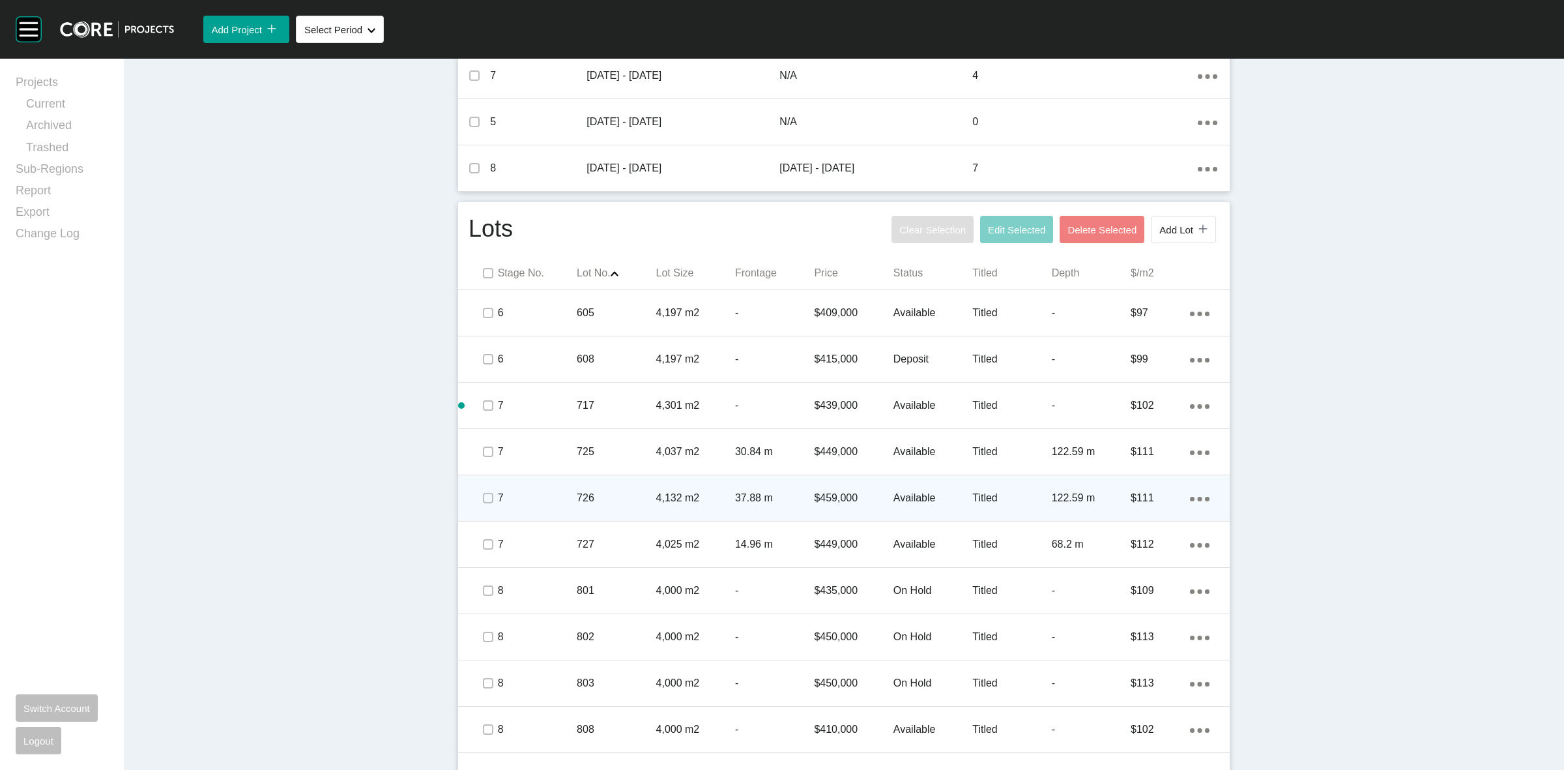
scroll to position [733, 0]
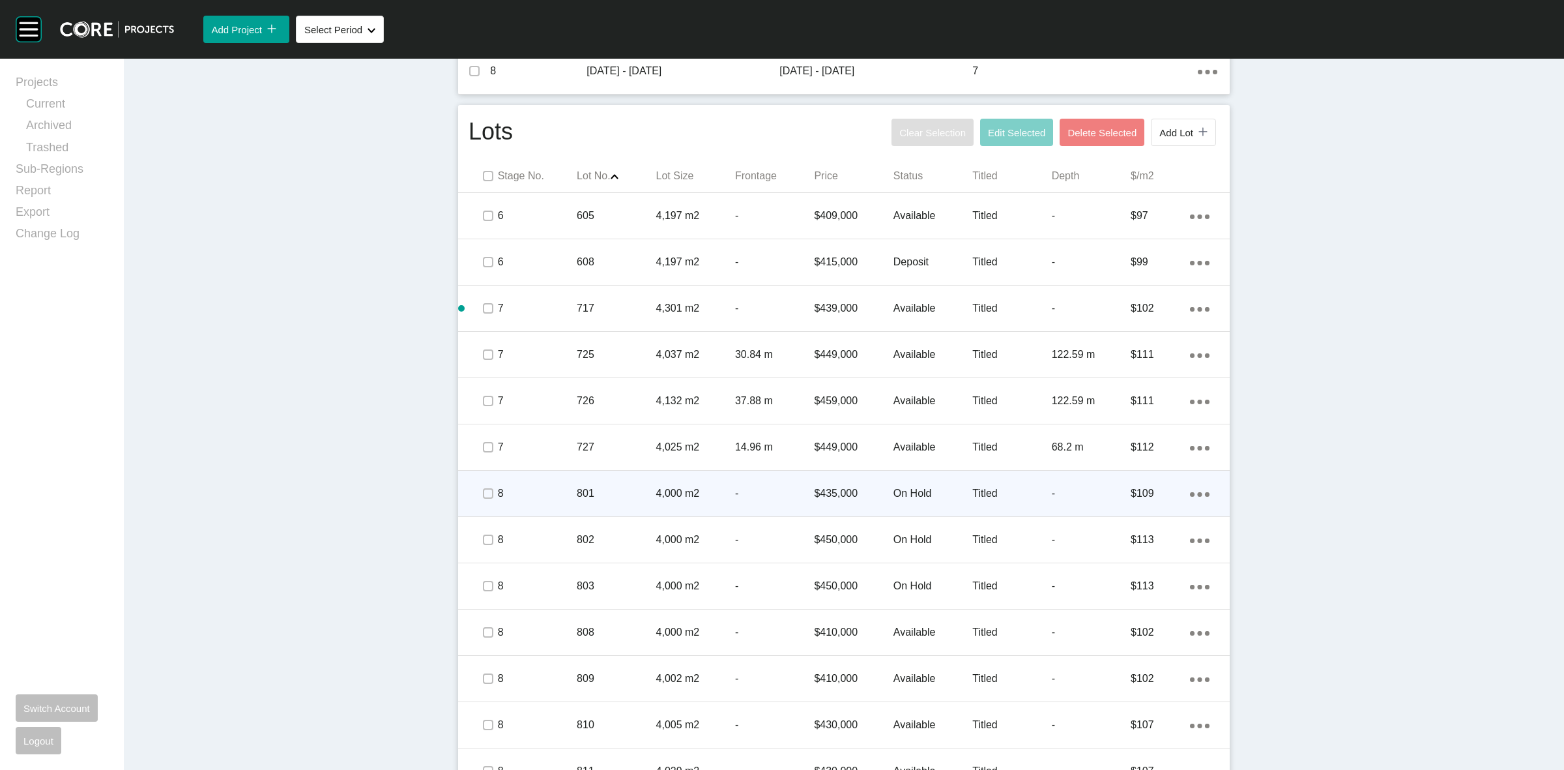
click at [559, 496] on p "8" at bounding box center [537, 493] width 79 height 14
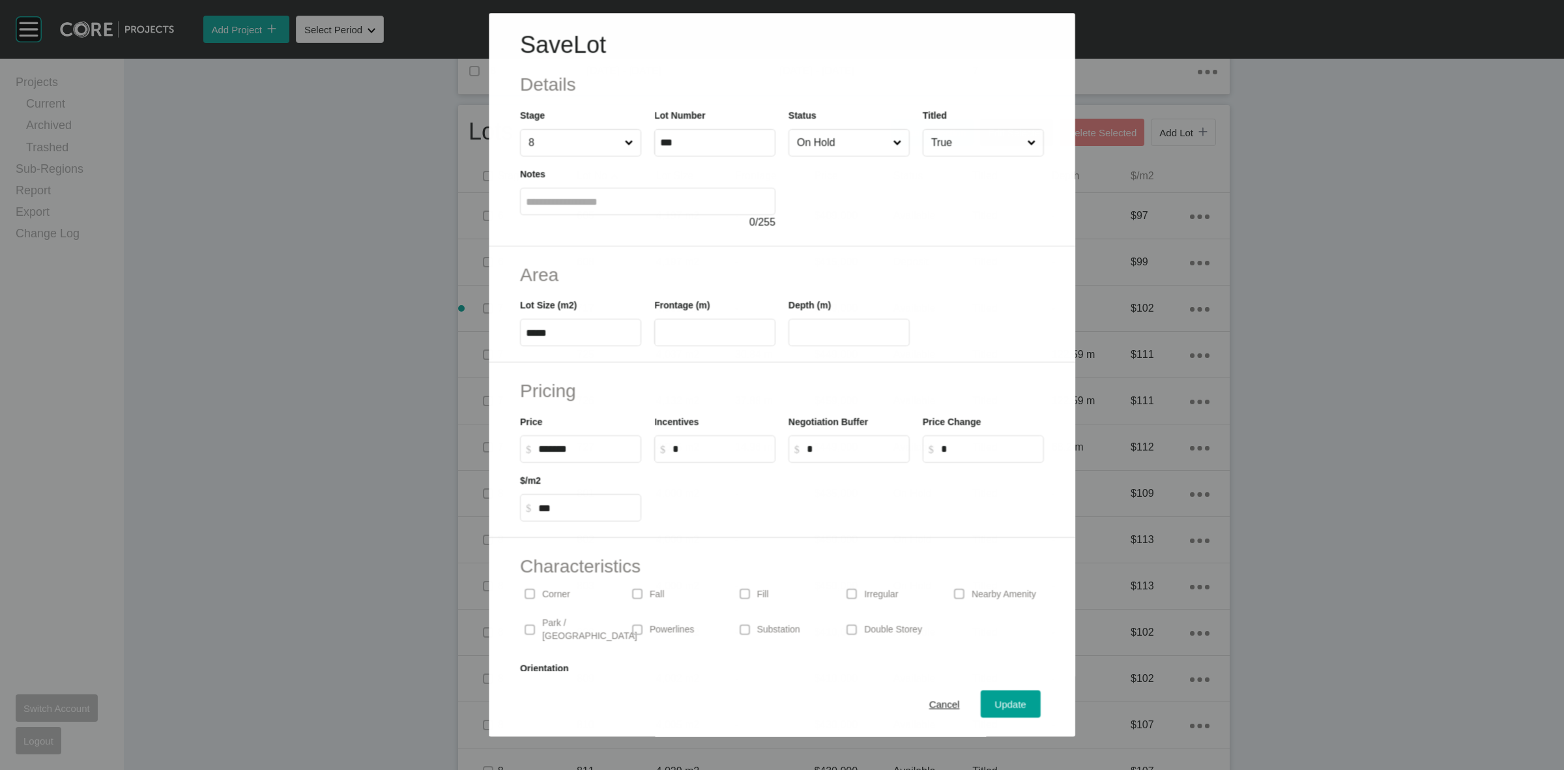
click at [797, 150] on input "On Hold" at bounding box center [842, 143] width 96 height 26
click at [998, 707] on span "Update" at bounding box center [1010, 704] width 31 height 11
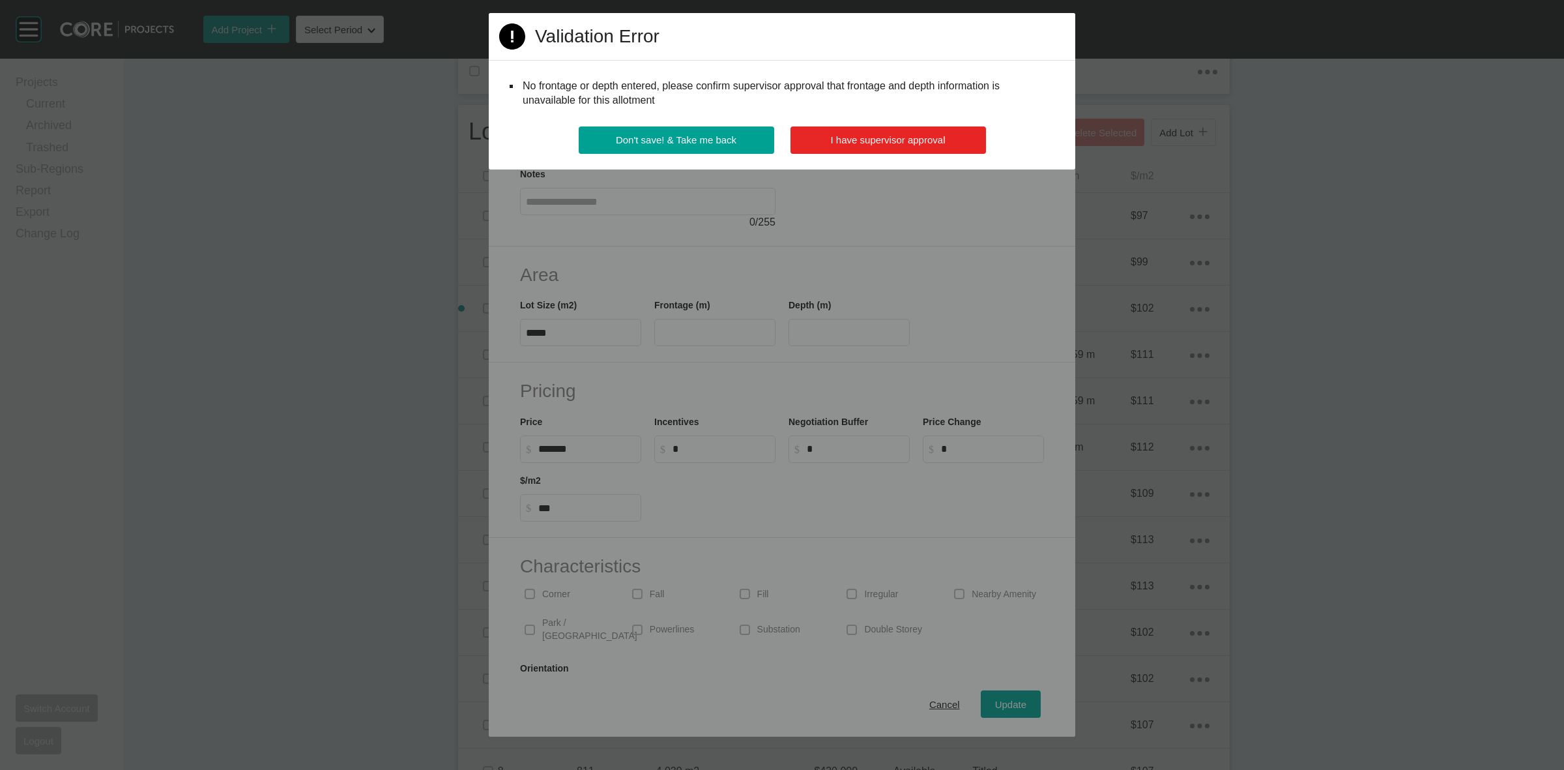
click at [894, 141] on span "I have supervisor approval" at bounding box center [888, 139] width 115 height 11
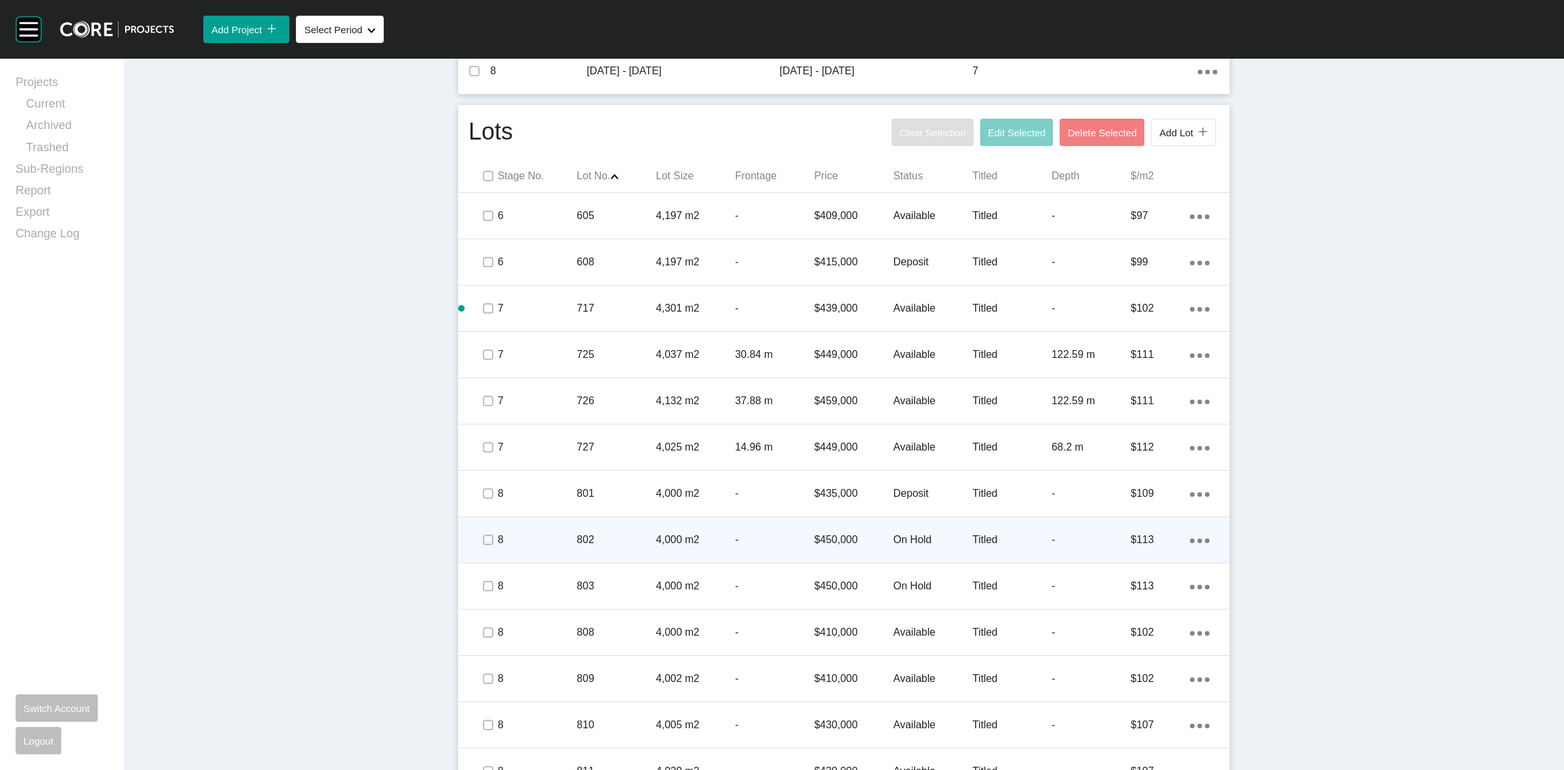
drag, startPoint x: 595, startPoint y: 546, endPoint x: 600, endPoint y: 541, distance: 6.9
click at [600, 541] on p "802" at bounding box center [616, 539] width 79 height 14
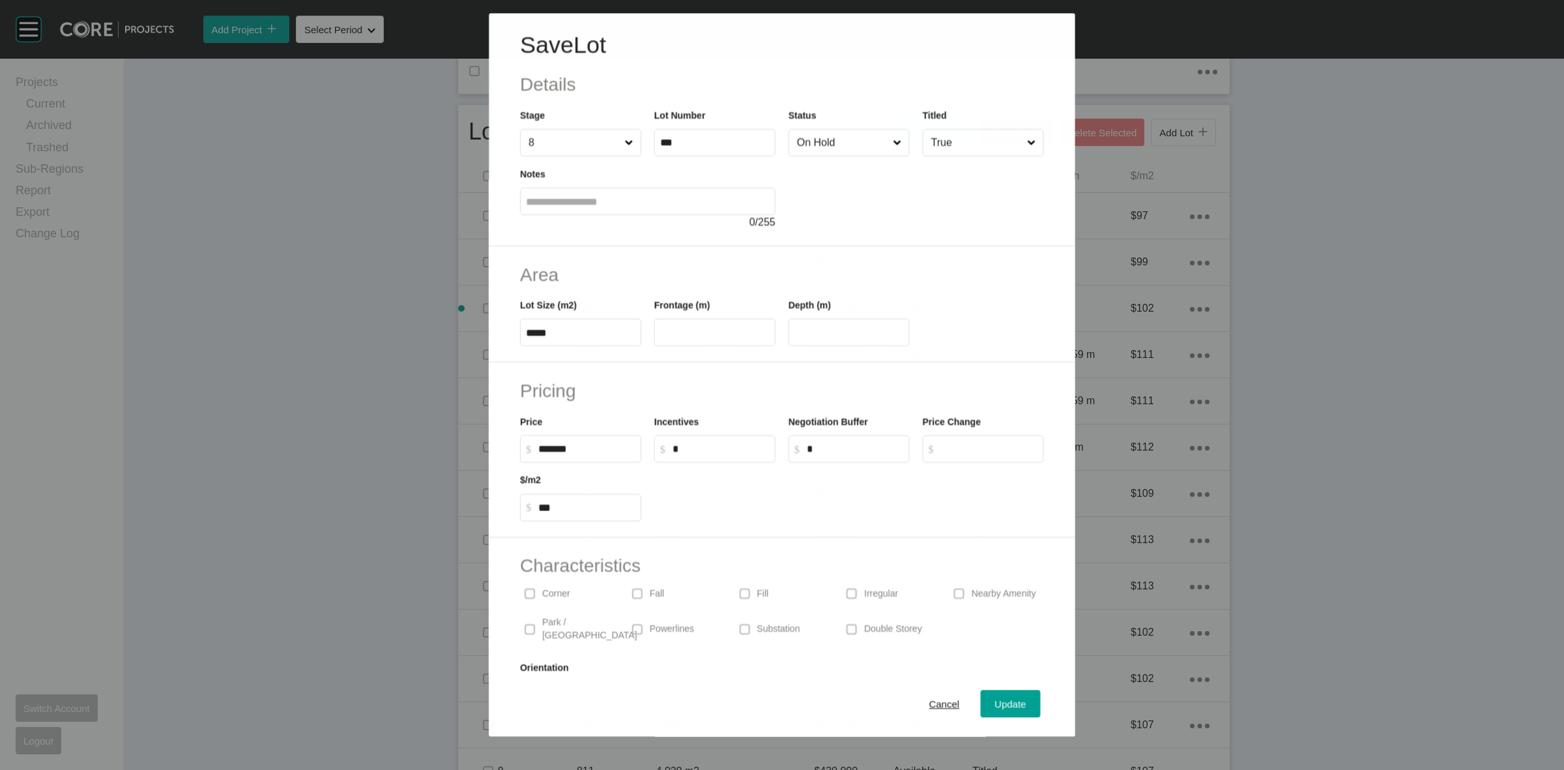
drag, startPoint x: 816, startPoint y: 140, endPoint x: 822, endPoint y: 153, distance: 14.6
click at [819, 141] on input "On Hold" at bounding box center [842, 143] width 96 height 26
click at [998, 699] on span "Update" at bounding box center [1010, 704] width 31 height 11
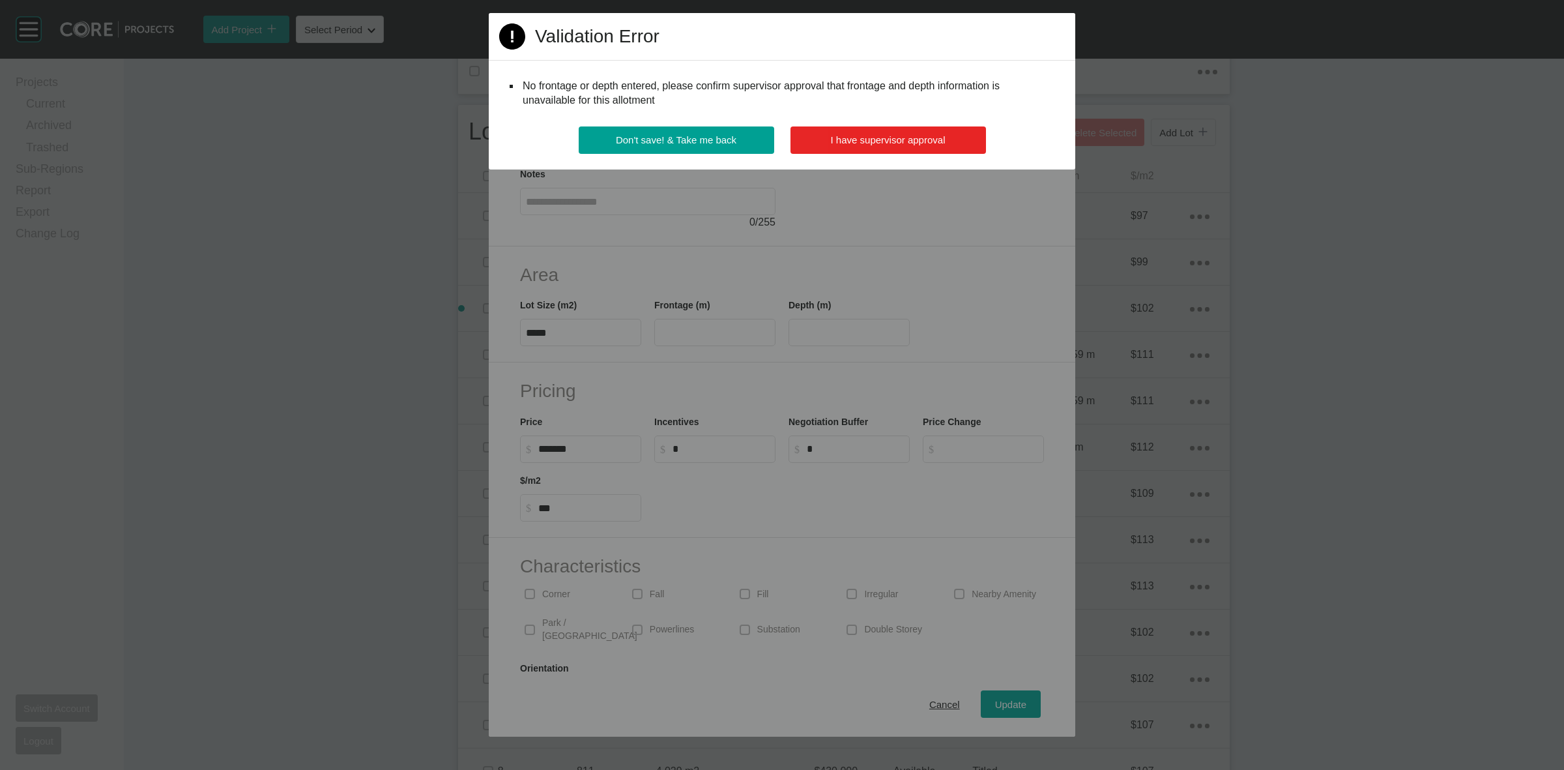
click at [865, 128] on button "I have supervisor approval" at bounding box center [889, 139] width 196 height 27
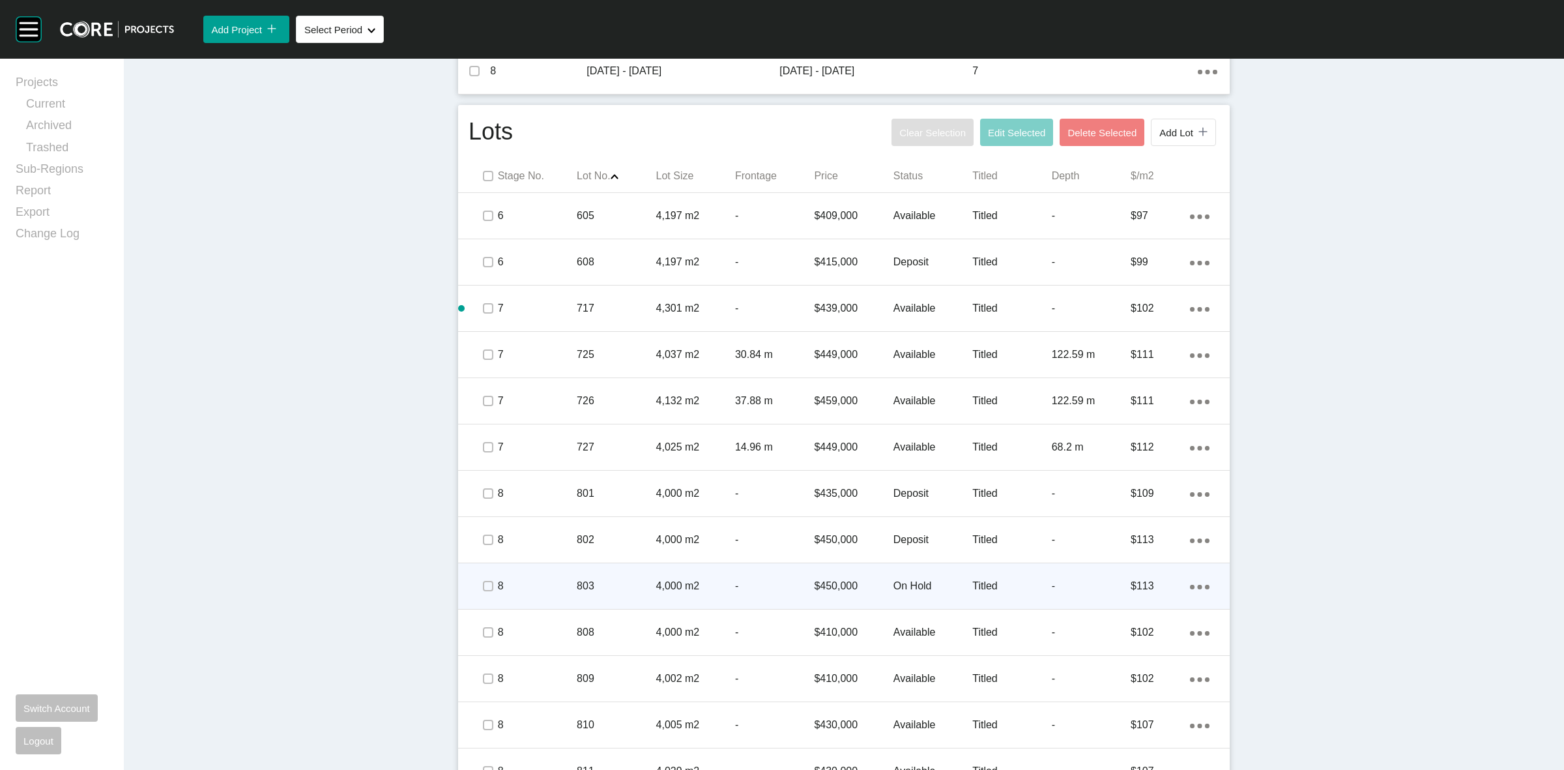
click at [623, 581] on p "803" at bounding box center [616, 586] width 79 height 14
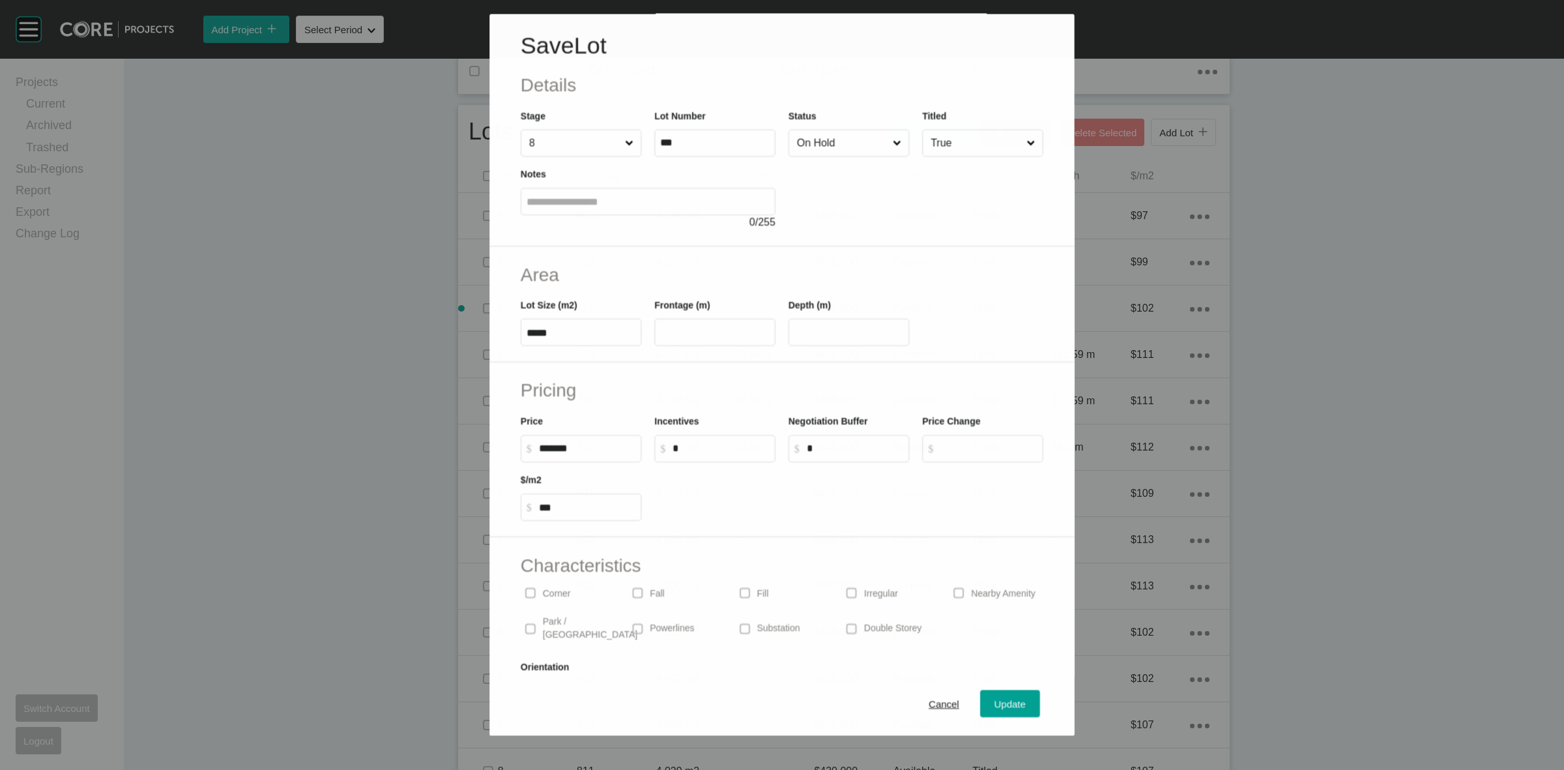
click at [835, 153] on input "On Hold" at bounding box center [842, 143] width 96 height 26
click at [995, 704] on span "Update" at bounding box center [1010, 704] width 31 height 11
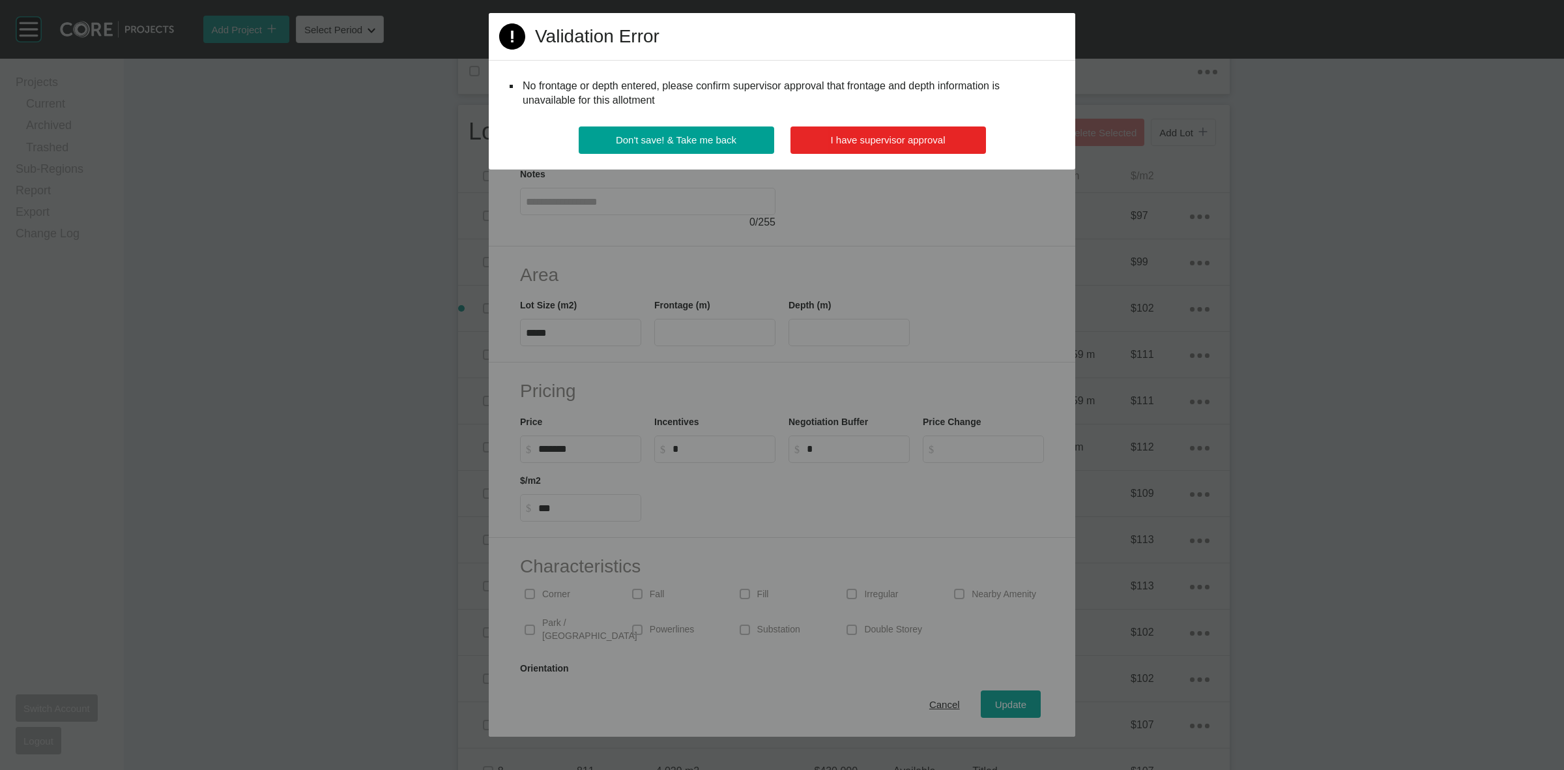
click at [917, 142] on span "I have supervisor approval" at bounding box center [888, 139] width 115 height 11
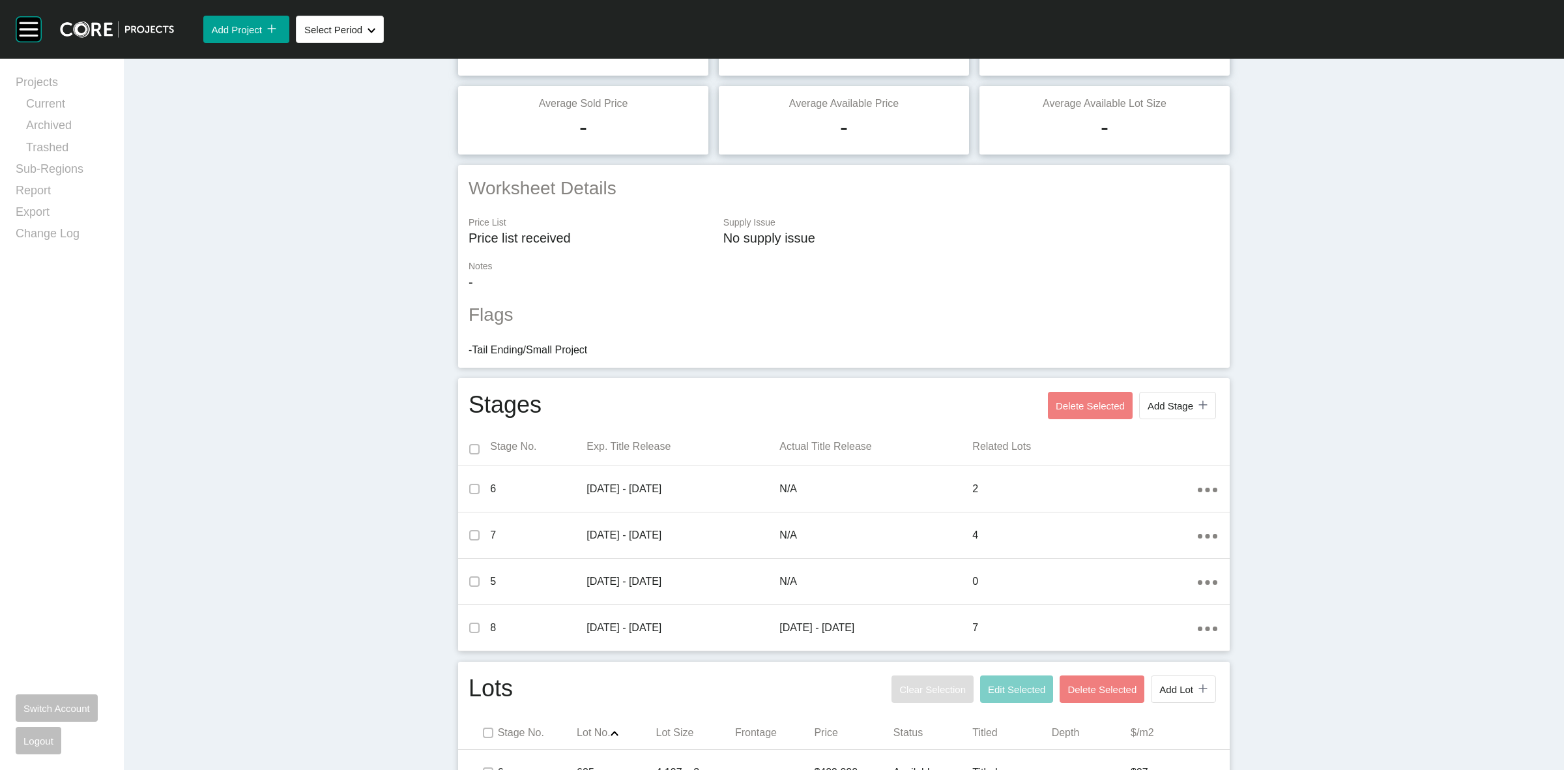
scroll to position [0, 0]
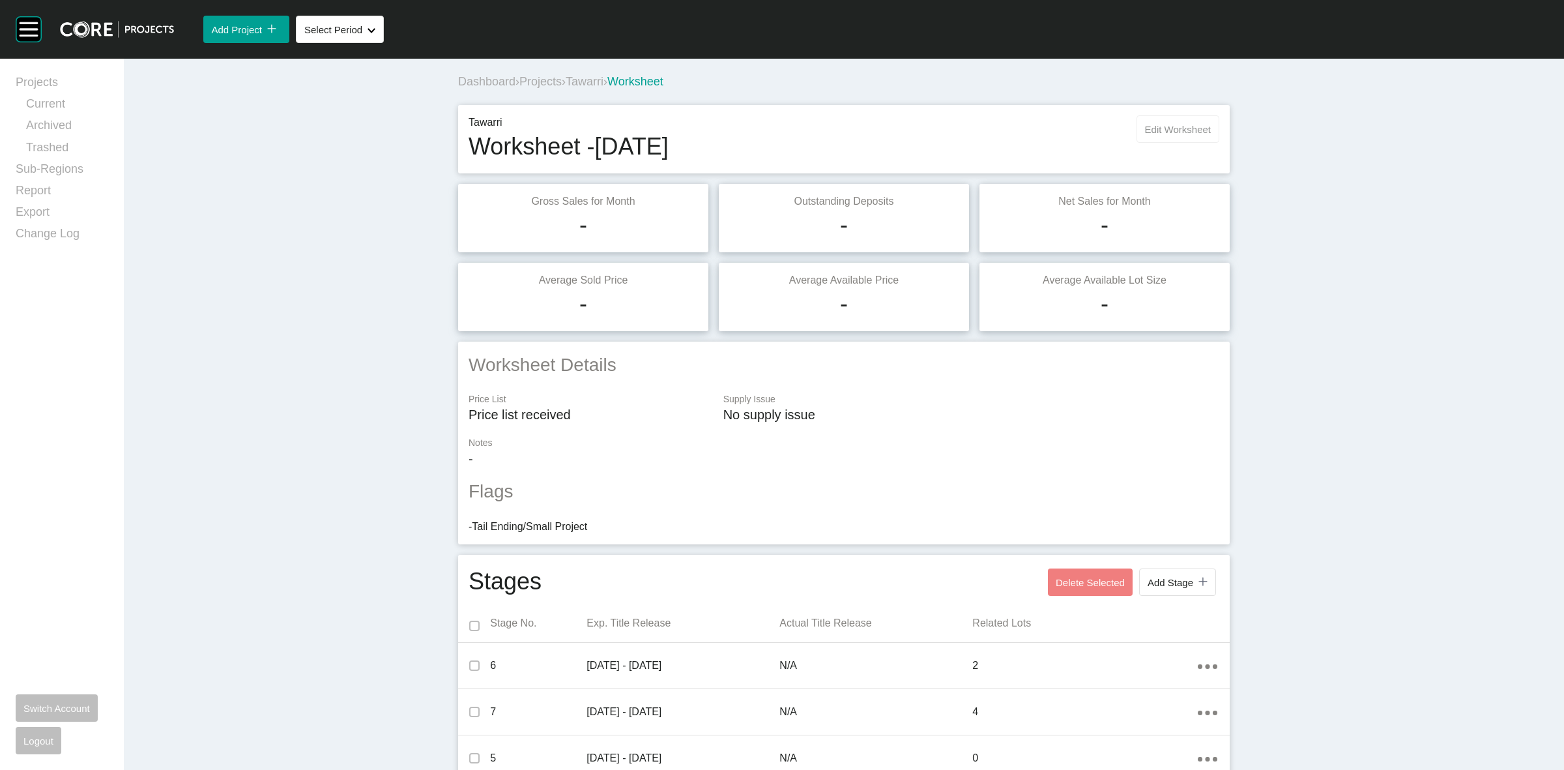
click at [1174, 128] on span "Edit Worksheet" at bounding box center [1178, 129] width 66 height 11
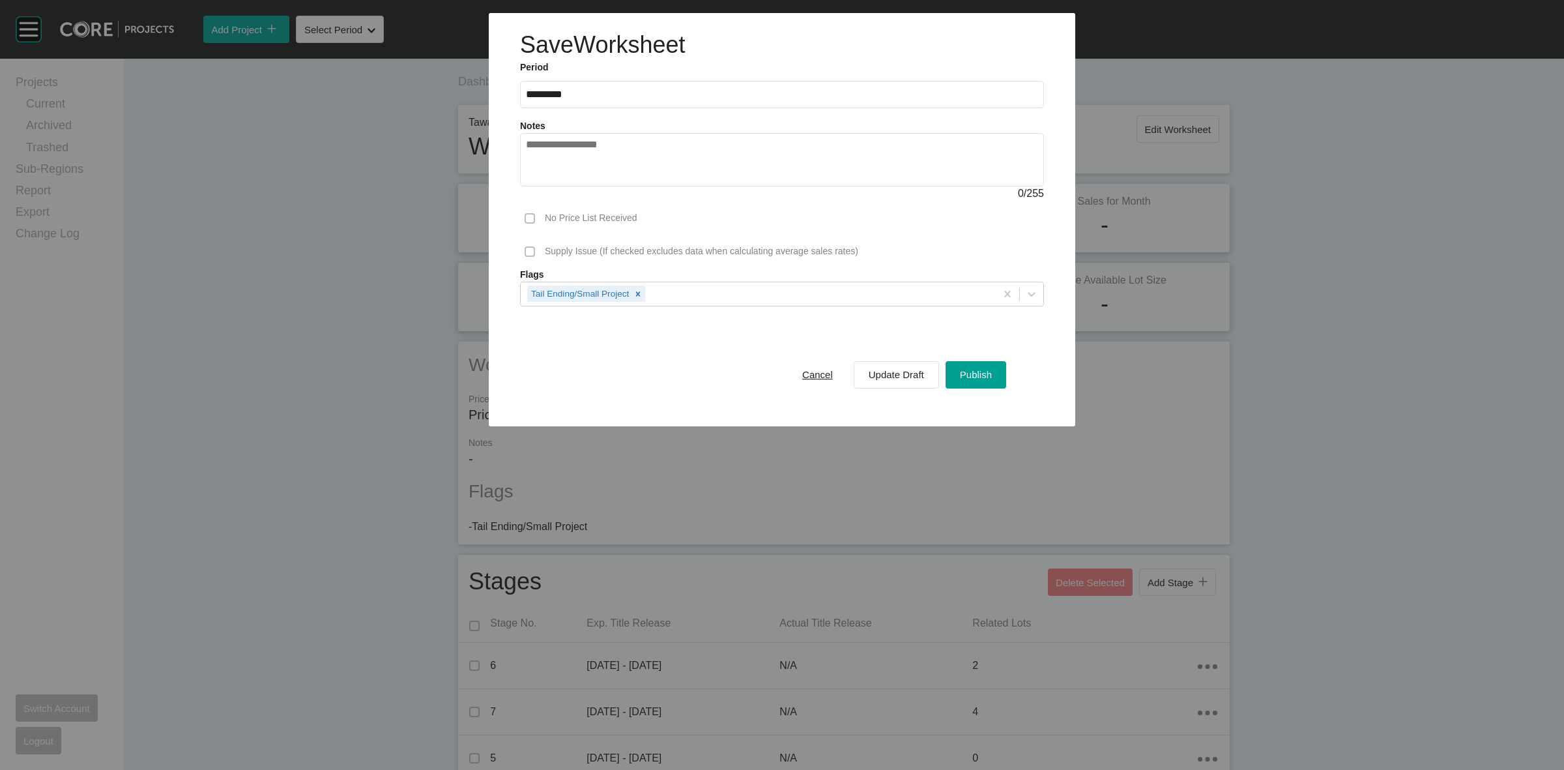
drag, startPoint x: 993, startPoint y: 375, endPoint x: 1426, endPoint y: 745, distance: 570.0
click at [991, 375] on div "Publish" at bounding box center [976, 375] width 38 height 18
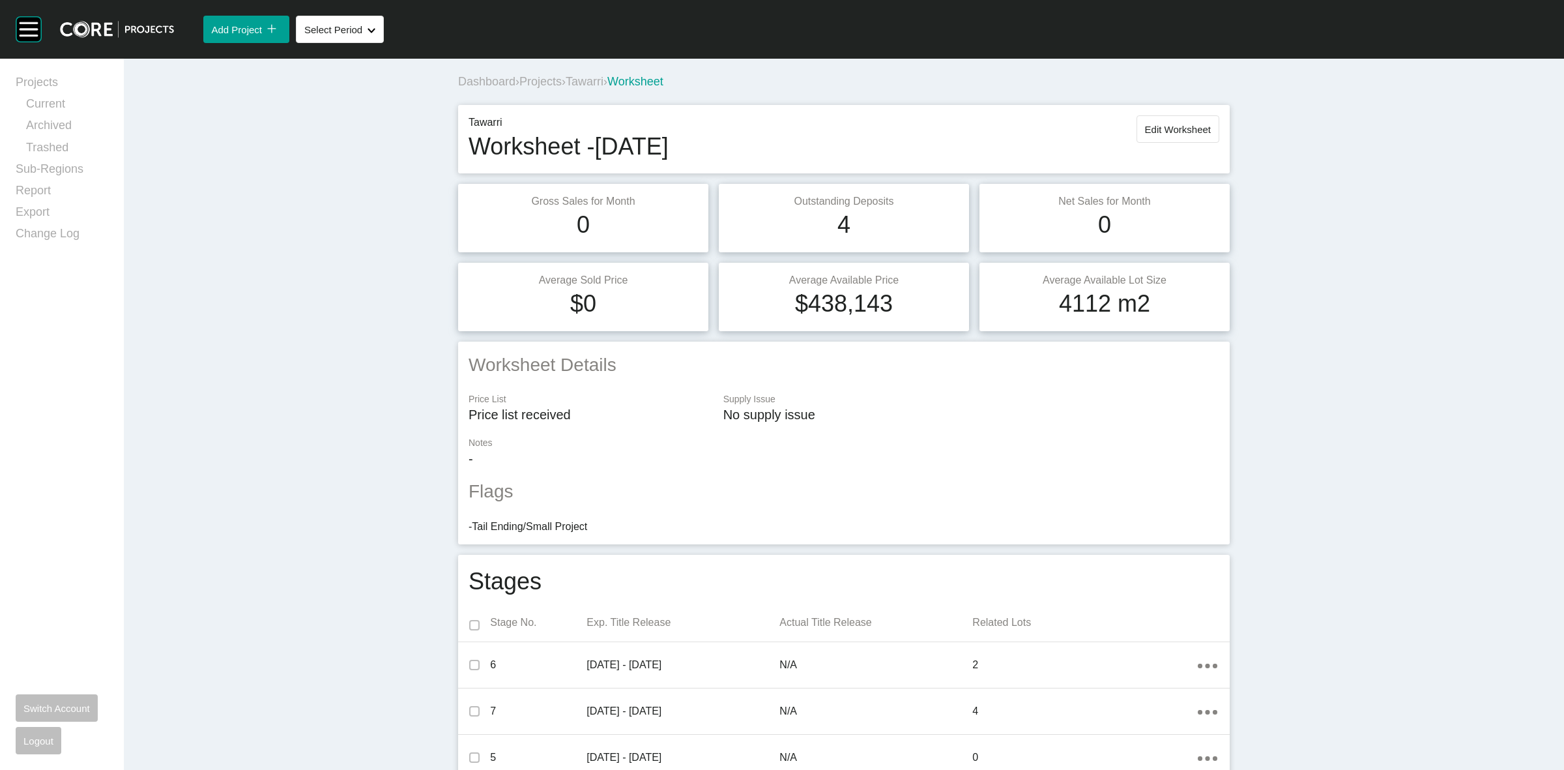
click at [575, 82] on span "Tawarri" at bounding box center [585, 81] width 38 height 13
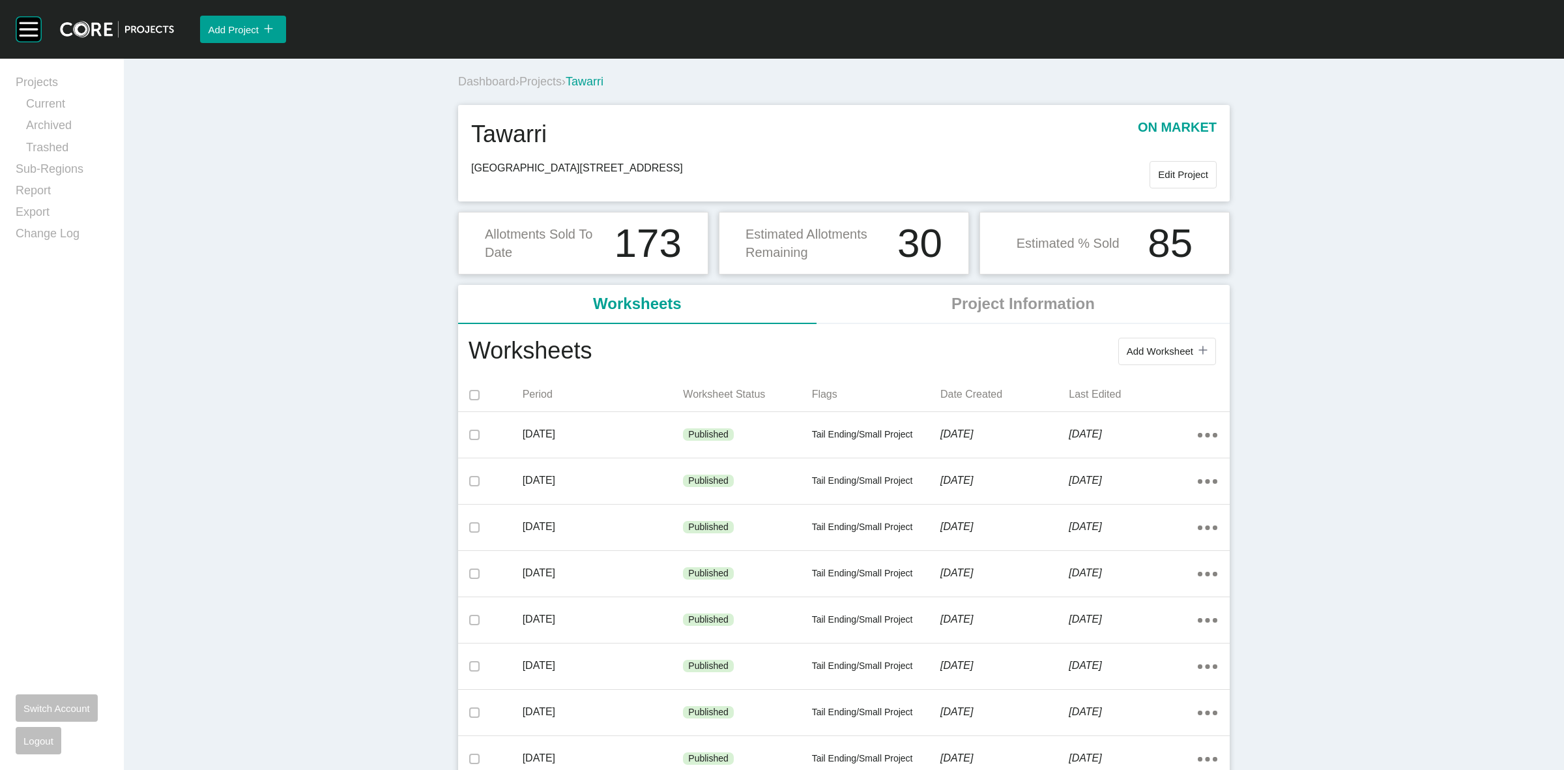
click at [545, 80] on span "Projects" at bounding box center [540, 81] width 42 height 13
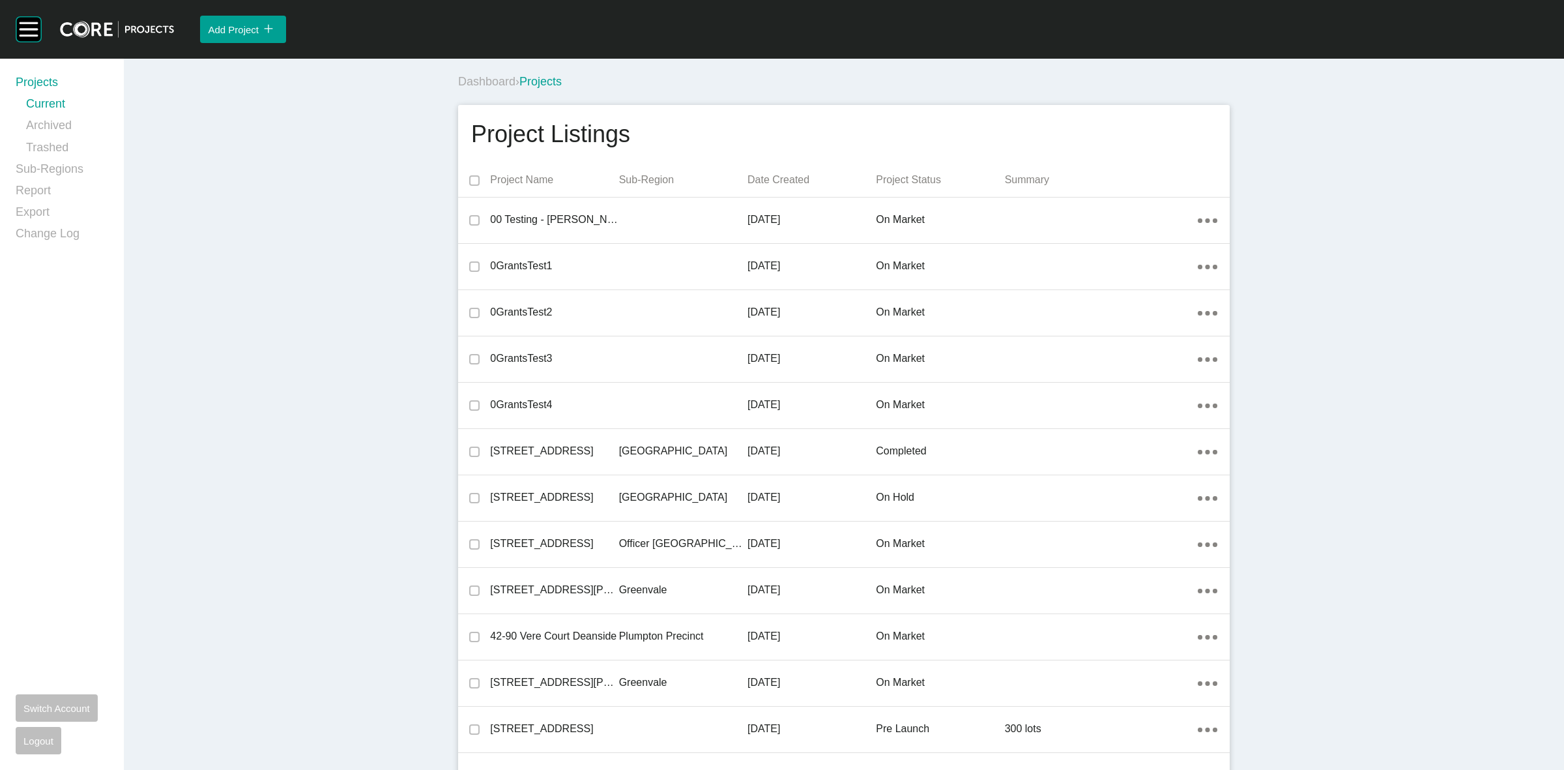
scroll to position [15701, 0]
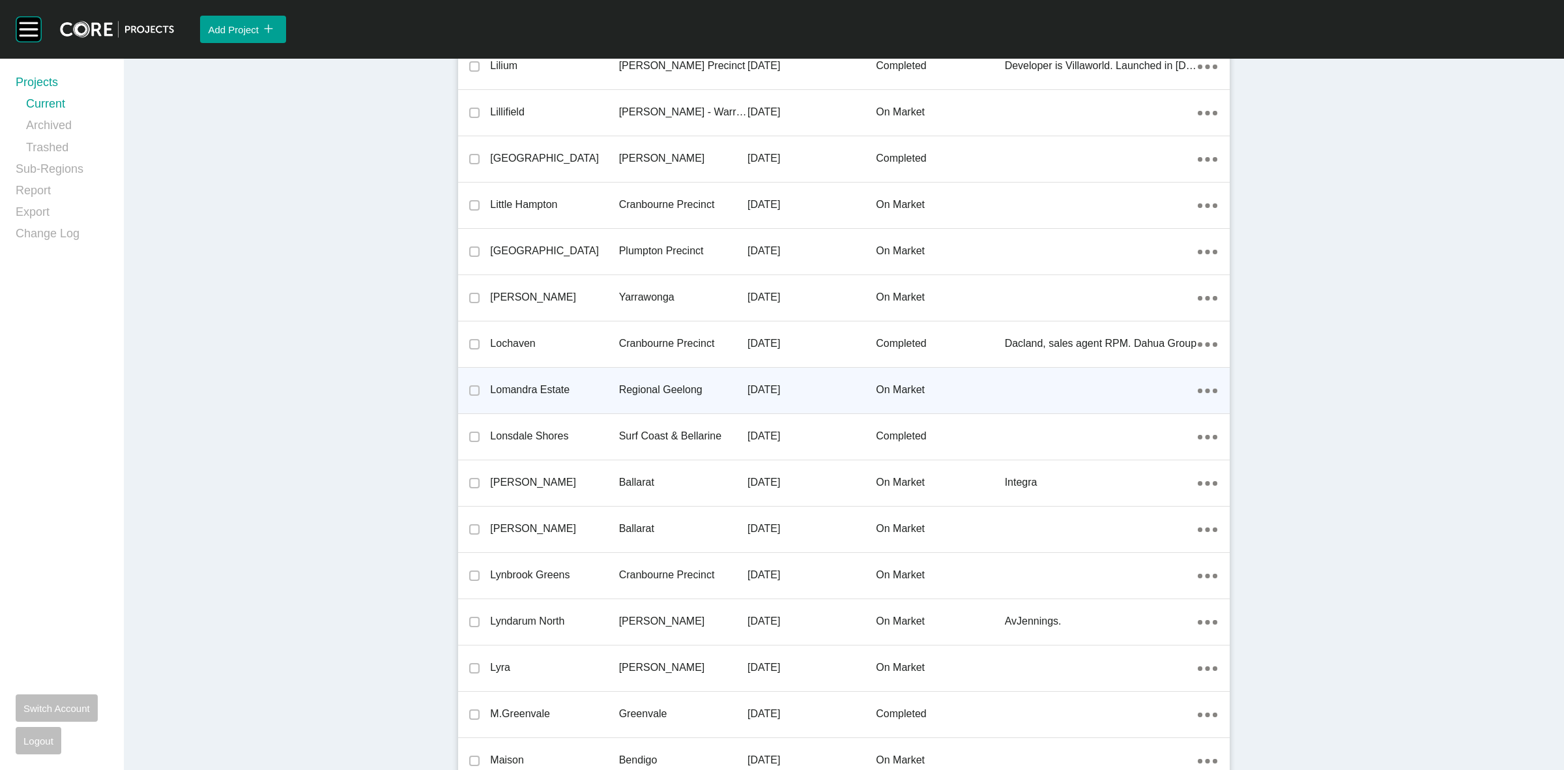
click at [665, 383] on p "Regional Geelong" at bounding box center [683, 390] width 128 height 14
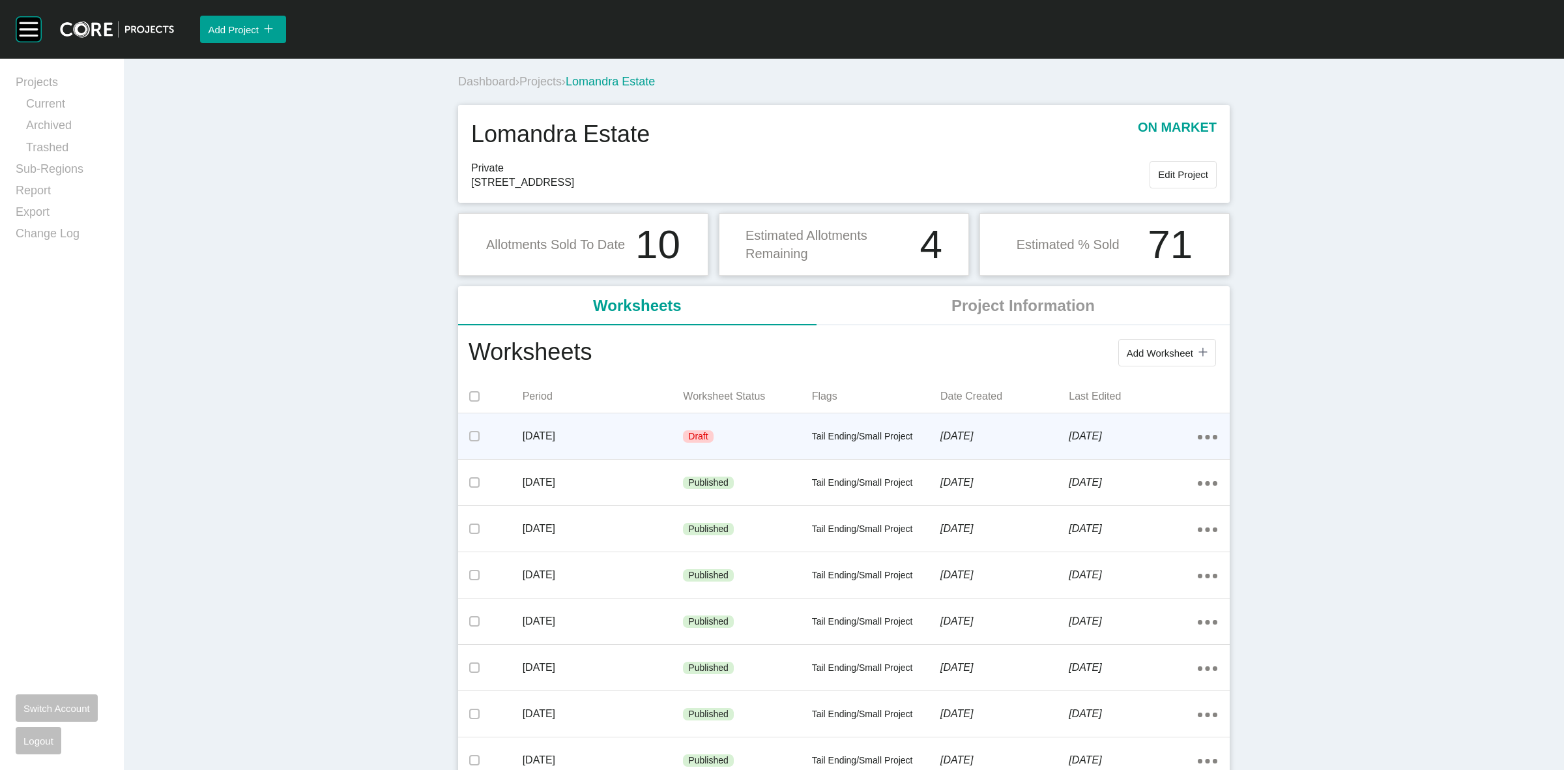
click at [720, 439] on div "Draft" at bounding box center [747, 436] width 128 height 39
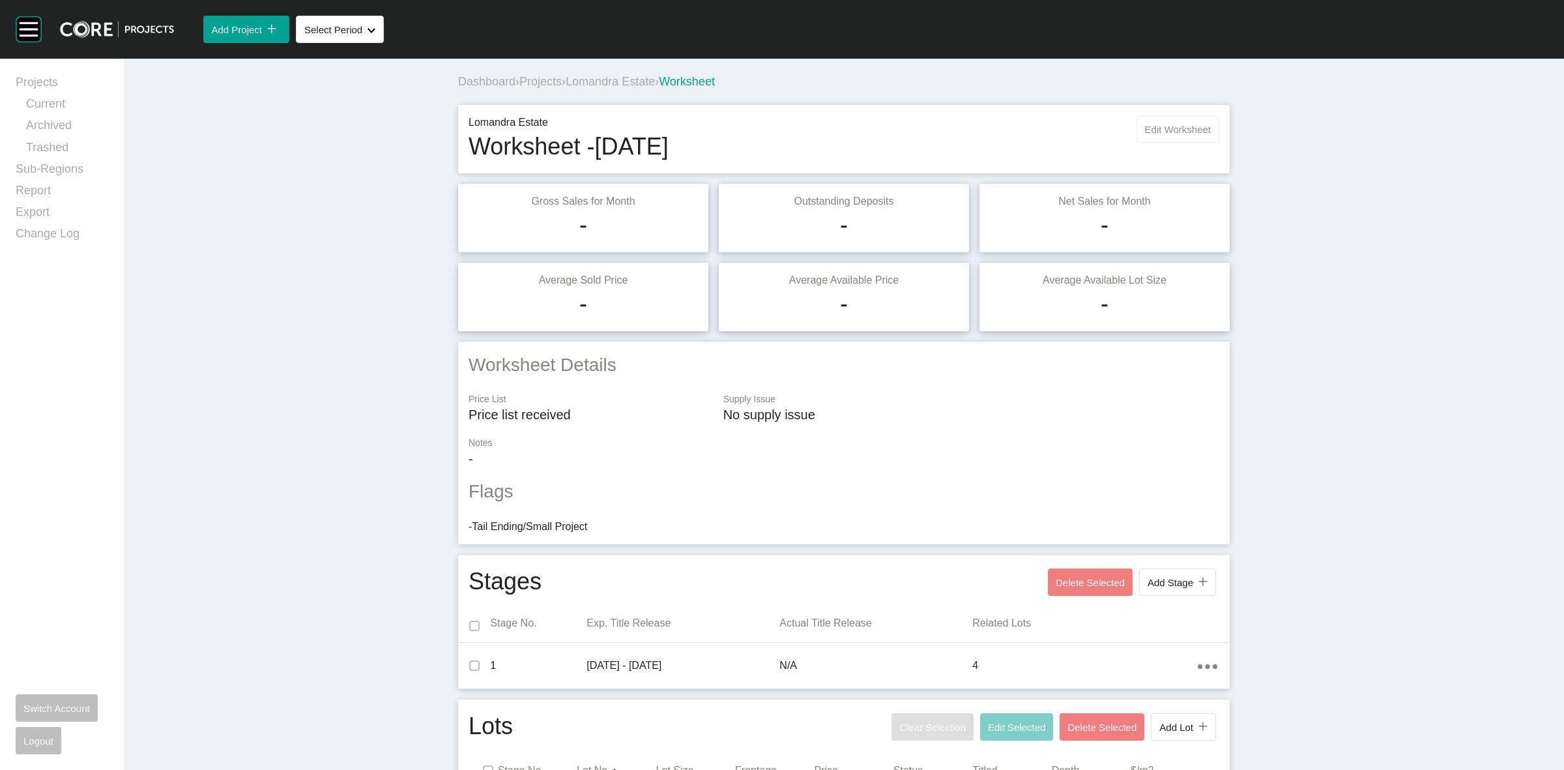
click at [1167, 128] on span "Edit Worksheet" at bounding box center [1178, 129] width 66 height 11
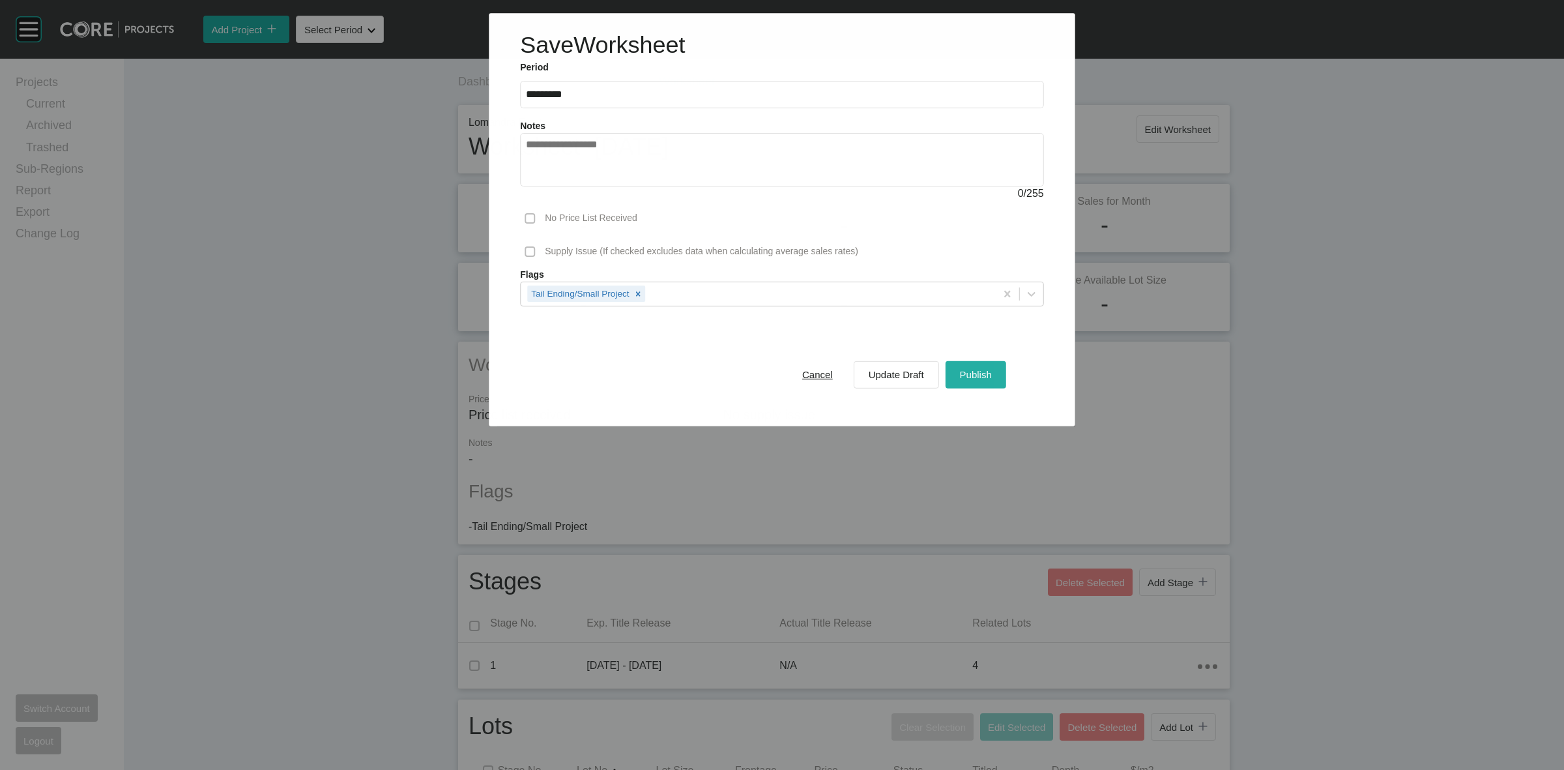
click at [984, 366] on div "Publish" at bounding box center [976, 375] width 38 height 18
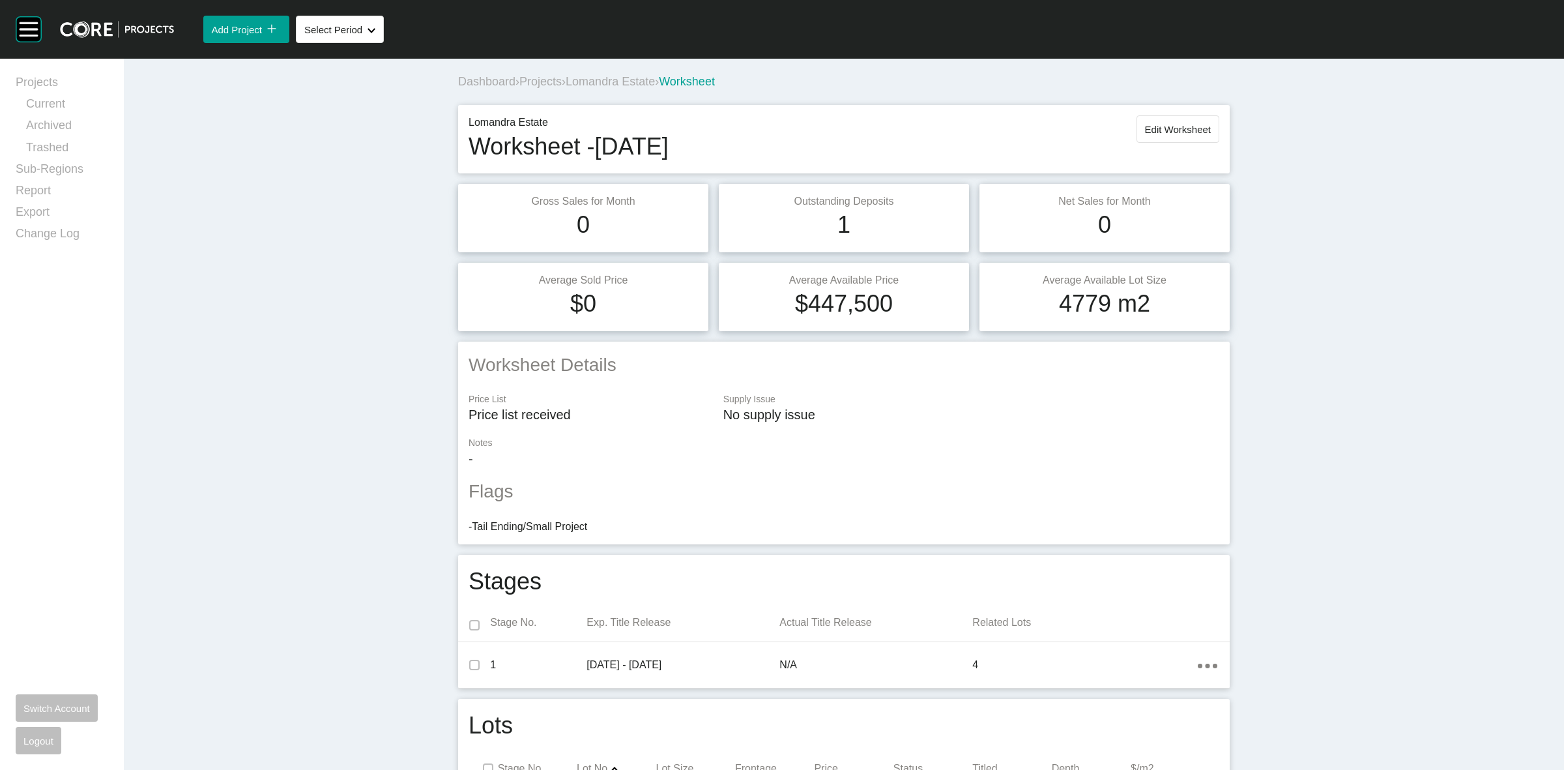
click at [602, 85] on span "Lomandra Estate" at bounding box center [610, 81] width 89 height 13
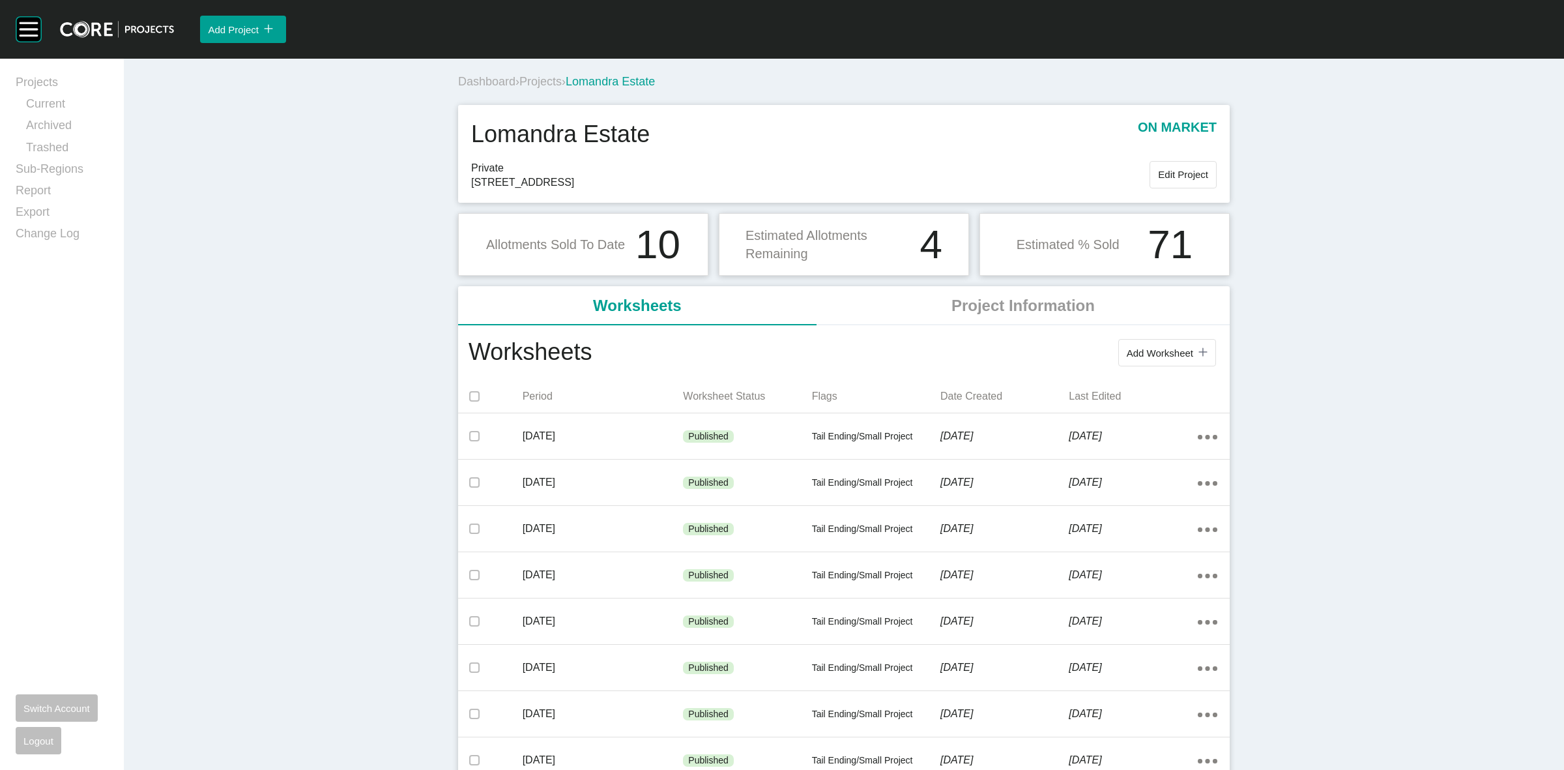
click at [542, 85] on span "Projects" at bounding box center [540, 81] width 42 height 13
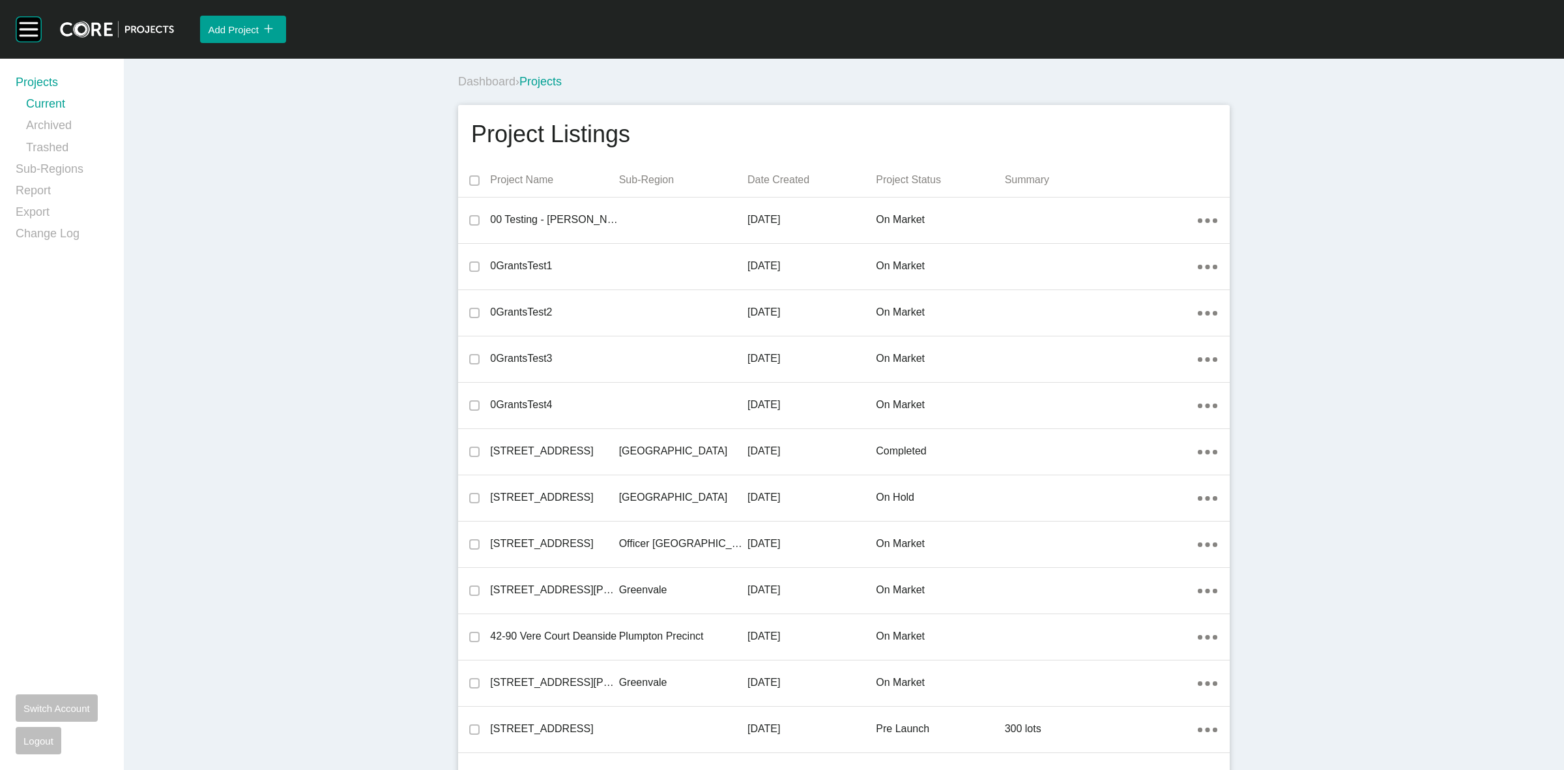
scroll to position [8855, 0]
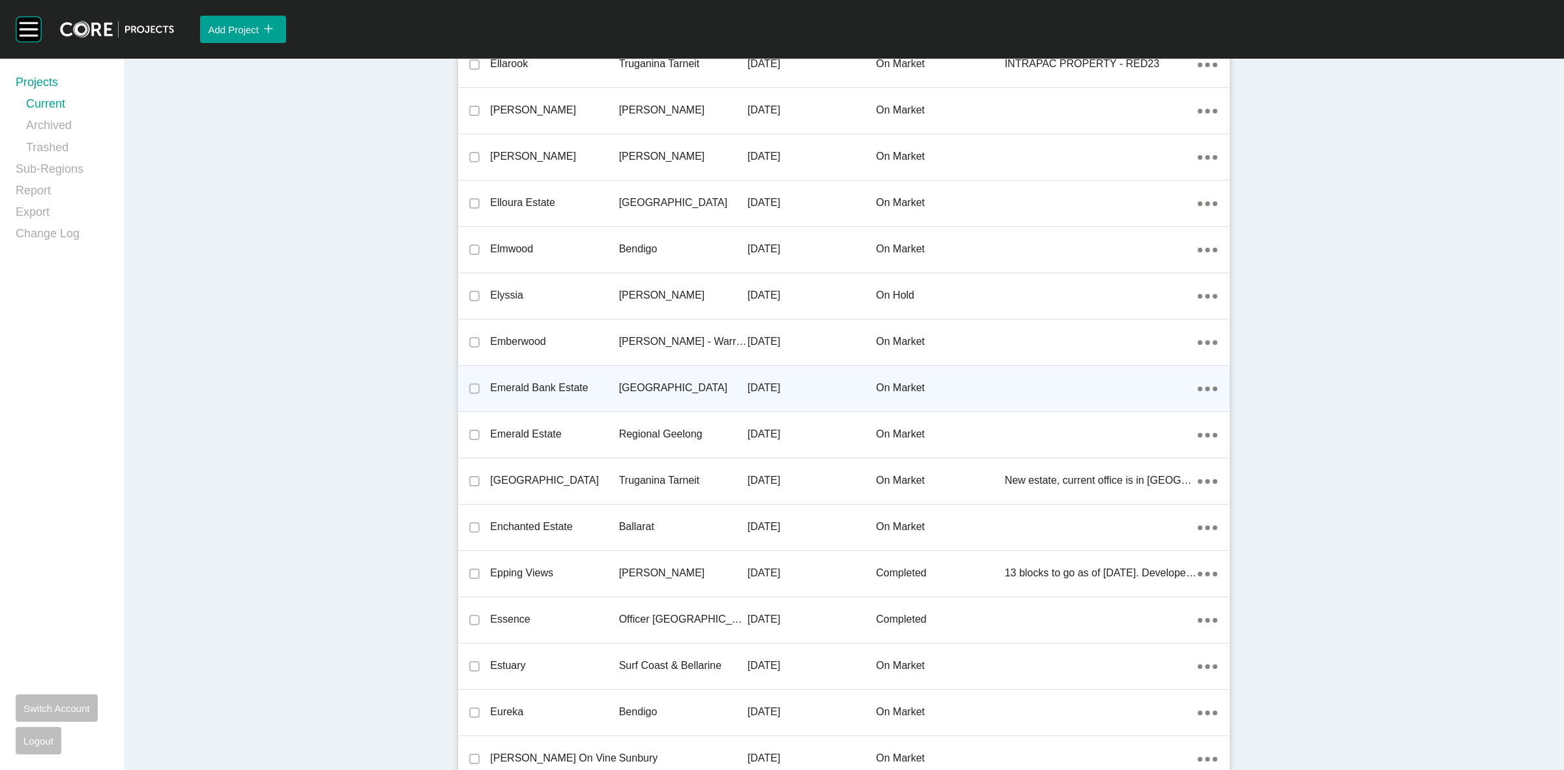
click at [650, 383] on p "[GEOGRAPHIC_DATA]" at bounding box center [683, 388] width 128 height 14
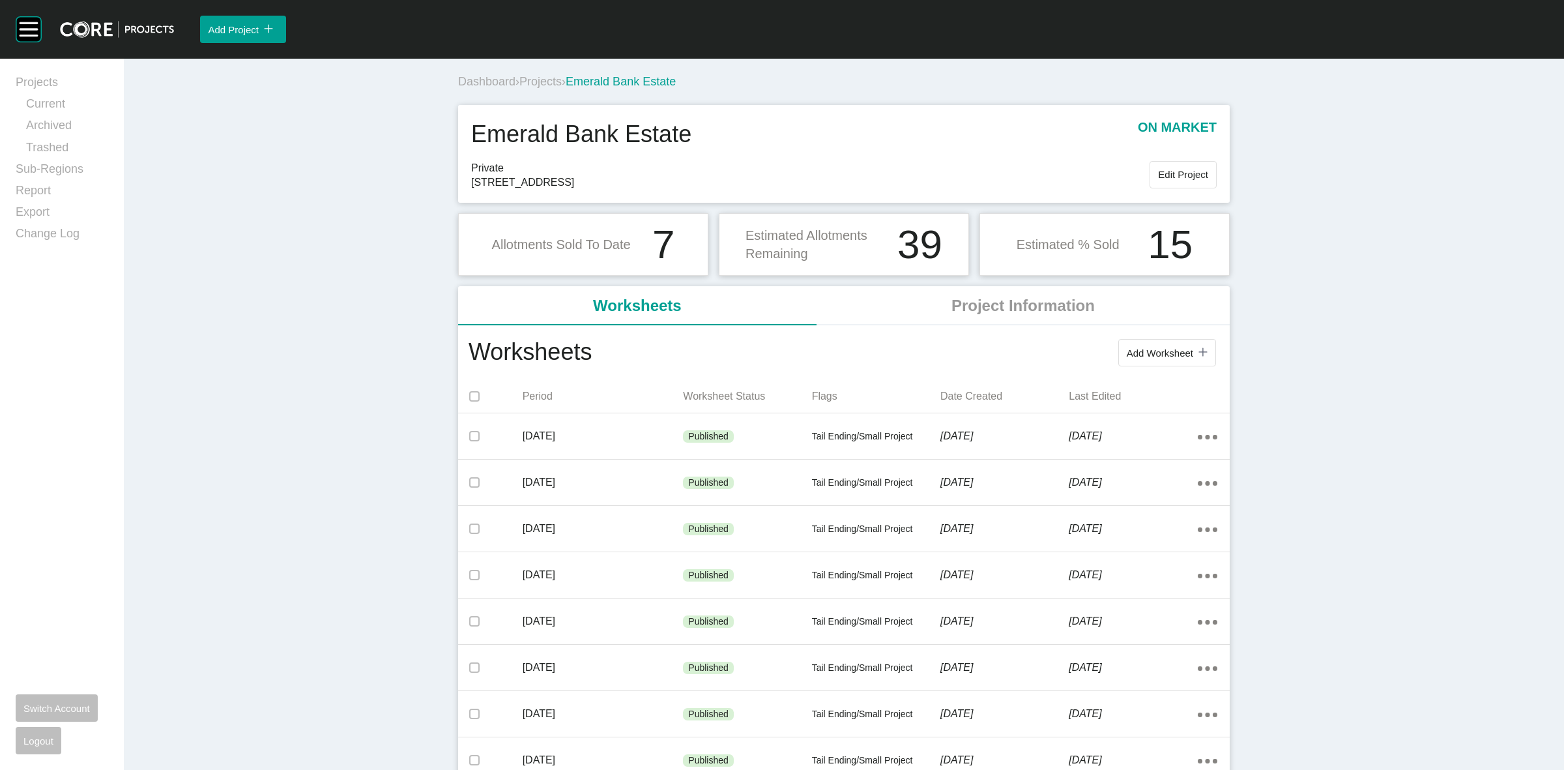
click at [542, 80] on span "Projects" at bounding box center [540, 81] width 42 height 13
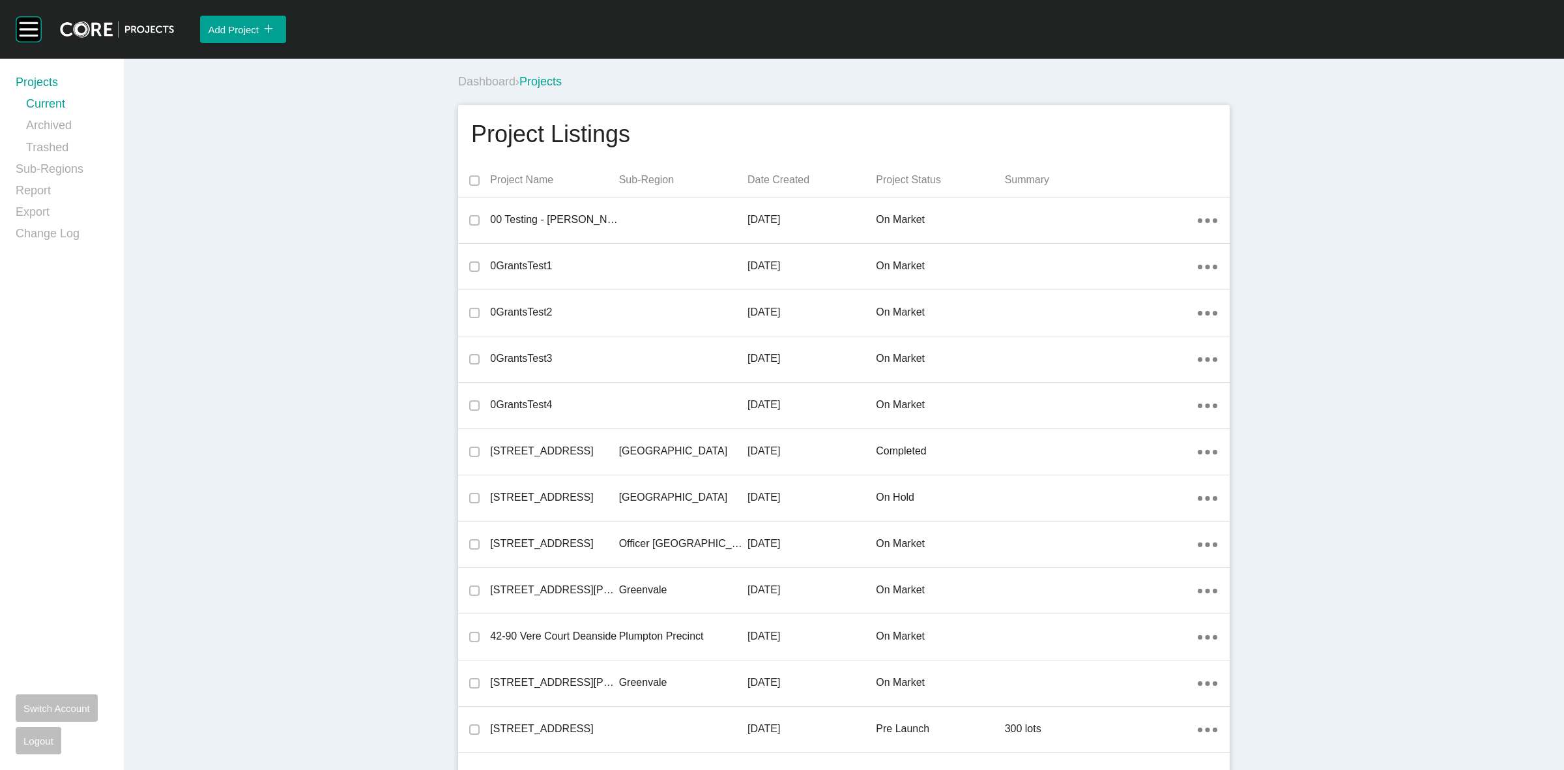
scroll to position [8855, 0]
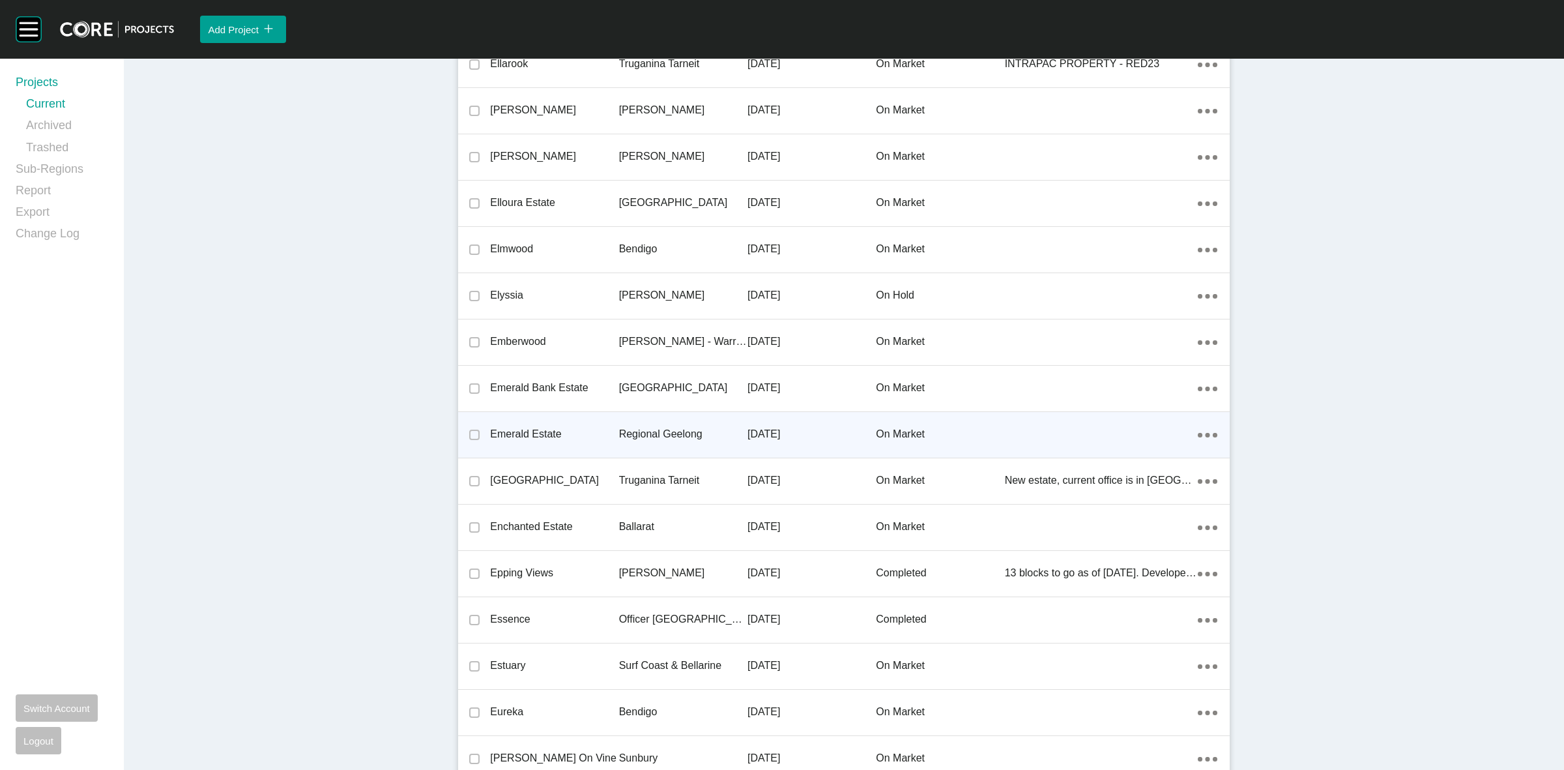
click at [667, 422] on div "Regional Geelong" at bounding box center [683, 434] width 128 height 40
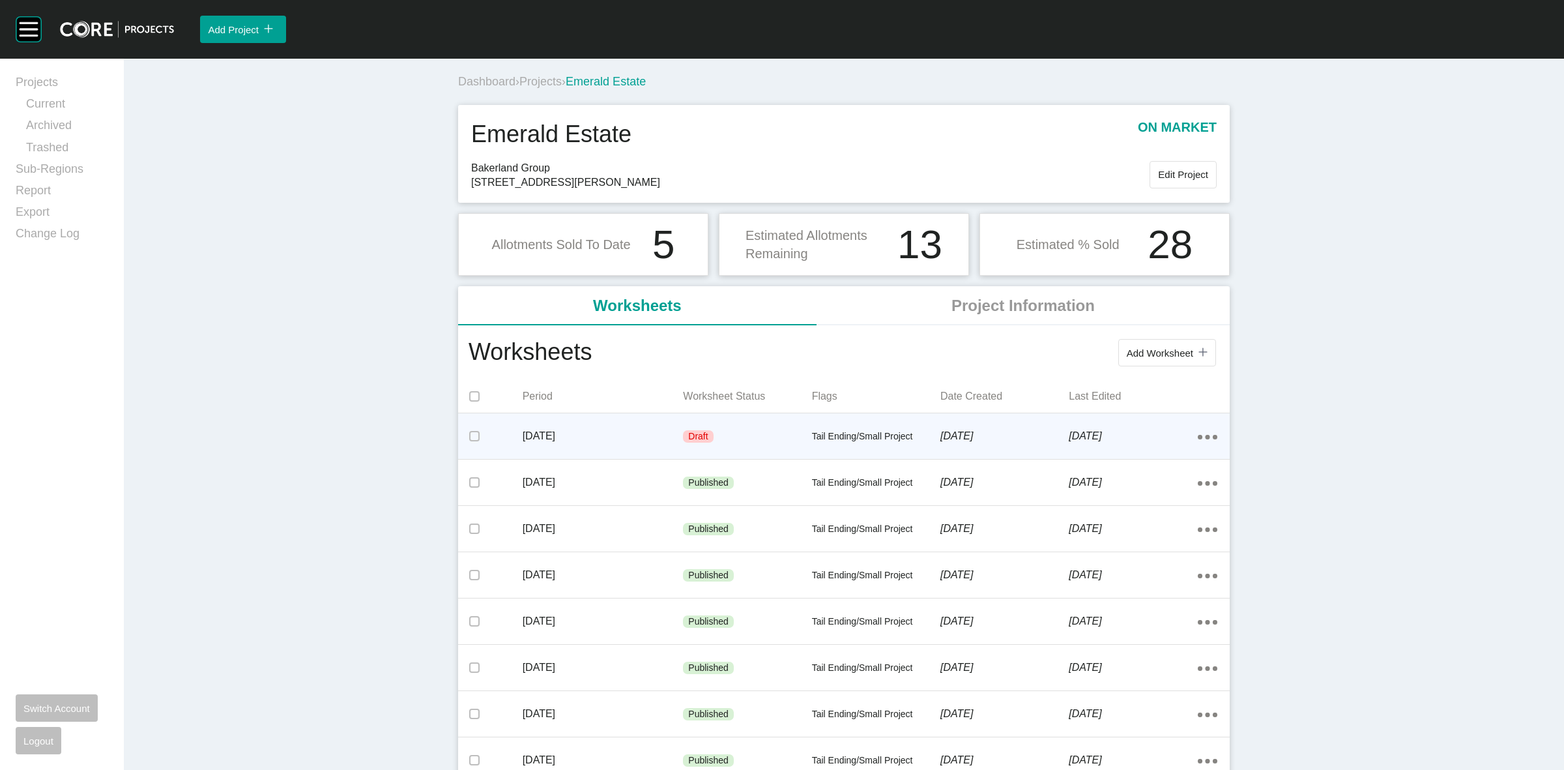
click at [649, 439] on p "[DATE]" at bounding box center [603, 436] width 161 height 14
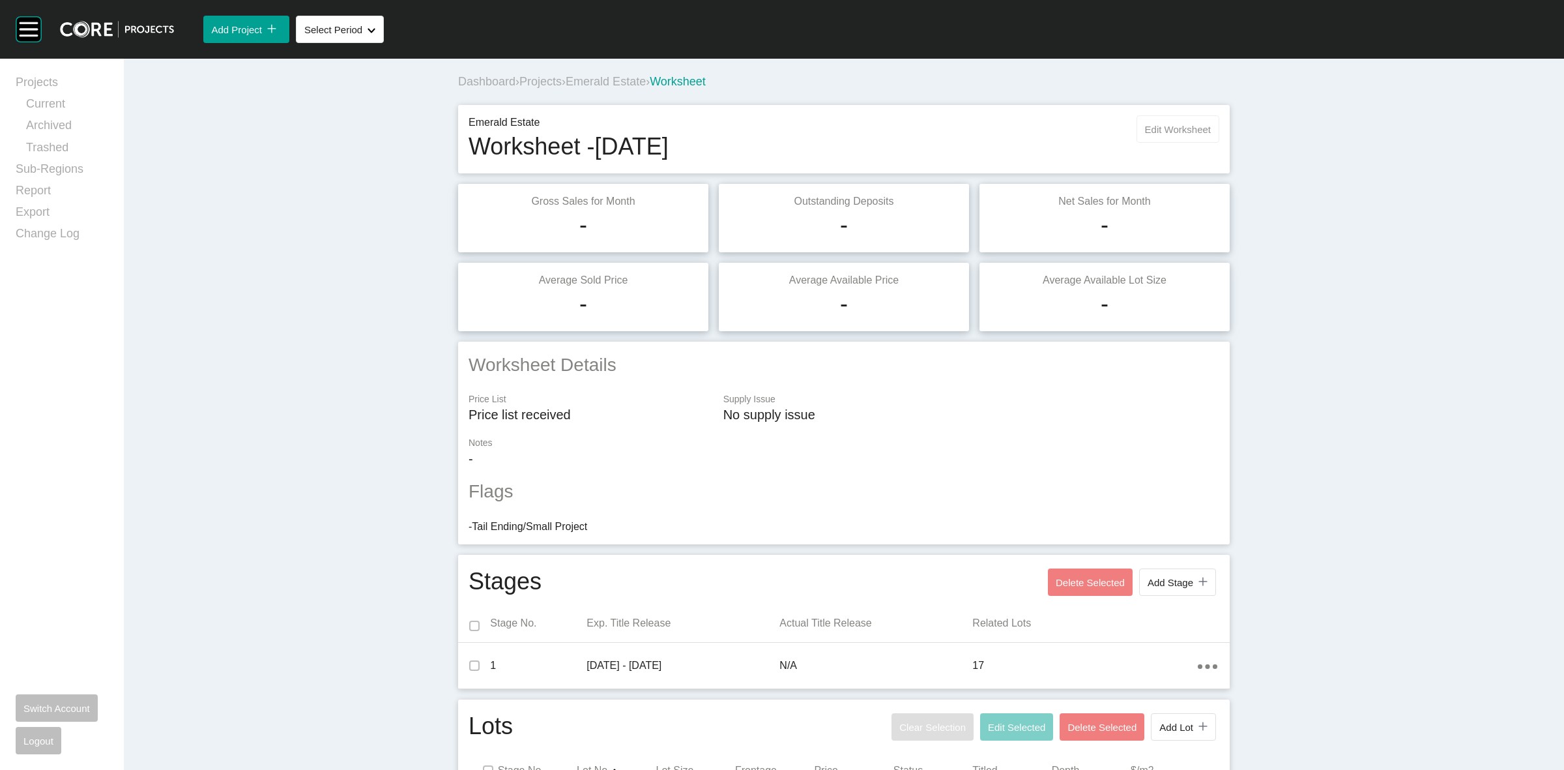
click at [1178, 115] on button "Edit Worksheet" at bounding box center [1178, 128] width 83 height 27
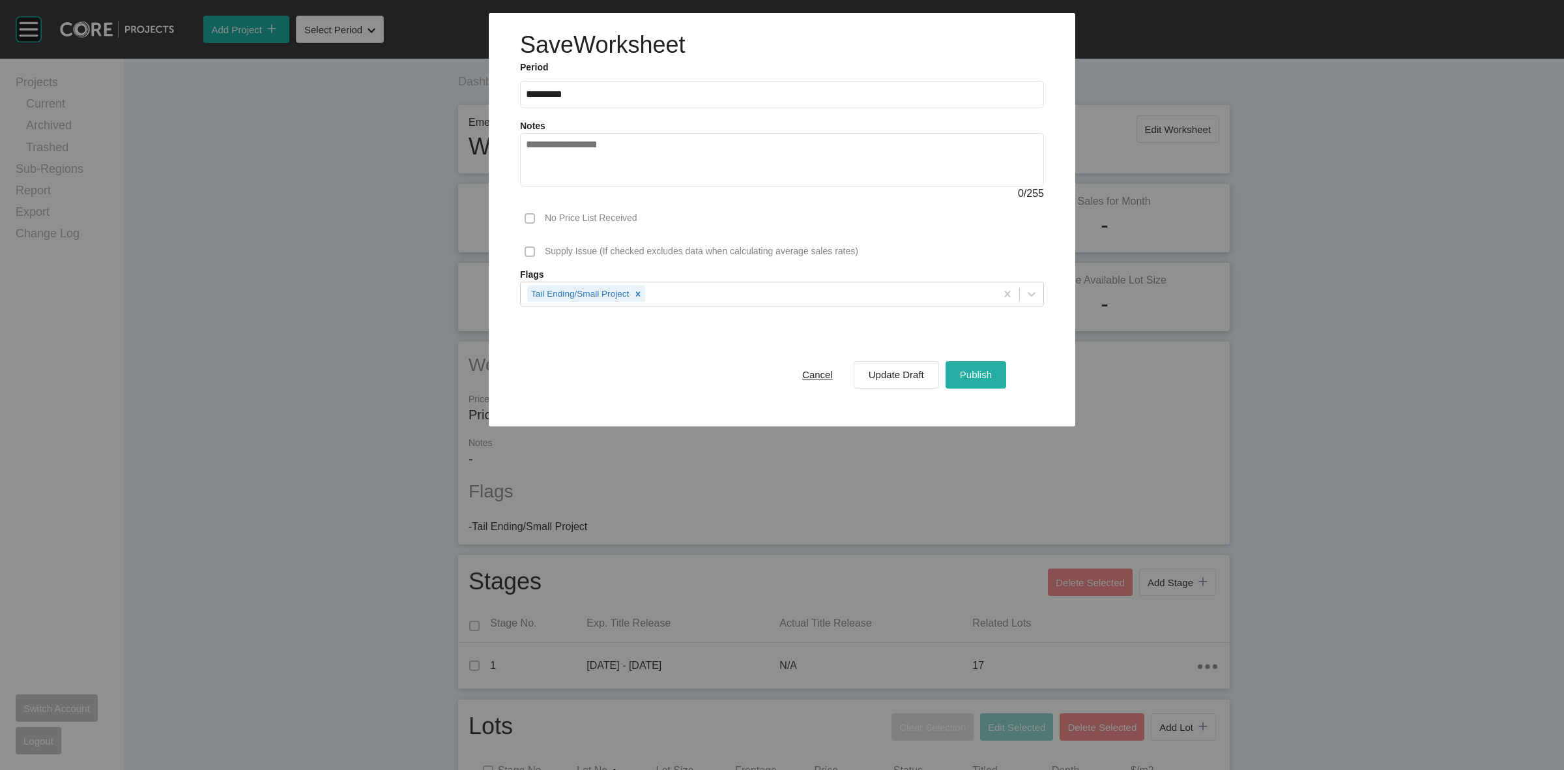
click at [966, 370] on span "Publish" at bounding box center [976, 374] width 32 height 11
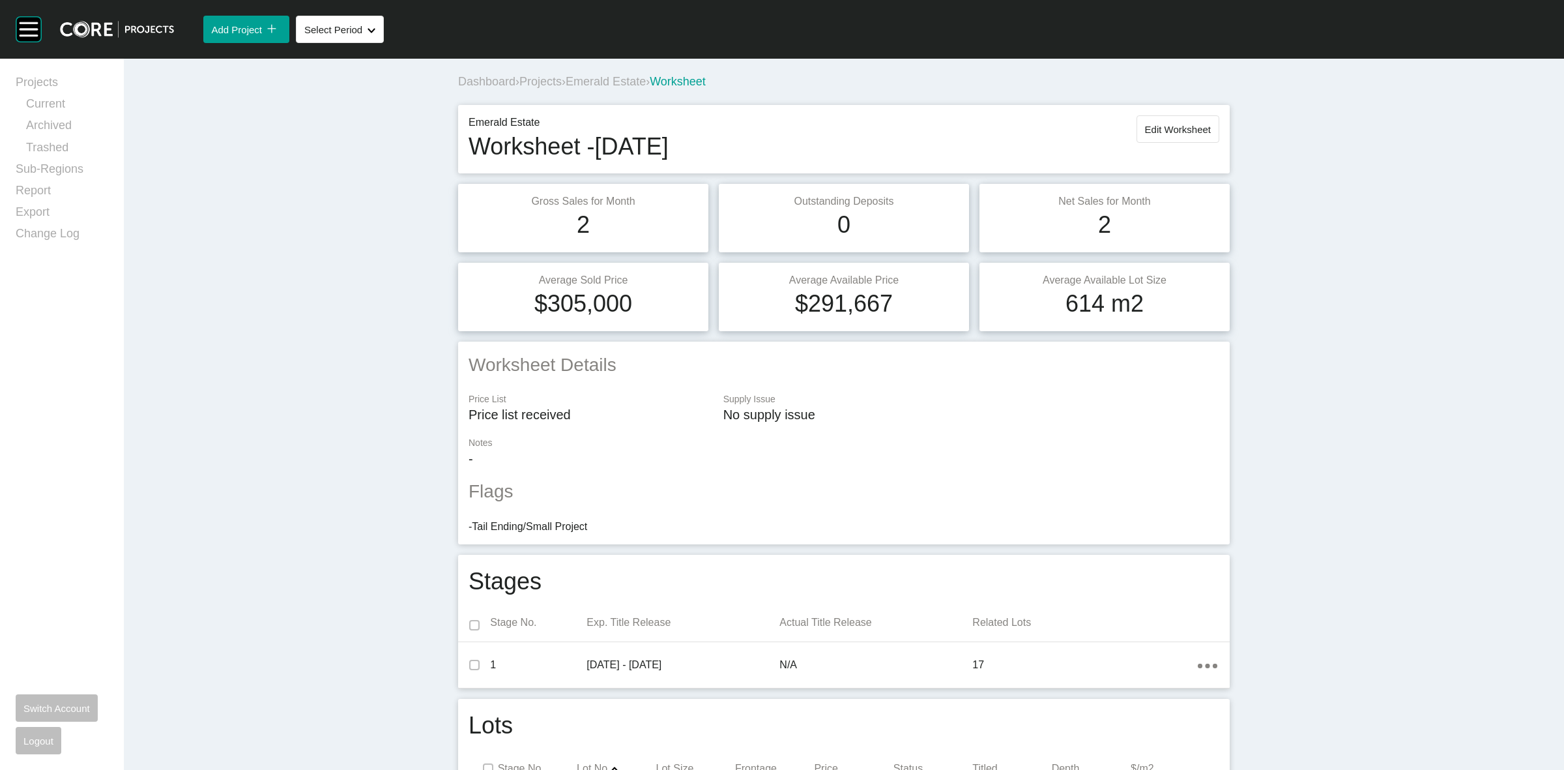
click at [626, 74] on div "Dashboard › Projects › Emerald Estate › Worksheet" at bounding box center [846, 82] width 777 height 16
click at [620, 89] on div "Dashboard › Projects › Emerald Estate › Worksheet" at bounding box center [846, 82] width 777 height 16
click at [617, 85] on span "Emerald Estate" at bounding box center [606, 81] width 80 height 13
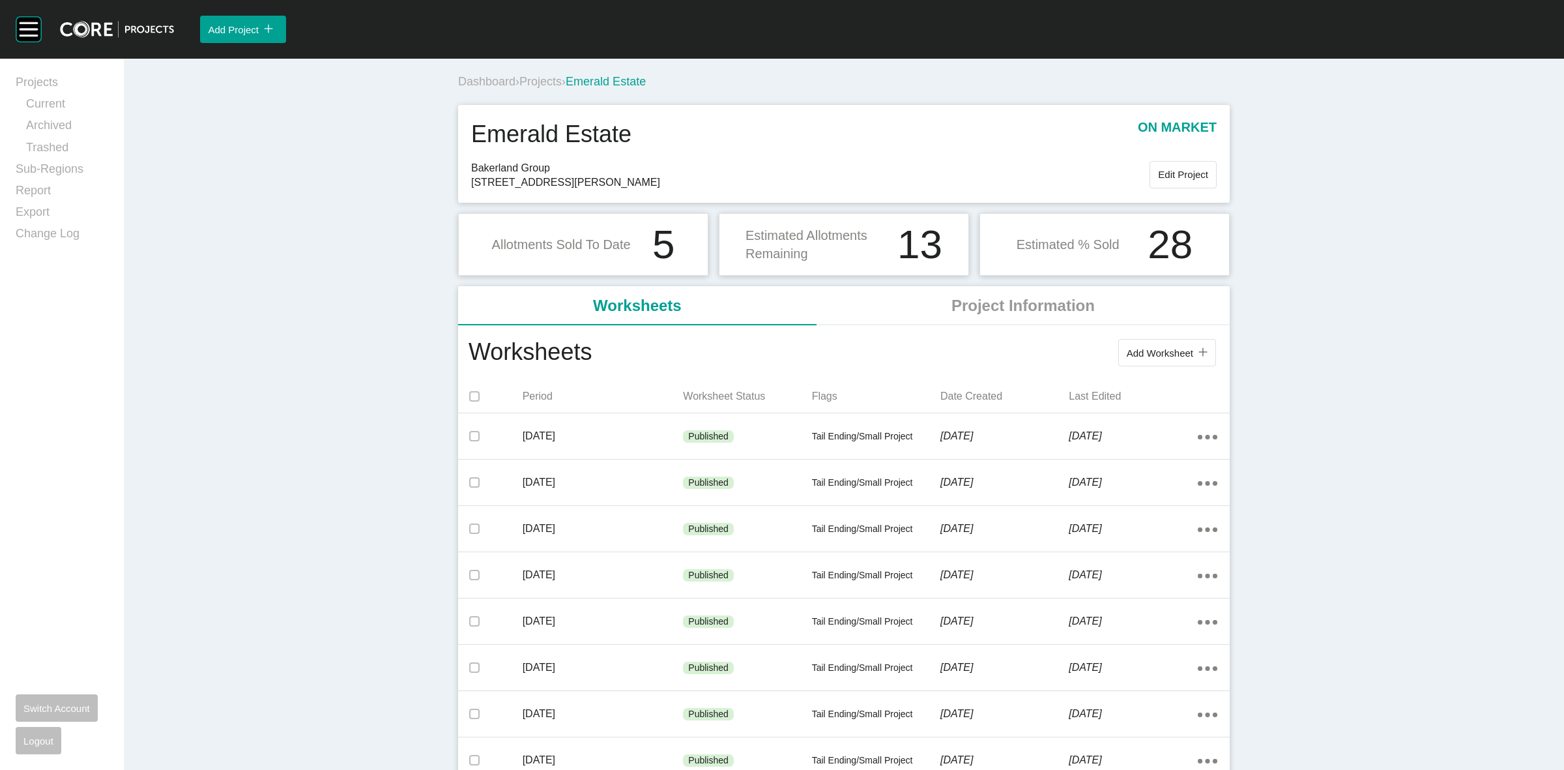
click at [551, 81] on span "Projects" at bounding box center [540, 81] width 42 height 13
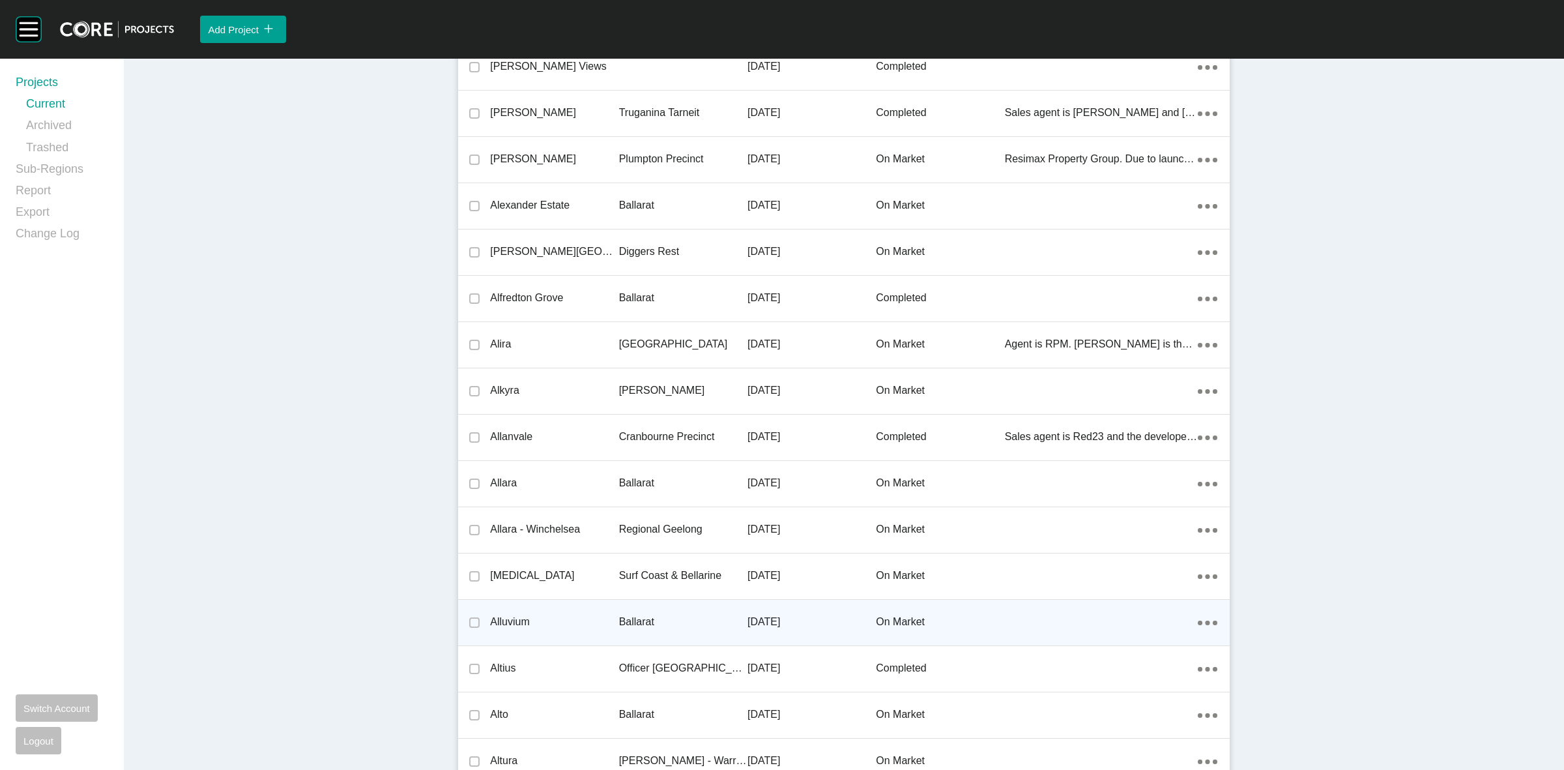
scroll to position [1445, 0]
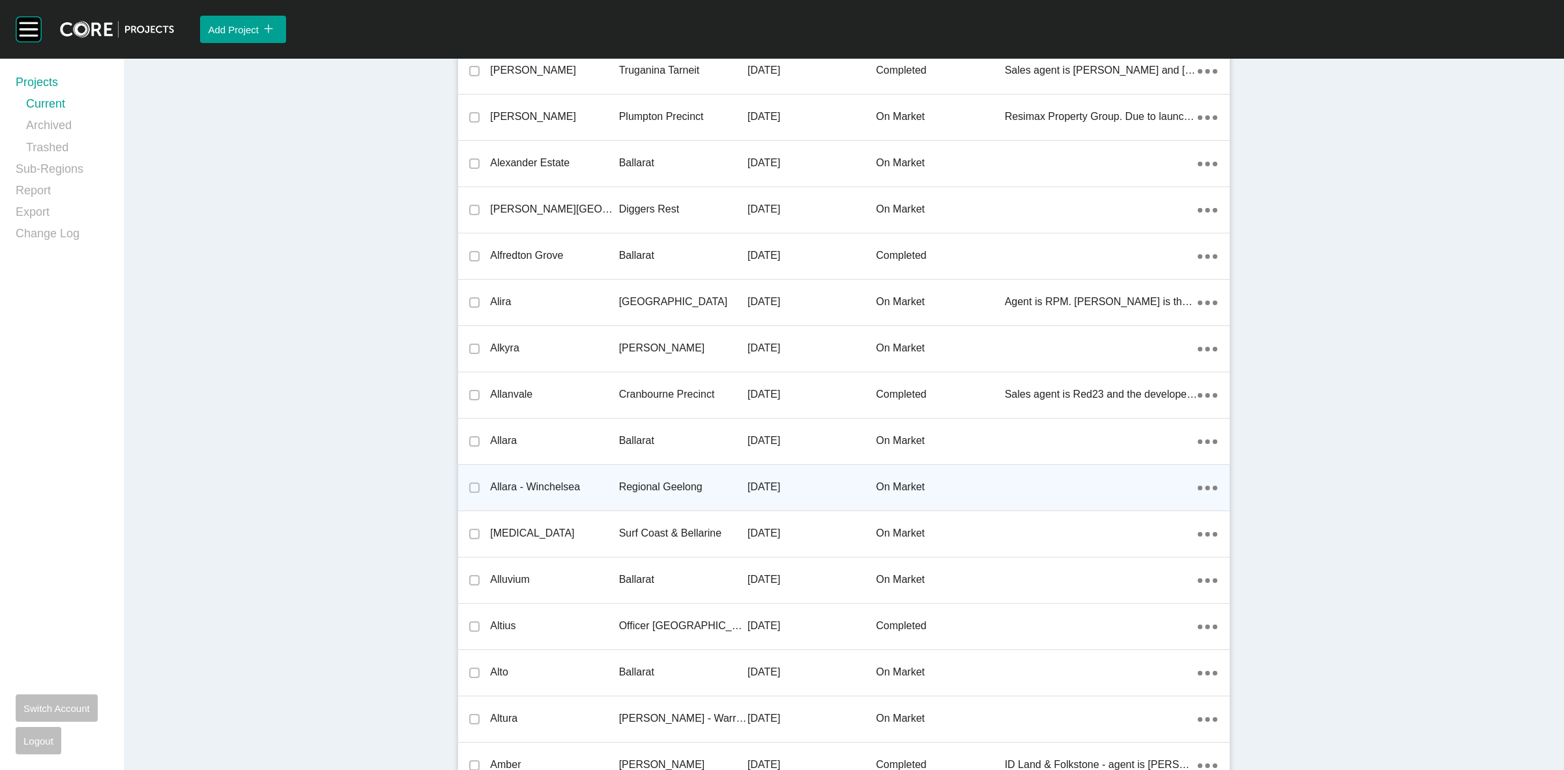
click at [650, 487] on p "Regional Geelong" at bounding box center [683, 487] width 128 height 14
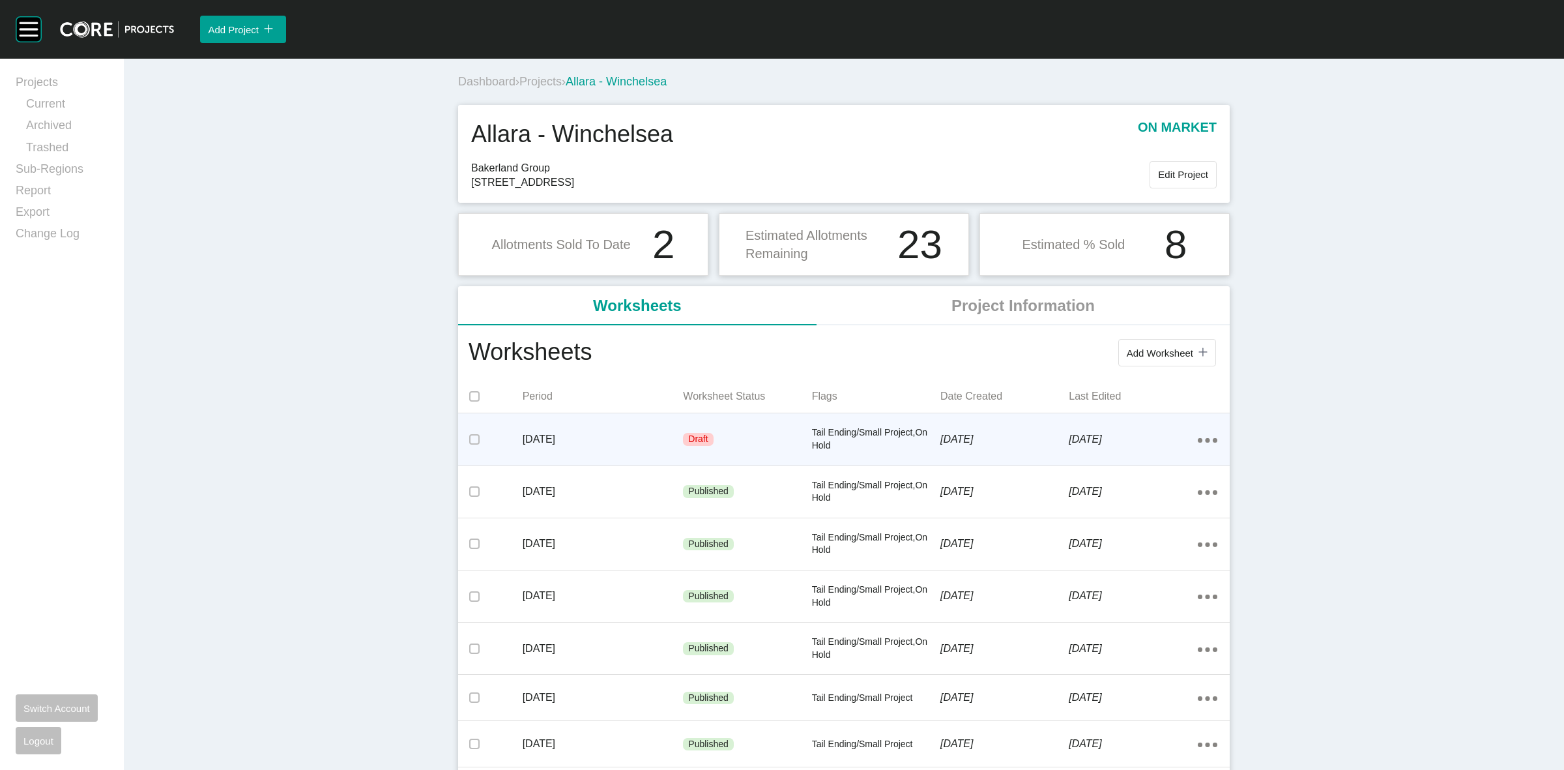
click at [1206, 438] on icon "Action Menu Dots Copy 6 Created with Sketch." at bounding box center [1208, 440] width 20 height 5
click at [1151, 442] on link "Edit" at bounding box center [1154, 442] width 35 height 20
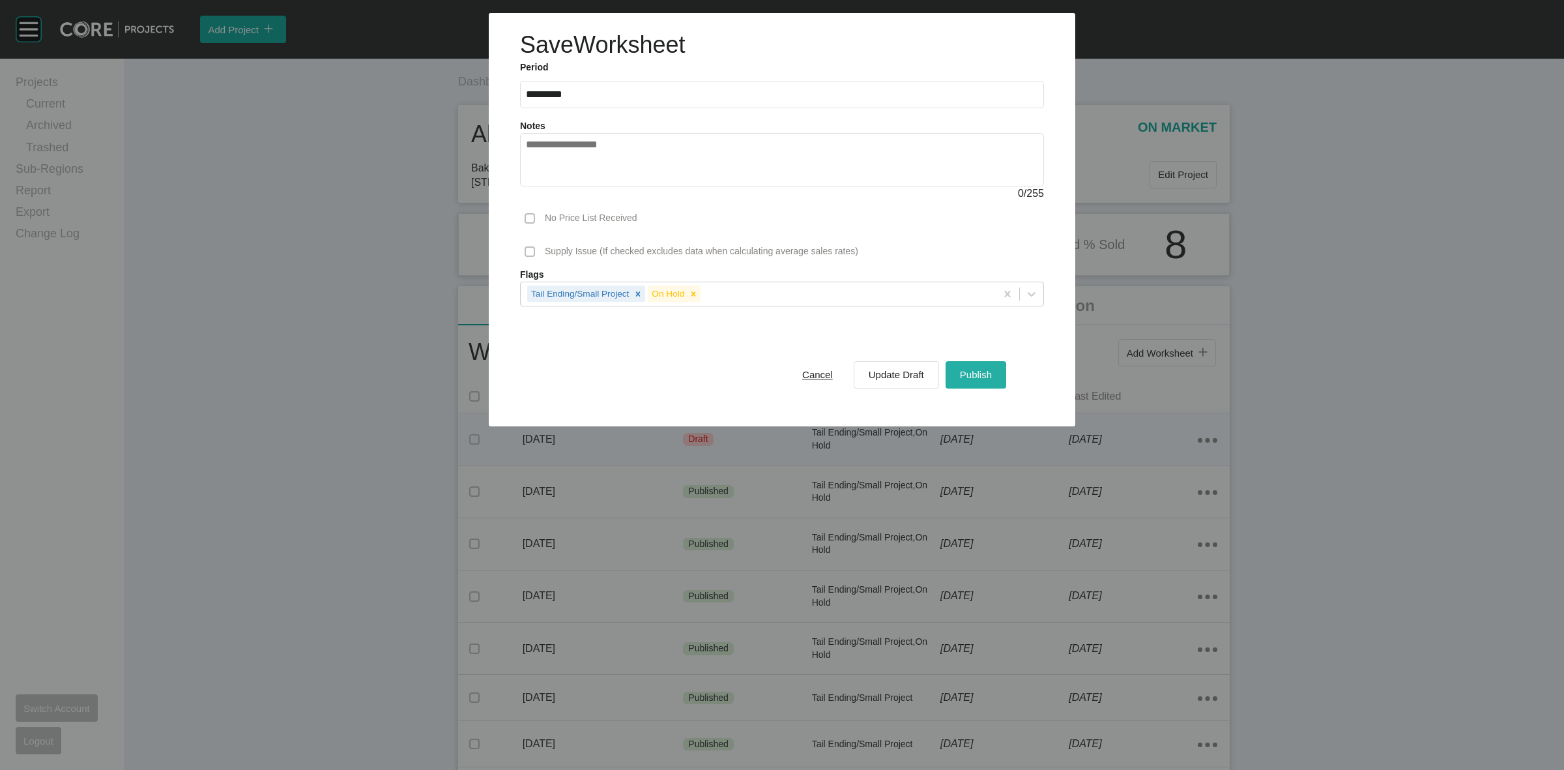
click at [978, 381] on div "Publish" at bounding box center [976, 375] width 38 height 18
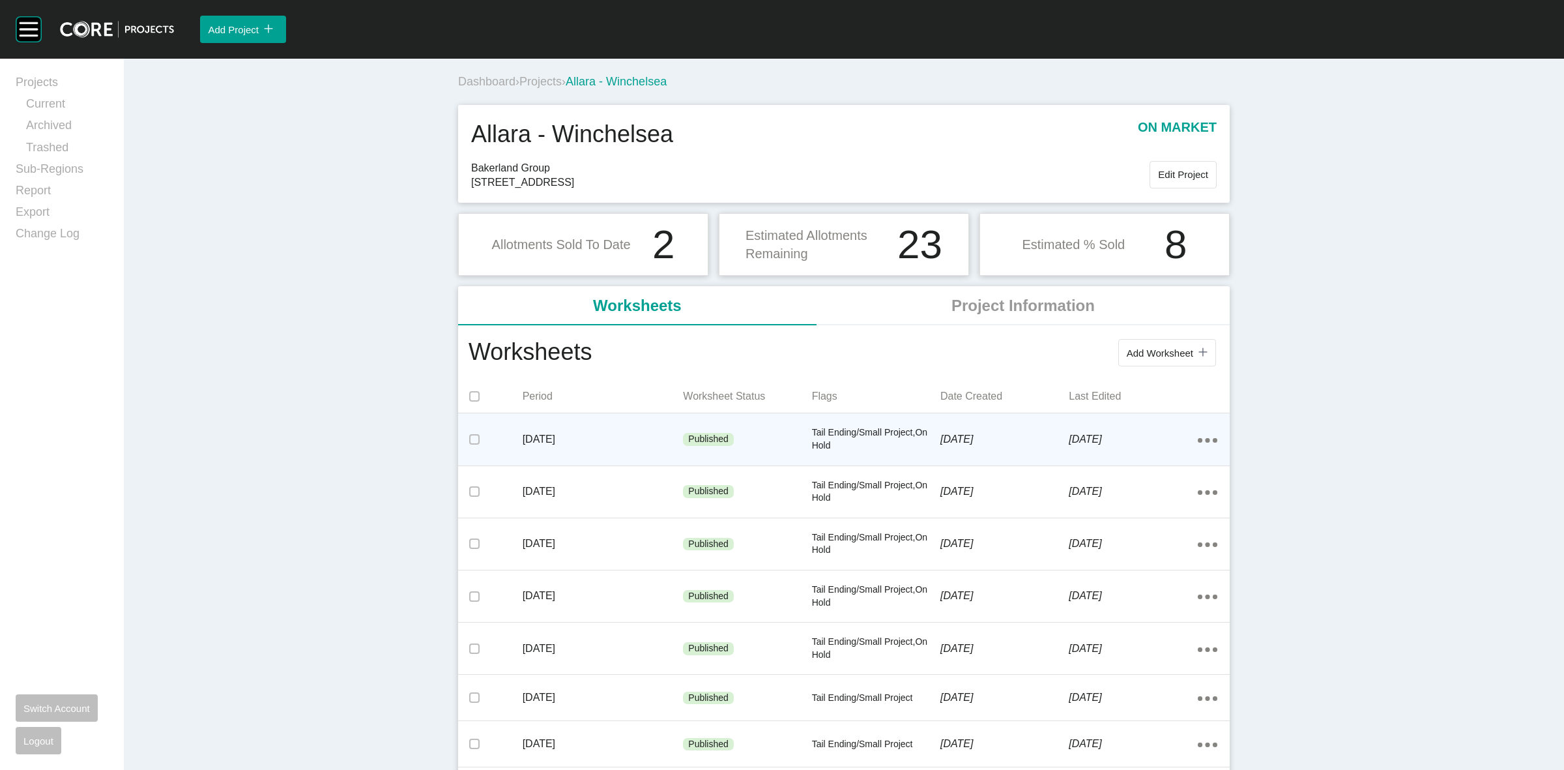
click at [536, 85] on span "Projects" at bounding box center [540, 81] width 42 height 13
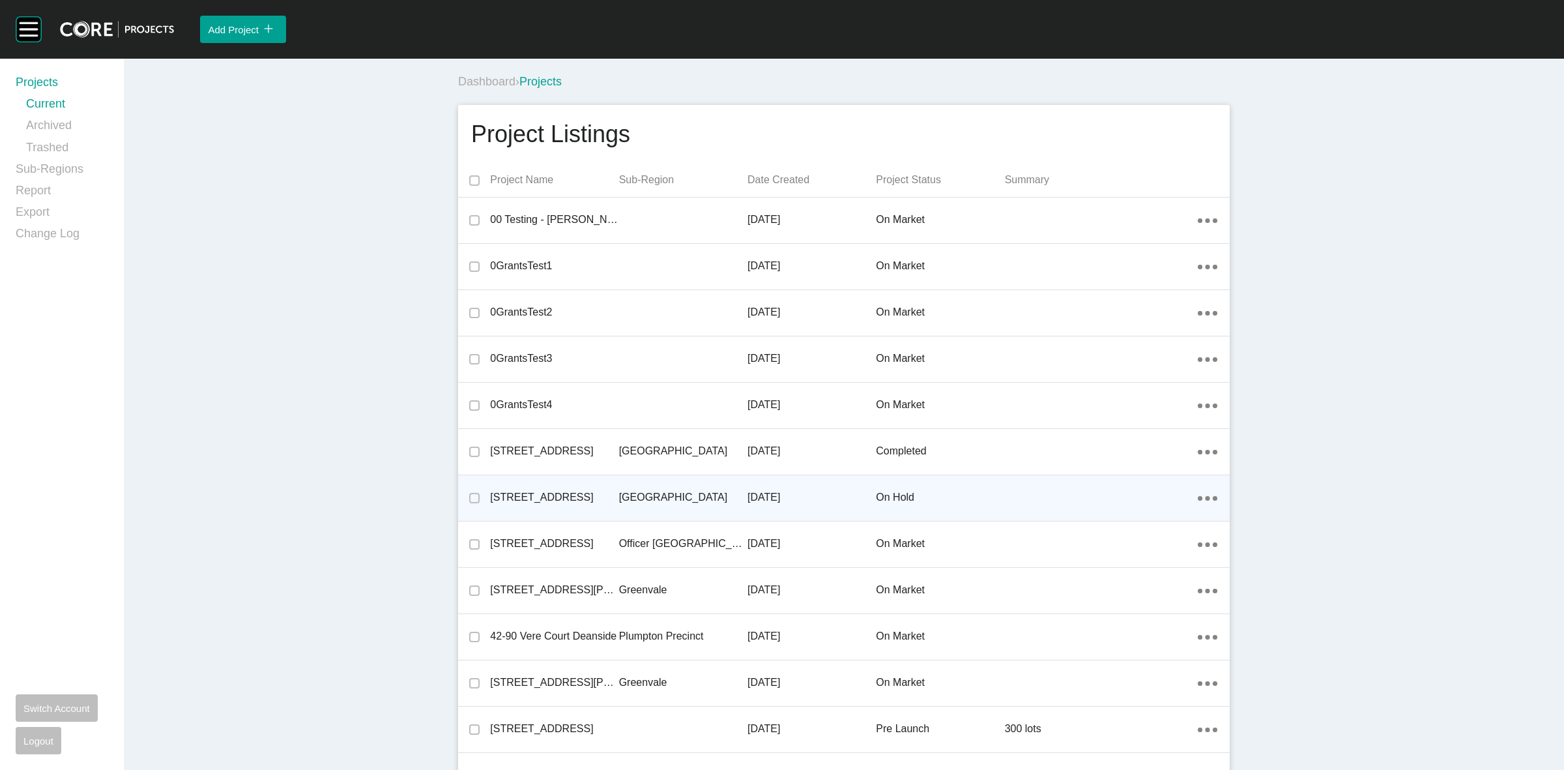
scroll to position [760, 0]
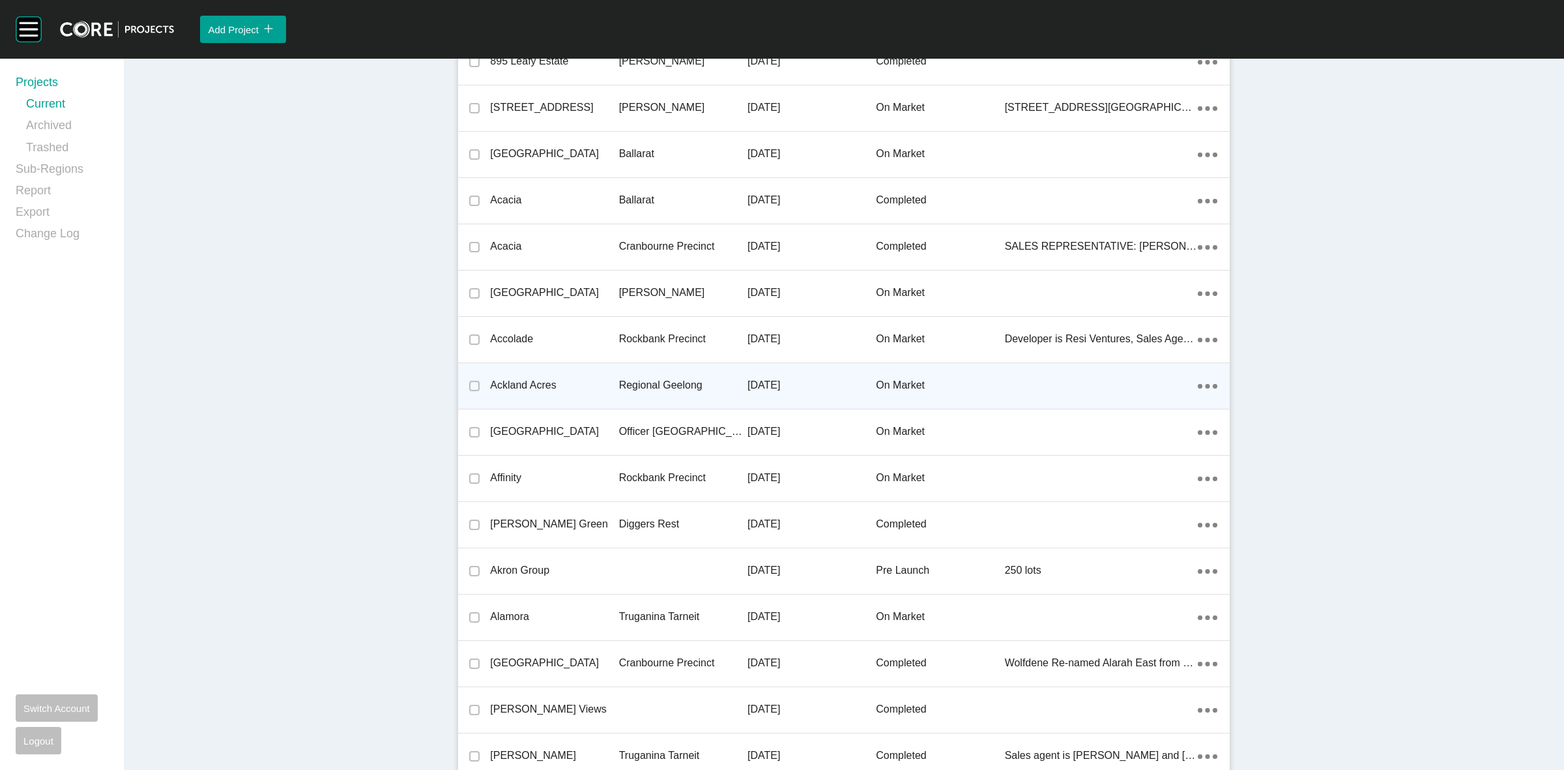
click at [643, 386] on p "Regional Geelong" at bounding box center [683, 385] width 128 height 14
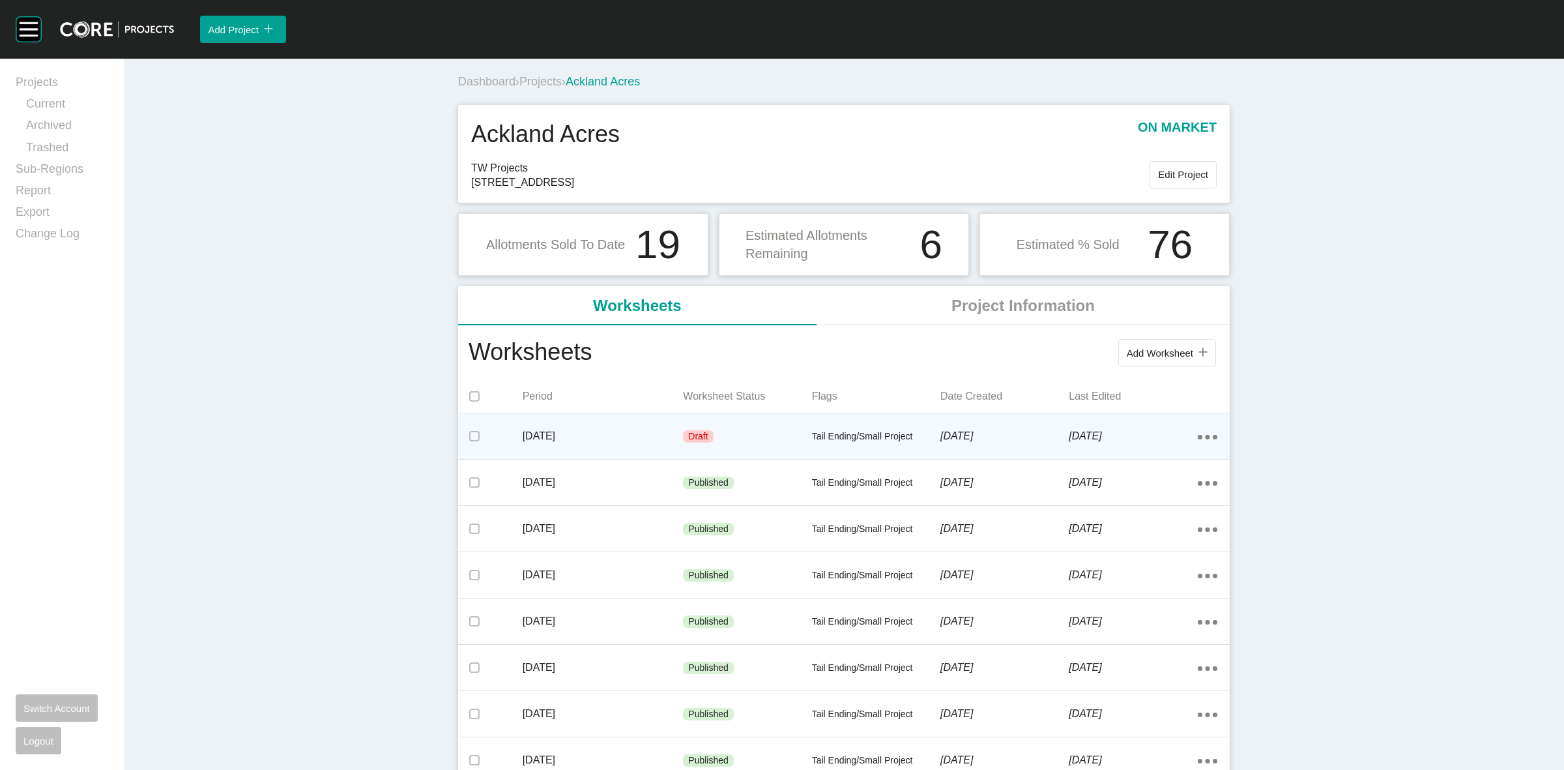
click at [652, 419] on div "[DATE]" at bounding box center [603, 436] width 161 height 40
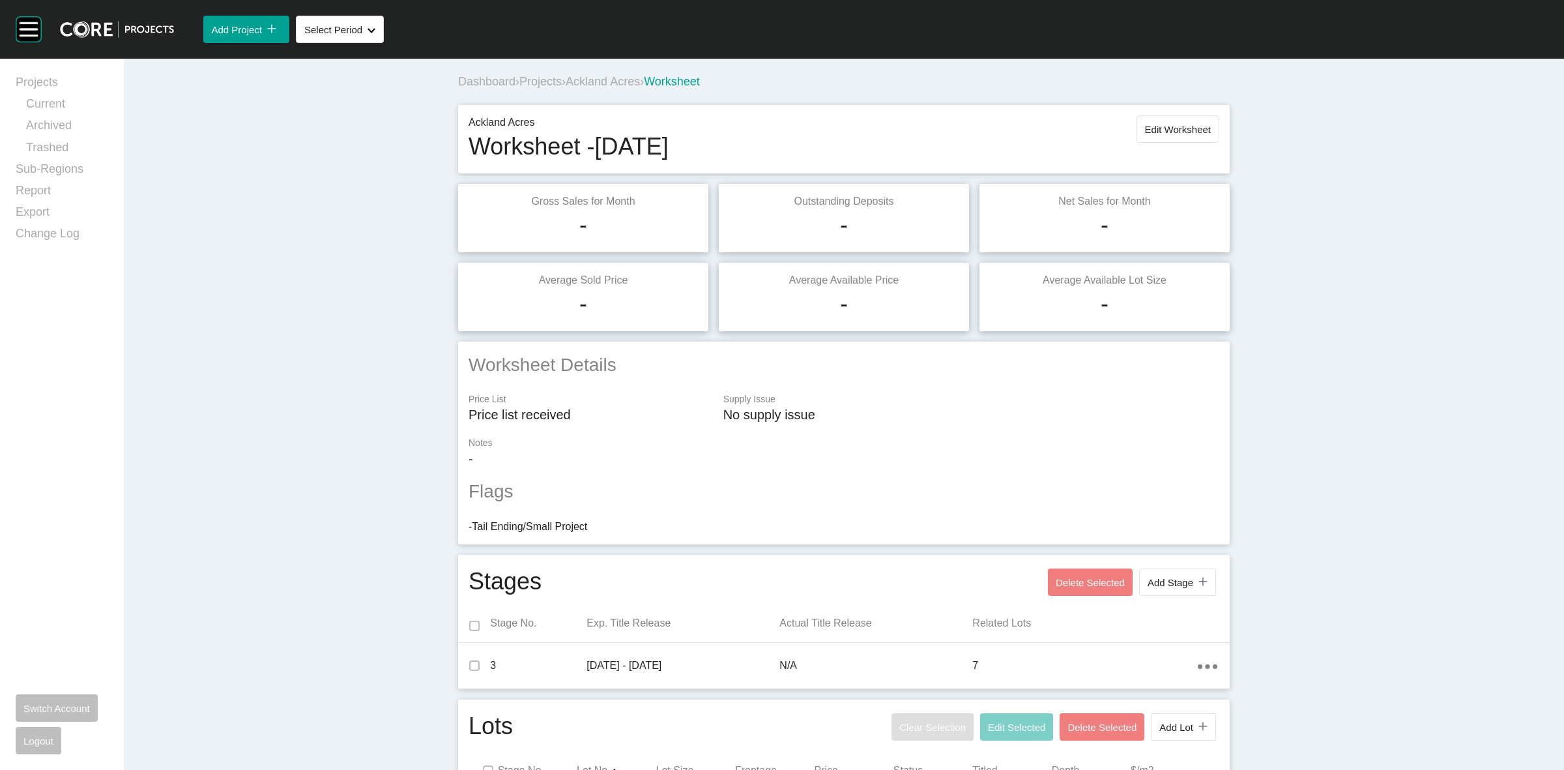
click at [541, 80] on span "Projects" at bounding box center [540, 81] width 42 height 13
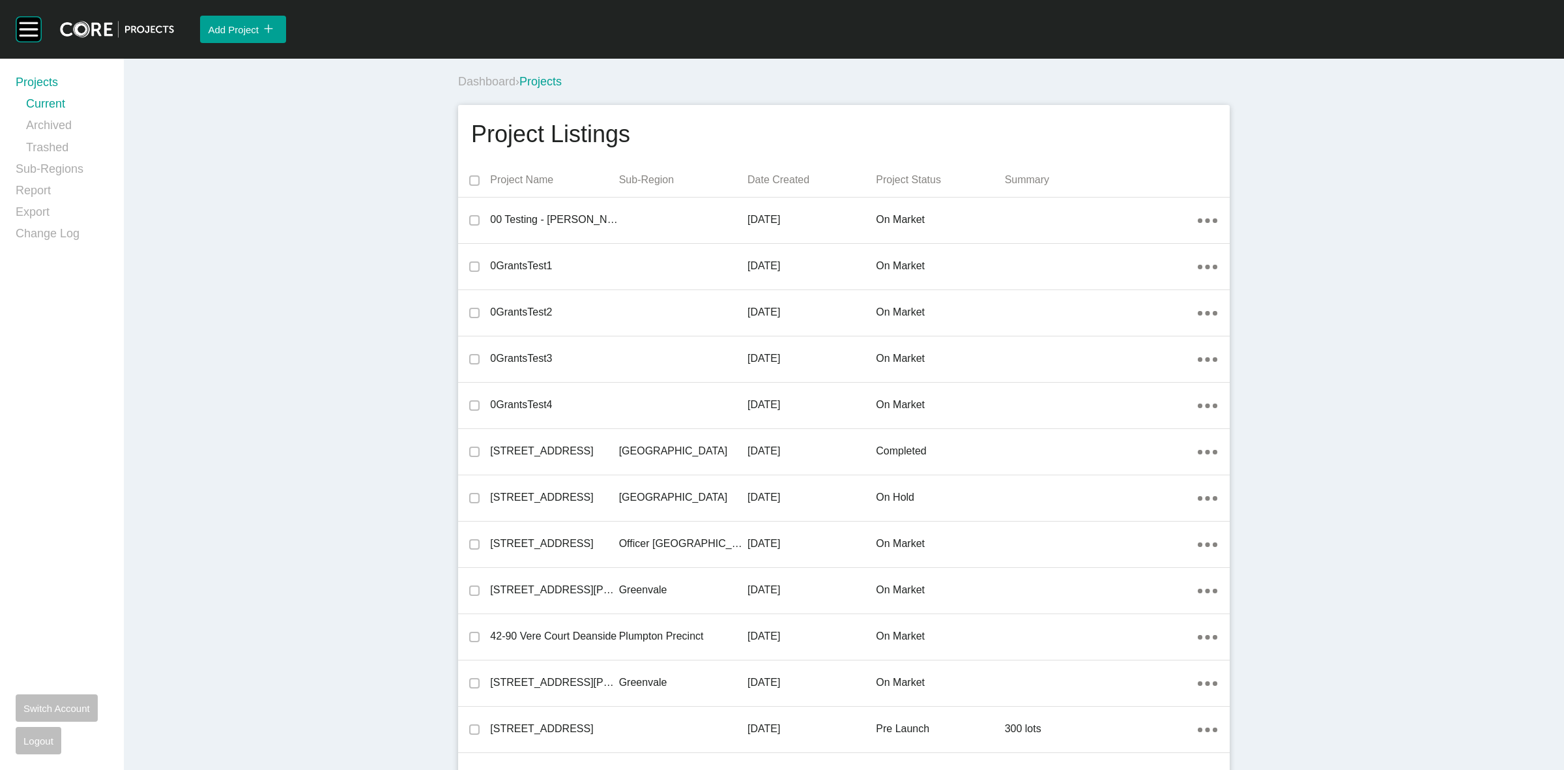
scroll to position [14776, 0]
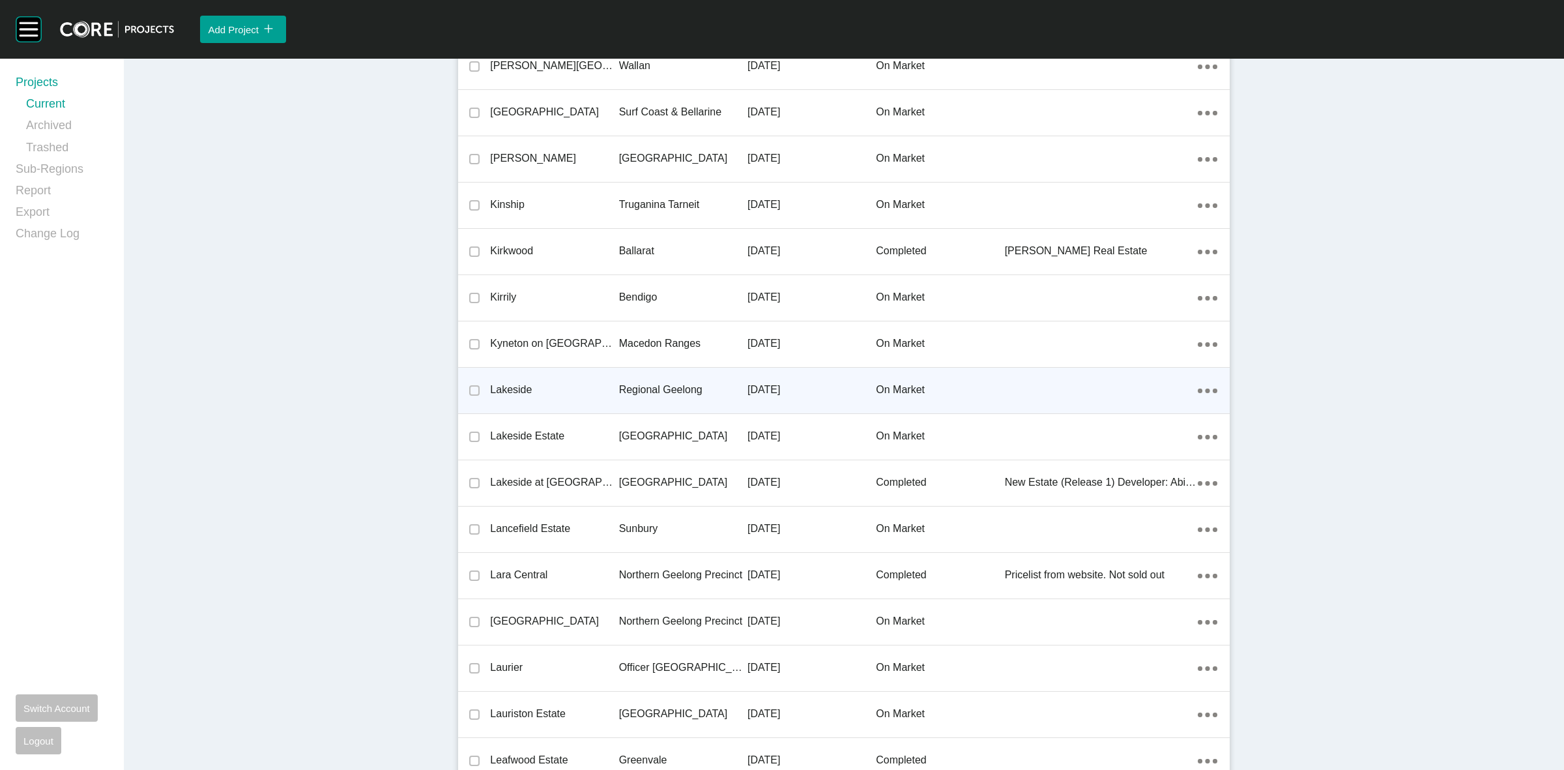
click at [646, 383] on p "Regional Geelong" at bounding box center [683, 390] width 128 height 14
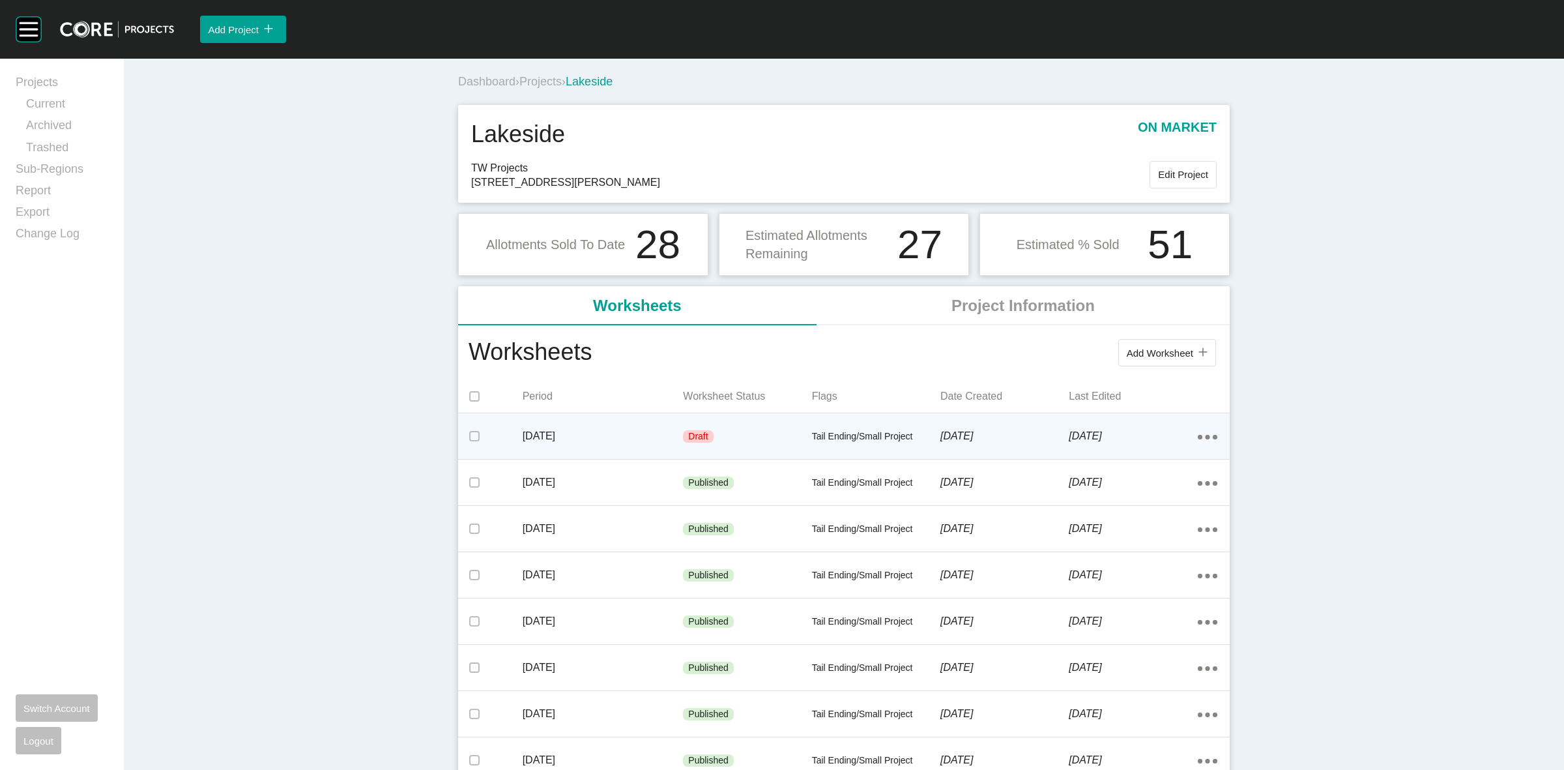
click at [789, 432] on div "Draft" at bounding box center [747, 436] width 128 height 39
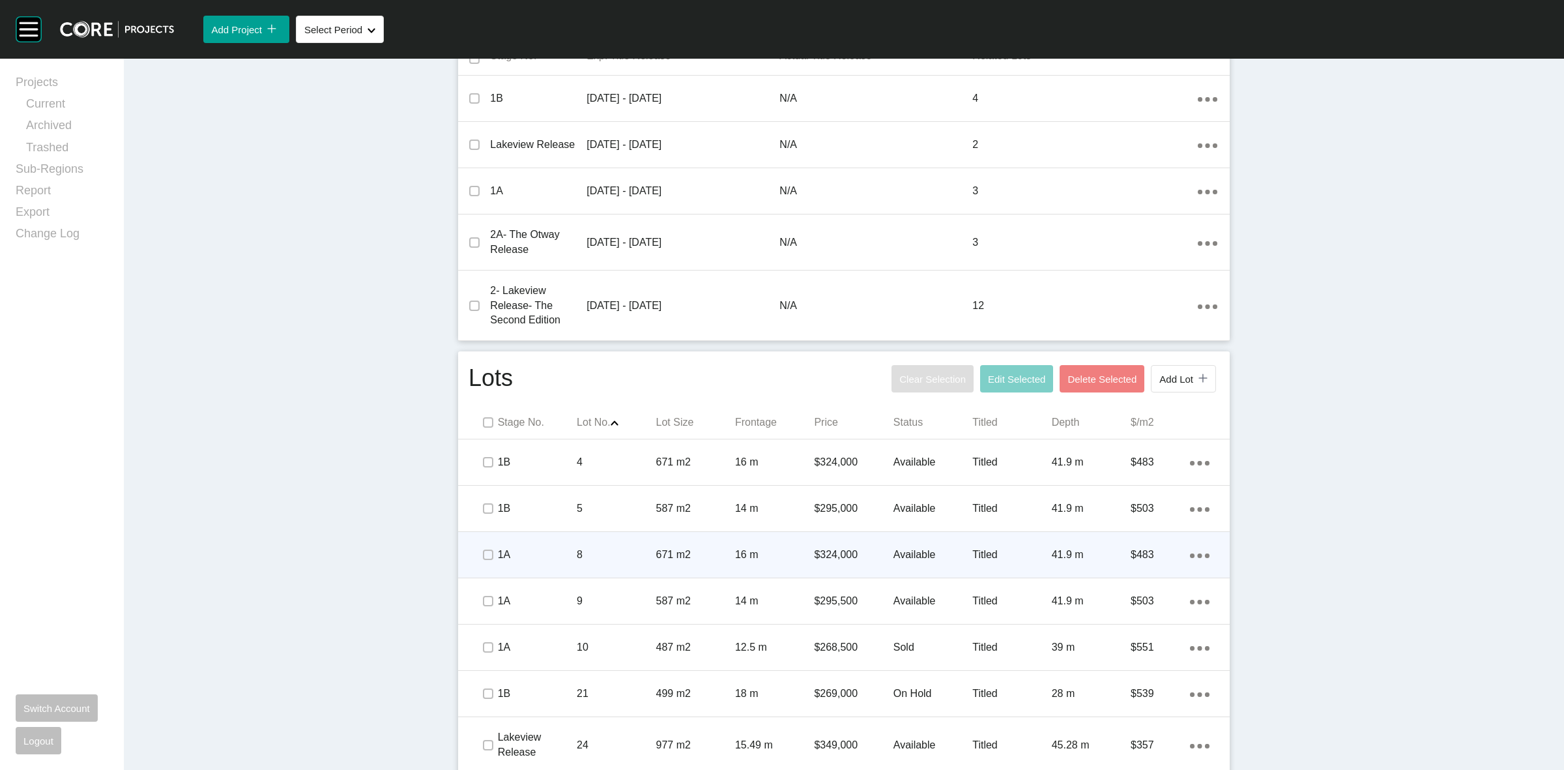
scroll to position [570, 0]
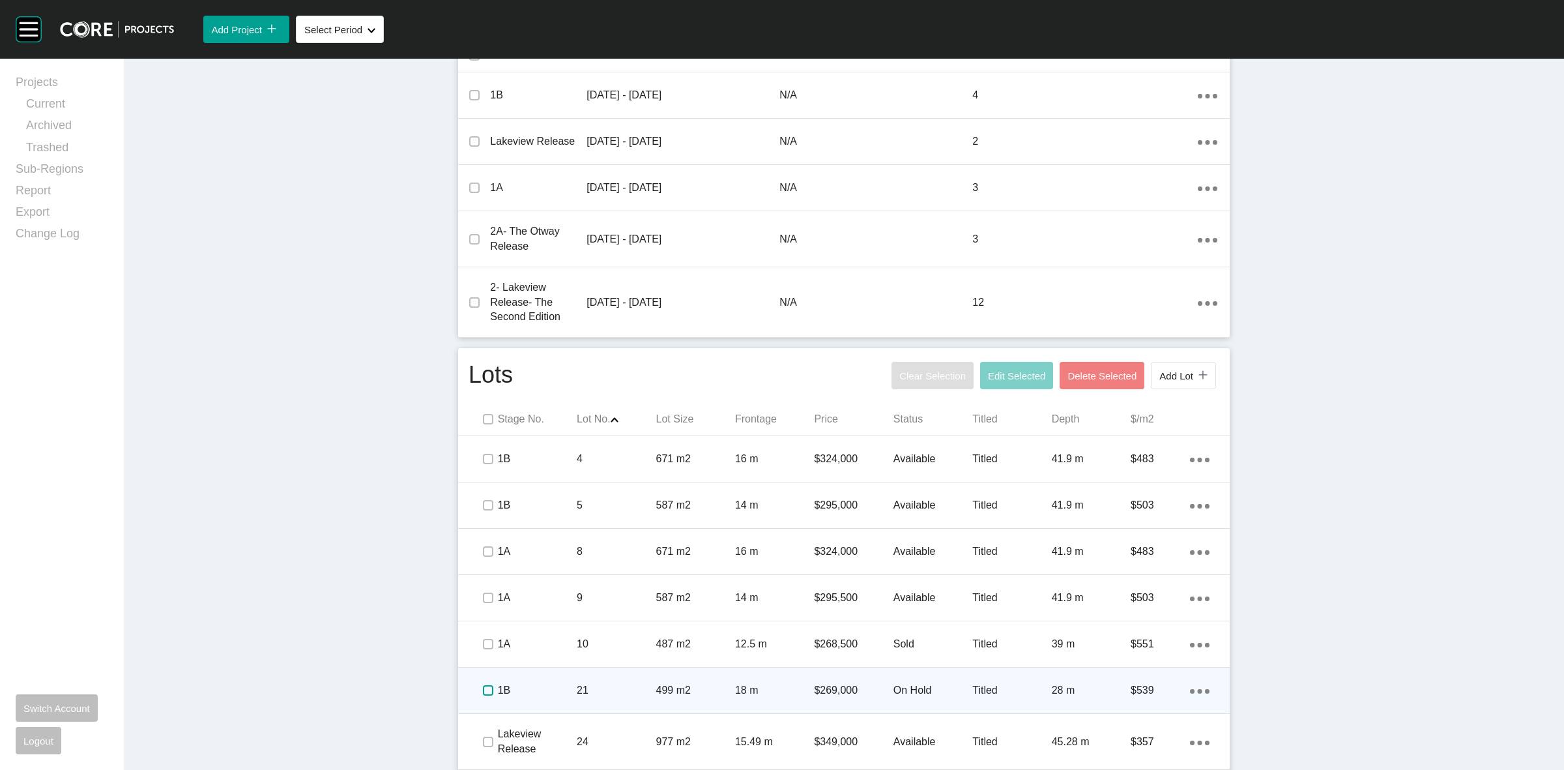
drag, startPoint x: 476, startPoint y: 691, endPoint x: 470, endPoint y: 618, distance: 73.9
click at [483, 691] on label at bounding box center [488, 690] width 10 height 10
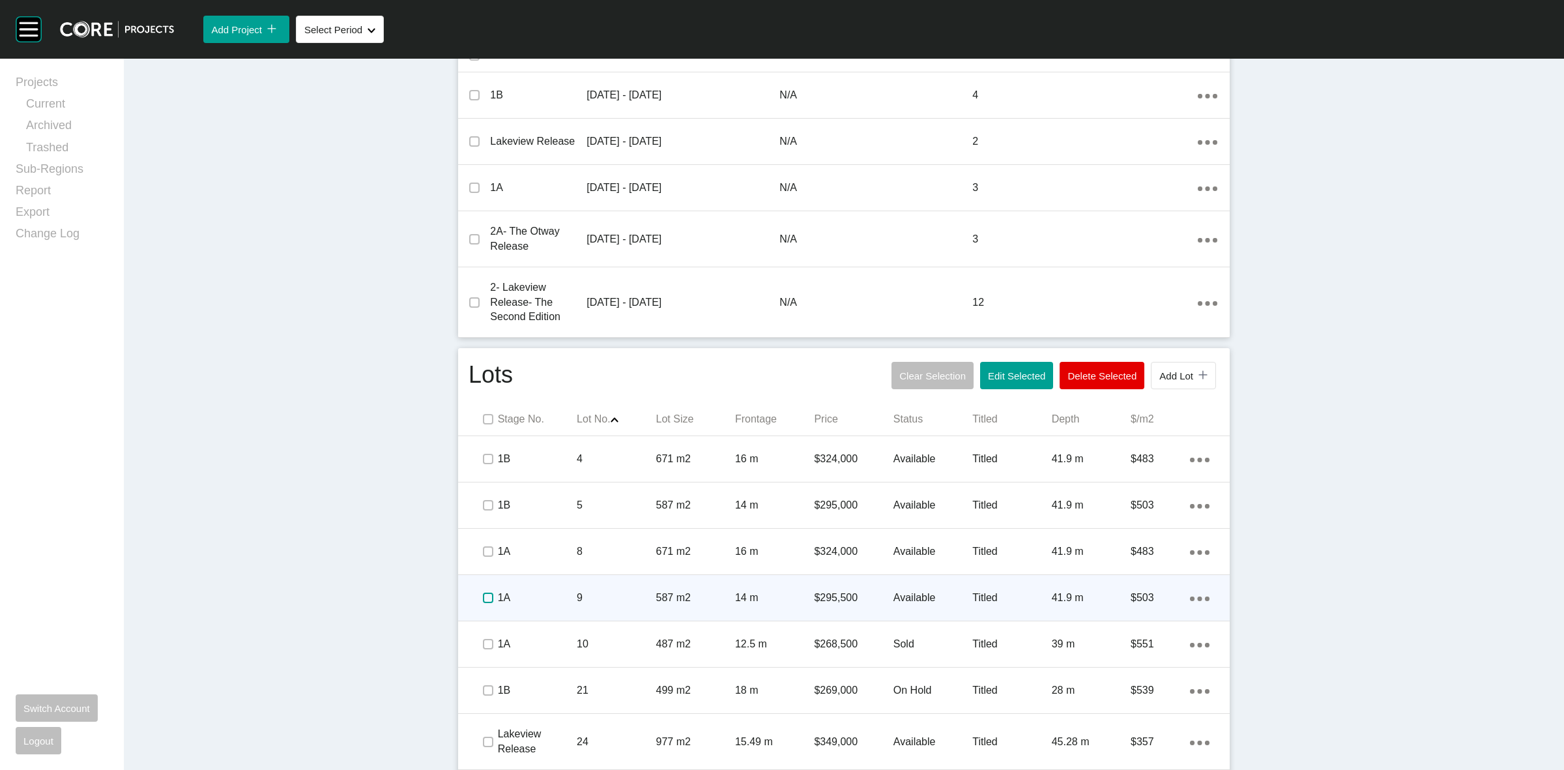
click at [483, 600] on label at bounding box center [488, 597] width 10 height 10
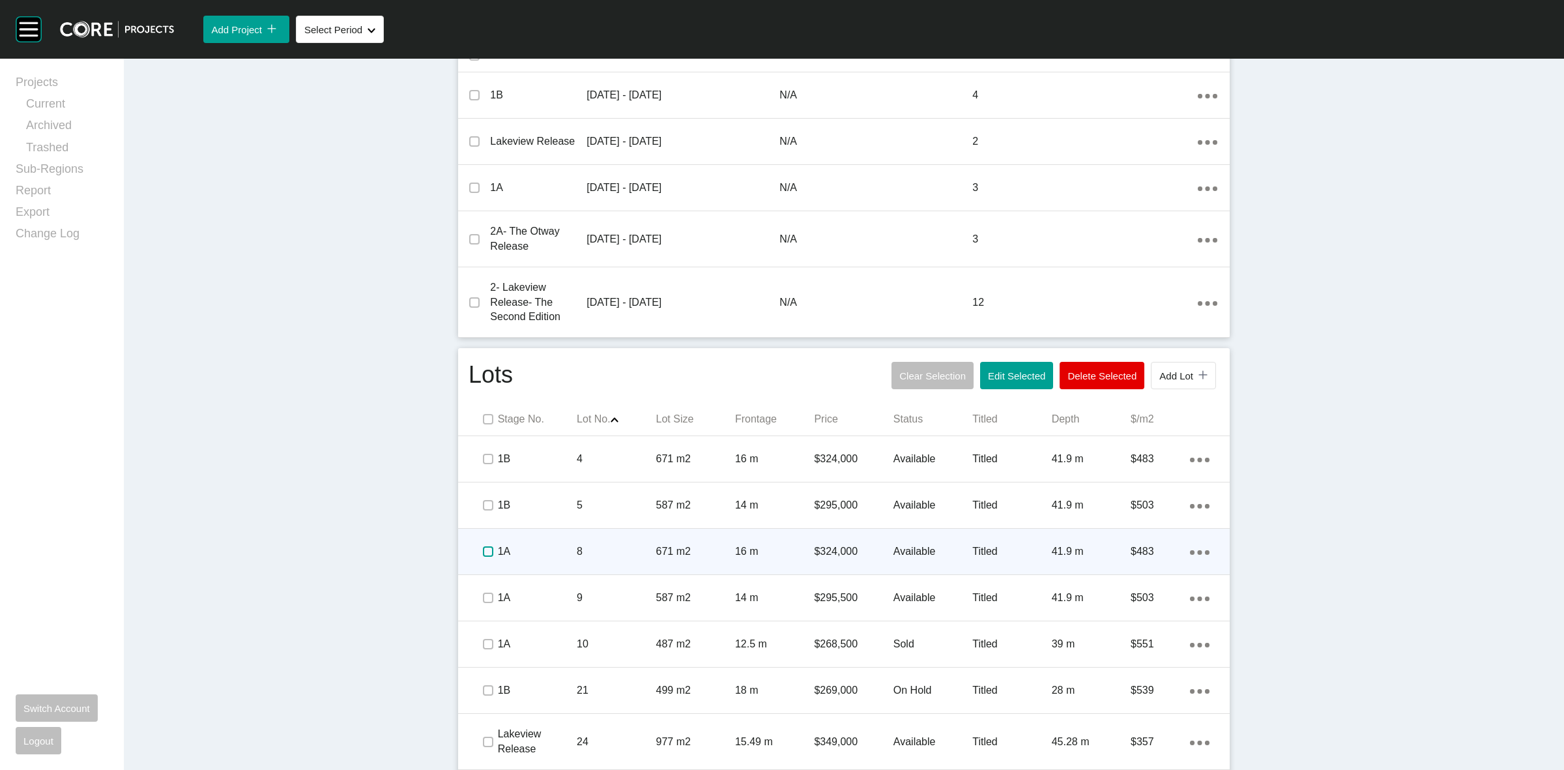
click at [484, 551] on label at bounding box center [488, 551] width 10 height 10
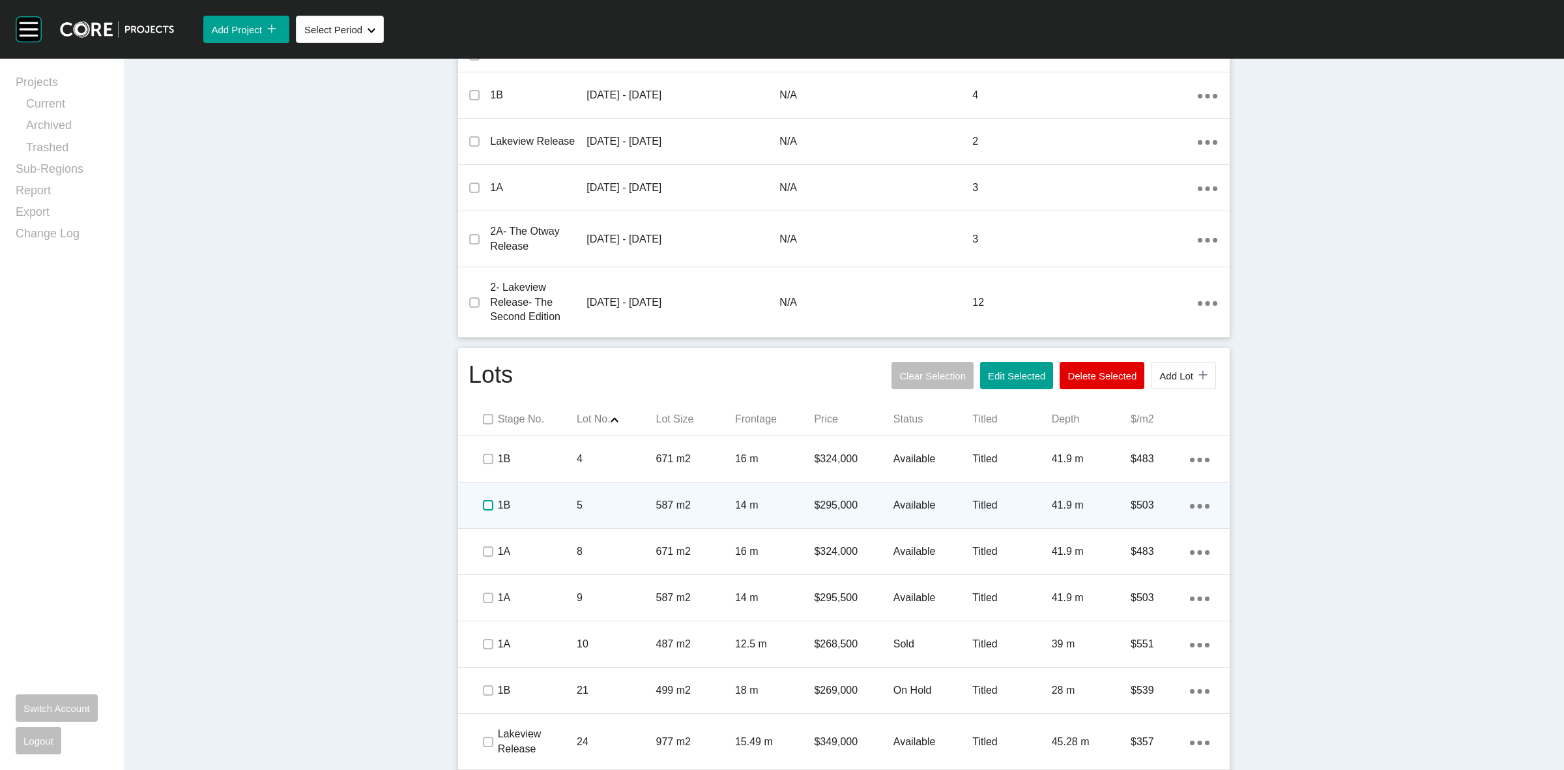
click at [487, 506] on label at bounding box center [488, 505] width 10 height 10
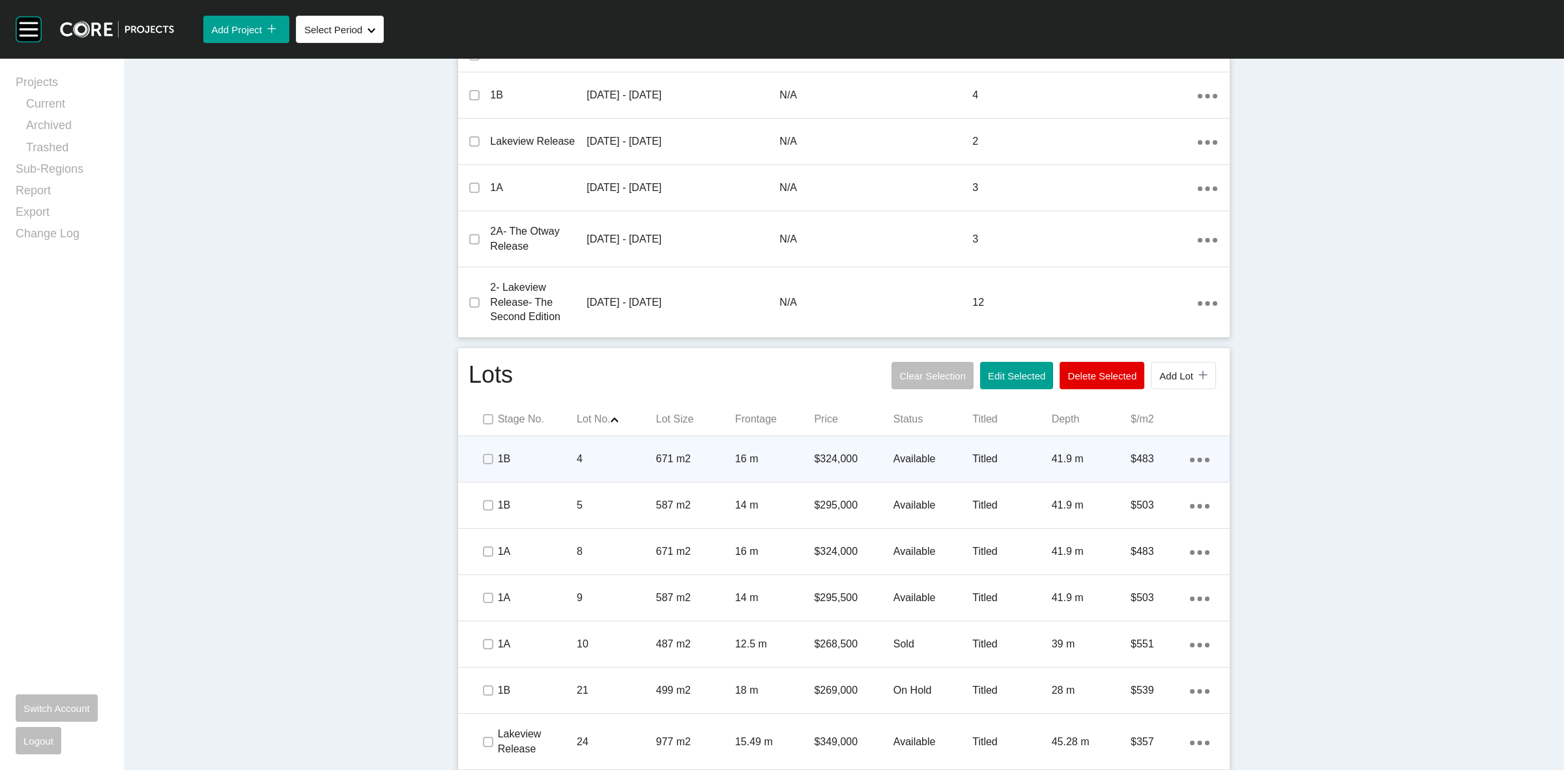
click at [478, 451] on span at bounding box center [488, 459] width 20 height 20
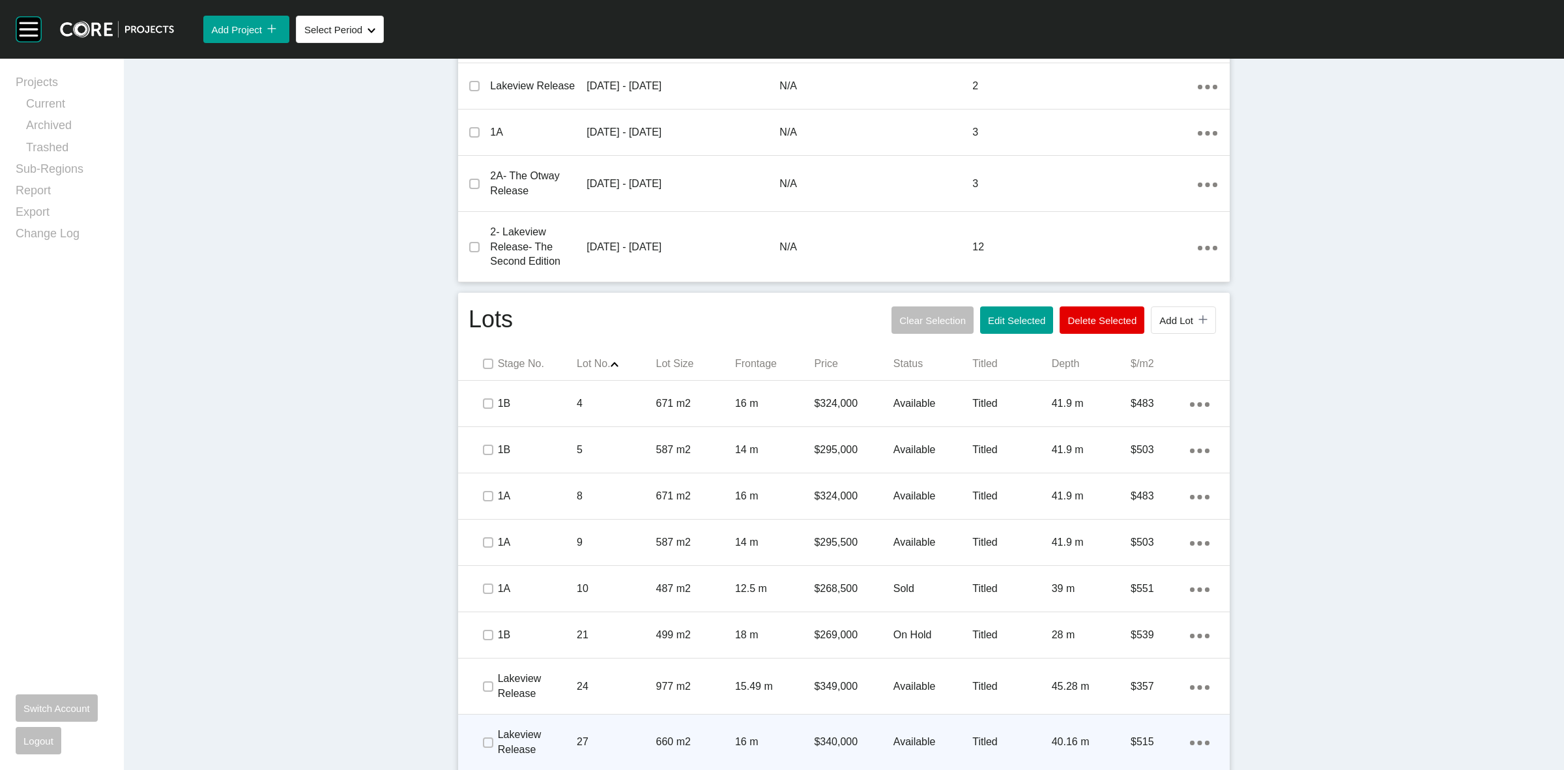
scroll to position [652, 0]
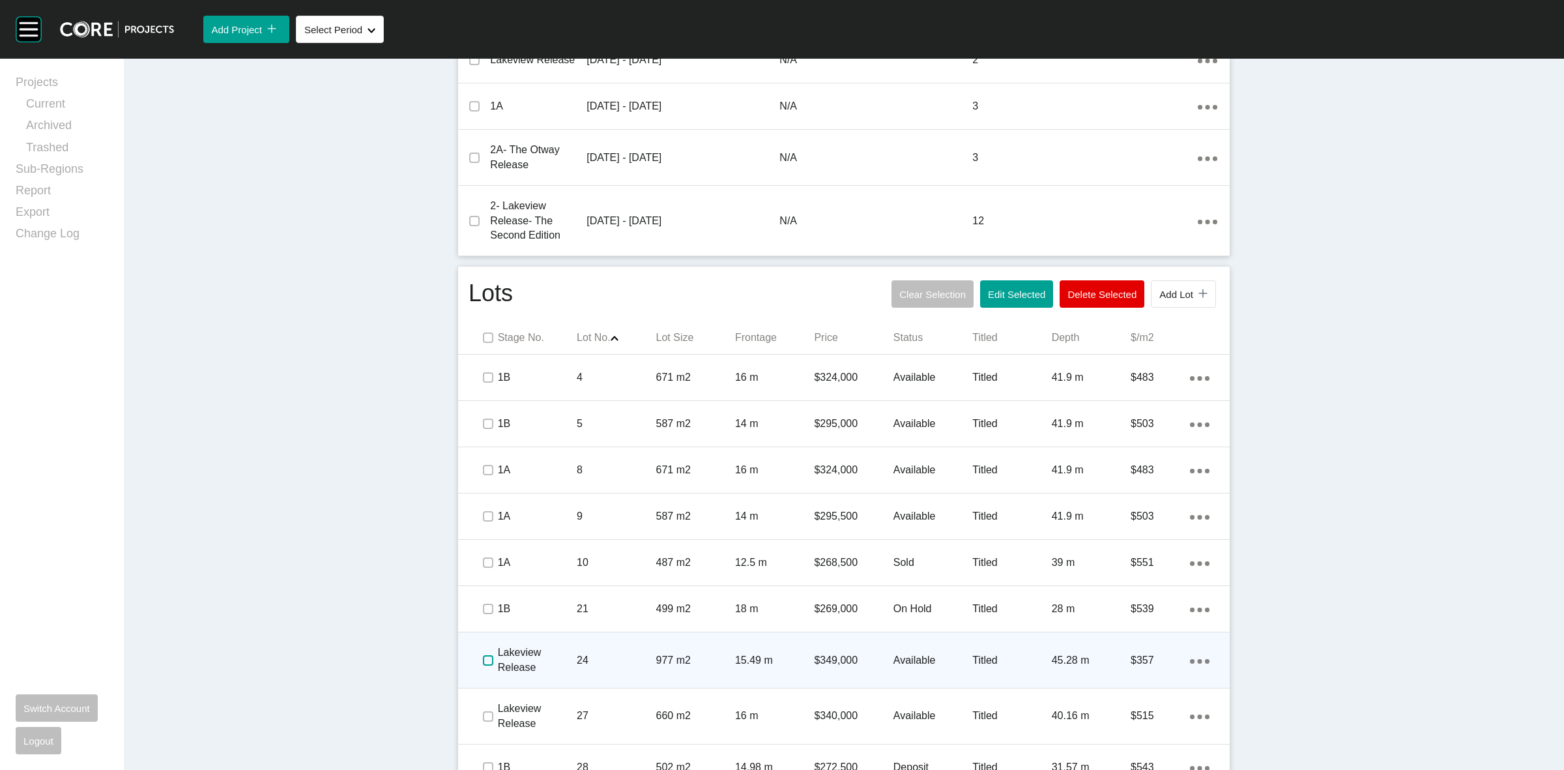
click at [483, 656] on label at bounding box center [488, 660] width 10 height 10
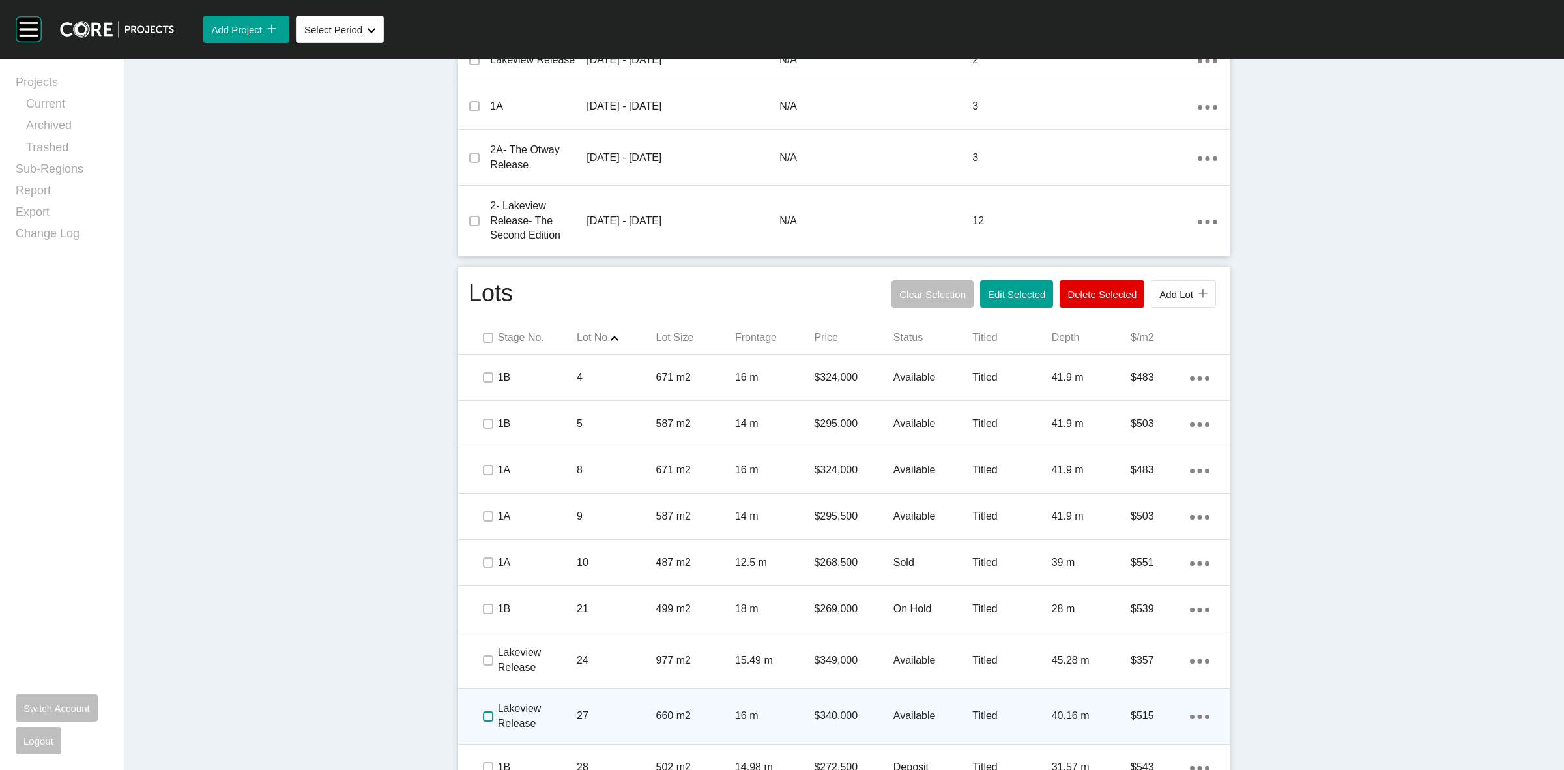
click at [483, 717] on label at bounding box center [488, 716] width 10 height 10
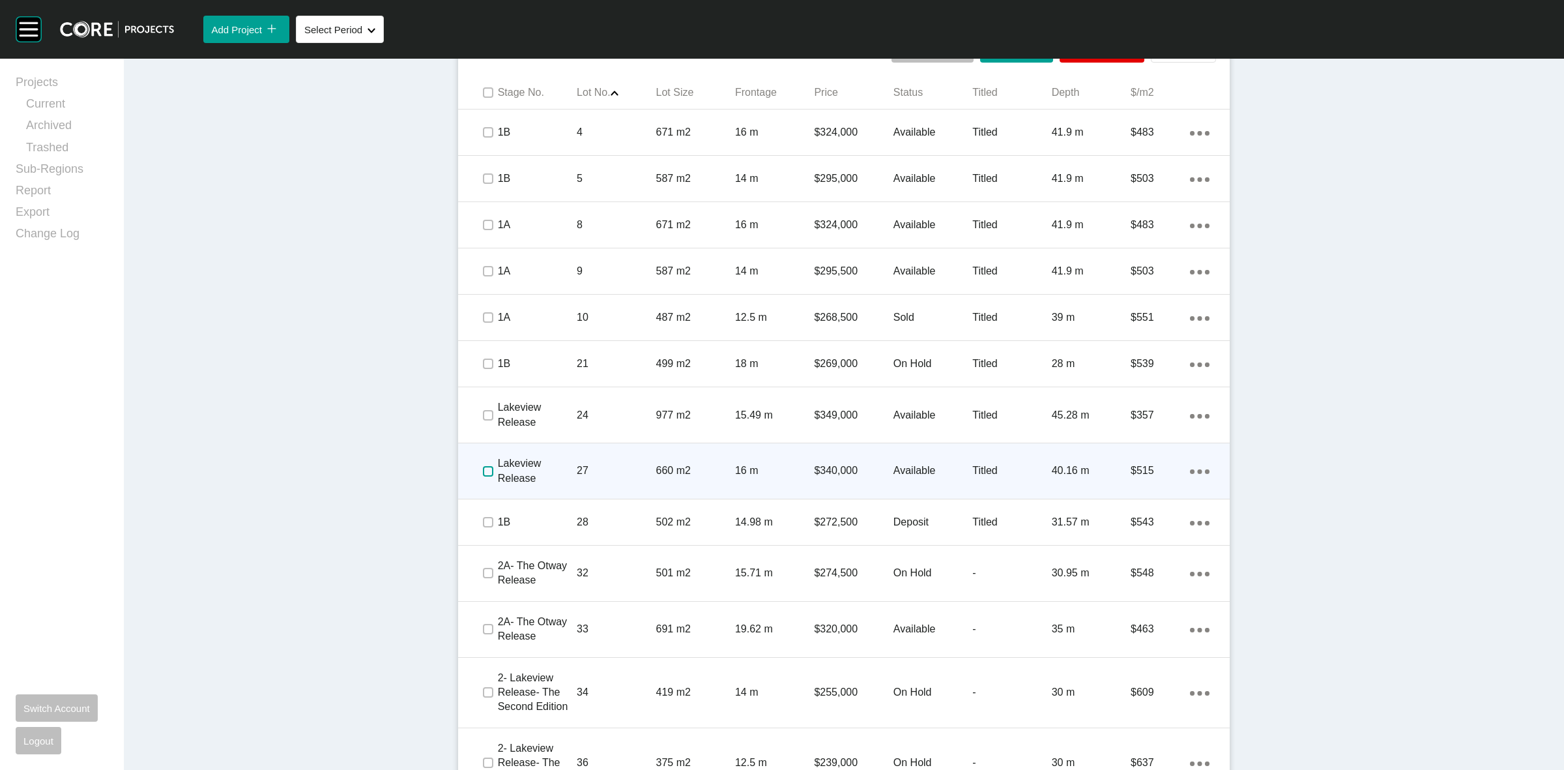
scroll to position [978, 0]
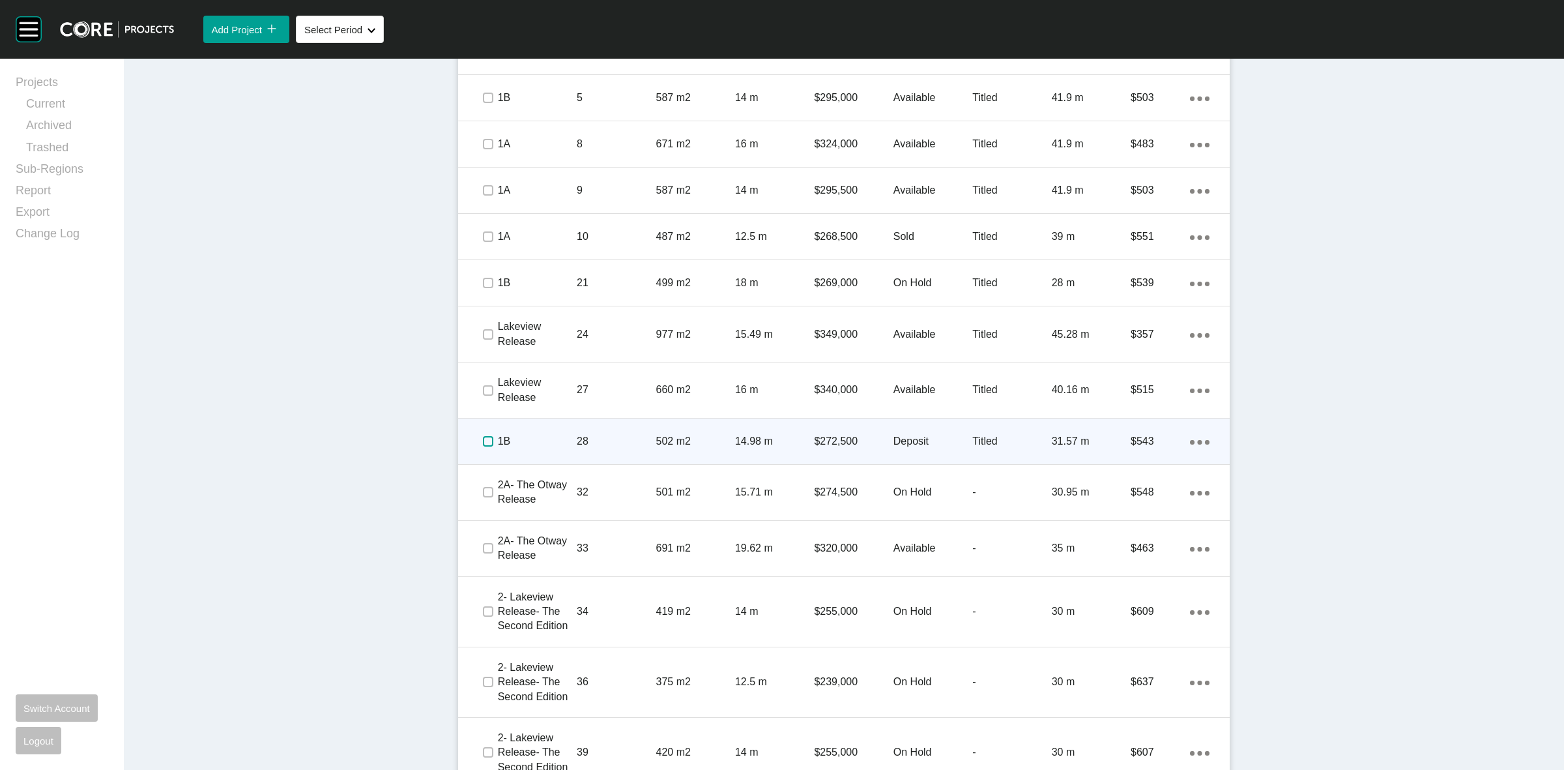
click at [487, 442] on label at bounding box center [488, 441] width 10 height 10
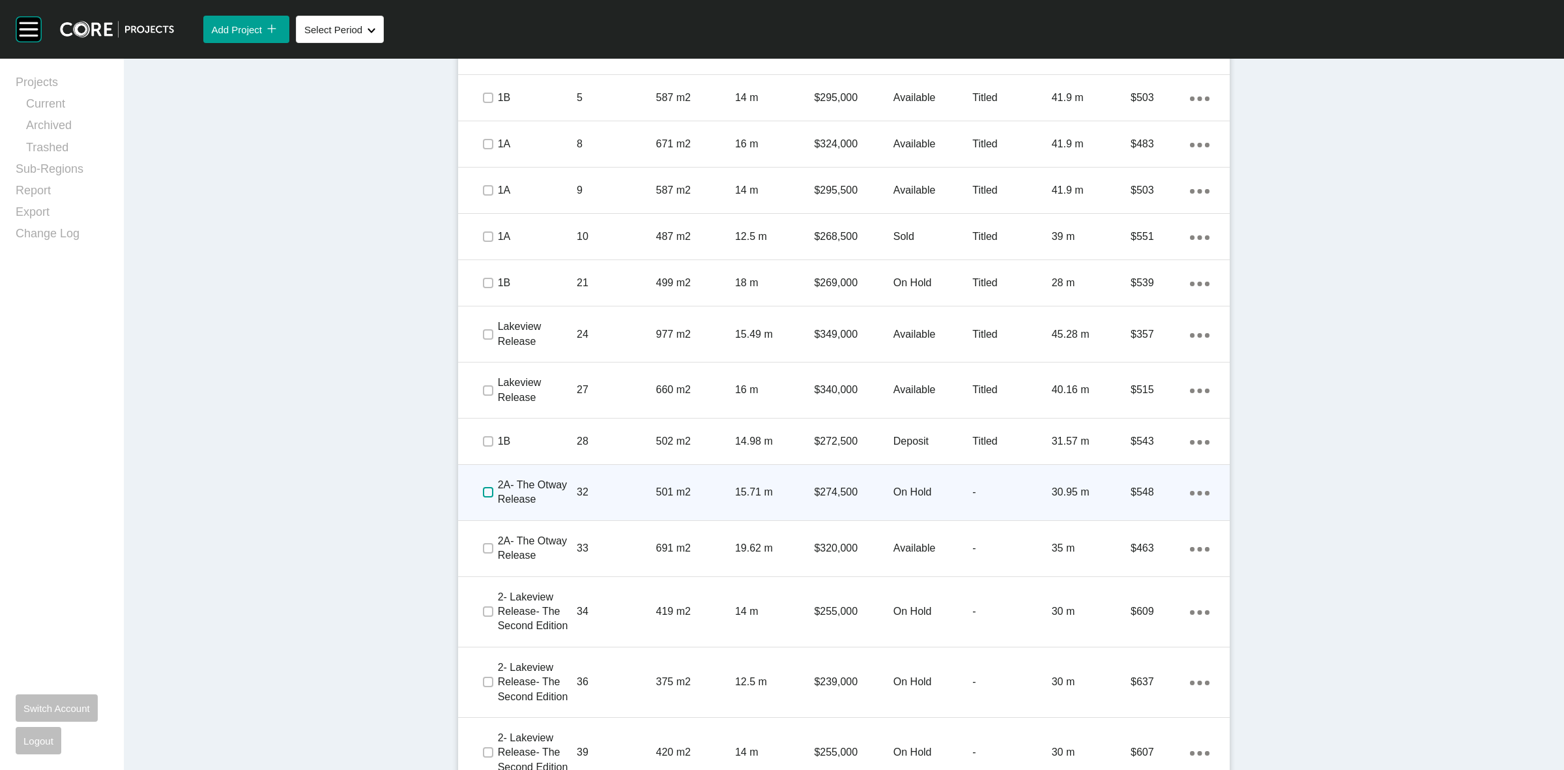
click at [483, 493] on label at bounding box center [488, 492] width 10 height 10
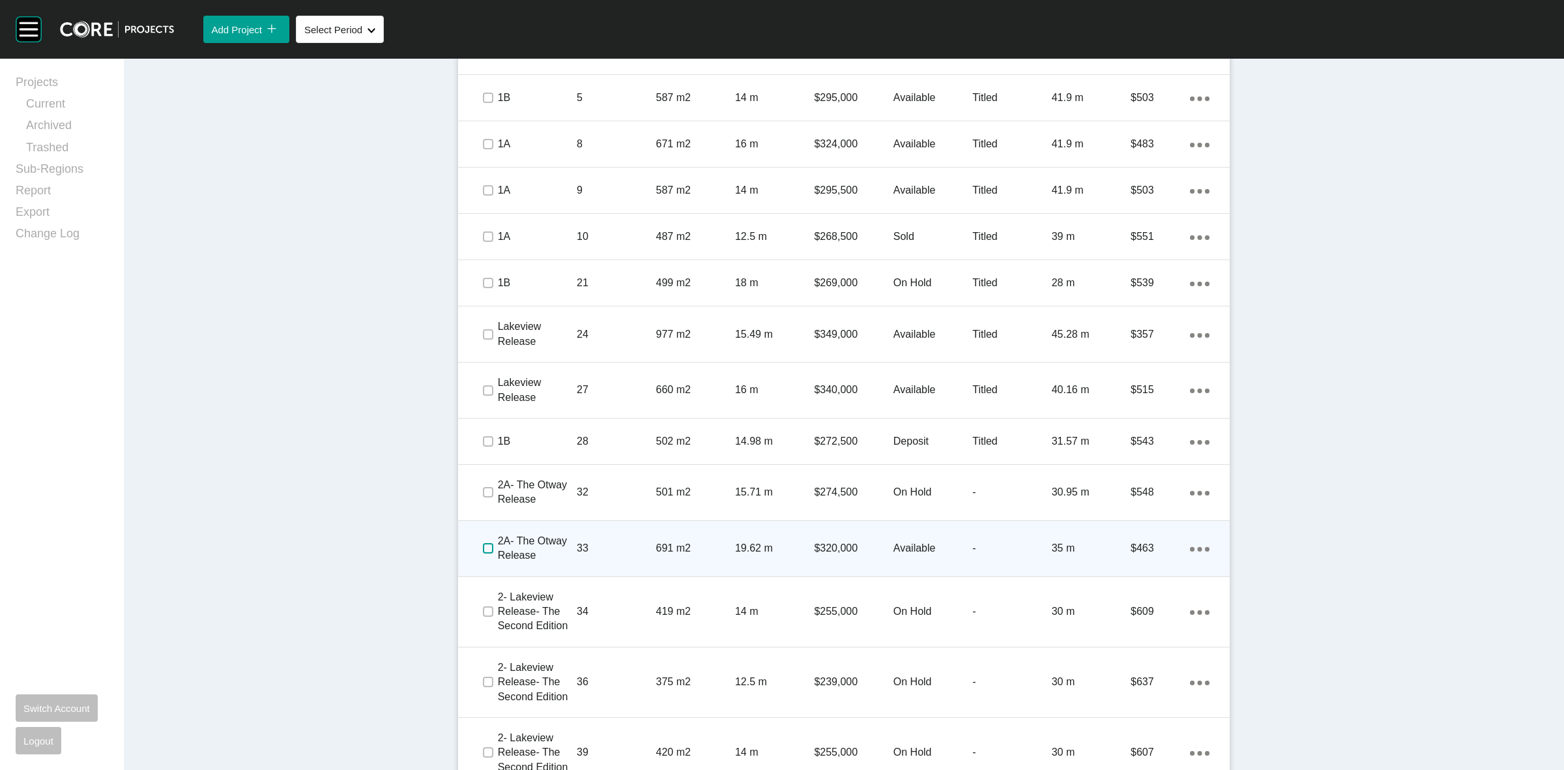
click at [483, 545] on label at bounding box center [488, 548] width 10 height 10
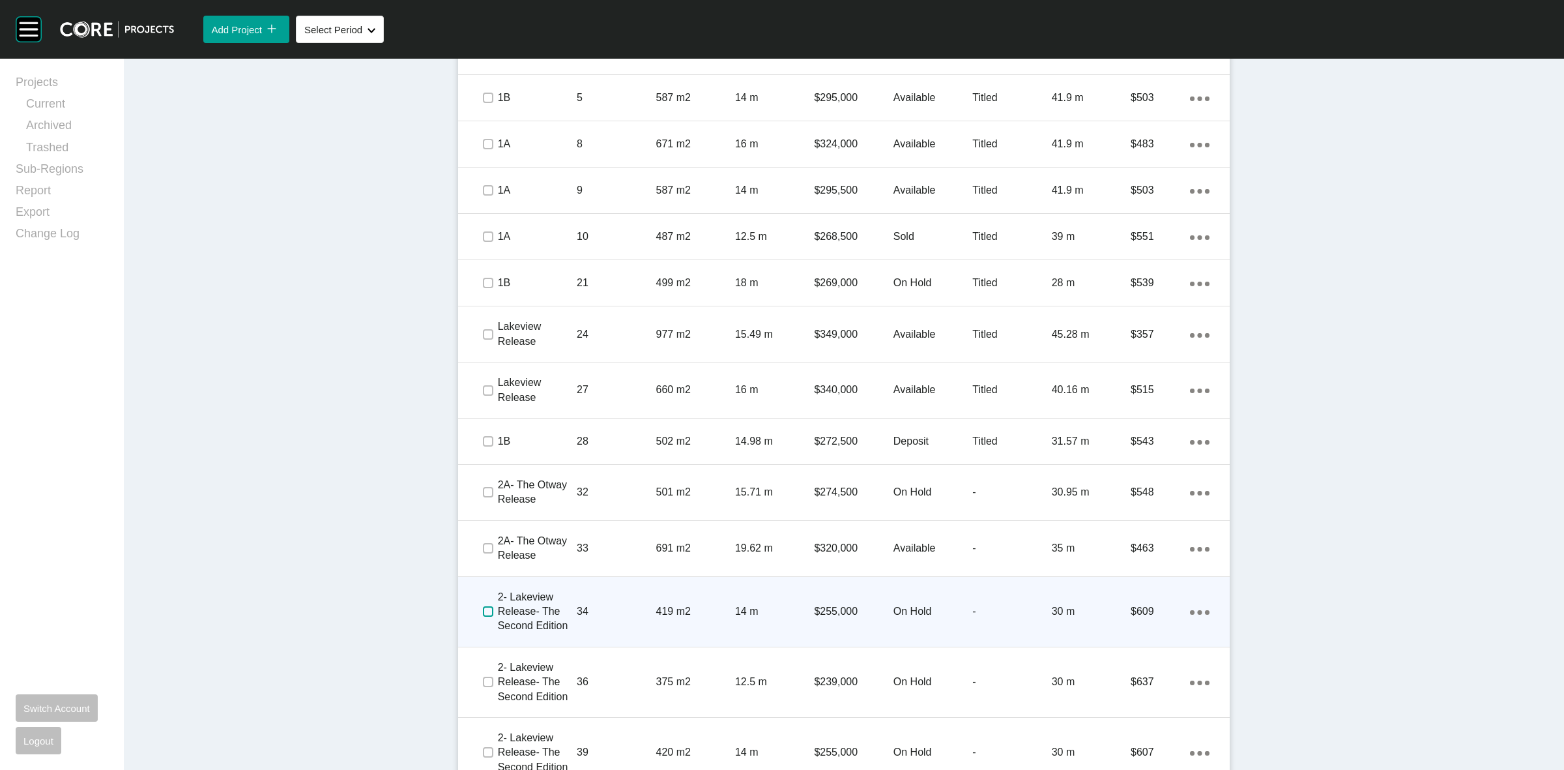
click at [483, 613] on label at bounding box center [488, 611] width 10 height 10
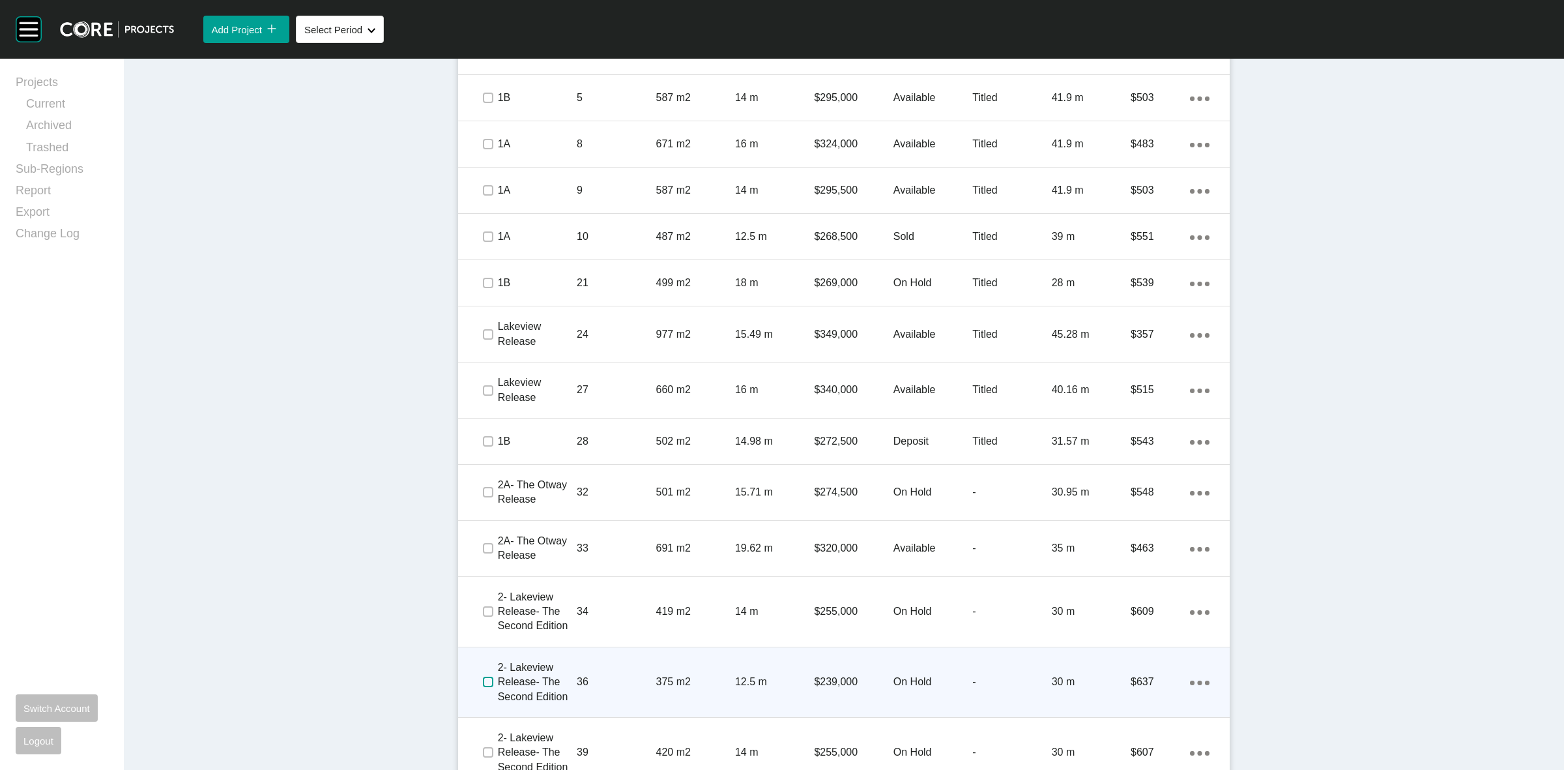
click at [483, 678] on label at bounding box center [488, 681] width 10 height 10
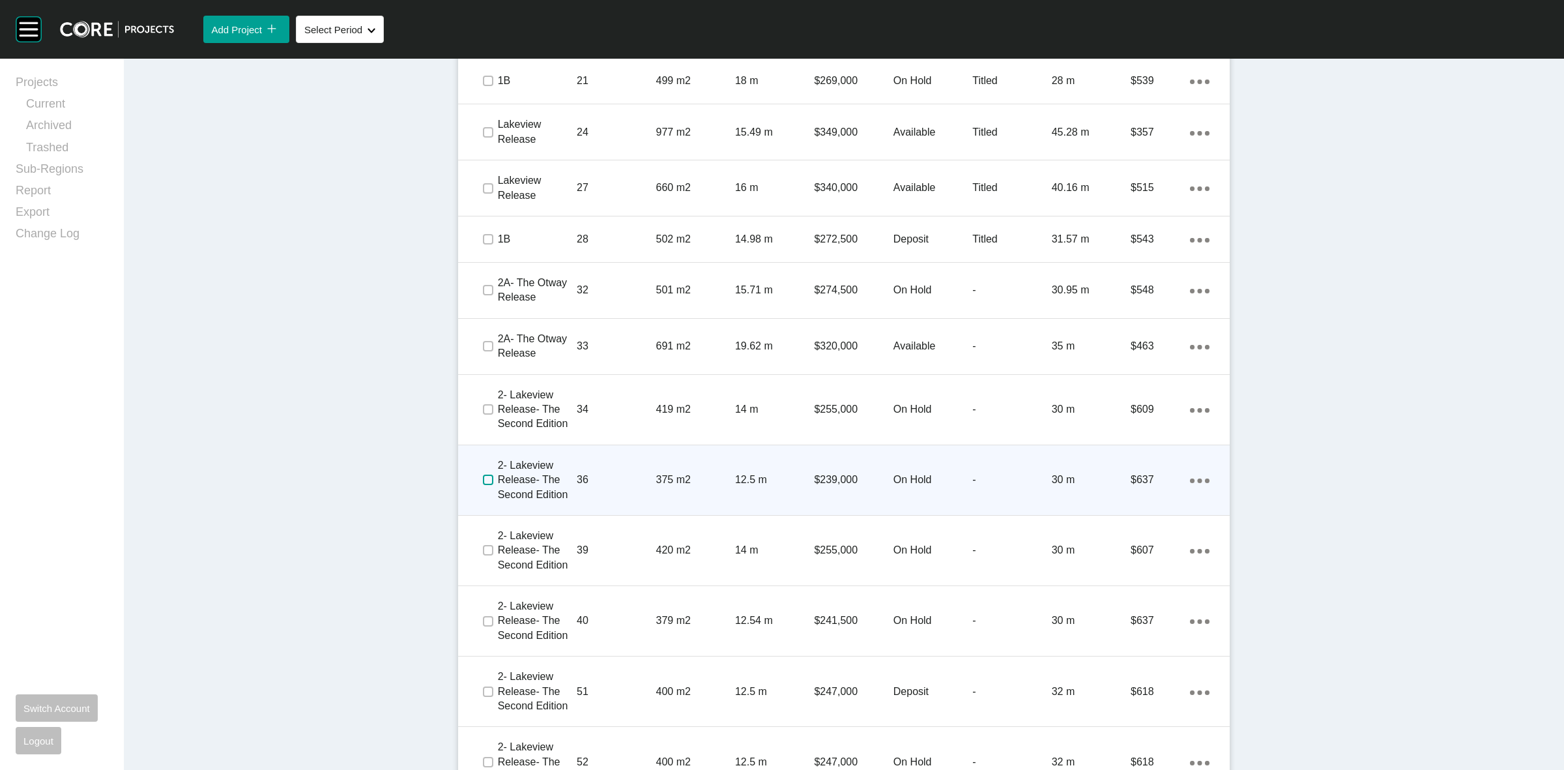
scroll to position [1222, 0]
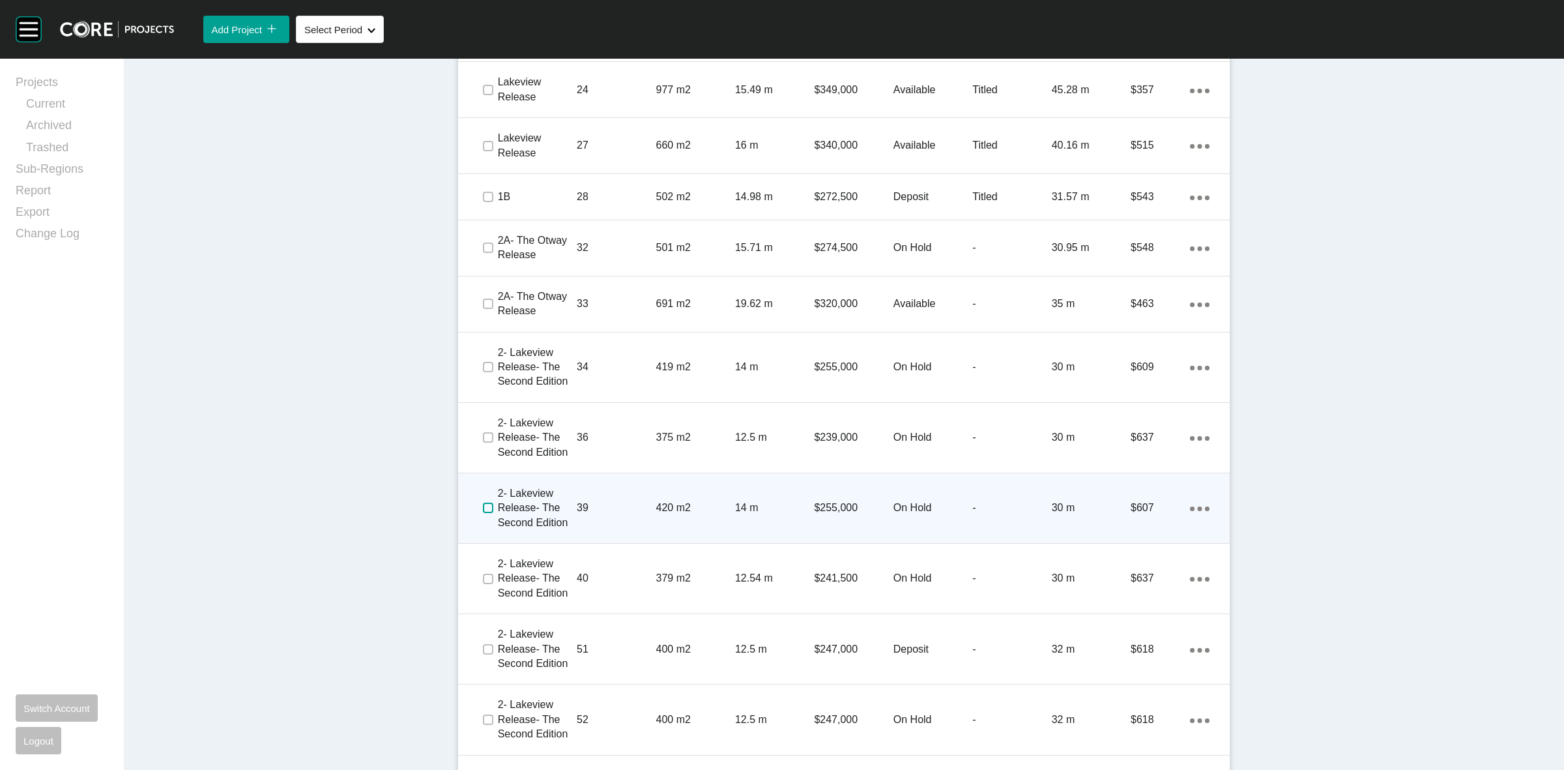
click at [484, 506] on label at bounding box center [488, 507] width 10 height 10
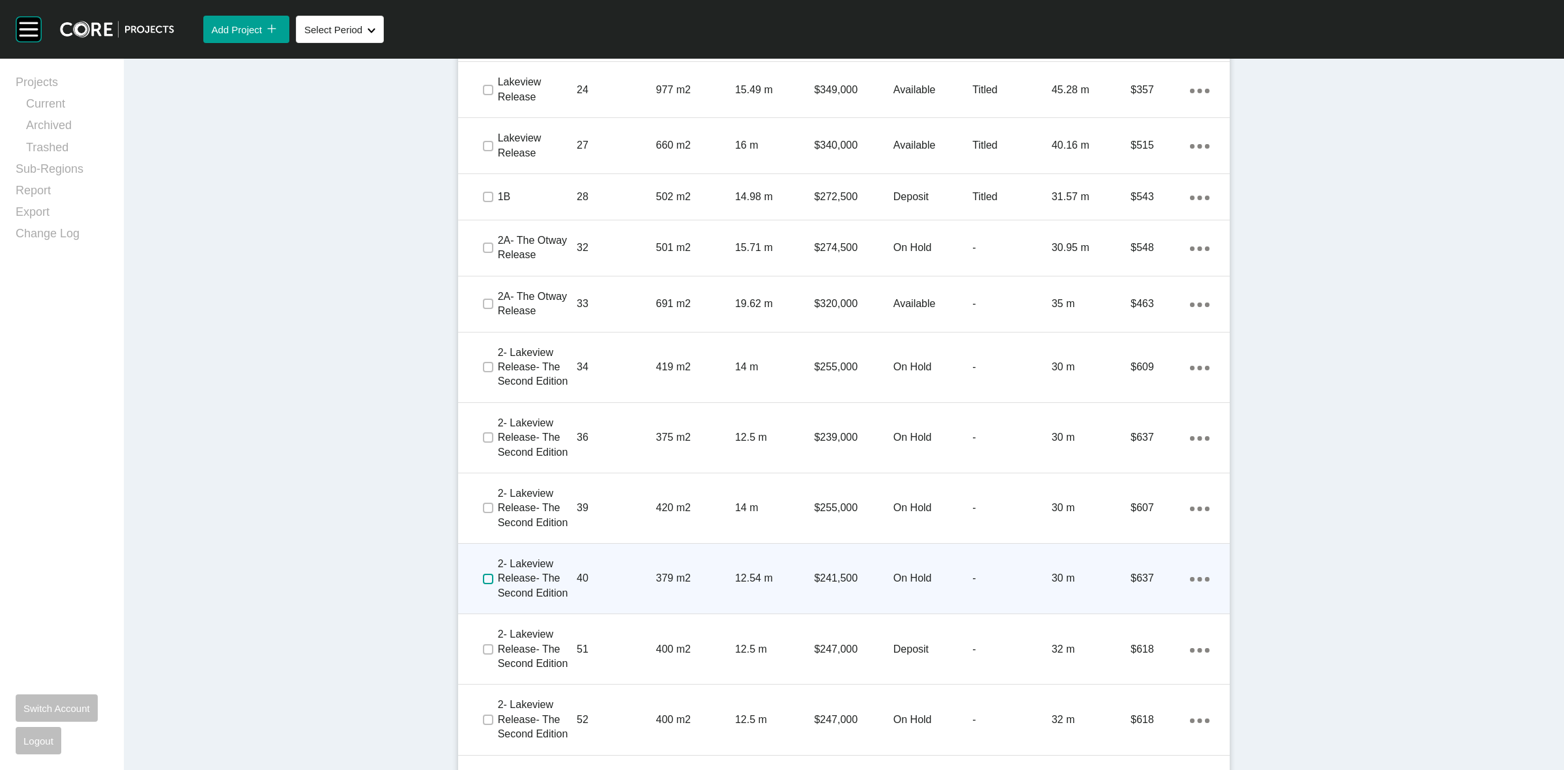
click at [483, 574] on label at bounding box center [488, 579] width 10 height 10
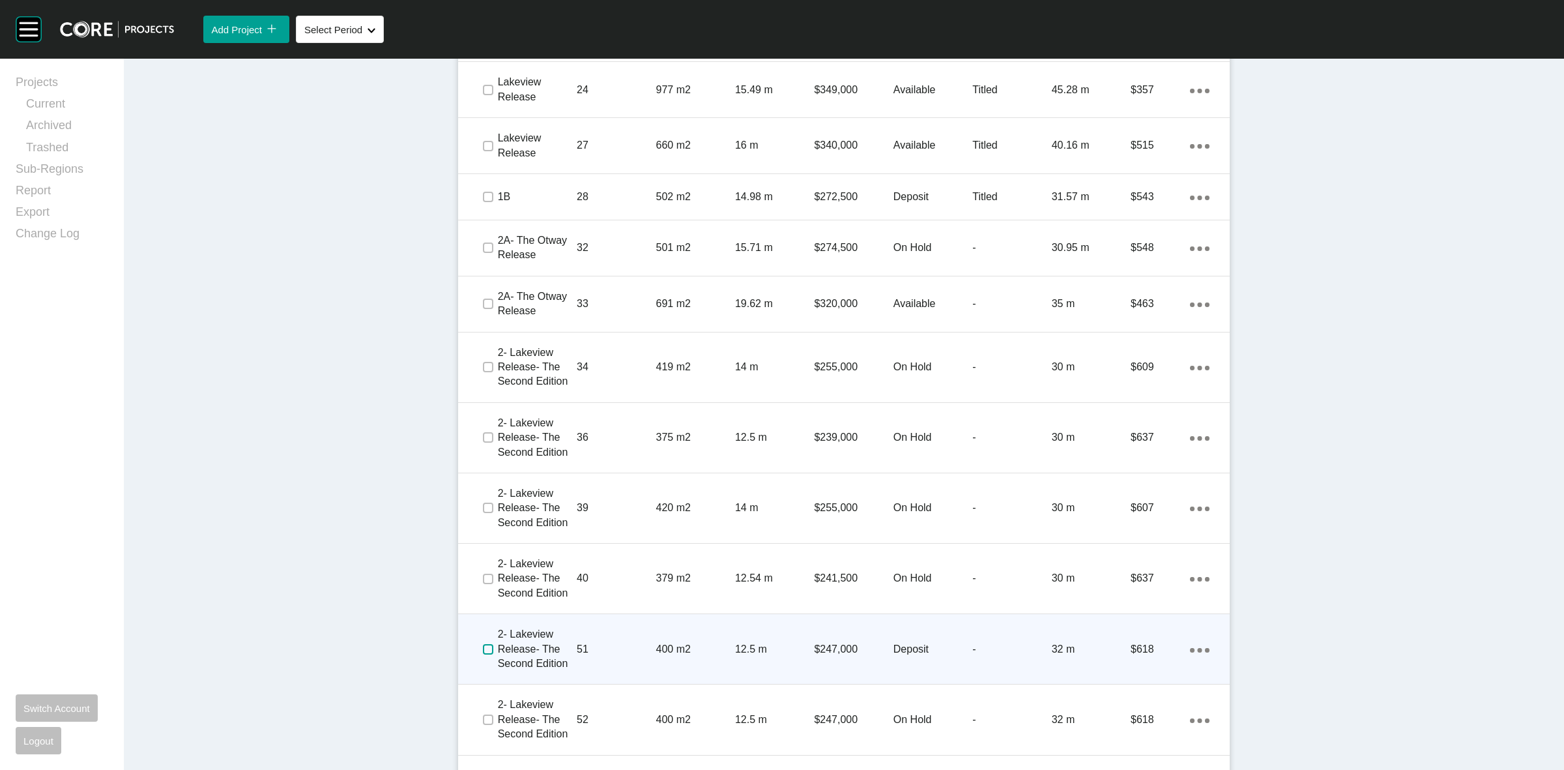
click at [483, 646] on label at bounding box center [488, 649] width 10 height 10
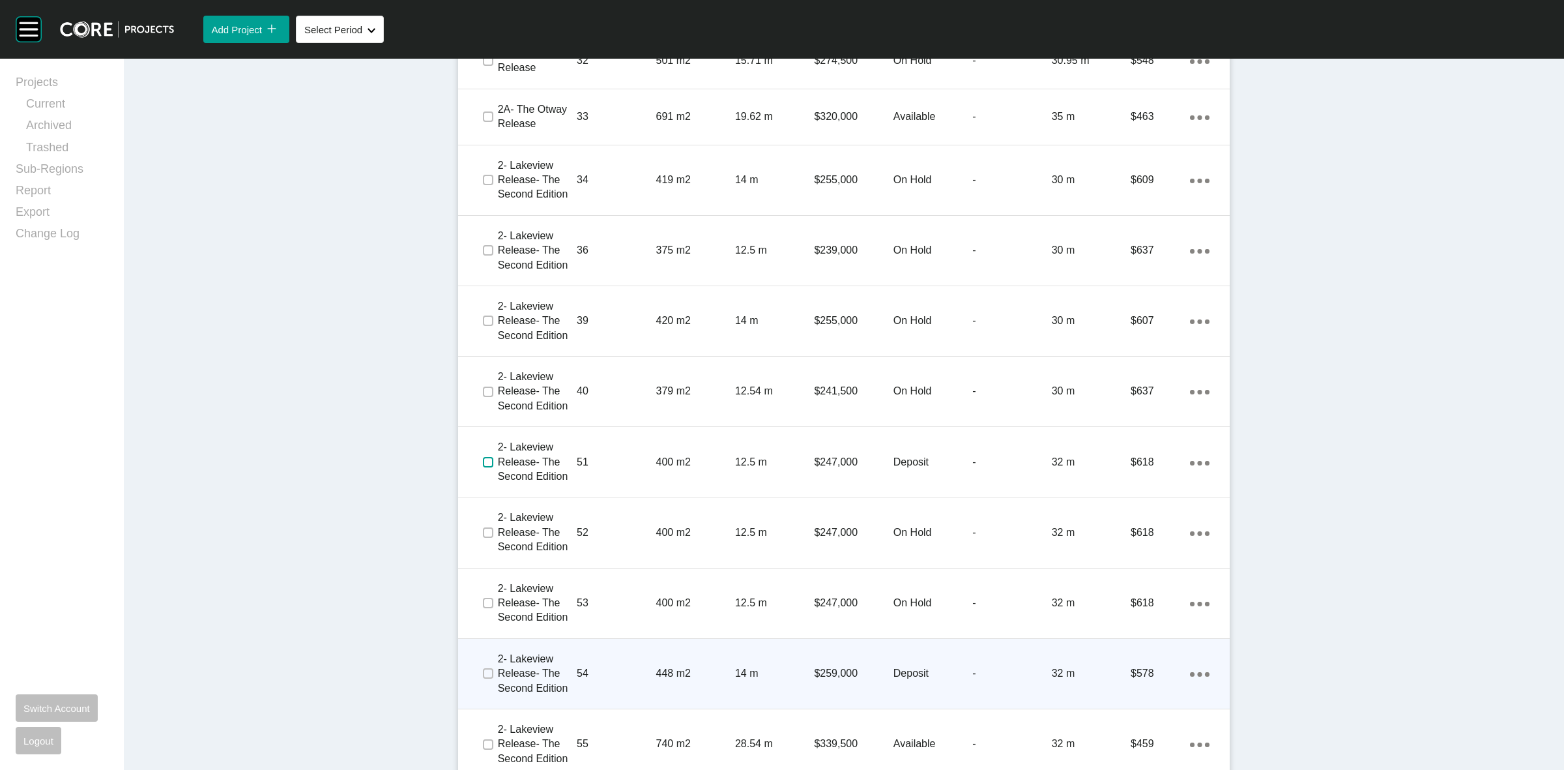
scroll to position [1466, 0]
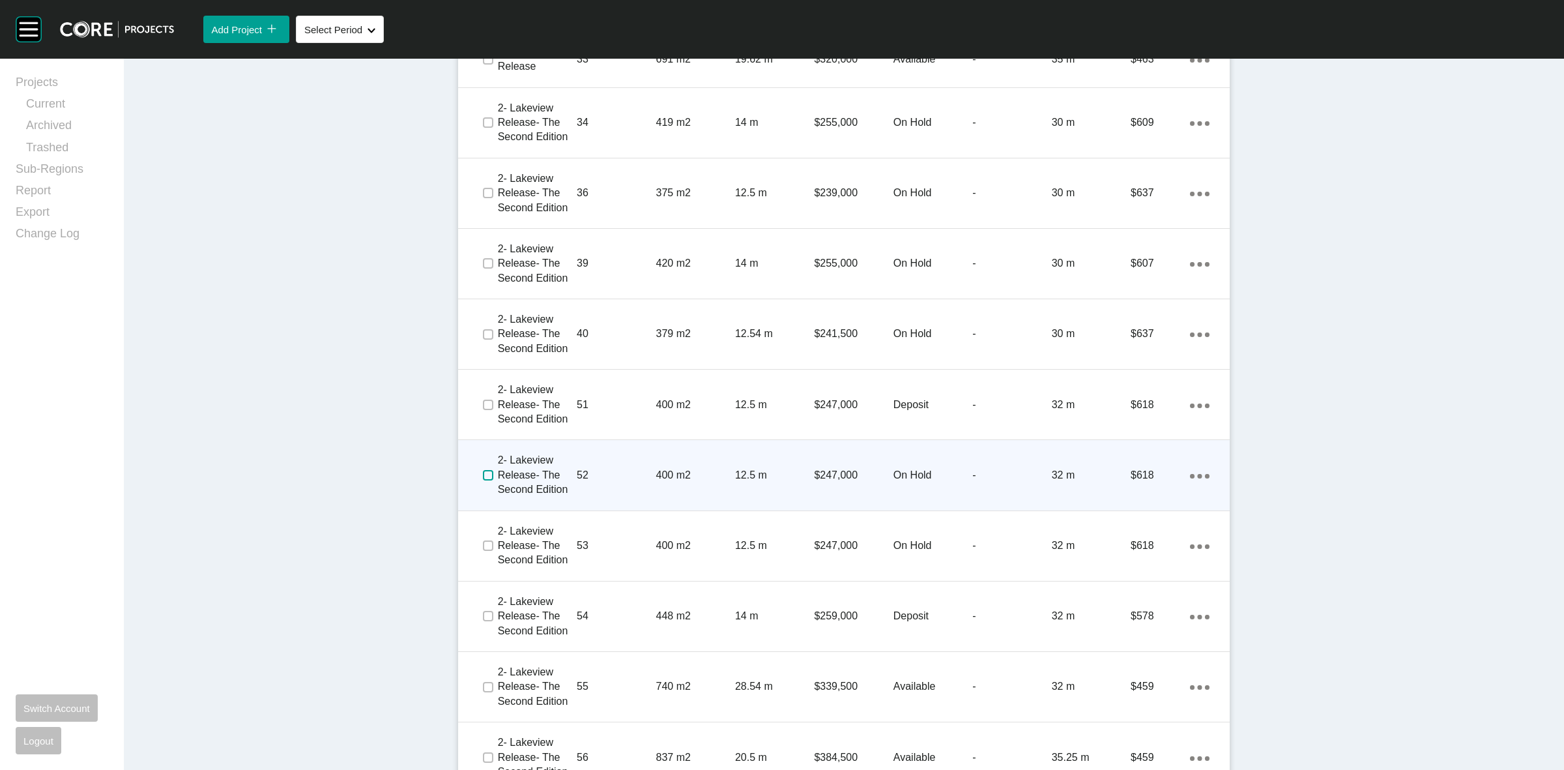
click at [483, 471] on label at bounding box center [488, 475] width 10 height 10
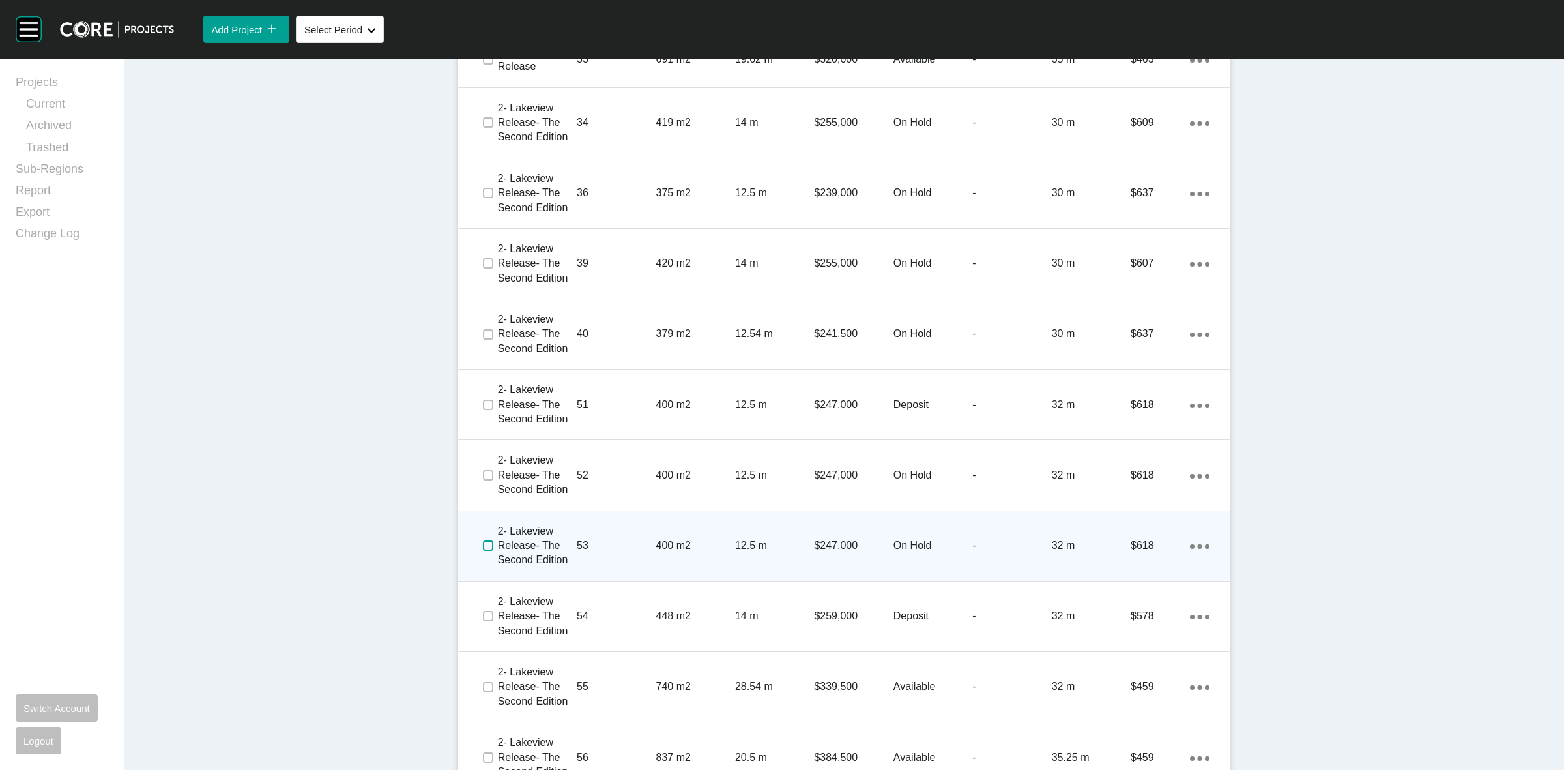
click at [483, 545] on label at bounding box center [488, 545] width 10 height 10
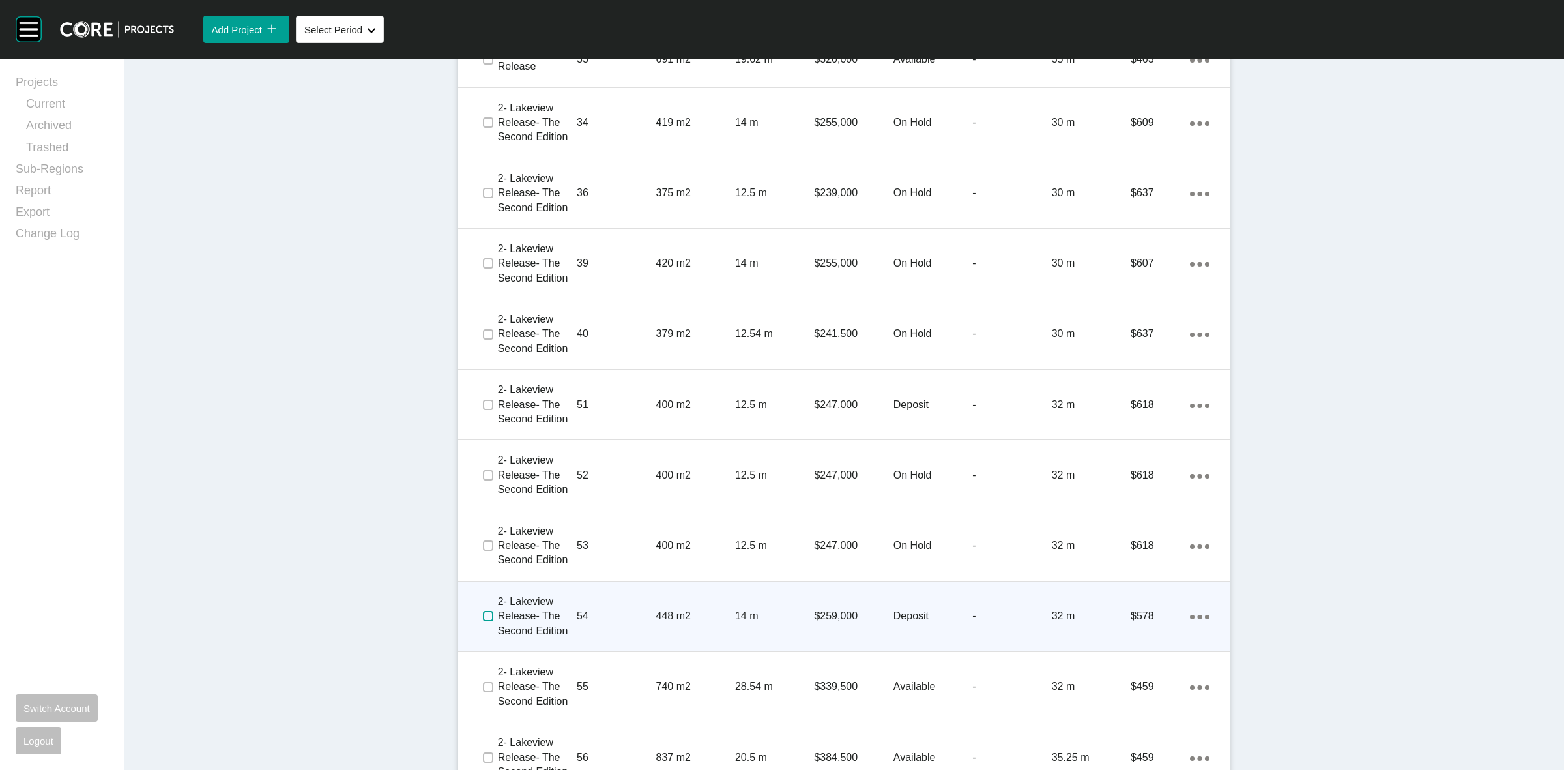
click at [484, 616] on label at bounding box center [488, 616] width 10 height 10
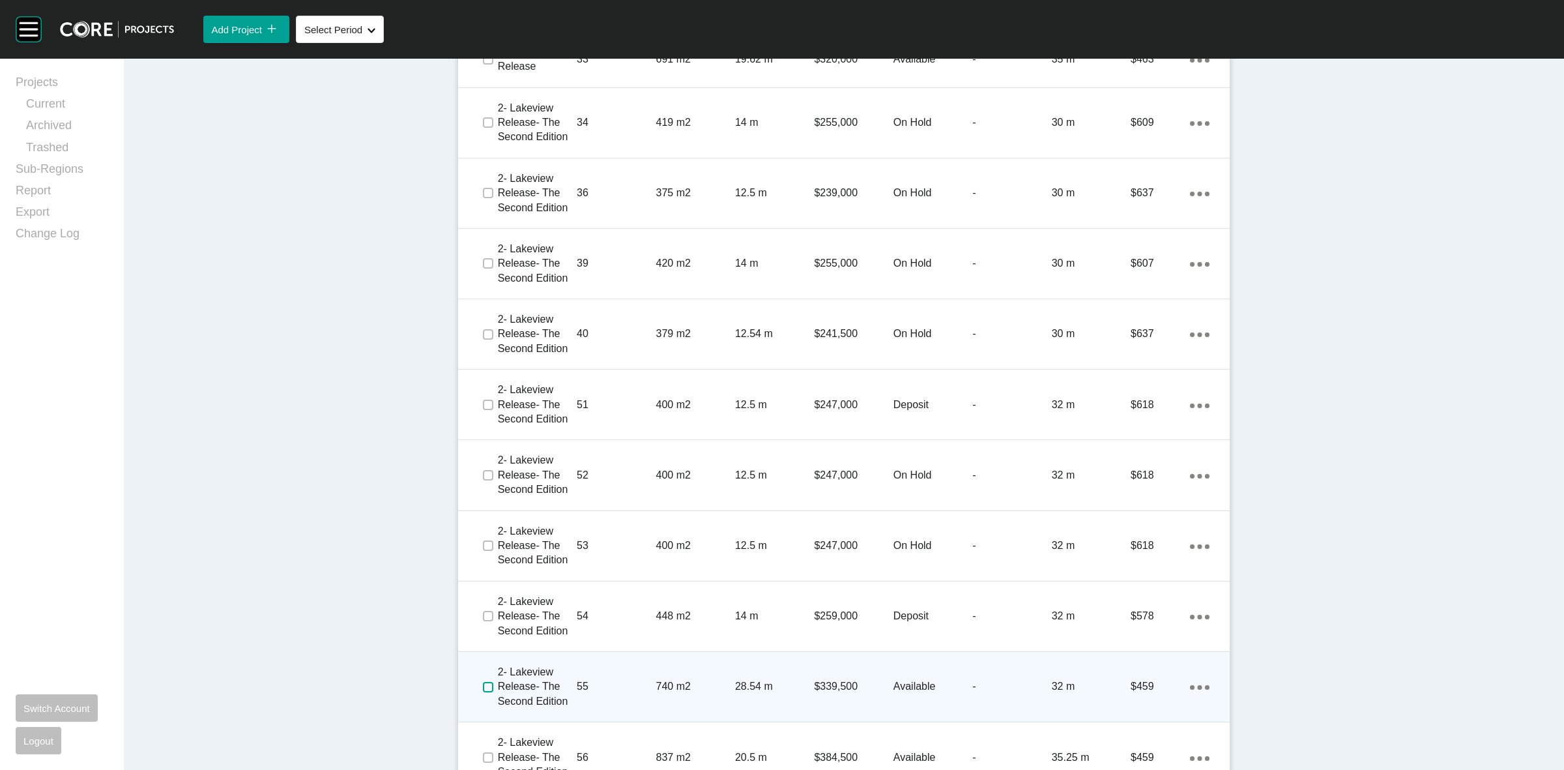
click at [483, 686] on label at bounding box center [488, 687] width 10 height 10
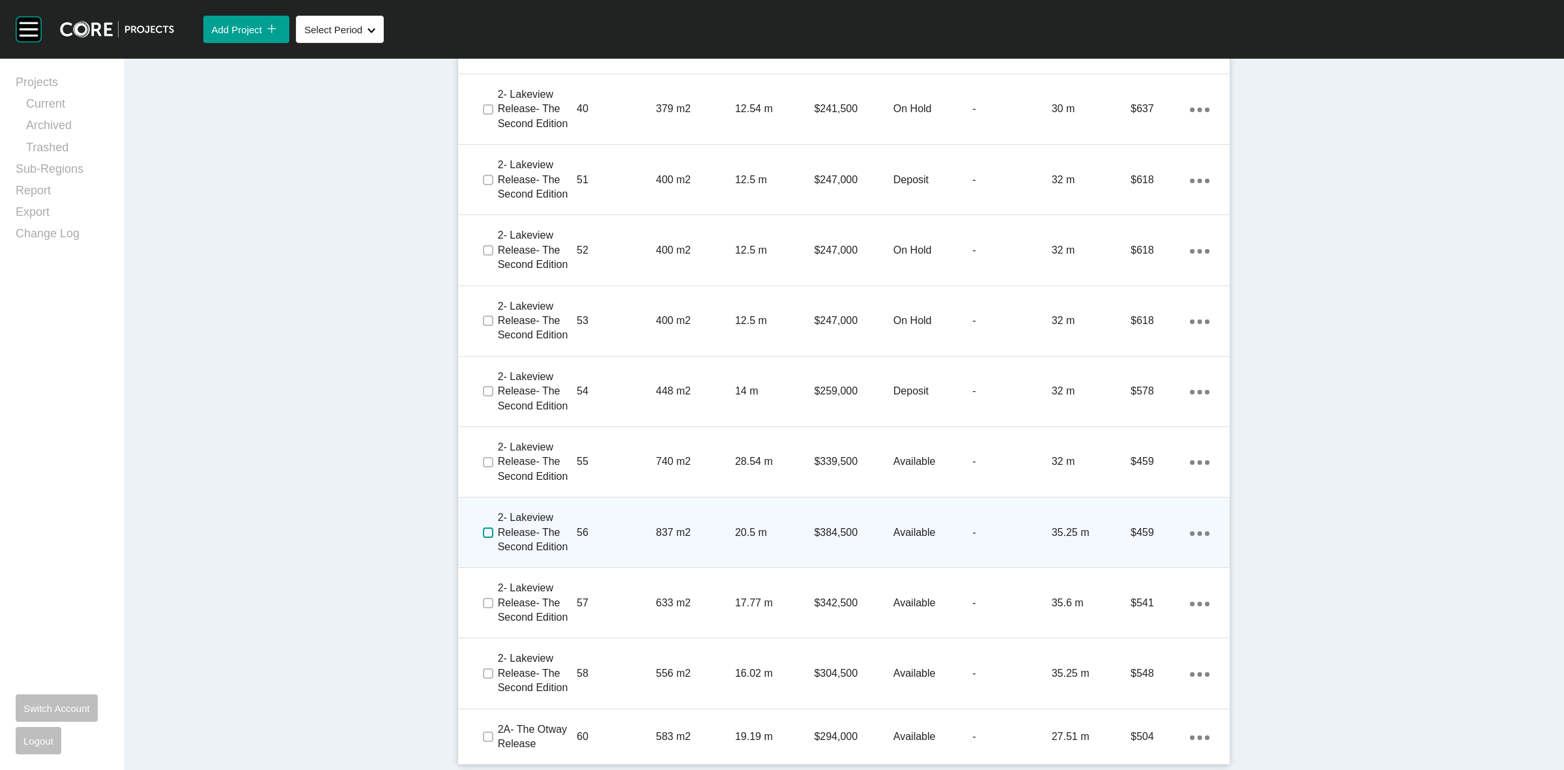
click at [483, 530] on label at bounding box center [488, 532] width 10 height 10
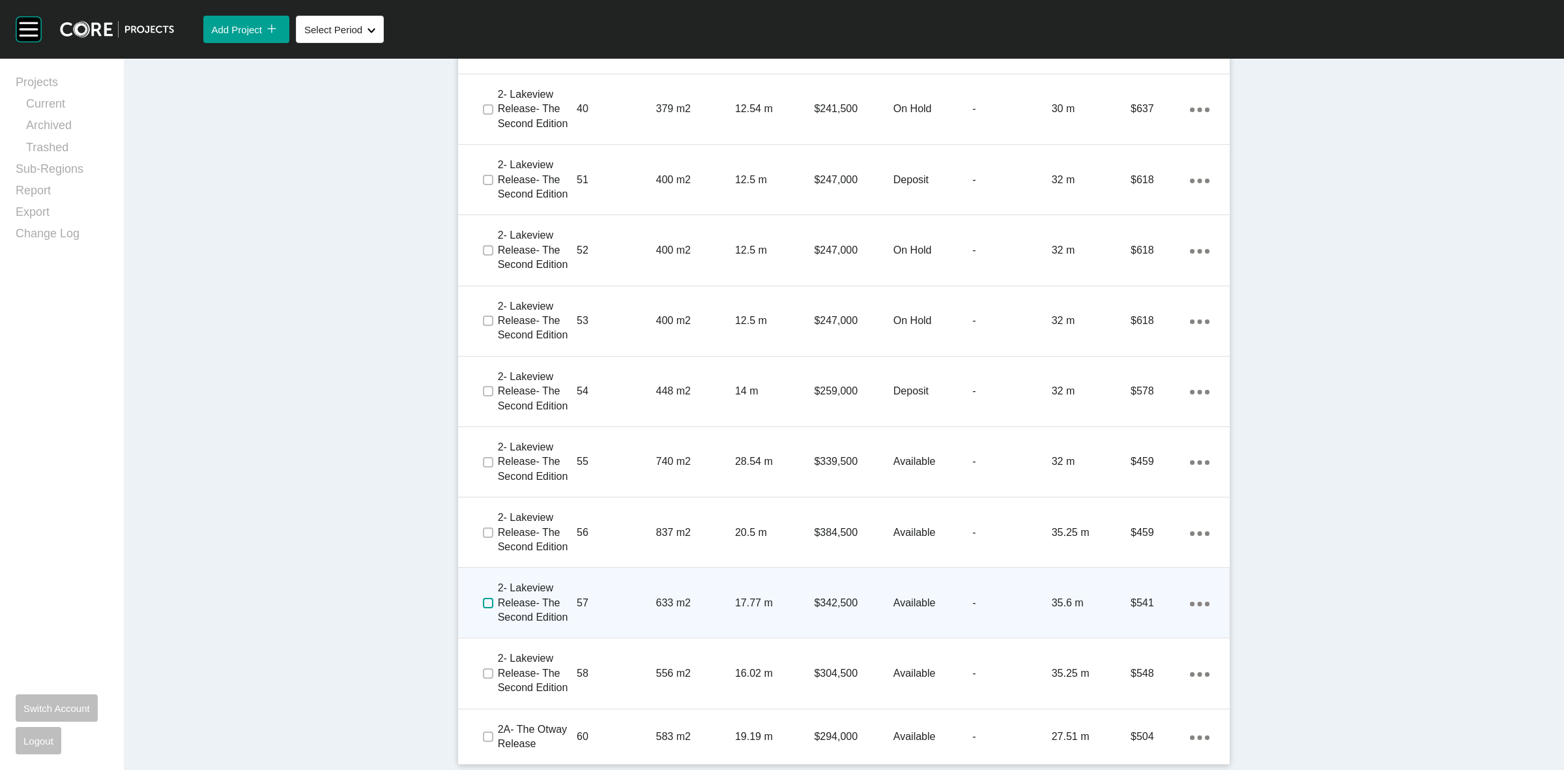
click at [483, 607] on label at bounding box center [488, 603] width 10 height 10
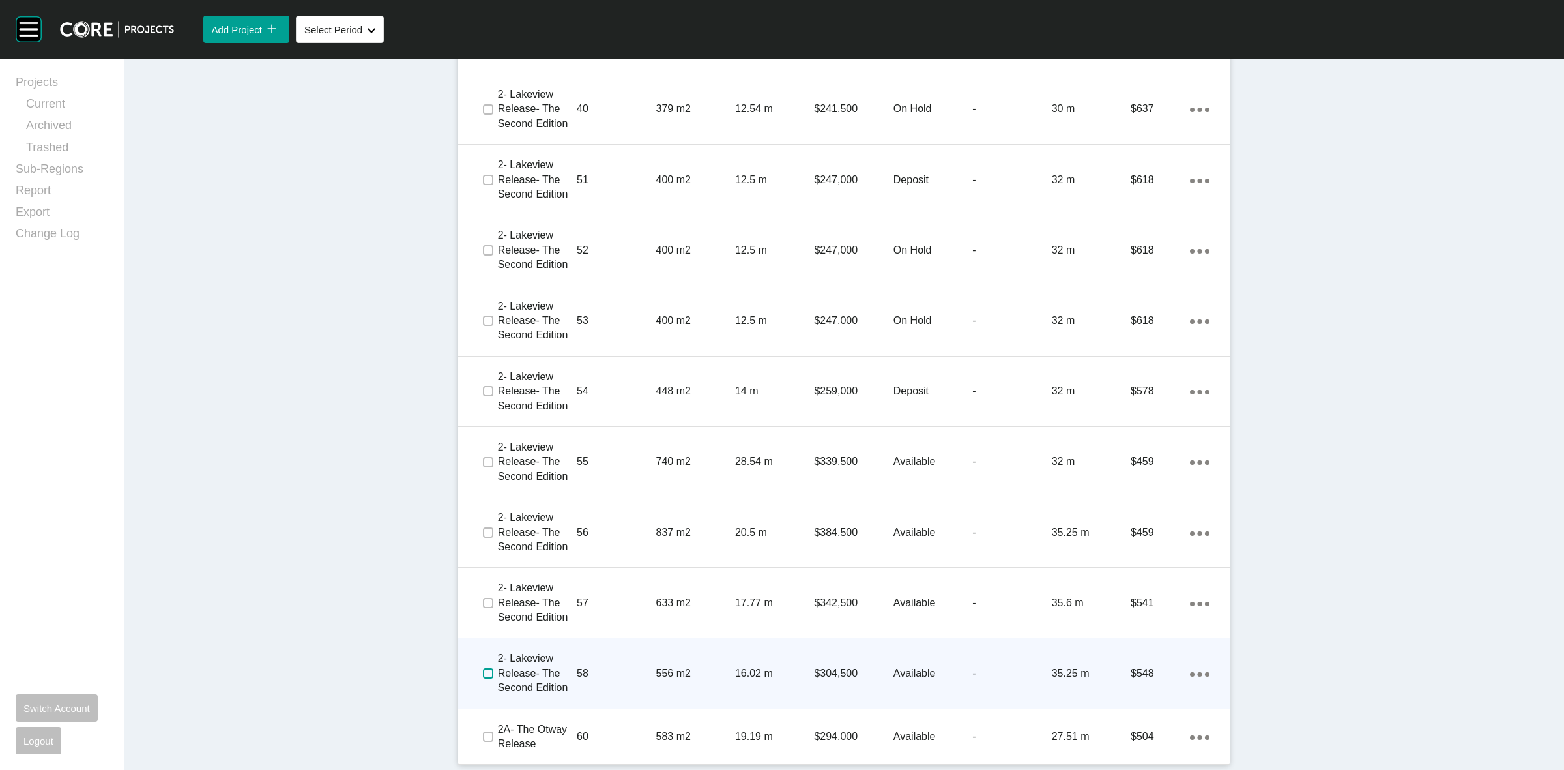
click at [483, 672] on label at bounding box center [488, 673] width 10 height 10
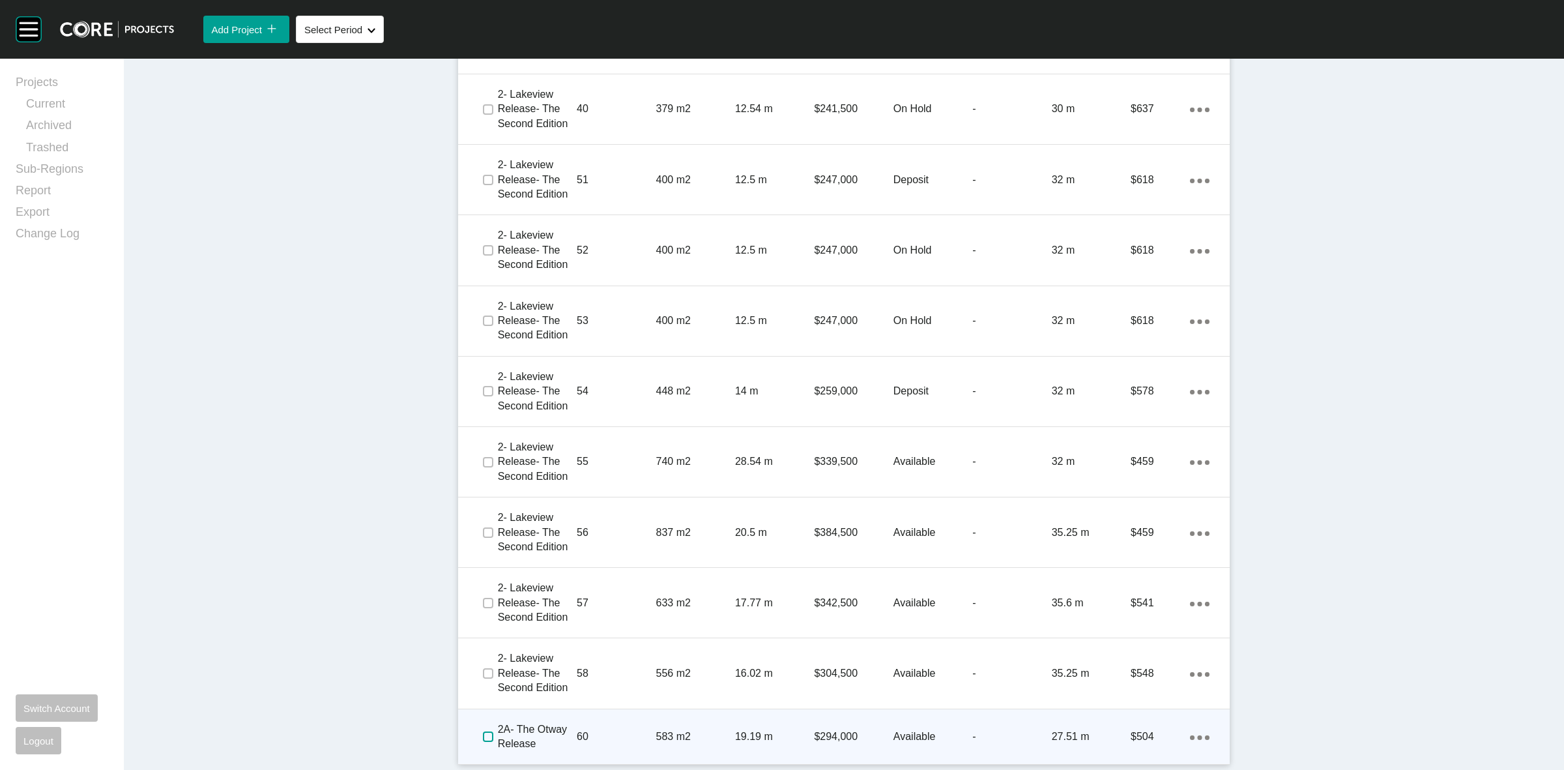
click at [483, 738] on label at bounding box center [488, 736] width 10 height 10
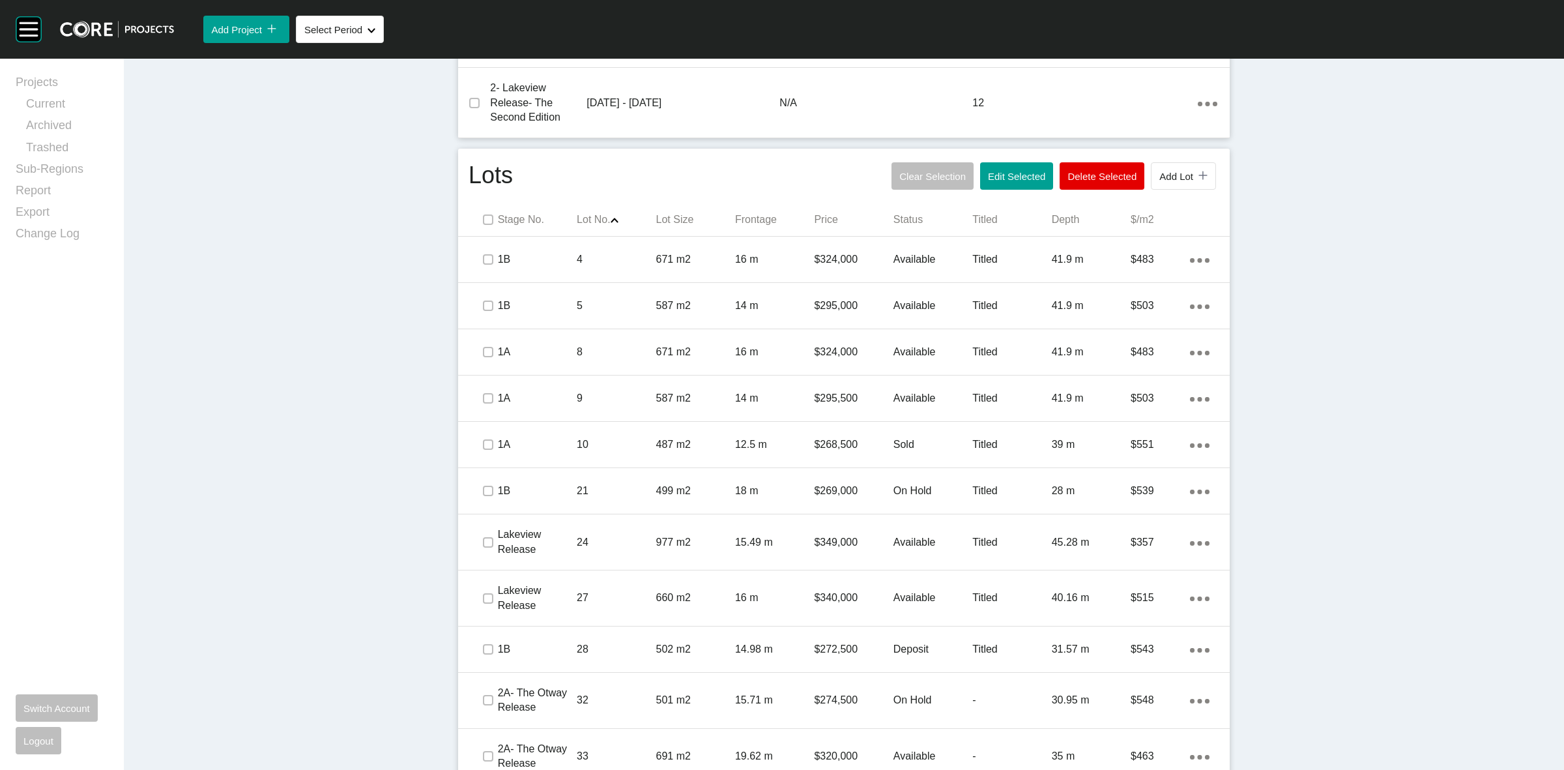
scroll to position [632, 0]
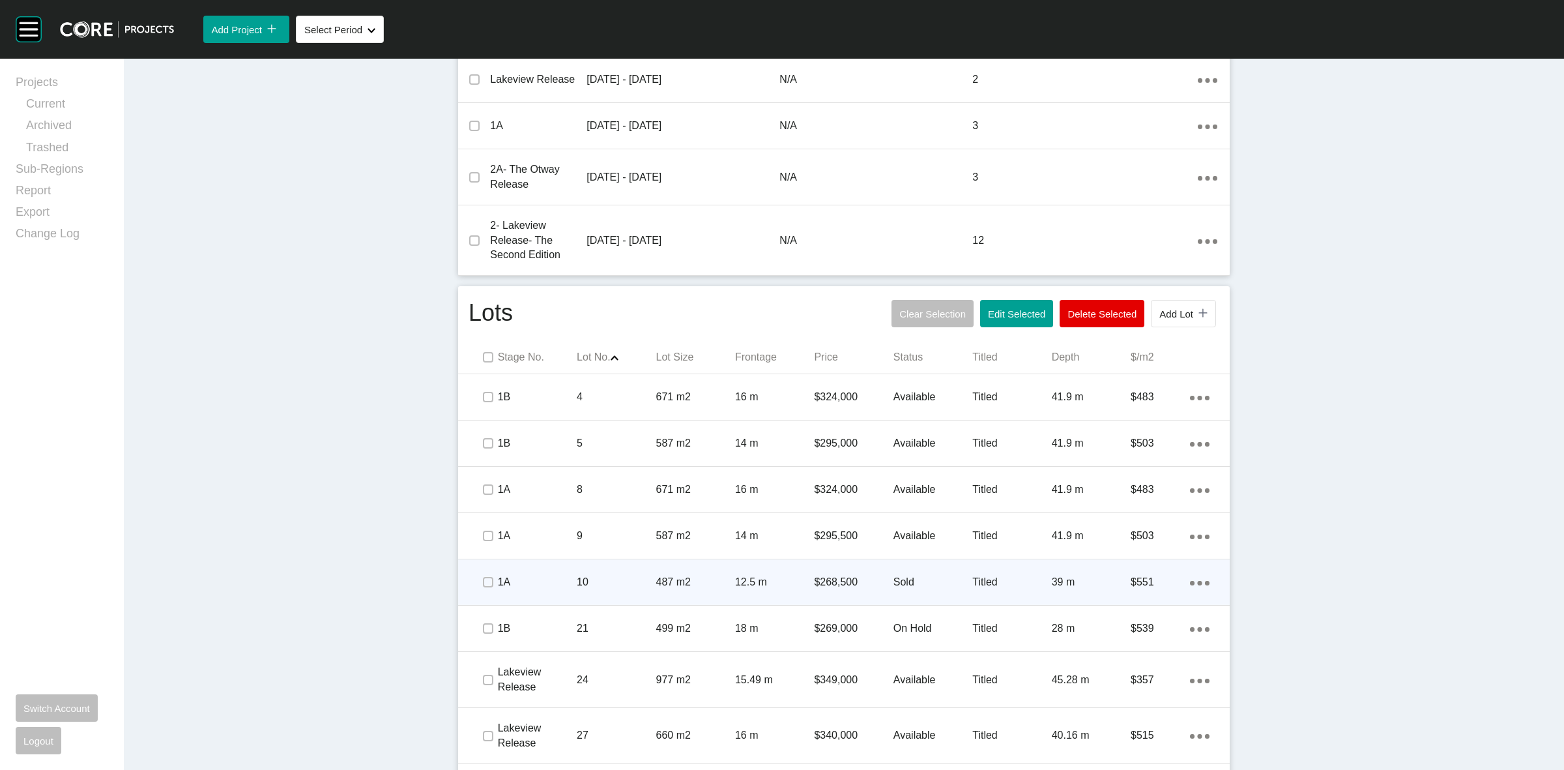
click at [608, 575] on p "10" at bounding box center [616, 582] width 79 height 14
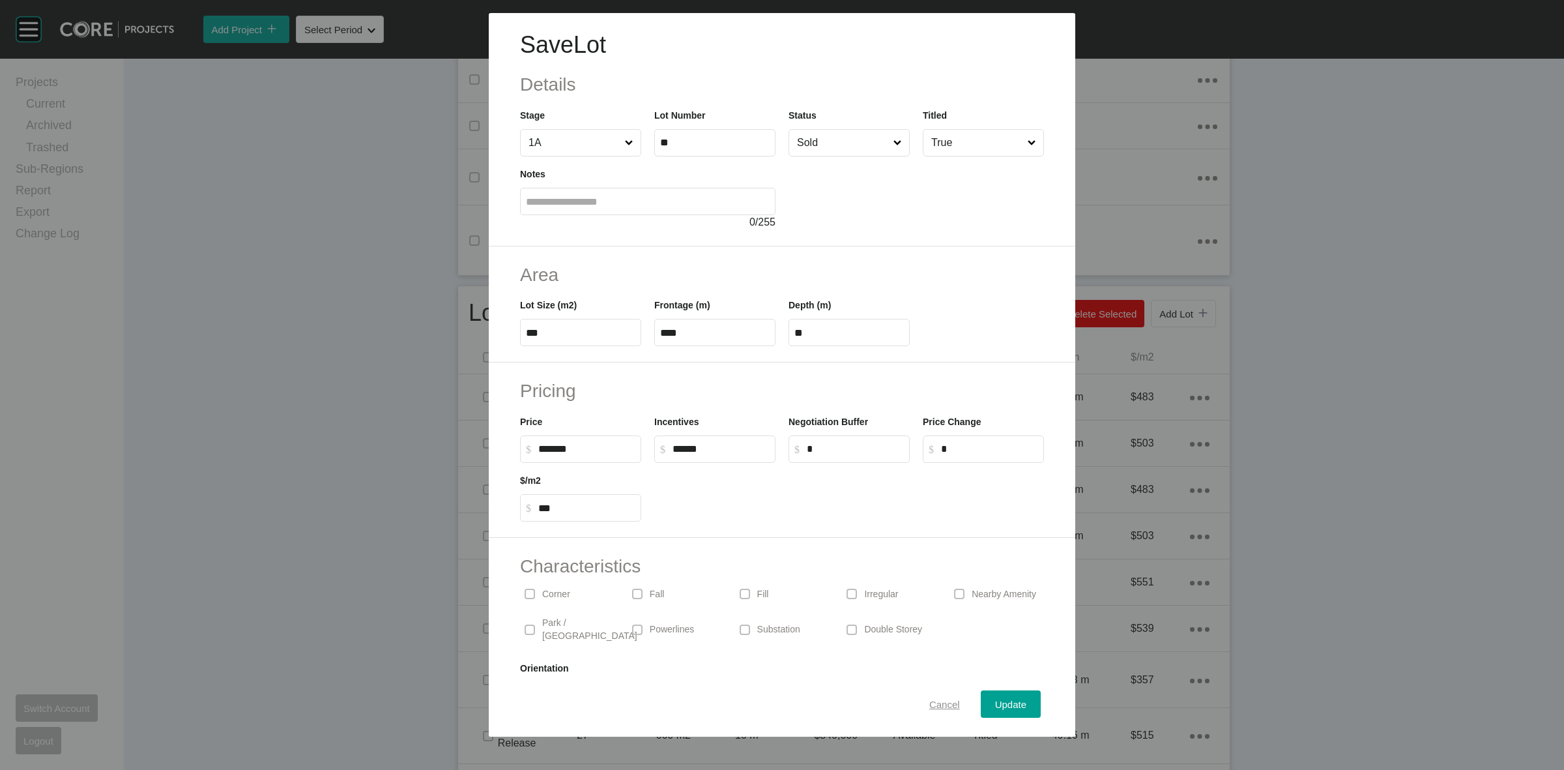
click at [929, 702] on span "Cancel" at bounding box center [944, 704] width 31 height 11
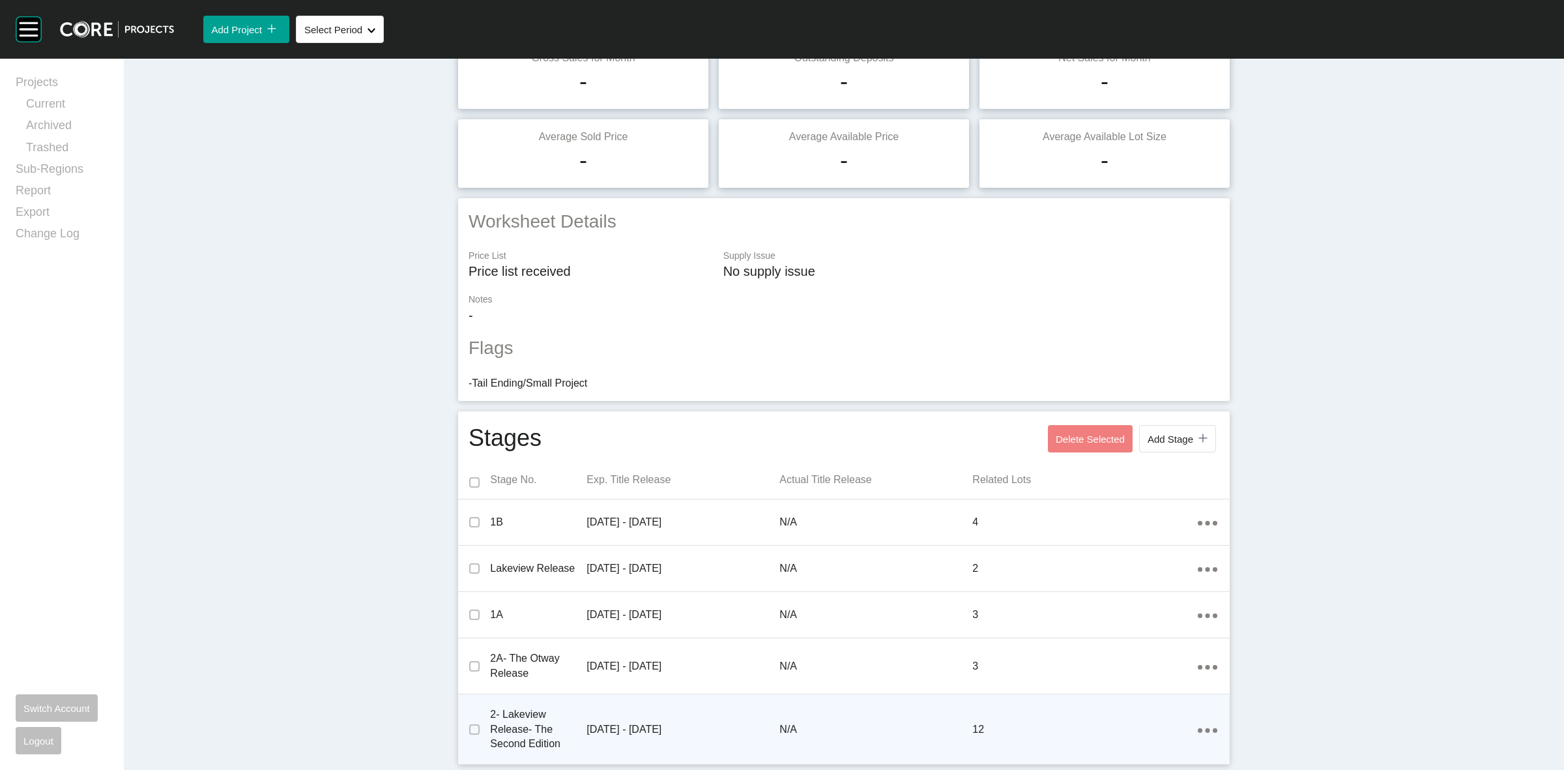
scroll to position [0, 0]
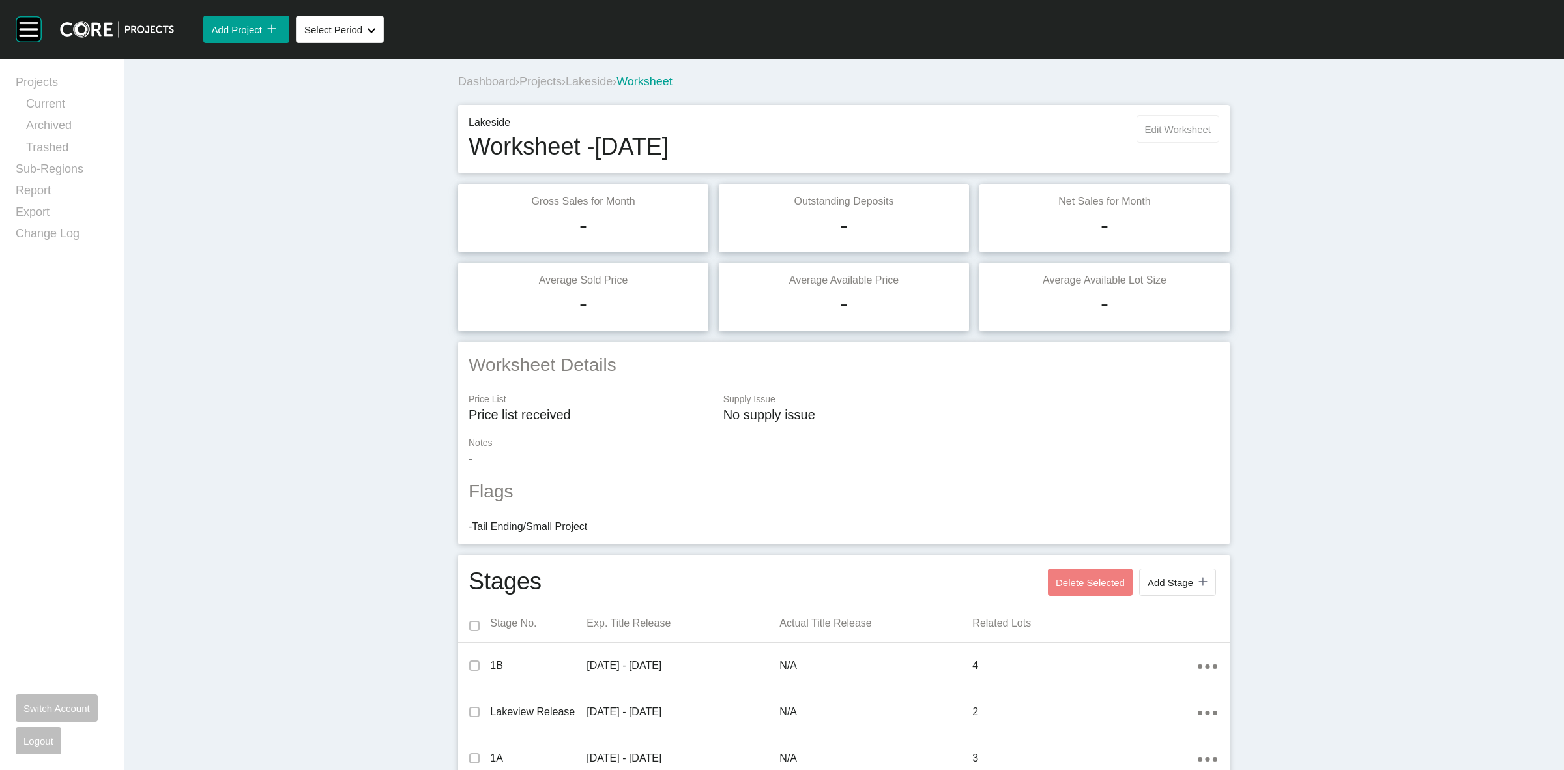
click at [1162, 128] on span "Edit Worksheet" at bounding box center [1178, 129] width 66 height 11
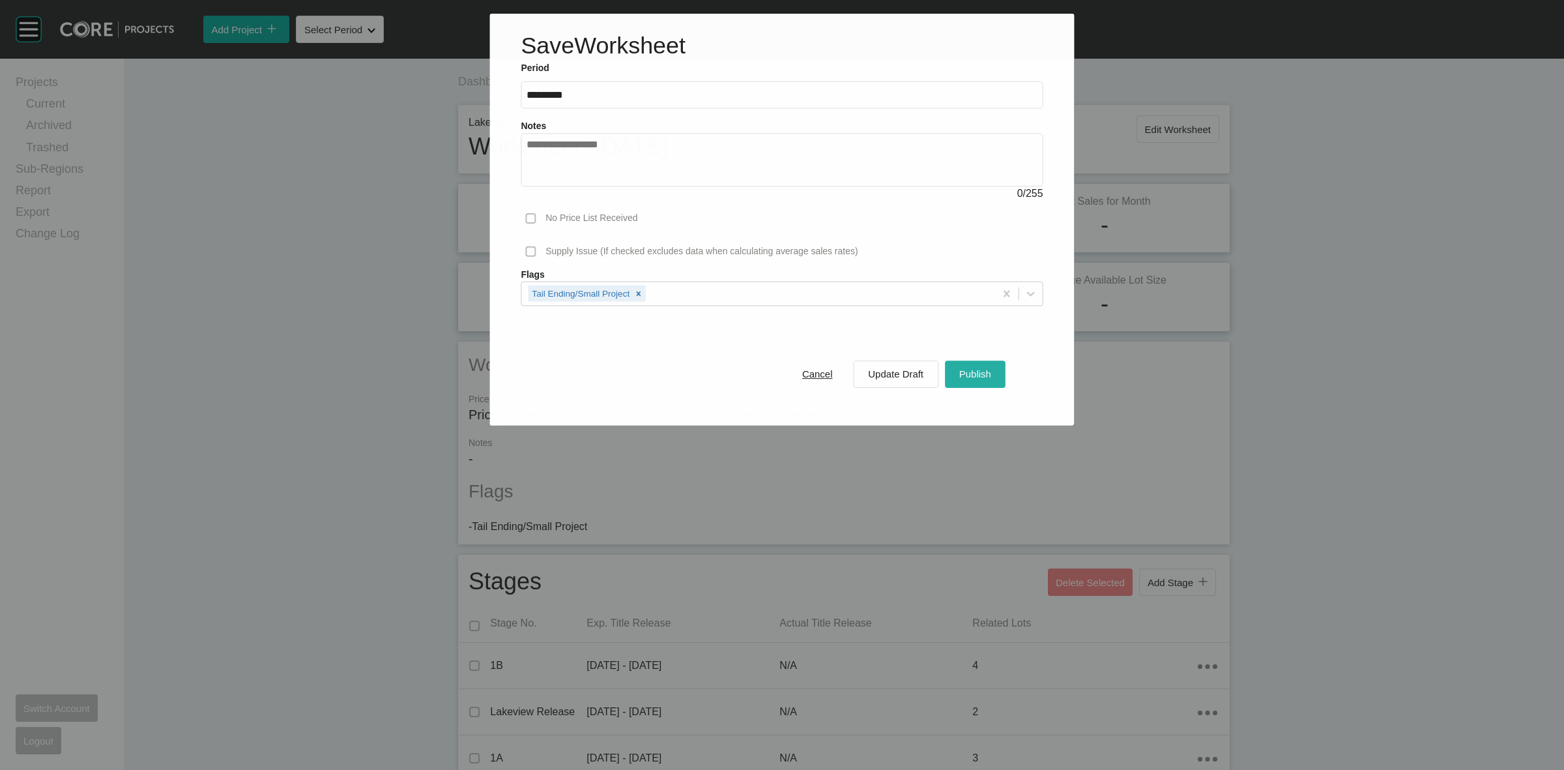
click at [978, 368] on div "Publish" at bounding box center [975, 374] width 38 height 18
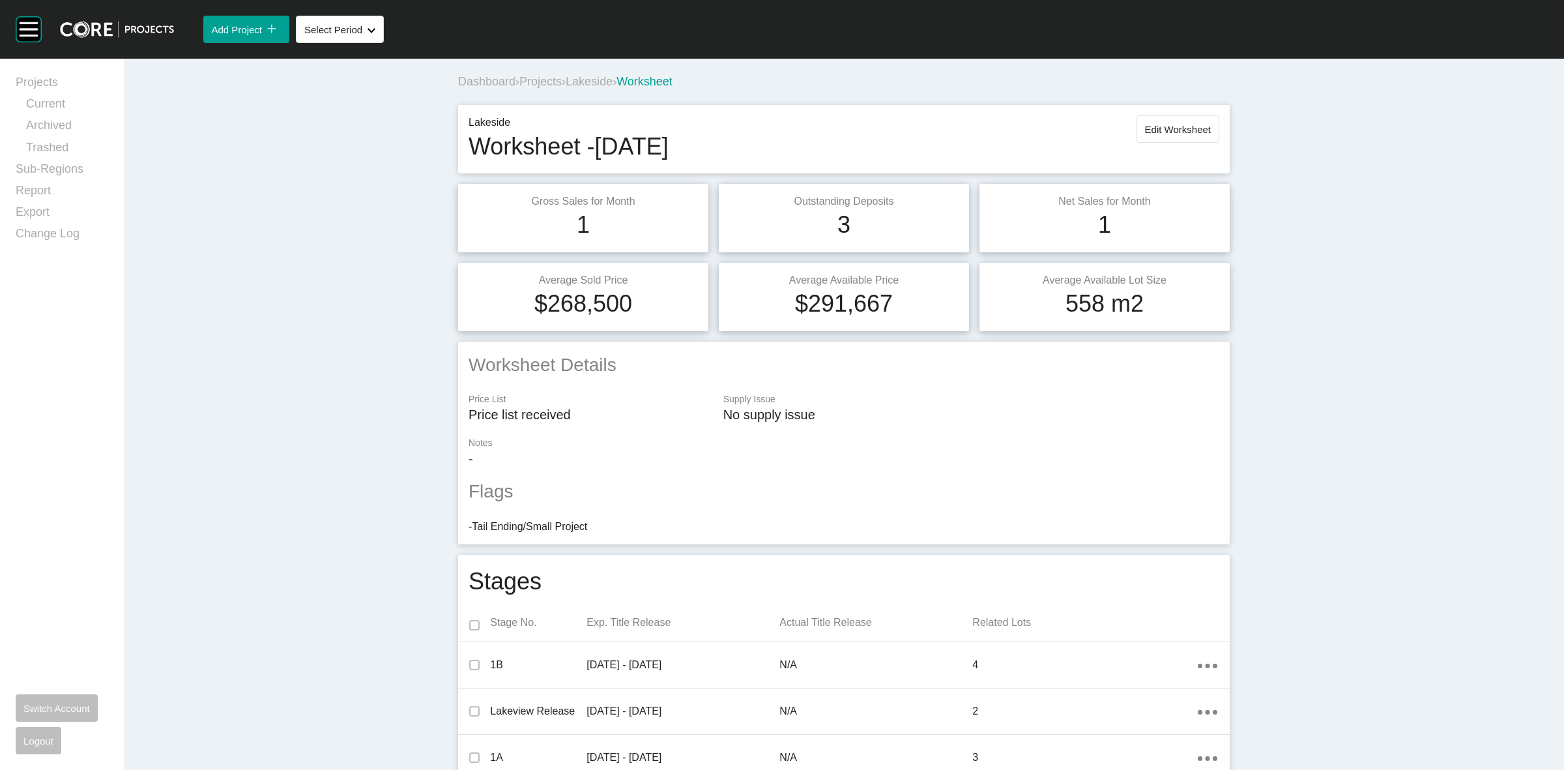
click at [582, 83] on span "Lakeside" at bounding box center [589, 81] width 47 height 13
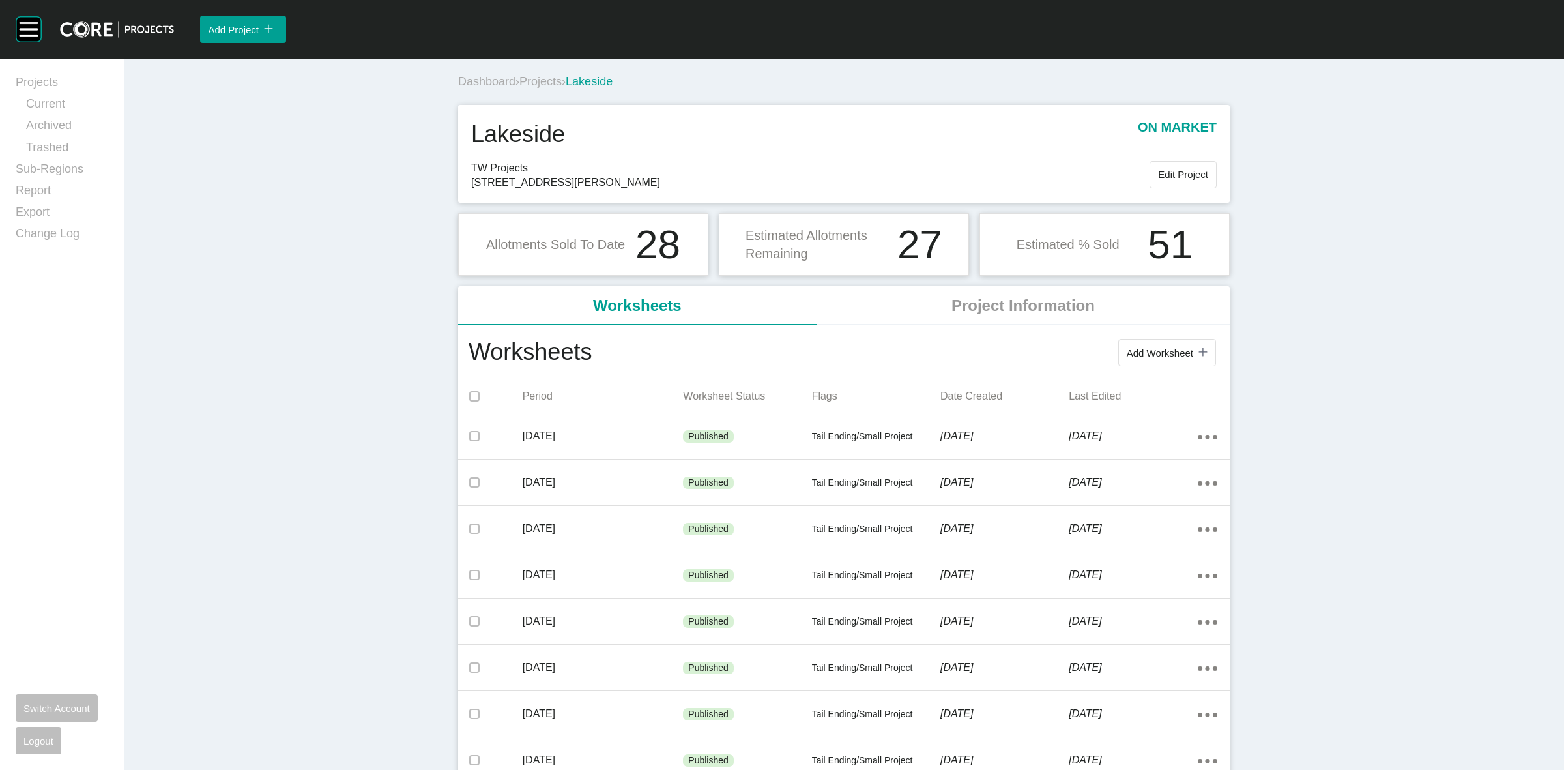
click at [533, 83] on span "Projects" at bounding box center [540, 81] width 42 height 13
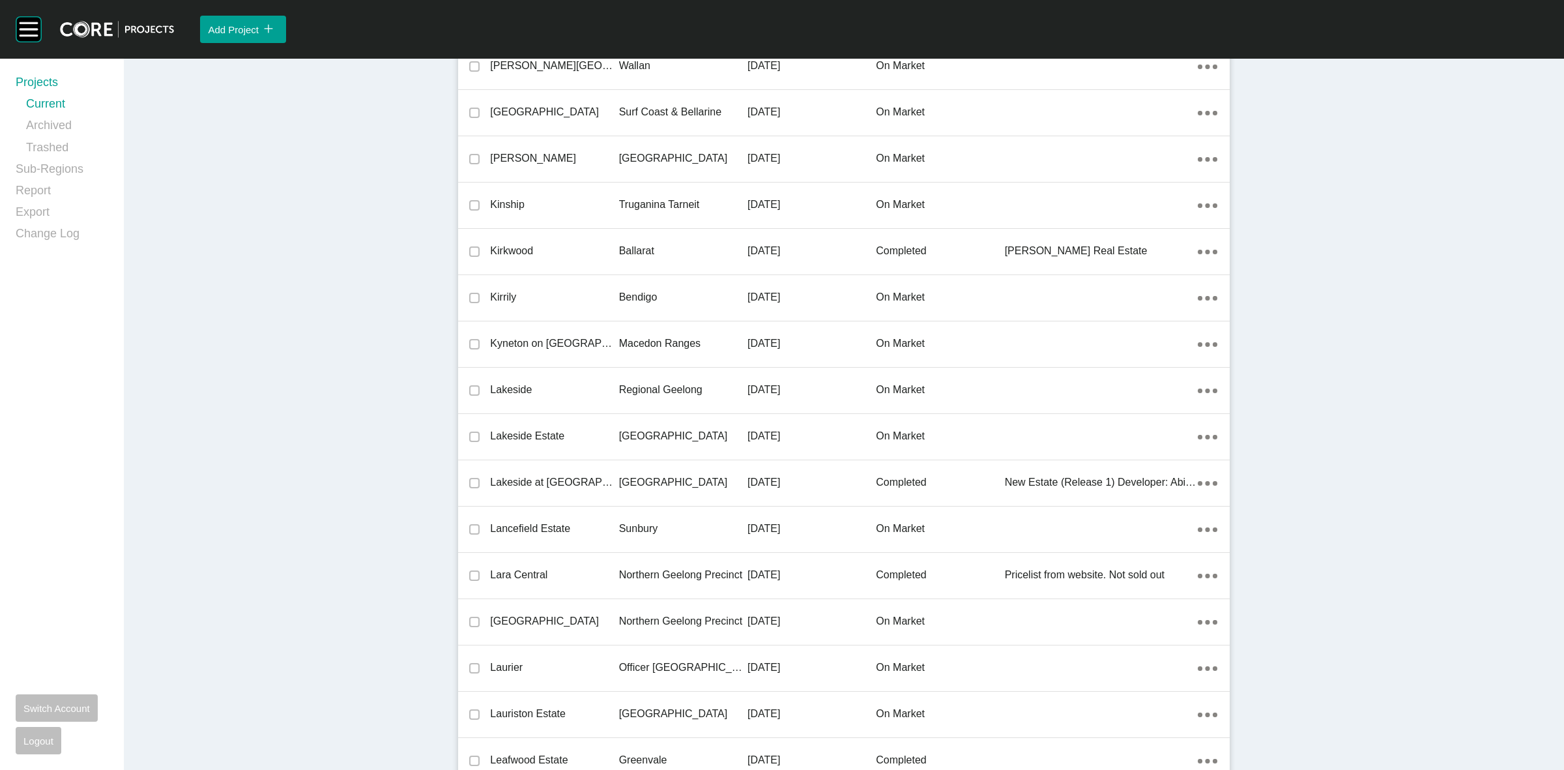
scroll to position [760, 0]
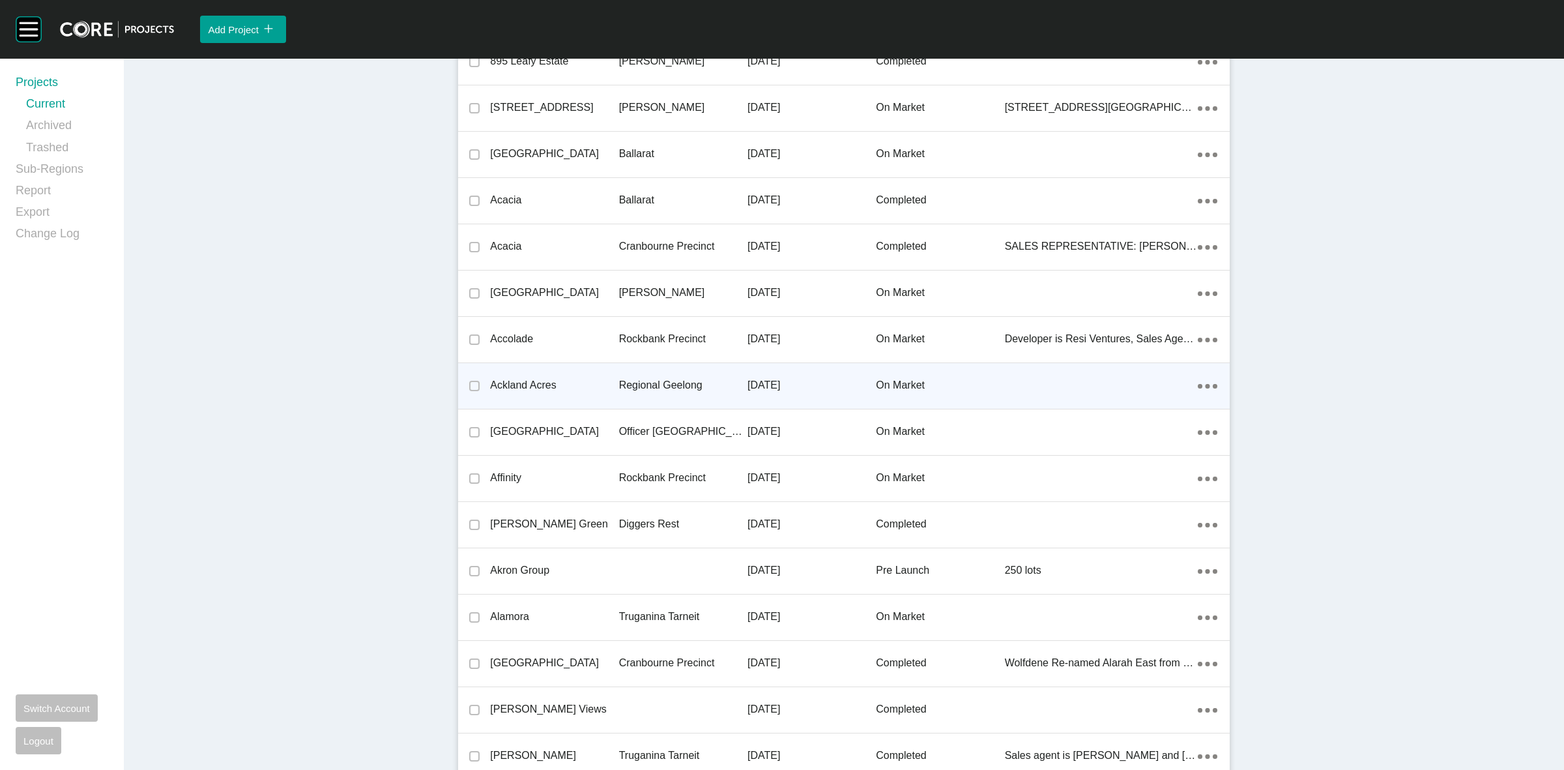
click at [646, 382] on p "Regional Geelong" at bounding box center [683, 385] width 128 height 14
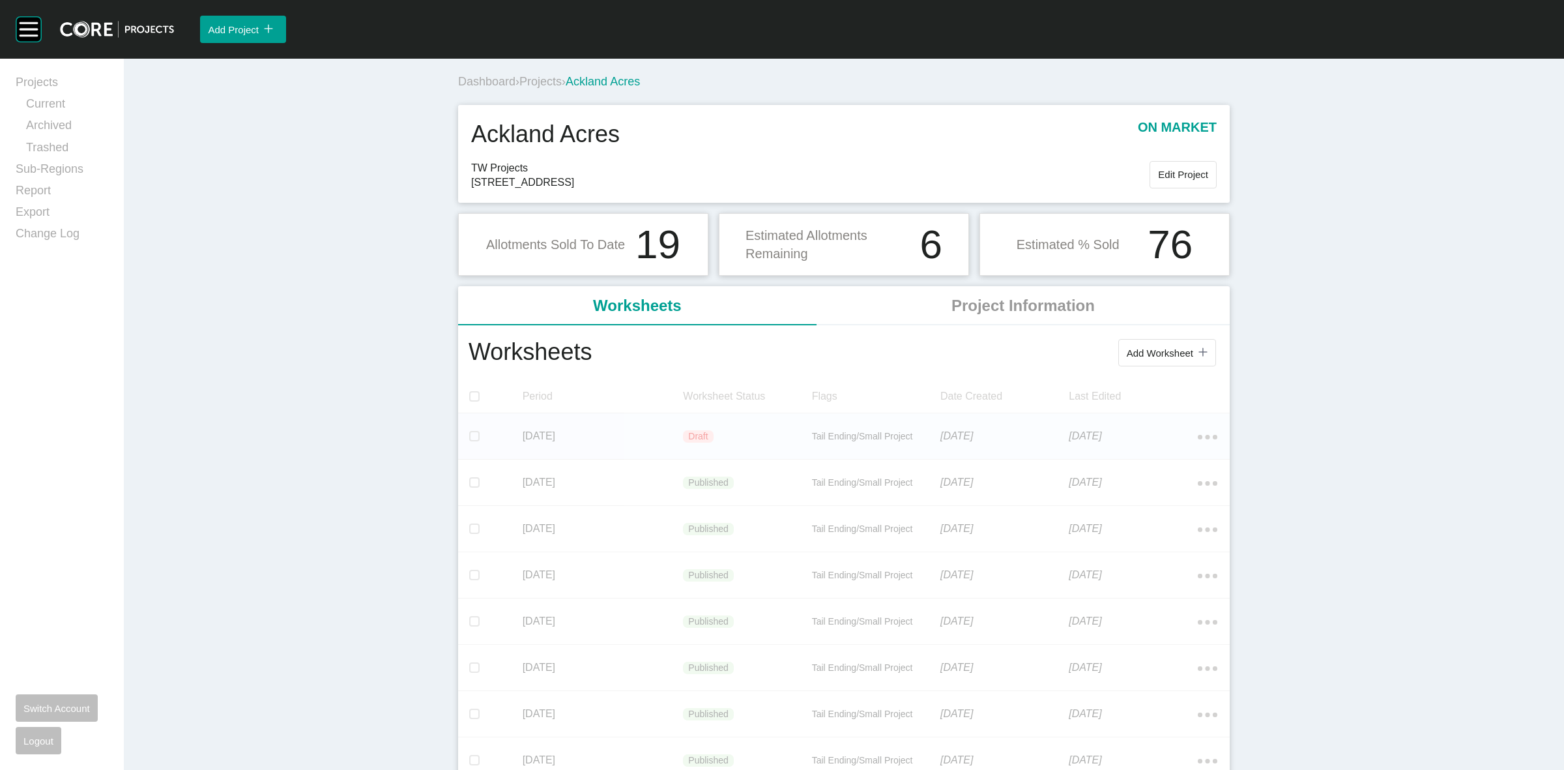
click at [1198, 433] on div "Action Menu Dots Copy 6 Created with Sketch." at bounding box center [1208, 436] width 20 height 14
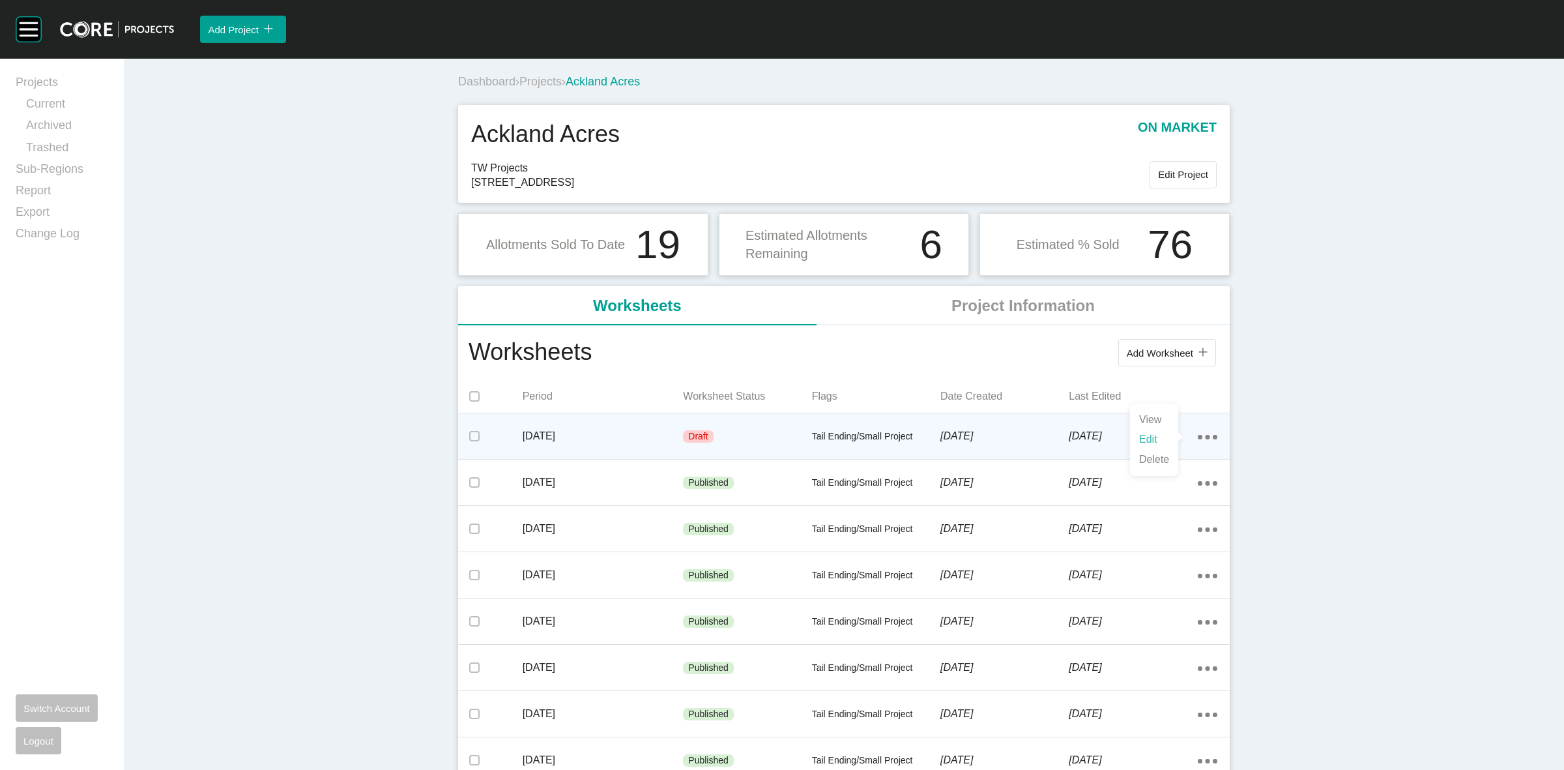
click at [1139, 437] on link "Edit" at bounding box center [1154, 439] width 35 height 20
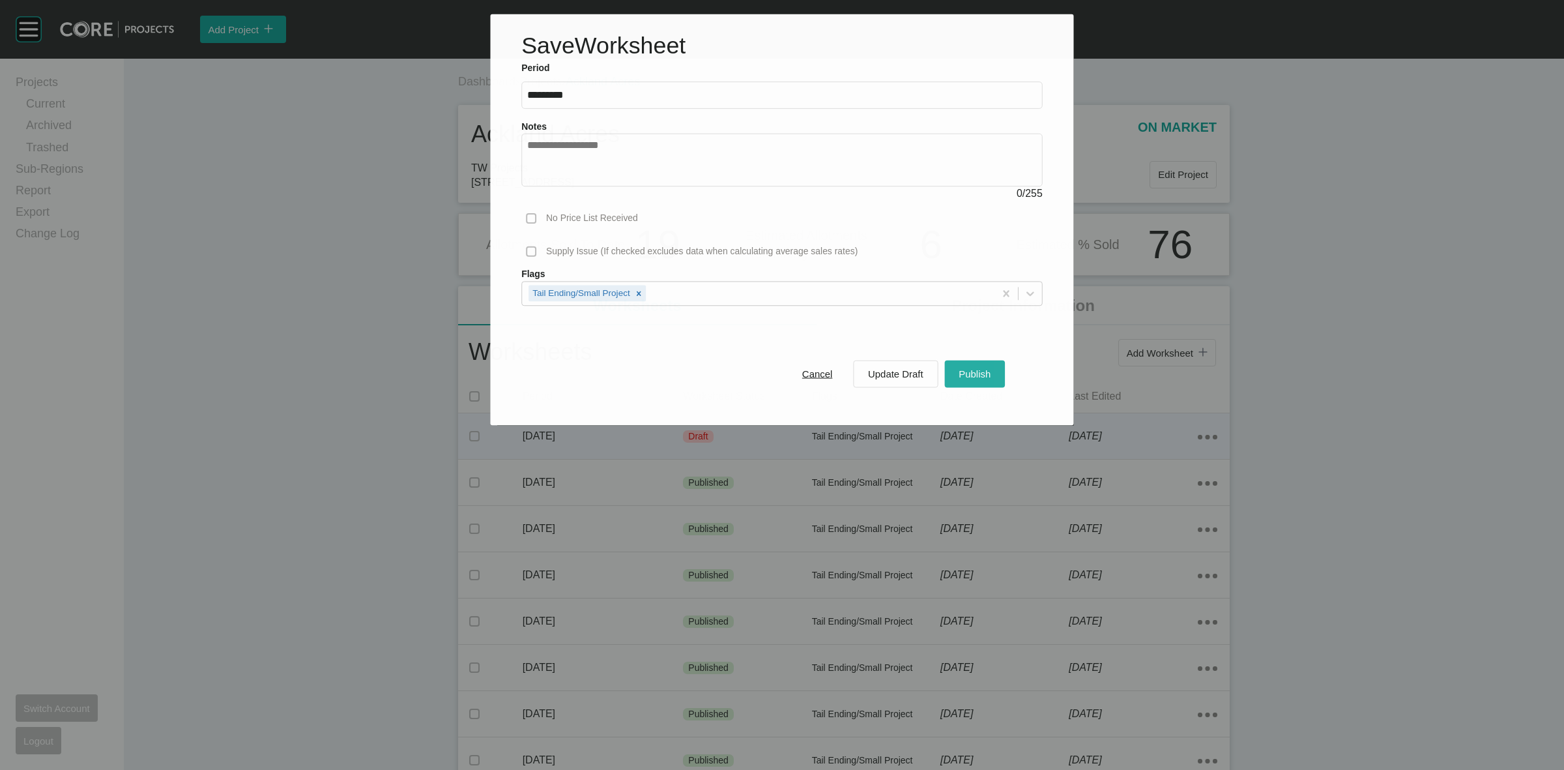
click at [965, 375] on span "Publish" at bounding box center [975, 373] width 32 height 11
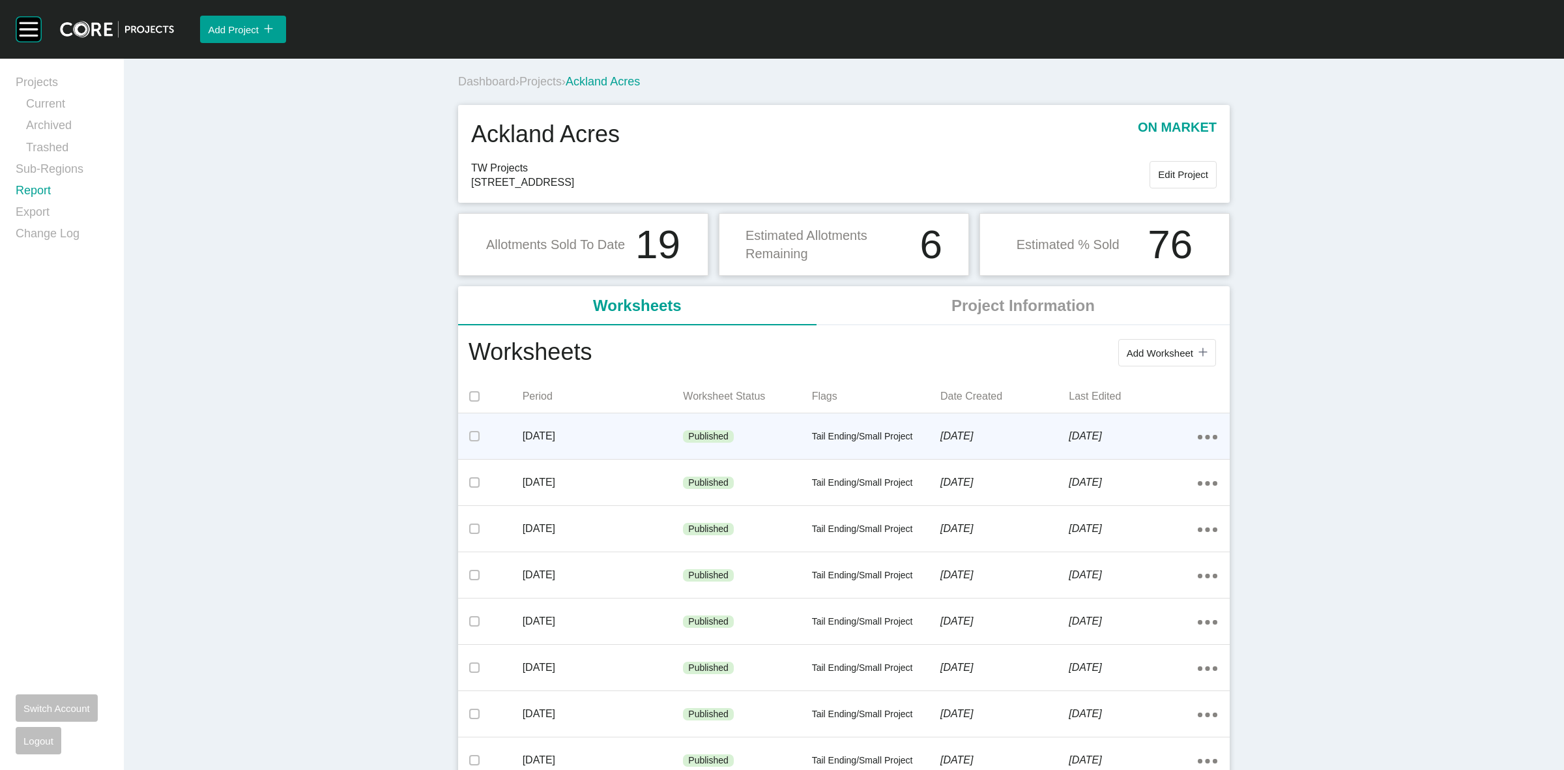
click at [40, 188] on link "Report" at bounding box center [62, 193] width 93 height 22
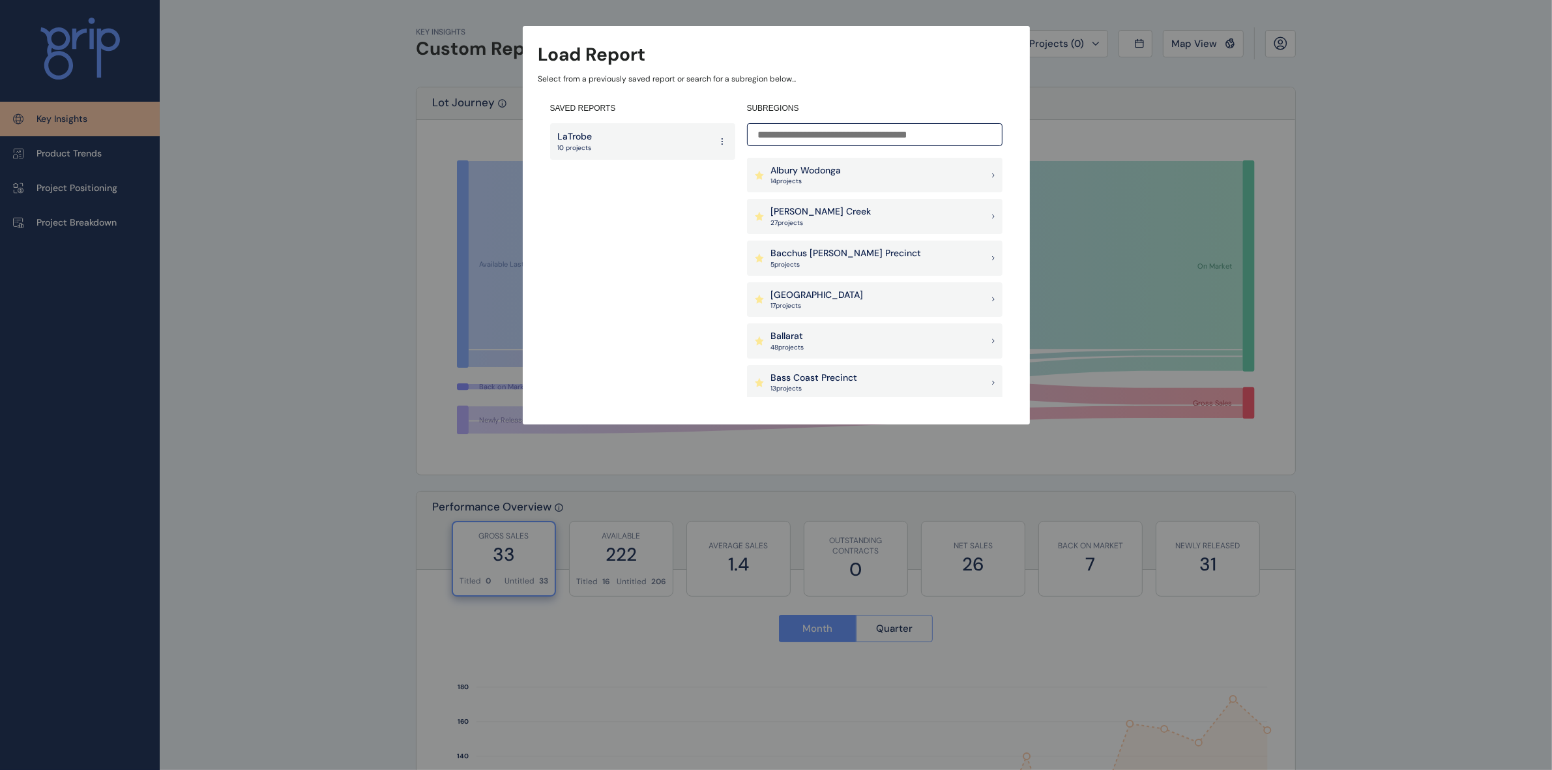
click at [894, 130] on input at bounding box center [874, 134] width 255 height 23
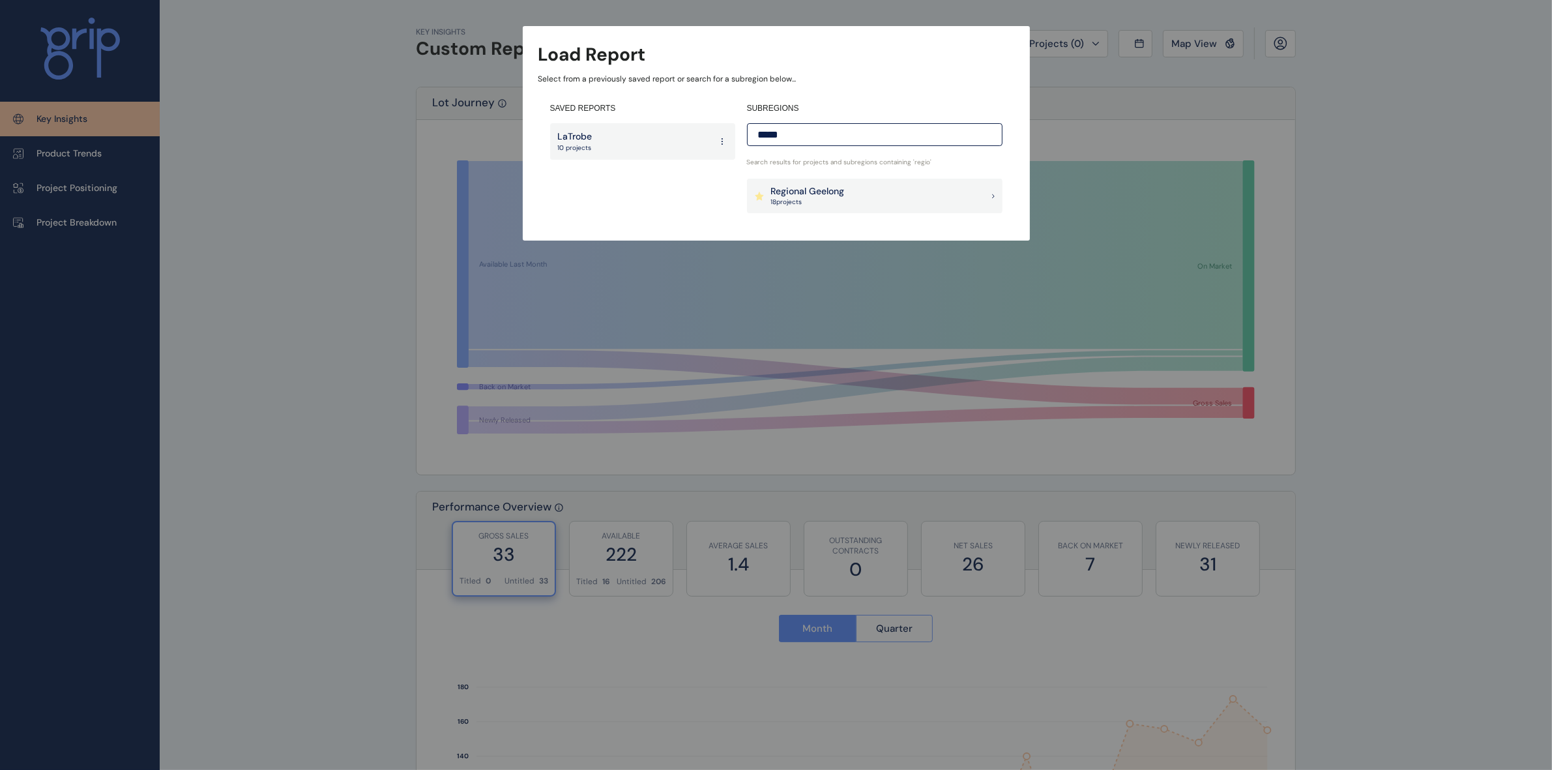
type input "*****"
click at [776, 190] on p "Regional Geelong" at bounding box center [808, 191] width 74 height 13
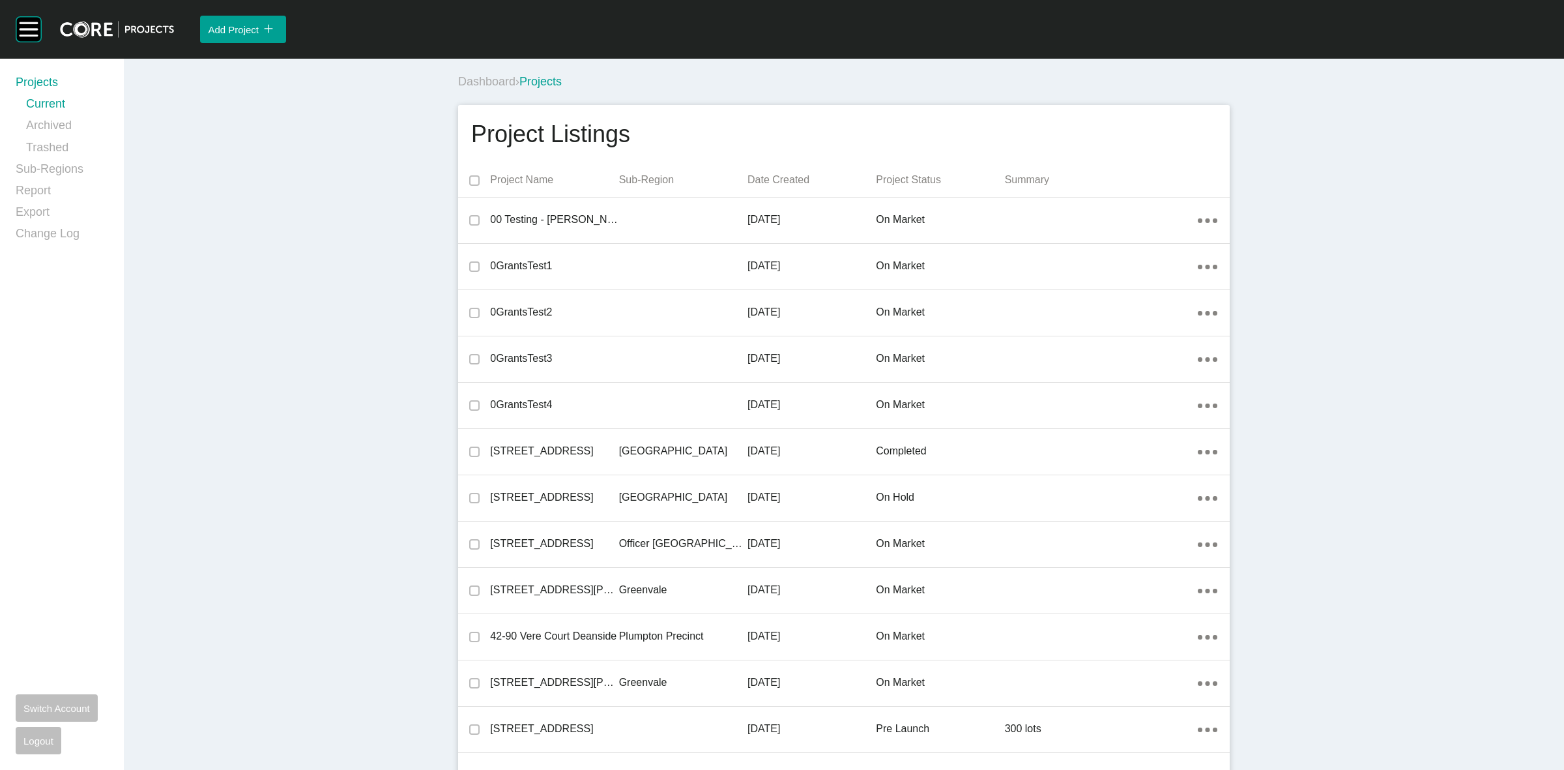
click at [926, 55] on div "Add Project icon/tick copy 11 Created with Sketch." at bounding box center [869, 29] width 1390 height 59
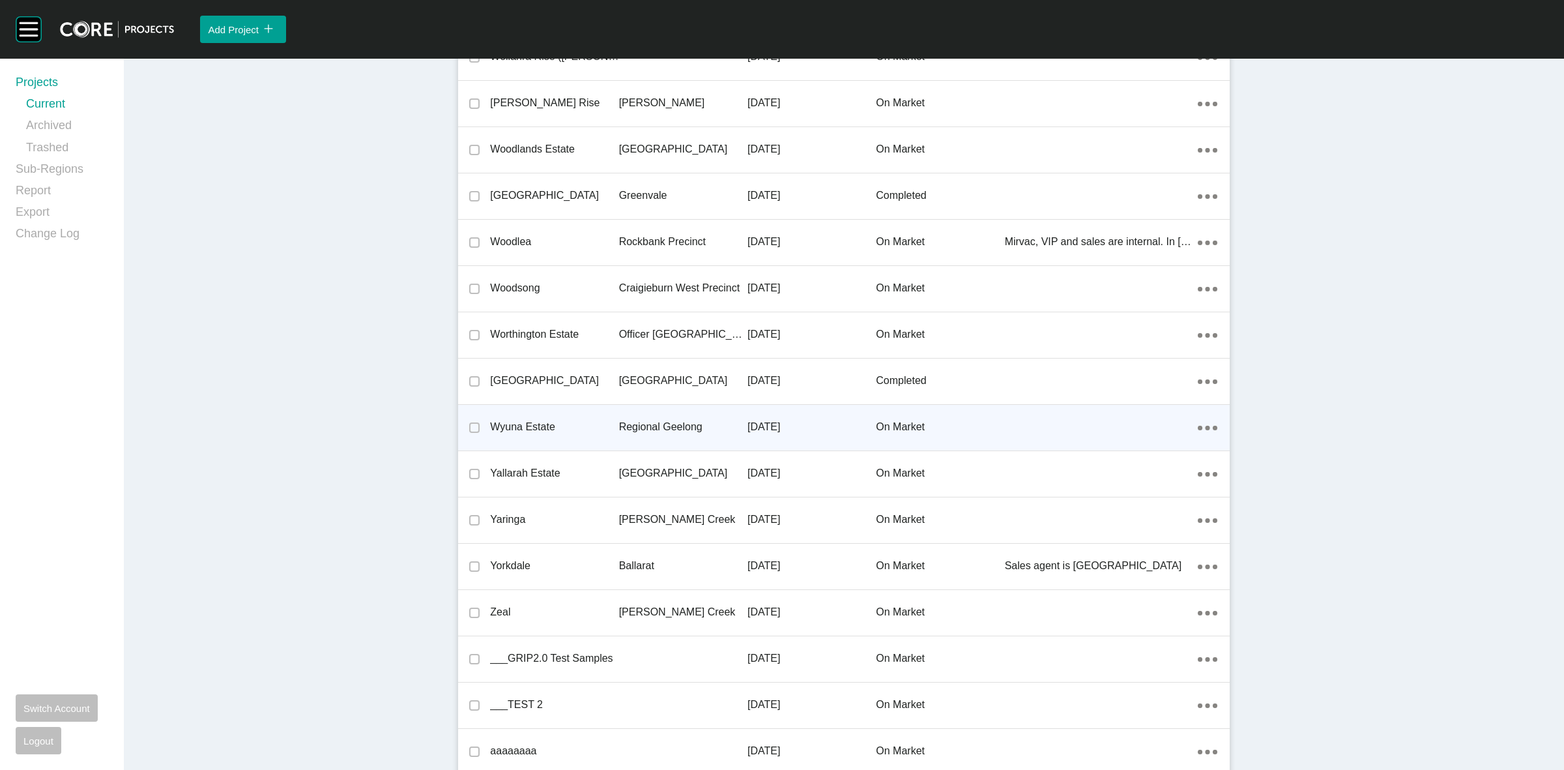
click at [671, 420] on p "Regional Geelong" at bounding box center [683, 427] width 128 height 14
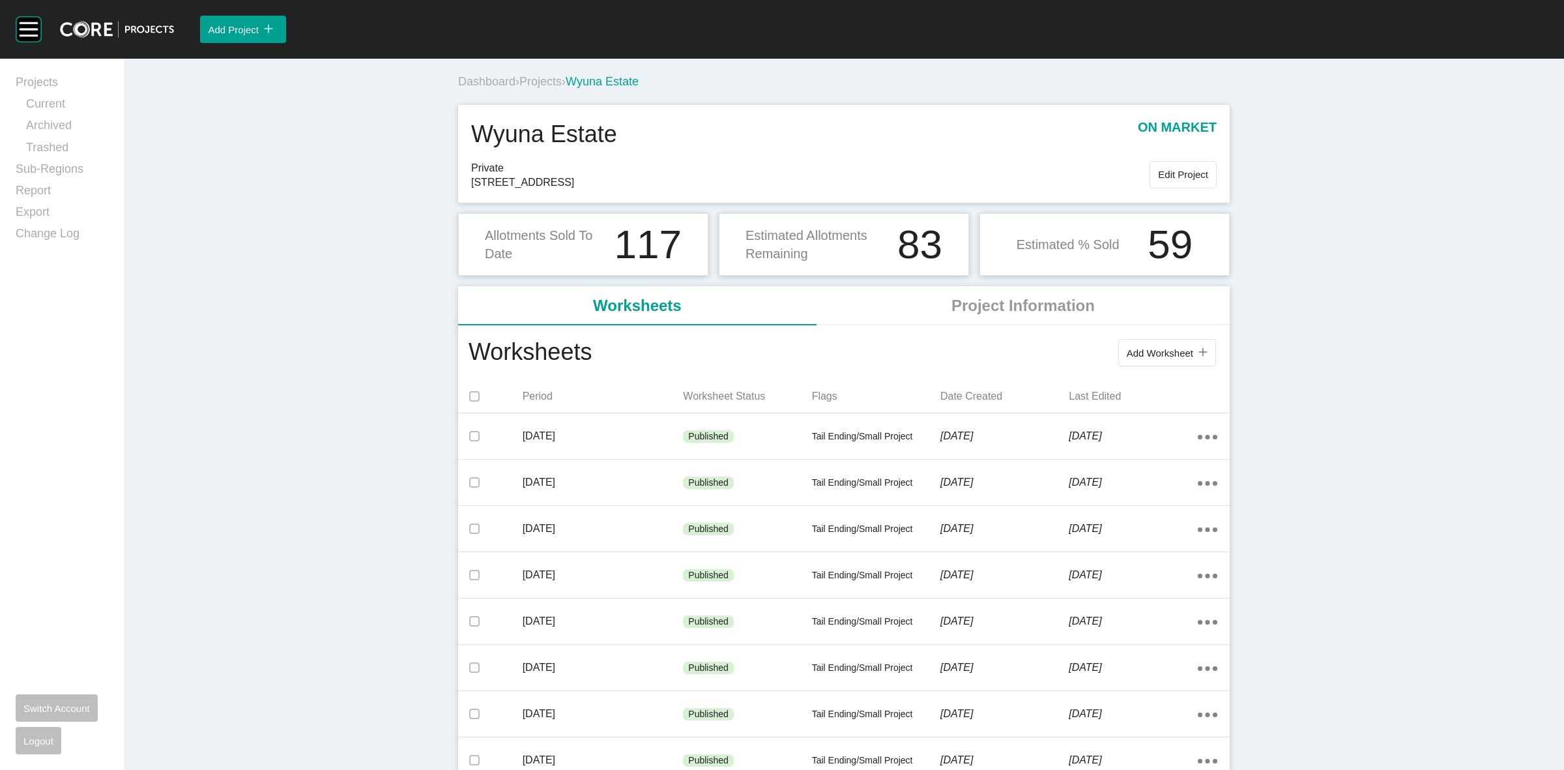
drag, startPoint x: 542, startPoint y: 82, endPoint x: 734, endPoint y: 53, distance: 195.0
click at [542, 82] on span "Projects" at bounding box center [540, 81] width 42 height 13
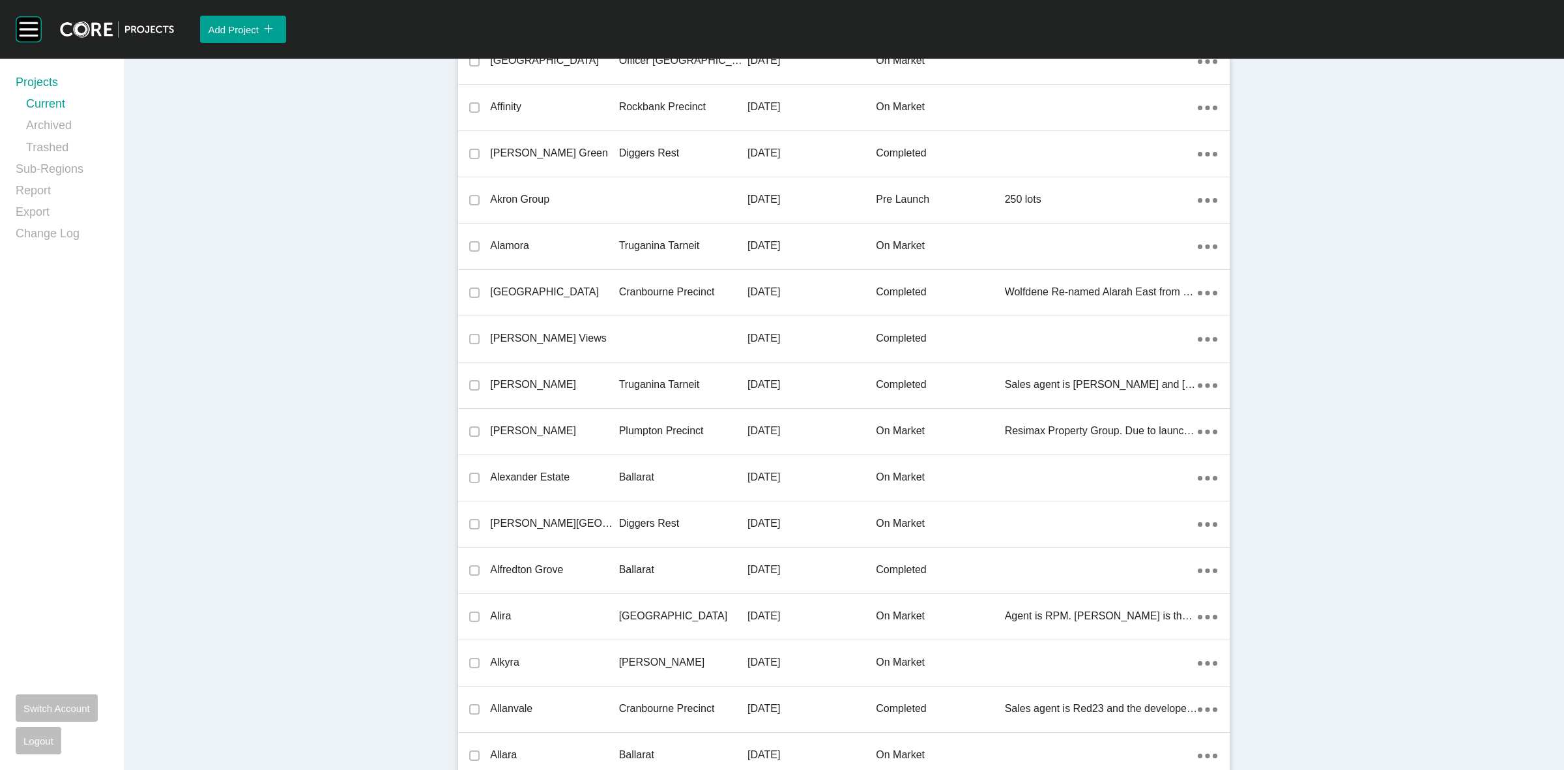
scroll to position [19216, 0]
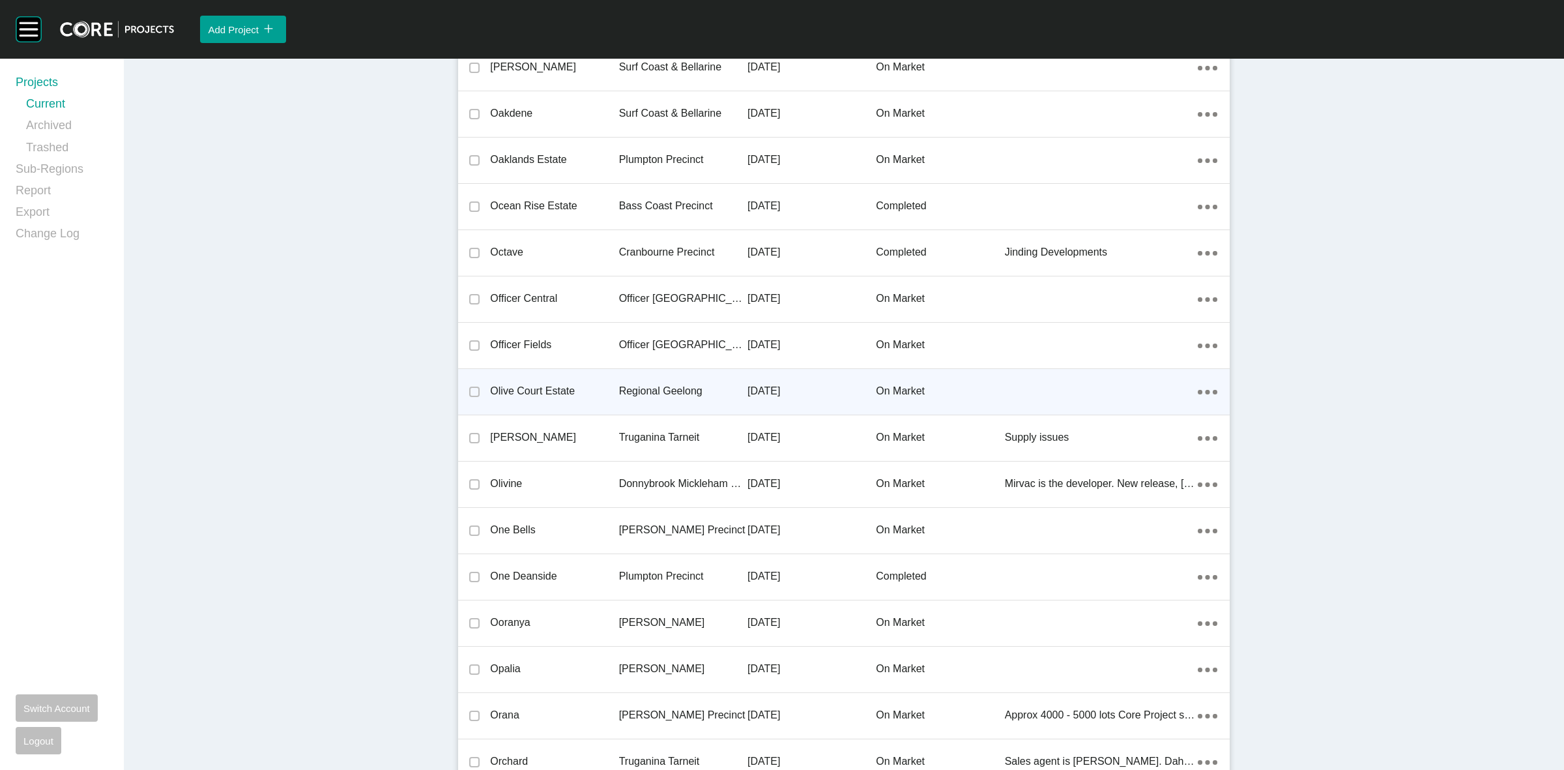
click at [663, 384] on p "Regional Geelong" at bounding box center [683, 391] width 128 height 14
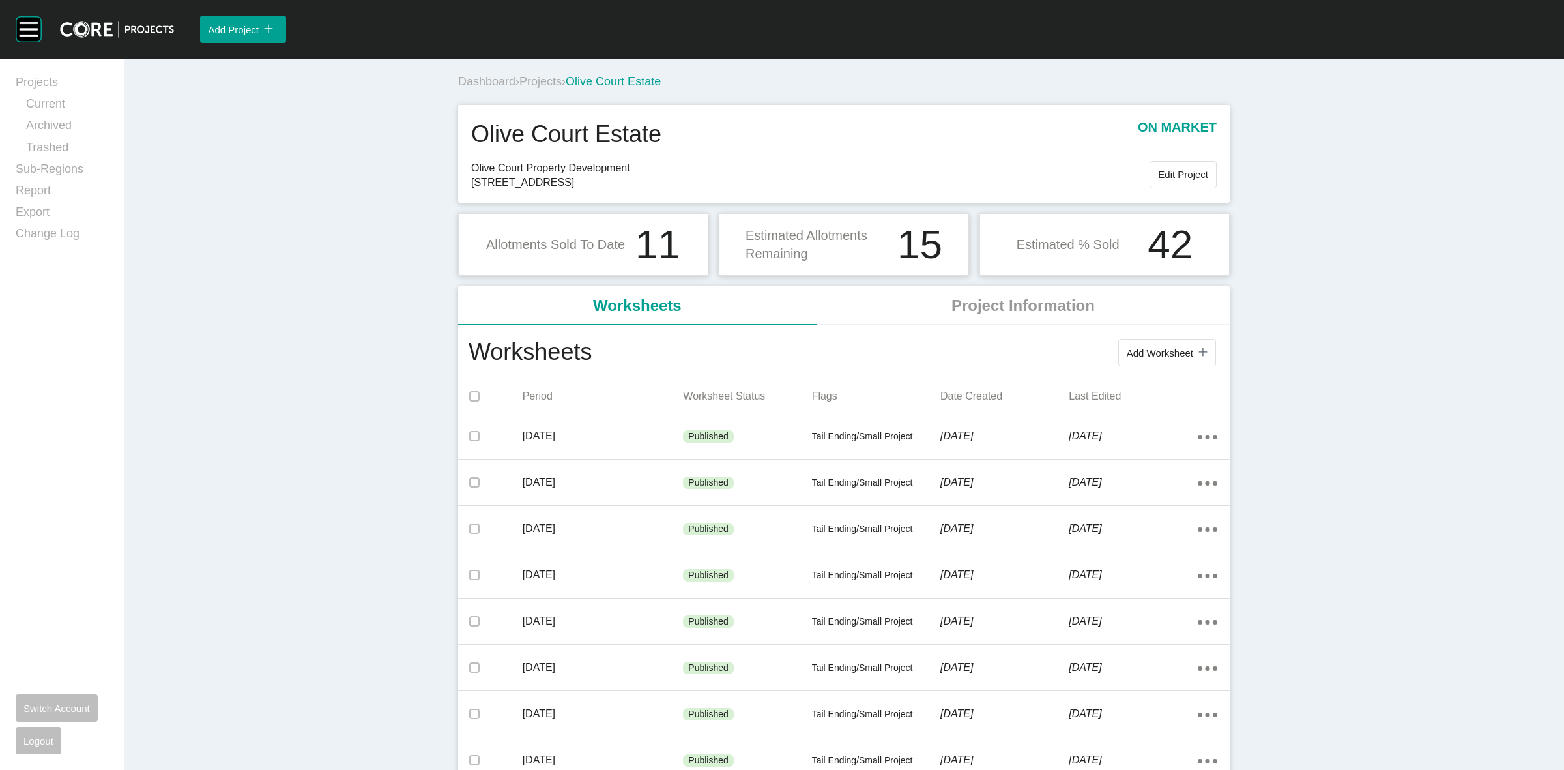
click at [542, 81] on span "Projects" at bounding box center [540, 81] width 42 height 13
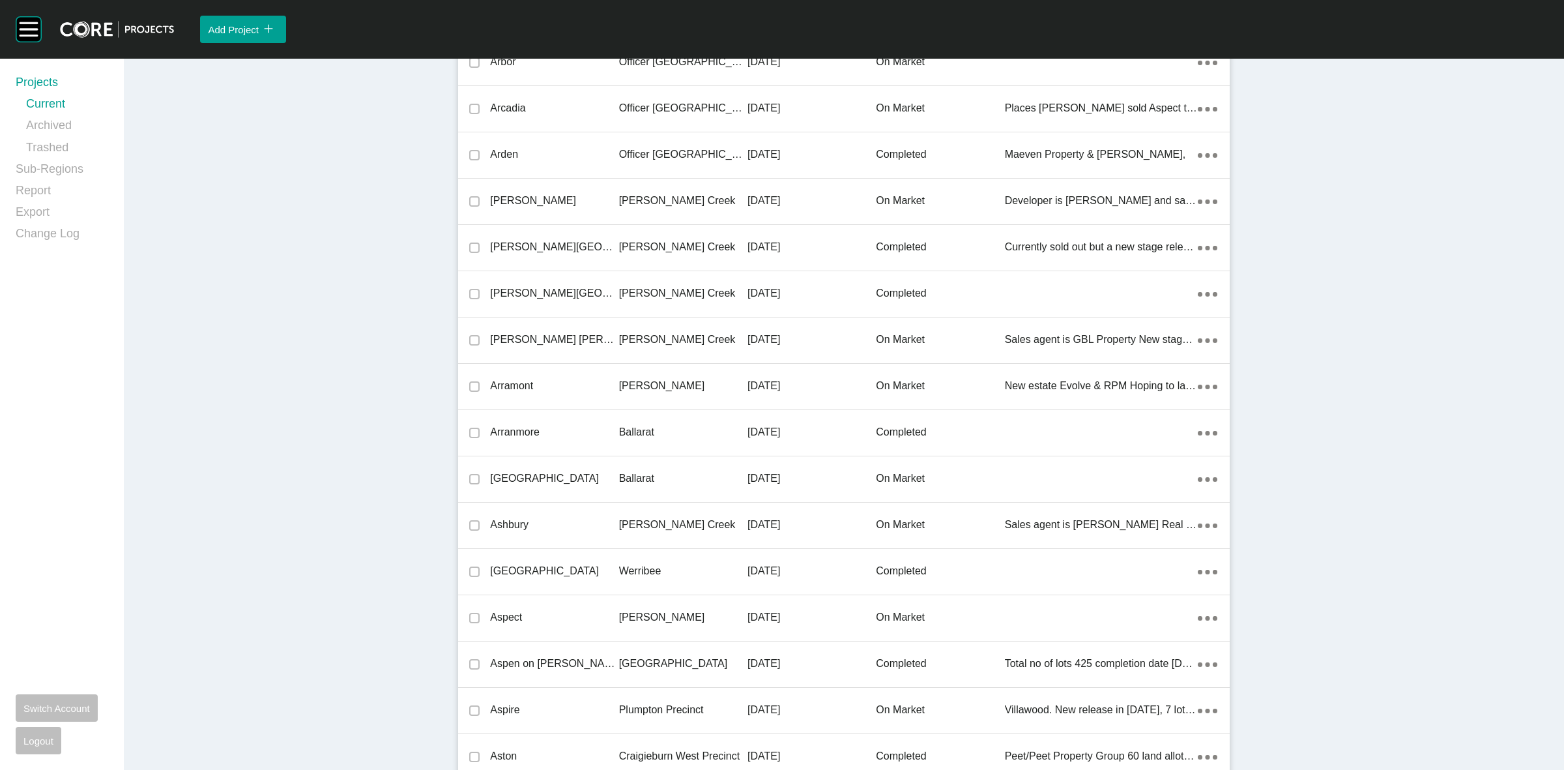
scroll to position [17644, 0]
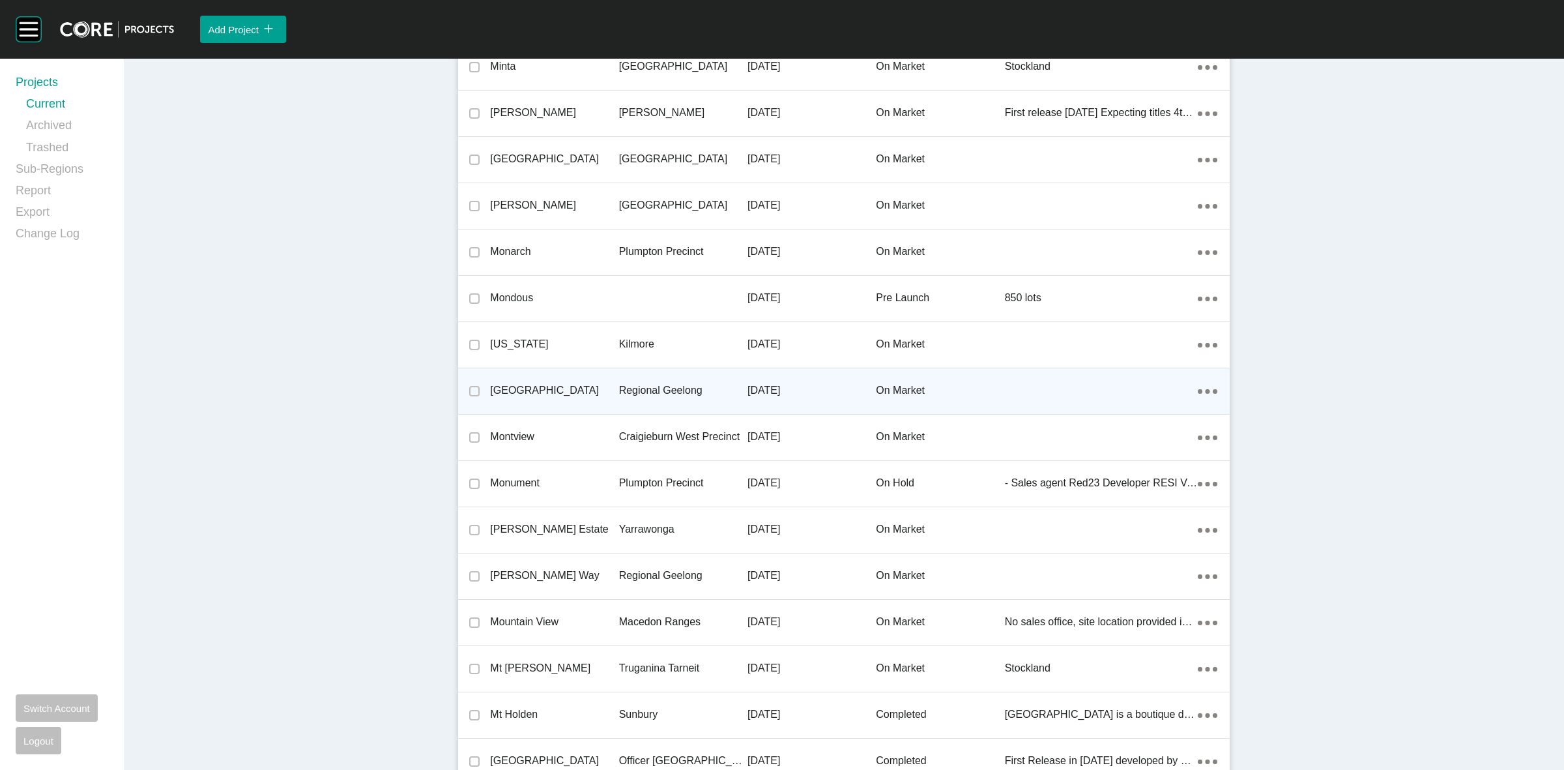
click at [647, 383] on p "Regional Geelong" at bounding box center [683, 390] width 128 height 14
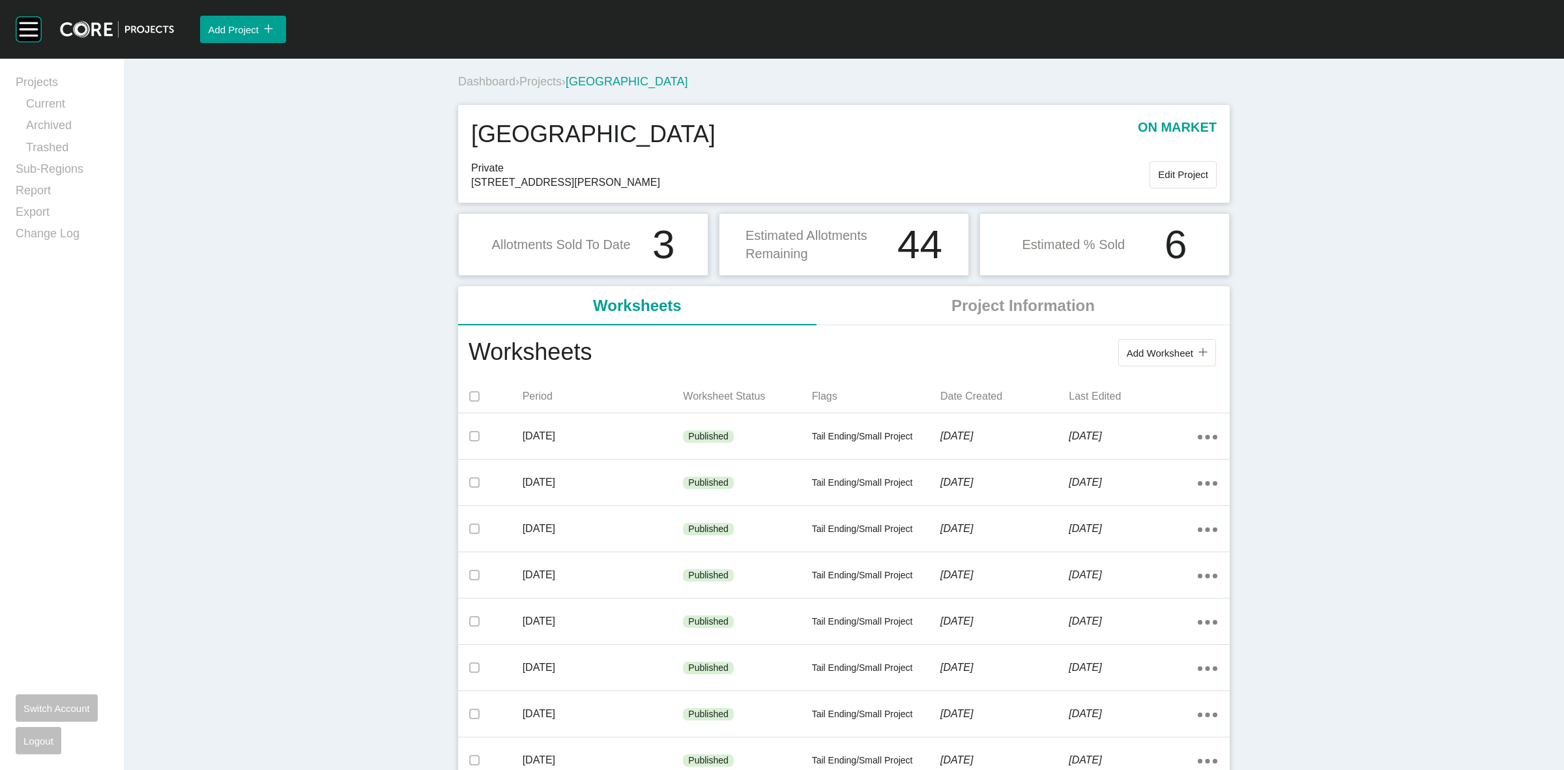
click at [540, 82] on span "Projects" at bounding box center [540, 81] width 42 height 13
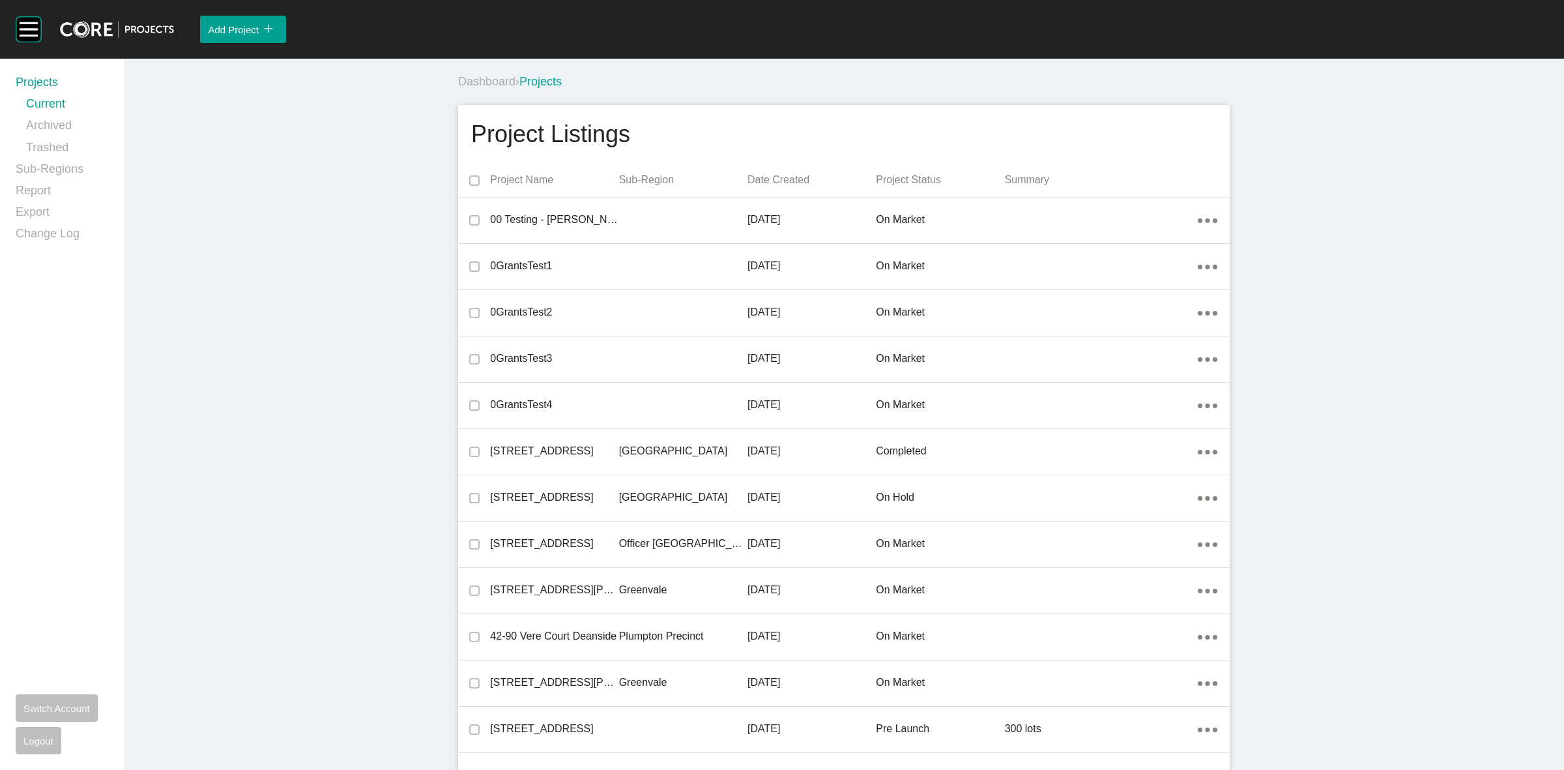
scroll to position [14776, 0]
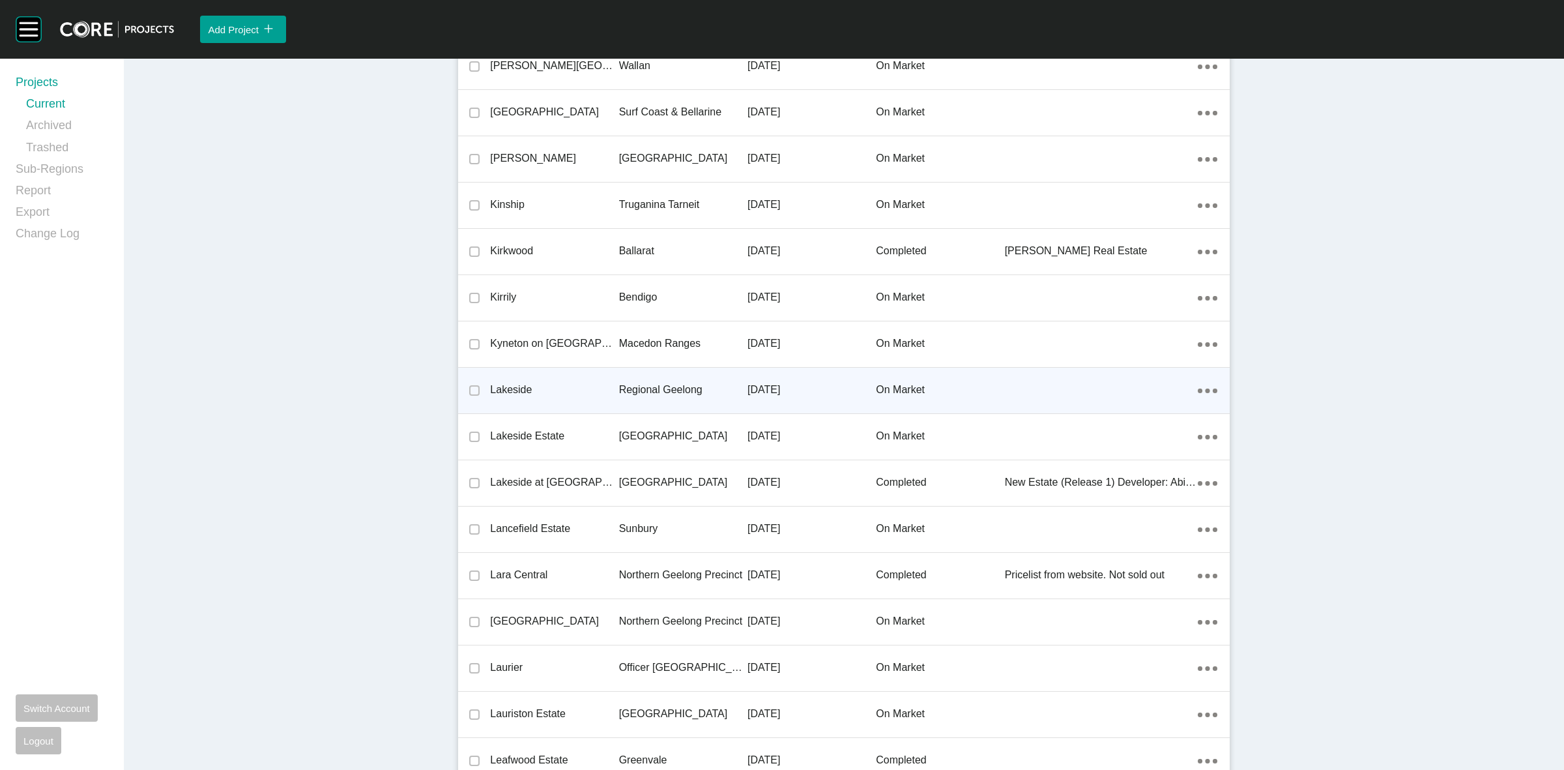
click at [654, 383] on p "Regional Geelong" at bounding box center [683, 390] width 128 height 14
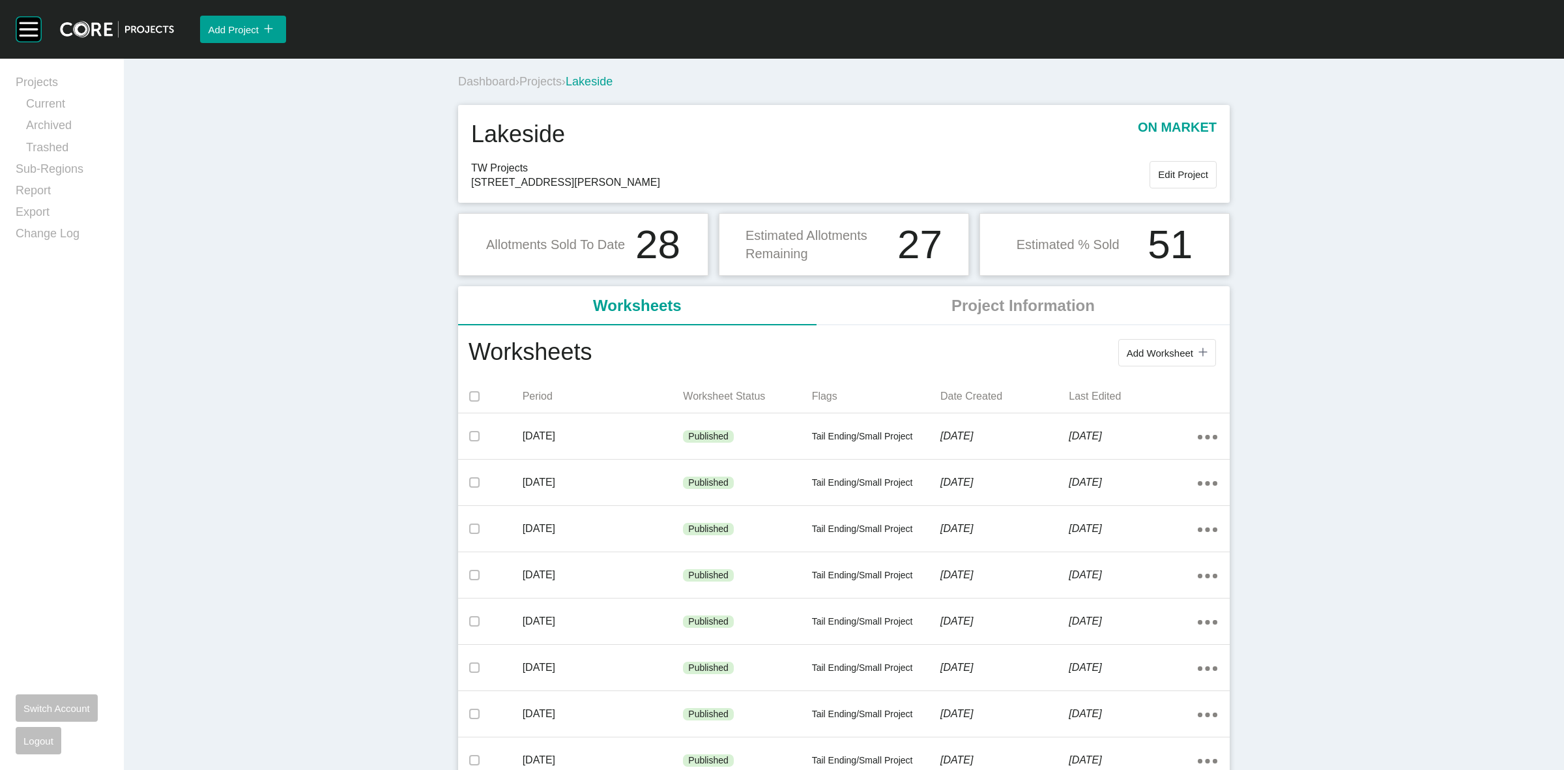
click at [536, 81] on span "Projects" at bounding box center [540, 81] width 42 height 13
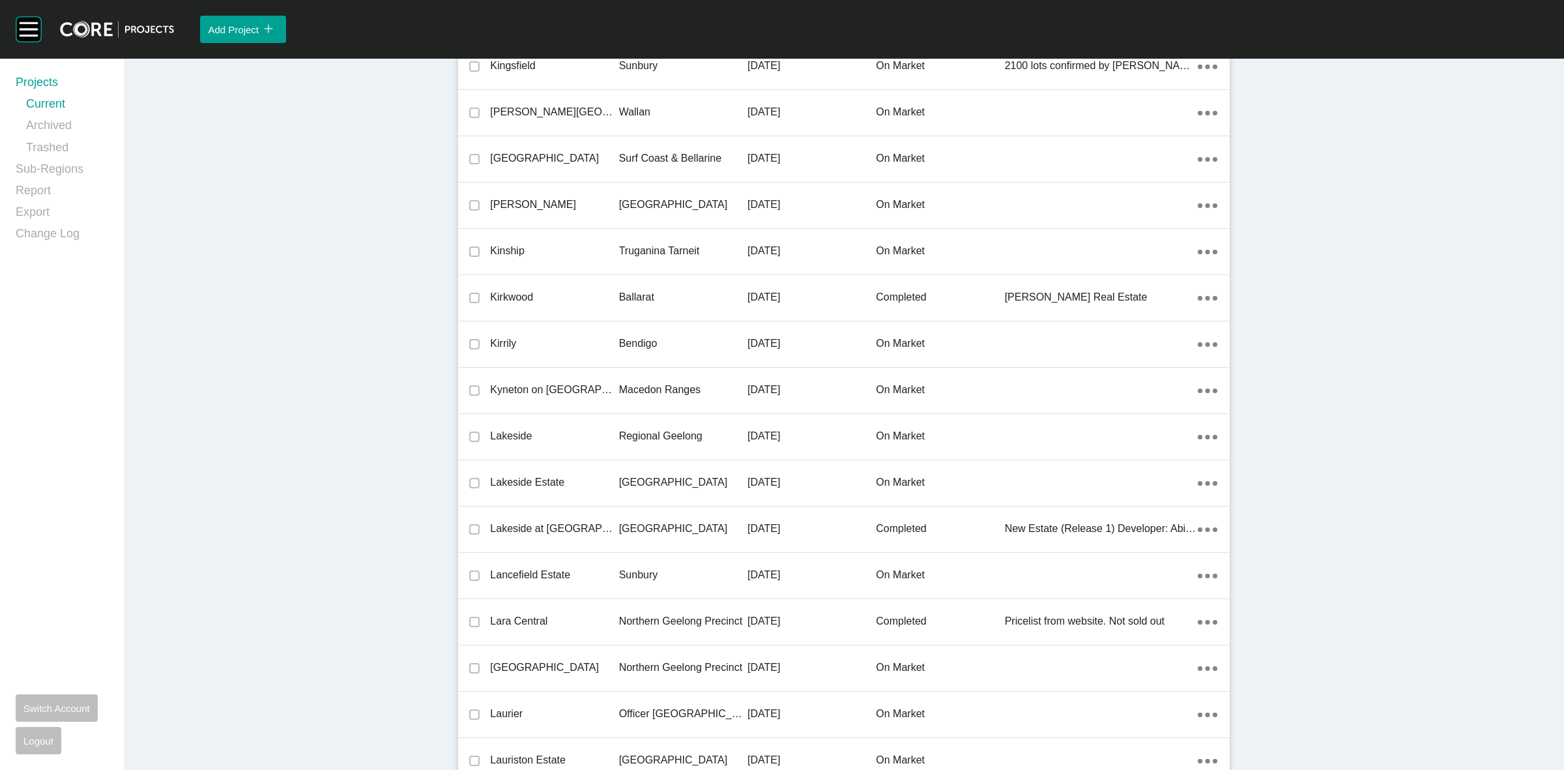
scroll to position [22315, 0]
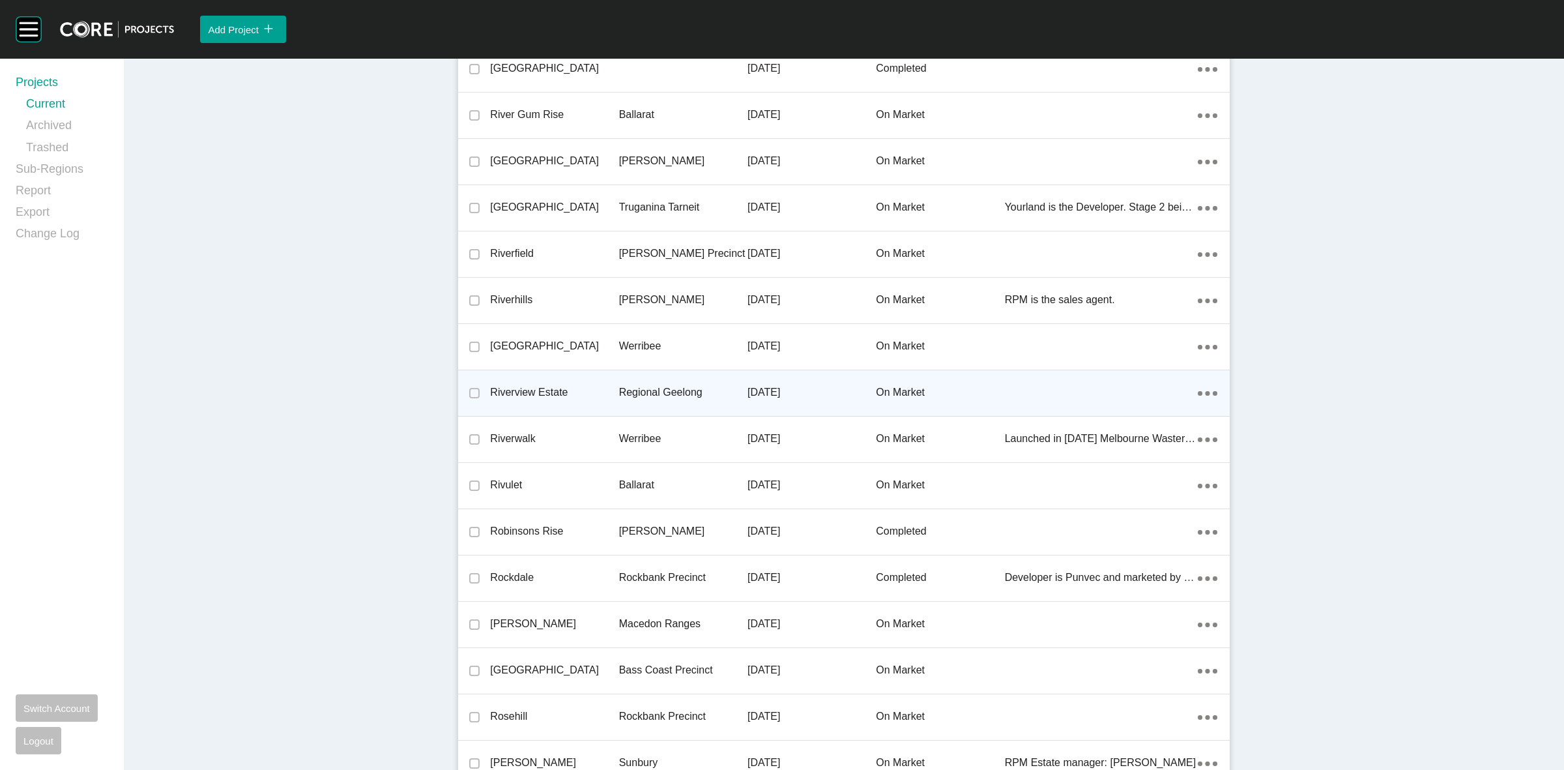
click at [652, 385] on p "Regional Geelong" at bounding box center [683, 392] width 128 height 14
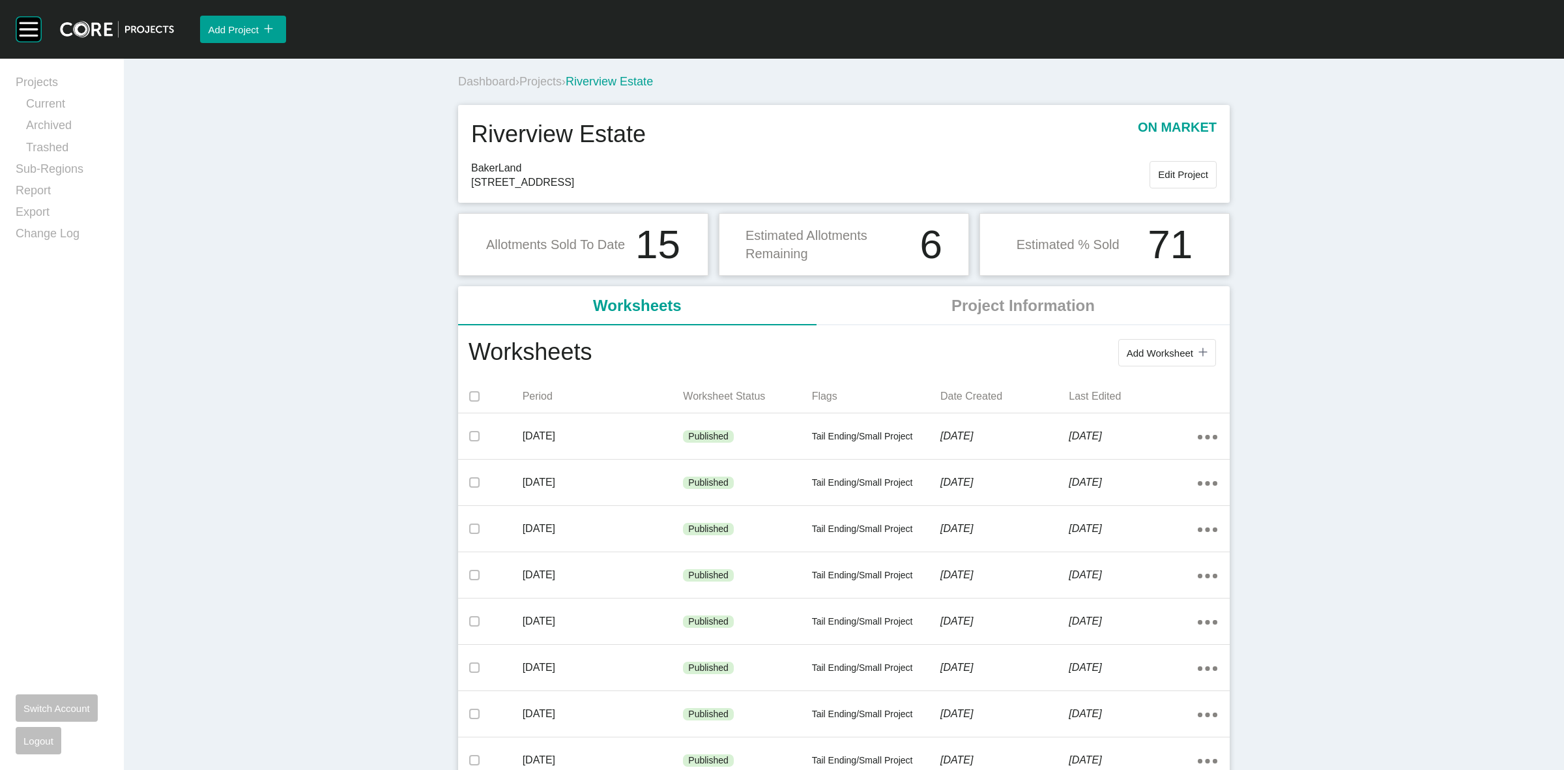
click at [545, 83] on span "Projects" at bounding box center [540, 81] width 42 height 13
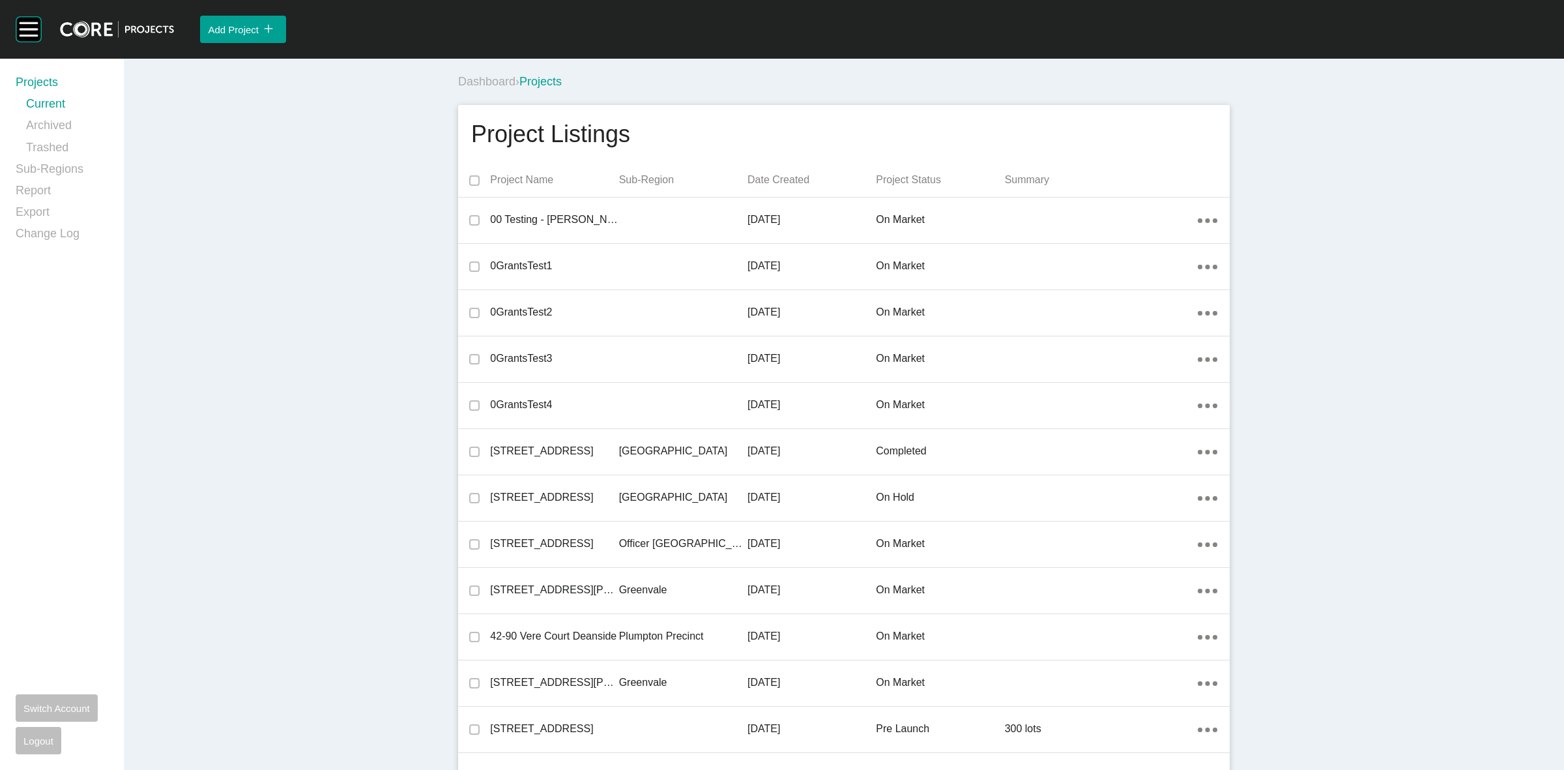
scroll to position [17783, 0]
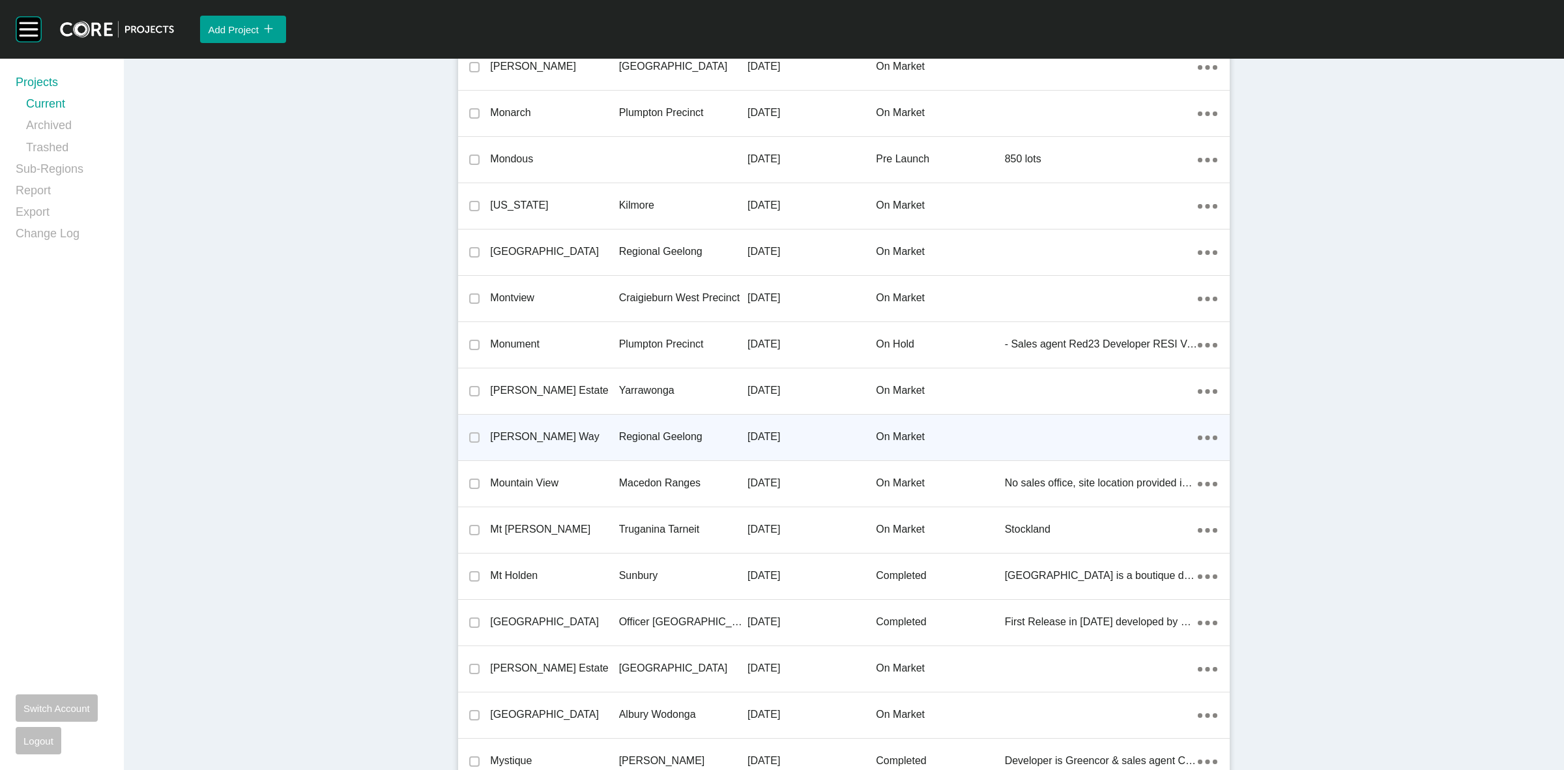
click at [630, 429] on p "Regional Geelong" at bounding box center [683, 436] width 128 height 14
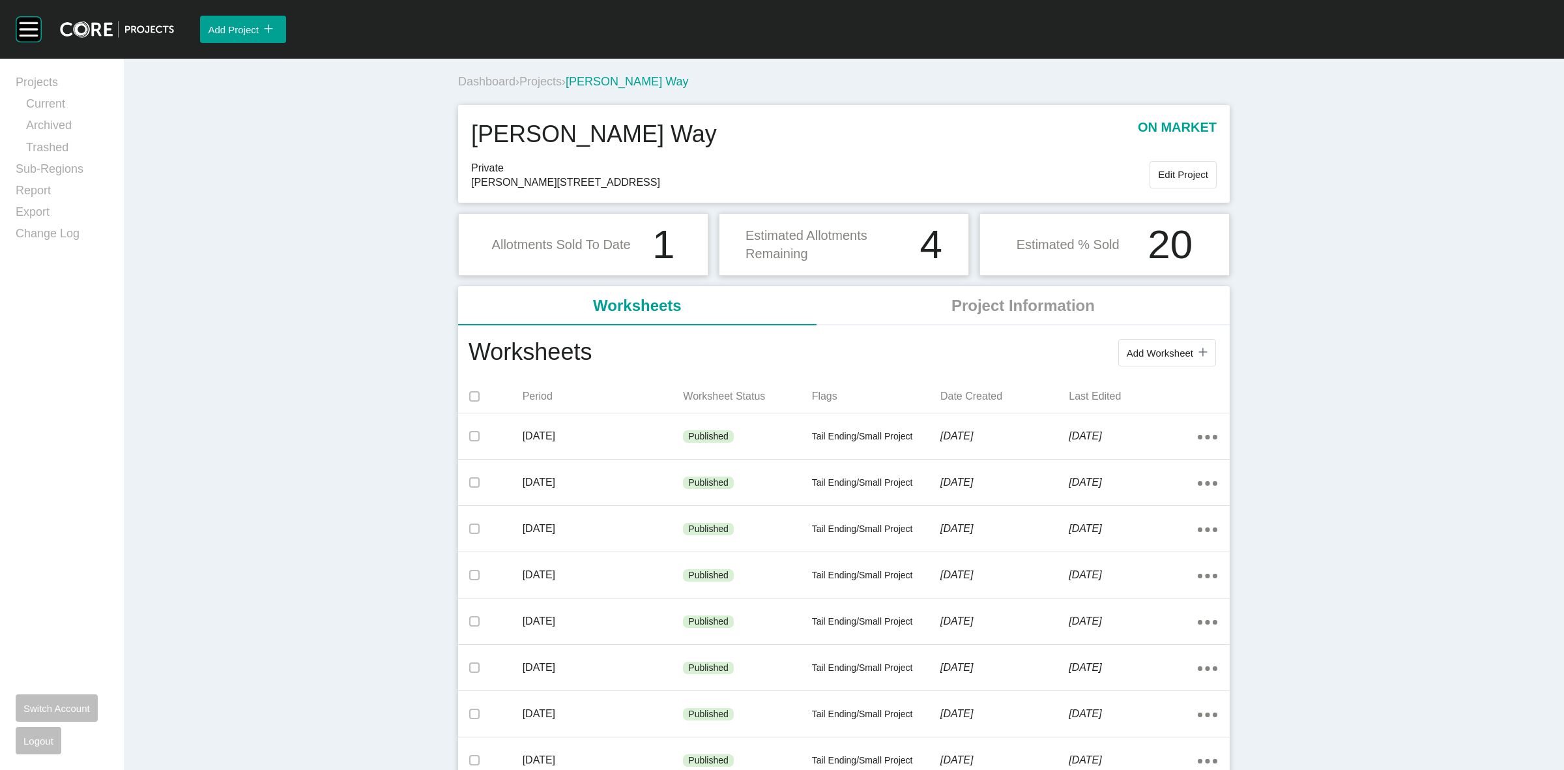
click at [546, 82] on span "Projects" at bounding box center [540, 81] width 42 height 13
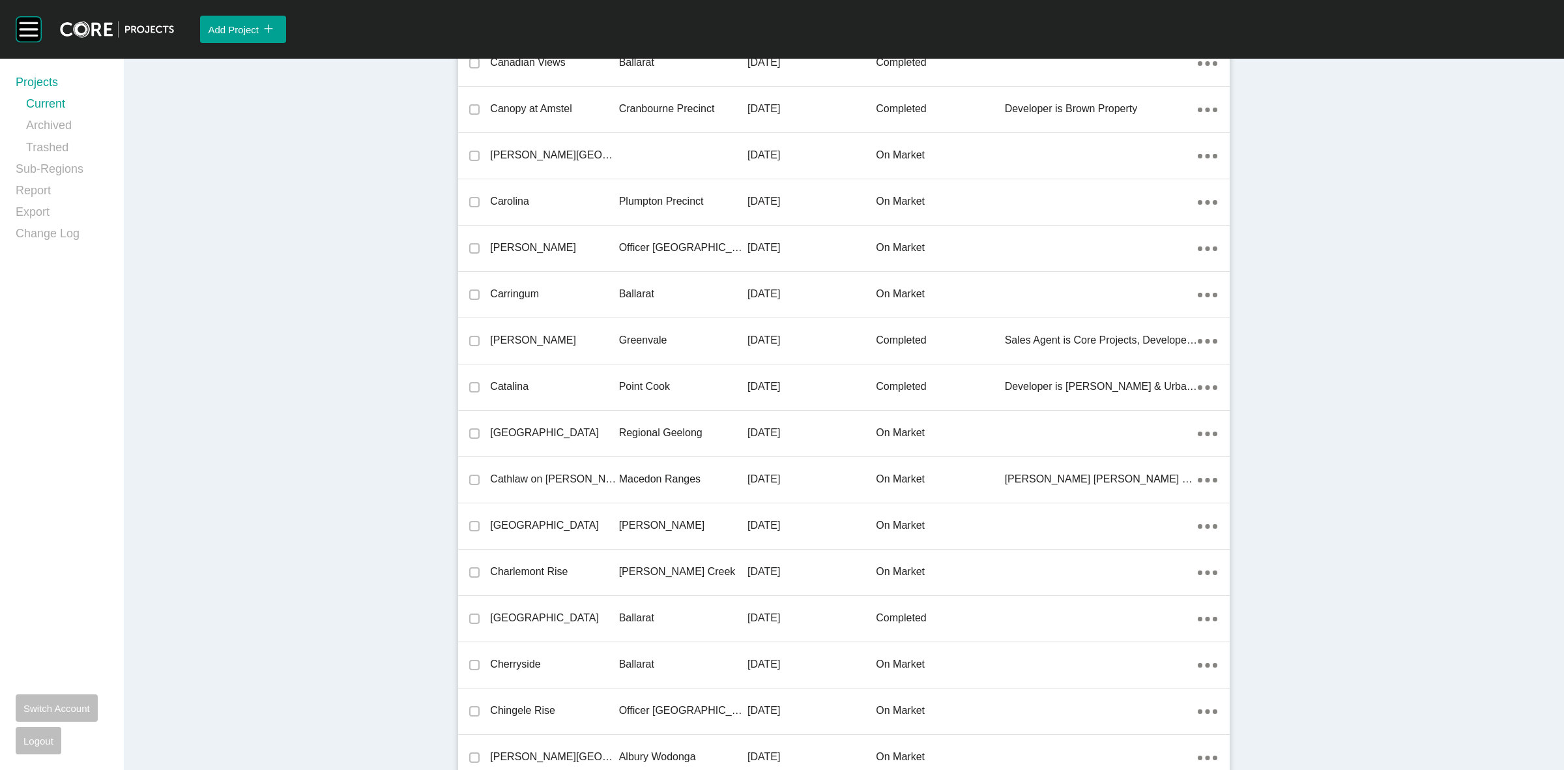
scroll to position [27265, 0]
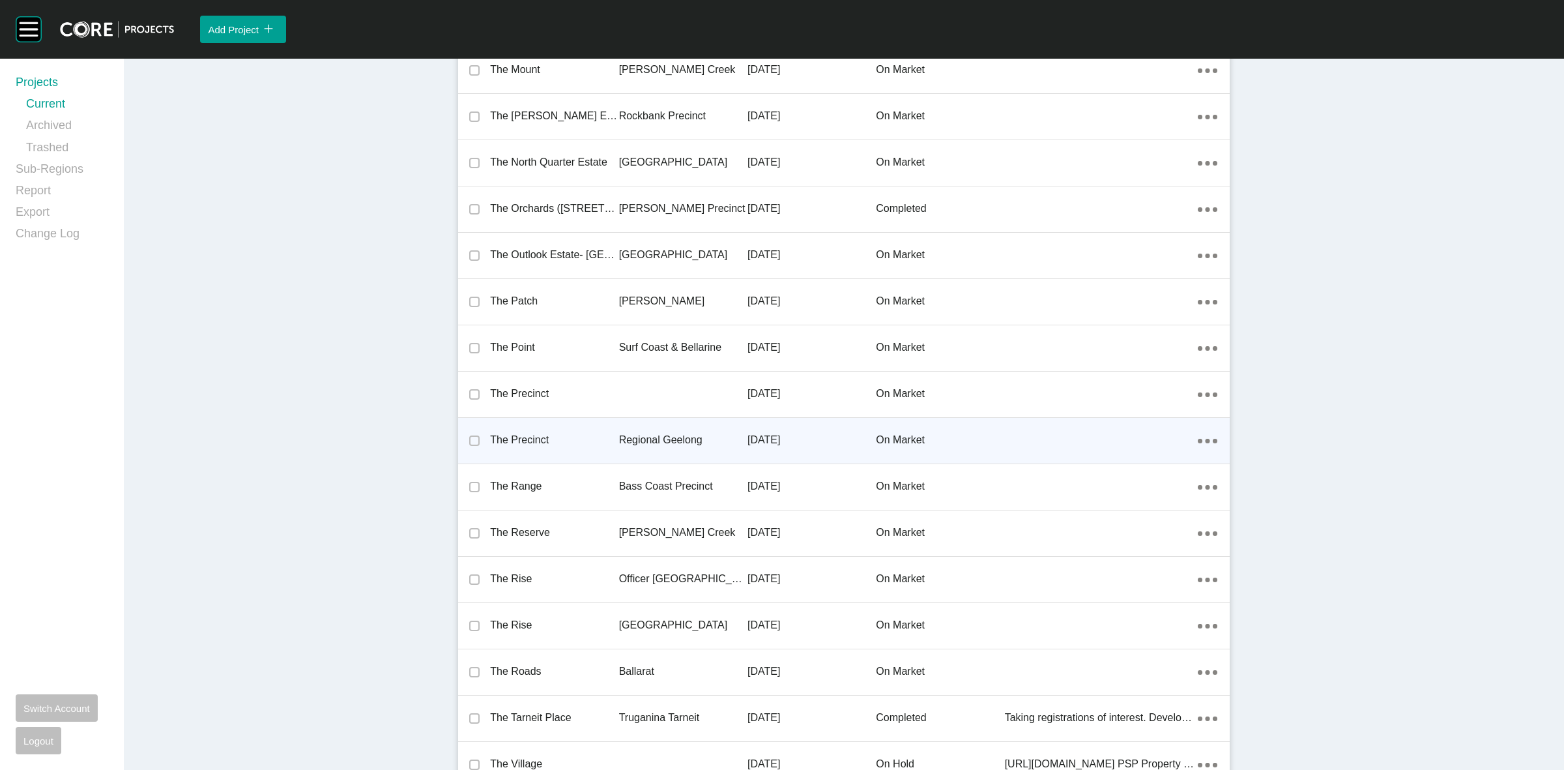
click at [630, 433] on p "Regional Geelong" at bounding box center [683, 440] width 128 height 14
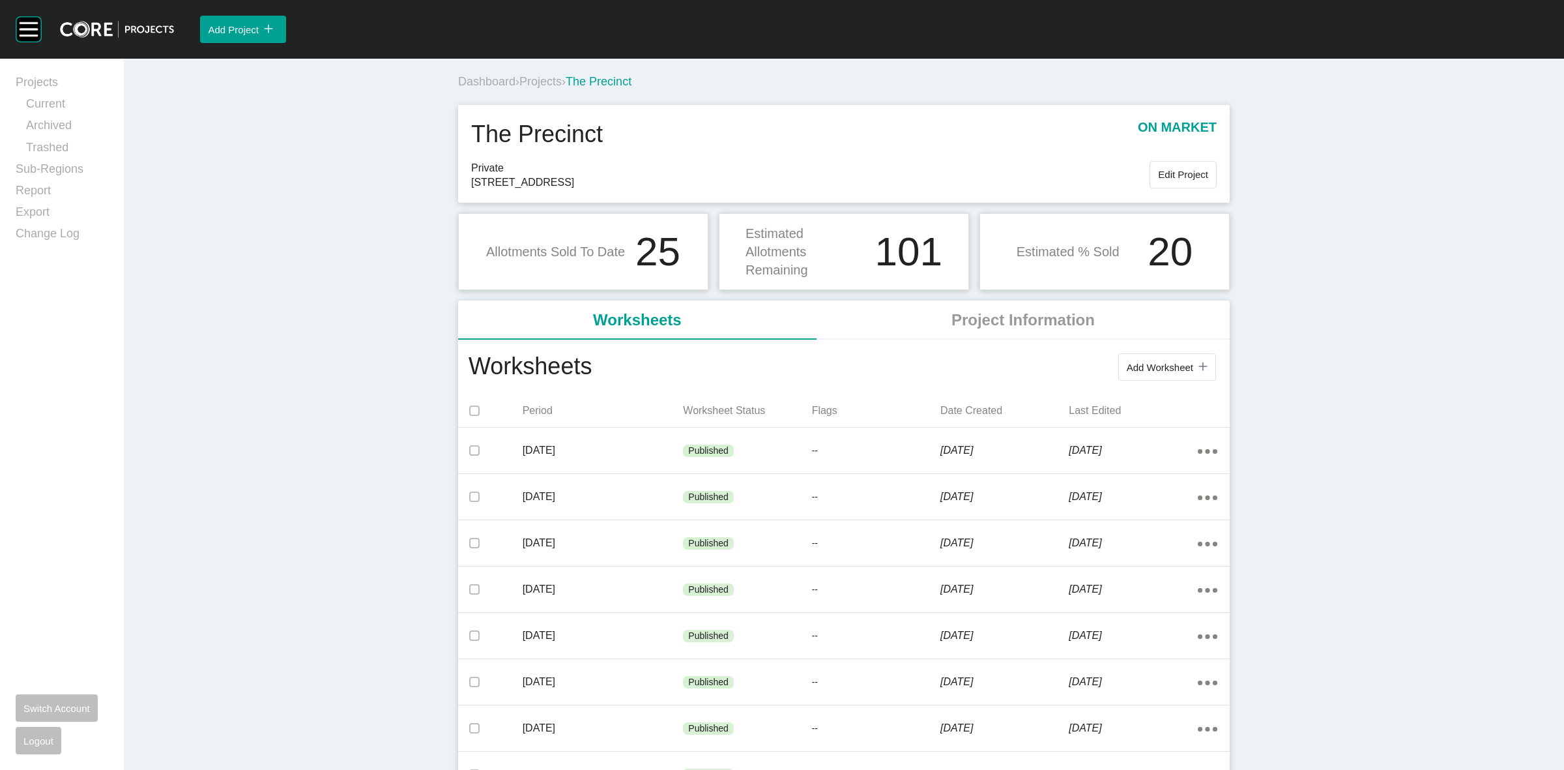
click at [543, 74] on div "Dashboard › Projects › The Precinct" at bounding box center [846, 82] width 777 height 16
click at [541, 79] on span "Projects" at bounding box center [540, 81] width 42 height 13
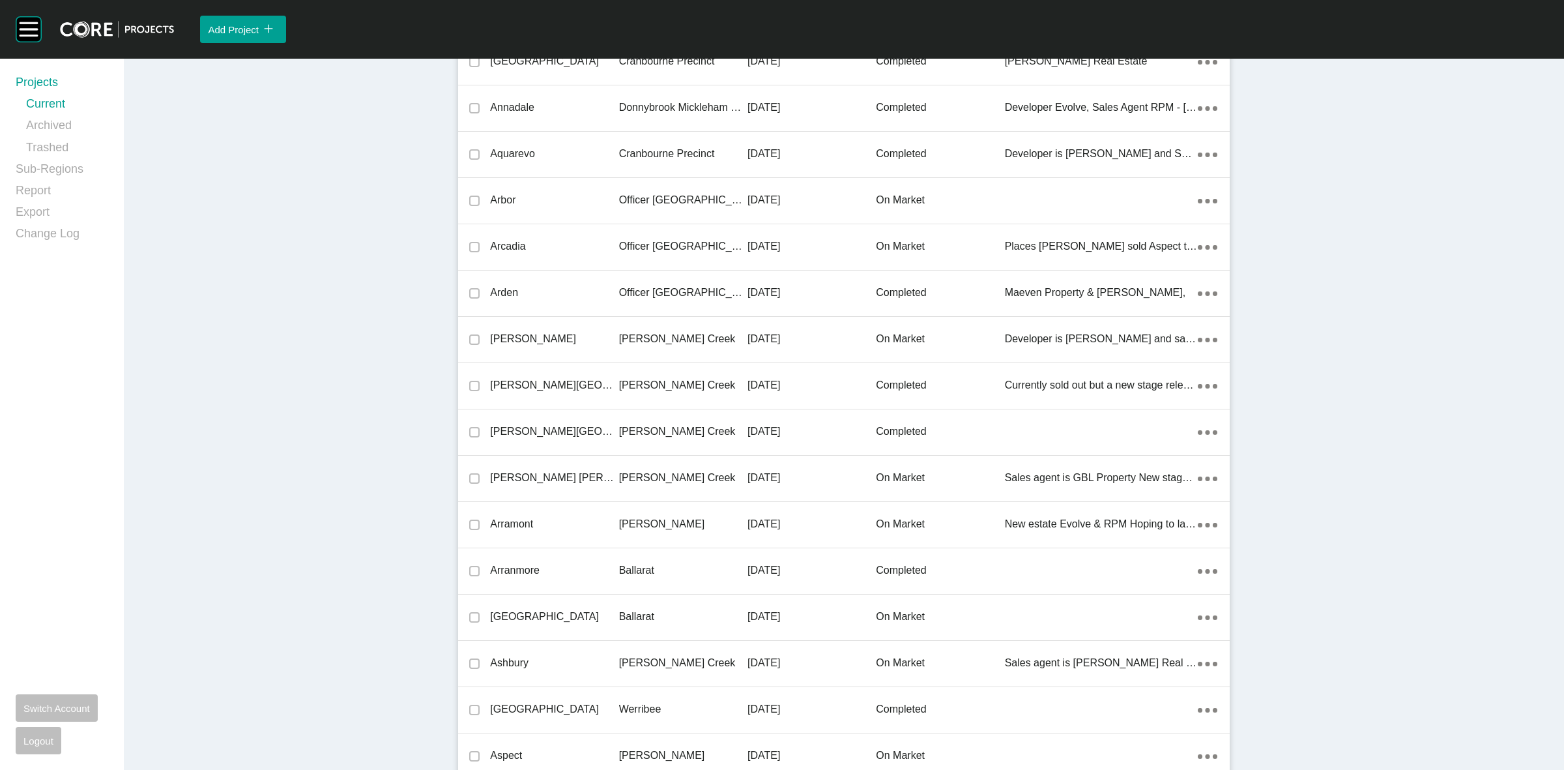
scroll to position [24212, 0]
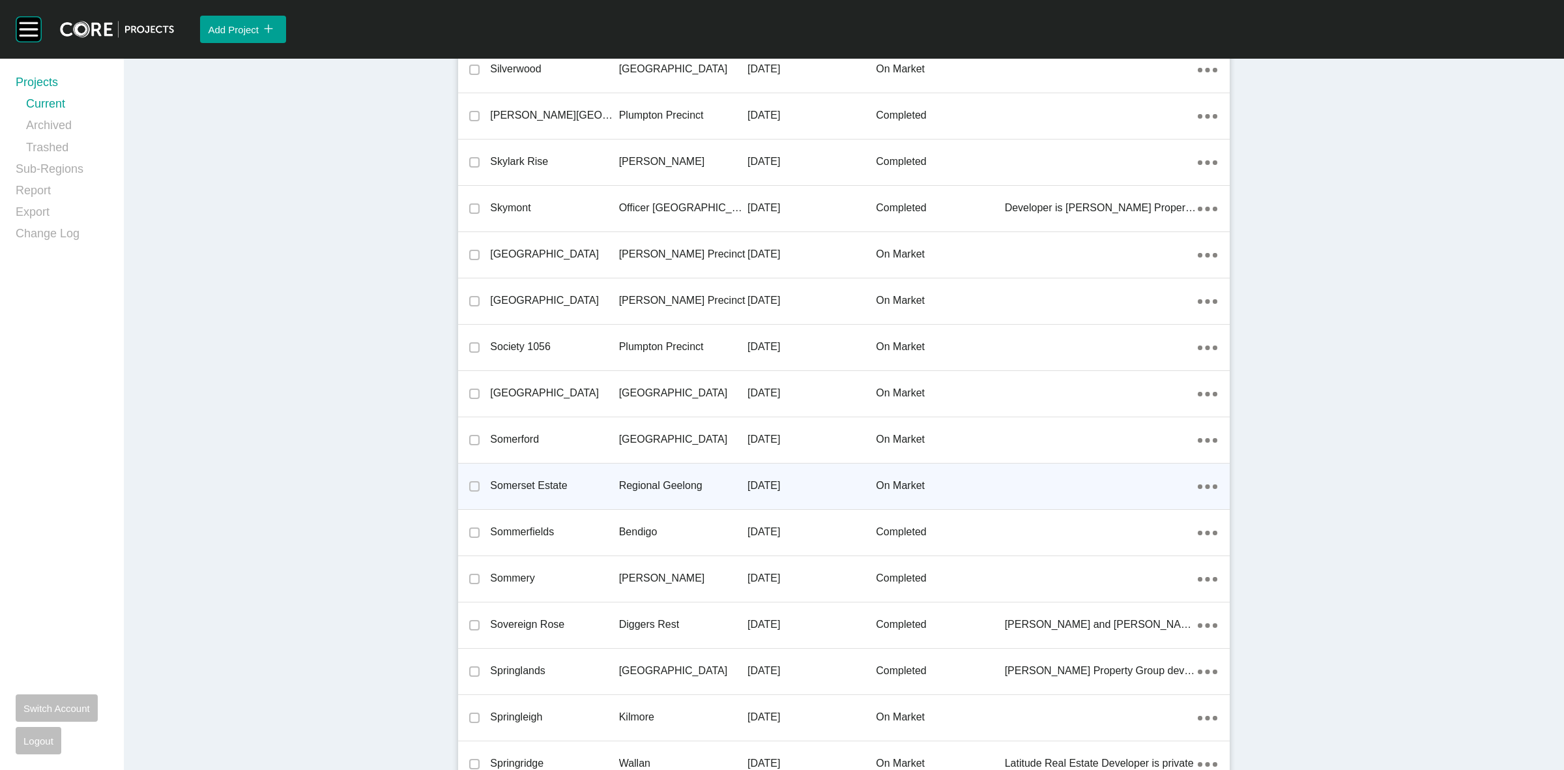
click at [635, 478] on p "Regional Geelong" at bounding box center [683, 485] width 128 height 14
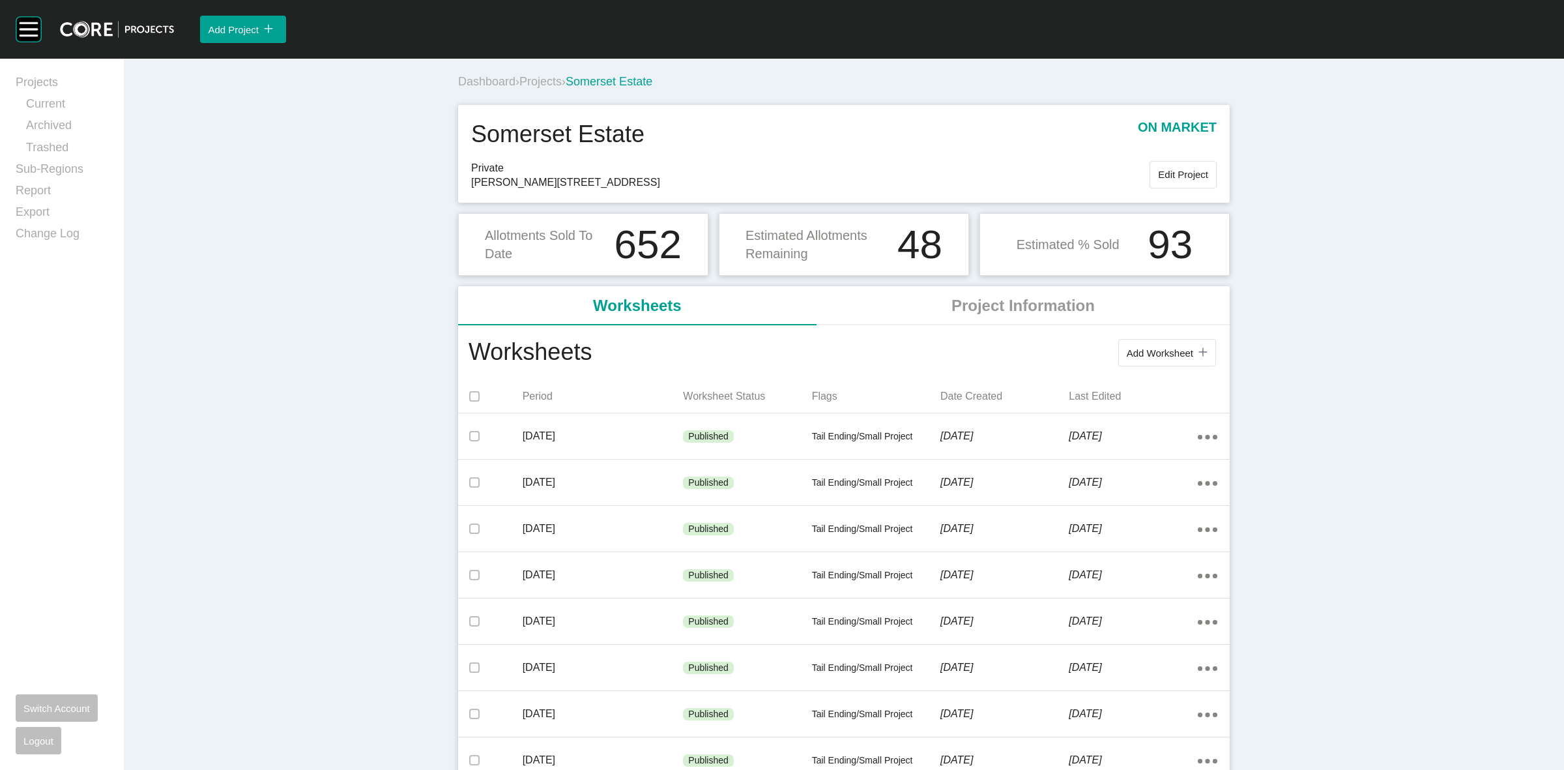
click at [545, 81] on span "Projects" at bounding box center [540, 81] width 42 height 13
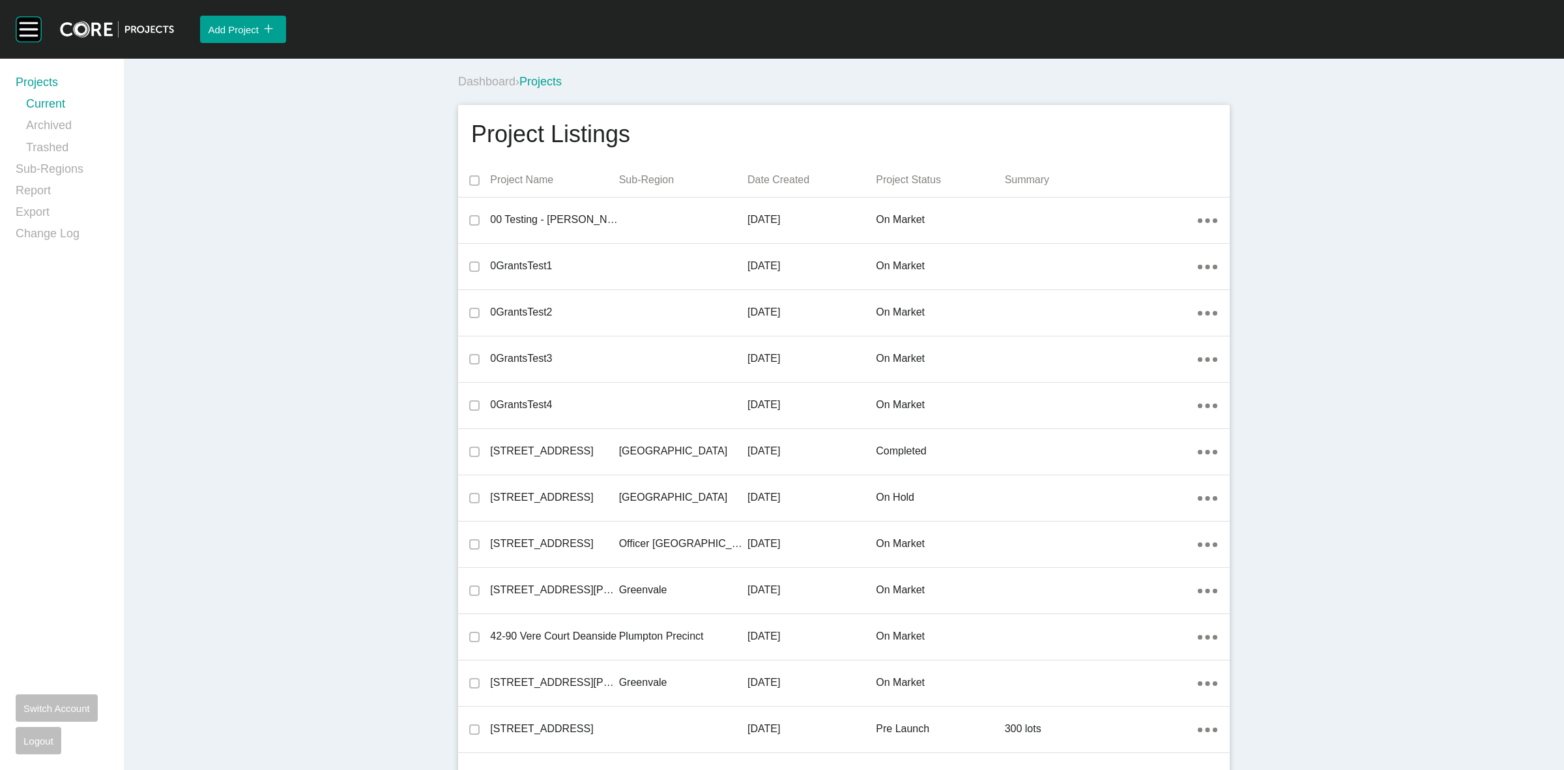
scroll to position [6357, 0]
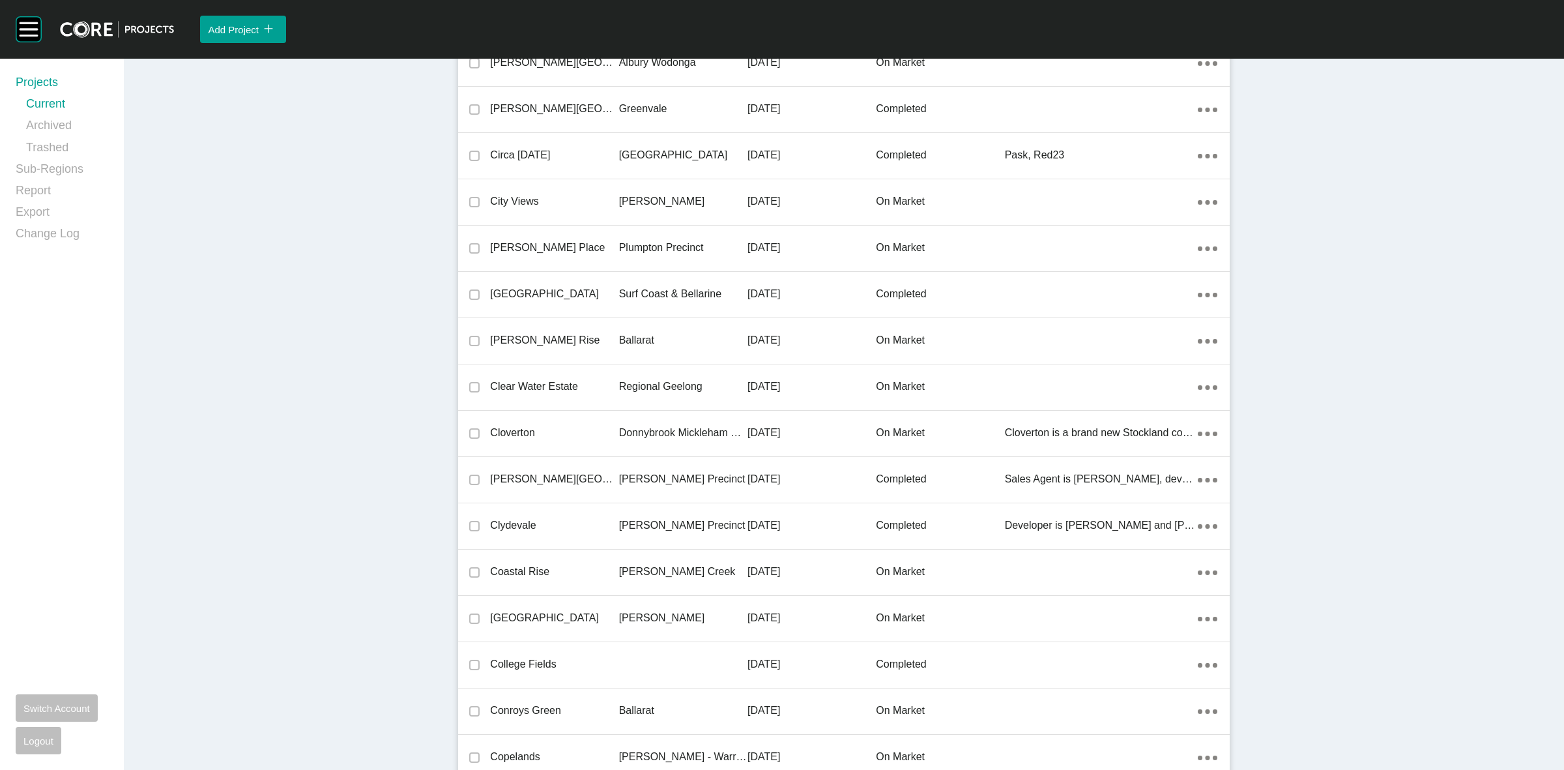
click at [627, 383] on p "Regional Geelong" at bounding box center [683, 386] width 128 height 14
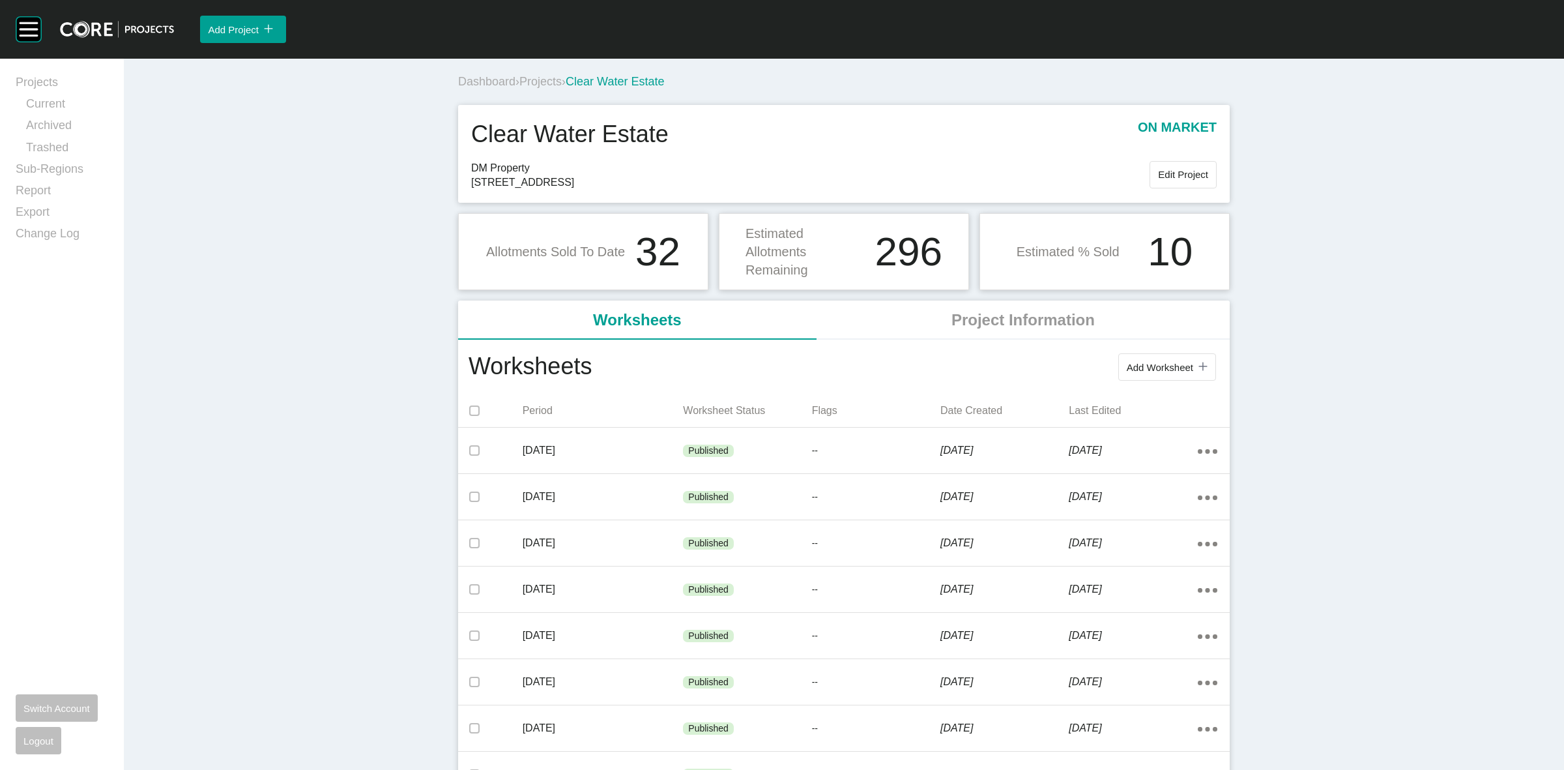
click at [541, 81] on span "Projects" at bounding box center [540, 81] width 42 height 13
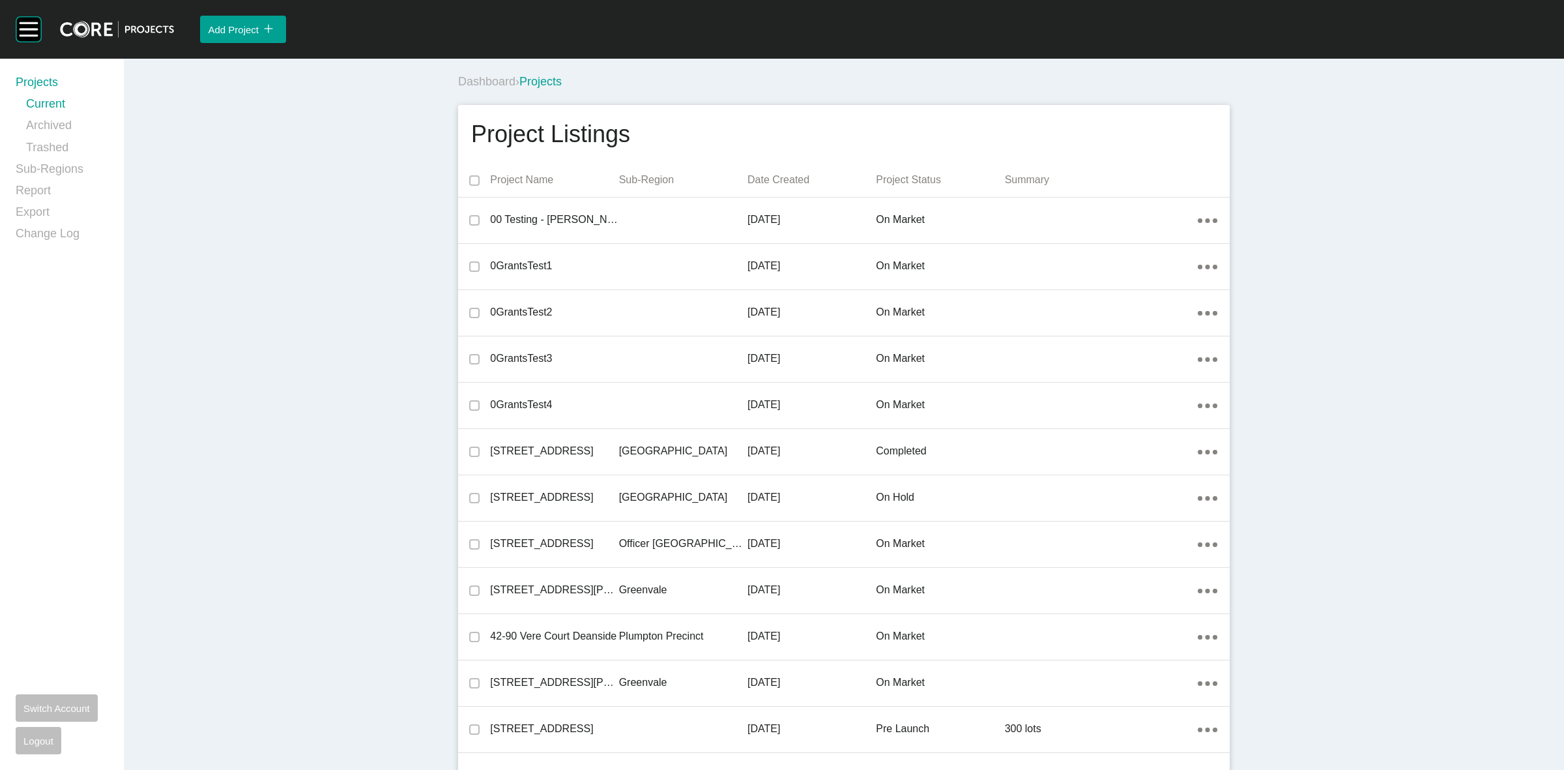
scroll to position [8855, 0]
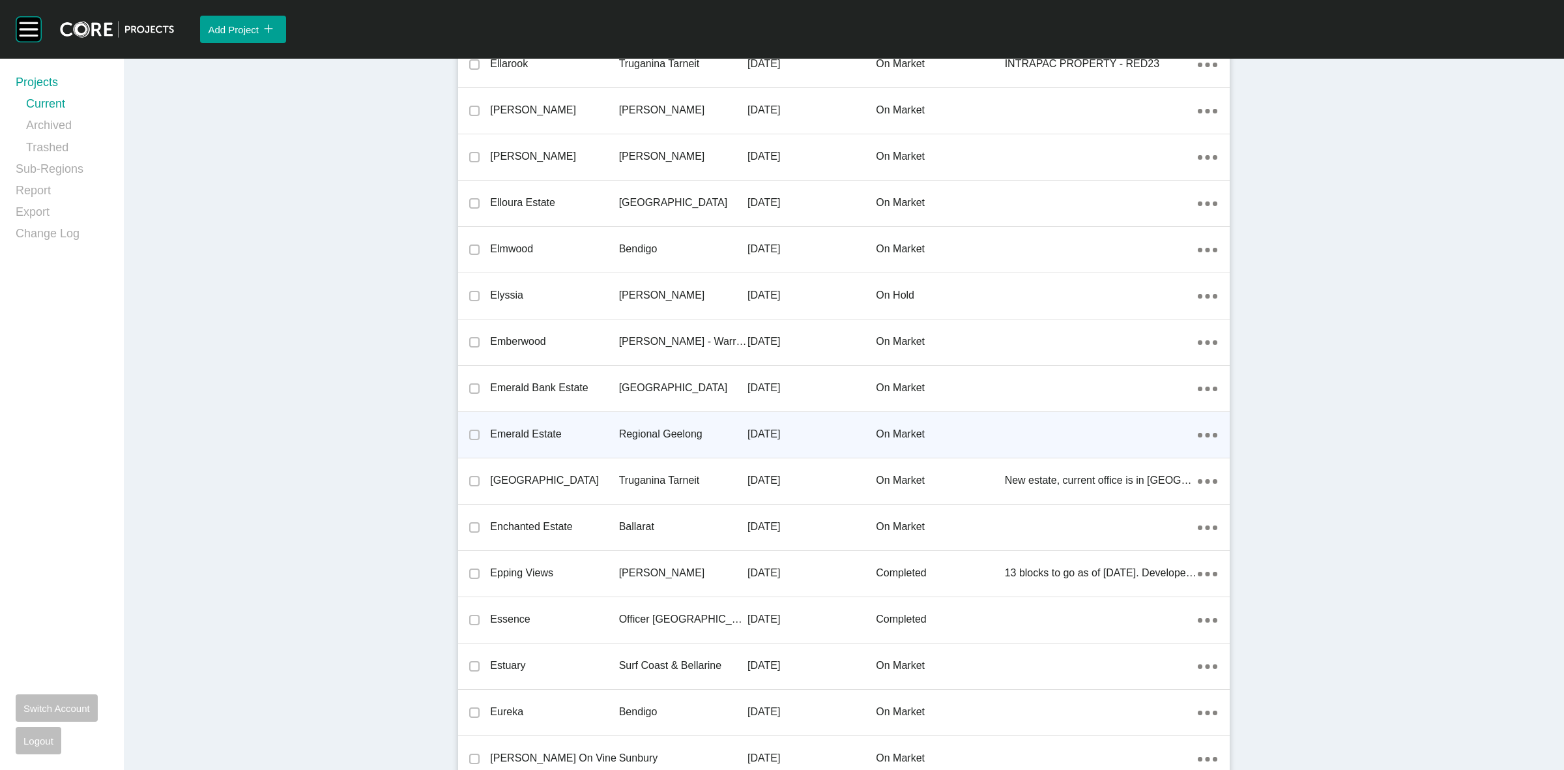
click at [663, 428] on p "Regional Geelong" at bounding box center [683, 434] width 128 height 14
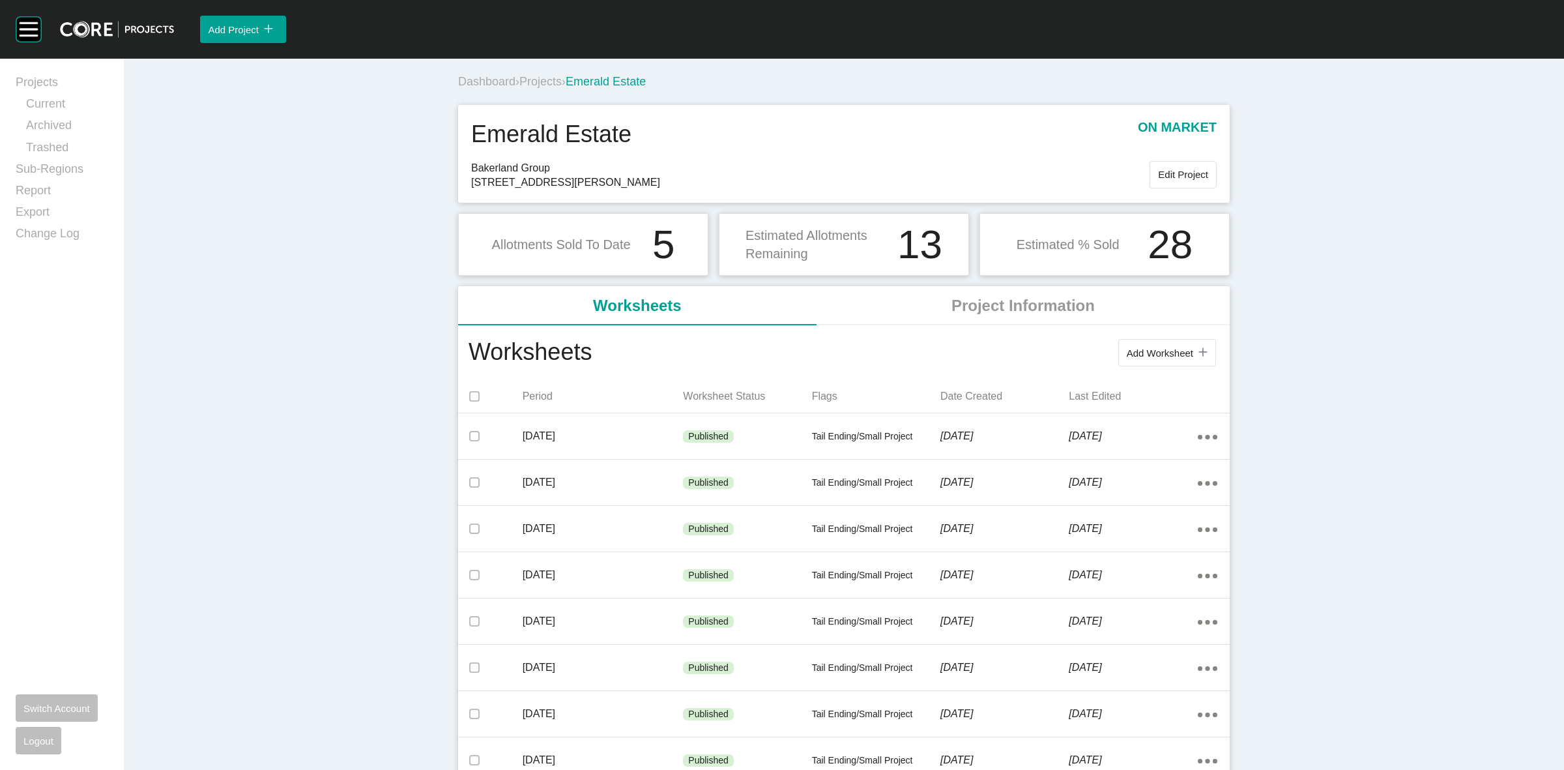
click at [554, 85] on span "Projects" at bounding box center [540, 81] width 42 height 13
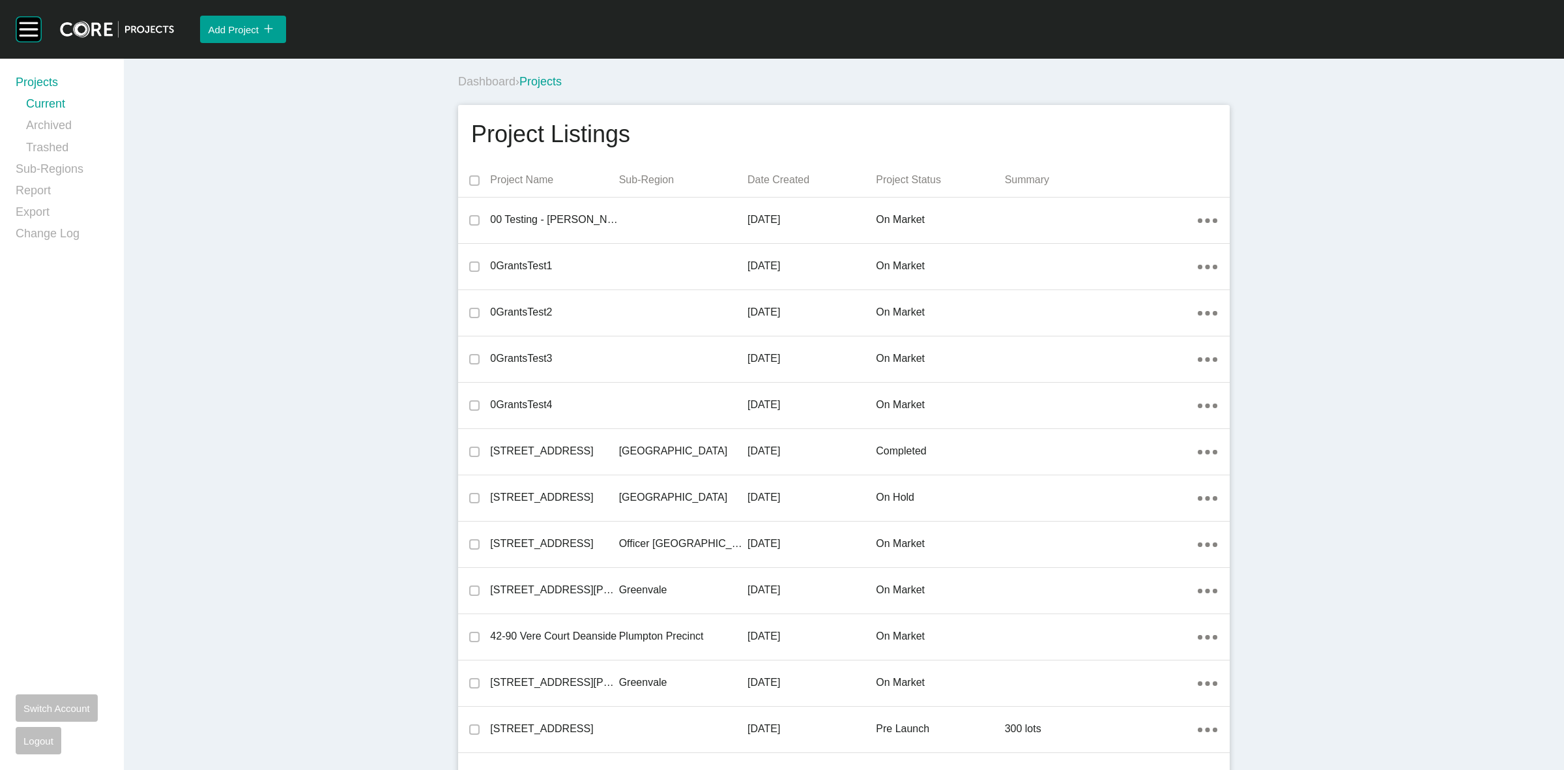
scroll to position [25600, 0]
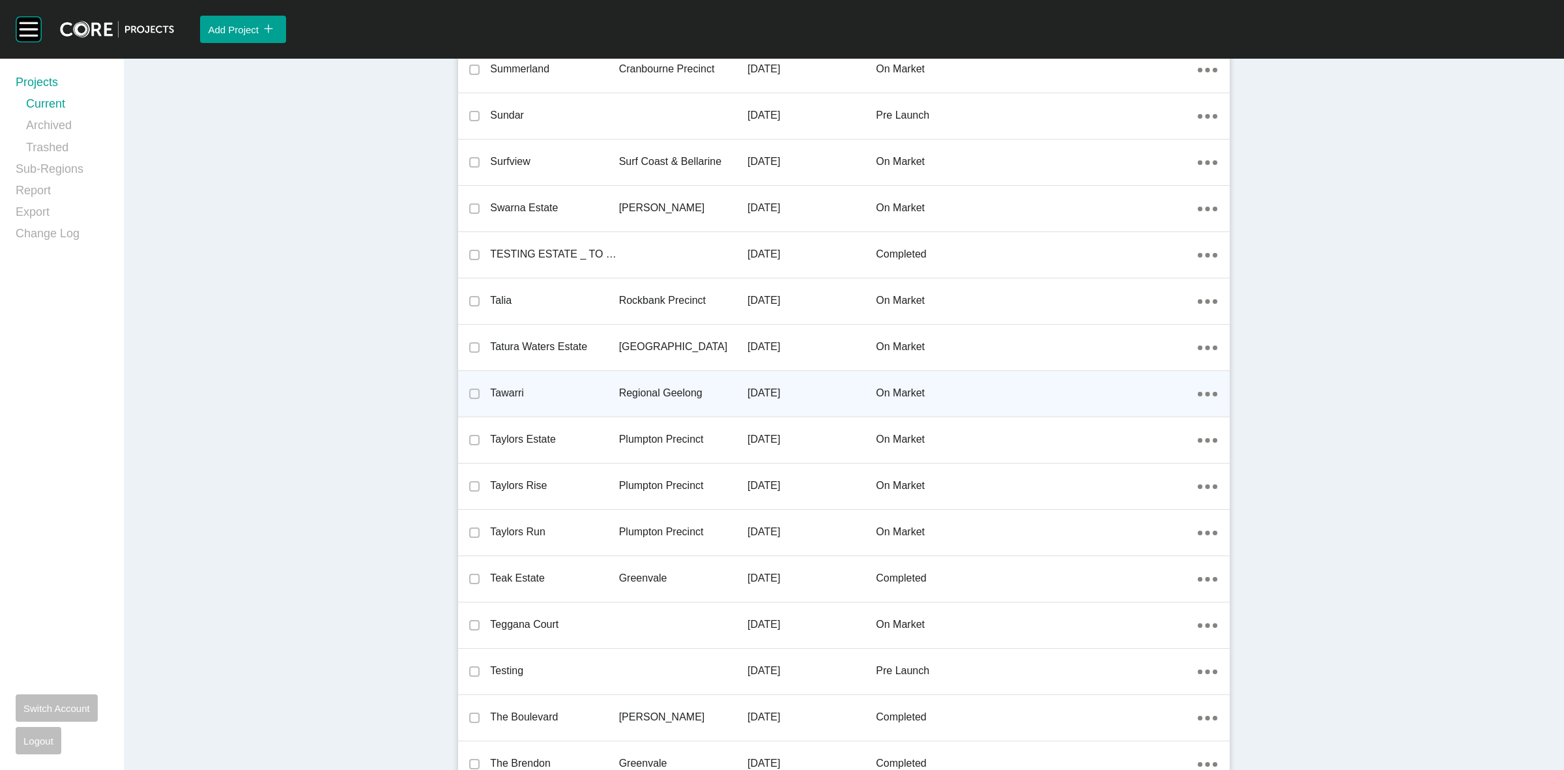
click at [637, 386] on p "Regional Geelong" at bounding box center [683, 393] width 128 height 14
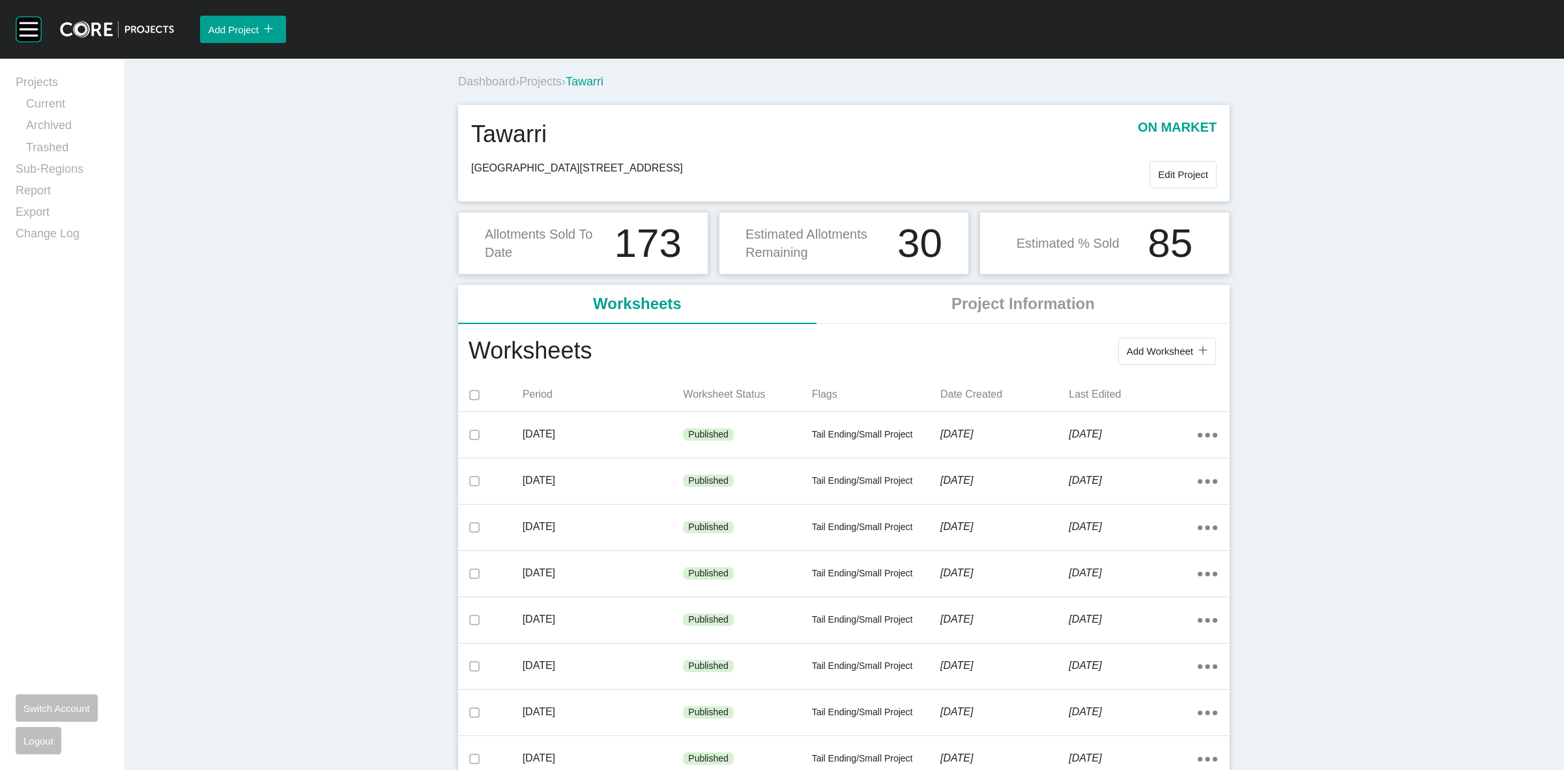
click at [547, 83] on span "Projects" at bounding box center [540, 81] width 42 height 13
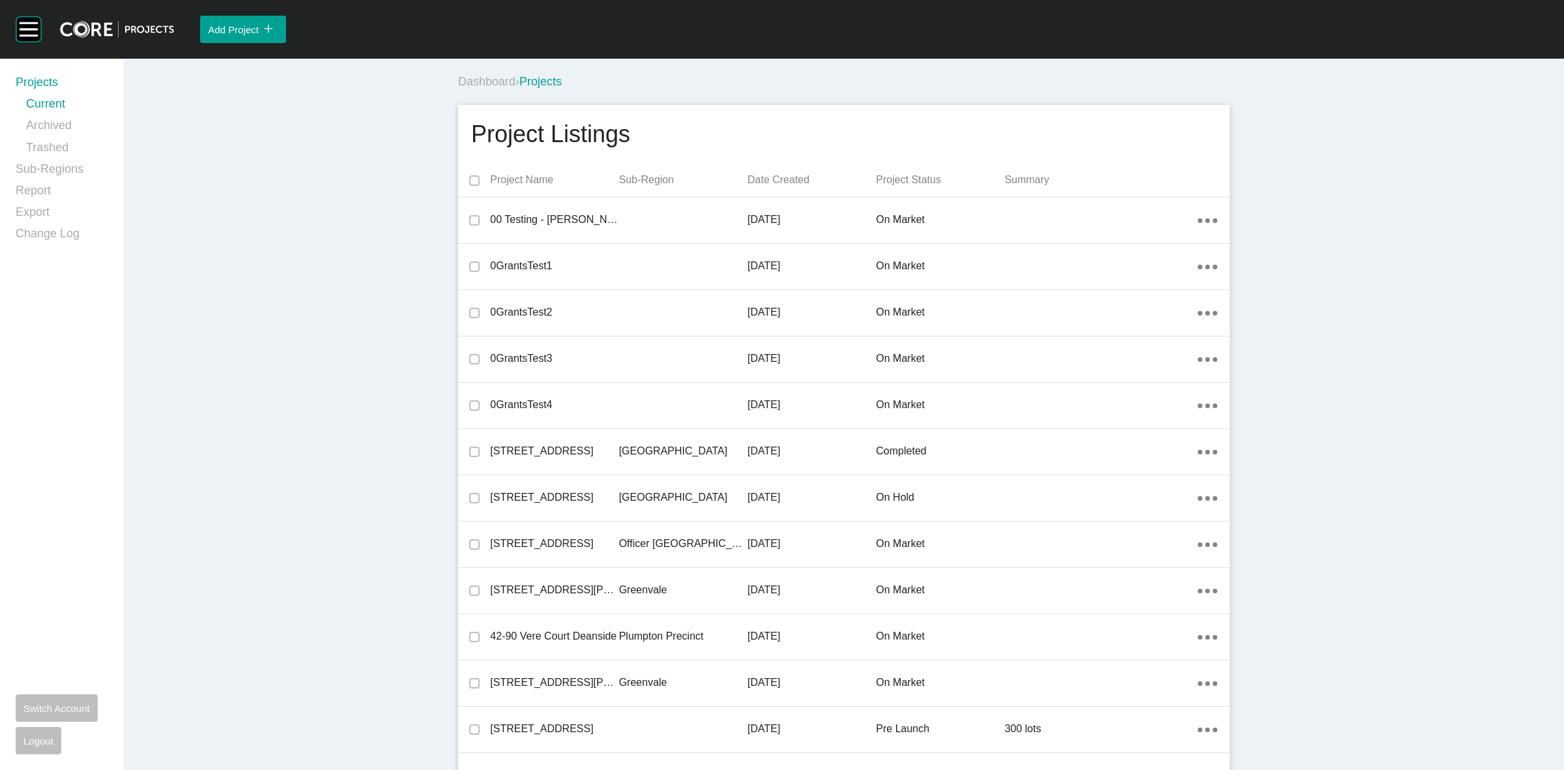
scroll to position [4230, 0]
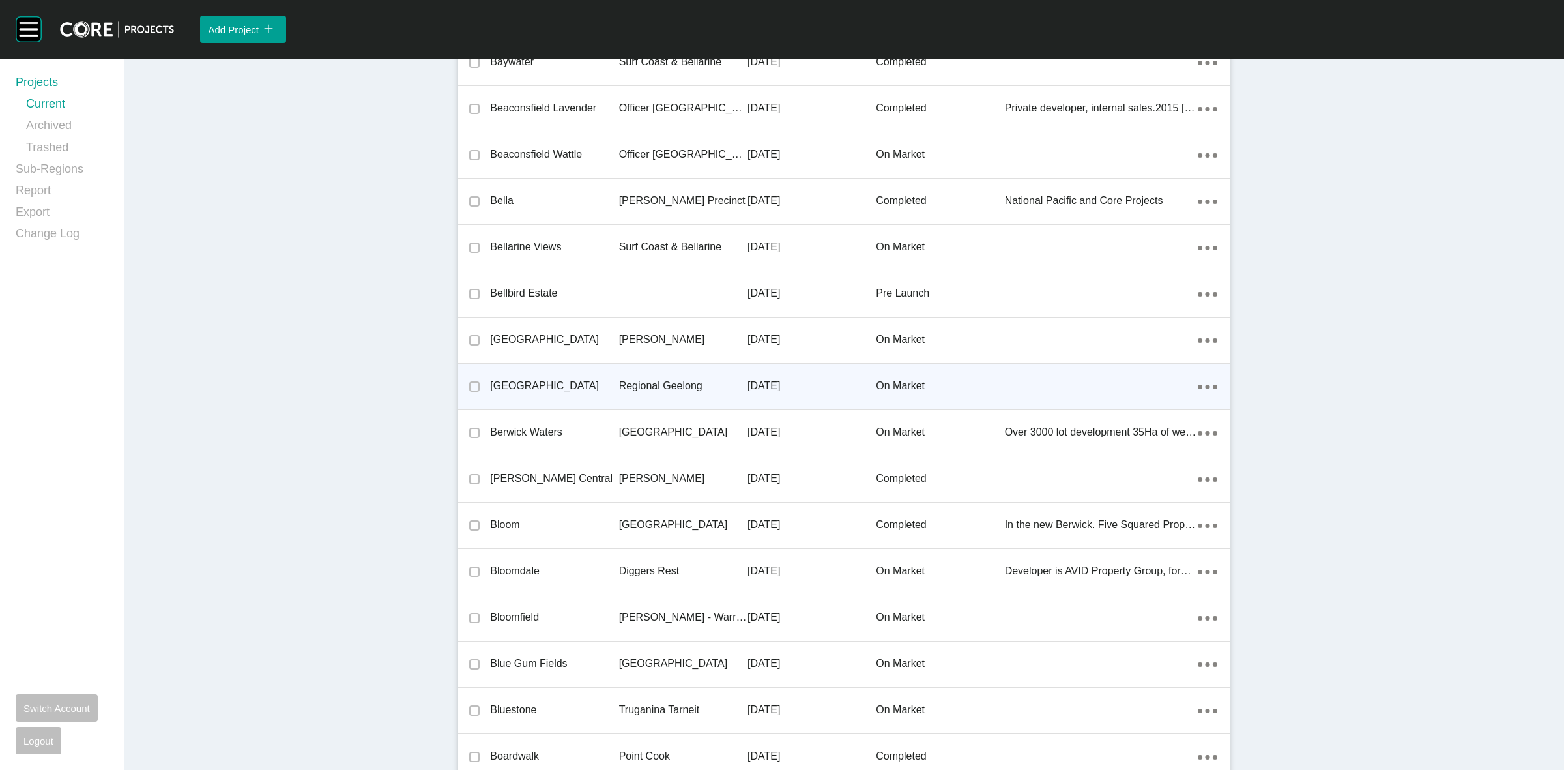
click at [647, 380] on p "Regional Geelong" at bounding box center [683, 386] width 128 height 14
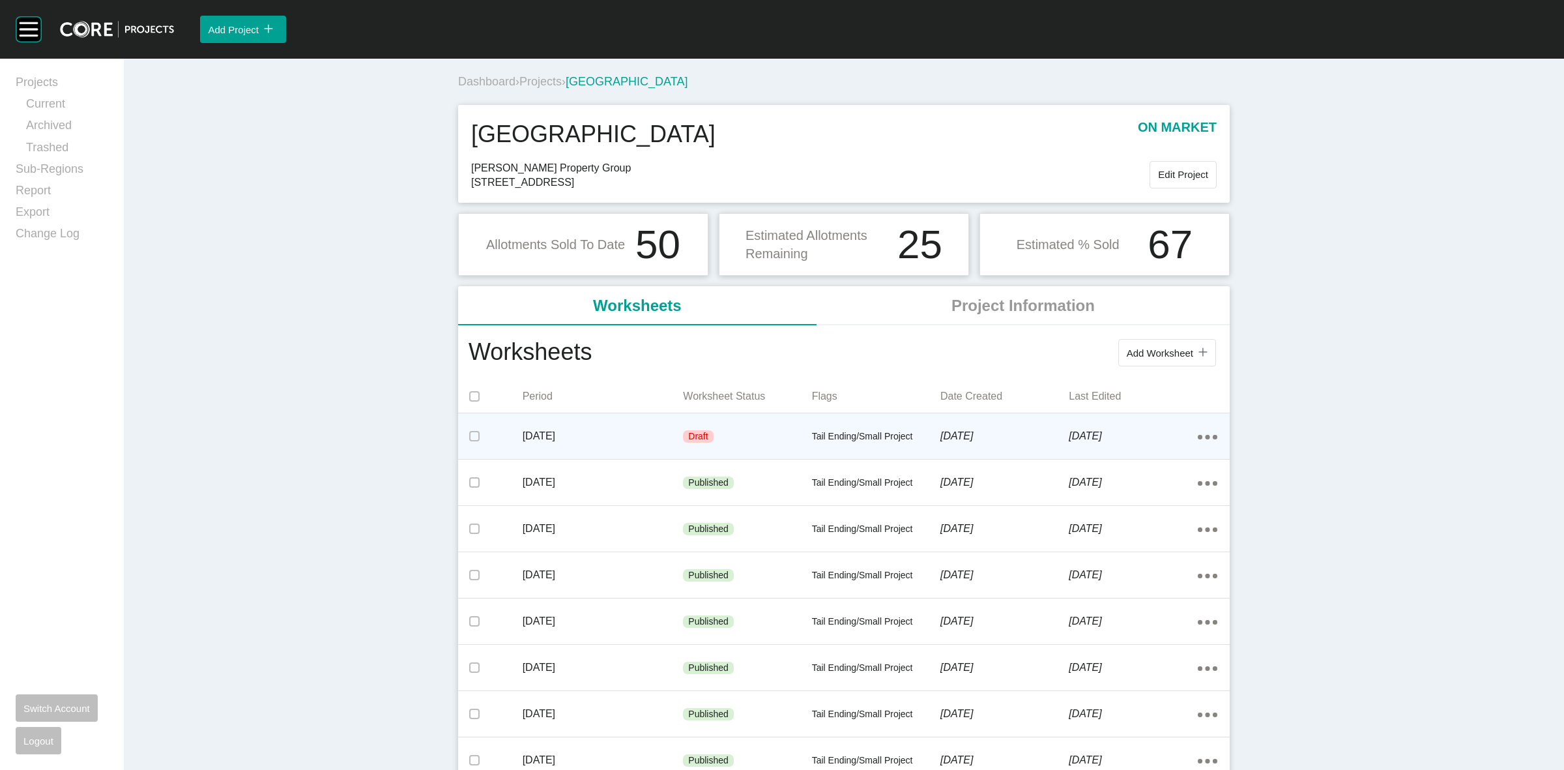
click at [777, 428] on div "Draft" at bounding box center [747, 436] width 128 height 39
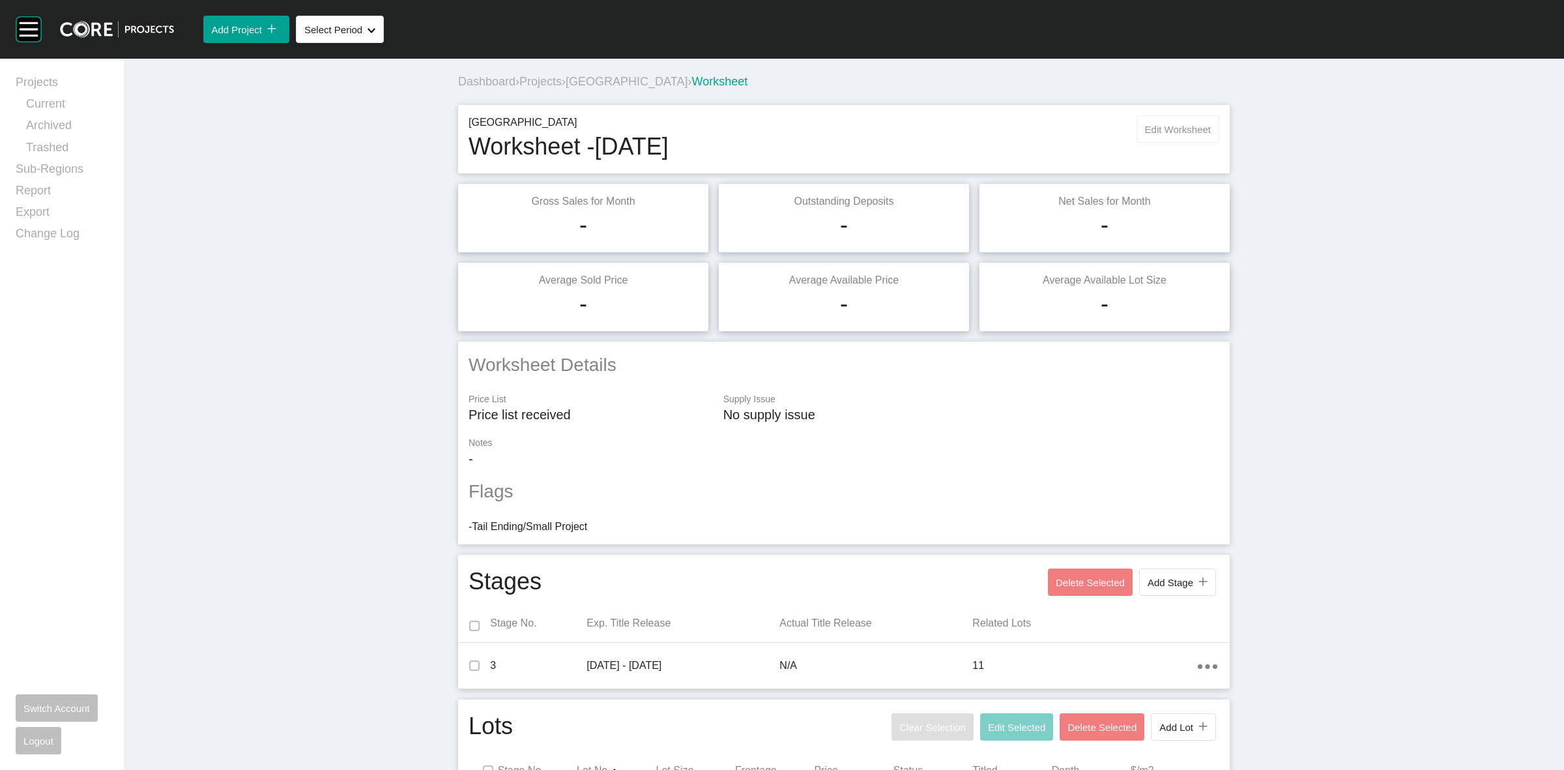
click at [1151, 127] on span "Edit Worksheet" at bounding box center [1178, 129] width 66 height 11
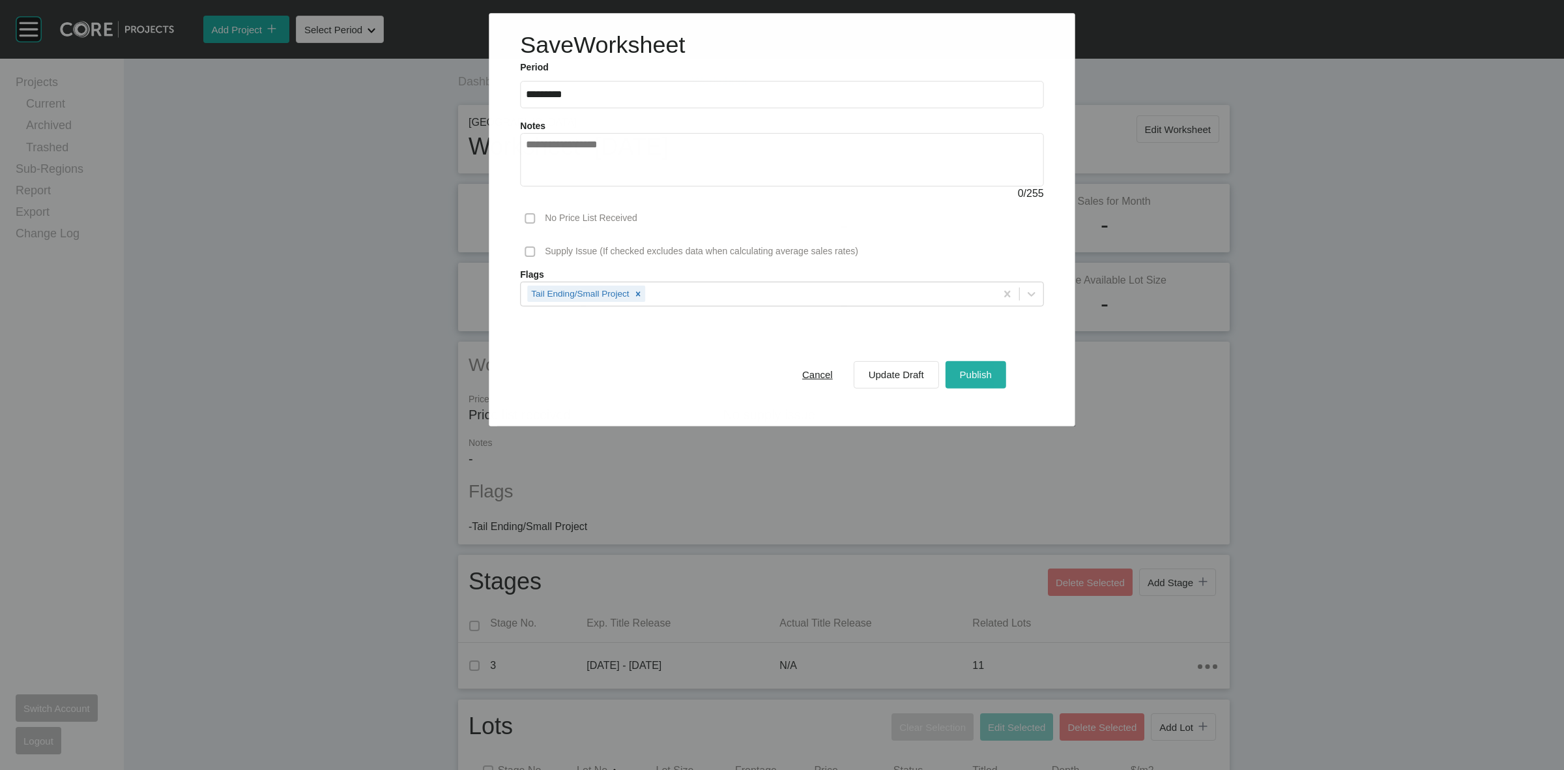
click at [976, 365] on button "Publish" at bounding box center [976, 373] width 61 height 27
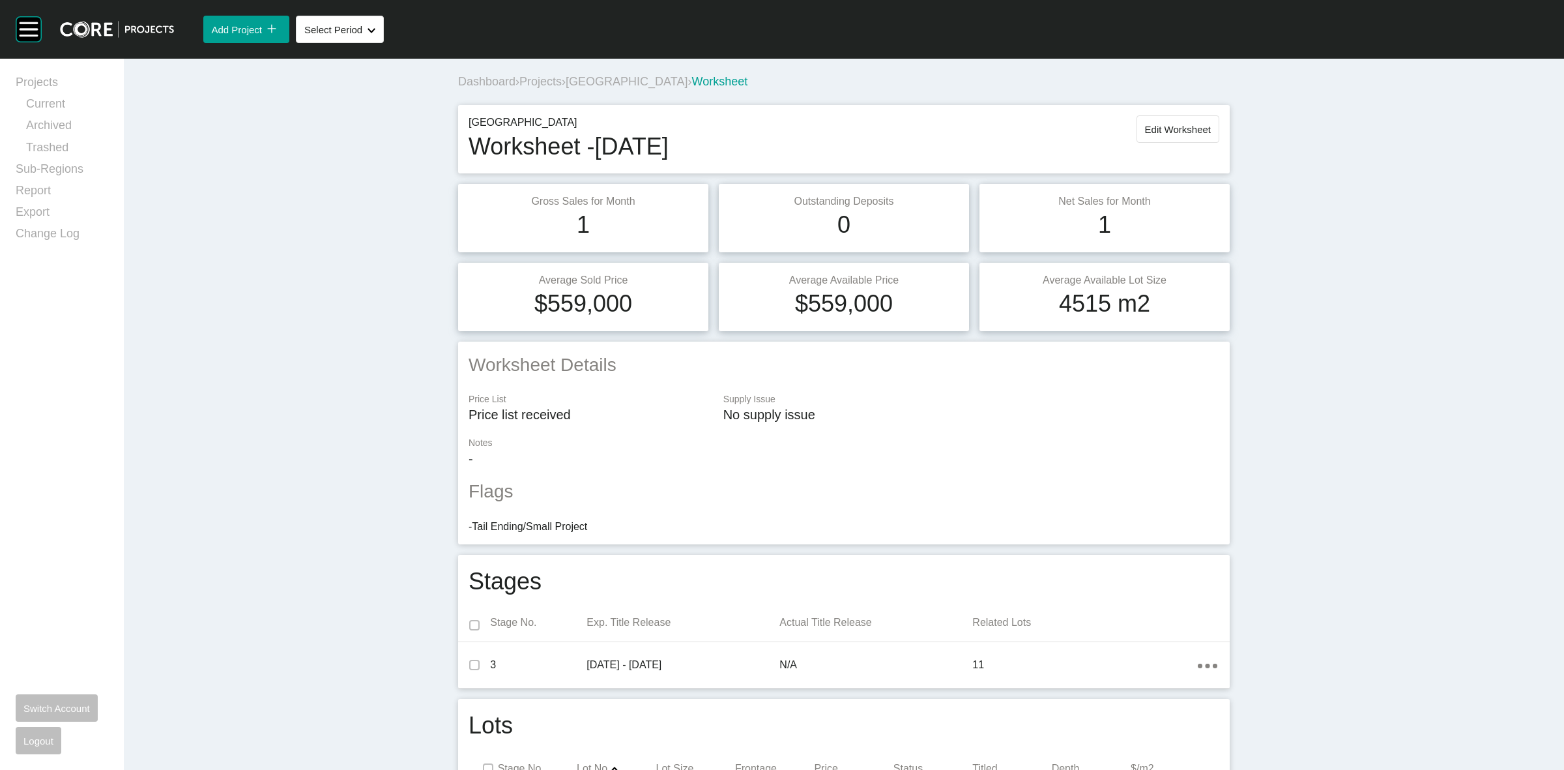
click at [587, 80] on span "[GEOGRAPHIC_DATA]" at bounding box center [627, 81] width 122 height 13
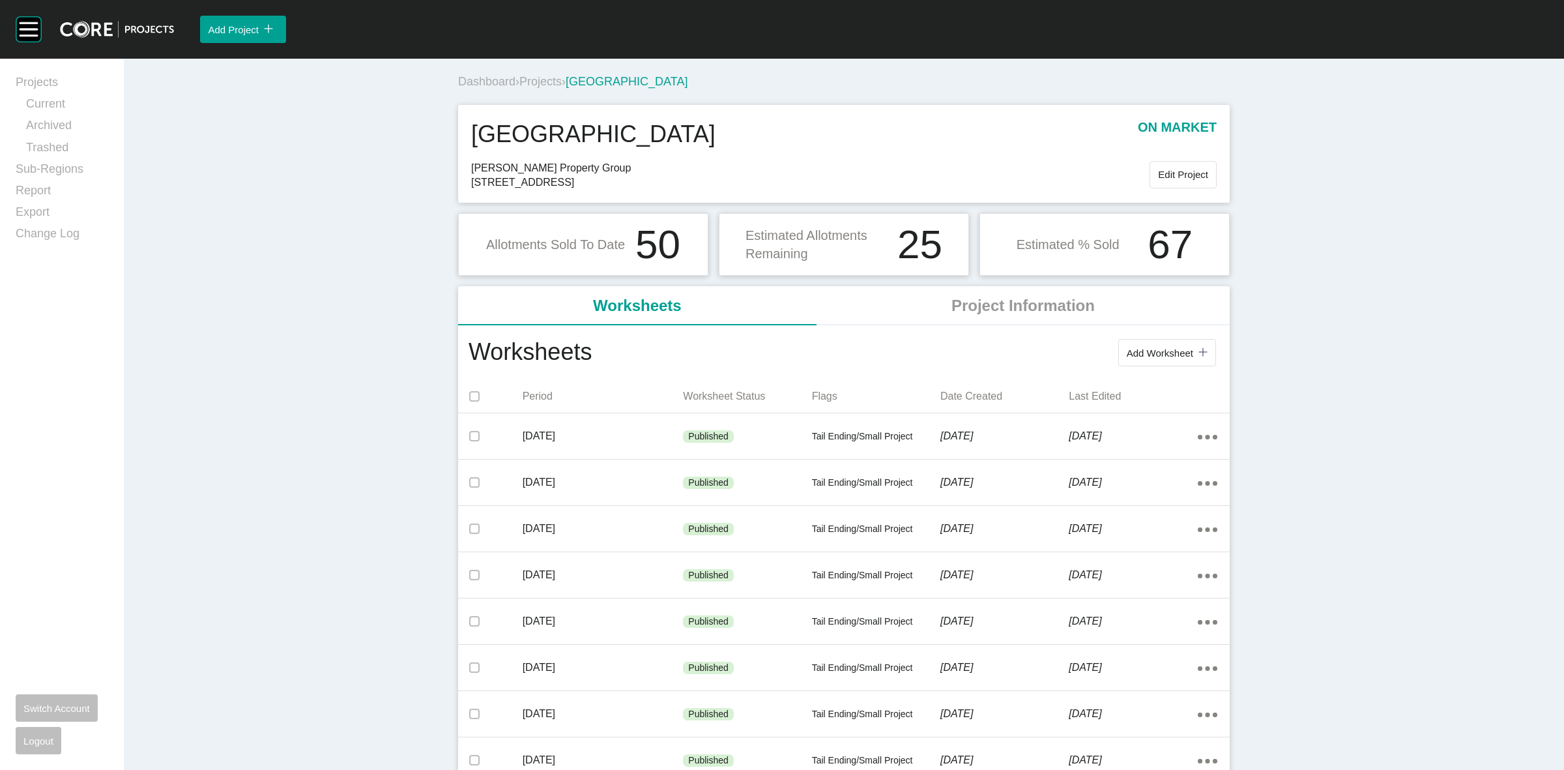
click at [534, 78] on span "Projects" at bounding box center [540, 81] width 42 height 13
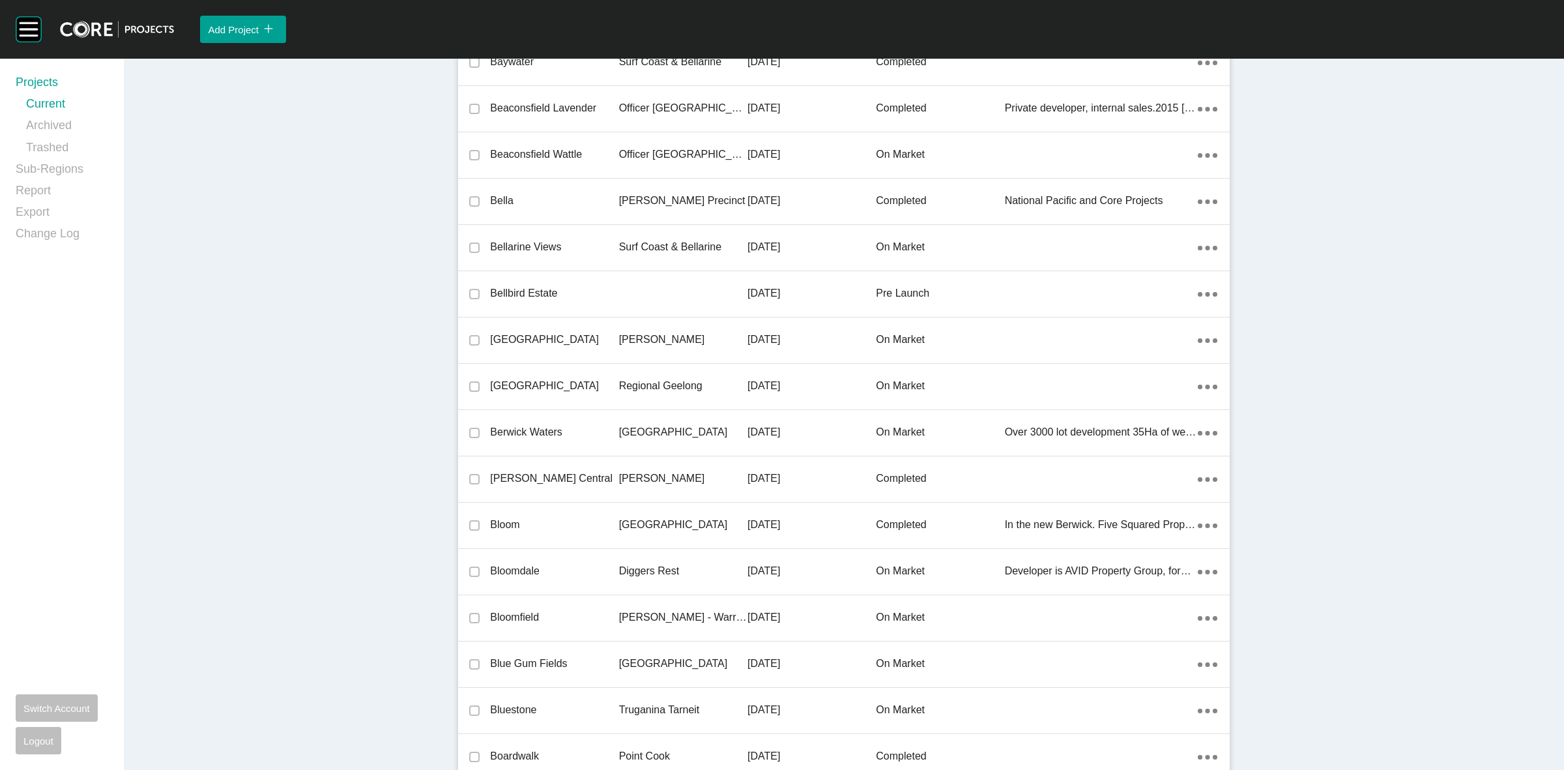
scroll to position [15701, 0]
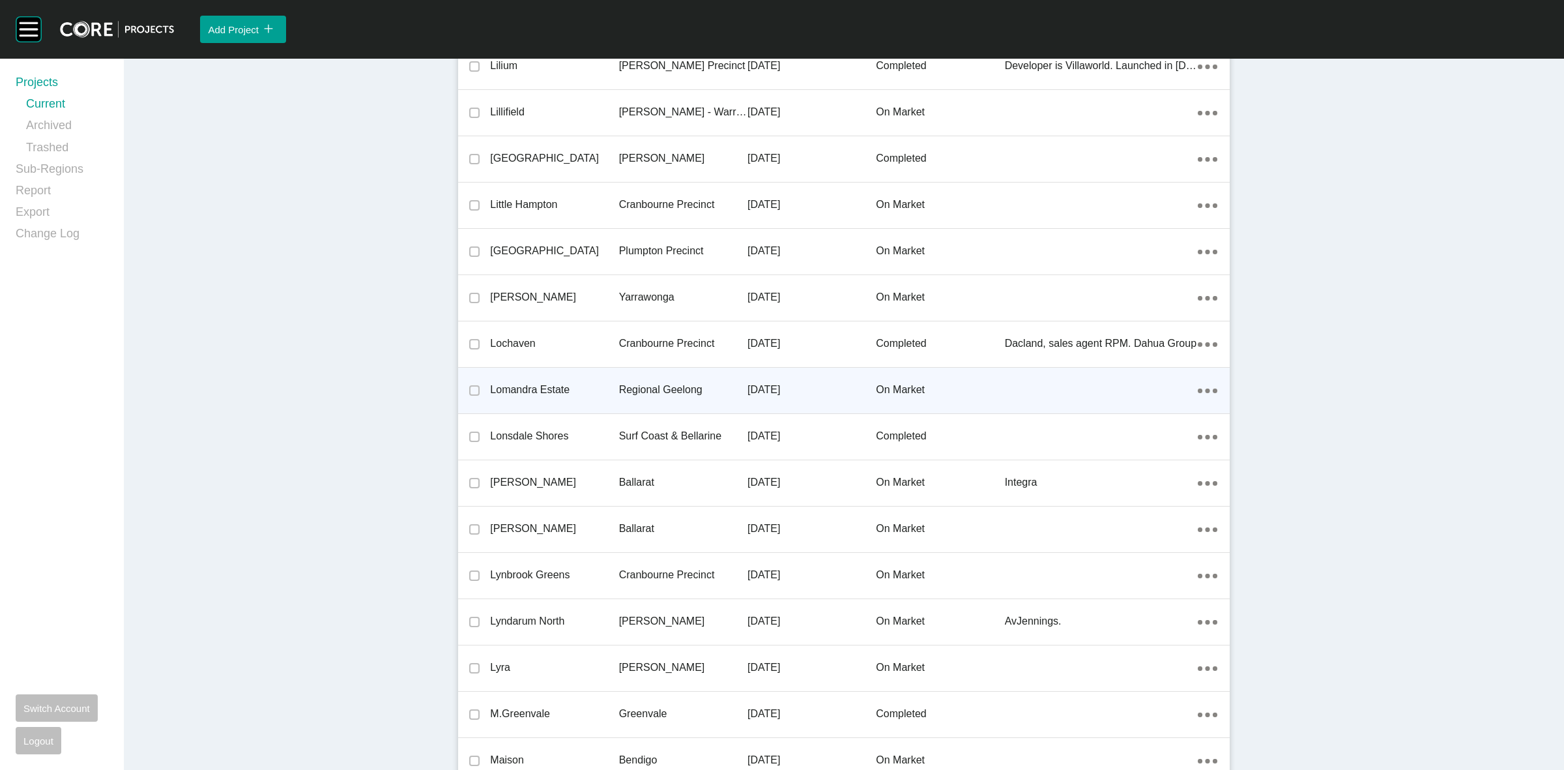
click at [661, 383] on p "Regional Geelong" at bounding box center [683, 390] width 128 height 14
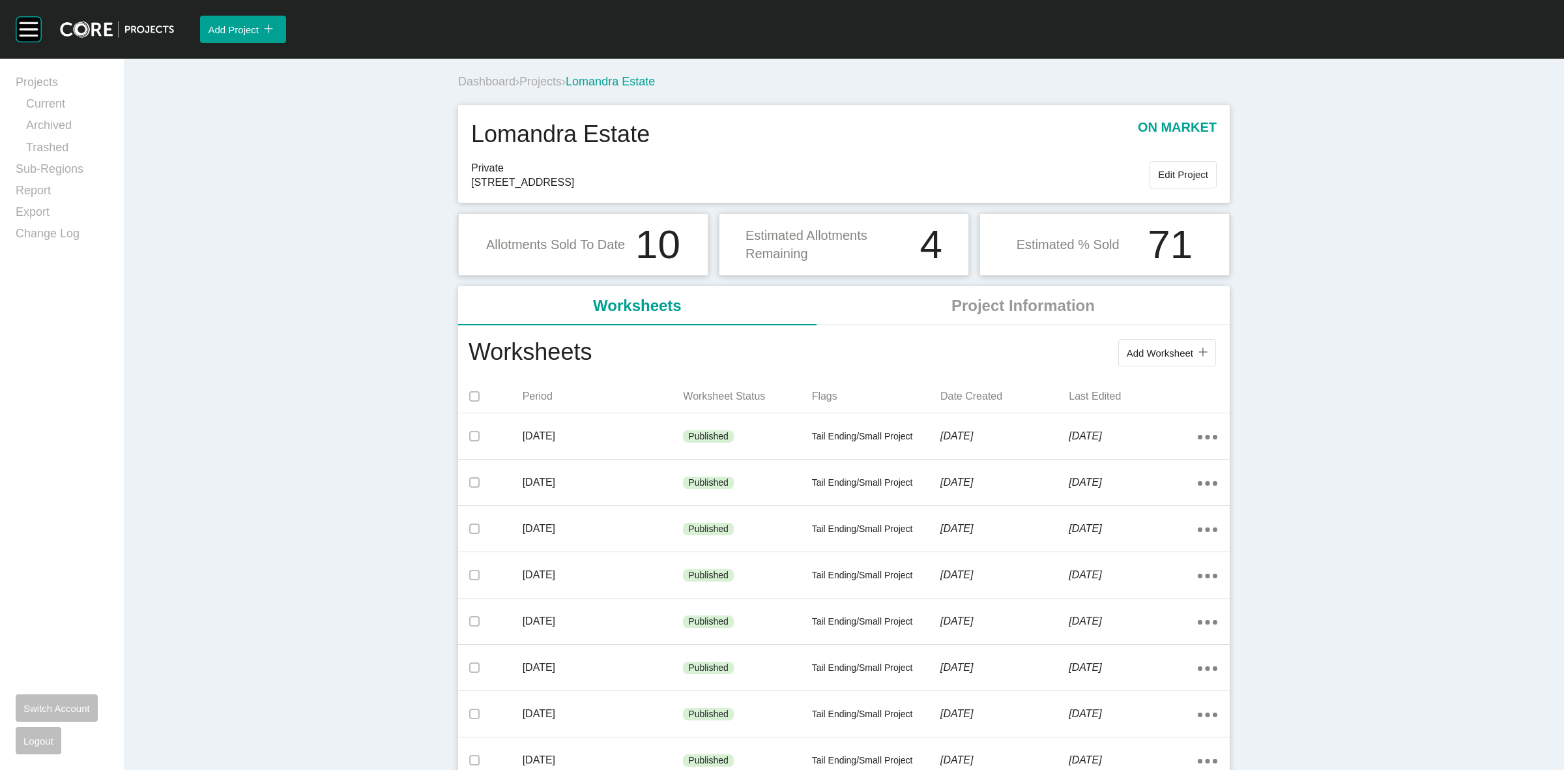
click at [532, 85] on span "Projects" at bounding box center [540, 81] width 42 height 13
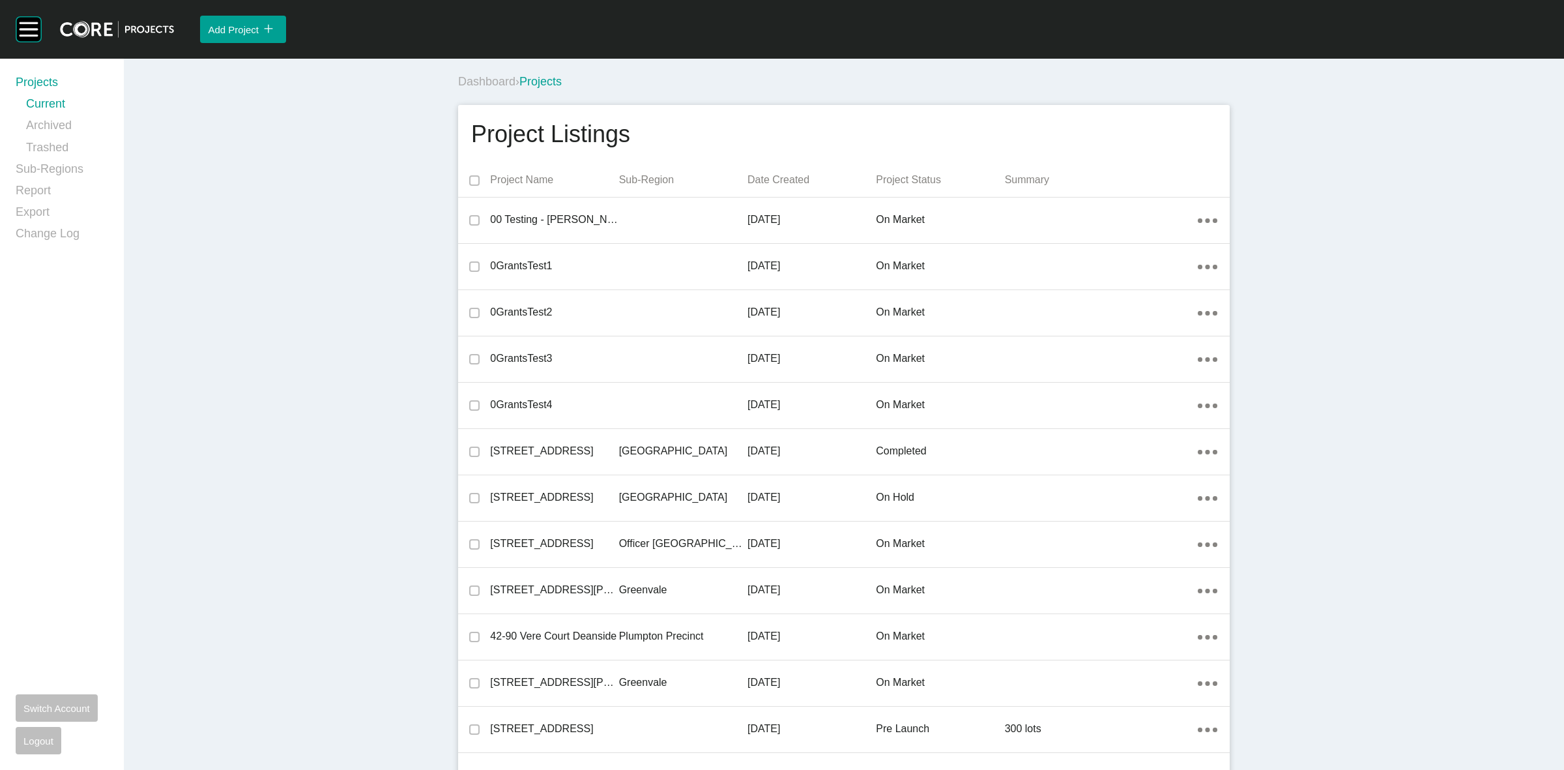
scroll to position [760, 0]
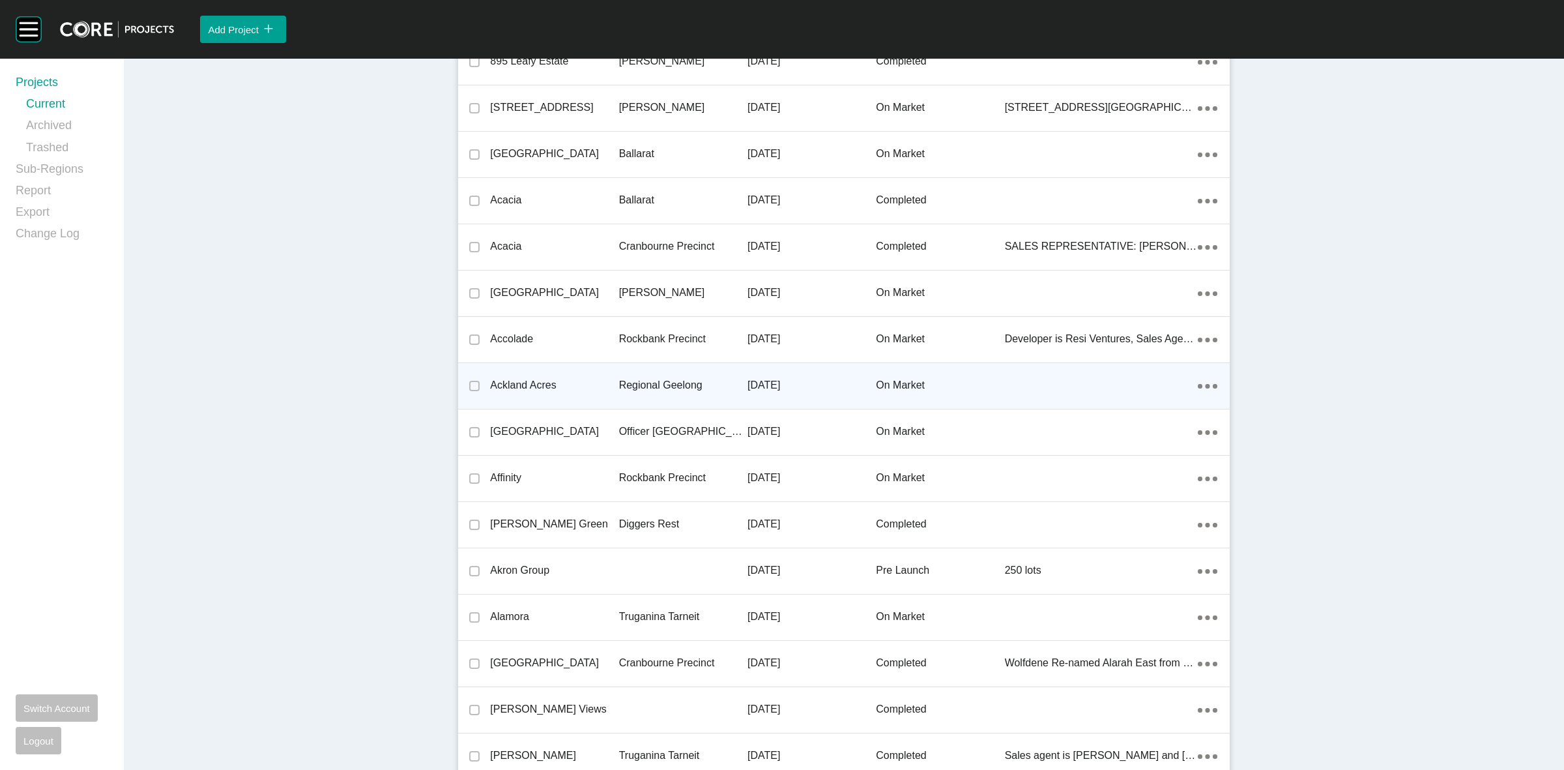
click at [688, 379] on p "Regional Geelong" at bounding box center [683, 385] width 128 height 14
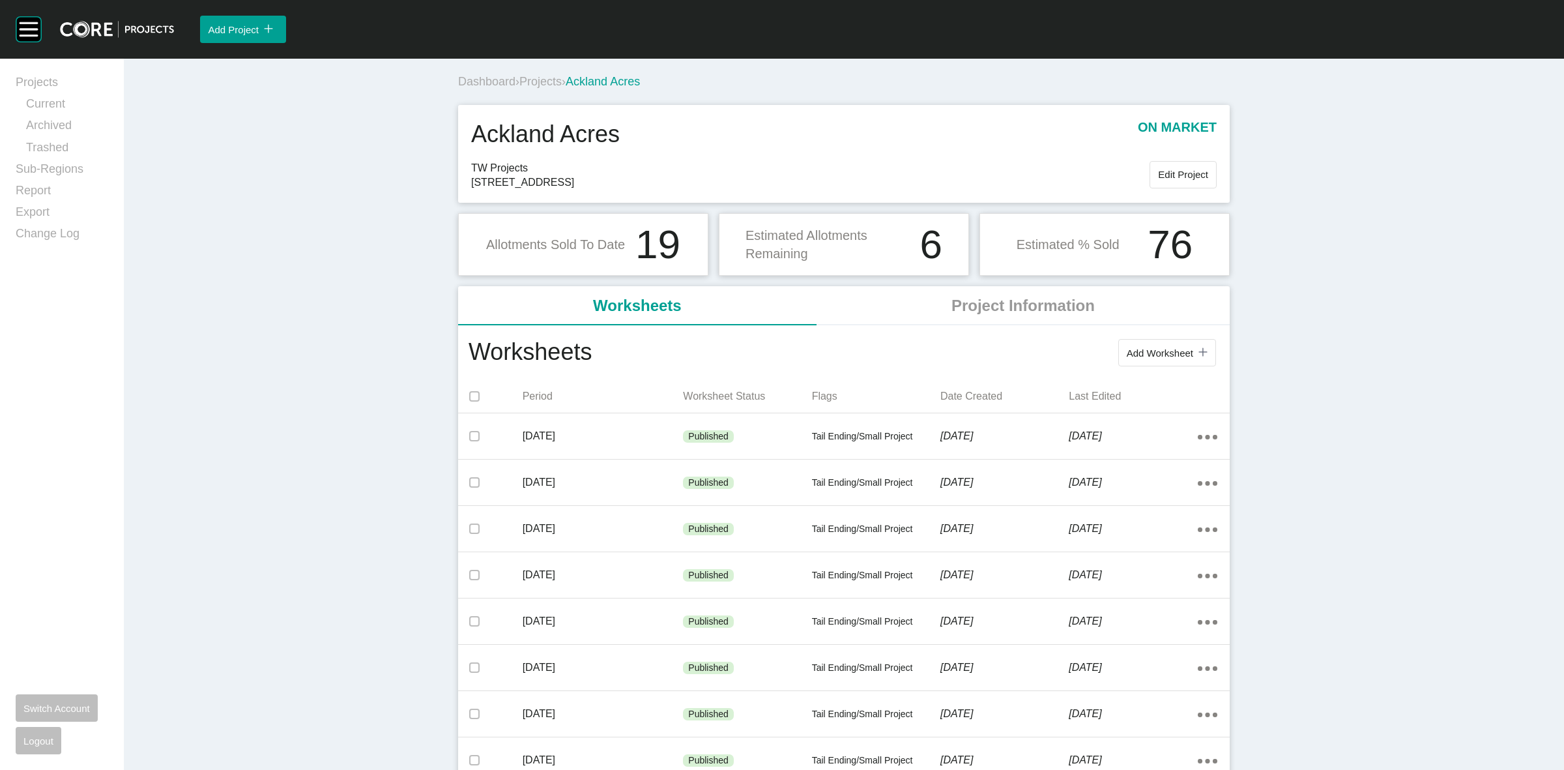
click at [540, 80] on span "Projects" at bounding box center [540, 81] width 42 height 13
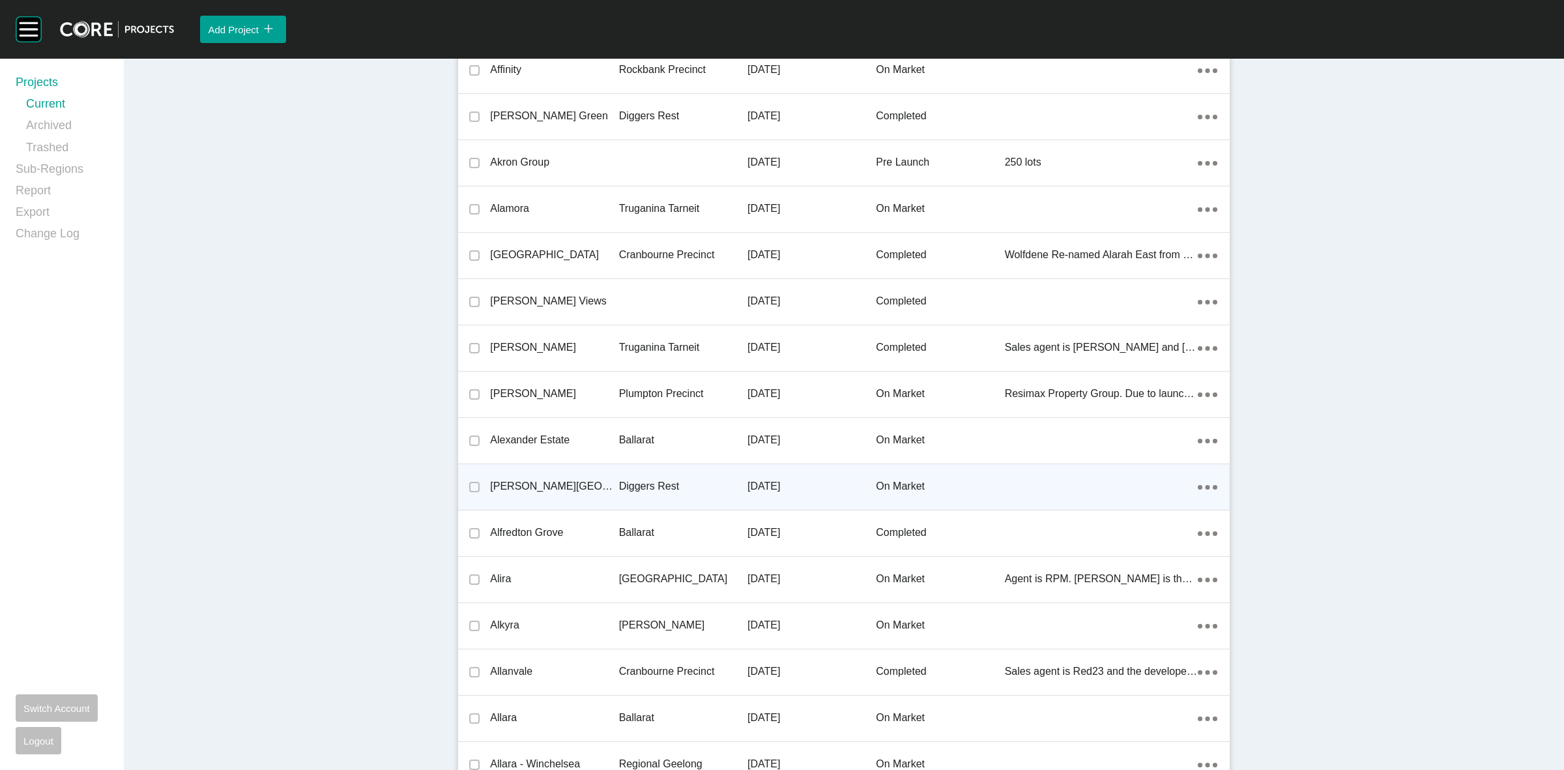
scroll to position [1262, 0]
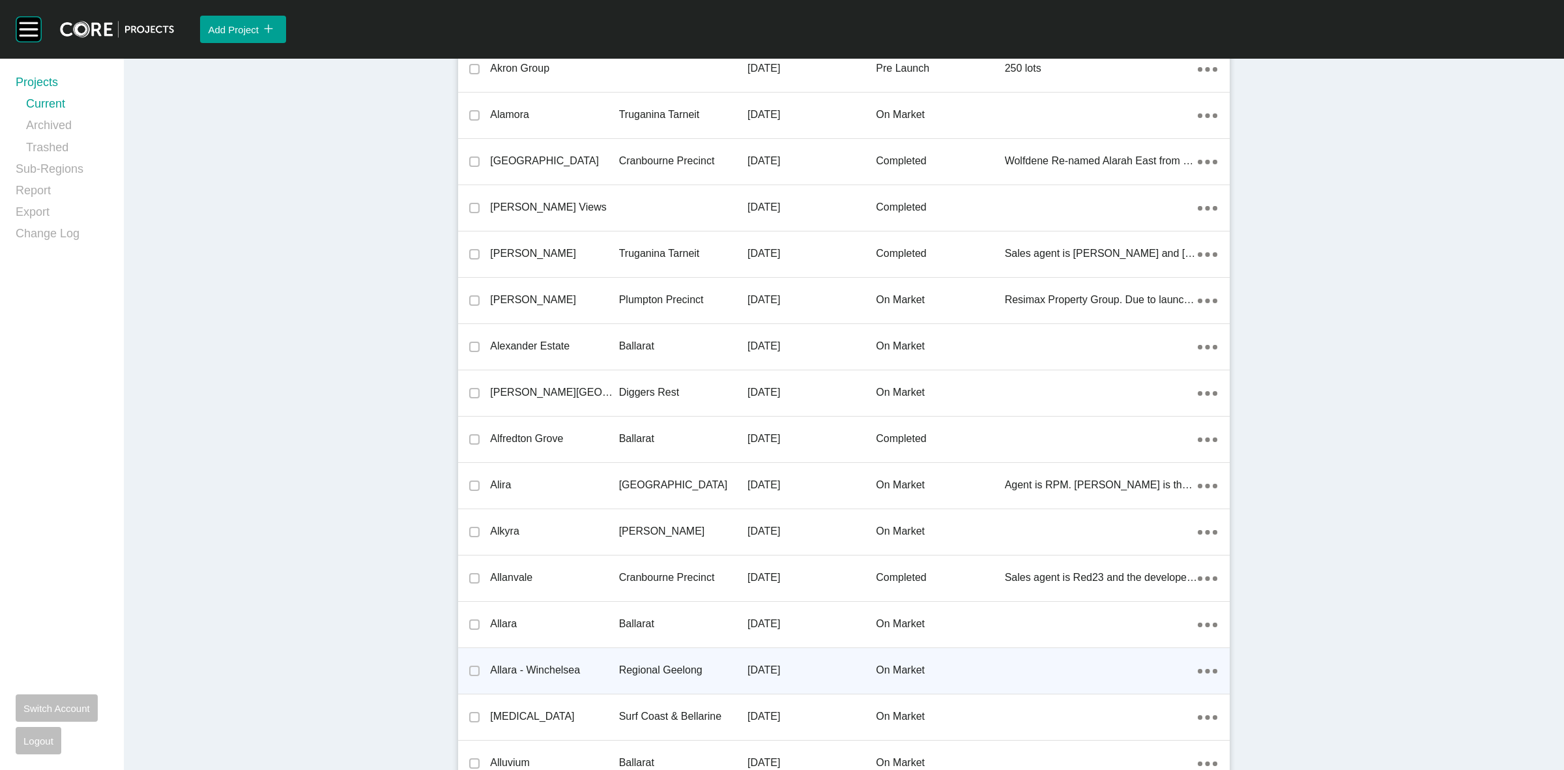
click at [637, 665] on p "Regional Geelong" at bounding box center [683, 670] width 128 height 14
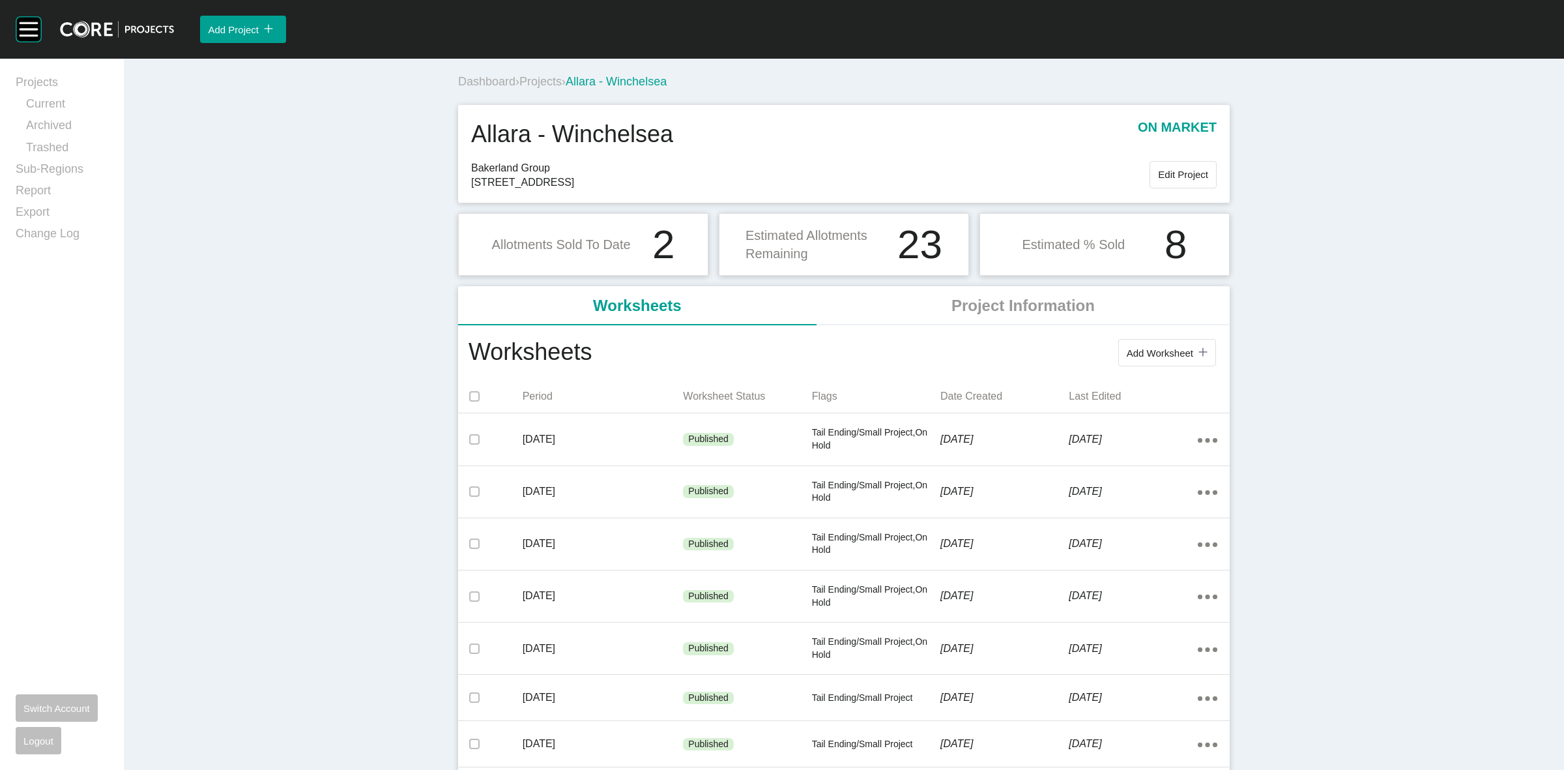
click at [527, 82] on span "Projects" at bounding box center [540, 81] width 42 height 13
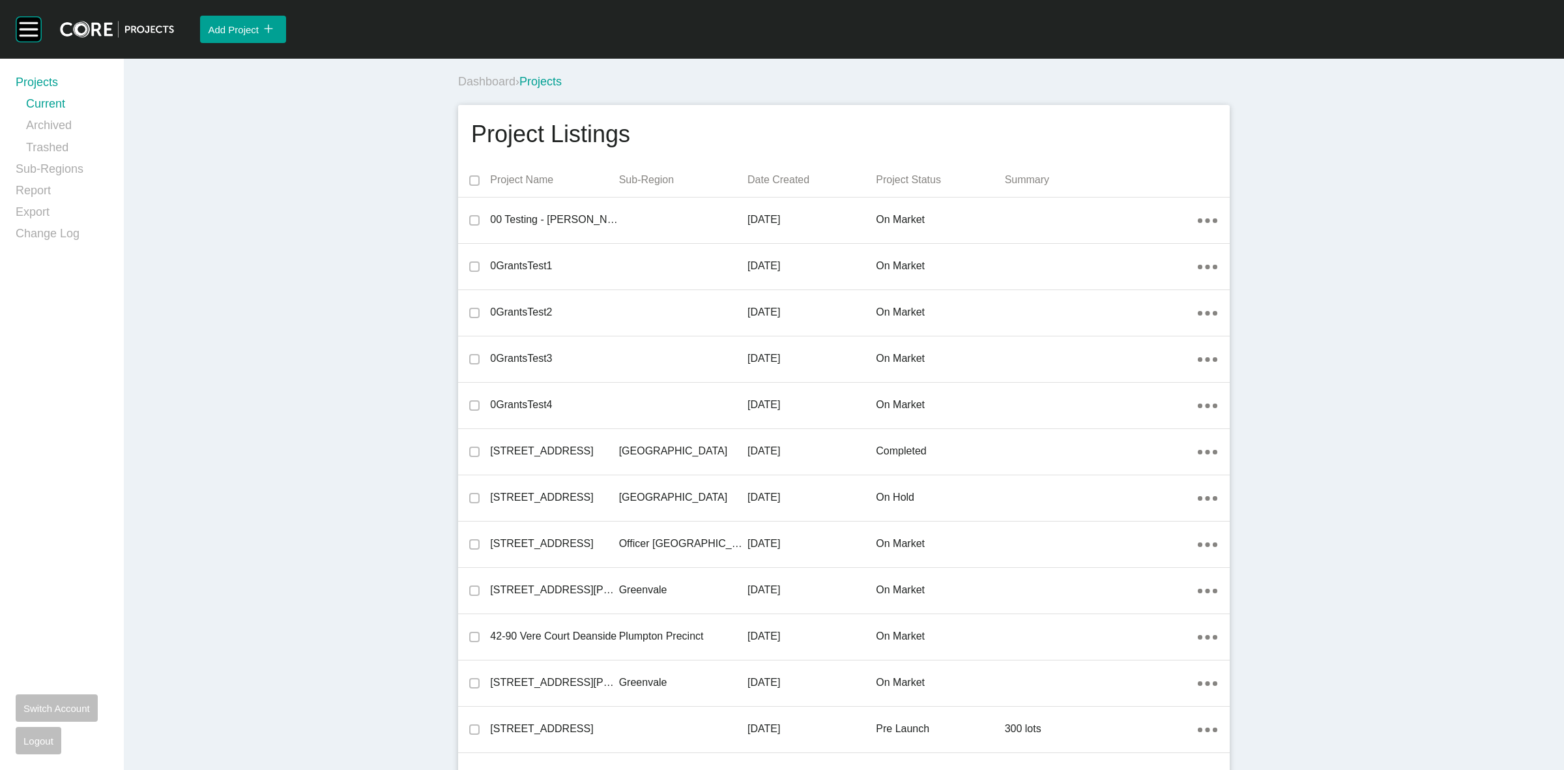
scroll to position [5663, 0]
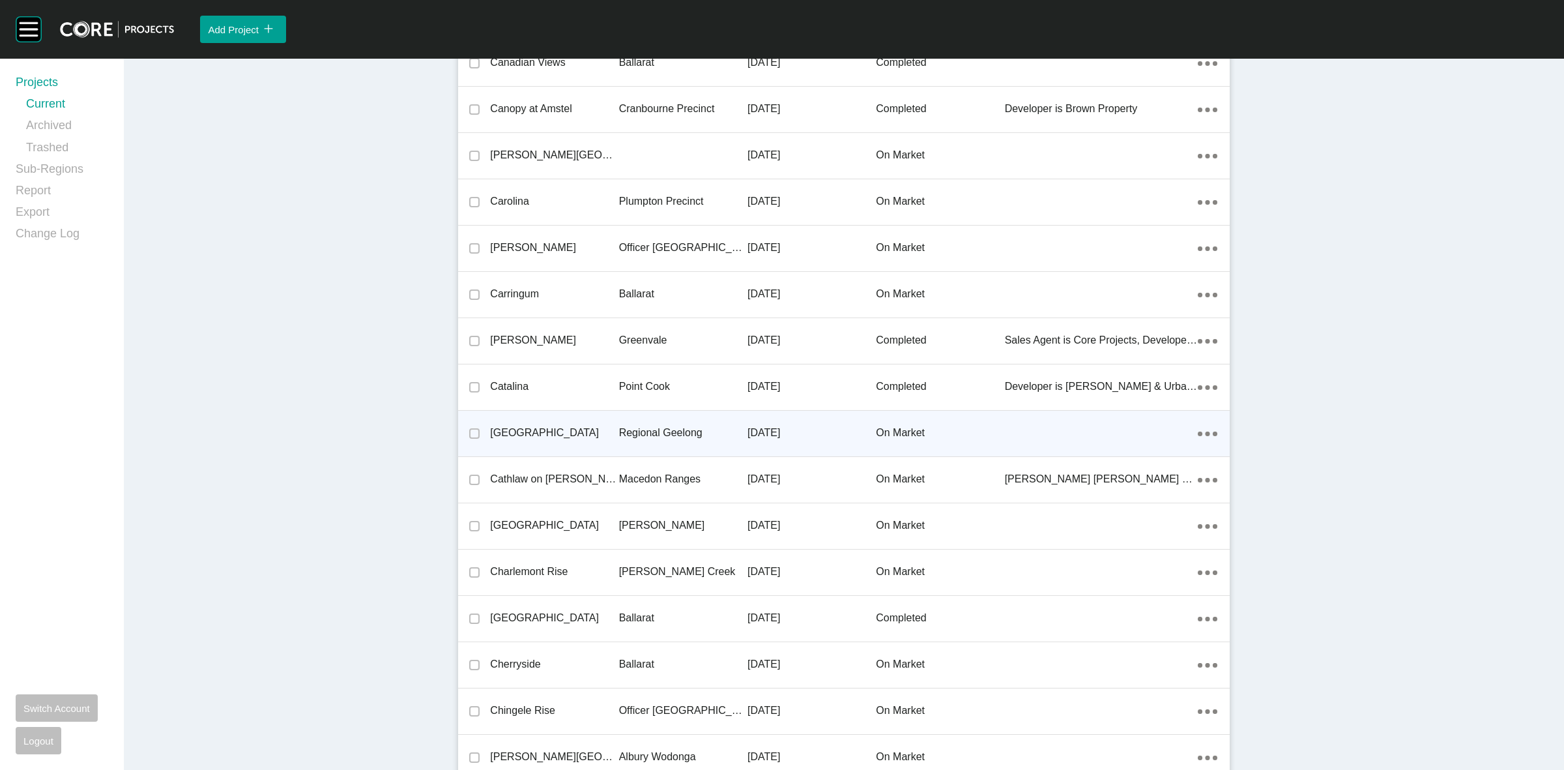
click at [632, 435] on p "Regional Geelong" at bounding box center [683, 433] width 128 height 14
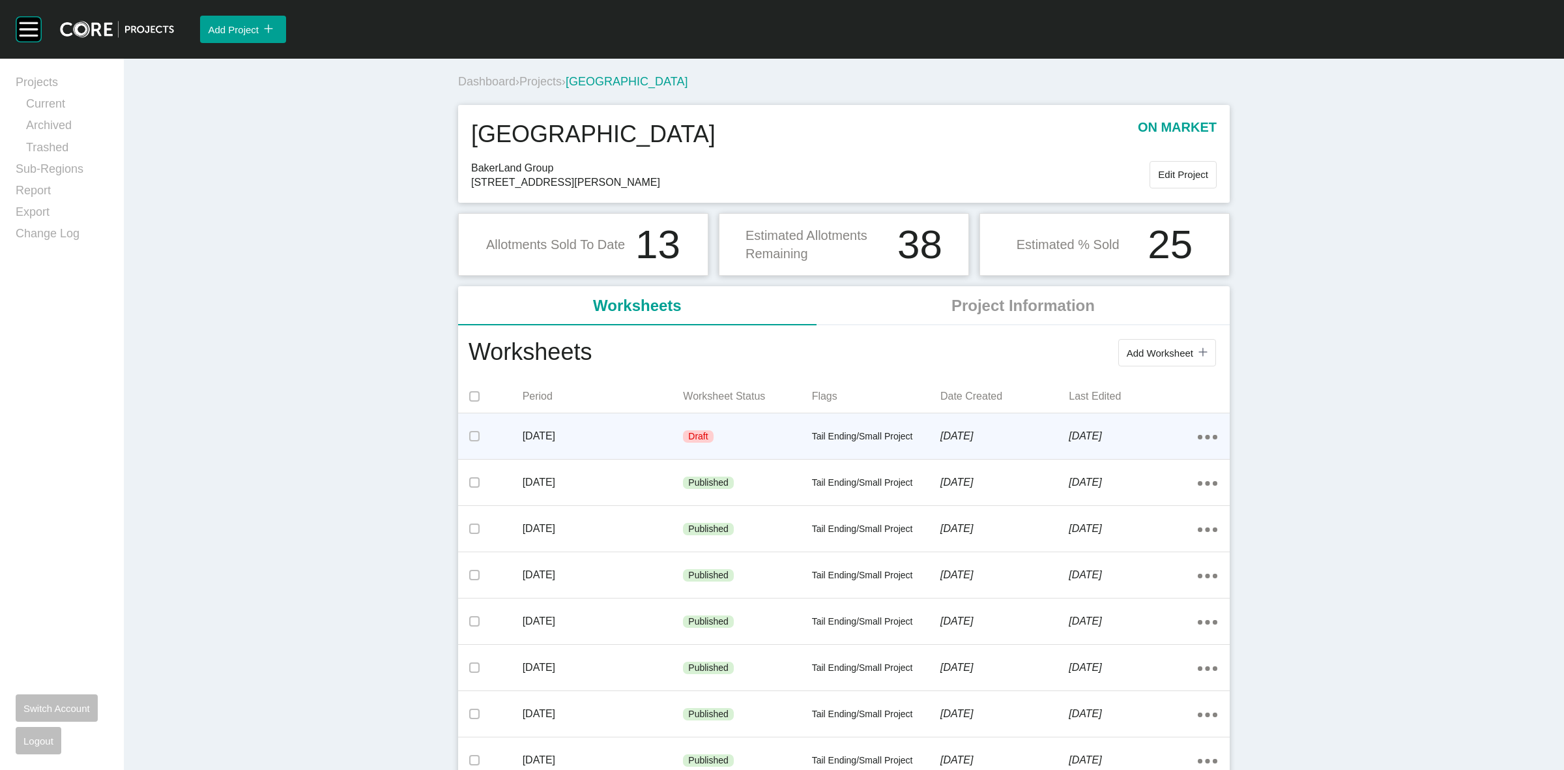
click at [609, 431] on p "[DATE]" at bounding box center [603, 436] width 161 height 14
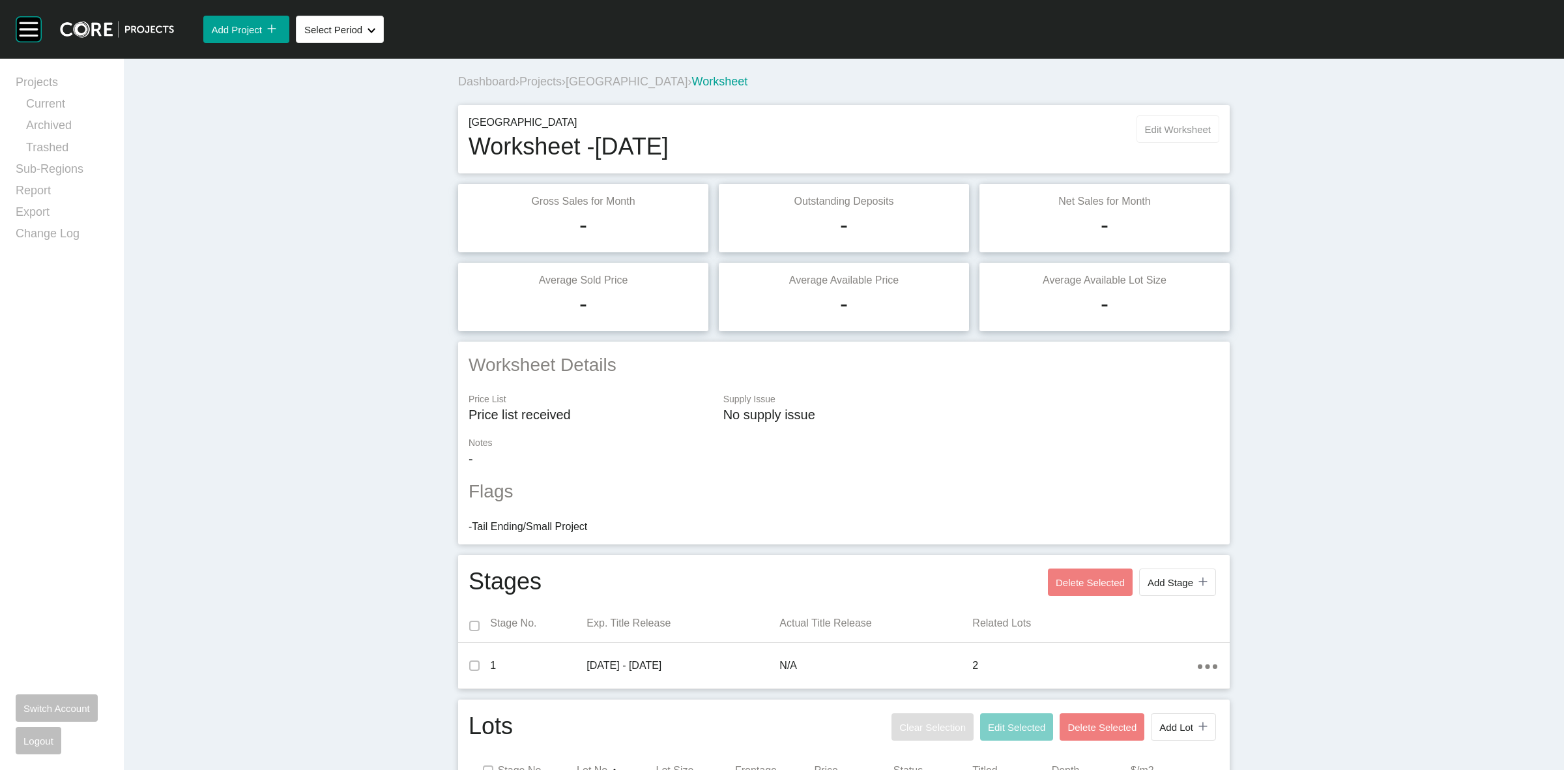
click at [1170, 116] on button "Edit Worksheet" at bounding box center [1178, 128] width 83 height 27
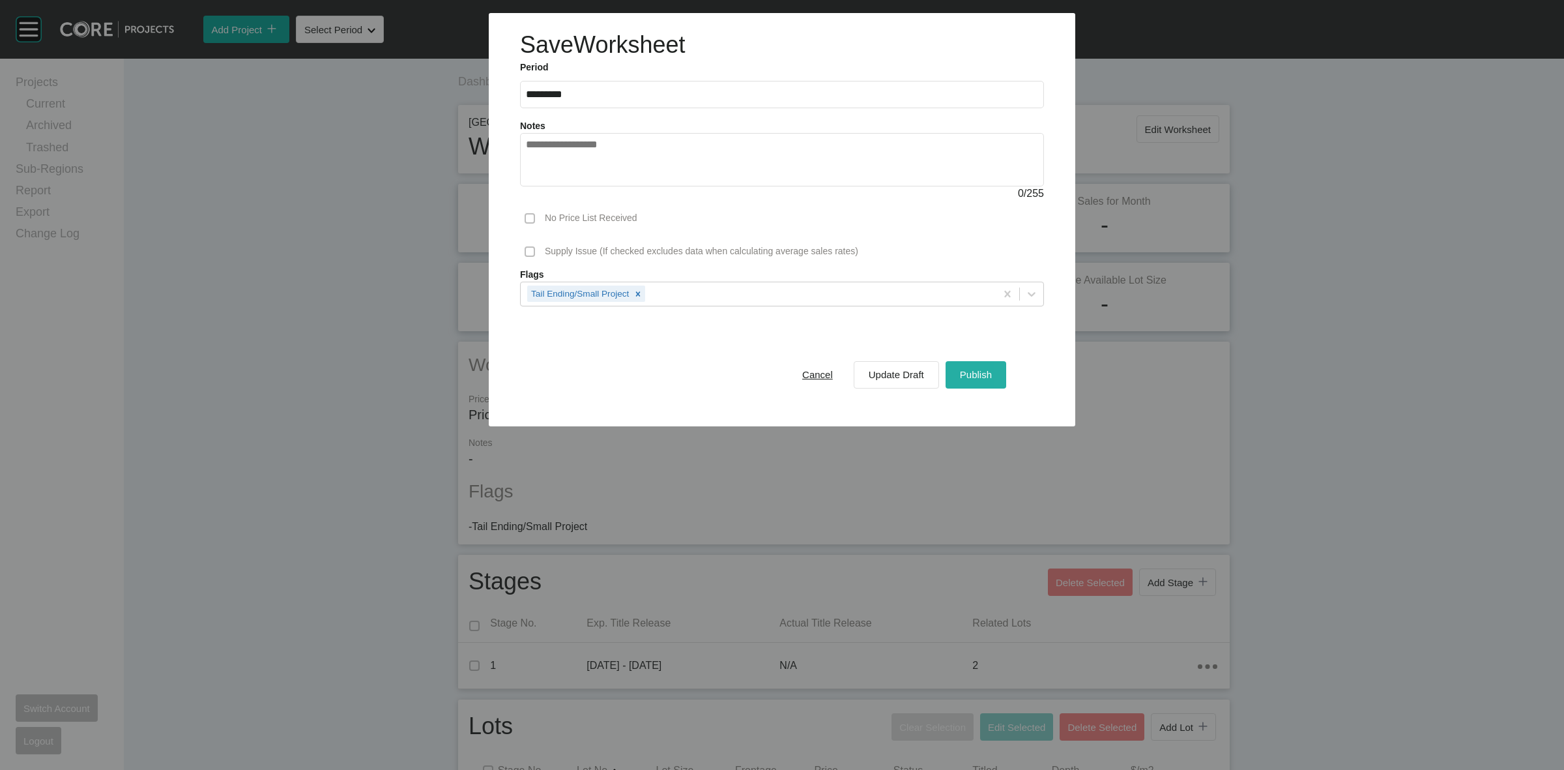
click at [982, 375] on span "Publish" at bounding box center [976, 374] width 32 height 11
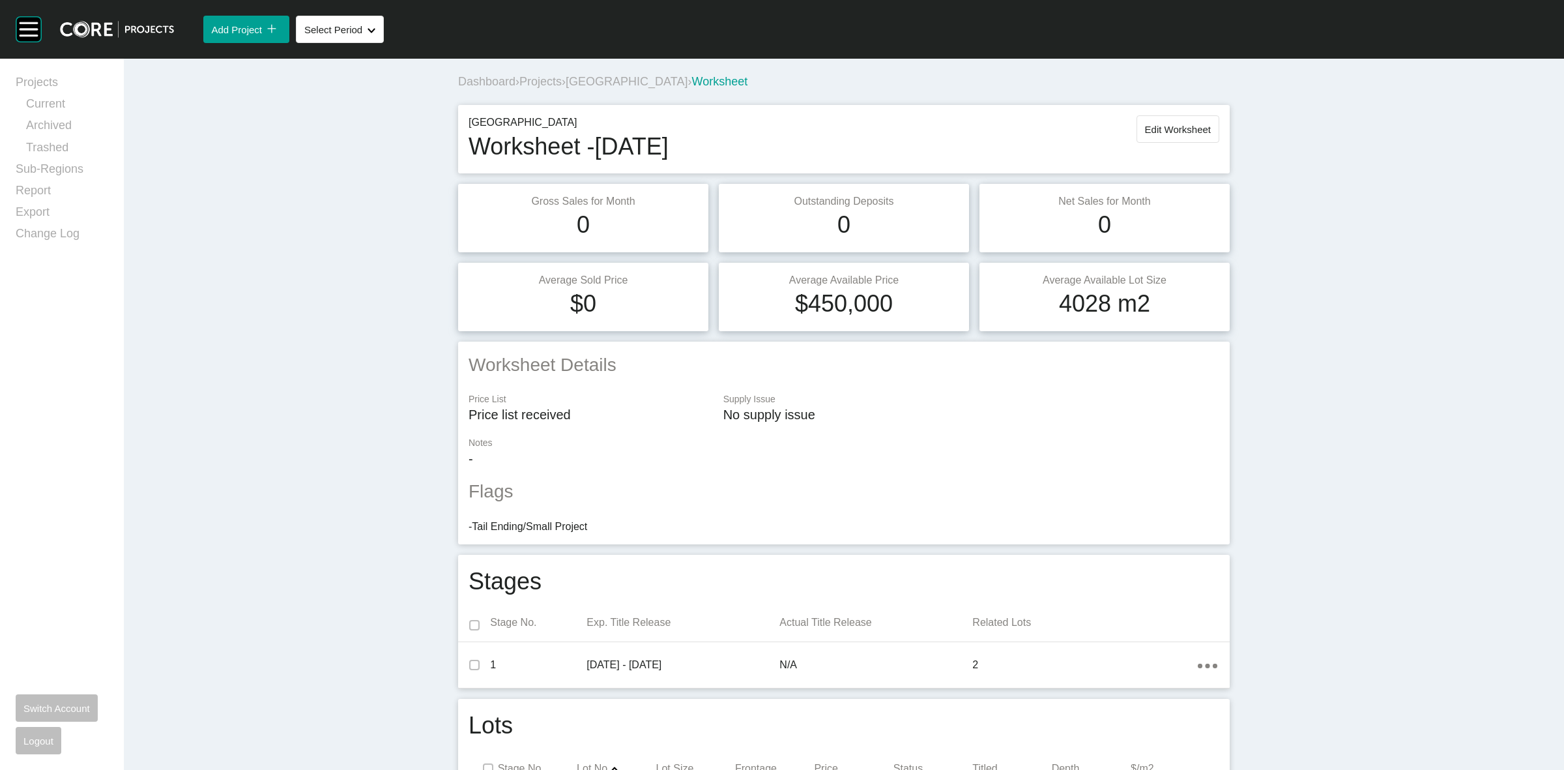
click at [582, 80] on span "[GEOGRAPHIC_DATA]" at bounding box center [627, 81] width 122 height 13
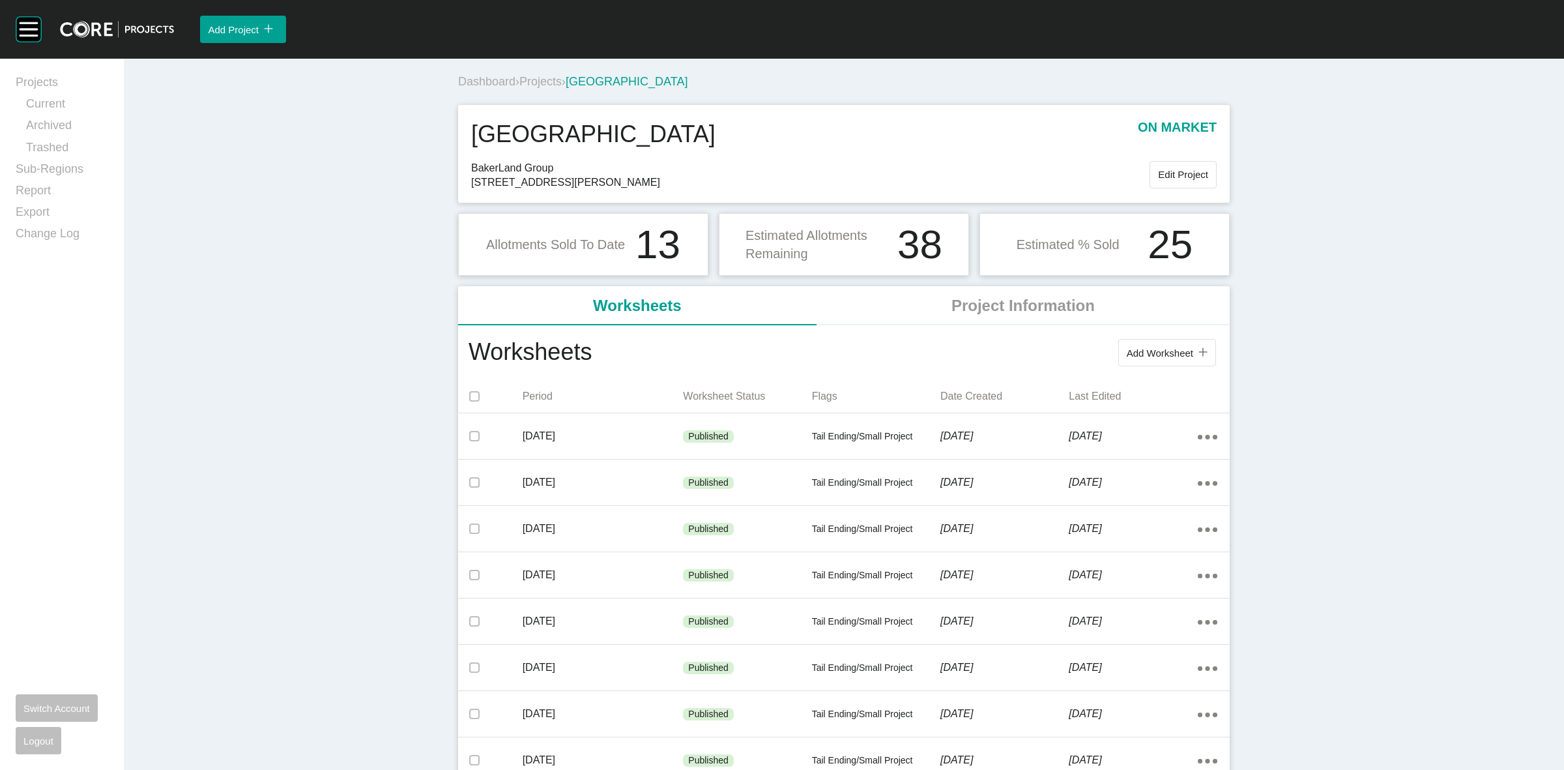
click at [542, 76] on span "Projects" at bounding box center [540, 81] width 42 height 13
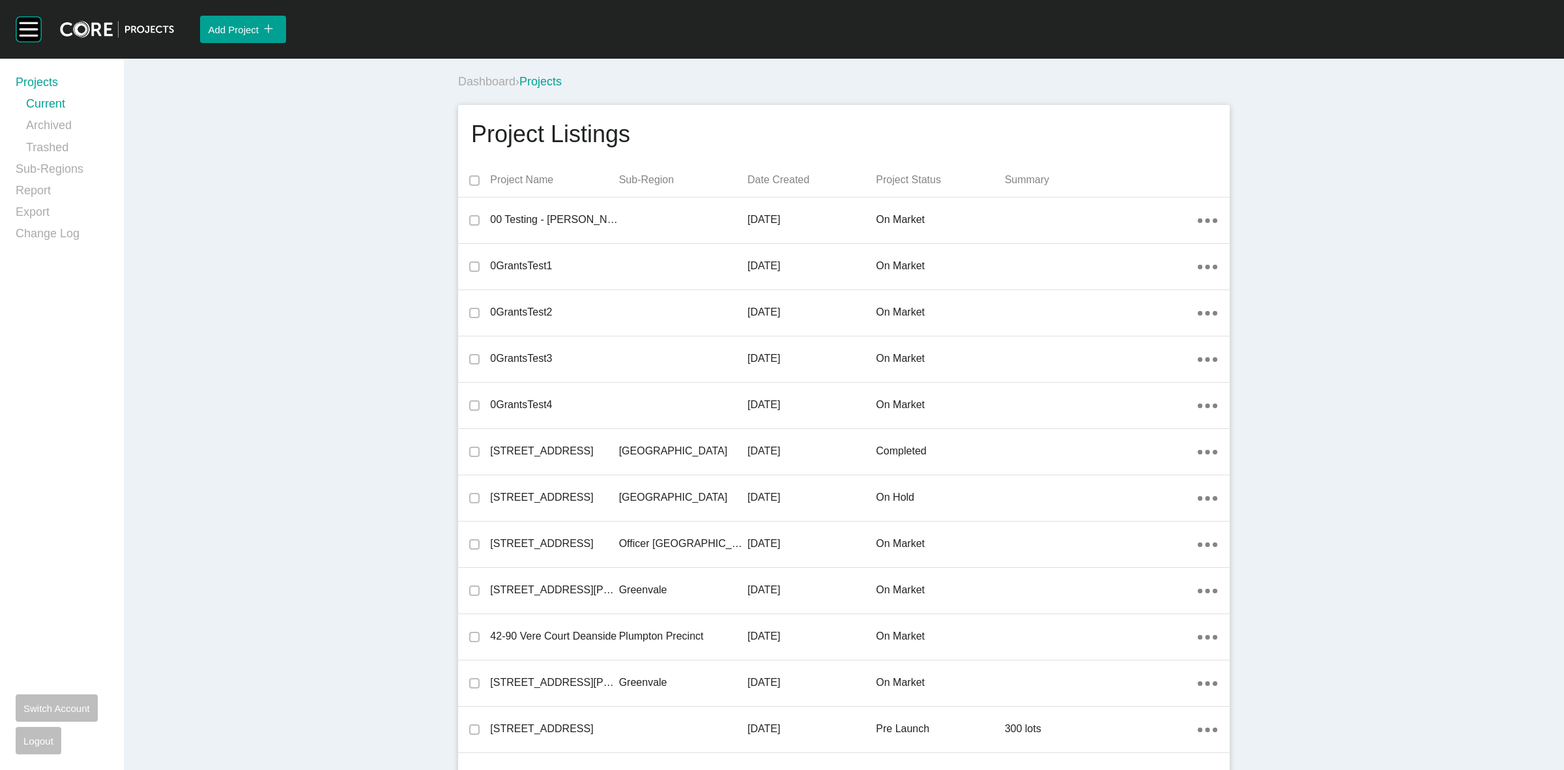
scroll to position [3720, 0]
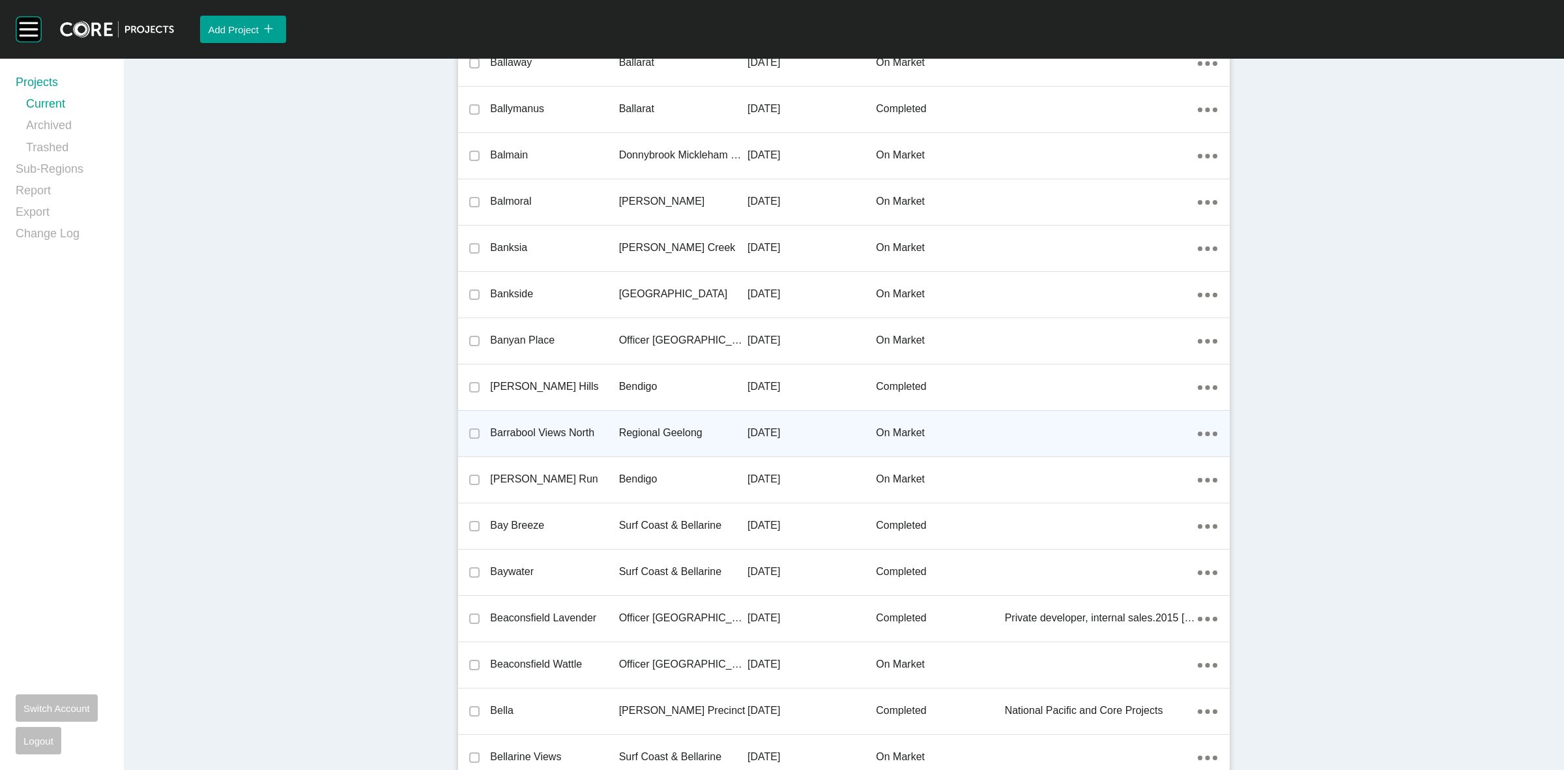
click at [629, 426] on p "Regional Geelong" at bounding box center [683, 433] width 128 height 14
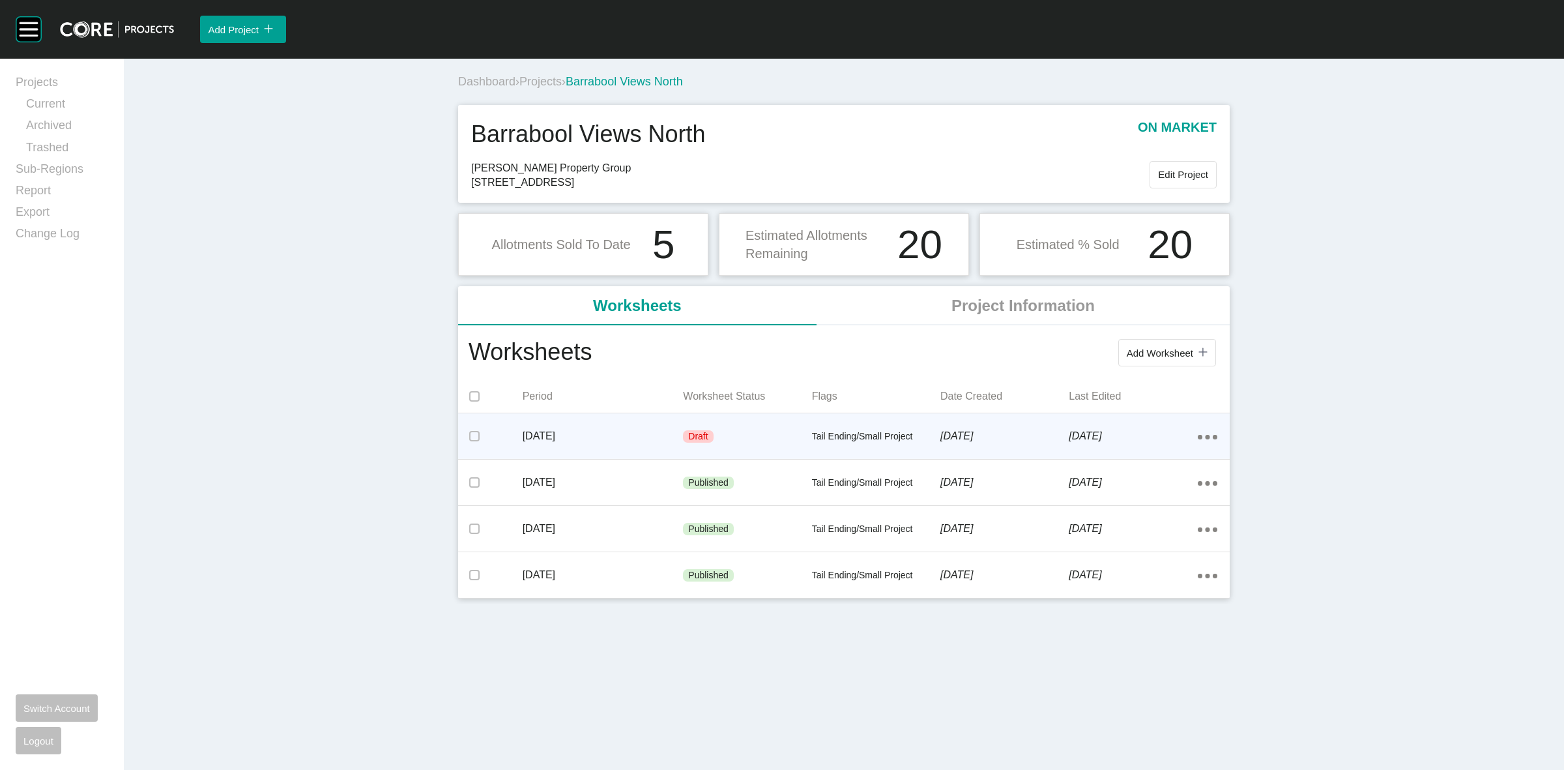
click at [1204, 433] on div "Action Menu Dots Copy 6 Created with Sketch." at bounding box center [1208, 436] width 20 height 14
click at [1165, 441] on link "Edit" at bounding box center [1160, 439] width 35 height 20
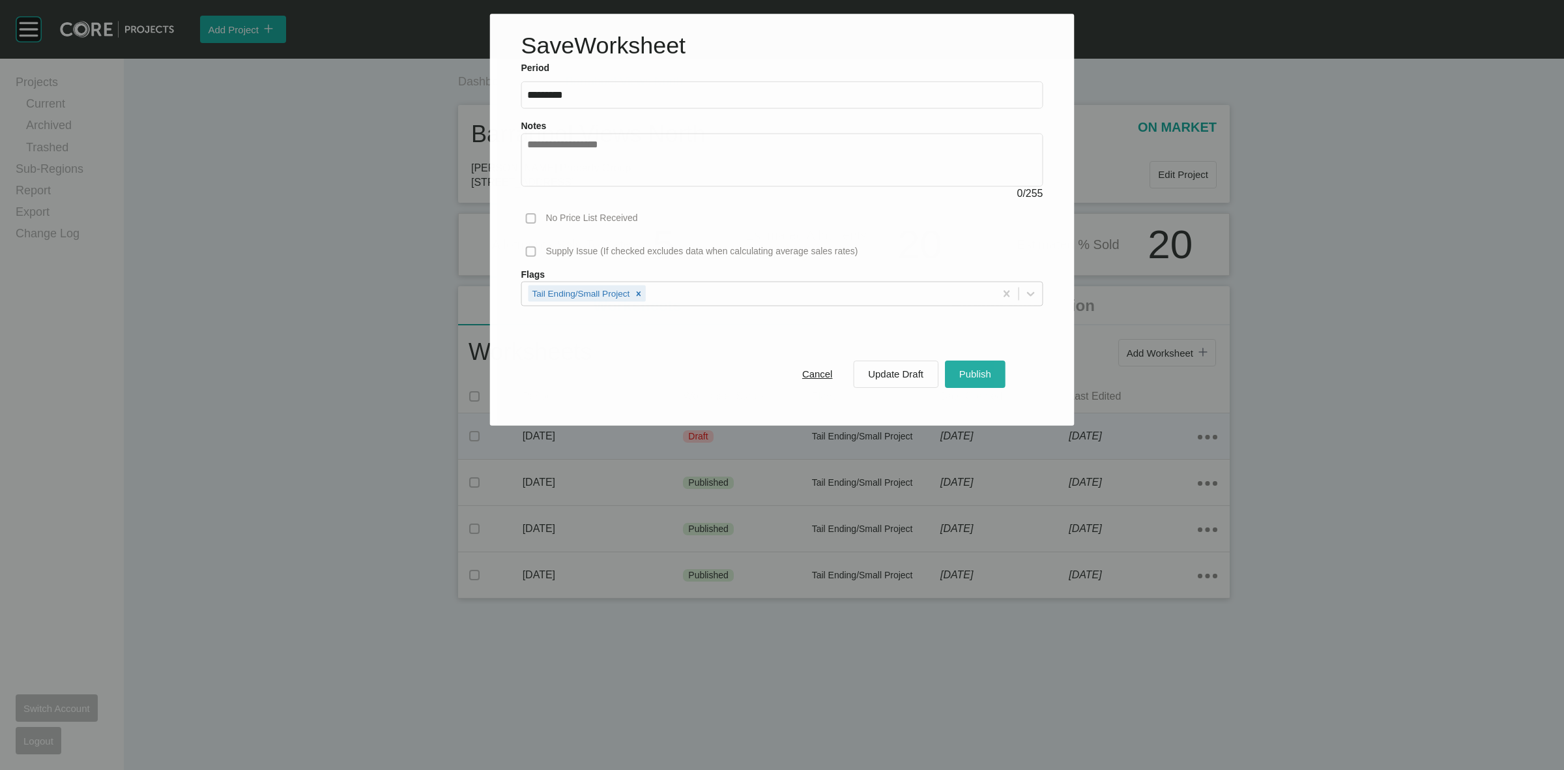
click at [966, 367] on div "Publish" at bounding box center [975, 374] width 38 height 18
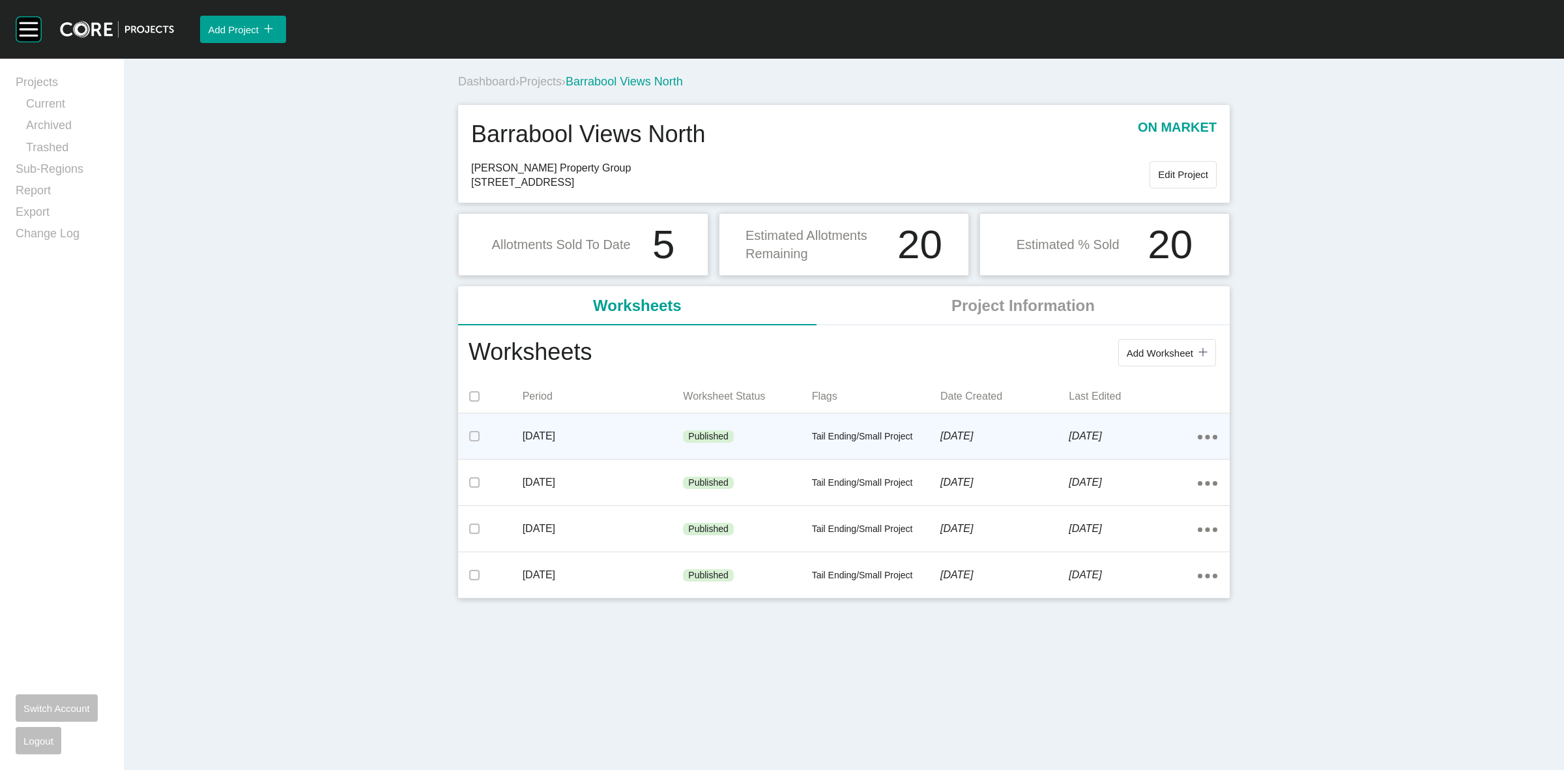
click at [532, 80] on span "Projects" at bounding box center [540, 81] width 42 height 13
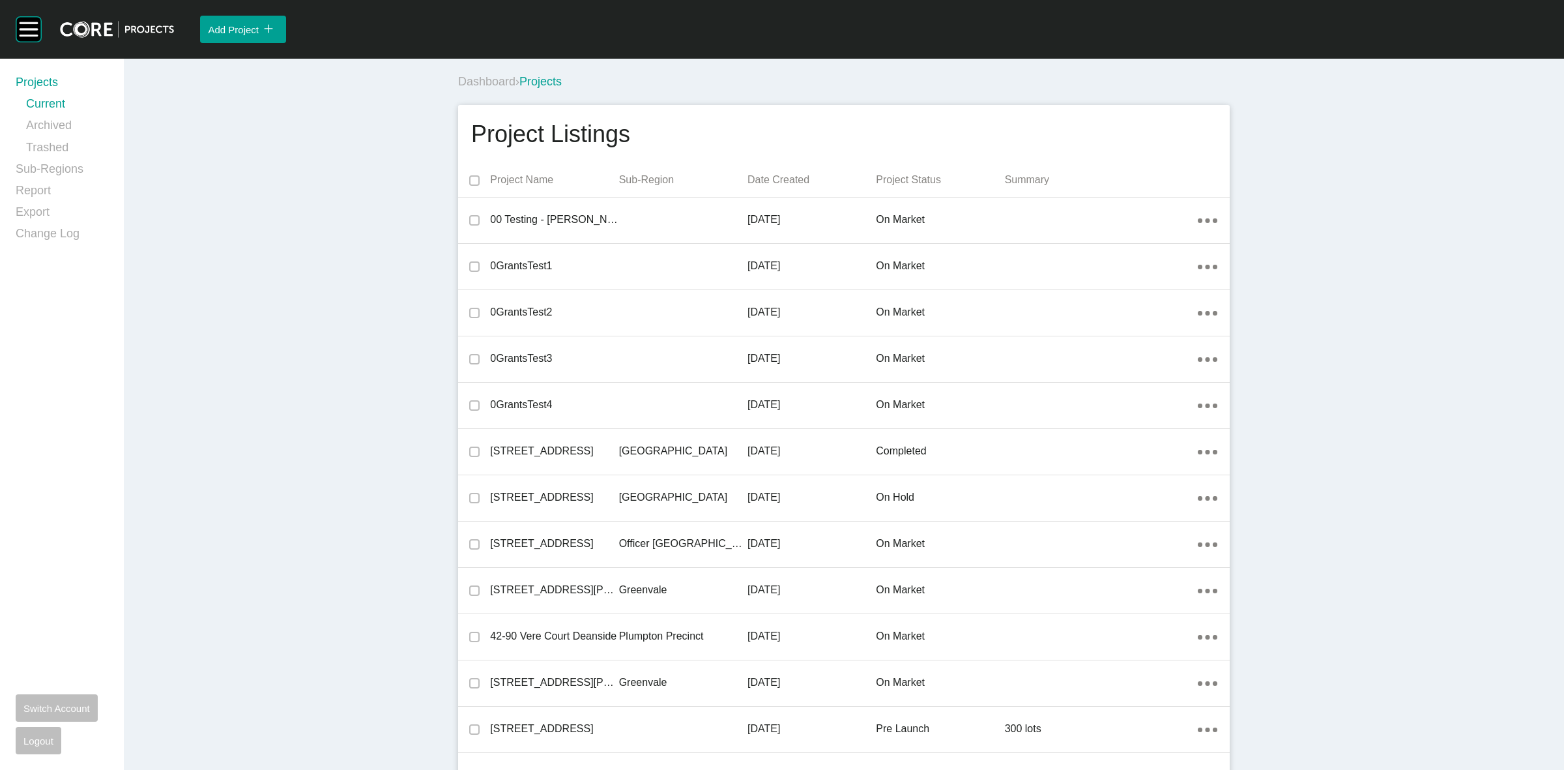
scroll to position [26711, 0]
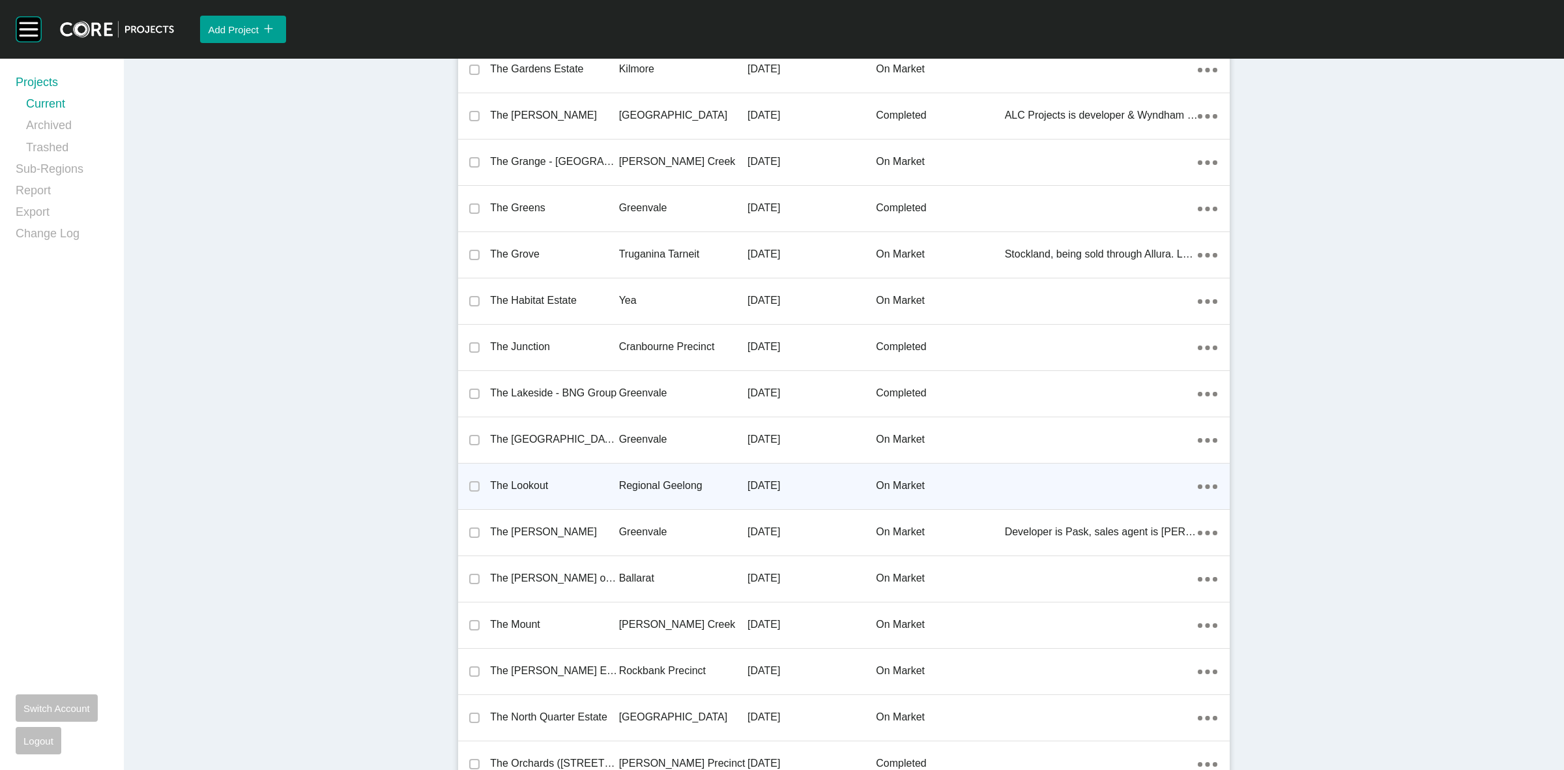
click at [628, 478] on p "Regional Geelong" at bounding box center [683, 485] width 128 height 14
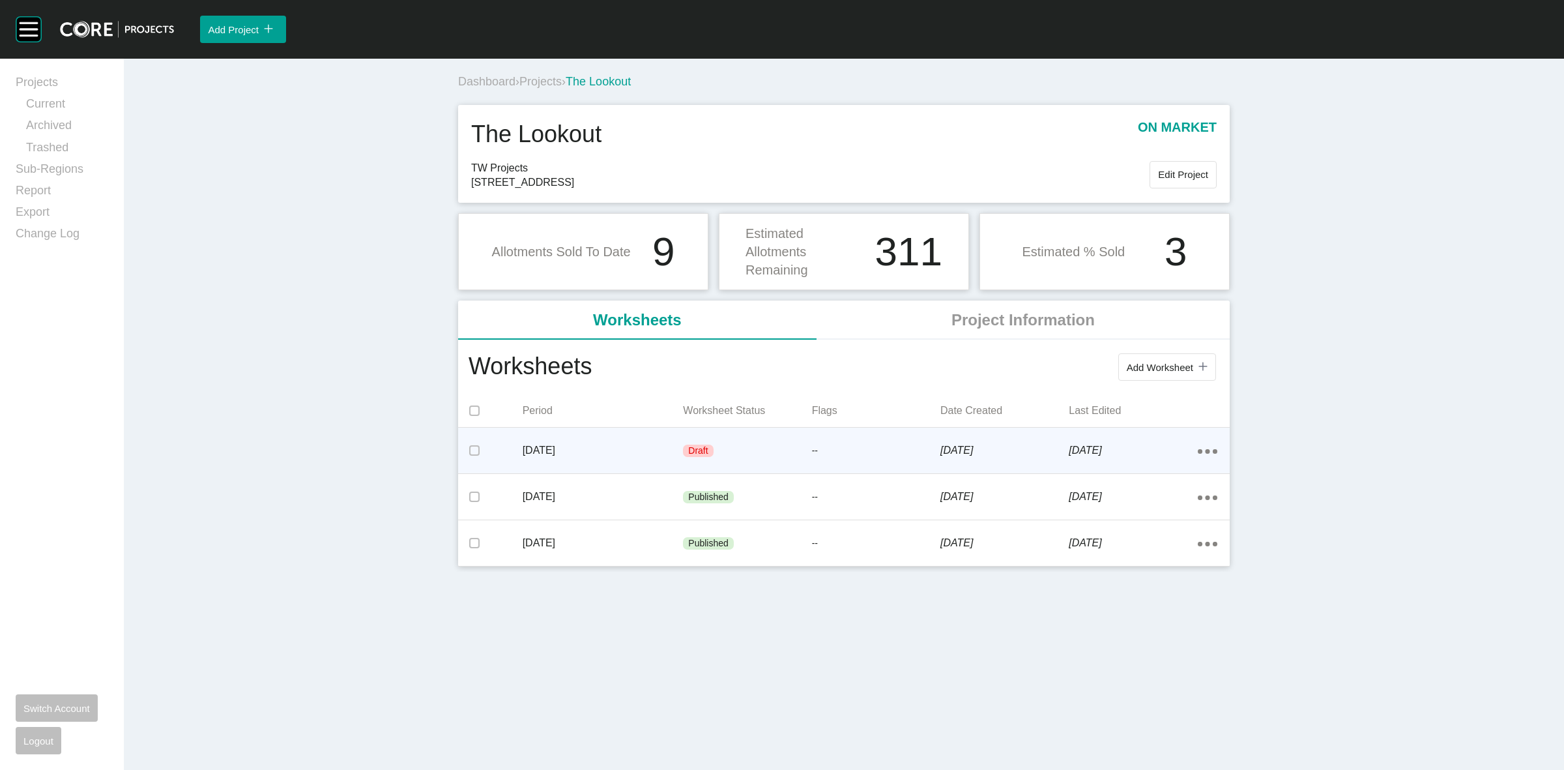
click at [1200, 449] on ellipse at bounding box center [1200, 451] width 5 height 5
click at [893, 431] on div "--" at bounding box center [876, 450] width 128 height 39
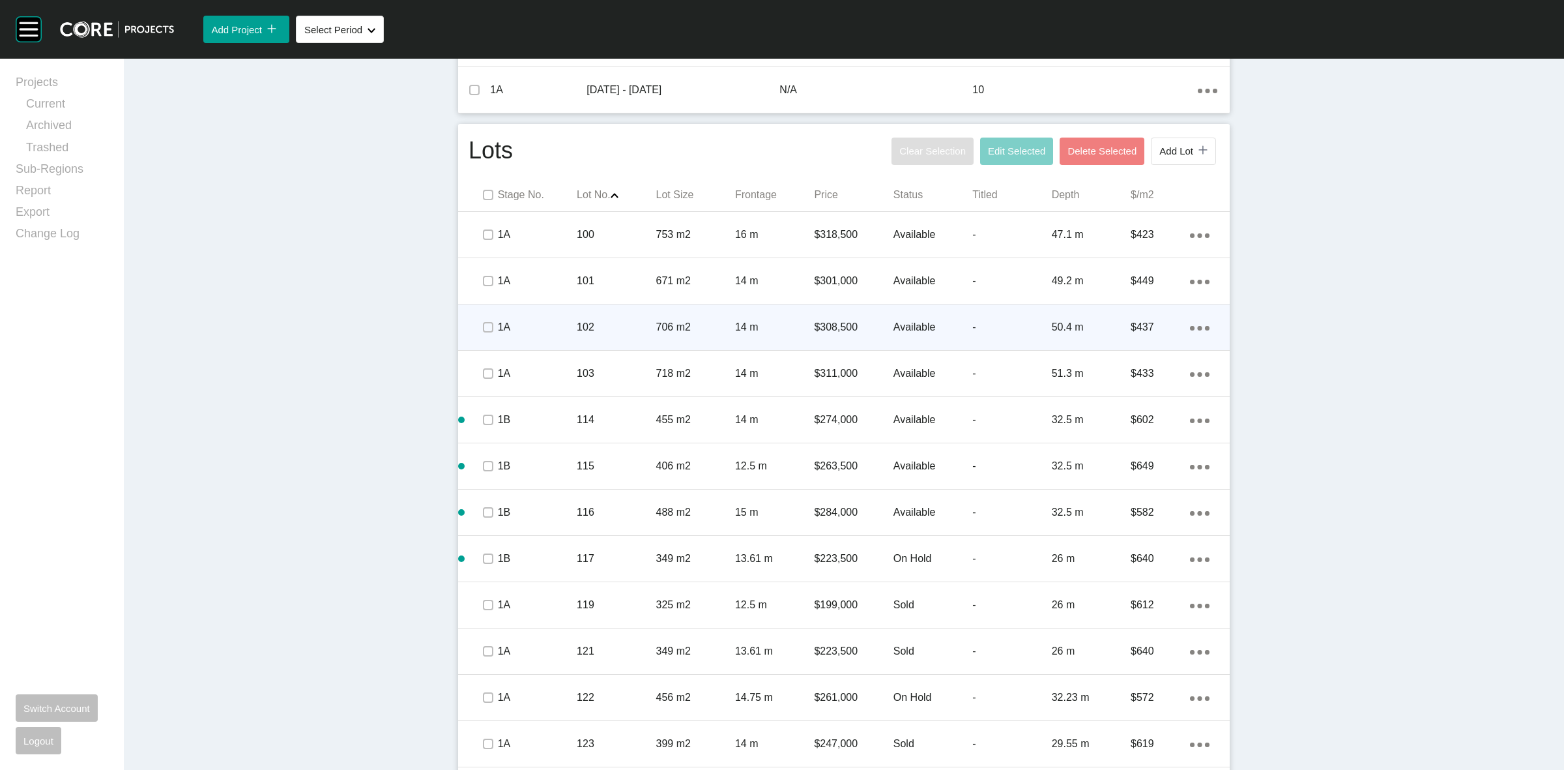
scroll to position [637, 0]
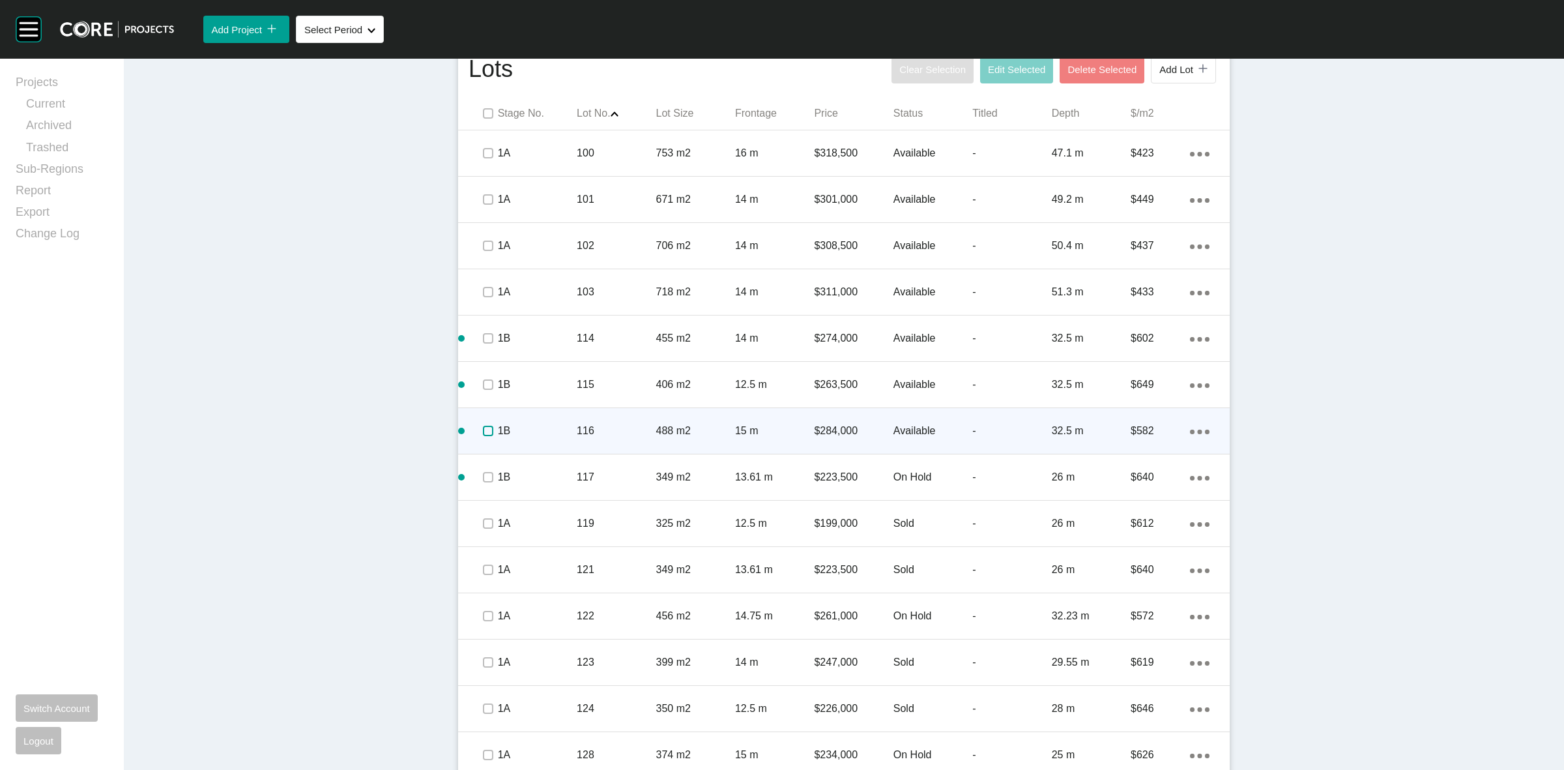
drag, startPoint x: 479, startPoint y: 428, endPoint x: 476, endPoint y: 417, distance: 11.4
click at [483, 428] on label at bounding box center [488, 431] width 10 height 10
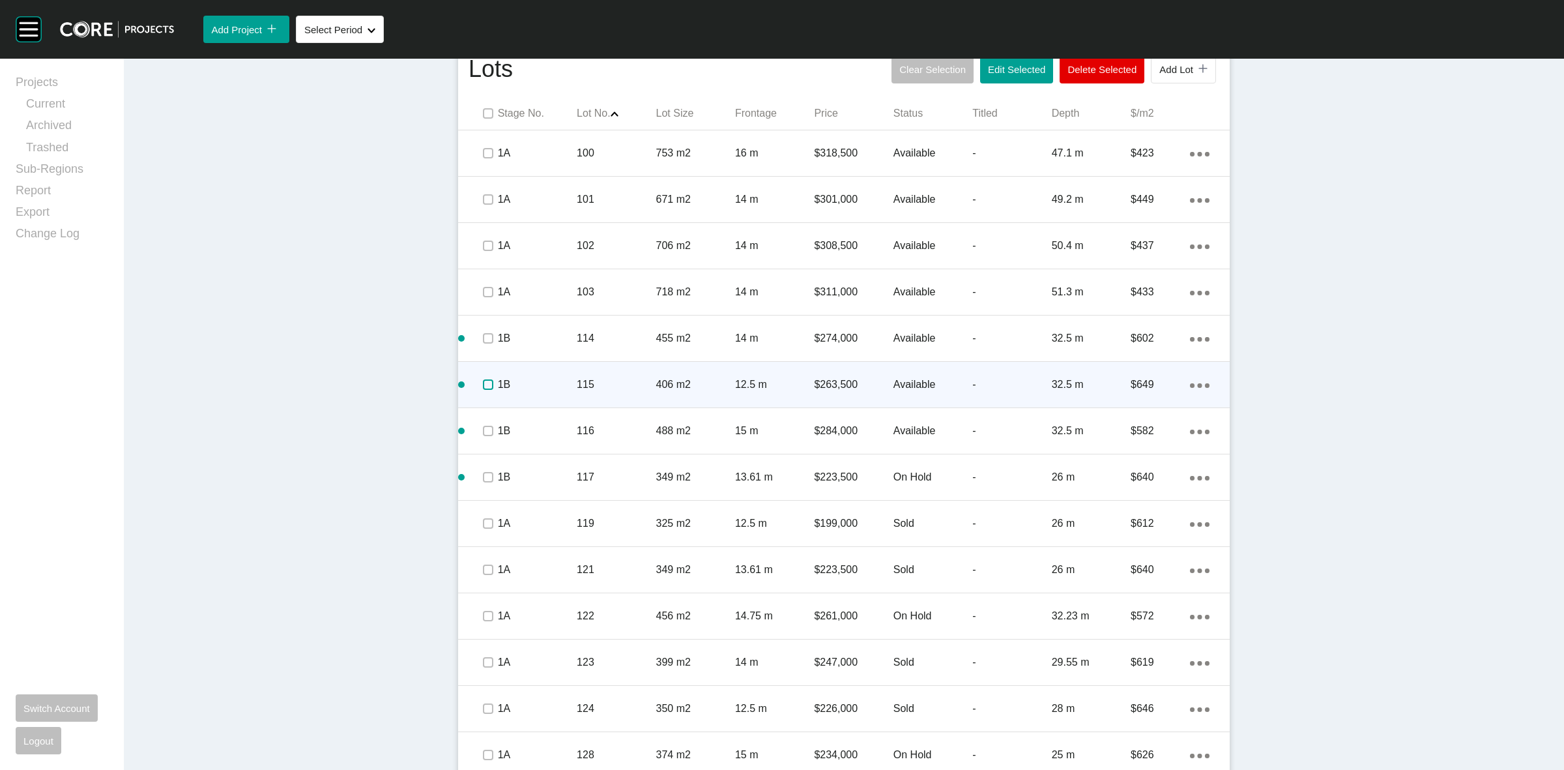
click at [483, 380] on label at bounding box center [488, 384] width 10 height 10
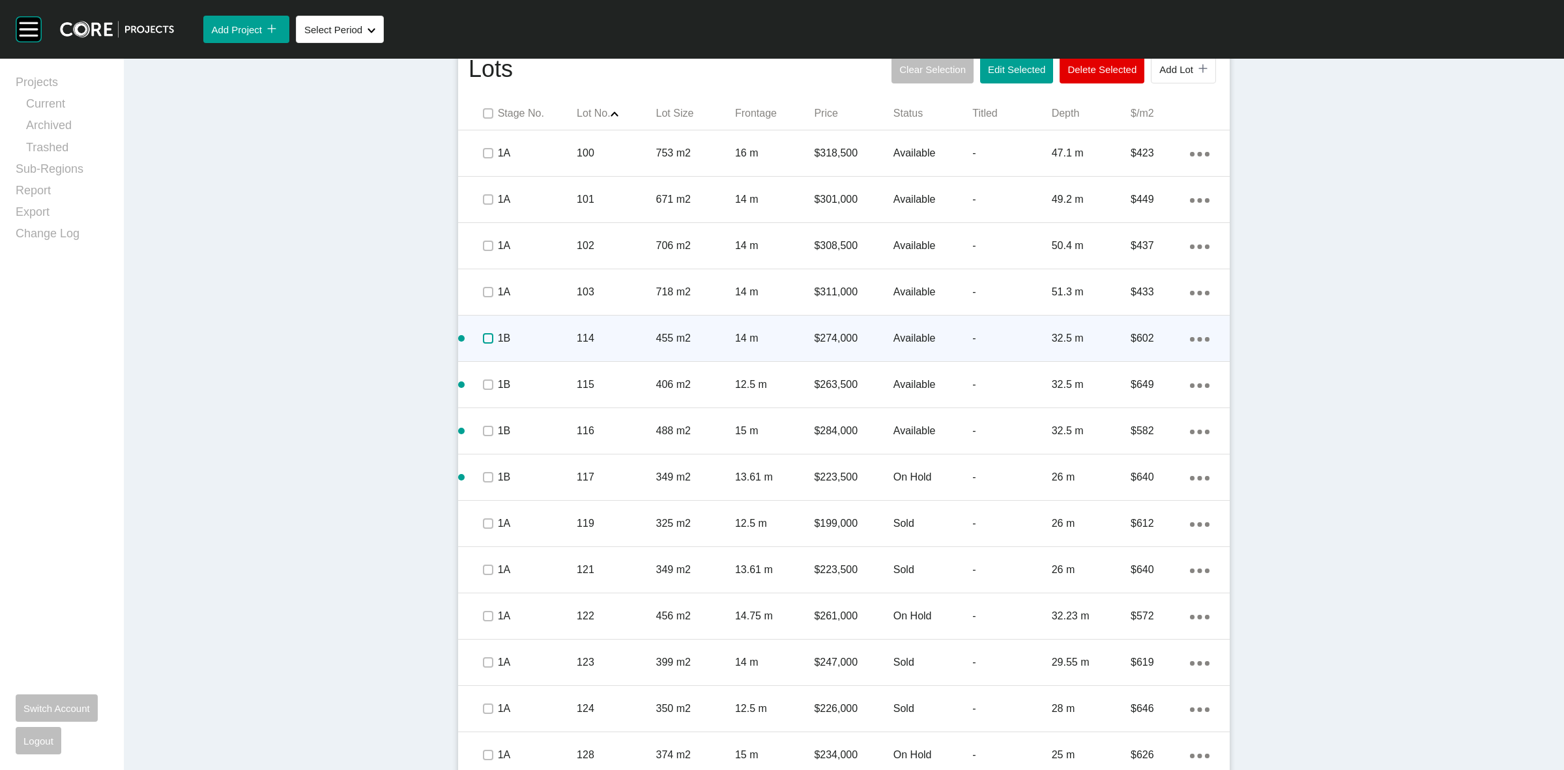
click at [483, 334] on label at bounding box center [488, 338] width 10 height 10
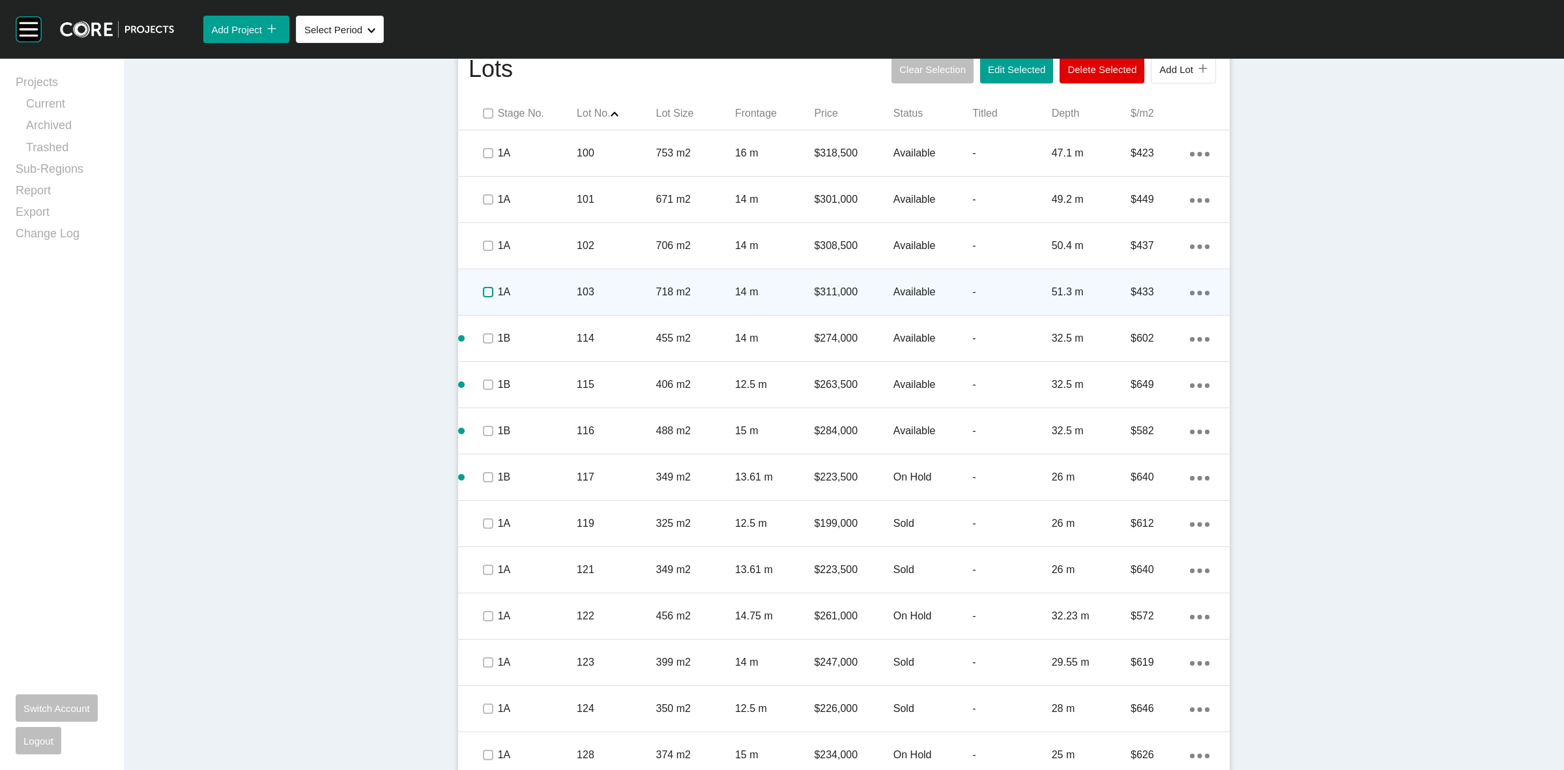
drag, startPoint x: 487, startPoint y: 292, endPoint x: 487, endPoint y: 269, distance: 23.5
click at [487, 290] on label at bounding box center [488, 292] width 10 height 10
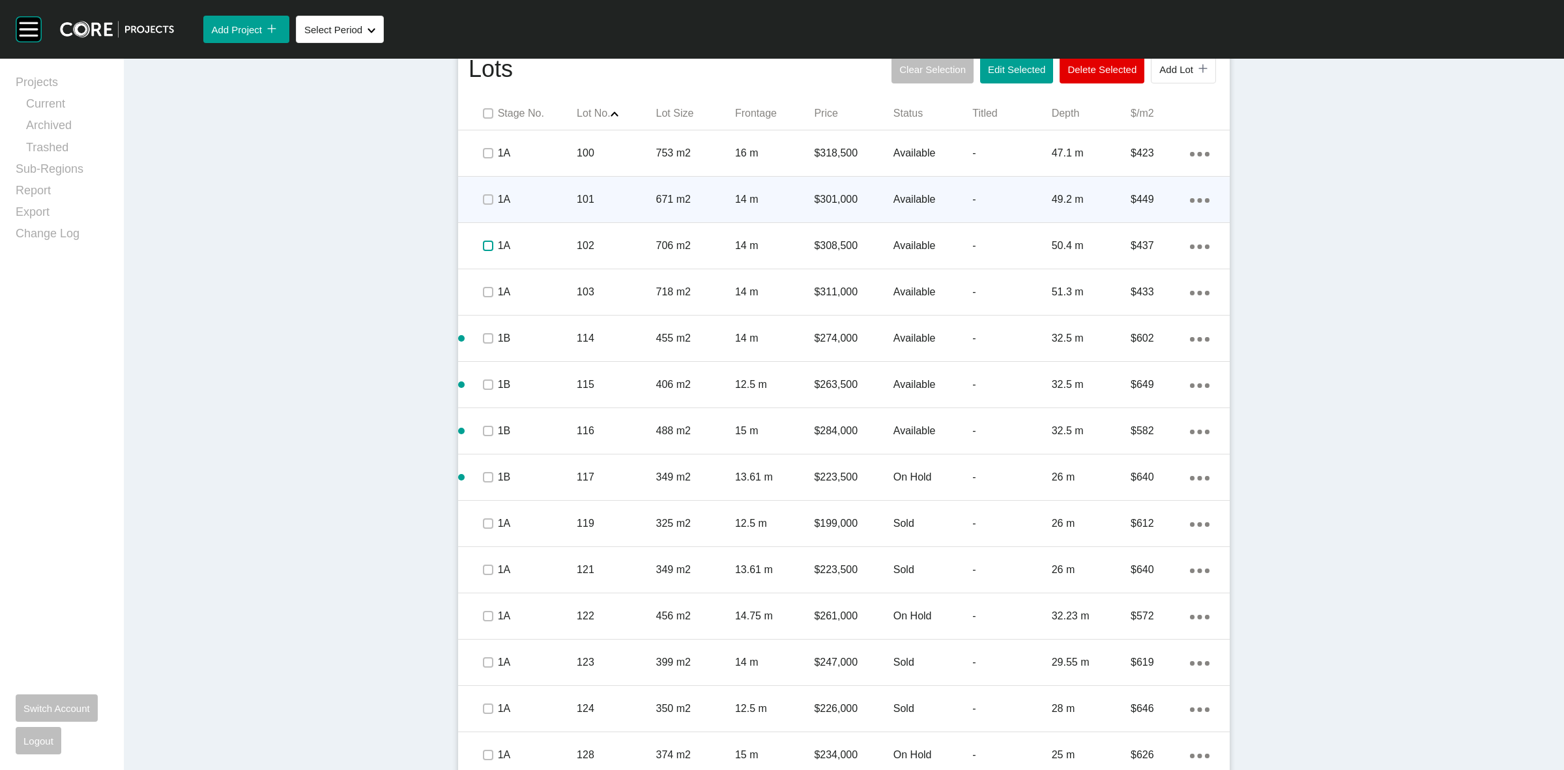
click at [481, 238] on span at bounding box center [488, 246] width 20 height 20
drag, startPoint x: 478, startPoint y: 197, endPoint x: 476, endPoint y: 153, distance: 44.3
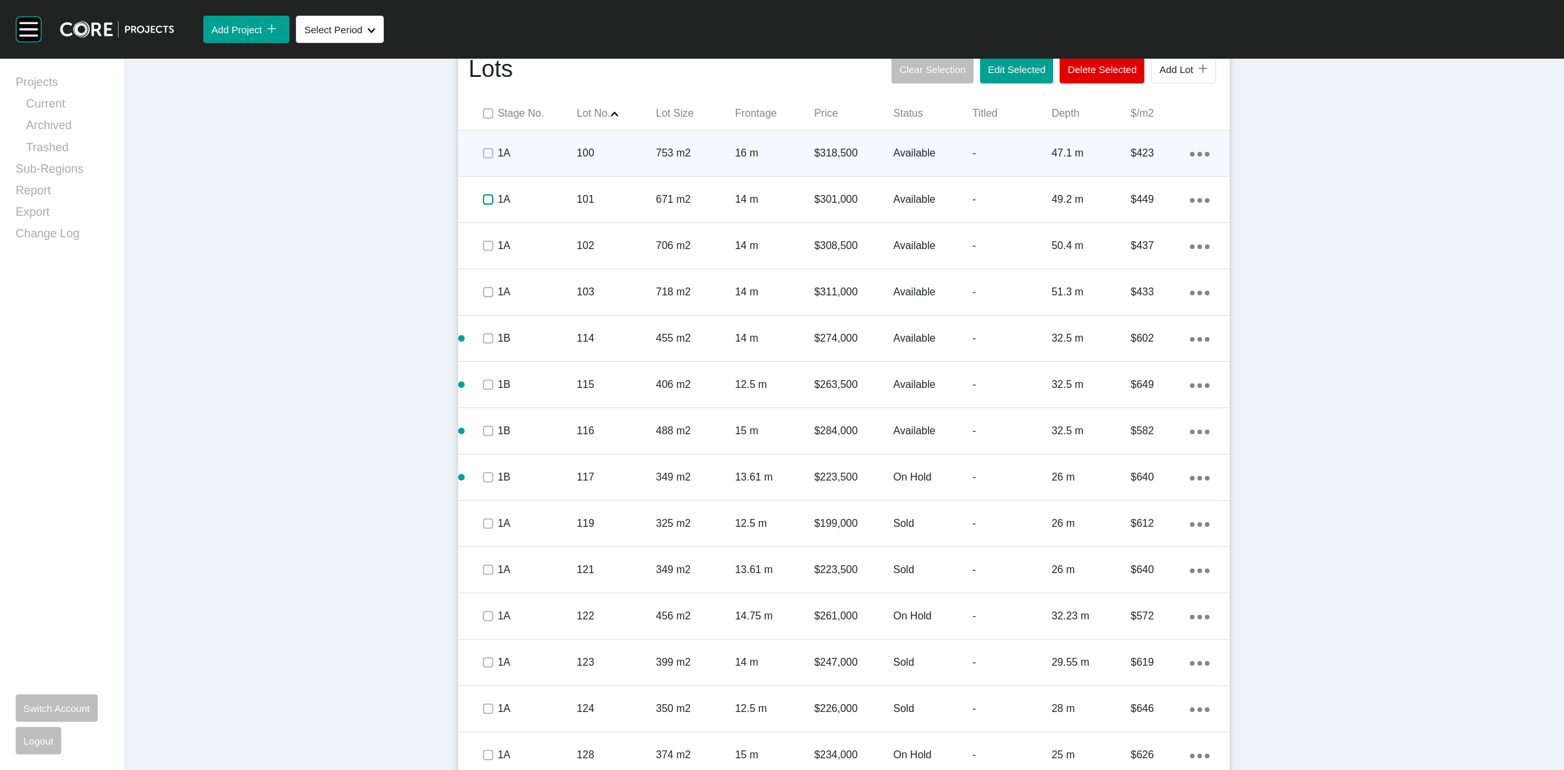
click at [478, 190] on span at bounding box center [488, 200] width 20 height 20
click at [483, 149] on label at bounding box center [488, 153] width 10 height 10
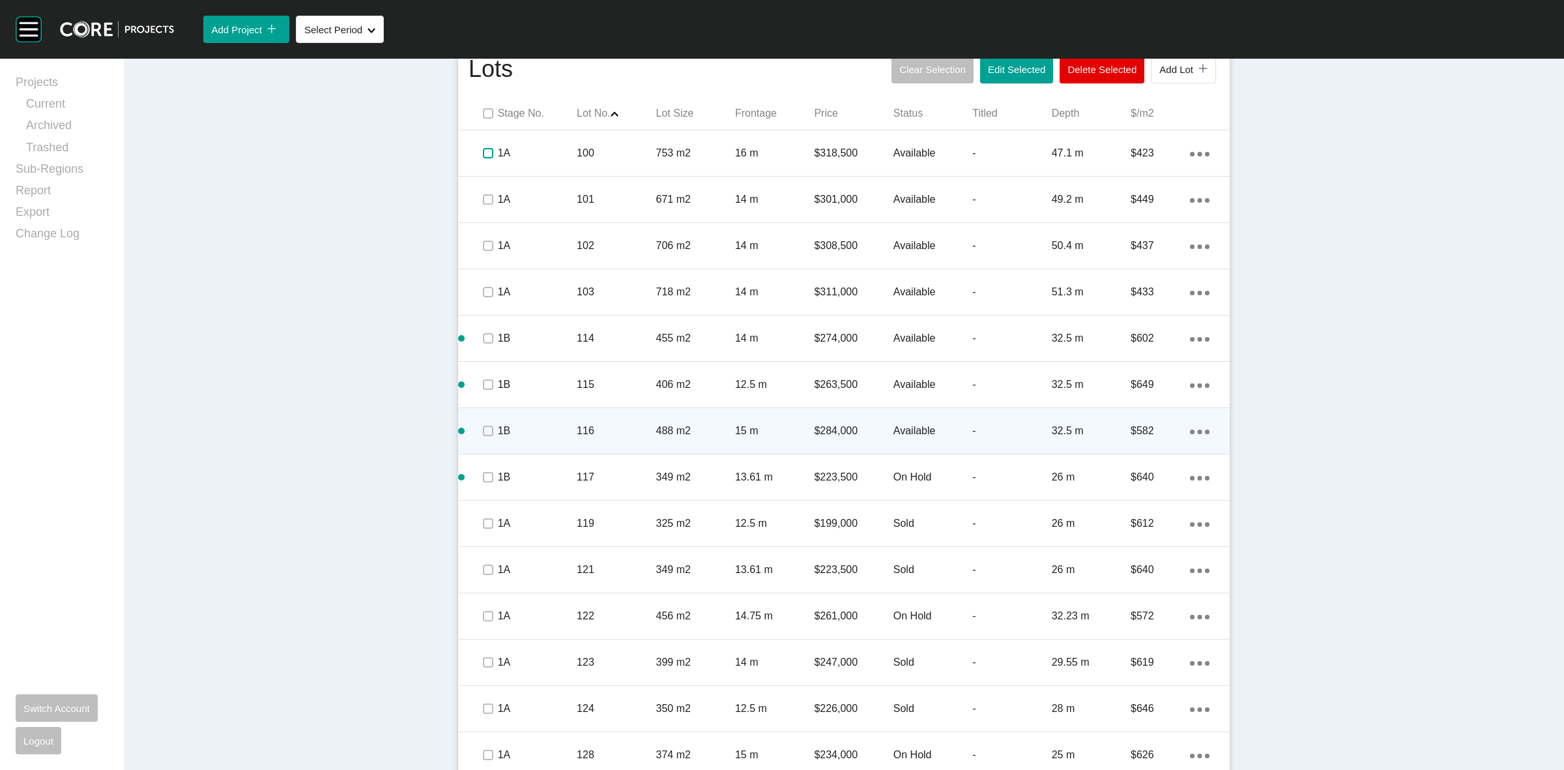
scroll to position [719, 0]
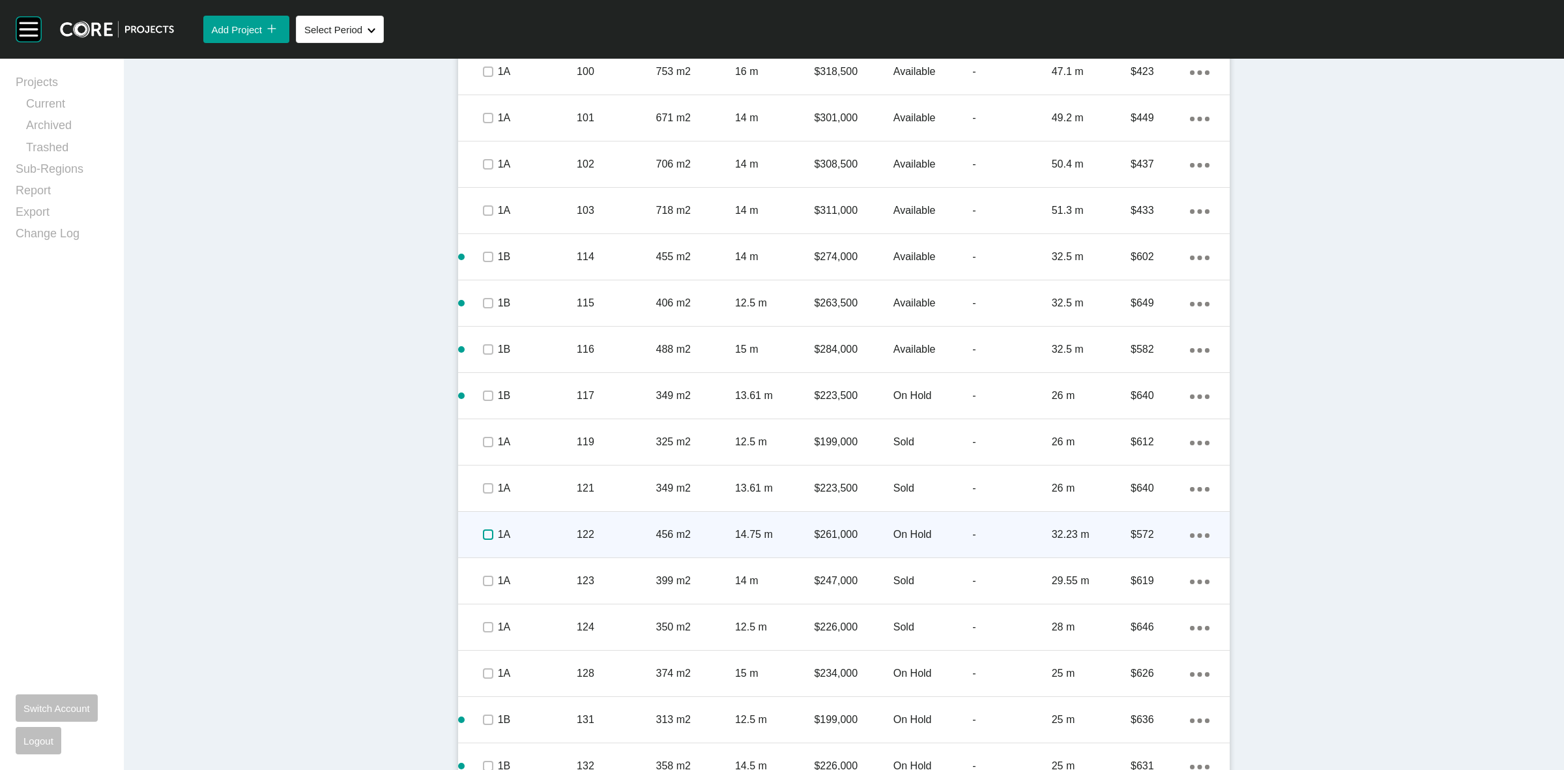
click at [483, 531] on label at bounding box center [488, 534] width 10 height 10
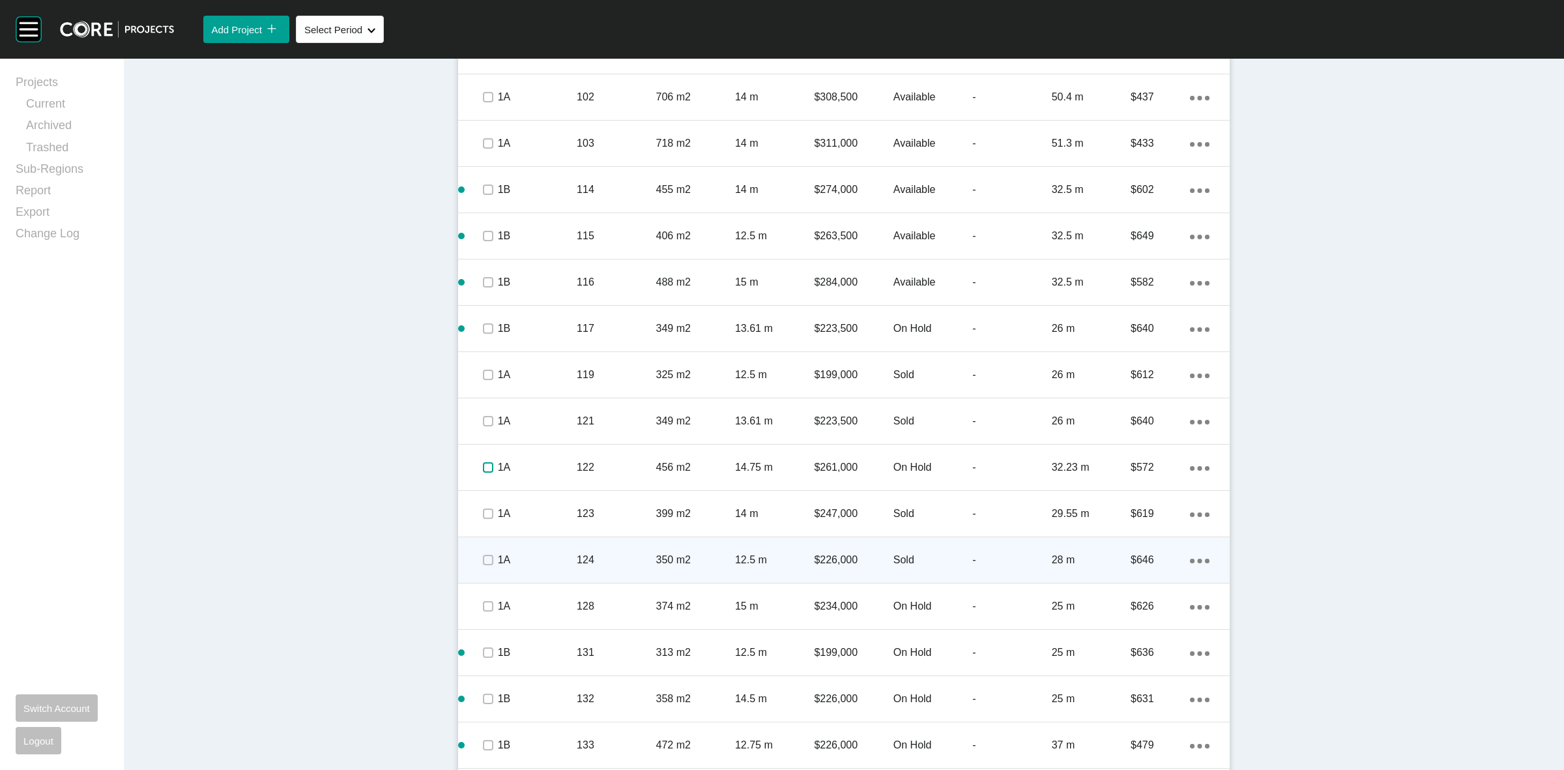
scroll to position [882, 0]
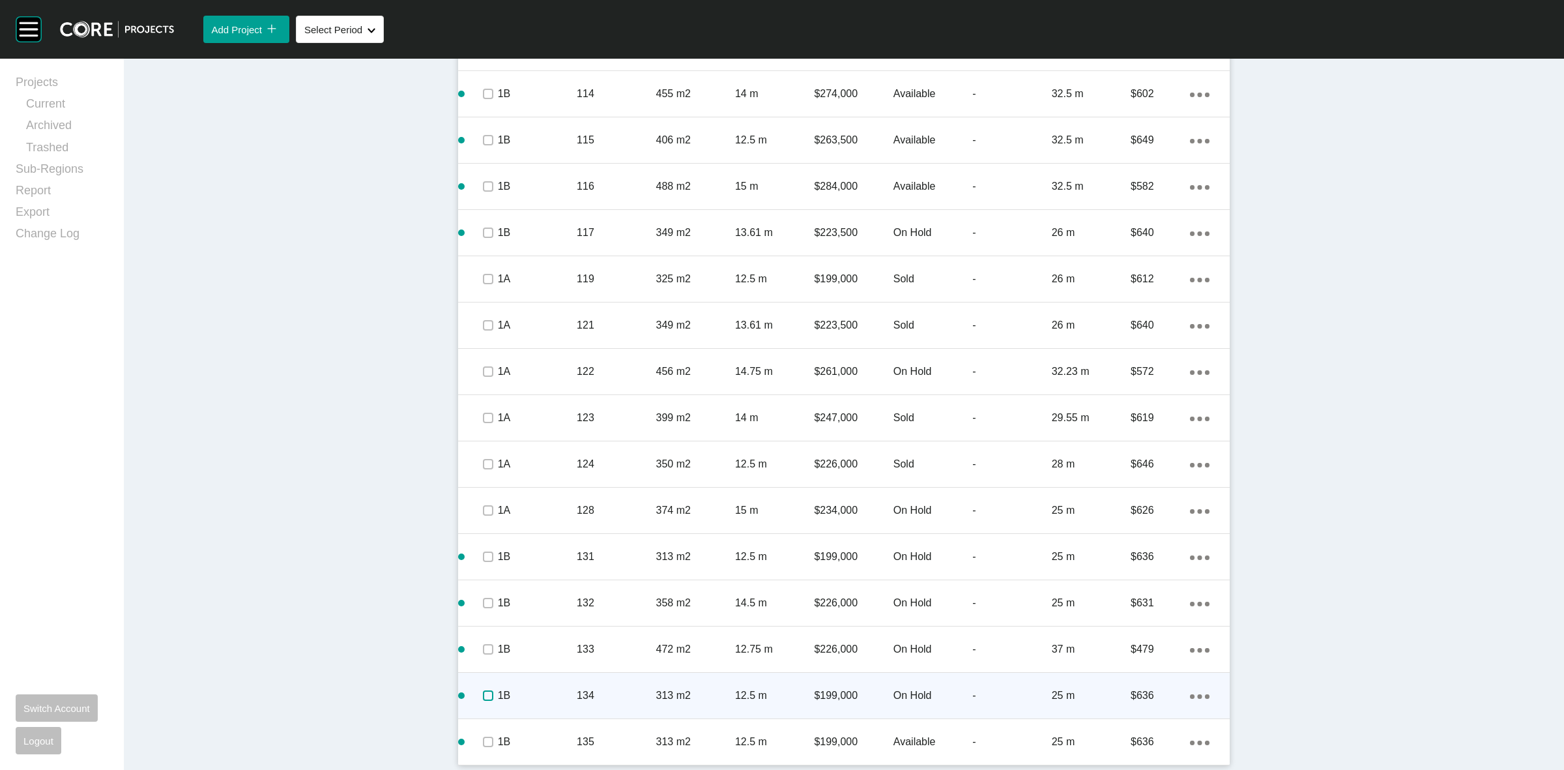
click at [484, 694] on label at bounding box center [488, 695] width 10 height 10
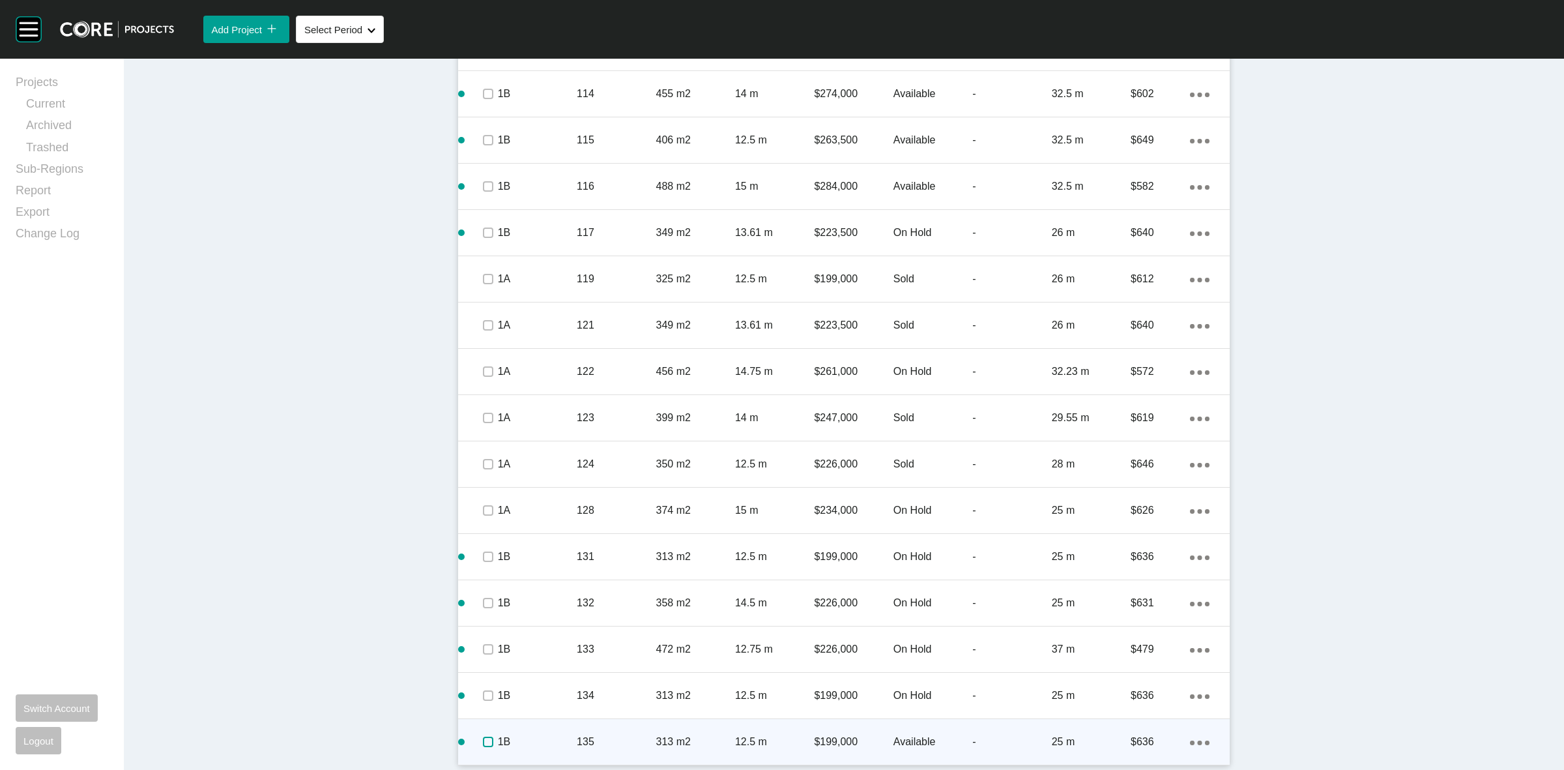
click at [483, 745] on label at bounding box center [488, 741] width 10 height 10
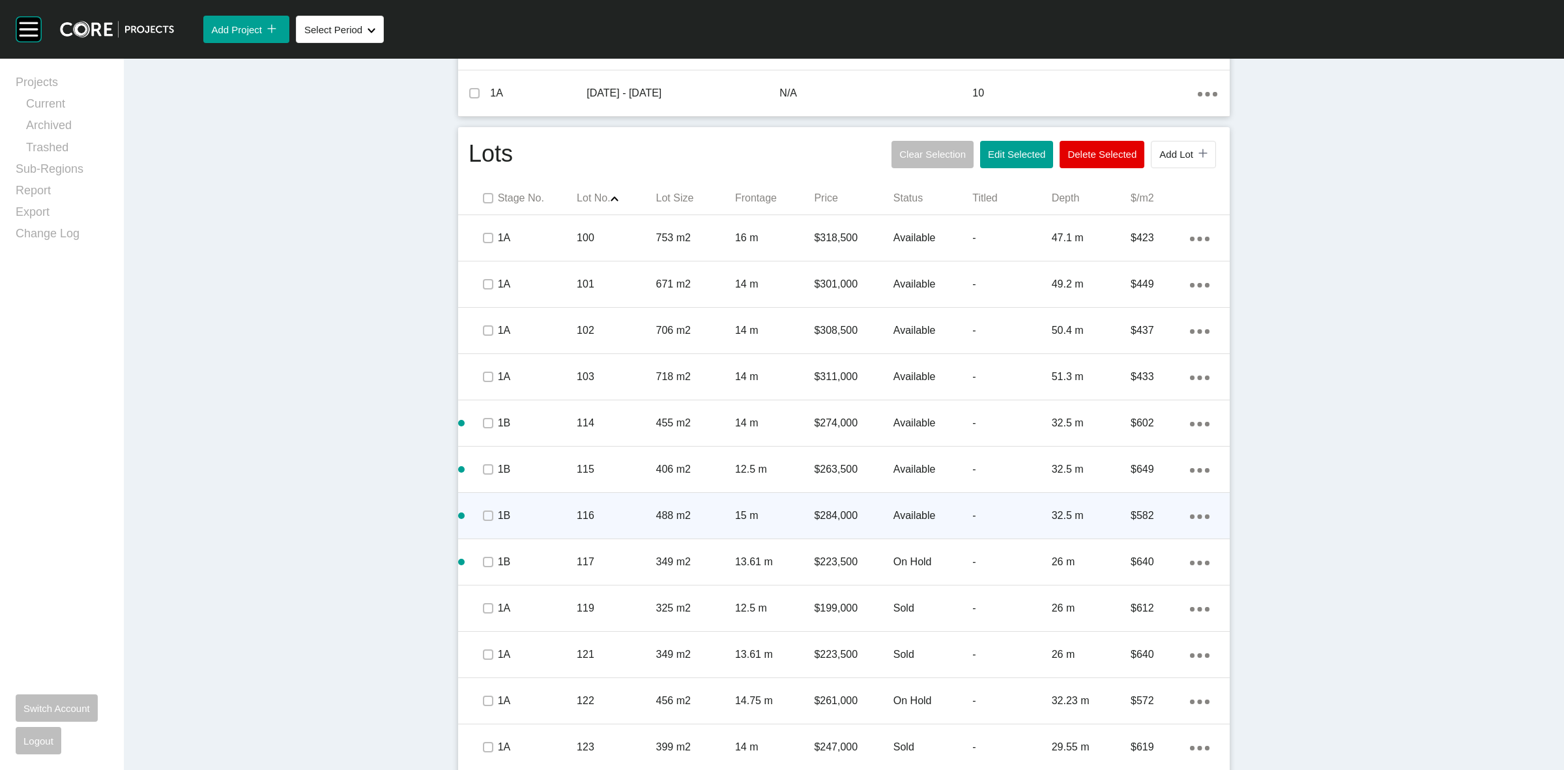
scroll to position [652, 0]
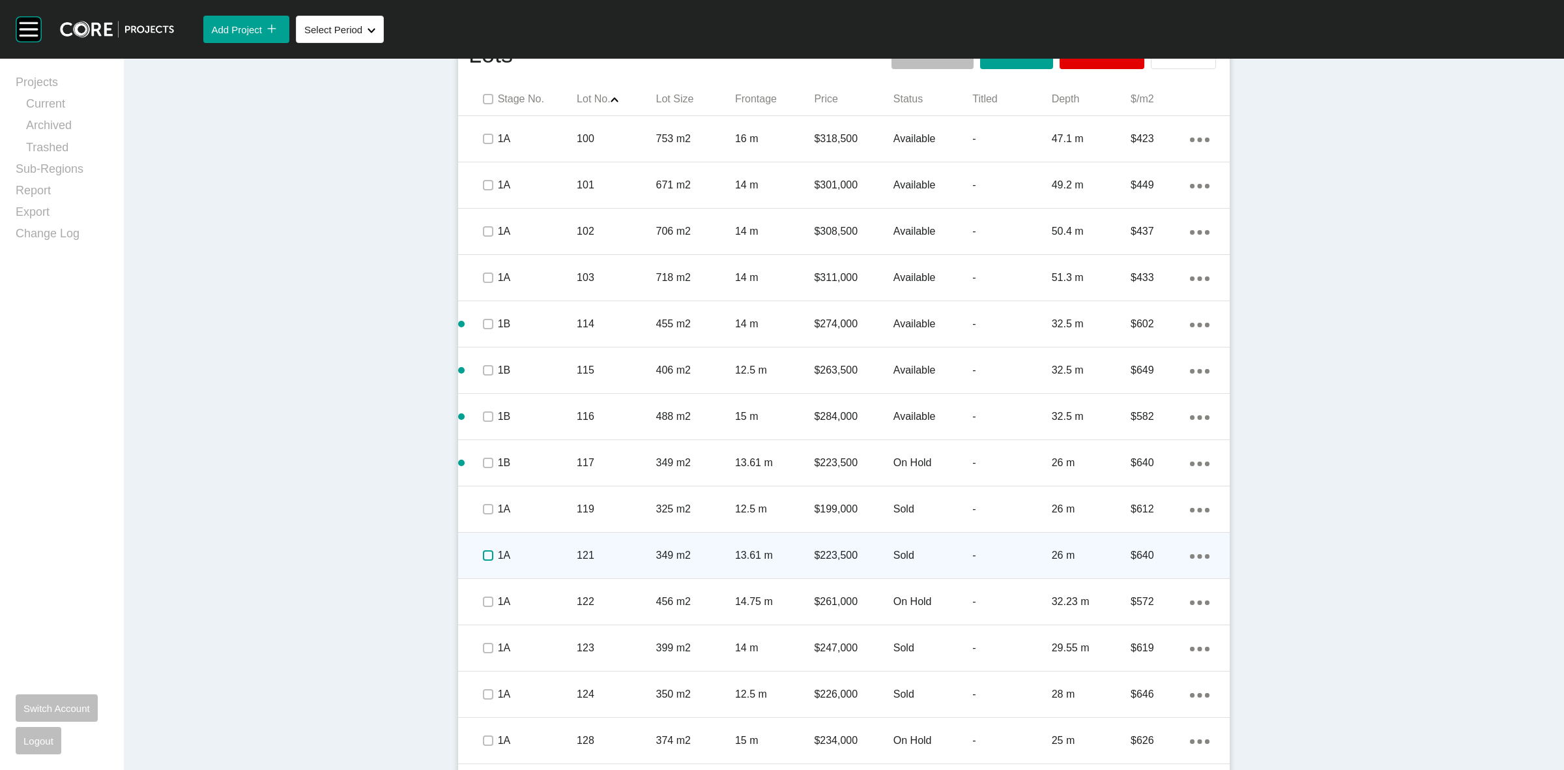
click at [483, 558] on label at bounding box center [488, 555] width 10 height 10
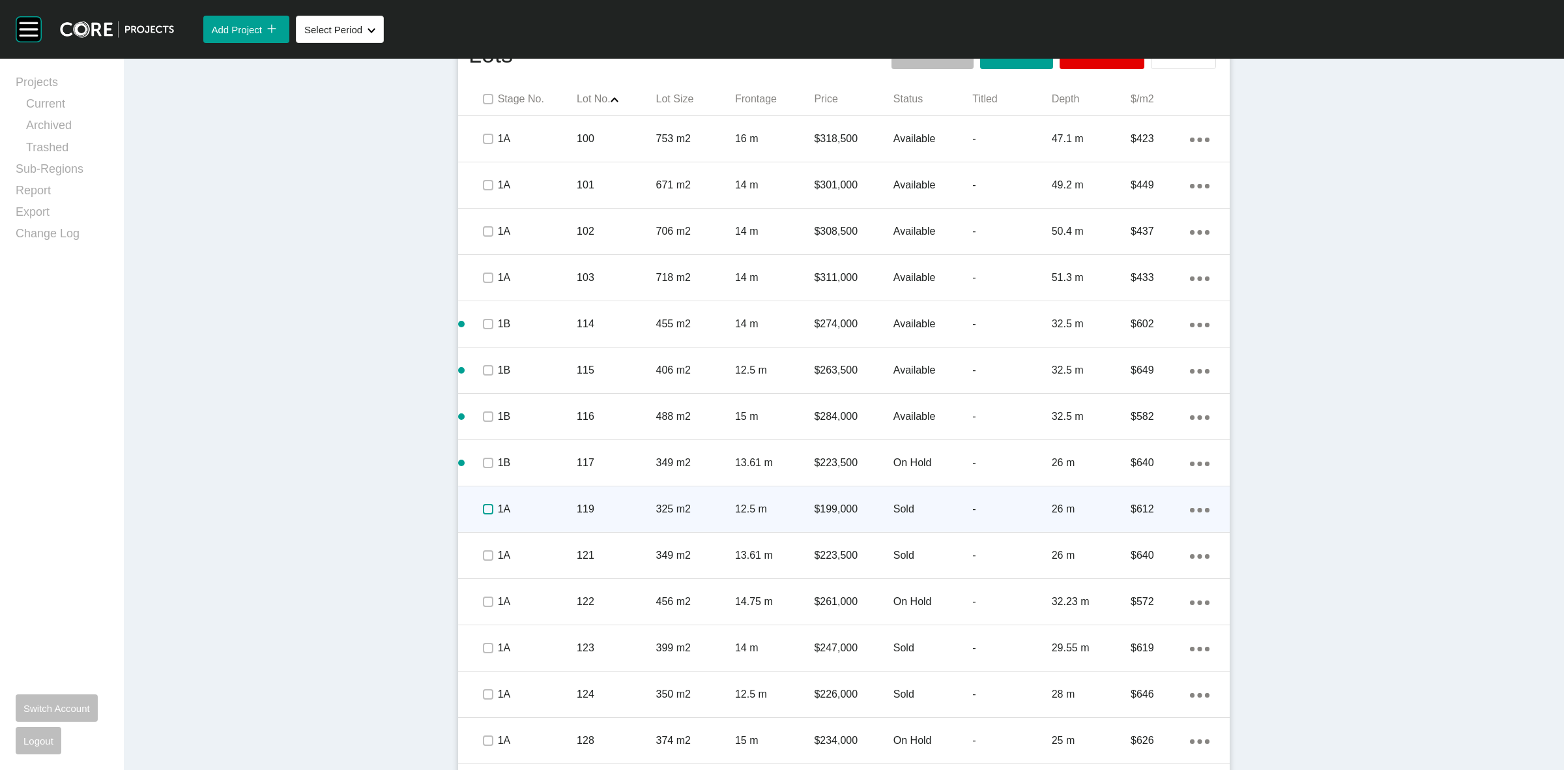
click at [484, 505] on label at bounding box center [488, 509] width 10 height 10
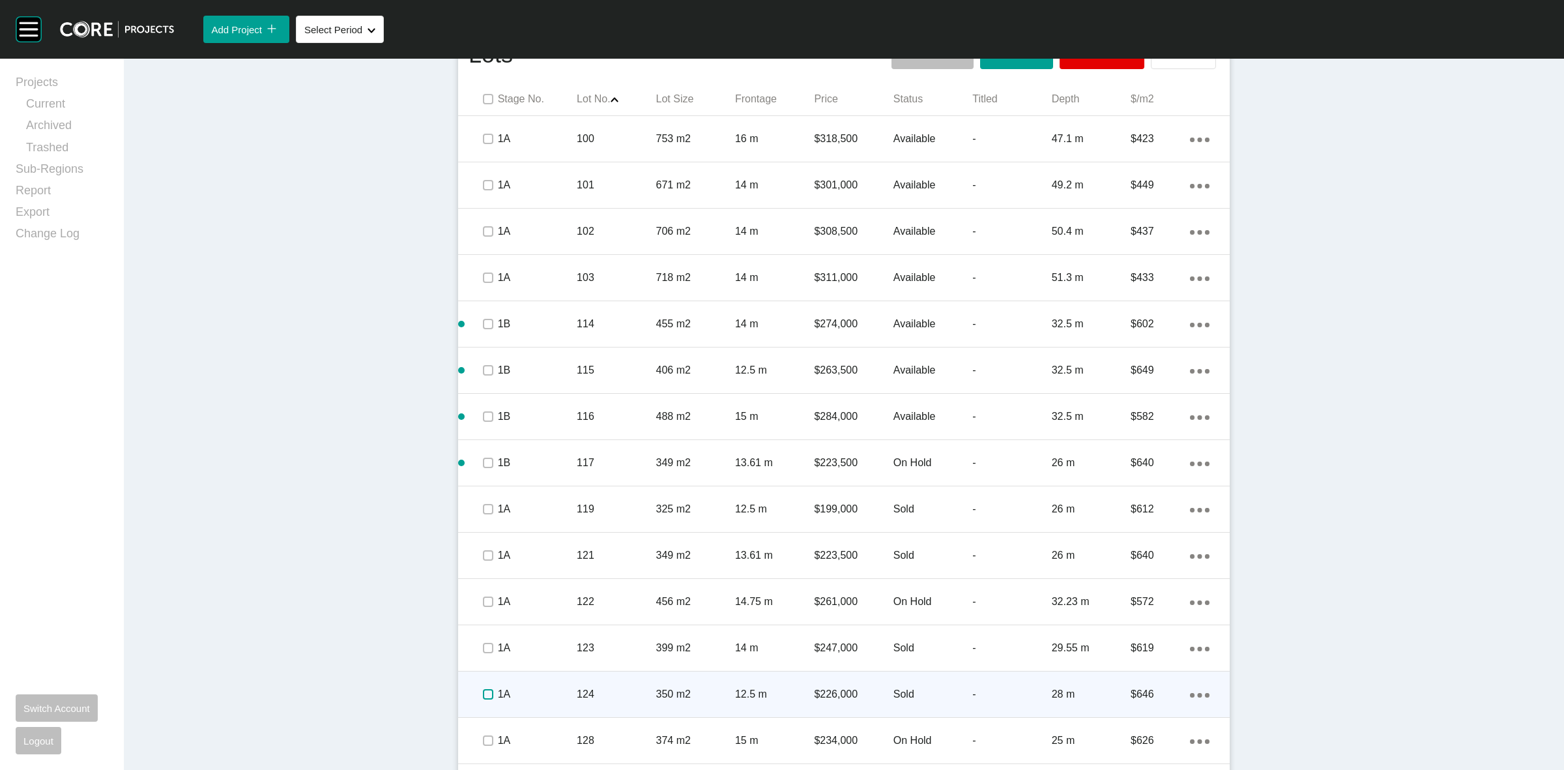
click at [483, 693] on label at bounding box center [488, 694] width 10 height 10
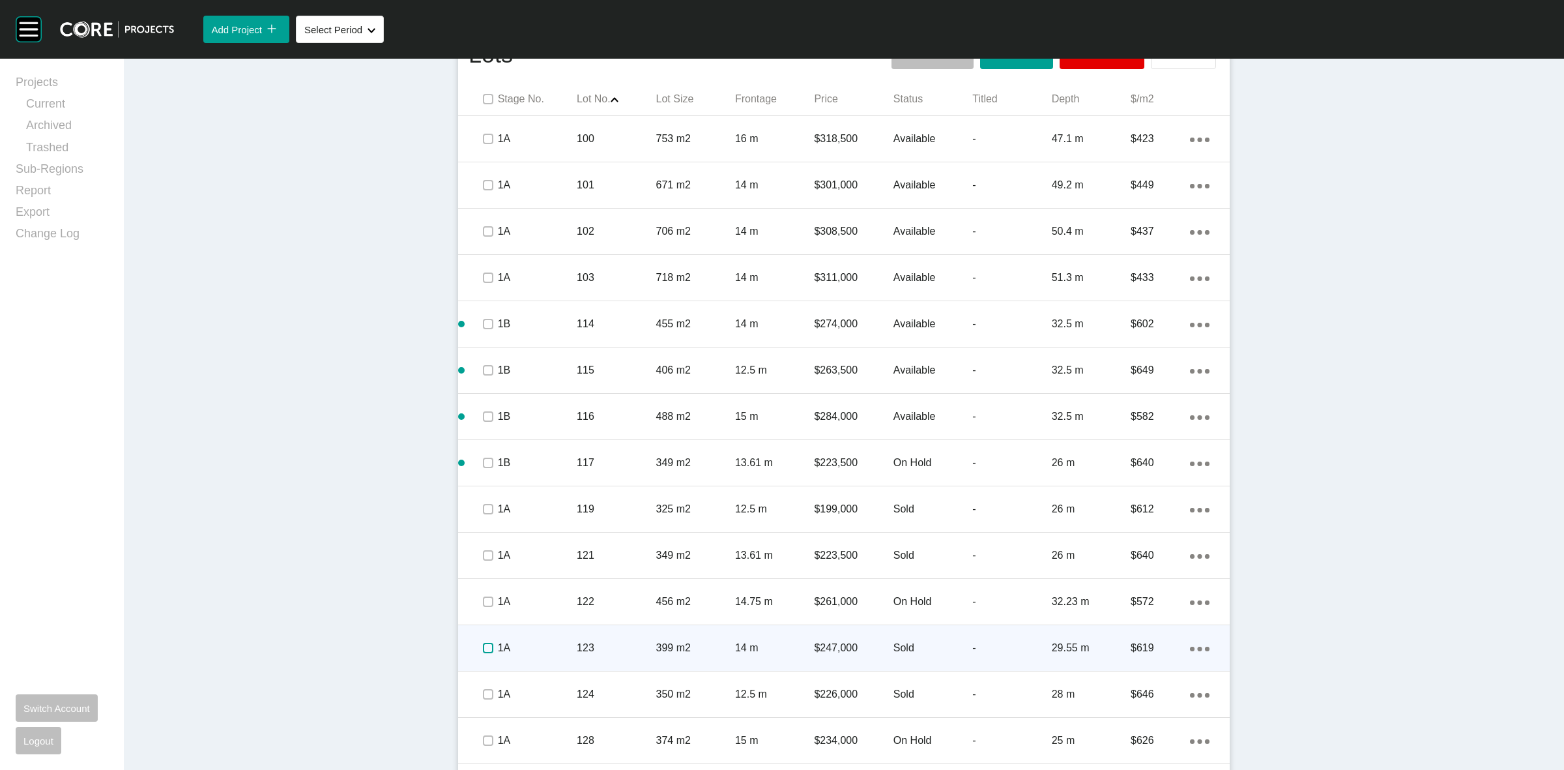
click at [483, 643] on label at bounding box center [488, 648] width 10 height 10
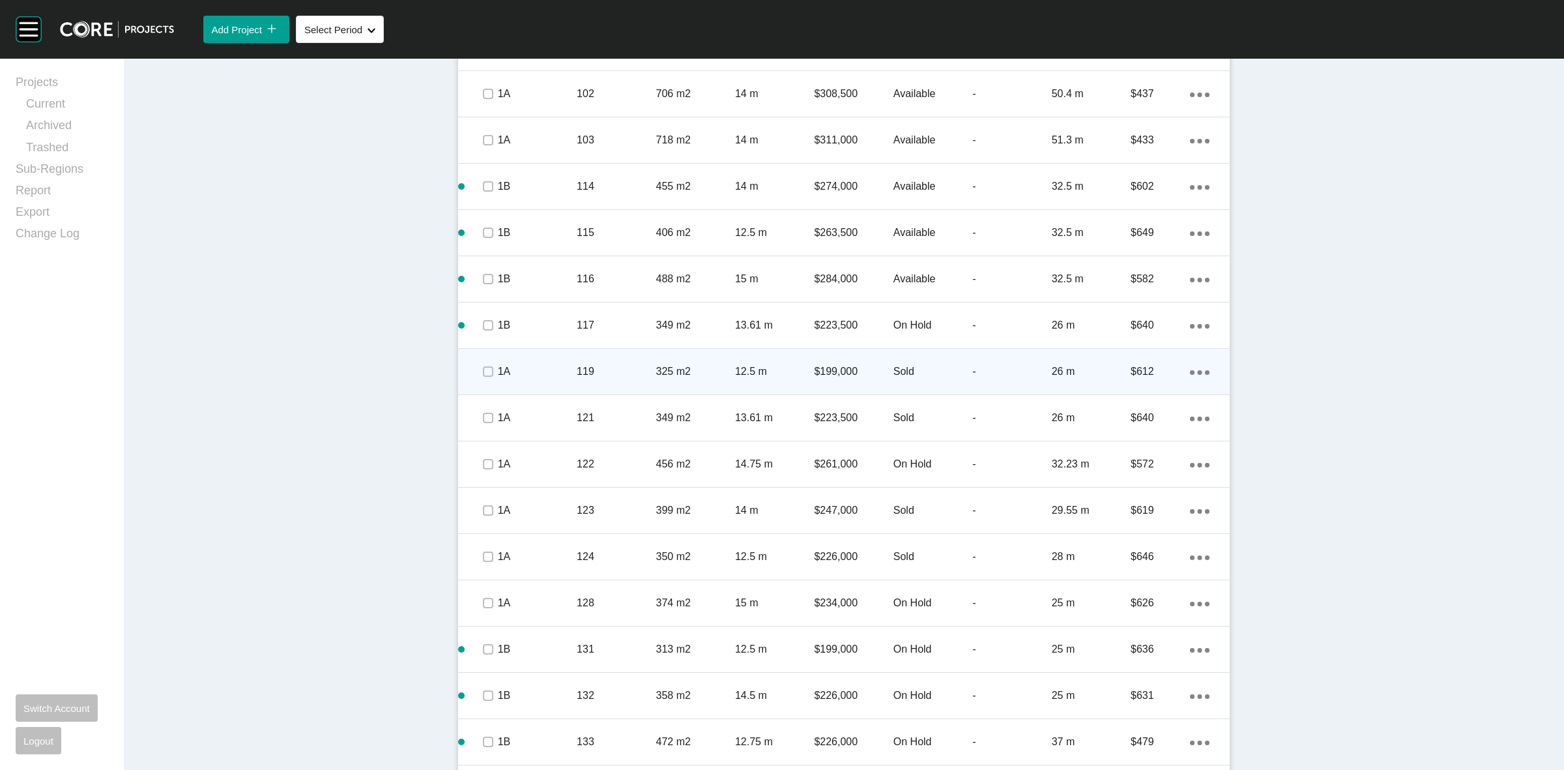
scroll to position [800, 0]
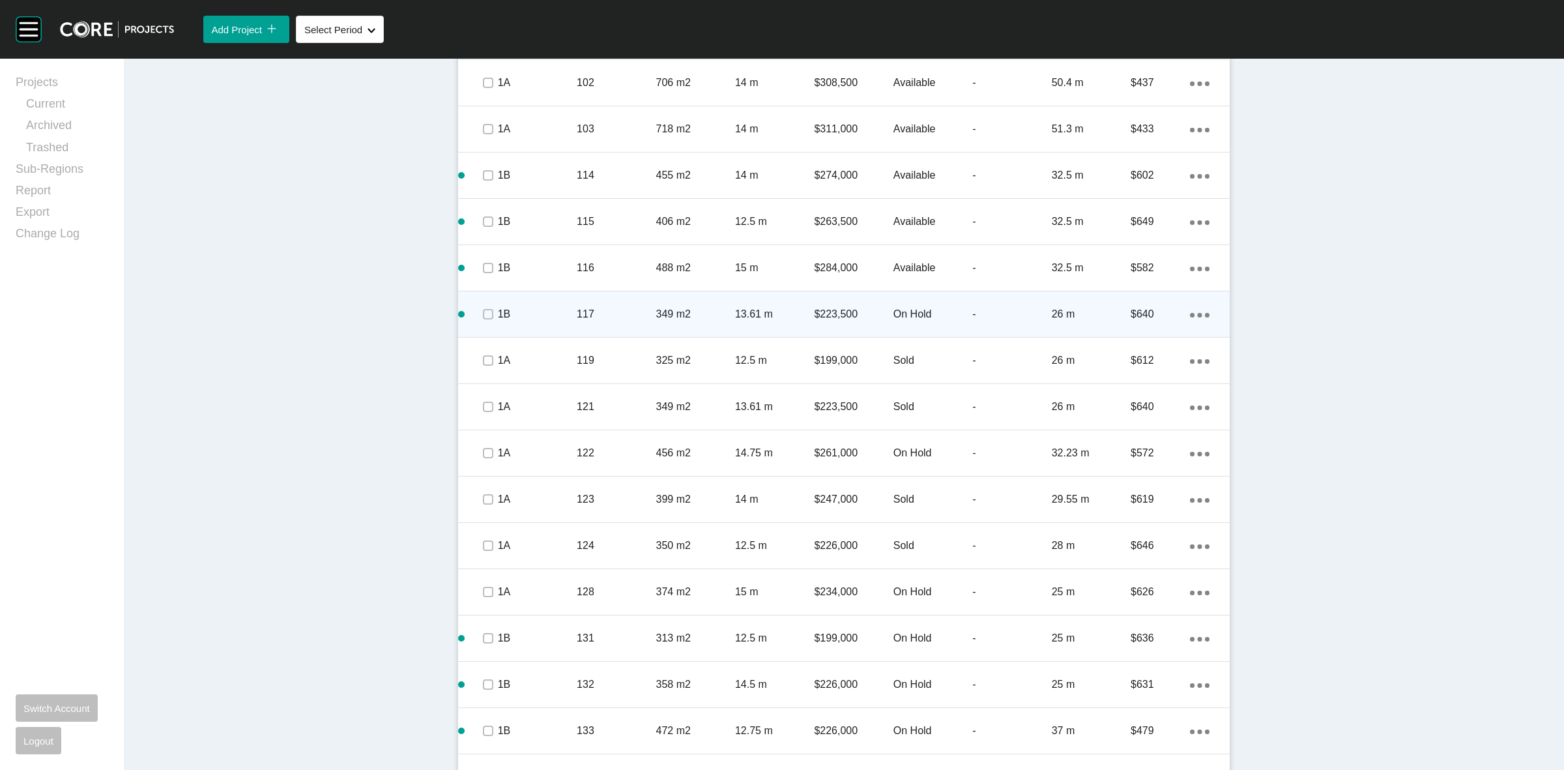
click at [529, 315] on p "1B" at bounding box center [537, 314] width 79 height 14
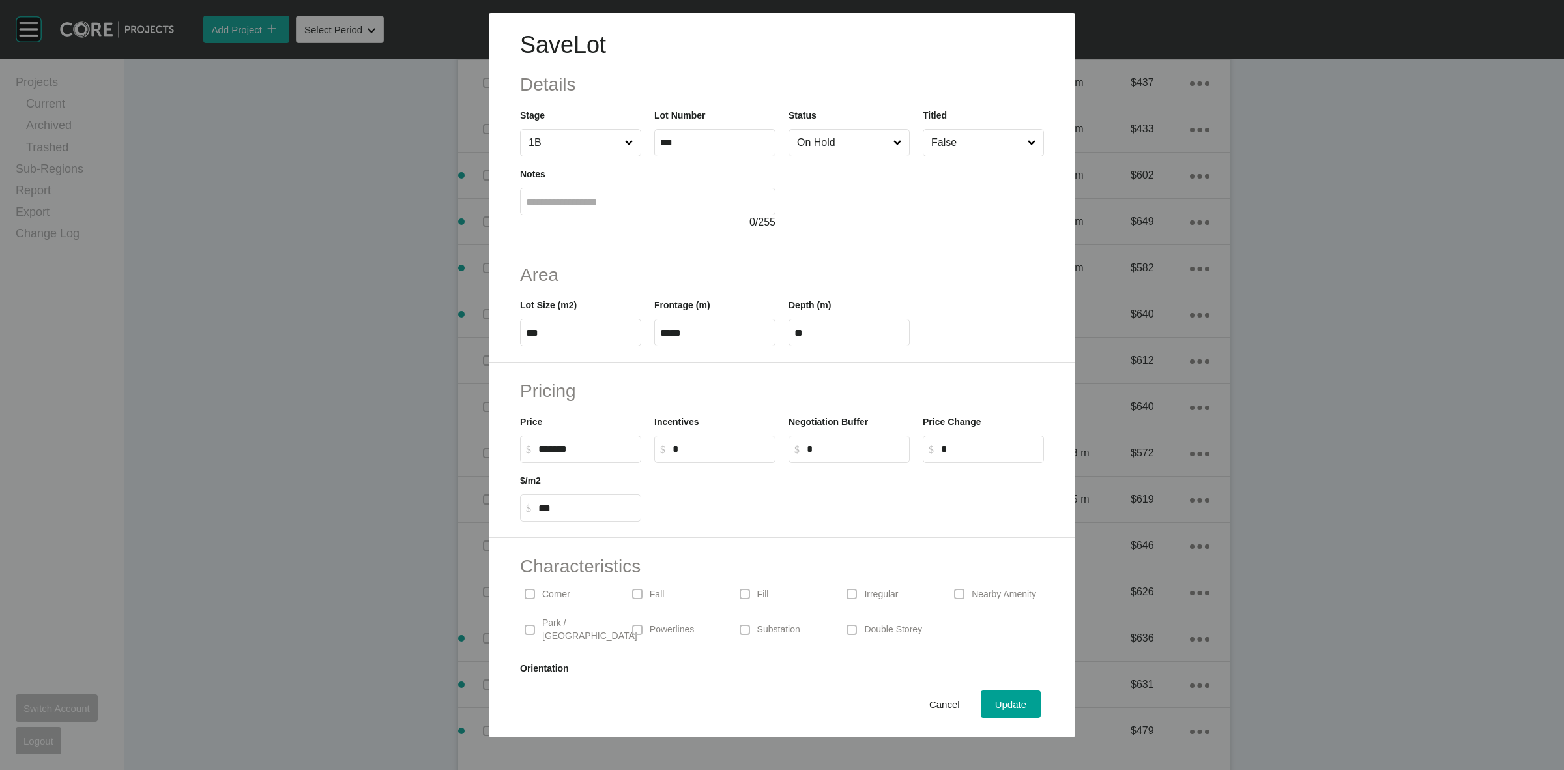
click at [805, 137] on input "On Hold" at bounding box center [842, 143] width 96 height 26
click at [995, 703] on span "Update" at bounding box center [1010, 704] width 31 height 11
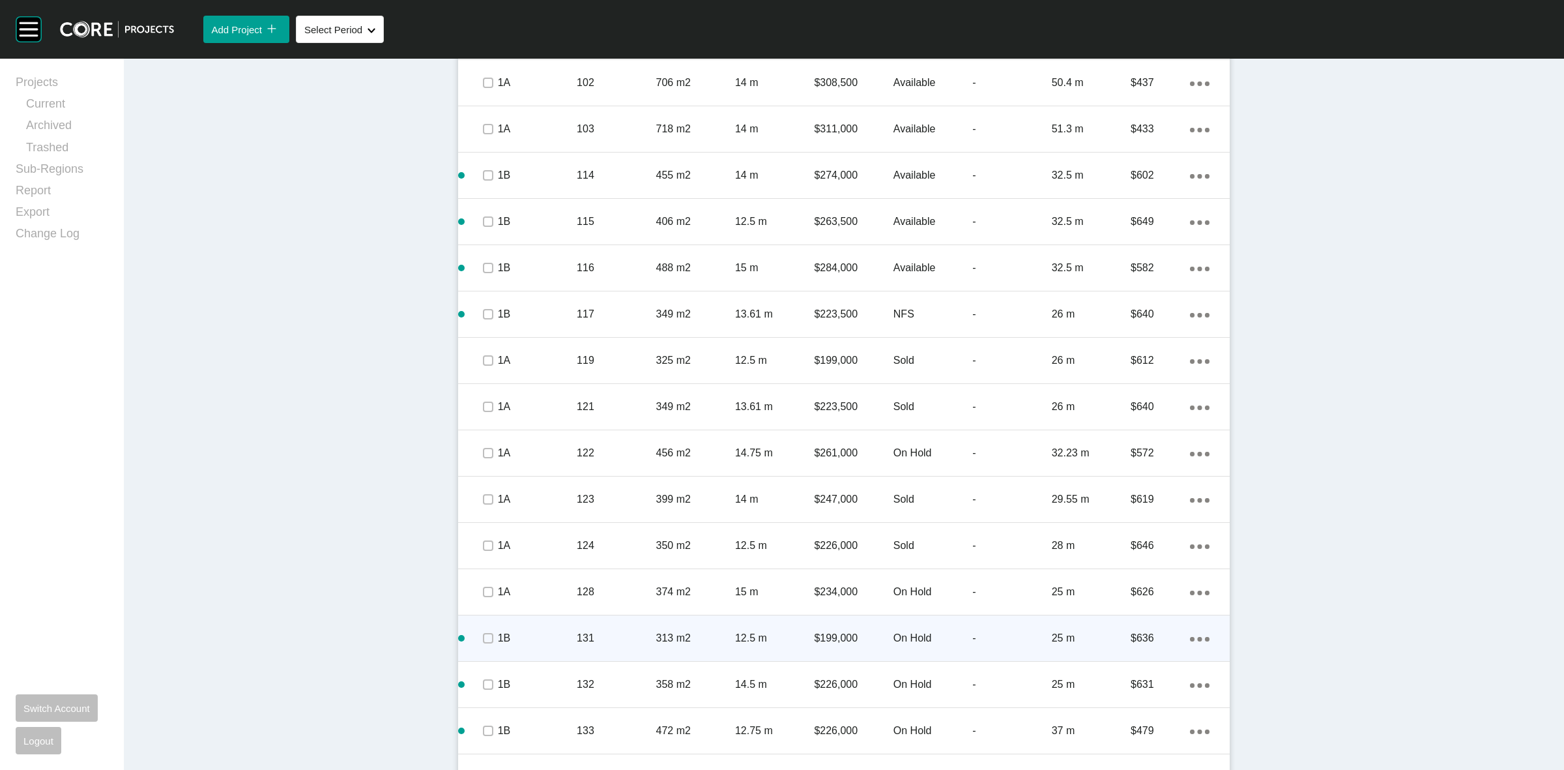
click at [516, 632] on p "1B" at bounding box center [537, 638] width 79 height 14
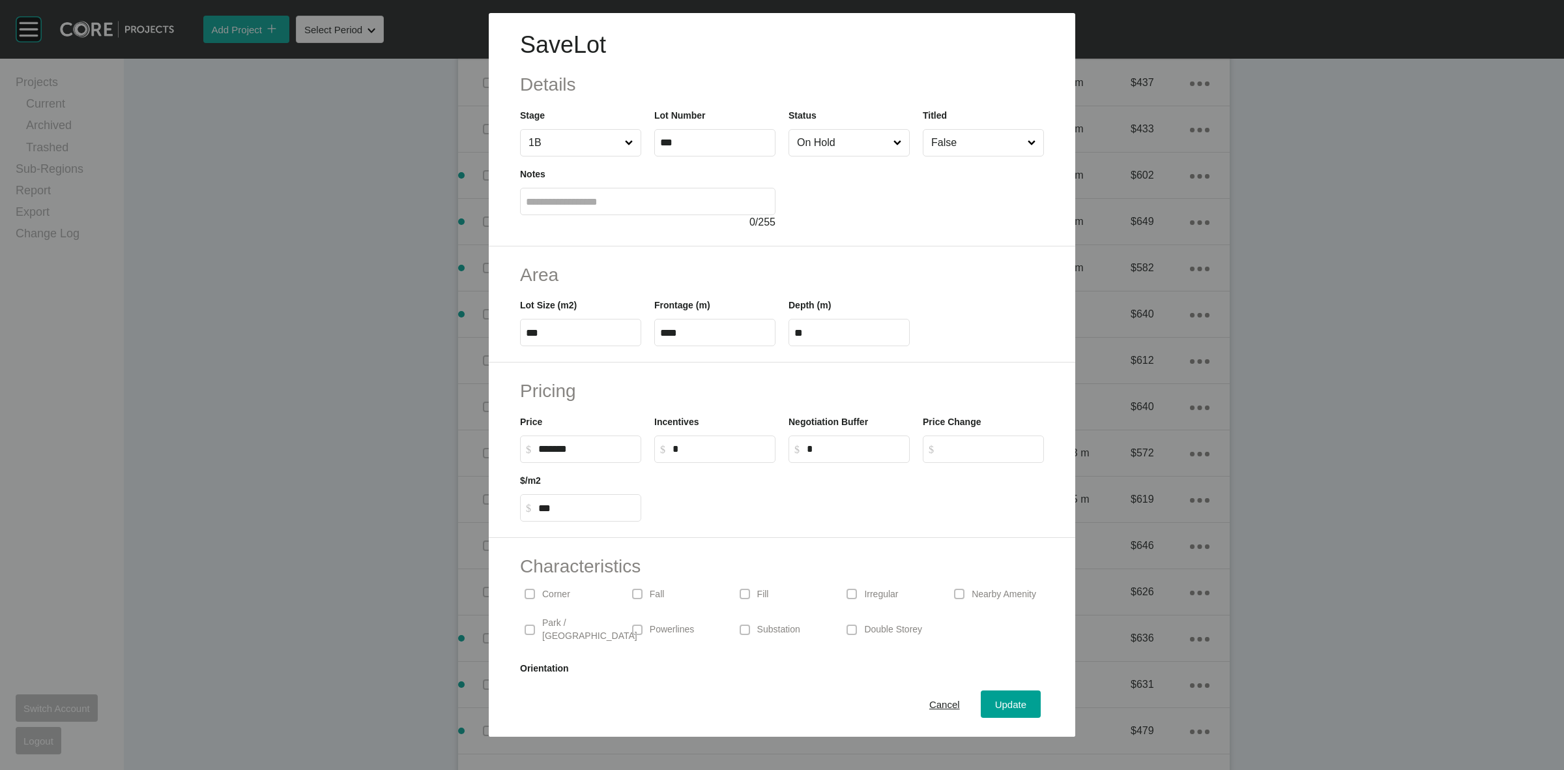
click at [835, 145] on input "On Hold" at bounding box center [842, 143] width 96 height 26
click at [995, 707] on span "Update" at bounding box center [1010, 704] width 31 height 11
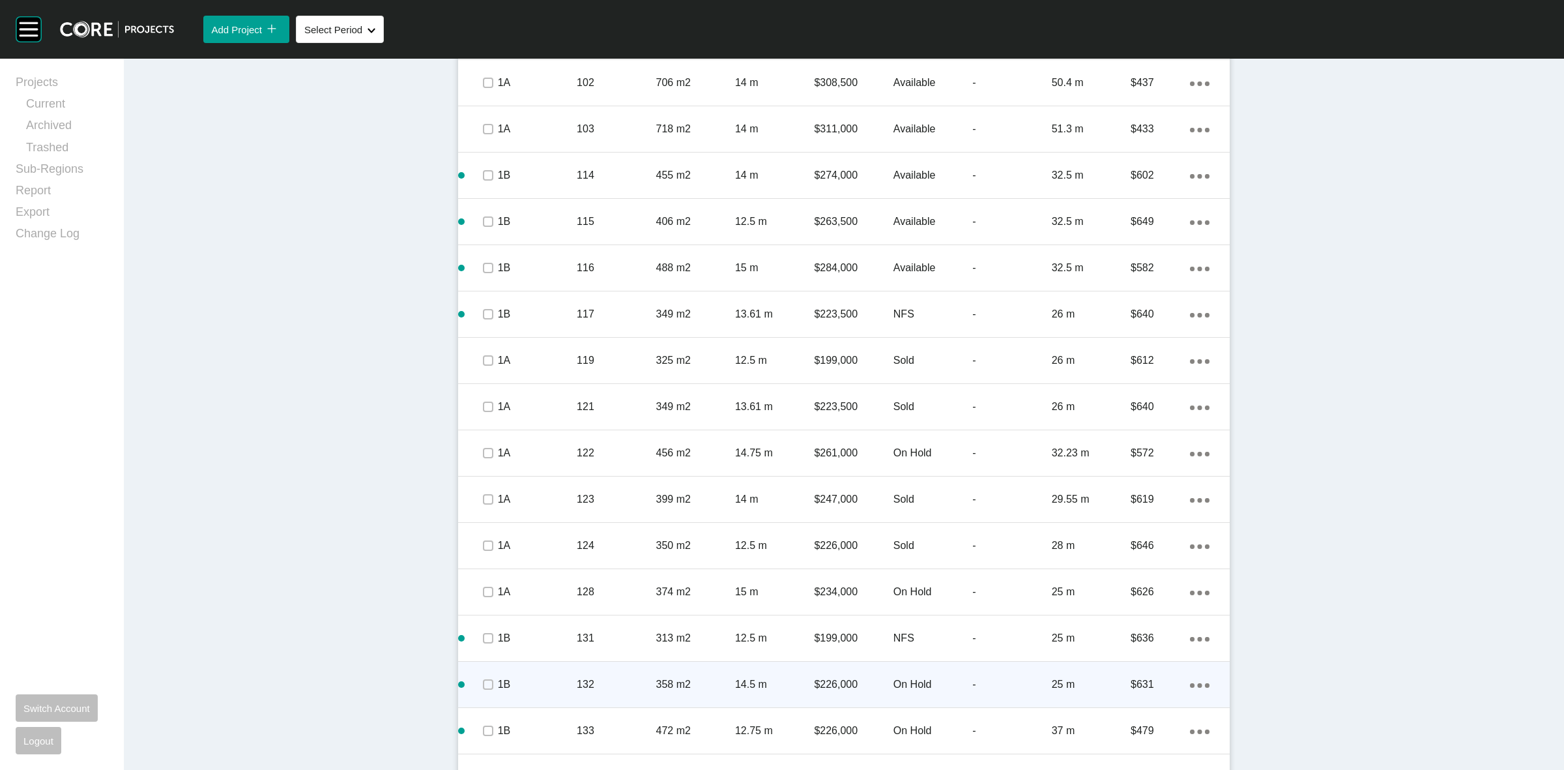
click at [593, 684] on p "132" at bounding box center [616, 684] width 79 height 14
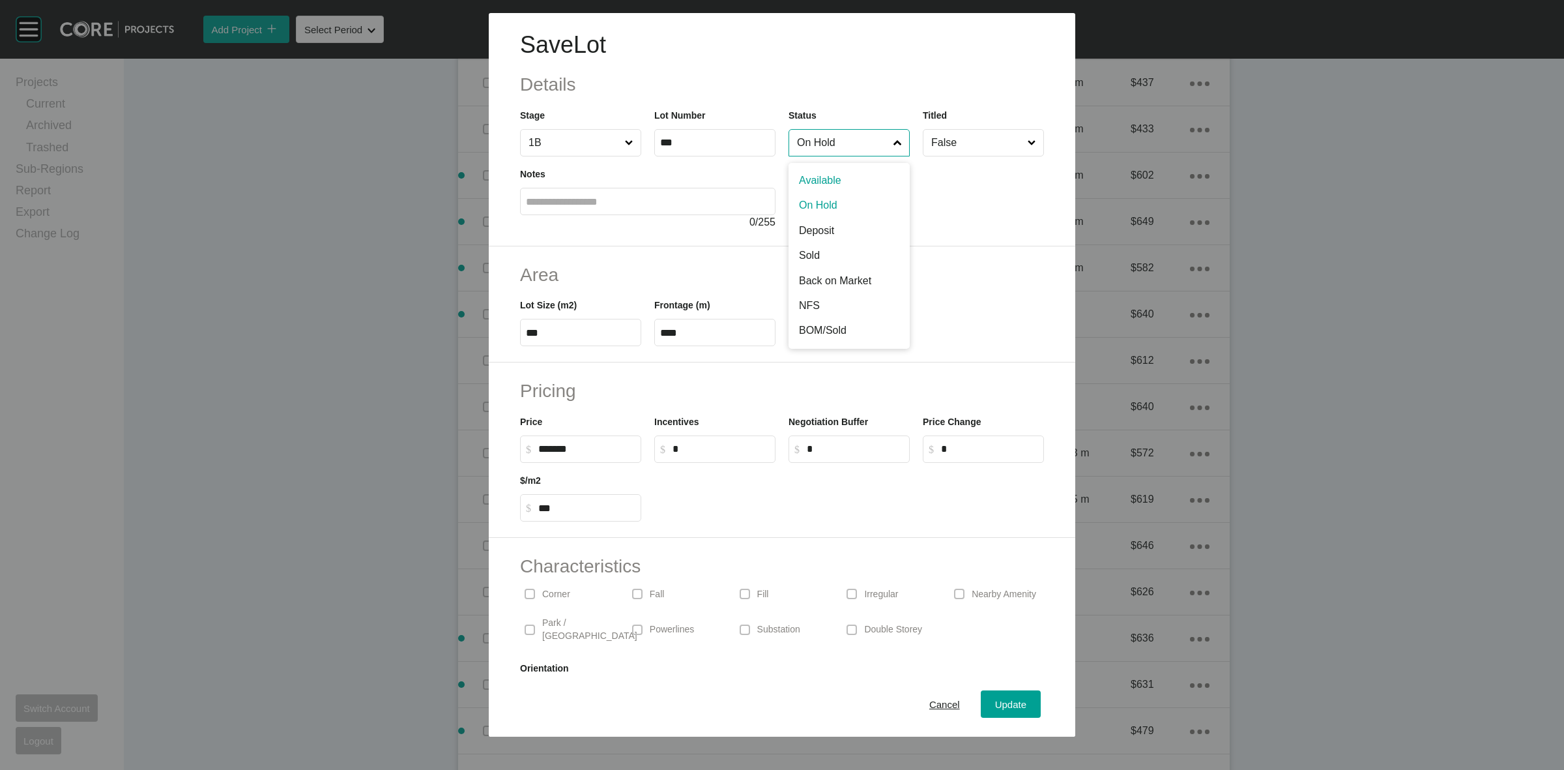
click at [870, 138] on input "On Hold" at bounding box center [842, 143] width 96 height 26
click at [995, 706] on span "Update" at bounding box center [1010, 704] width 31 height 11
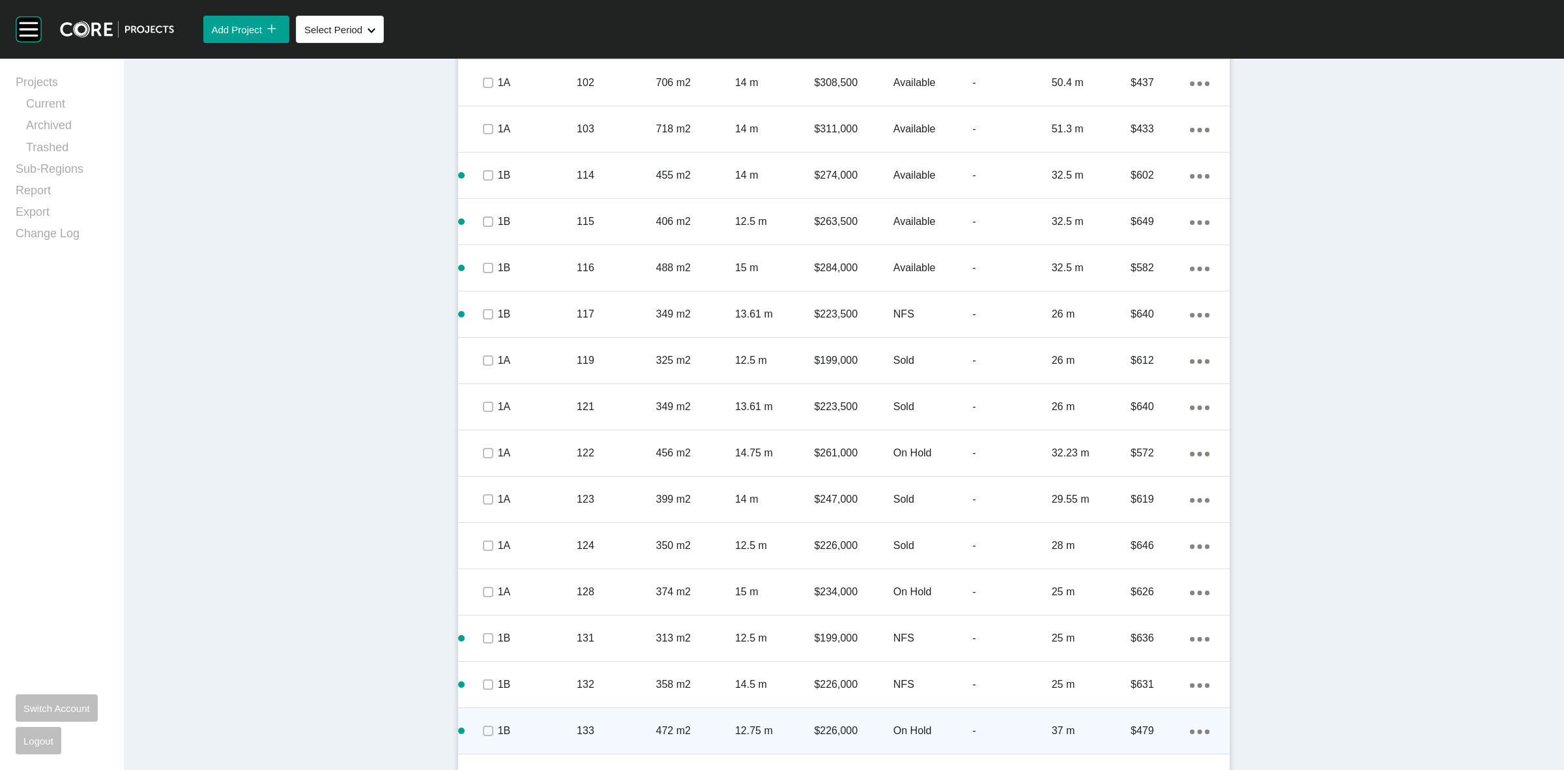
click at [613, 732] on p "133" at bounding box center [616, 730] width 79 height 14
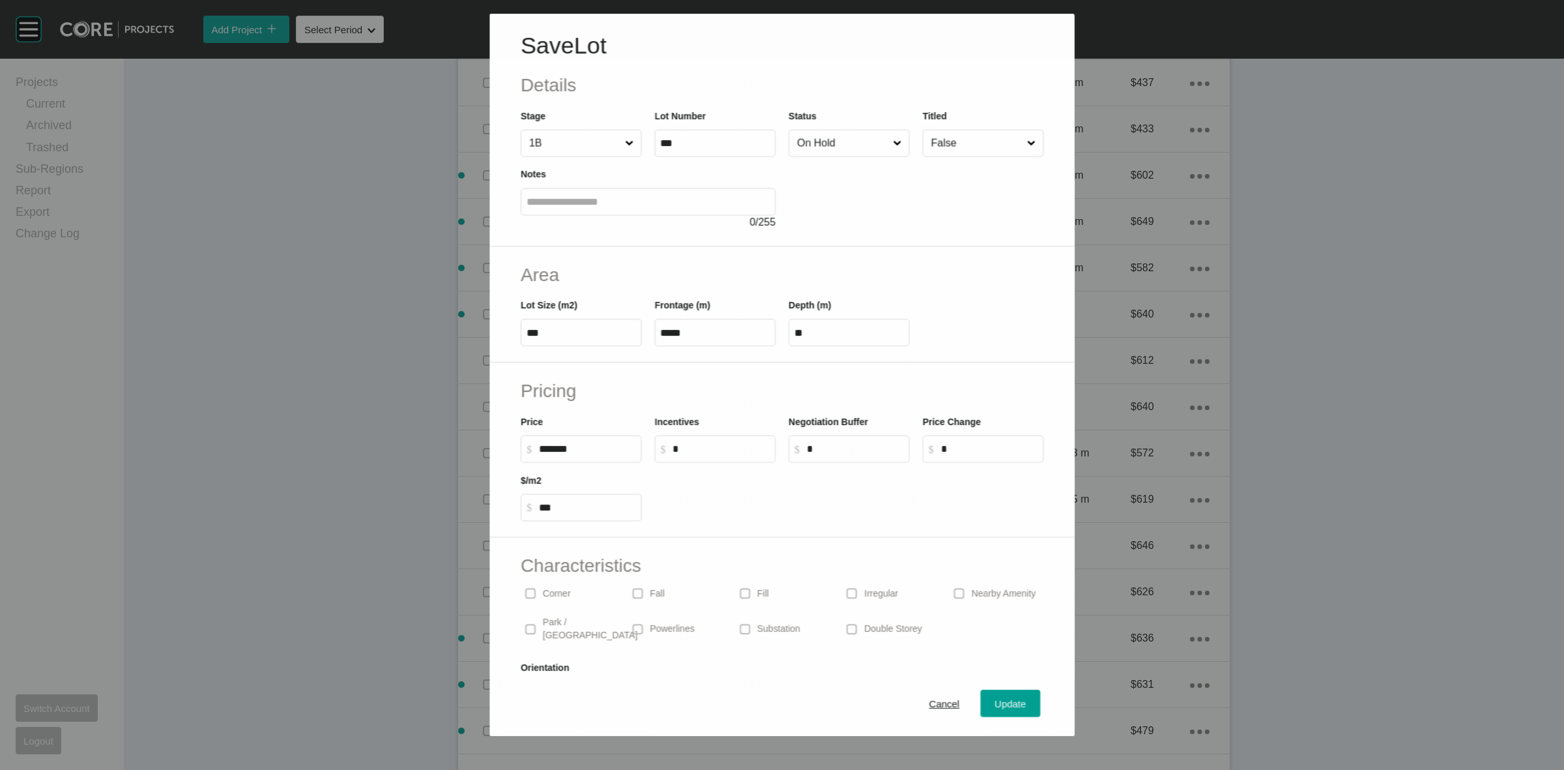
click at [831, 149] on input "On Hold" at bounding box center [842, 143] width 96 height 26
drag, startPoint x: 789, startPoint y: 303, endPoint x: 1030, endPoint y: 565, distance: 356.5
click at [995, 707] on span "Update" at bounding box center [1010, 704] width 31 height 11
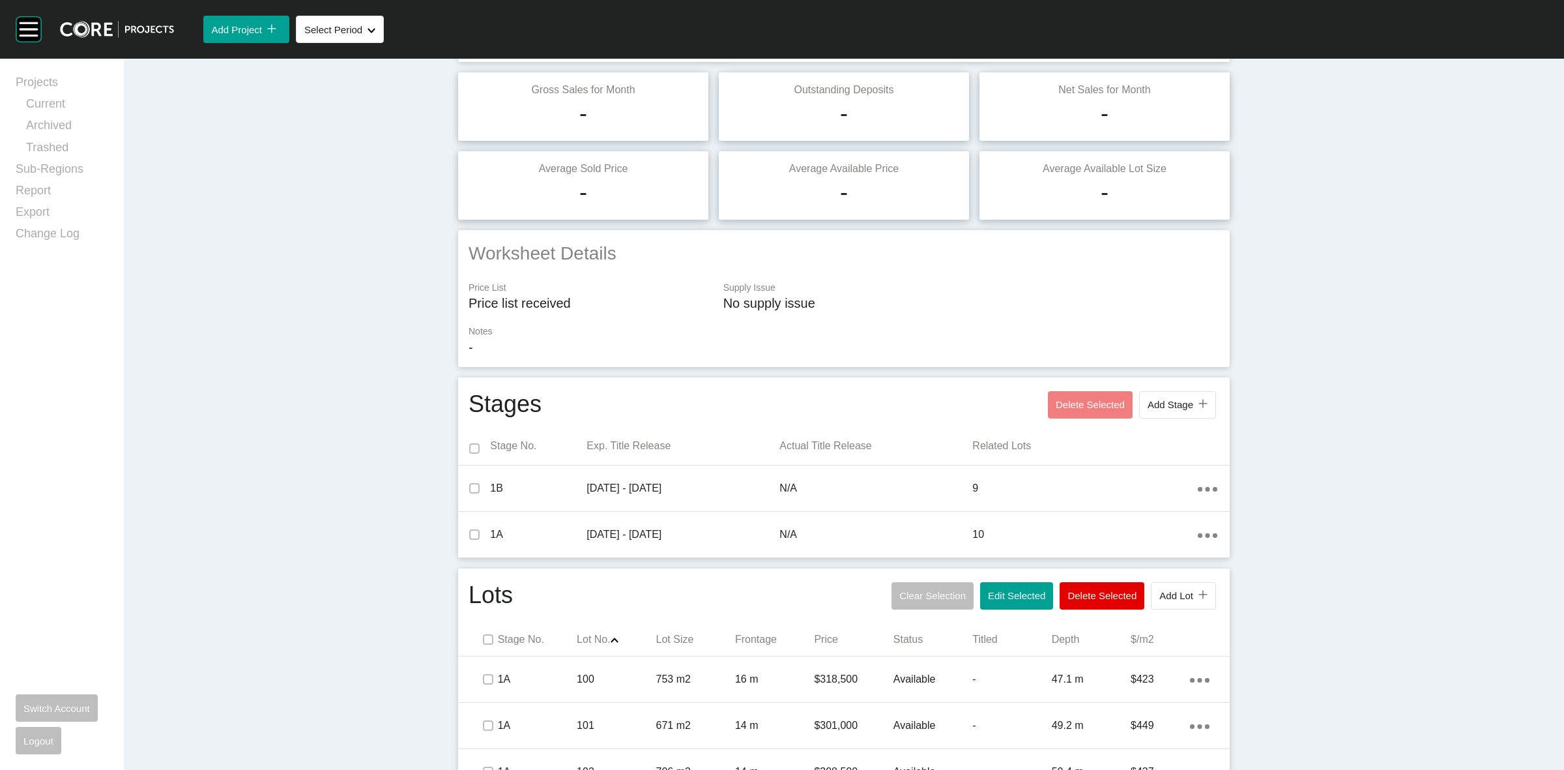
scroll to position [0, 0]
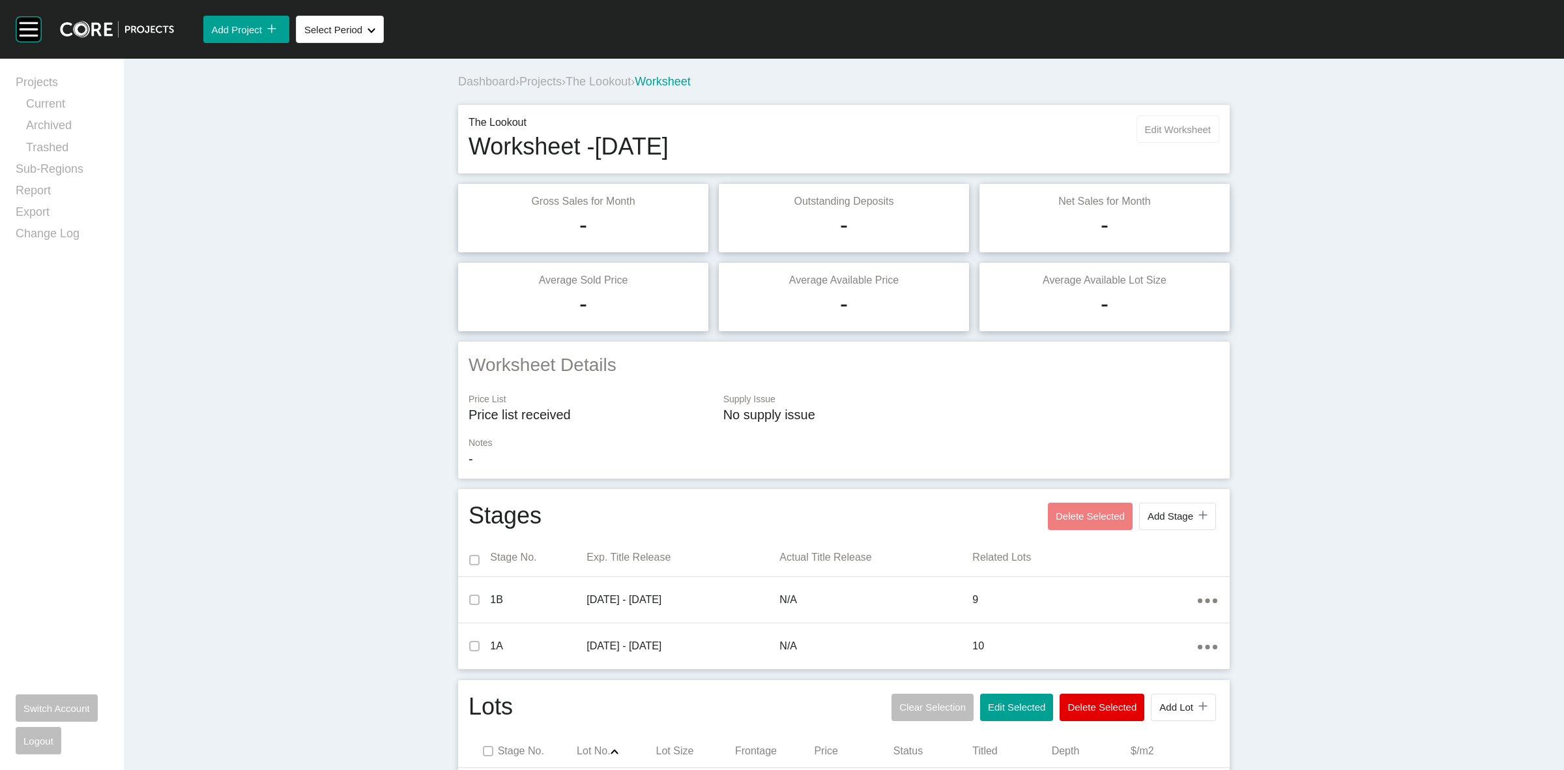
click at [1167, 136] on button "Edit Worksheet" at bounding box center [1178, 128] width 83 height 27
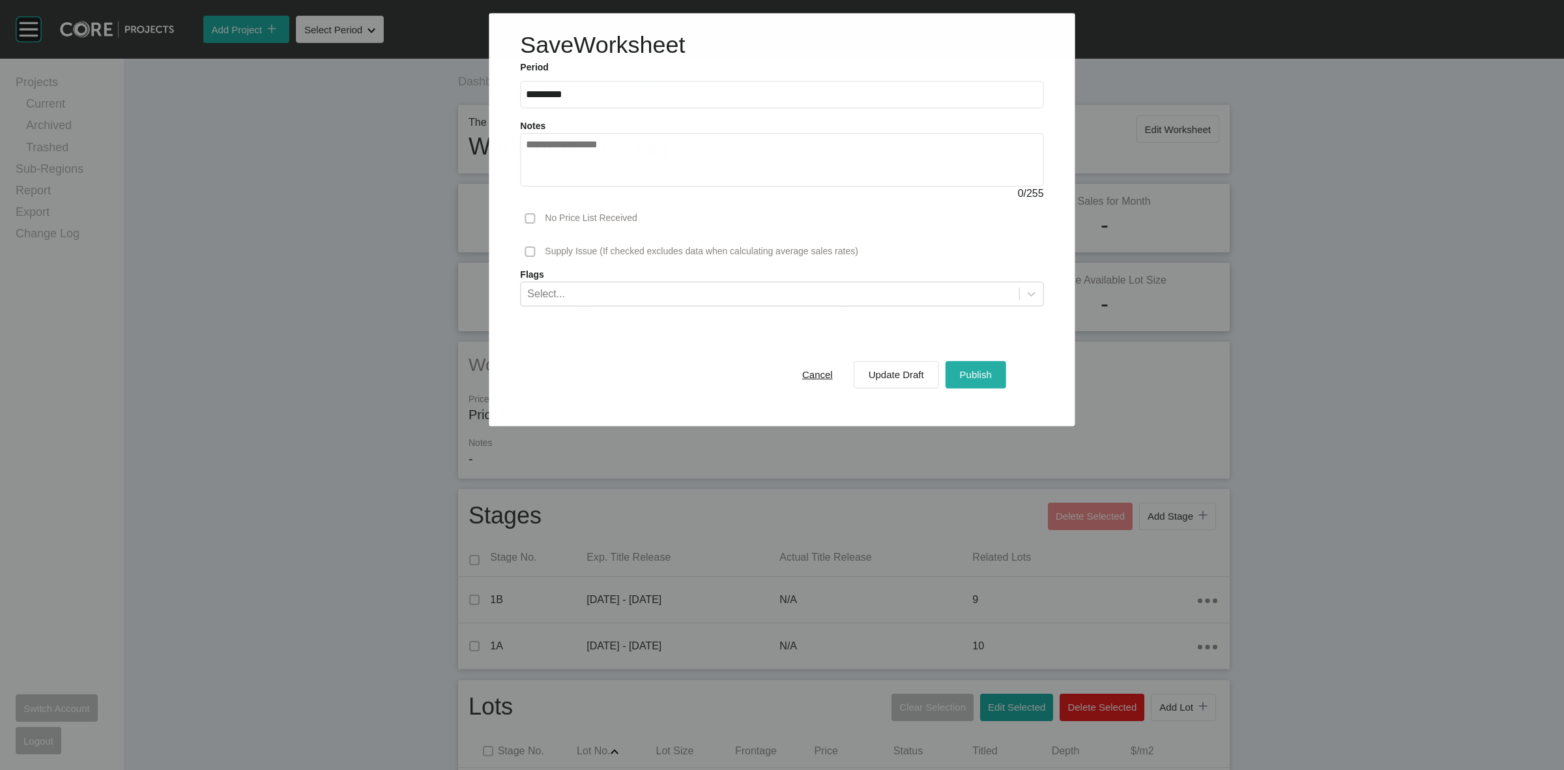
click at [995, 375] on div "Publish" at bounding box center [976, 375] width 38 height 18
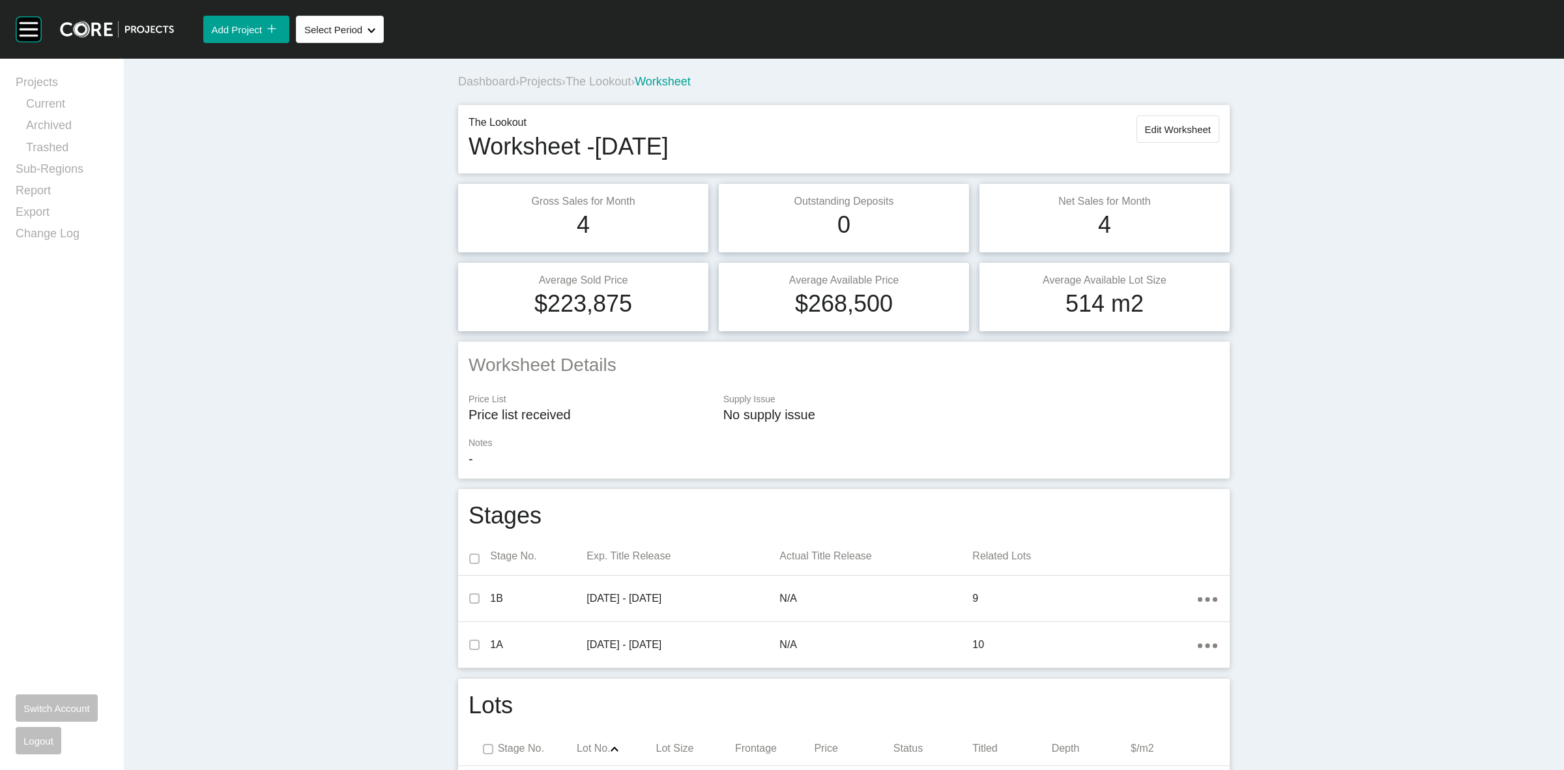
click at [597, 80] on span "The Lookout" at bounding box center [598, 81] width 65 height 13
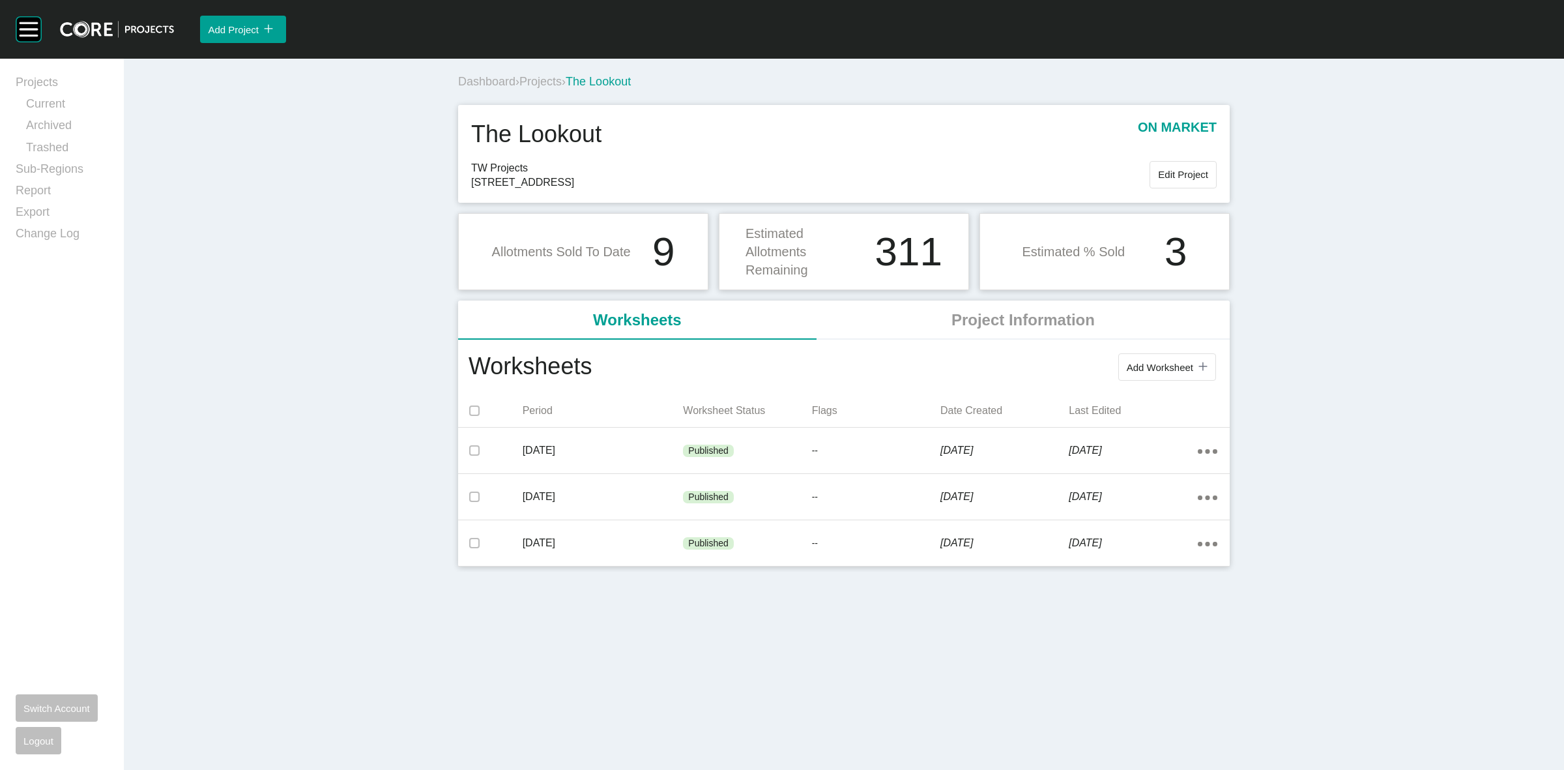
click at [534, 81] on span "Projects" at bounding box center [540, 81] width 42 height 13
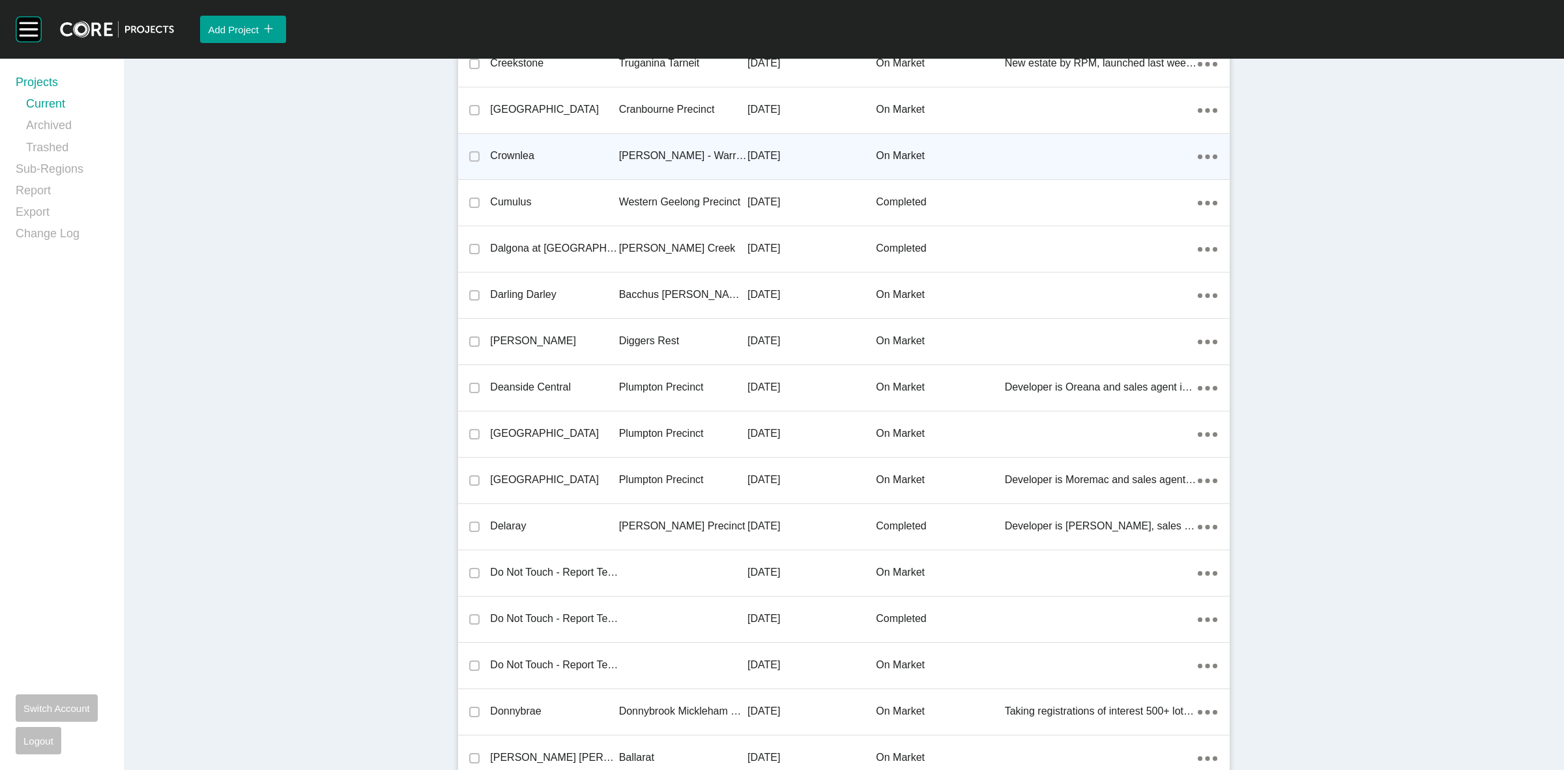
scroll to position [23657, 0]
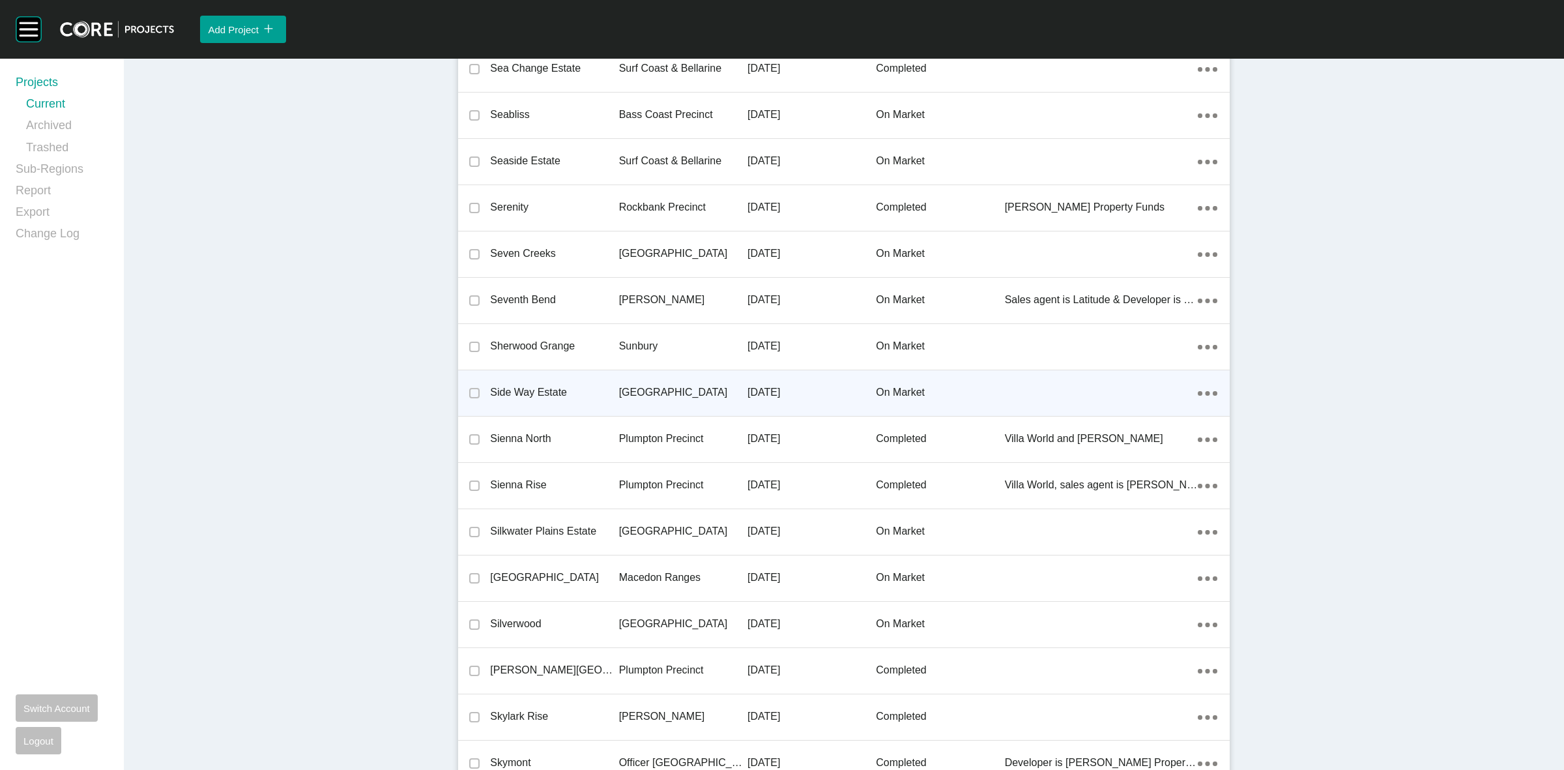
click at [663, 389] on p "[GEOGRAPHIC_DATA]" at bounding box center [683, 392] width 128 height 14
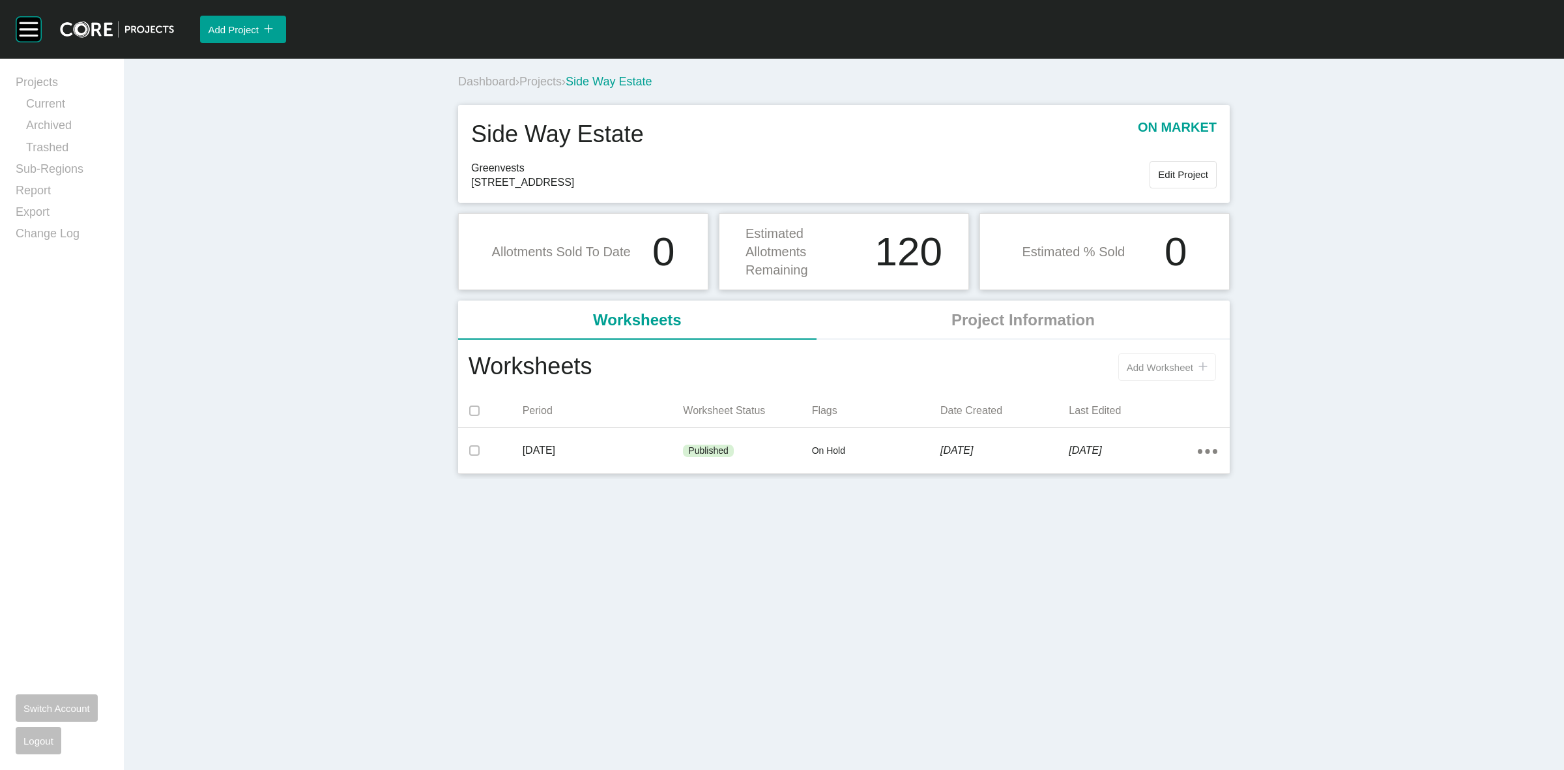
click at [1161, 362] on span "Add Worksheet" at bounding box center [1160, 367] width 66 height 11
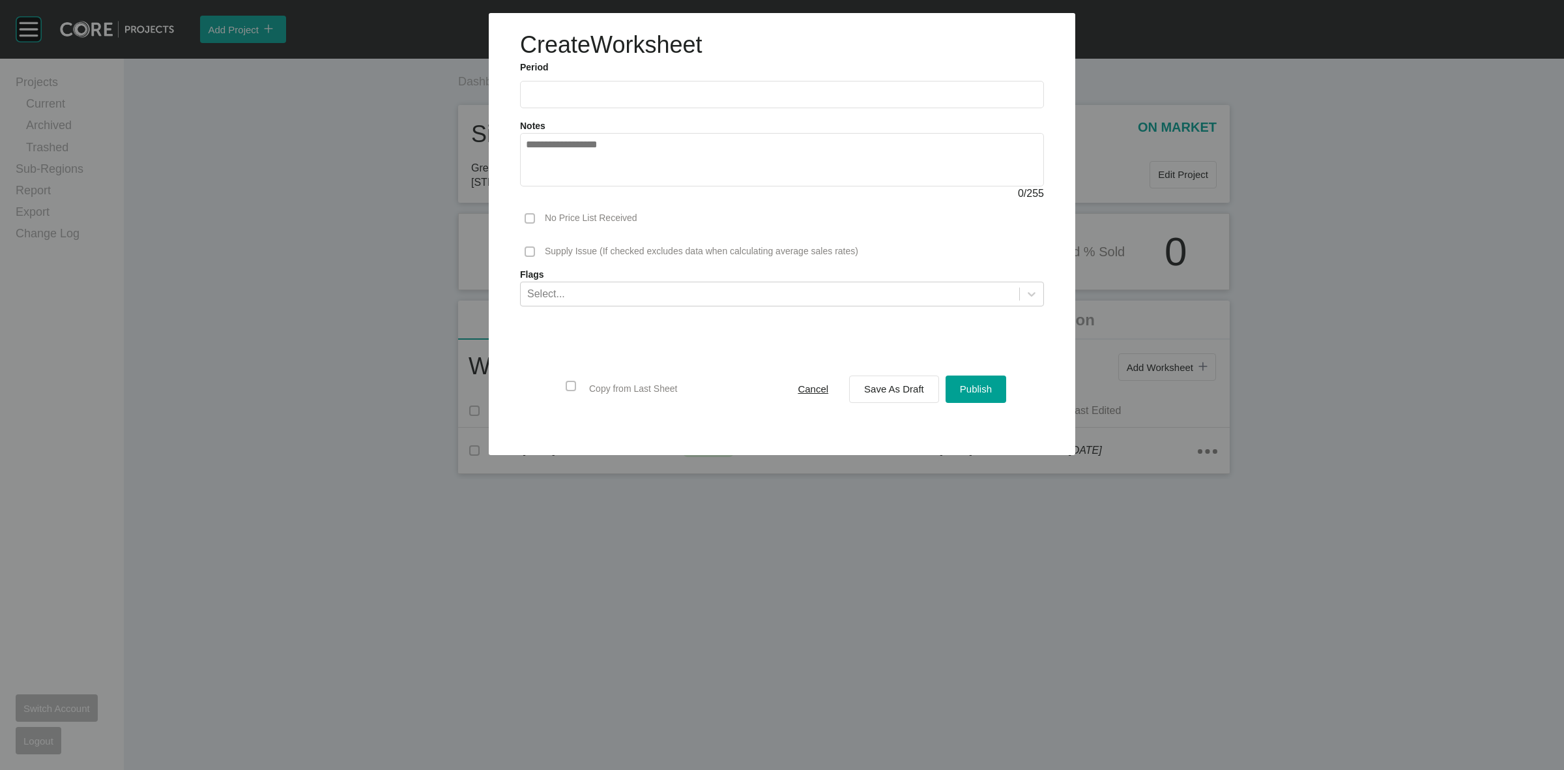
click at [683, 93] on input "text" at bounding box center [782, 94] width 512 height 11
click at [532, 187] on li "[DATE]" at bounding box center [545, 190] width 44 height 22
type input "*********"
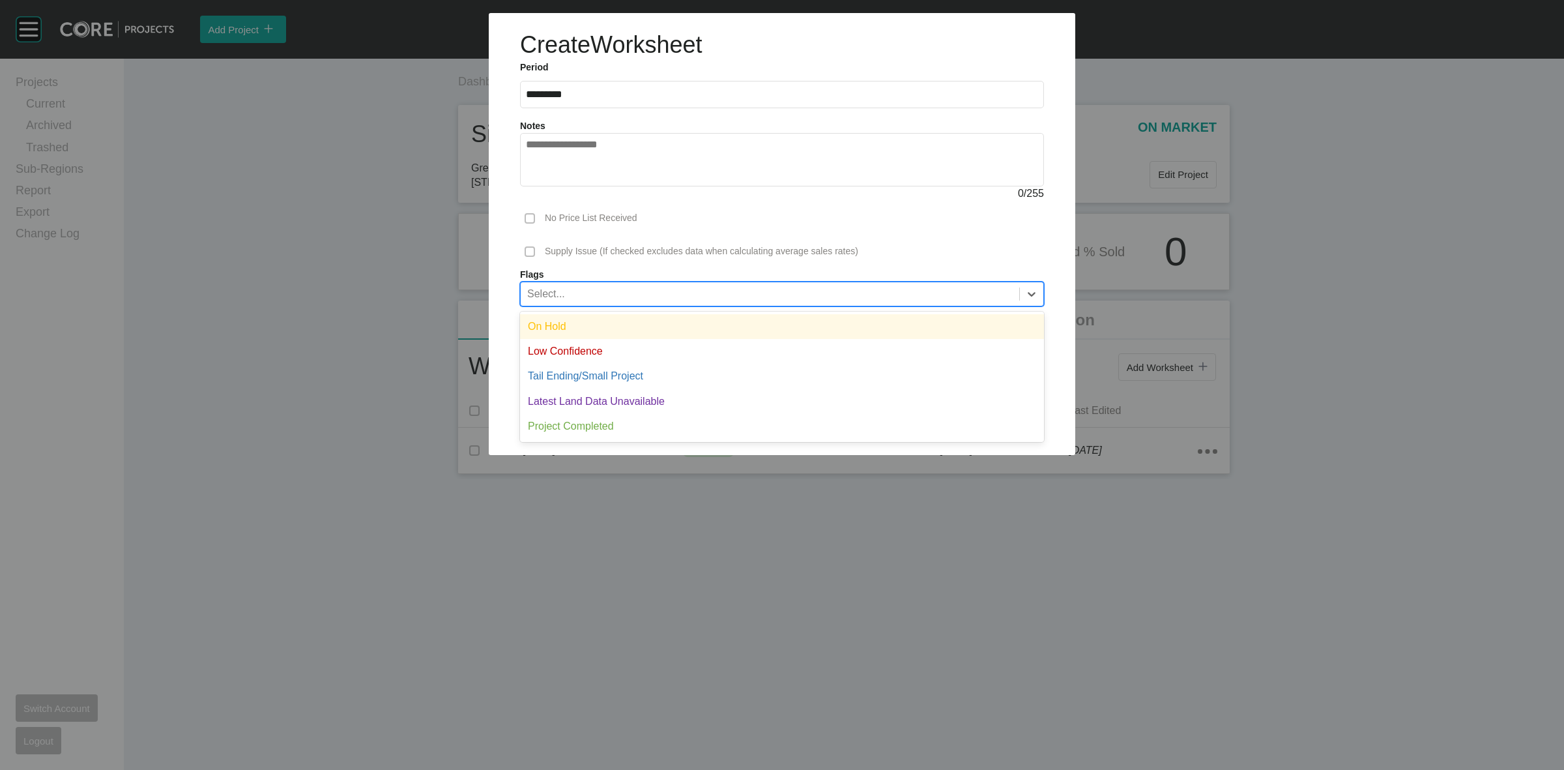
click at [598, 295] on div "Select..." at bounding box center [770, 293] width 499 height 22
click at [581, 323] on div "On Hold" at bounding box center [782, 326] width 524 height 25
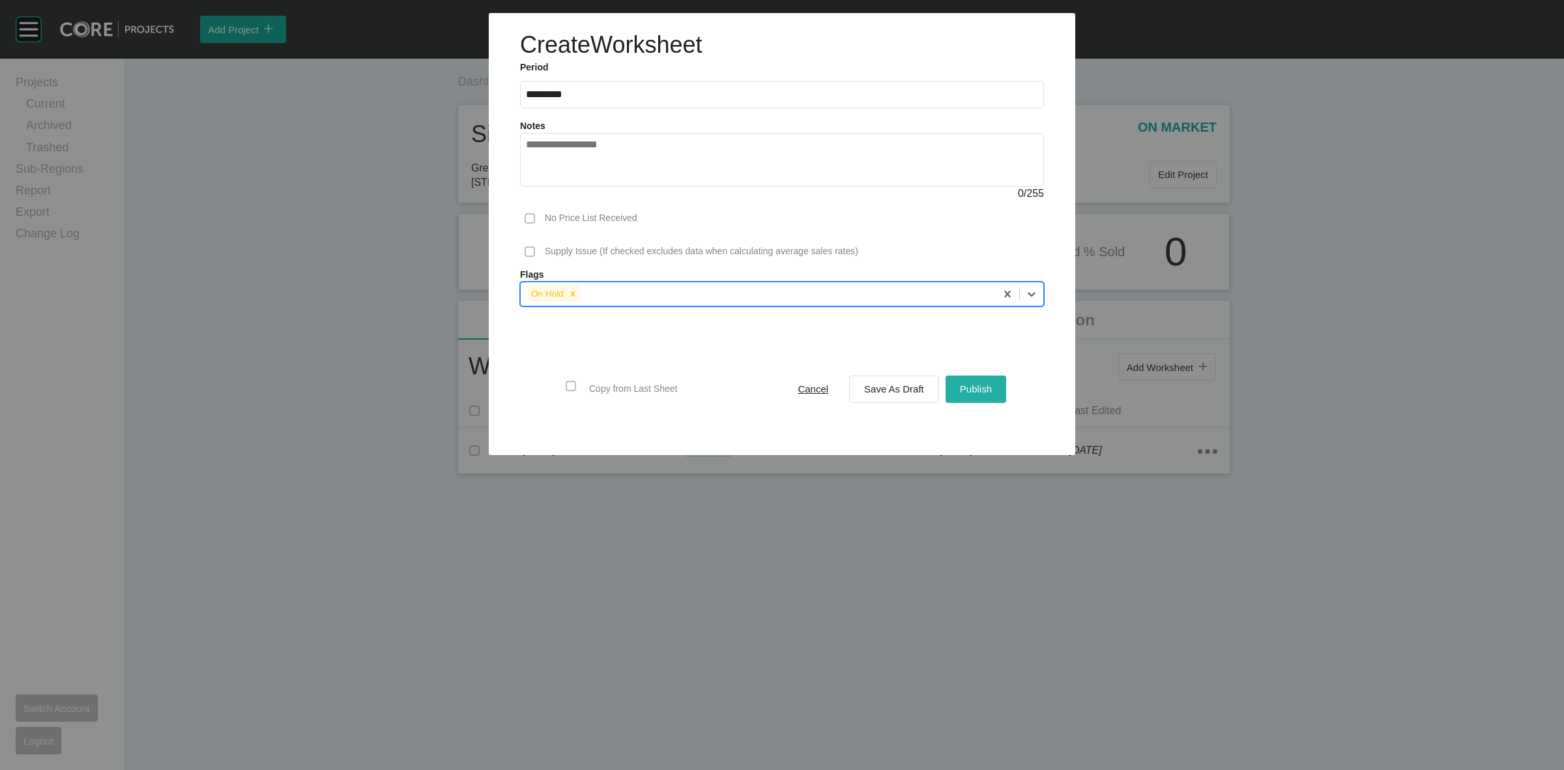
click at [974, 386] on span "Publish" at bounding box center [976, 388] width 32 height 11
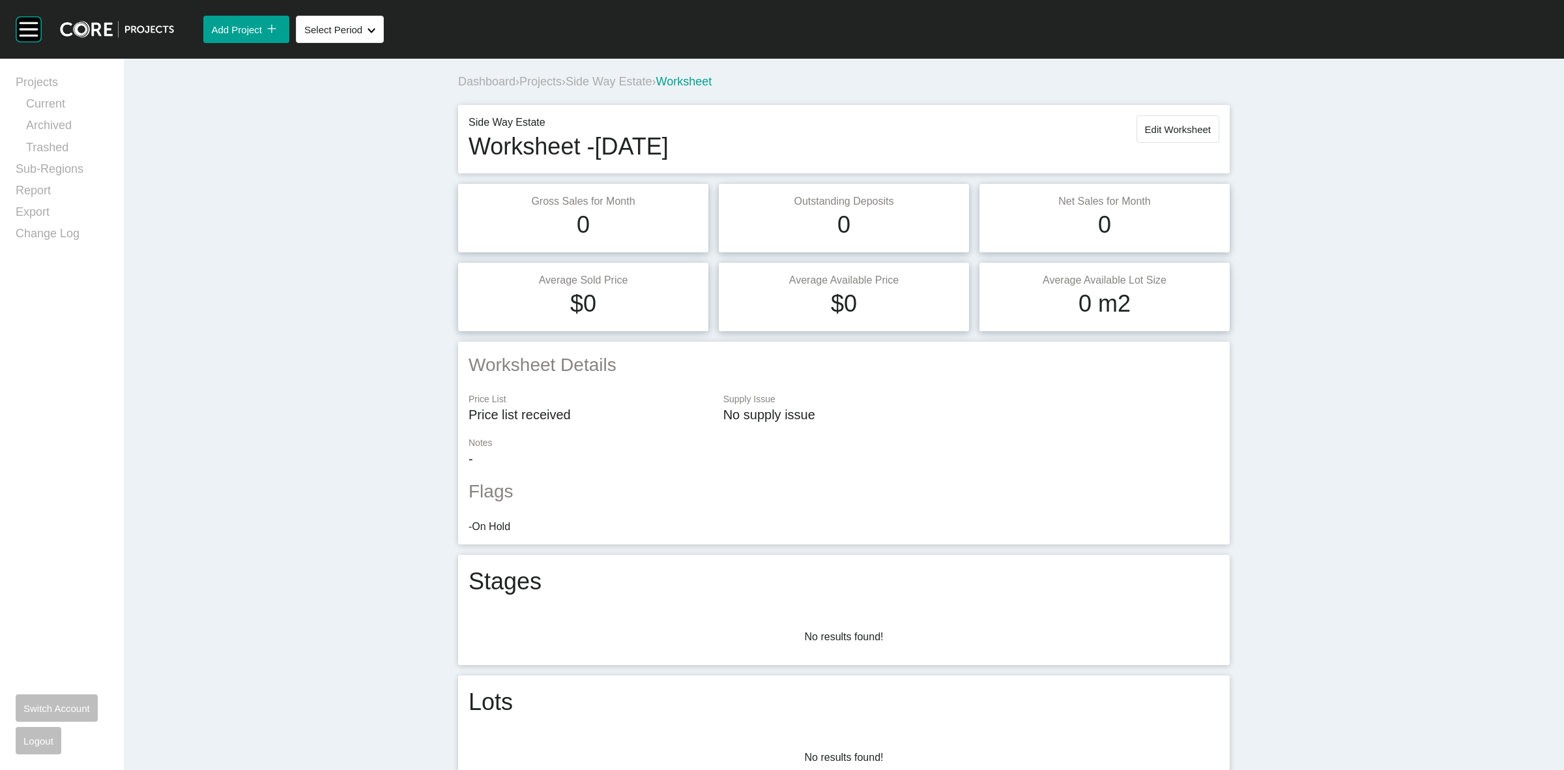
click at [585, 83] on span "Side Way Estate" at bounding box center [609, 81] width 86 height 13
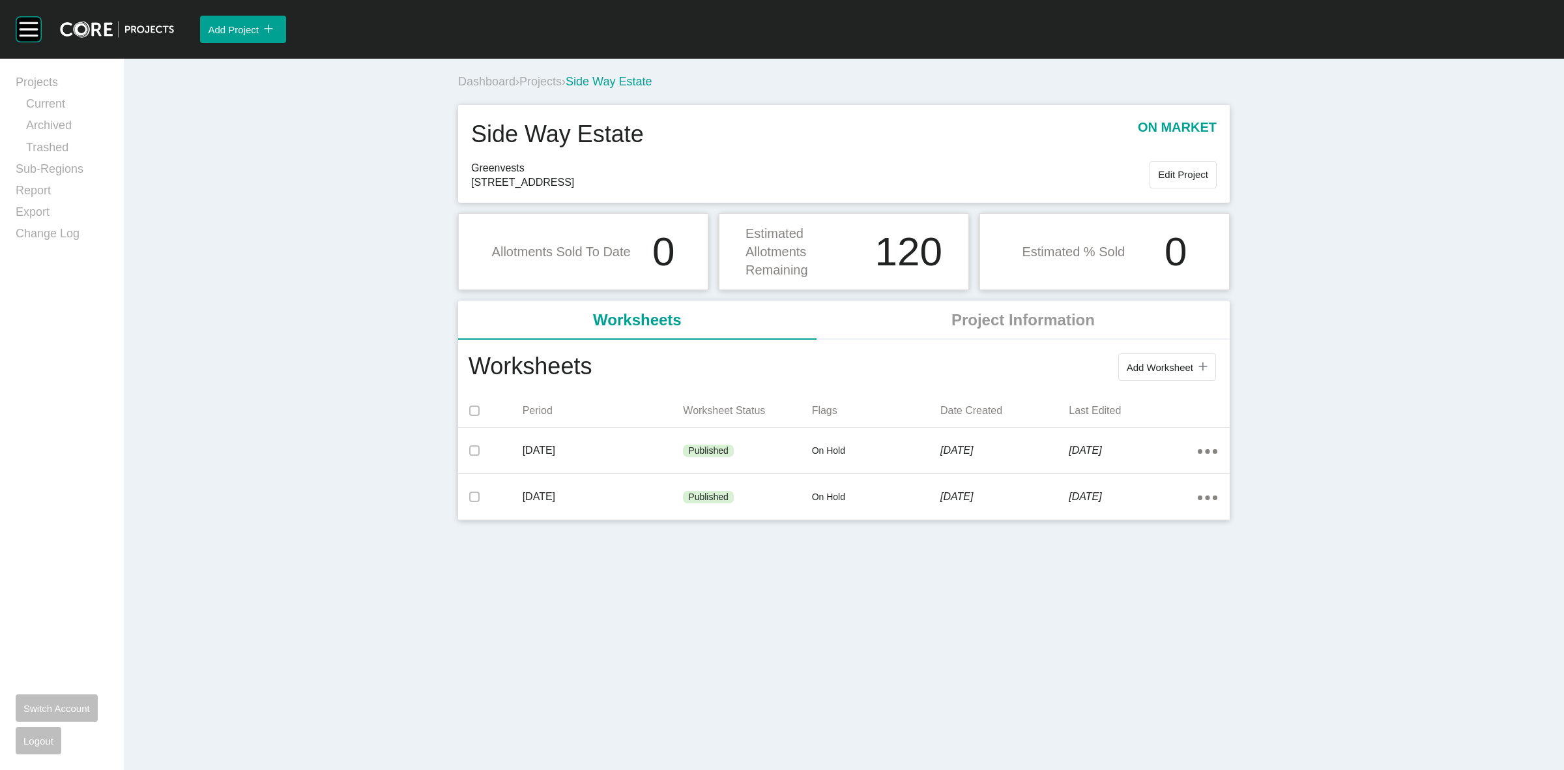
click at [541, 81] on span "Projects" at bounding box center [540, 81] width 42 height 13
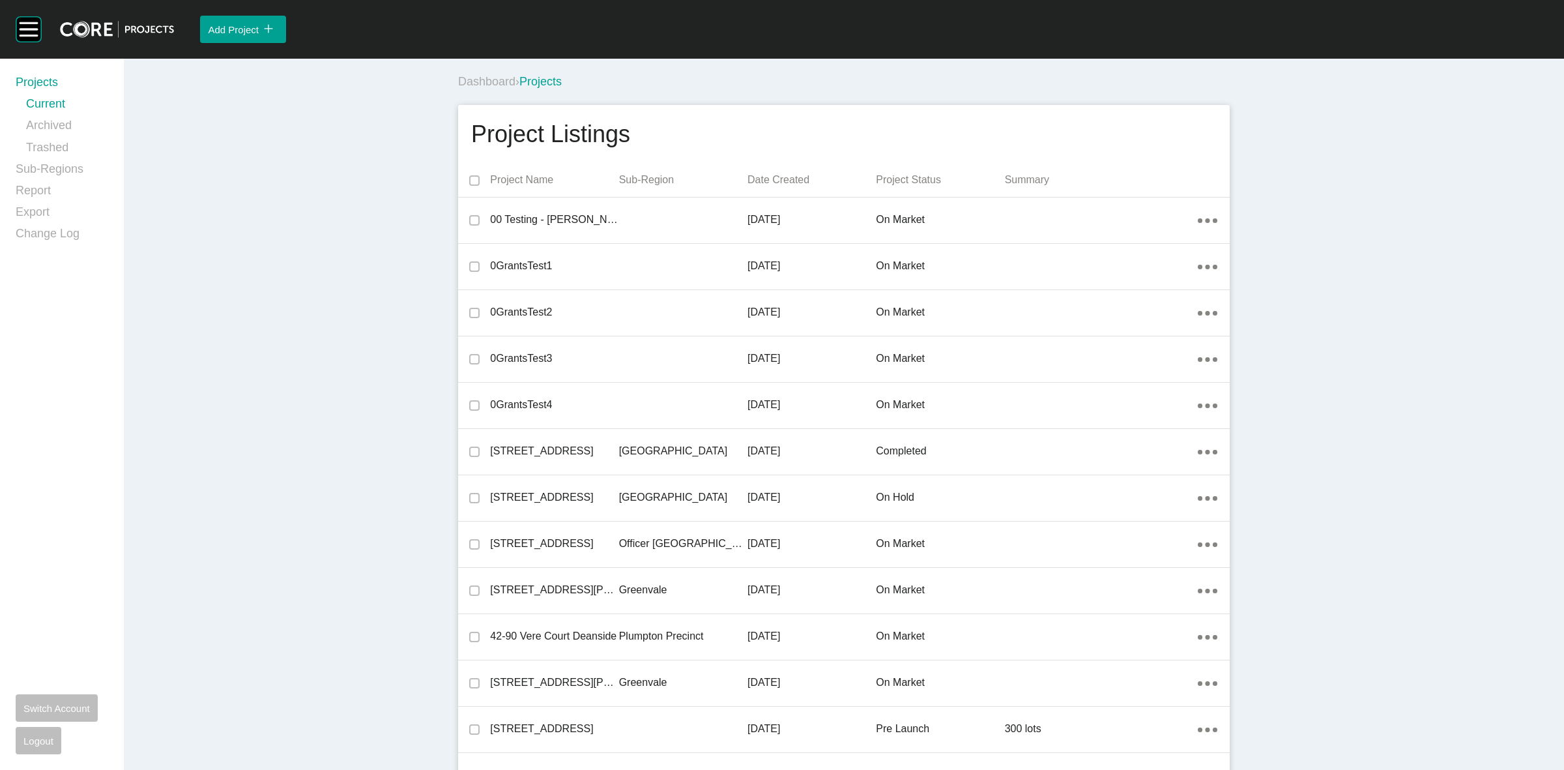
scroll to position [28514, 0]
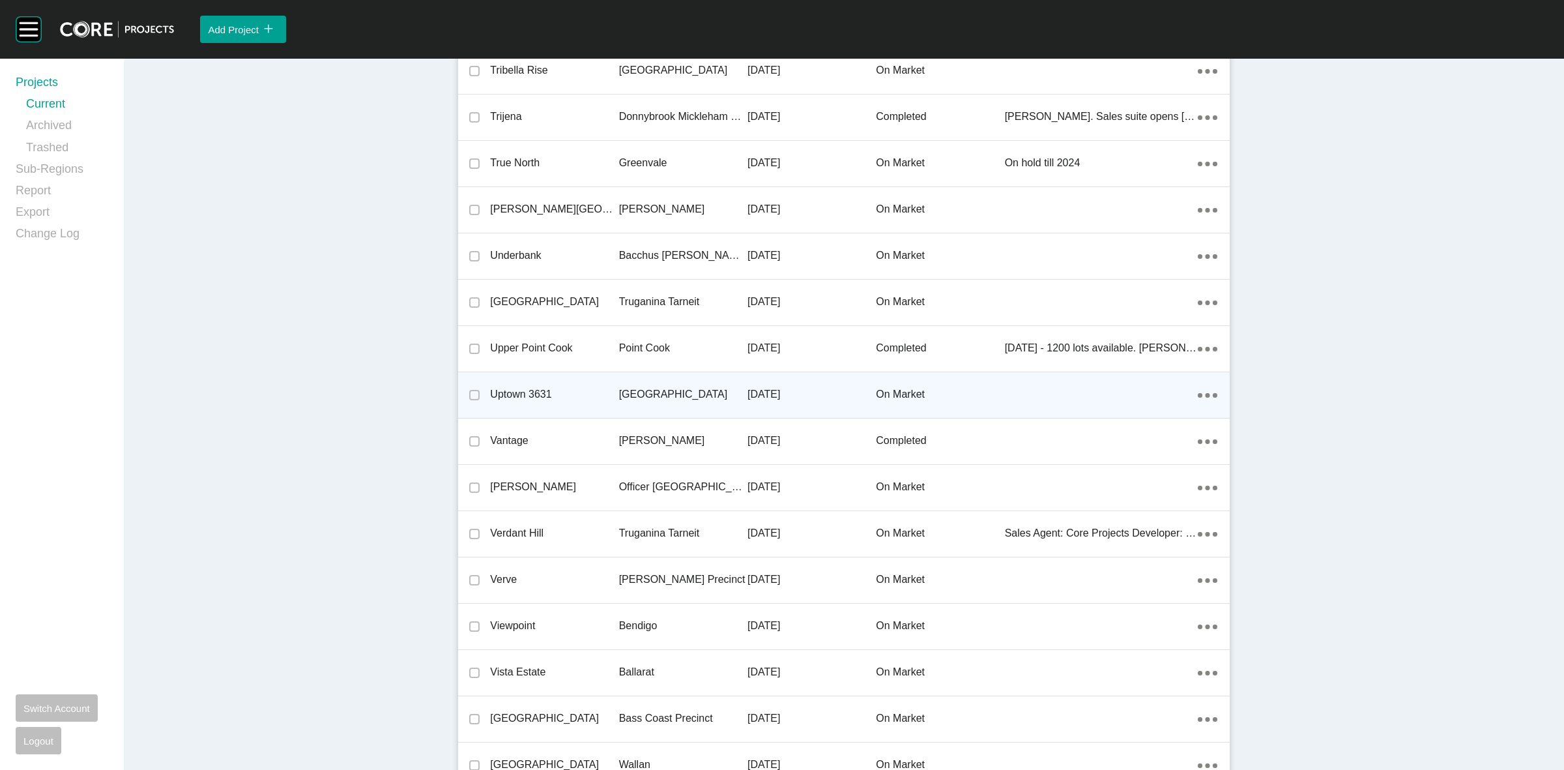
click at [654, 387] on p "[GEOGRAPHIC_DATA]" at bounding box center [683, 394] width 128 height 14
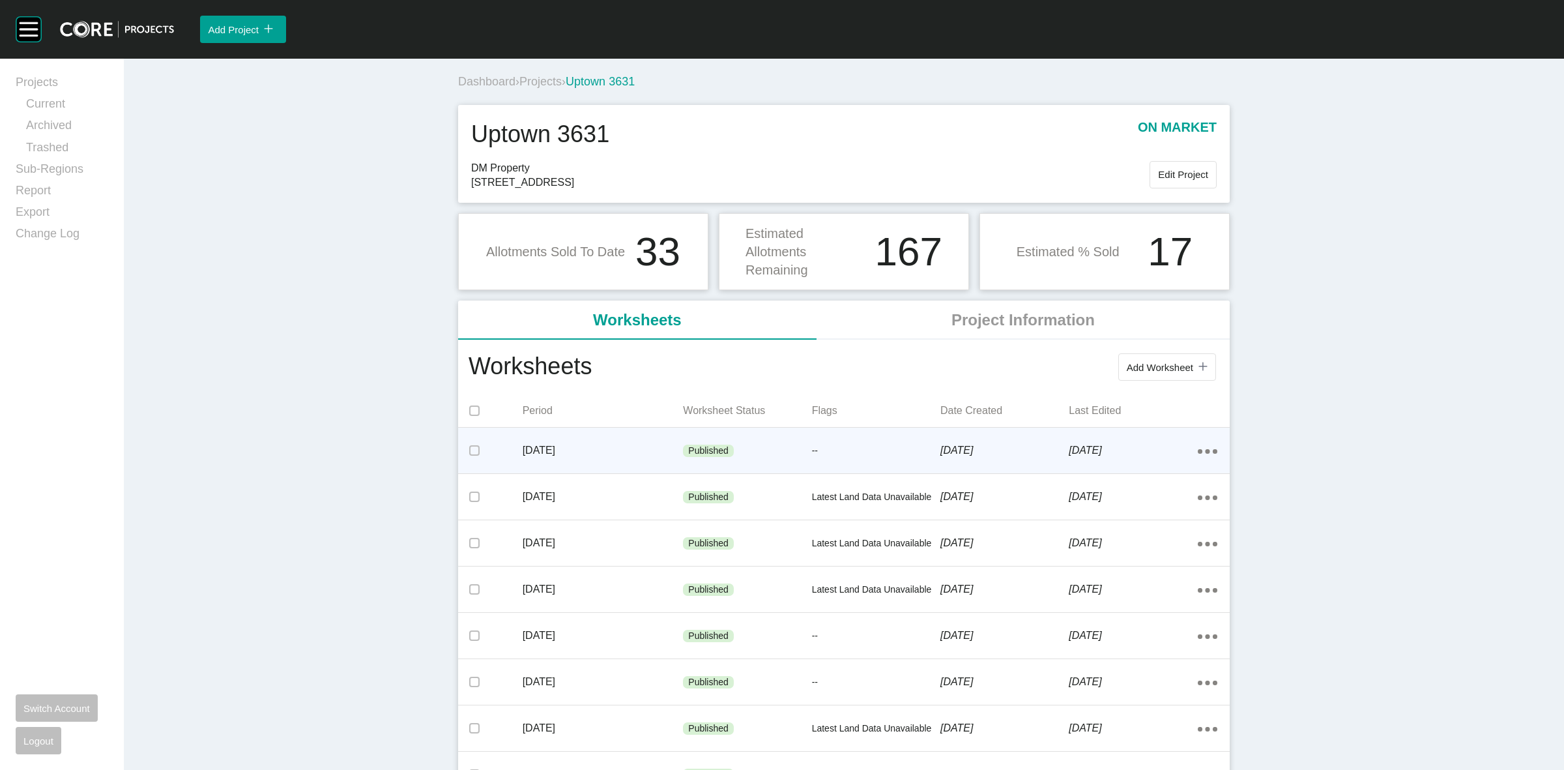
click at [940, 444] on p "[DATE]" at bounding box center [1004, 450] width 128 height 14
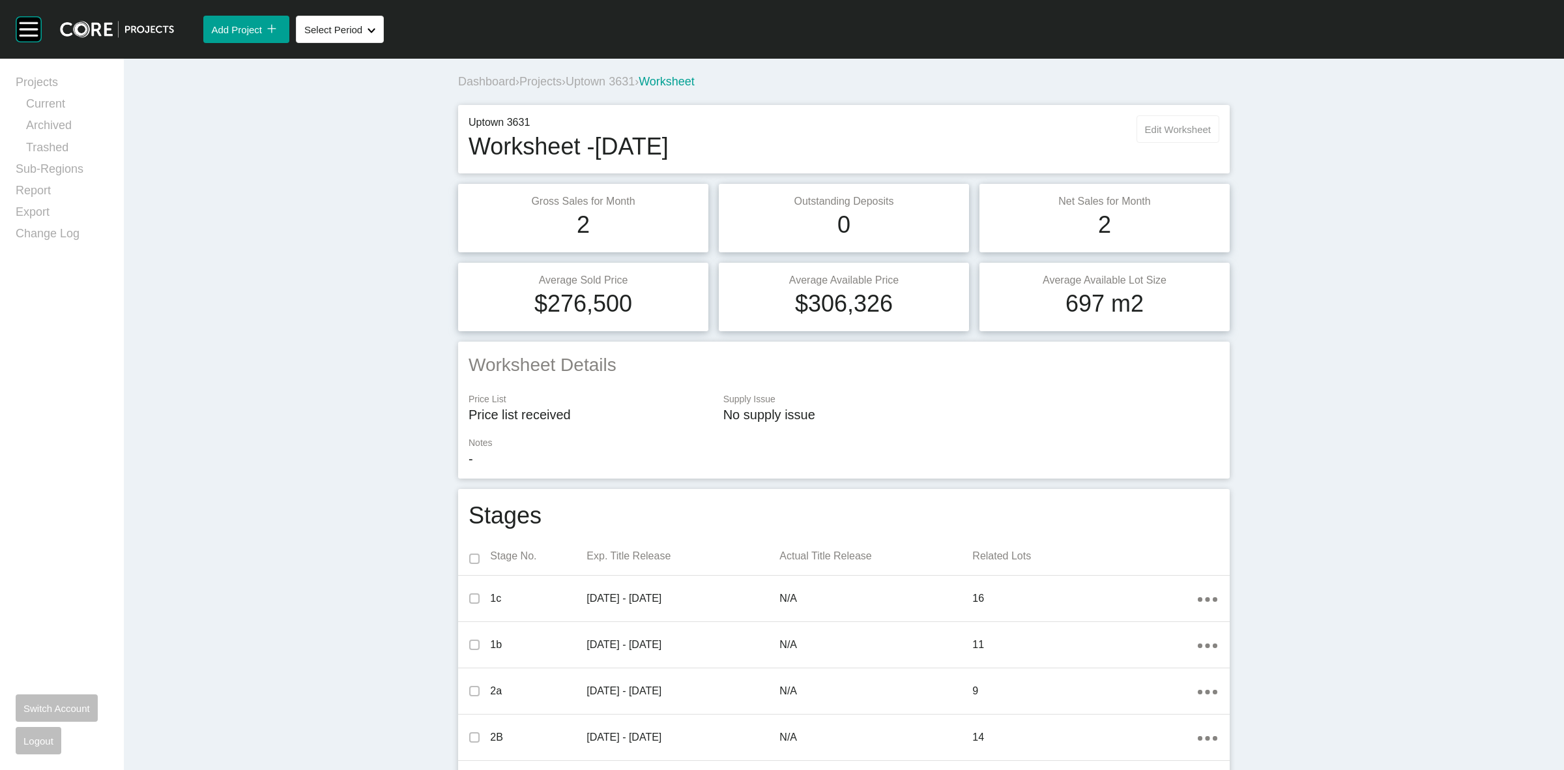
click at [1151, 132] on span "Edit Worksheet" at bounding box center [1178, 129] width 66 height 11
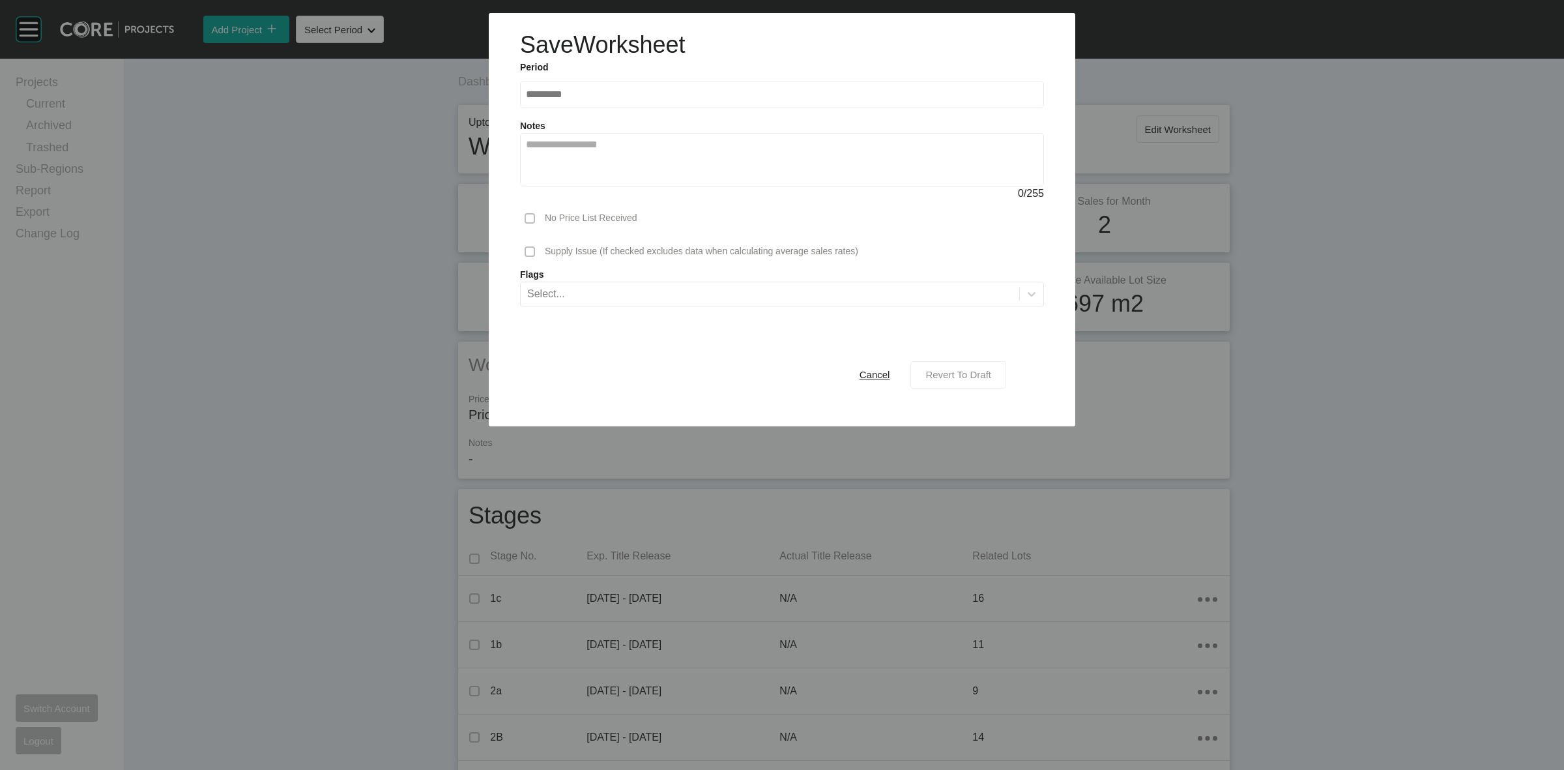
click at [943, 366] on div "Revert To Draft" at bounding box center [958, 375] width 72 height 18
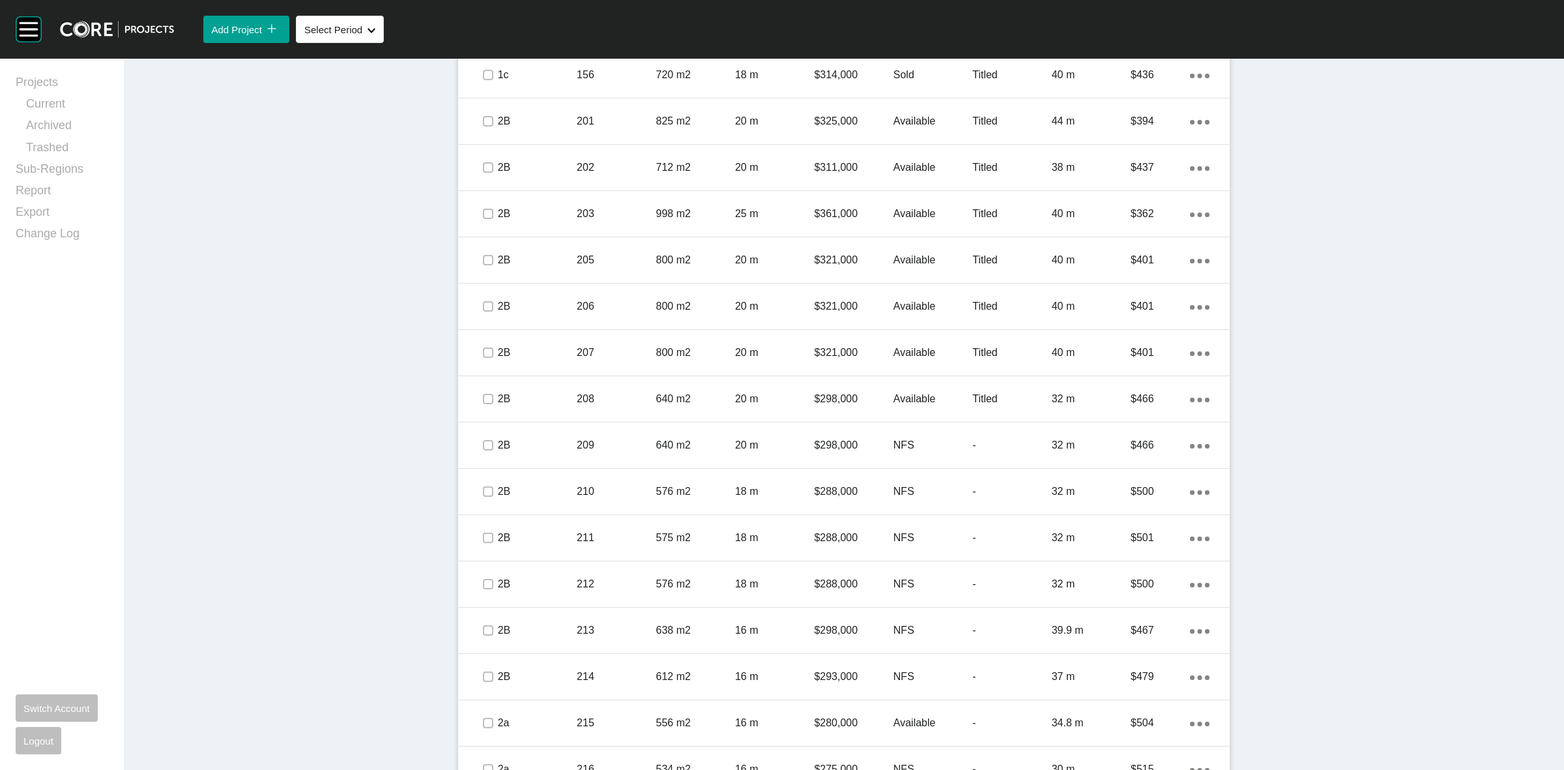
scroll to position [2688, 0]
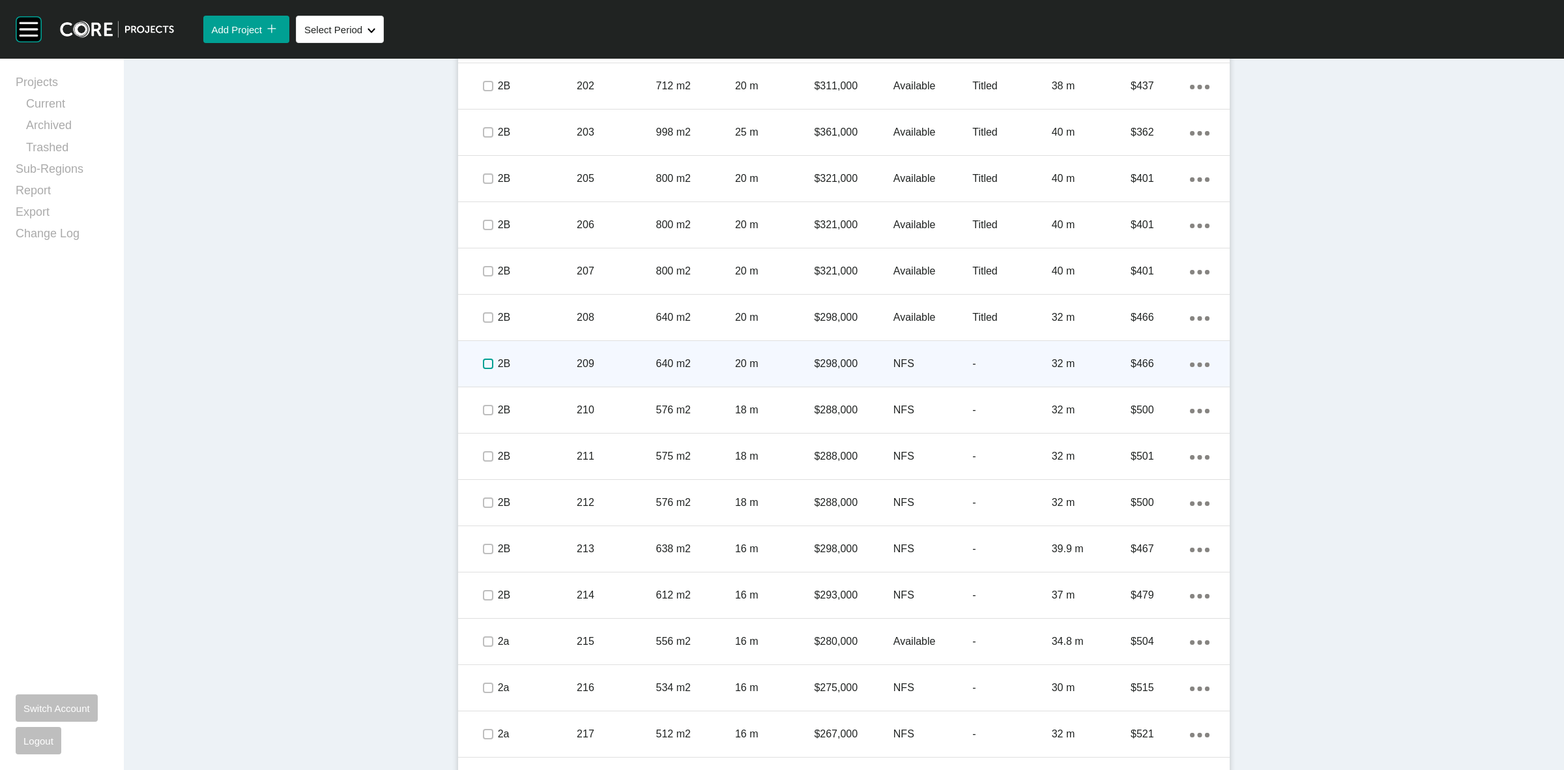
click at [484, 366] on label at bounding box center [488, 363] width 10 height 10
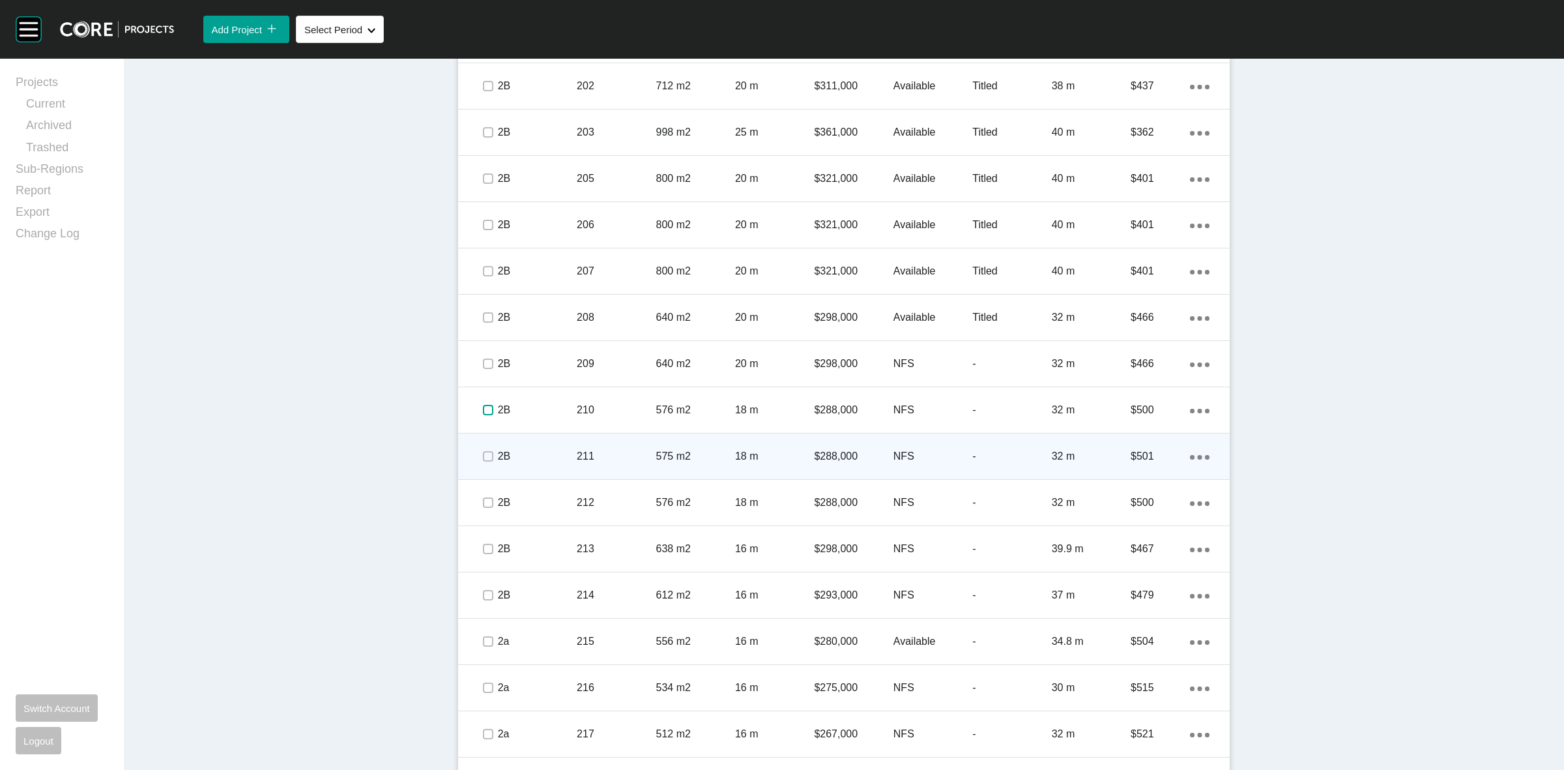
drag, startPoint x: 480, startPoint y: 411, endPoint x: 483, endPoint y: 437, distance: 26.3
click at [483, 411] on label at bounding box center [488, 410] width 10 height 10
drag, startPoint x: 484, startPoint y: 450, endPoint x: 486, endPoint y: 461, distance: 11.3
click at [486, 451] on label at bounding box center [488, 456] width 10 height 10
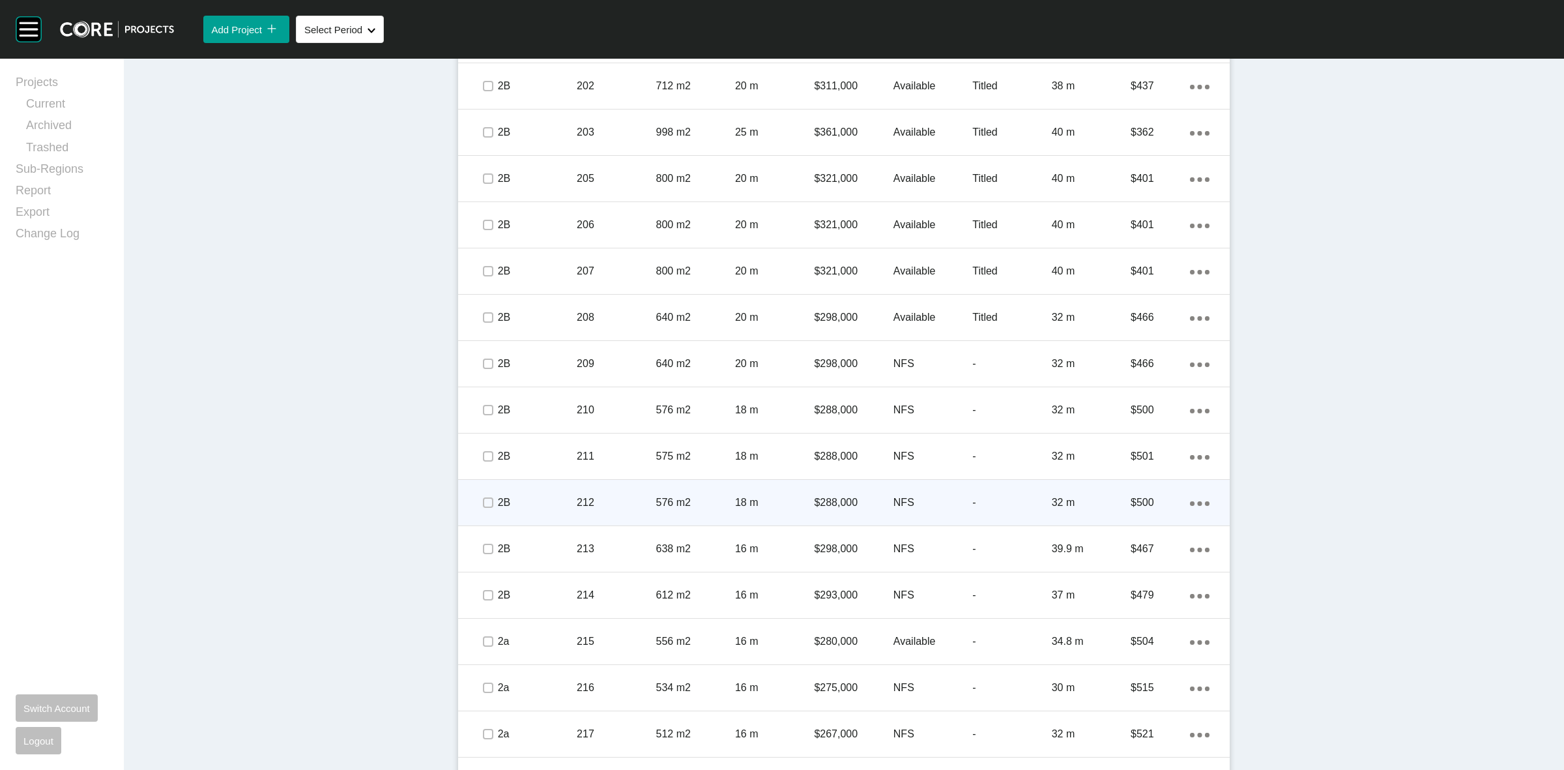
click at [498, 504] on p "2B" at bounding box center [537, 502] width 79 height 14
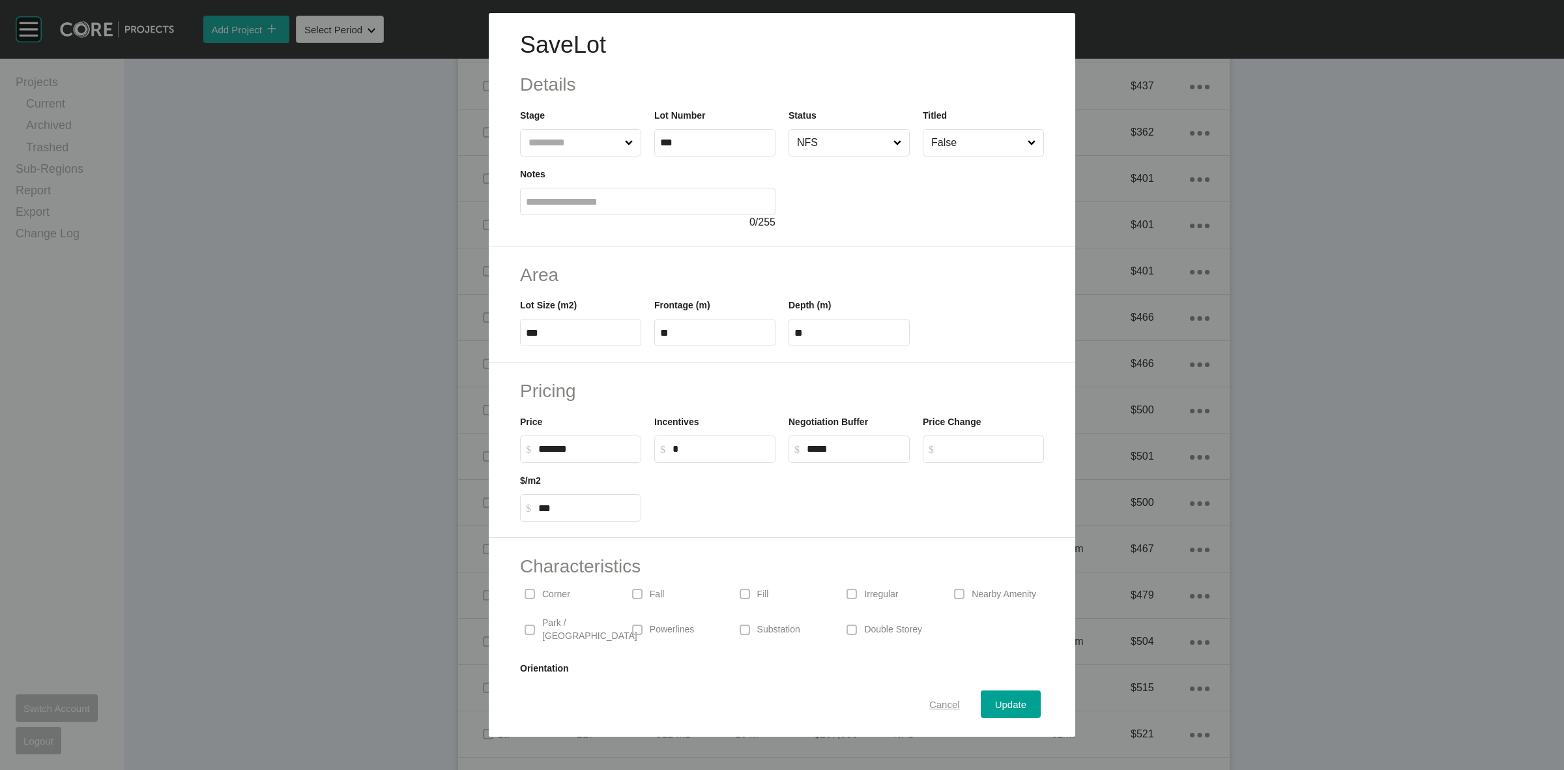
scroll to position [2648, 0]
click at [940, 702] on span "Cancel" at bounding box center [944, 704] width 31 height 11
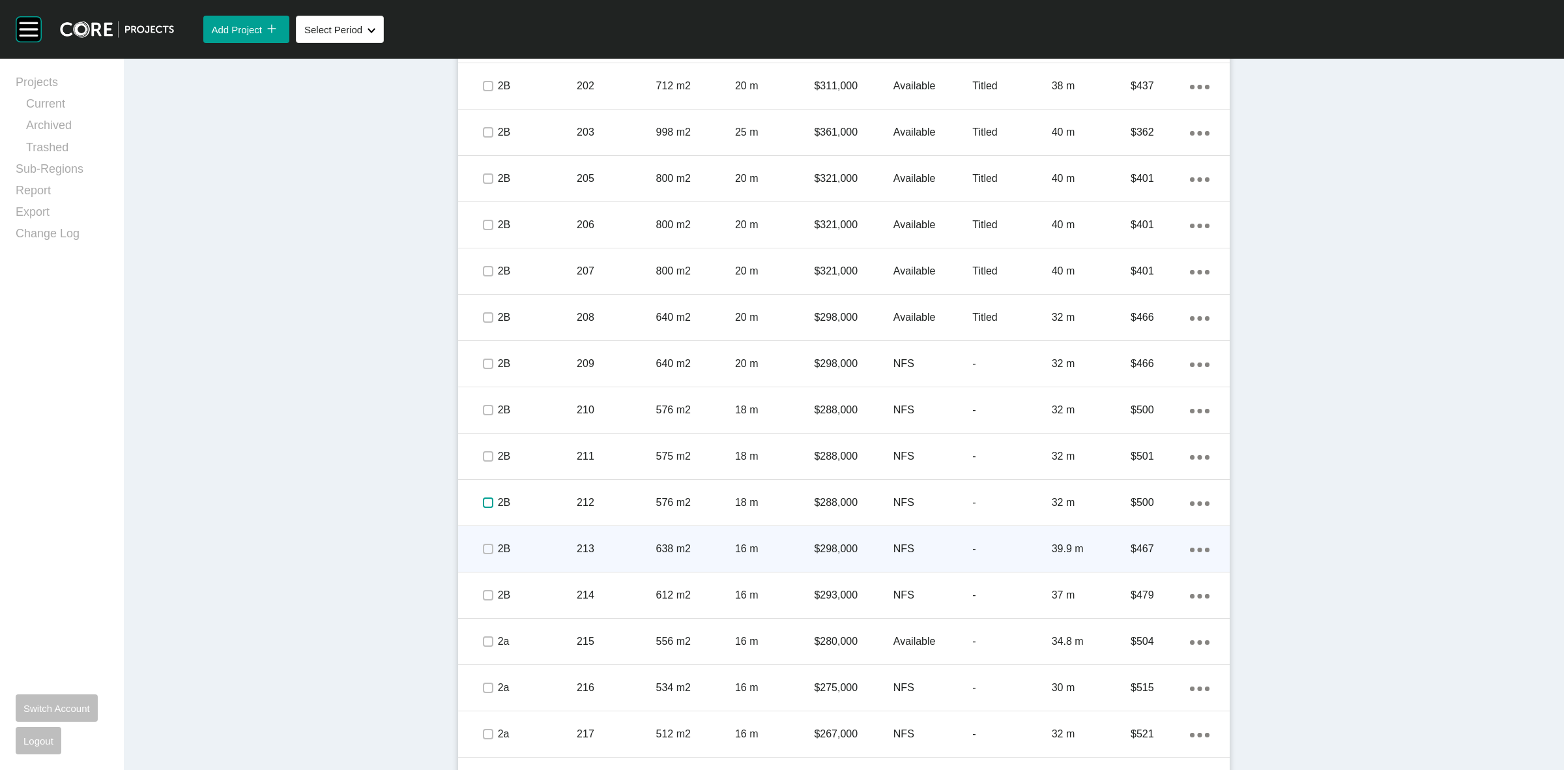
click at [483, 505] on label at bounding box center [488, 502] width 10 height 10
click at [480, 559] on div at bounding box center [488, 549] width 20 height 46
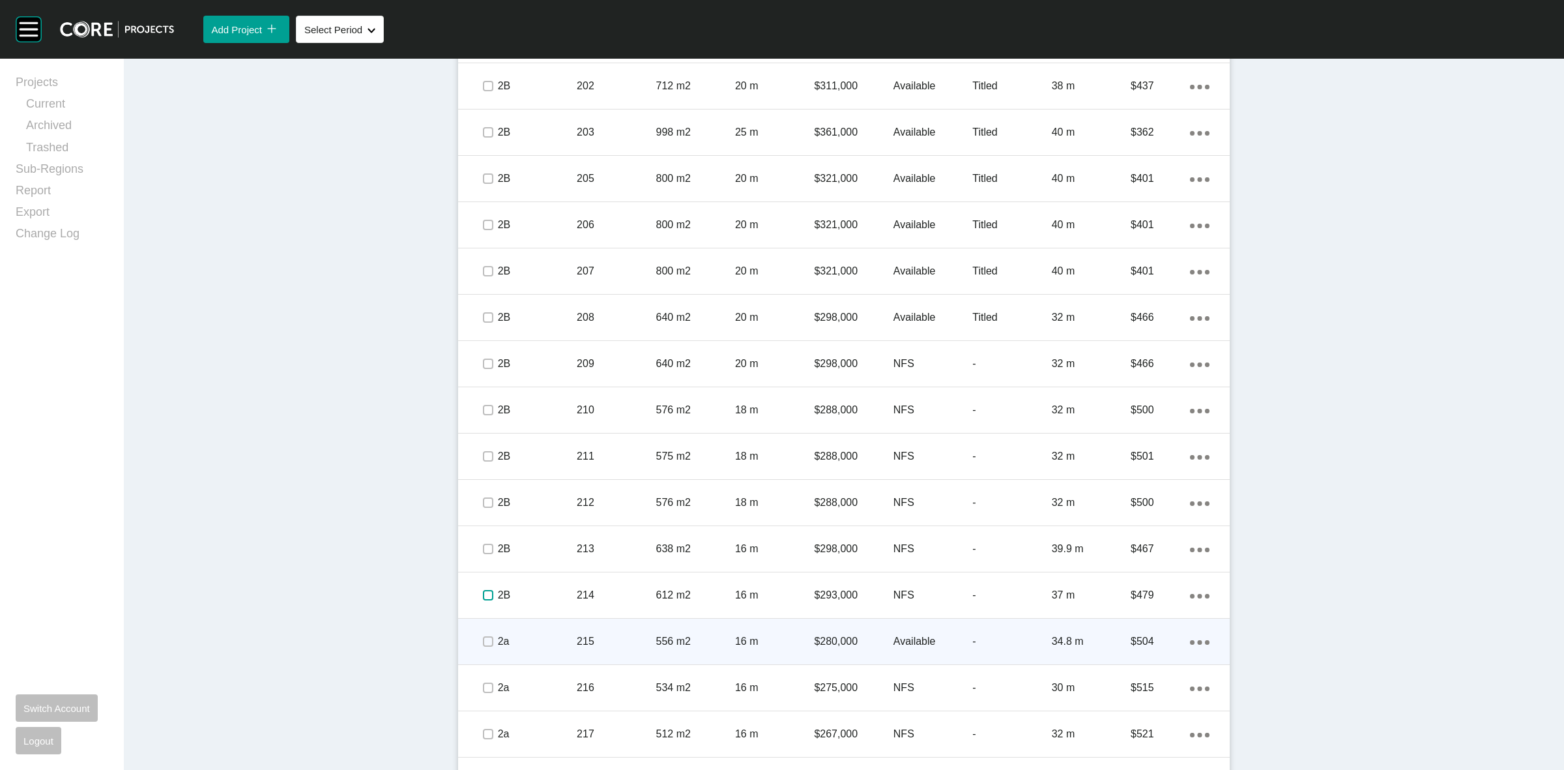
drag, startPoint x: 484, startPoint y: 591, endPoint x: 484, endPoint y: 640, distance: 48.9
click at [484, 597] on label at bounding box center [488, 595] width 10 height 10
click at [484, 640] on label at bounding box center [488, 641] width 10 height 10
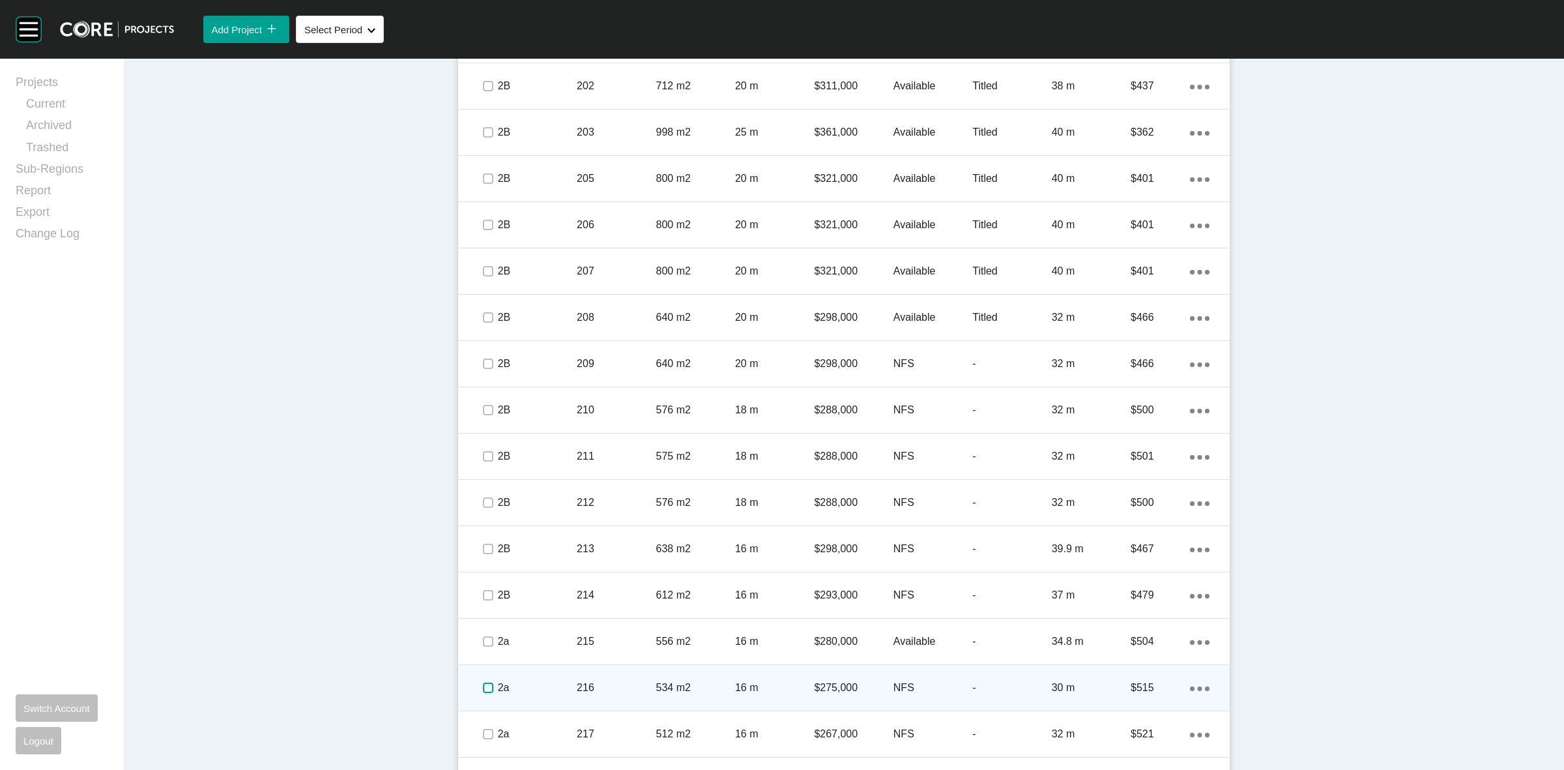
drag, startPoint x: 479, startPoint y: 688, endPoint x: 479, endPoint y: 697, distance: 9.8
click at [483, 692] on label at bounding box center [488, 687] width 10 height 10
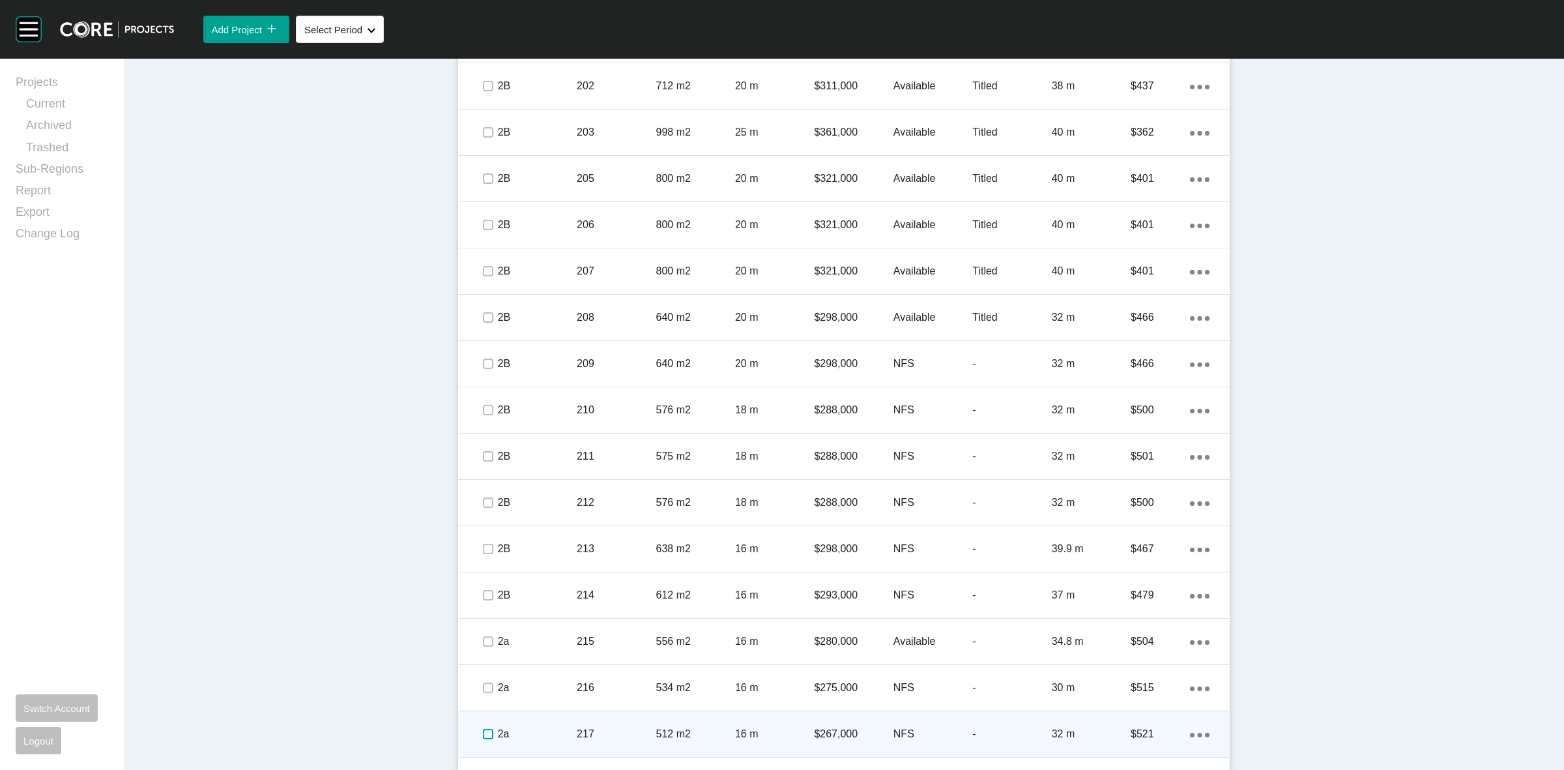
click at [483, 734] on label at bounding box center [488, 734] width 10 height 10
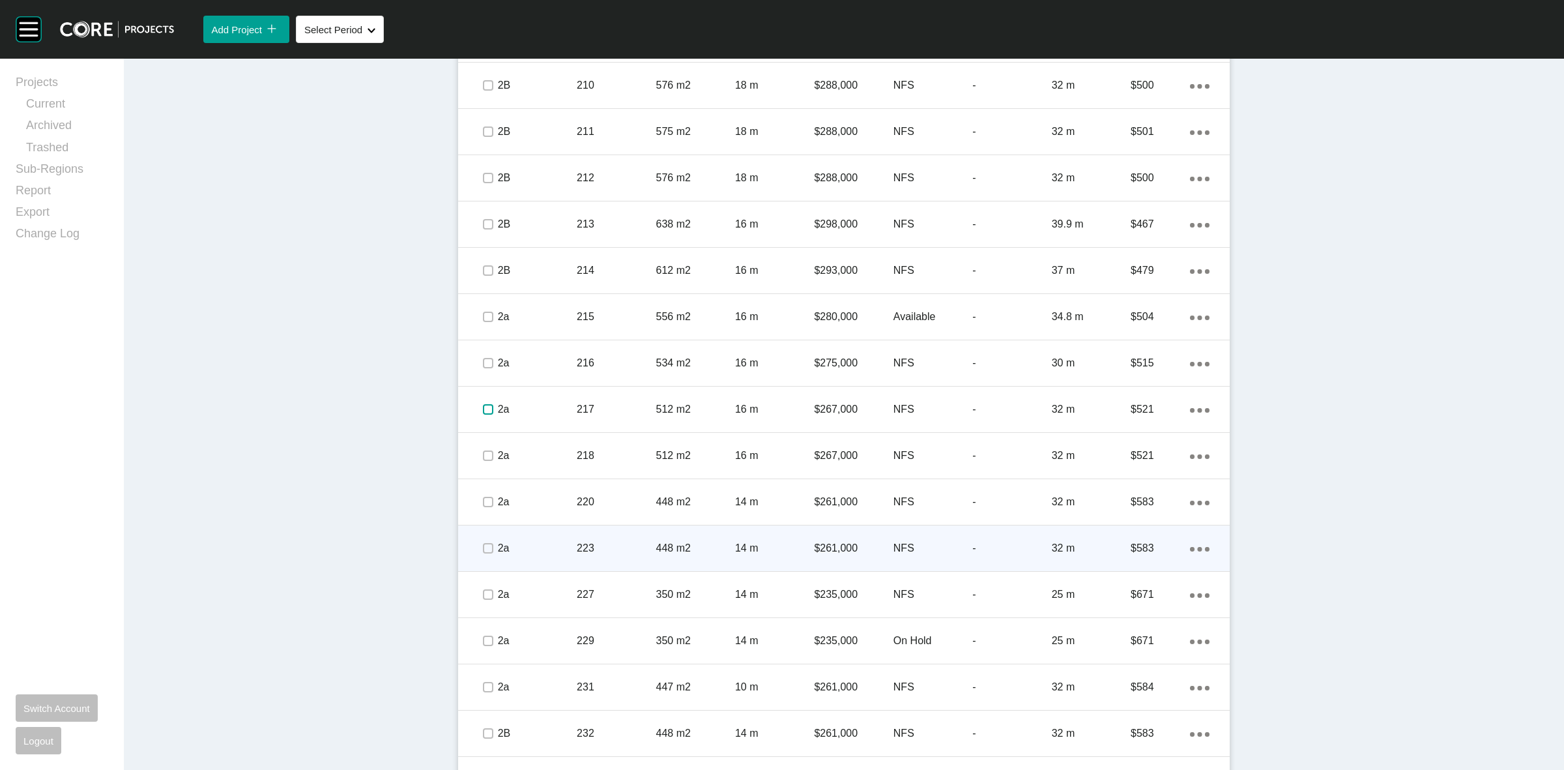
scroll to position [2974, 0]
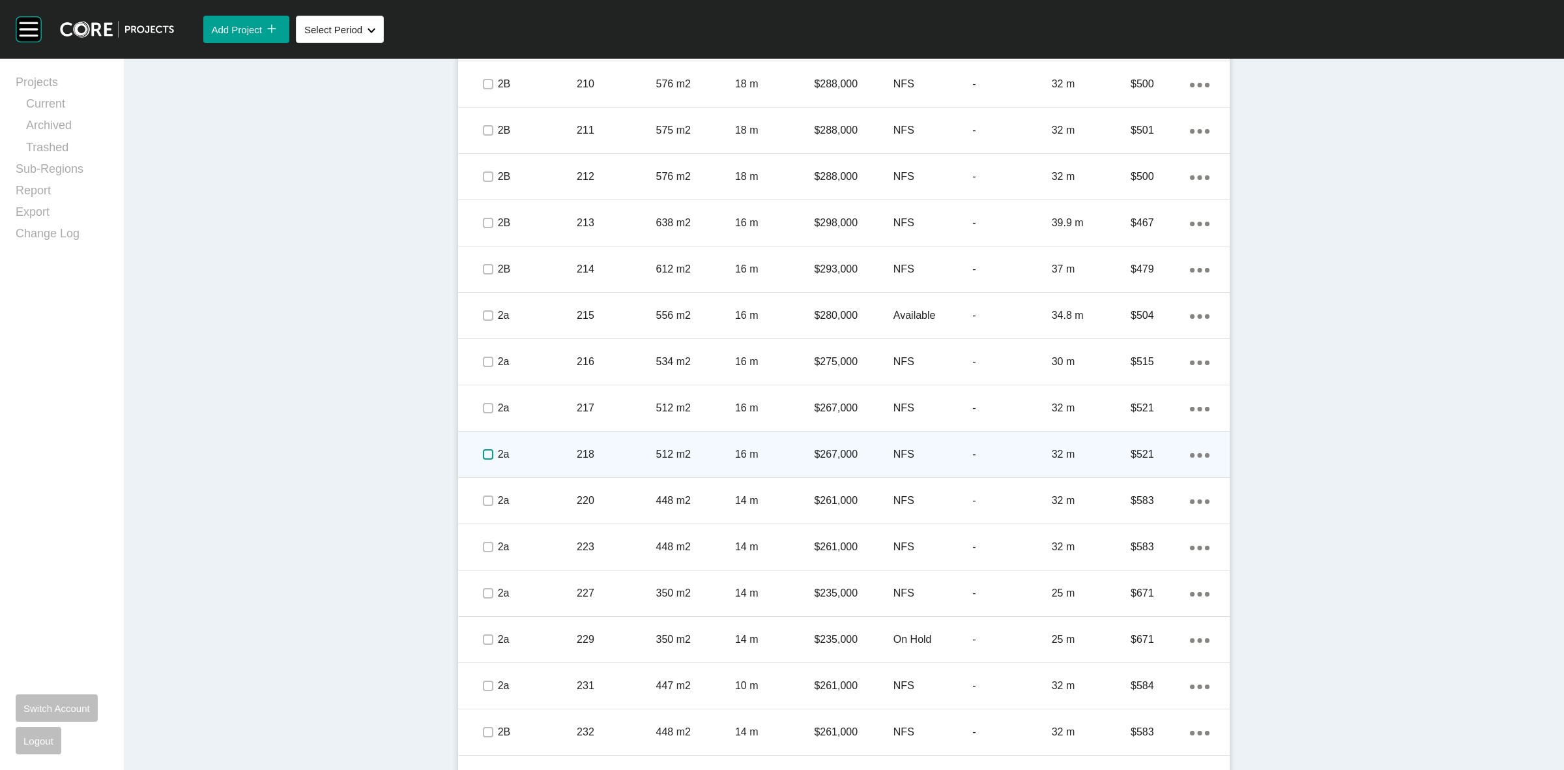
click at [483, 453] on label at bounding box center [488, 454] width 10 height 10
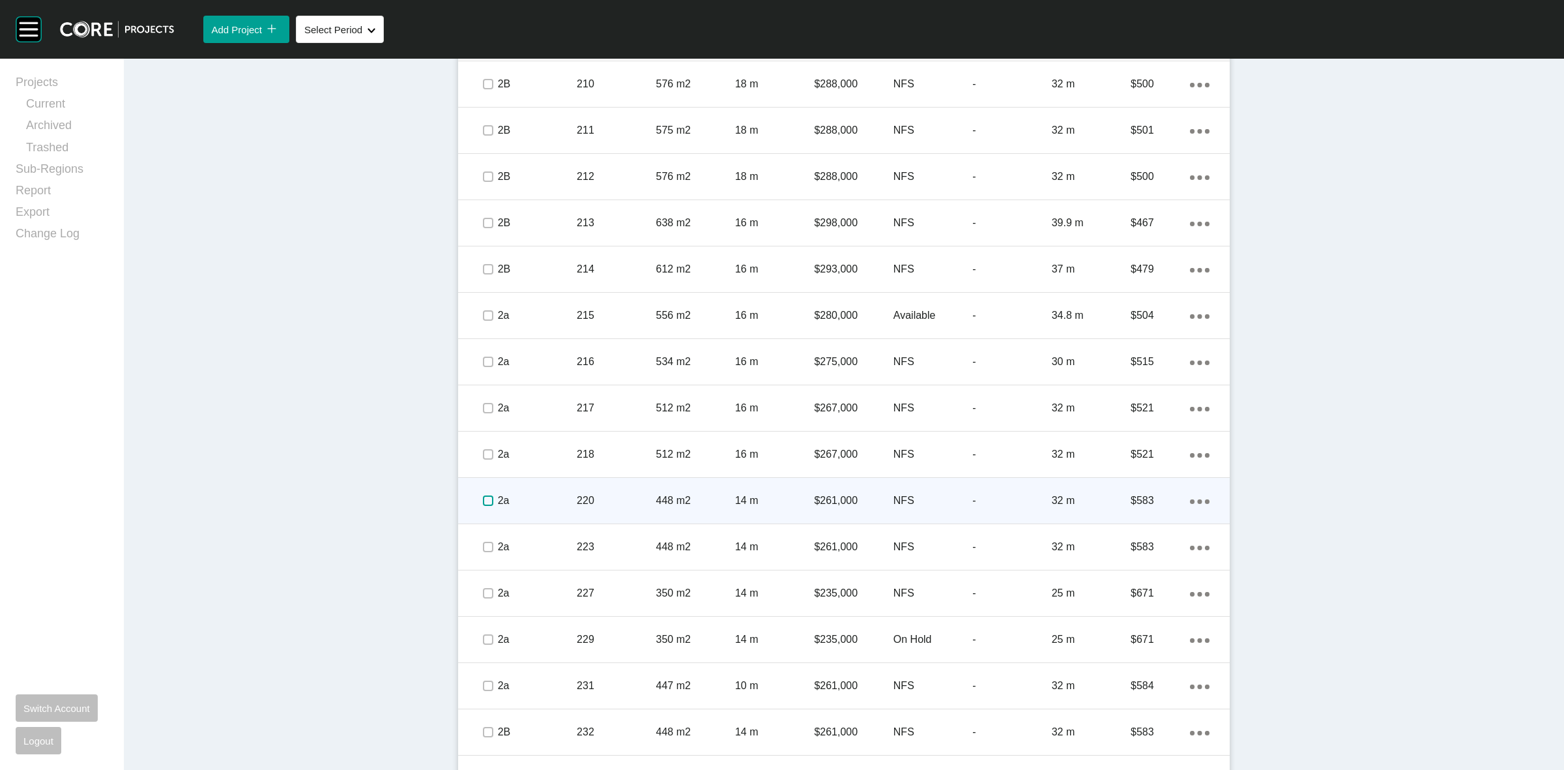
click at [483, 499] on label at bounding box center [488, 500] width 10 height 10
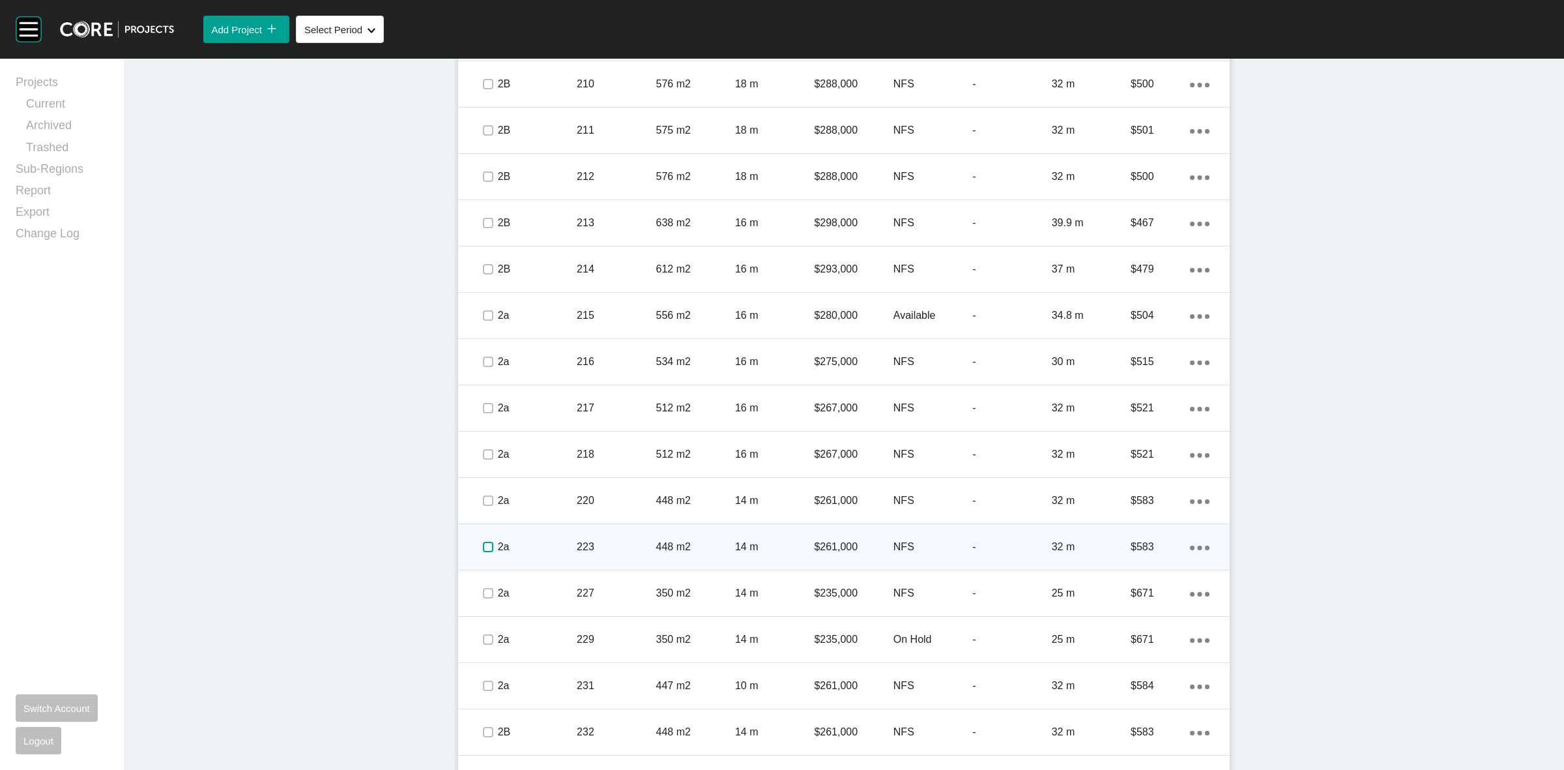
drag, startPoint x: 478, startPoint y: 538, endPoint x: 478, endPoint y: 558, distance: 19.6
click at [483, 542] on label at bounding box center [488, 547] width 10 height 10
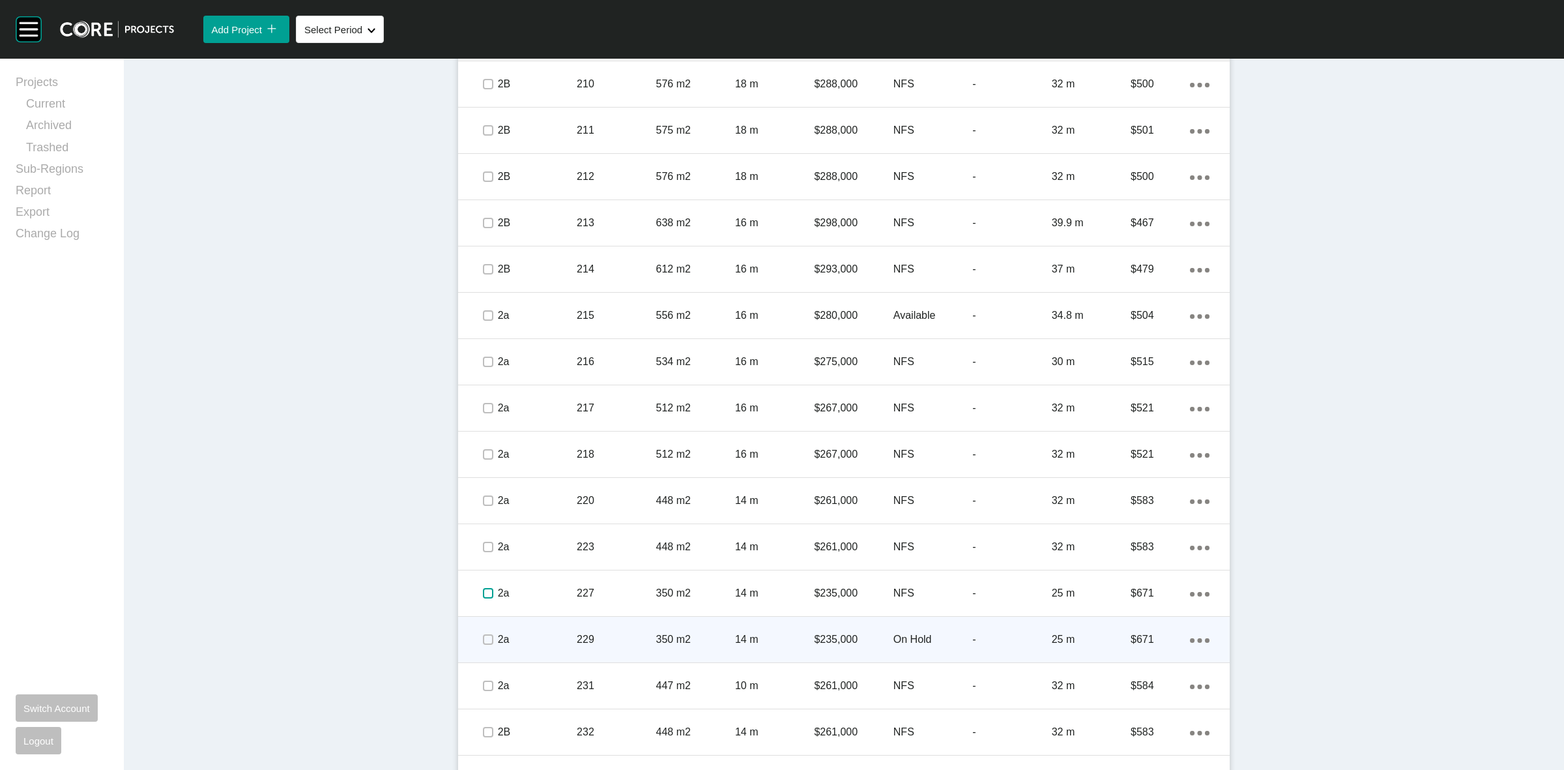
drag, startPoint x: 478, startPoint y: 590, endPoint x: 483, endPoint y: 631, distance: 41.4
click at [483, 596] on label at bounding box center [488, 593] width 10 height 10
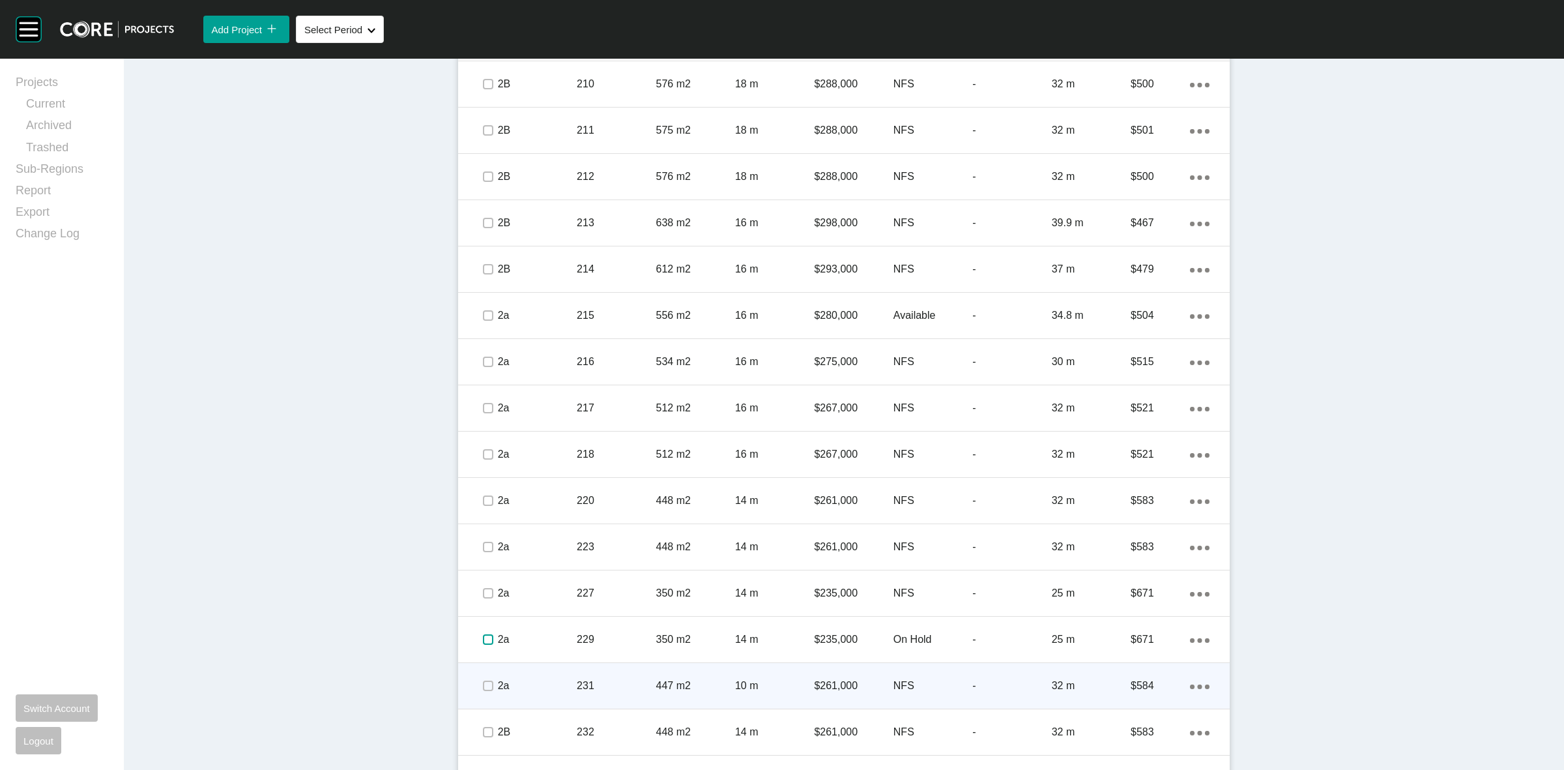
drag, startPoint x: 482, startPoint y: 637, endPoint x: 482, endPoint y: 665, distance: 28.0
click at [483, 644] on label at bounding box center [488, 639] width 10 height 10
drag, startPoint x: 481, startPoint y: 675, endPoint x: 481, endPoint y: 699, distance: 24.1
click at [480, 682] on div at bounding box center [488, 686] width 20 height 46
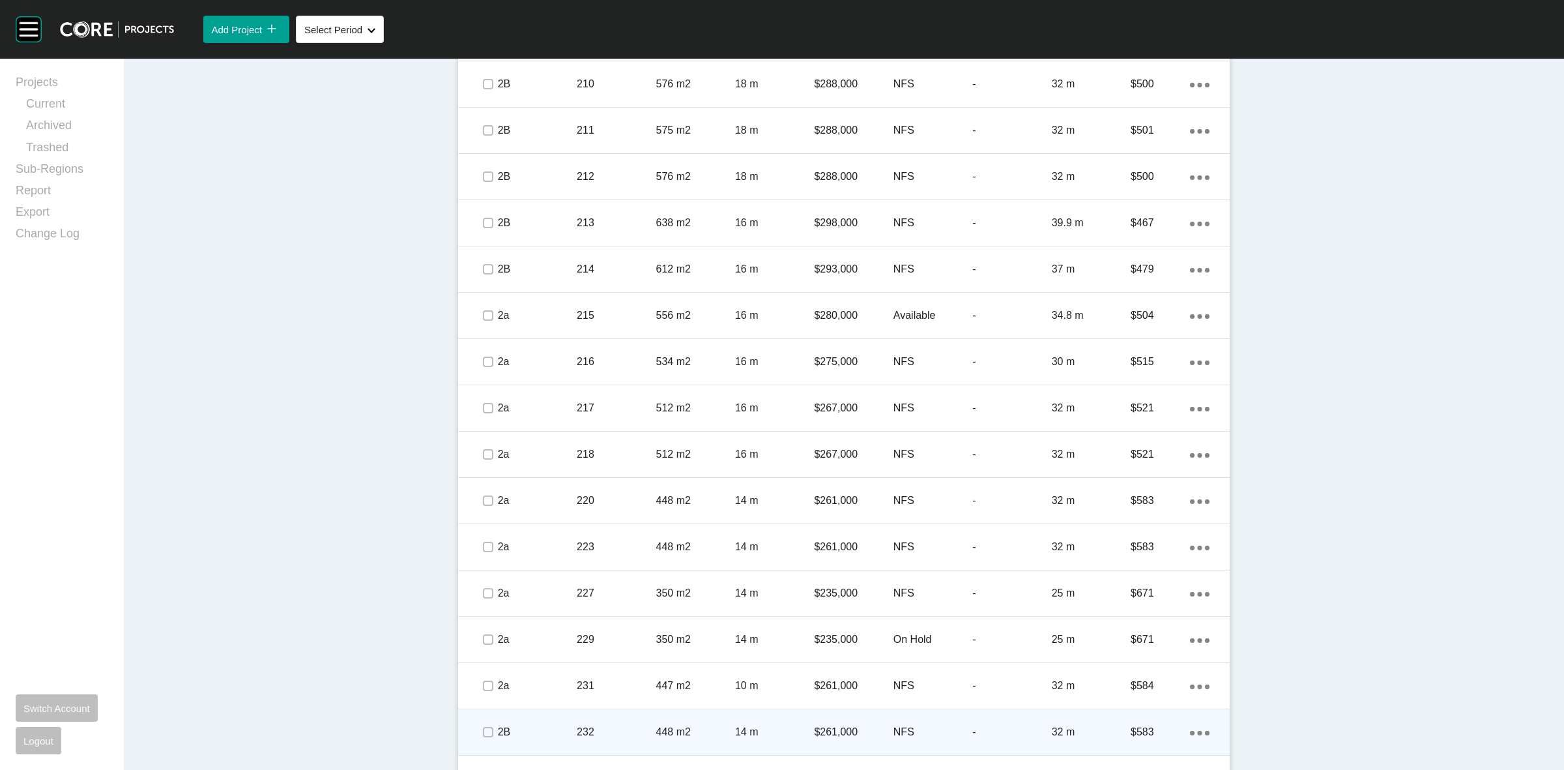
click at [482, 722] on div at bounding box center [488, 732] width 20 height 46
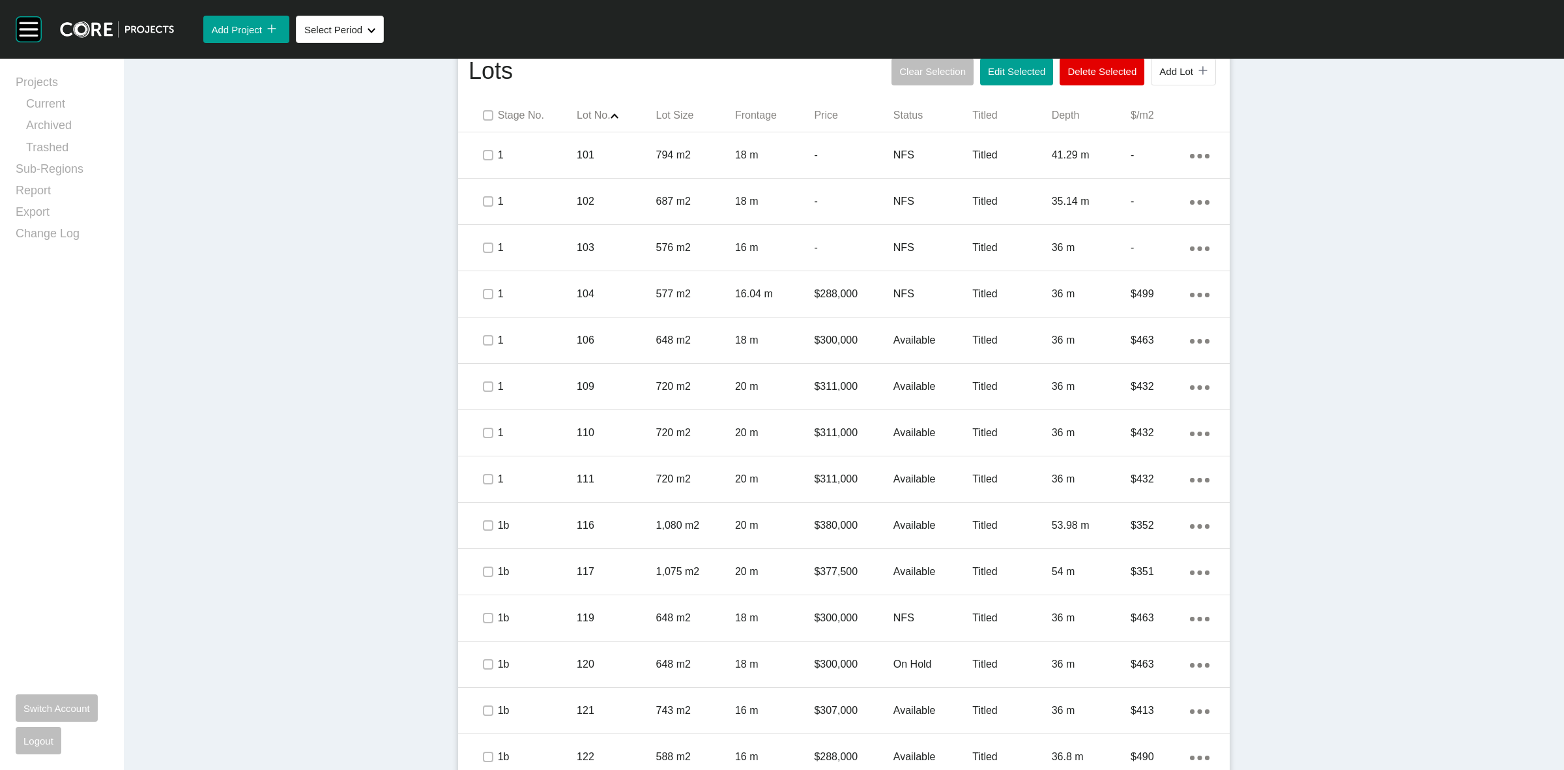
scroll to position [448, 0]
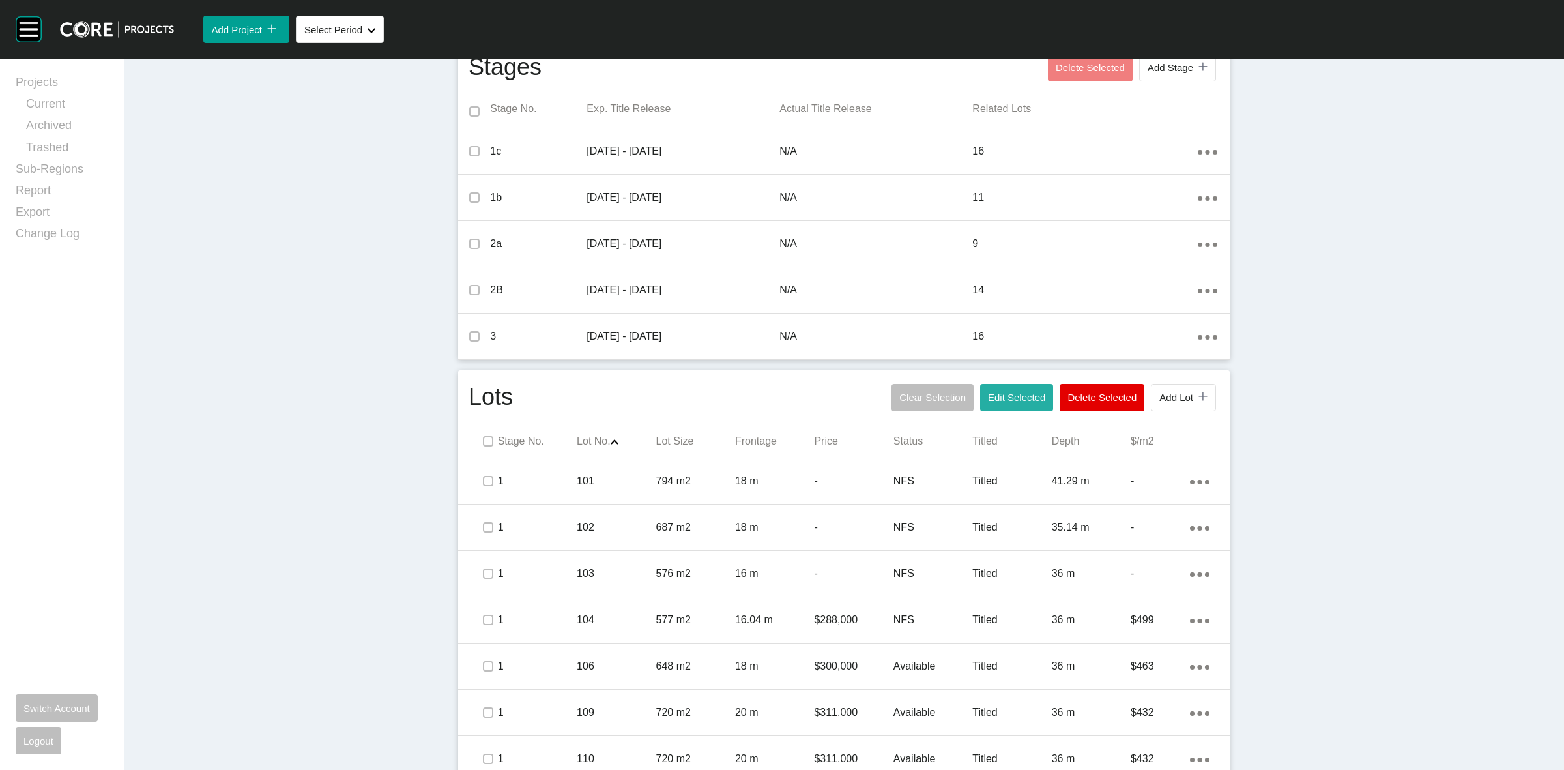
click at [983, 386] on button "Edit Selected" at bounding box center [1016, 397] width 73 height 27
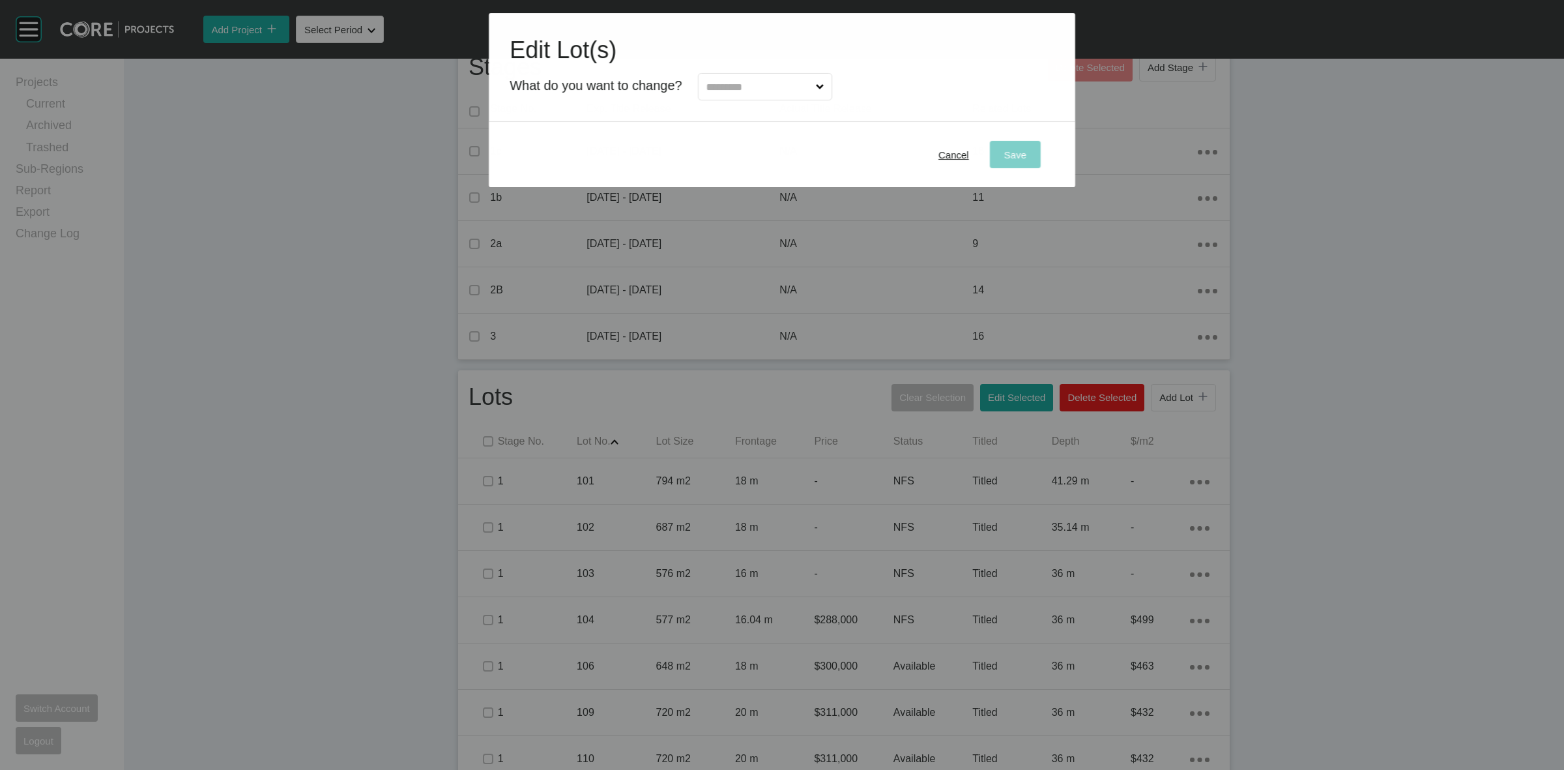
click at [802, 88] on input "text" at bounding box center [758, 87] width 109 height 26
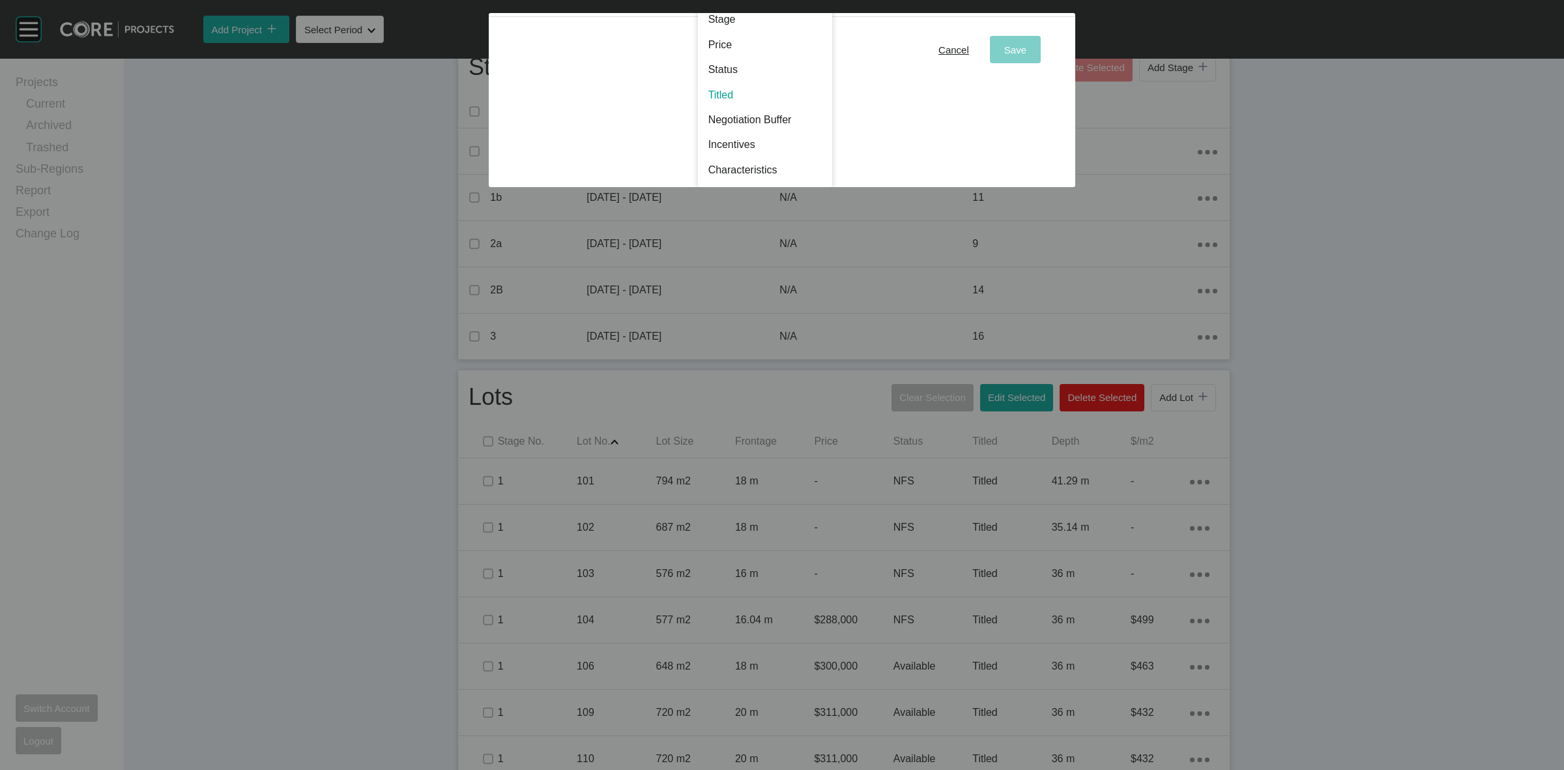
scroll to position [0, 0]
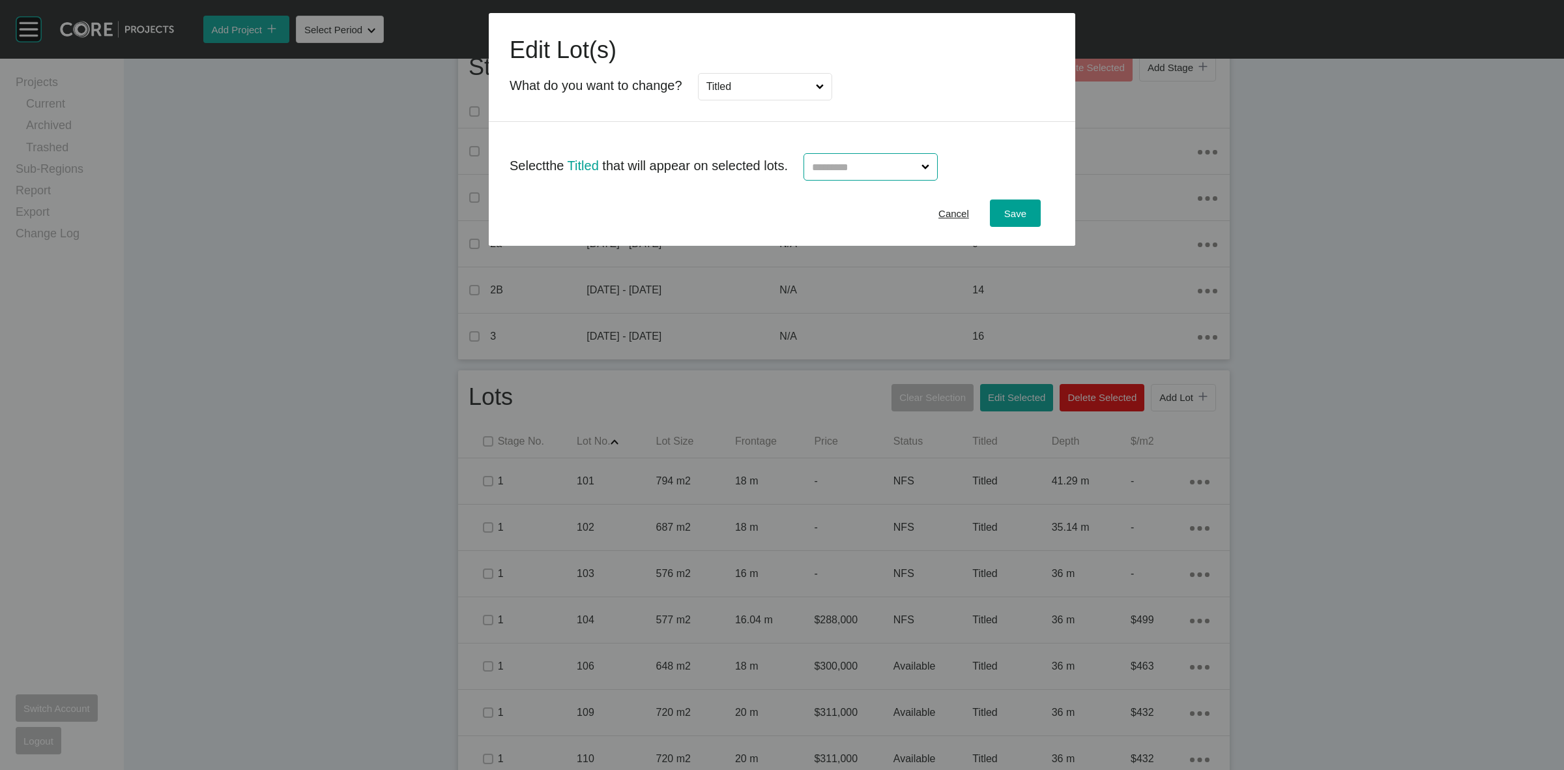
click at [887, 171] on input "text" at bounding box center [863, 167] width 109 height 26
click at [1011, 212] on span "Save" at bounding box center [1015, 213] width 22 height 11
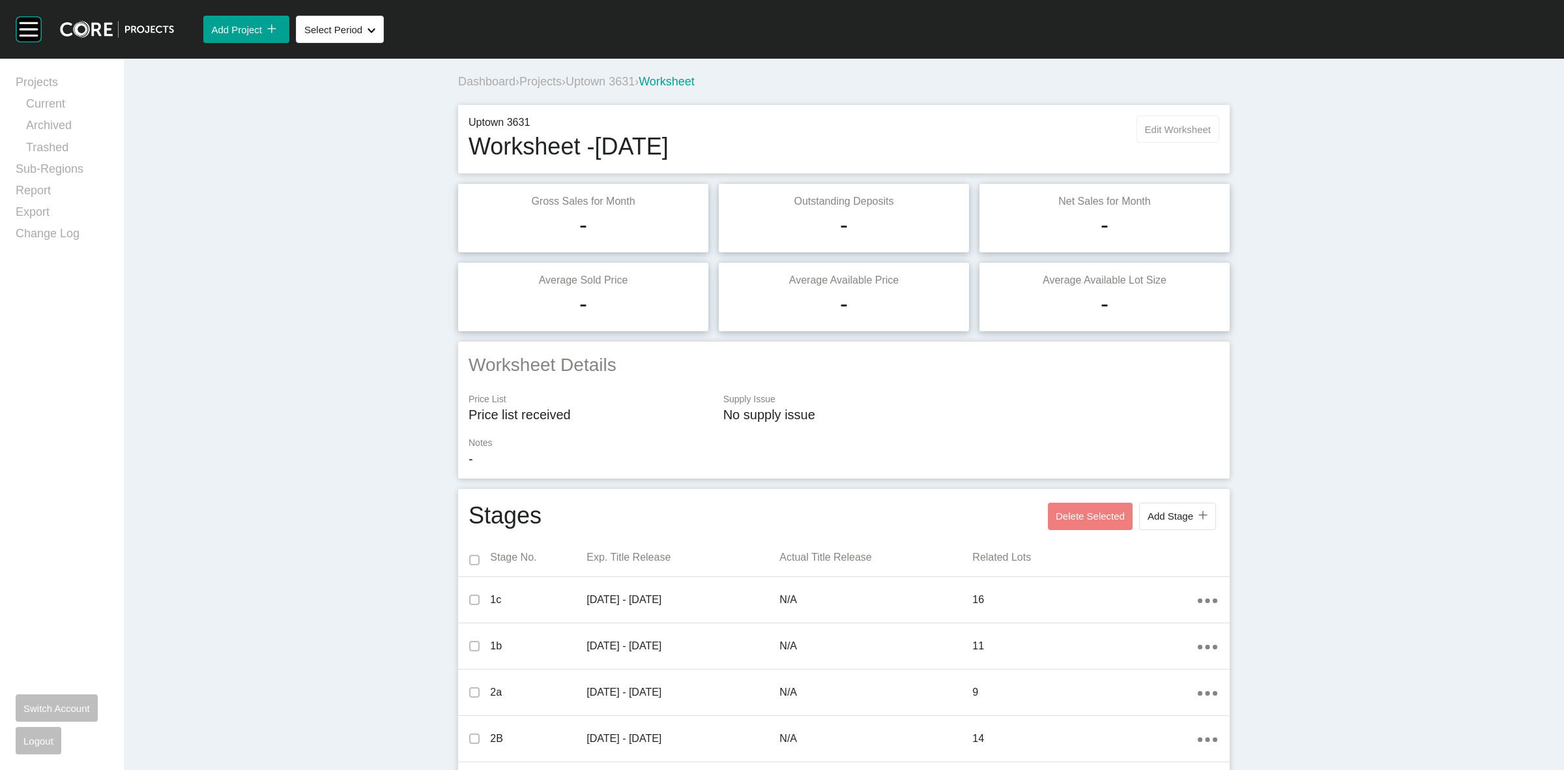
click at [1184, 127] on span "Edit Worksheet" at bounding box center [1178, 129] width 66 height 11
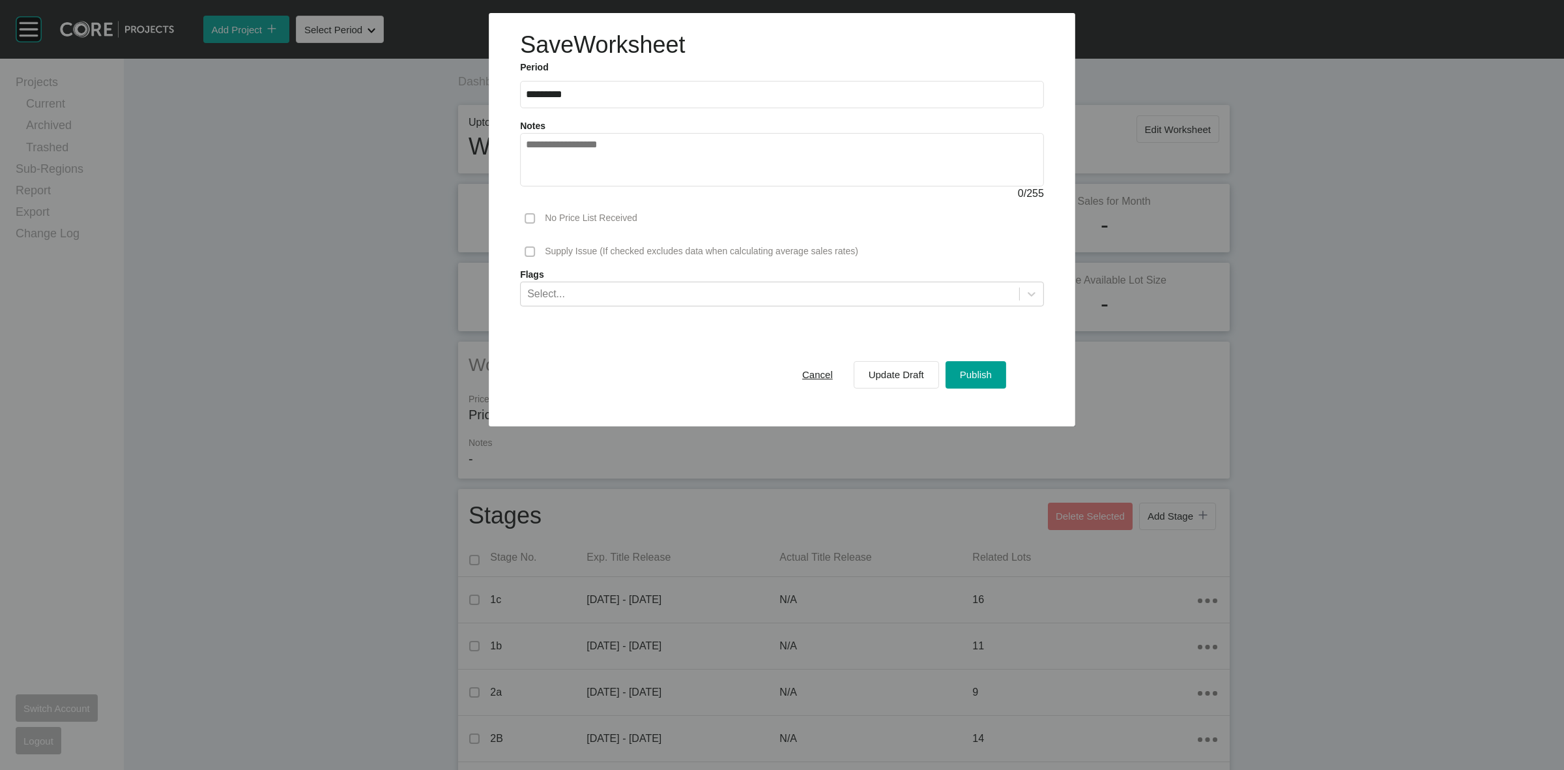
drag, startPoint x: 959, startPoint y: 375, endPoint x: 1047, endPoint y: 454, distance: 118.6
click at [959, 375] on div "Publish" at bounding box center [976, 375] width 38 height 18
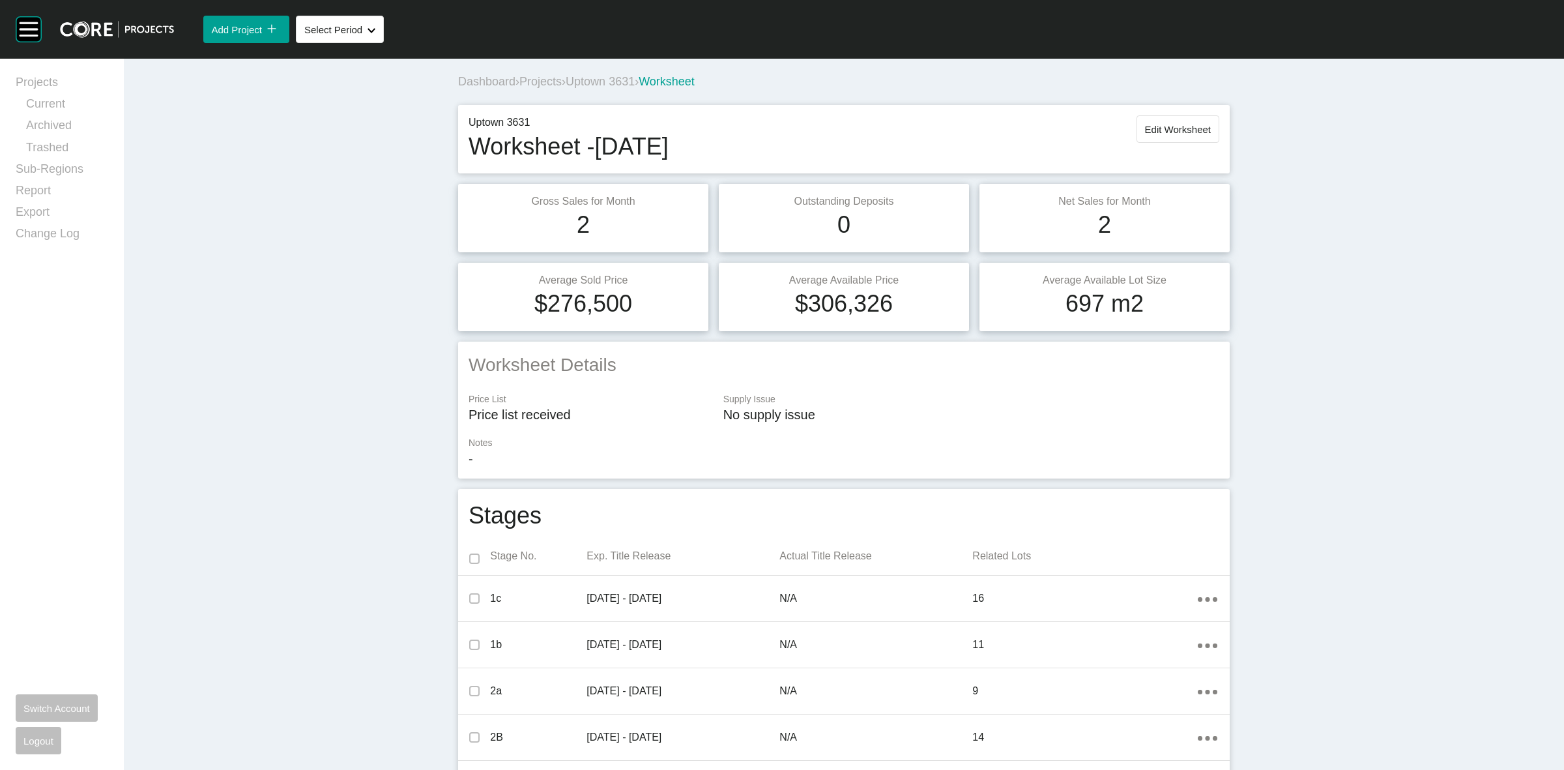
click at [621, 82] on span "Uptown 3631" at bounding box center [600, 81] width 69 height 13
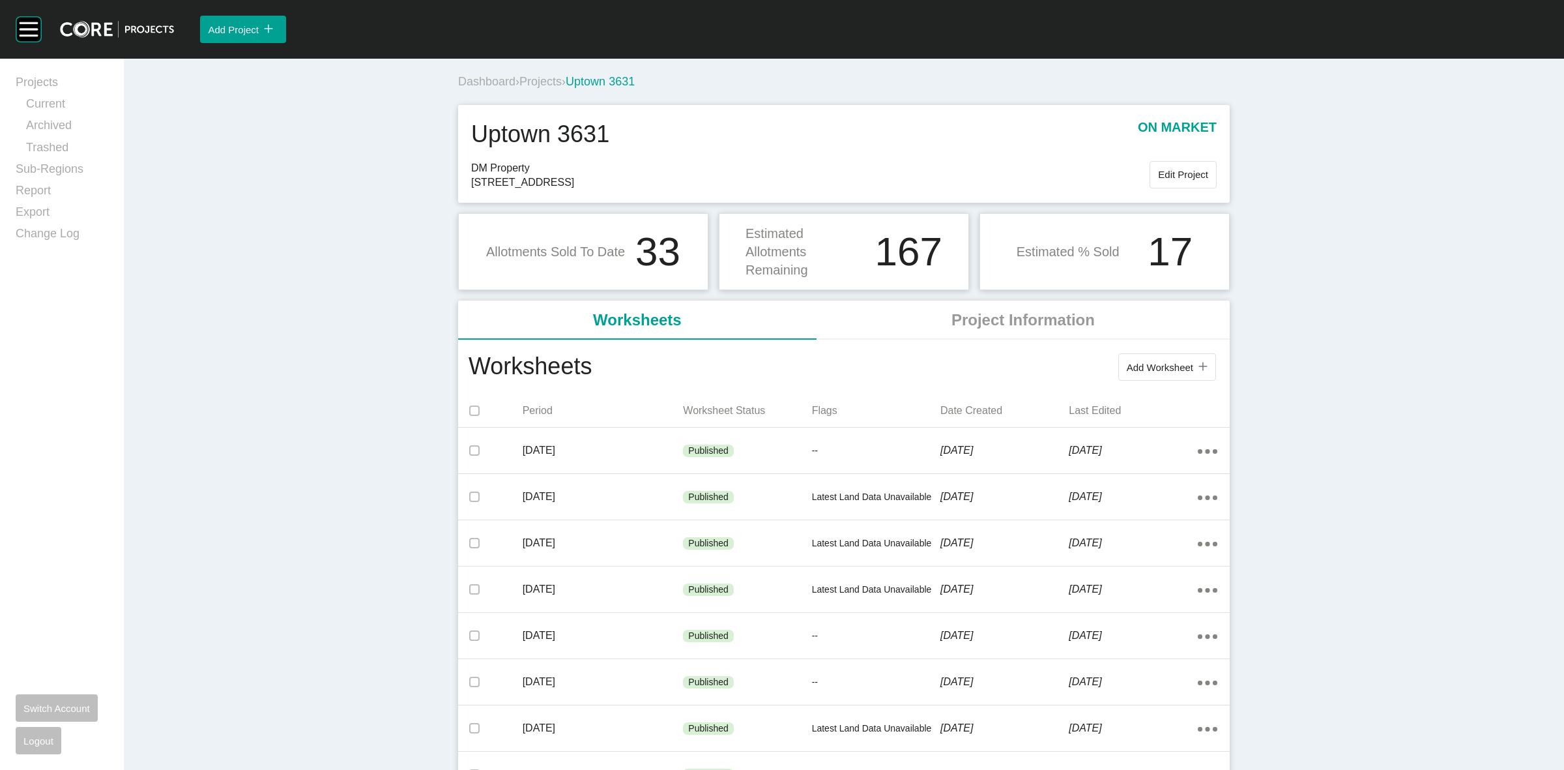
click at [538, 80] on span "Projects" at bounding box center [540, 81] width 42 height 13
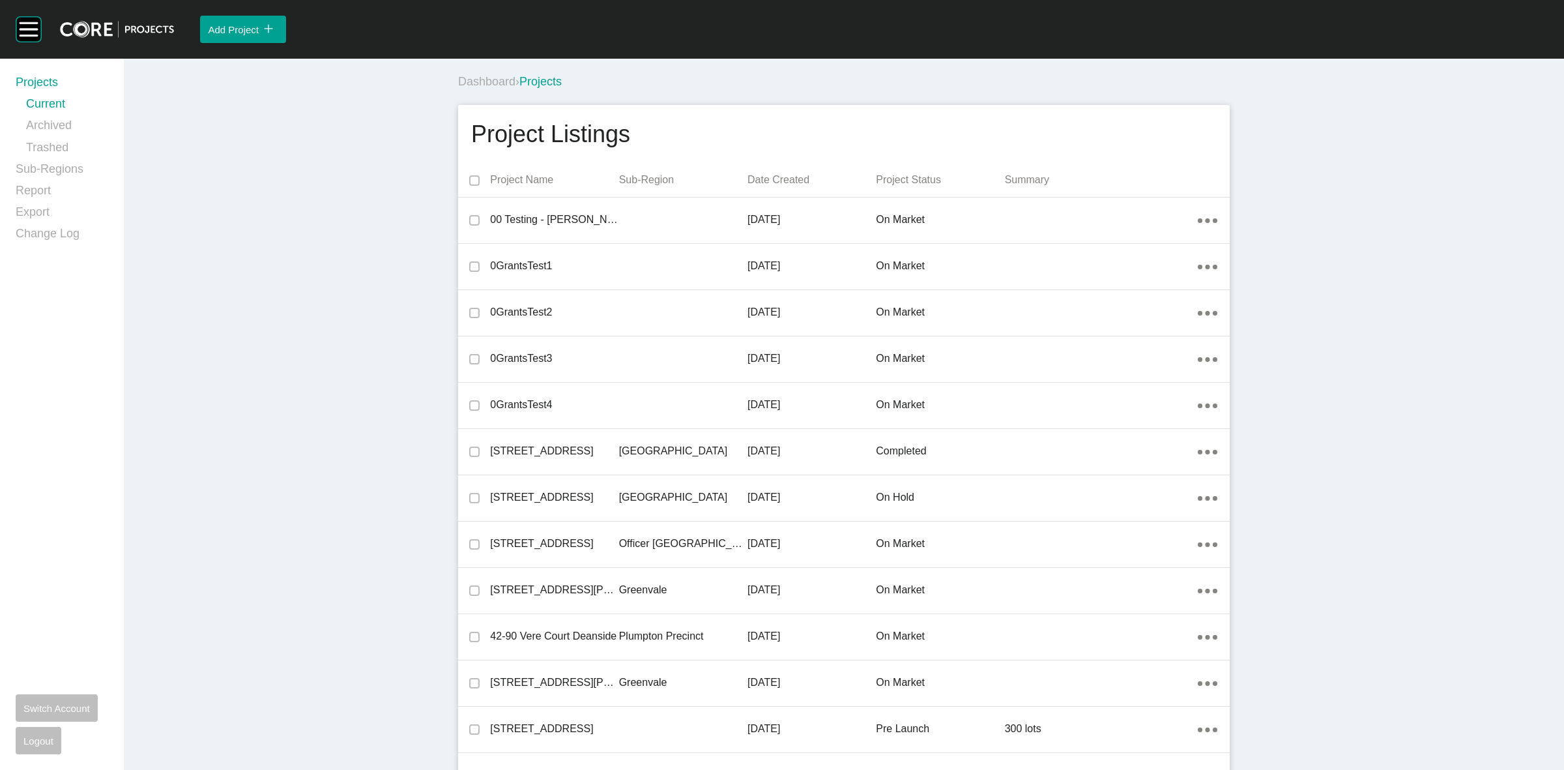
scroll to position [5663, 0]
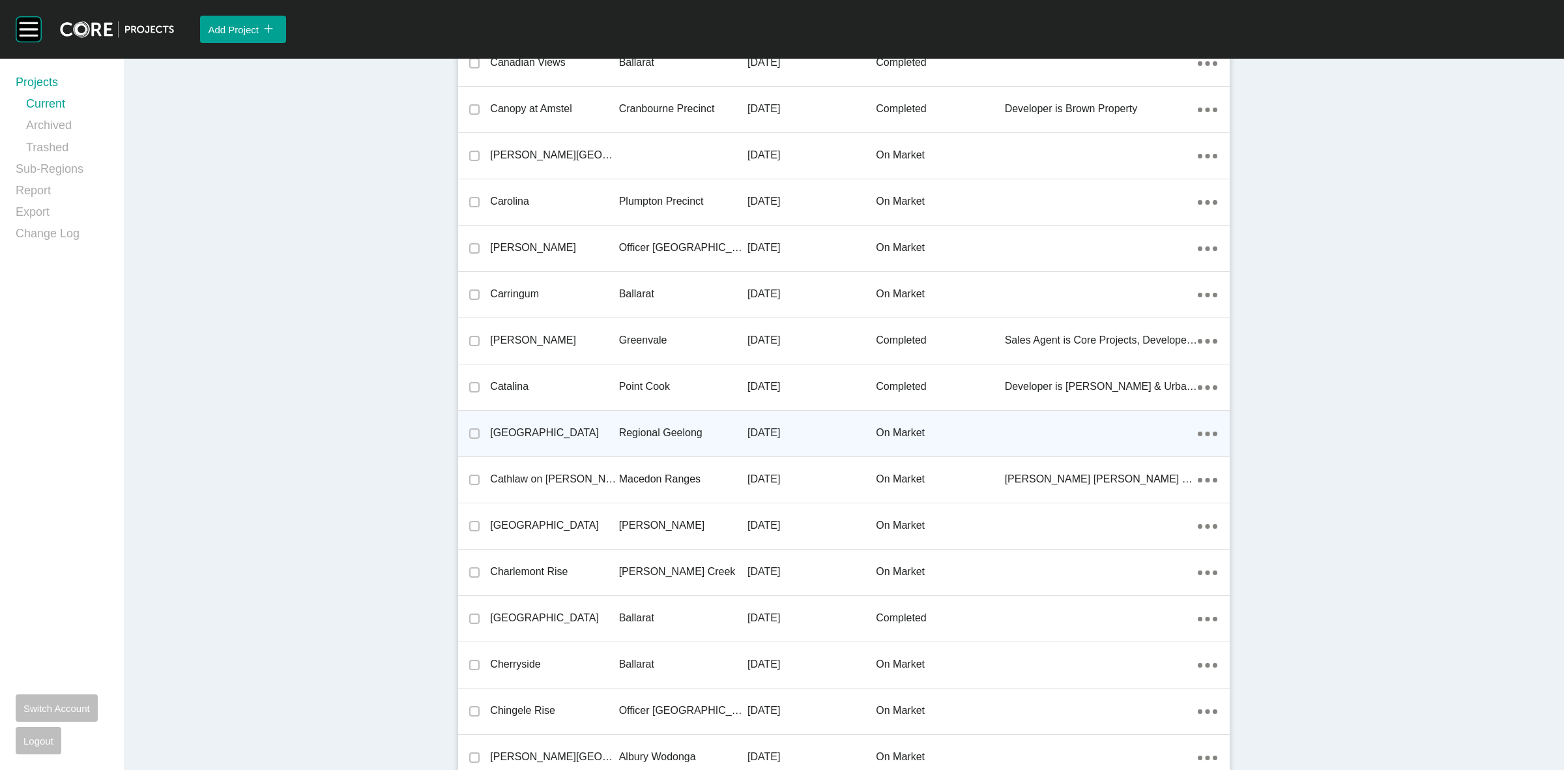
click at [663, 430] on p "Regional Geelong" at bounding box center [683, 433] width 128 height 14
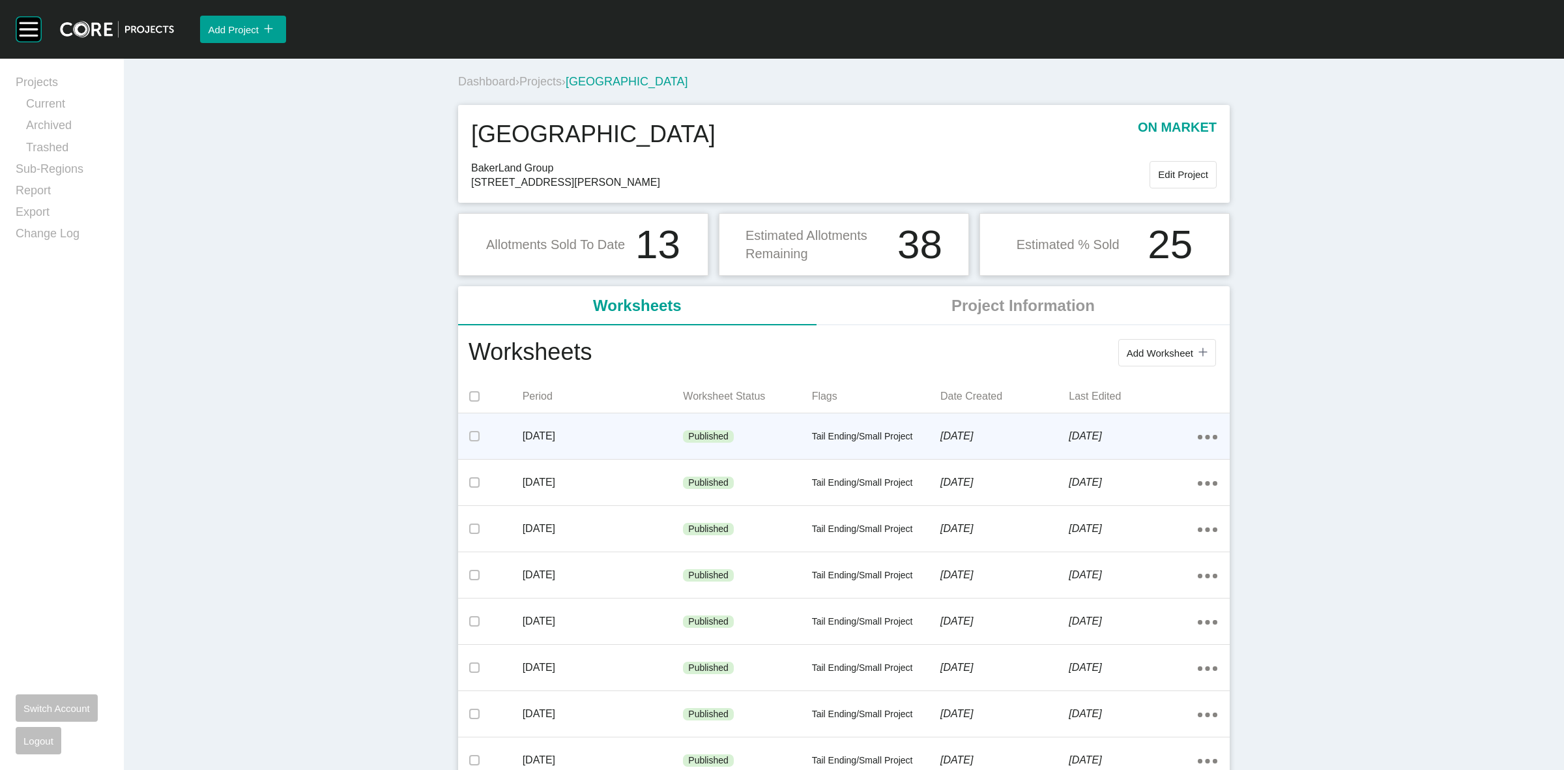
click at [659, 426] on div "[DATE]" at bounding box center [603, 436] width 161 height 40
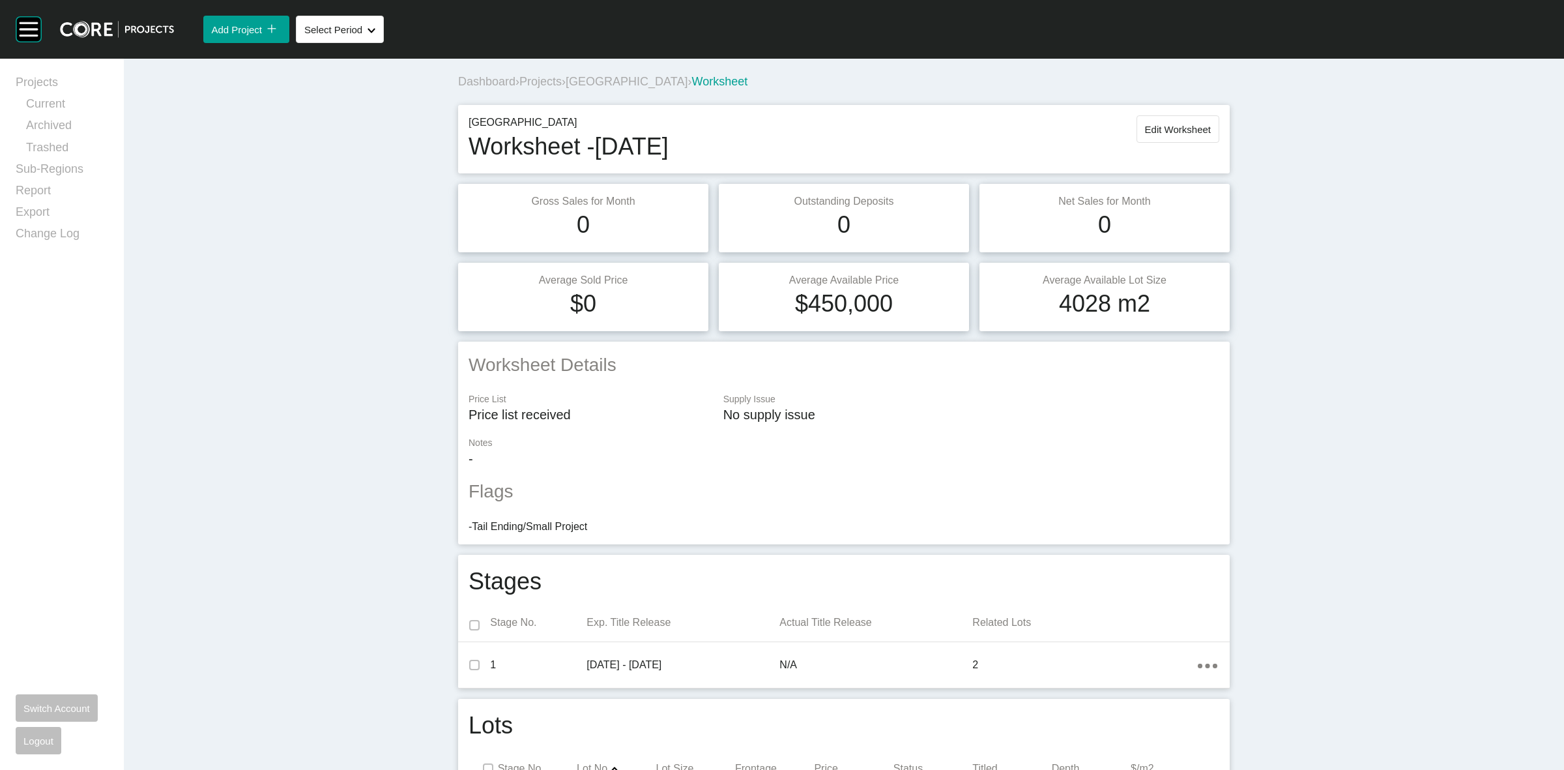
click at [548, 79] on span "Projects" at bounding box center [540, 81] width 42 height 13
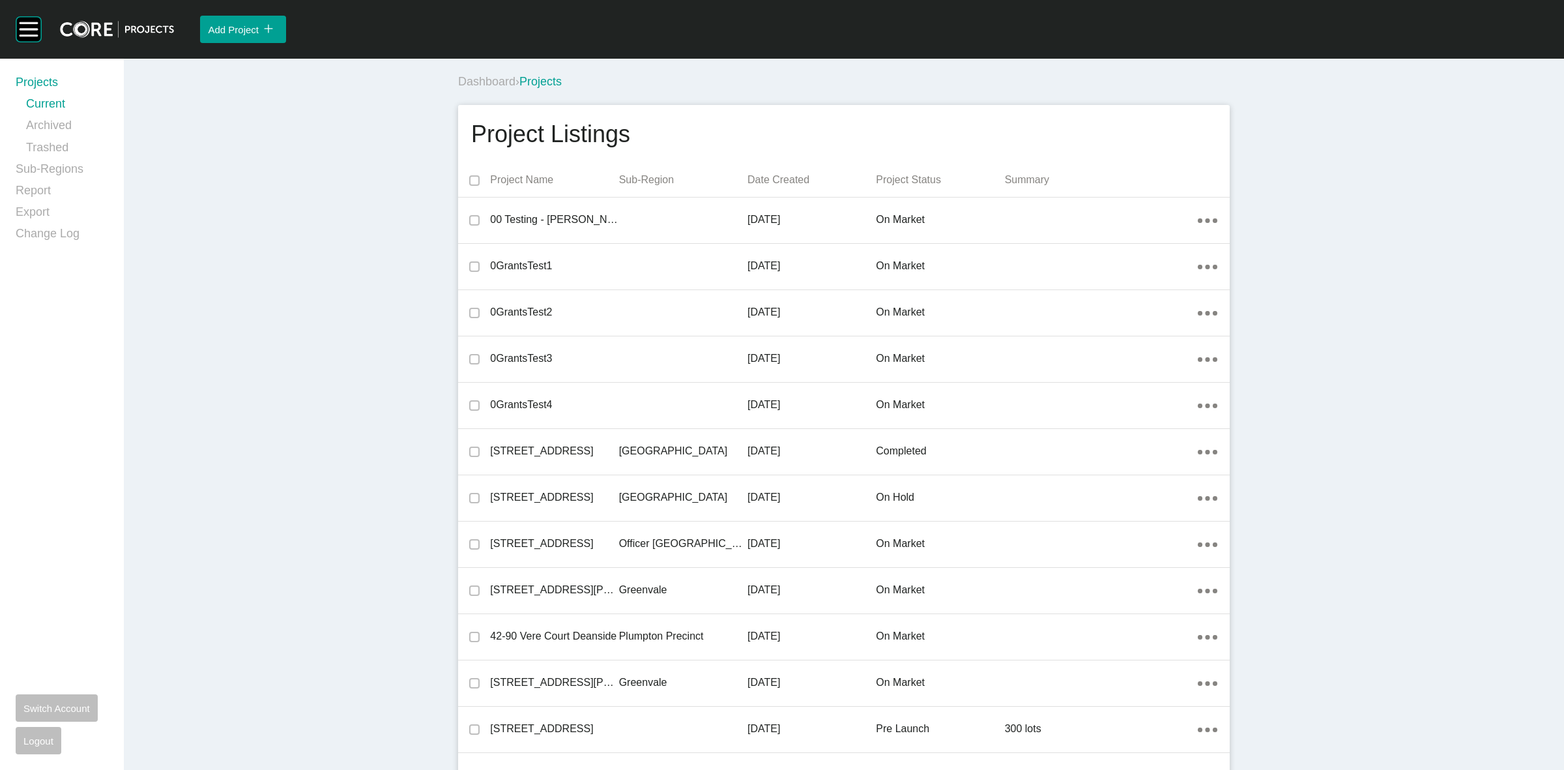
scroll to position [26802, 0]
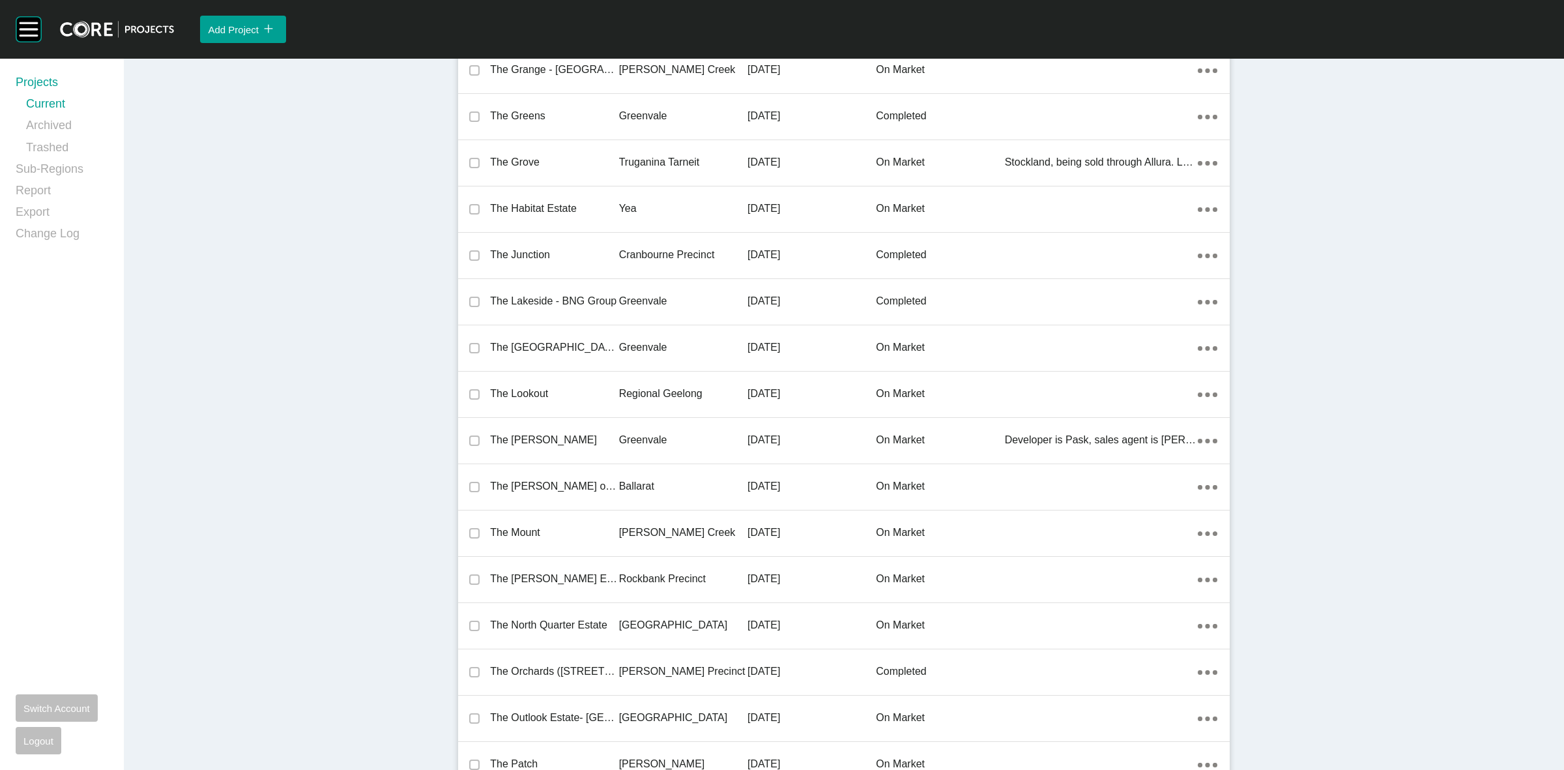
click at [646, 386] on p "Regional Geelong" at bounding box center [683, 393] width 128 height 14
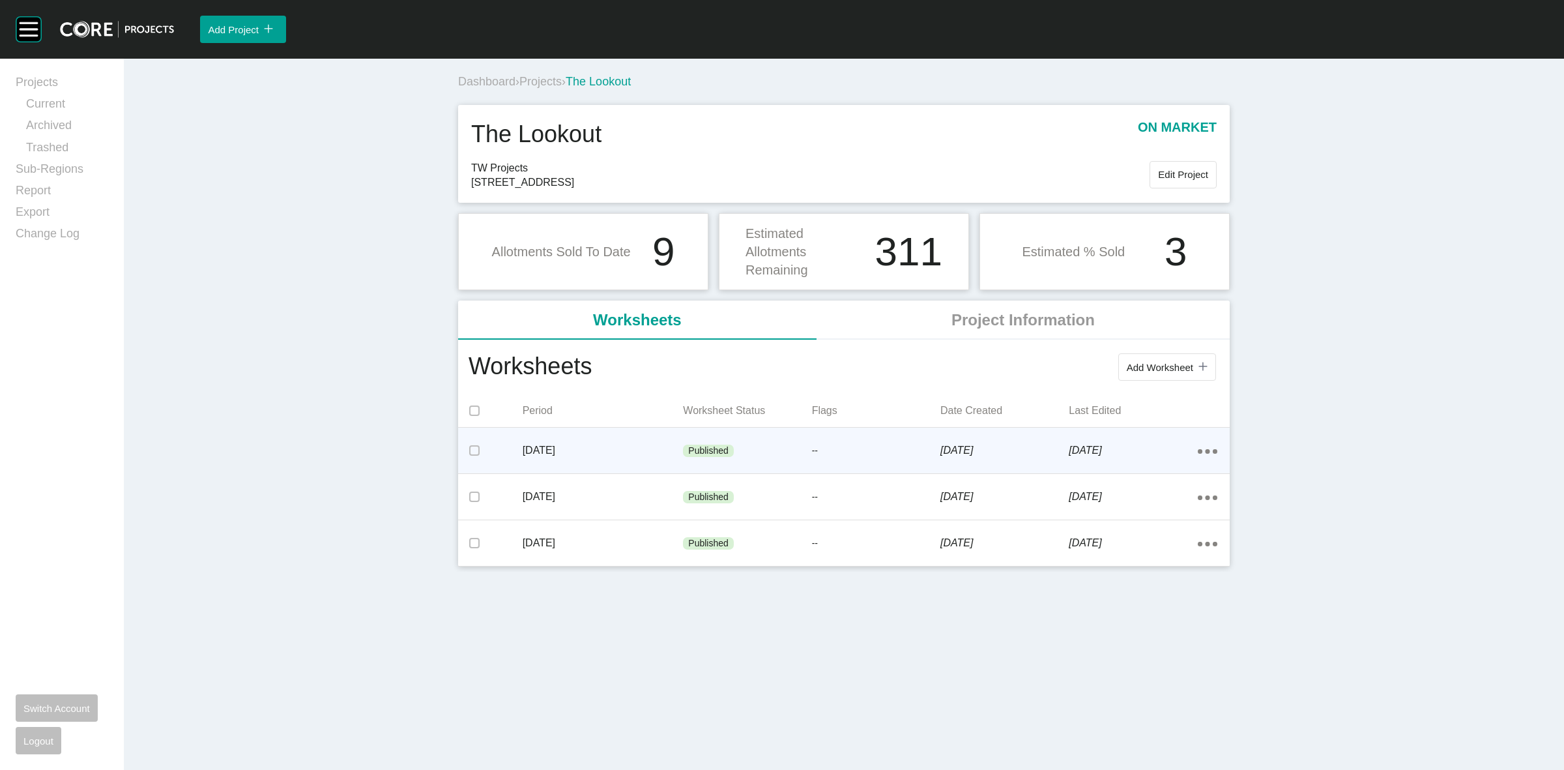
click at [623, 430] on div "[DATE]" at bounding box center [603, 450] width 161 height 40
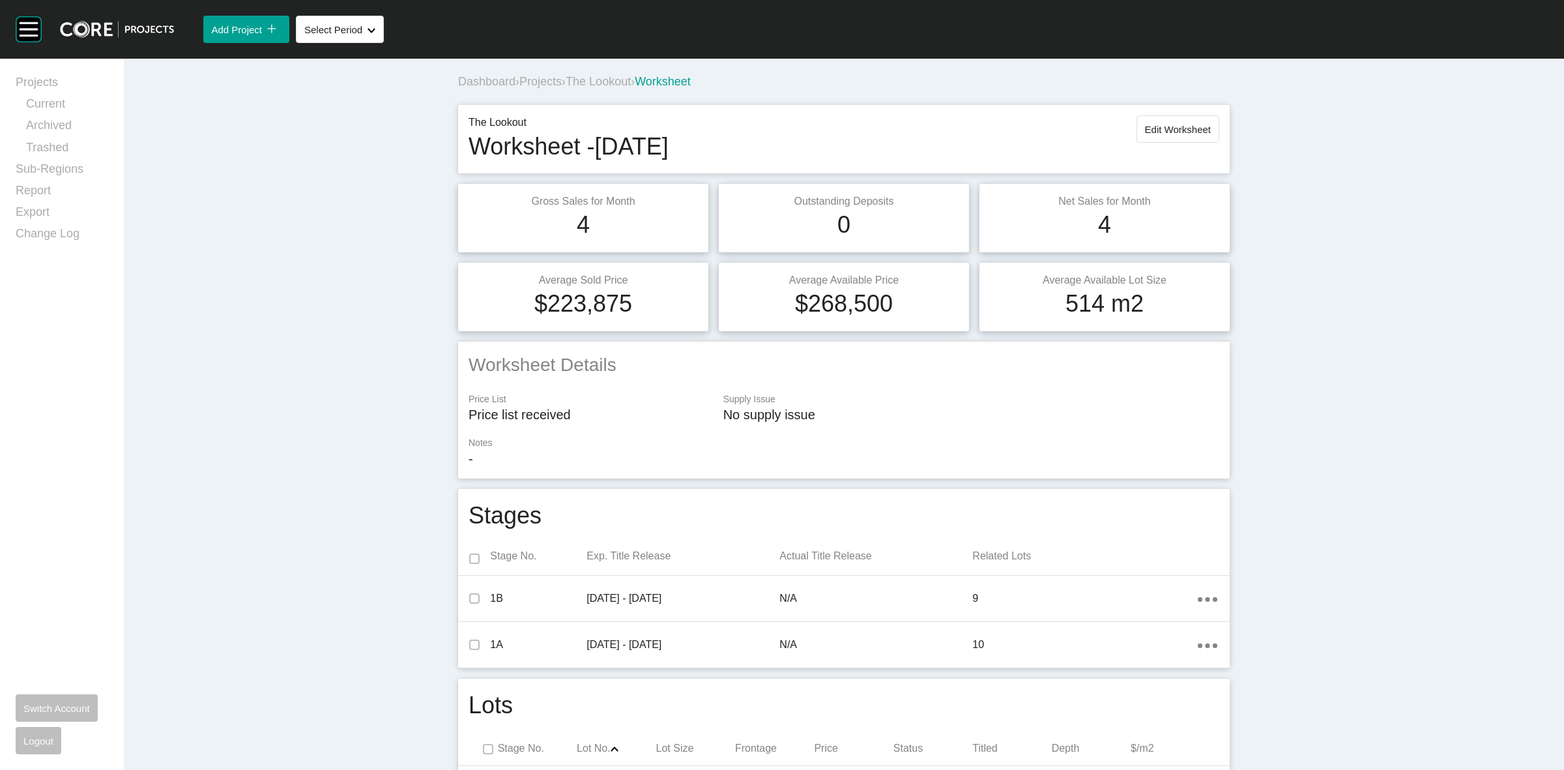
click at [523, 80] on span "Projects" at bounding box center [540, 81] width 42 height 13
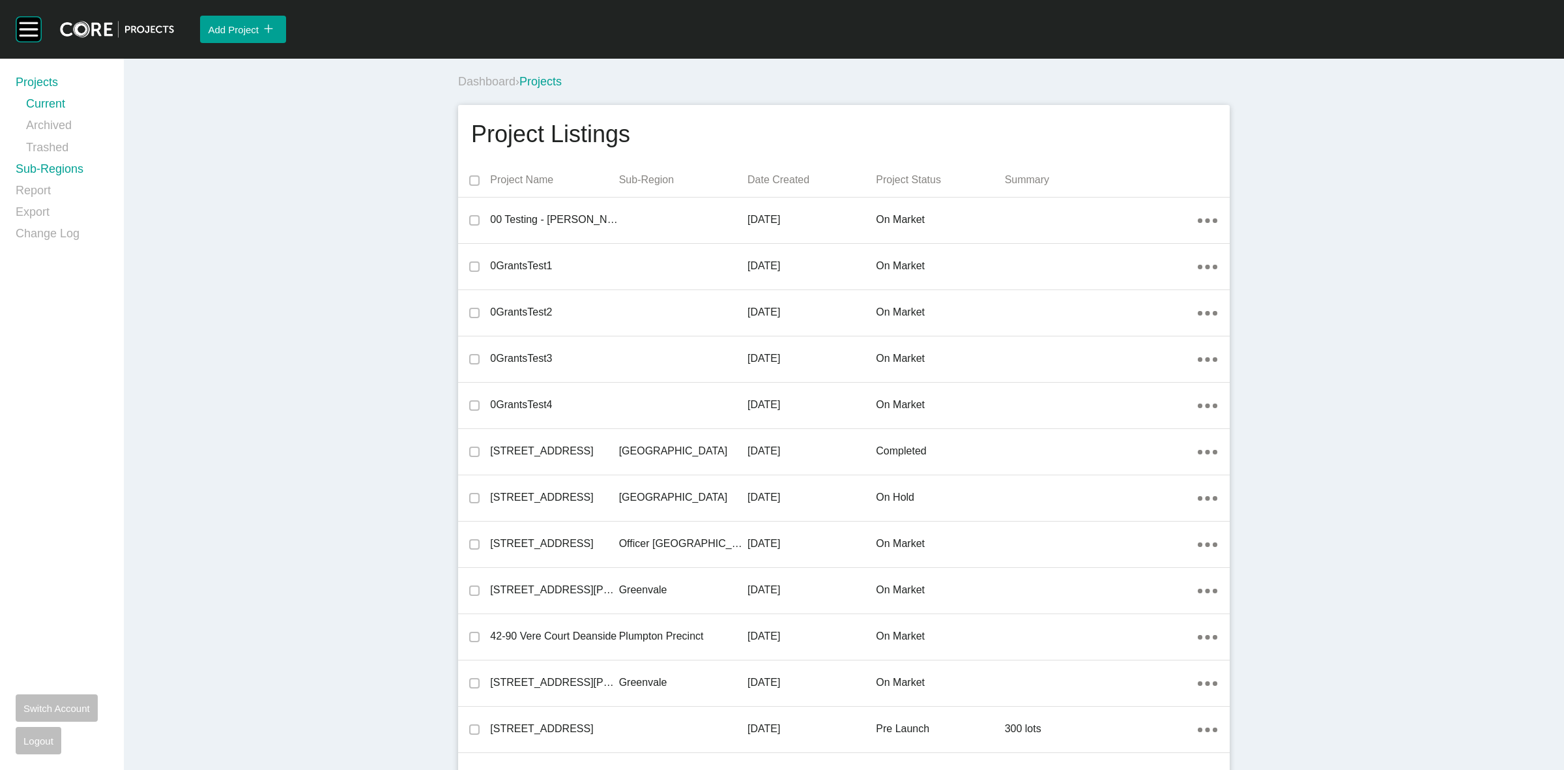
click at [53, 167] on link "Sub-Regions" at bounding box center [62, 172] width 93 height 22
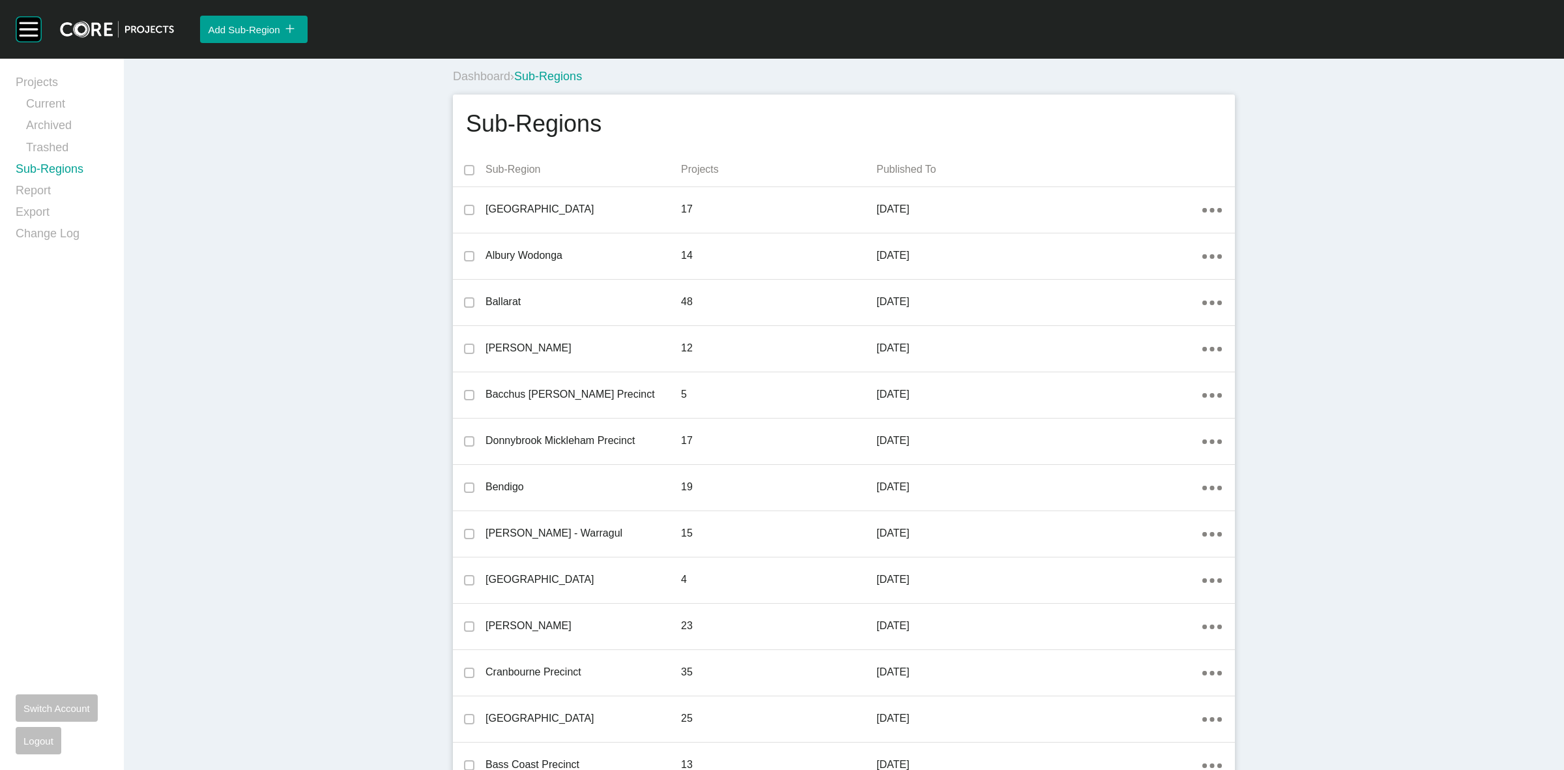
scroll to position [1, 0]
click at [1202, 763] on icon "Action Menu Dots Copy 6 Created with Sketch." at bounding box center [1212, 765] width 20 height 5
click at [1170, 731] on link "Edit" at bounding box center [1159, 733] width 35 height 20
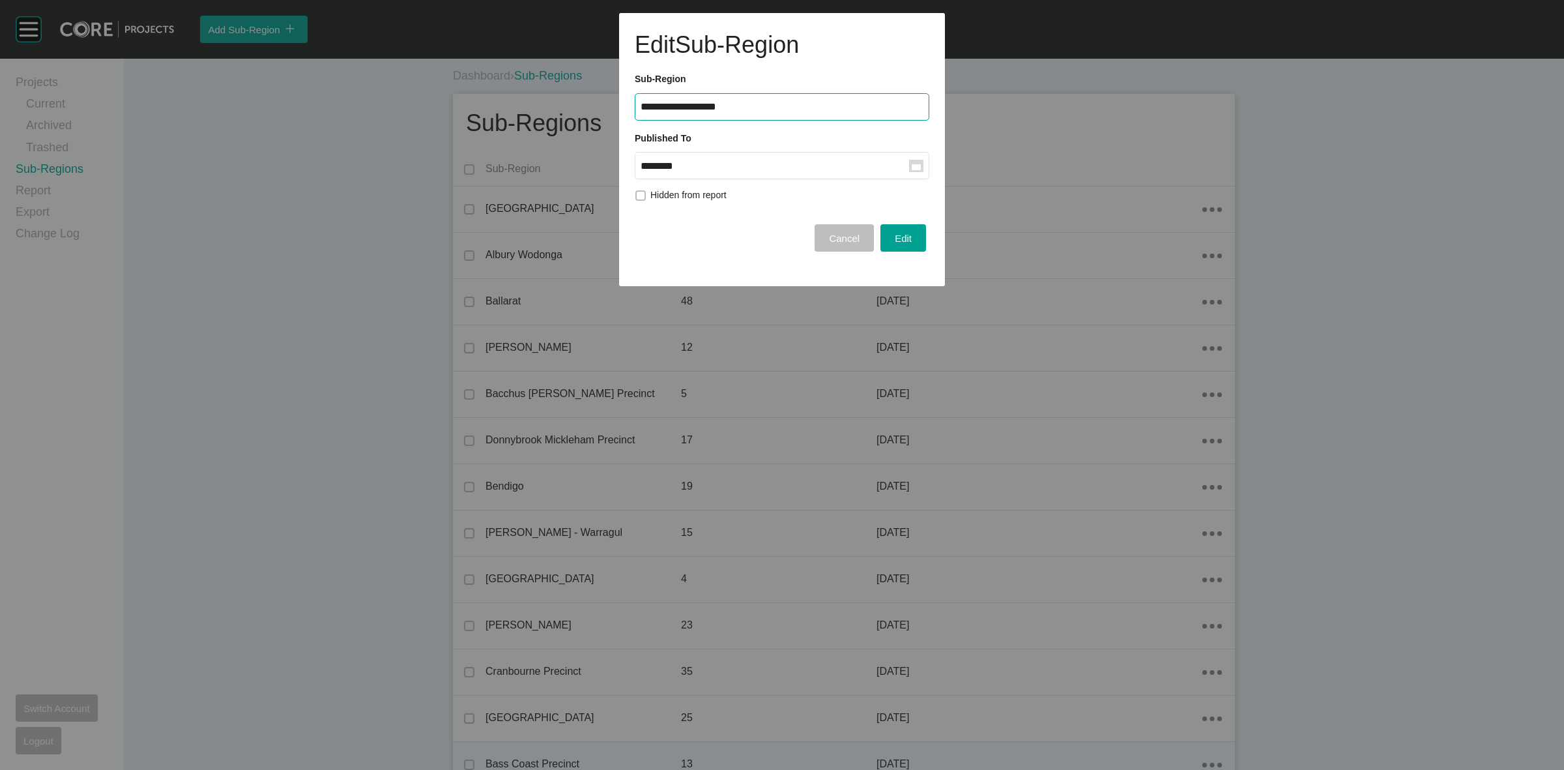
click at [750, 164] on input "********" at bounding box center [775, 165] width 269 height 11
click at [666, 269] on div "[DATE]" at bounding box center [662, 273] width 33 height 20
click at [913, 233] on div "Edit" at bounding box center [903, 238] width 23 height 18
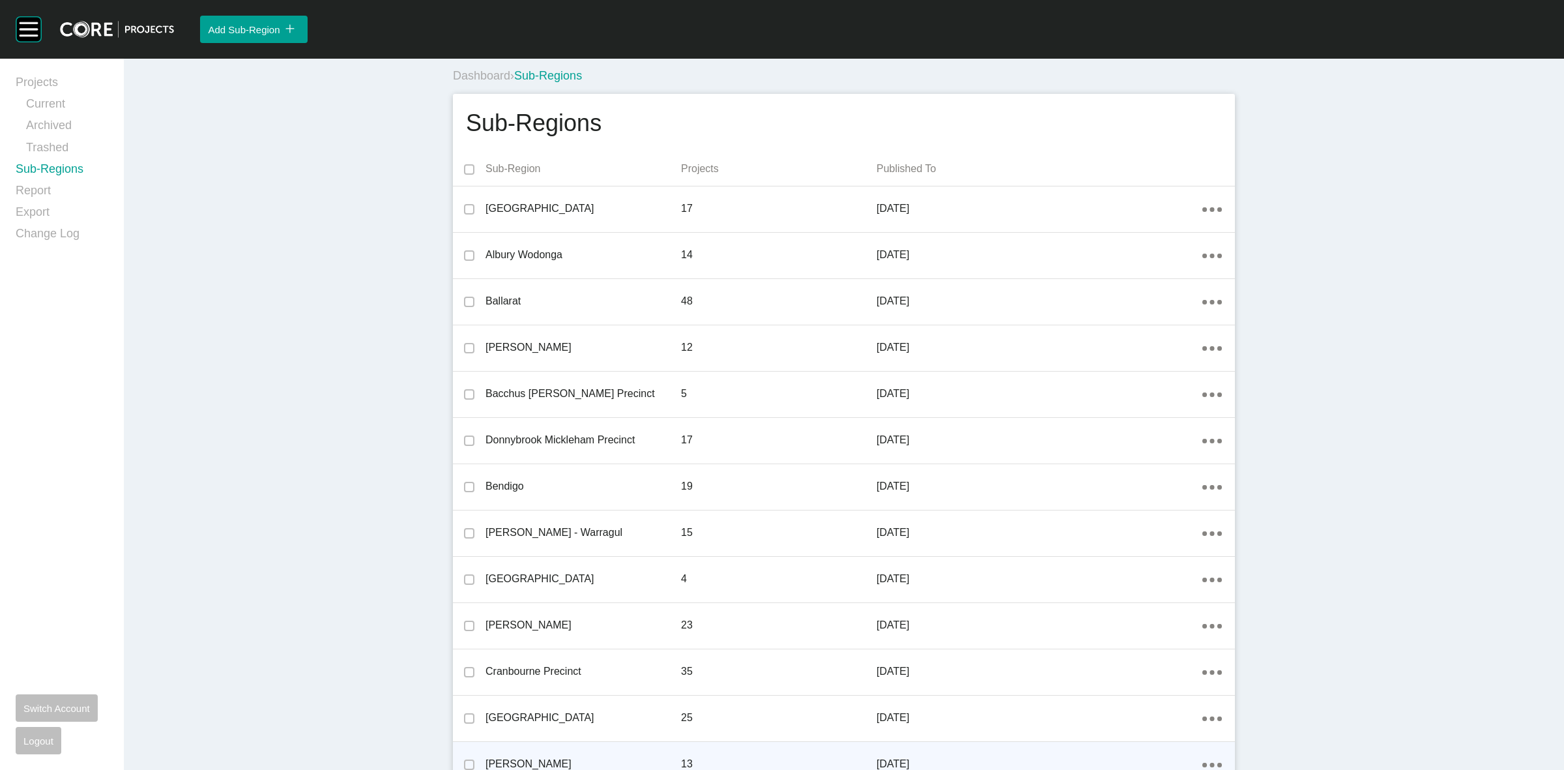
click at [482, 75] on span "Dashboard" at bounding box center [481, 75] width 57 height 13
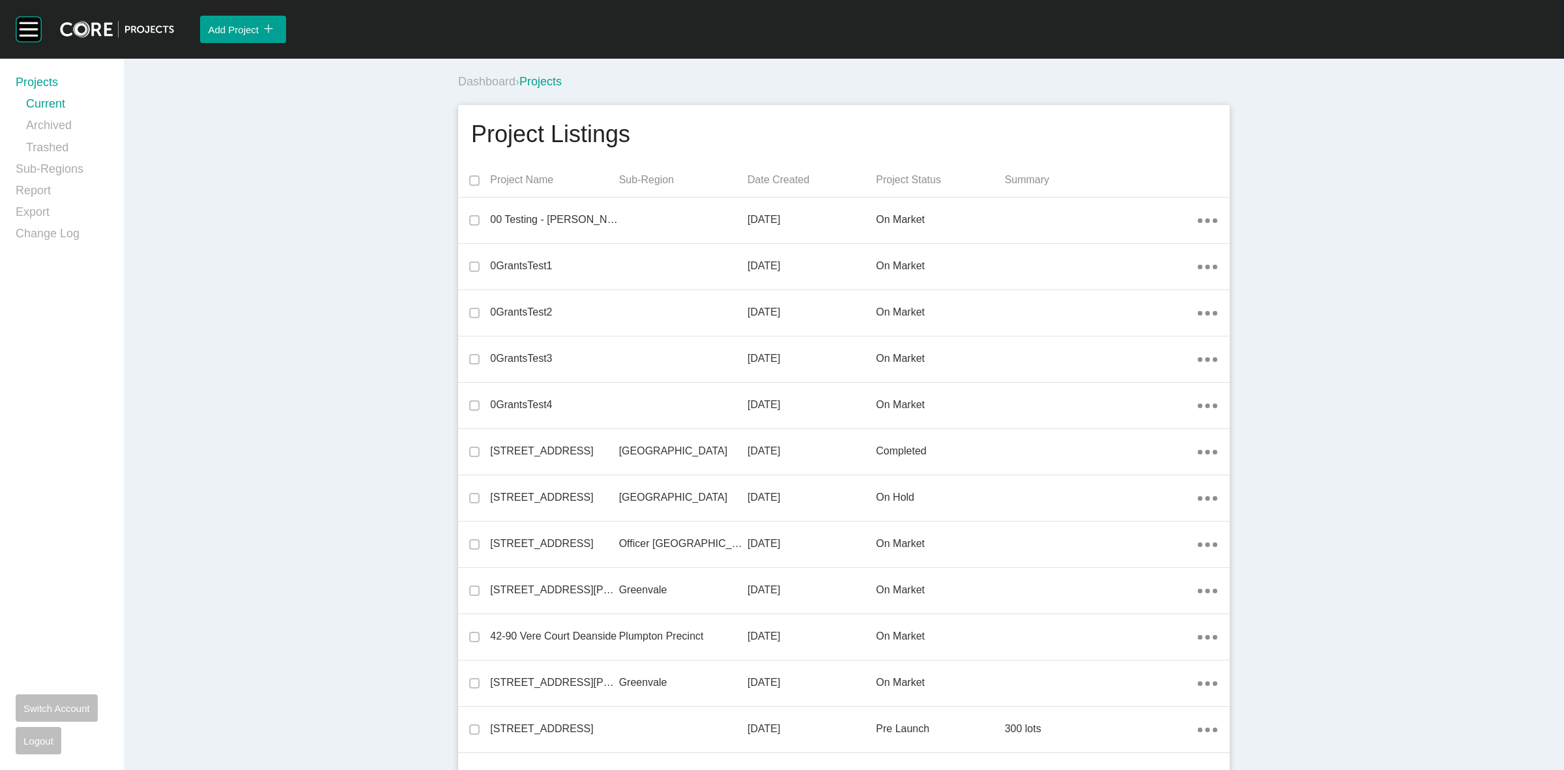
click at [460, 86] on span "Dashboard" at bounding box center [486, 81] width 57 height 13
click at [52, 171] on link "Sub-Regions" at bounding box center [62, 172] width 93 height 22
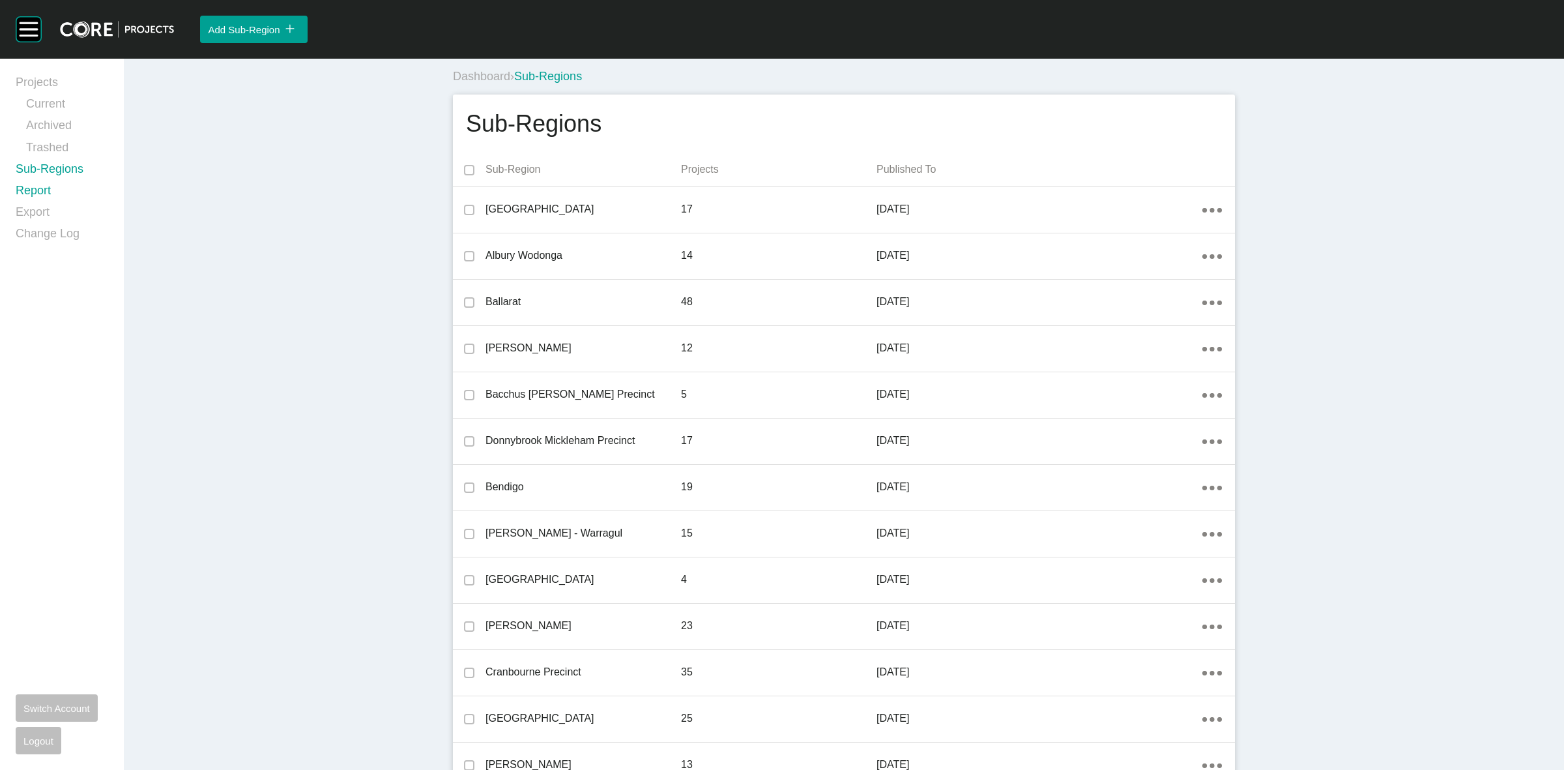
click at [34, 191] on link "Report" at bounding box center [62, 193] width 93 height 22
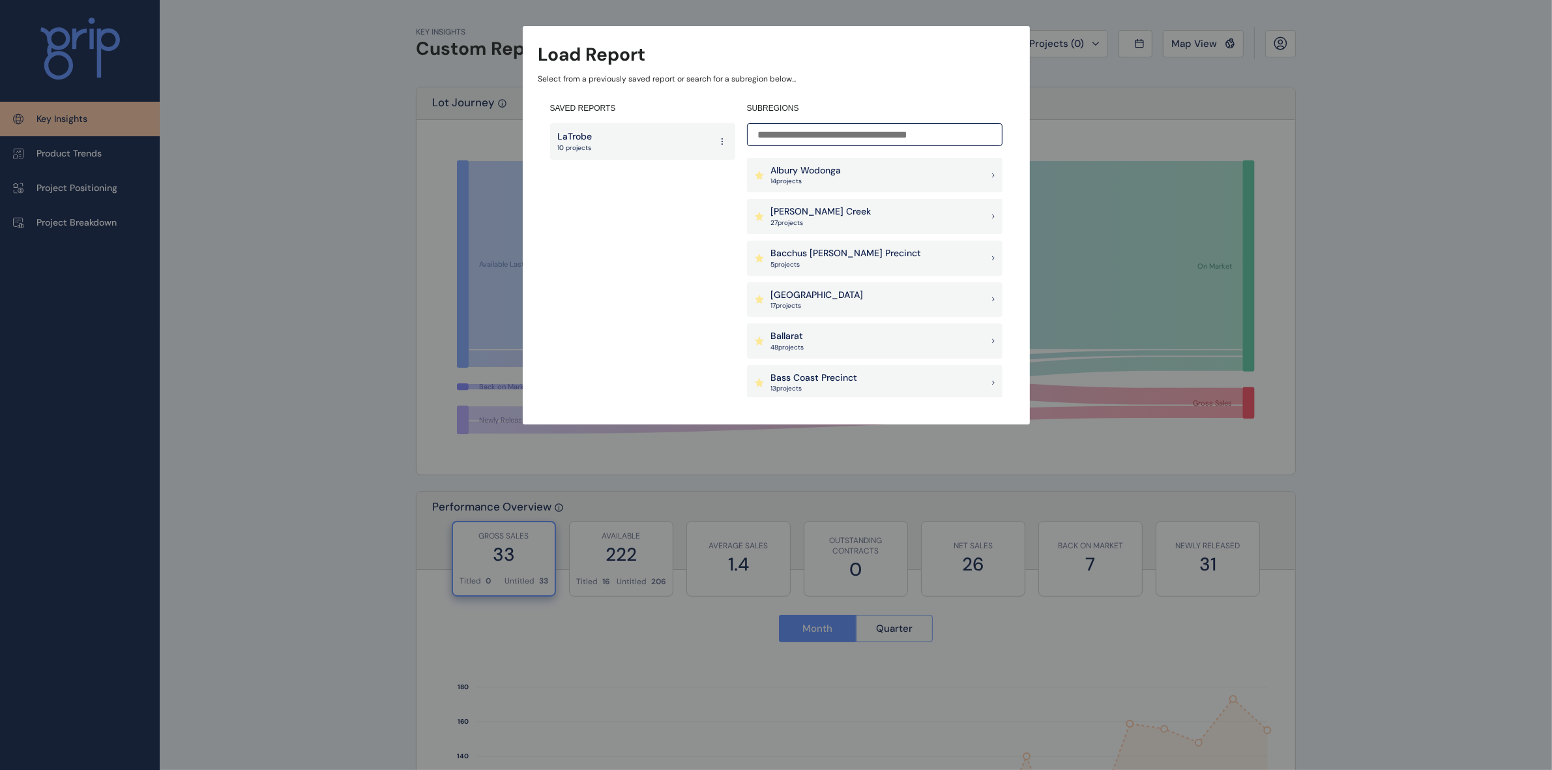
click at [806, 140] on input at bounding box center [874, 134] width 255 height 23
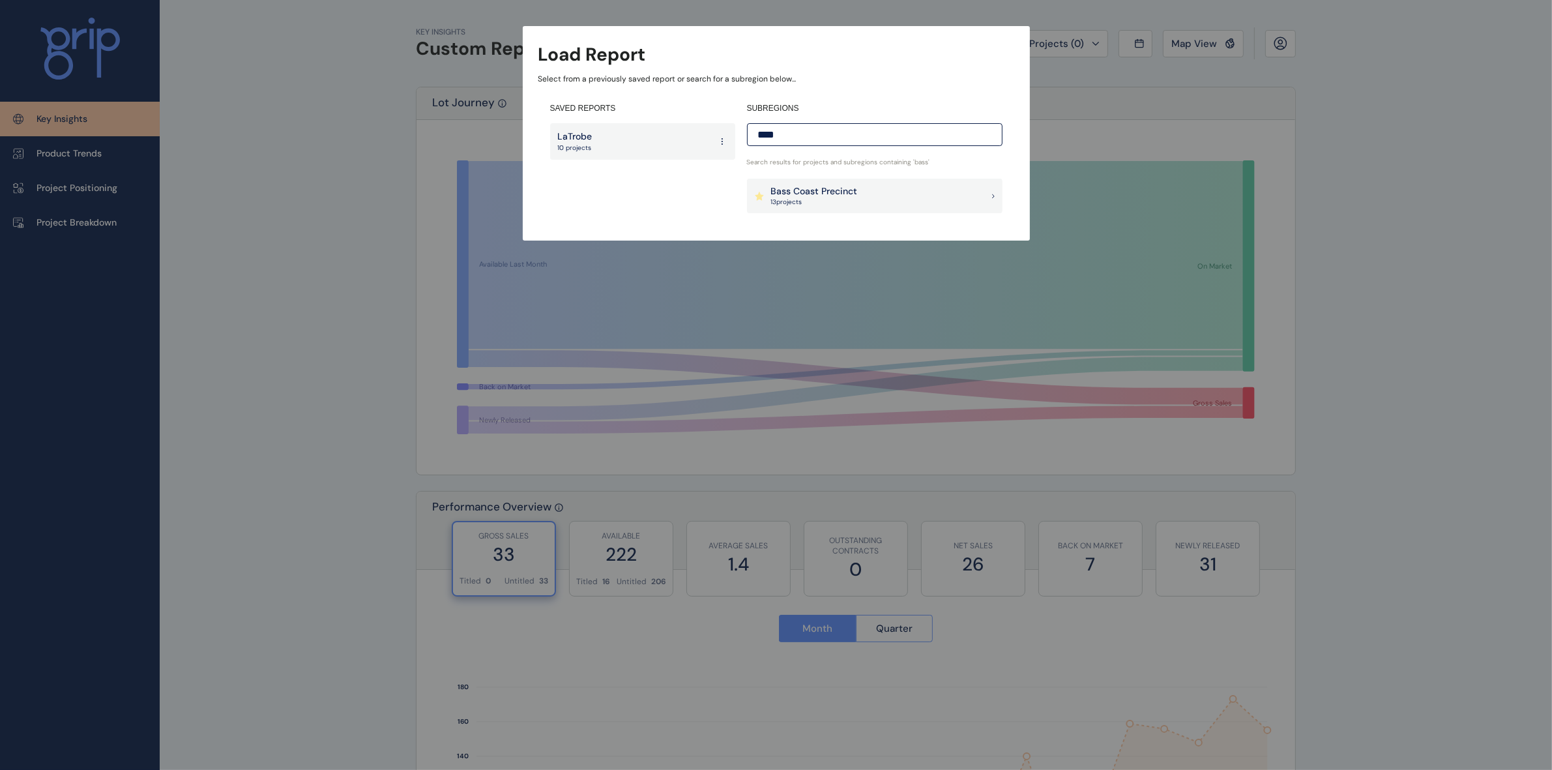
type input "****"
click at [799, 202] on p "13 project s" at bounding box center [814, 201] width 87 height 9
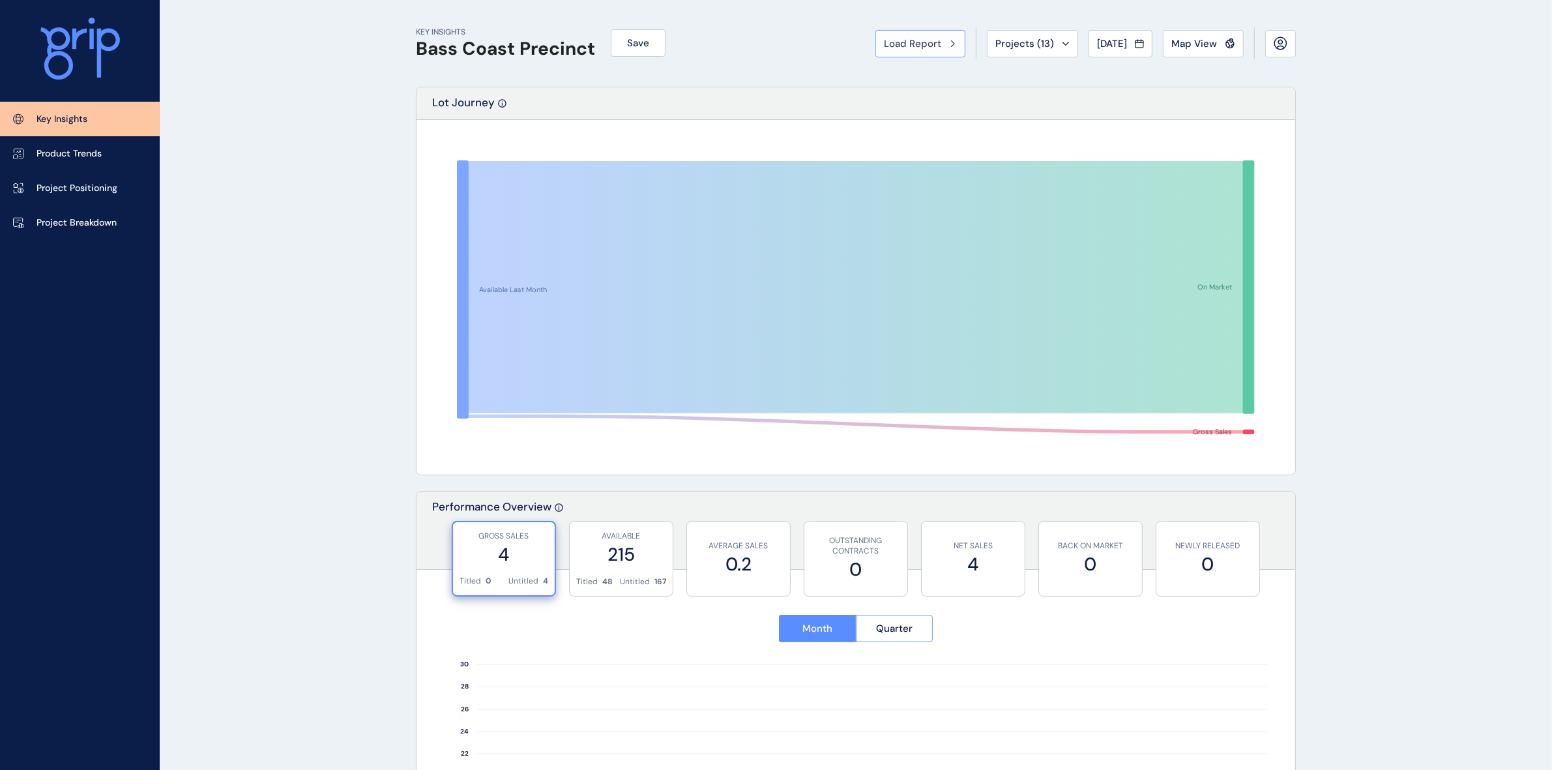
click at [937, 43] on div "Load Report" at bounding box center [920, 43] width 73 height 13
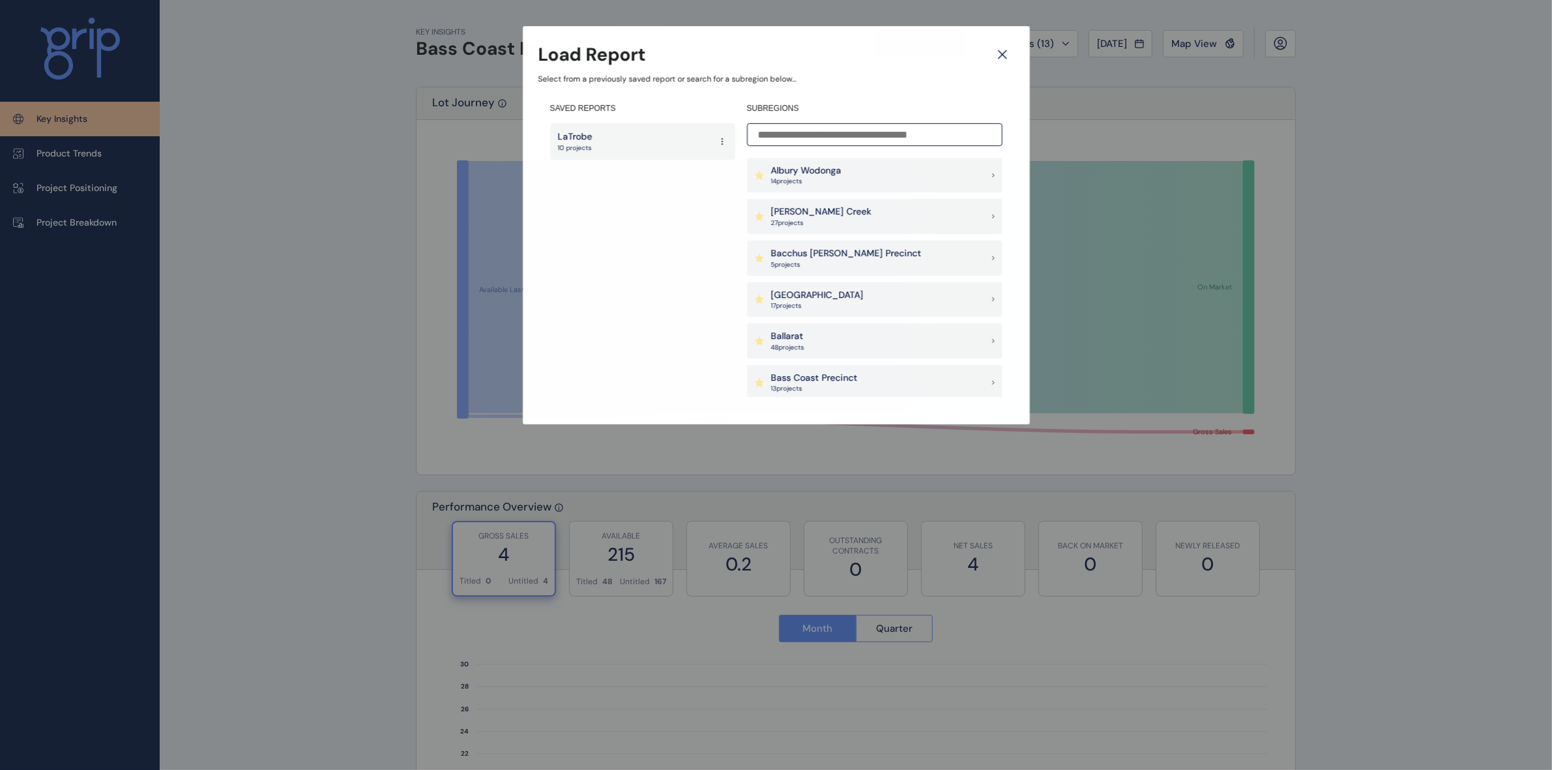
click at [883, 139] on input at bounding box center [874, 134] width 255 height 23
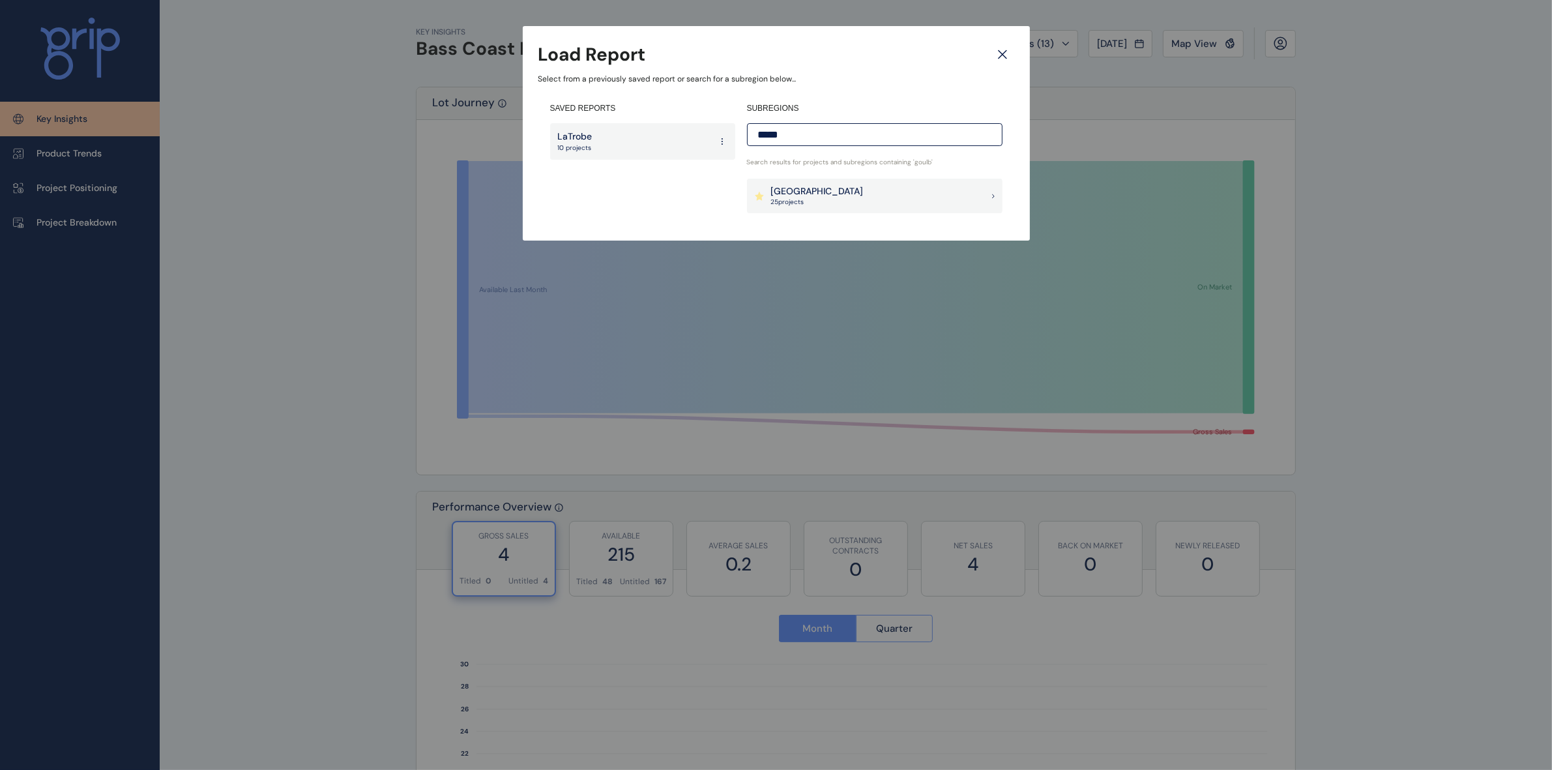
type input "*****"
click at [822, 194] on p "[GEOGRAPHIC_DATA]" at bounding box center [817, 191] width 93 height 13
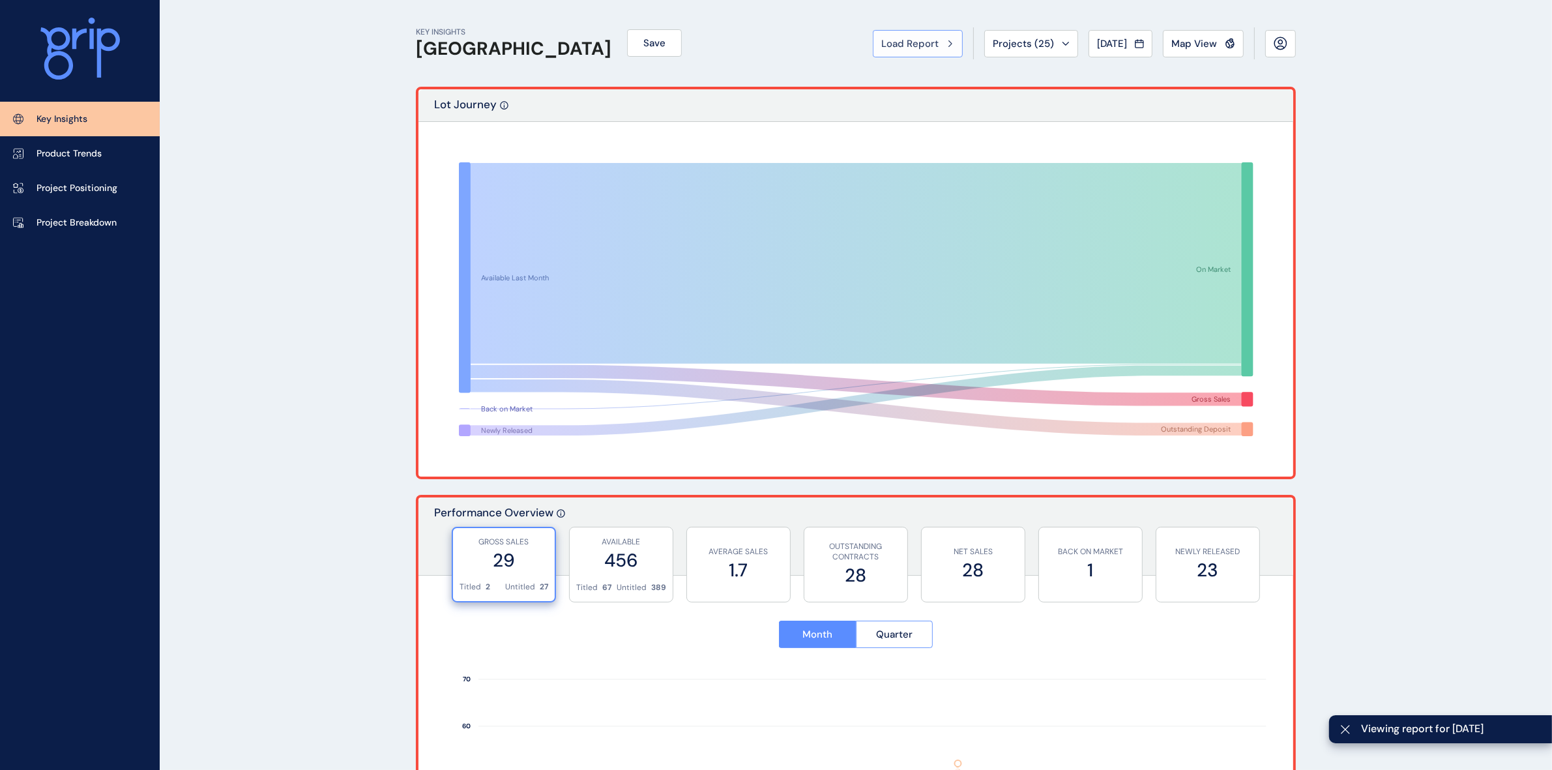
click at [904, 46] on span "Load Report" at bounding box center [909, 43] width 57 height 13
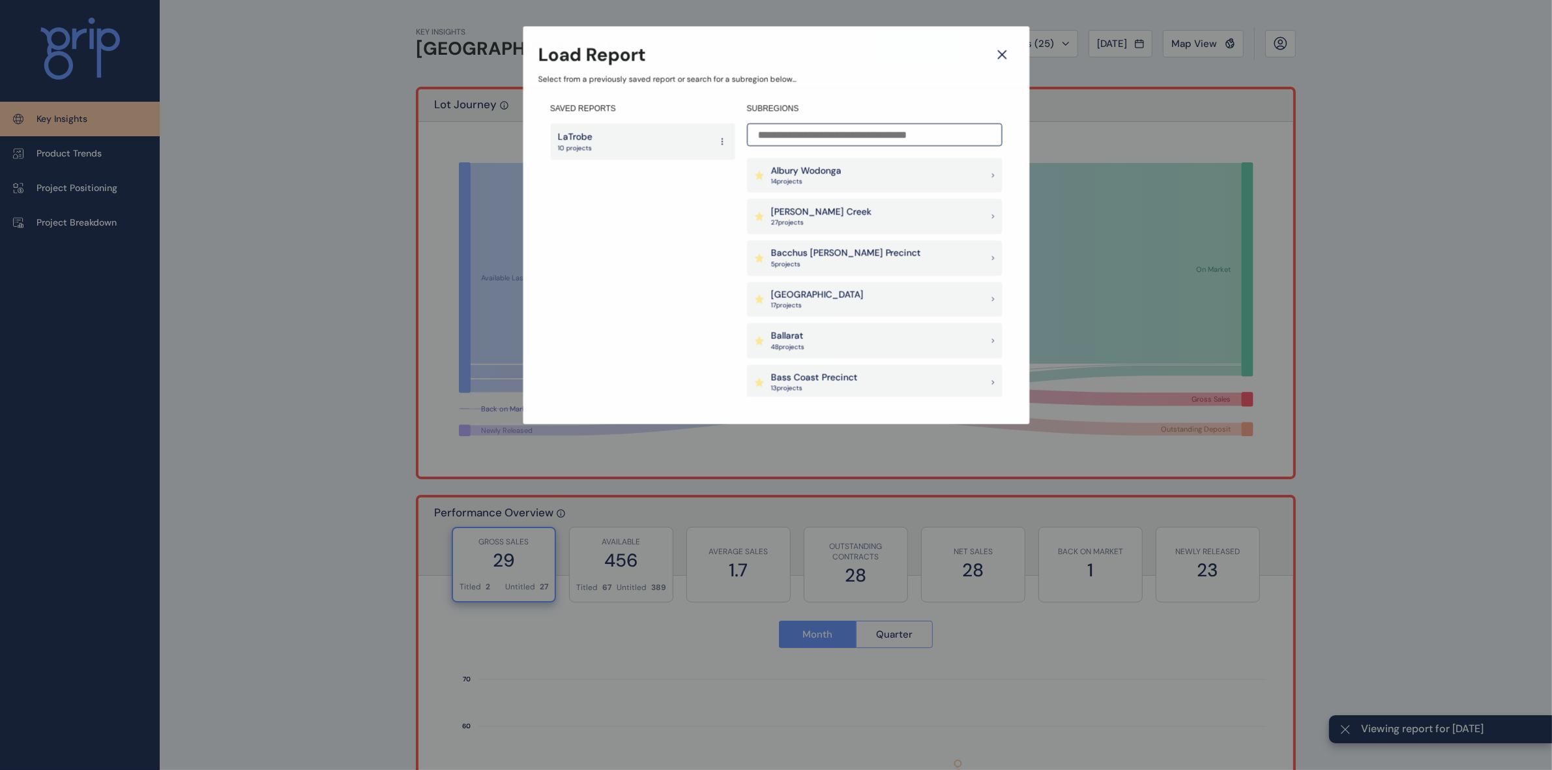
click at [825, 134] on input at bounding box center [874, 134] width 255 height 23
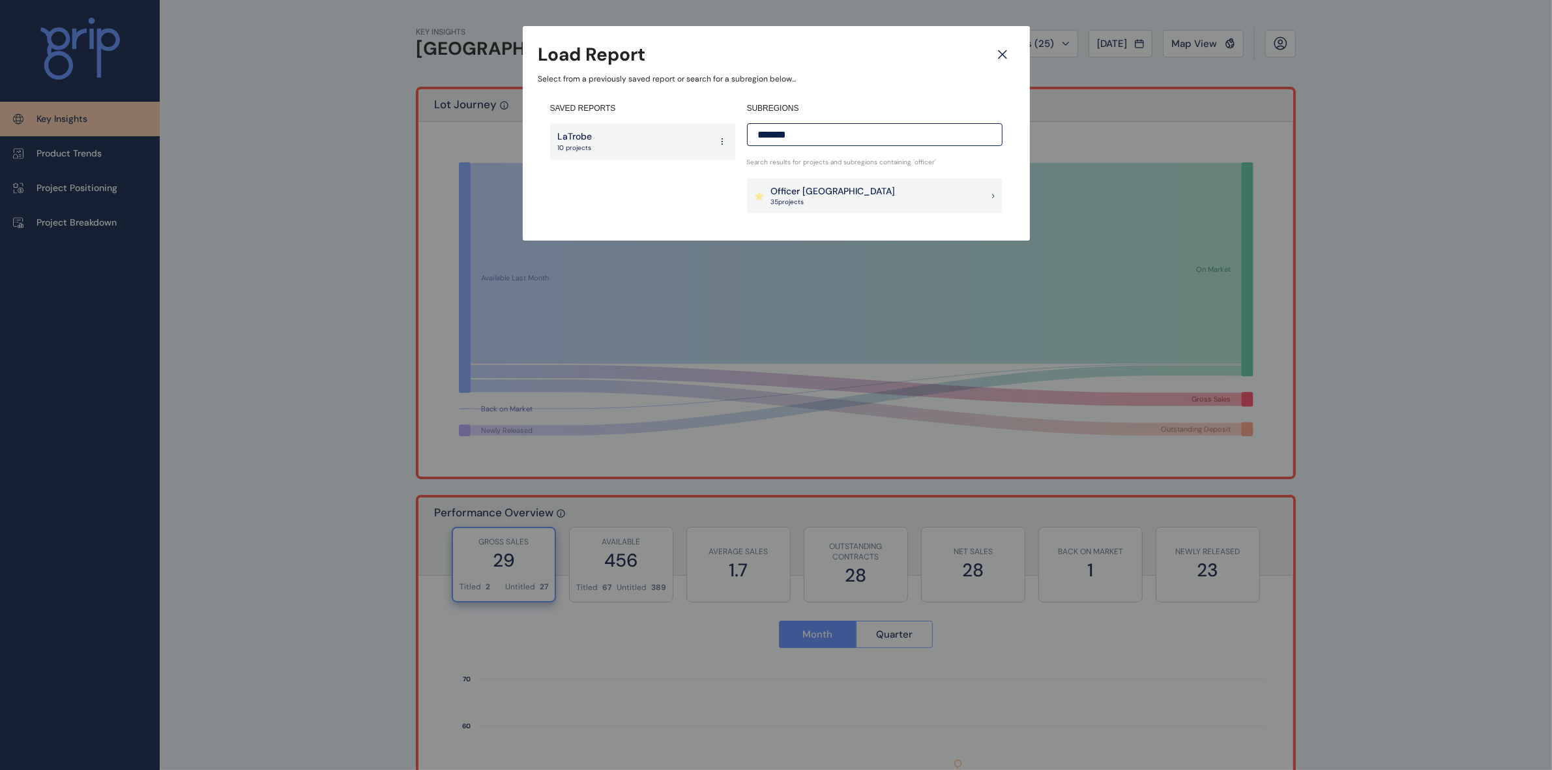
type input "*******"
click at [805, 187] on p "Officer [GEOGRAPHIC_DATA]" at bounding box center [833, 191] width 124 height 13
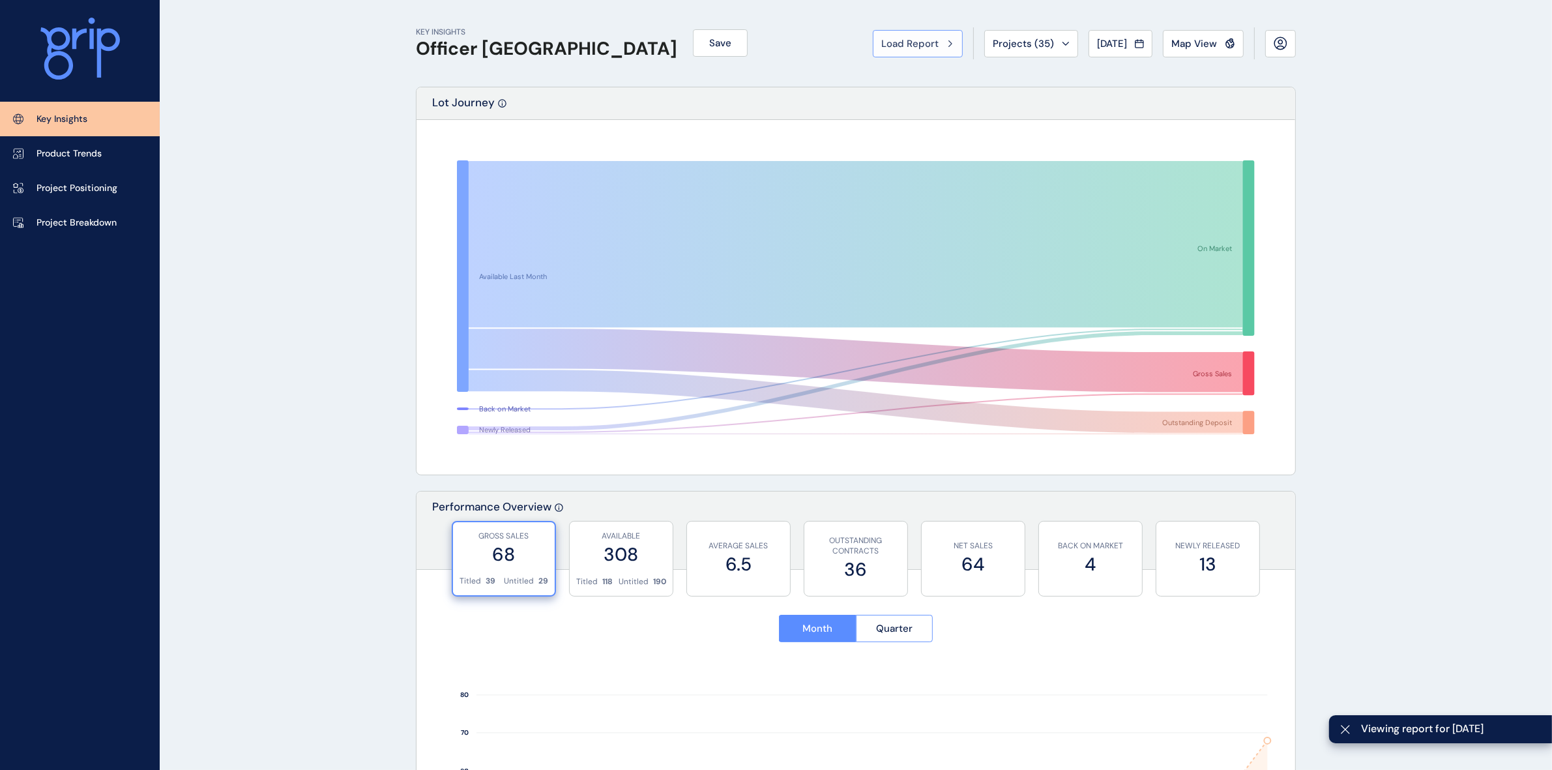
click at [897, 39] on span "Load Report" at bounding box center [909, 43] width 57 height 13
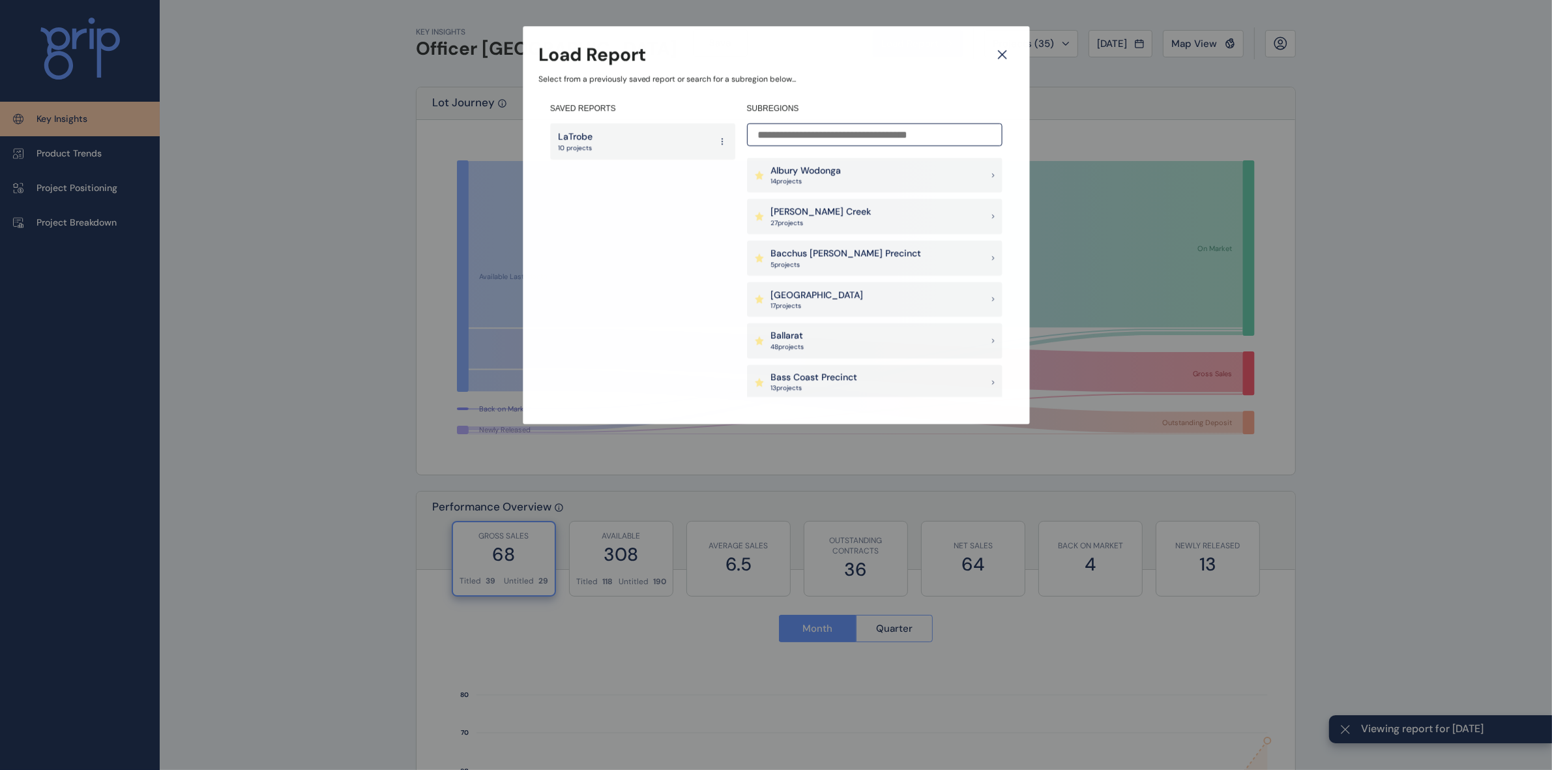
click at [861, 144] on input at bounding box center [874, 134] width 255 height 23
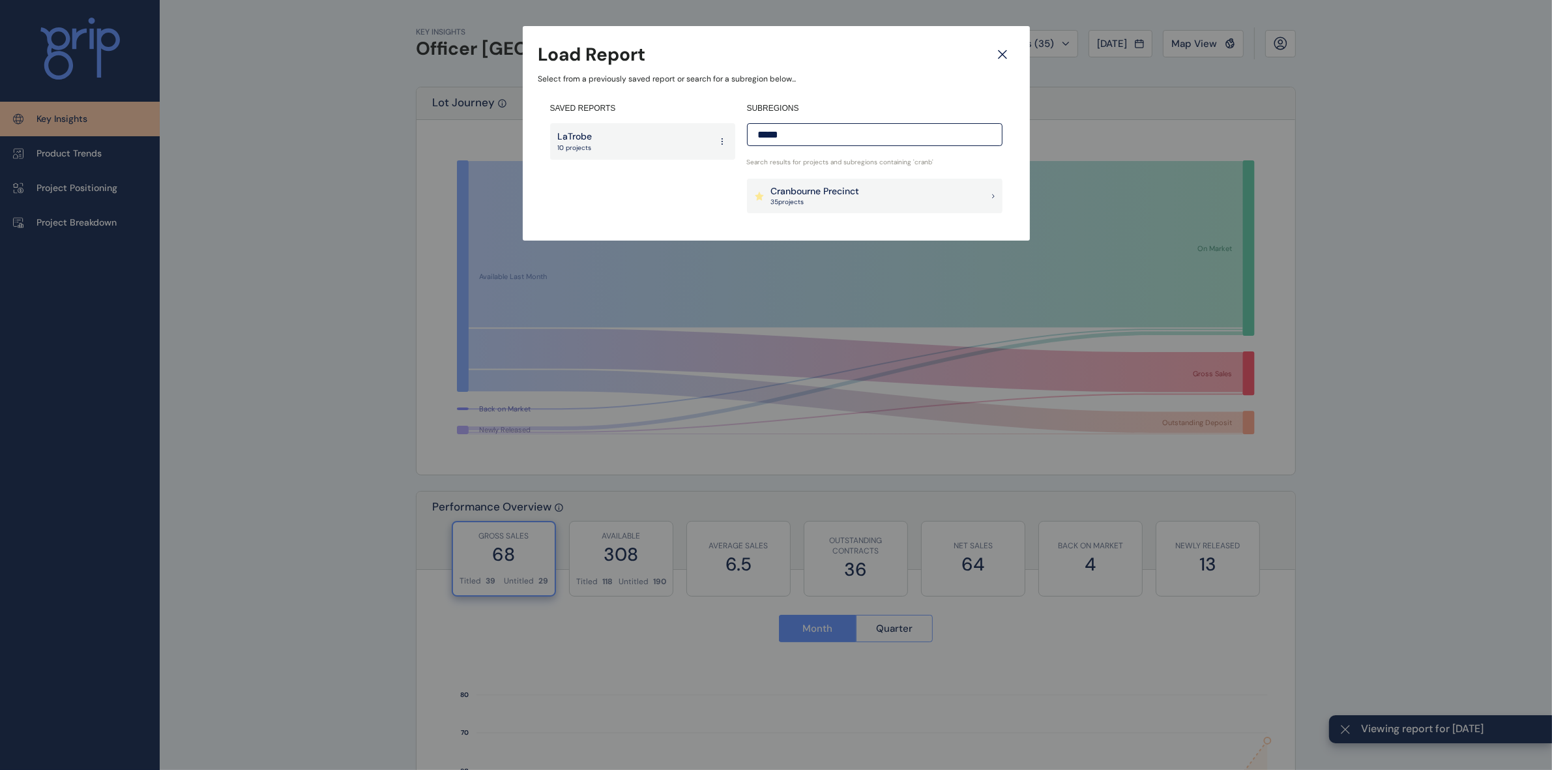
type input "*****"
click at [836, 190] on p "Cranbourne Precinct" at bounding box center [815, 191] width 89 height 13
